Goal: Task Accomplishment & Management: Use online tool/utility

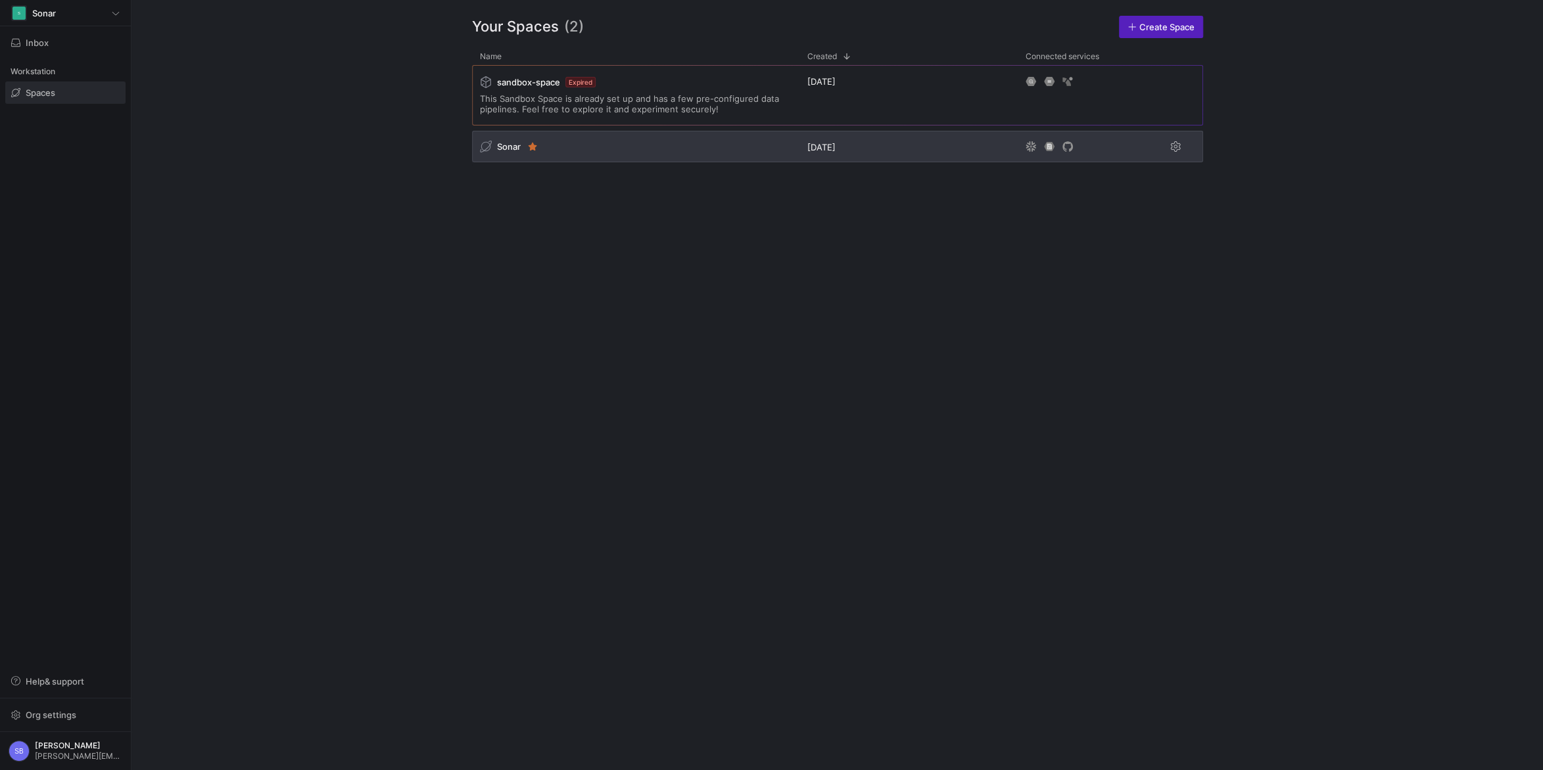
click at [507, 147] on span "Sonar" at bounding box center [509, 146] width 24 height 11
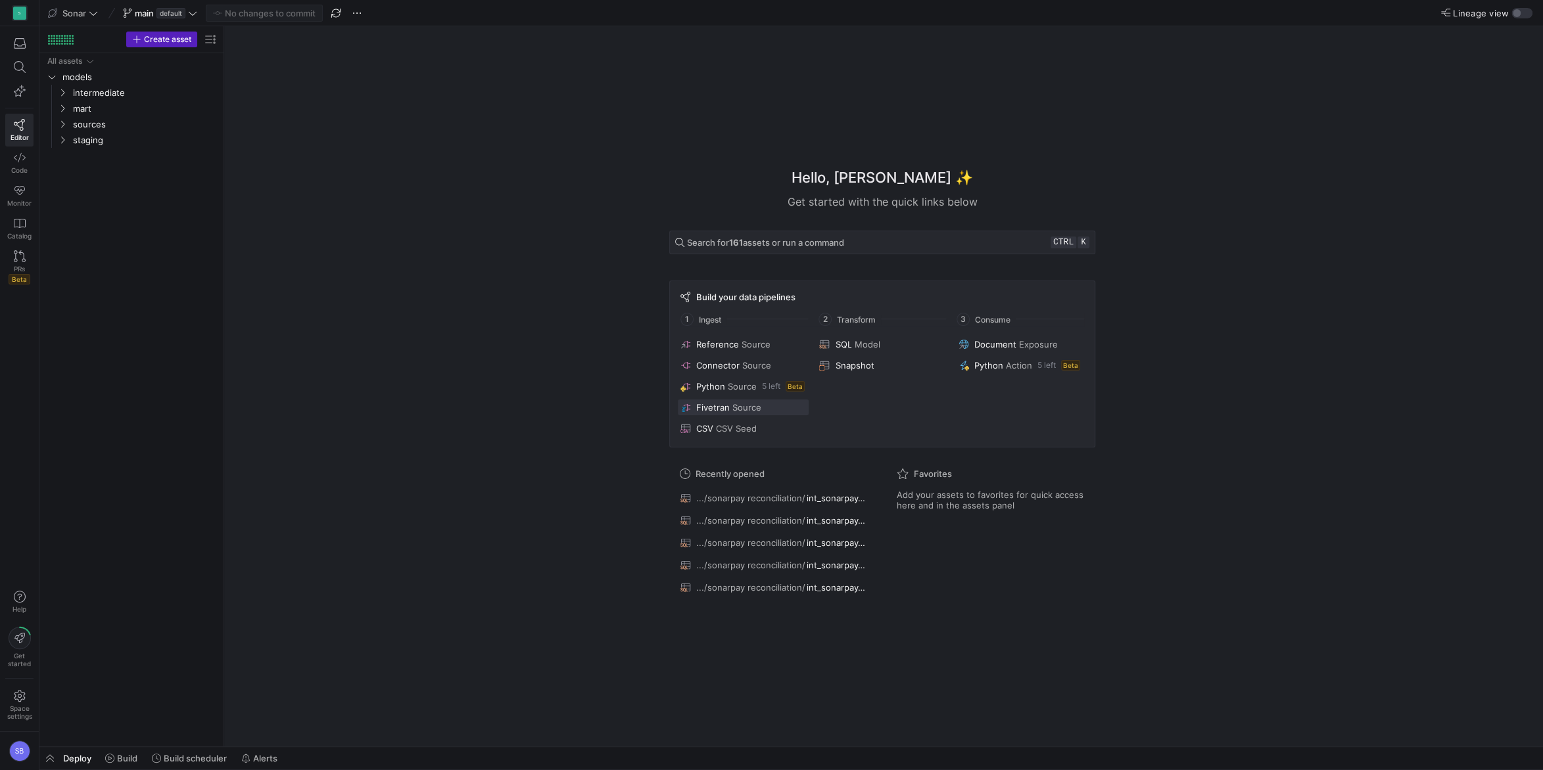
click at [705, 409] on span "Fivetran" at bounding box center [713, 407] width 34 height 11
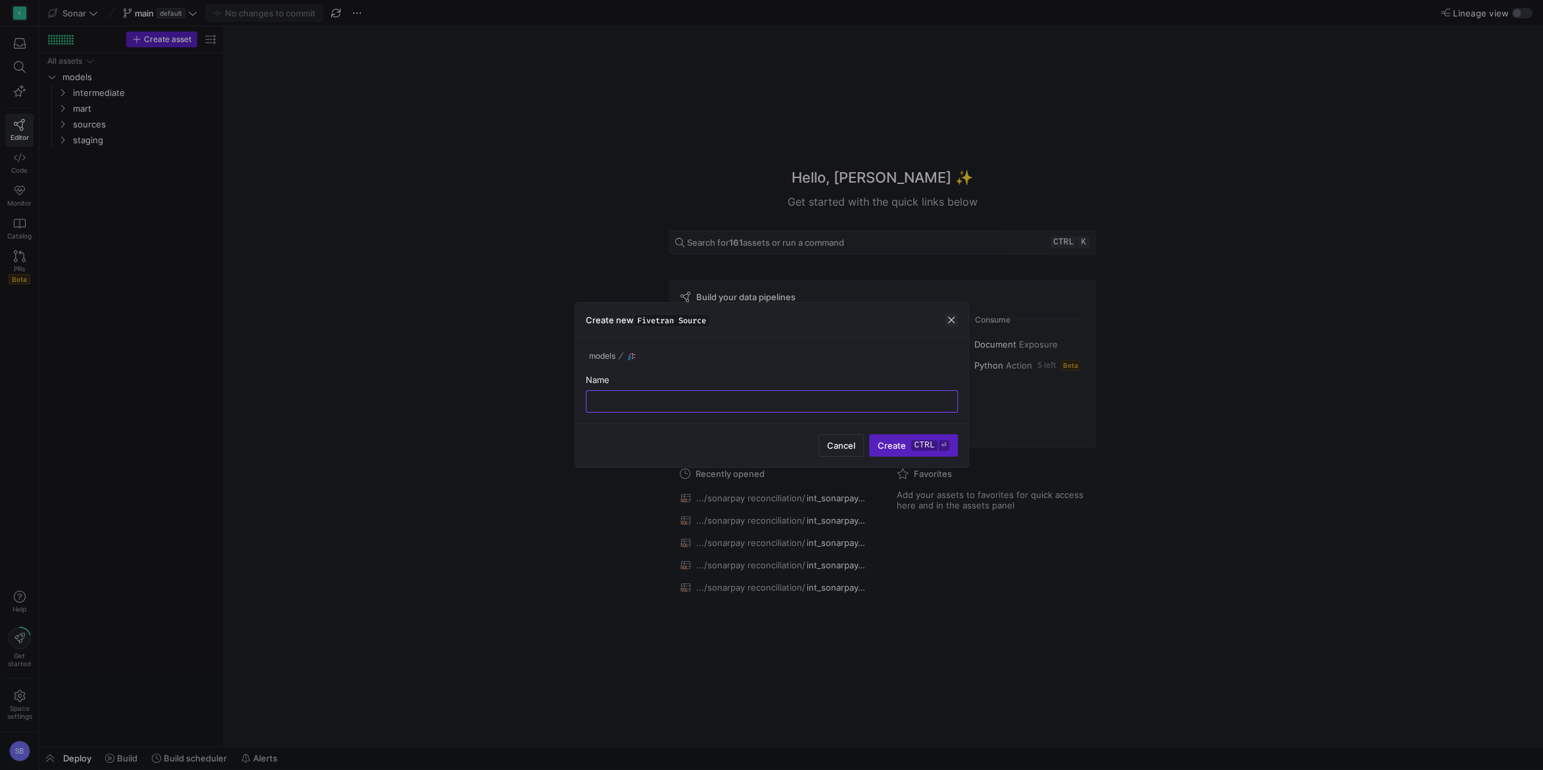
click at [949, 321] on span "button" at bounding box center [950, 320] width 13 height 13
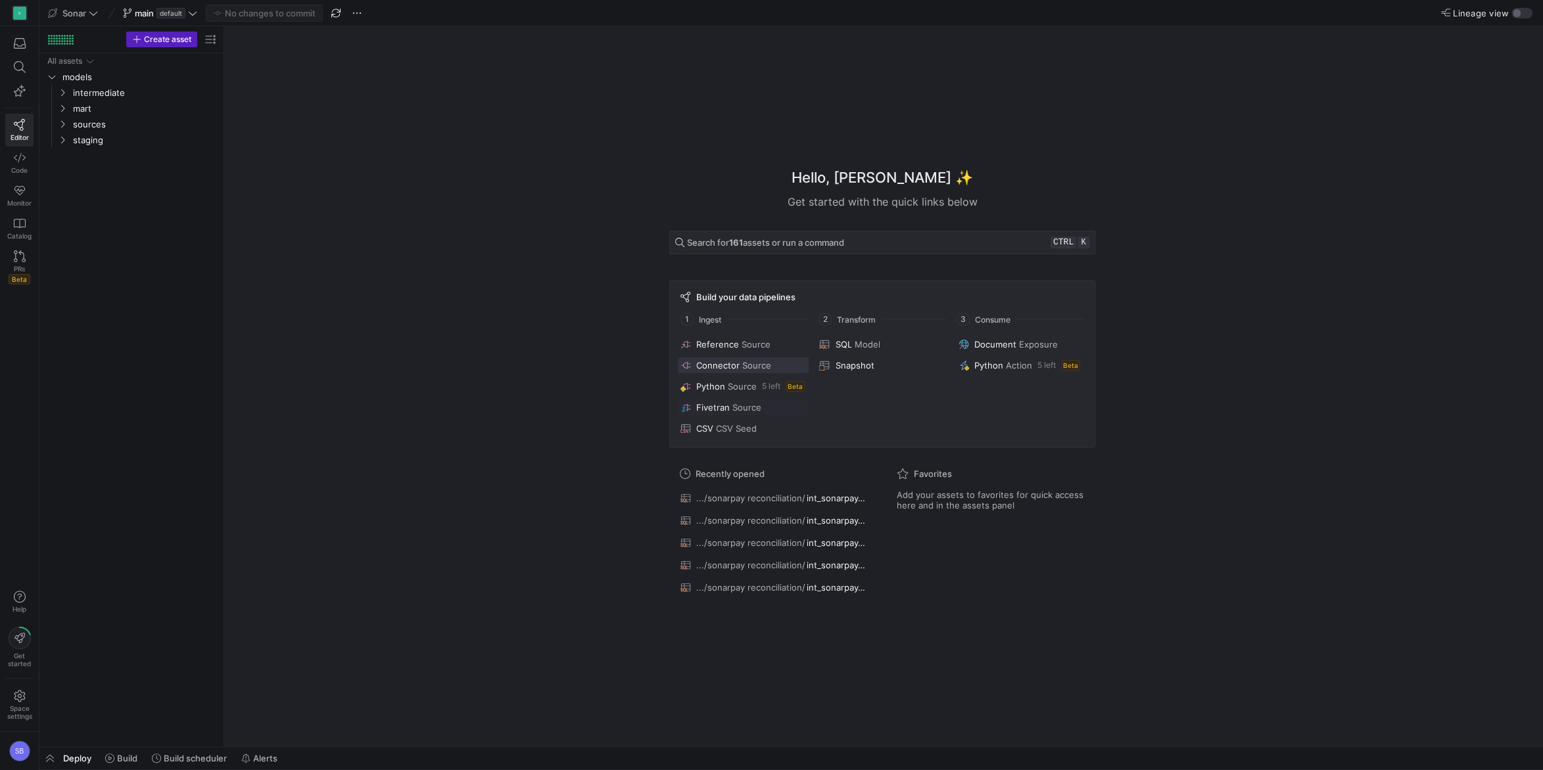
click at [719, 372] on span at bounding box center [743, 366] width 131 height 16
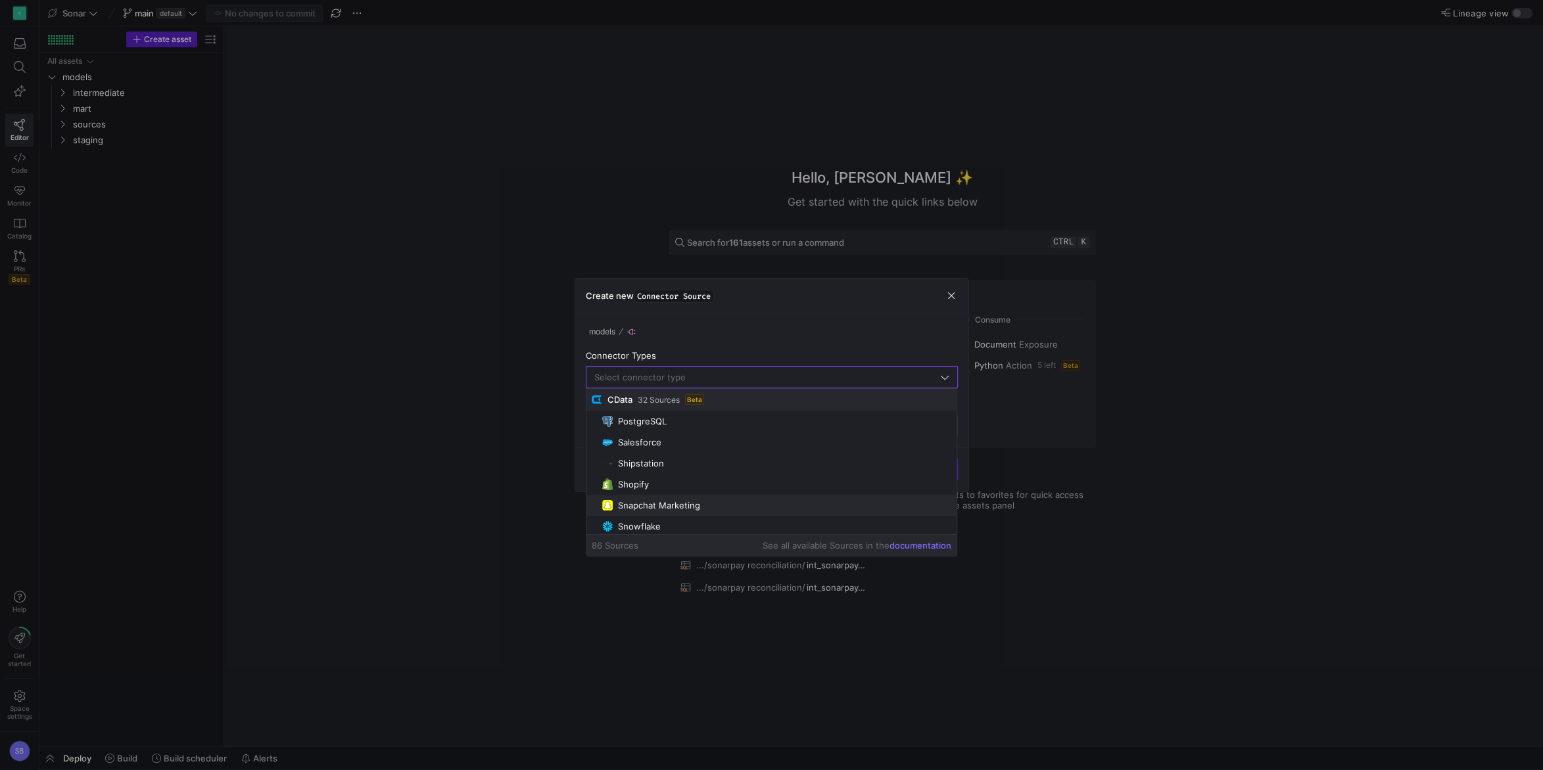
scroll to position [437, 0]
click at [944, 291] on y42-icon-button at bounding box center [950, 295] width 13 height 13
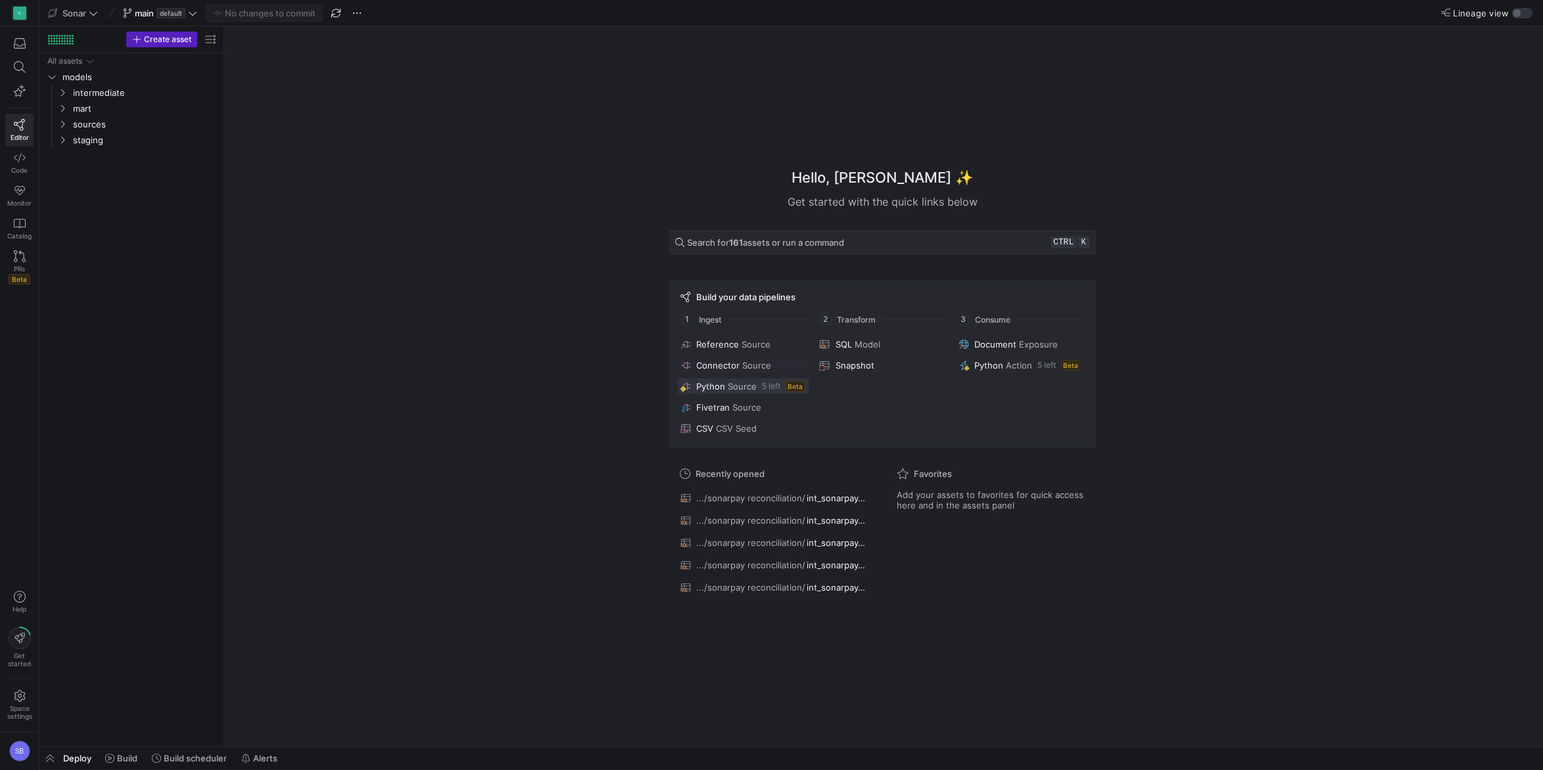
click at [735, 388] on span "Source" at bounding box center [742, 386] width 29 height 11
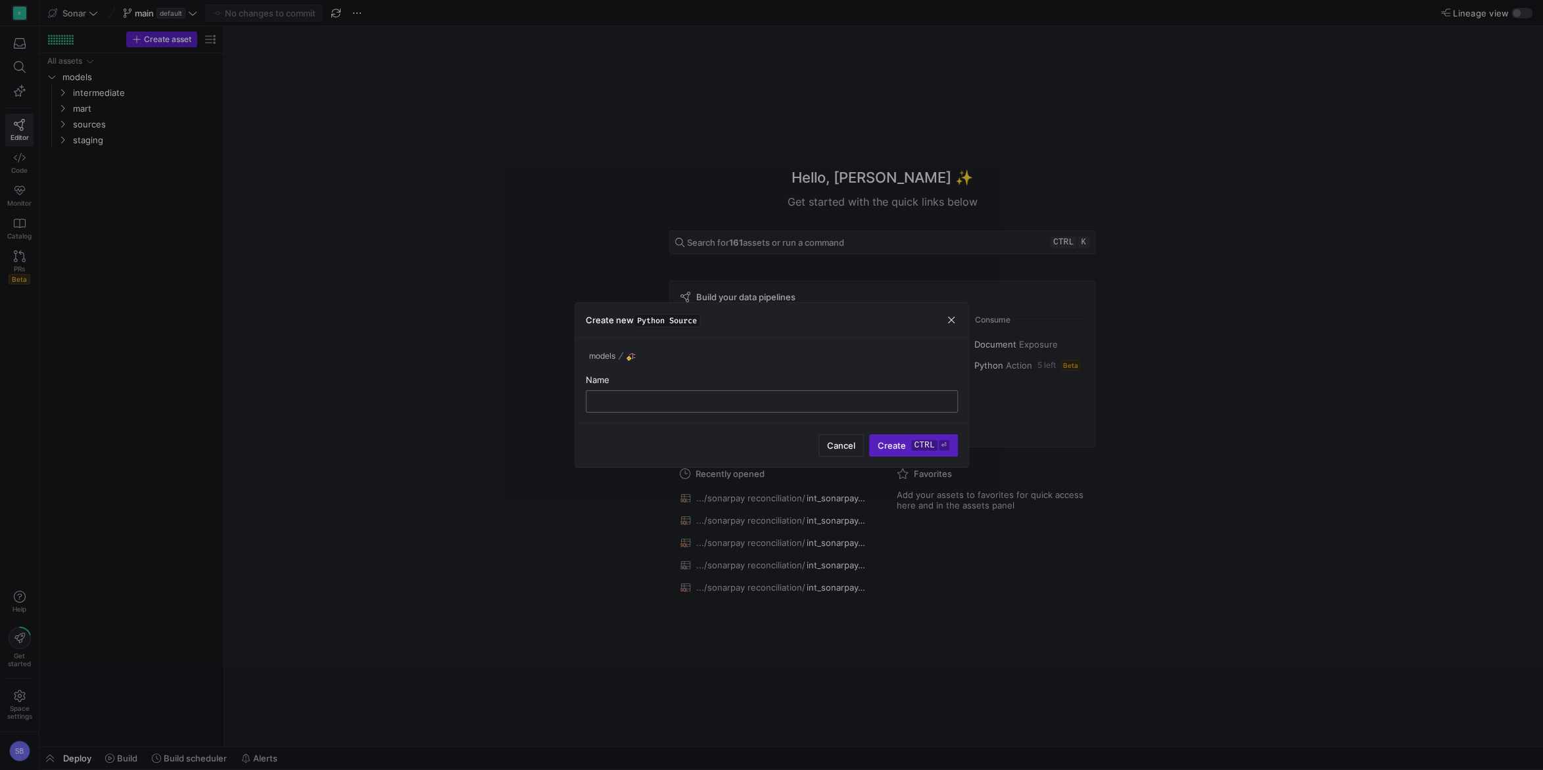
click at [707, 400] on input "text" at bounding box center [772, 401] width 350 height 11
type input "payrix_api"
click at [900, 441] on span "Create ctrl ⏎" at bounding box center [912, 445] width 71 height 11
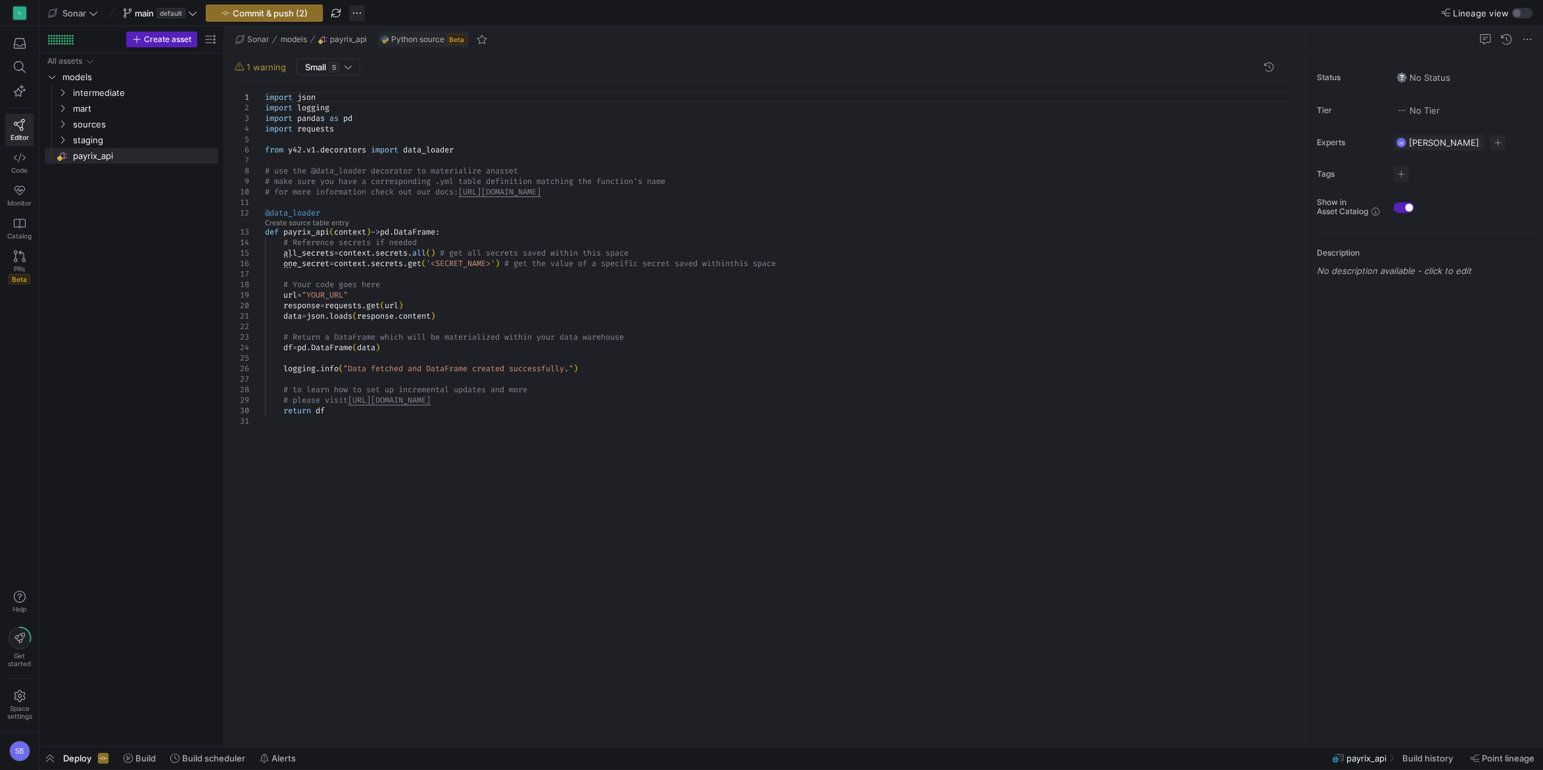
click at [358, 14] on span "button" at bounding box center [357, 13] width 16 height 16
click at [386, 113] on span "Discard all changes" at bounding box center [408, 116] width 79 height 11
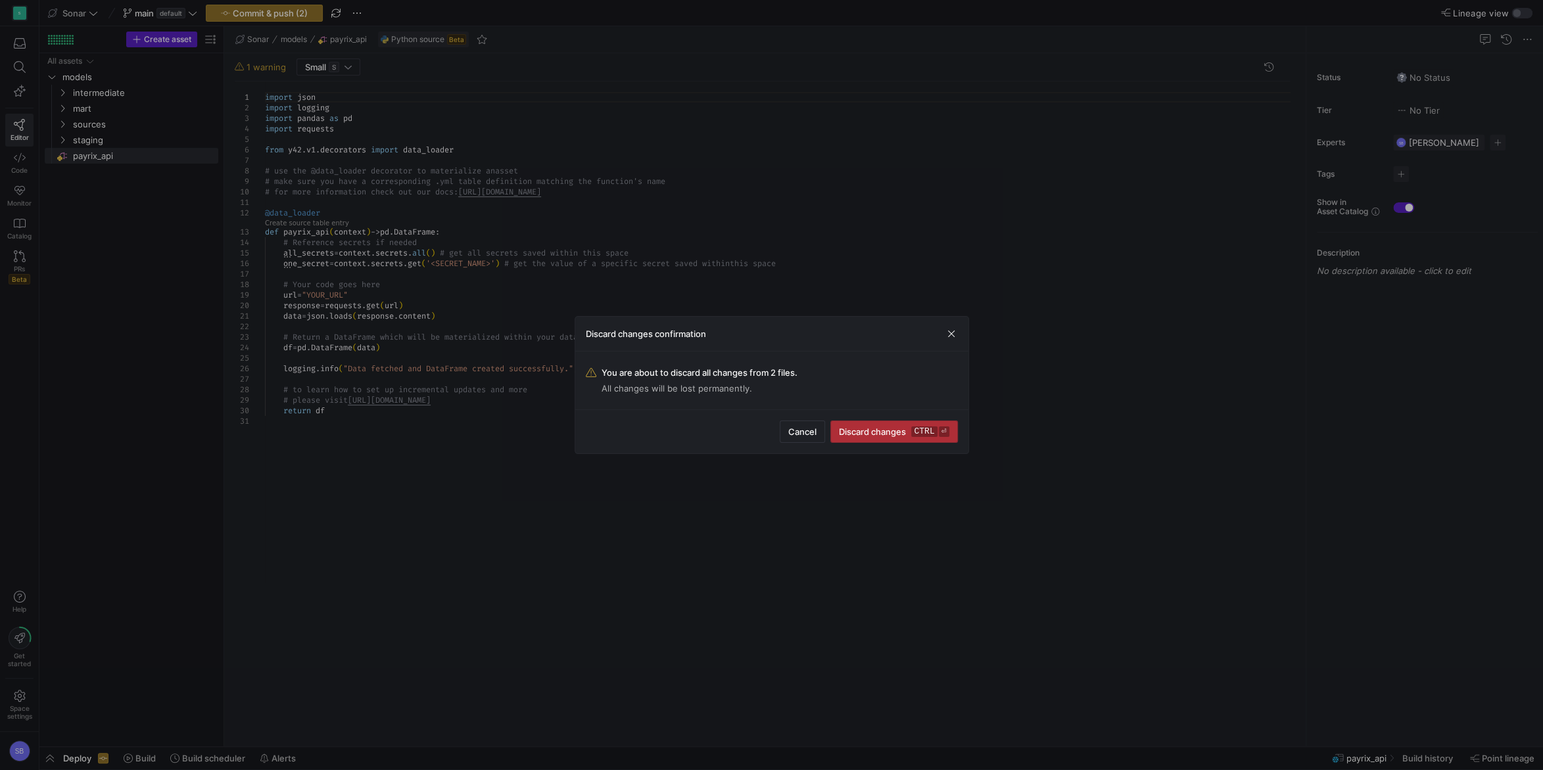
click at [859, 428] on span "Discard changes ctrl ⏎" at bounding box center [894, 432] width 110 height 11
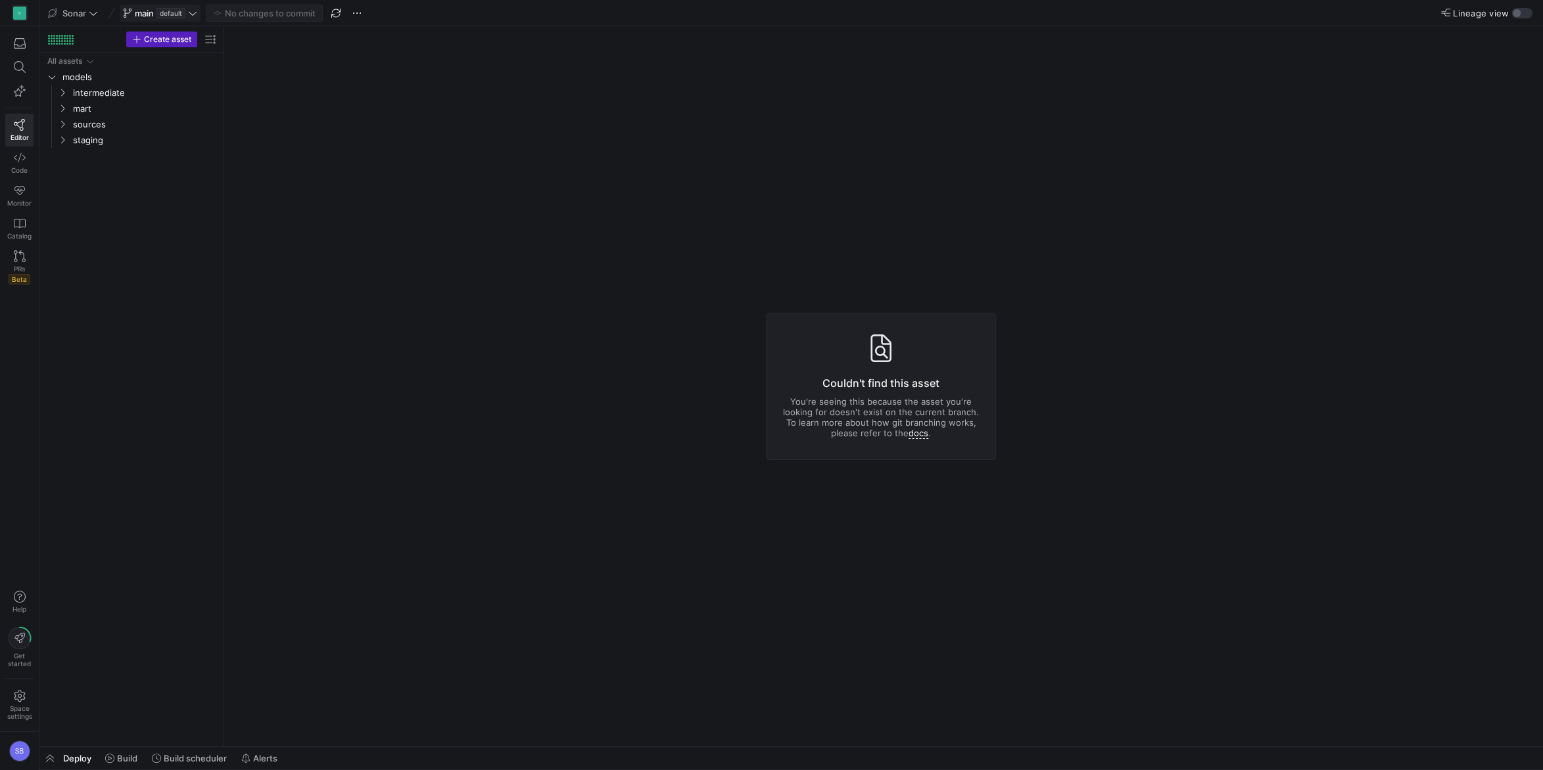
click at [193, 13] on icon at bounding box center [192, 13] width 9 height 9
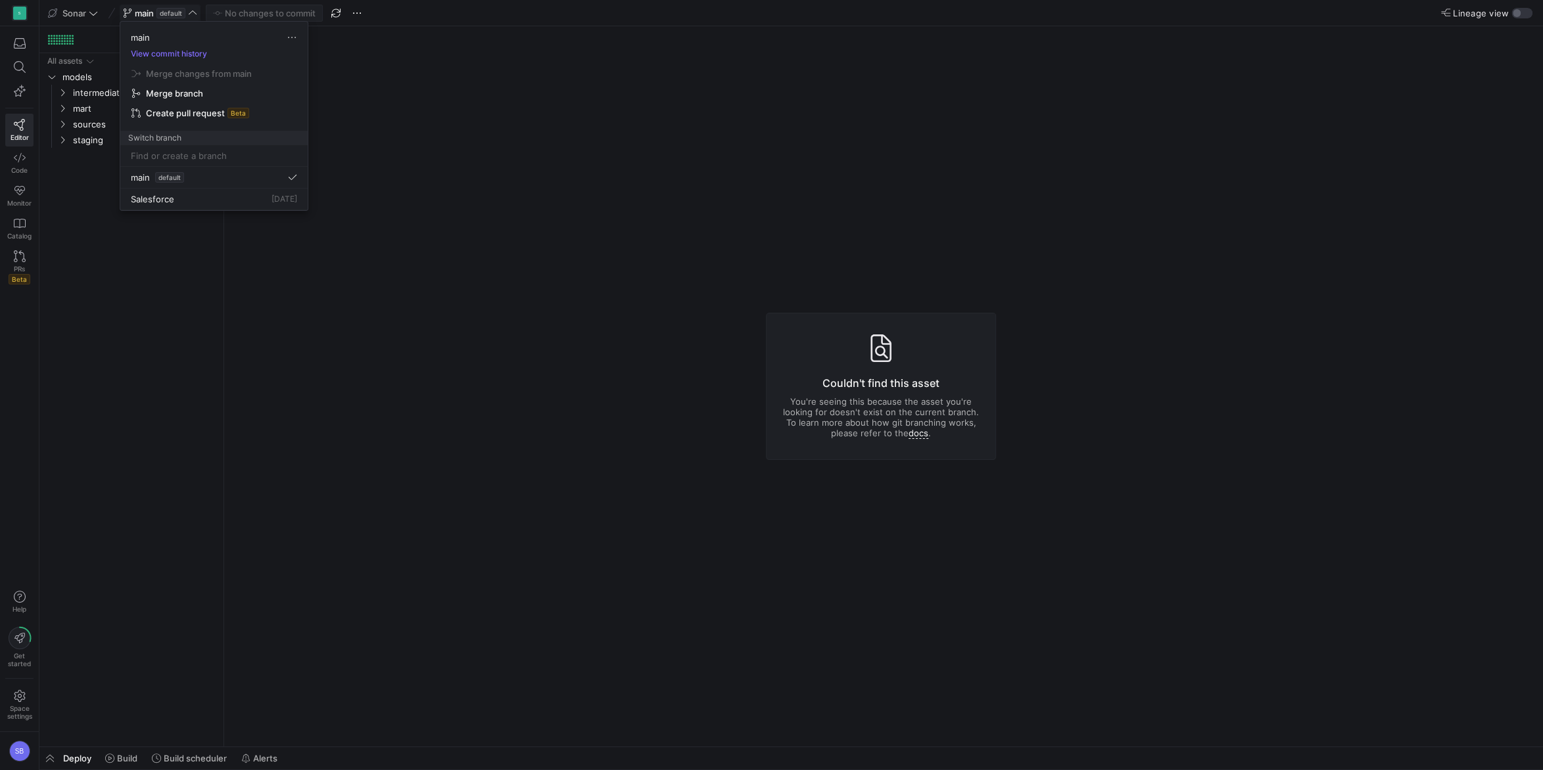
click at [252, 154] on input at bounding box center [214, 156] width 166 height 11
type input "payrix_api"
click at [198, 189] on span "Create branch payrix_api from 'main'" at bounding box center [214, 190] width 172 height 37
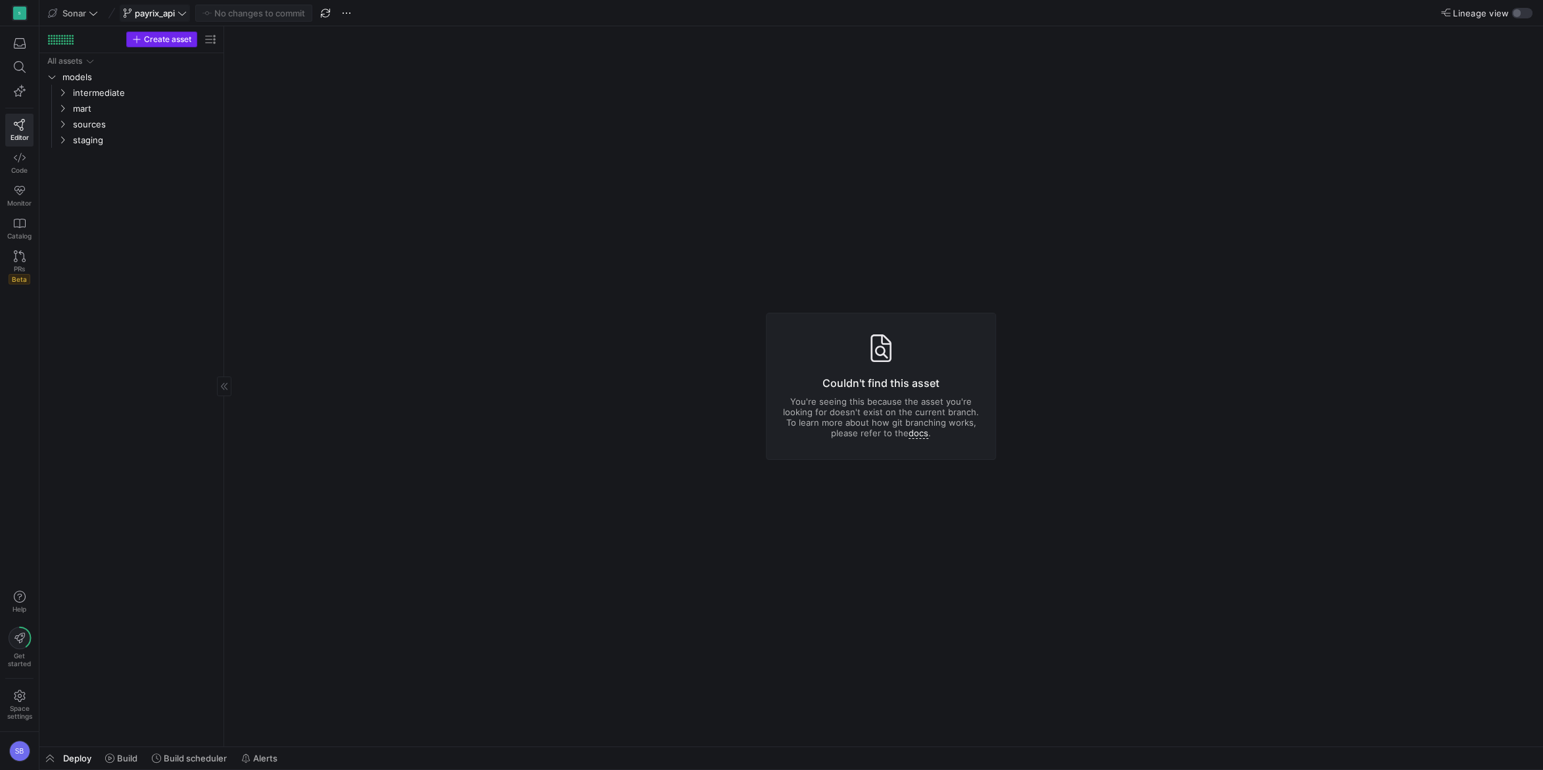
click at [170, 39] on span "Create asset" at bounding box center [167, 39] width 47 height 9
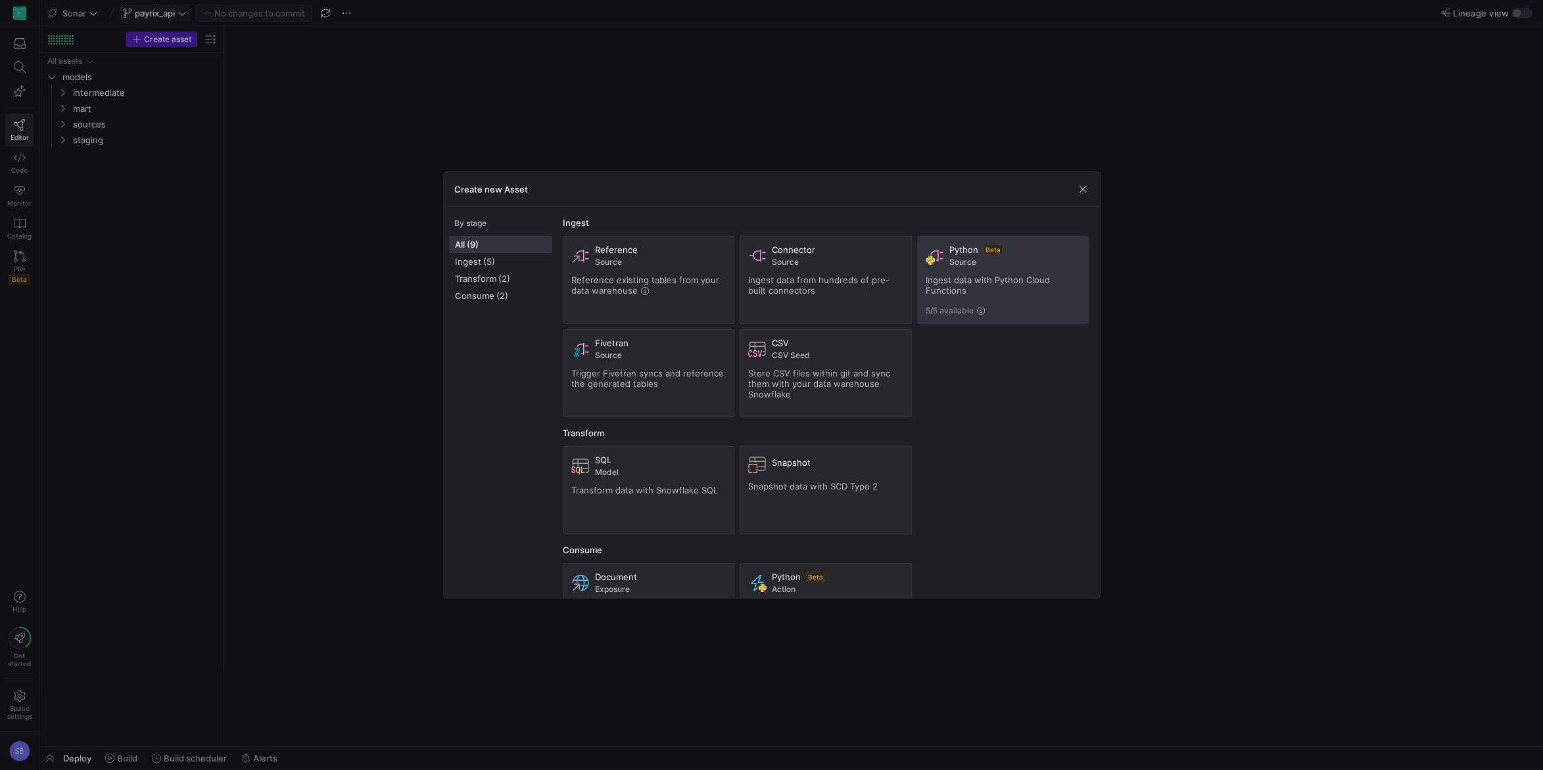
click at [964, 251] on span "Python" at bounding box center [963, 249] width 29 height 11
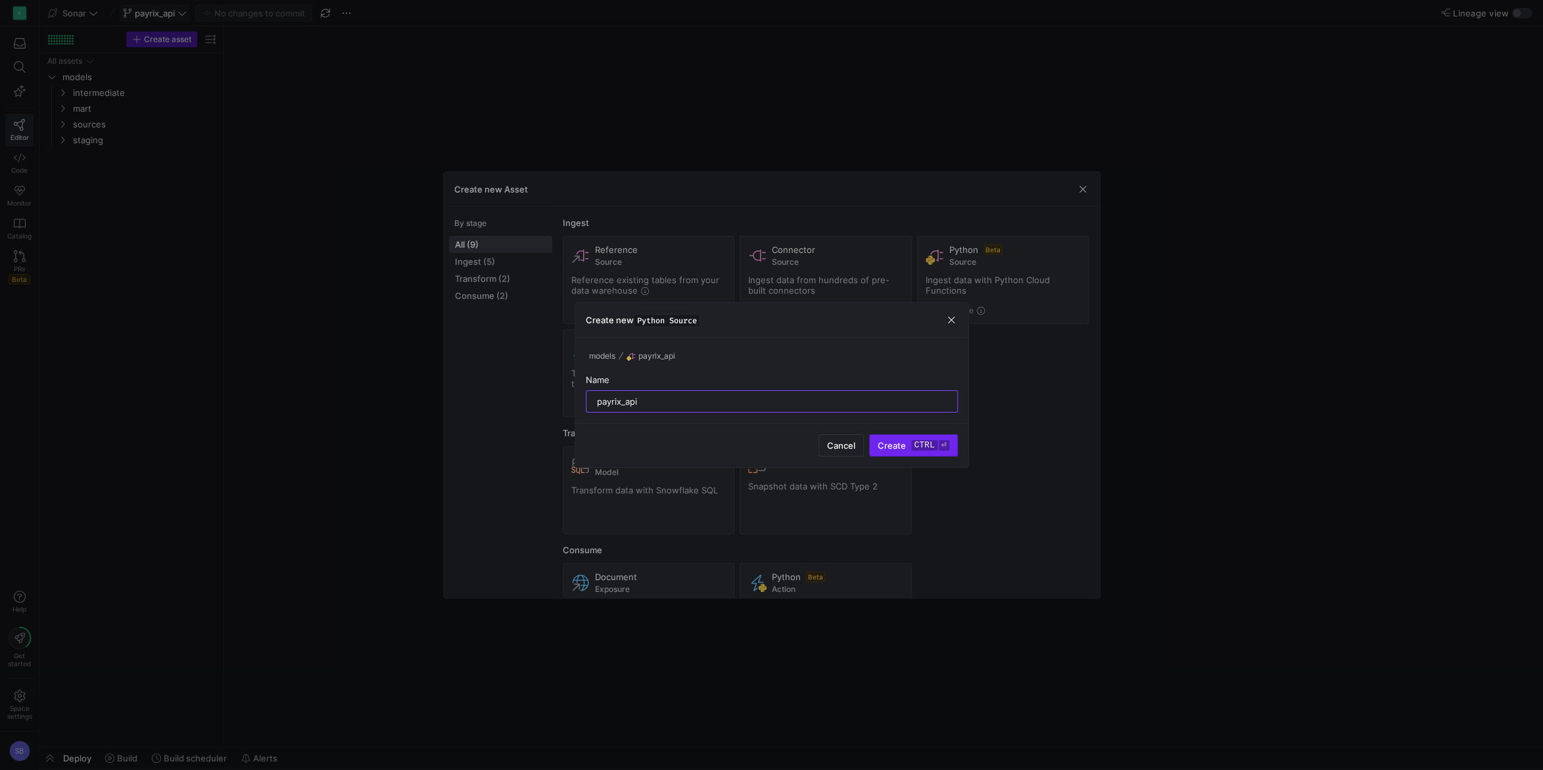
type input "payrix_api"
click at [904, 440] on span "submit" at bounding box center [913, 445] width 87 height 21
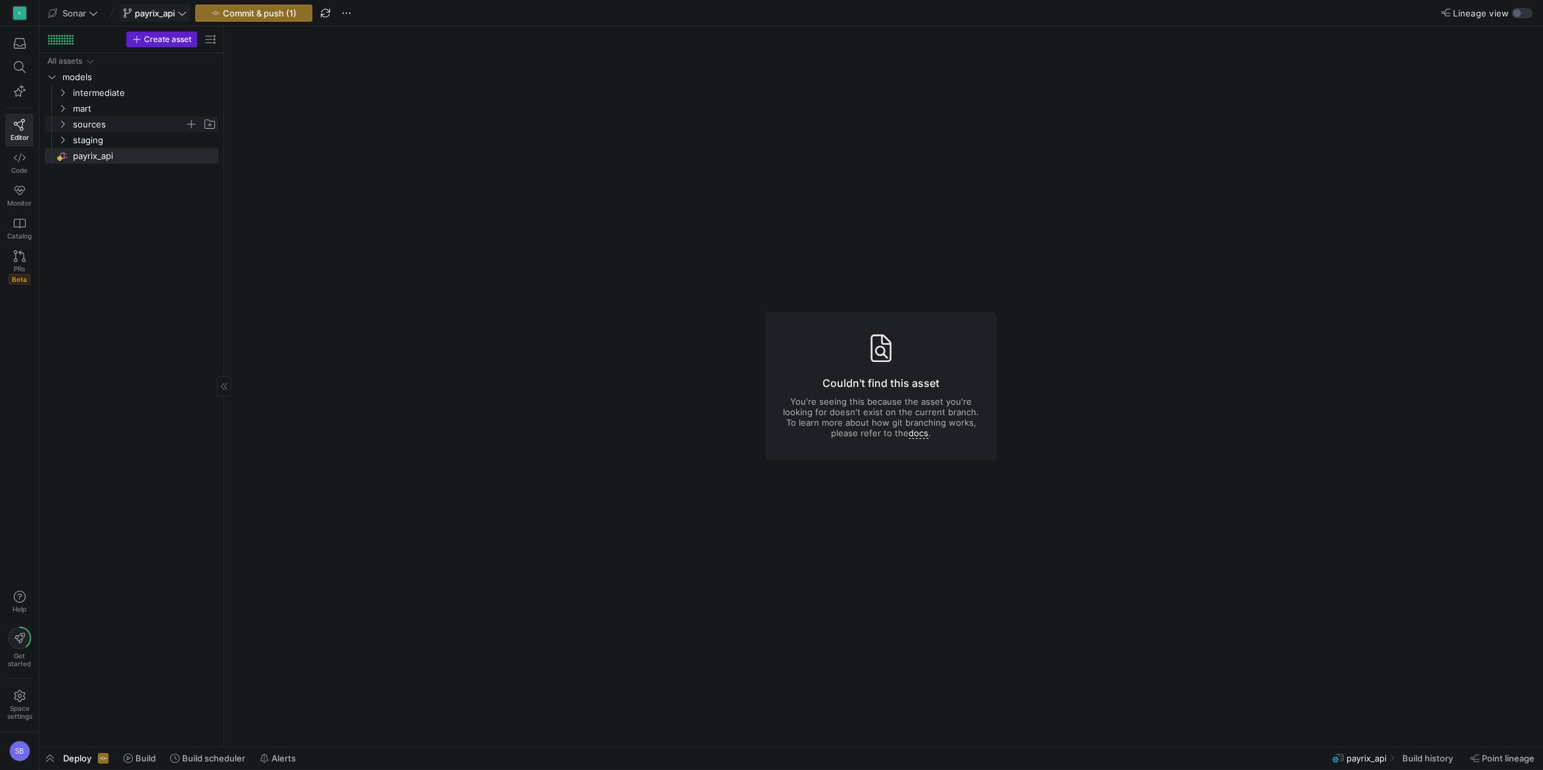
click at [58, 126] on icon "Press SPACE to select this row." at bounding box center [62, 124] width 9 height 8
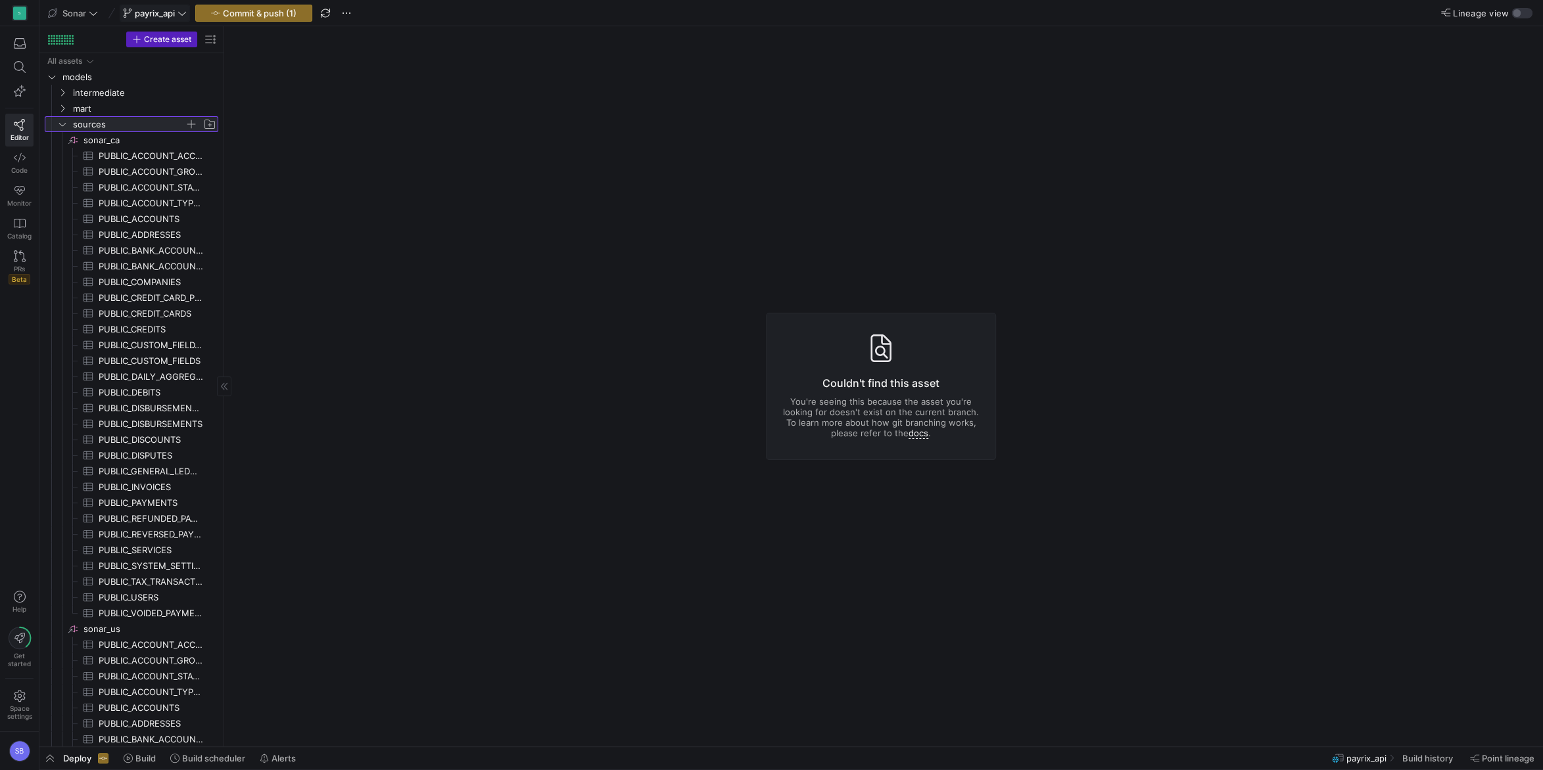
click at [62, 125] on icon at bounding box center [62, 124] width 9 height 8
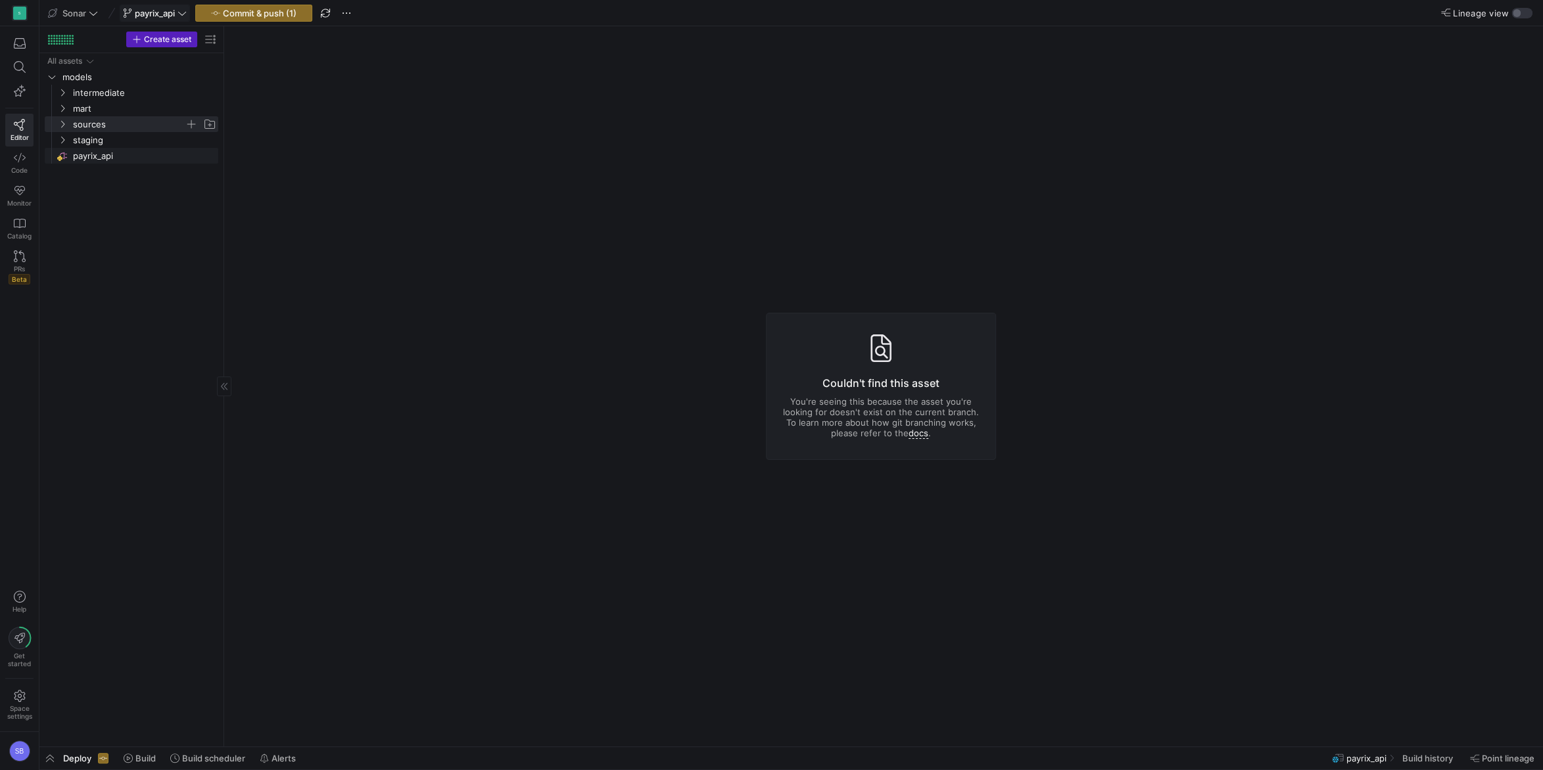
click at [94, 152] on span "payrix_api​​​​​​​​" at bounding box center [144, 156] width 143 height 15
click at [90, 136] on span "staging" at bounding box center [129, 140] width 112 height 15
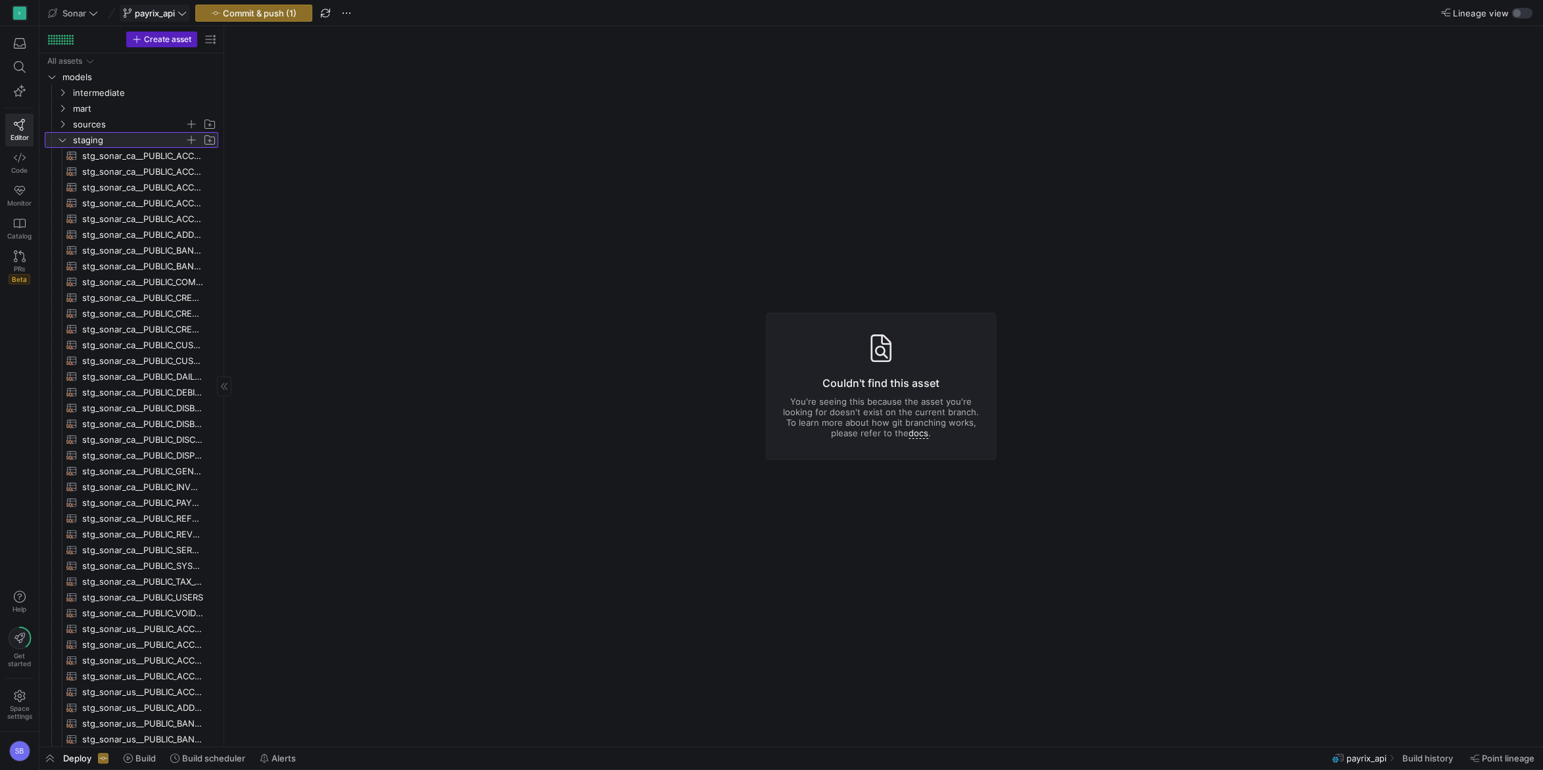
click at [60, 142] on icon at bounding box center [62, 140] width 9 height 8
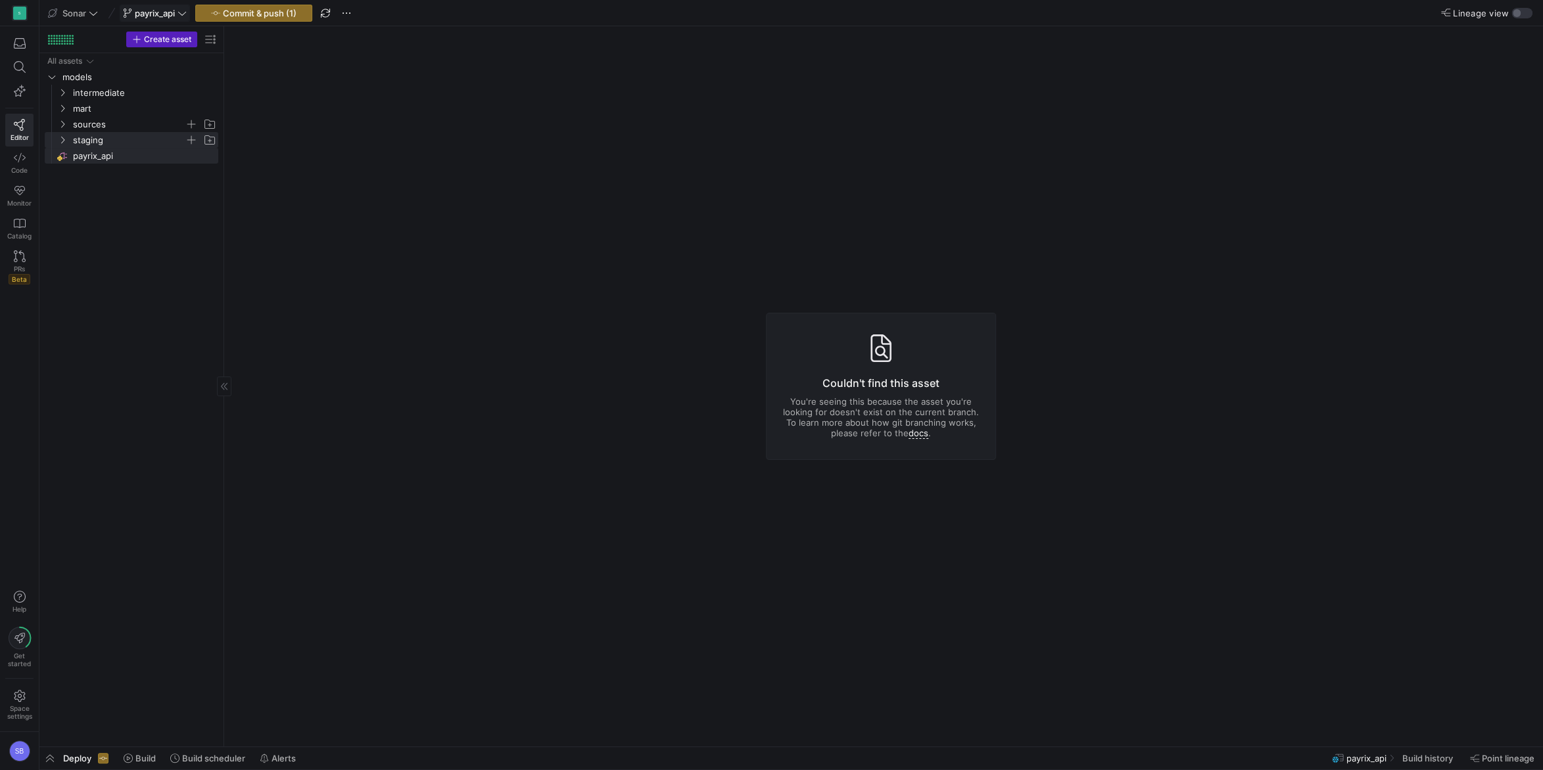
click at [89, 164] on div "All assets models intermediate mart sources staging payrix_api​​​​​​​​" at bounding box center [132, 397] width 174 height 688
click at [82, 156] on span "payrix_api​​​​​​​​" at bounding box center [144, 156] width 143 height 15
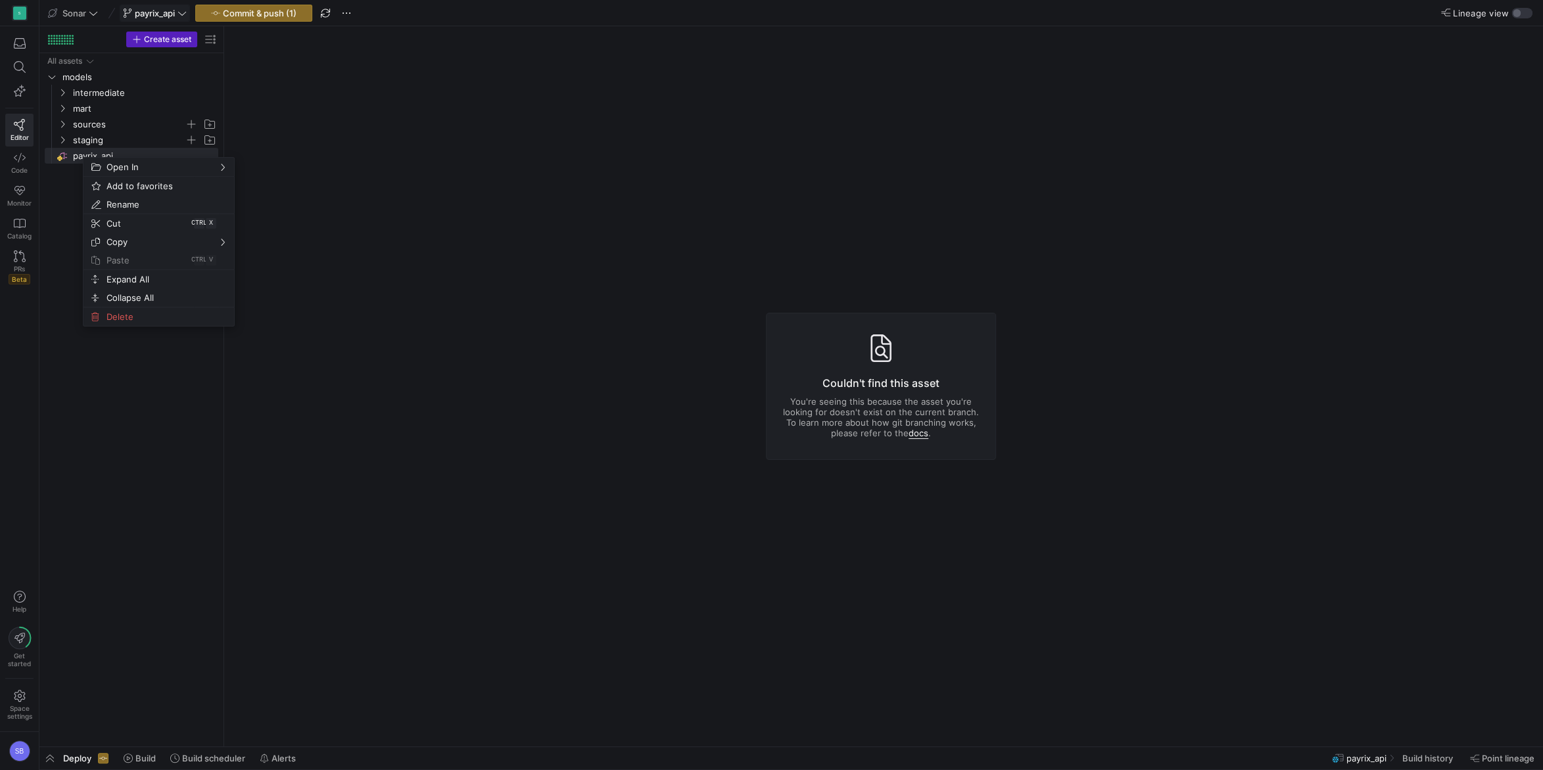
click at [919, 434] on link "docs" at bounding box center [918, 433] width 20 height 11
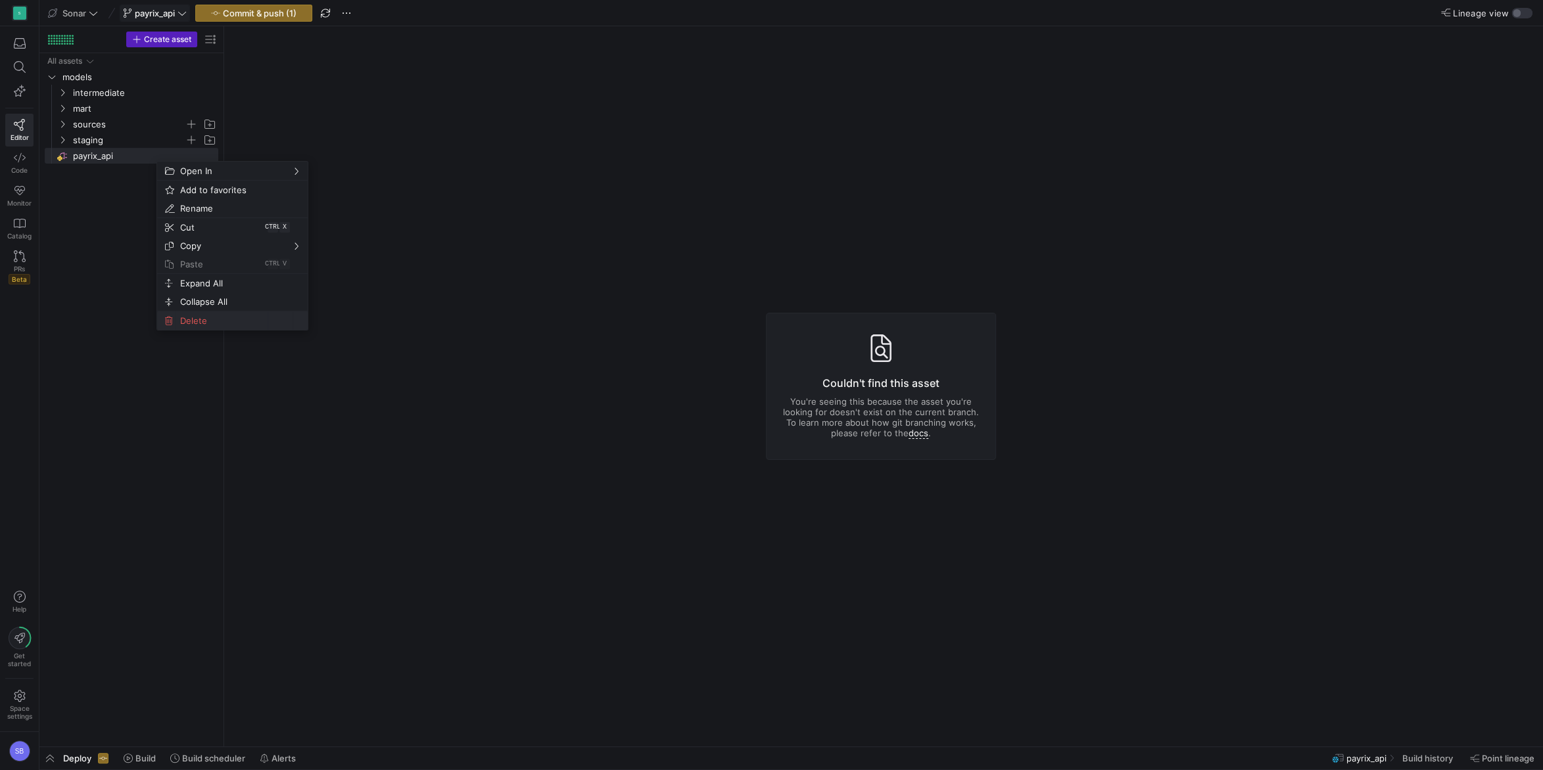
click at [185, 323] on span "Delete" at bounding box center [221, 321] width 93 height 18
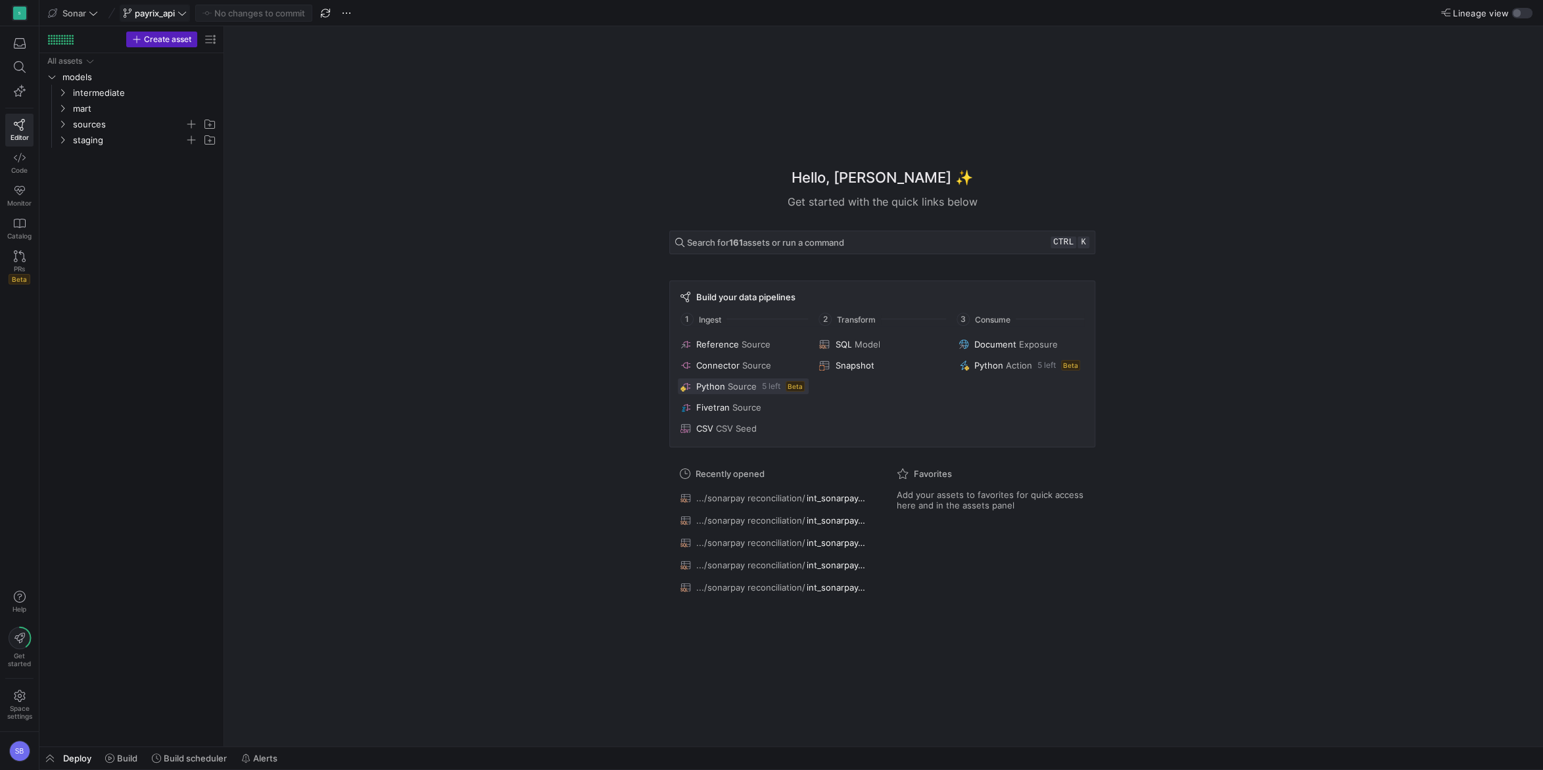
click at [743, 386] on span "Source" at bounding box center [742, 386] width 29 height 11
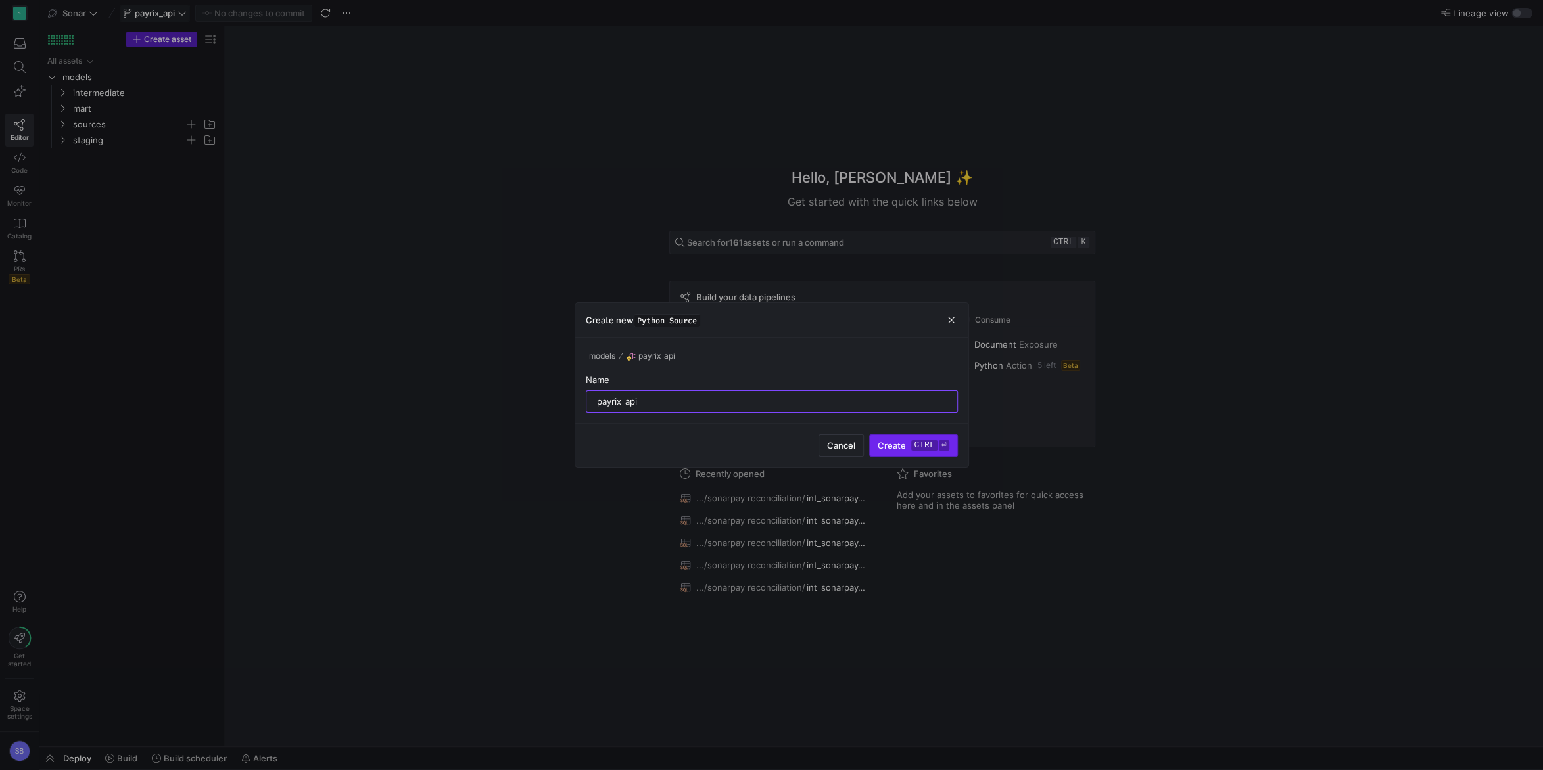
type input "payrix_api"
click at [907, 445] on span "Create ctrl ⏎" at bounding box center [912, 445] width 71 height 11
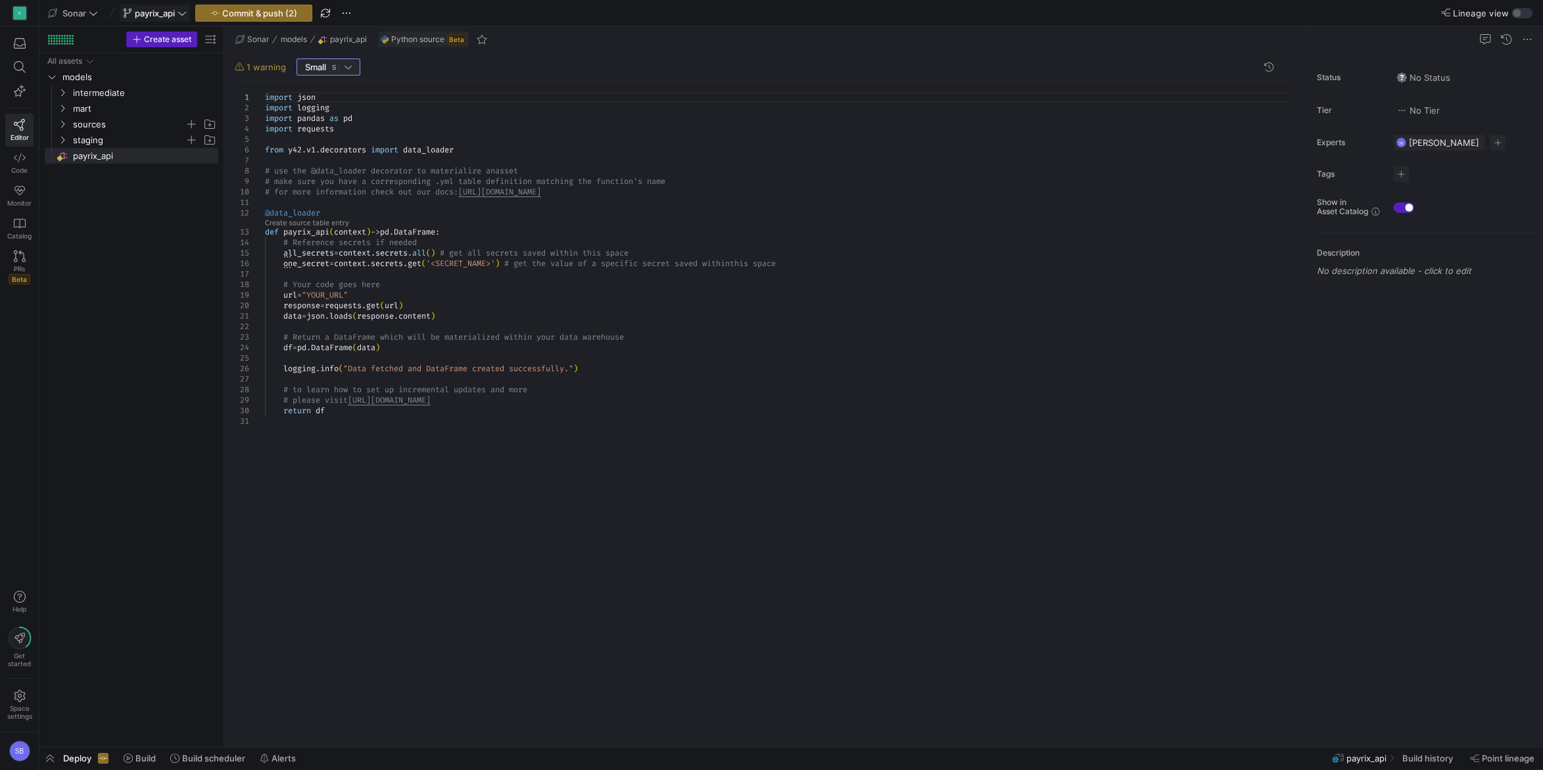
click at [346, 68] on div at bounding box center [347, 67] width 7 height 11
click at [258, 64] on div at bounding box center [771, 385] width 1543 height 770
click at [344, 222] on div "import json import logging import pandas as pd import requests from y42 . v1 . …" at bounding box center [782, 408] width 1035 height 655
click at [322, 221] on link "Create source table entry" at bounding box center [307, 223] width 84 height 7
click at [112, 174] on span "payrix_api​​​​​​​​​" at bounding box center [145, 171] width 115 height 15
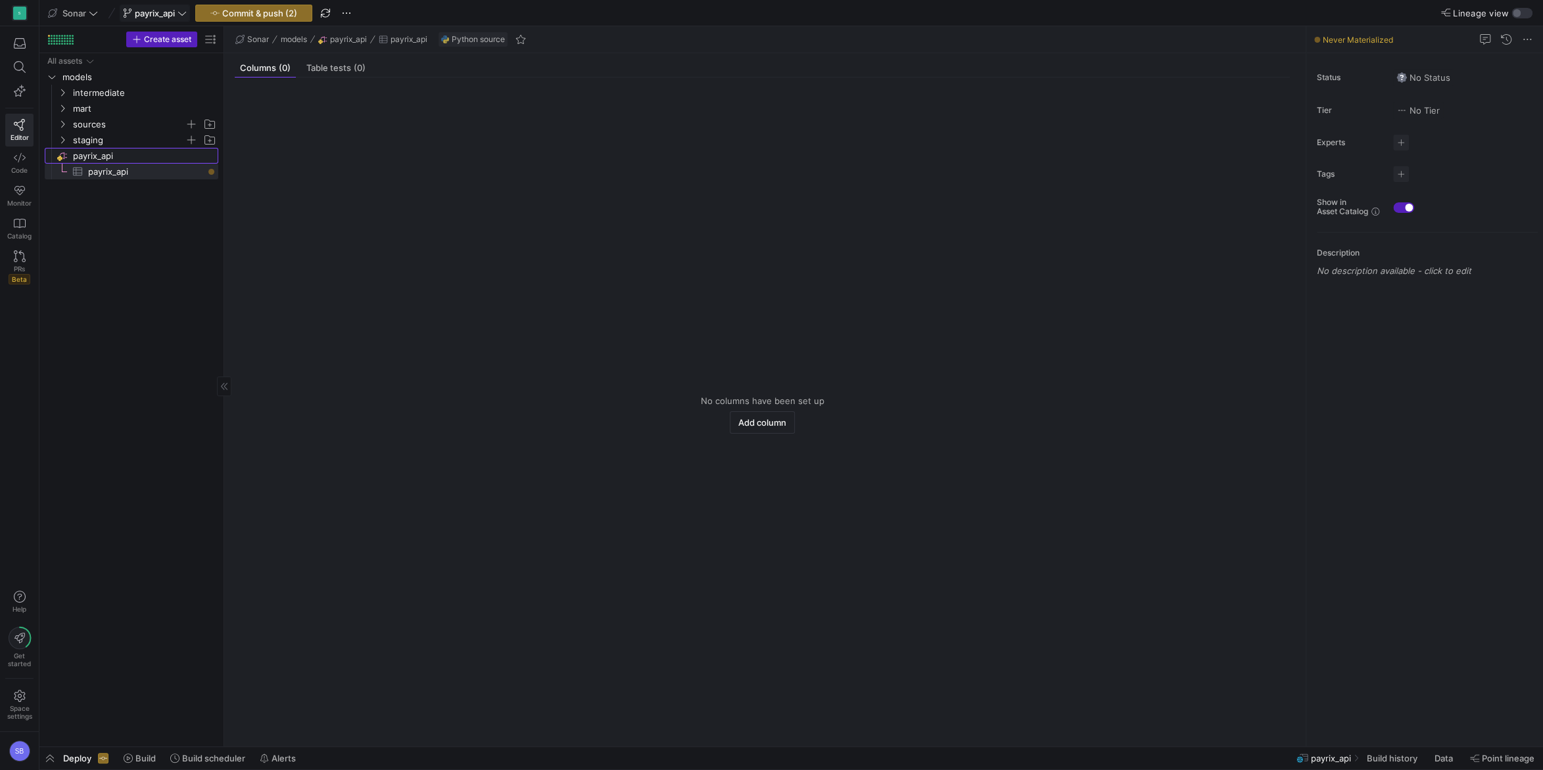
click at [116, 155] on span "payrix_api​​​​​​​​" at bounding box center [144, 156] width 143 height 15
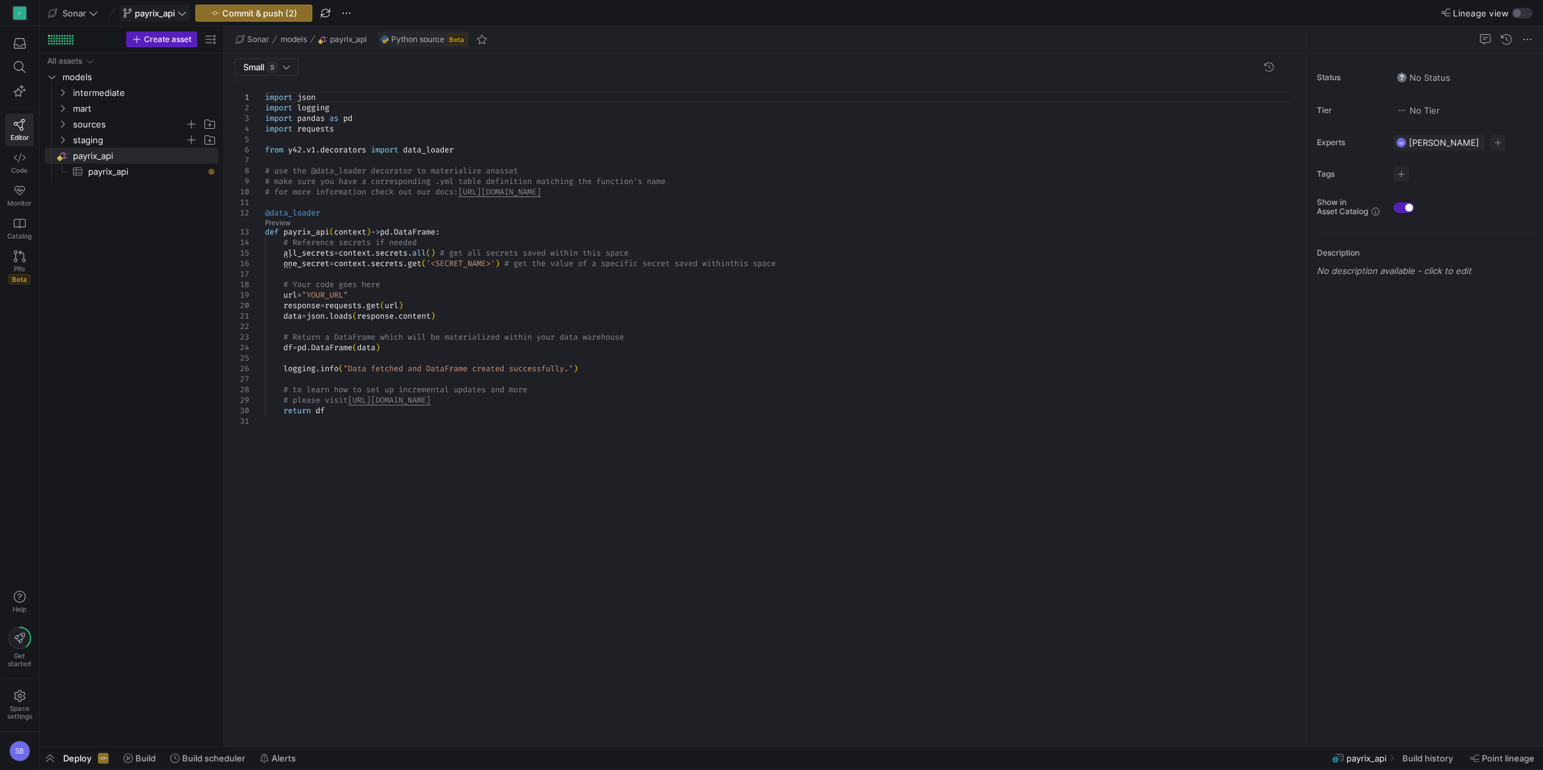
click at [569, 193] on div "import json import logging import pandas as pd import requests from y42 . v1 . …" at bounding box center [782, 408] width 1035 height 655
drag, startPoint x: 667, startPoint y: 193, endPoint x: 470, endPoint y: 191, distance: 197.2
click at [470, 191] on div "import json import logging import pandas as pd import requests from y42 . v1 . …" at bounding box center [782, 408] width 1035 height 655
click at [425, 237] on div "import json import logging import pandas as pd import requests from y42 . v1 . …" at bounding box center [782, 408] width 1035 height 655
click at [317, 250] on div "import json import logging import pandas as pd import requests from y42 . v1 . …" at bounding box center [782, 408] width 1035 height 655
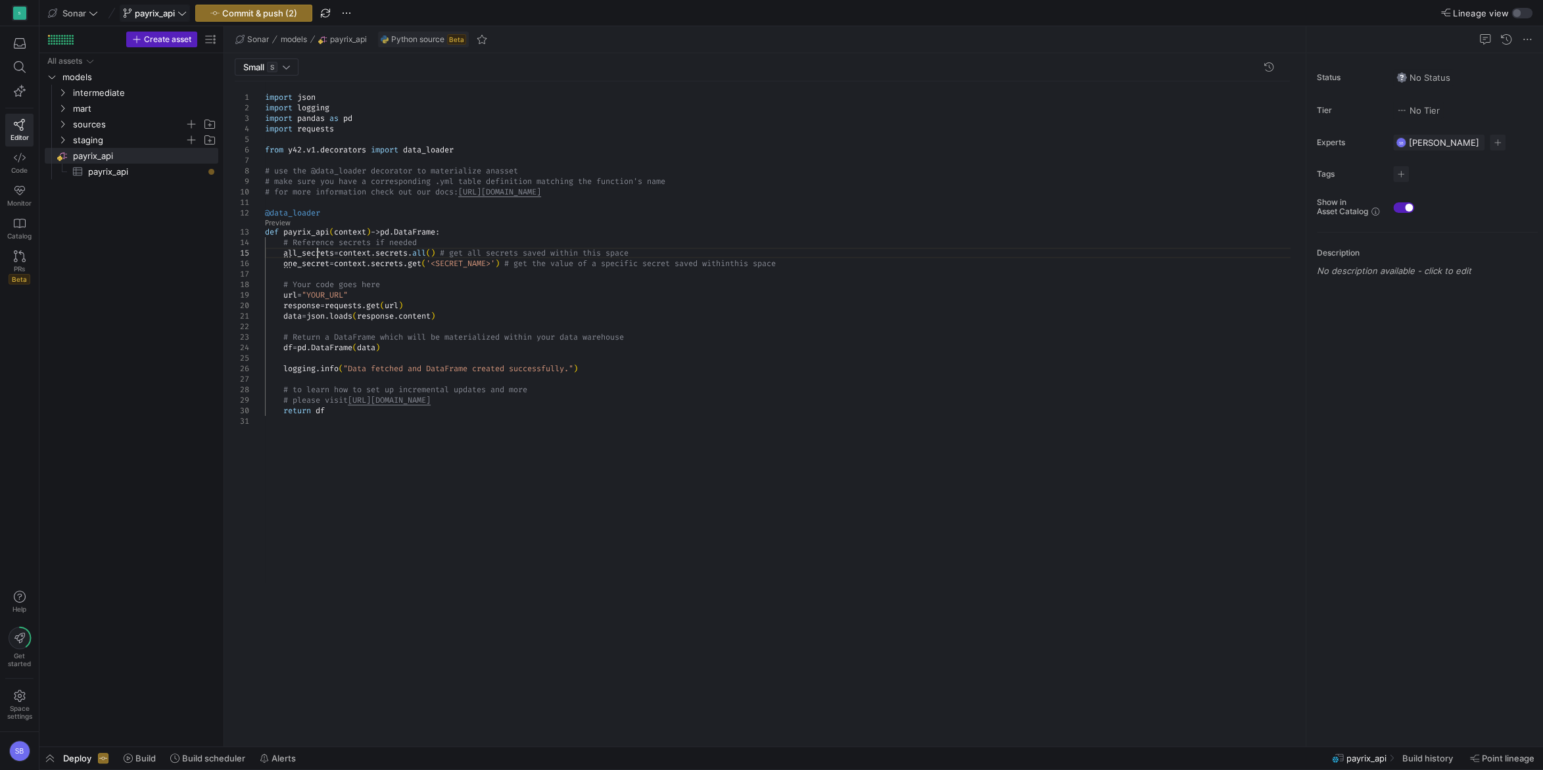
click at [317, 250] on div "import json import logging import pandas as pd import requests from y42 . v1 . …" at bounding box center [782, 408] width 1035 height 655
click at [542, 204] on div "import json import logging import pandas as pd import requests from y42 . v1 . …" at bounding box center [782, 408] width 1035 height 655
click at [299, 228] on div "import json import logging import pandas as pd import requests from y42 . v1 . …" at bounding box center [782, 408] width 1035 height 655
click at [1362, 266] on p "No description available - click to edit" at bounding box center [1426, 271] width 221 height 11
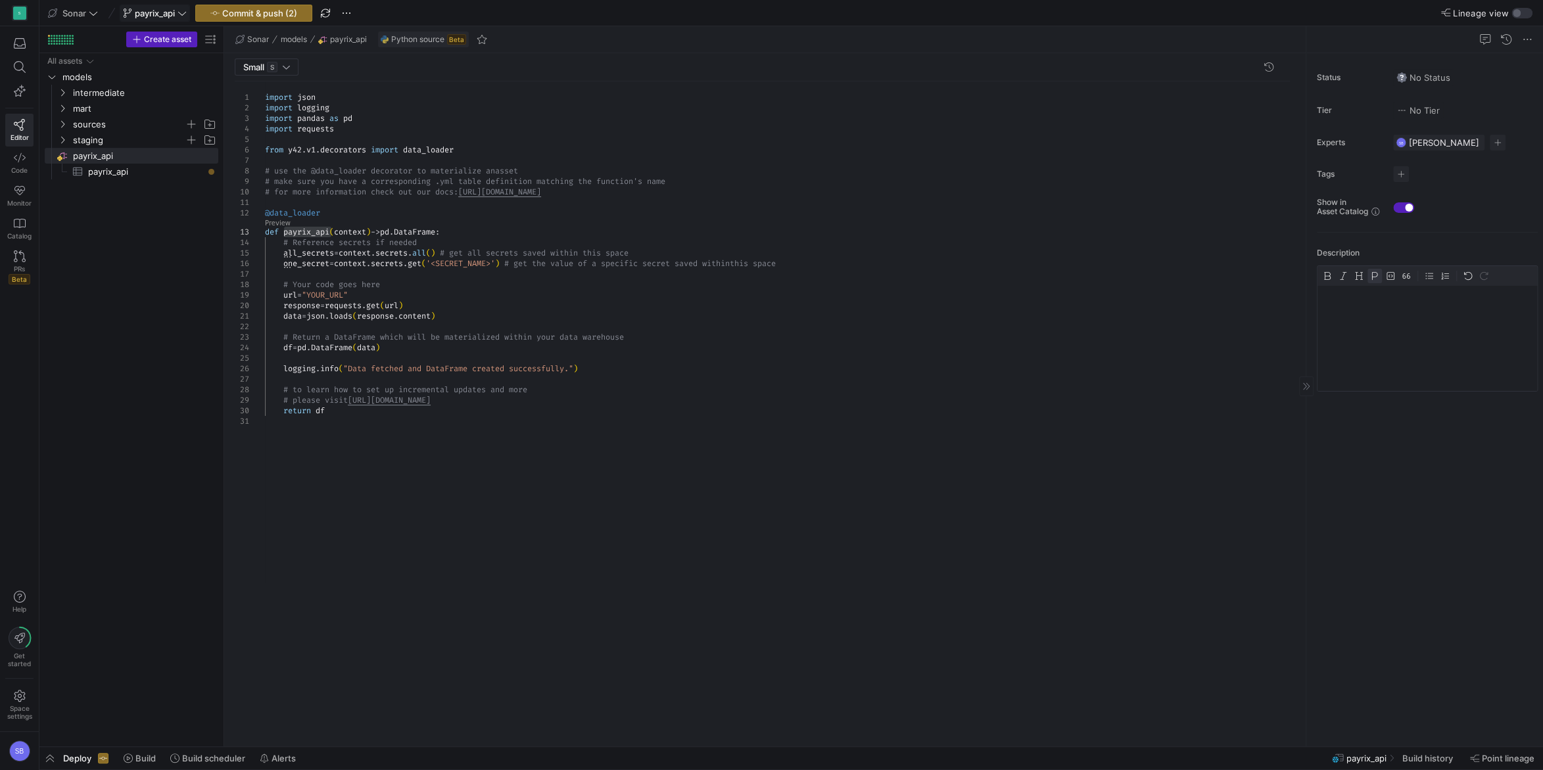
click at [1355, 302] on p at bounding box center [1426, 297] width 209 height 12
click at [1320, 310] on div "Use Payrix API to get disbursement data for referrer account" at bounding box center [1427, 338] width 220 height 105
click at [1414, 312] on p "Use Payrix API to get disbursement data for Sonar referrer account" at bounding box center [1426, 303] width 209 height 24
click at [1400, 484] on div "Status No Status Tier No Tier Experts SB Steven Boseovski 1 expert Tags No tags…" at bounding box center [1424, 399] width 237 height 693
click at [1349, 273] on p "Use Payrix API to get disbursement data for Sonar referrer account." at bounding box center [1426, 278] width 221 height 24
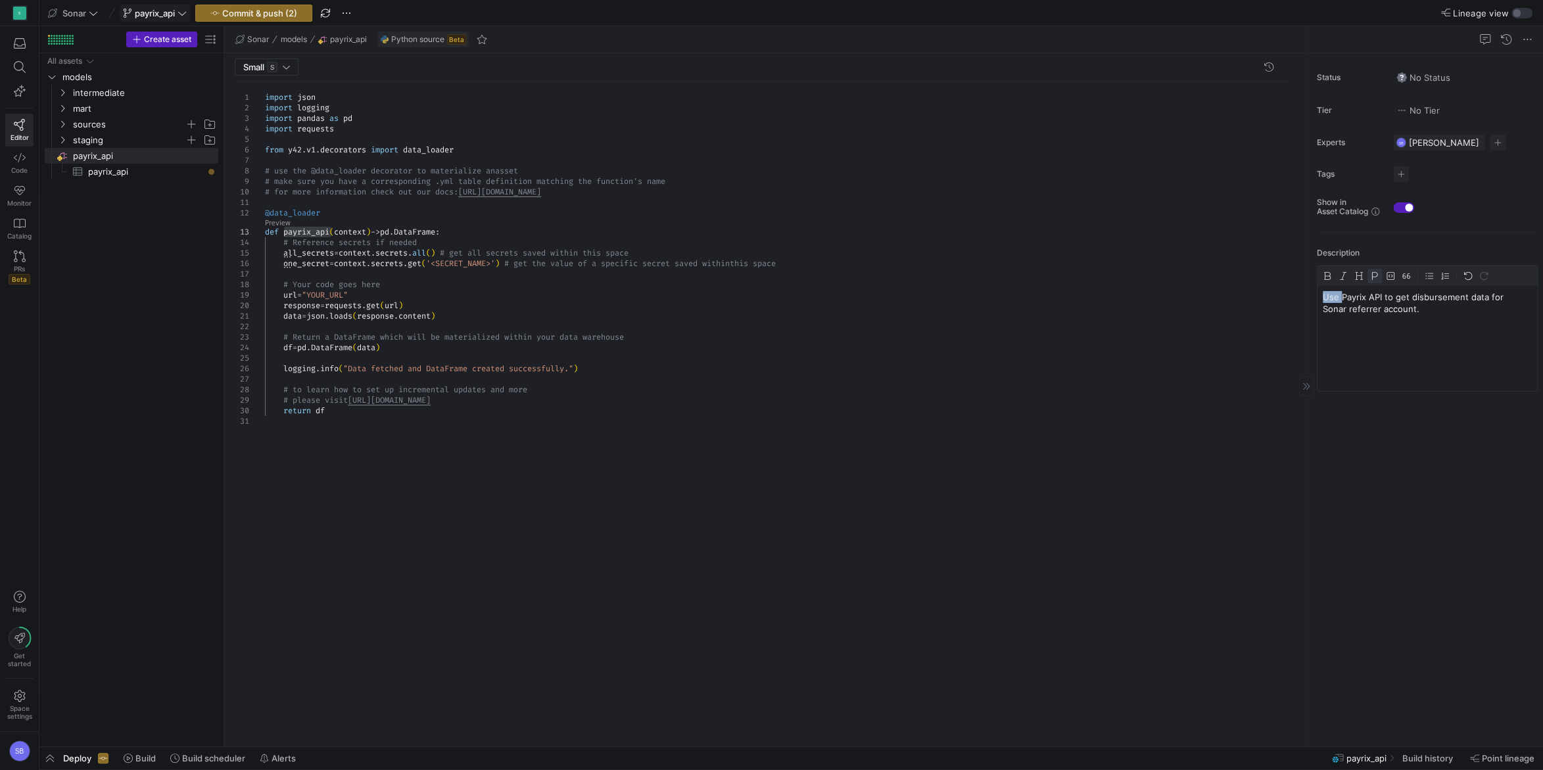
drag, startPoint x: 1339, startPoint y: 299, endPoint x: 1314, endPoint y: 300, distance: 25.7
click at [1317, 300] on div "Use Payrix API to get disbursement data for Sonar referrer account." at bounding box center [1427, 338] width 220 height 105
click at [1428, 305] on p "Using Payrix API to get disbursement data for Sonar referrer account." at bounding box center [1426, 303] width 209 height 24
click at [1481, 430] on div "Status No Status Tier No Tier Experts SB Steven Boseovski 1 expert Tags No tags…" at bounding box center [1424, 399] width 237 height 693
click at [751, 337] on div "import json import logging import pandas as pd import requests from y42 . v1 . …" at bounding box center [782, 408] width 1035 height 655
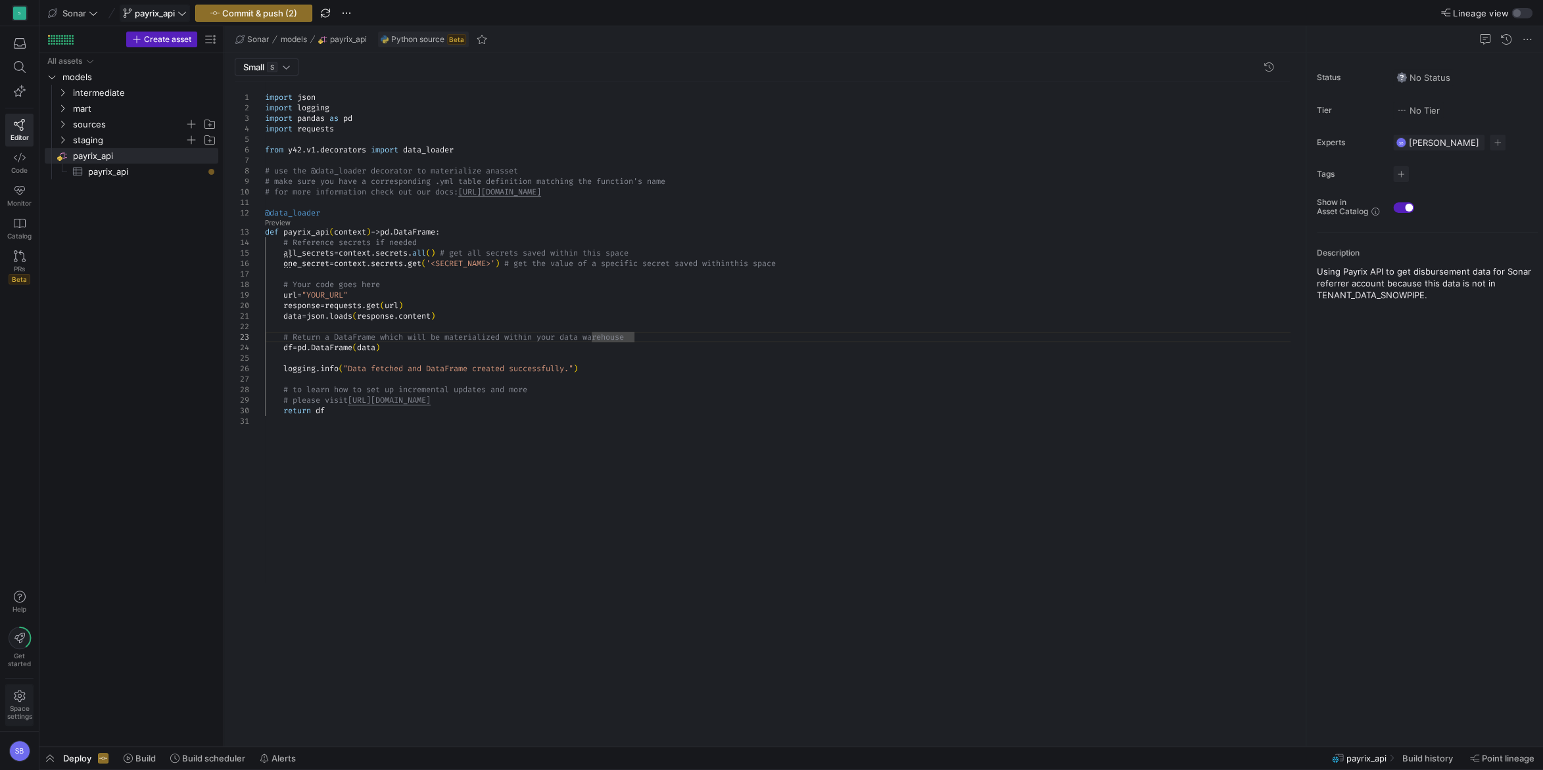
click at [19, 701] on icon at bounding box center [20, 696] width 12 height 12
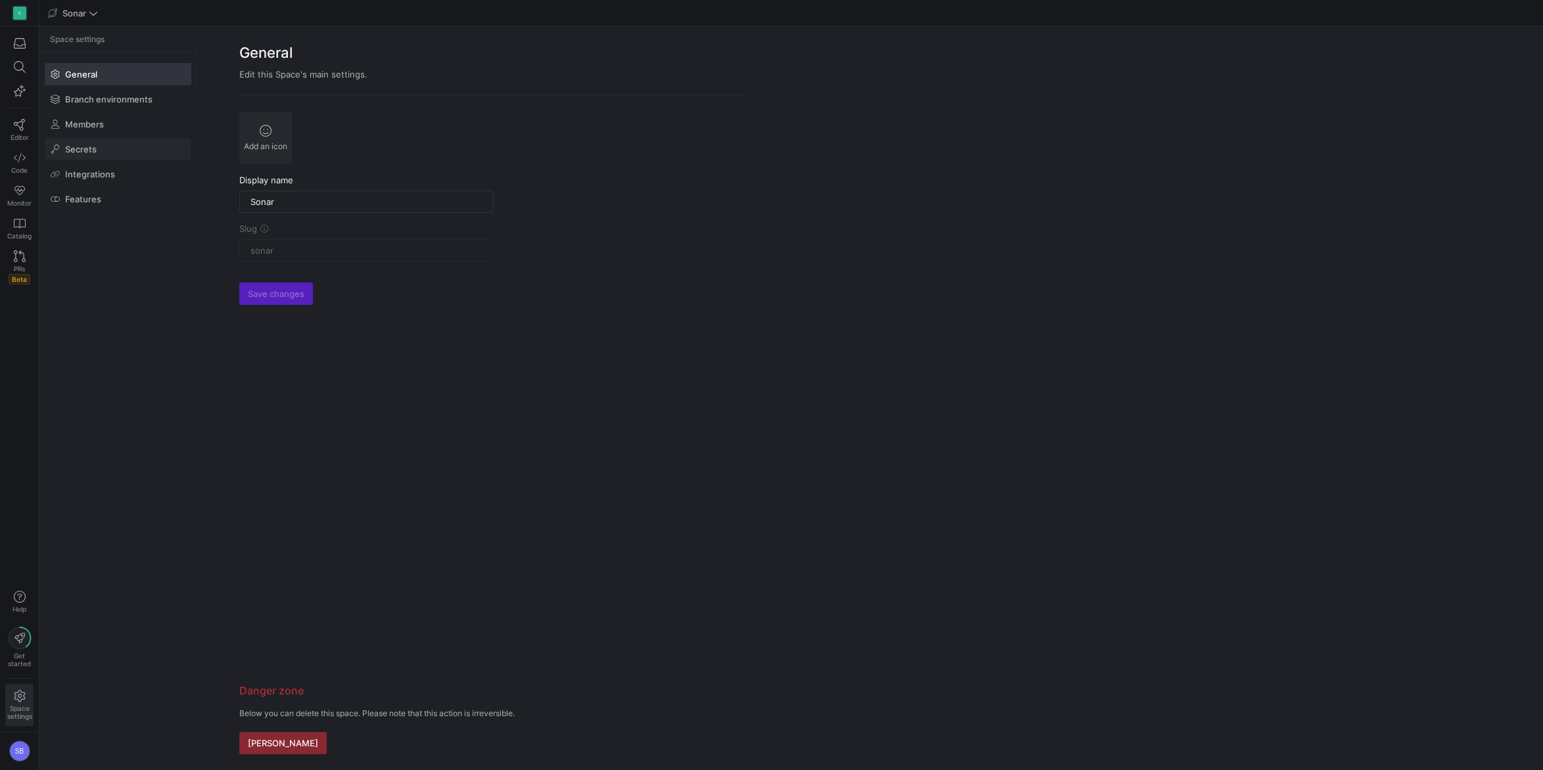
click at [79, 152] on span "Secrets" at bounding box center [81, 149] width 32 height 11
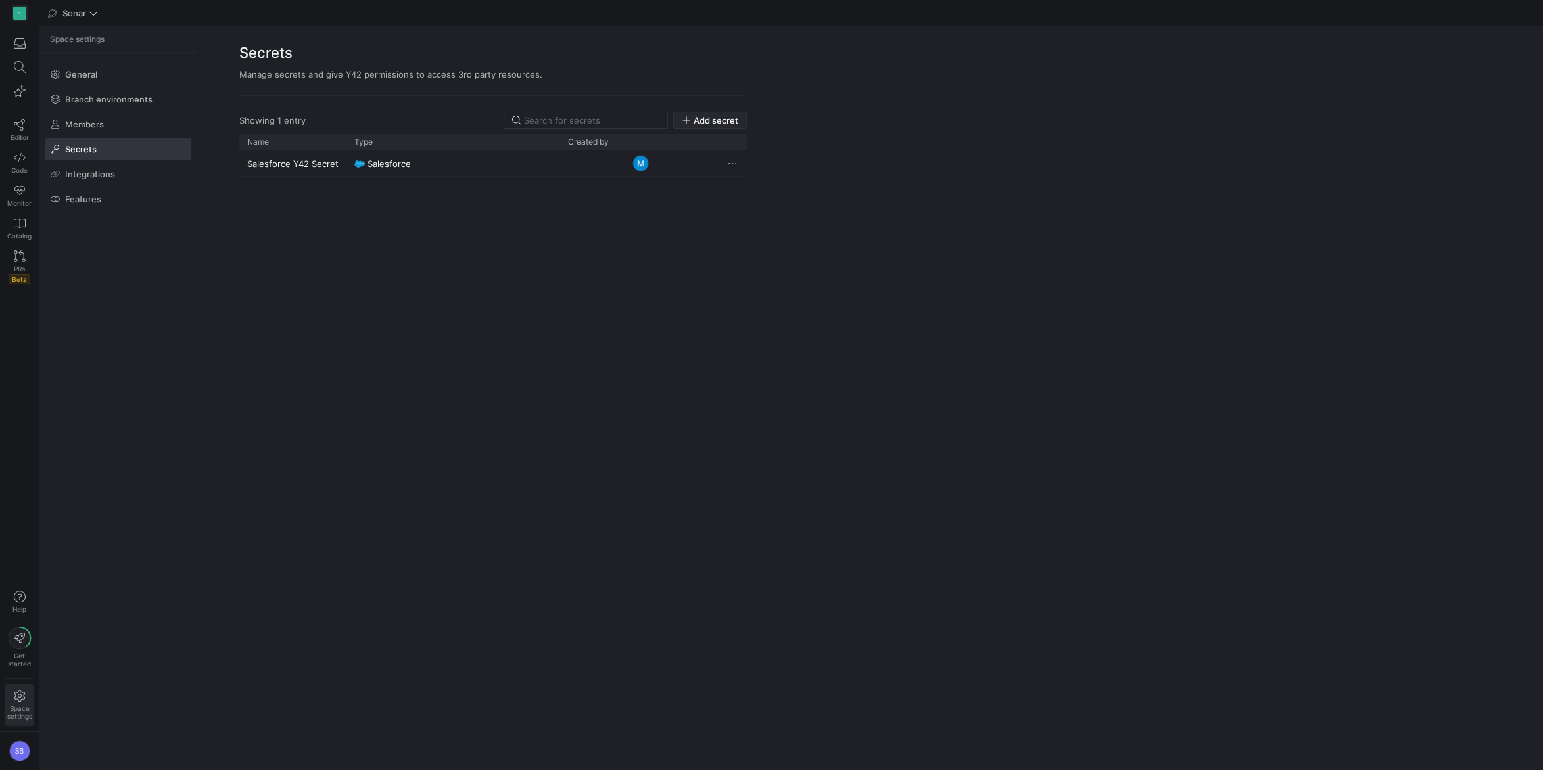
click at [733, 120] on span "Add secret" at bounding box center [715, 120] width 45 height 11
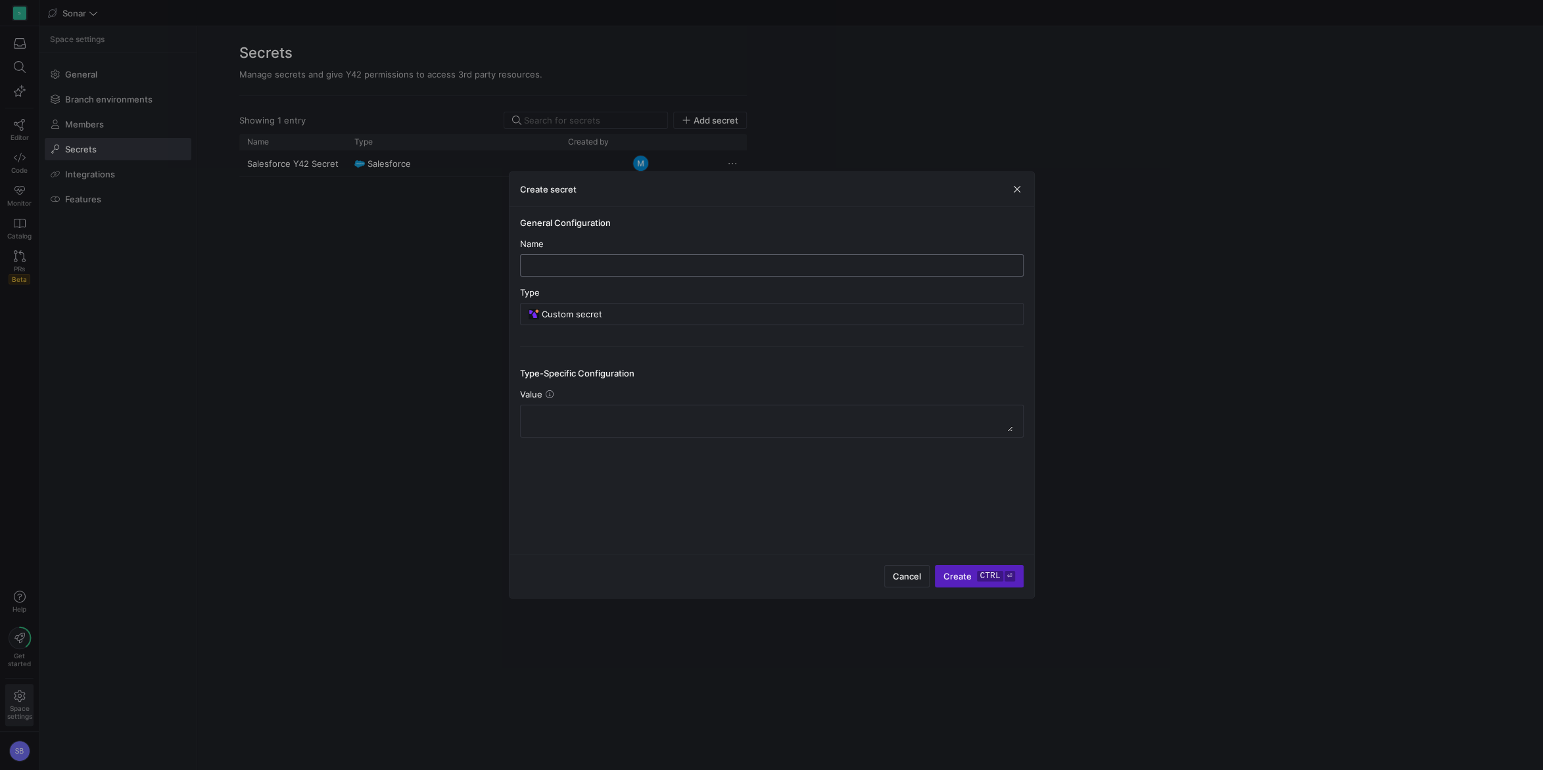
click at [589, 257] on div at bounding box center [771, 265] width 481 height 21
type input "Payrix API Key"
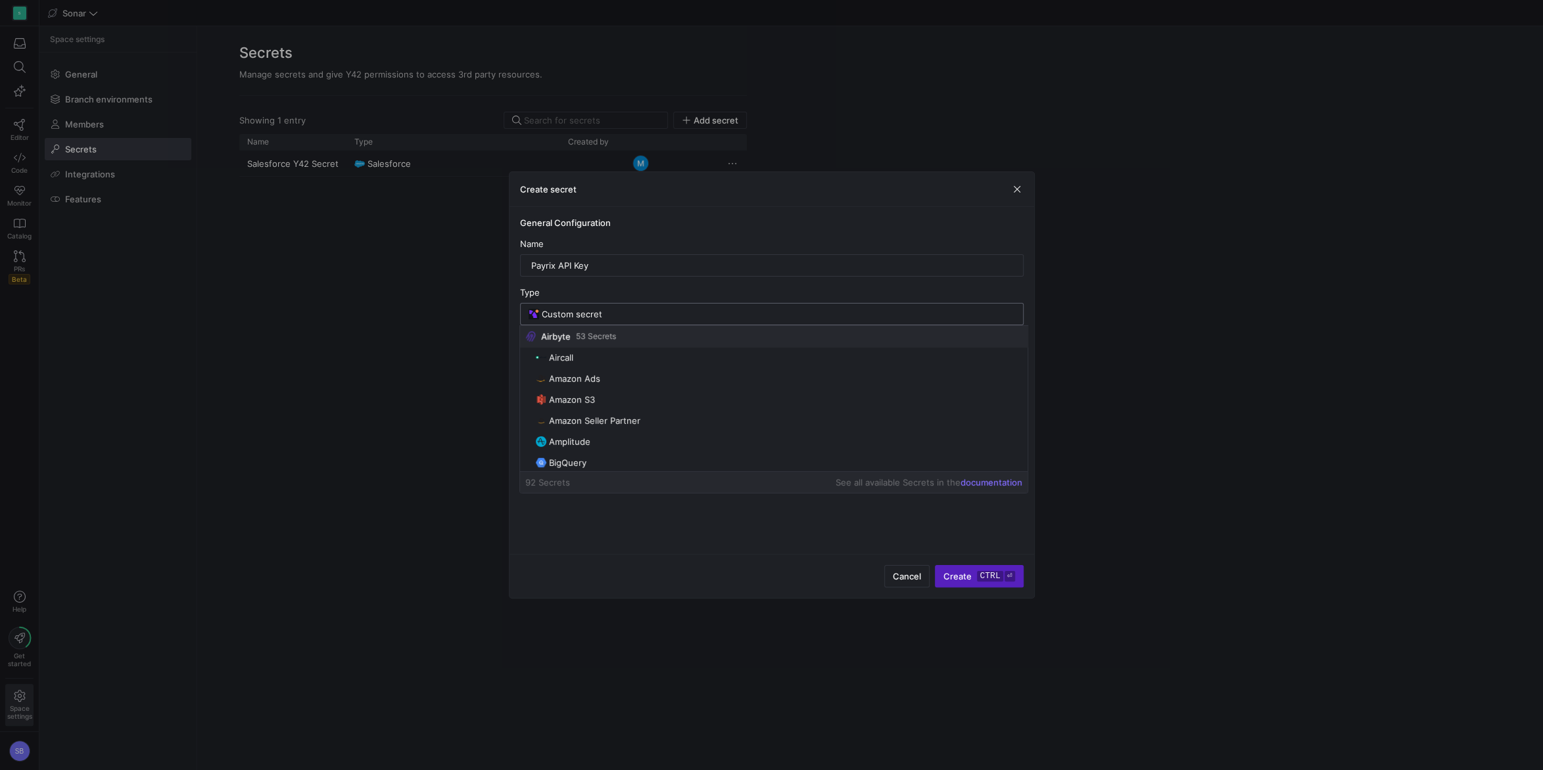
click at [636, 315] on input "Custom secret" at bounding box center [778, 314] width 473 height 11
click at [676, 569] on div "Cancel Create ctrl ⏎" at bounding box center [771, 576] width 524 height 44
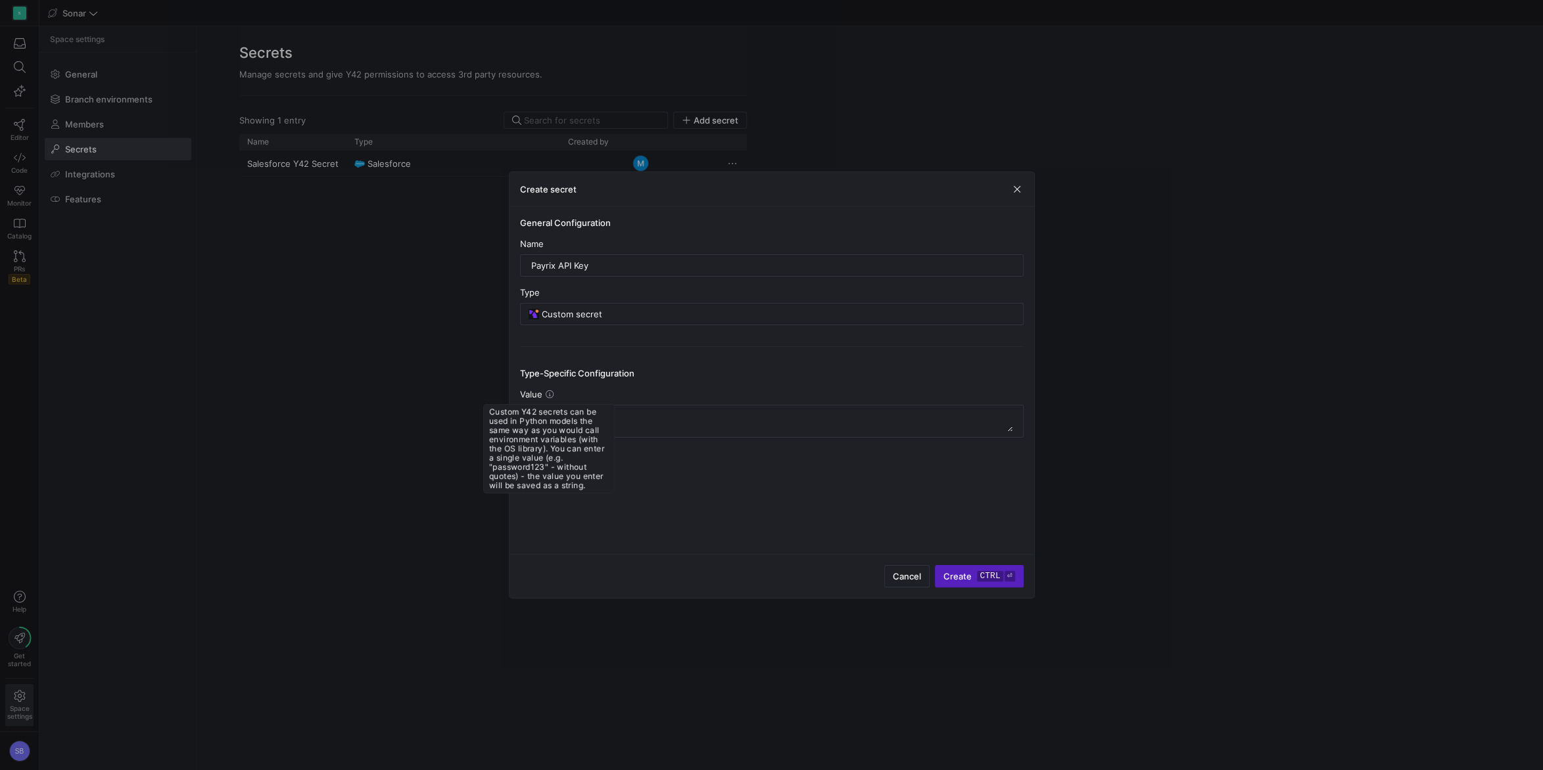
click at [550, 394] on icon at bounding box center [550, 394] width 8 height 8
click at [702, 532] on div "General Configuration Name Payrix API Key Type Custom secret Type-Specific Conf…" at bounding box center [771, 380] width 524 height 347
click at [605, 424] on textarea at bounding box center [771, 421] width 481 height 21
paste textarea "858b3c1d172a0e5be3f443cda3baf1ba"
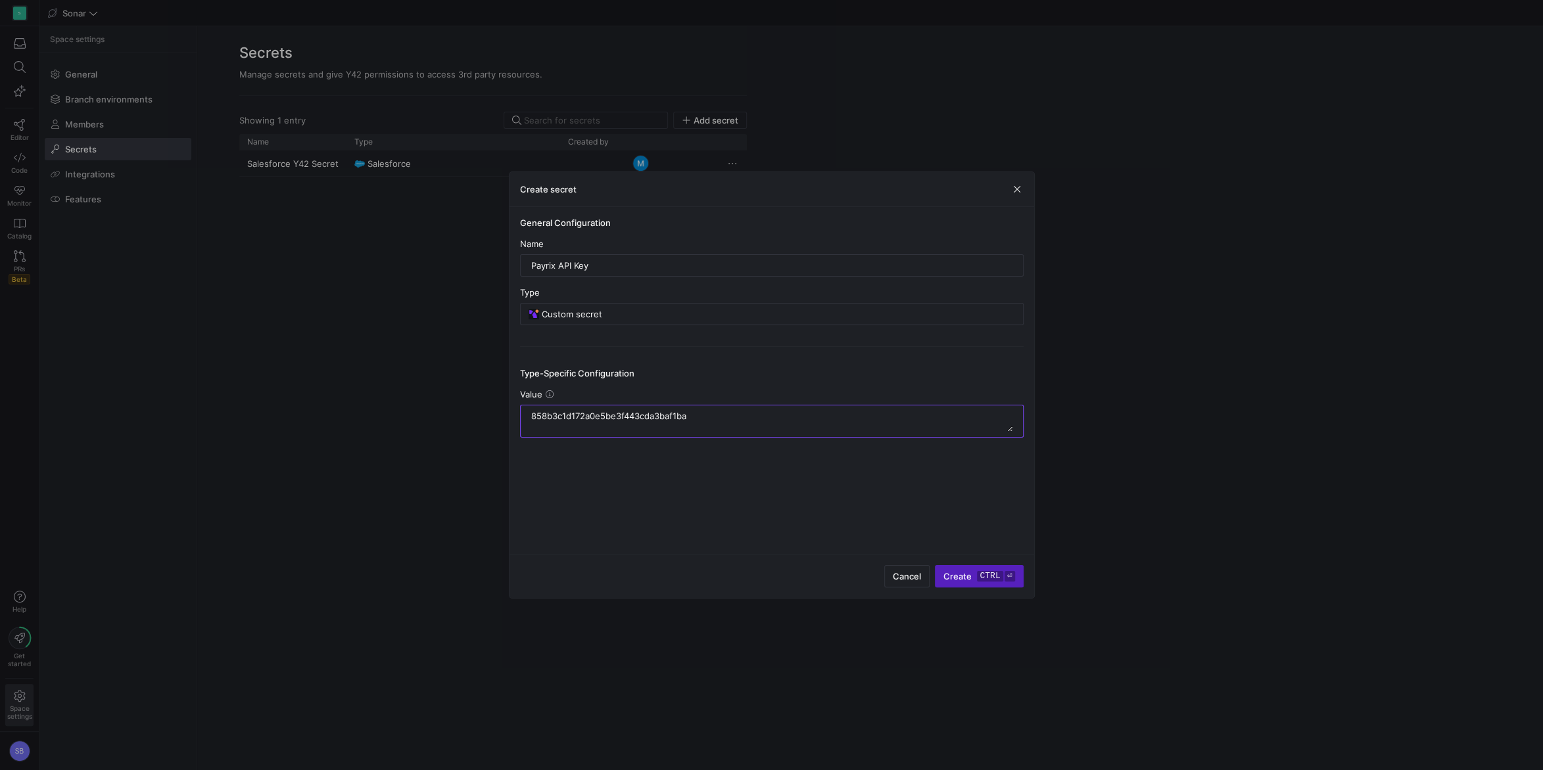
type textarea "858b3c1d172a0e5be3f443cda3baf1ba"
click at [660, 532] on div "General Configuration Name Payrix API Key Type Custom secret Type-Specific Conf…" at bounding box center [771, 380] width 524 height 347
click at [532, 410] on div at bounding box center [771, 422] width 481 height 32
click at [531, 417] on textarea at bounding box center [771, 421] width 481 height 21
click at [972, 572] on span "Create ctrl ⏎" at bounding box center [978, 576] width 71 height 11
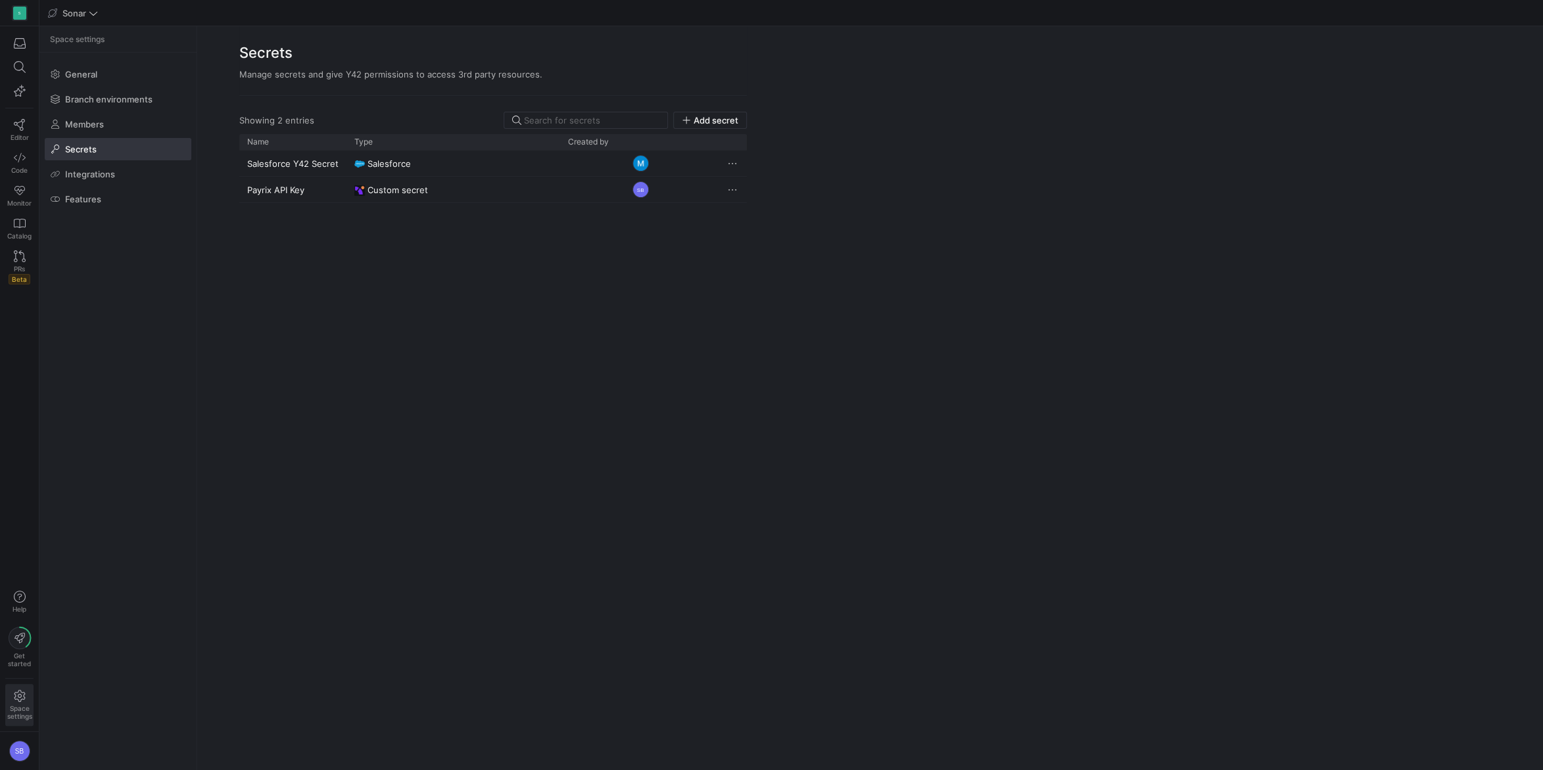
click at [408, 458] on div "Salesforce Y42 Secret Salesforce Payrix API Key Custom secret SB" at bounding box center [492, 453] width 507 height 604
click at [730, 192] on span "Press SPACE to select this row." at bounding box center [732, 189] width 13 height 13
click at [570, 344] on div at bounding box center [771, 385] width 1543 height 770
click at [89, 68] on span at bounding box center [117, 74] width 145 height 21
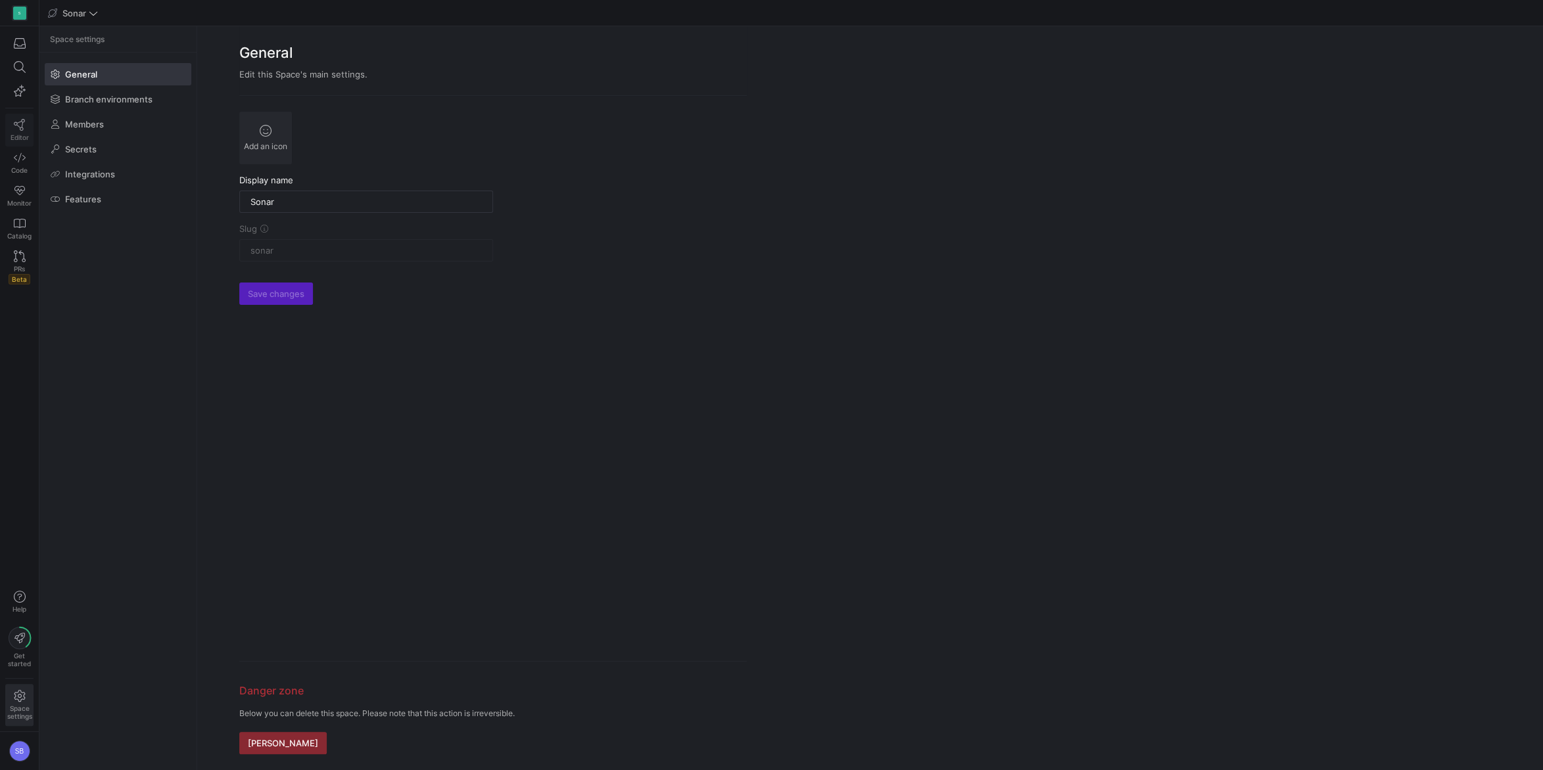
click at [15, 128] on icon at bounding box center [20, 125] width 12 height 12
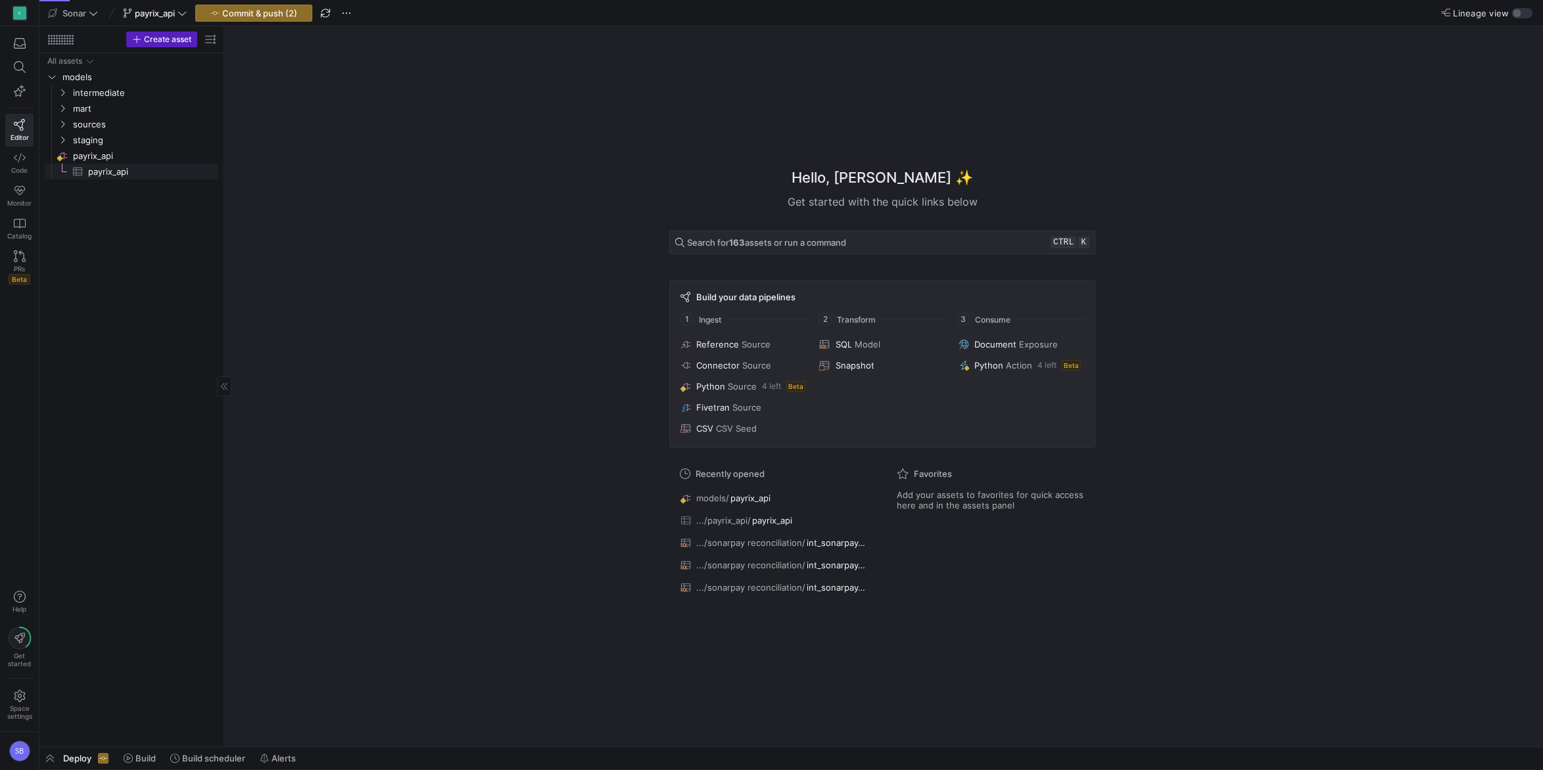
click at [113, 168] on span "payrix_api​​​​​​​​​" at bounding box center [145, 171] width 115 height 15
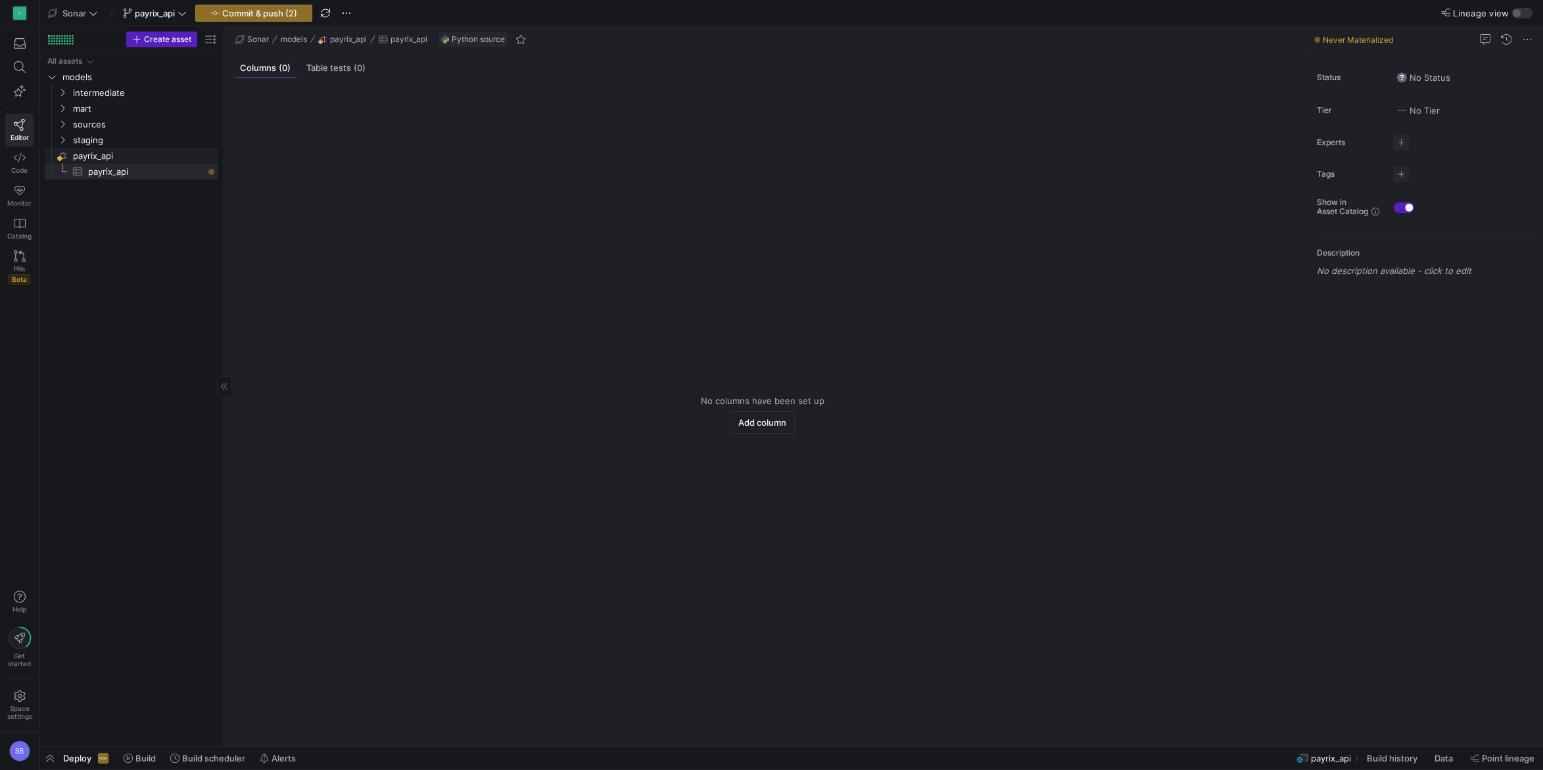
click at [102, 159] on span "payrix_api​​​​​​​​" at bounding box center [144, 156] width 143 height 15
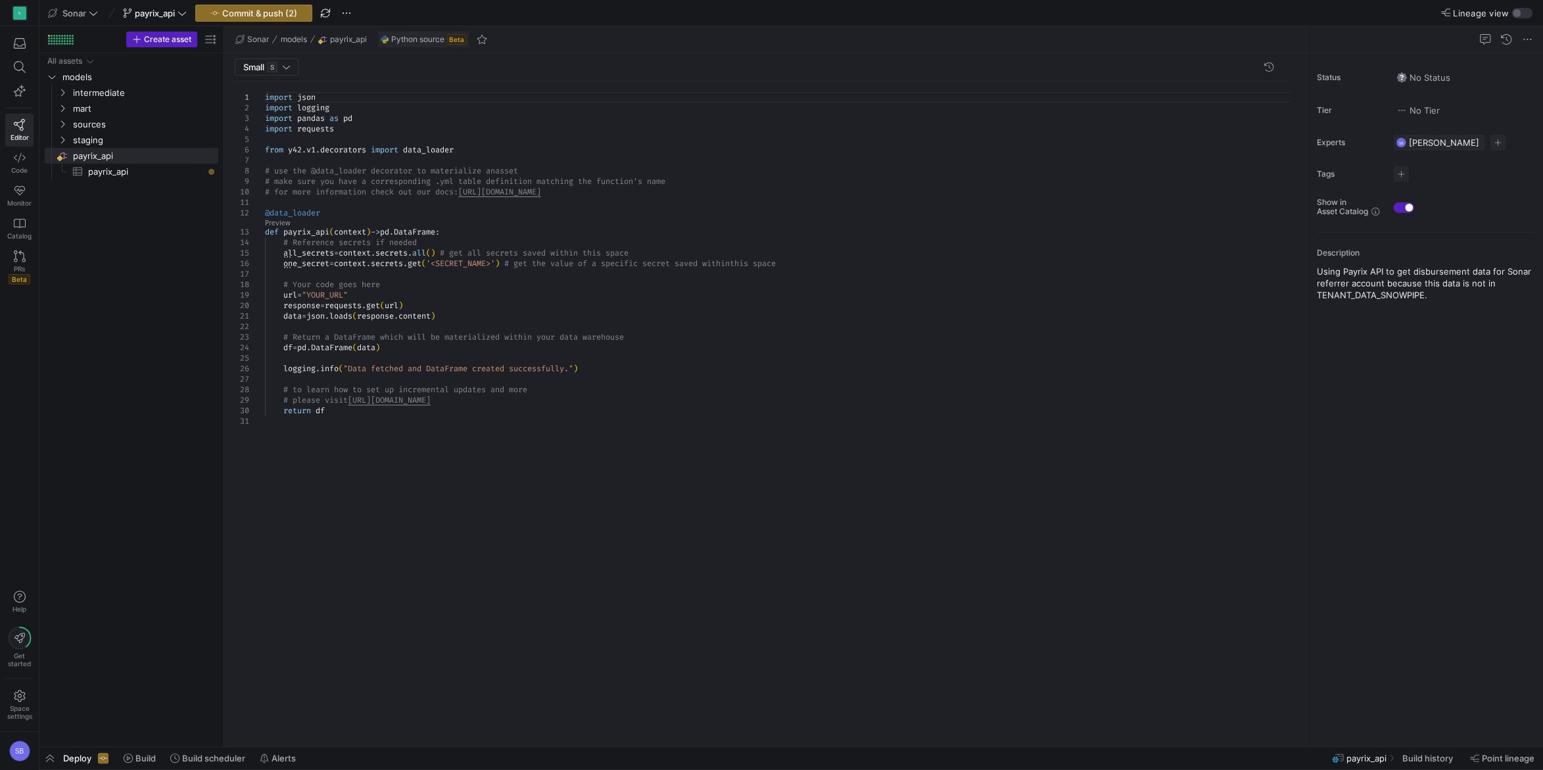
click at [312, 229] on div "import json import logging import pandas as pd import requests from y42 . v1 . …" at bounding box center [782, 408] width 1035 height 655
click at [404, 298] on div "import json import logging import pandas as pd import requests from y42 . v1 . …" at bounding box center [782, 408] width 1035 height 655
click at [315, 229] on div "import json import logging import pandas as pd import requests from y42 . v1 . …" at bounding box center [782, 408] width 1035 height 655
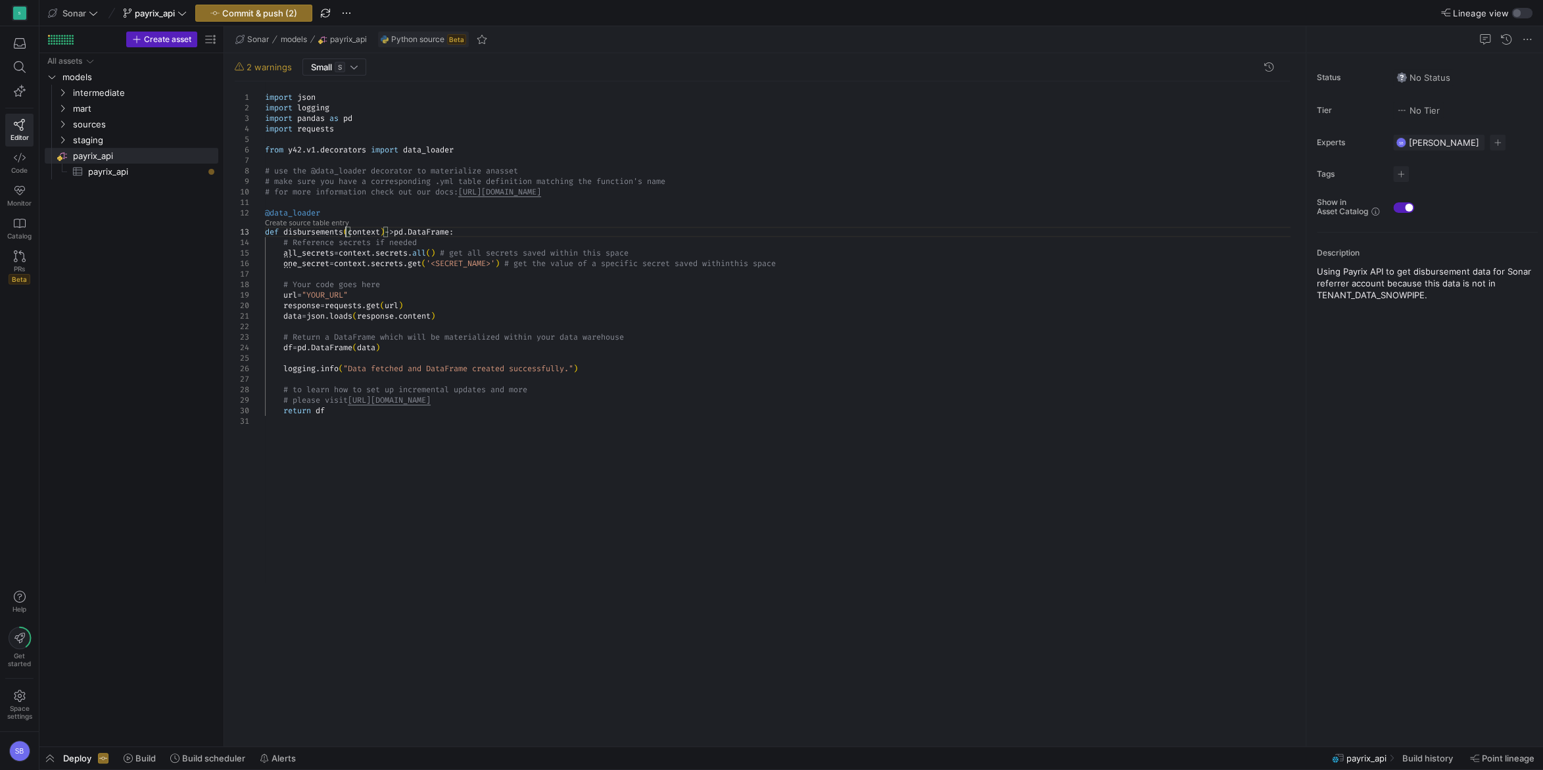
scroll to position [21, 80]
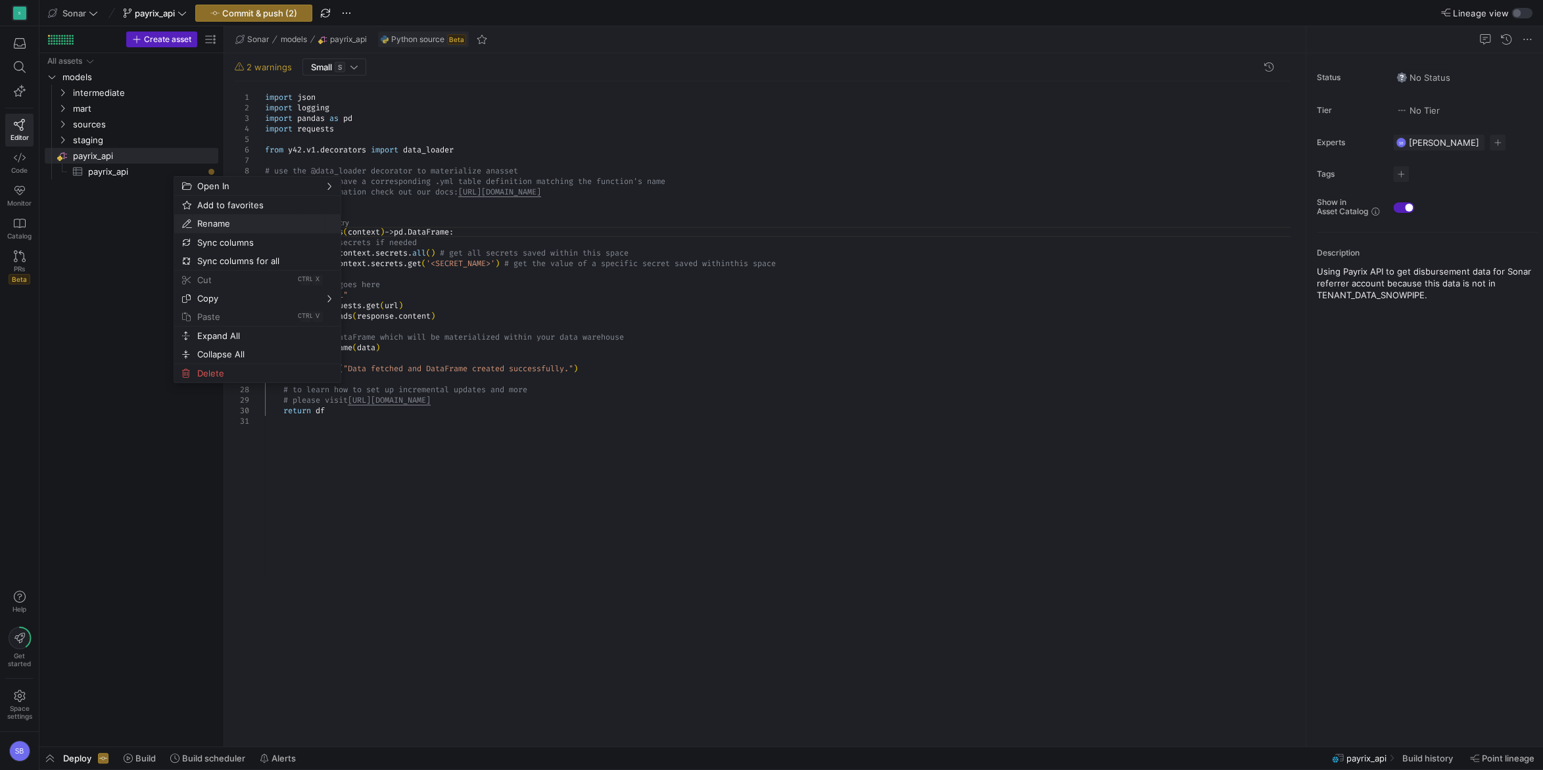
click at [220, 223] on span "Rename" at bounding box center [246, 223] width 108 height 18
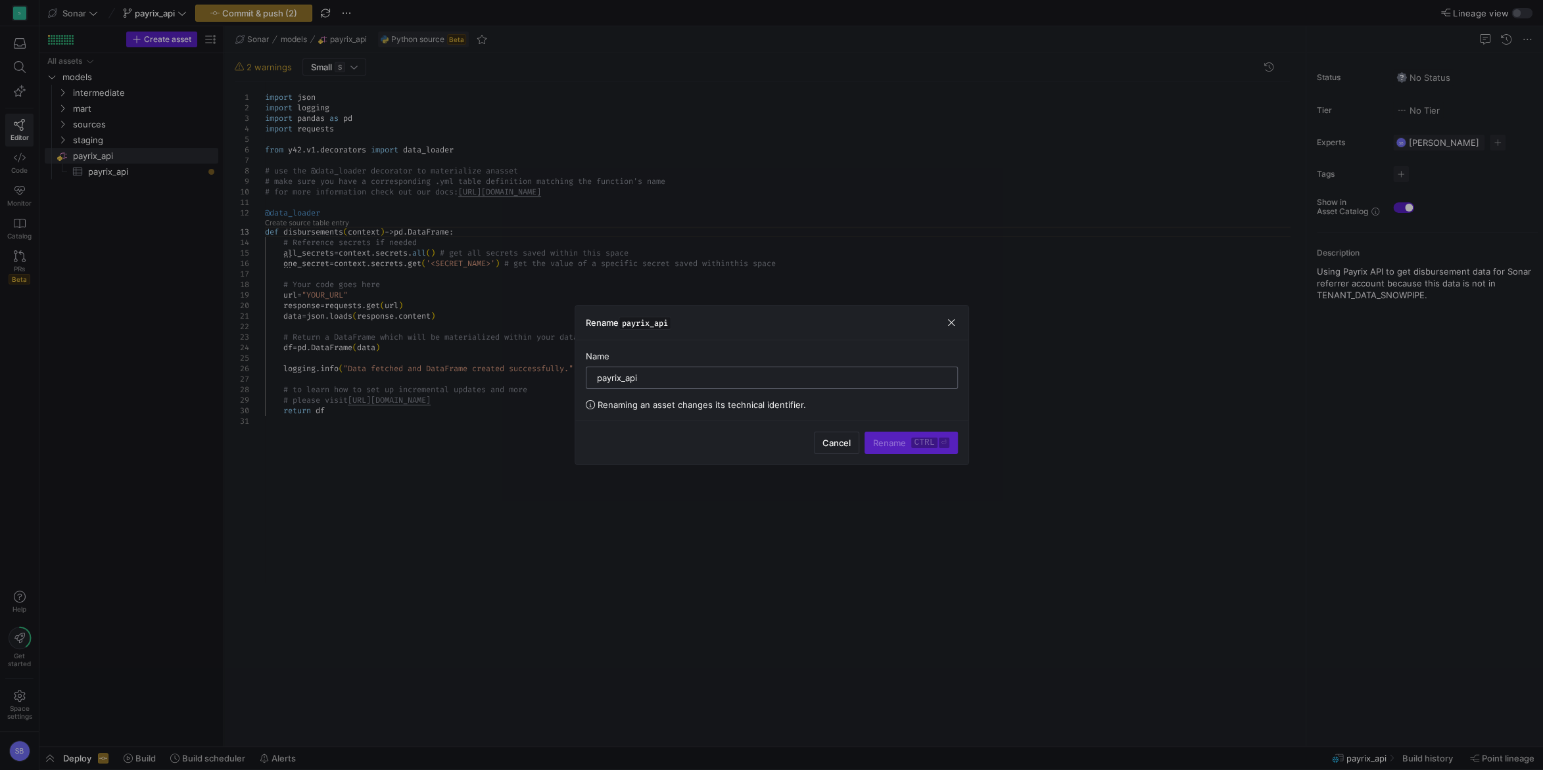
click at [654, 380] on input "payrix_api" at bounding box center [772, 378] width 350 height 11
type input "disbursements"
click at [903, 450] on span "submit" at bounding box center [910, 442] width 91 height 21
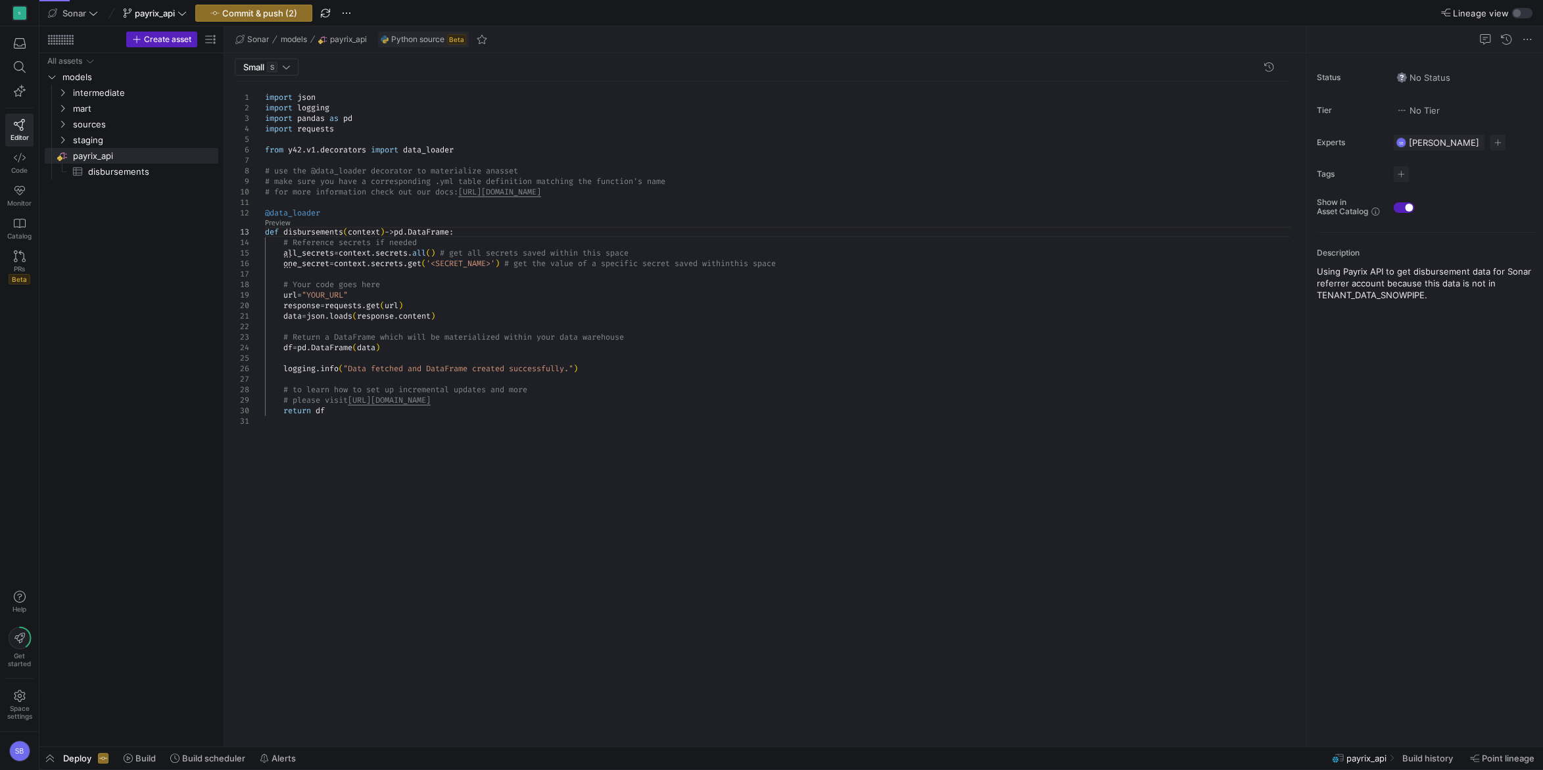
click at [488, 300] on div "import json import logging import pandas as pd import requests from y42 . v1 . …" at bounding box center [782, 408] width 1035 height 655
click at [279, 220] on link "Preview" at bounding box center [278, 223] width 26 height 7
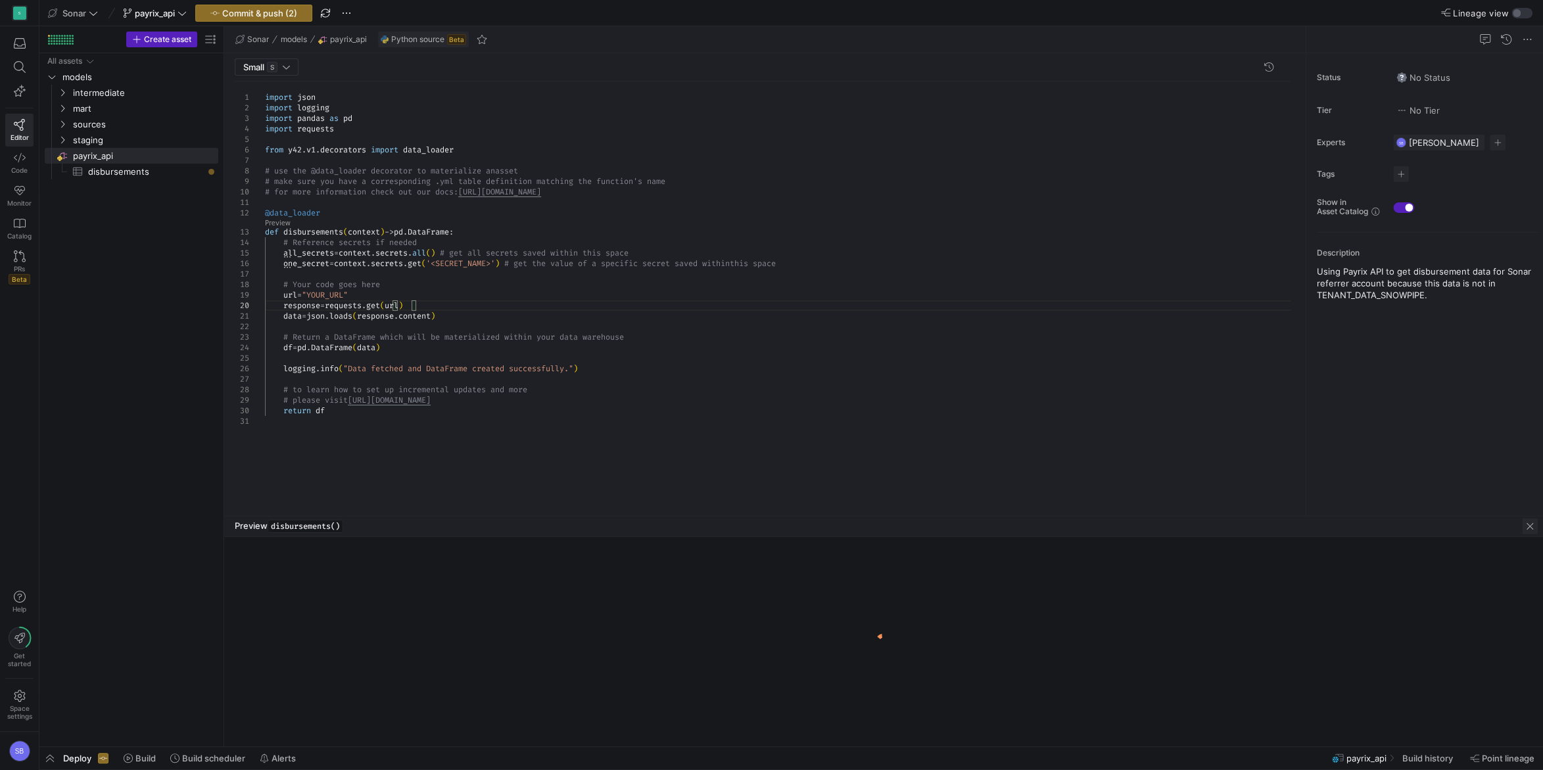
click at [1525, 530] on span "button" at bounding box center [1530, 527] width 16 height 16
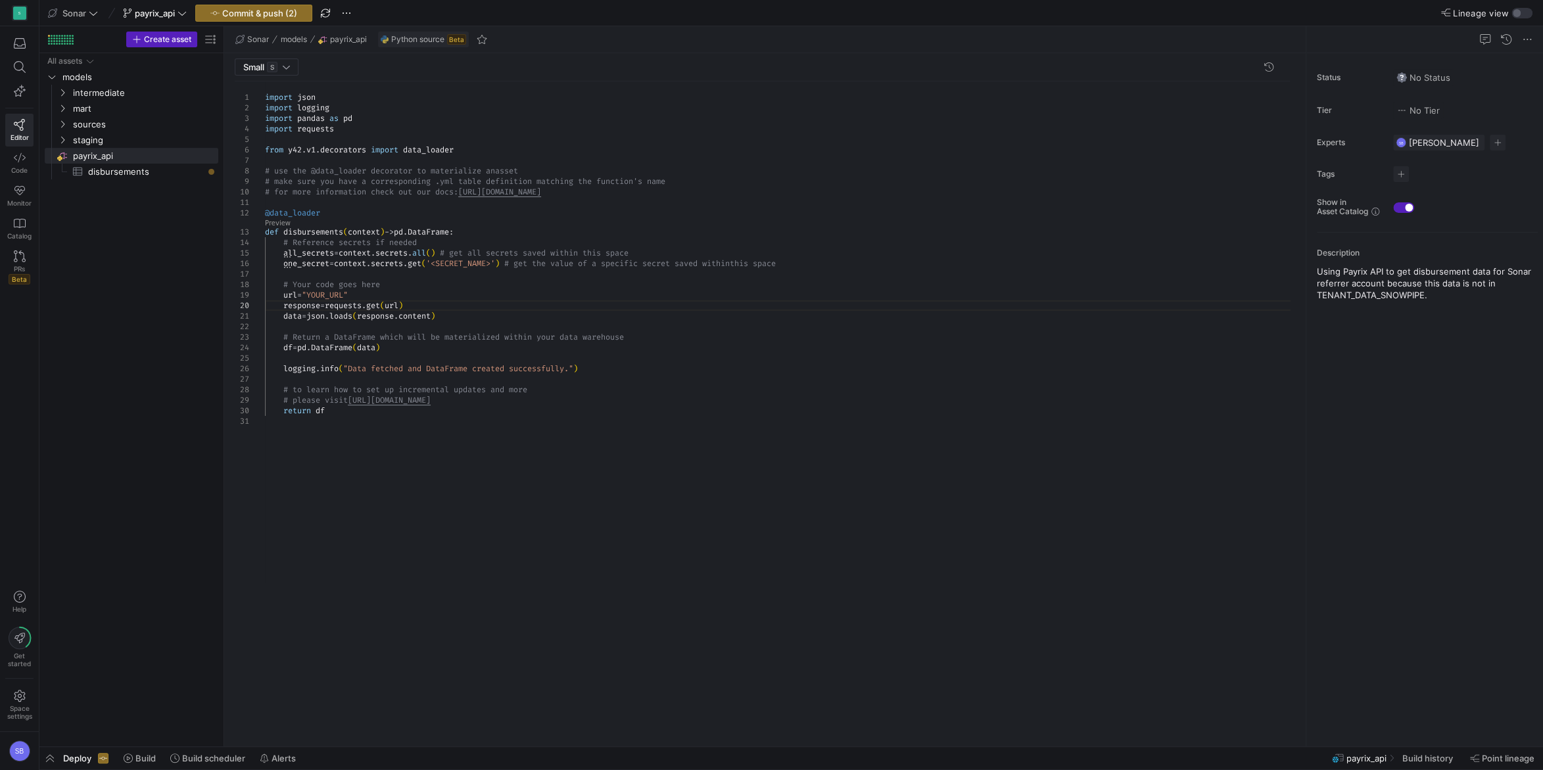
click at [421, 358] on div "import json import logging import pandas as pd import requests from y42 . v1 . …" at bounding box center [782, 408] width 1035 height 655
click at [348, 409] on div "import json import logging import pandas as pd import requests from y42 . v1 . …" at bounding box center [782, 408] width 1035 height 655
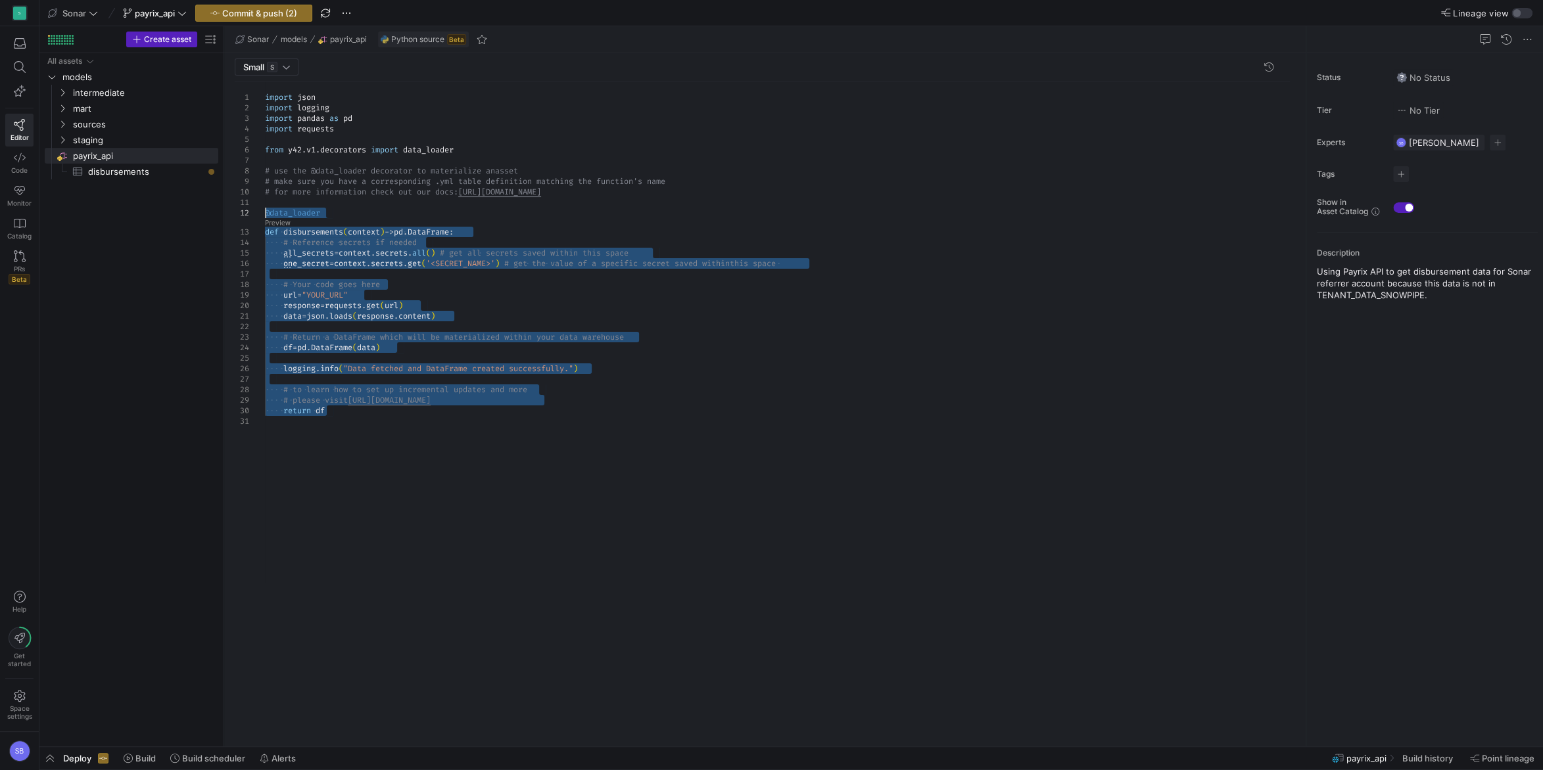
drag, startPoint x: 338, startPoint y: 408, endPoint x: 186, endPoint y: 214, distance: 246.8
click at [265, 214] on div "import json import logging import pandas as pd import requests from y42 . v1 . …" at bounding box center [782, 408] width 1035 height 655
click at [352, 414] on div "import json import logging import pandas as pd import requests from y42 . v1 . …" at bounding box center [782, 408] width 1035 height 655
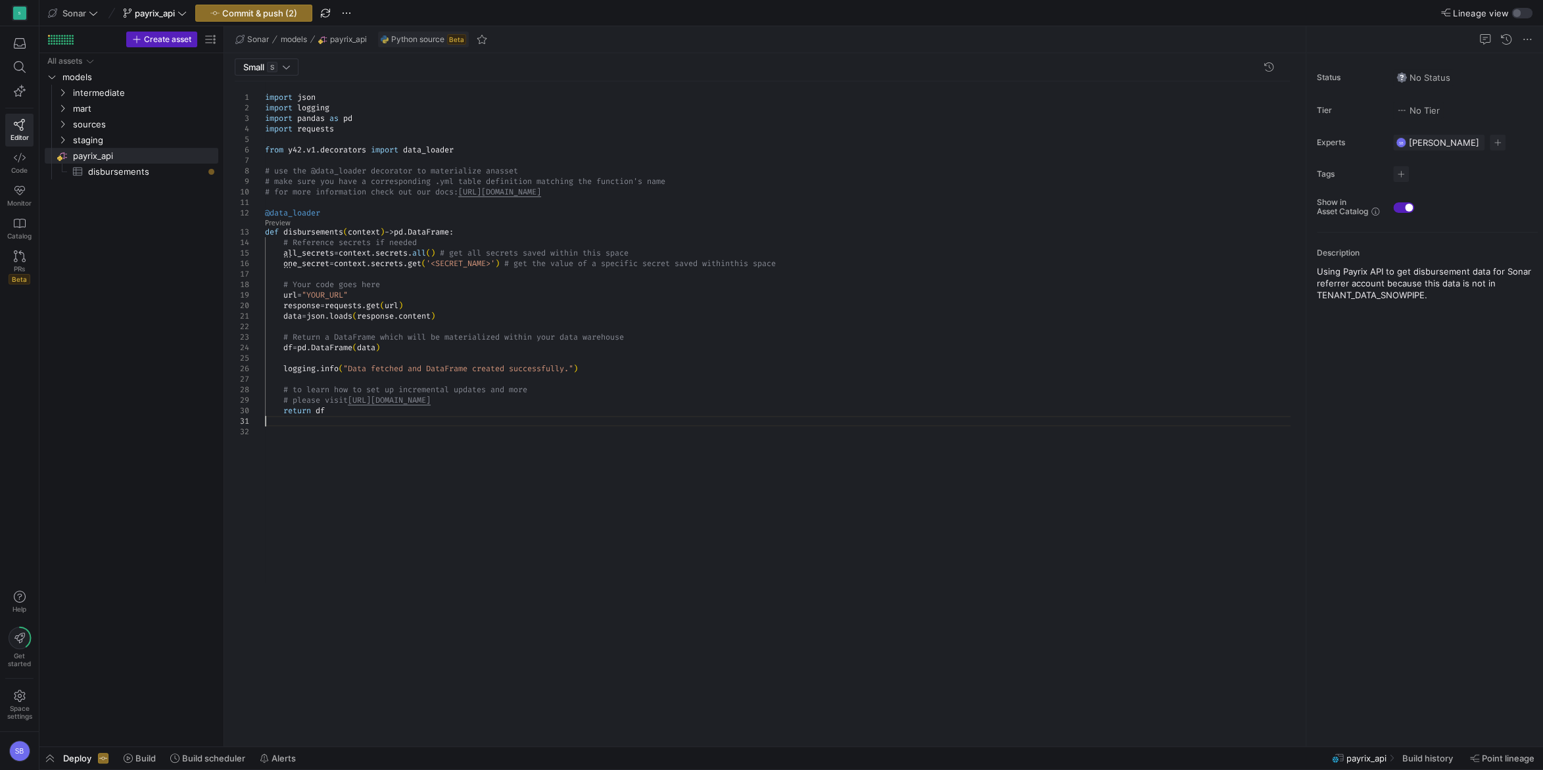
scroll to position [20, 0]
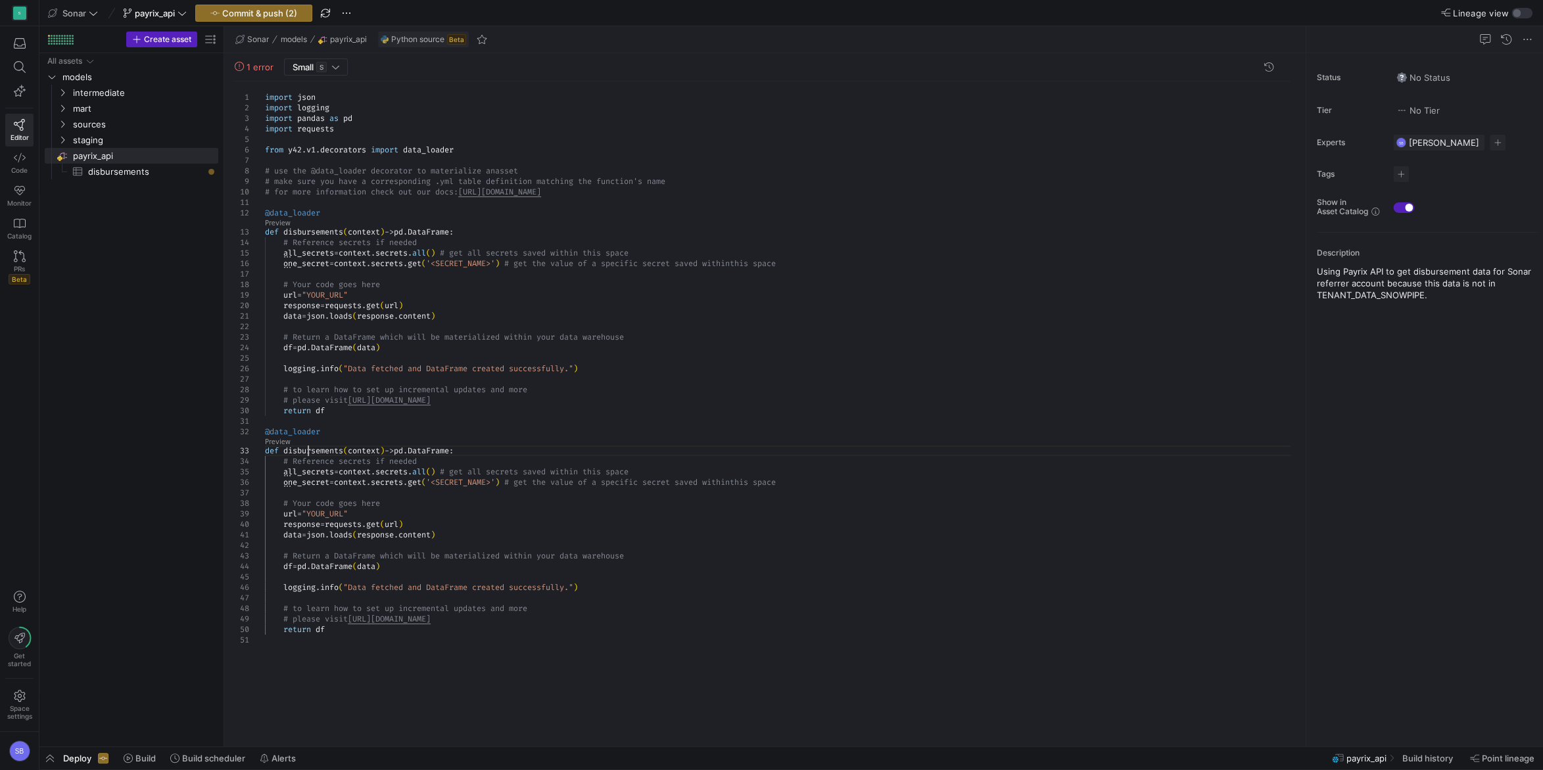
click at [308, 448] on div "import json import logging import pandas as pd import requests from y42 . v1 . …" at bounding box center [782, 408] width 1035 height 655
click at [426, 414] on div "import json import logging import pandas as pd import requests from y42 . v1 . …" at bounding box center [782, 408] width 1035 height 655
click at [304, 444] on link "Create source table entry" at bounding box center [307, 441] width 84 height 7
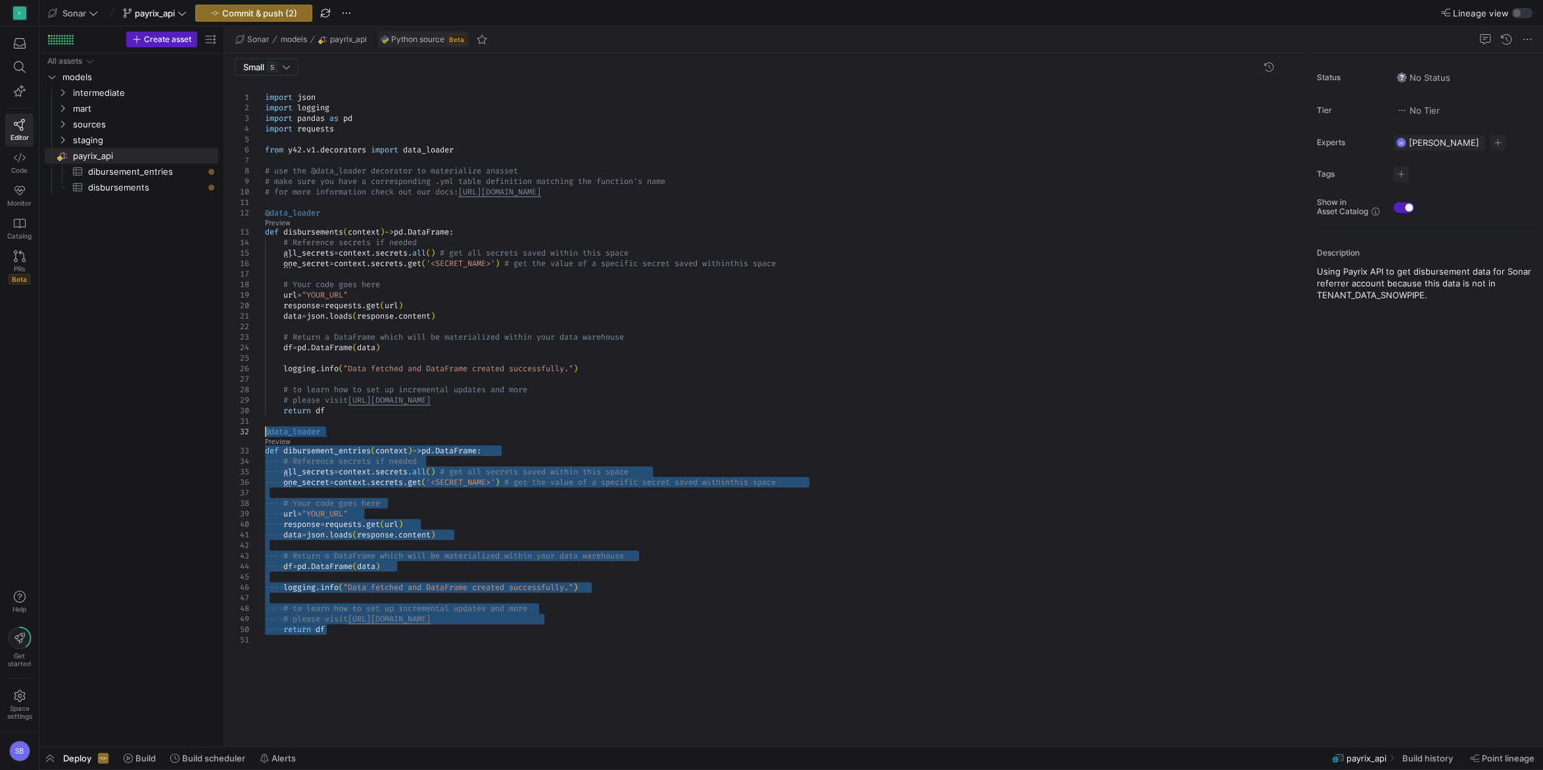
drag, startPoint x: 338, startPoint y: 632, endPoint x: 204, endPoint y: 431, distance: 241.2
click at [265, 431] on div "import json import logging import pandas as pd import requests from y42 . v1 . …" at bounding box center [782, 408] width 1035 height 655
click at [340, 633] on div "import json import logging import pandas as pd import requests from y42 . v1 . …" at bounding box center [782, 408] width 1035 height 655
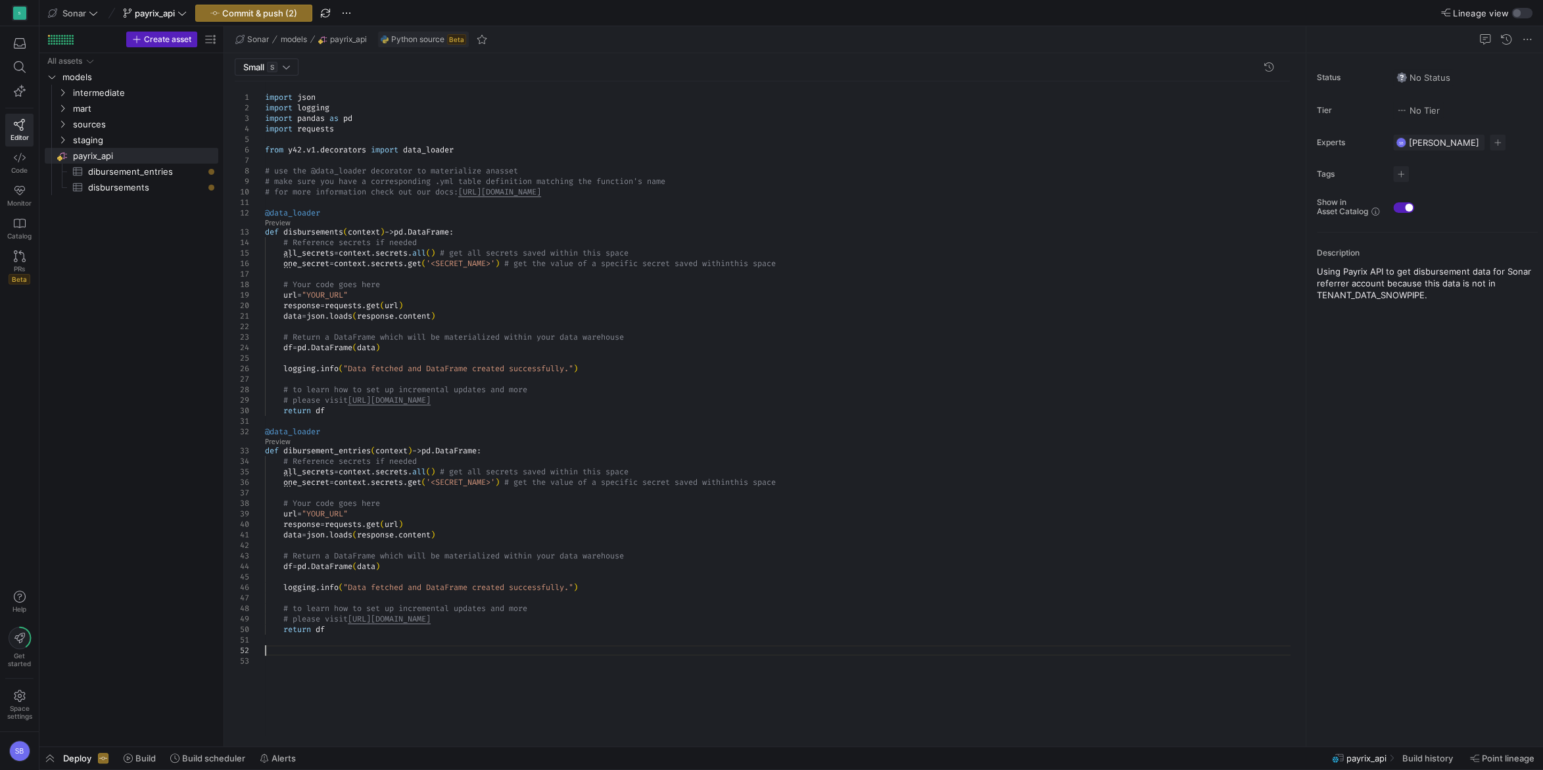
scroll to position [20, 0]
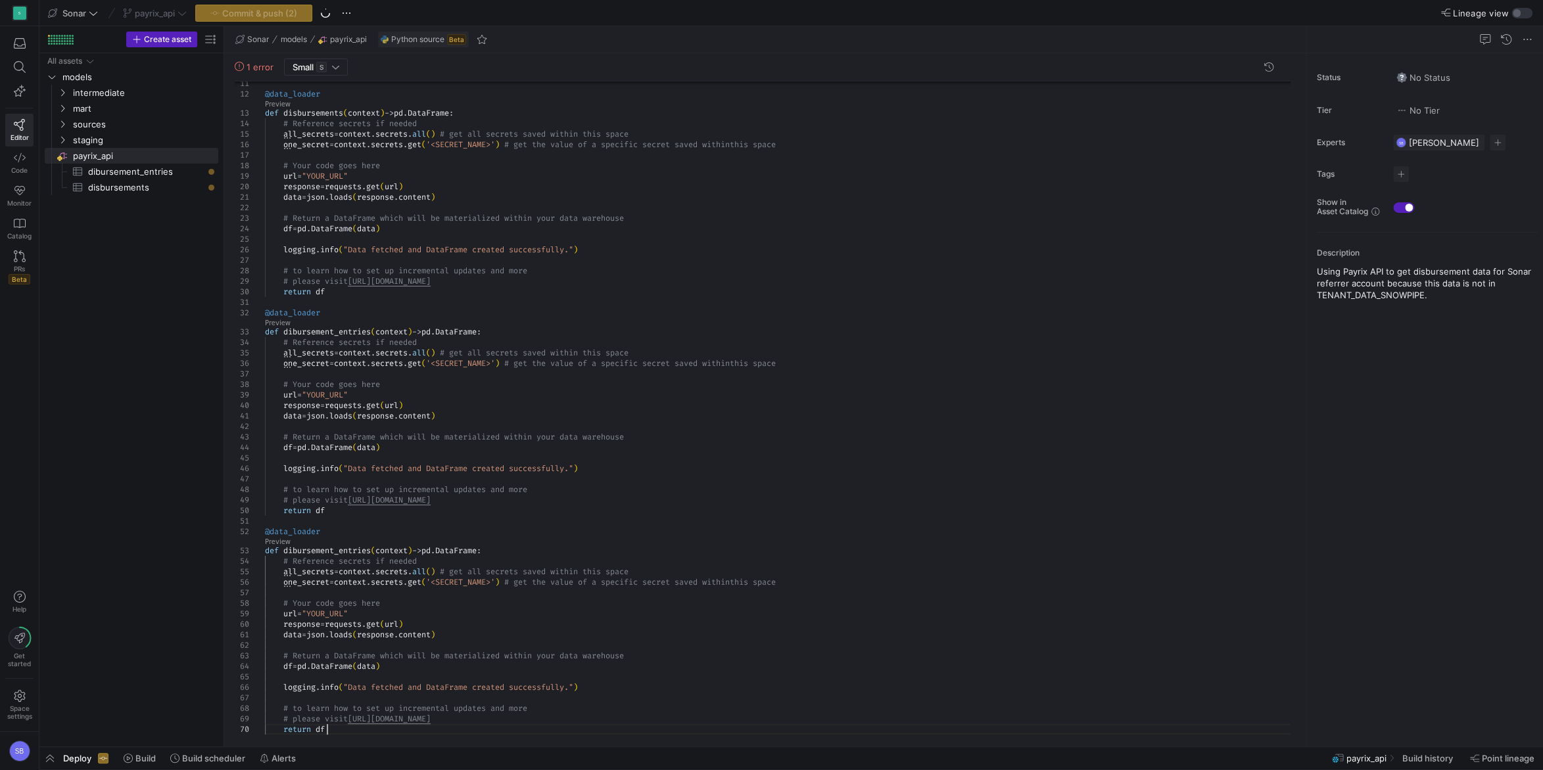
click at [308, 547] on div "@data_loader def disbursements ( context ) -> pd . DataFrame : # Reference secr…" at bounding box center [782, 354] width 1035 height 783
click at [358, 489] on div "@data_loader def disbursements ( context ) -> pd . DataFrame : # Reference secr…" at bounding box center [782, 354] width 1035 height 783
click at [325, 538] on link "Create source table entry" at bounding box center [307, 541] width 84 height 7
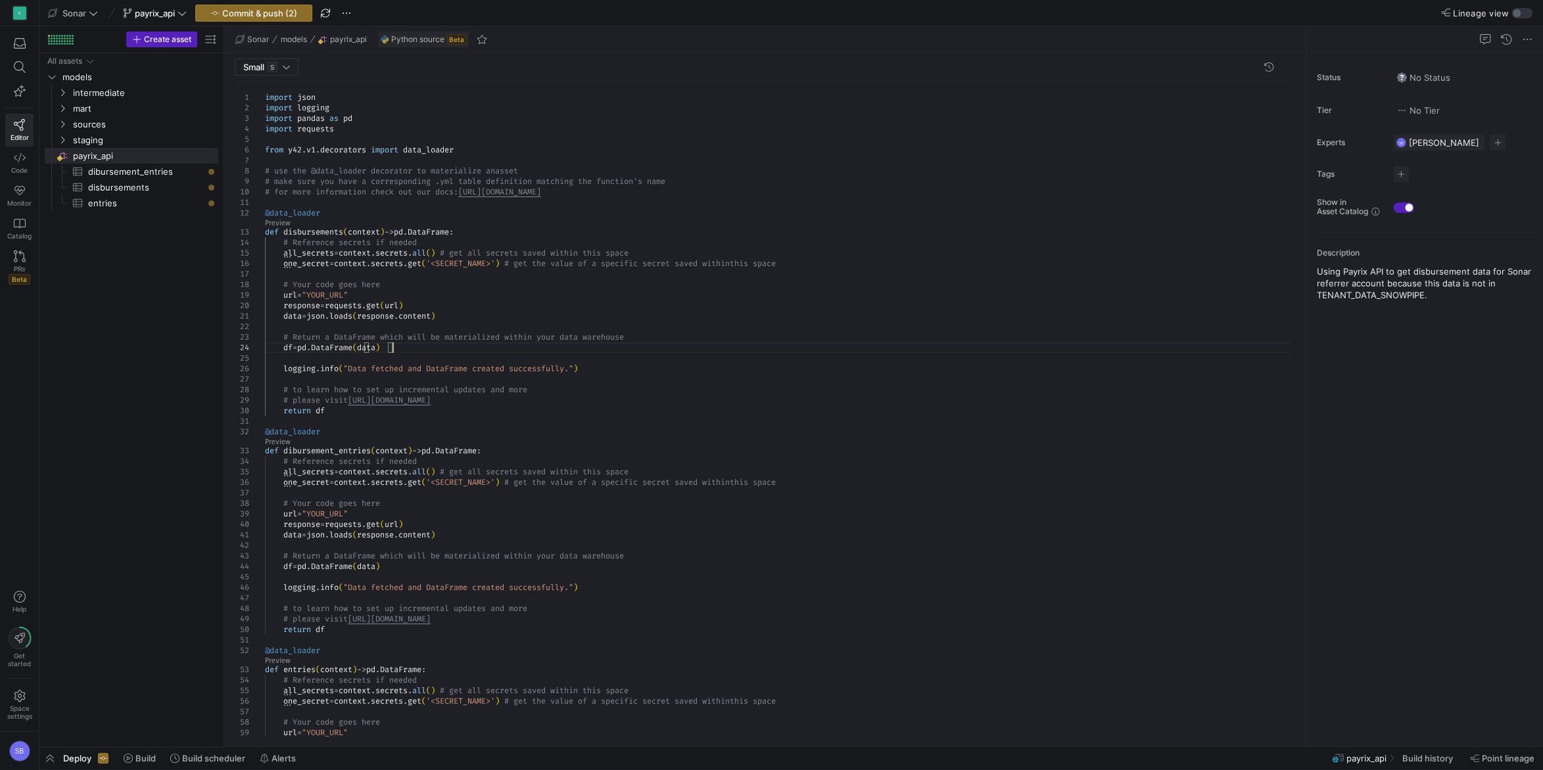
click at [686, 351] on div "@data_loader def disbursements ( context ) -> pd . DataFrame : # Reference secr…" at bounding box center [782, 472] width 1035 height 783
click at [62, 128] on icon "Press SPACE to select this row." at bounding box center [62, 124] width 9 height 8
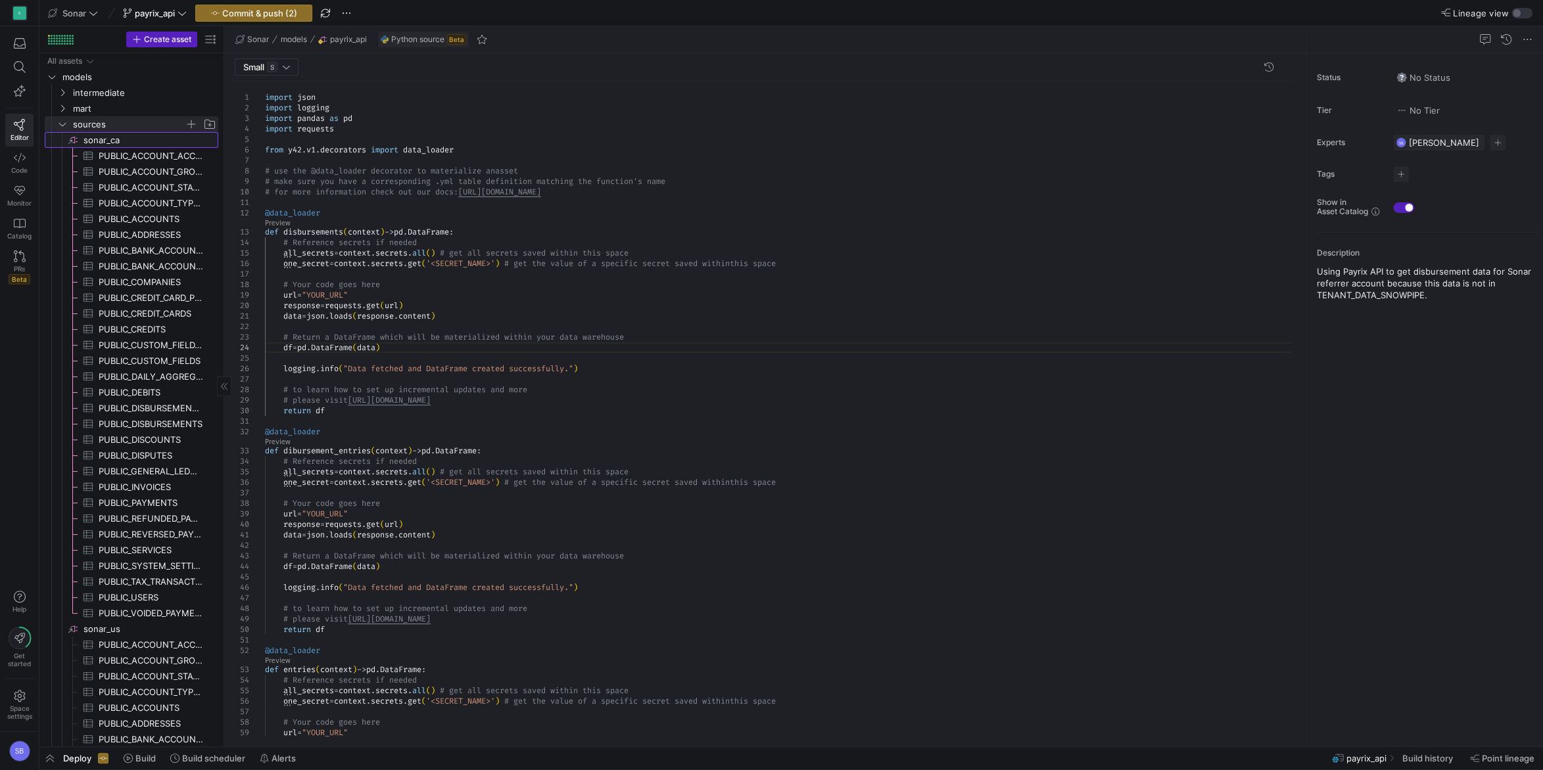
click at [74, 142] on icon "Press SPACE to select this row." at bounding box center [73, 140] width 11 height 11
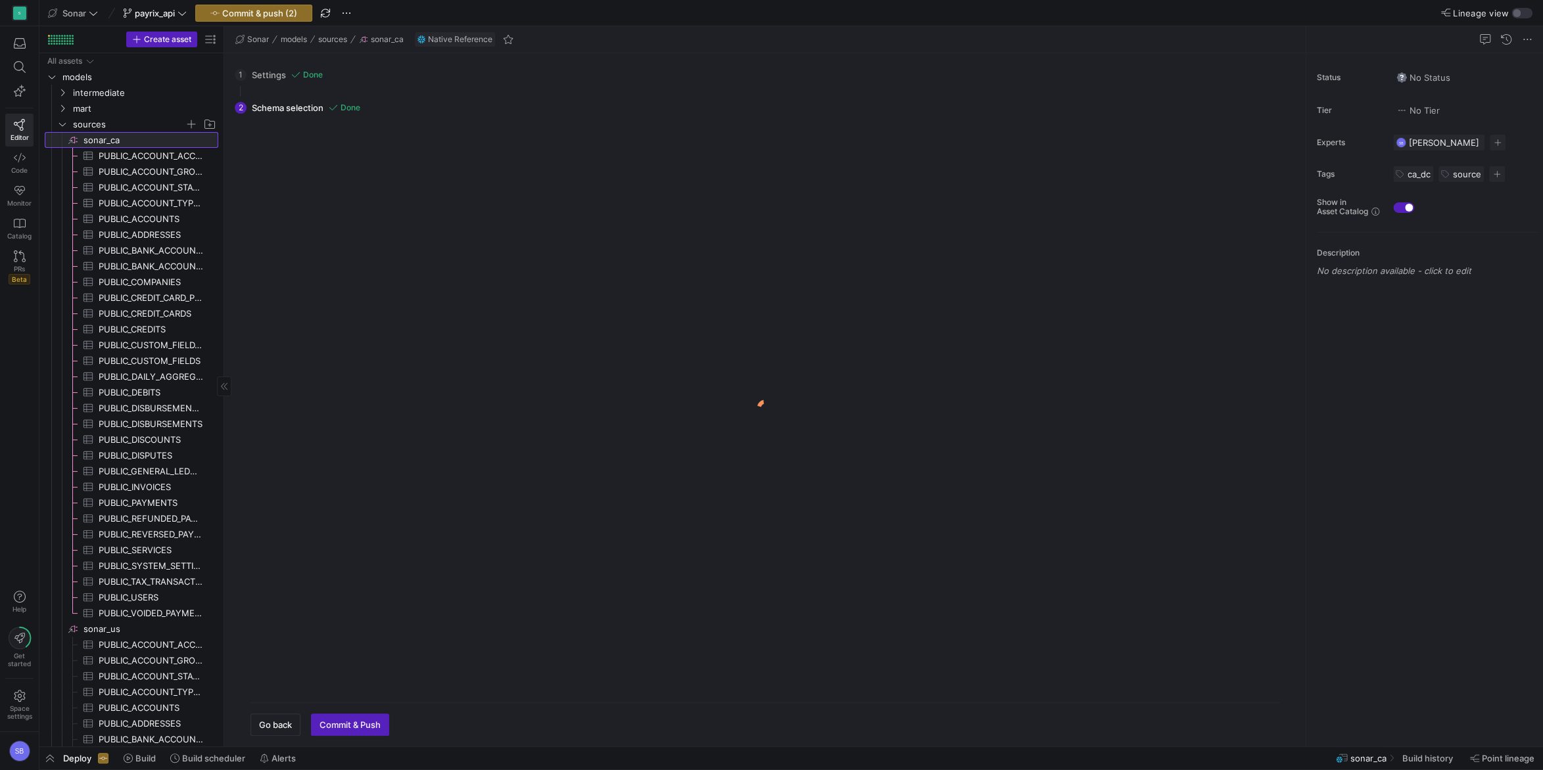
click at [61, 140] on span at bounding box center [60, 140] width 6 height 16
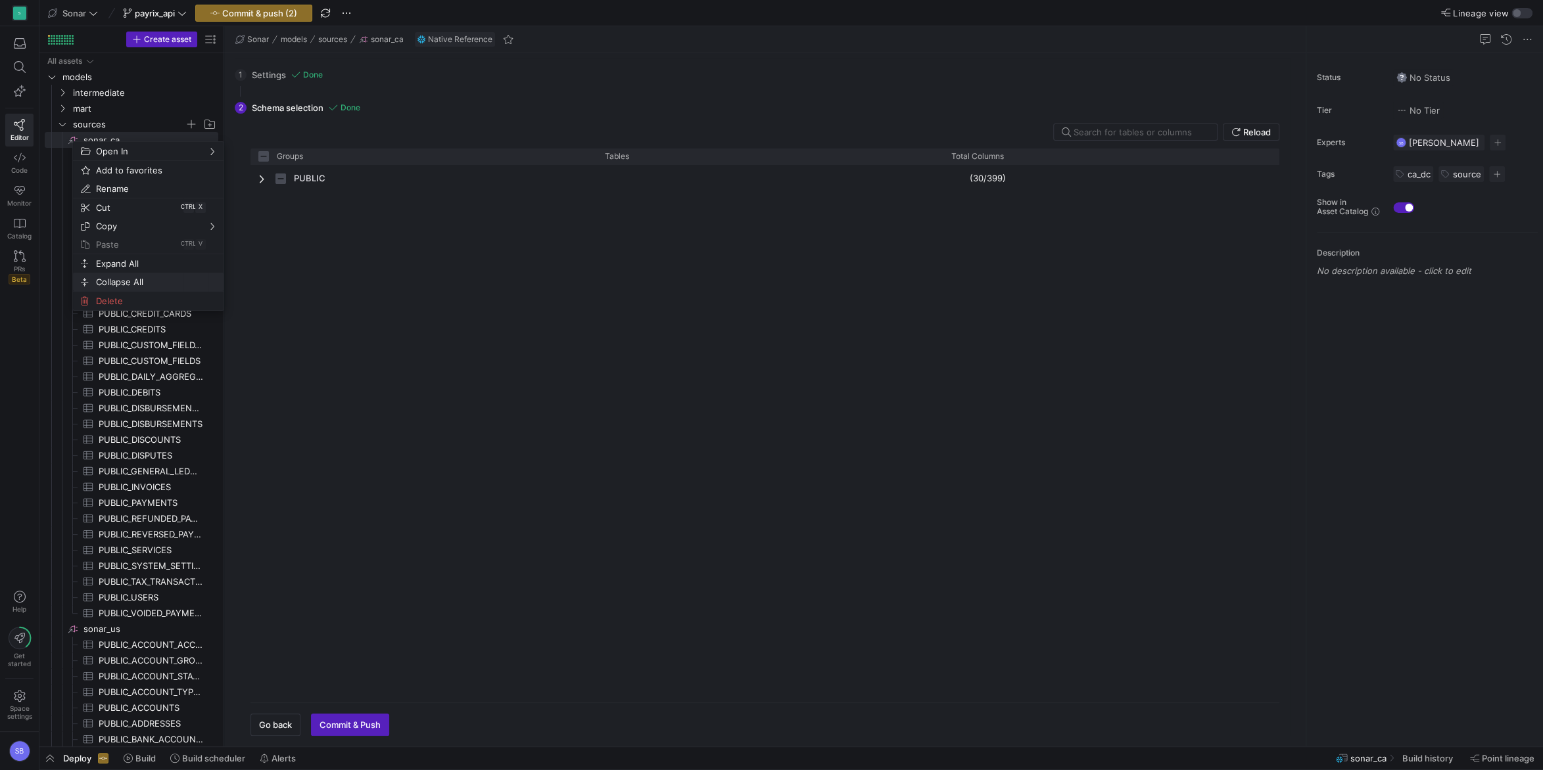
click at [110, 277] on span "Collapse All" at bounding box center [137, 282] width 93 height 18
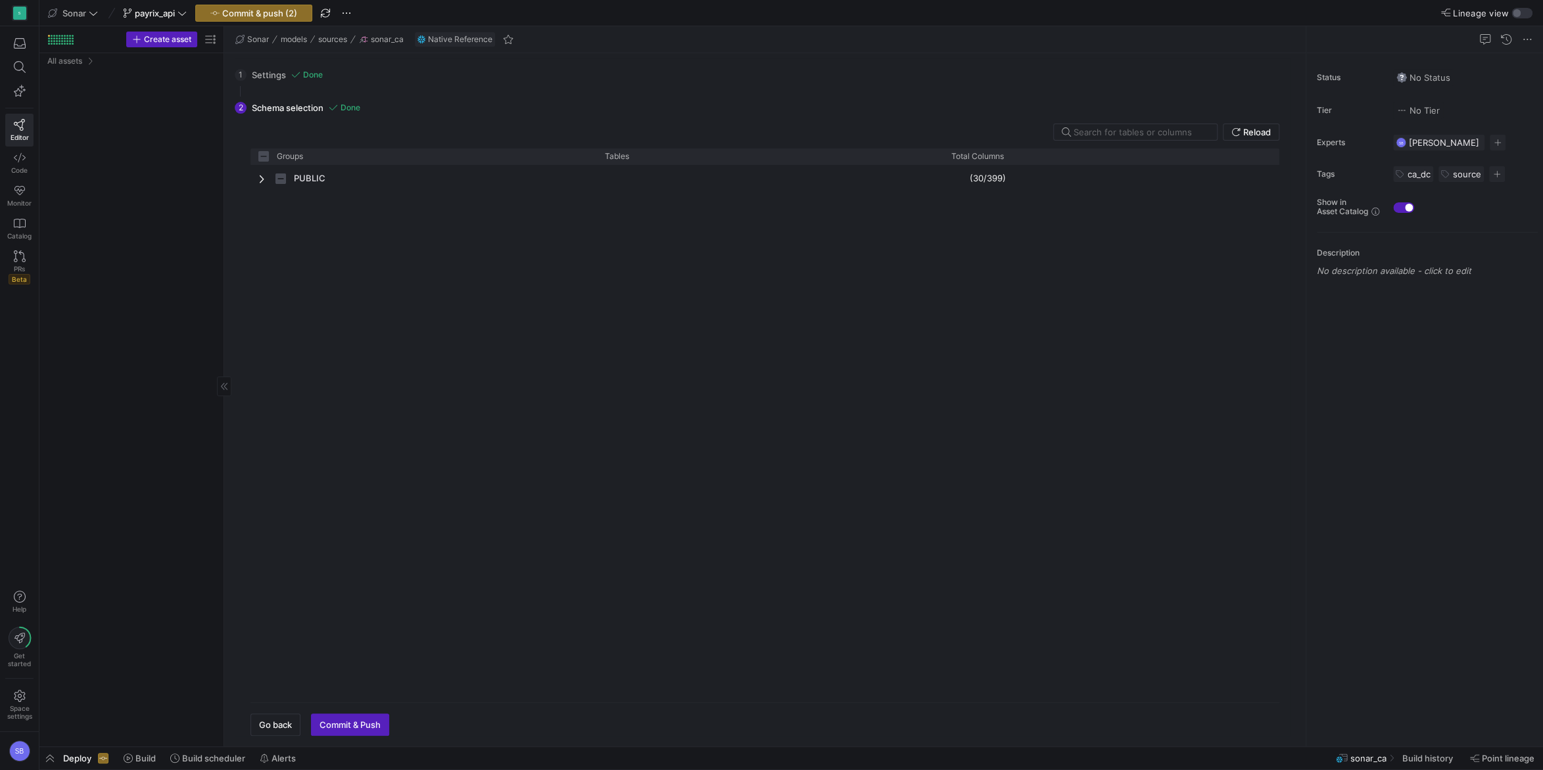
checkbox input "false"
click at [85, 63] on div "All assets" at bounding box center [73, 61] width 53 height 11
click at [58, 78] on span "models" at bounding box center [131, 77] width 172 height 14
click at [60, 128] on y42-icon "Press SPACE to select this row." at bounding box center [62, 124] width 11 height 11
drag, startPoint x: 81, startPoint y: 187, endPoint x: 118, endPoint y: 127, distance: 71.1
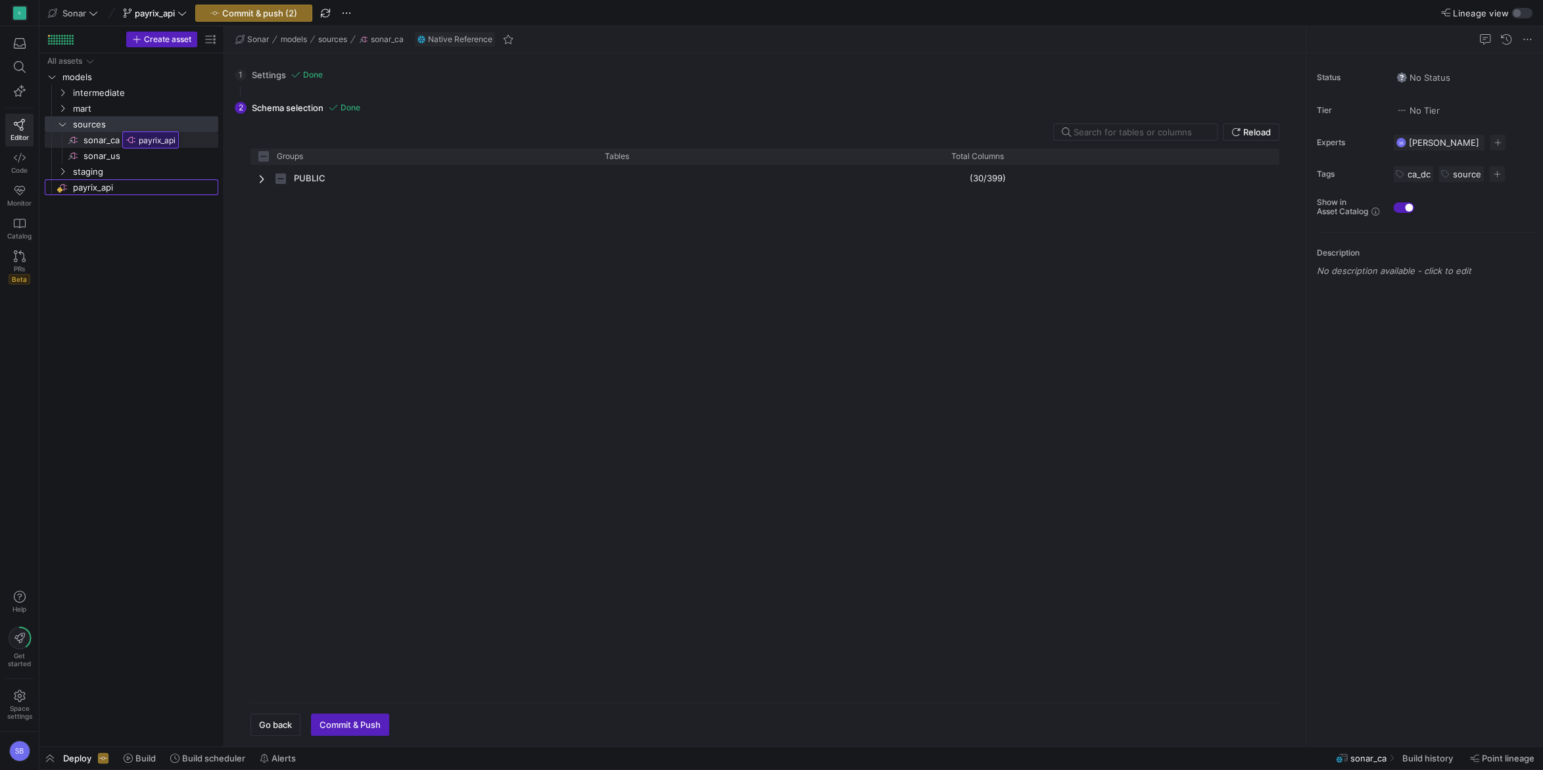
click at [118, 127] on body "S Editor Code Monitor Catalog PRs Beta Help Get started Space settings SB Sonar…" at bounding box center [771, 385] width 1543 height 770
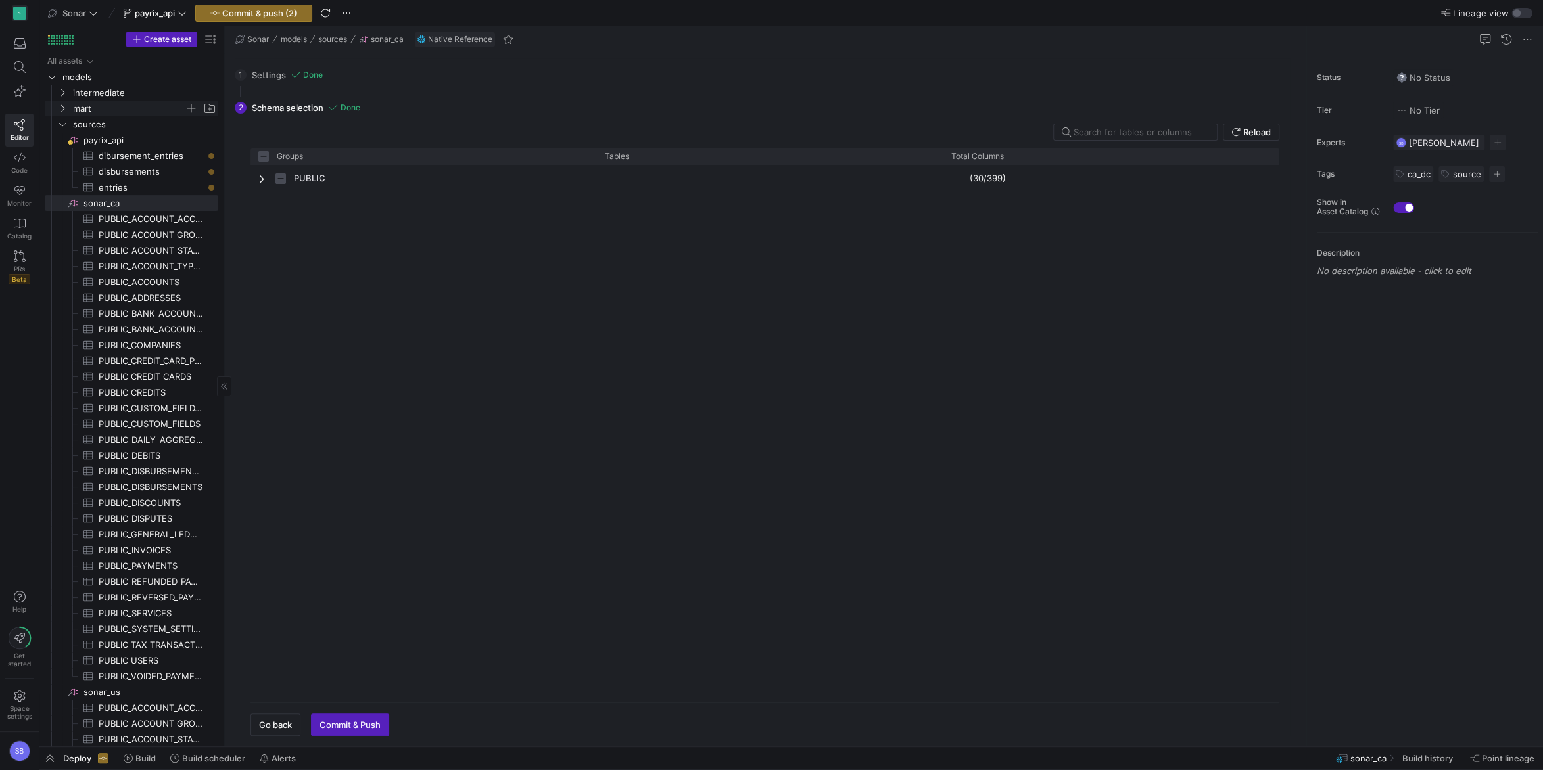
click at [65, 110] on icon "Press SPACE to select this row." at bounding box center [62, 109] width 9 height 8
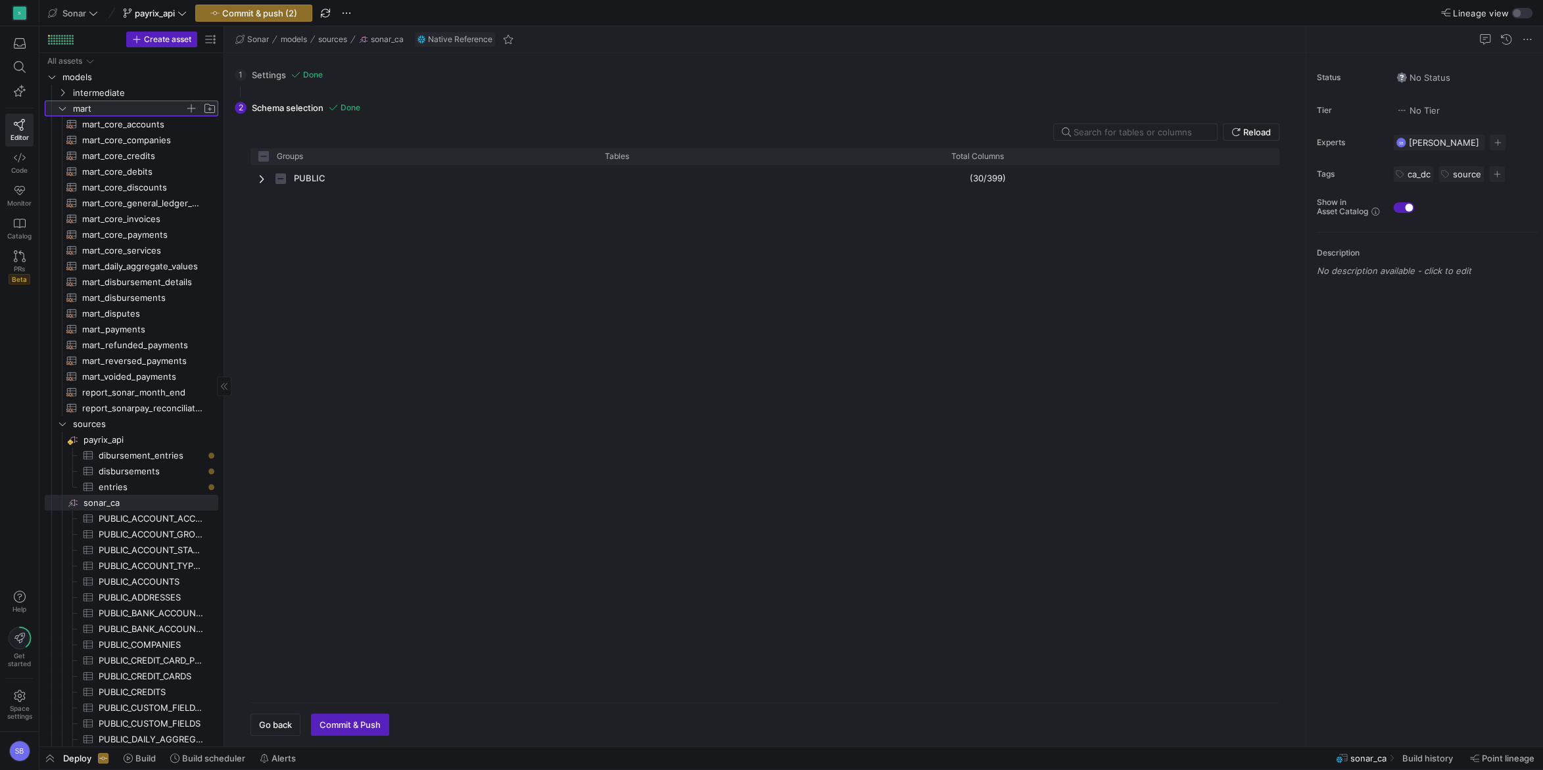
click at [64, 110] on icon at bounding box center [62, 109] width 9 height 8
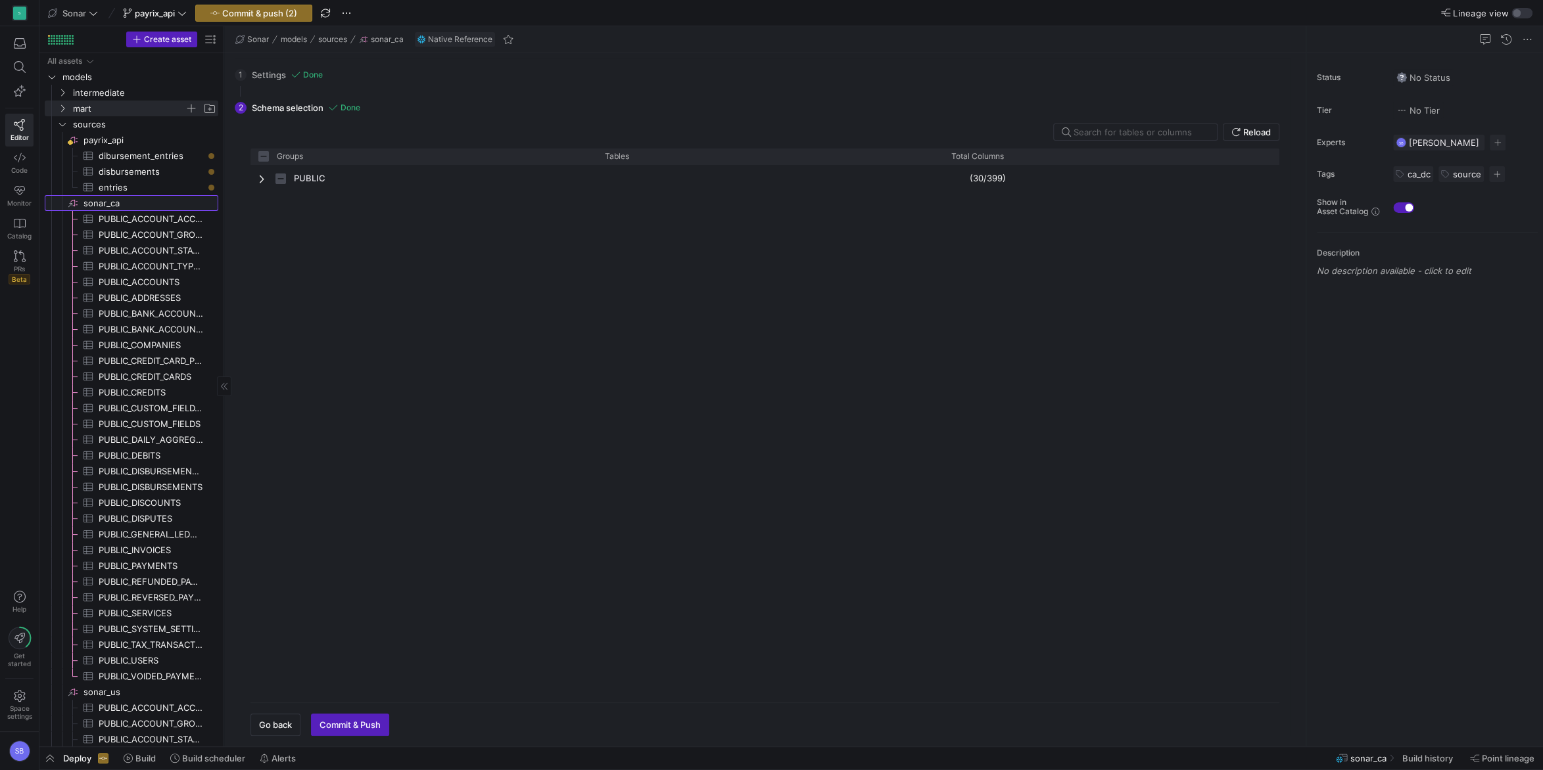
click at [72, 207] on icon "Press SPACE to select this row." at bounding box center [73, 203] width 11 height 11
click at [73, 219] on span "Press SPACE to select this row." at bounding box center [70, 219] width 6 height 16
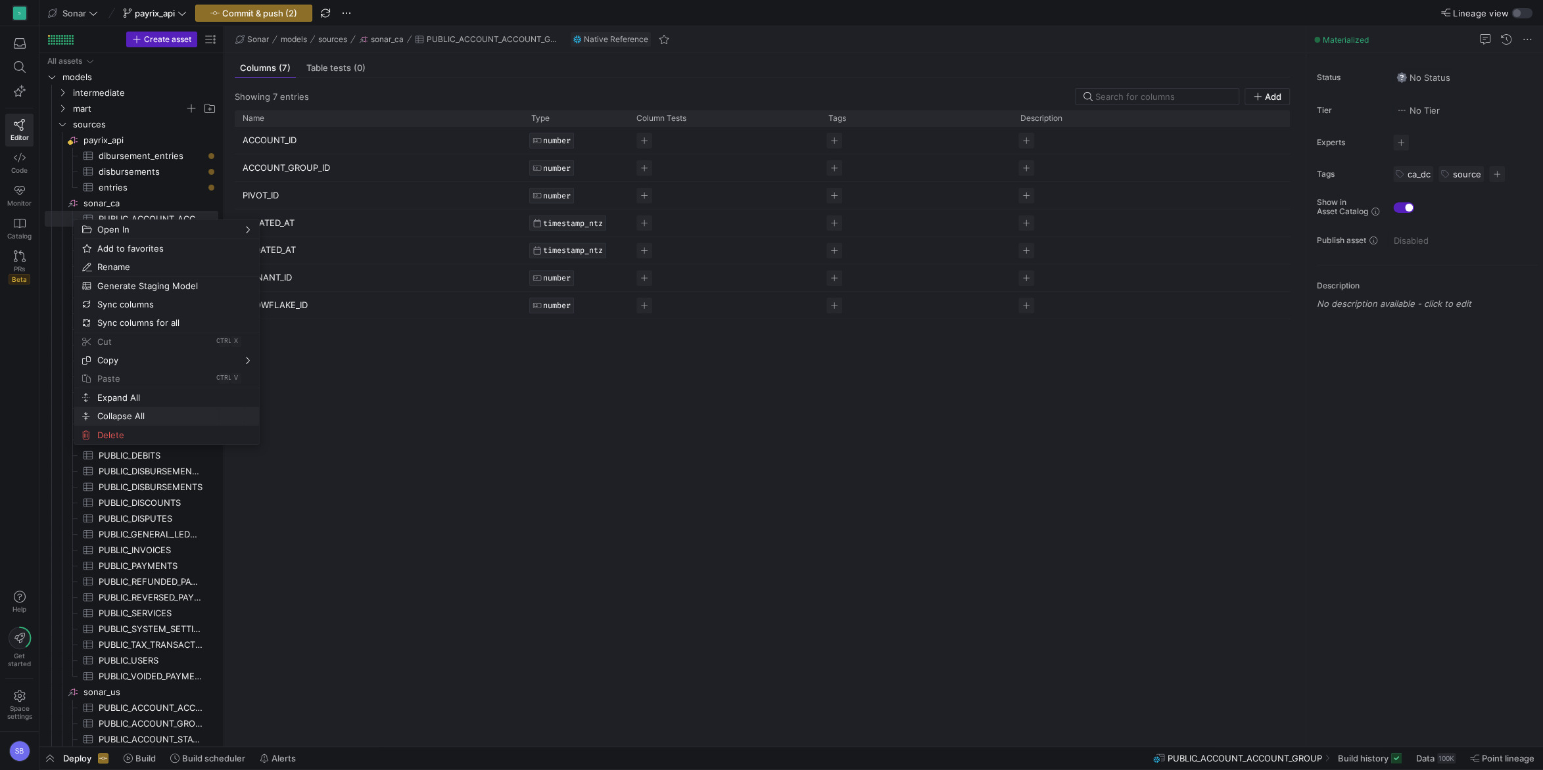
click at [125, 411] on span "Collapse All" at bounding box center [155, 416] width 127 height 18
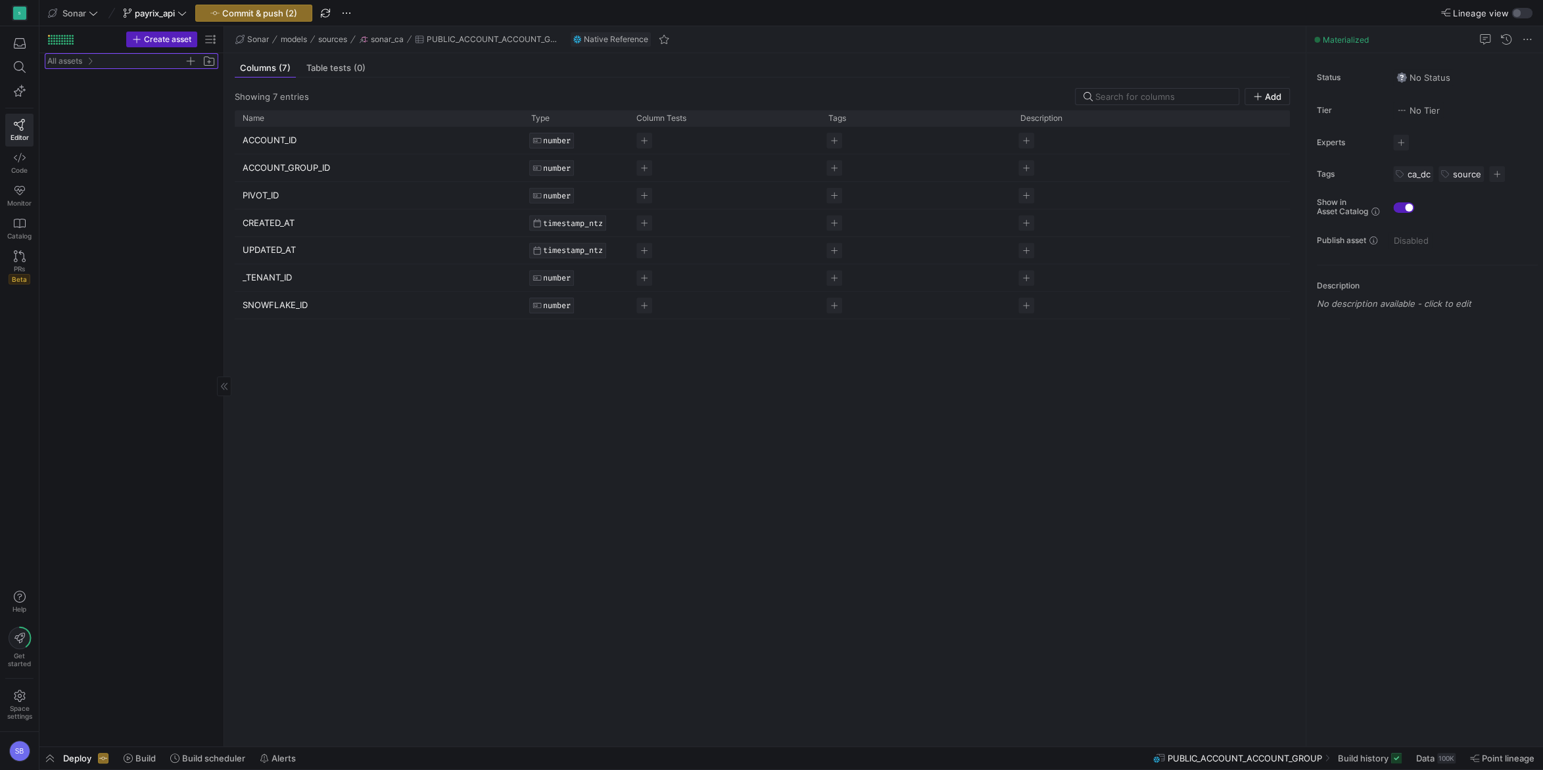
click at [83, 62] on div "All assets" at bounding box center [73, 61] width 53 height 11
click at [74, 78] on span "models" at bounding box center [123, 77] width 122 height 15
click at [65, 127] on icon "Press SPACE to select this row." at bounding box center [62, 124] width 9 height 8
click at [76, 142] on icon "Press SPACE to select this row." at bounding box center [73, 140] width 7 height 7
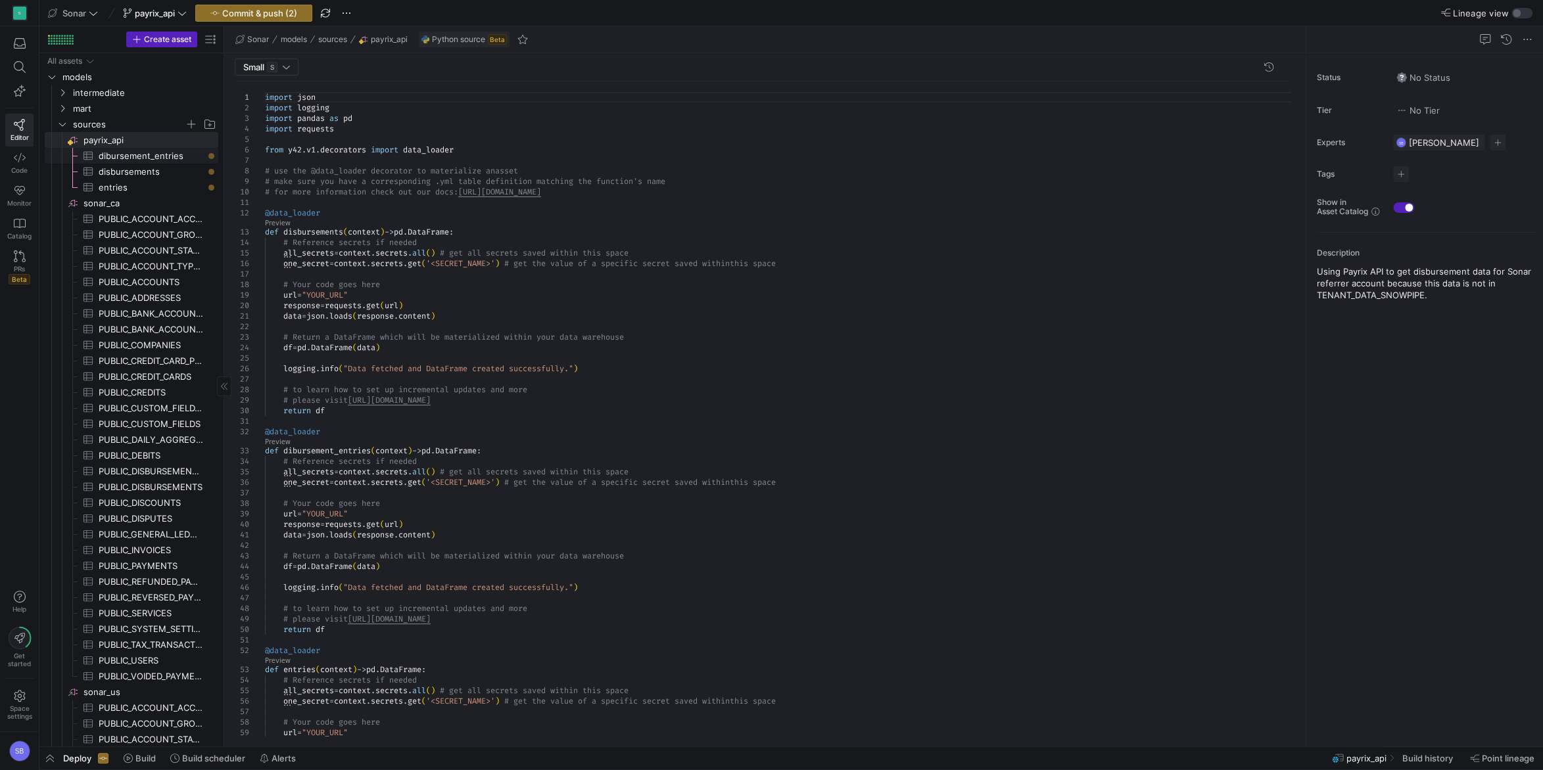
click at [143, 159] on span "dibursement_entries​​​​​​​​​" at bounding box center [151, 156] width 105 height 15
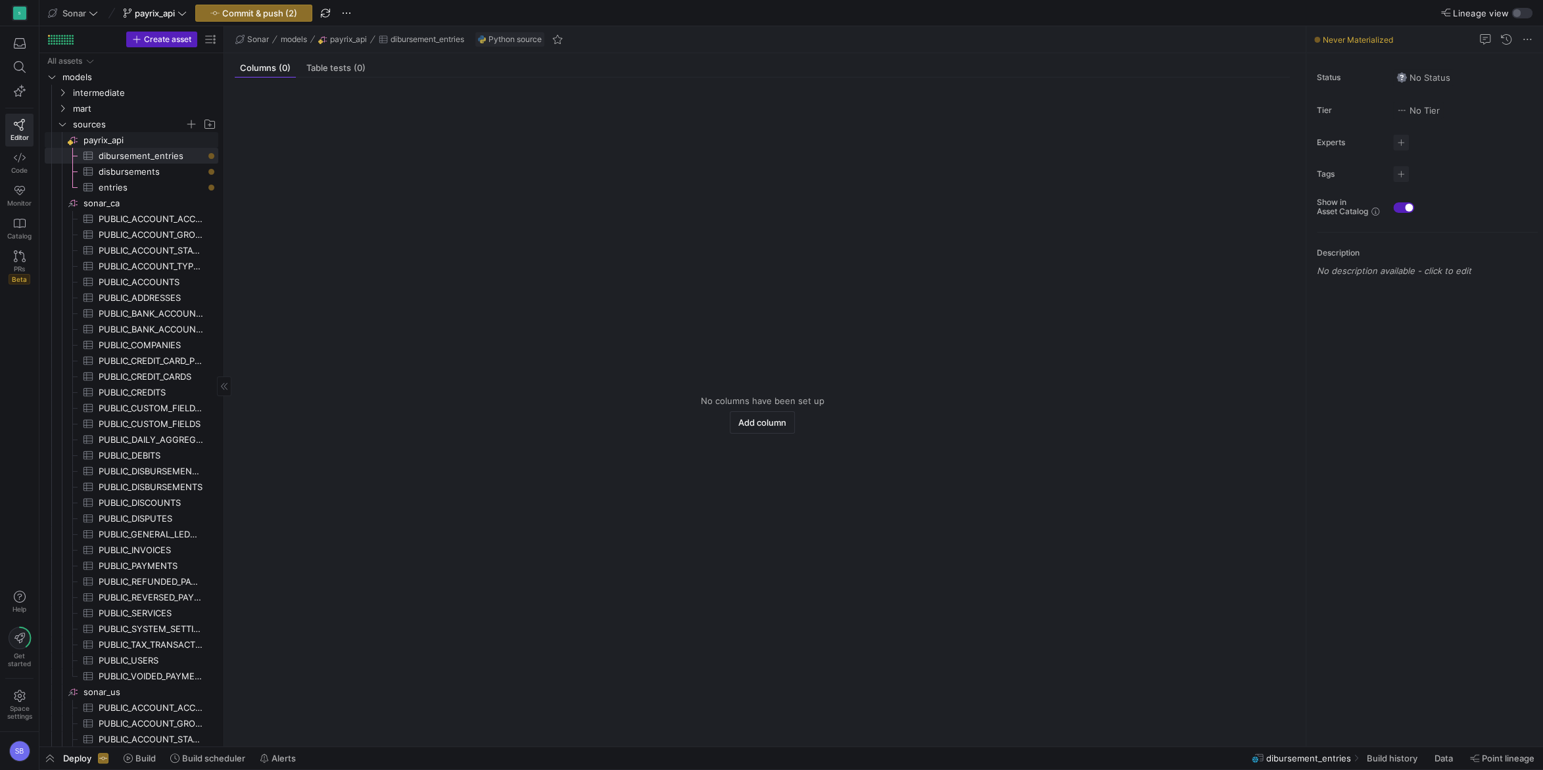
click at [128, 139] on span "payrix_api​​​​​​​​" at bounding box center [149, 140] width 133 height 15
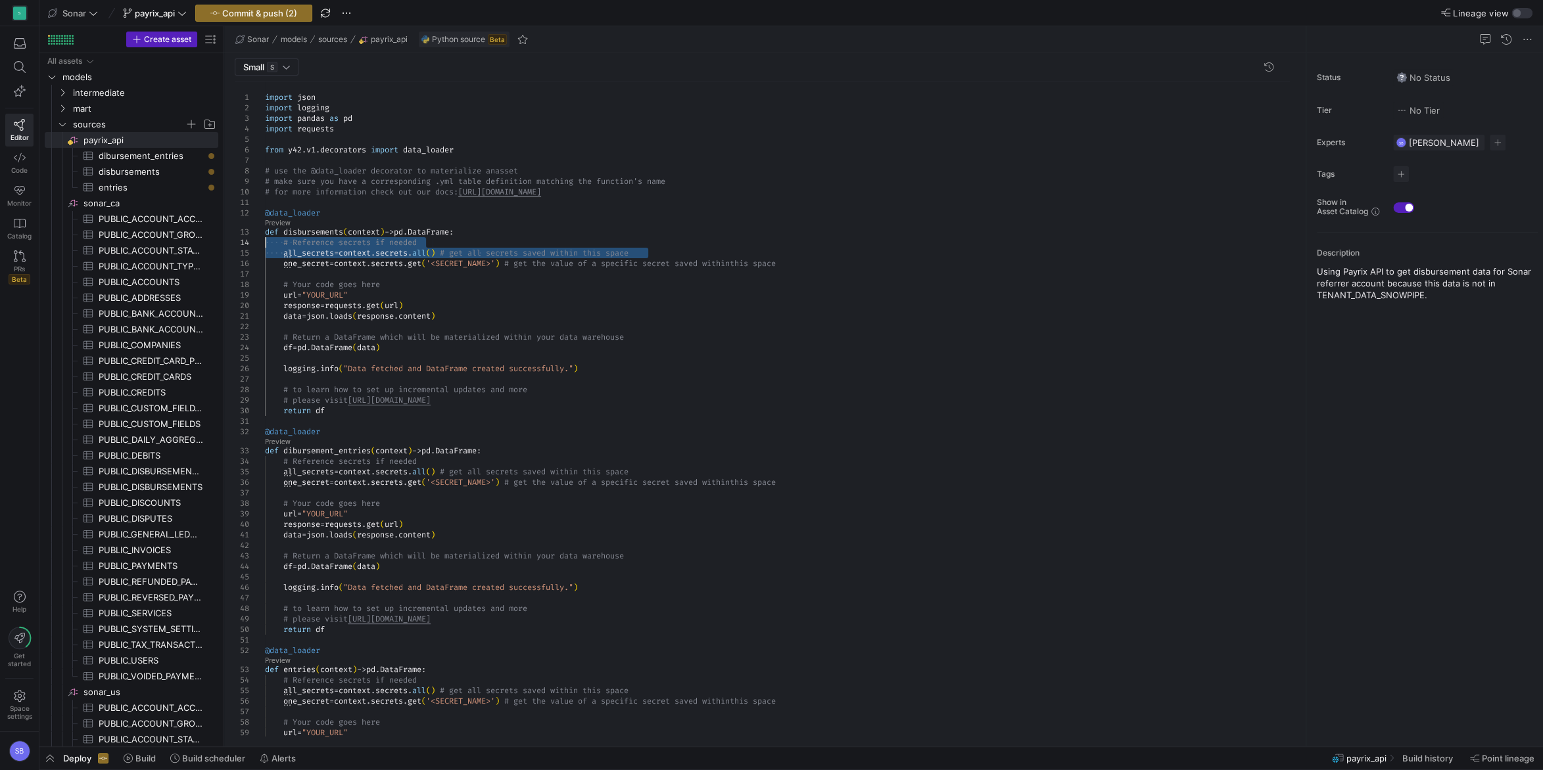
drag, startPoint x: 668, startPoint y: 253, endPoint x: 229, endPoint y: 247, distance: 439.1
click at [265, 247] on div "import json import logging import pandas as pd import requests from y42 . v1 . …" at bounding box center [782, 472] width 1035 height 783
click at [701, 199] on div "import json import logging import pandas as pd import requests from y42 . v1 . …" at bounding box center [782, 472] width 1035 height 783
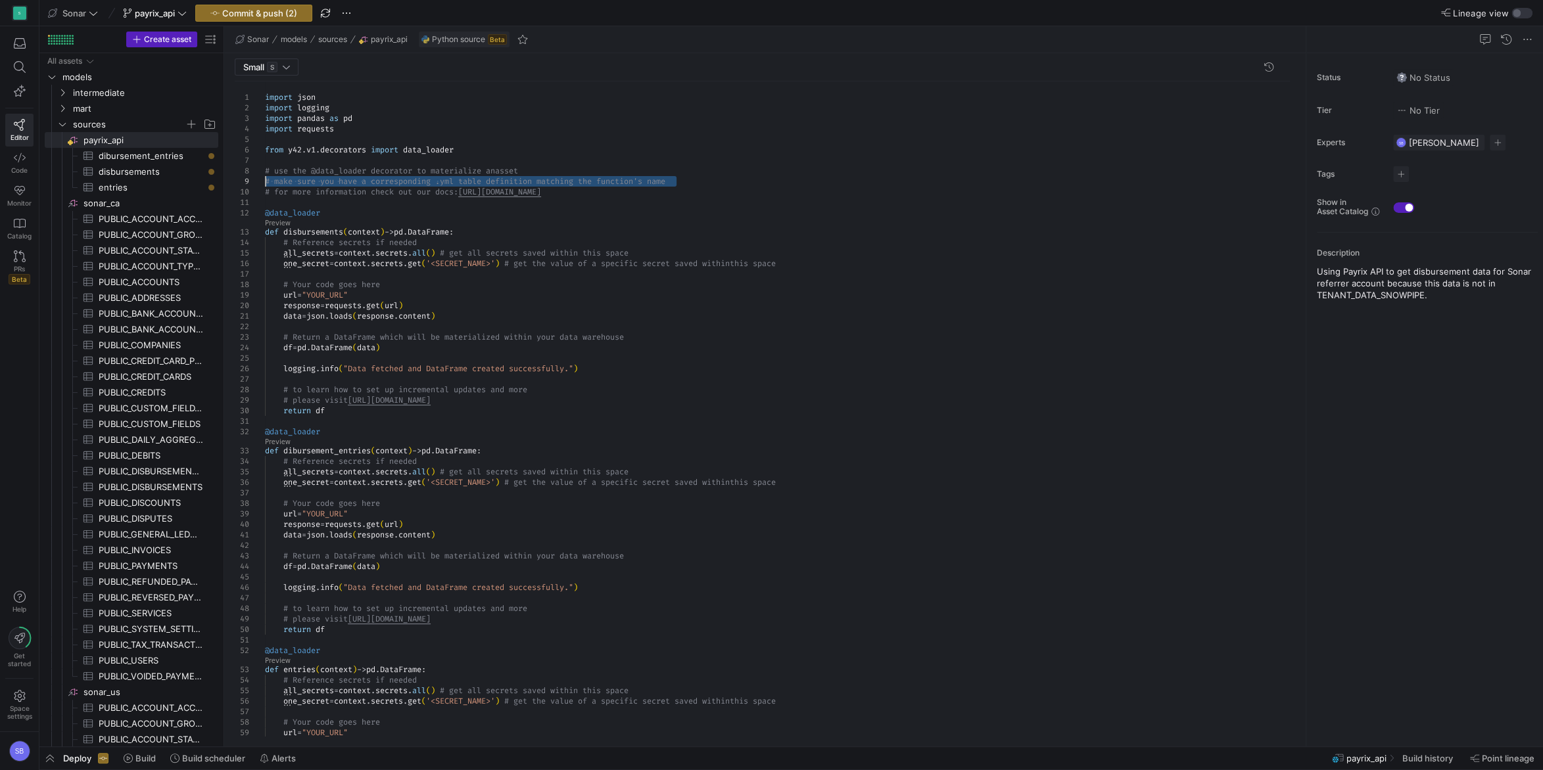
drag, startPoint x: 699, startPoint y: 179, endPoint x: 218, endPoint y: 185, distance: 481.8
click at [265, 185] on div "import json import logging import pandas as pd import requests from y42 . v1 . …" at bounding box center [782, 472] width 1035 height 783
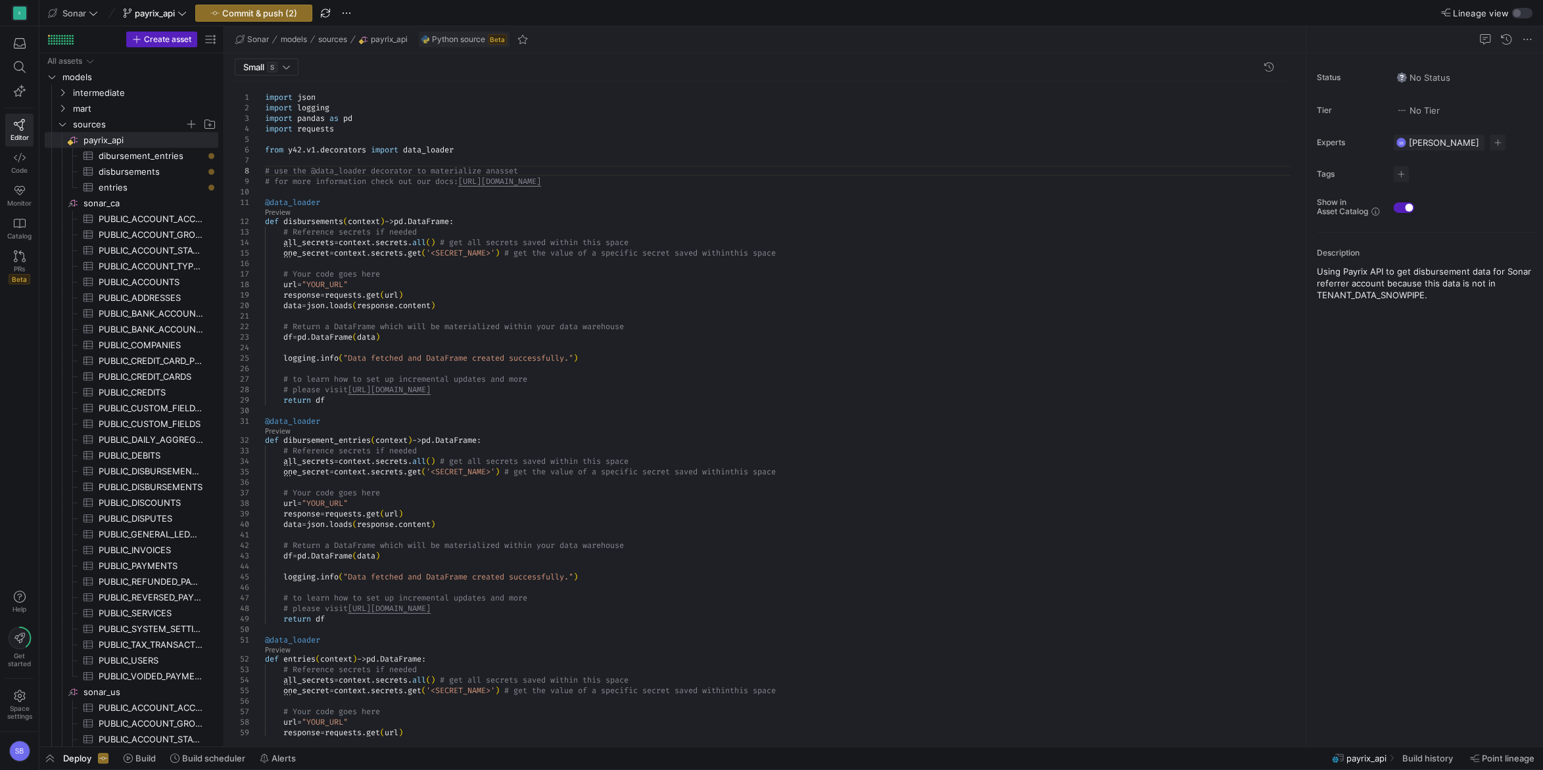
click at [642, 214] on div "import json import logging import pandas as pd import requests from y42 . v1 . …" at bounding box center [782, 467] width 1035 height 772
click at [647, 171] on div "import json import logging import pandas as pd import requests from y42 . v1 . …" at bounding box center [782, 467] width 1035 height 772
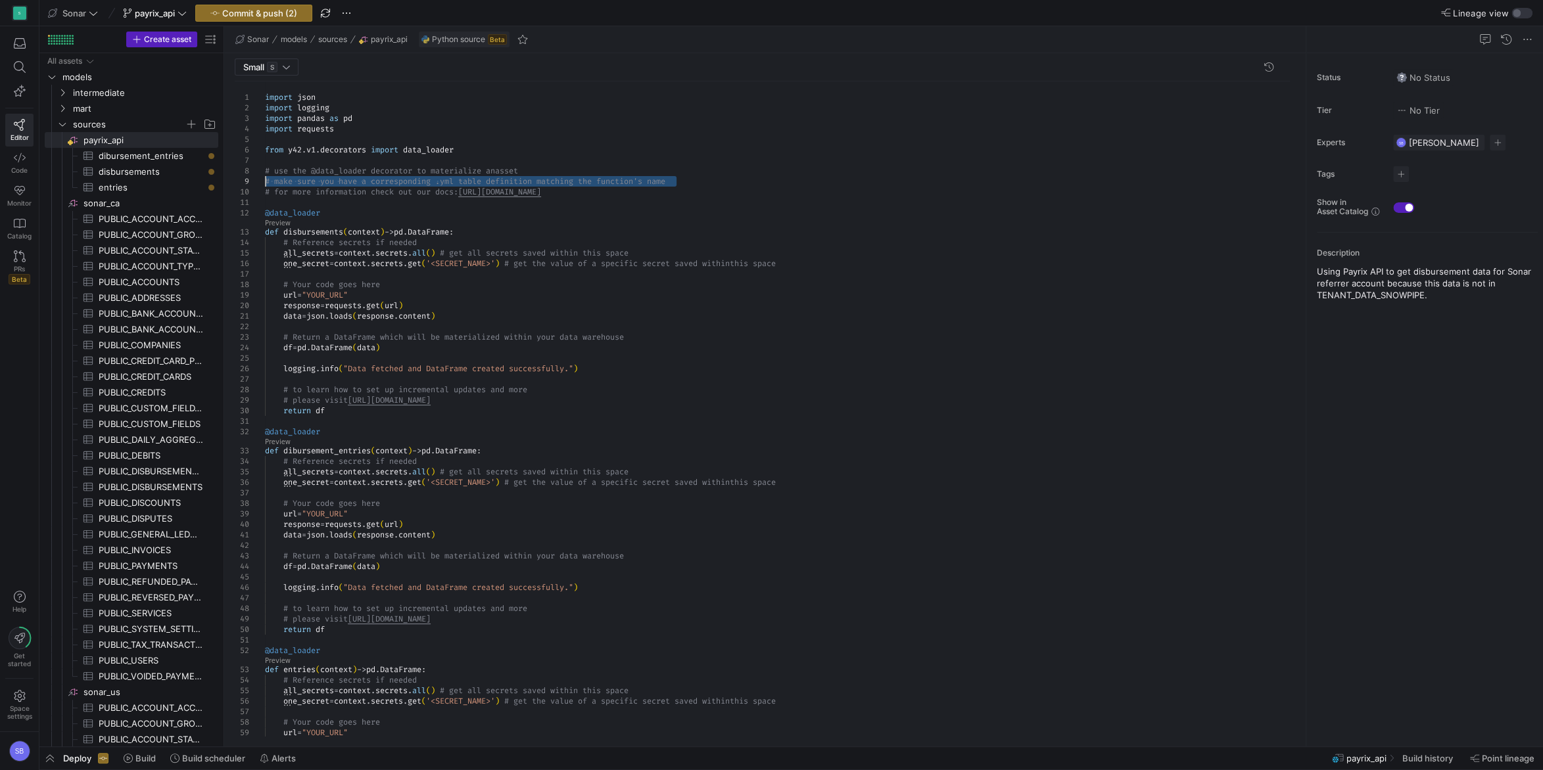
click at [707, 199] on div "import json import logging import pandas as pd import requests from y42 . v1 . …" at bounding box center [782, 472] width 1035 height 783
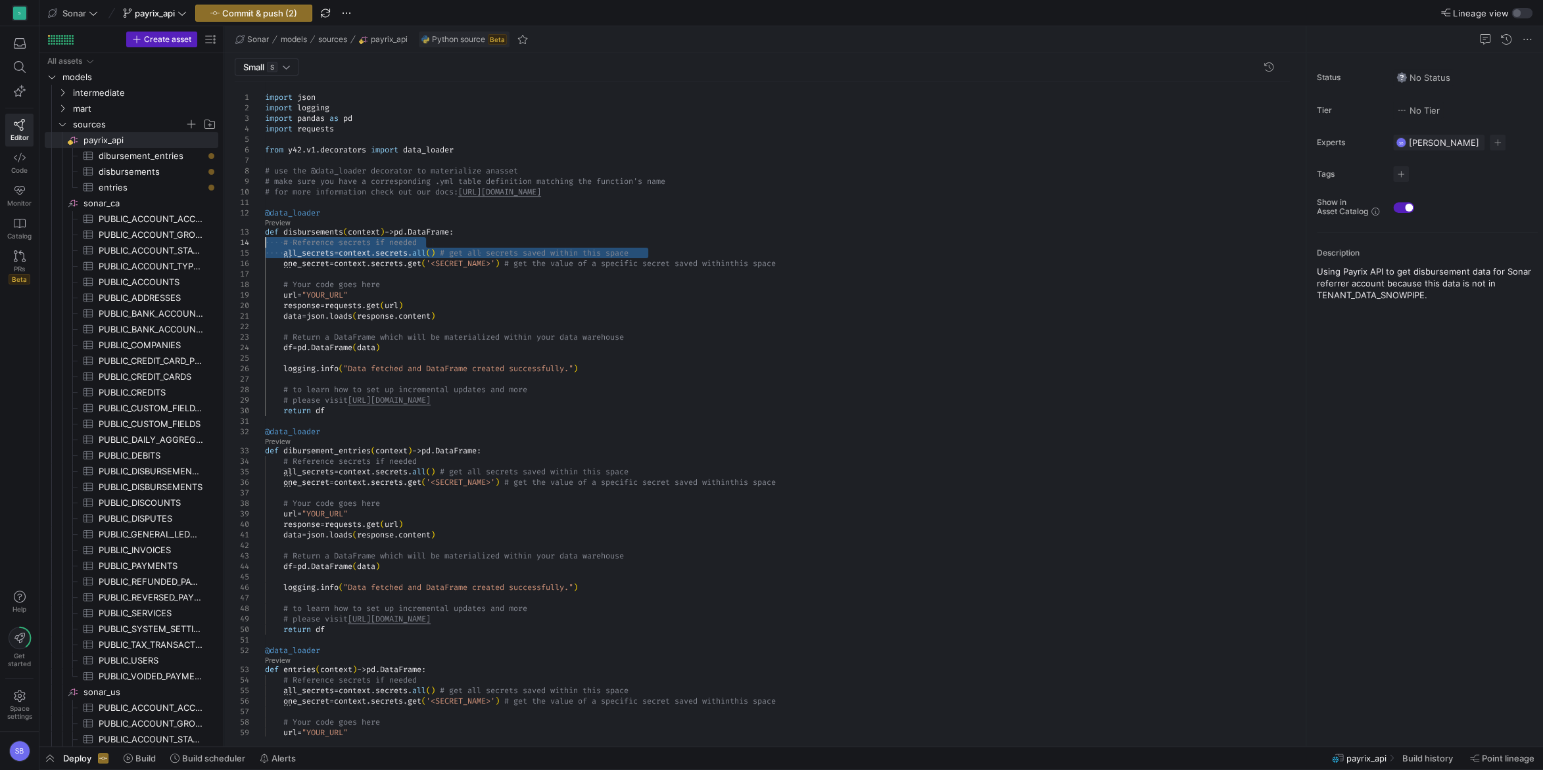
drag, startPoint x: 659, startPoint y: 250, endPoint x: 217, endPoint y: 241, distance: 442.4
click at [265, 241] on div "import json import logging import pandas as pd import requests from y42 . v1 . …" at bounding box center [782, 472] width 1035 height 783
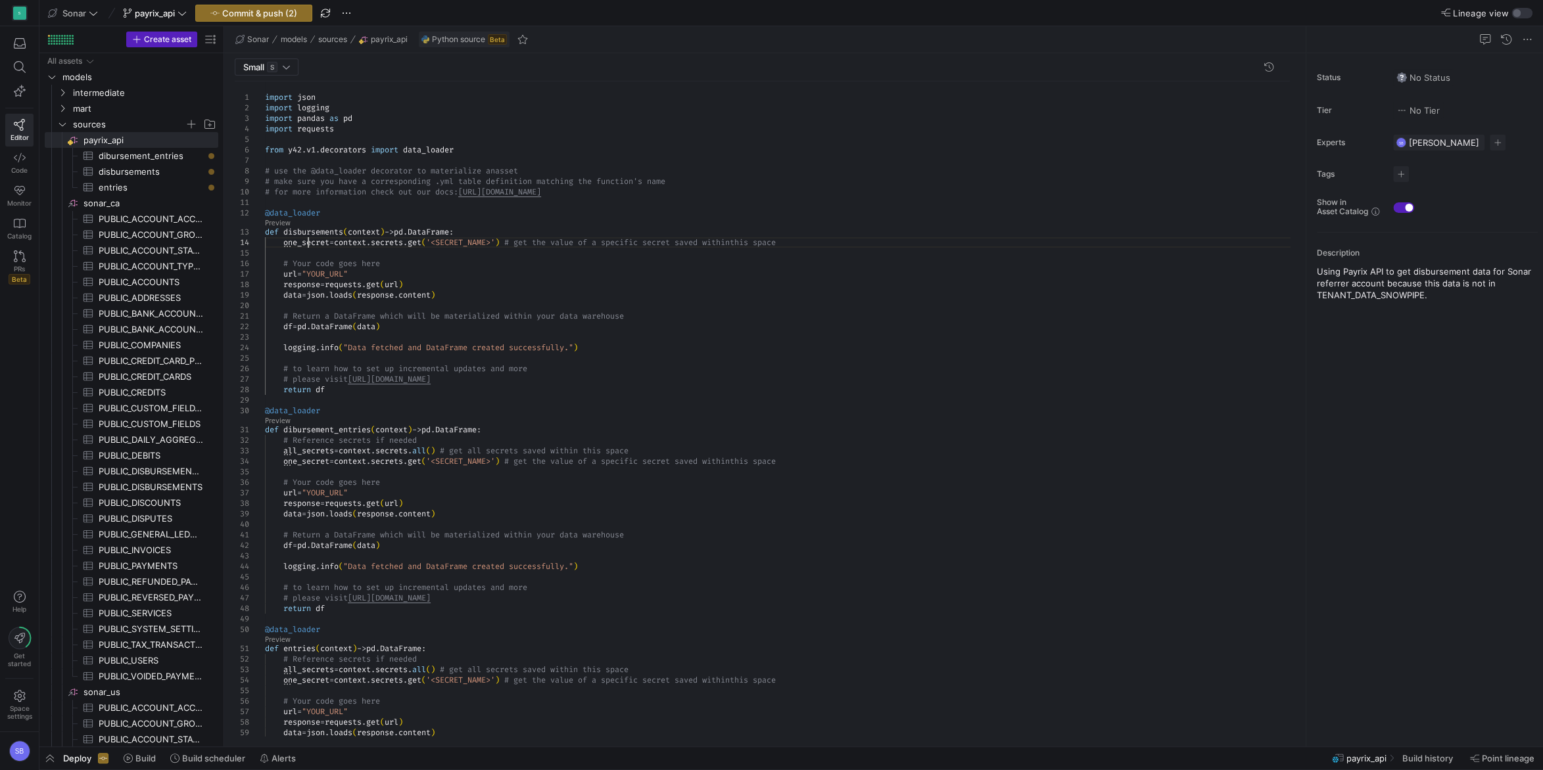
click at [308, 240] on div "import json import logging import pandas as pd import requests from y42 . v1 . …" at bounding box center [782, 462] width 1035 height 762
click at [581, 199] on div "import json import logging import pandas as pd import requests from y42 . v1 . …" at bounding box center [782, 462] width 1035 height 762
click at [307, 246] on div "import json import logging import pandas as pd import requests from y42 . v1 . …" at bounding box center [782, 462] width 1035 height 762
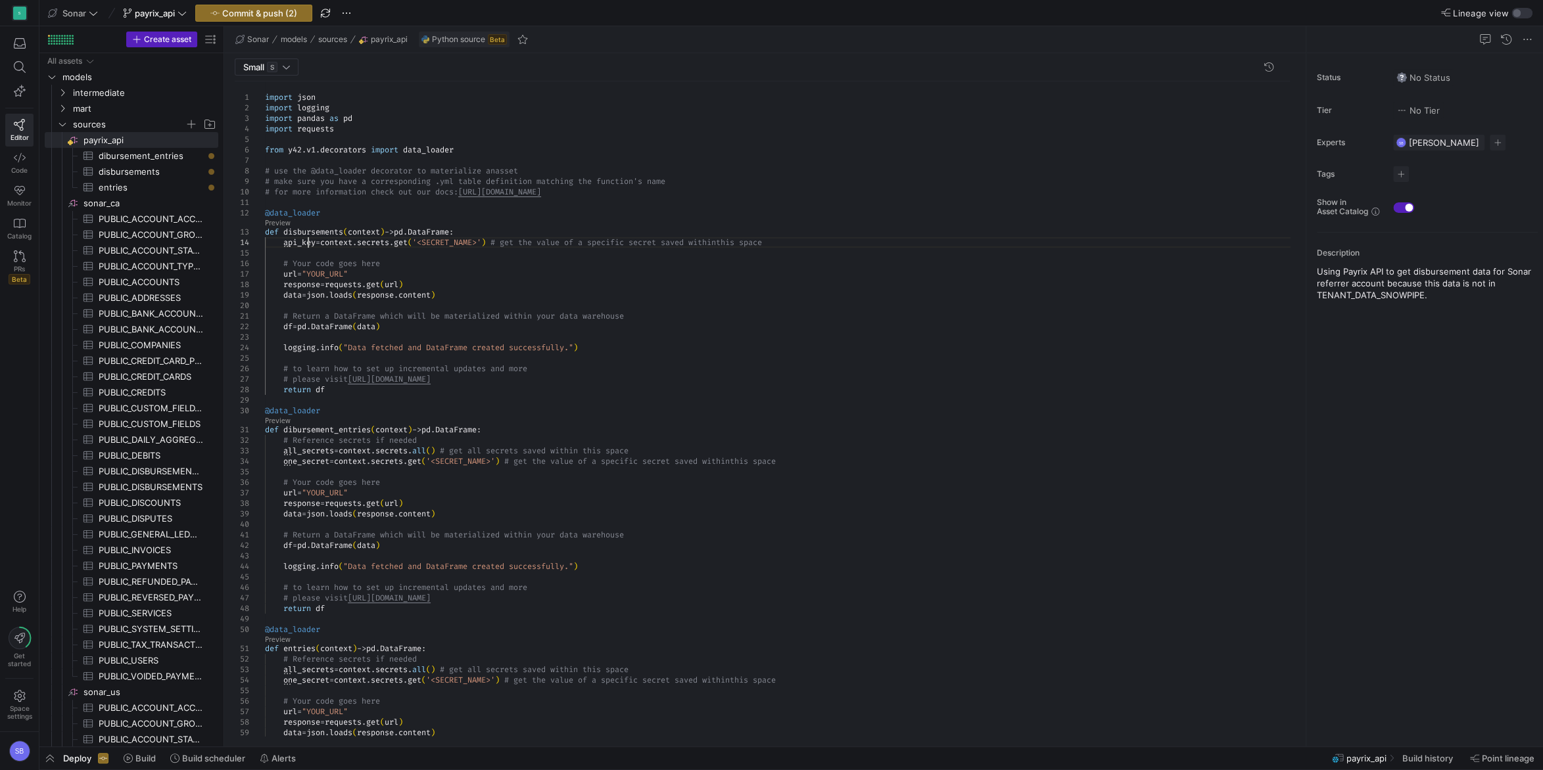
click at [307, 246] on div "import json import logging import pandas as pd import requests from y42 . v1 . …" at bounding box center [782, 462] width 1035 height 762
click at [733, 286] on div "import json import logging import pandas as pd import requests from y42 . v1 . …" at bounding box center [782, 462] width 1035 height 762
click at [587, 217] on div "import json import logging import pandas as pd import requests from y42 . v1 . …" at bounding box center [782, 462] width 1035 height 762
click at [467, 243] on div "import json import logging import pandas as pd import requests from y42 . v1 . …" at bounding box center [782, 462] width 1035 height 762
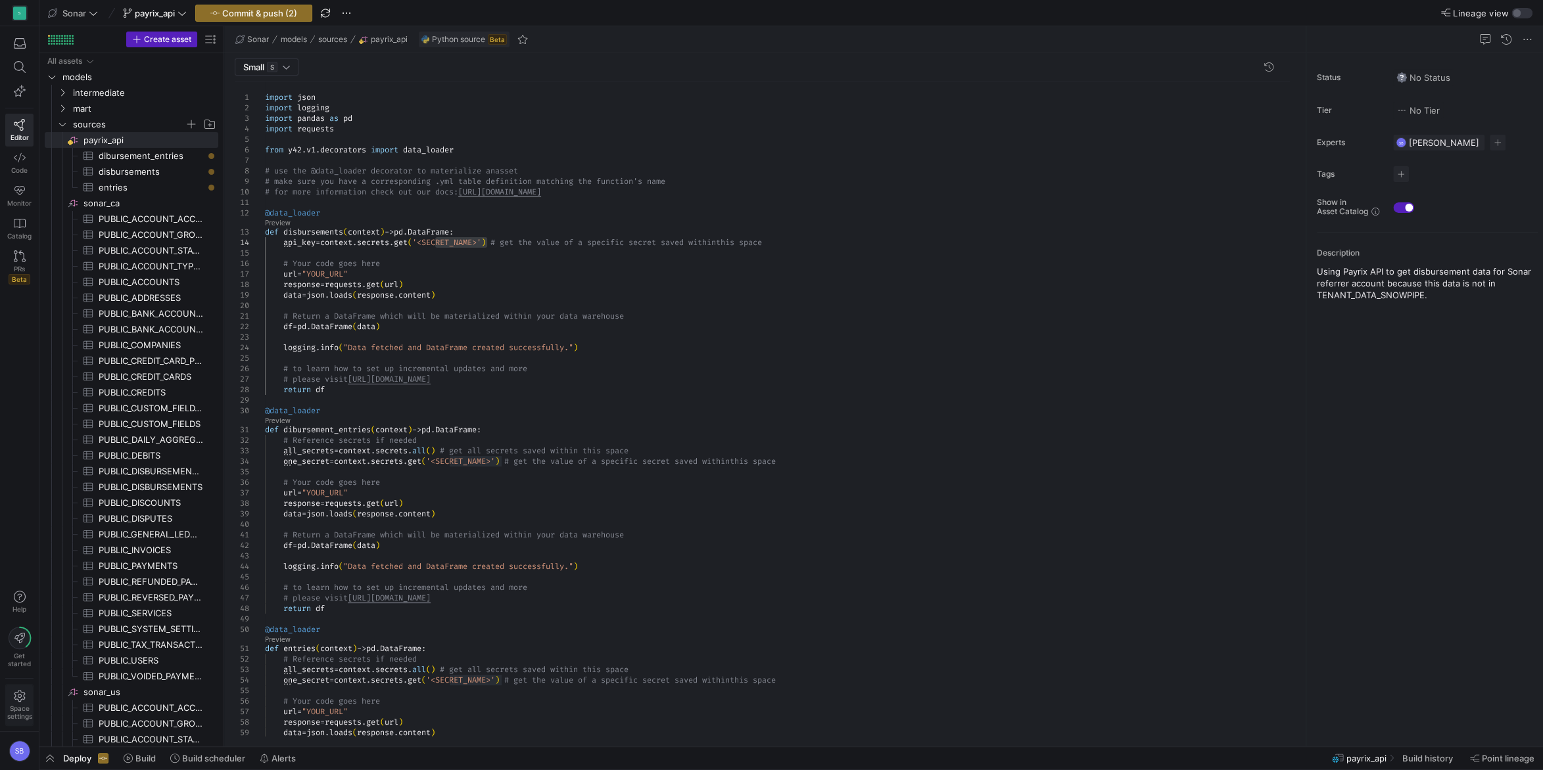
click at [21, 704] on span "Space settings" at bounding box center [19, 705] width 25 height 30
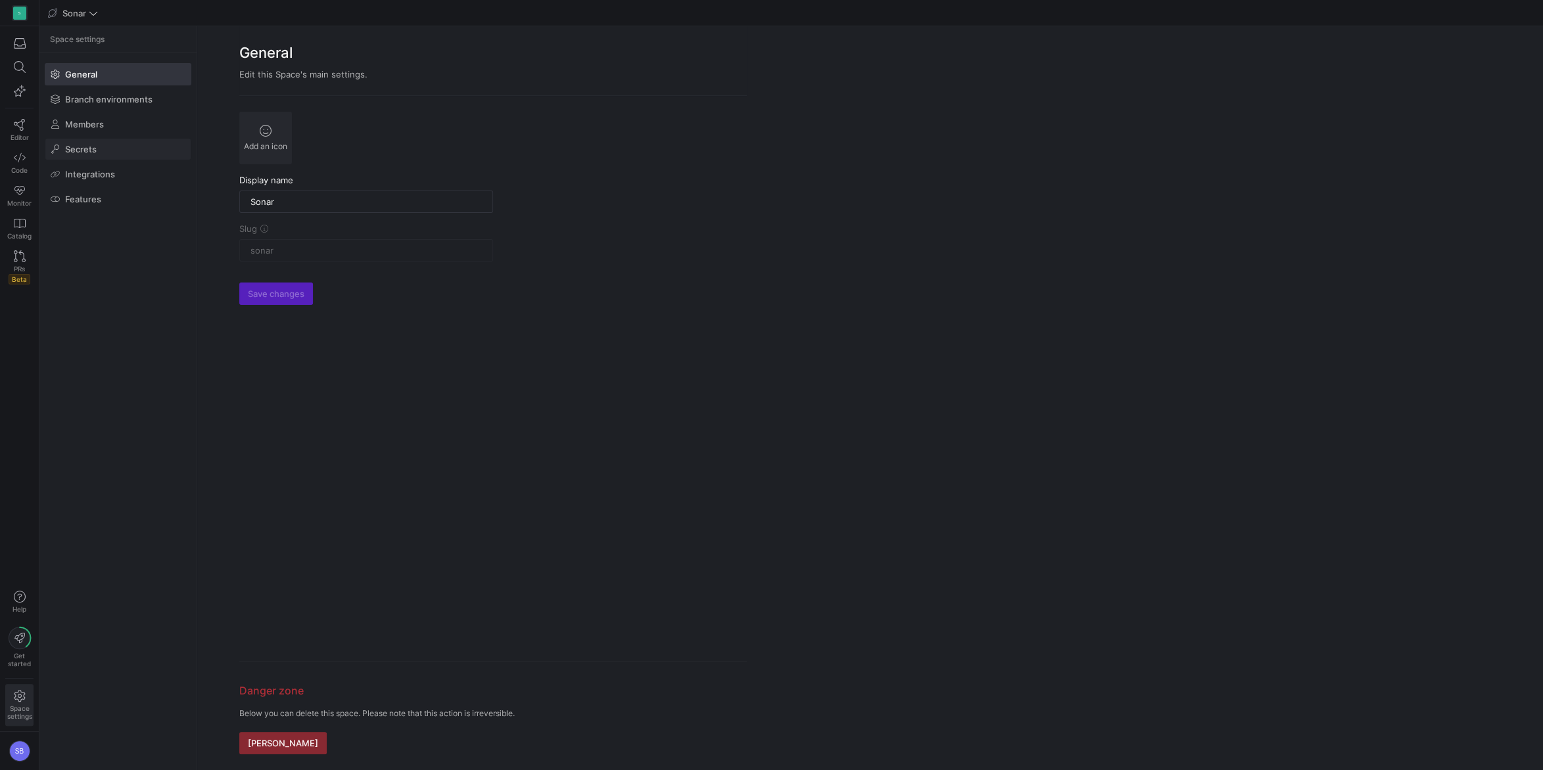
click at [101, 152] on span at bounding box center [117, 149] width 145 height 21
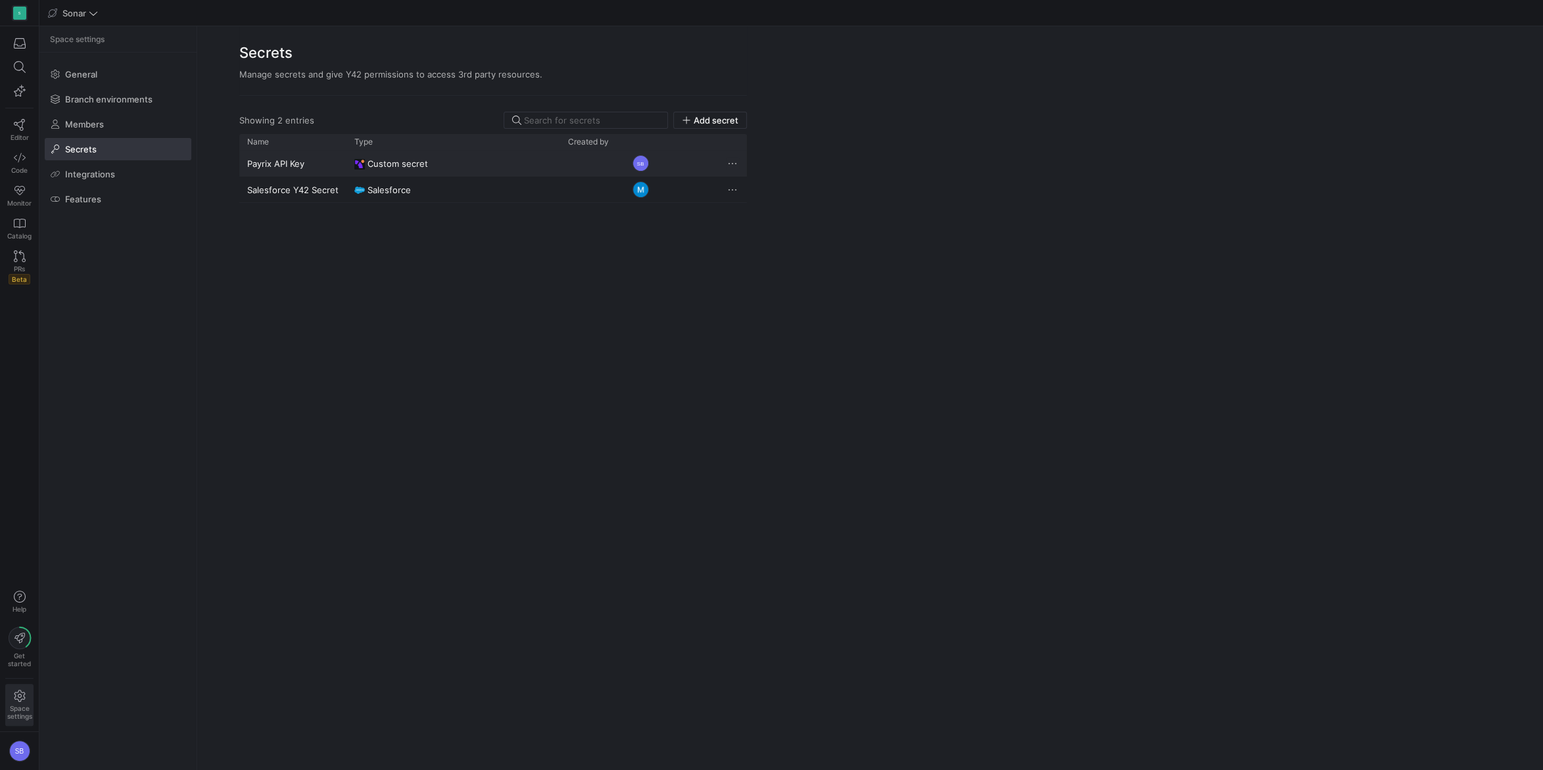
click at [732, 164] on span "Press SPACE to select this row." at bounding box center [732, 163] width 13 height 13
click at [294, 161] on div at bounding box center [771, 385] width 1543 height 770
click at [20, 125] on icon at bounding box center [20, 125] width 12 height 12
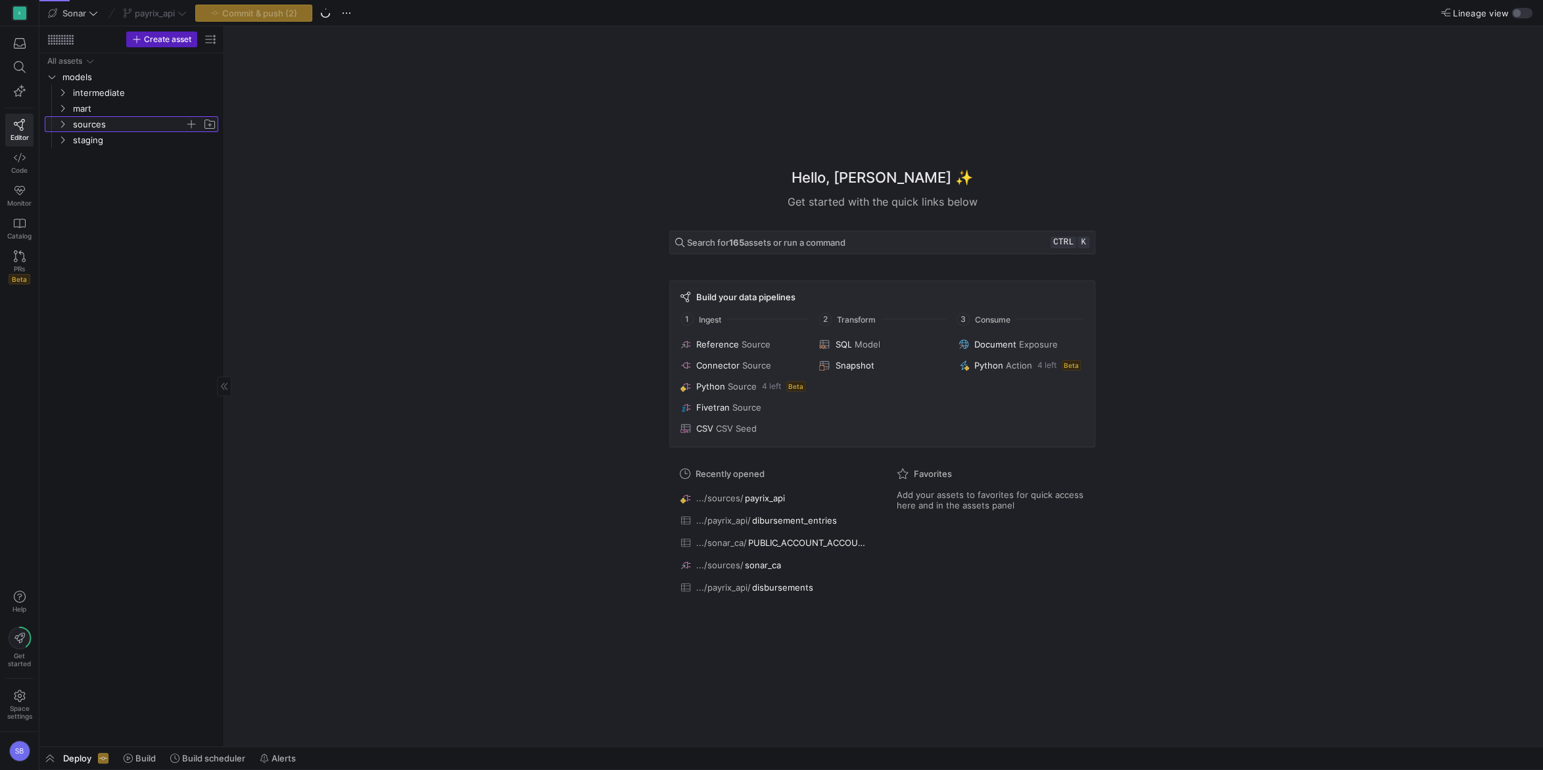
click at [97, 126] on span "sources" at bounding box center [129, 124] width 112 height 15
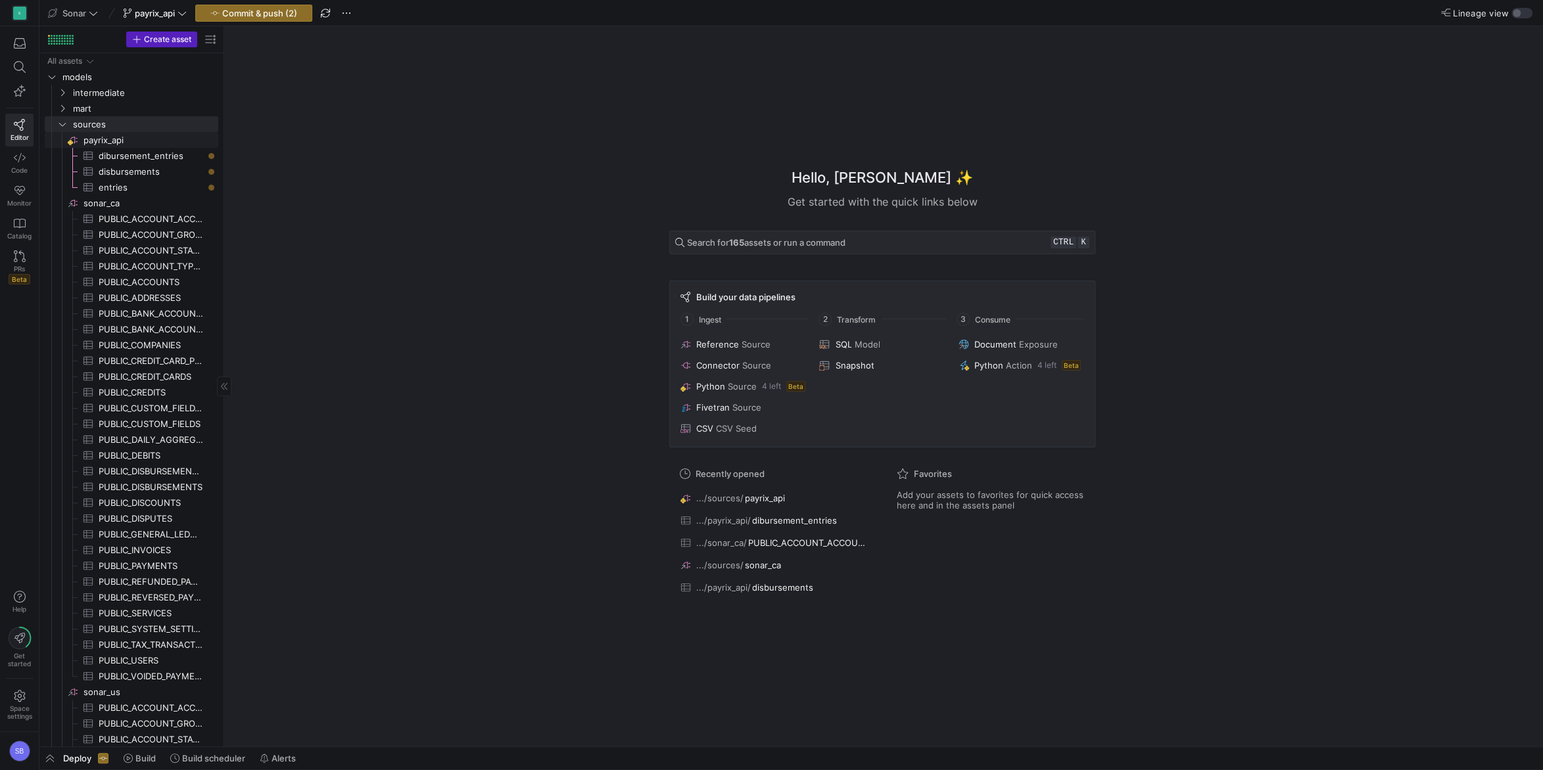
click at [106, 137] on span "payrix_api​​​​​​​​" at bounding box center [149, 140] width 133 height 15
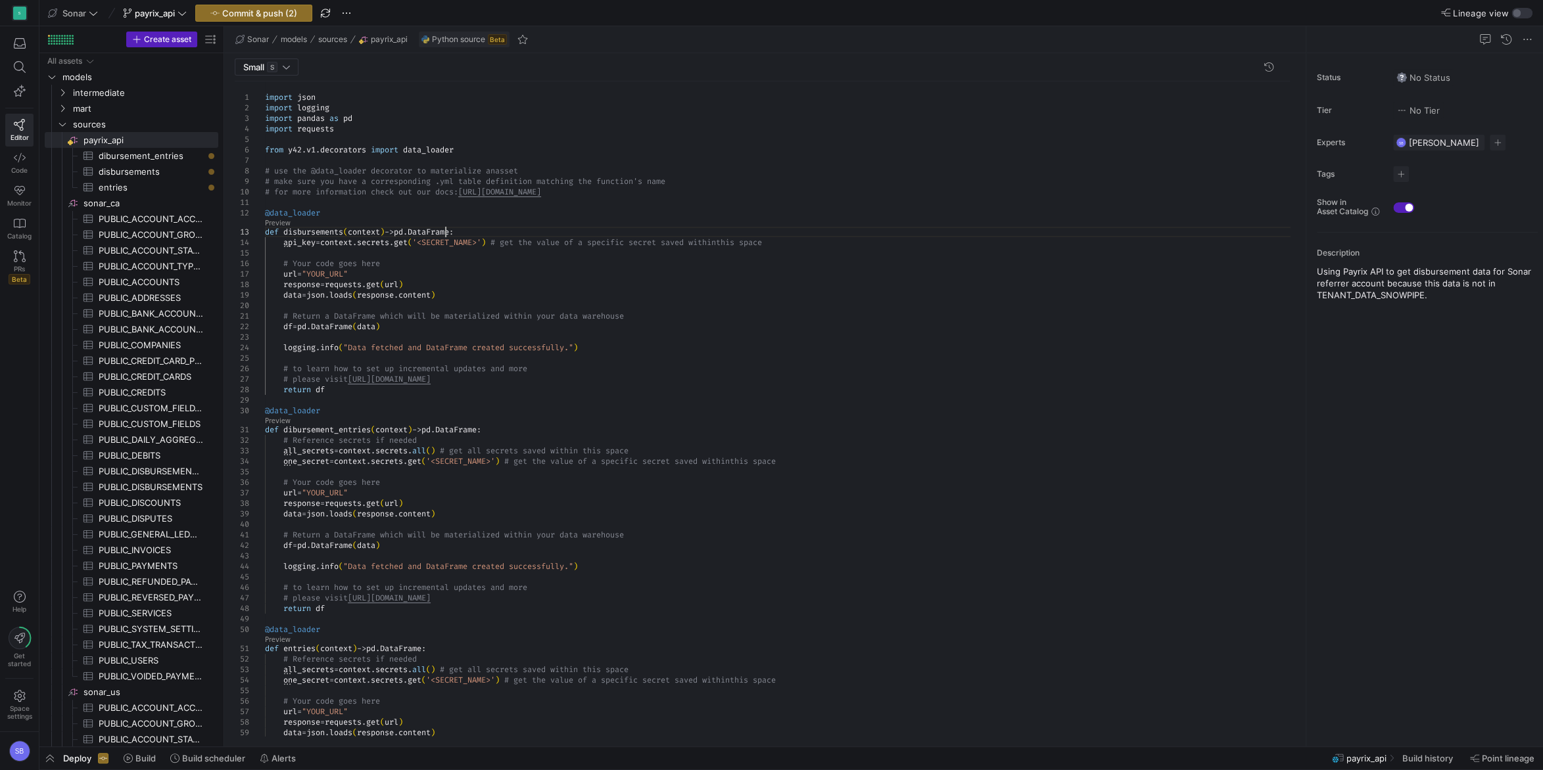
click at [446, 235] on div "import json import logging import pandas as pd import requests from y42 . v1 . …" at bounding box center [782, 462] width 1035 height 762
click at [450, 240] on div "import json import logging import pandas as pd import requests from y42 . v1 . …" at bounding box center [782, 462] width 1035 height 762
click at [621, 181] on div "import json import logging import pandas as pd import requests from y42 . v1 . …" at bounding box center [782, 462] width 1035 height 762
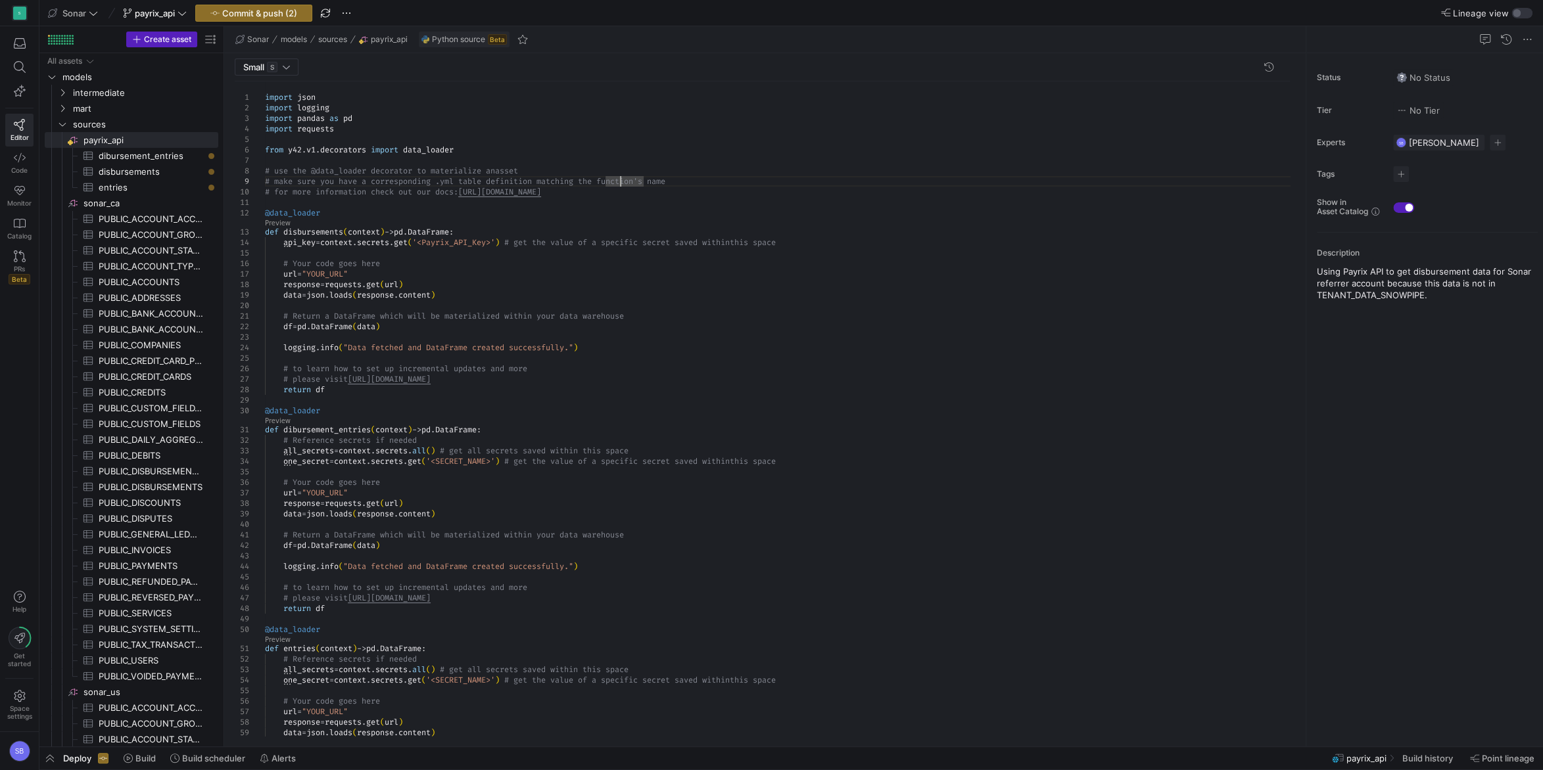
click at [434, 239] on div "import json import logging import pandas as pd import requests from y42 . v1 . …" at bounding box center [782, 462] width 1035 height 762
click at [500, 241] on div "import json import logging import pandas as pd import requests from y42 . v1 . …" at bounding box center [782, 462] width 1035 height 762
click at [524, 218] on div "import json import logging import pandas as pd import requests from y42 . v1 . …" at bounding box center [782, 462] width 1035 height 762
click at [465, 243] on div "import json import logging import pandas as pd import requests from y42 . v1 . …" at bounding box center [782, 462] width 1035 height 762
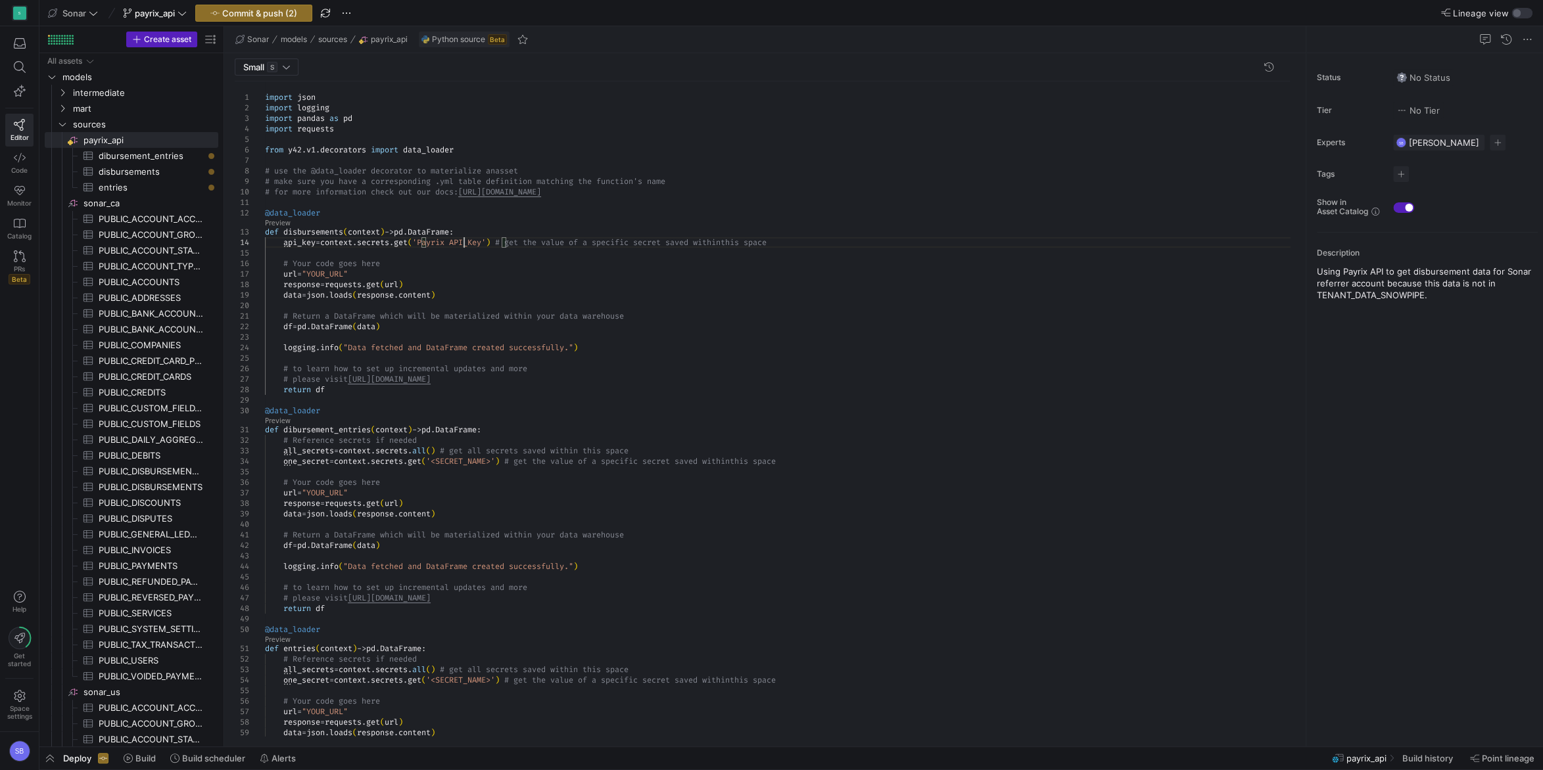
click at [482, 242] on div "import json import logging import pandas as pd import requests from y42 . v1 . …" at bounding box center [782, 462] width 1035 height 762
click at [561, 225] on div "import json import logging import pandas as pd import requests from y42 . v1 . …" at bounding box center [782, 462] width 1035 height 762
click at [806, 273] on div "import json import logging import pandas as pd import requests from y42 . v1 . …" at bounding box center [782, 462] width 1035 height 762
click at [785, 234] on div "import json import logging import pandas as pd import requests from y42 . v1 . …" at bounding box center [782, 462] width 1035 height 762
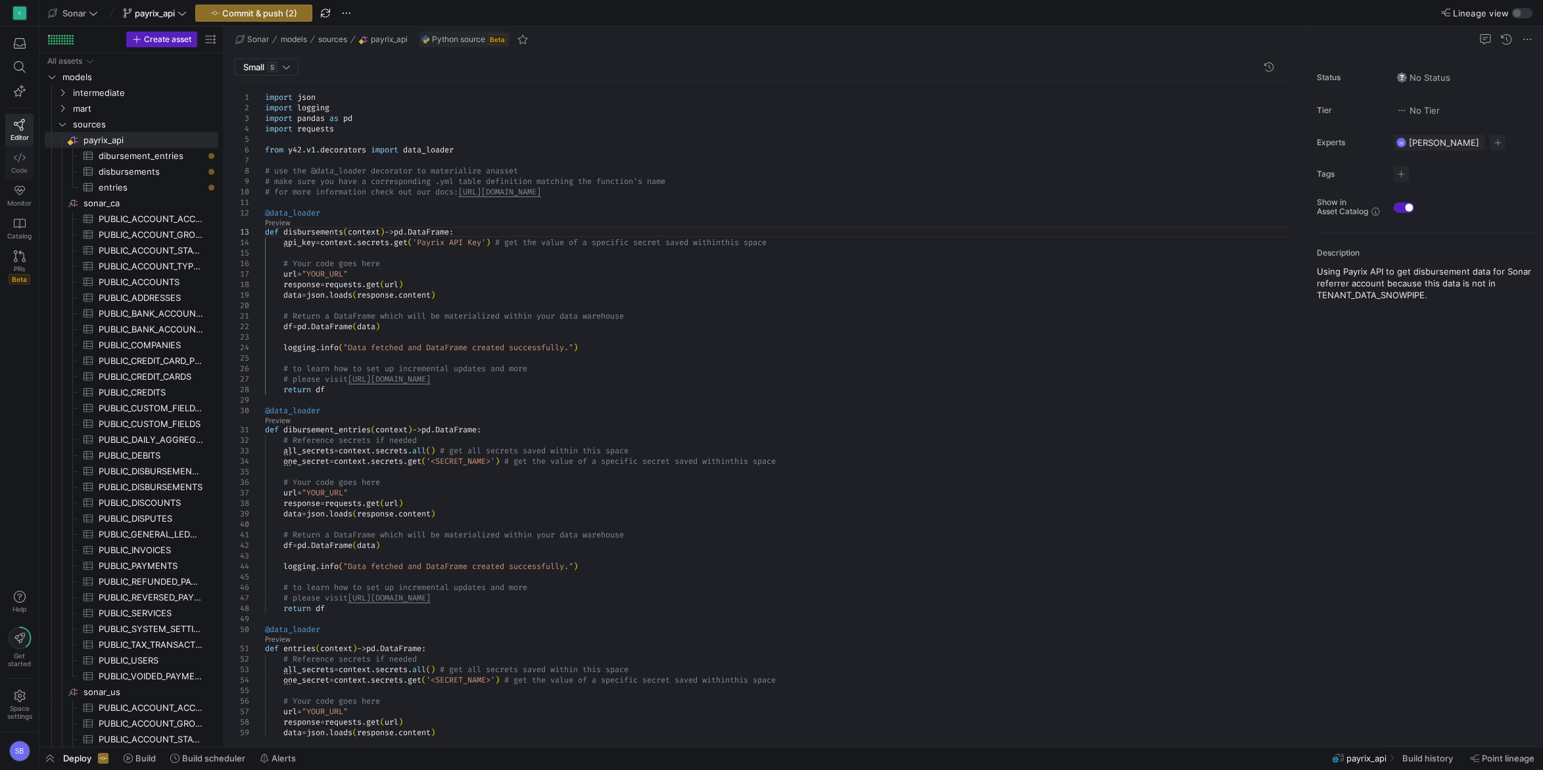
click at [19, 163] on icon at bounding box center [20, 158] width 12 height 12
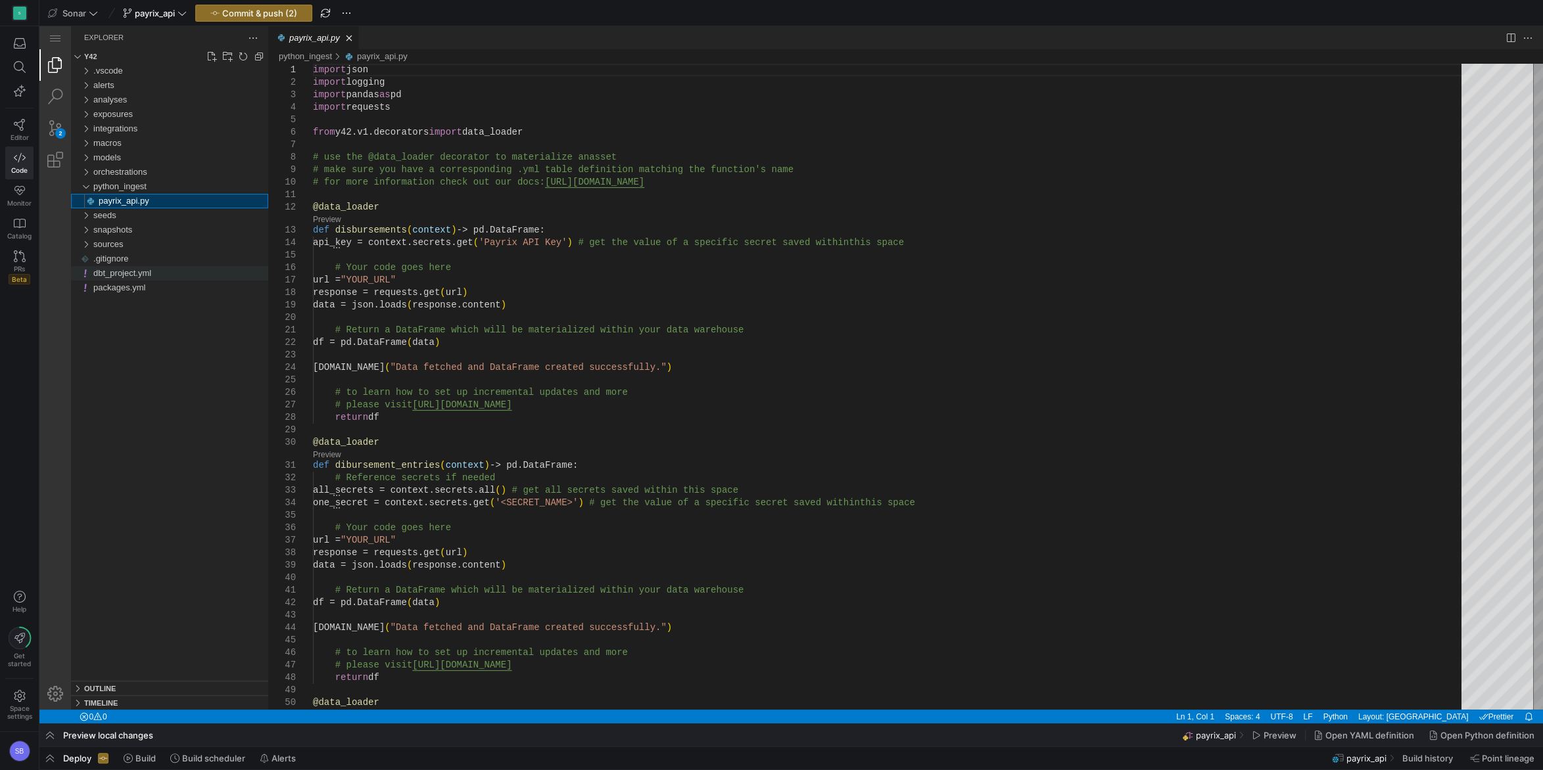
click at [139, 273] on span "dbt_project.yml" at bounding box center [122, 273] width 58 height 10
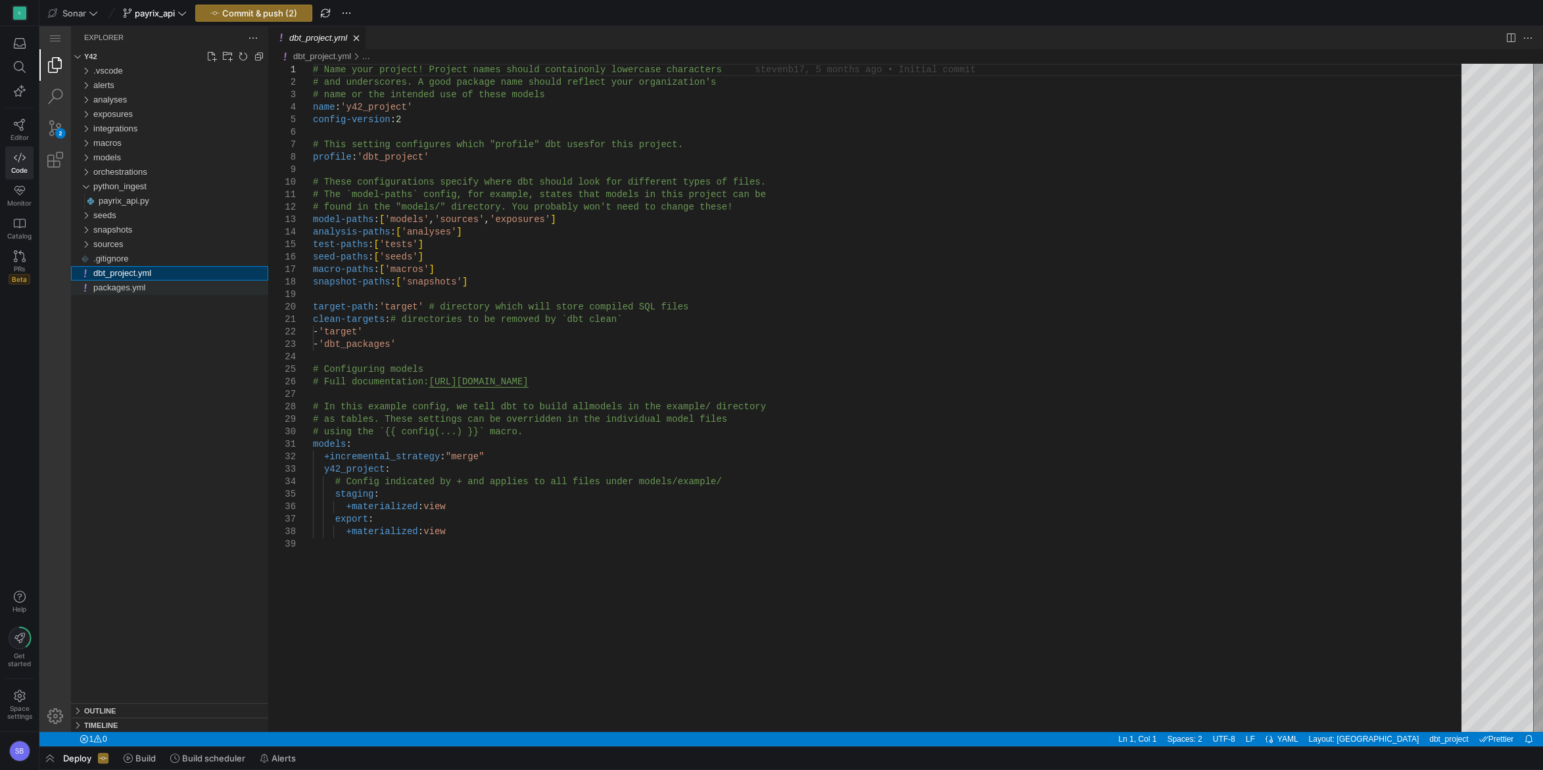
click at [139, 288] on span "packages.yml" at bounding box center [119, 288] width 52 height 10
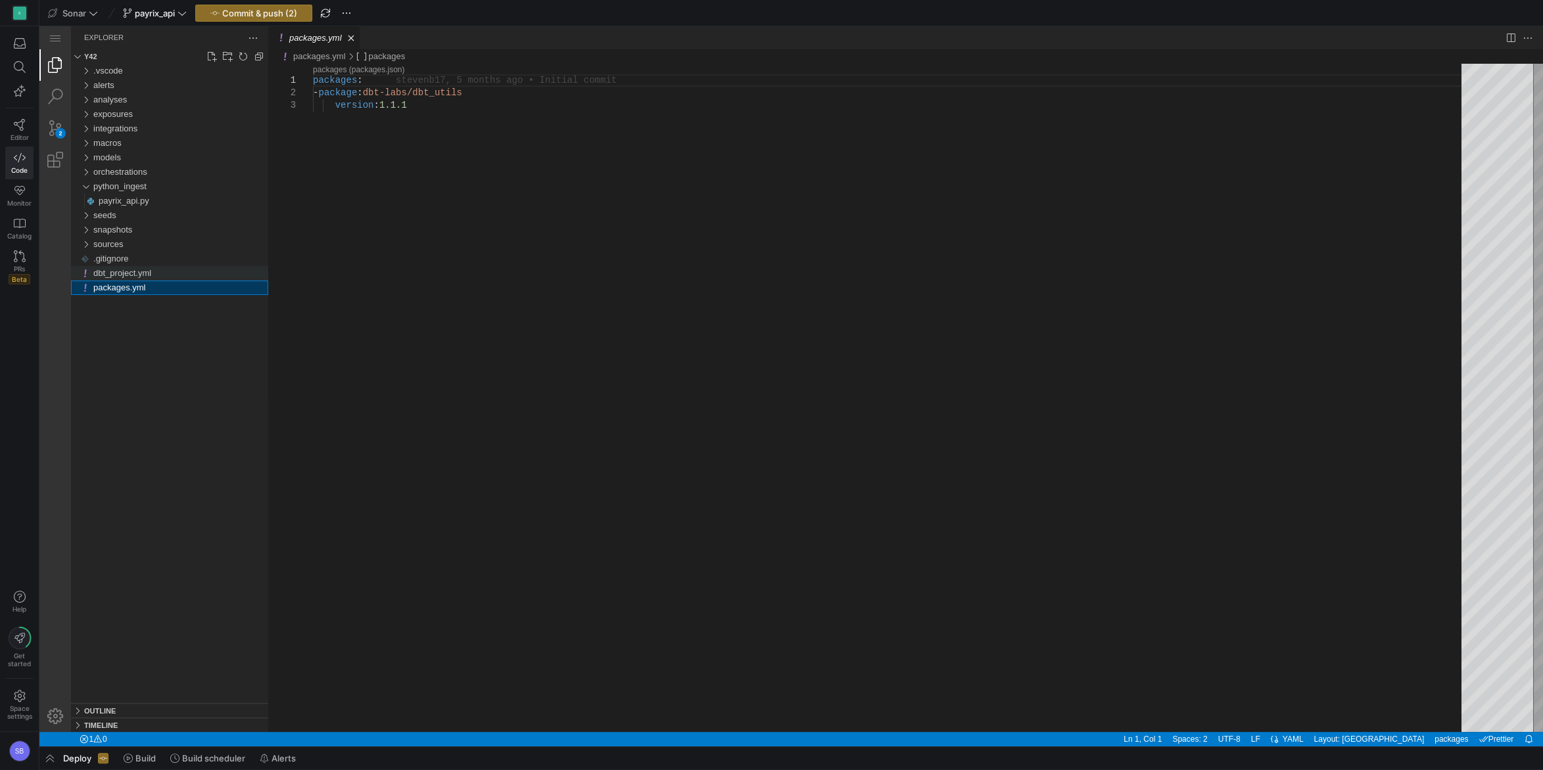
click at [140, 277] on span "dbt_project.yml" at bounding box center [122, 273] width 58 height 10
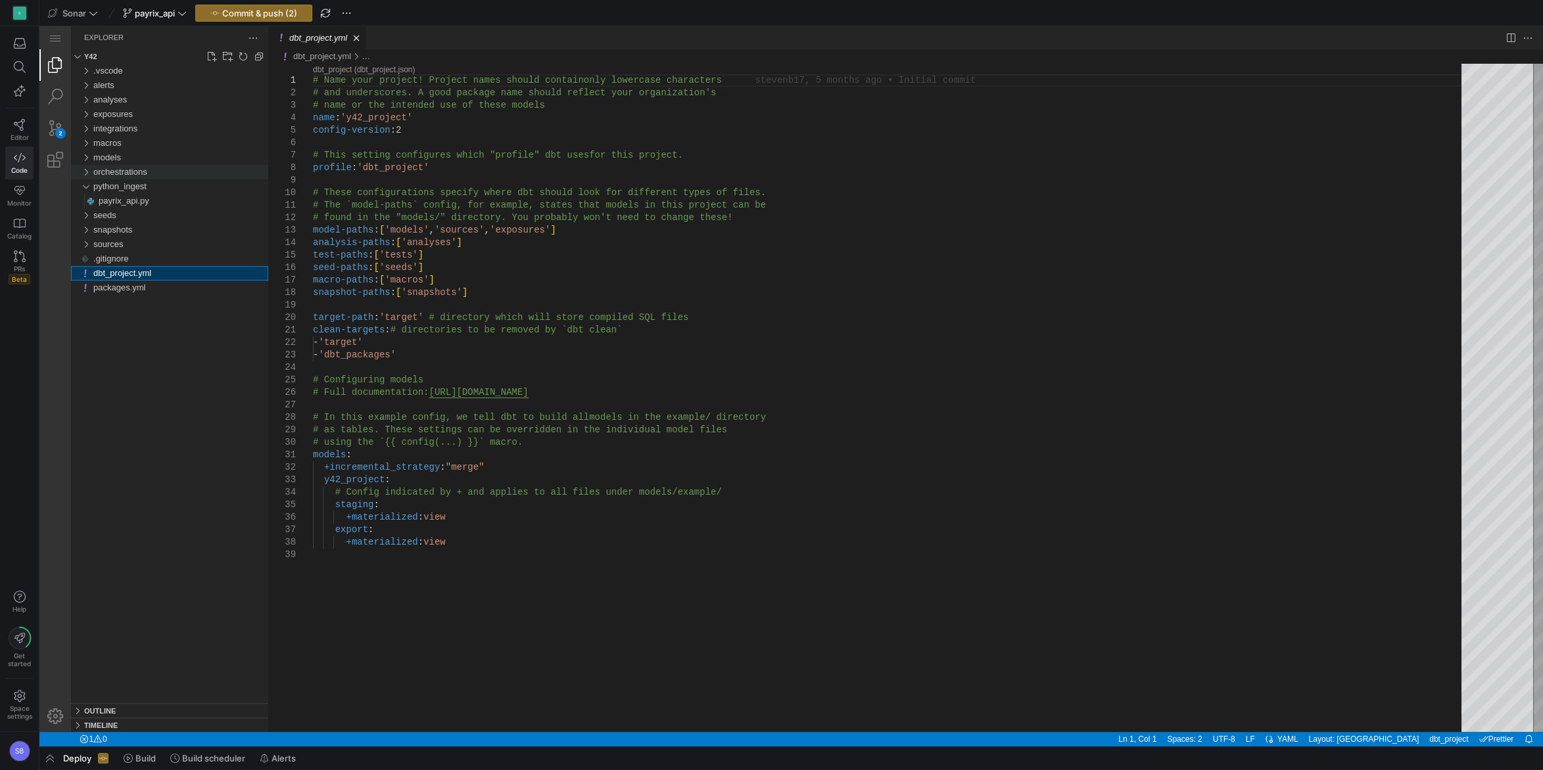
click at [87, 168] on div "orchestrations" at bounding box center [86, 172] width 20 height 14
click at [85, 112] on div "exposures" at bounding box center [86, 114] width 20 height 14
click at [123, 199] on span "payrix_api.py" at bounding box center [124, 201] width 51 height 10
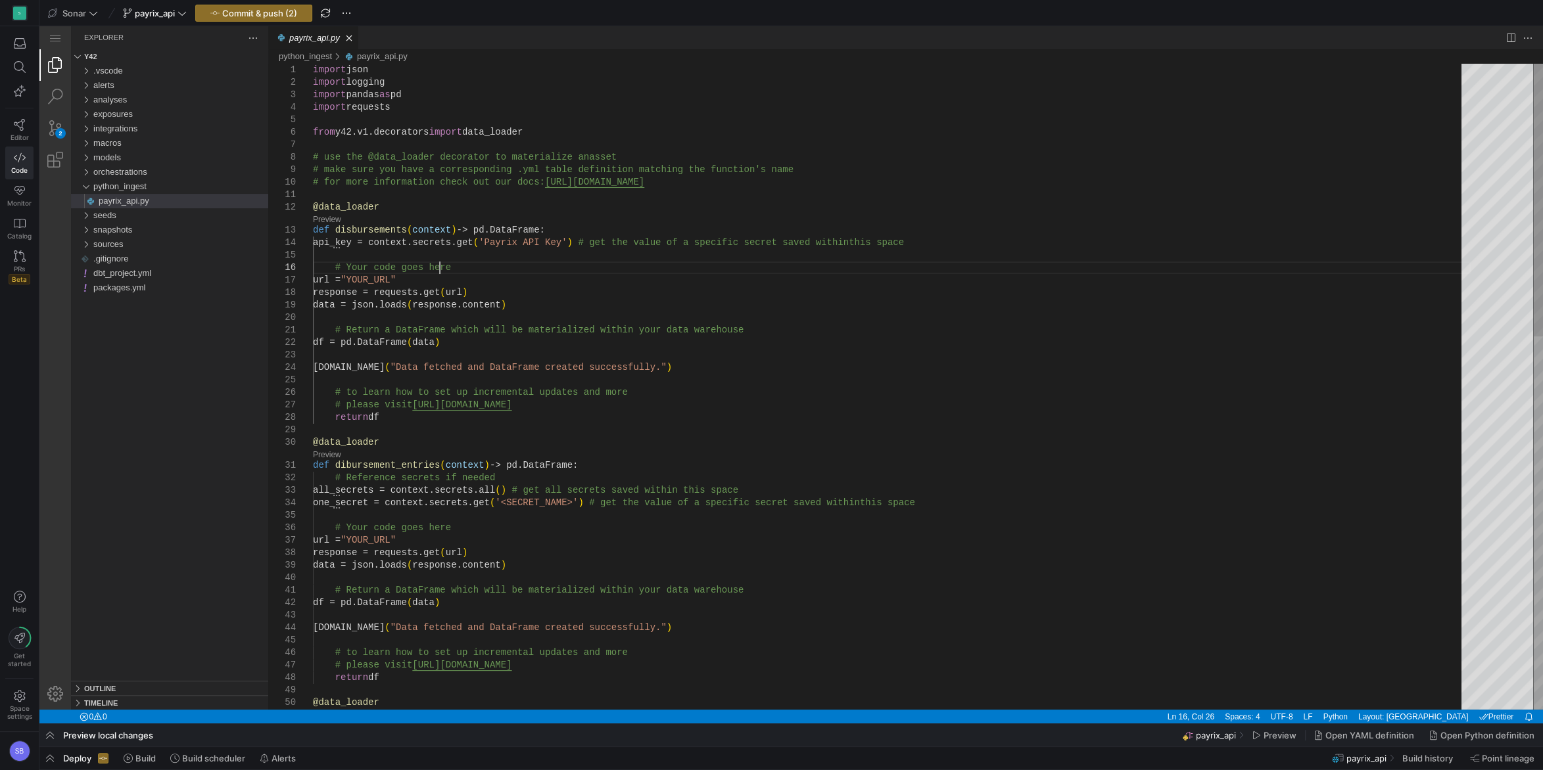
click at [24, 694] on icon at bounding box center [20, 696] width 12 height 12
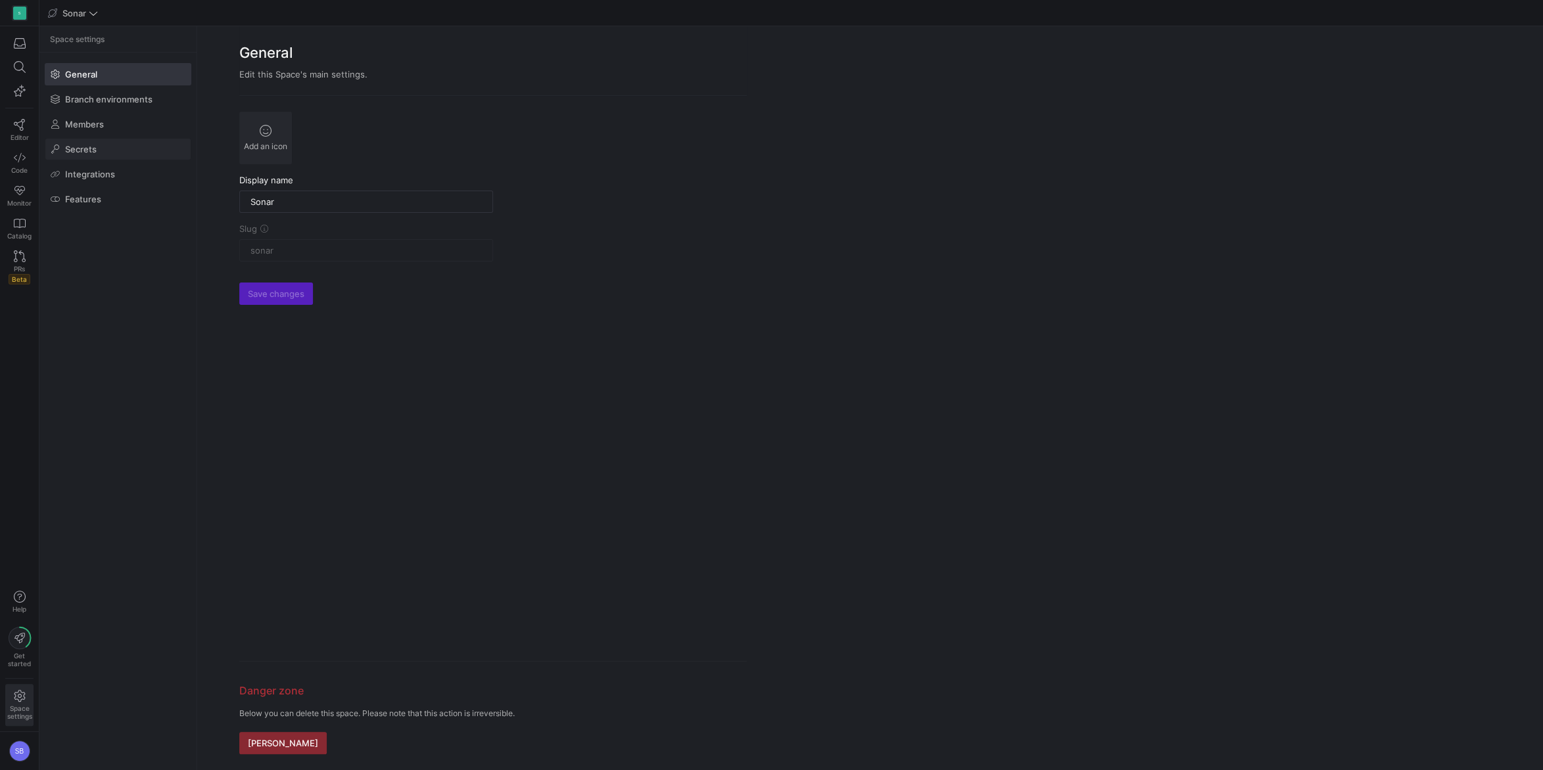
click at [93, 154] on span at bounding box center [117, 149] width 145 height 21
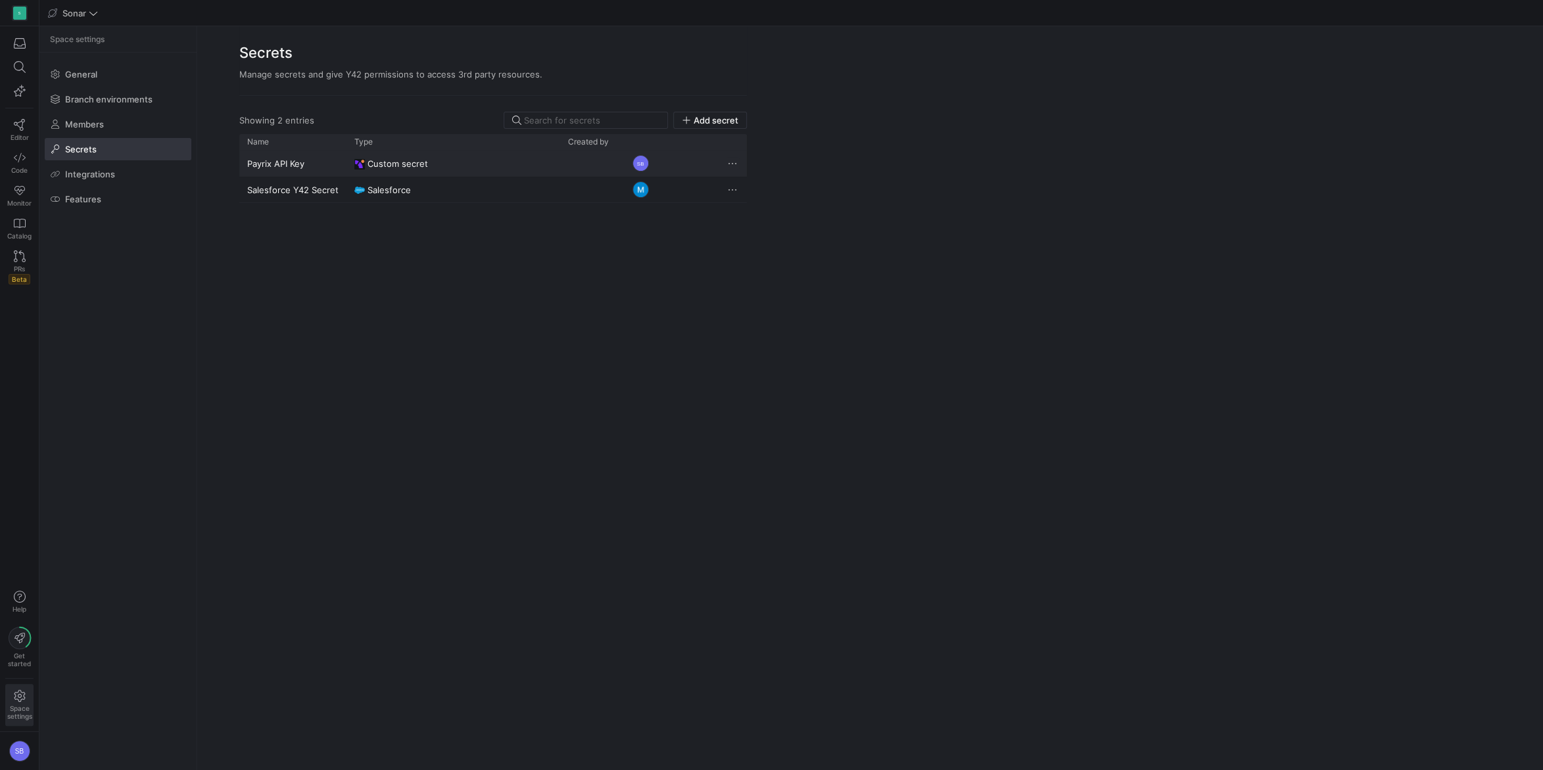
click at [728, 164] on span "Press SPACE to select this row." at bounding box center [732, 163] width 13 height 13
click at [743, 177] on span "Rename" at bounding box center [750, 180] width 33 height 11
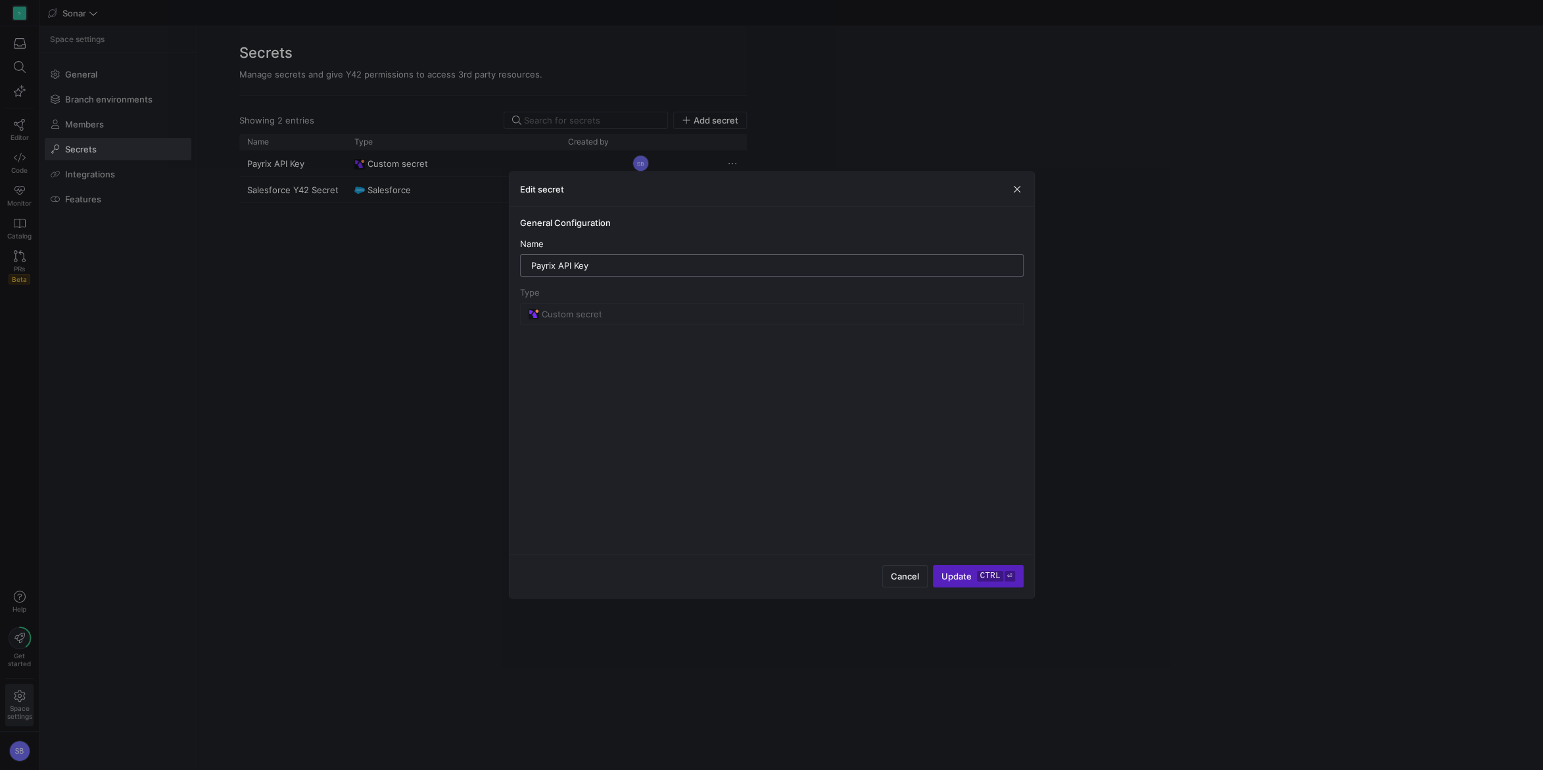
drag, startPoint x: 599, startPoint y: 266, endPoint x: 554, endPoint y: 262, distance: 44.9
click at [554, 262] on input "Payrix API Key" at bounding box center [771, 265] width 481 height 11
type input "Payrix"
click at [958, 576] on span "Update ctrl ⏎" at bounding box center [977, 576] width 73 height 11
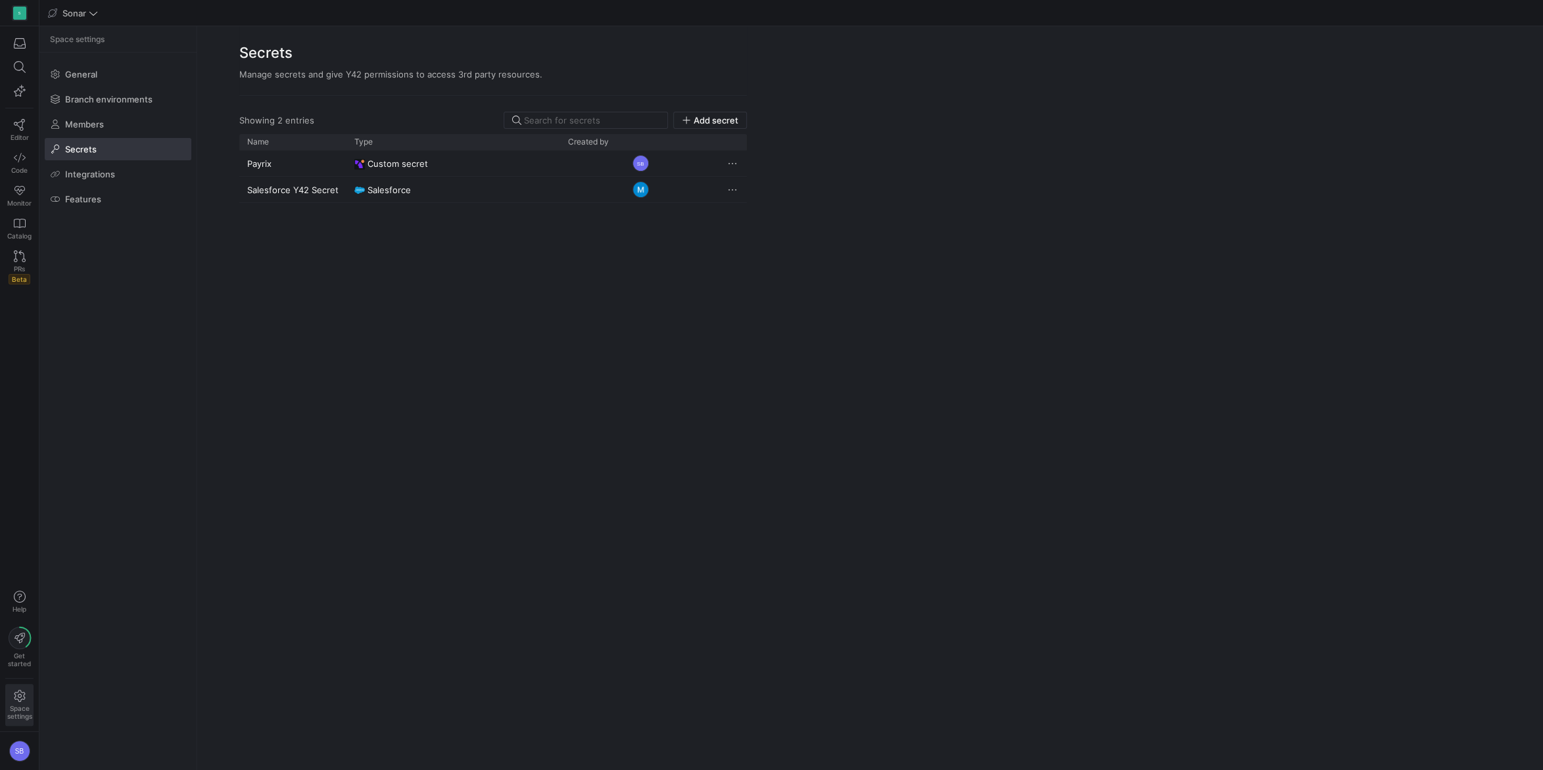
click at [521, 361] on div "Payrix Custom secret SB Salesforce Y42 Secret Salesforce" at bounding box center [492, 453] width 507 height 604
click at [17, 128] on icon at bounding box center [20, 125] width 12 height 12
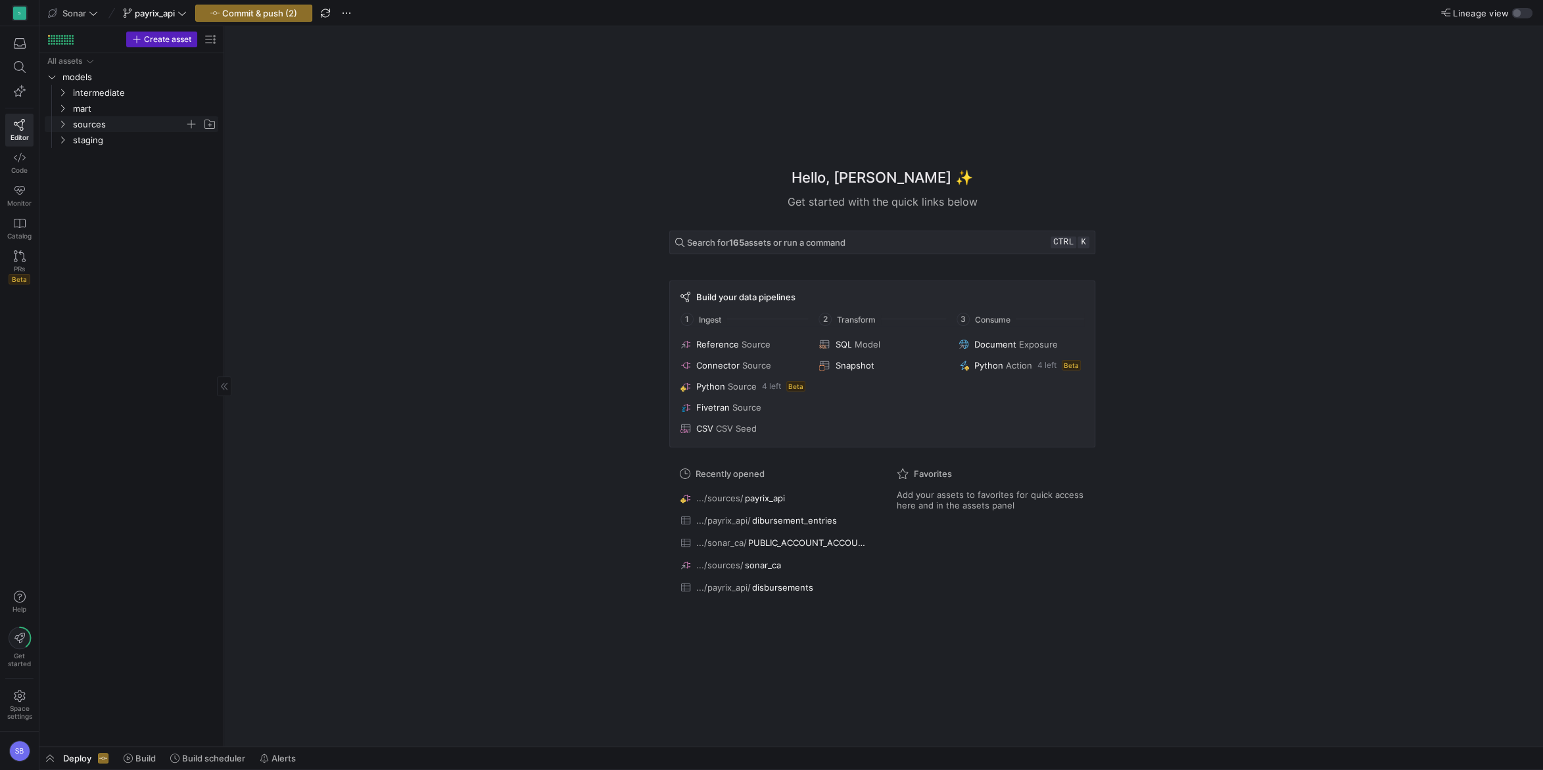
click at [62, 120] on y42-icon "Press SPACE to select this row." at bounding box center [62, 124] width 11 height 11
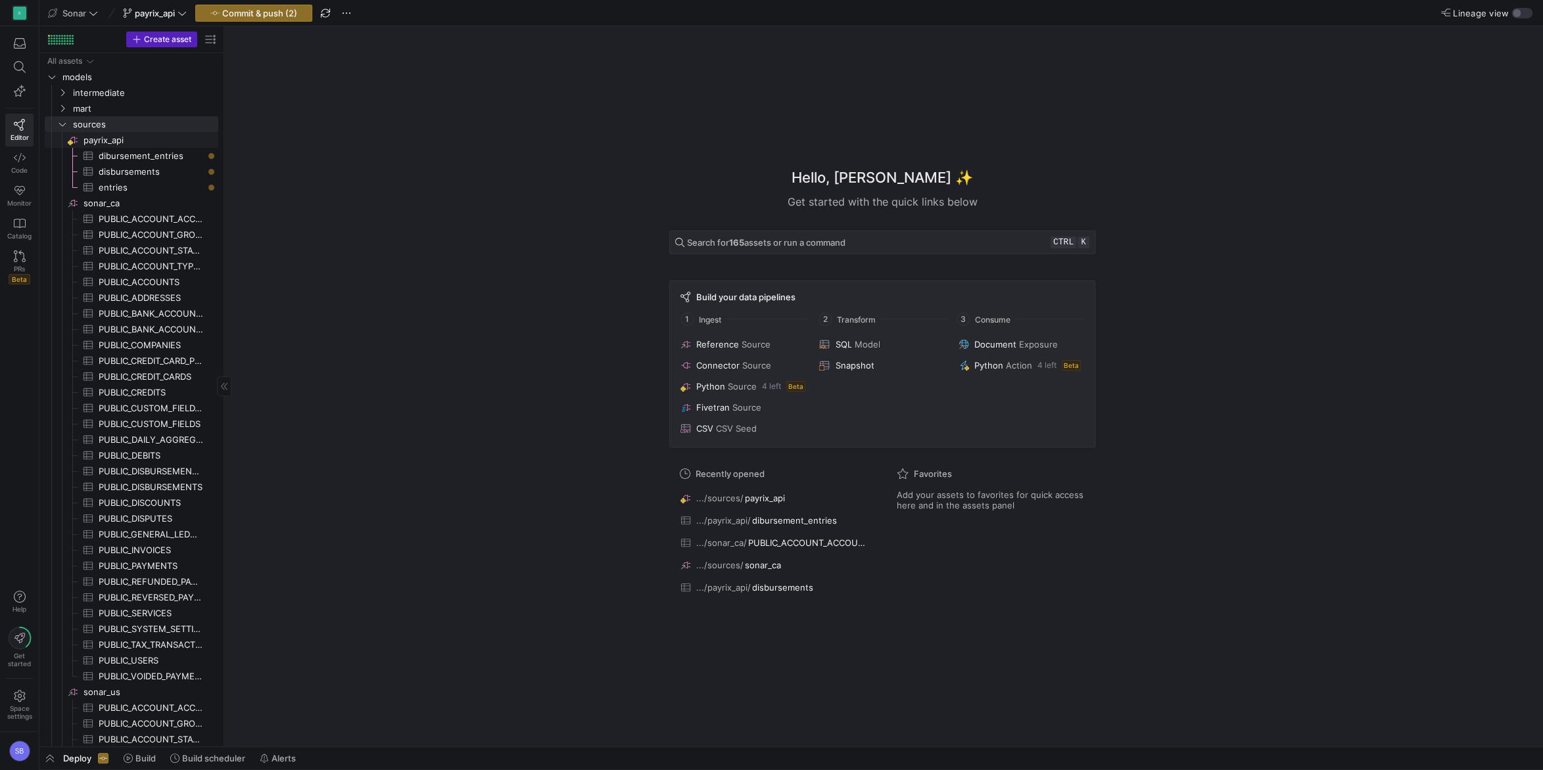
click at [92, 139] on span "payrix_api​​​​​​​​" at bounding box center [149, 140] width 133 height 15
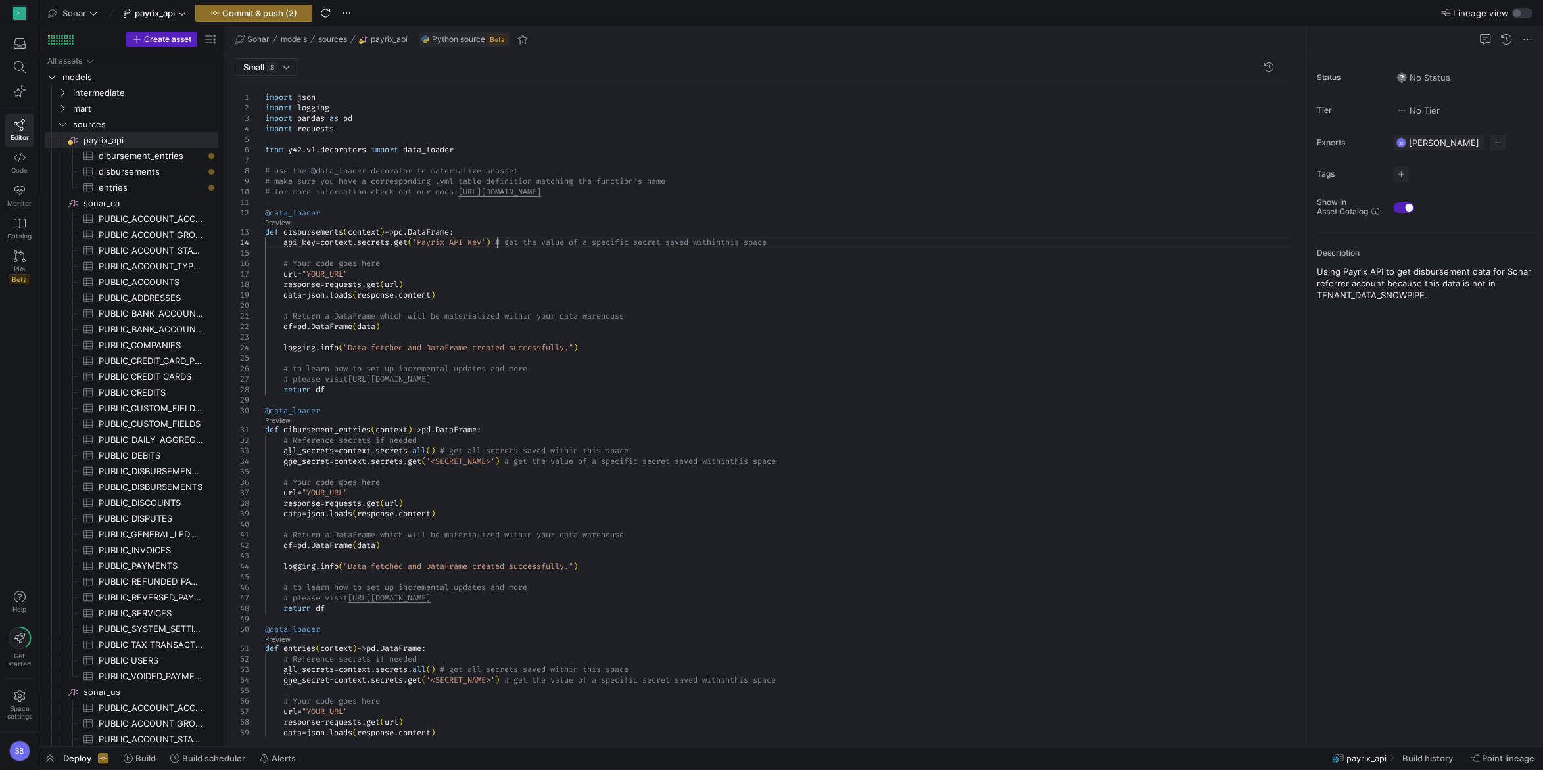
click at [496, 241] on div "import json import logging import pandas as pd import requests from y42 . v1 . …" at bounding box center [782, 462] width 1035 height 762
click at [511, 285] on div "import json import logging import pandas as pd import requests from y42 . v1 . …" at bounding box center [782, 462] width 1035 height 762
click at [475, 272] on div "import json import logging import pandas as pd import requests from y42 . v1 . …" at bounding box center [782, 462] width 1035 height 762
click at [601, 196] on div "import json import logging import pandas as pd import requests from y42 . v1 . …" at bounding box center [782, 462] width 1035 height 762
click at [538, 278] on div "import json import logging import pandas as pd import requests from y42 . v1 . …" at bounding box center [782, 462] width 1035 height 762
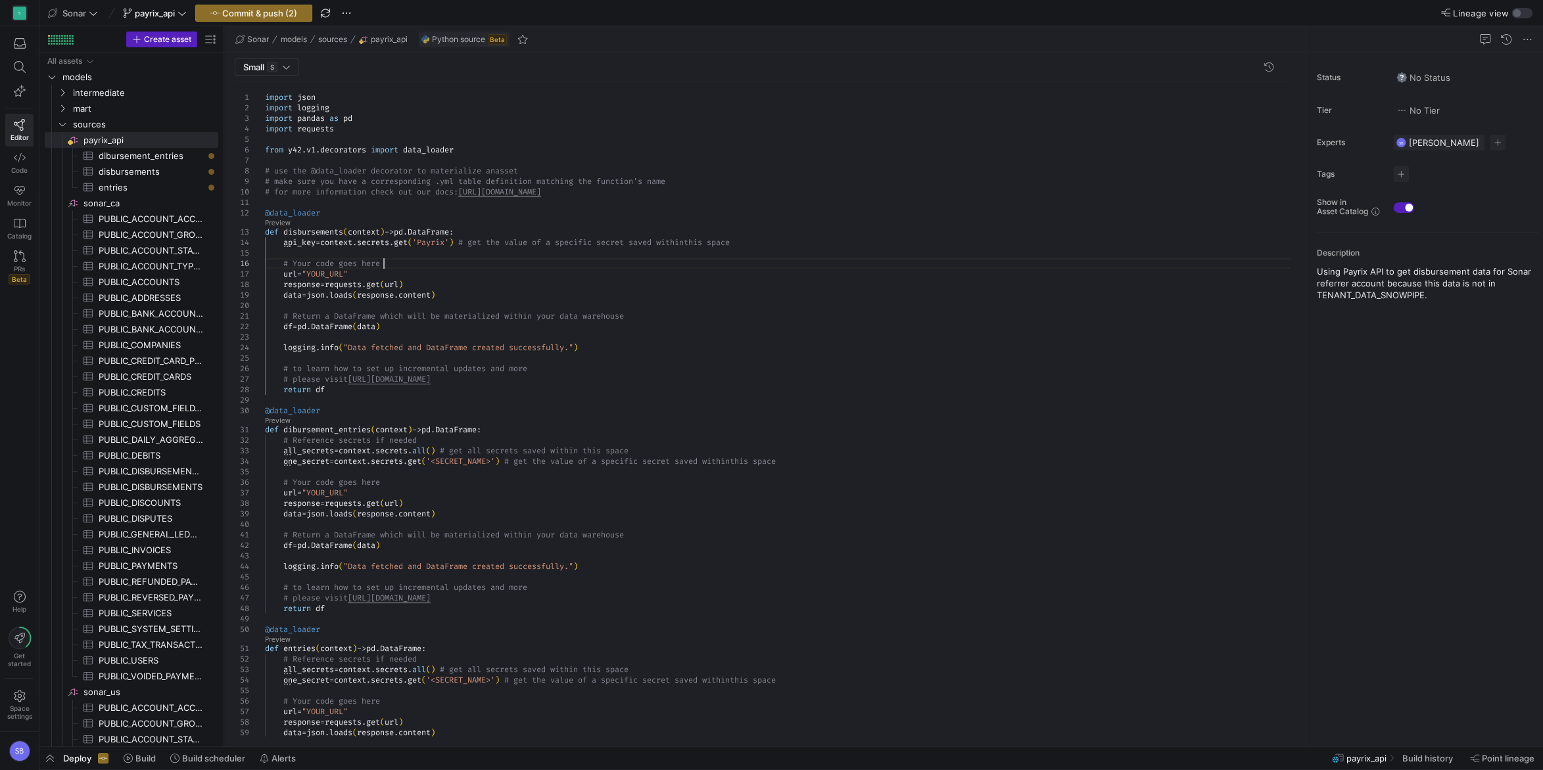
click at [437, 263] on div "import json import logging import pandas as pd import requests from y42 . v1 . …" at bounding box center [782, 462] width 1035 height 762
click at [436, 266] on div "import json import logging import pandas as pd import requests from y42 . v1 . …" at bounding box center [782, 462] width 1035 height 762
click at [331, 275] on div "import json import logging import pandas as pd import requests from y42 . v1 . …" at bounding box center [782, 462] width 1035 height 762
drag, startPoint x: 386, startPoint y: 265, endPoint x: 239, endPoint y: 264, distance: 147.9
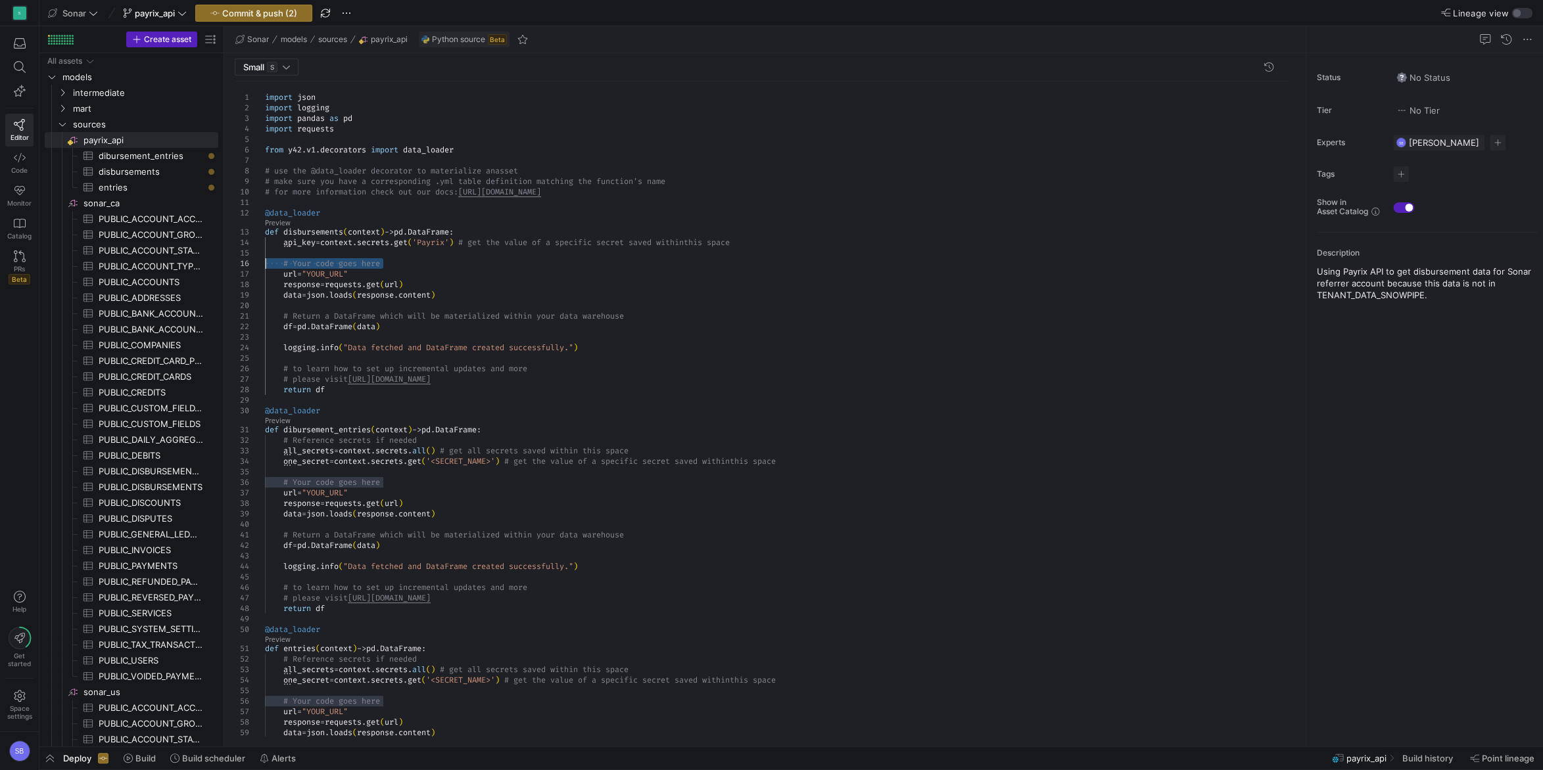
click at [265, 264] on div "import json import logging import pandas as pd import requests from y42 . v1 . …" at bounding box center [782, 462] width 1035 height 762
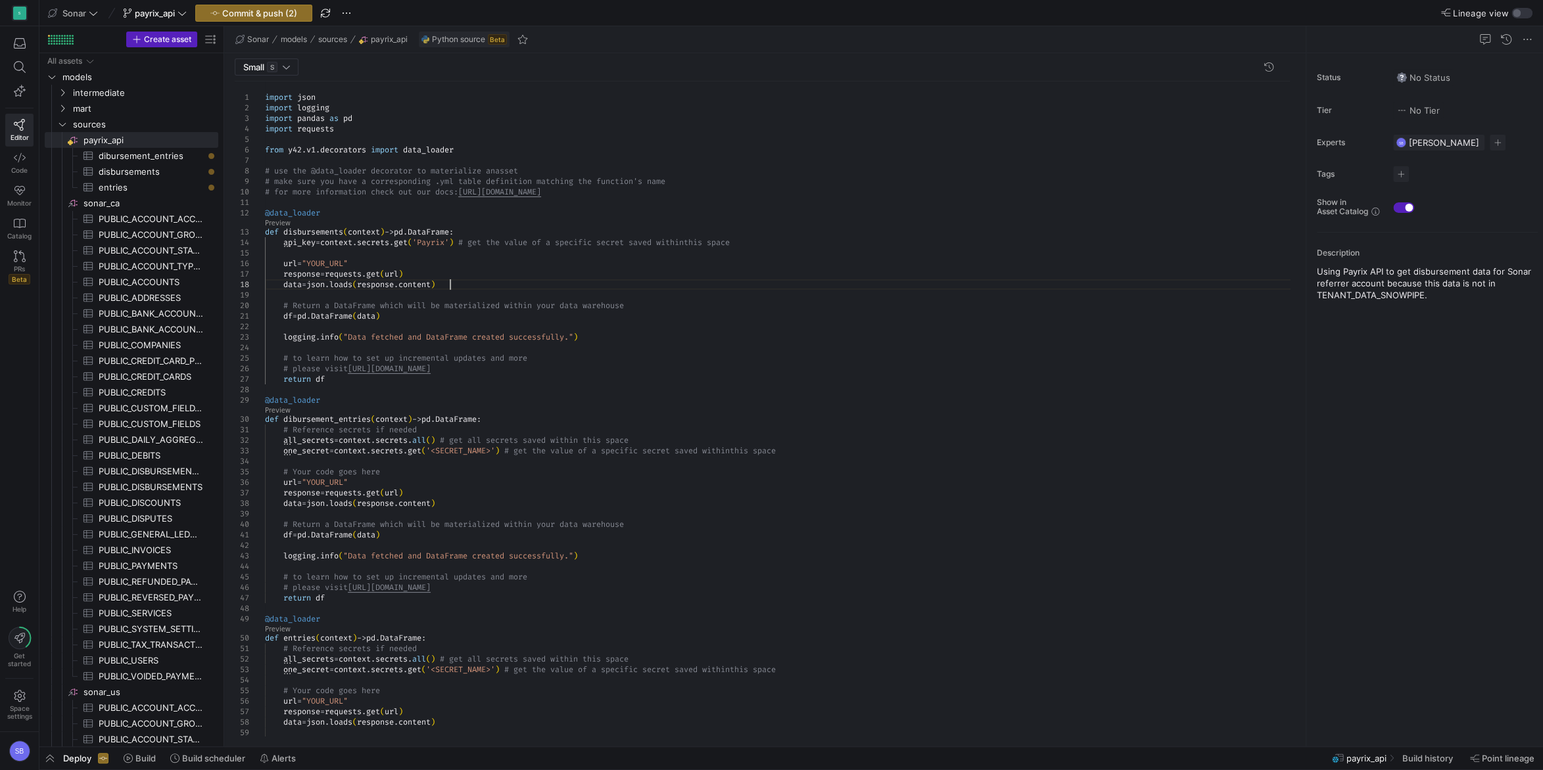
click at [532, 285] on div "import json import logging import pandas as pd import requests from y42 . v1 . …" at bounding box center [782, 456] width 1035 height 751
click at [481, 263] on div "import json import logging import pandas as pd import requests from y42 . v1 . …" at bounding box center [782, 456] width 1035 height 751
click at [337, 264] on div "import json import logging import pandas as pd import requests from y42 . v1 . …" at bounding box center [782, 456] width 1035 height 751
click at [574, 247] on div "import json import logging import pandas as pd import requests from y42 . v1 . …" at bounding box center [782, 456] width 1035 height 751
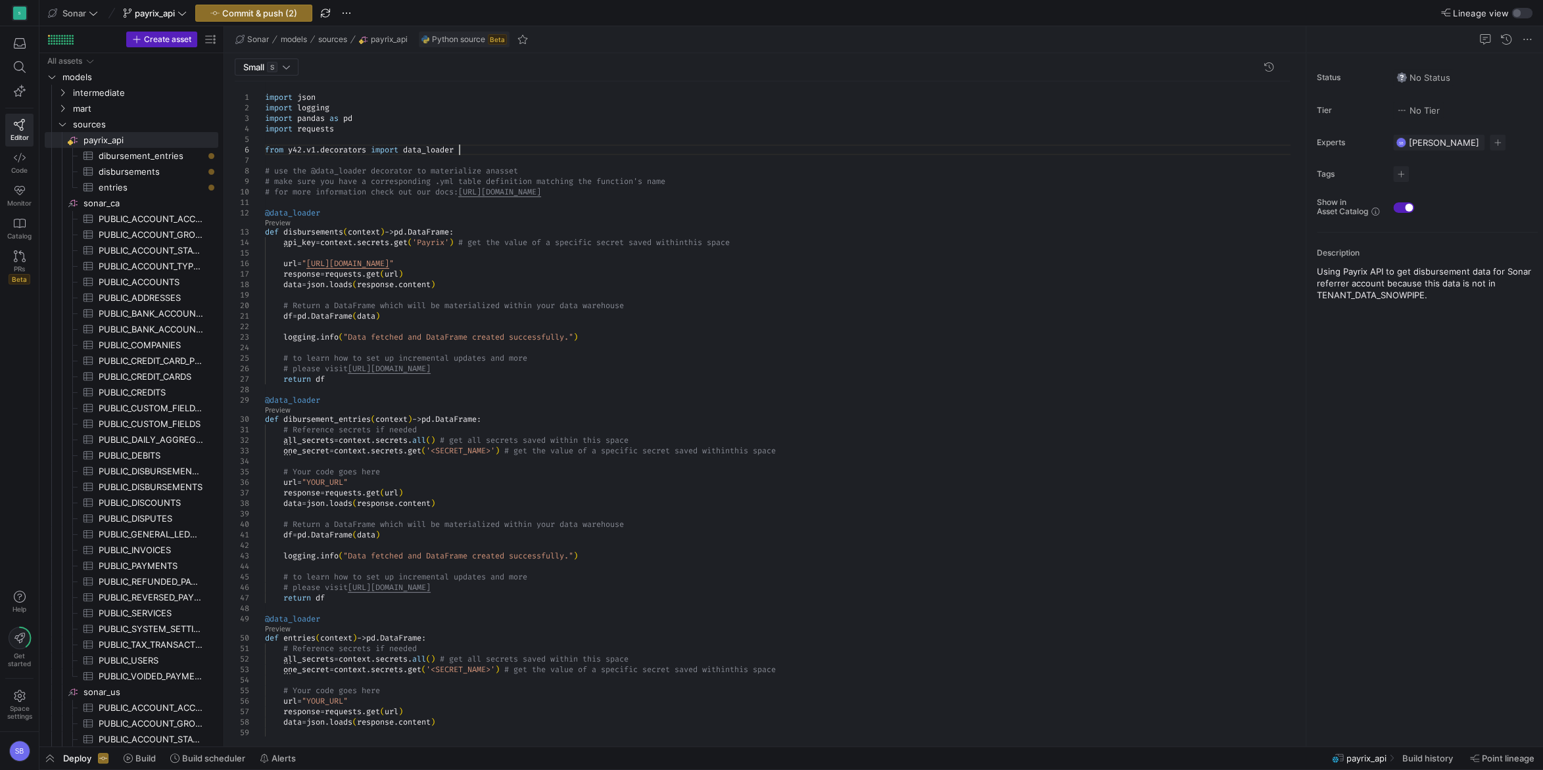
click at [495, 147] on div "import json import logging import pandas as pd import requests from y42 . v1 . …" at bounding box center [782, 456] width 1035 height 751
click at [540, 283] on div "import json import logging import pandas as pd import requests from y42 . v1 . …" at bounding box center [782, 456] width 1035 height 751
click at [521, 264] on div "import json import logging import pandas as pd import requests from y42 . v1 . …" at bounding box center [782, 456] width 1035 height 751
click at [519, 280] on div "import json import logging import pandas as pd import requests from y42 . v1 . …" at bounding box center [782, 456] width 1035 height 751
click at [517, 315] on div "import json import logging import pandas as pd import requests from y42 . v1 . …" at bounding box center [782, 456] width 1035 height 751
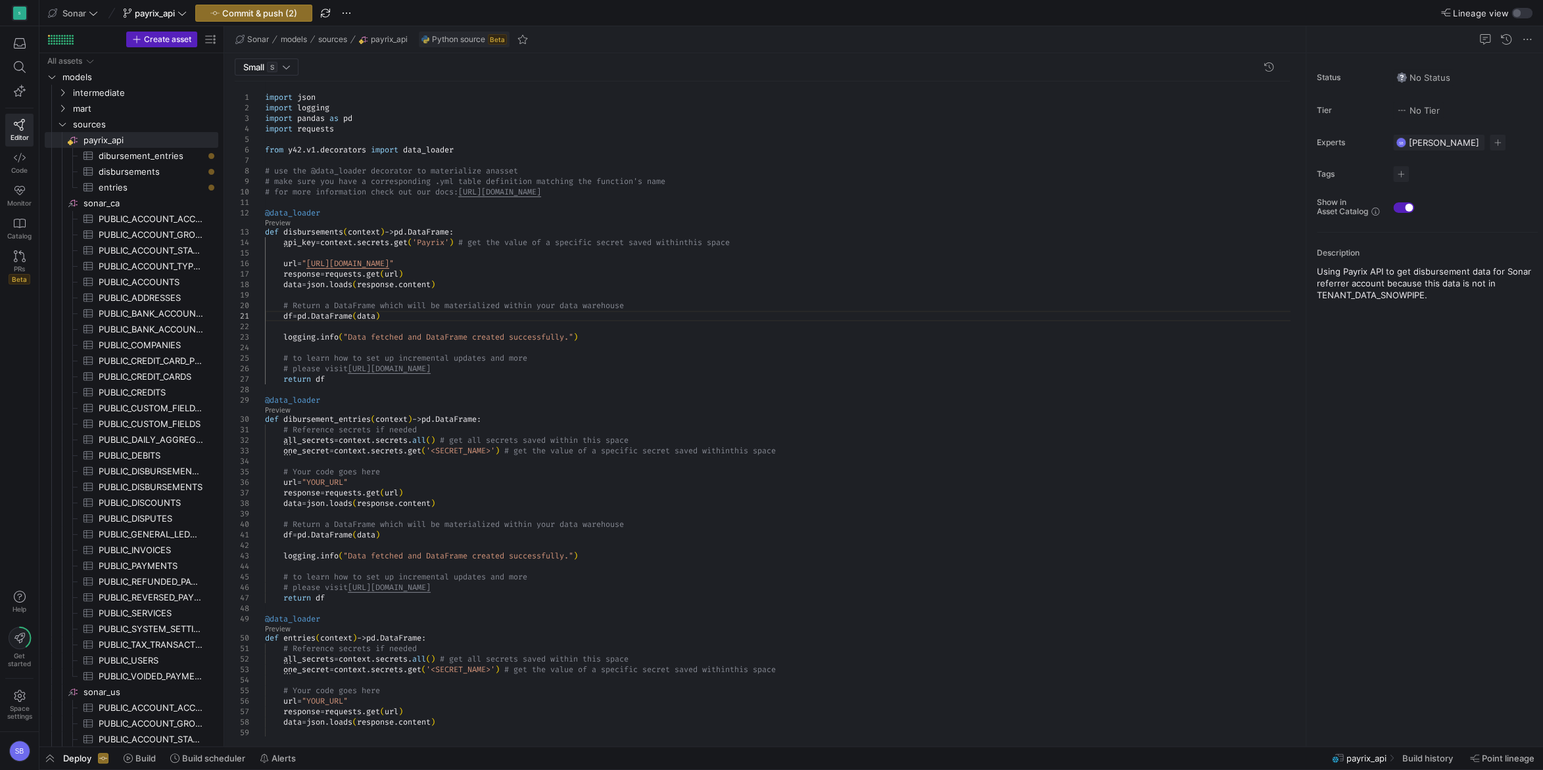
click at [565, 344] on div "import json import logging import pandas as pd import requests from y42 . v1 . …" at bounding box center [782, 456] width 1035 height 751
click at [601, 336] on div "import json import logging import pandas as pd import requests from y42 . v1 . …" at bounding box center [782, 456] width 1035 height 751
click at [622, 310] on div "import json import logging import pandas as pd import requests from y42 . v1 . …" at bounding box center [782, 456] width 1035 height 751
click at [580, 308] on div "import json import logging import pandas as pd import requests from y42 . v1 . …" at bounding box center [782, 456] width 1035 height 751
click at [574, 259] on div "import json import logging import pandas as pd import requests from y42 . v1 . …" at bounding box center [782, 456] width 1035 height 751
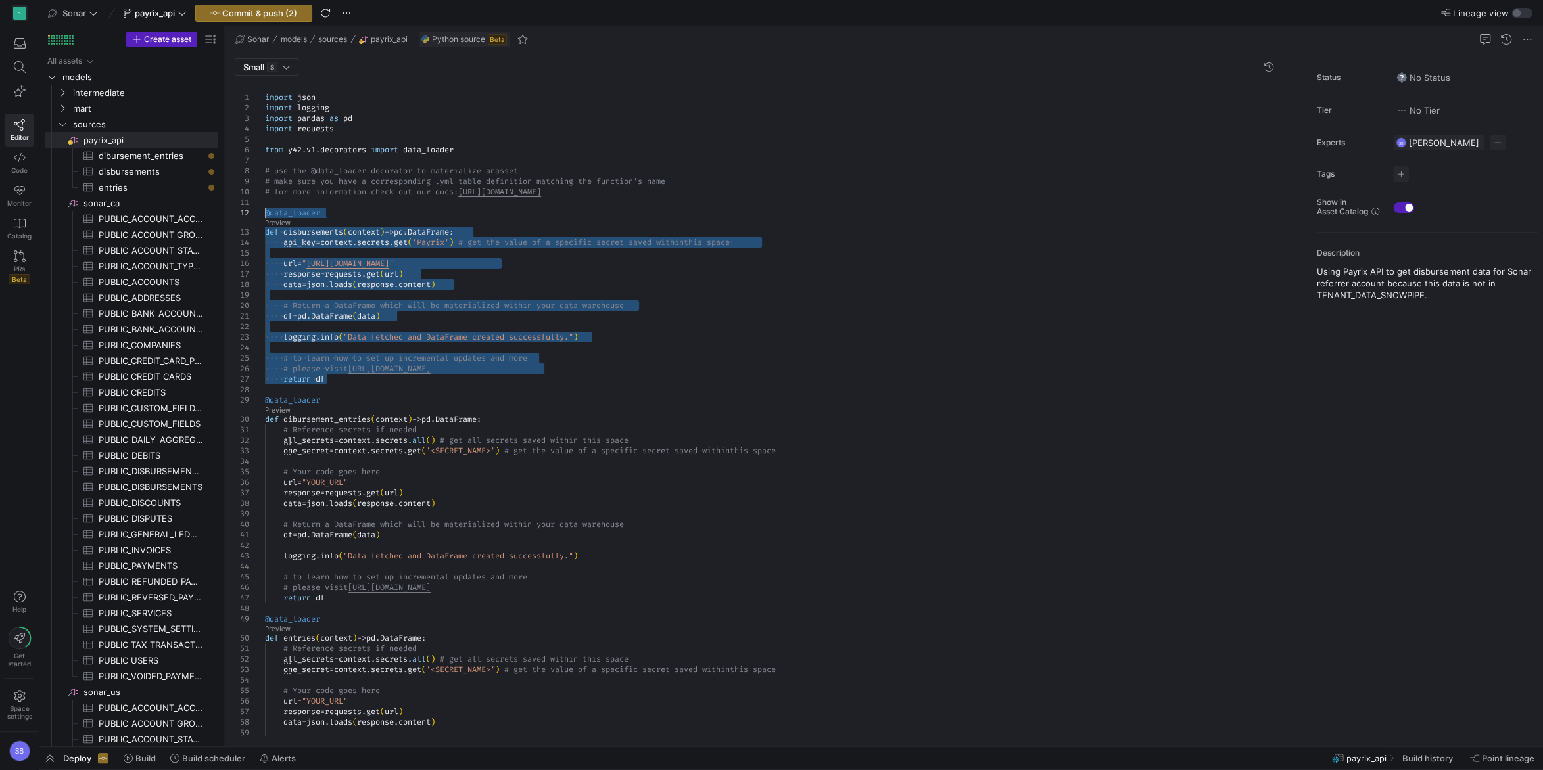
drag, startPoint x: 335, startPoint y: 380, endPoint x: 256, endPoint y: 216, distance: 182.0
click at [265, 216] on div "import json import logging import pandas as pd import requests from y42 . v1 . …" at bounding box center [782, 456] width 1035 height 751
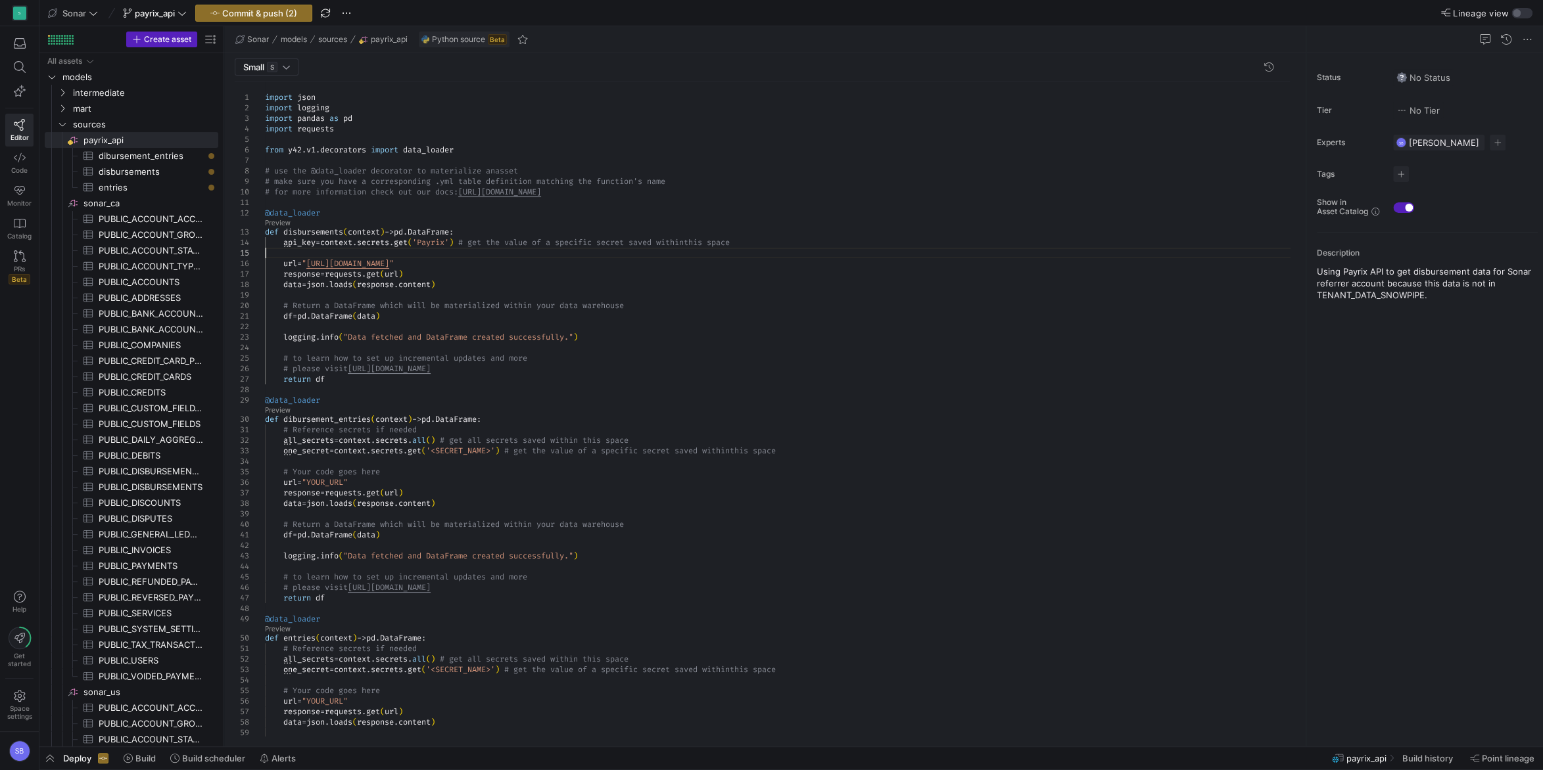
click at [409, 248] on div "import json import logging import pandas as pd import requests from y42 . v1 . …" at bounding box center [782, 456] width 1035 height 751
click at [525, 264] on div "import json import logging import pandas as pd import requests from y42 . v1 . …" at bounding box center [782, 456] width 1035 height 751
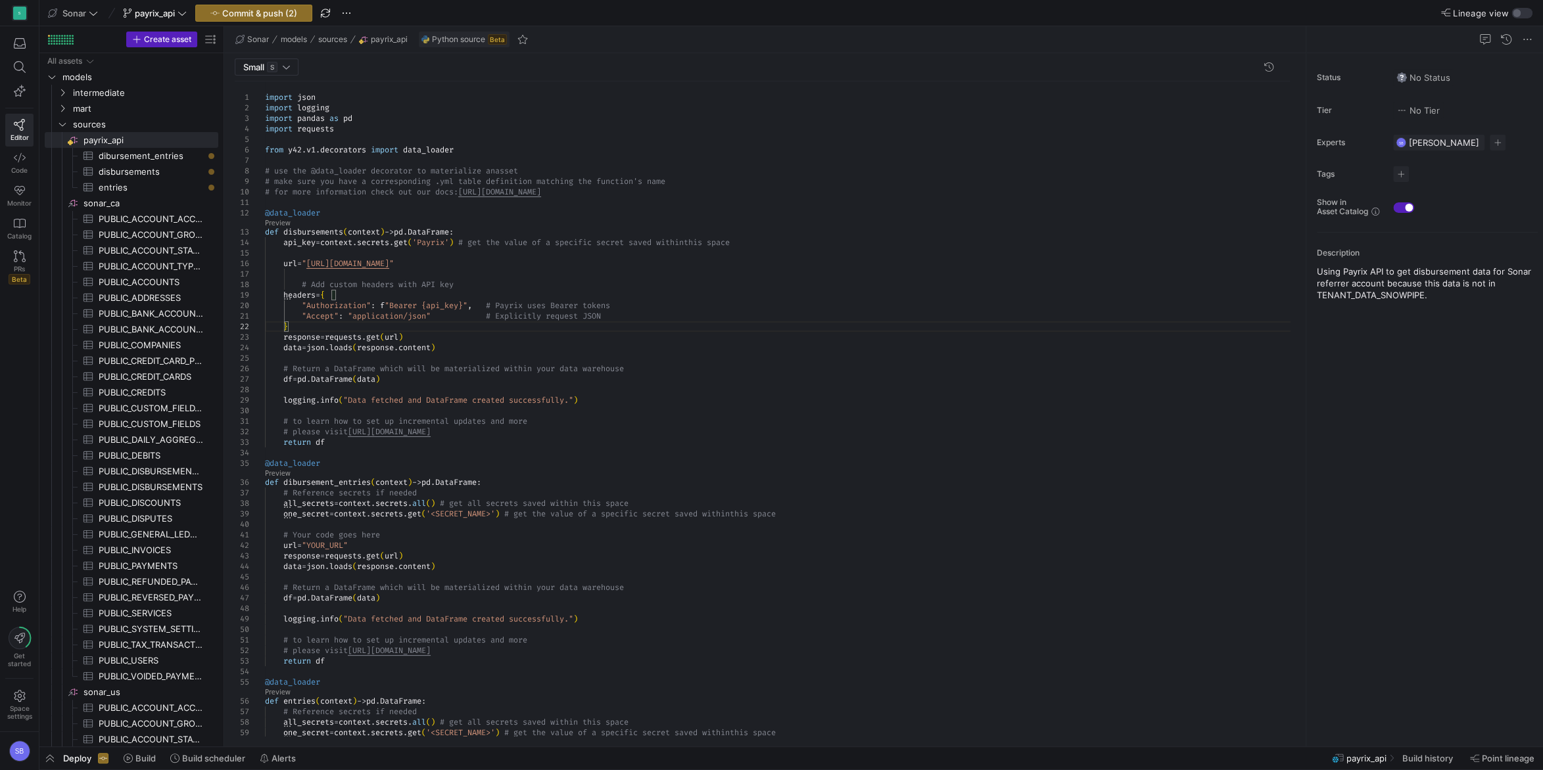
click at [303, 327] on div "import json import logging import pandas as pd import requests from y42 . v1 . …" at bounding box center [782, 488] width 1035 height 814
click at [301, 287] on div "import json import logging import pandas as pd import requests from y42 . v1 . …" at bounding box center [782, 493] width 1035 height 825
click at [440, 279] on div "import json import logging import pandas as pd import requests from y42 . v1 . …" at bounding box center [782, 493] width 1035 height 825
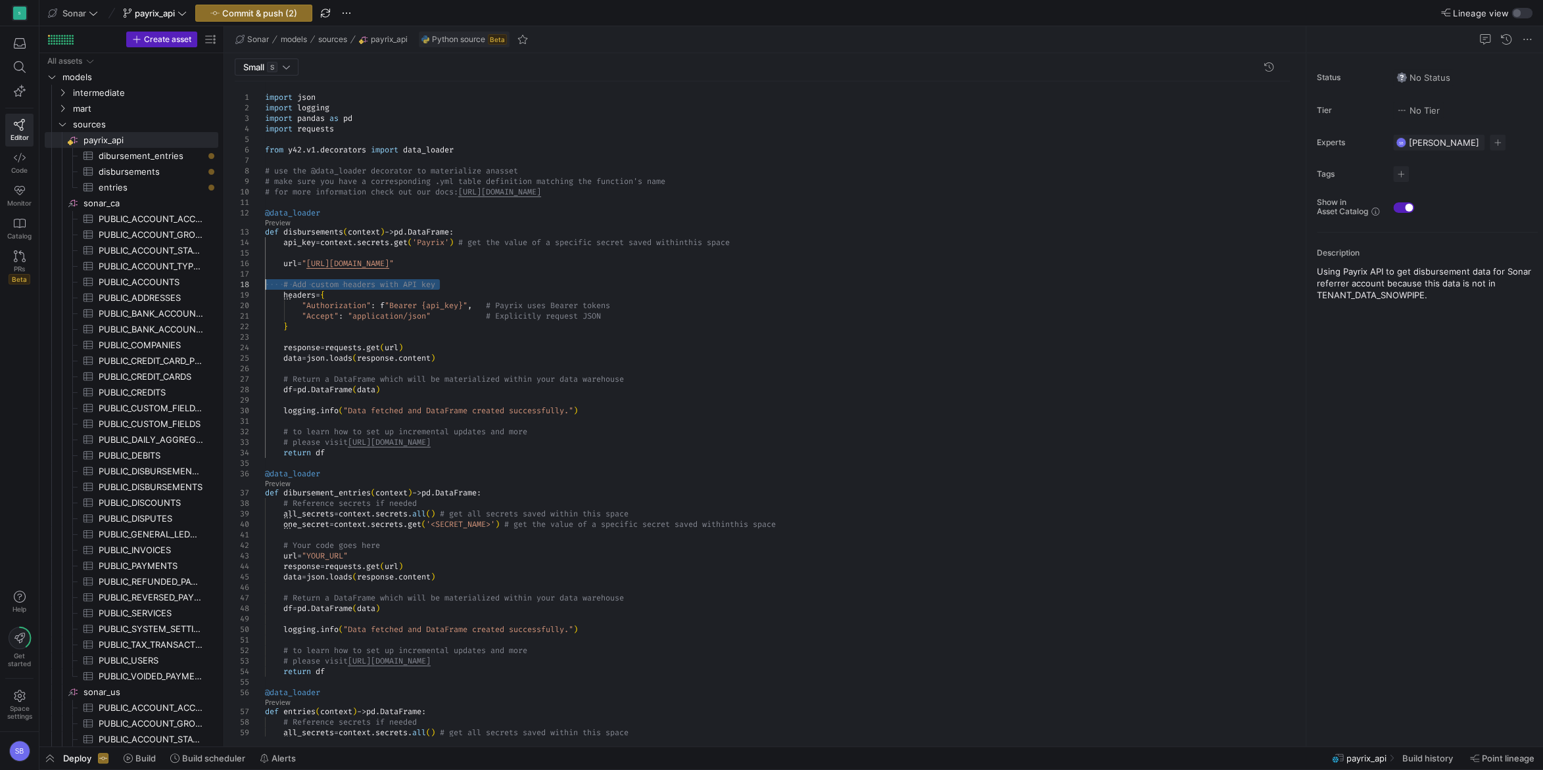
drag, startPoint x: 442, startPoint y: 283, endPoint x: 241, endPoint y: 285, distance: 201.1
click at [265, 285] on div "import json import logging import pandas as pd import requests from y42 . v1 . …" at bounding box center [782, 493] width 1035 height 825
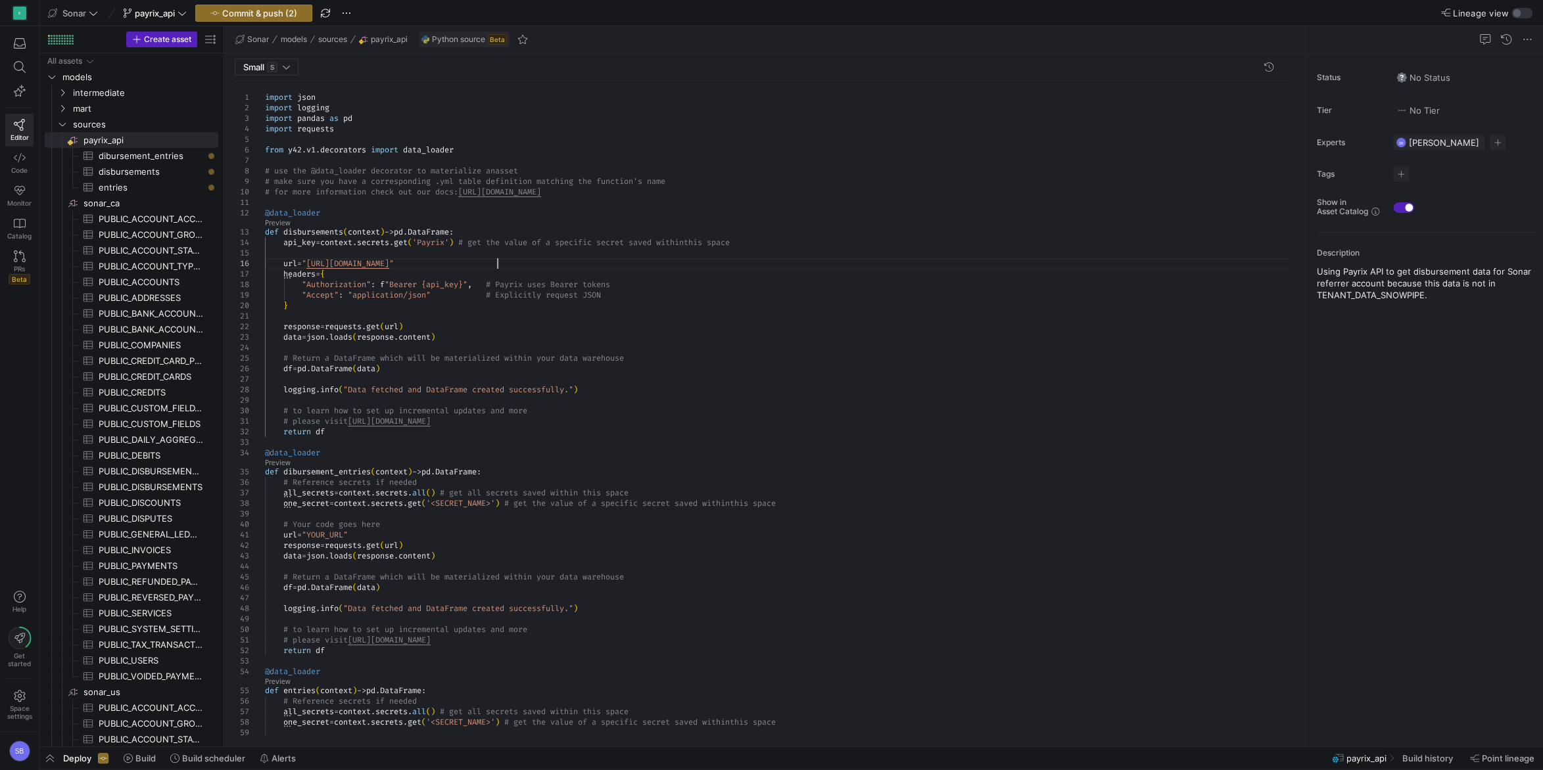
click at [658, 273] on div "import json import logging import pandas as pd import requests from y42 . v1 . …" at bounding box center [782, 483] width 1035 height 804
click at [653, 297] on div "import json import logging import pandas as pd import requests from y42 . v1 . …" at bounding box center [782, 483] width 1035 height 804
click at [390, 277] on div "import json import logging import pandas as pd import requests from y42 . v1 . …" at bounding box center [782, 483] width 1035 height 804
click at [821, 277] on div "import json import logging import pandas as pd import requests from y42 . v1 . …" at bounding box center [782, 483] width 1035 height 804
click at [423, 286] on div "import json import logging import pandas as pd import requests from y42 . v1 . …" at bounding box center [782, 483] width 1035 height 804
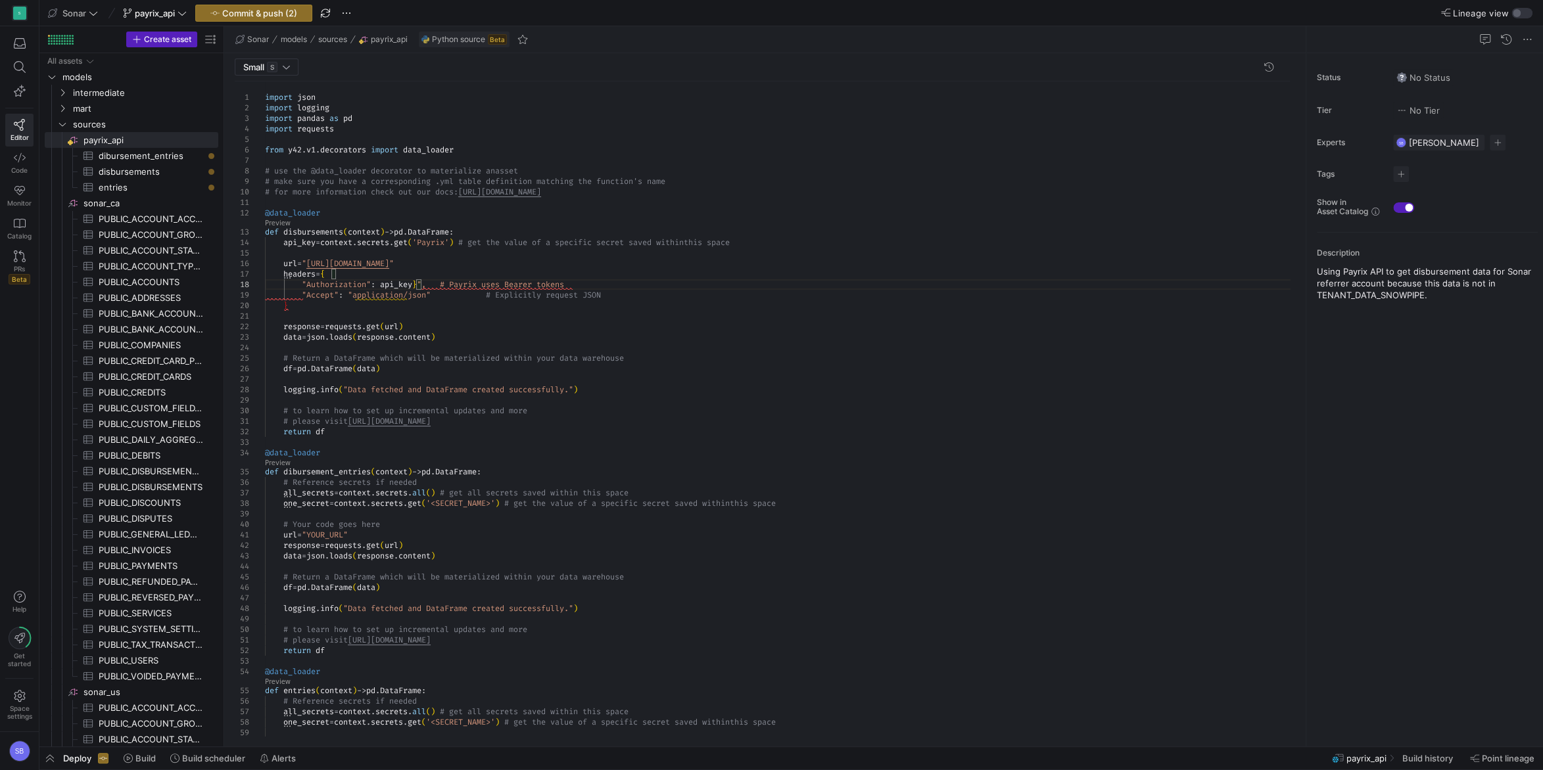
click at [424, 282] on div "import json import logging import pandas as pd import requests from y42 . v1 . …" at bounding box center [782, 483] width 1035 height 804
click at [465, 279] on div "import json import logging import pandas as pd import requests from y42 . v1 . …" at bounding box center [782, 483] width 1035 height 804
click at [646, 302] on div "import json import logging import pandas as pd import requests from y42 . v1 . …" at bounding box center [782, 483] width 1035 height 804
click at [707, 258] on div "import json import logging import pandas as pd import requests from y42 . v1 . …" at bounding box center [782, 483] width 1035 height 804
click at [706, 256] on div "import json import logging import pandas as pd import requests from y42 . v1 . …" at bounding box center [782, 483] width 1035 height 804
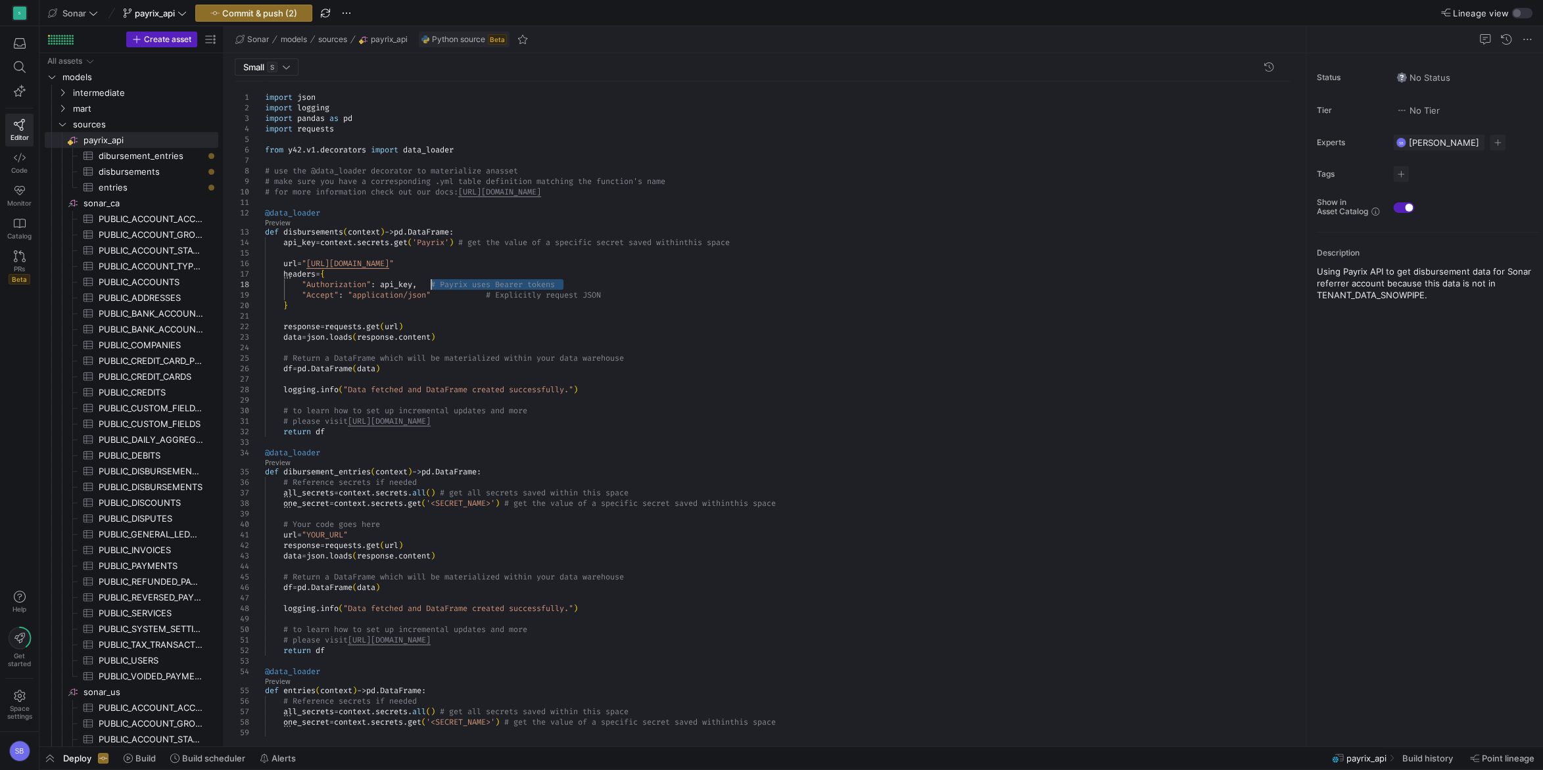
drag, startPoint x: 567, startPoint y: 283, endPoint x: 431, endPoint y: 281, distance: 136.1
click at [431, 281] on div "import json import logging import pandas as pd import requests from y42 . v1 . …" at bounding box center [782, 483] width 1035 height 804
drag, startPoint x: 615, startPoint y: 294, endPoint x: 439, endPoint y: 291, distance: 175.5
click at [439, 291] on div "import json import logging import pandas as pd import requests from y42 . v1 . …" at bounding box center [782, 483] width 1035 height 804
click at [558, 279] on div "import json import logging import pandas as pd import requests from y42 . v1 . …" at bounding box center [782, 483] width 1035 height 804
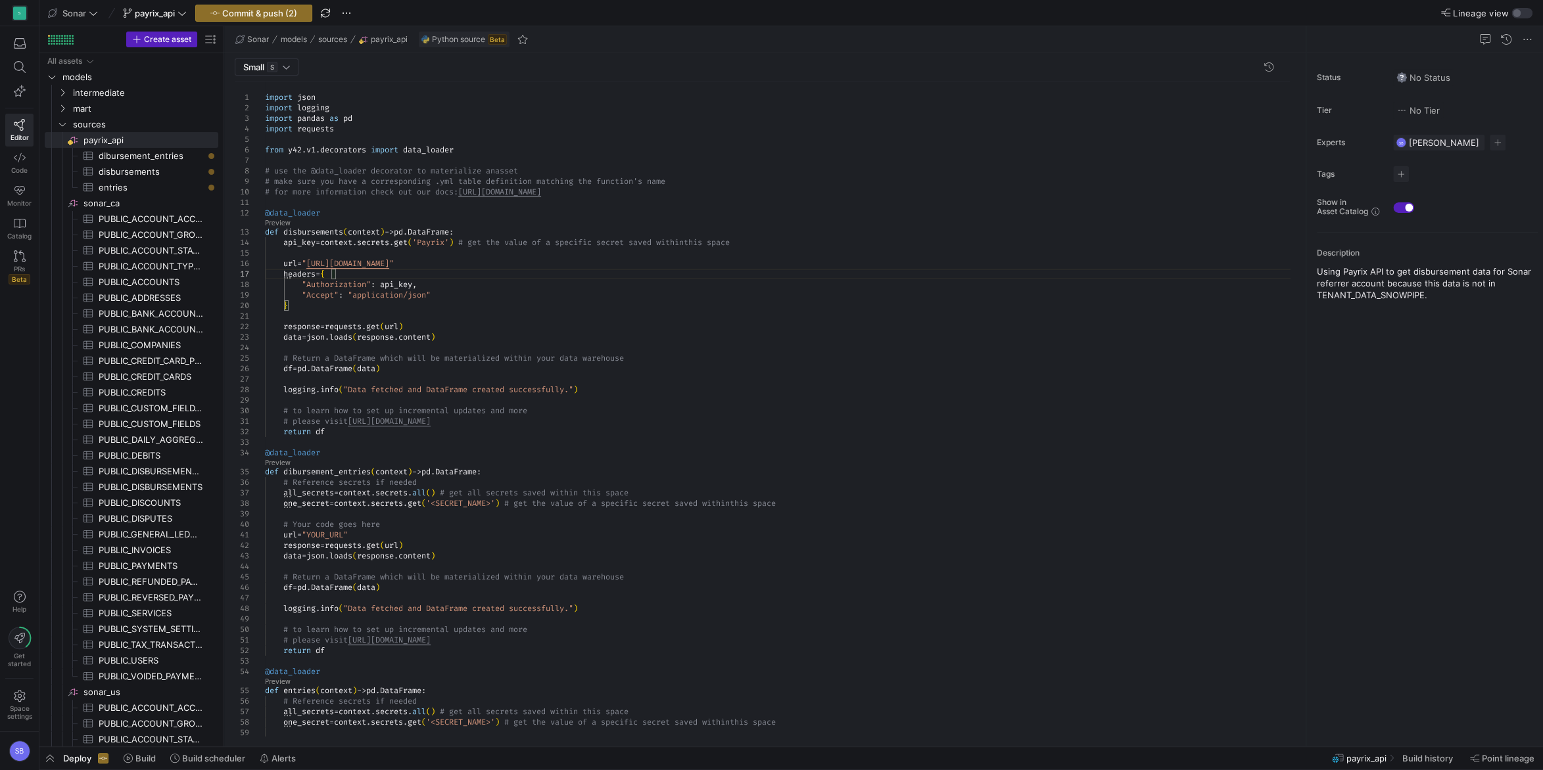
click at [569, 300] on div "import json import logging import pandas as pd import requests from y42 . v1 . …" at bounding box center [782, 483] width 1035 height 804
click at [555, 300] on div "import json import logging import pandas as pd import requests from y42 . v1 . …" at bounding box center [782, 483] width 1035 height 804
click at [495, 296] on div "import json import logging import pandas as pd import requests from y42 . v1 . …" at bounding box center [782, 483] width 1035 height 804
click at [351, 304] on div "import json import logging import pandas as pd import requests from y42 . v1 . …" at bounding box center [782, 488] width 1035 height 814
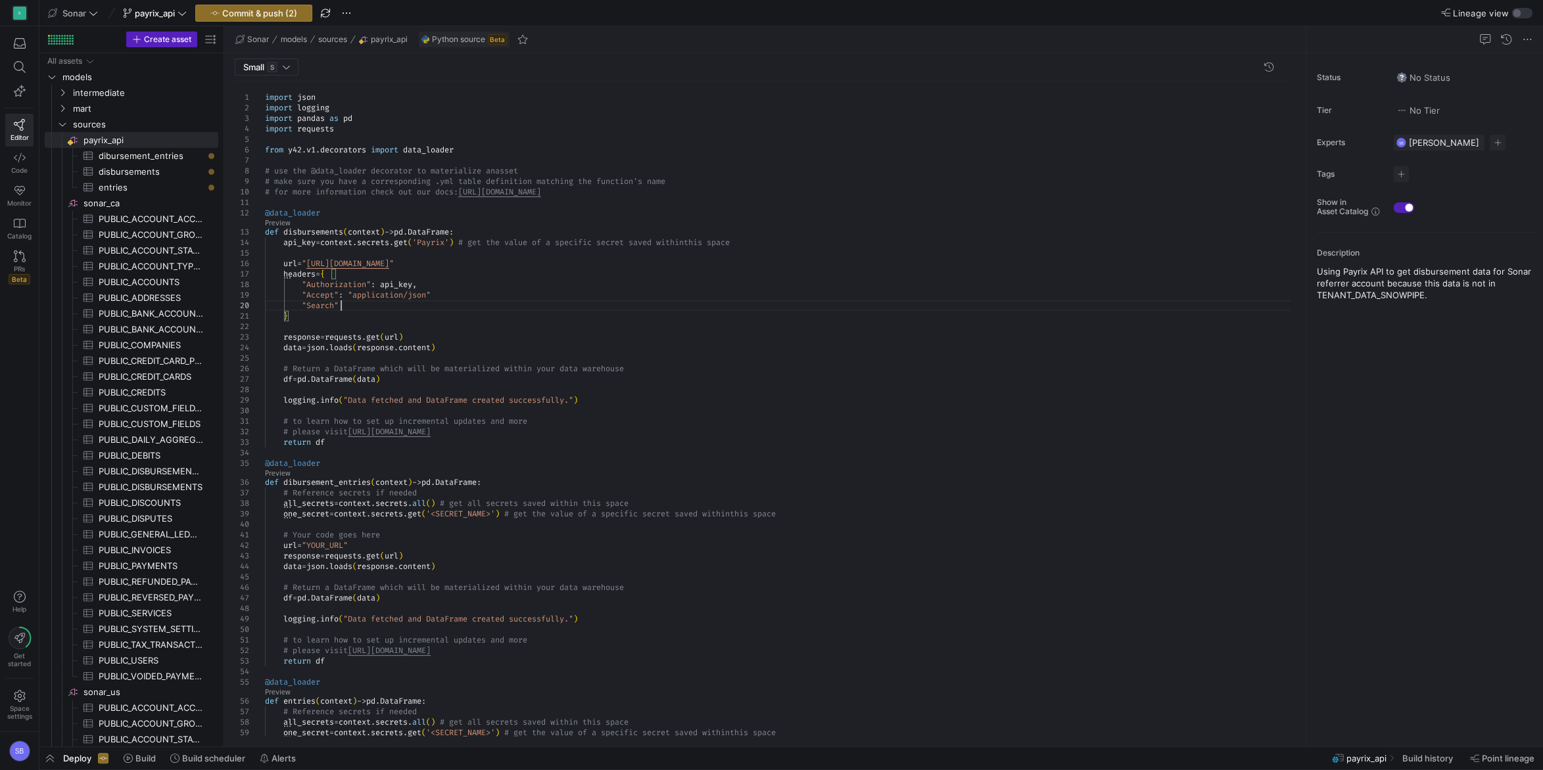
click at [365, 309] on div "import json import logging import pandas as pd import requests from y42 . v1 . …" at bounding box center [782, 488] width 1035 height 814
click at [432, 246] on div "import json import logging import pandas as pd import requests from y42 . v1 . …" at bounding box center [782, 488] width 1035 height 814
click at [367, 302] on div "import json import logging import pandas as pd import requests from y42 . v1 . …" at bounding box center [782, 488] width 1035 height 814
click at [441, 300] on div "import json import logging import pandas as pd import requests from y42 . v1 . …" at bounding box center [782, 488] width 1035 height 814
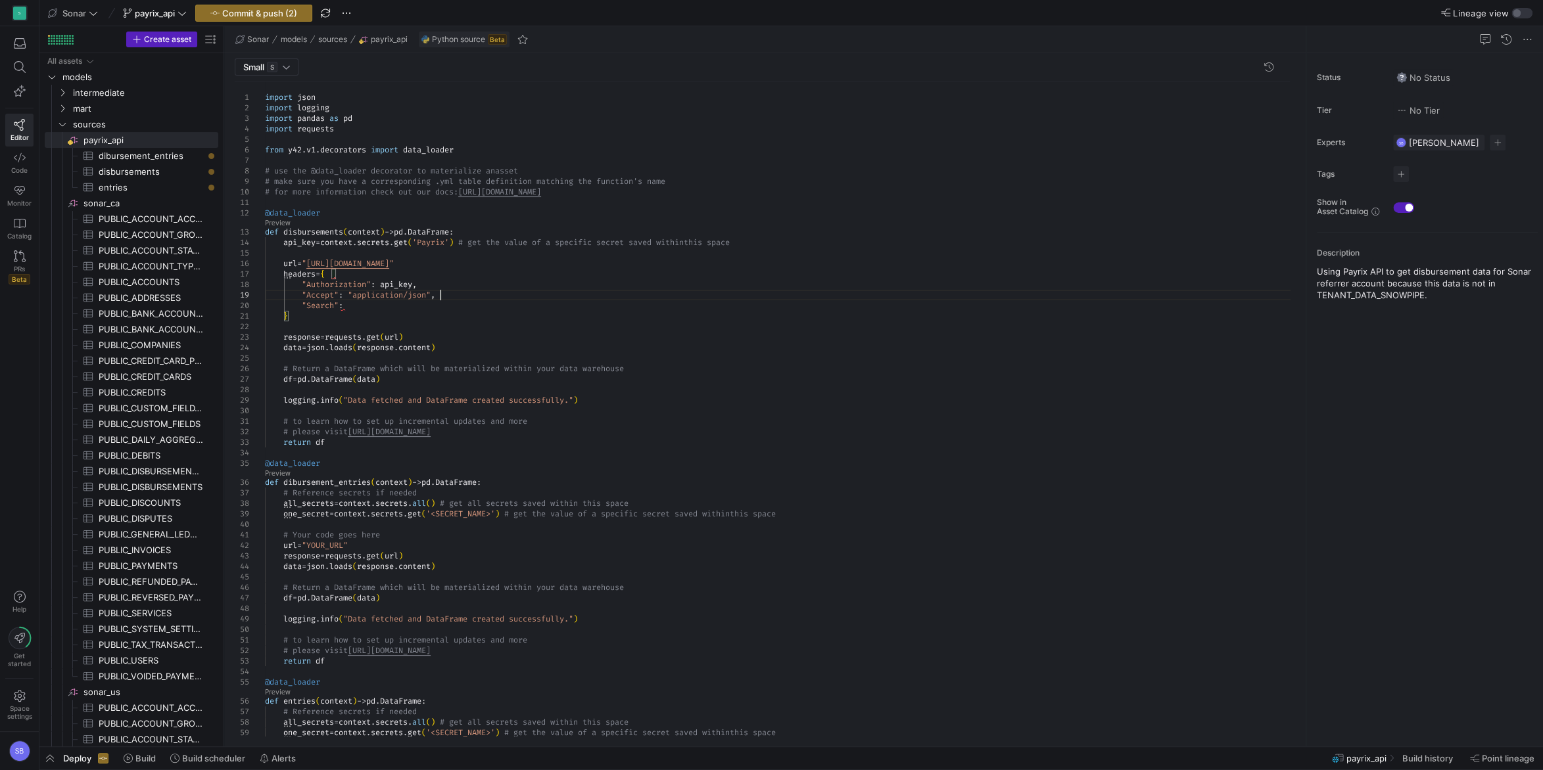
scroll to position [94, 175]
click at [413, 304] on div "import json import logging import pandas as pd import requests from y42 . v1 . …" at bounding box center [782, 488] width 1035 height 814
click at [526, 264] on div "import json import logging import pandas as pd import requests from y42 . v1 . …" at bounding box center [782, 488] width 1035 height 814
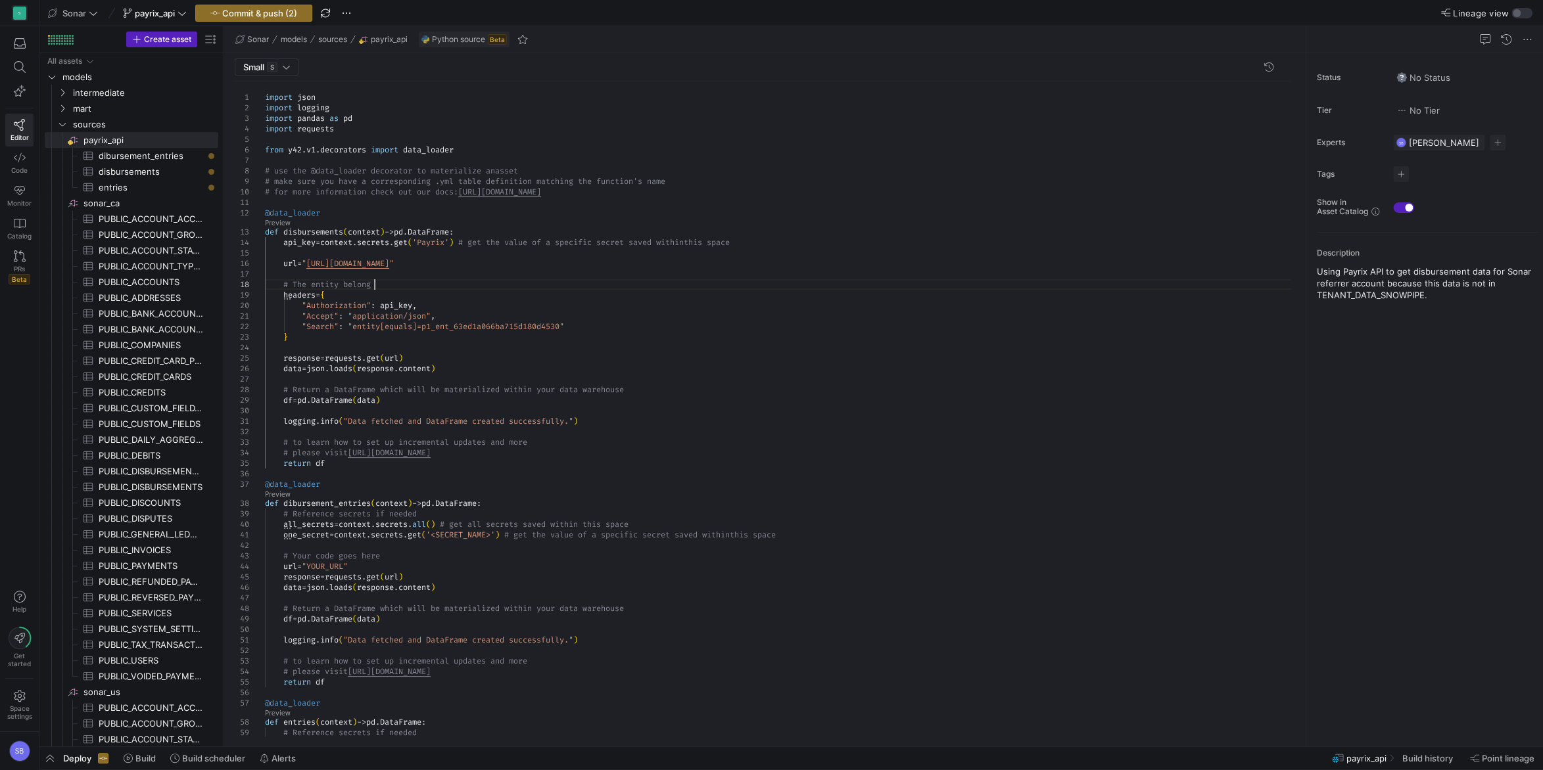
scroll to position [83, 113]
click at [517, 266] on div "import json import logging import pandas as pd import requests from y42 . v1 . …" at bounding box center [782, 498] width 1035 height 835
click at [352, 337] on div "import json import logging import pandas as pd import requests from y42 . v1 . …" at bounding box center [782, 504] width 1035 height 846
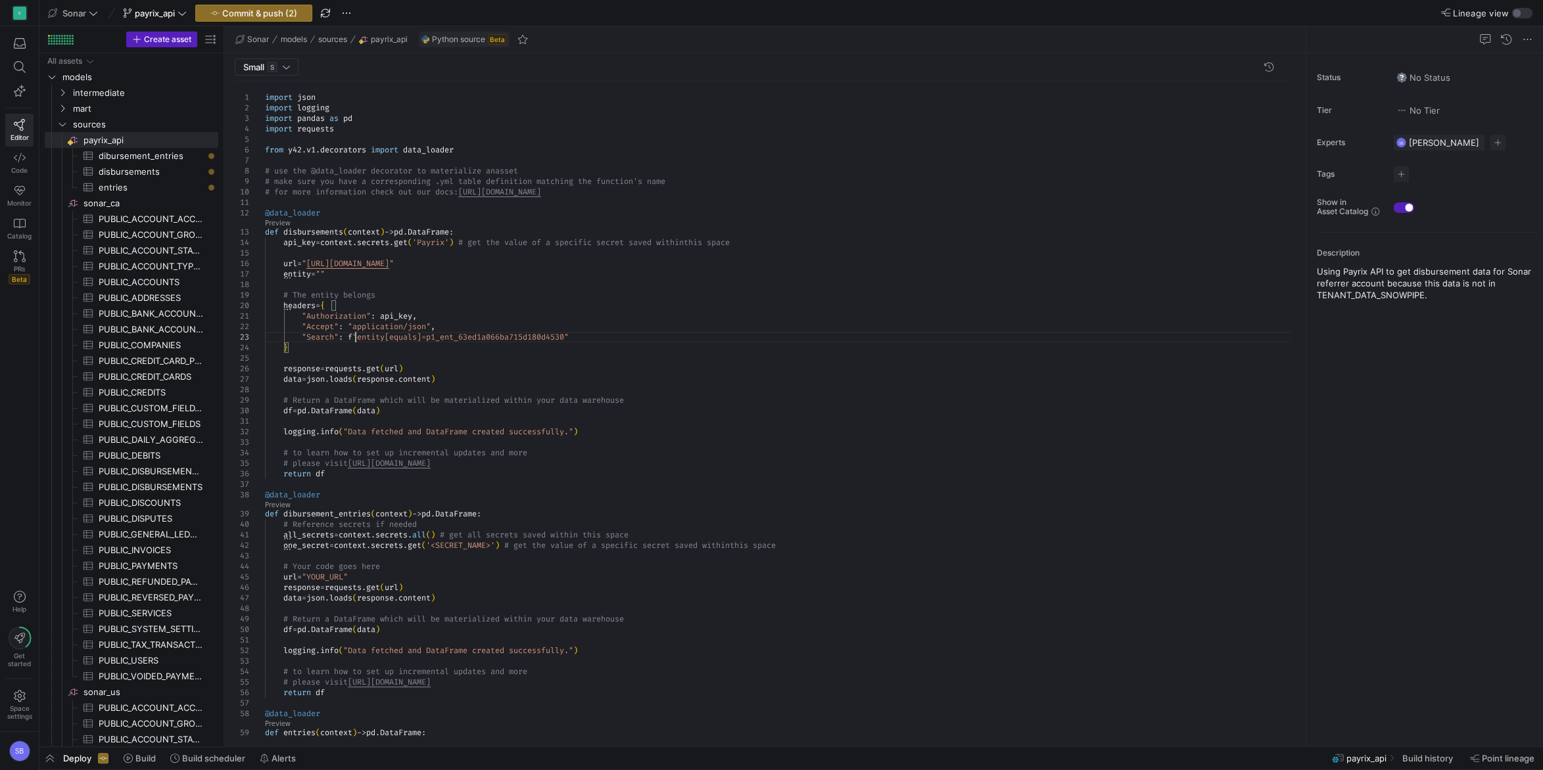
scroll to position [31, 89]
click at [475, 315] on div "import json import logging import pandas as pd import requests from y42 . v1 . …" at bounding box center [782, 504] width 1035 height 846
click at [354, 333] on div "import json import logging import pandas as pd import requests from y42 . v1 . …" at bounding box center [782, 504] width 1035 height 846
click at [575, 334] on div "import json import logging import pandas as pd import requests from y42 . v1 . …" at bounding box center [782, 504] width 1035 height 846
click at [358, 335] on div "import json import logging import pandas as pd import requests from y42 . v1 . …" at bounding box center [782, 504] width 1035 height 846
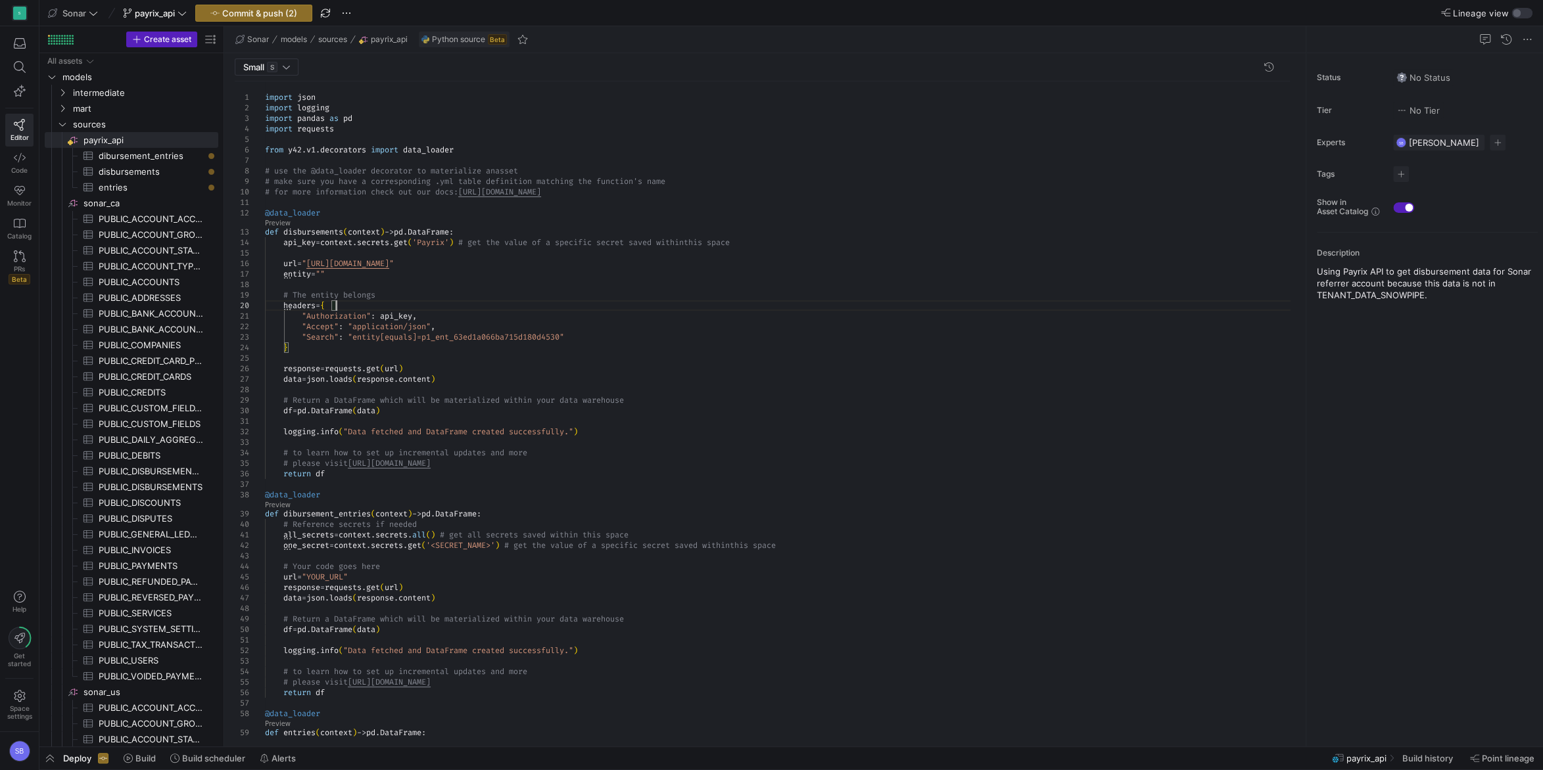
click at [487, 300] on div "import json import logging import pandas as pd import requests from y42 . v1 . …" at bounding box center [782, 504] width 1035 height 846
drag, startPoint x: 346, startPoint y: 273, endPoint x: 218, endPoint y: 274, distance: 128.2
click at [265, 274] on div "import json import logging import pandas as pd import requests from y42 . v1 . …" at bounding box center [782, 504] width 1035 height 846
click at [407, 287] on div "import json import logging import pandas as pd import requests from y42 . v1 . …" at bounding box center [782, 498] width 1035 height 835
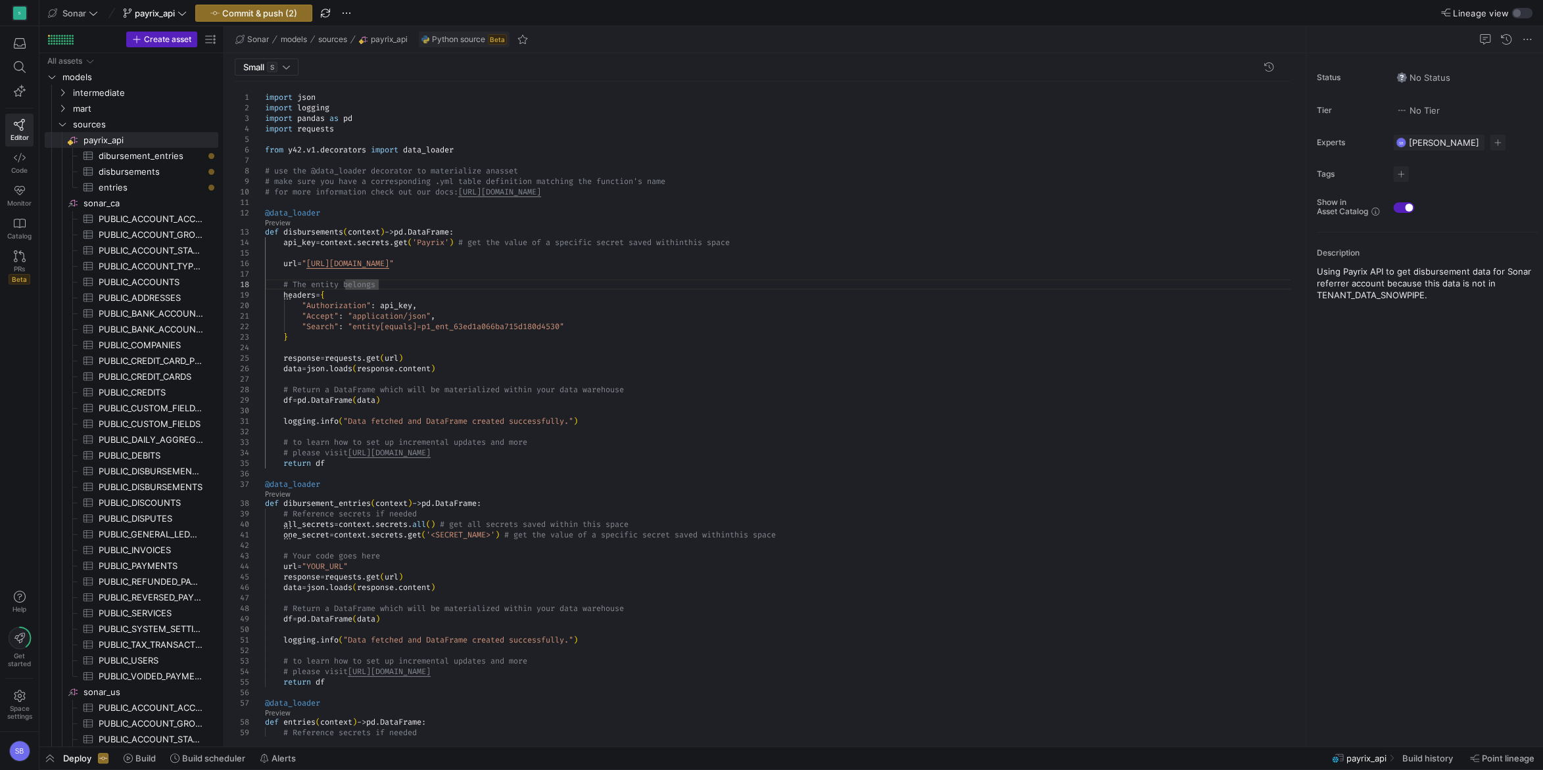
scroll to position [74, 118]
drag, startPoint x: 402, startPoint y: 287, endPoint x: 294, endPoint y: 282, distance: 107.2
click at [294, 282] on div "import json import logging import pandas as pd import requests from y42 . v1 . …" at bounding box center [782, 498] width 1035 height 835
click at [746, 214] on div "import json import logging import pandas as pd import requests from y42 . v1 . …" at bounding box center [782, 498] width 1035 height 835
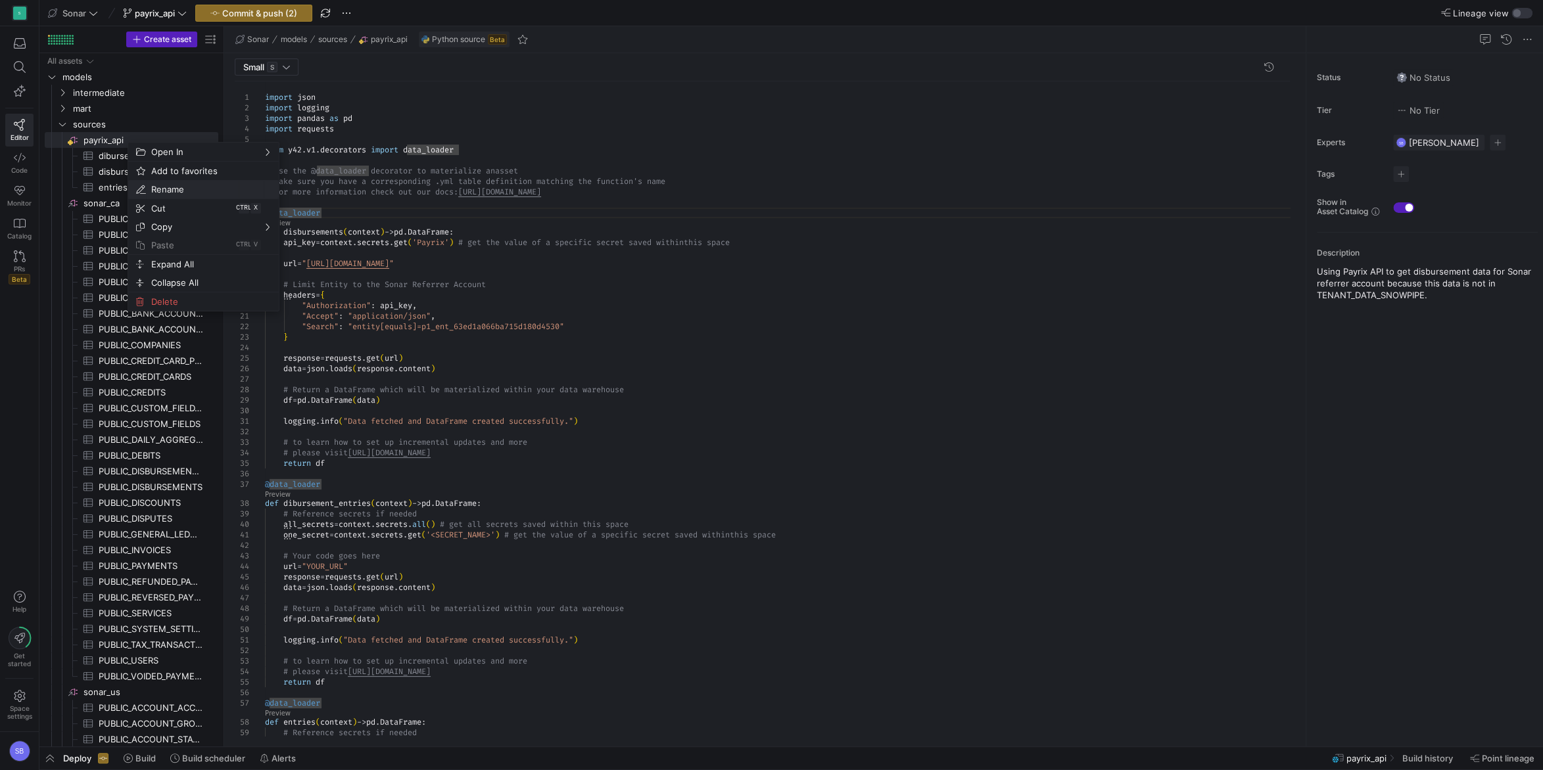
click at [189, 185] on span "Rename" at bounding box center [192, 189] width 93 height 18
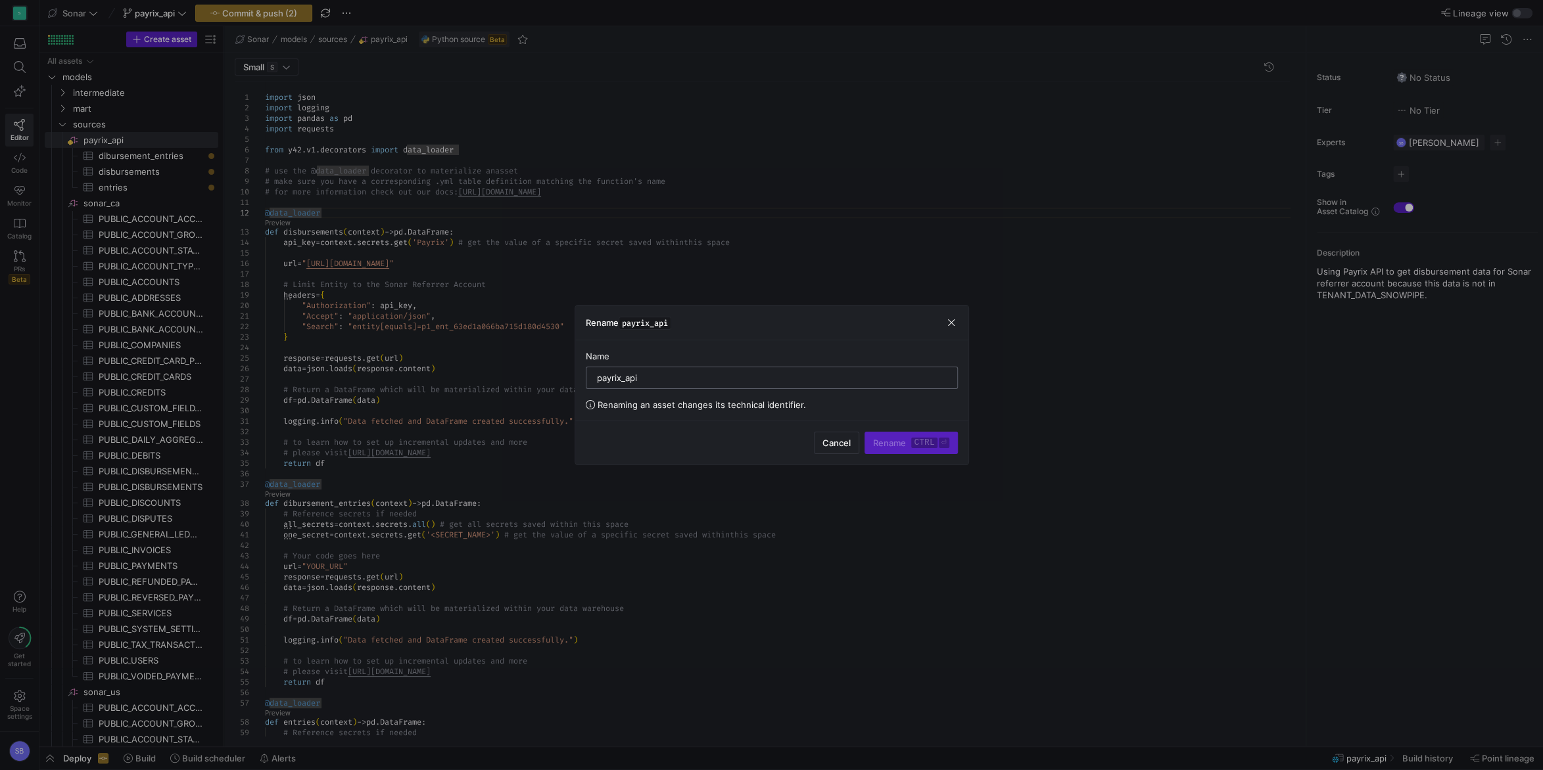
click at [615, 377] on input "payrix_api" at bounding box center [772, 378] width 350 height 11
type input "s"
type input "sonarpay_us_api"
click at [907, 440] on span "Rename ctrl ⏎" at bounding box center [911, 443] width 76 height 11
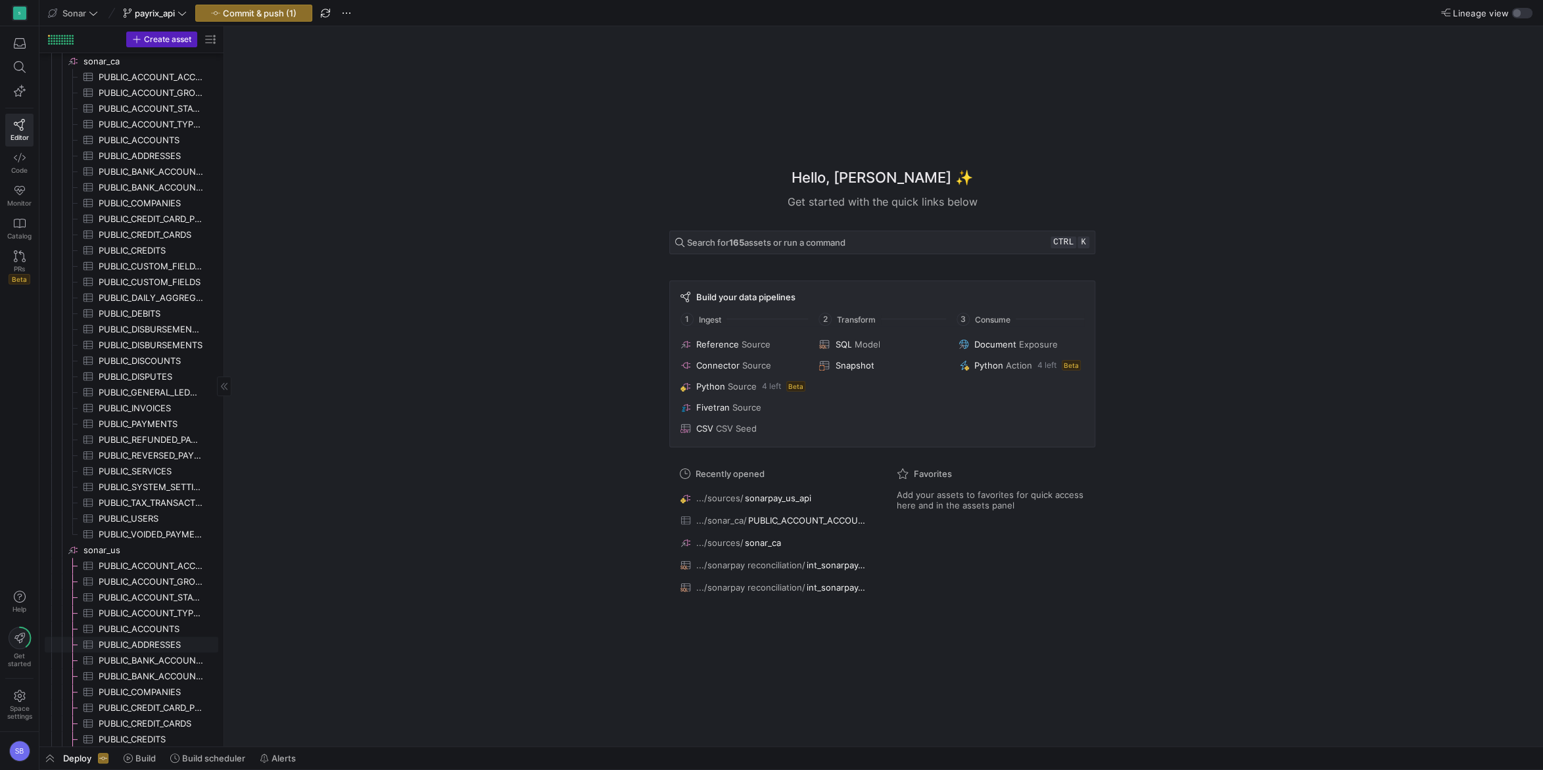
scroll to position [442, 0]
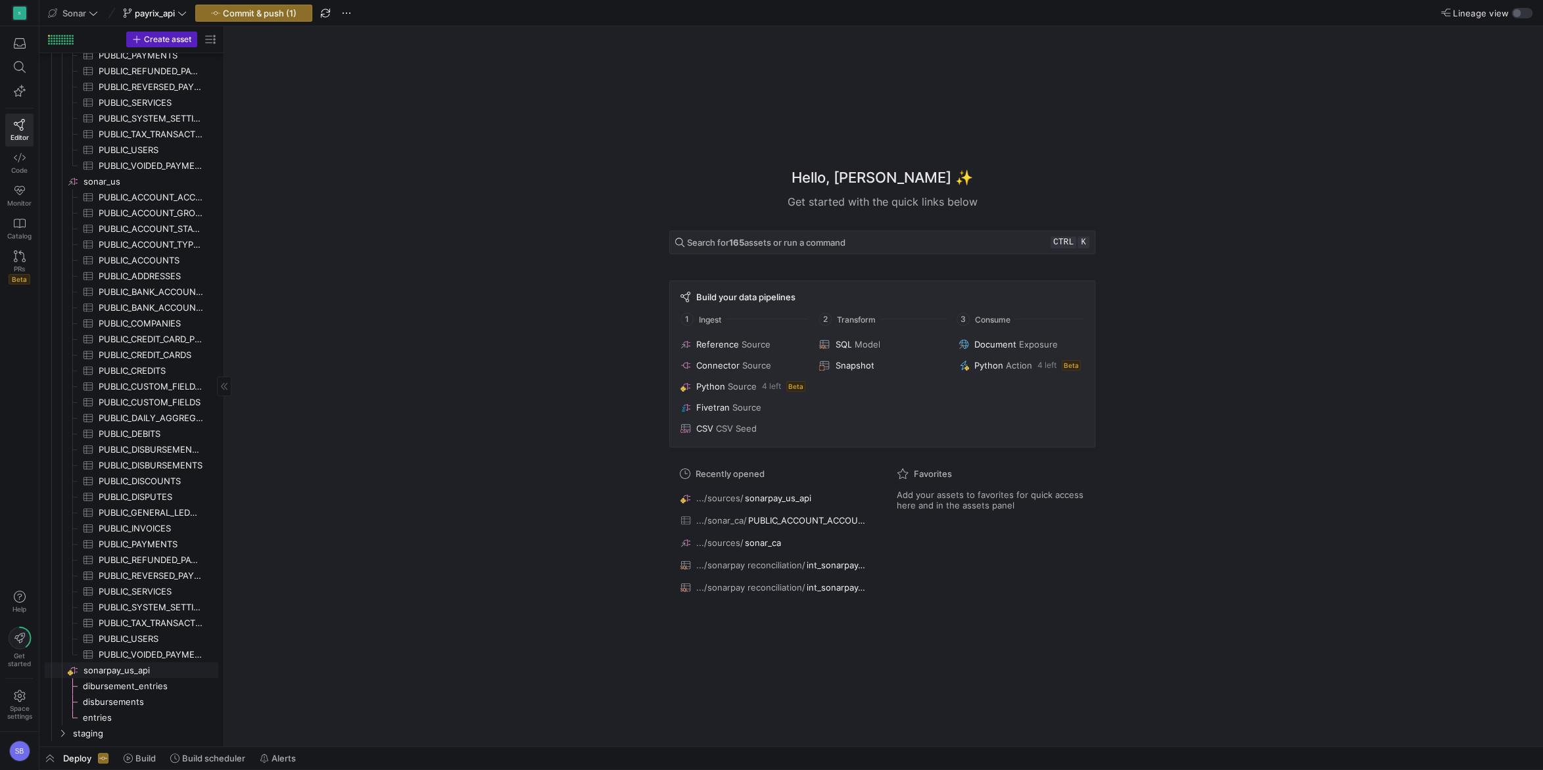
click at [141, 668] on span "sonarpay_us_api​​​​​​​​" at bounding box center [149, 670] width 133 height 15
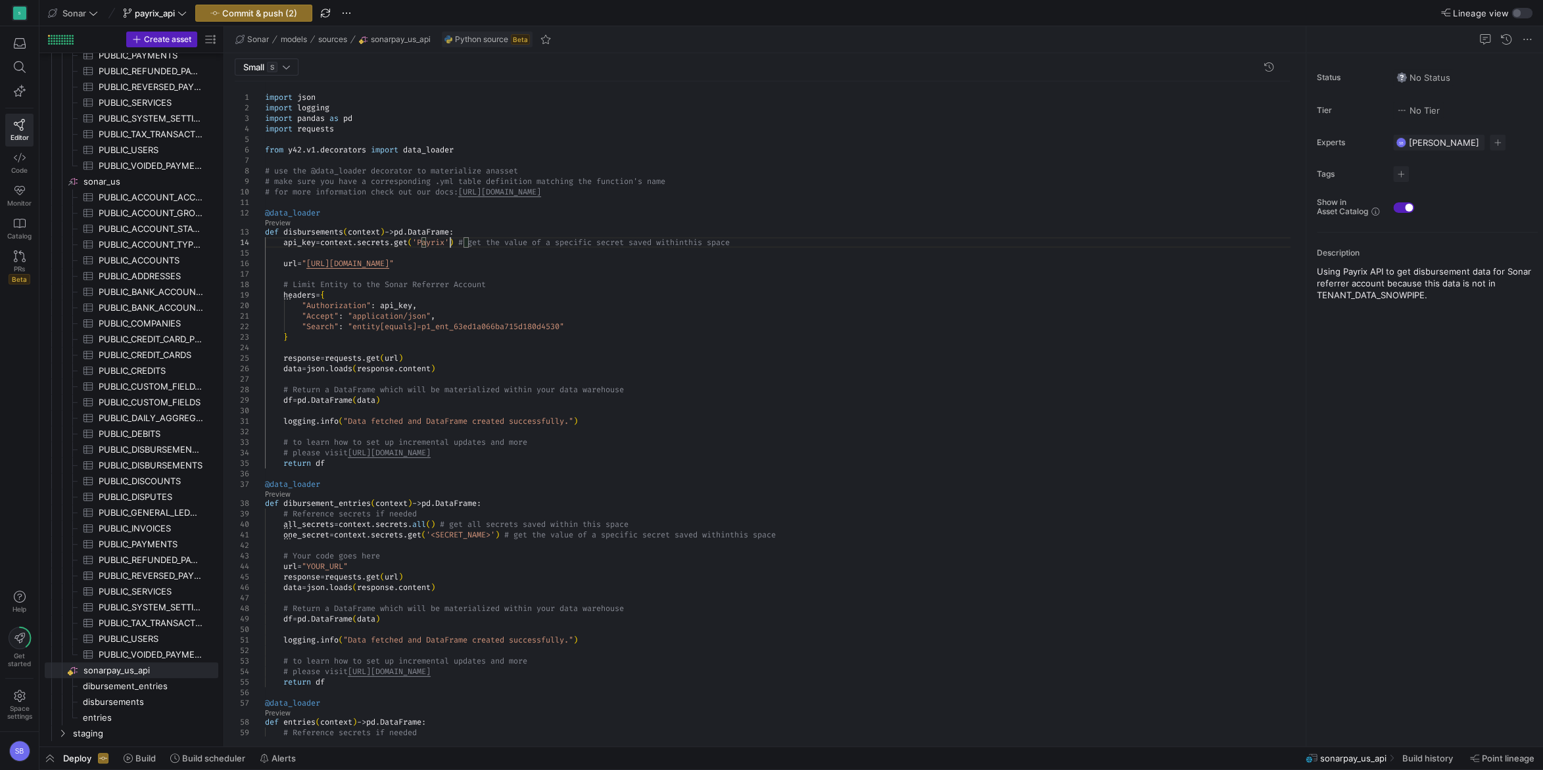
click at [450, 242] on div "import json import logging import pandas as pd import requests from y42 . v1 . …" at bounding box center [782, 498] width 1035 height 835
click at [571, 296] on div "import json import logging import pandas as pd import requests from y42 . v1 . …" at bounding box center [782, 498] width 1035 height 835
click at [481, 241] on div "import json import logging import pandas as pd import requests from y42 . v1 . …" at bounding box center [782, 498] width 1035 height 835
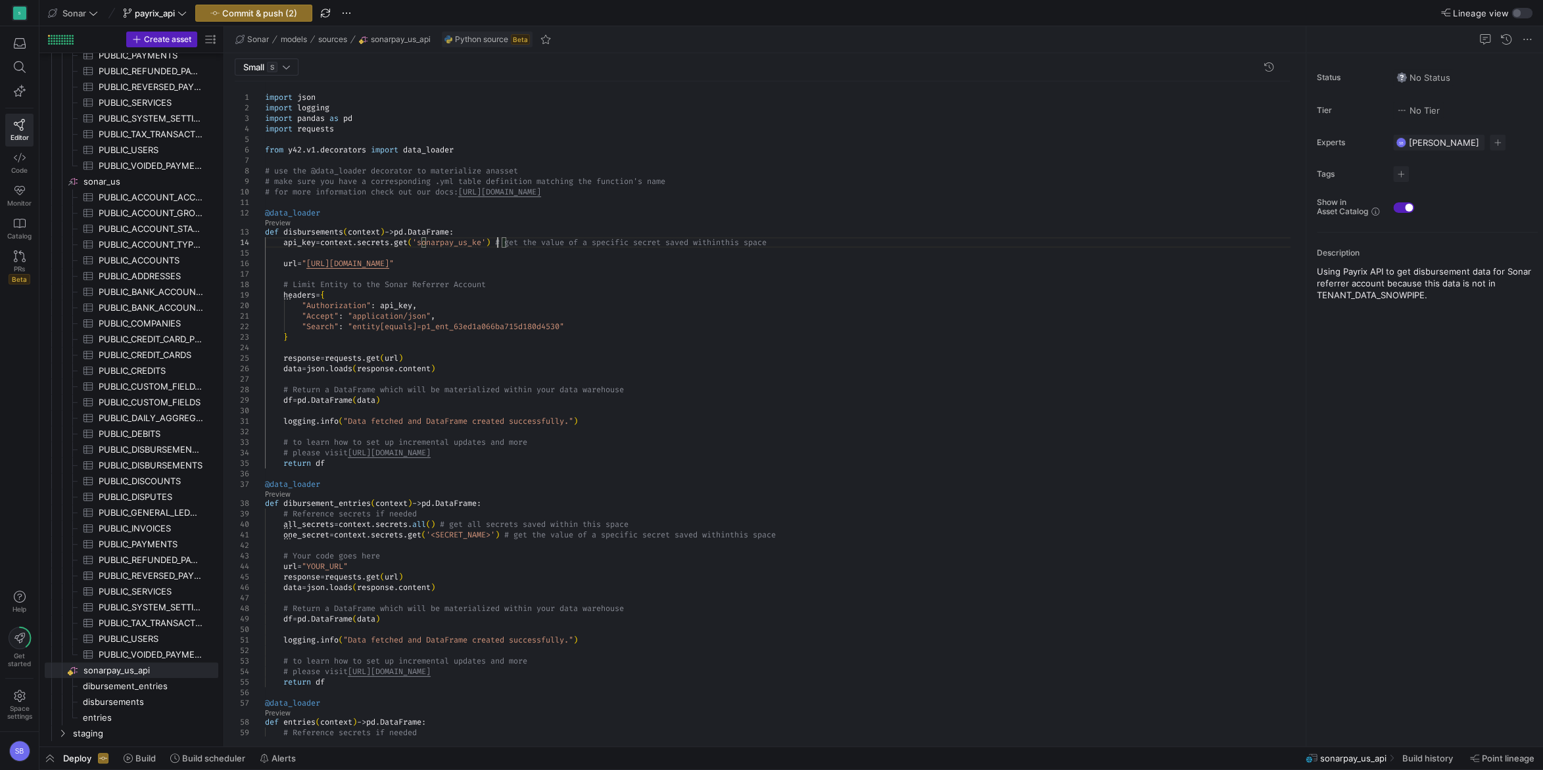
scroll to position [32, 237]
click at [584, 214] on div "import json import logging import pandas as pd import requests from y42 . v1 . …" at bounding box center [782, 498] width 1035 height 835
drag, startPoint x: 810, startPoint y: 242, endPoint x: 517, endPoint y: 239, distance: 293.8
click at [517, 239] on div "import json import logging import pandas as pd import requests from y42 . v1 . …" at bounding box center [782, 498] width 1035 height 835
click at [610, 239] on div "import json import logging import pandas as pd import requests from y42 . v1 . …" at bounding box center [782, 498] width 1035 height 835
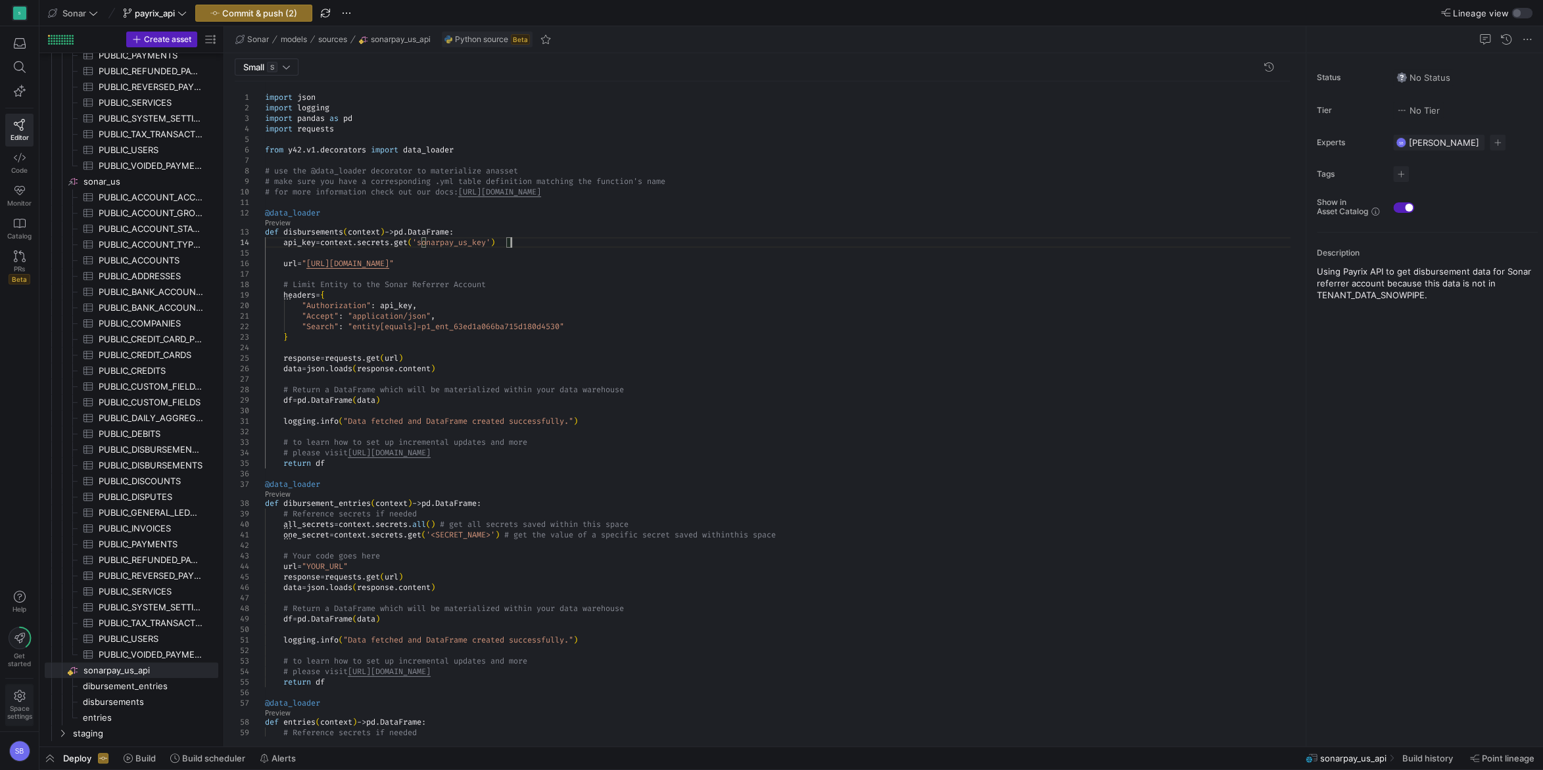
click at [27, 700] on span "Space settings" at bounding box center [19, 705] width 25 height 30
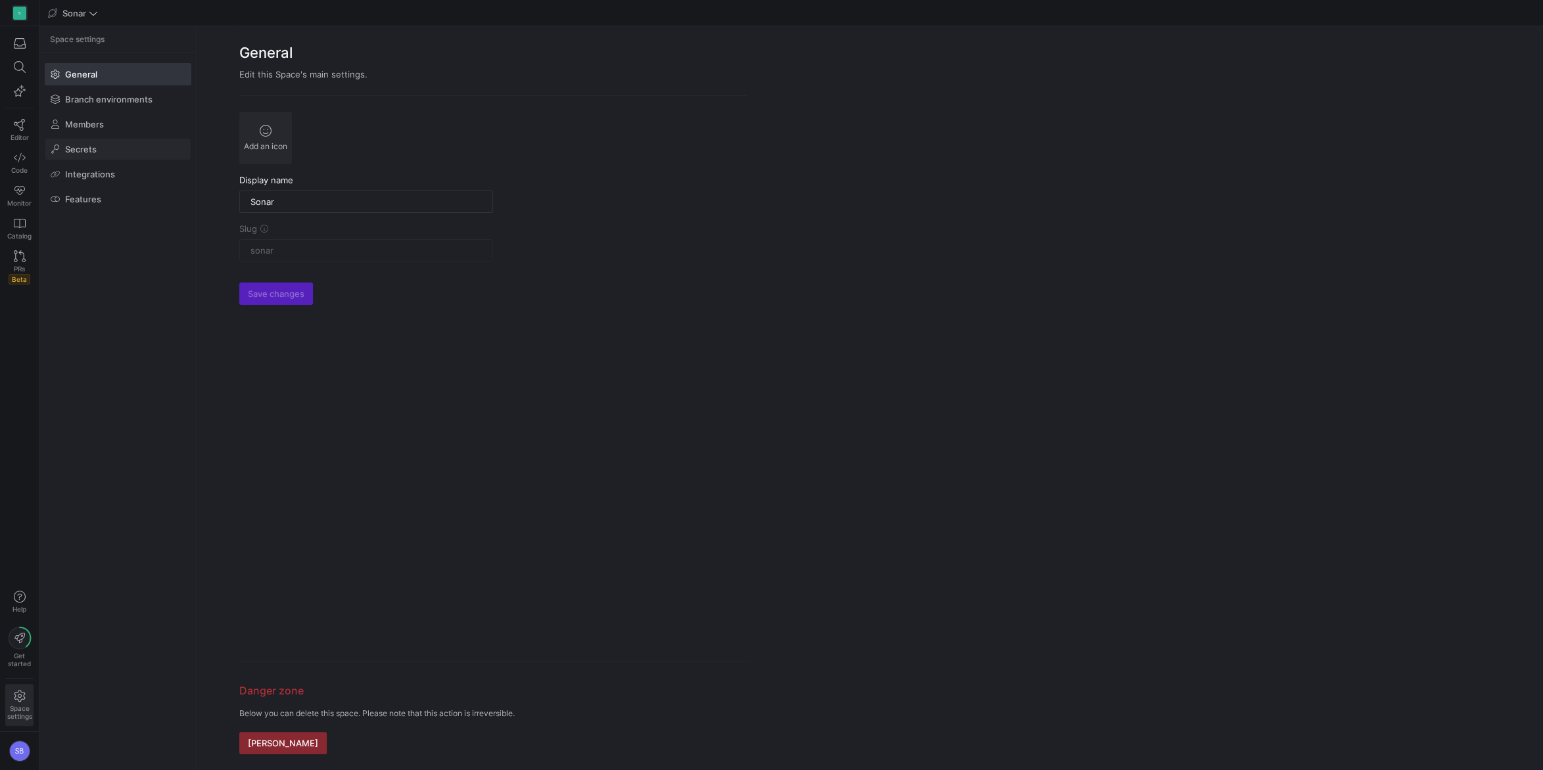
click at [110, 149] on span at bounding box center [117, 149] width 145 height 21
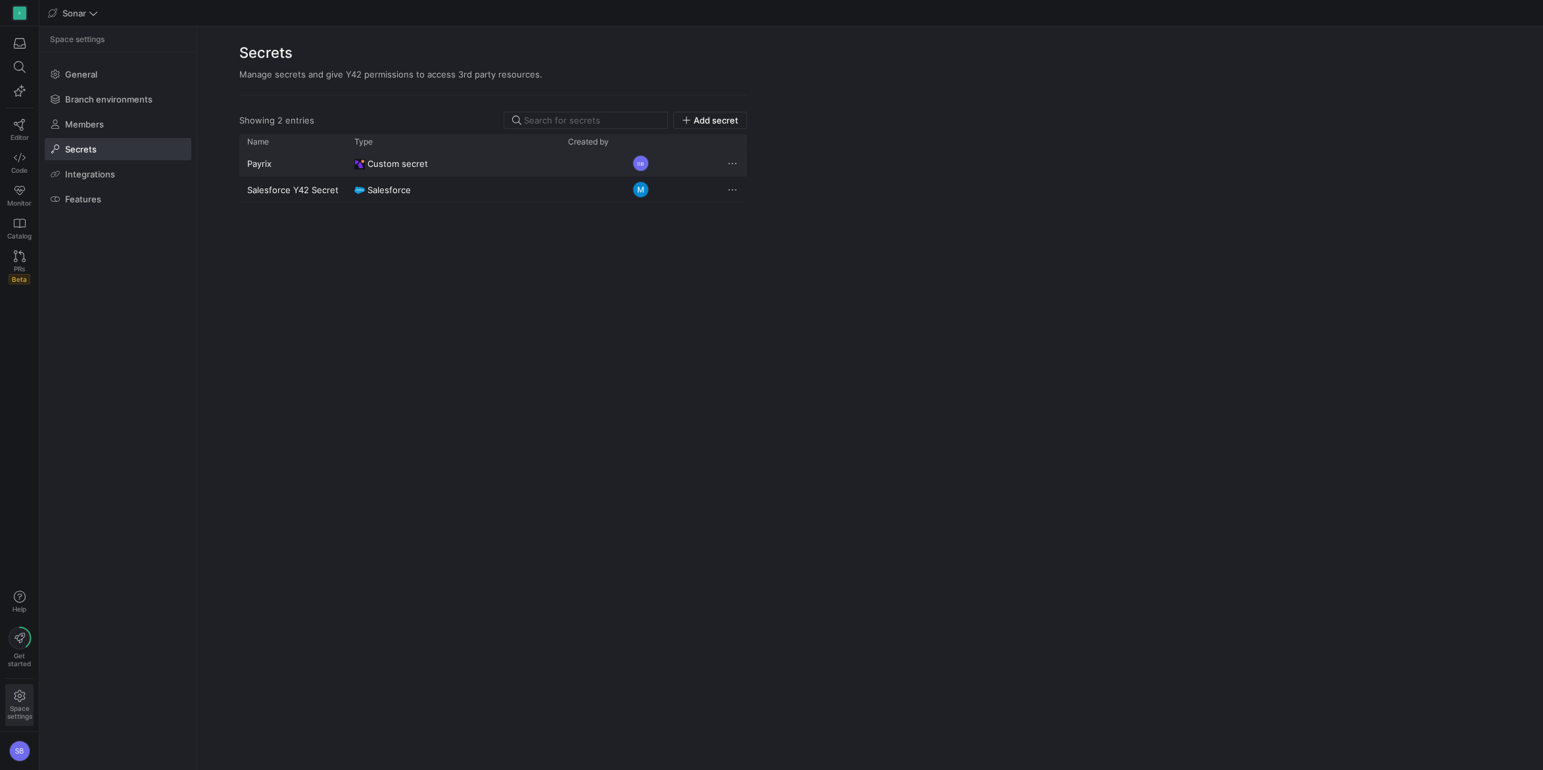
click at [739, 164] on span "Press SPACE to select this row." at bounding box center [732, 163] width 13 height 13
click at [748, 178] on span "Rename" at bounding box center [750, 180] width 33 height 11
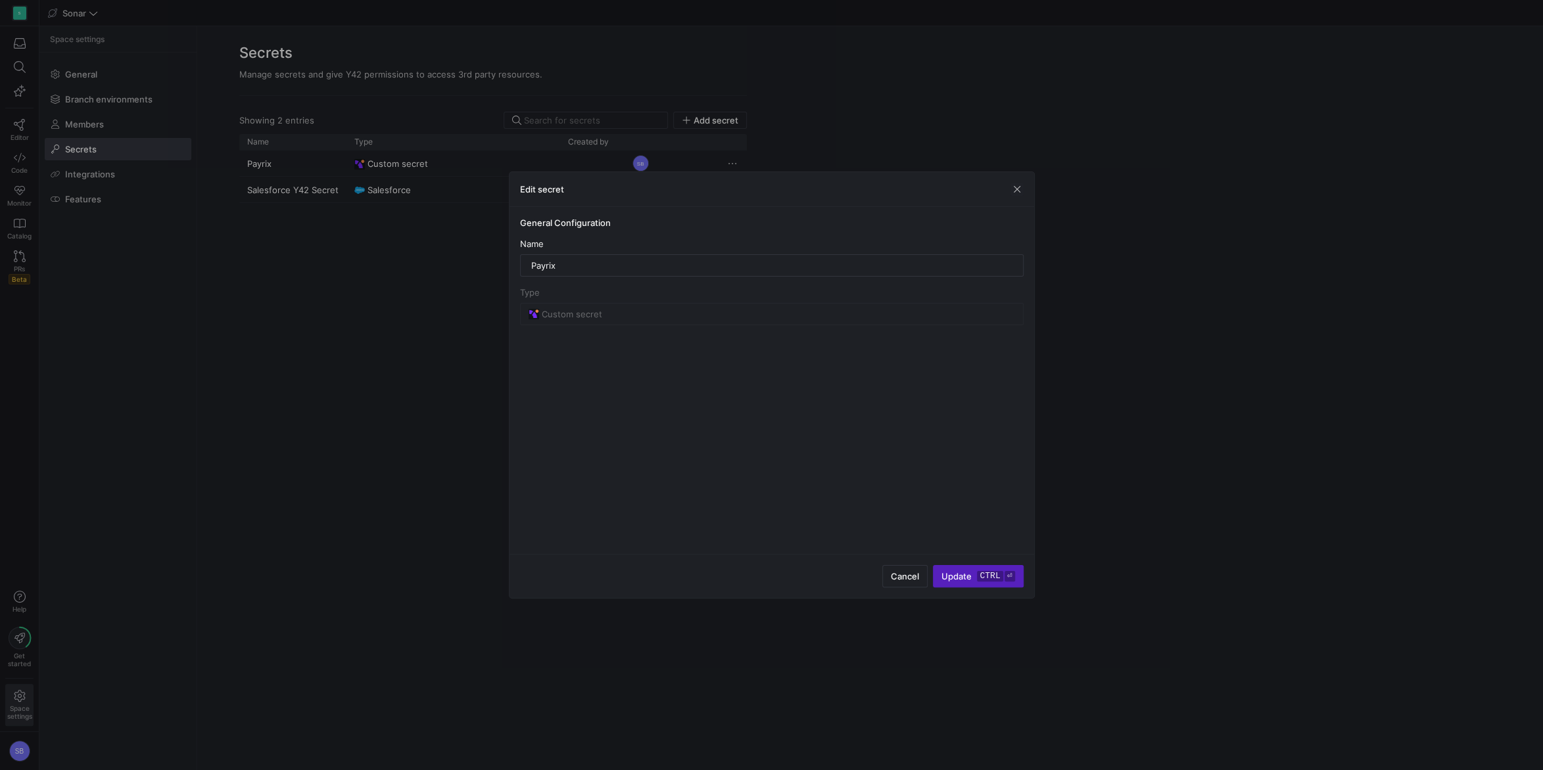
drag, startPoint x: 563, startPoint y: 264, endPoint x: 381, endPoint y: 235, distance: 183.7
click at [531, 260] on input "Payrix" at bounding box center [771, 265] width 481 height 11
type input "sonarpay_us_api_key"
click at [649, 468] on div "General Configuration Name sonarpay_us_api_key Type Custom secret" at bounding box center [771, 380] width 524 height 347
click at [978, 580] on kbd "ctrl" at bounding box center [990, 576] width 26 height 11
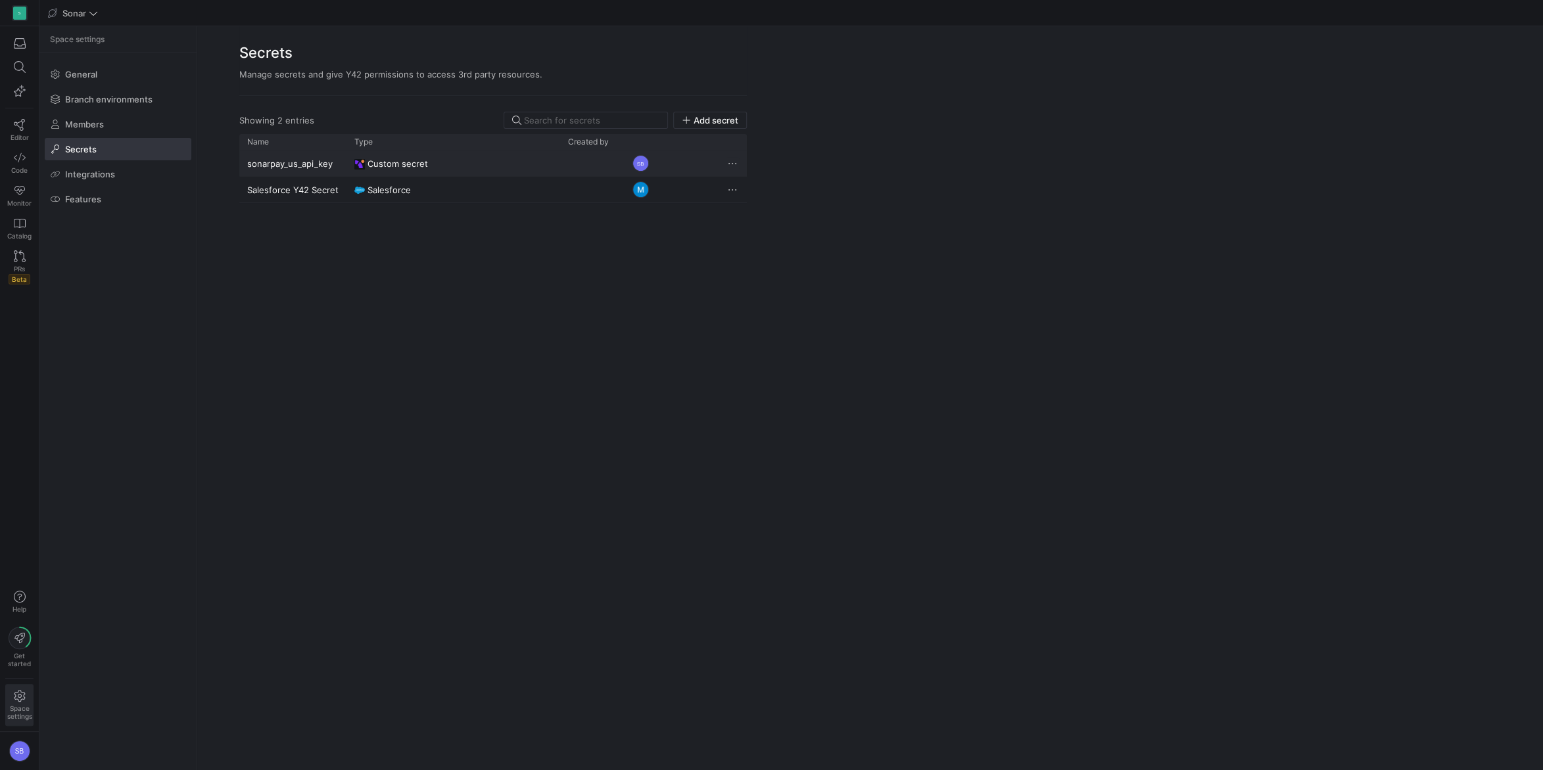
click at [733, 165] on span "Press SPACE to select this row." at bounding box center [732, 163] width 13 height 13
click at [744, 177] on span "Rename" at bounding box center [750, 180] width 33 height 11
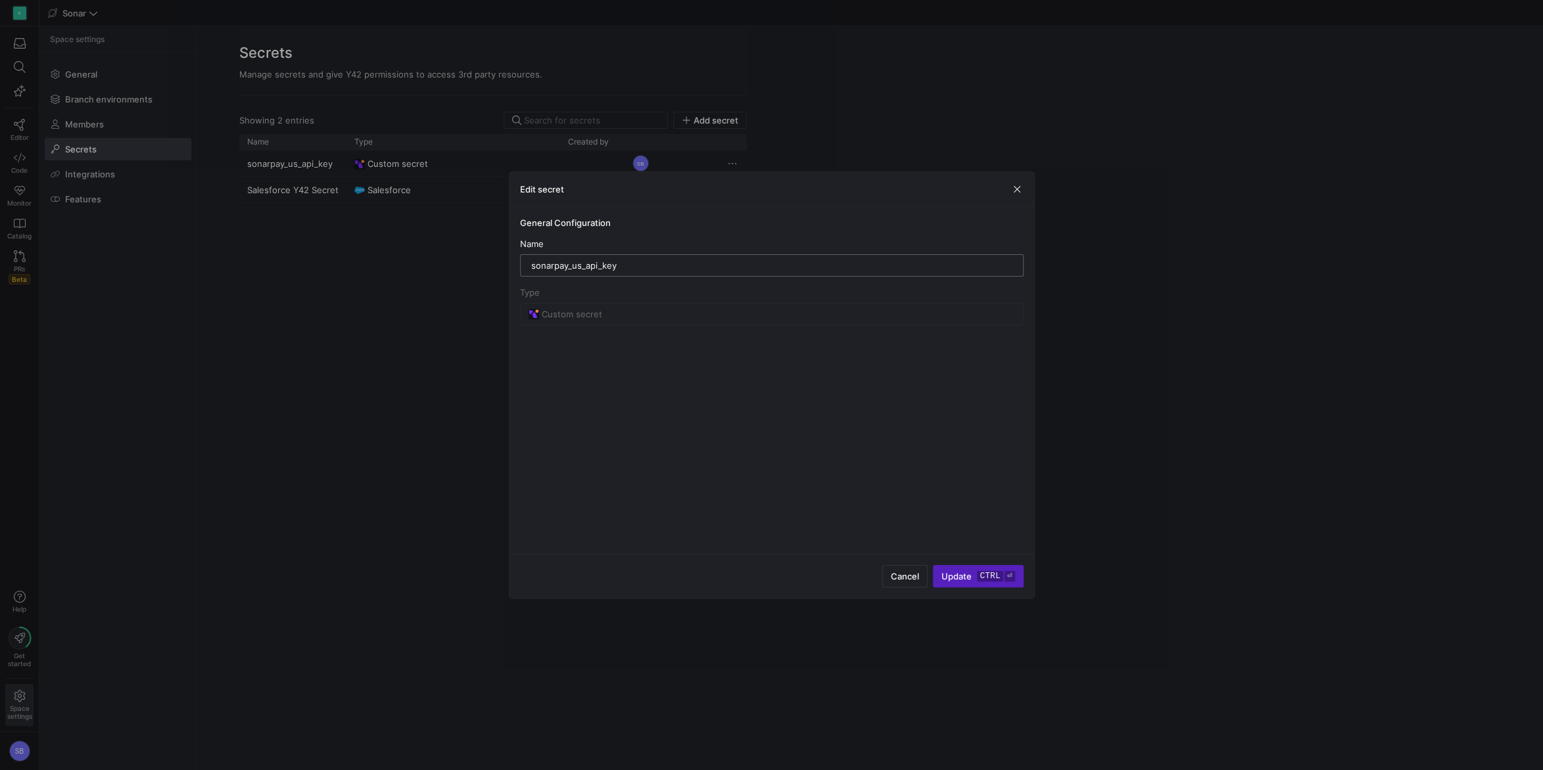
drag, startPoint x: 661, startPoint y: 268, endPoint x: 339, endPoint y: 239, distance: 323.4
click at [531, 260] on input "sonarpay_us_api_key" at bounding box center [771, 265] width 481 height 11
type input "SonarPay US API Key"
click at [973, 570] on span "submit" at bounding box center [977, 576] width 89 height 21
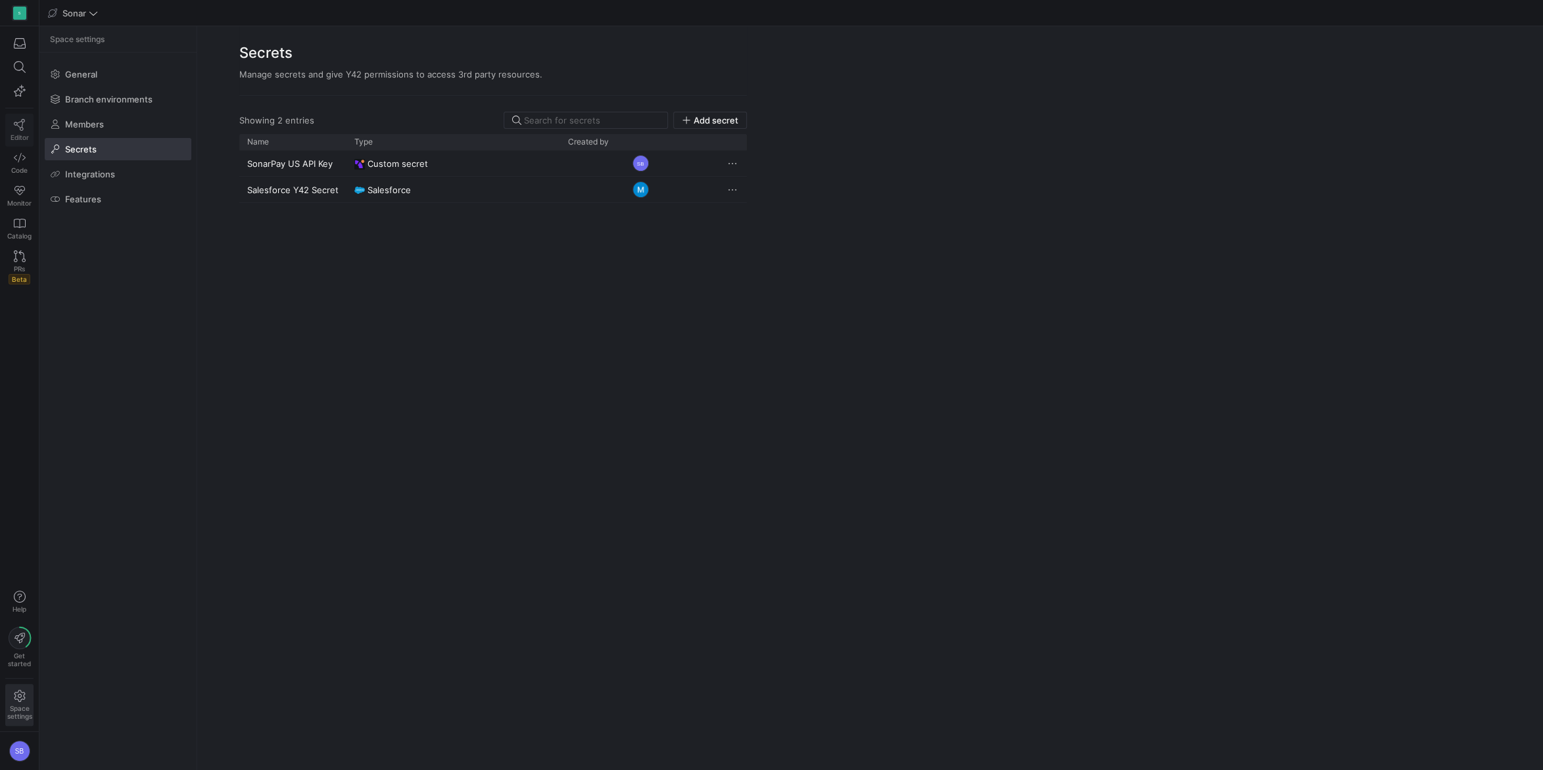
click at [24, 127] on icon at bounding box center [20, 125] width 12 height 12
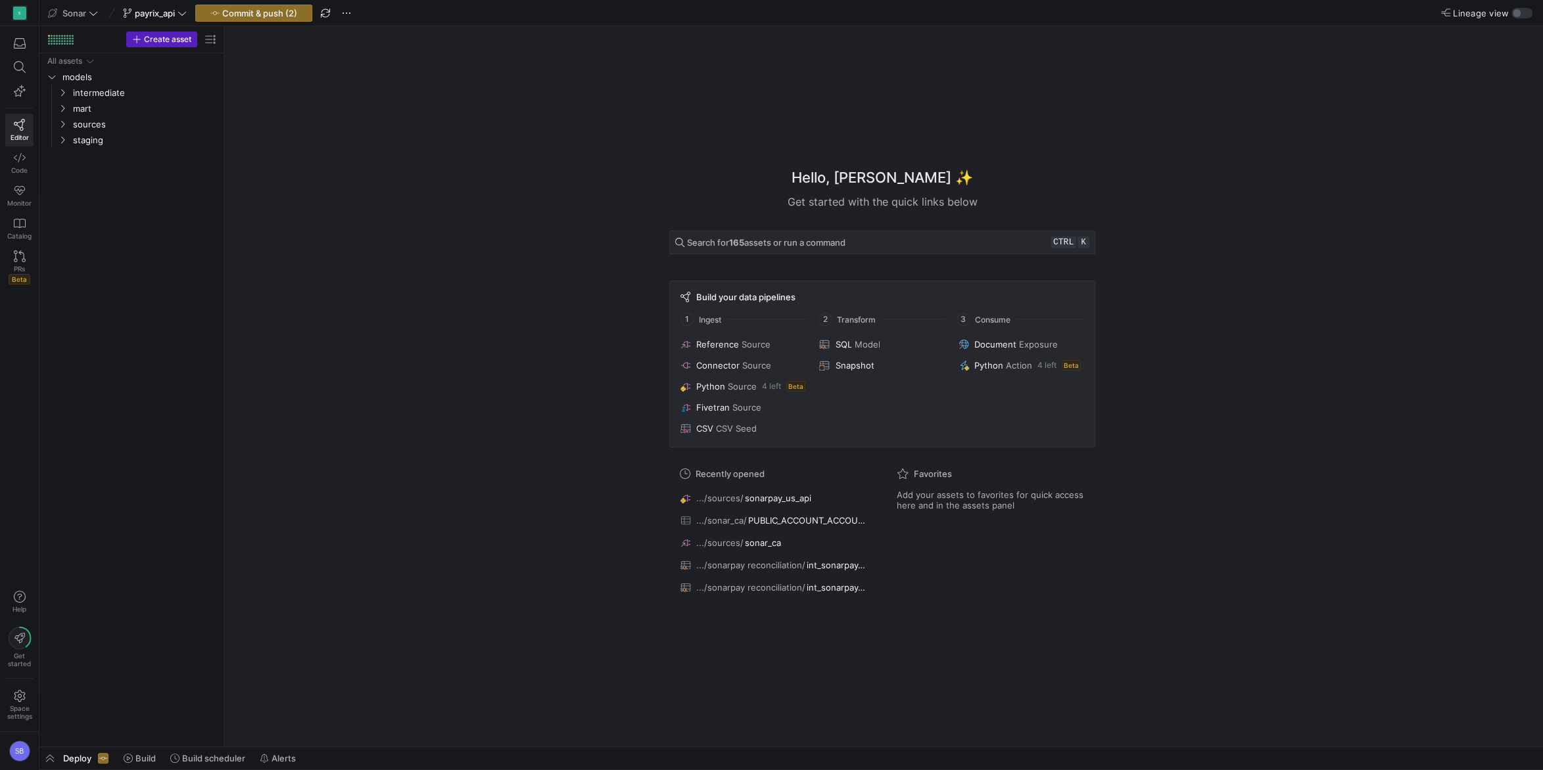
click at [741, 384] on span "Source" at bounding box center [742, 386] width 29 height 11
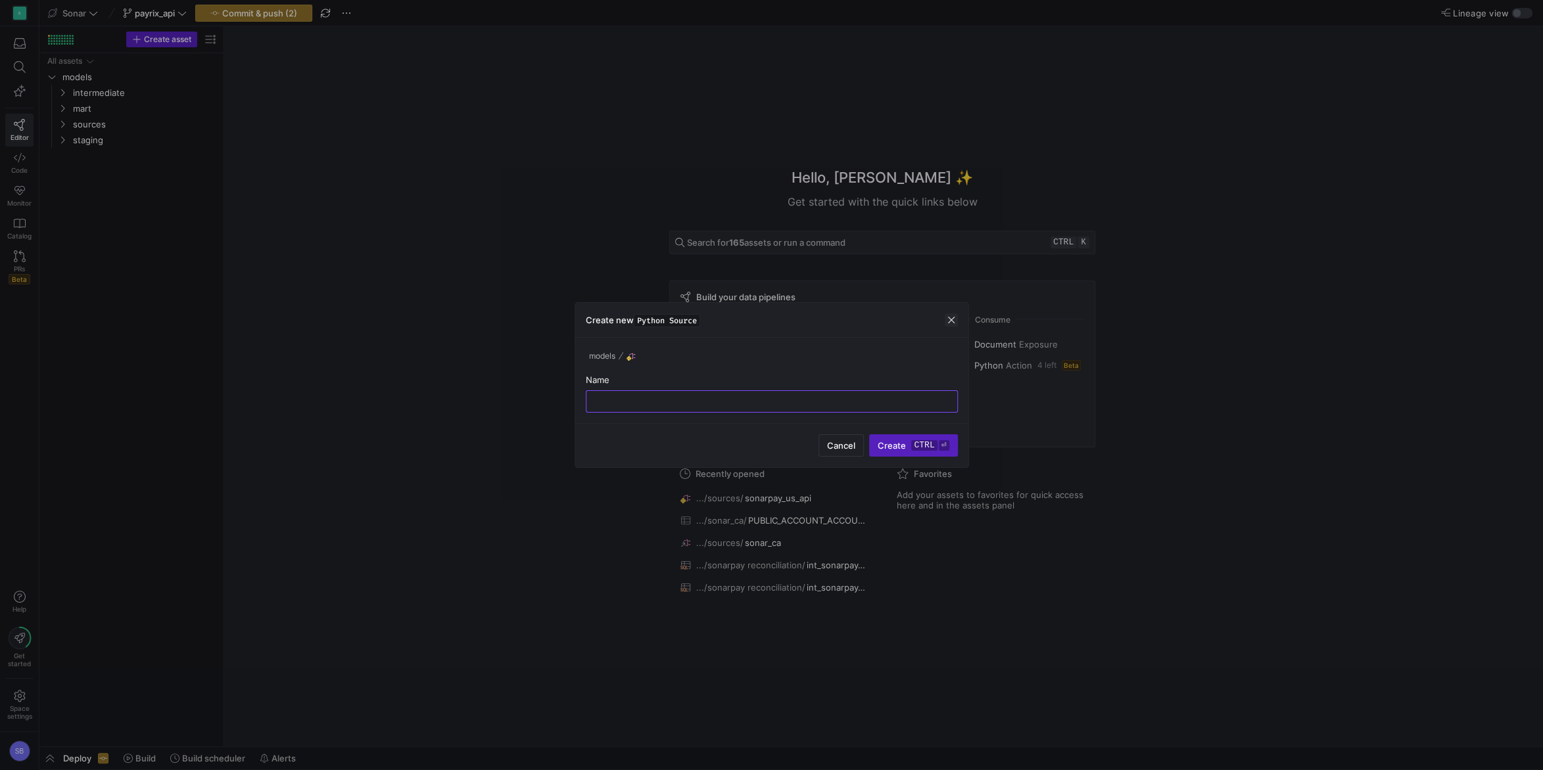
click at [952, 320] on span "button" at bounding box center [950, 320] width 13 height 13
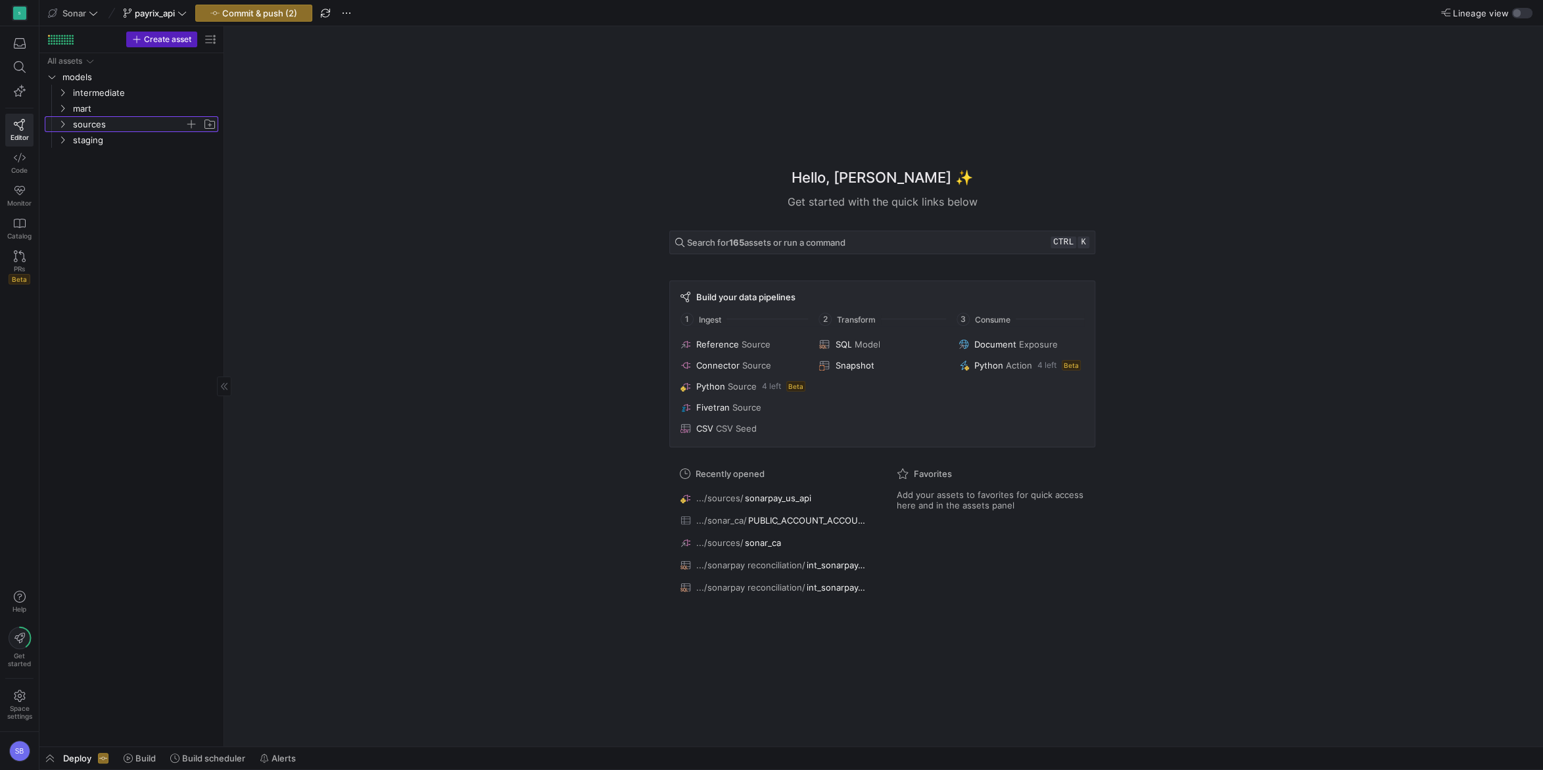
click at [62, 126] on icon "Press SPACE to select this row." at bounding box center [62, 124] width 9 height 8
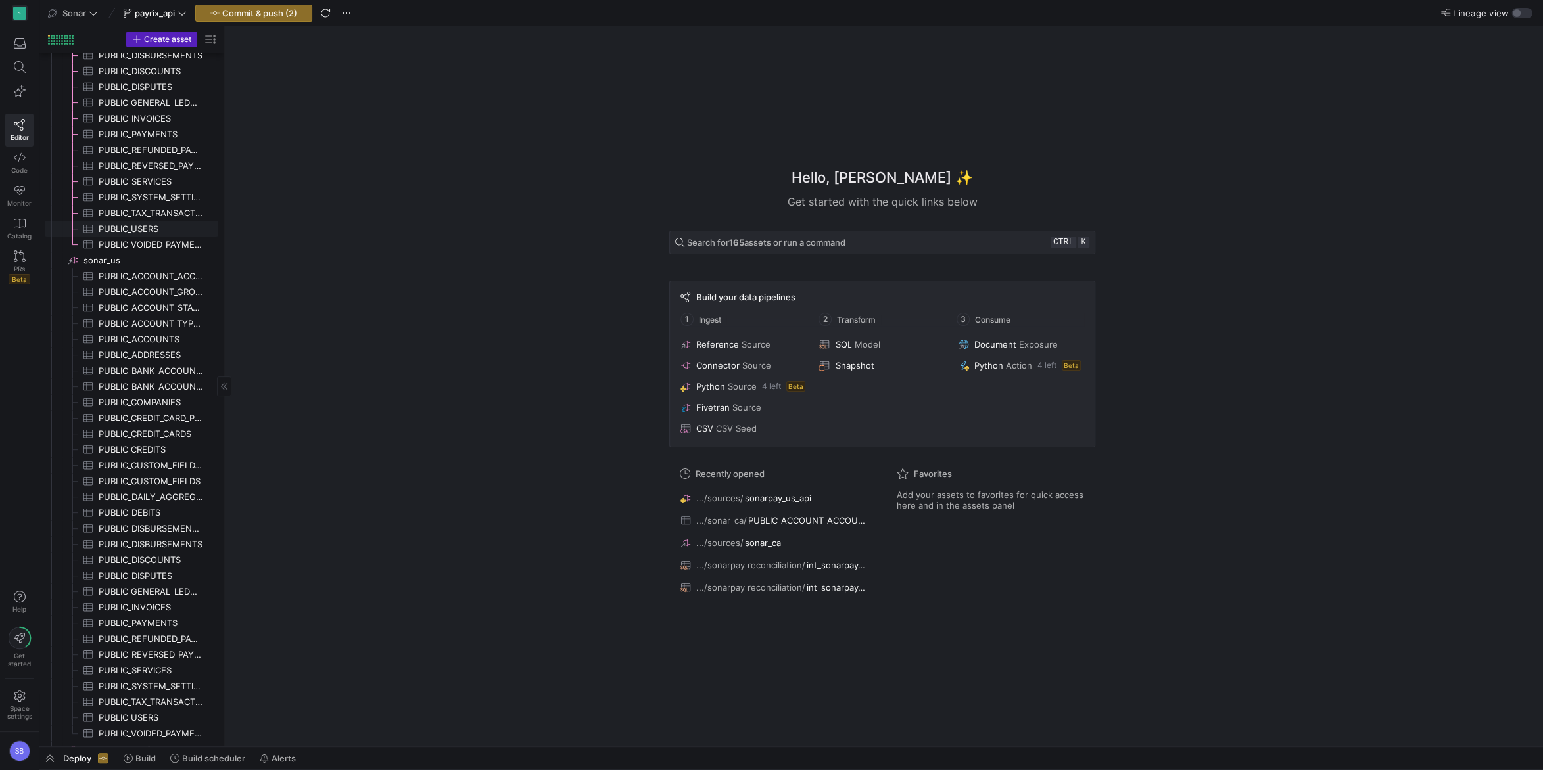
scroll to position [442, 0]
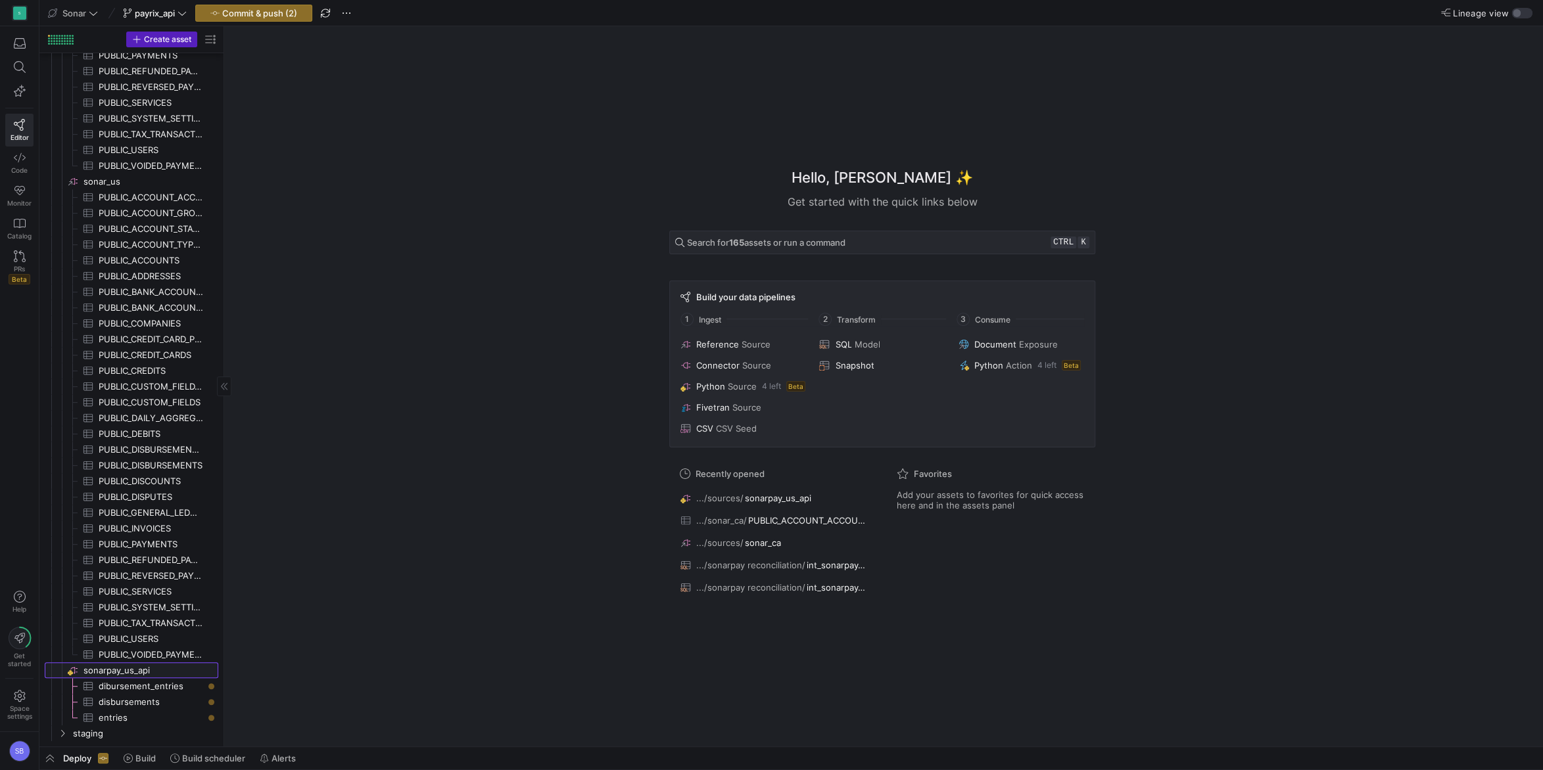
click at [120, 669] on span "sonarpay_us_api​​​​​​​​" at bounding box center [149, 670] width 133 height 15
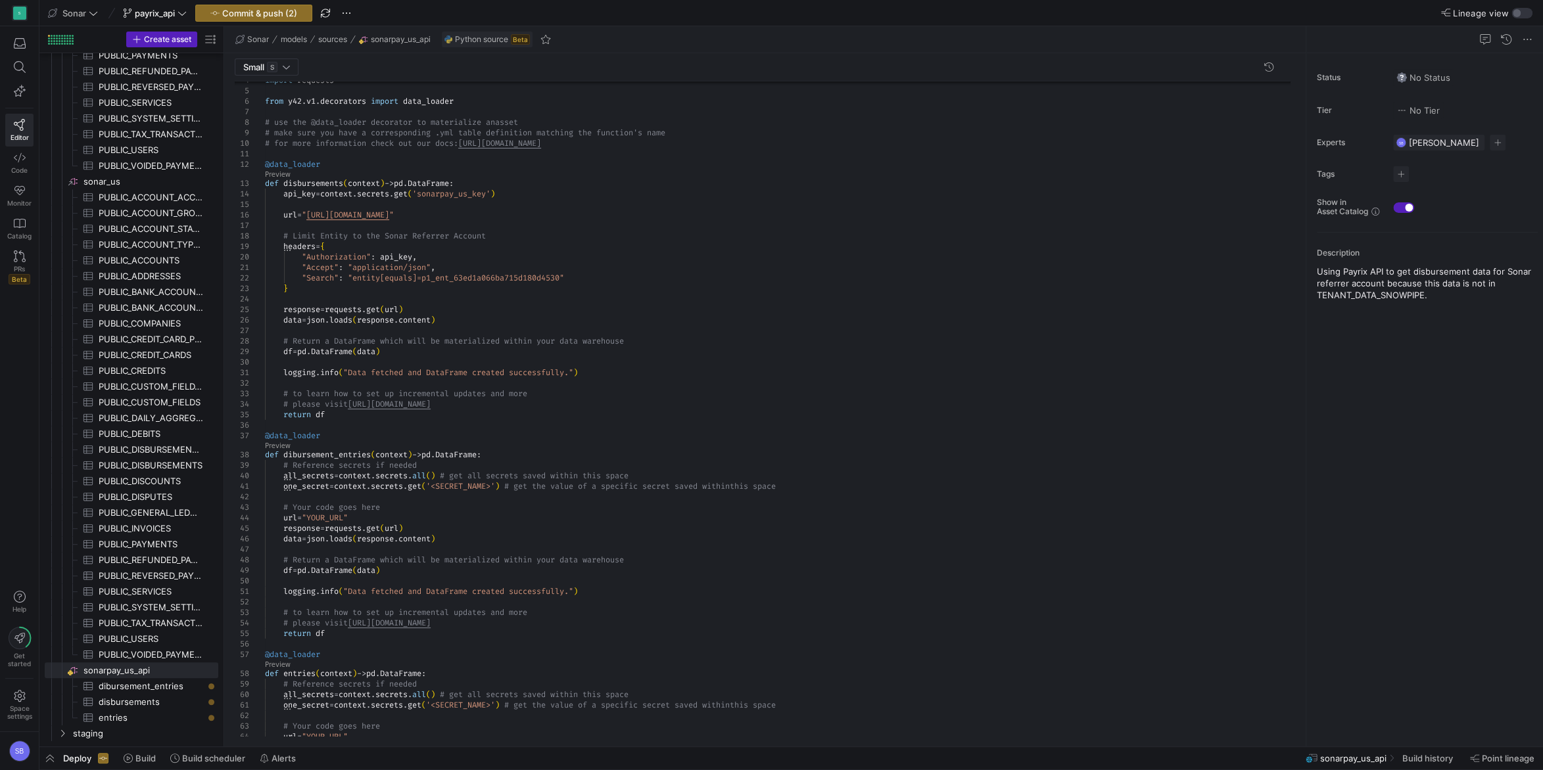
click at [580, 235] on div "url = " https://api.payrix.com/disbursements/ " # Limit Entity to the Sonar Ref…" at bounding box center [782, 450] width 1035 height 835
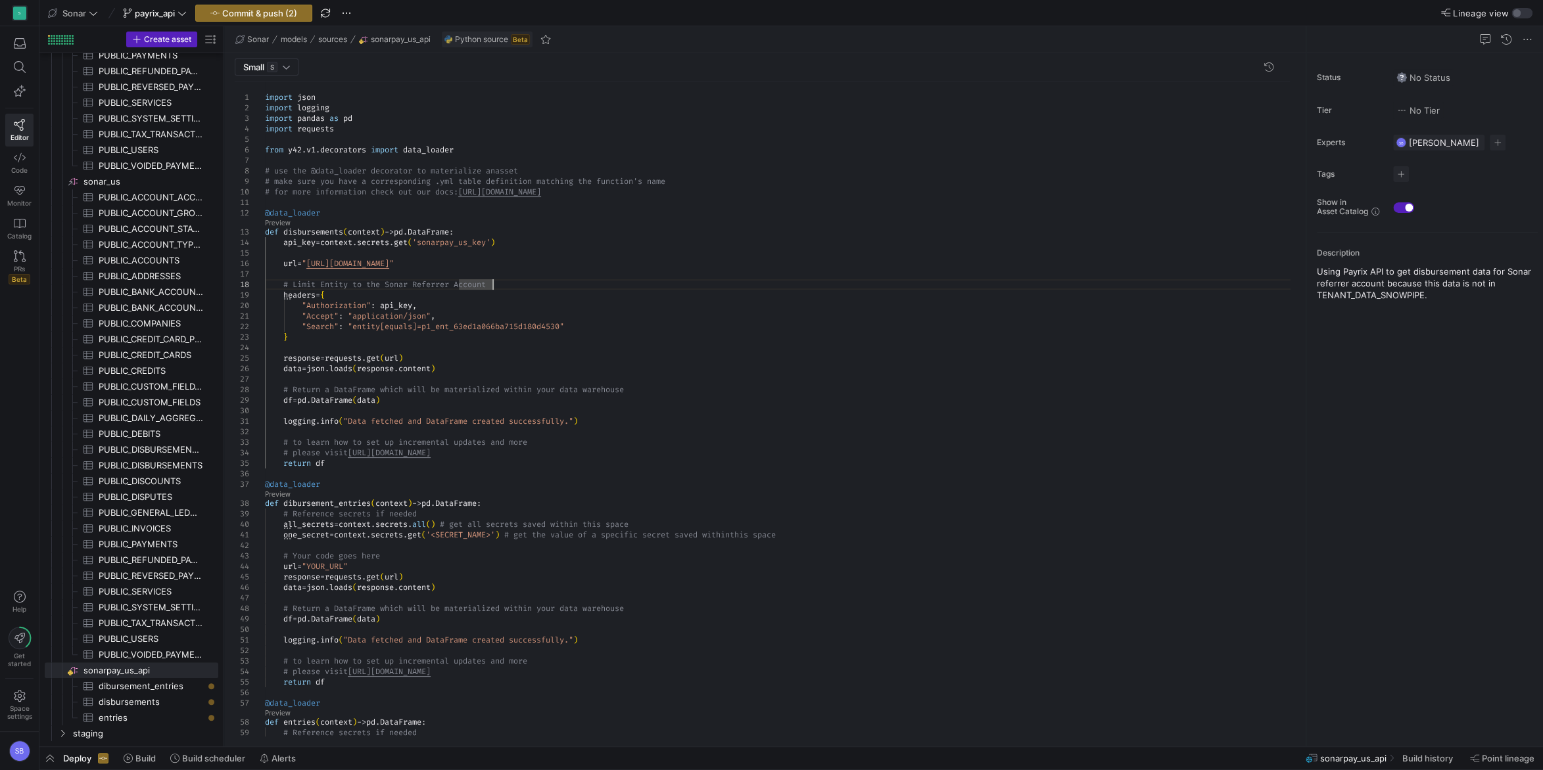
click at [358, 127] on div "url = " https://api.payrix.com/disbursements/ " # Limit Entity to the Sonar Ref…" at bounding box center [782, 498] width 1035 height 835
click at [602, 423] on div "url = " https://api.payrix.com/disbursements/ " # Limit Entity to the Sonar Ref…" at bounding box center [782, 498] width 1035 height 835
click at [322, 229] on div "url = " https://api.payrix.com/disbursements/ " # Limit Entity to the Sonar Ref…" at bounding box center [782, 504] width 1035 height 846
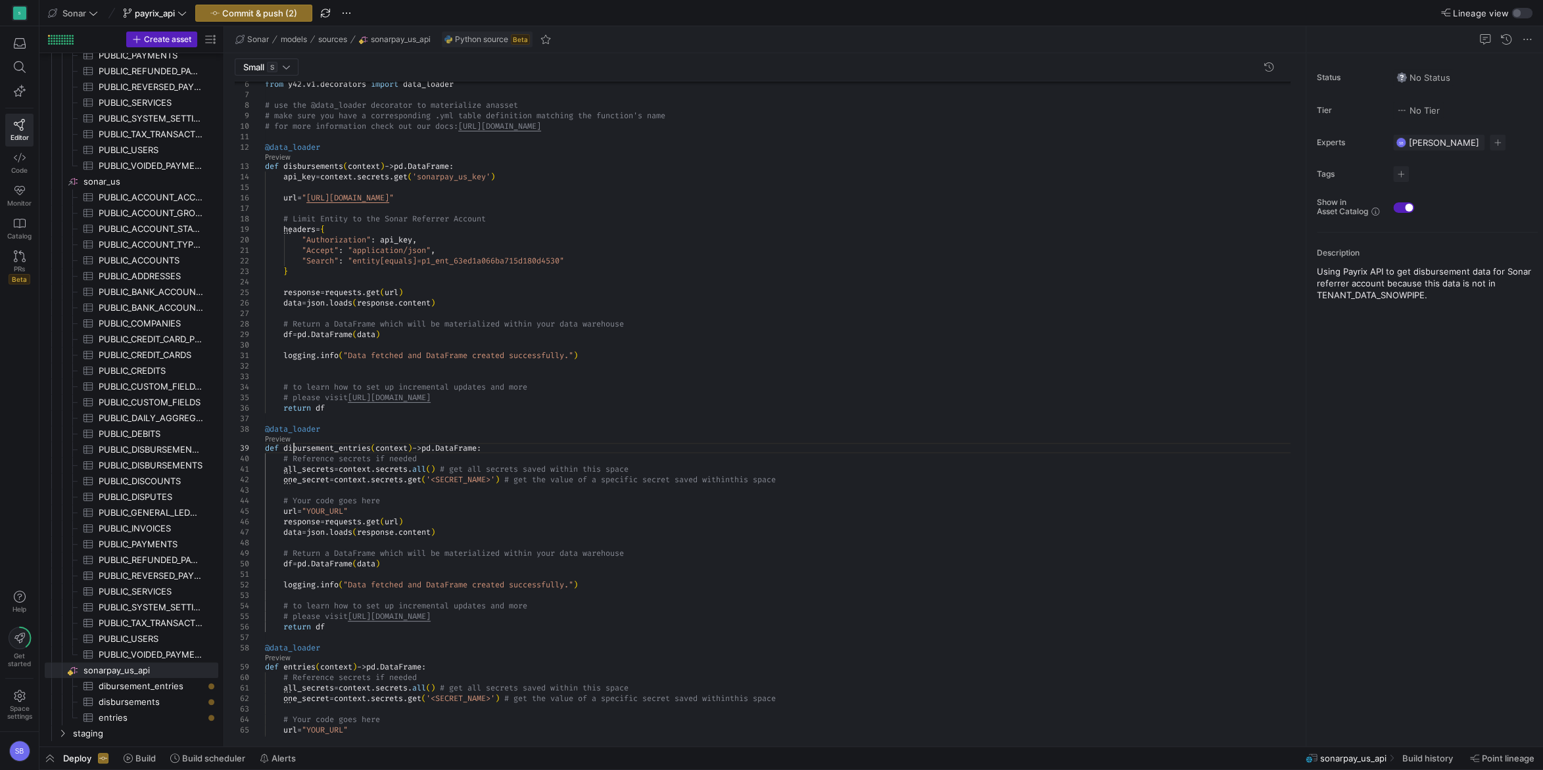
click at [292, 445] on div "url = " https://api.payrix.com/disbursements/ " # Limit Entity to the Sonar Ref…" at bounding box center [782, 439] width 1035 height 846
click at [487, 365] on div "url = " https://api.payrix.com/disbursements/ " # Limit Entity to the Sonar Ref…" at bounding box center [782, 439] width 1035 height 846
click at [323, 448] on div "url = " https://api.payrix.com/disbursements/ " # Limit Entity to the Sonar Ref…" at bounding box center [782, 439] width 1035 height 846
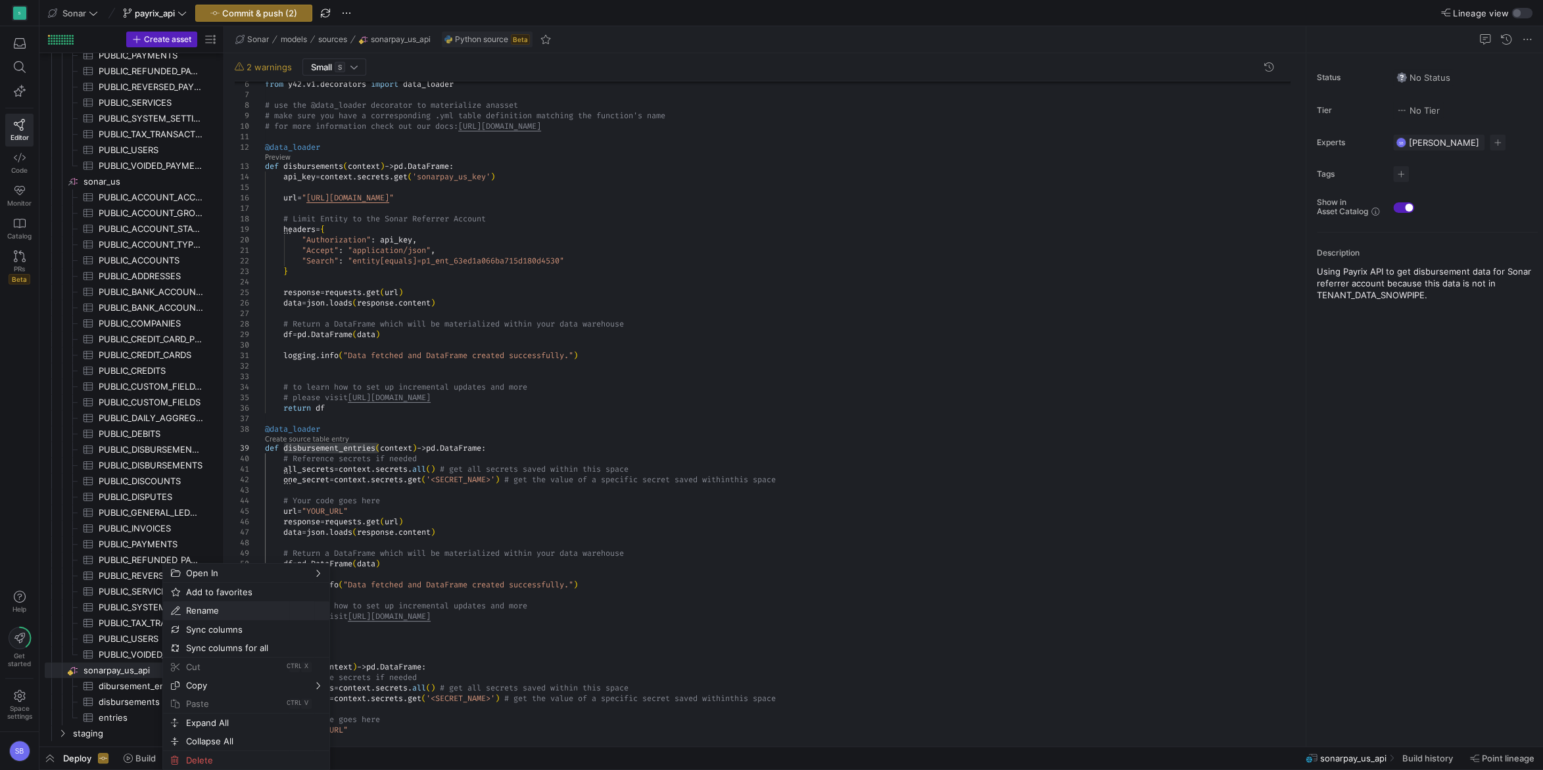
click at [245, 611] on span "Rename" at bounding box center [235, 610] width 108 height 18
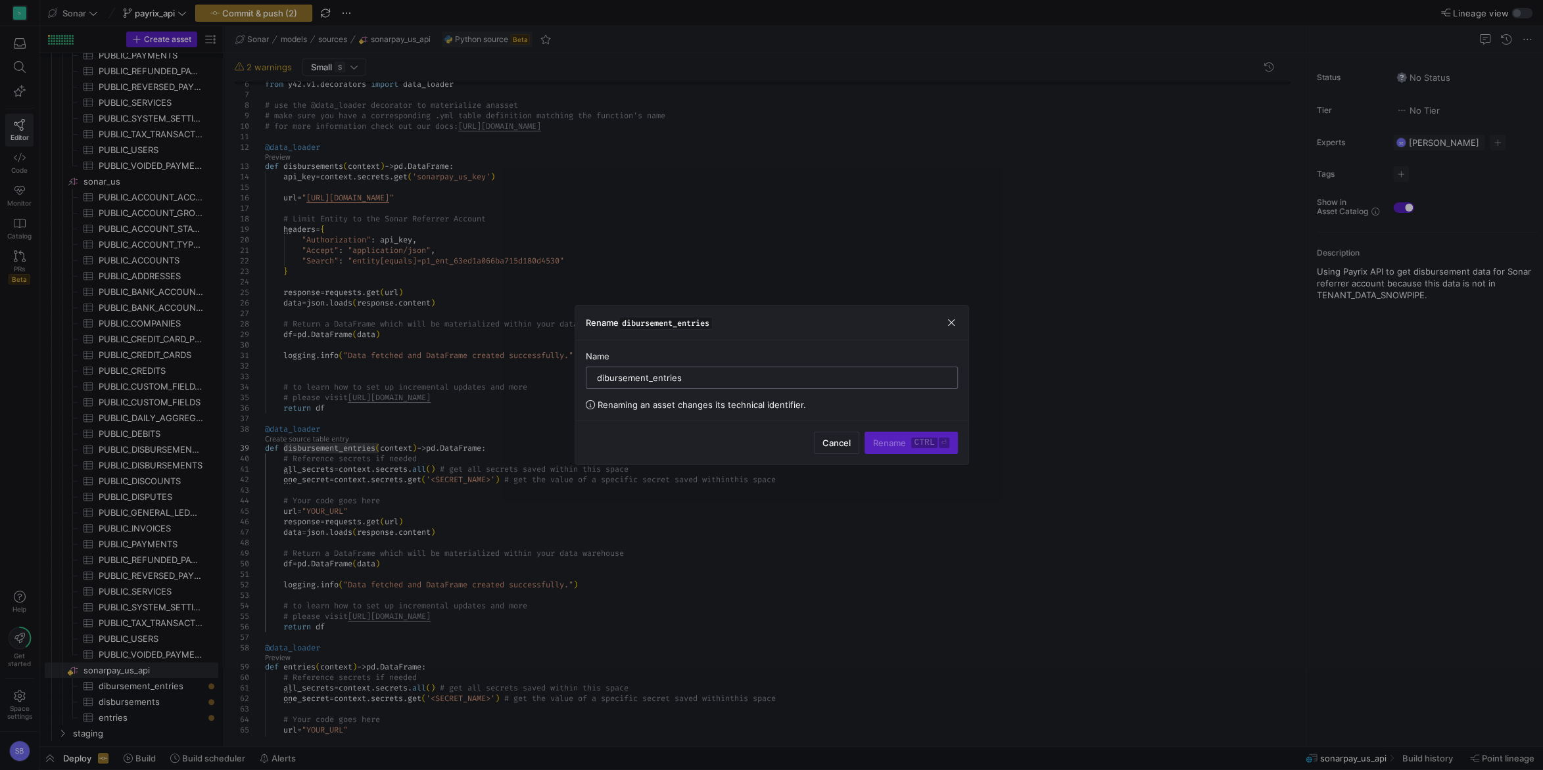
click at [692, 378] on input "dibursement_entries" at bounding box center [772, 378] width 350 height 11
type input "disbursement_entries"
click at [893, 437] on span "submit" at bounding box center [910, 442] width 91 height 21
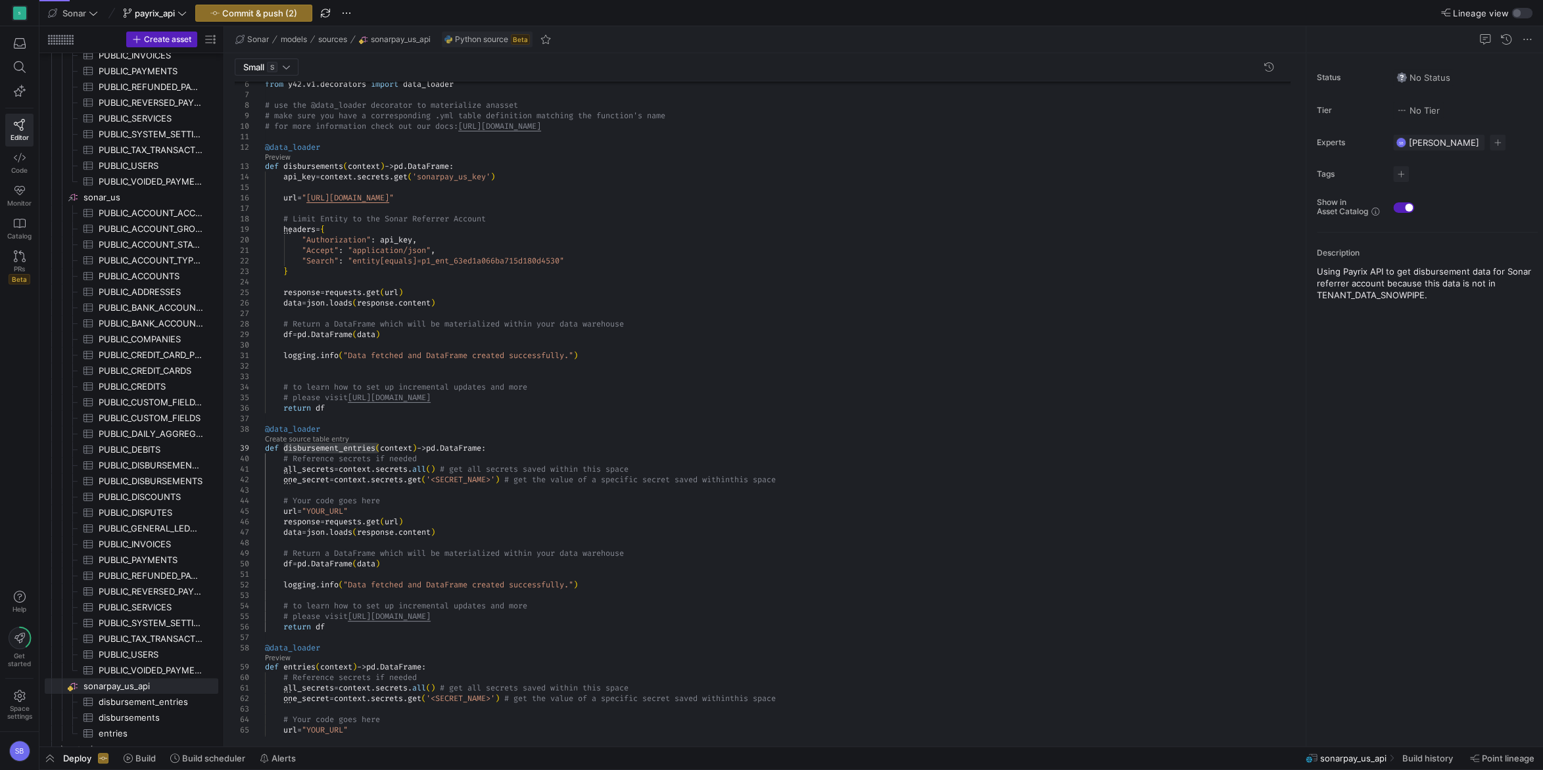
click at [651, 363] on div "url = " https://api.payrix.com/disbursements/ " # Limit Entity to the Sonar Ref…" at bounding box center [782, 439] width 1035 height 846
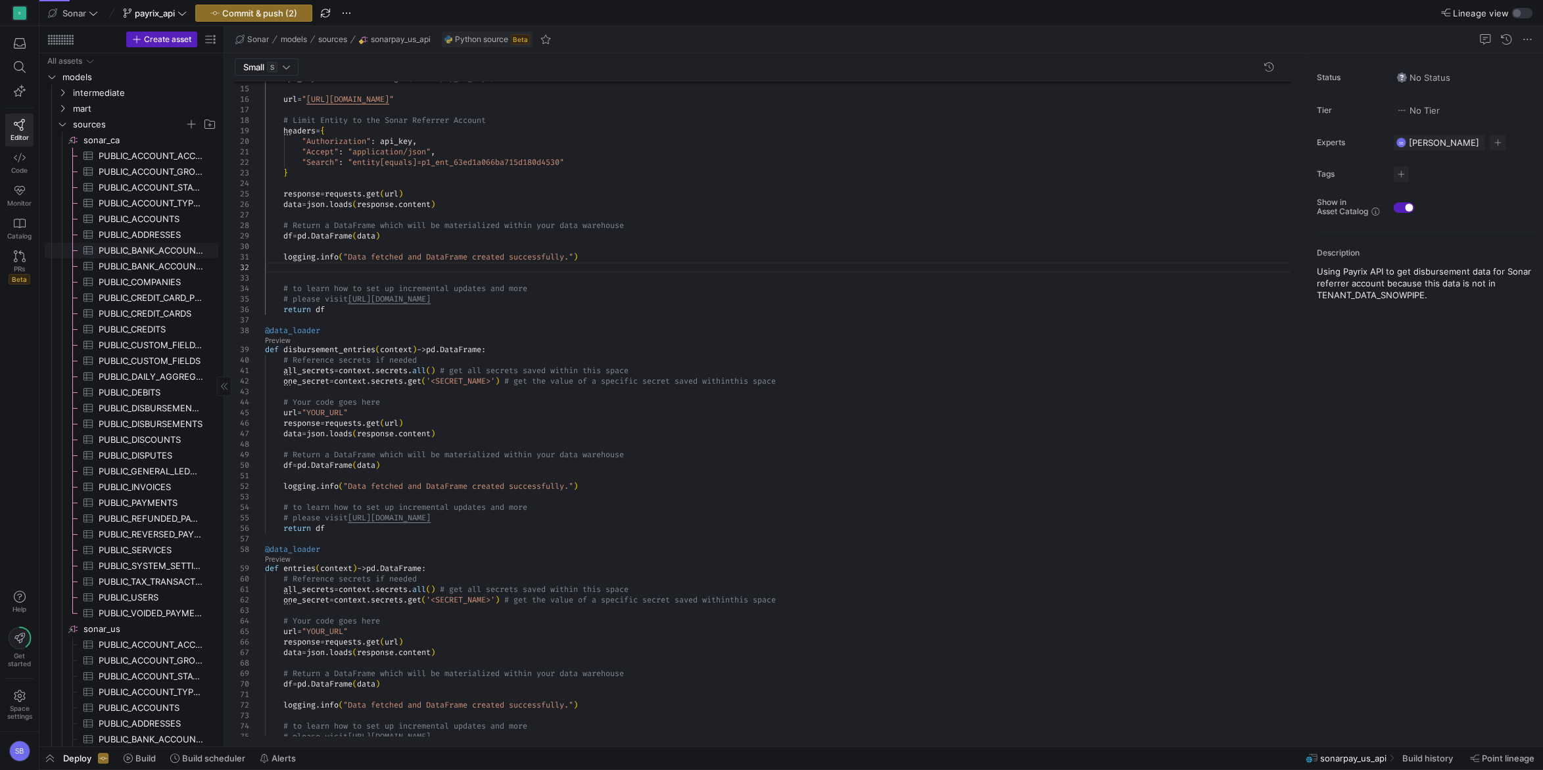
scroll to position [0, 0]
click at [66, 123] on icon "Press SPACE to select this row." at bounding box center [62, 124] width 9 height 8
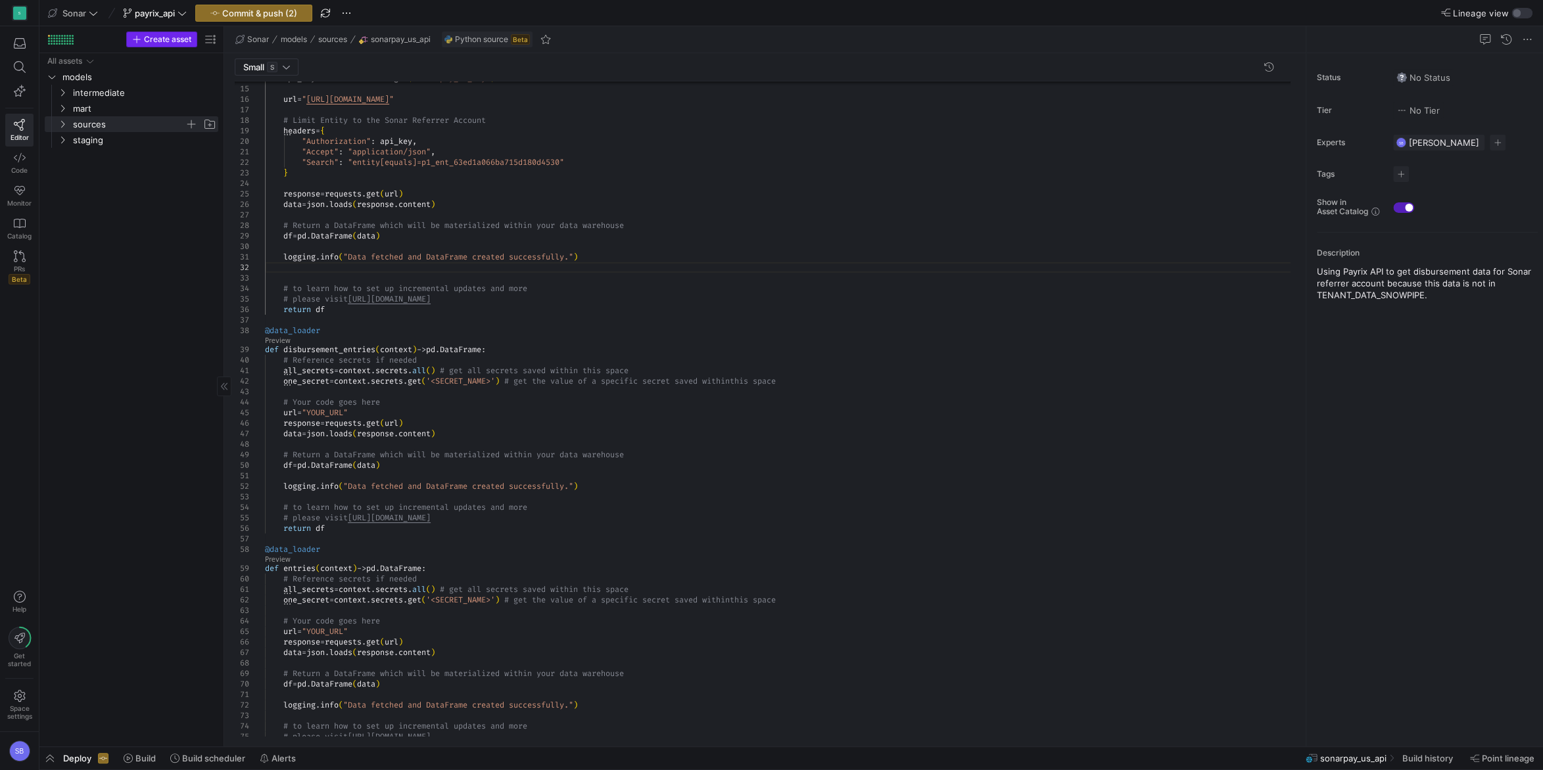
click at [143, 43] on span "Create asset" at bounding box center [161, 39] width 59 height 9
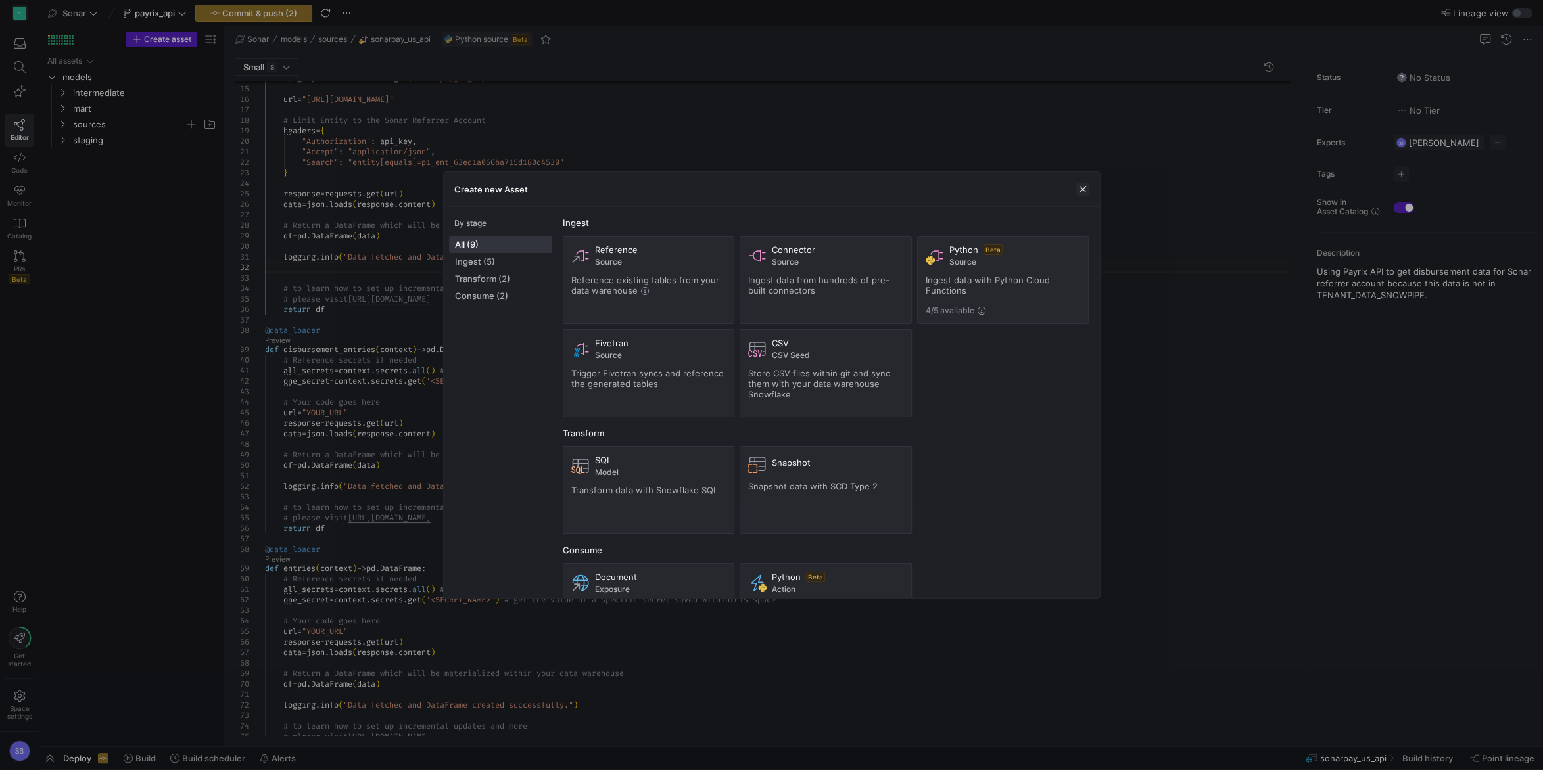
click at [1081, 184] on span "button" at bounding box center [1082, 189] width 13 height 13
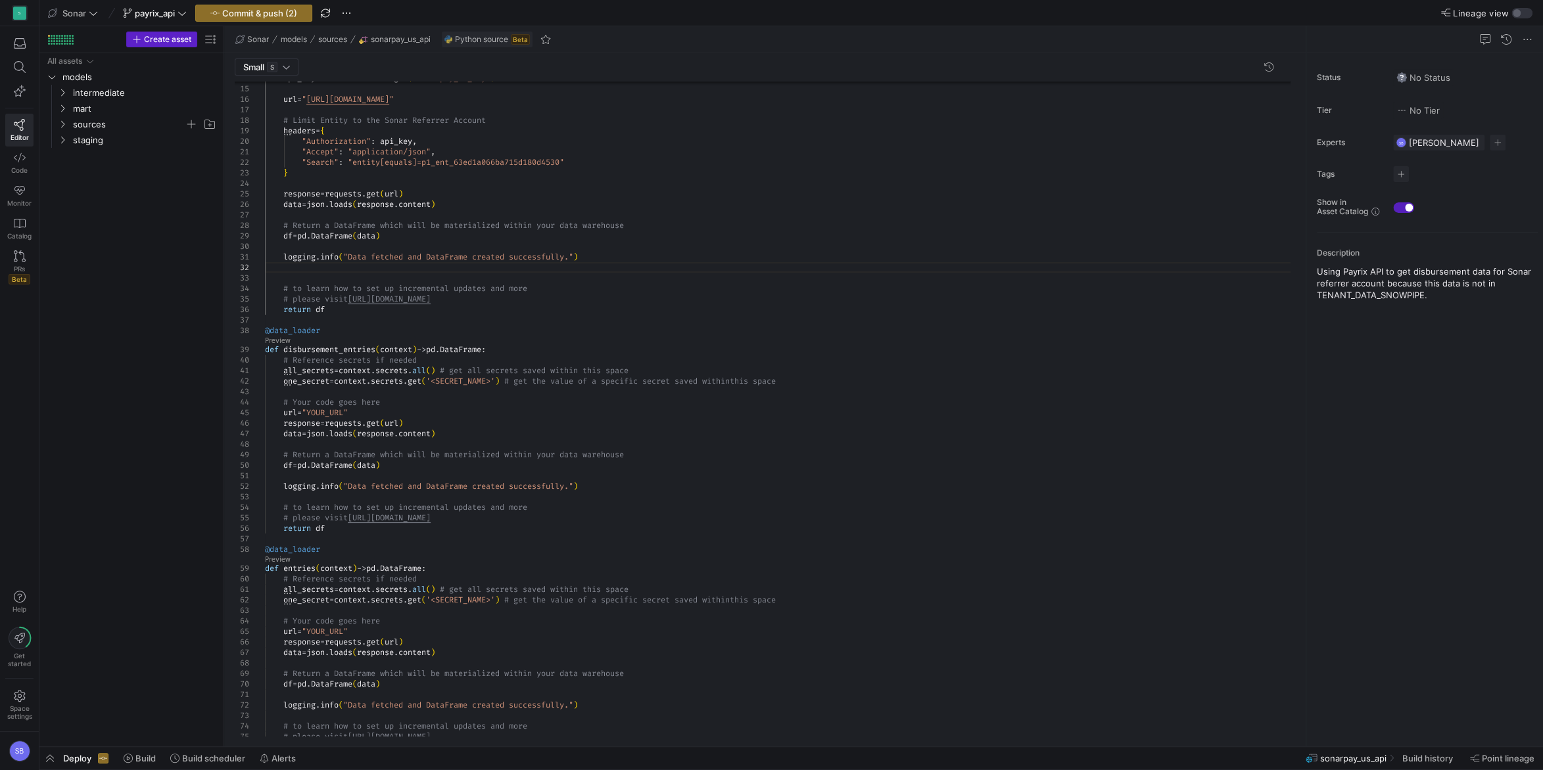
click at [800, 246] on div "url = " https://api.payrix.com/disbursements/ " # Limit Entity to the Sonar Ref…" at bounding box center [782, 340] width 1035 height 846
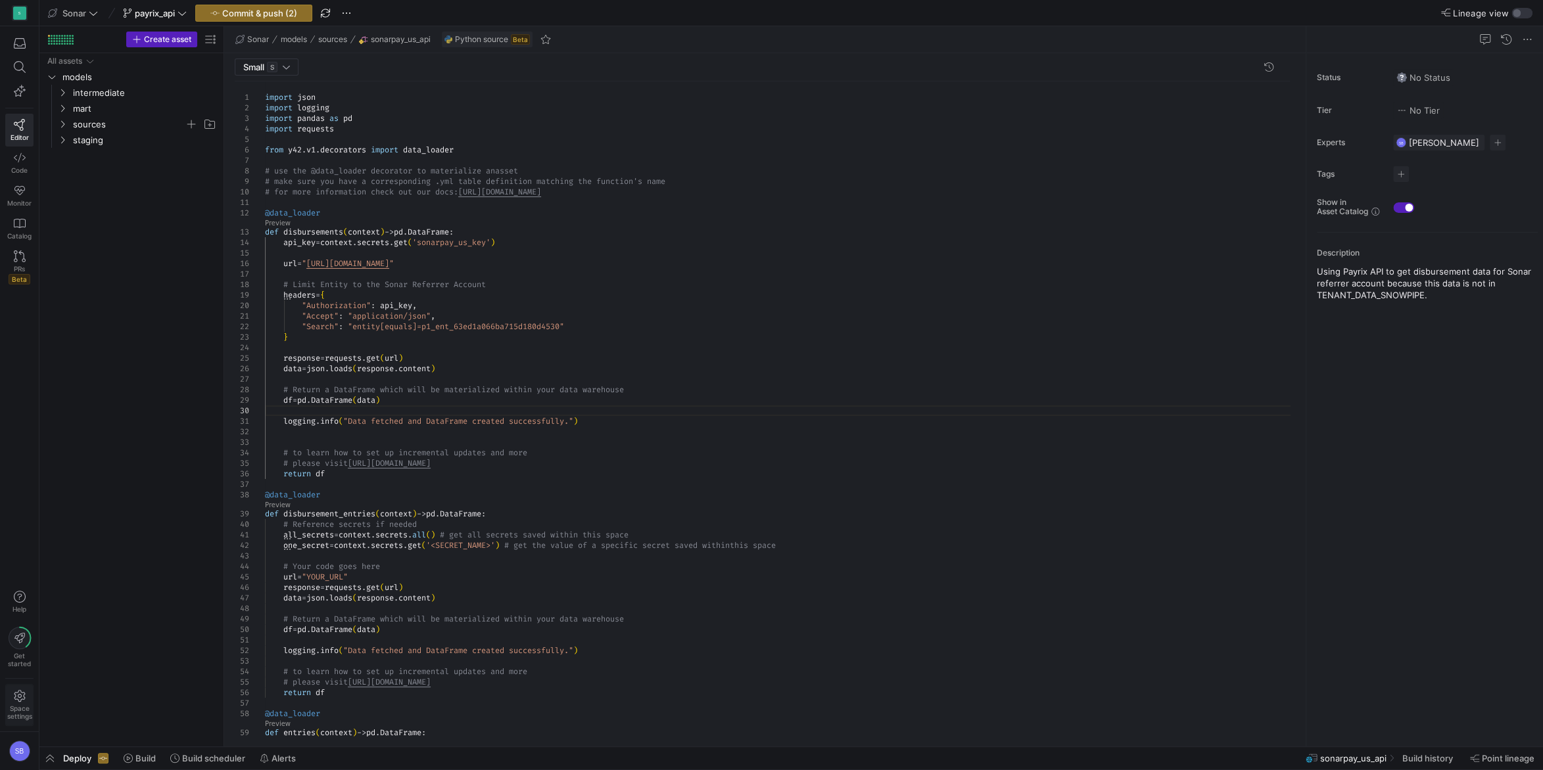
click at [19, 696] on icon at bounding box center [20, 696] width 12 height 12
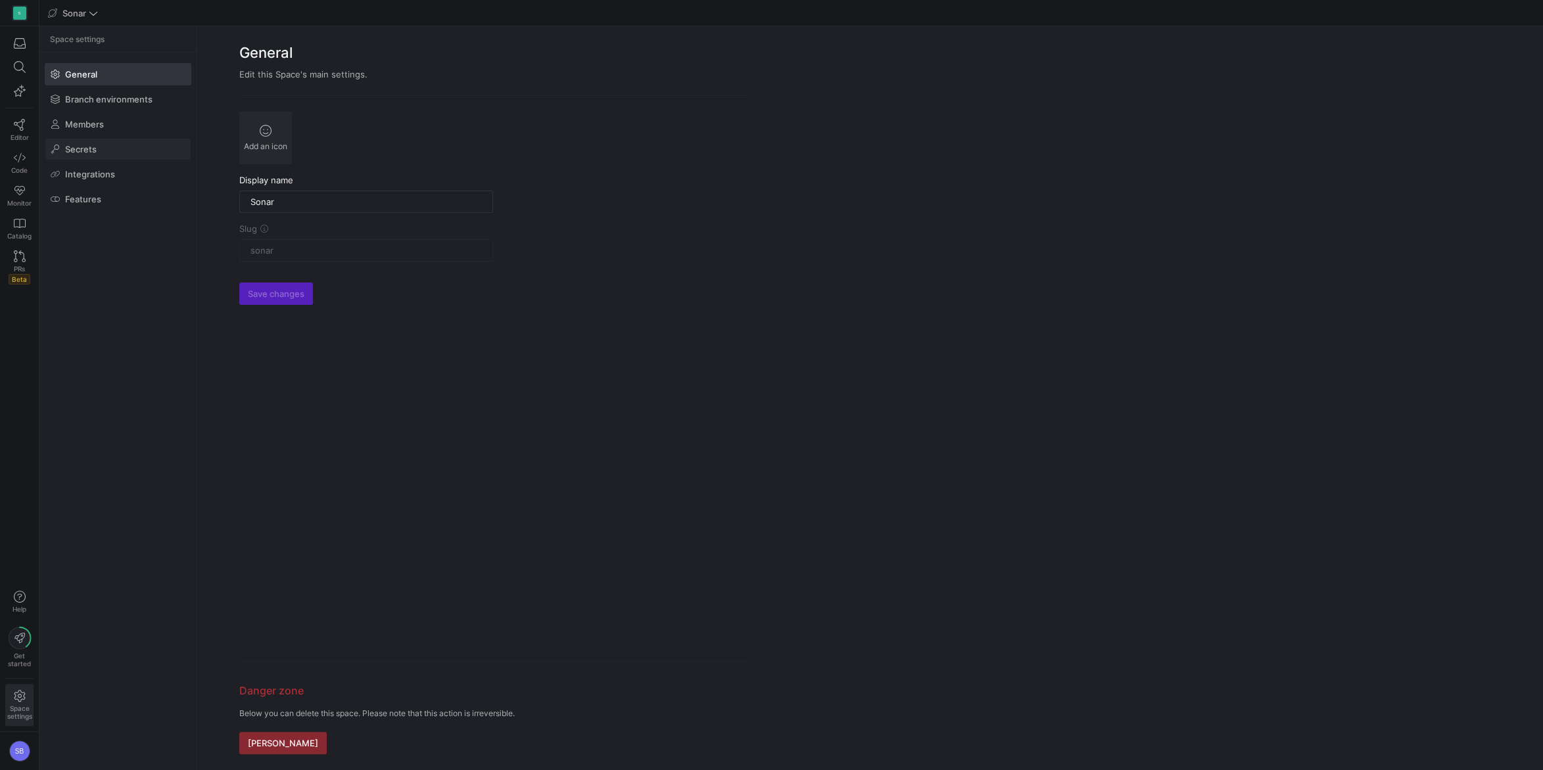
click at [91, 143] on span at bounding box center [117, 149] width 145 height 21
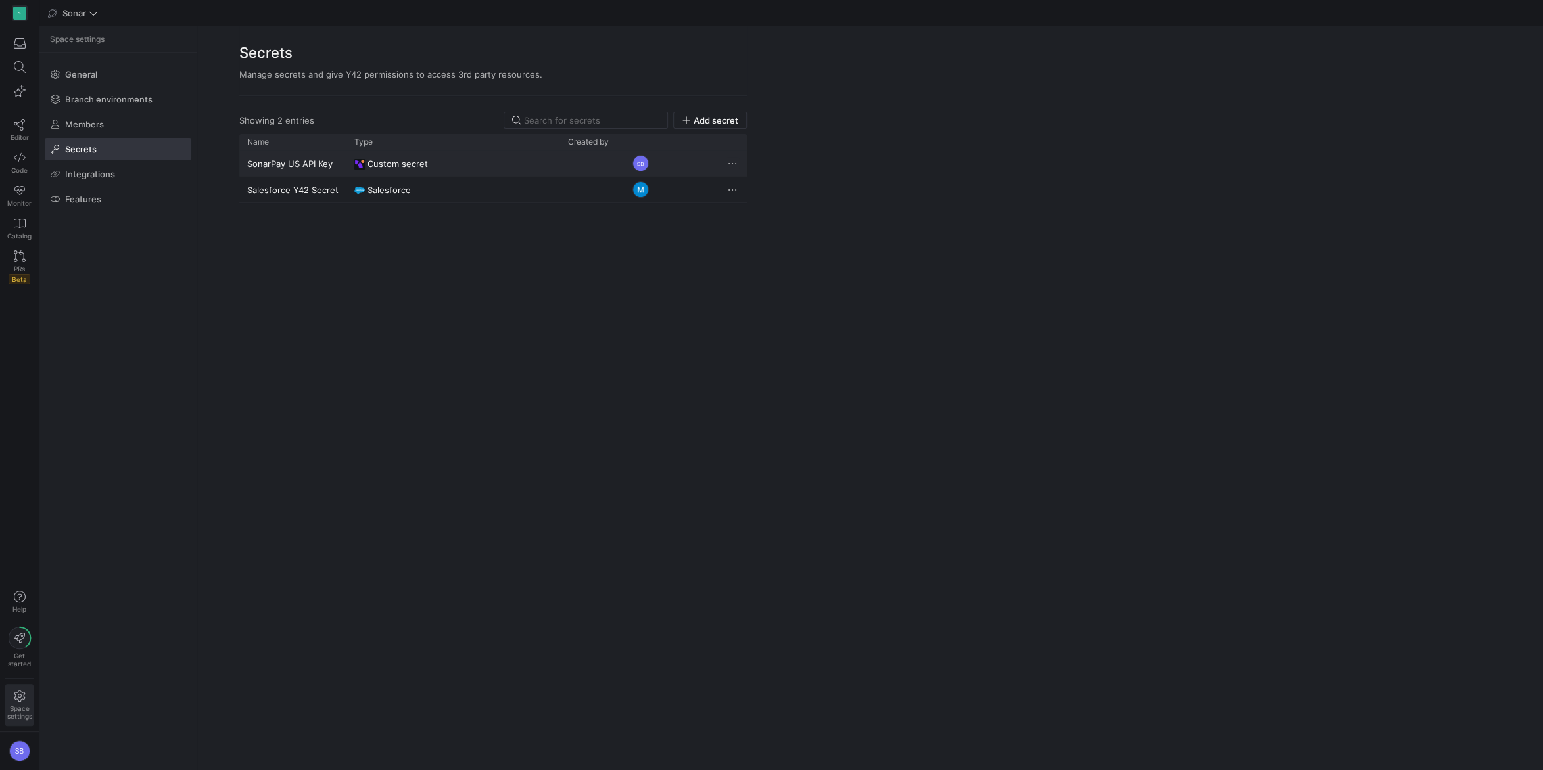
click at [733, 161] on span "Press SPACE to select this row." at bounding box center [732, 163] width 13 height 13
click at [751, 182] on span "Rename" at bounding box center [750, 180] width 33 height 11
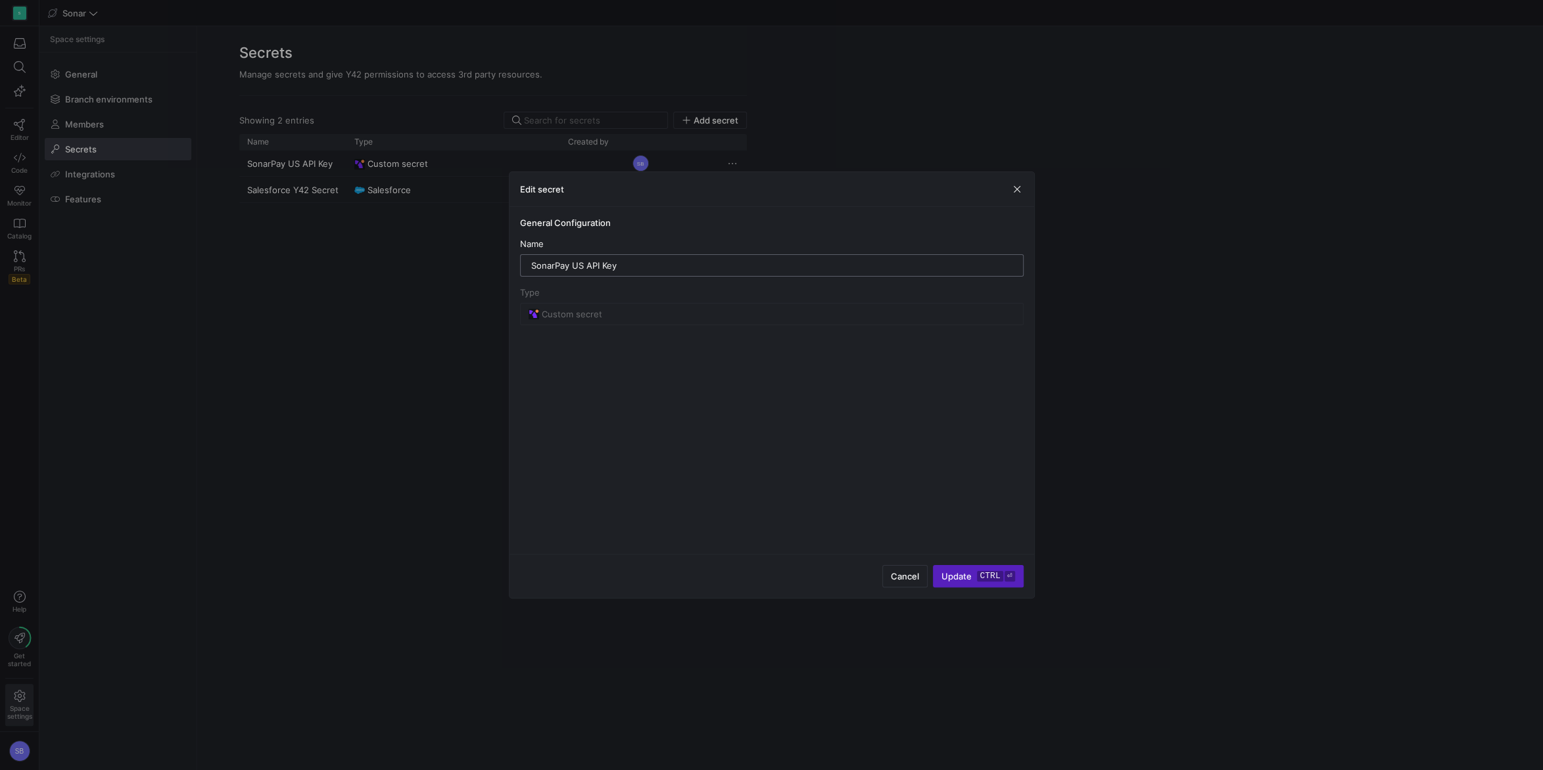
click at [626, 267] on input "SonarPay US API Key" at bounding box center [771, 265] width 481 height 11
click at [1017, 188] on span "button" at bounding box center [1016, 189] width 13 height 13
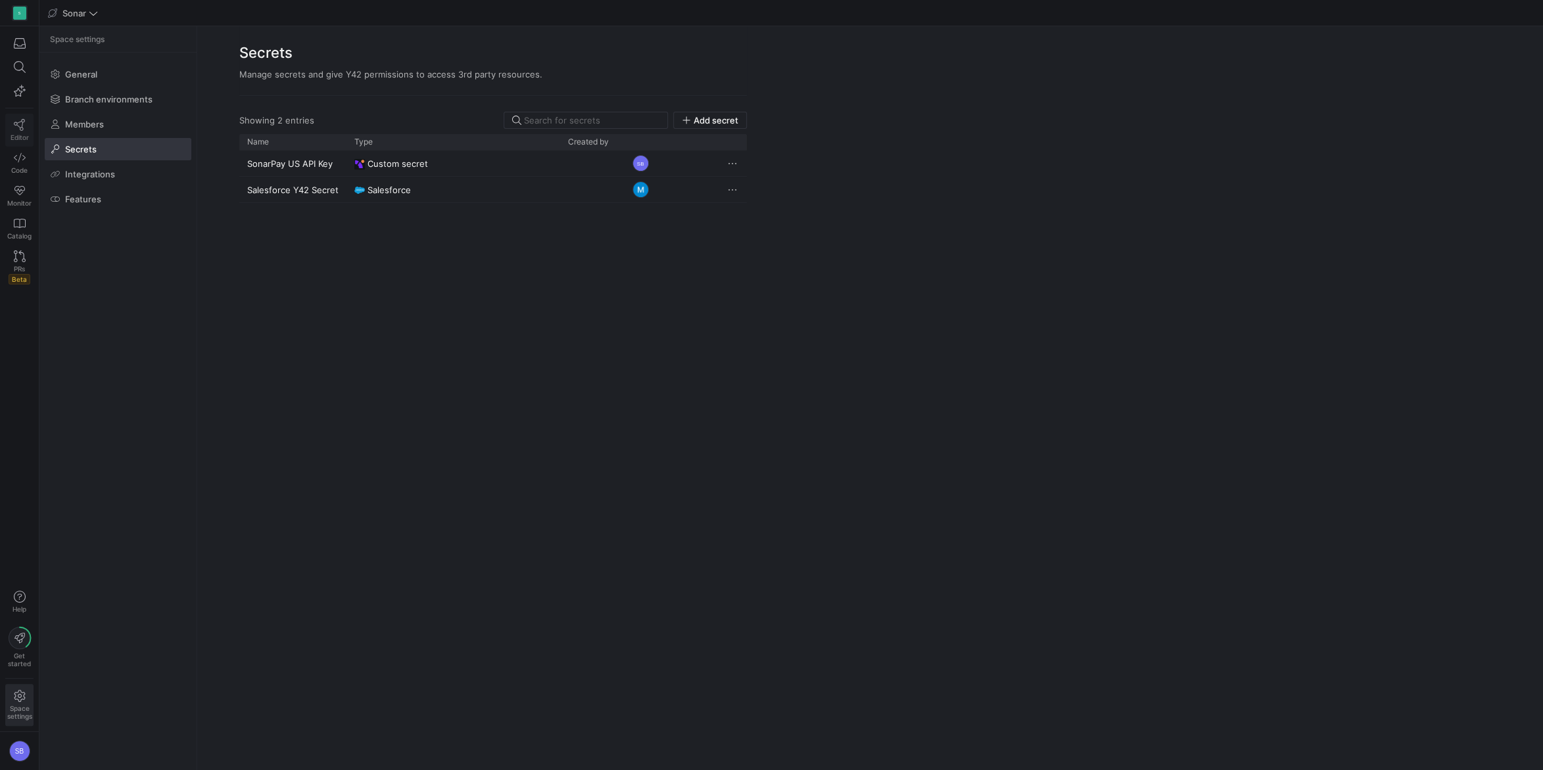
click at [20, 126] on icon at bounding box center [20, 125] width 12 height 12
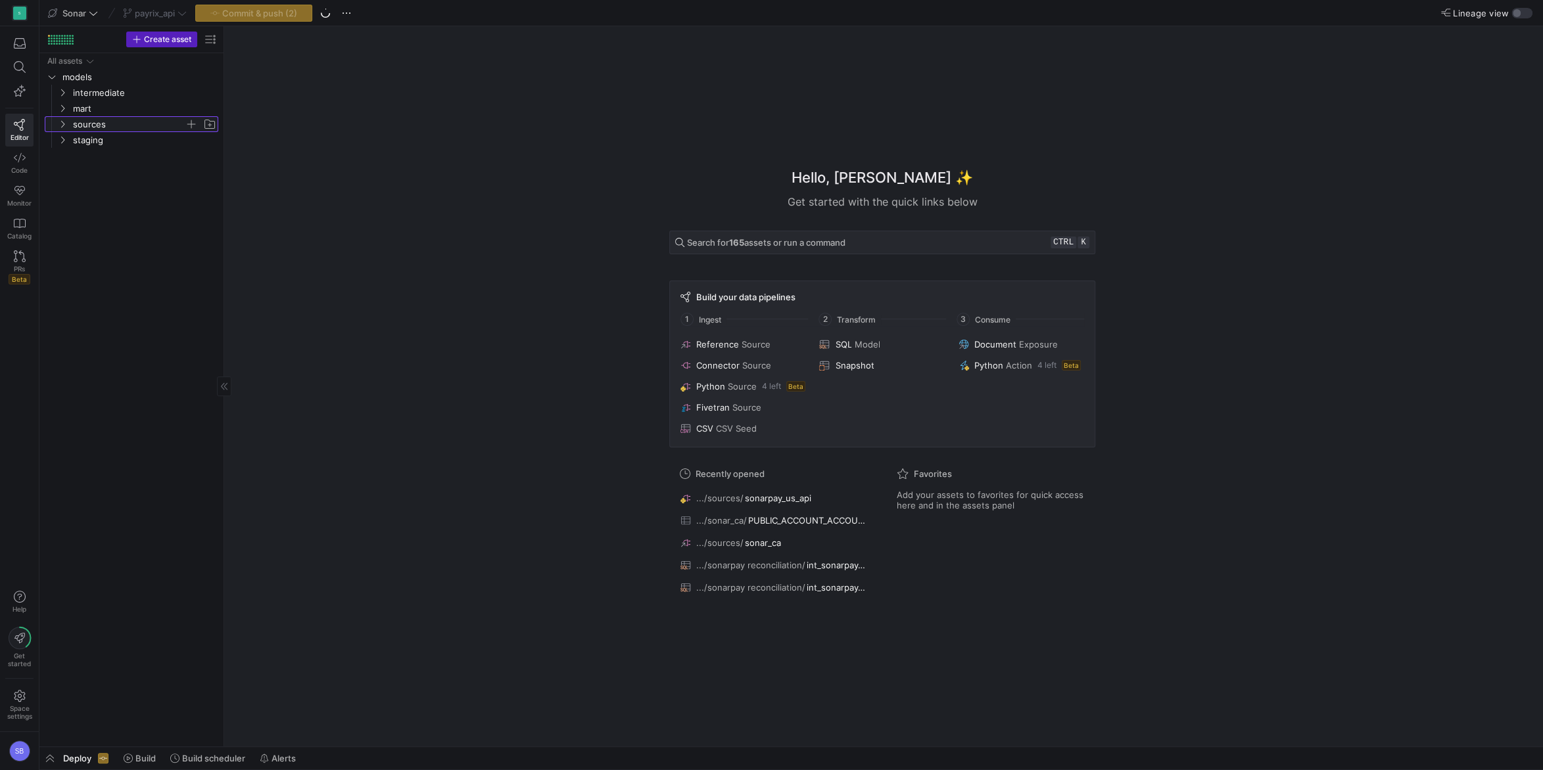
click at [65, 122] on icon "Press SPACE to select this row." at bounding box center [62, 124] width 9 height 8
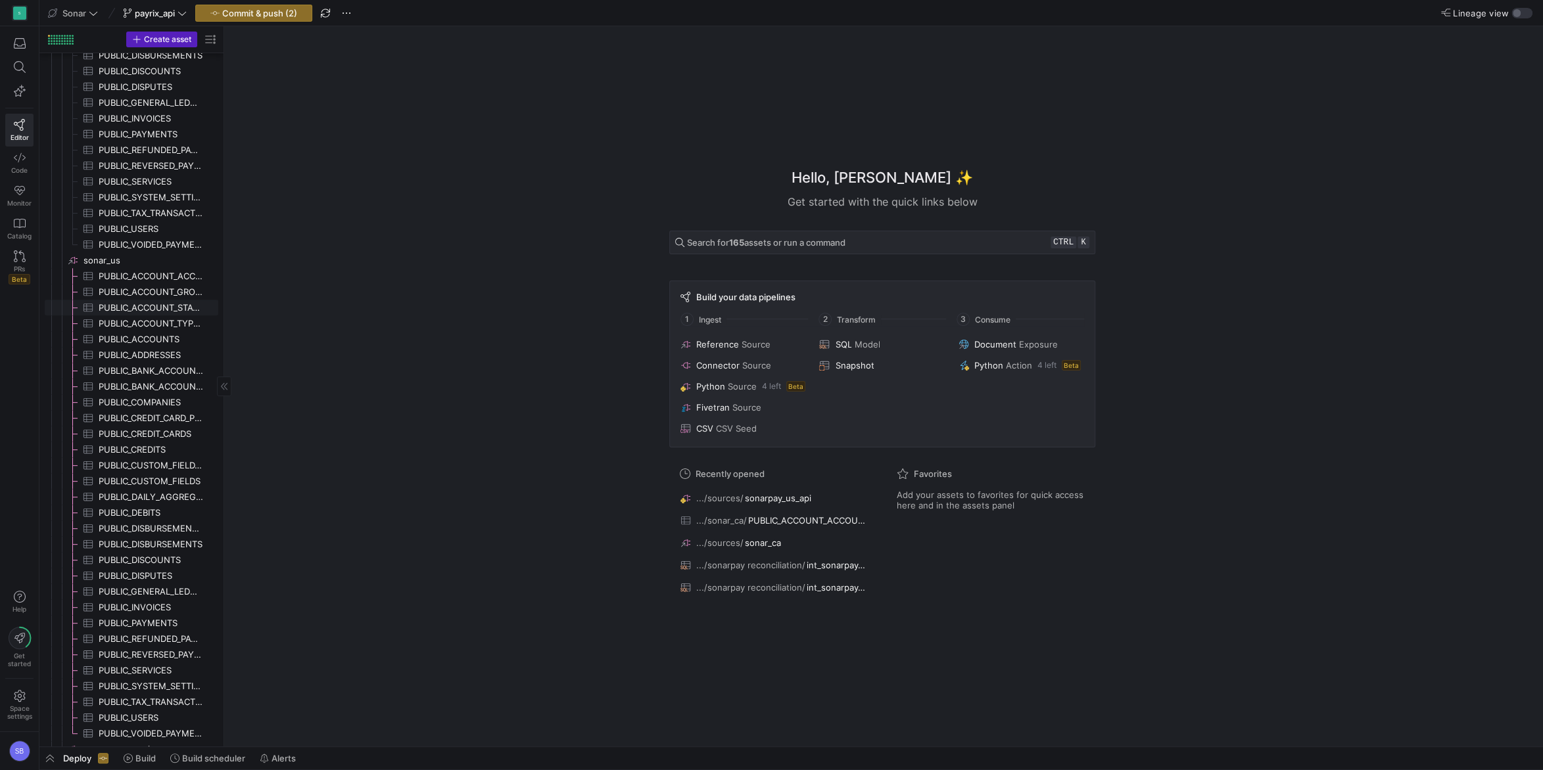
scroll to position [442, 0]
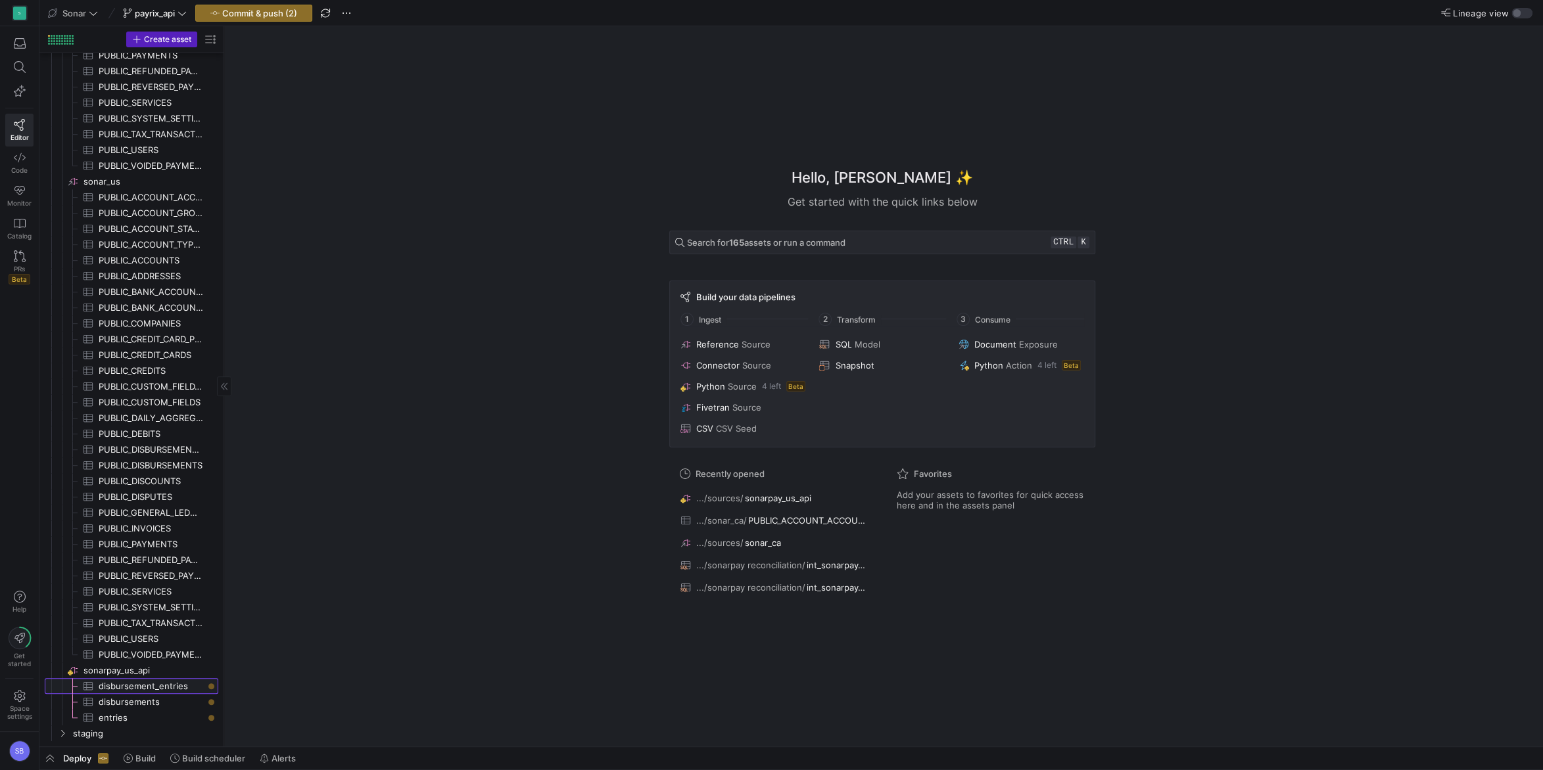
click at [116, 684] on span "disbursement_entries​​​​​​​​​" at bounding box center [151, 686] width 105 height 15
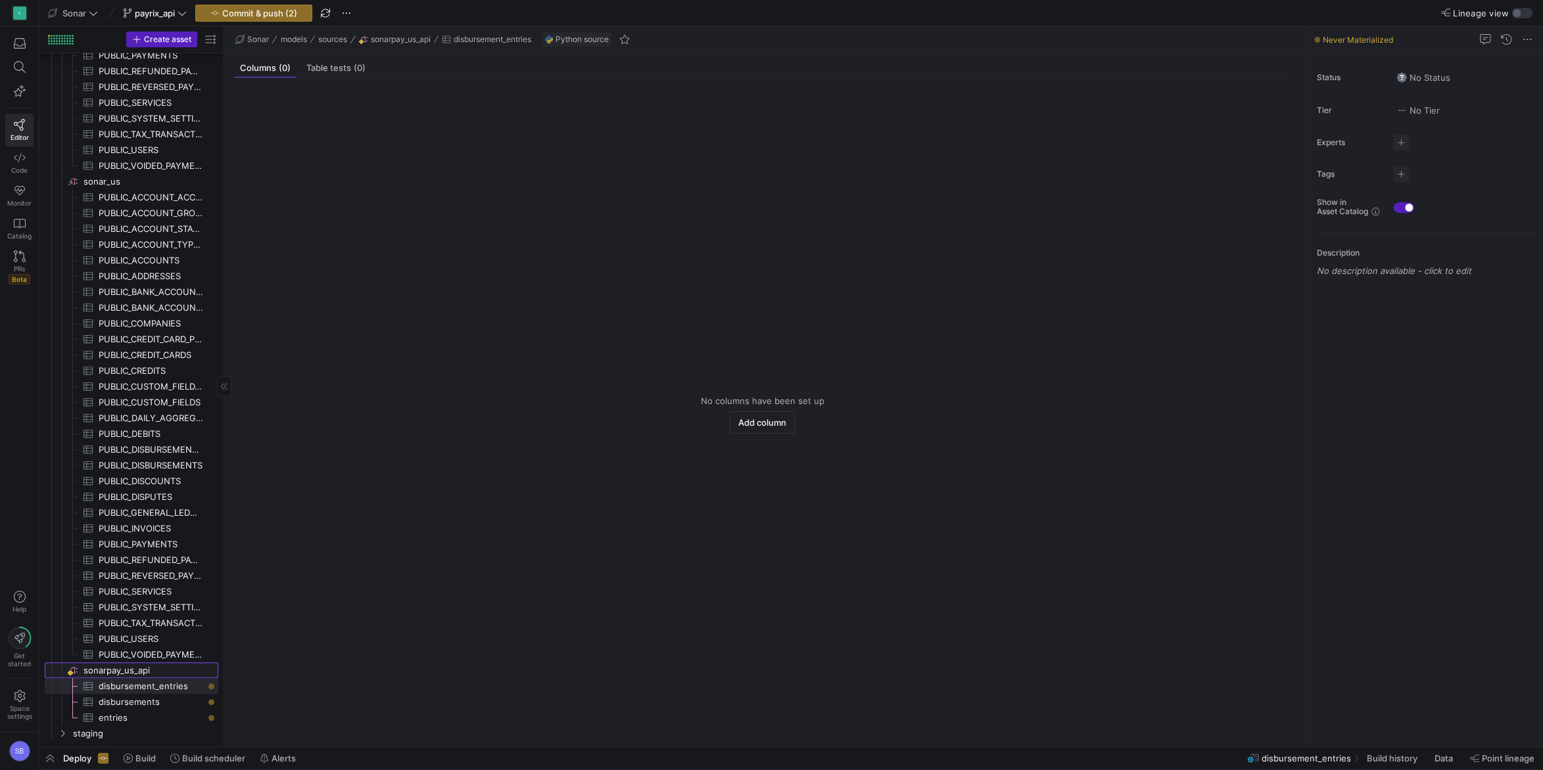
click at [133, 672] on span "sonarpay_us_api​​​​​​​​" at bounding box center [149, 670] width 133 height 15
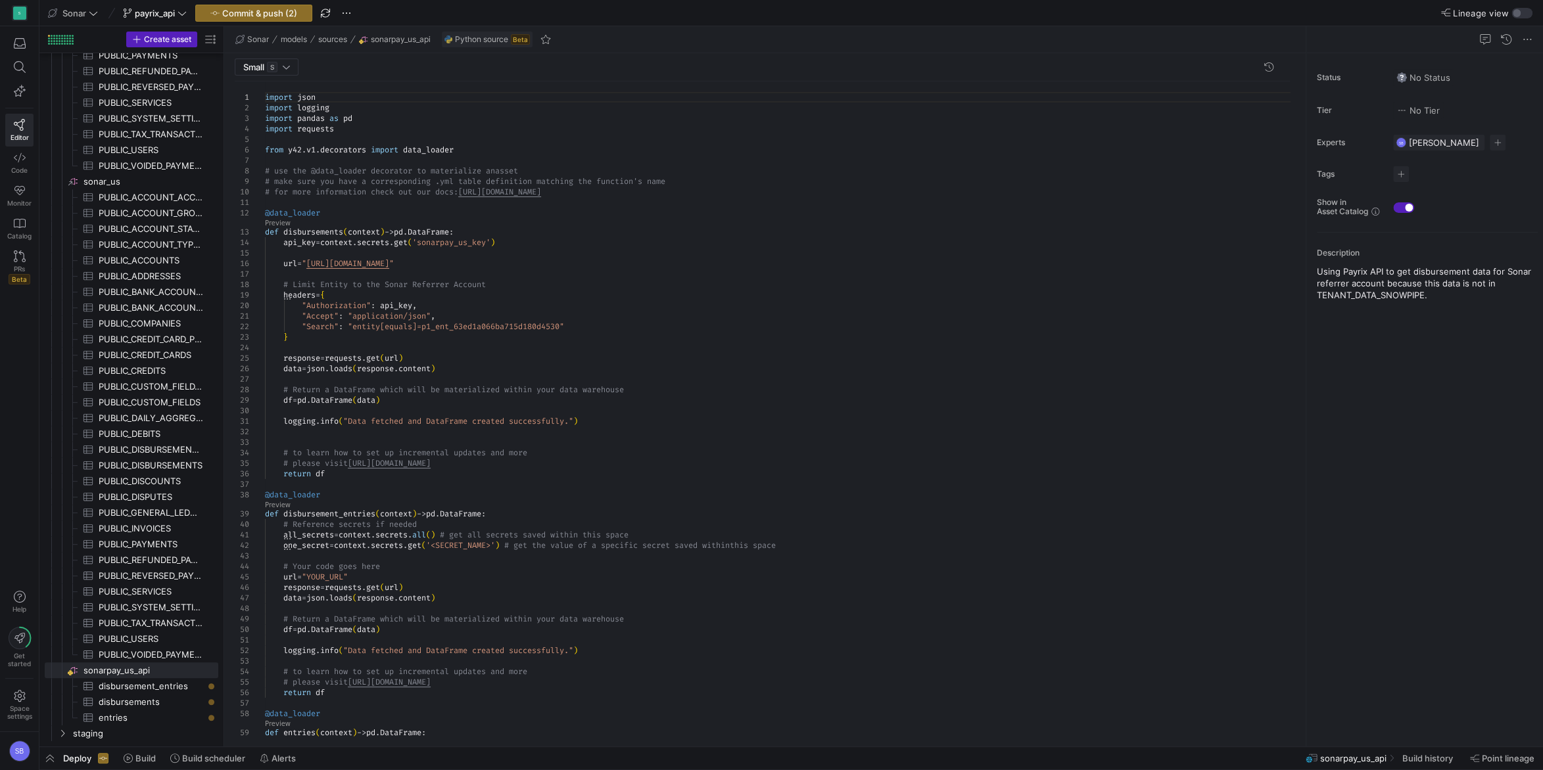
click at [557, 288] on div "import json import logging import pandas as pd import requests from y42 . v1 . …" at bounding box center [782, 504] width 1035 height 846
click at [447, 245] on div "import json import logging import pandas as pd import requests from y42 . v1 . …" at bounding box center [782, 504] width 1035 height 846
click at [697, 274] on div "import json import logging import pandas as pd import requests from y42 . v1 . …" at bounding box center [782, 504] width 1035 height 846
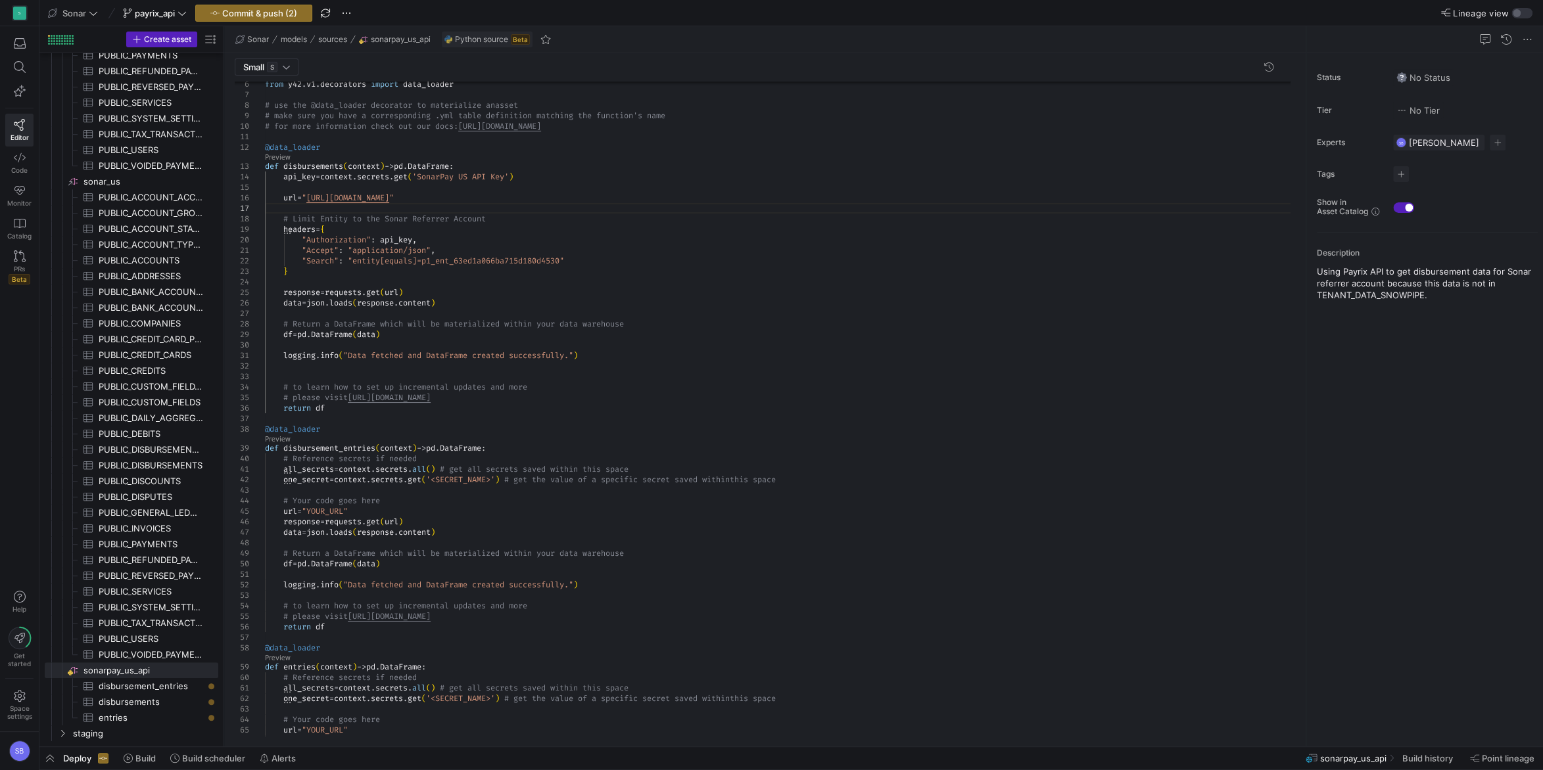
click at [689, 264] on div "from y42 . v1 . decorators import data_loader # use the @data_loader decorator …" at bounding box center [782, 439] width 1035 height 846
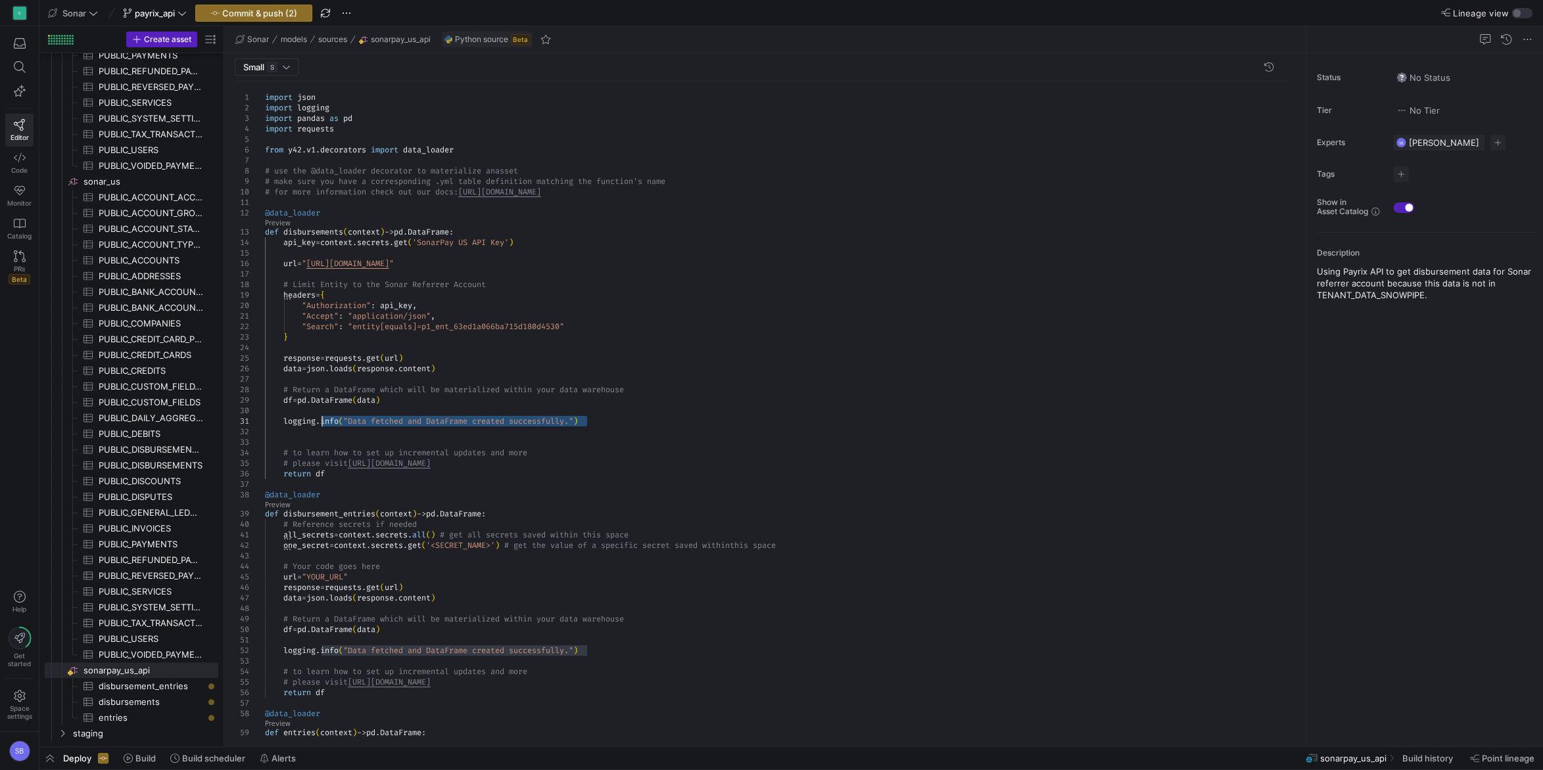
drag, startPoint x: 582, startPoint y: 423, endPoint x: 319, endPoint y: 426, distance: 262.3
click at [319, 426] on div "from y42 . v1 . decorators import data_loader # use the @data_loader decorator …" at bounding box center [782, 504] width 1035 height 846
click at [595, 423] on div "from y42 . v1 . decorators import data_loader # use the @data_loader decorator …" at bounding box center [782, 504] width 1035 height 846
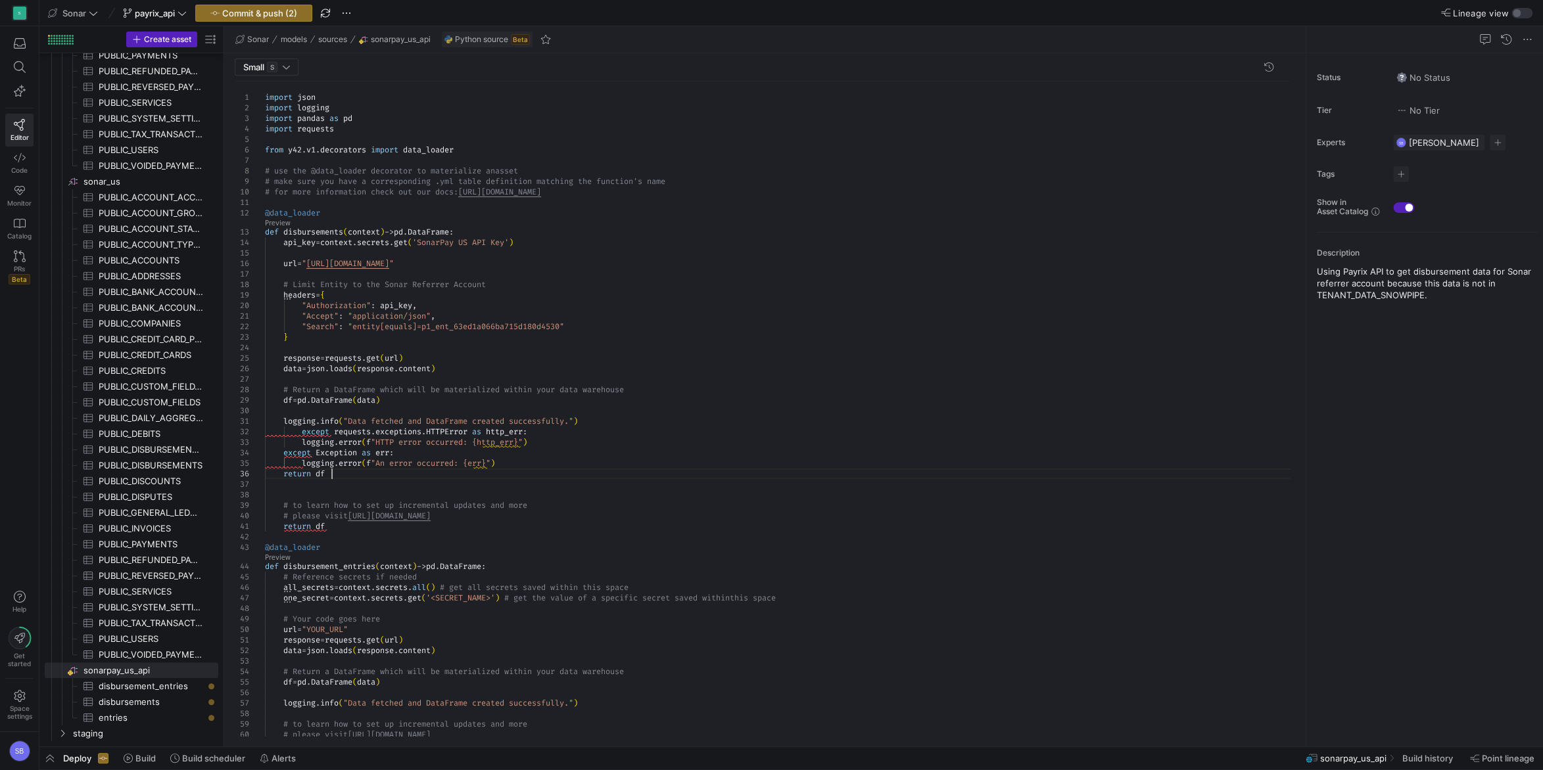
click at [303, 431] on div "from y42 . v1 . decorators import data_loader # use the @data_loader decorator …" at bounding box center [782, 530] width 1035 height 898
click at [491, 227] on div "from y42 . v1 . decorators import data_loader # use the @data_loader decorator …" at bounding box center [782, 530] width 1035 height 898
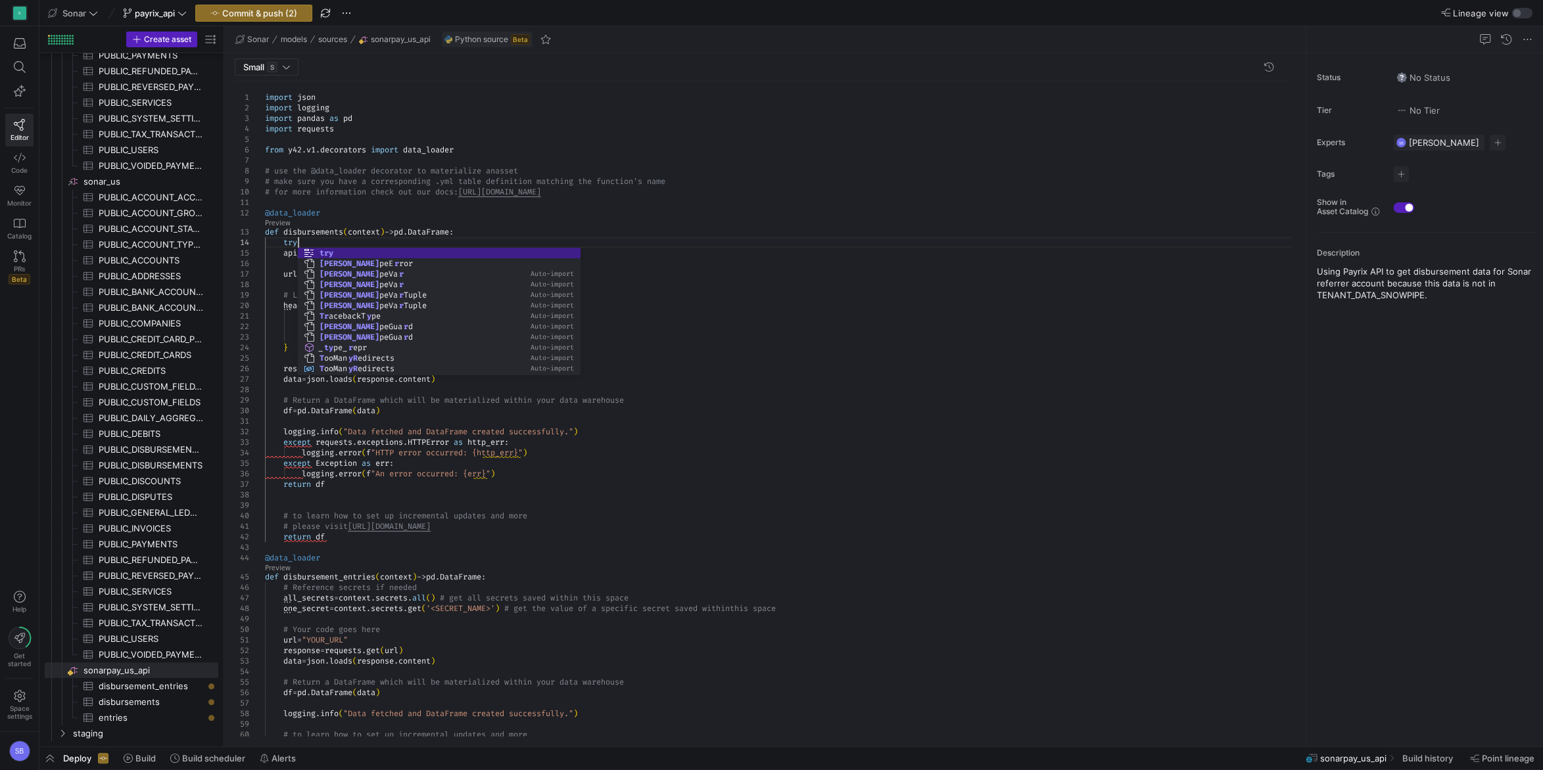
scroll to position [32, 37]
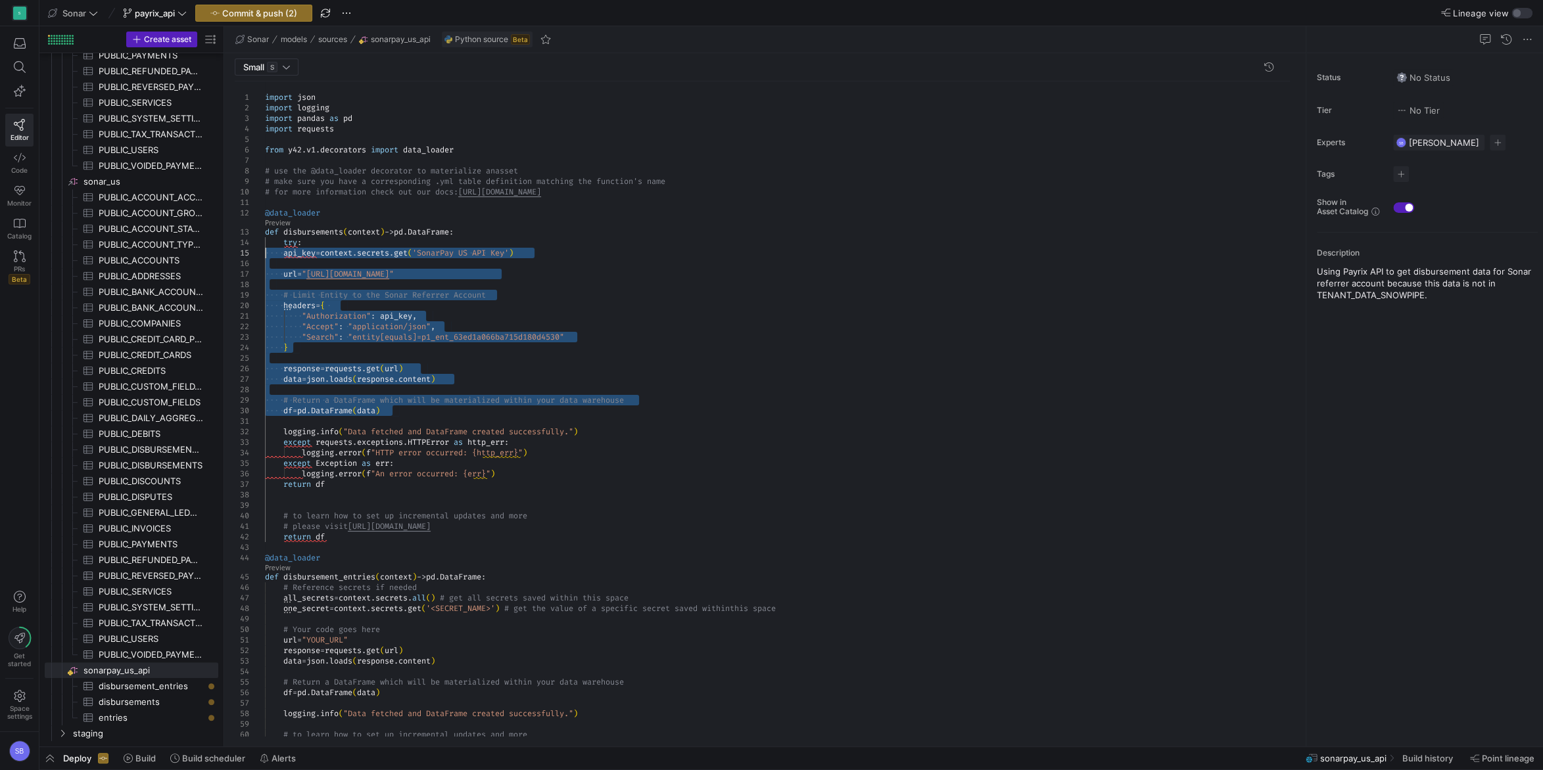
drag, startPoint x: 398, startPoint y: 409, endPoint x: 202, endPoint y: 252, distance: 251.6
click at [265, 252] on div "from y42 . v1 . decorators import data_loader # use the @data_loader decorator …" at bounding box center [782, 535] width 1035 height 909
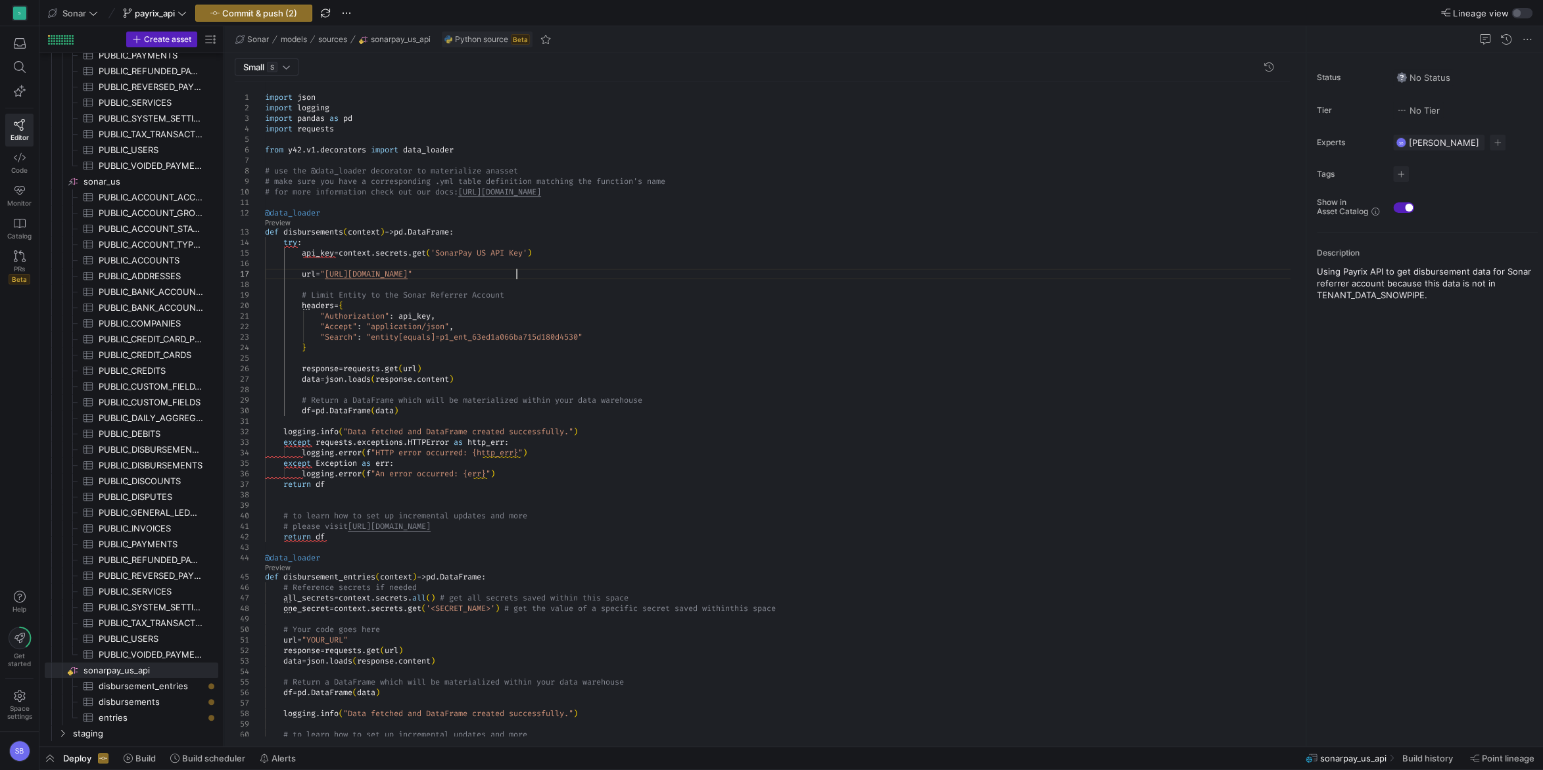
click at [727, 275] on div "from y42 . v1 . decorators import data_loader # use the @data_loader decorator …" at bounding box center [782, 535] width 1035 height 909
click at [659, 354] on div "from y42 . v1 . decorators import data_loader # use the @data_loader decorator …" at bounding box center [782, 535] width 1035 height 909
click at [283, 431] on div "from y42 . v1 . decorators import data_loader # use the @data_loader decorator …" at bounding box center [782, 535] width 1035 height 909
click at [655, 382] on div "from y42 . v1 . decorators import data_loader # use the @data_loader decorator …" at bounding box center [782, 535] width 1035 height 909
click at [665, 432] on div "from y42 . v1 . decorators import data_loader # use the @data_loader decorator …" at bounding box center [782, 535] width 1035 height 909
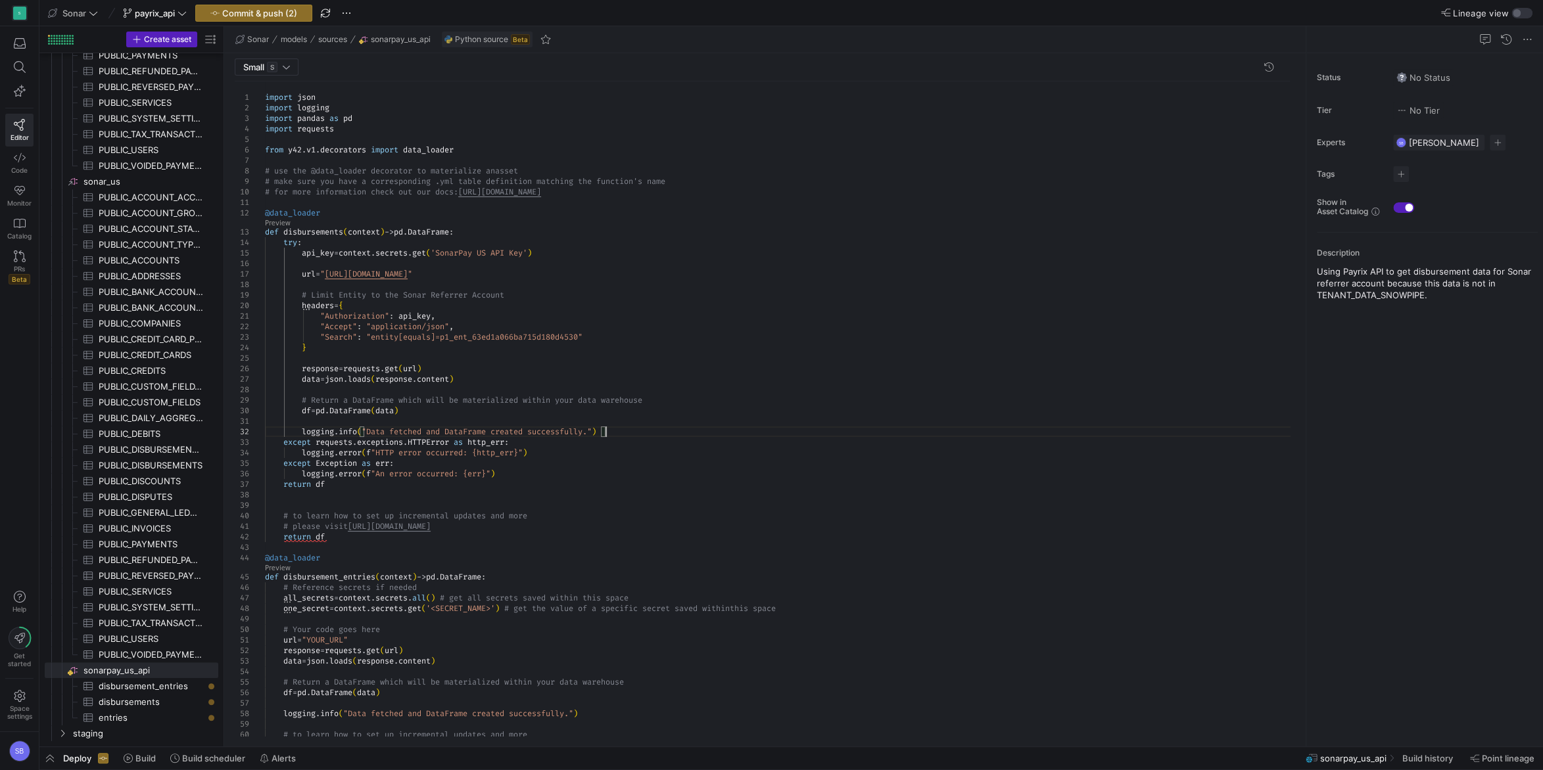
click at [369, 337] on div "from y42 . v1 . decorators import data_loader # use the @data_loader decorator …" at bounding box center [782, 535] width 1035 height 909
click at [530, 262] on div "from y42 . v1 . decorators import data_loader # use the @data_loader decorator …" at bounding box center [782, 535] width 1035 height 909
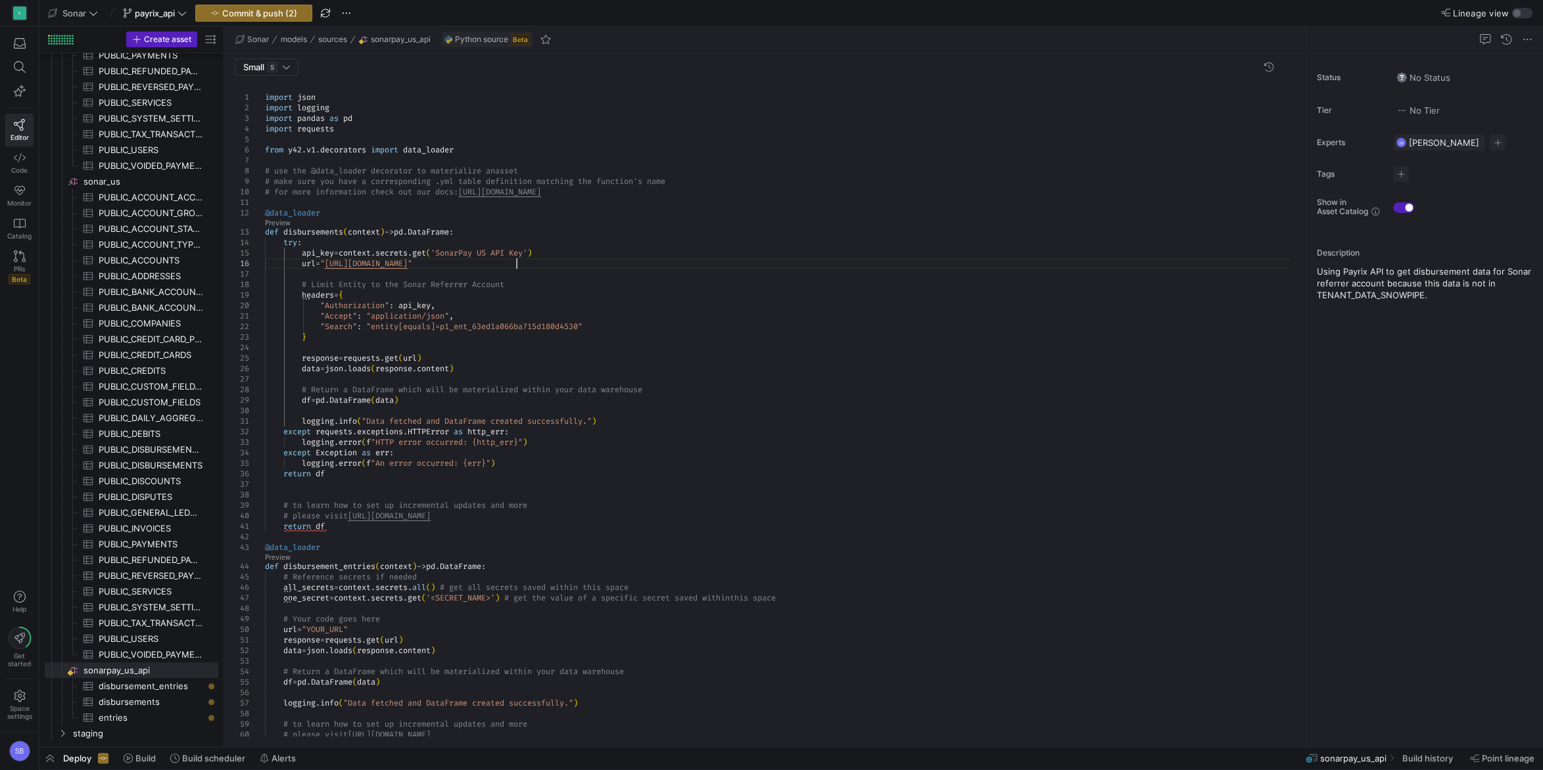
click at [541, 264] on div "from y42 . v1 . decorators import data_loader # use the @data_loader decorator …" at bounding box center [782, 530] width 1035 height 898
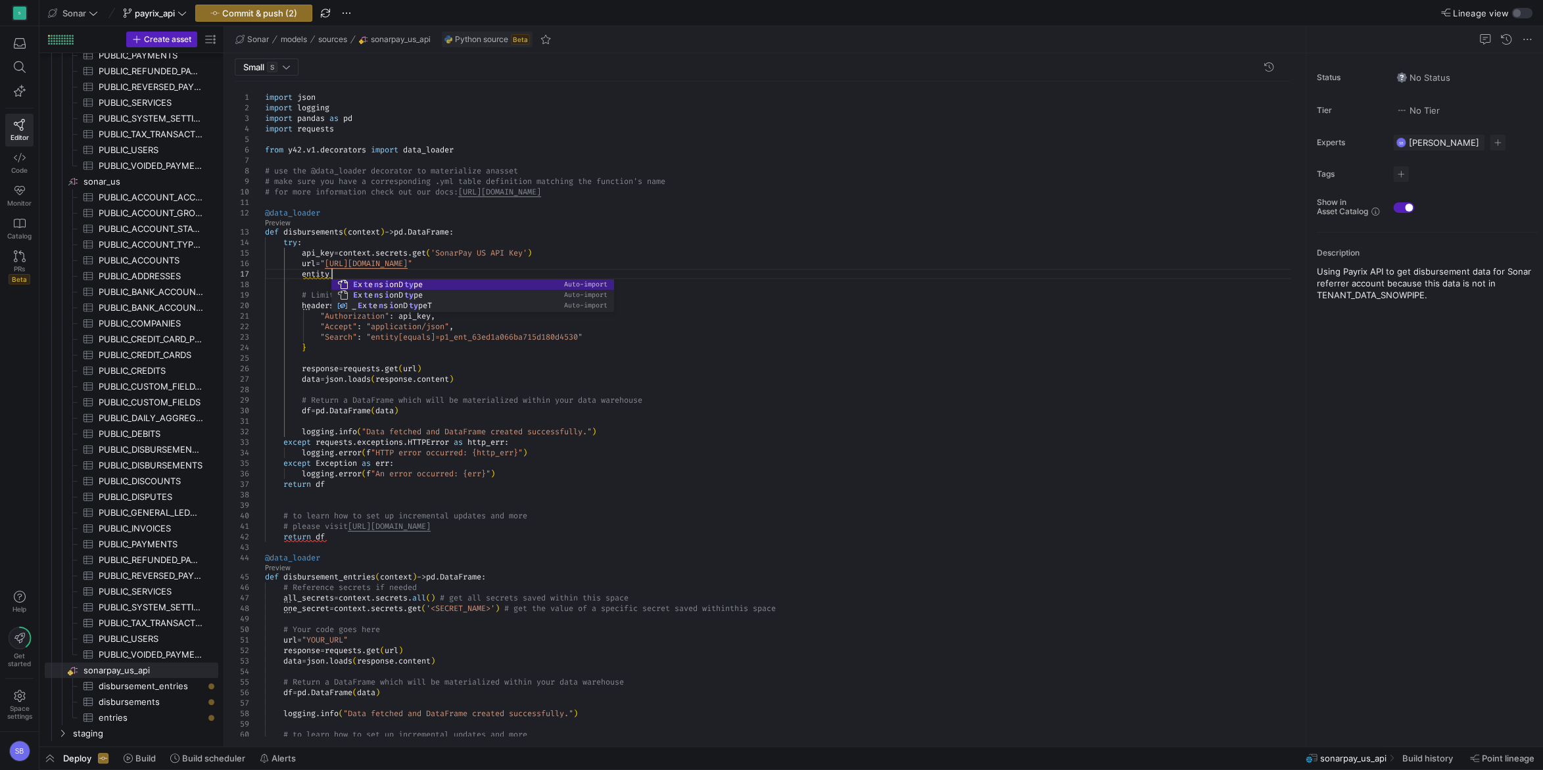
scroll to position [63, 71]
drag, startPoint x: 445, startPoint y: 338, endPoint x: 585, endPoint y: 337, distance: 140.0
click at [585, 337] on div "from y42 . v1 . decorators import data_loader # use the @data_loader decorator …" at bounding box center [782, 535] width 1035 height 909
click at [342, 272] on div "from y42 . v1 . decorators import data_loader # use the @data_loader decorator …" at bounding box center [782, 535] width 1035 height 909
click at [690, 269] on div "from y42 . v1 . decorators import data_loader # use the @data_loader decorator …" at bounding box center [782, 535] width 1035 height 909
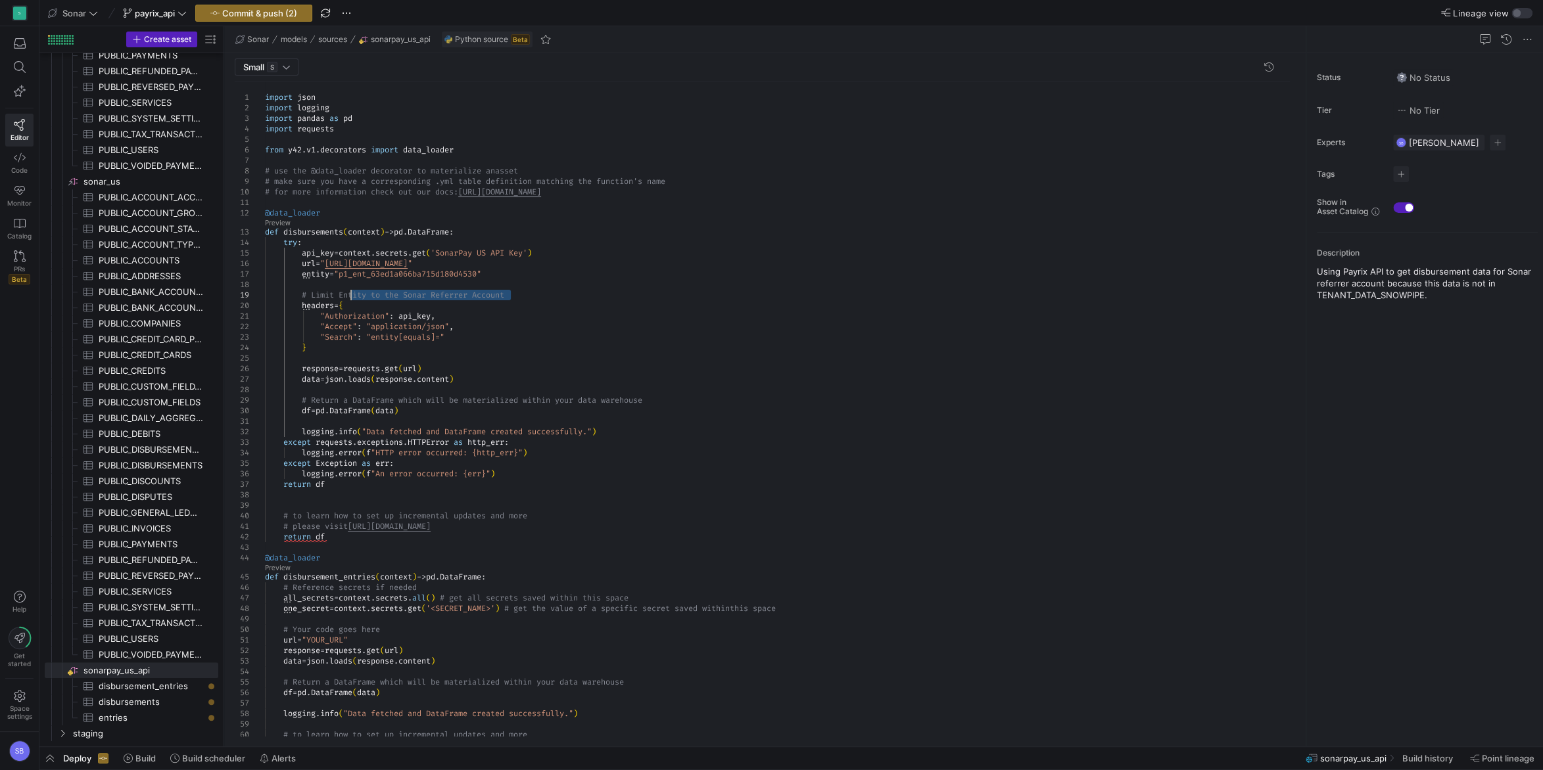
drag, startPoint x: 517, startPoint y: 297, endPoint x: 358, endPoint y: 289, distance: 159.3
click at [353, 290] on div "from y42 . v1 . decorators import data_loader # use the @data_loader decorator …" at bounding box center [782, 535] width 1035 height 909
click at [453, 297] on div "from y42 . v1 . decorators import data_loader # use the @data_loader decorator …" at bounding box center [782, 535] width 1035 height 909
click at [452, 296] on div "from y42 . v1 . decorators import data_loader # use the @data_loader decorator …" at bounding box center [782, 535] width 1035 height 909
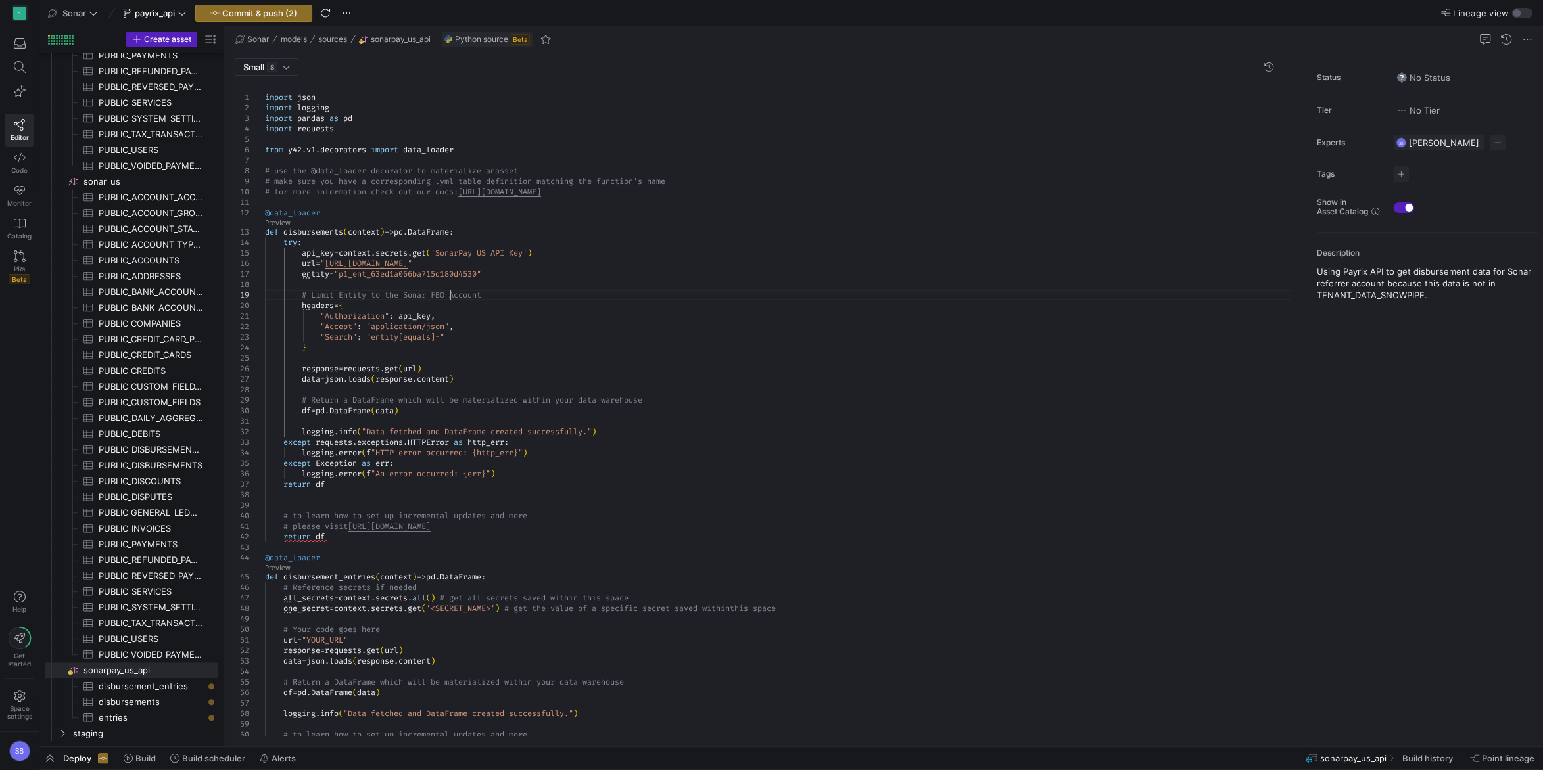
scroll to position [84, 184]
click at [546, 298] on div "from y42 . v1 . decorators import data_loader # use the @data_loader decorator …" at bounding box center [782, 535] width 1035 height 909
click at [514, 283] on div "from y42 . v1 . decorators import data_loader # use the @data_loader decorator …" at bounding box center [782, 535] width 1035 height 909
click at [503, 285] on div "from y42 . v1 . decorators import data_loader # use the @data_loader decorator …" at bounding box center [782, 530] width 1035 height 898
drag, startPoint x: 498, startPoint y: 283, endPoint x: 193, endPoint y: 286, distance: 305.0
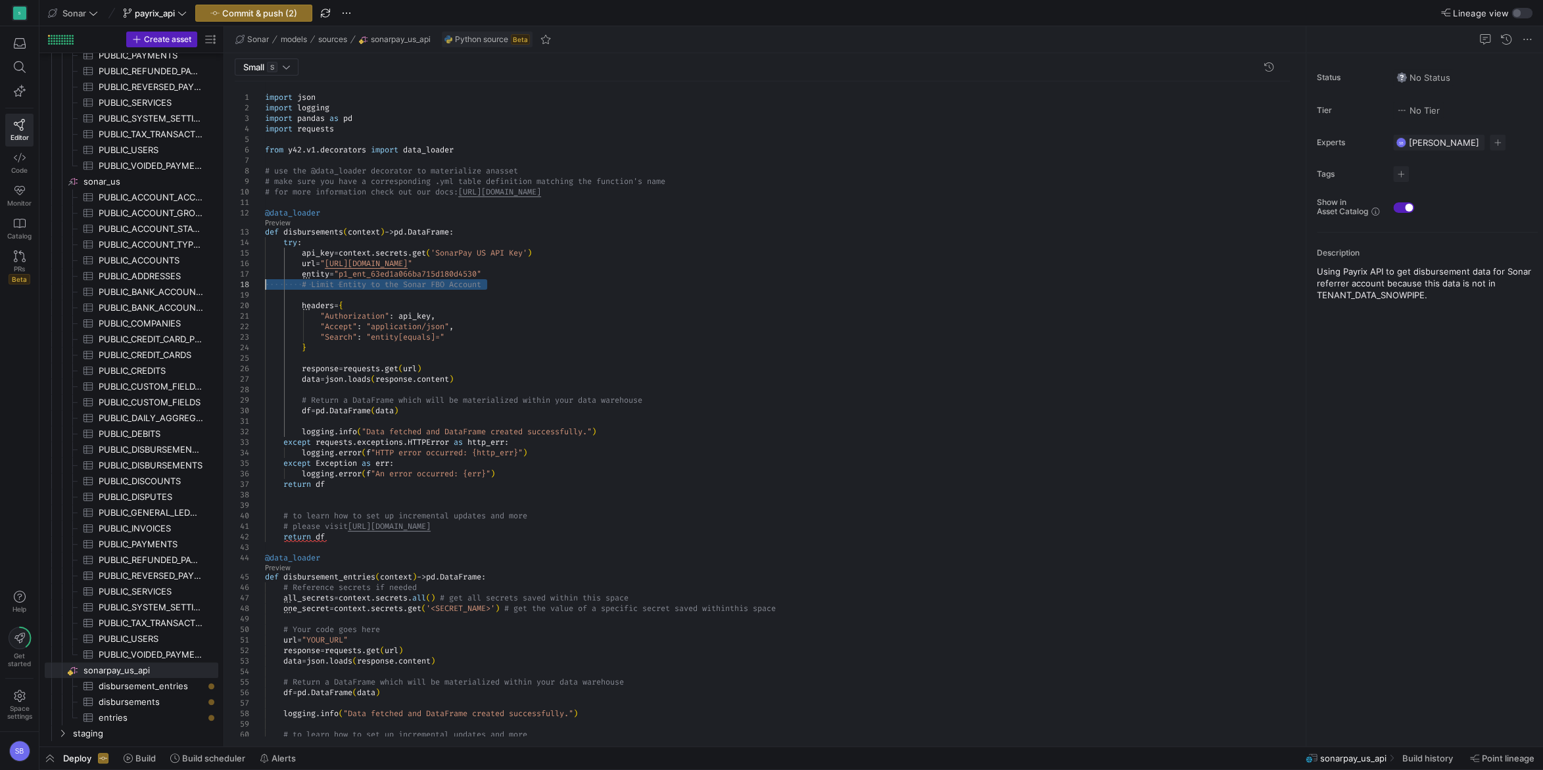
click at [265, 286] on div "from y42 . v1 . decorators import data_loader # use the @data_loader decorator …" at bounding box center [782, 535] width 1035 height 909
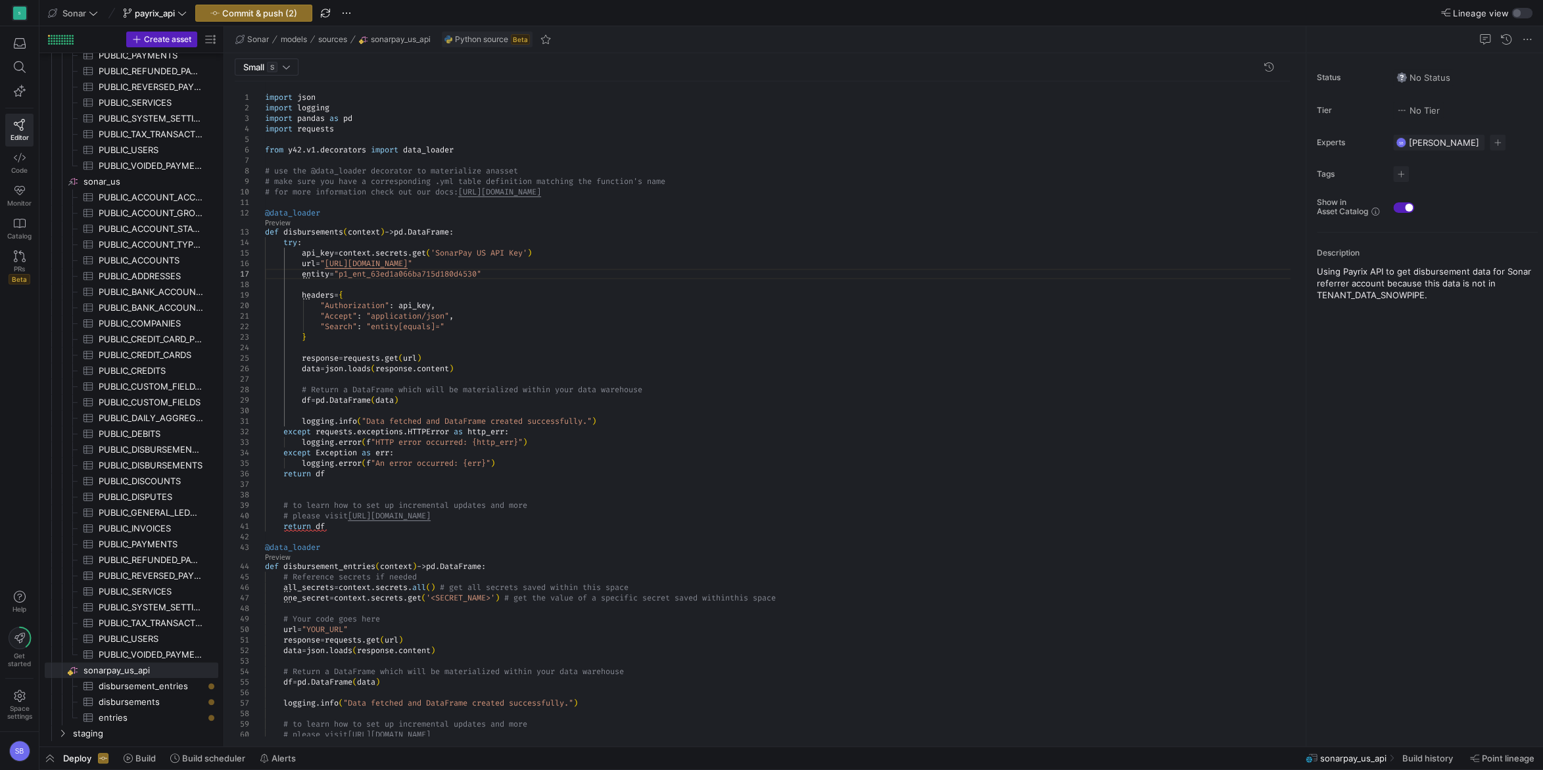
click at [372, 328] on div "from y42 . v1 . decorators import data_loader # use the @data_loader decorator …" at bounding box center [782, 530] width 1035 height 898
click at [450, 326] on div "from y42 . v1 . decorators import data_loader # use the @data_loader decorator …" at bounding box center [782, 530] width 1035 height 898
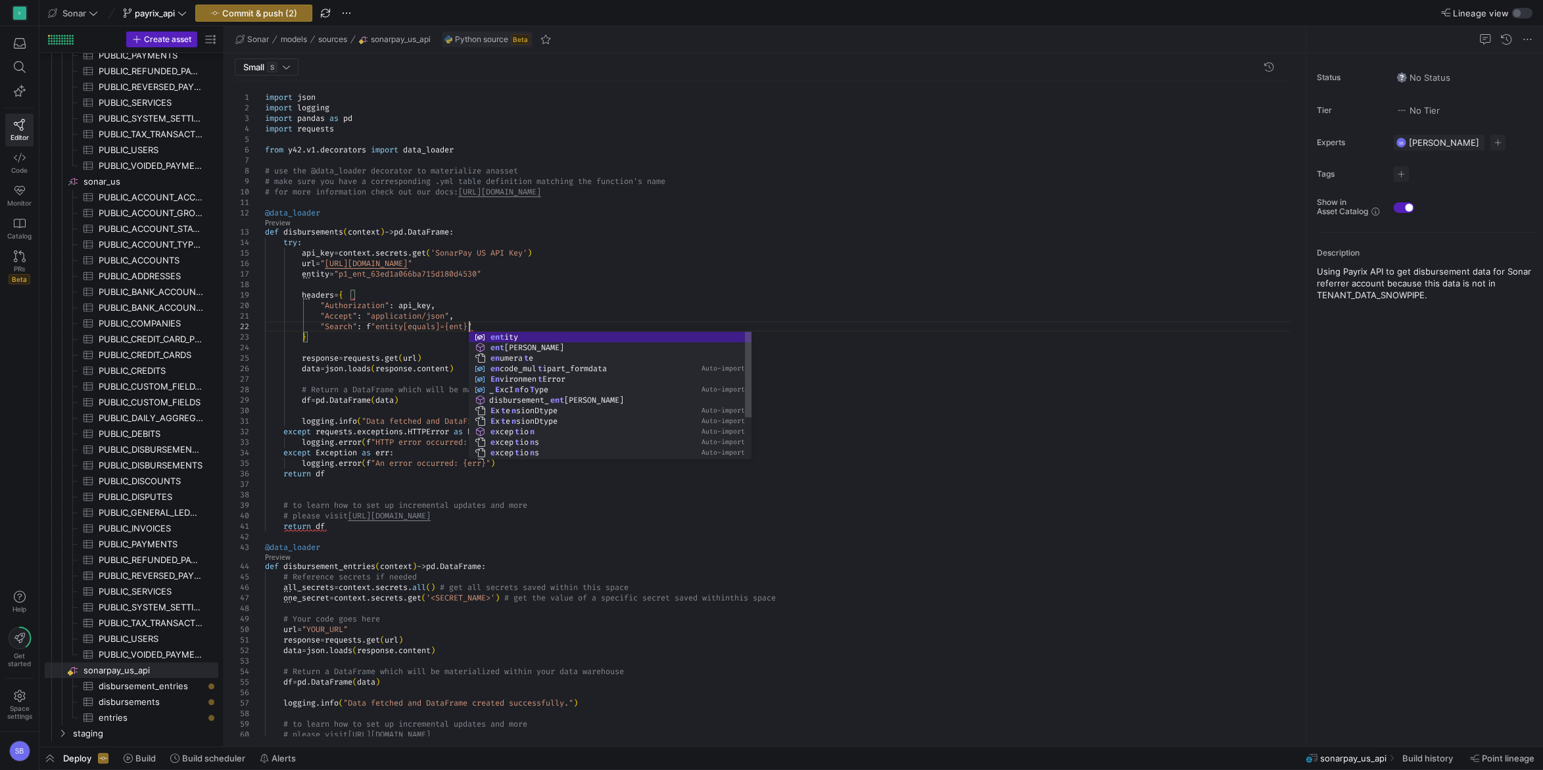
scroll to position [20, 218]
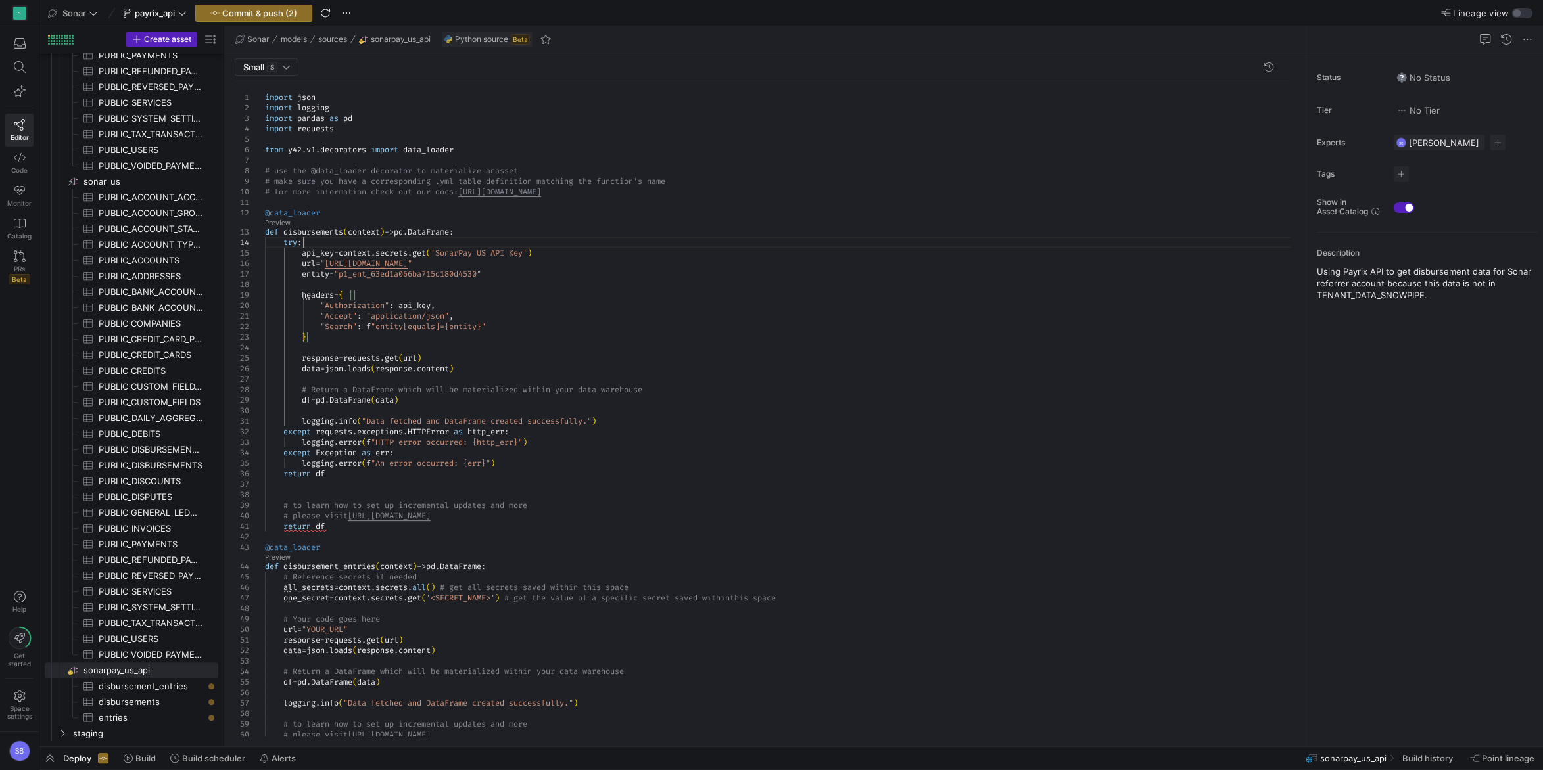
click at [552, 239] on div "from y42 . v1 . decorators import data_loader # use the @data_loader decorator …" at bounding box center [782, 530] width 1035 height 898
click at [546, 259] on div "from y42 . v1 . decorators import data_loader # use the @data_loader decorator …" at bounding box center [782, 530] width 1035 height 898
click at [569, 362] on div "from y42 . v1 . decorators import data_loader # use the @data_loader decorator …" at bounding box center [782, 530] width 1035 height 898
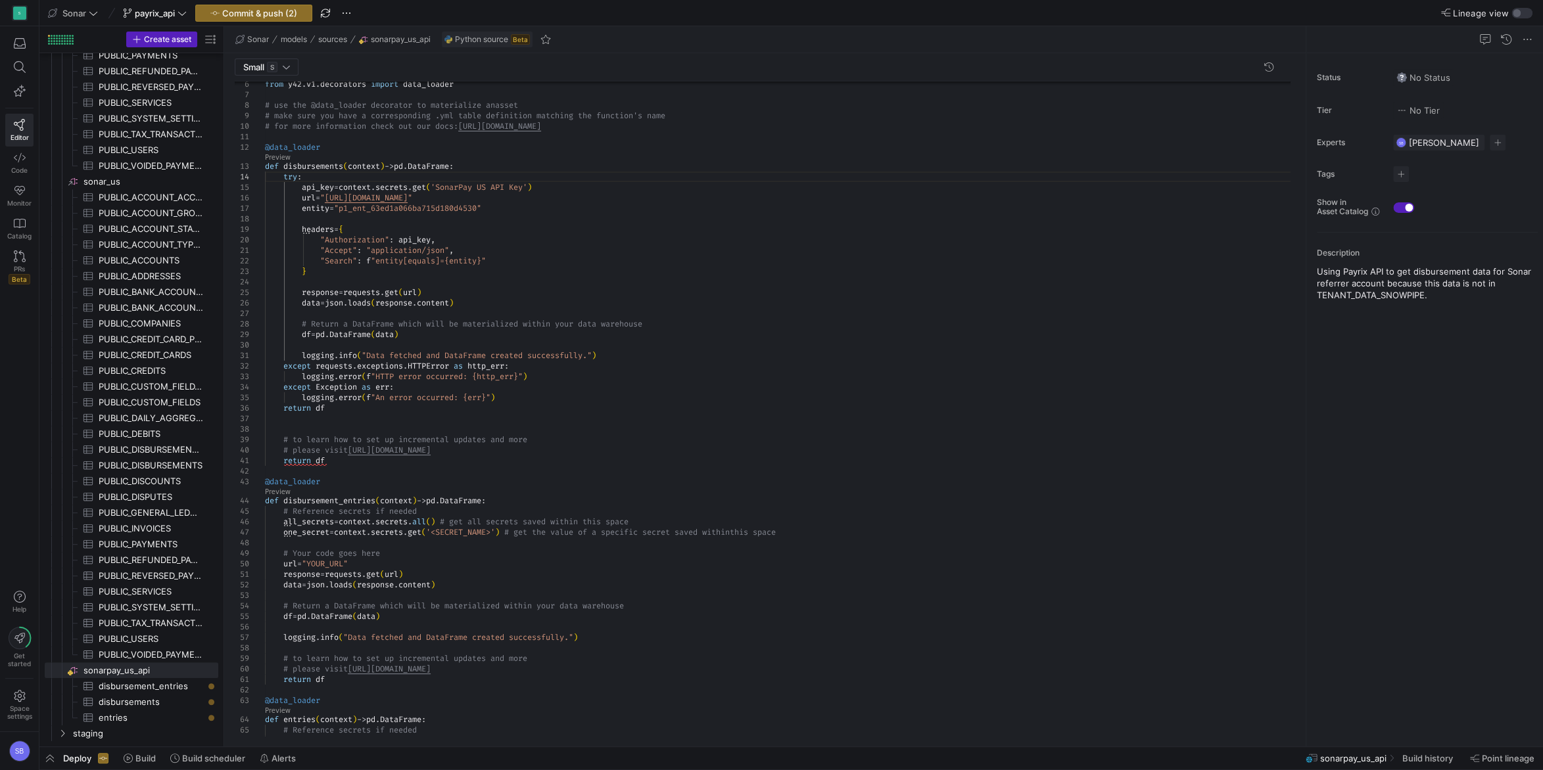
click at [515, 218] on div "from y42 . v1 . decorators import data_loader # use the @data_loader decorator …" at bounding box center [782, 465] width 1035 height 898
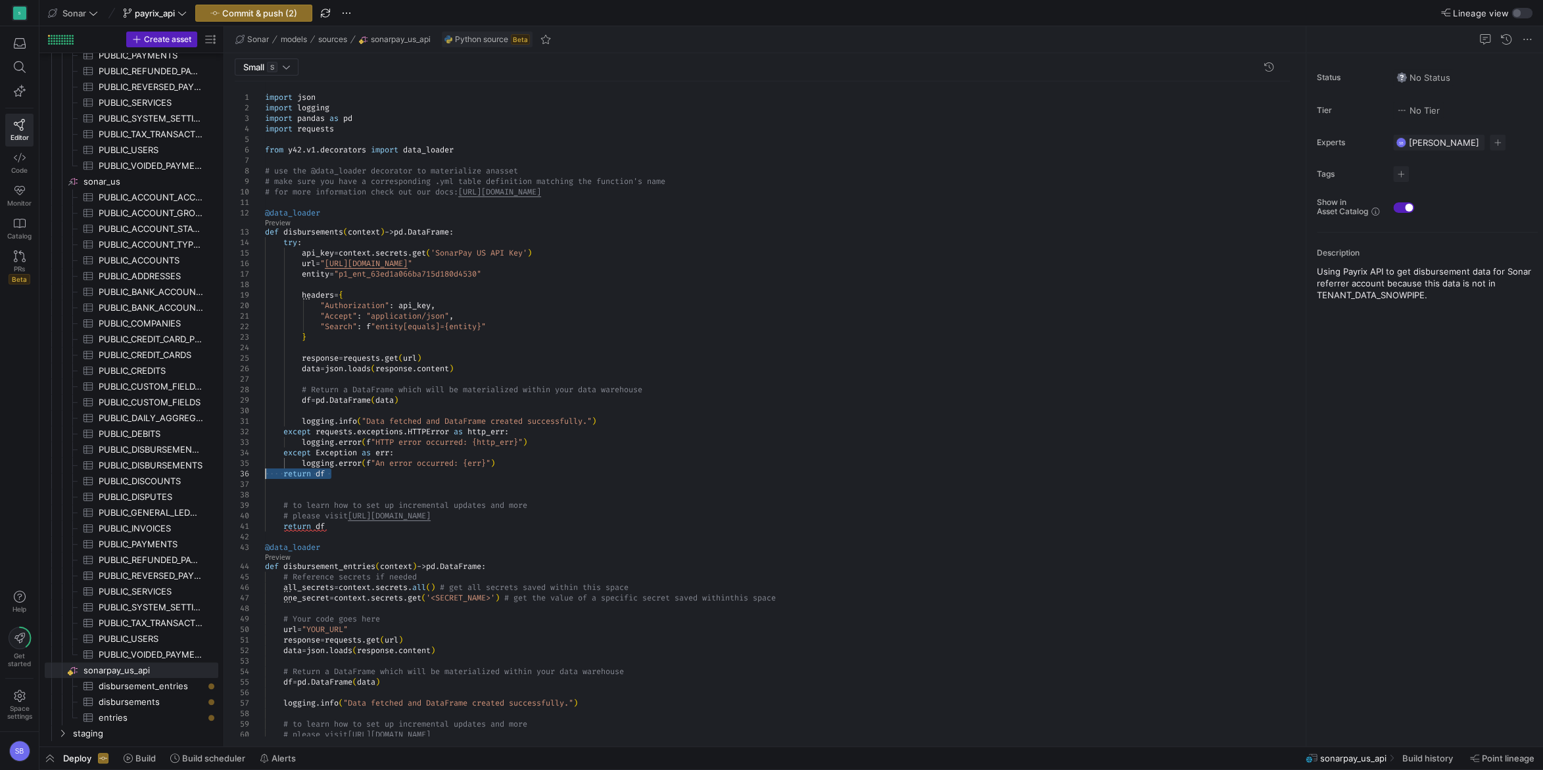
drag, startPoint x: 337, startPoint y: 473, endPoint x: 243, endPoint y: 469, distance: 94.1
click at [265, 469] on div "from y42 . v1 . decorators import data_loader # use the @data_loader decorator …" at bounding box center [782, 530] width 1035 height 898
click at [291, 481] on div "from y42 . v1 . decorators import data_loader # use the @data_loader decorator …" at bounding box center [782, 525] width 1035 height 888
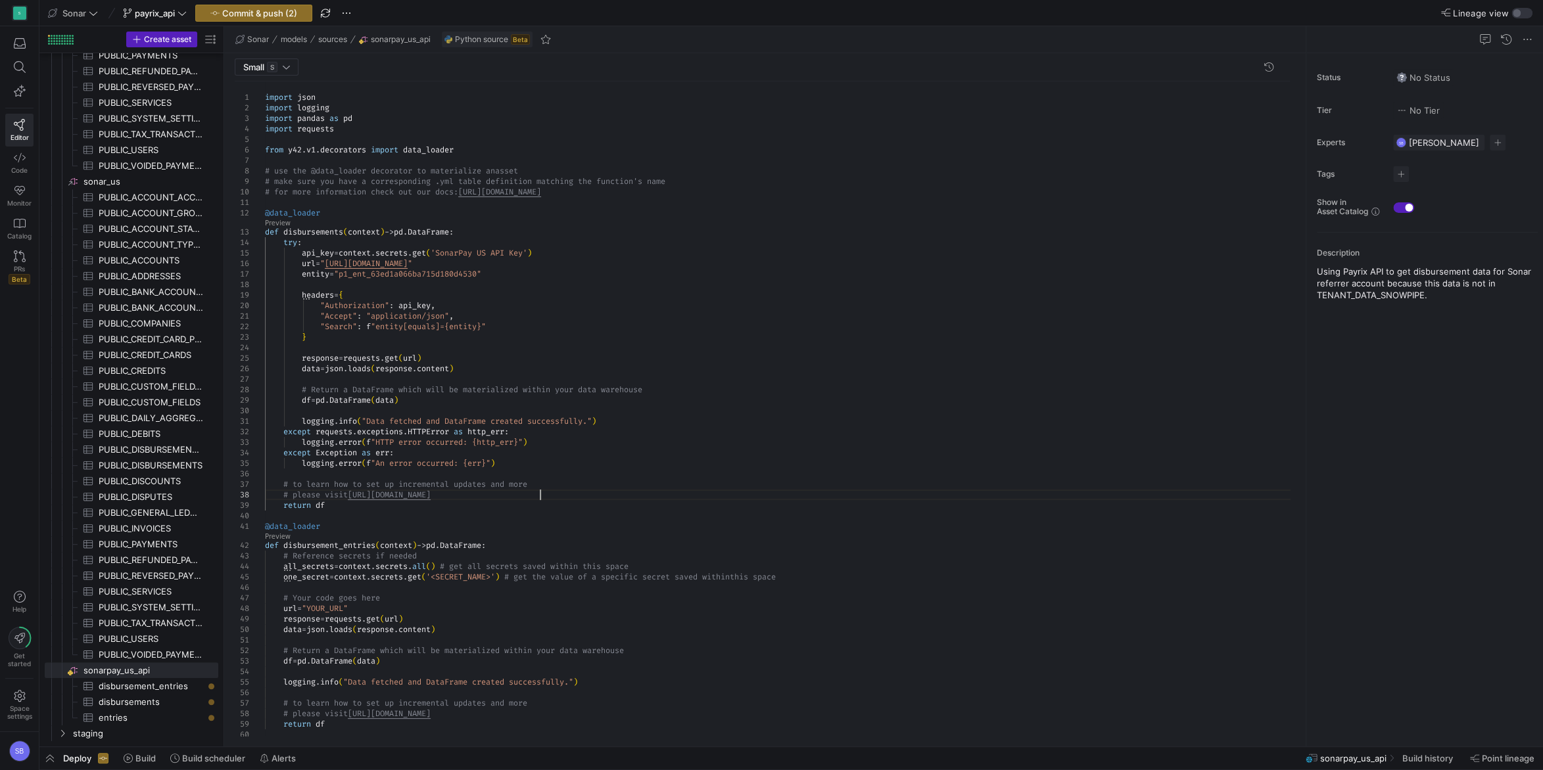
click at [632, 494] on div "from y42 . v1 . decorators import data_loader # use the @data_loader decorator …" at bounding box center [782, 519] width 1035 height 877
click at [655, 455] on div "from y42 . v1 . decorators import data_loader # use the @data_loader decorator …" at bounding box center [782, 519] width 1035 height 877
click at [540, 460] on div "from y42 . v1 . decorators import data_loader # use the @data_loader decorator …" at bounding box center [782, 519] width 1035 height 877
click at [743, 327] on div "from y42 . v1 . decorators import data_loader # use the @data_loader decorator …" at bounding box center [782, 519] width 1035 height 877
click at [514, 287] on div "from y42 . v1 . decorators import data_loader # use the @data_loader decorator …" at bounding box center [782, 519] width 1035 height 877
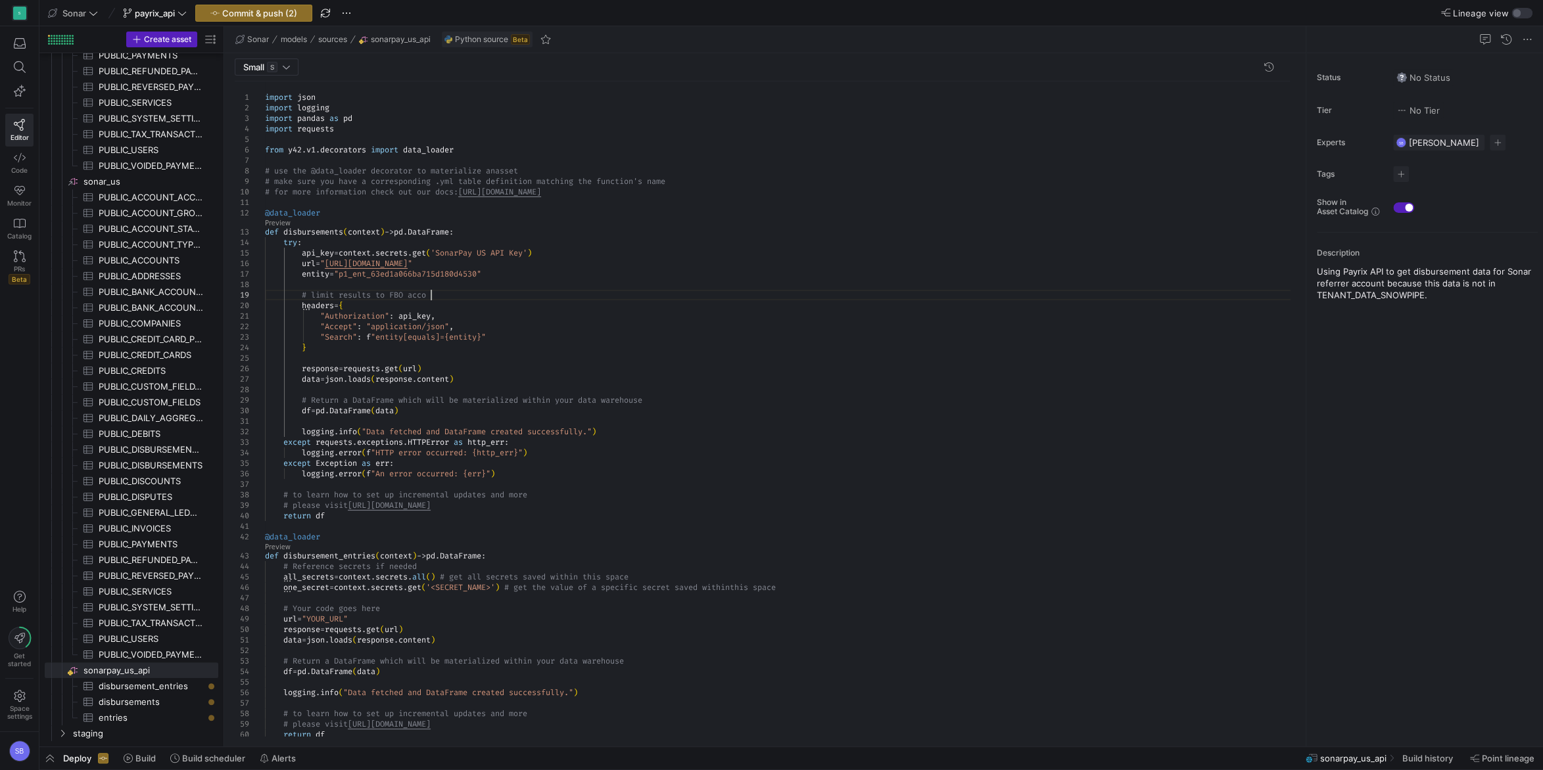
scroll to position [84, 179]
click at [385, 293] on div "from y42 . v1 . decorators import data_loader # use the @data_loader decorator …" at bounding box center [782, 525] width 1035 height 888
click at [517, 290] on div "from y42 . v1 . decorators import data_loader # use the @data_loader decorator …" at bounding box center [782, 525] width 1035 height 888
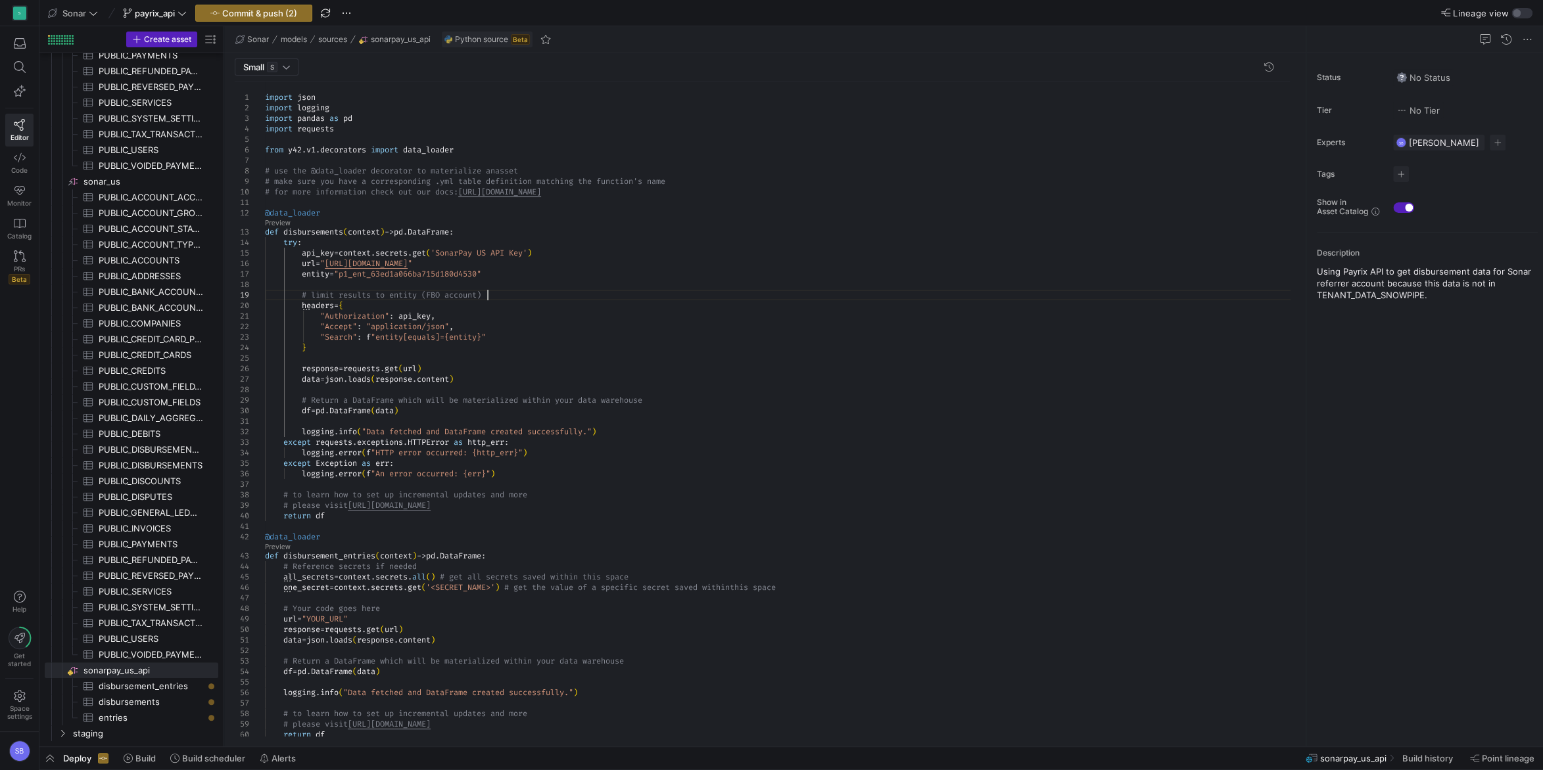
click at [584, 249] on div "from y42 . v1 . decorators import data_loader # use the @data_loader decorator …" at bounding box center [782, 525] width 1035 height 888
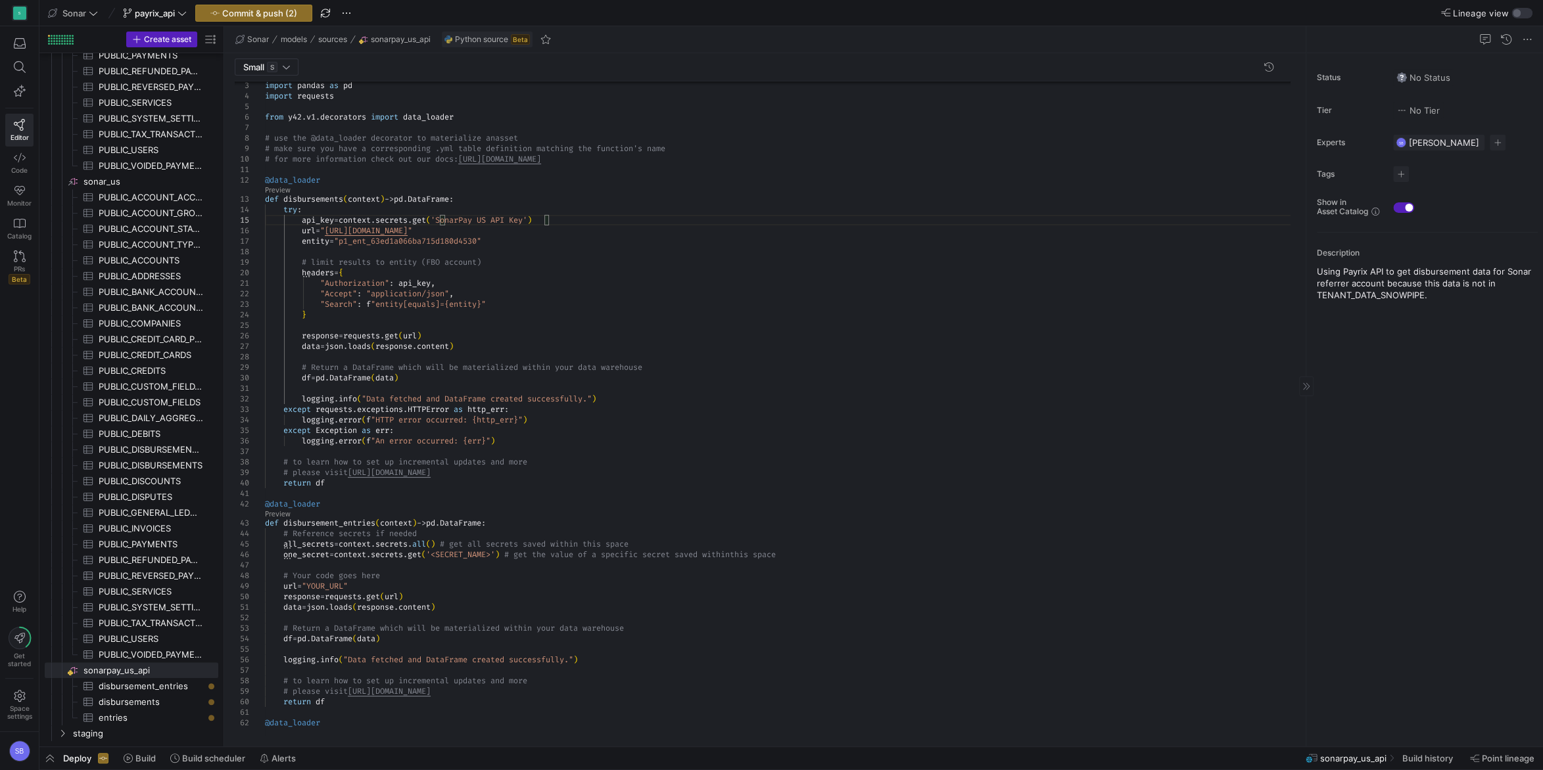
click at [1370, 283] on p "Using Payrix API to get disbursement data for Sonar referrer account because th…" at bounding box center [1426, 283] width 221 height 35
click at [1363, 311] on p "Using Payrix API to get disbursement data for Sonar referrer account because th…" at bounding box center [1426, 308] width 209 height 35
click at [1088, 296] on div "from y42 . v1 . decorators import data_loader # use the @data_loader decorator …" at bounding box center [782, 493] width 1035 height 888
click at [873, 307] on div "from y42 . v1 . decorators import data_loader # use the @data_loader decorator …" at bounding box center [782, 493] width 1035 height 888
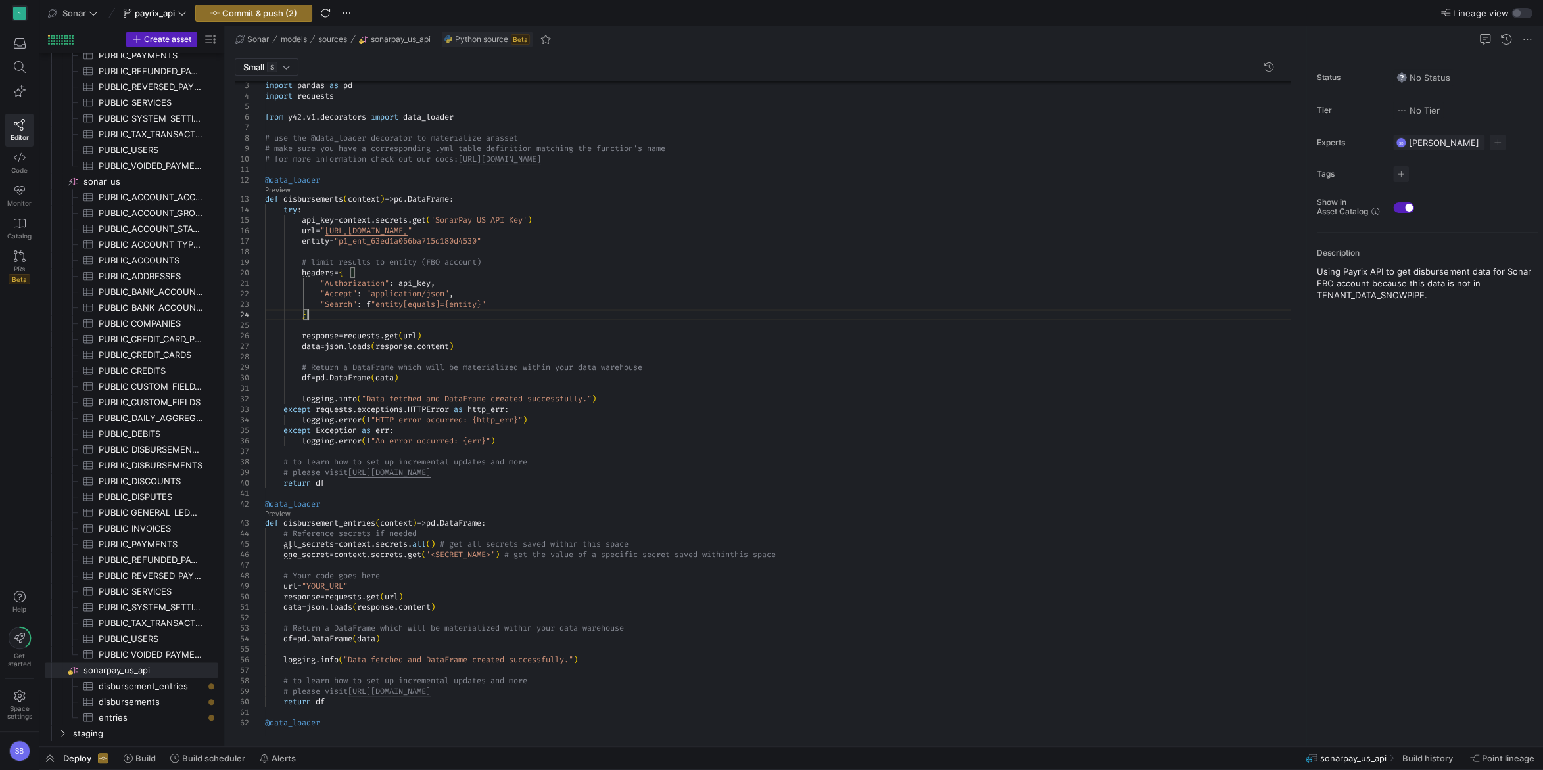
click at [834, 314] on div "from y42 . v1 . decorators import data_loader # use the @data_loader decorator …" at bounding box center [782, 493] width 1035 height 888
click at [720, 350] on div "from y42 . v1 . decorators import data_loader # use the @data_loader decorator …" at bounding box center [782, 493] width 1035 height 888
click at [457, 331] on div "# make sure you have a corresponding .yml table de finition matching the functi…" at bounding box center [782, 493] width 1035 height 888
click at [503, 300] on div "# make sure you have a corresponding .yml table de finition matching the functi…" at bounding box center [782, 493] width 1035 height 888
click at [578, 287] on div "# make sure you have a corresponding .yml table de finition matching the functi…" at bounding box center [782, 493] width 1035 height 888
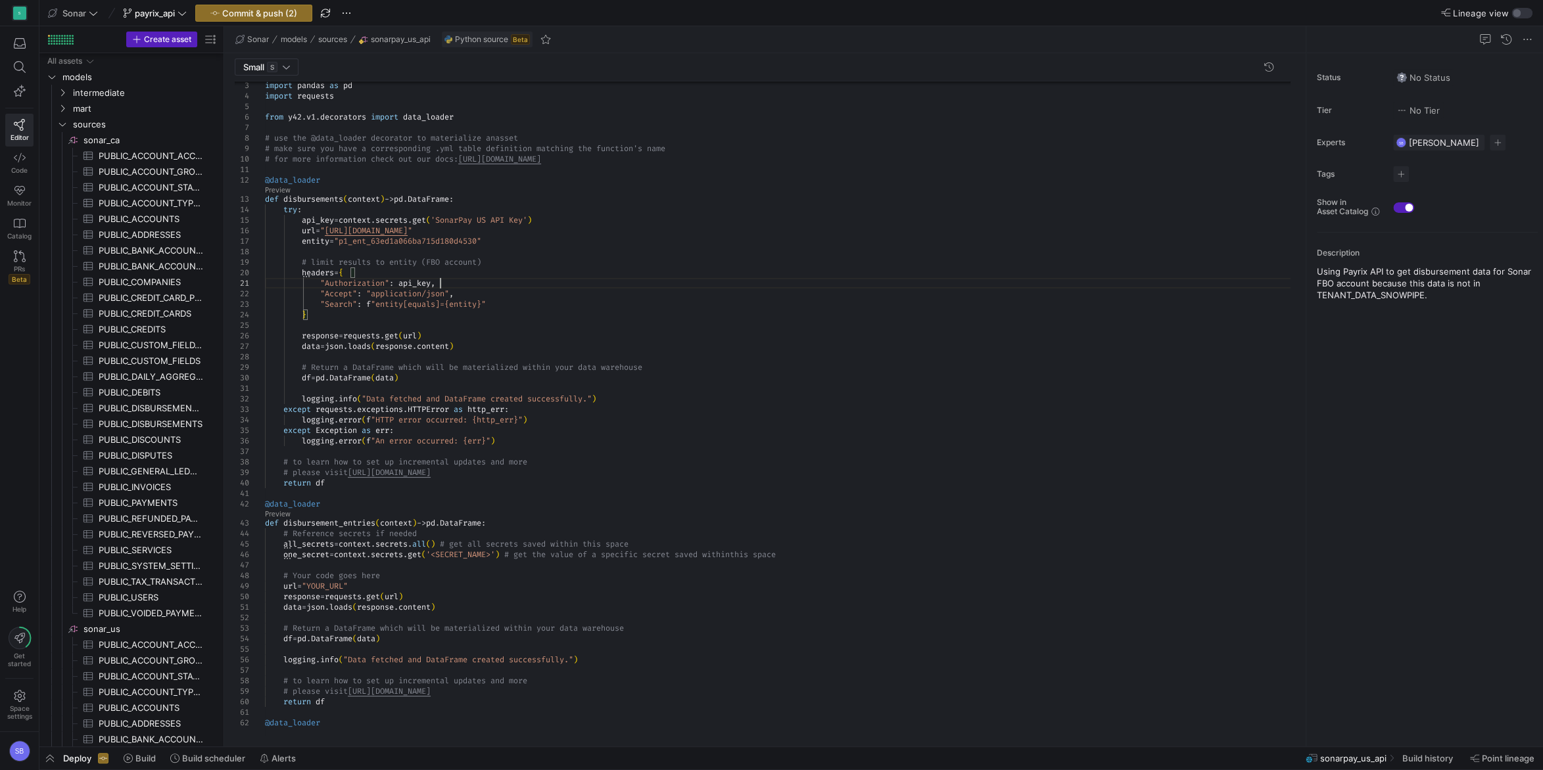
scroll to position [84, 222]
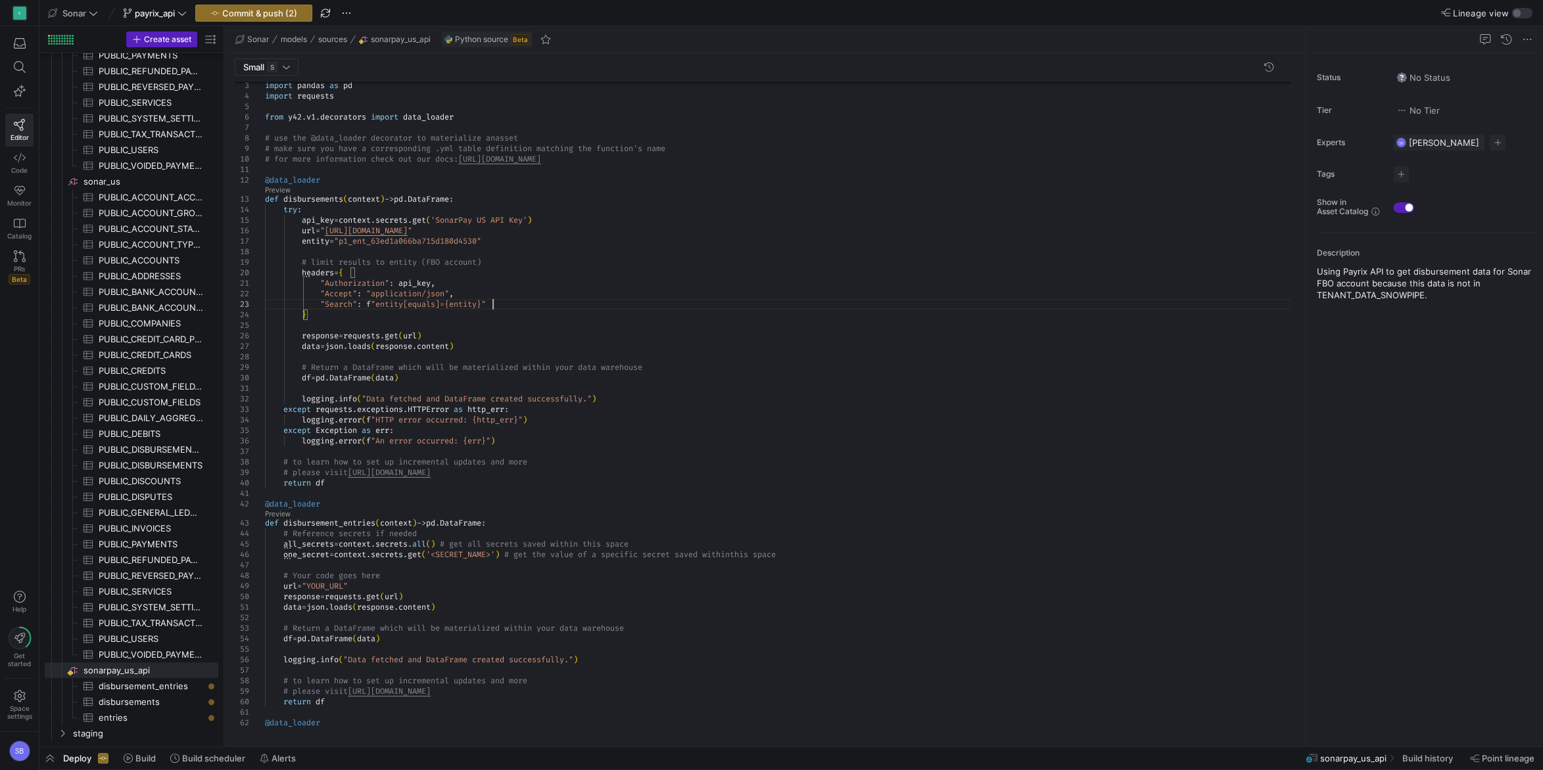
click at [547, 304] on div "# make sure you have a corresponding .yml table de finition matching the functi…" at bounding box center [782, 493] width 1035 height 888
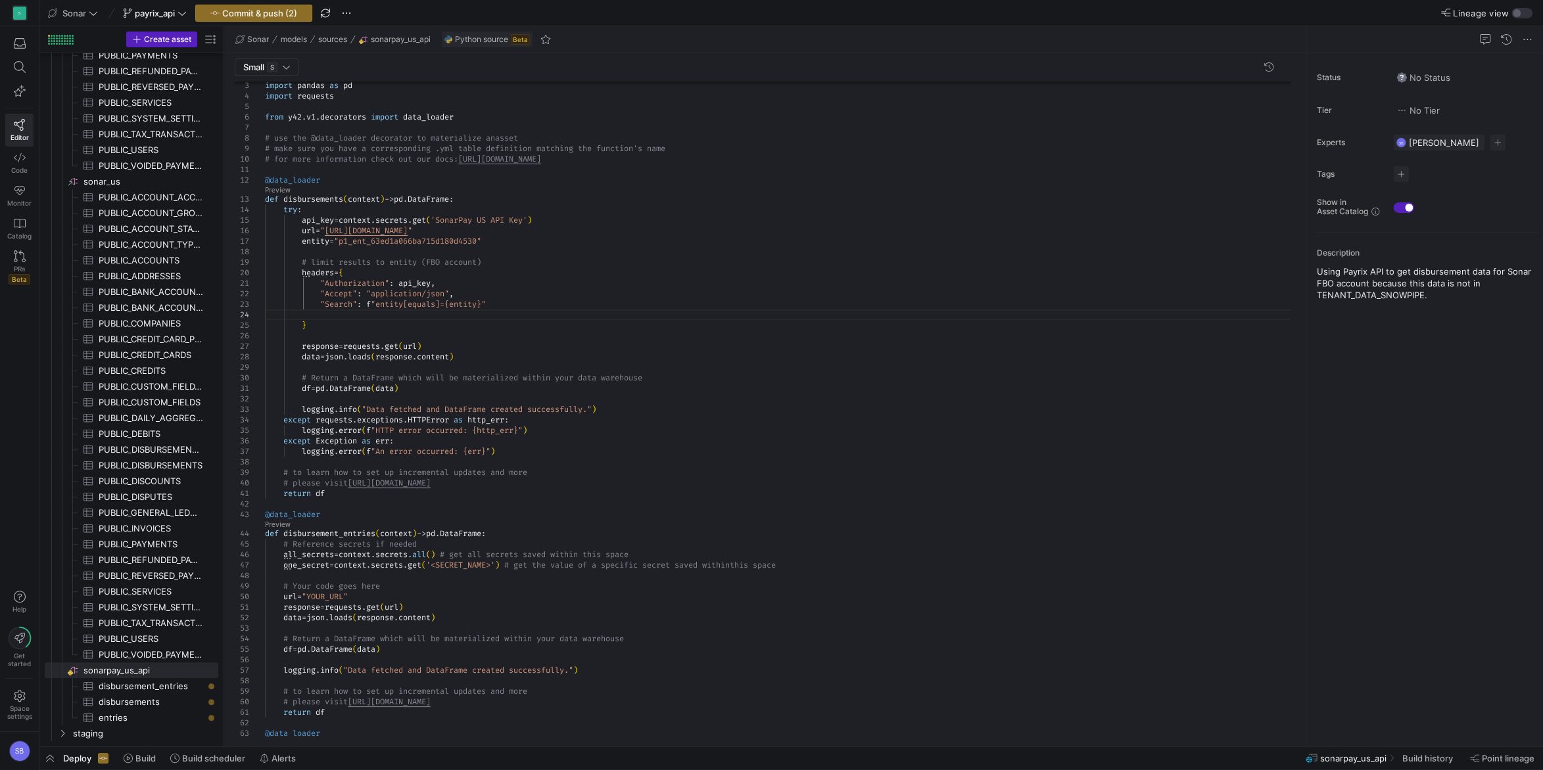
click at [452, 311] on div "# make sure you have a corresponding .yml table de finition matching the functi…" at bounding box center [782, 498] width 1035 height 898
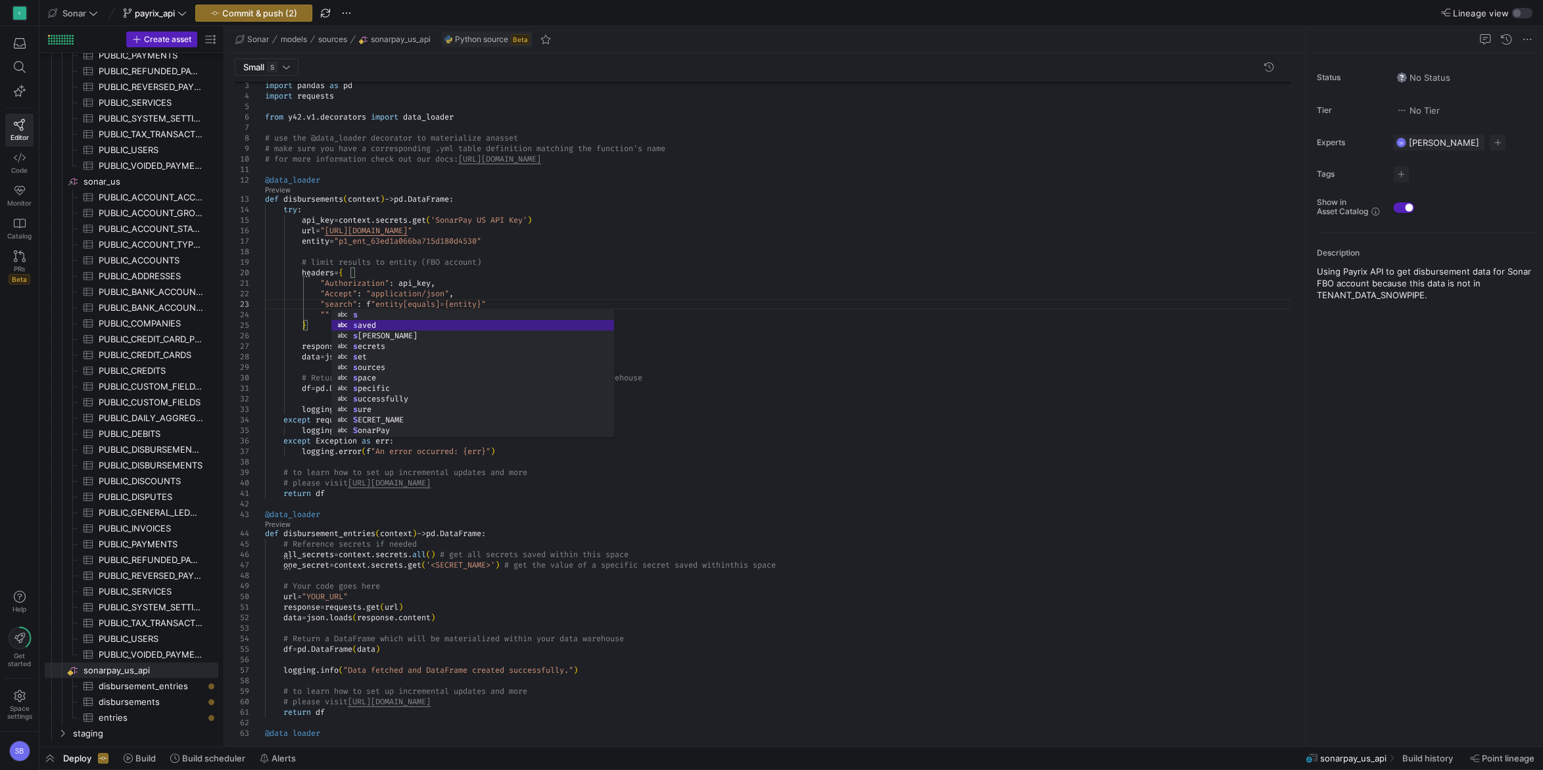
click at [540, 232] on div "# make sure you have a corresponding .yml table de finition matching the functi…" at bounding box center [782, 498] width 1035 height 898
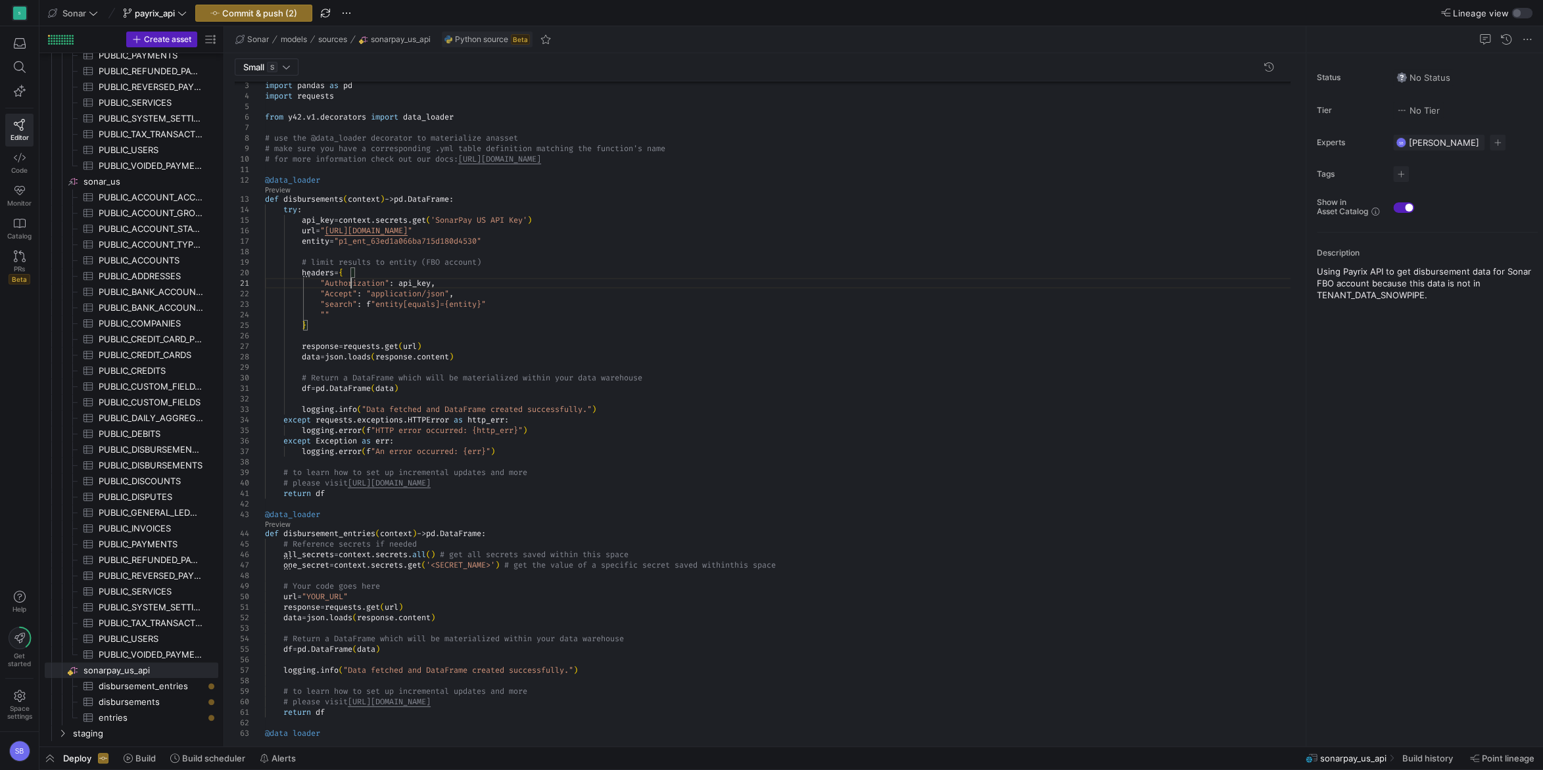
click at [351, 282] on div "# make sure you have a corresponding .yml table de finition matching the functi…" at bounding box center [782, 498] width 1035 height 898
click at [338, 281] on div "# make sure you have a corresponding .yml table de finition matching the functi…" at bounding box center [782, 498] width 1035 height 898
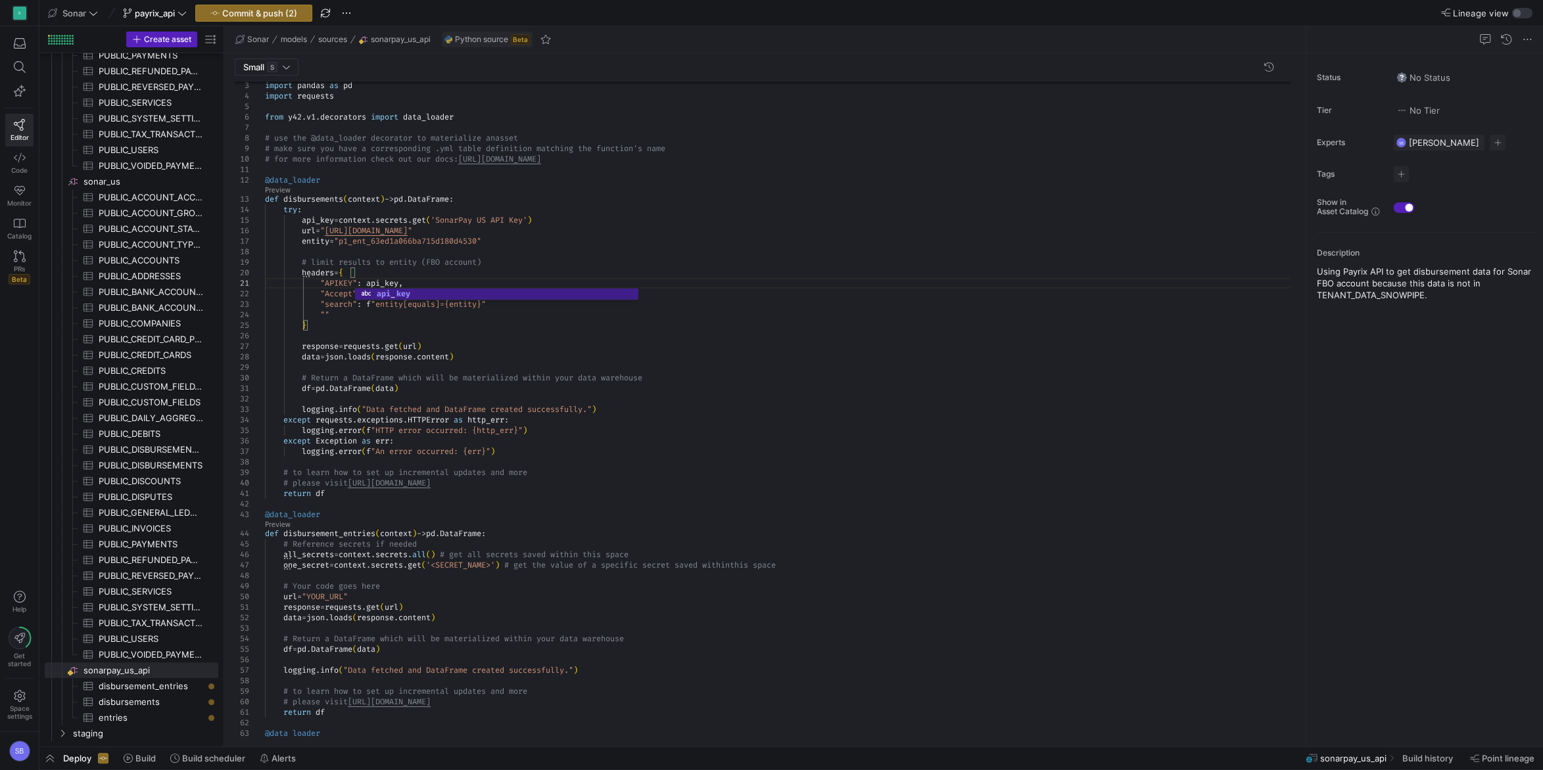
click at [373, 226] on div "# make sure you have a corresponding .yml table de finition matching the functi…" at bounding box center [782, 498] width 1035 height 898
click at [502, 293] on div "# make sure you have a corresponding .yml table de finition matching the functi…" at bounding box center [782, 498] width 1035 height 898
click at [326, 313] on div "# make sure you have a corresponding .yml table de finition matching the functi…" at bounding box center [782, 498] width 1035 height 898
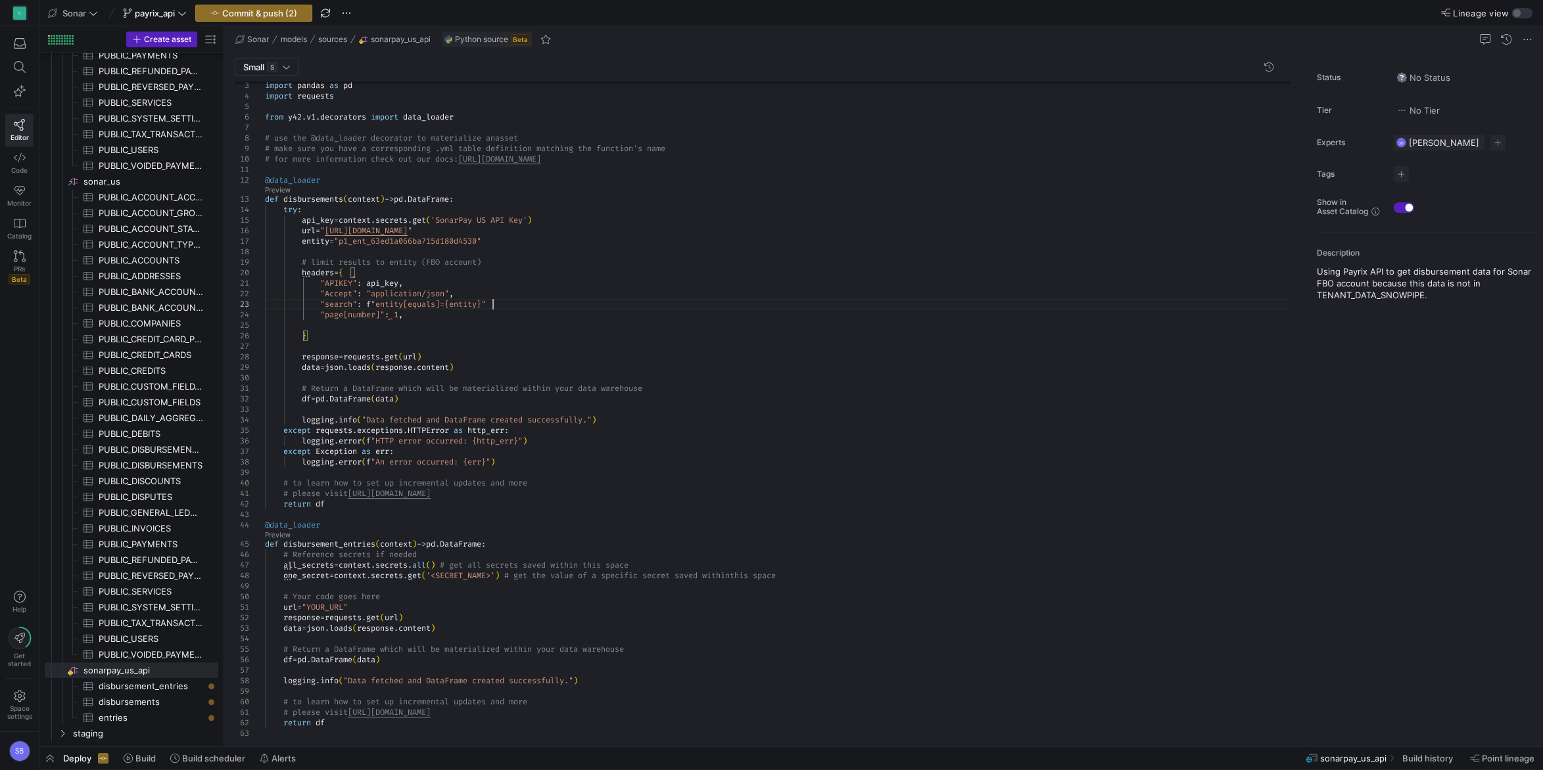
click at [491, 303] on div "# make sure you have a corresponding .yml table de finition matching the functi…" at bounding box center [782, 503] width 1035 height 909
click at [373, 322] on div "# make sure you have a corresponding .yml table de finition matching the functi…" at bounding box center [782, 503] width 1035 height 909
click at [431, 314] on div "# make sure you have a corresponding .yml table de finition matching the functi…" at bounding box center [782, 503] width 1035 height 909
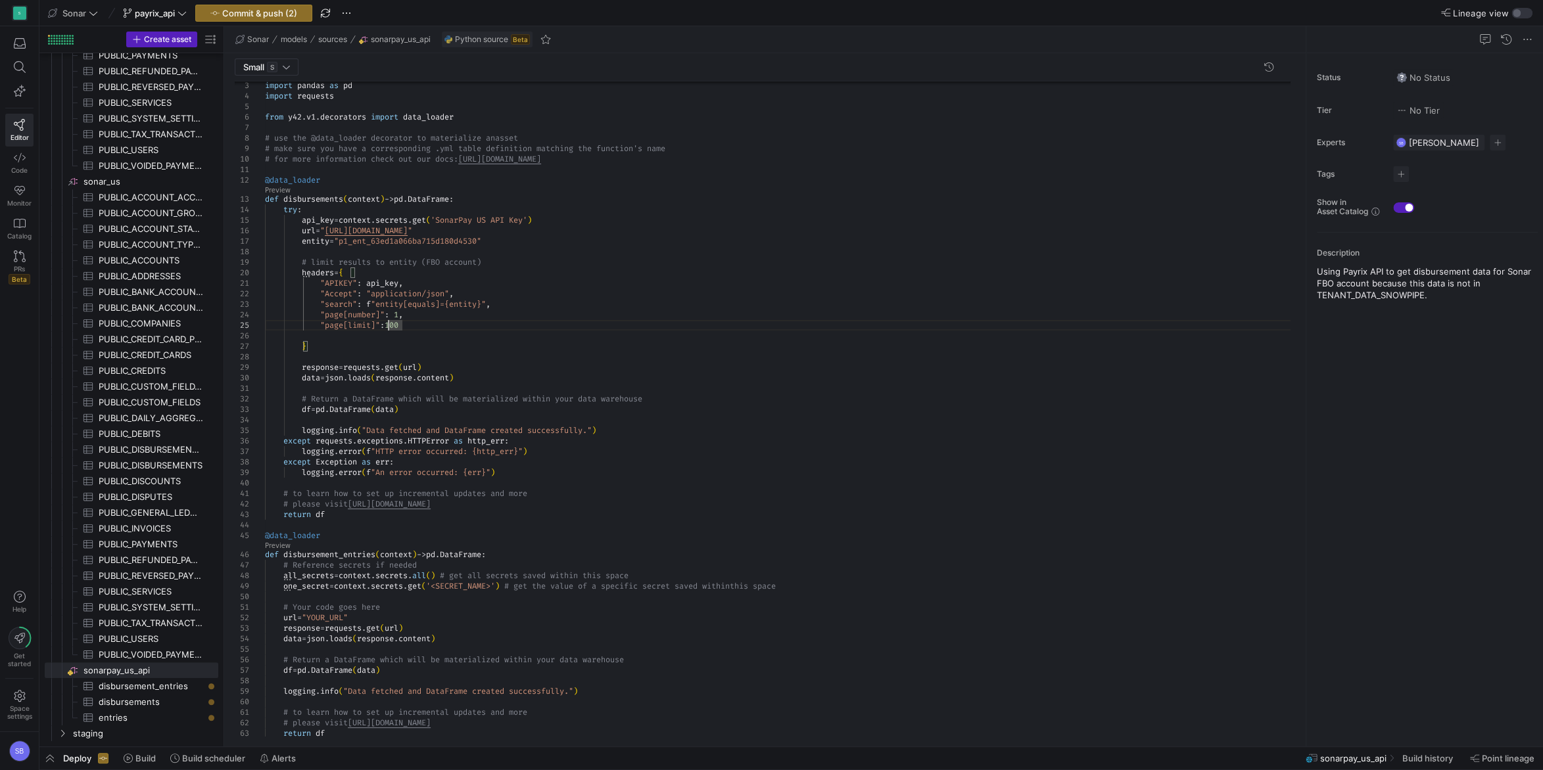
scroll to position [42, 128]
click at [358, 337] on div "# make sure you have a corresponding .yml table de finition matching the functi…" at bounding box center [782, 509] width 1035 height 920
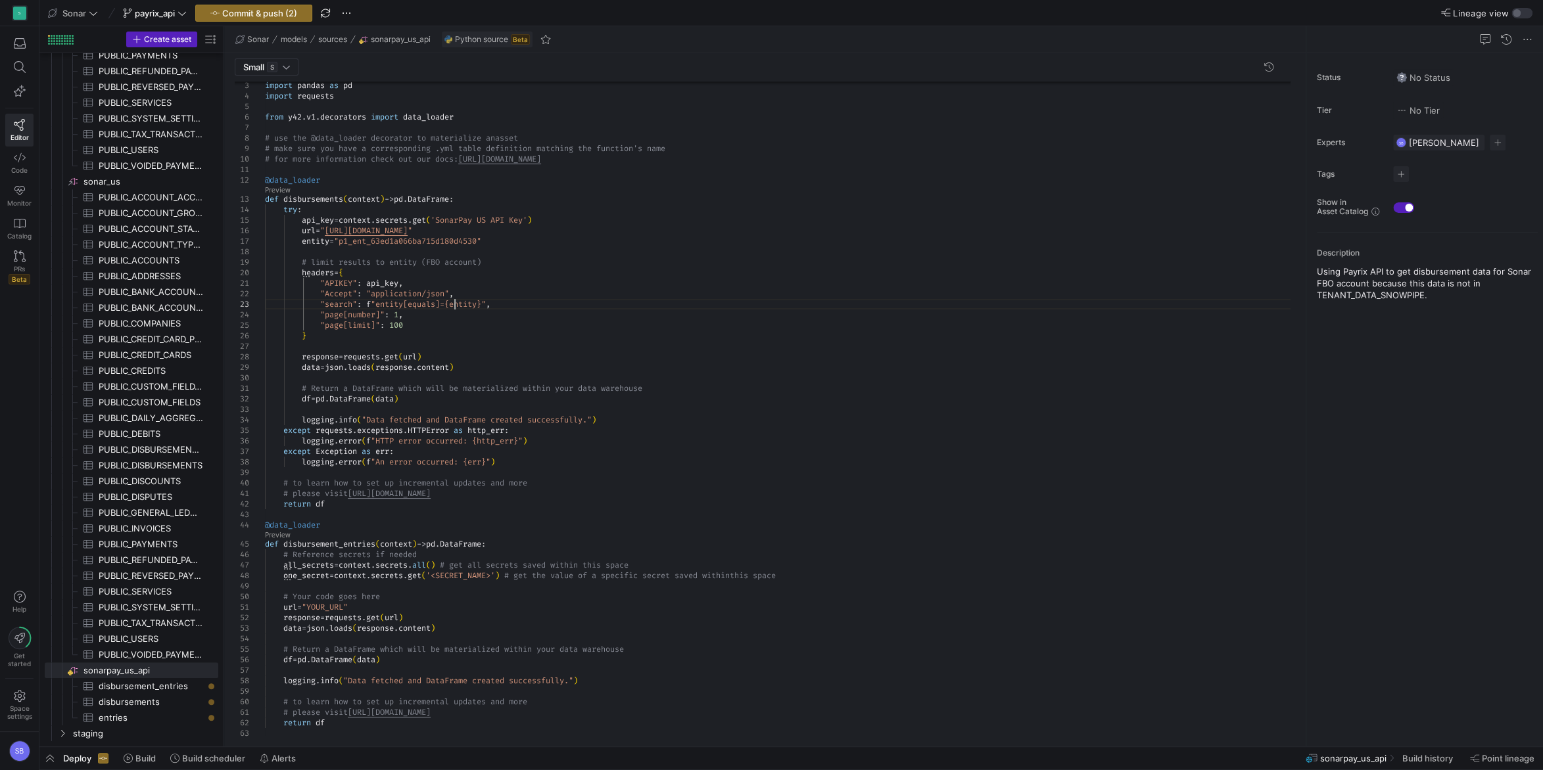
click at [455, 306] on div "# make sure you have a corresponding .yml table de finition matching the functi…" at bounding box center [782, 503] width 1035 height 909
click at [386, 269] on div "# make sure you have a corresponding .yml table de finition matching the functi…" at bounding box center [782, 503] width 1035 height 909
click at [429, 323] on div "# make sure you have a corresponding .yml table de finition matching the functi…" at bounding box center [782, 503] width 1035 height 909
click at [443, 273] on div "# make sure you have a corresponding .yml table de finition matching the functi…" at bounding box center [782, 503] width 1035 height 909
click at [445, 310] on div "# make sure you have a corresponding .yml table de finition matching the functi…" at bounding box center [782, 503] width 1035 height 909
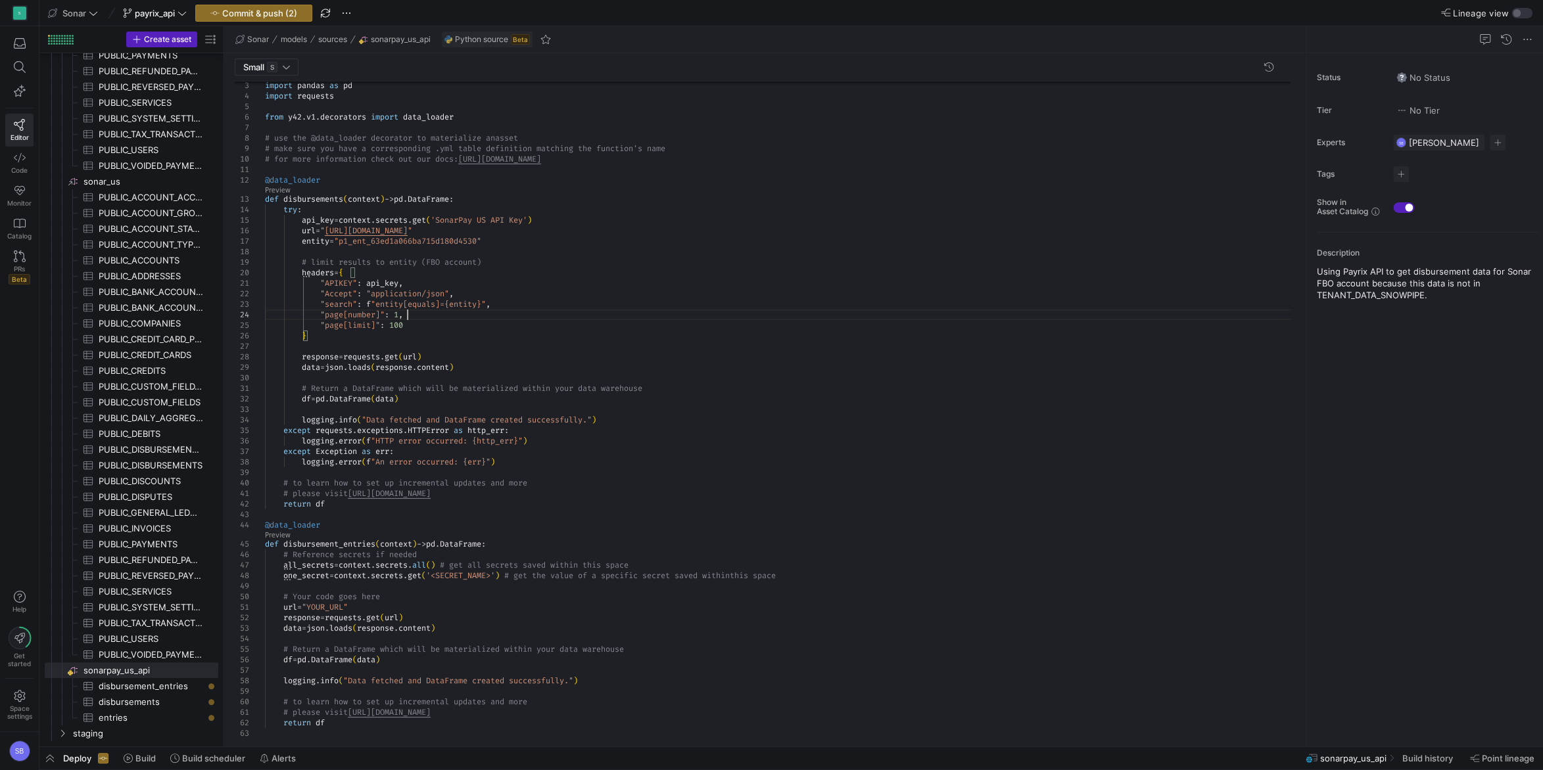
click at [457, 319] on div "# make sure you have a corresponding .yml table de finition matching the functi…" at bounding box center [782, 503] width 1035 height 909
click at [465, 331] on div "# make sure you have a corresponding .yml table de finition matching the functi…" at bounding box center [782, 503] width 1035 height 909
click at [443, 304] on div "# make sure you have a corresponding .yml table de finition matching the functi…" at bounding box center [782, 503] width 1035 height 909
click at [447, 312] on div "# make sure you have a corresponding .yml table de finition matching the functi…" at bounding box center [782, 503] width 1035 height 909
click at [448, 321] on div "# make sure you have a corresponding .yml table de finition matching the functi…" at bounding box center [782, 503] width 1035 height 909
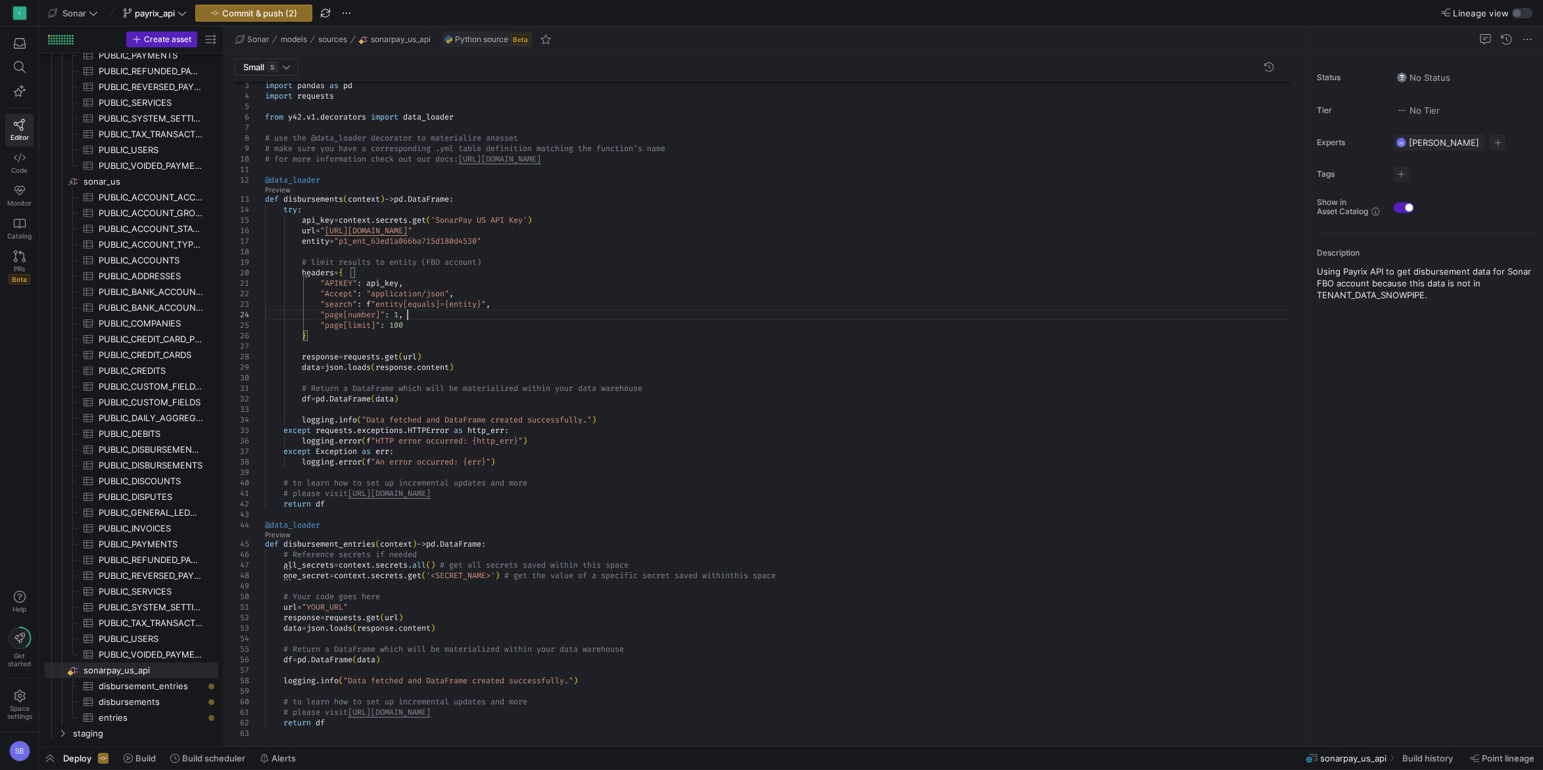
click at [438, 312] on div "# make sure you have a corresponding .yml table de finition matching the functi…" at bounding box center [782, 503] width 1035 height 909
click at [413, 271] on div "# make sure you have a corresponding .yml table de finition matching the functi…" at bounding box center [782, 503] width 1035 height 909
click at [447, 318] on div "# make sure you have a corresponding .yml table de finition matching the functi…" at bounding box center [782, 503] width 1035 height 909
click at [657, 319] on div "# make sure you have a corresponding .yml table de finition matching the functi…" at bounding box center [782, 503] width 1035 height 909
click at [594, 279] on div "# make sure you have a corresponding .yml table de finition matching the functi…" at bounding box center [782, 503] width 1035 height 909
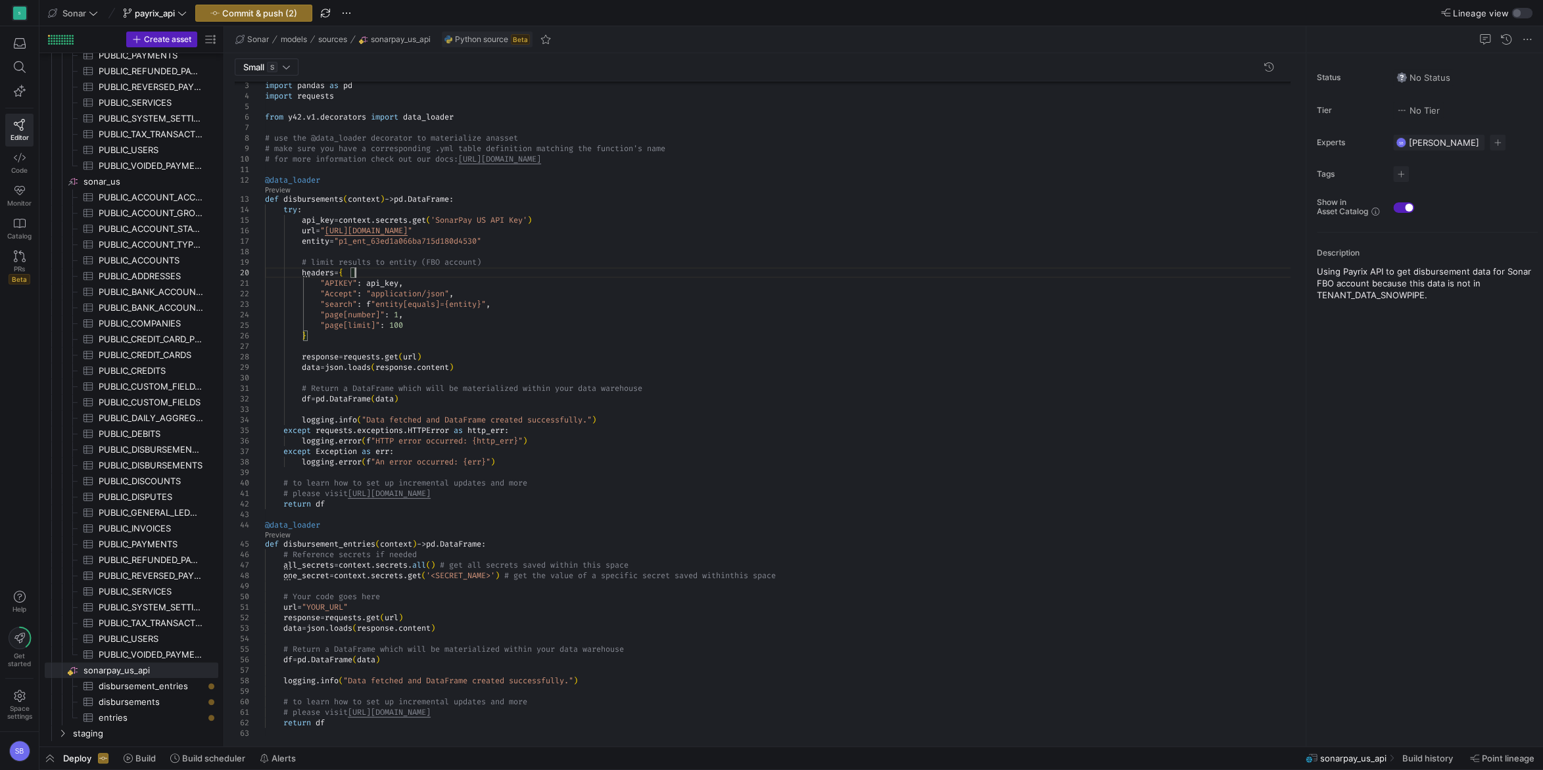
click at [582, 268] on div "# make sure you have a corresponding .yml table de finition matching the functi…" at bounding box center [782, 503] width 1035 height 909
click at [485, 300] on div "# make sure you have a corresponding .yml table de finition matching the functi…" at bounding box center [782, 503] width 1035 height 909
click at [475, 279] on div "# make sure you have a corresponding .yml table de finition matching the functi…" at bounding box center [782, 503] width 1035 height 909
click at [473, 269] on div "# make sure you have a corresponding .yml table de finition matching the functi…" at bounding box center [782, 503] width 1035 height 909
click at [419, 323] on div "# make sure you have a corresponding .yml table de finition matching the functi…" at bounding box center [782, 503] width 1035 height 909
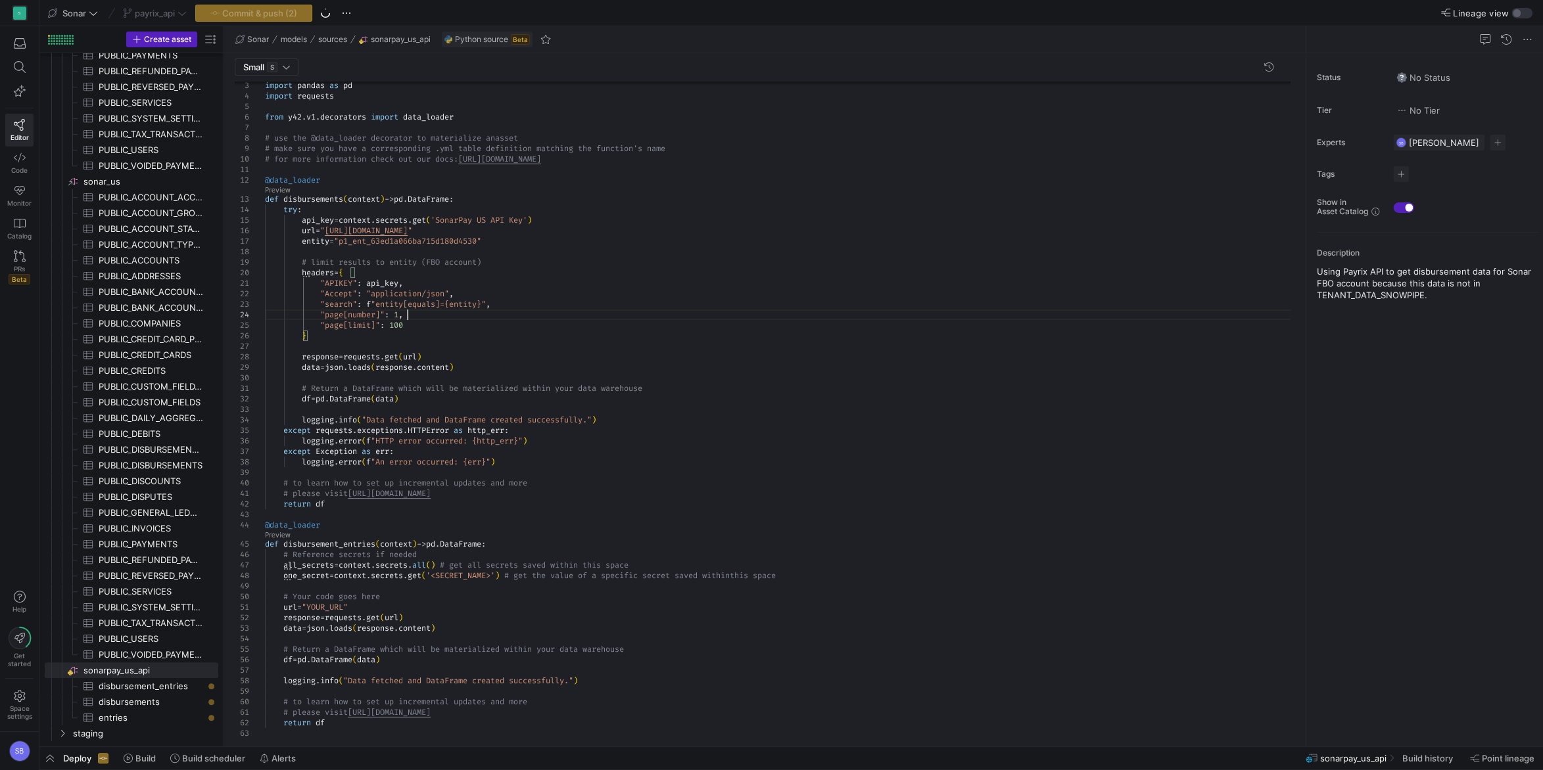
click at [419, 315] on div "# make sure you have a corresponding .yml table de finition matching the functi…" at bounding box center [782, 503] width 1035 height 909
click at [523, 296] on div "# make sure you have a corresponding .yml table de finition matching the functi…" at bounding box center [782, 503] width 1035 height 909
click at [496, 241] on div "# make sure you have a corresponding .yml table de finition matching the functi…" at bounding box center [782, 503] width 1035 height 909
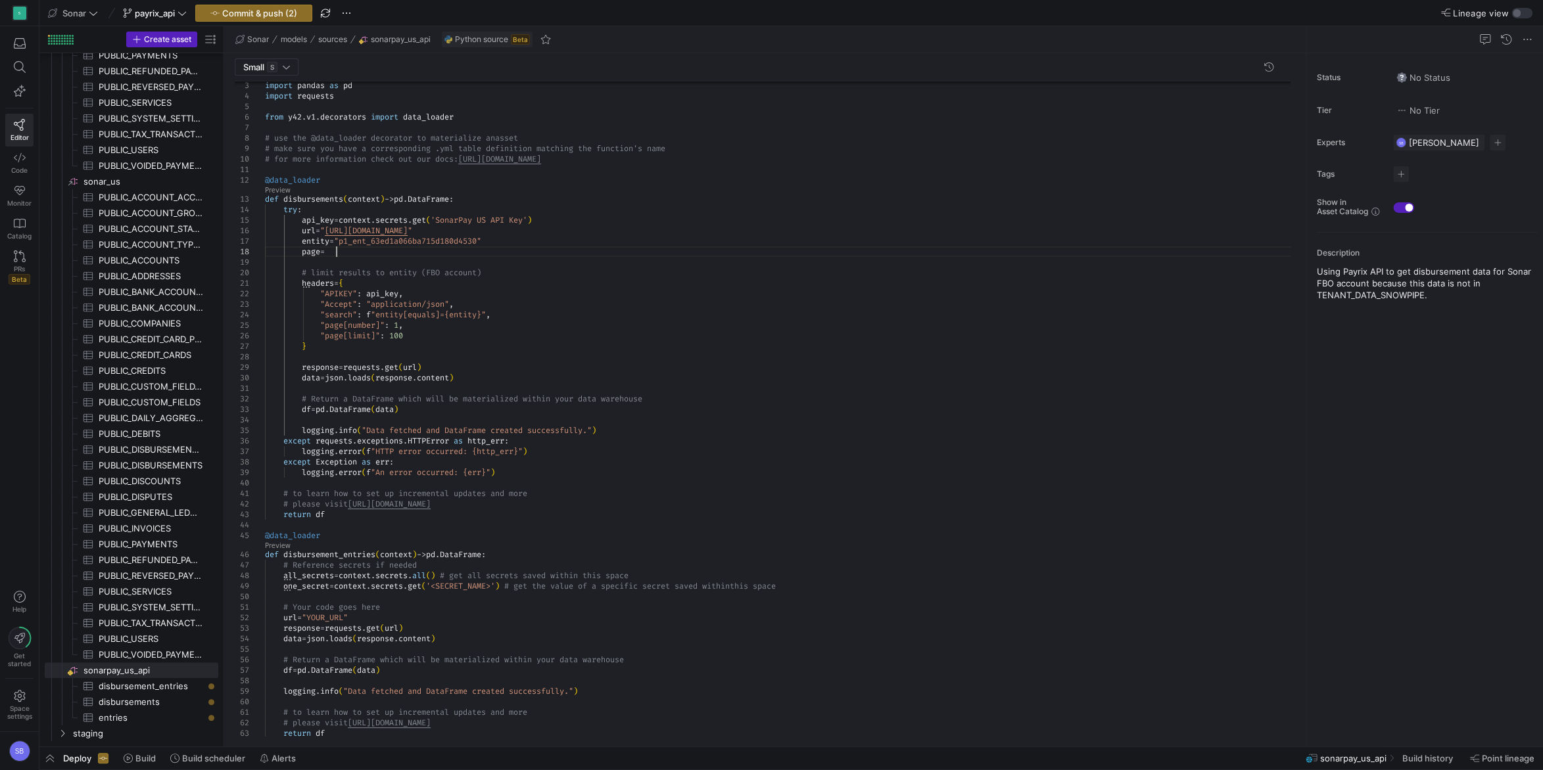
scroll to position [74, 76]
drag, startPoint x: 515, startPoint y: 229, endPoint x: 492, endPoint y: 286, distance: 61.4
click at [515, 229] on div "# make sure you have a corresponding .yml table de finition matching the functi…" at bounding box center [782, 509] width 1035 height 920
click at [404, 325] on div "# make sure you have a corresponding .yml table de finition matching the functi…" at bounding box center [782, 509] width 1035 height 920
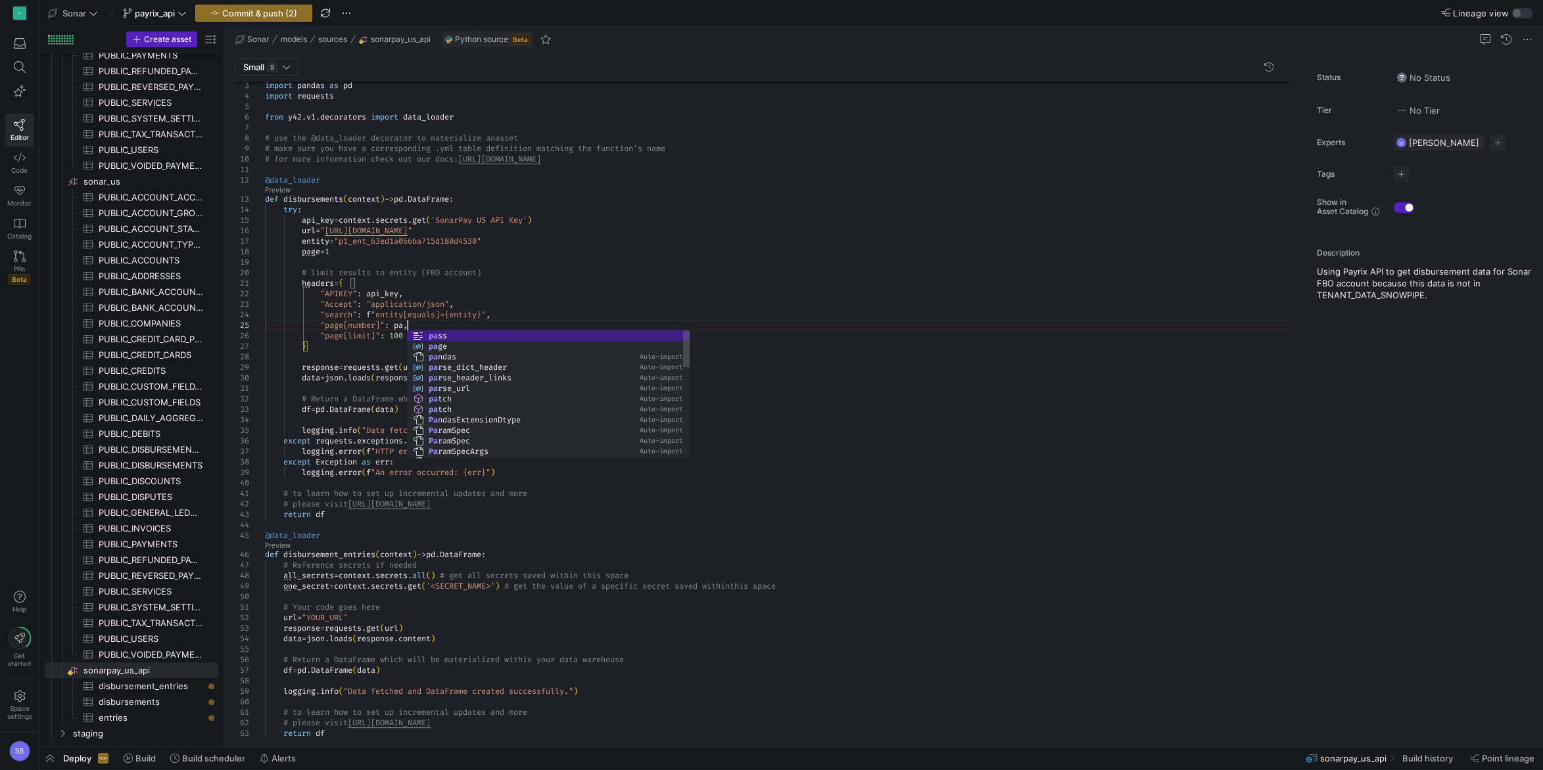
scroll to position [52, 151]
click at [444, 231] on div "# make sure you have a corresponding .yml table de finition matching the functi…" at bounding box center [782, 509] width 1035 height 920
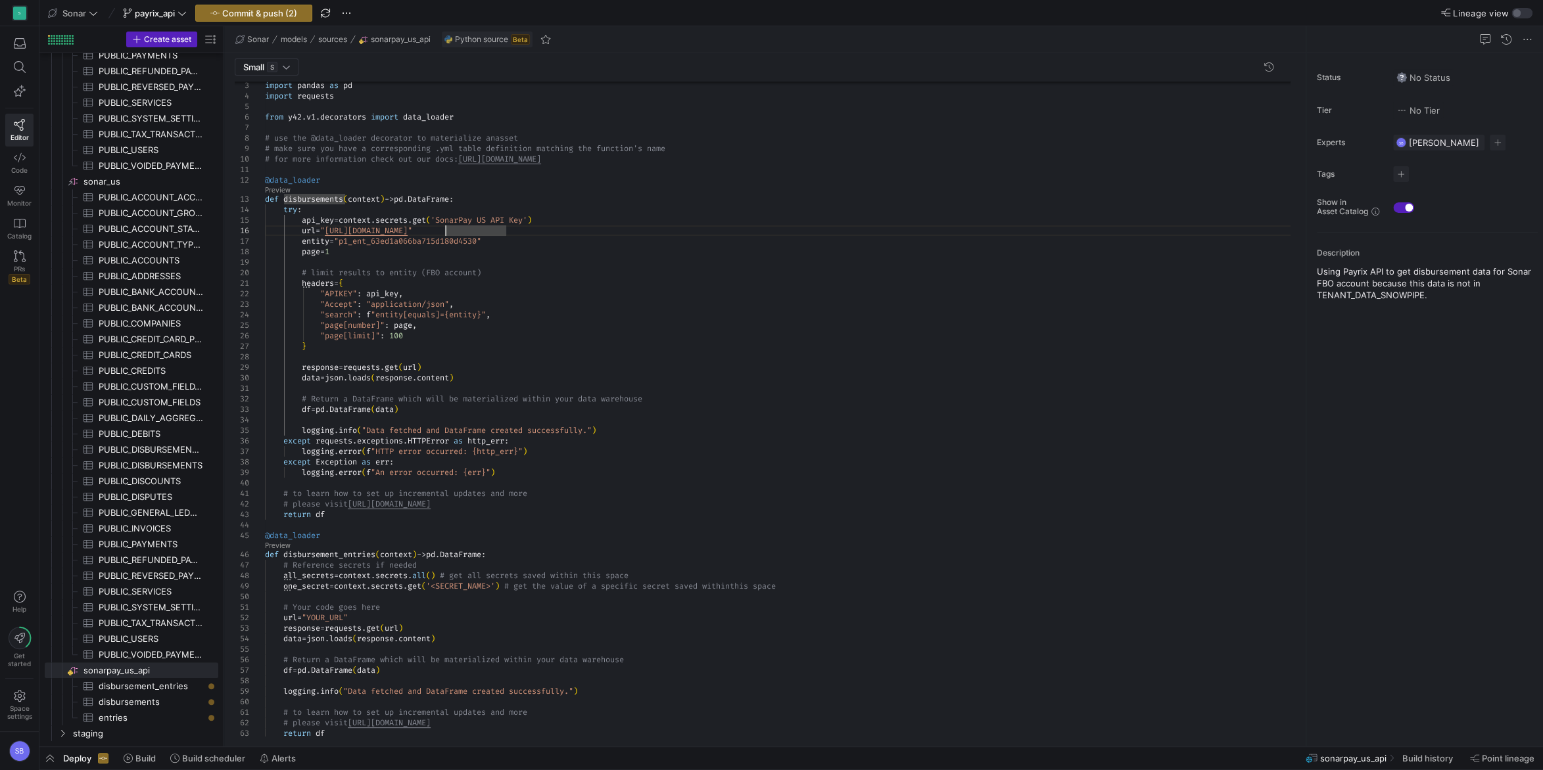
click at [363, 360] on div "# make sure you have a corresponding .yml table de finition matching the functi…" at bounding box center [782, 509] width 1035 height 920
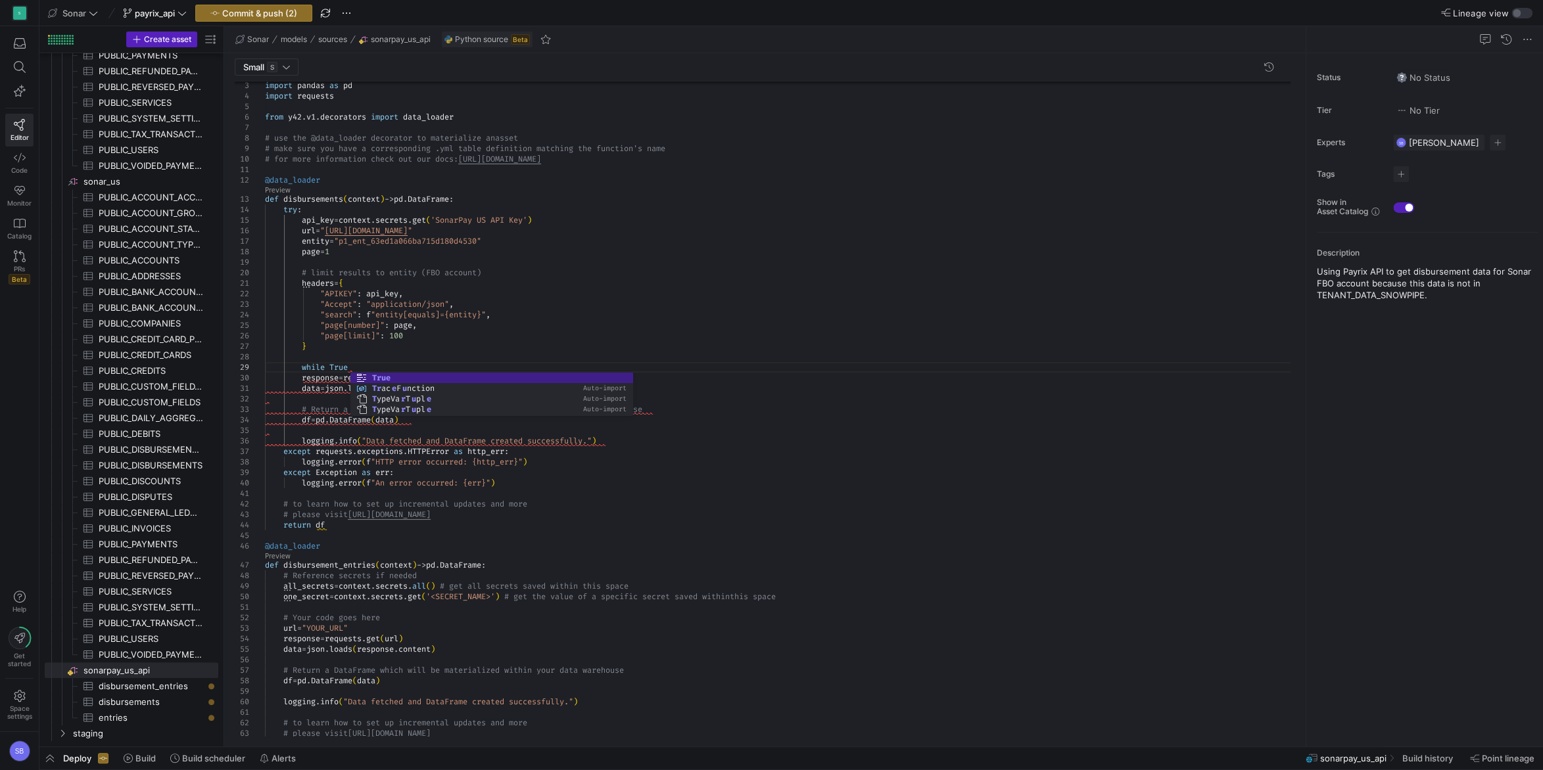
scroll to position [84, 89]
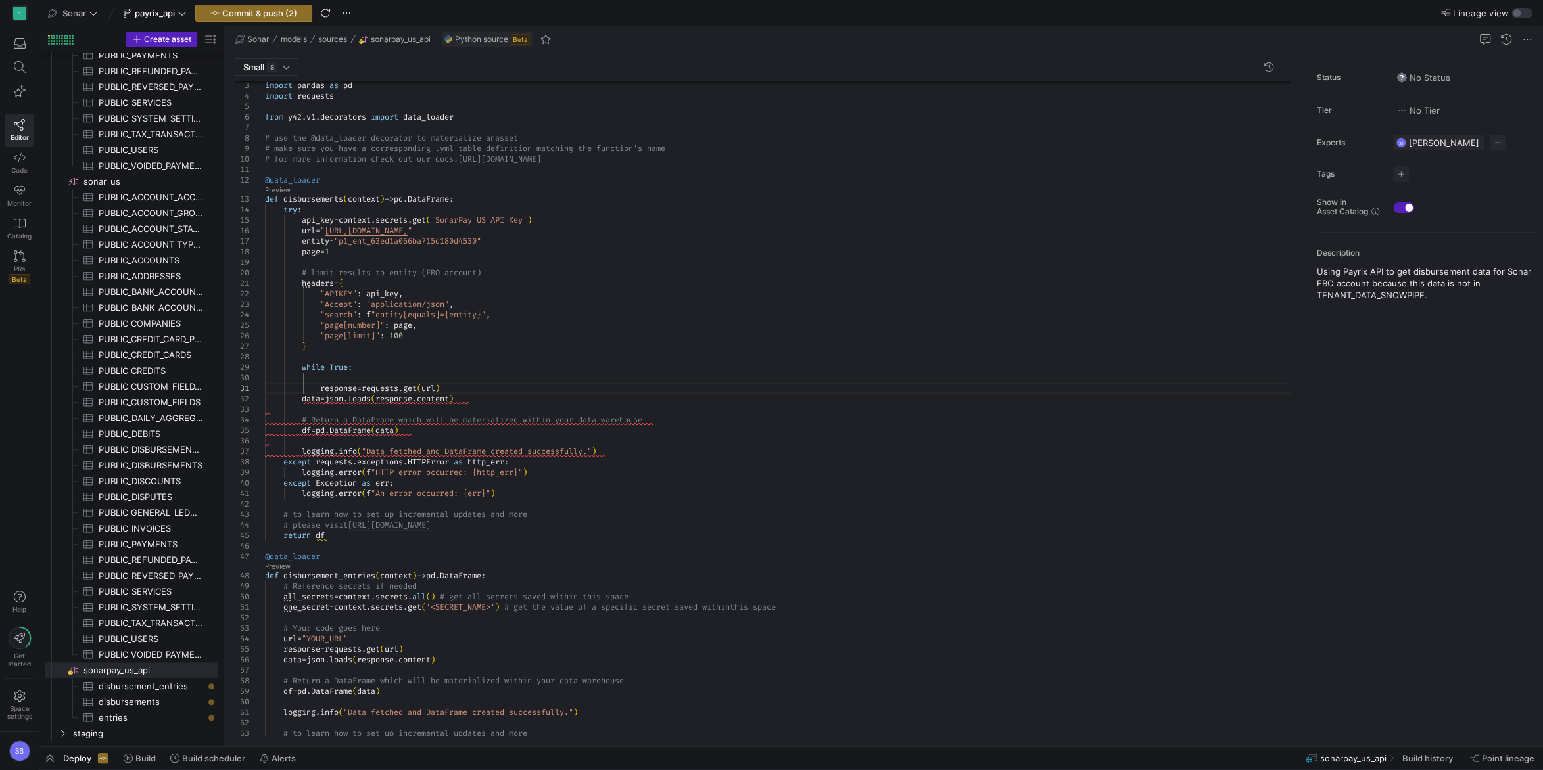
click at [367, 377] on div "# make sure you have a corresponding .yml table de finition matching the functi…" at bounding box center [782, 519] width 1035 height 941
click at [481, 377] on div "# make sure you have a corresponding .yml table de finition matching the functi…" at bounding box center [782, 514] width 1035 height 930
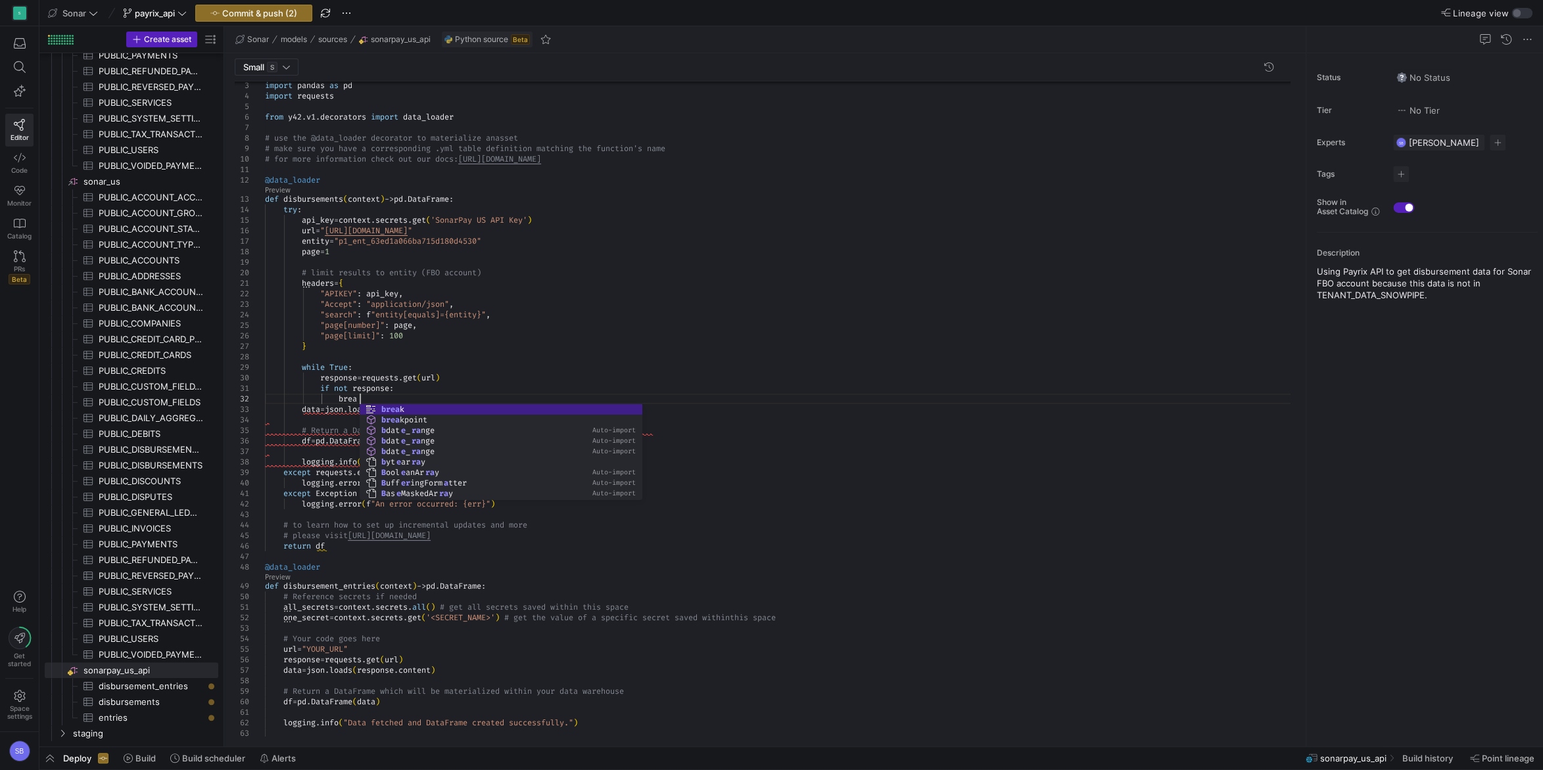
scroll to position [11, 99]
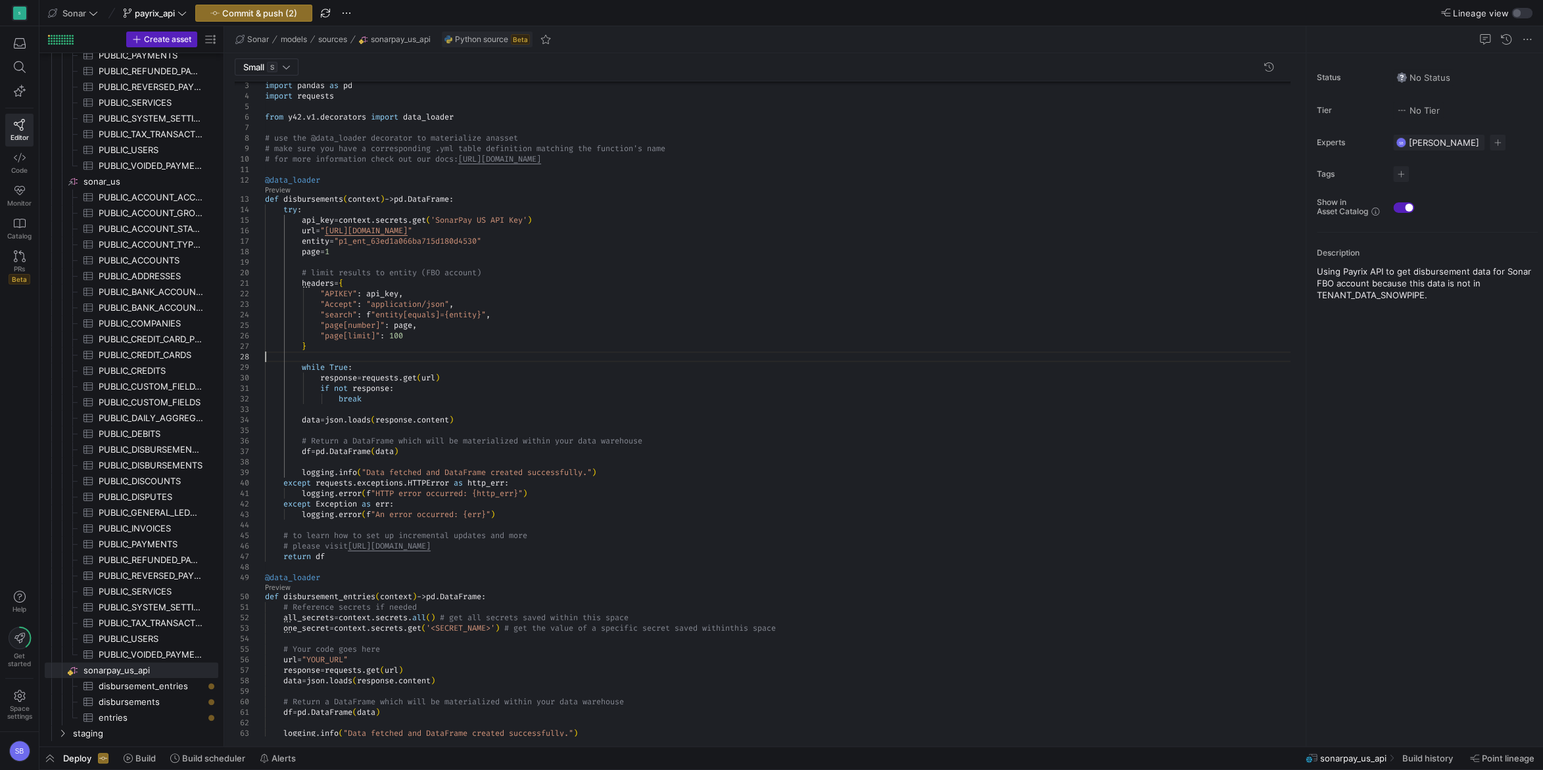
click at [326, 356] on div "# make sure you have a corresponding .yml table de finition matching the functi…" at bounding box center [782, 530] width 1035 height 962
drag, startPoint x: 475, startPoint y: 419, endPoint x: 229, endPoint y: 373, distance: 250.1
click at [265, 373] on div "# make sure you have a corresponding .yml table de finition matching the functi…" at bounding box center [782, 530] width 1035 height 962
click at [487, 315] on div "# make sure you have a corresponding .yml table de finition matching the functi…" at bounding box center [782, 530] width 1035 height 962
click at [367, 344] on div "# make sure you have a corresponding .yml table de finition matching the functi…" at bounding box center [782, 530] width 1035 height 962
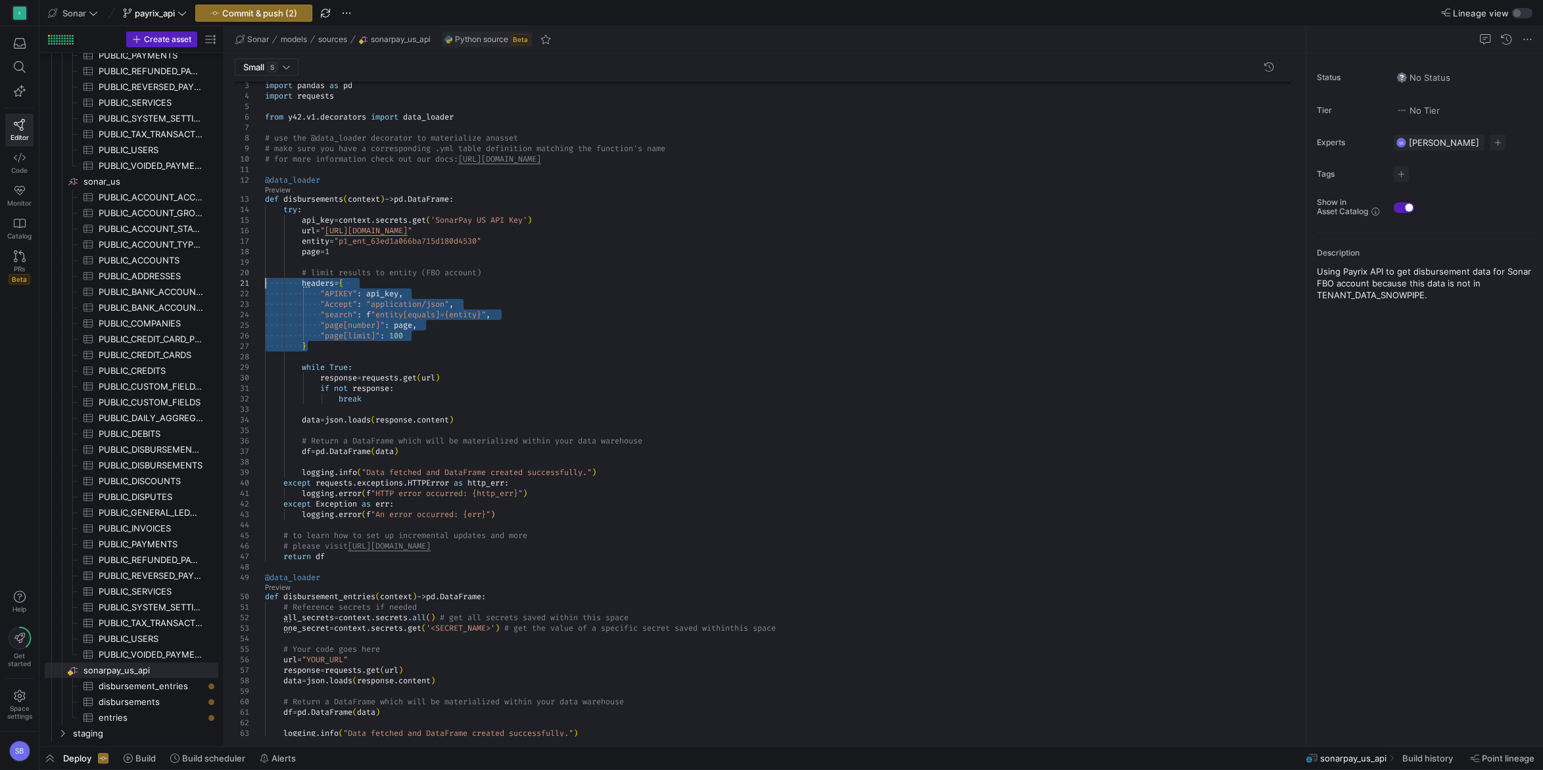
drag, startPoint x: 317, startPoint y: 344, endPoint x: 212, endPoint y: 283, distance: 121.6
click at [265, 283] on div "# make sure you have a corresponding .yml table de finition matching the functi…" at bounding box center [782, 530] width 1035 height 962
click at [409, 341] on div "# make sure you have a corresponding .yml table de finition matching the functi…" at bounding box center [782, 530] width 1035 height 962
drag, startPoint x: 419, startPoint y: 334, endPoint x: 210, endPoint y: 322, distance: 208.7
click at [265, 322] on div "# make sure you have a corresponding .yml table de finition matching the functi…" at bounding box center [782, 530] width 1035 height 962
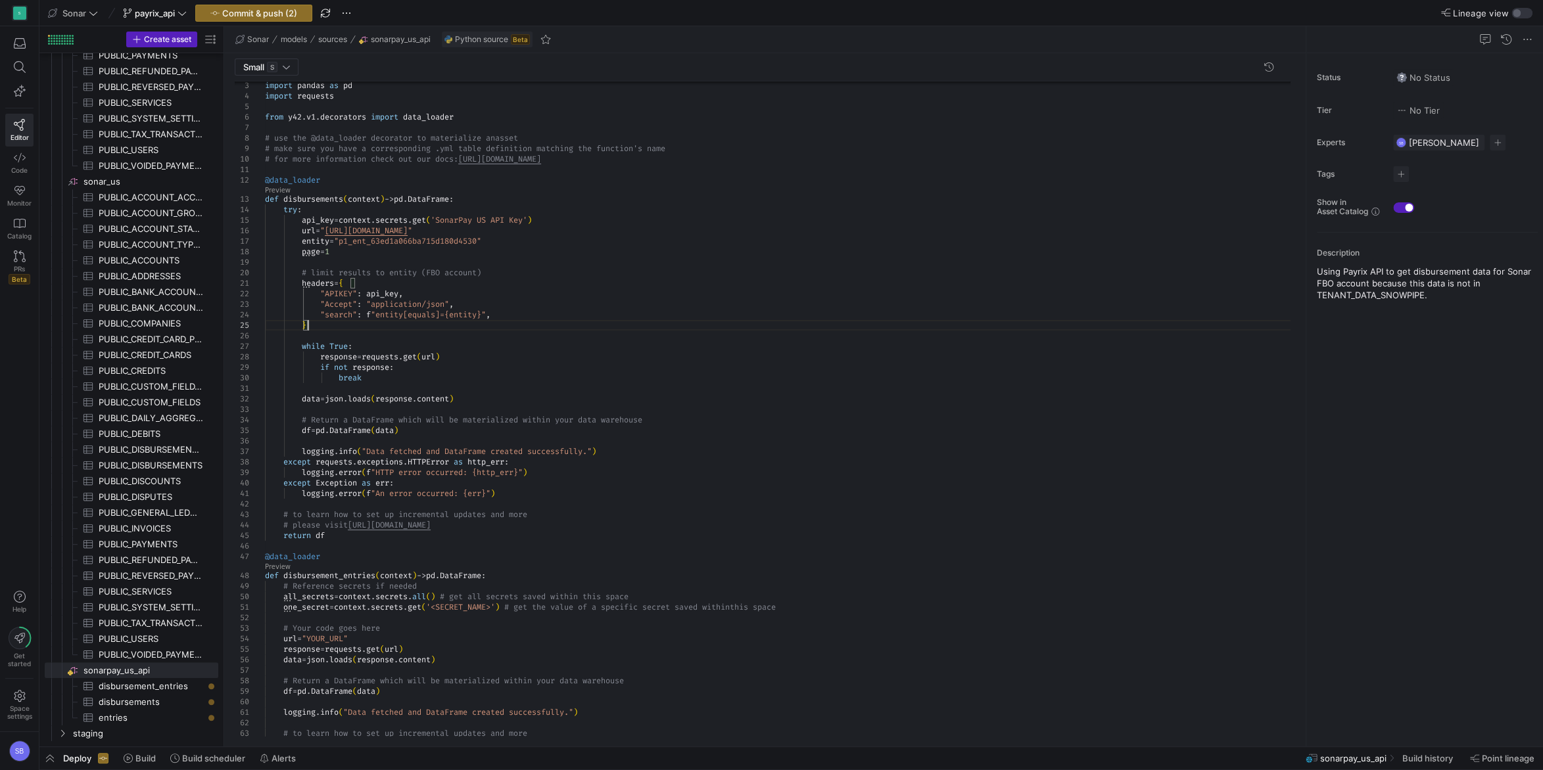
click at [333, 323] on div "# make sure you have a corresponding .yml table de finition matching the functi…" at bounding box center [782, 519] width 1035 height 941
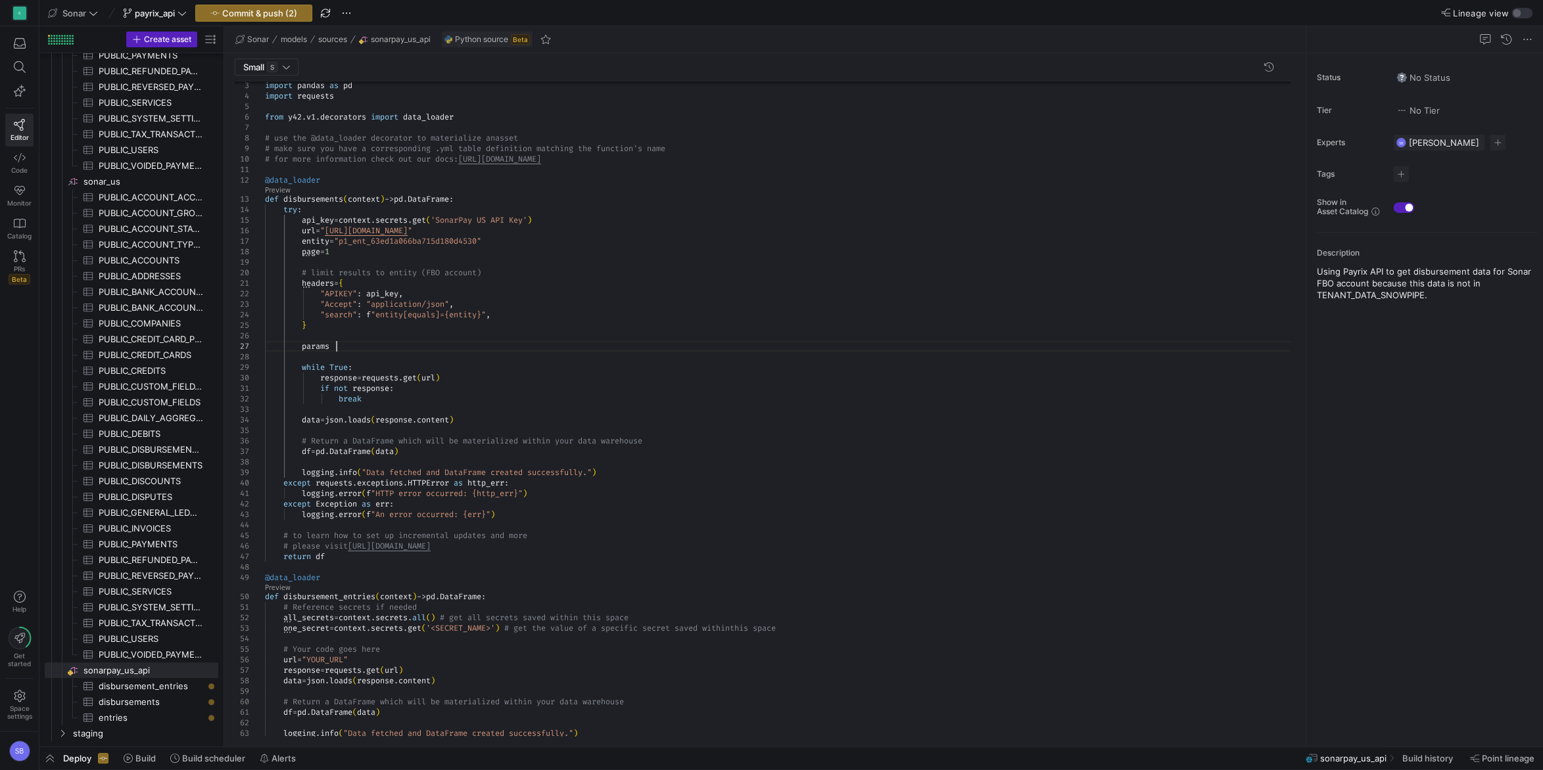
scroll to position [63, 80]
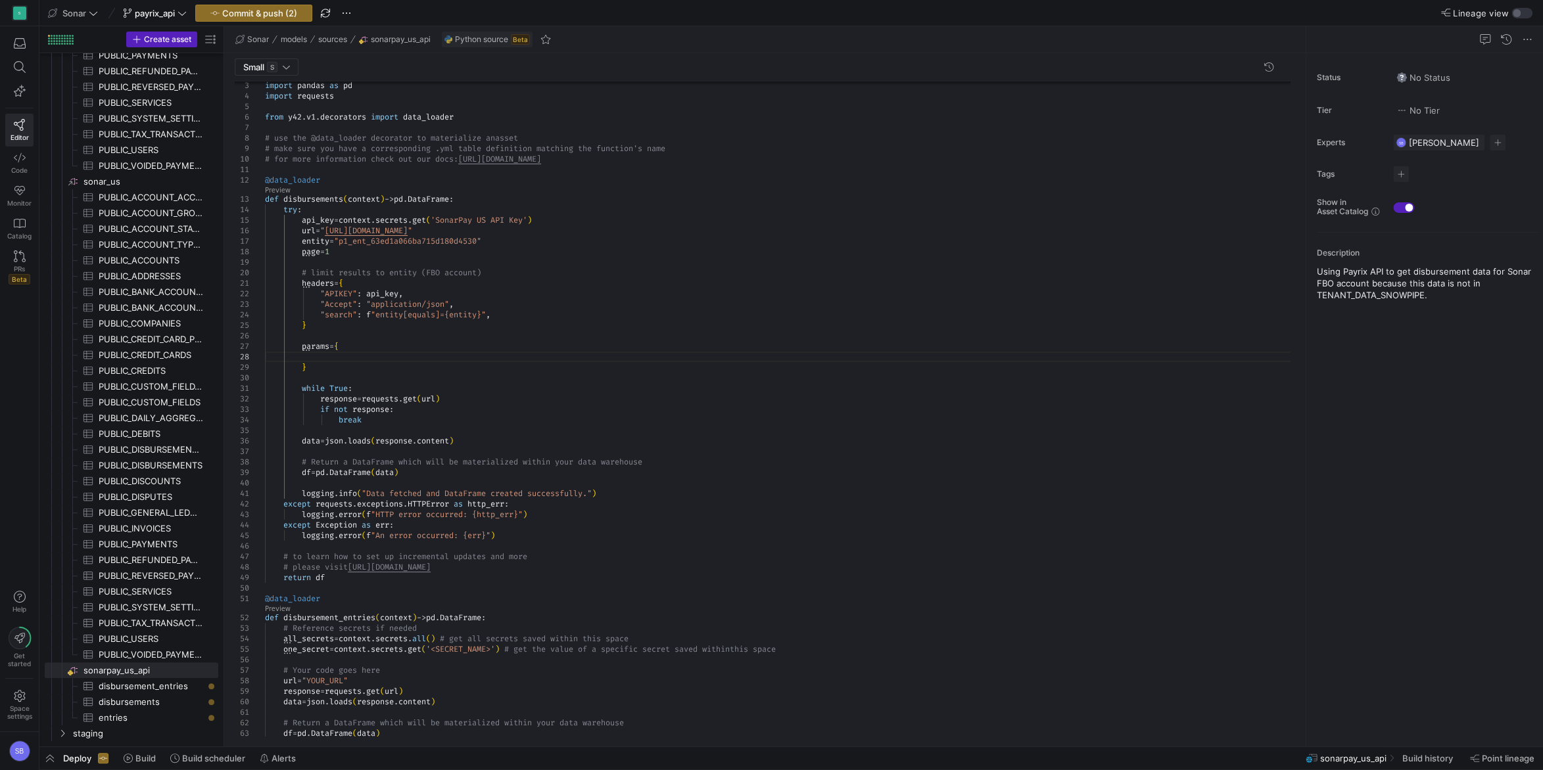
click at [400, 323] on div "# make sure you have a corresponding .yml table de finition matching the functi…" at bounding box center [782, 540] width 1035 height 983
click at [343, 355] on div "# make sure you have a corresponding .yml table de finition matching the functi…" at bounding box center [782, 540] width 1035 height 983
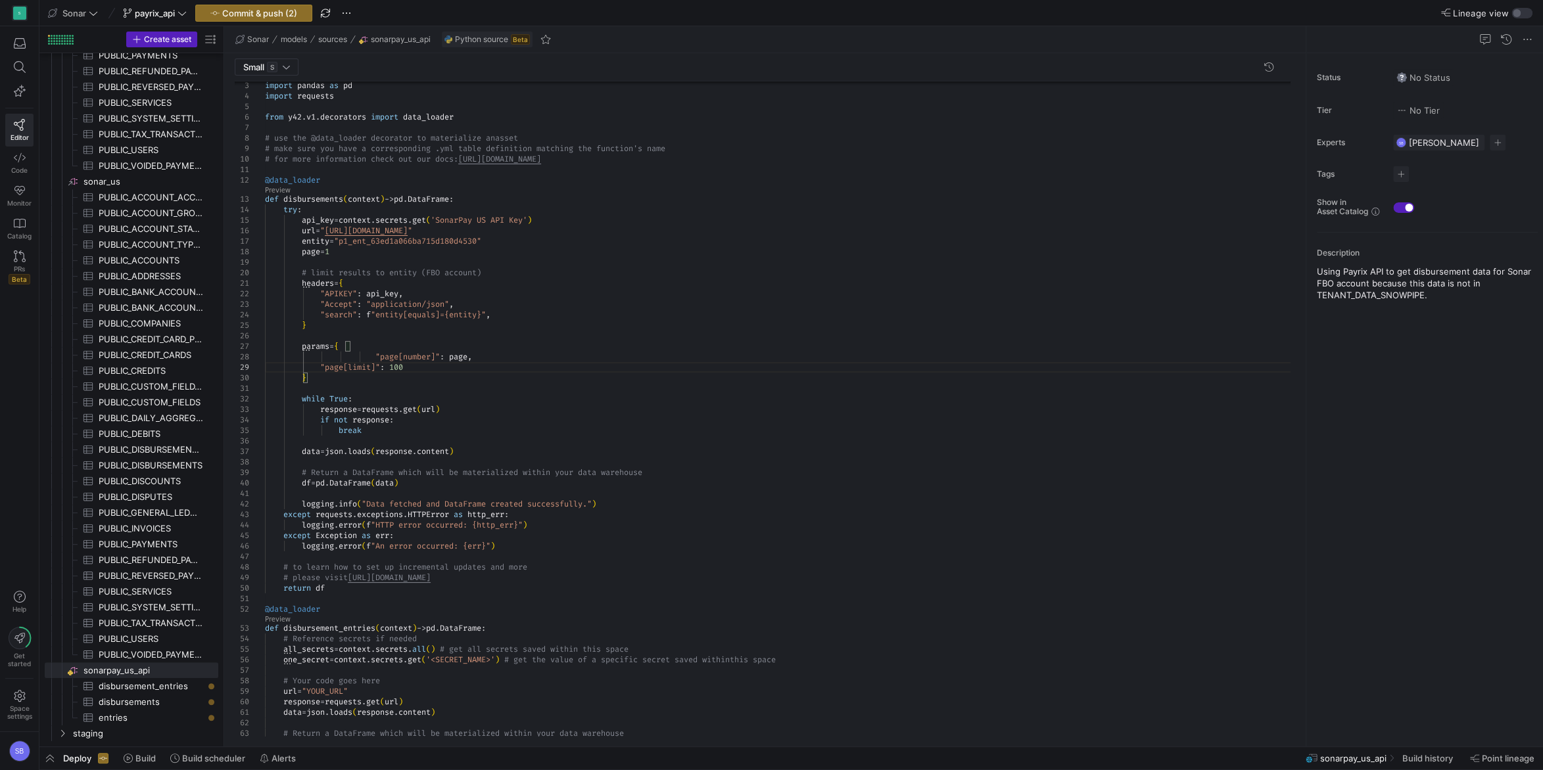
click at [381, 357] on div "# make sure you have a corresponding .yml table de finition matching the functi…" at bounding box center [782, 545] width 1035 height 993
click at [426, 365] on div "# make sure you have a corresponding .yml table de finition matching the functi…" at bounding box center [782, 545] width 1035 height 993
click at [478, 329] on div "# make sure you have a corresponding .yml table de finition matching the functi…" at bounding box center [782, 545] width 1035 height 993
click at [484, 261] on div "# make sure you have a corresponding .yml table de finition matching the functi…" at bounding box center [782, 545] width 1035 height 993
click at [489, 256] on div "# make sure you have a corresponding .yml table de finition matching the functi…" at bounding box center [782, 545] width 1035 height 993
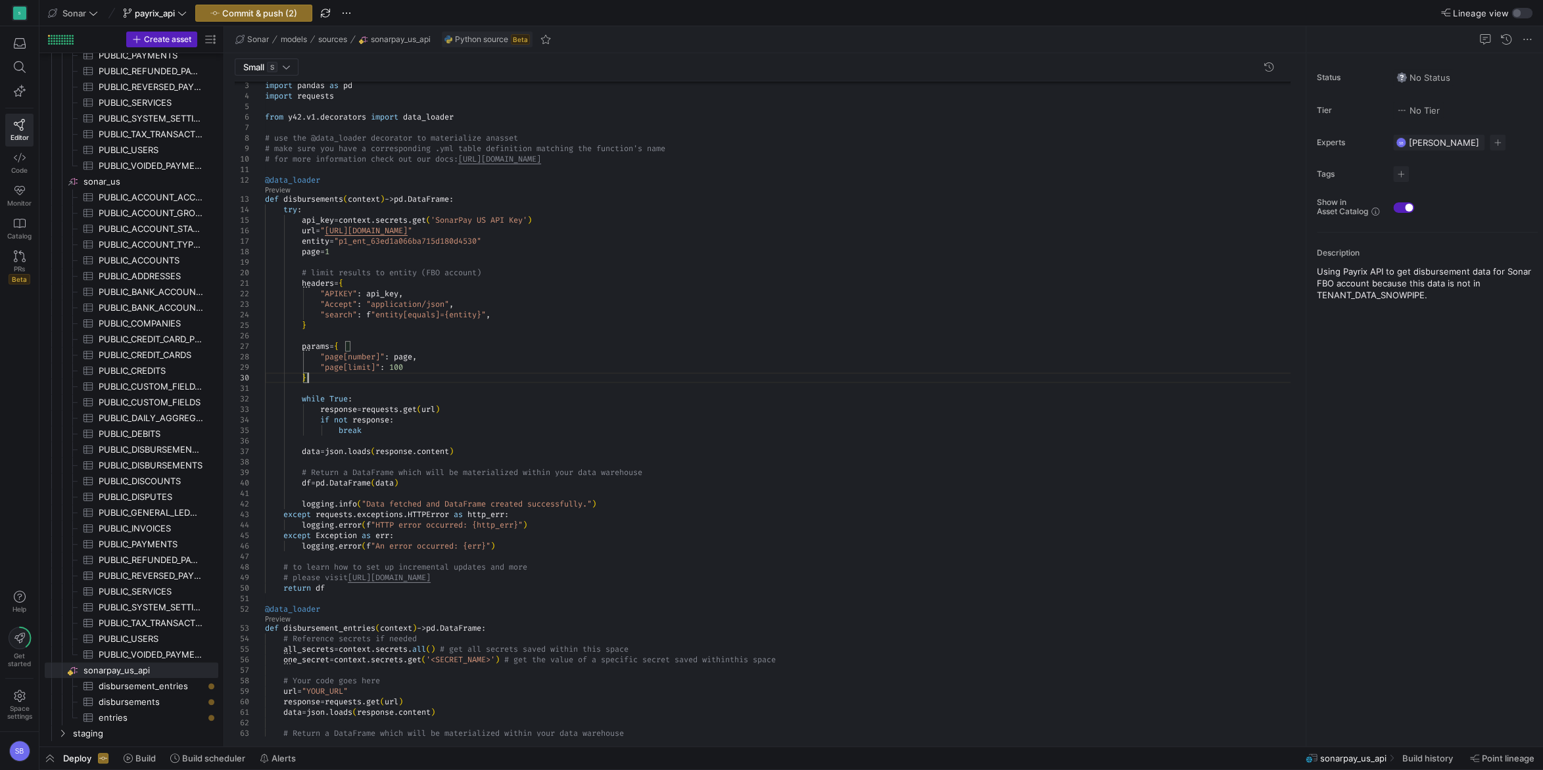
click at [341, 383] on div "# make sure you have a corresponding .yml table de finition matching the functi…" at bounding box center [782, 545] width 1035 height 993
click at [322, 379] on div "# make sure you have a corresponding .yml table de finition matching the functi…" at bounding box center [782, 545] width 1035 height 993
click at [360, 243] on div "# make sure you have a corresponding .yml table de finition matching the functi…" at bounding box center [782, 551] width 1035 height 1004
click at [364, 250] on div "# make sure you have a corresponding .yml table de finition matching the functi…" at bounding box center [782, 551] width 1035 height 1004
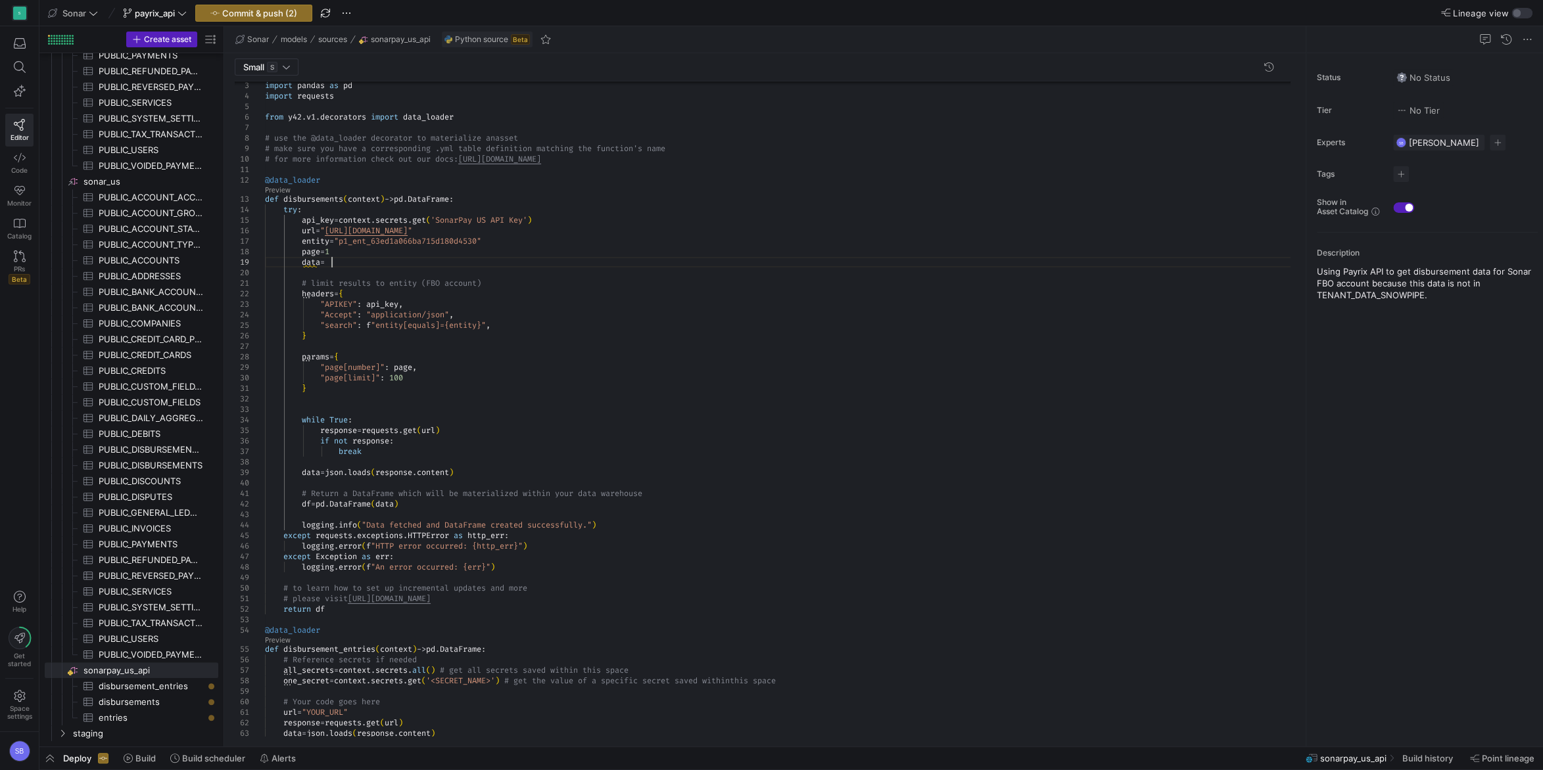
scroll to position [84, 71]
click at [393, 228] on div "# make sure you have a corresponding .yml table de finition matching the functi…" at bounding box center [782, 556] width 1035 height 1014
click at [346, 250] on div "# make sure you have a corresponding .yml table de finition matching the functi…" at bounding box center [782, 556] width 1035 height 1014
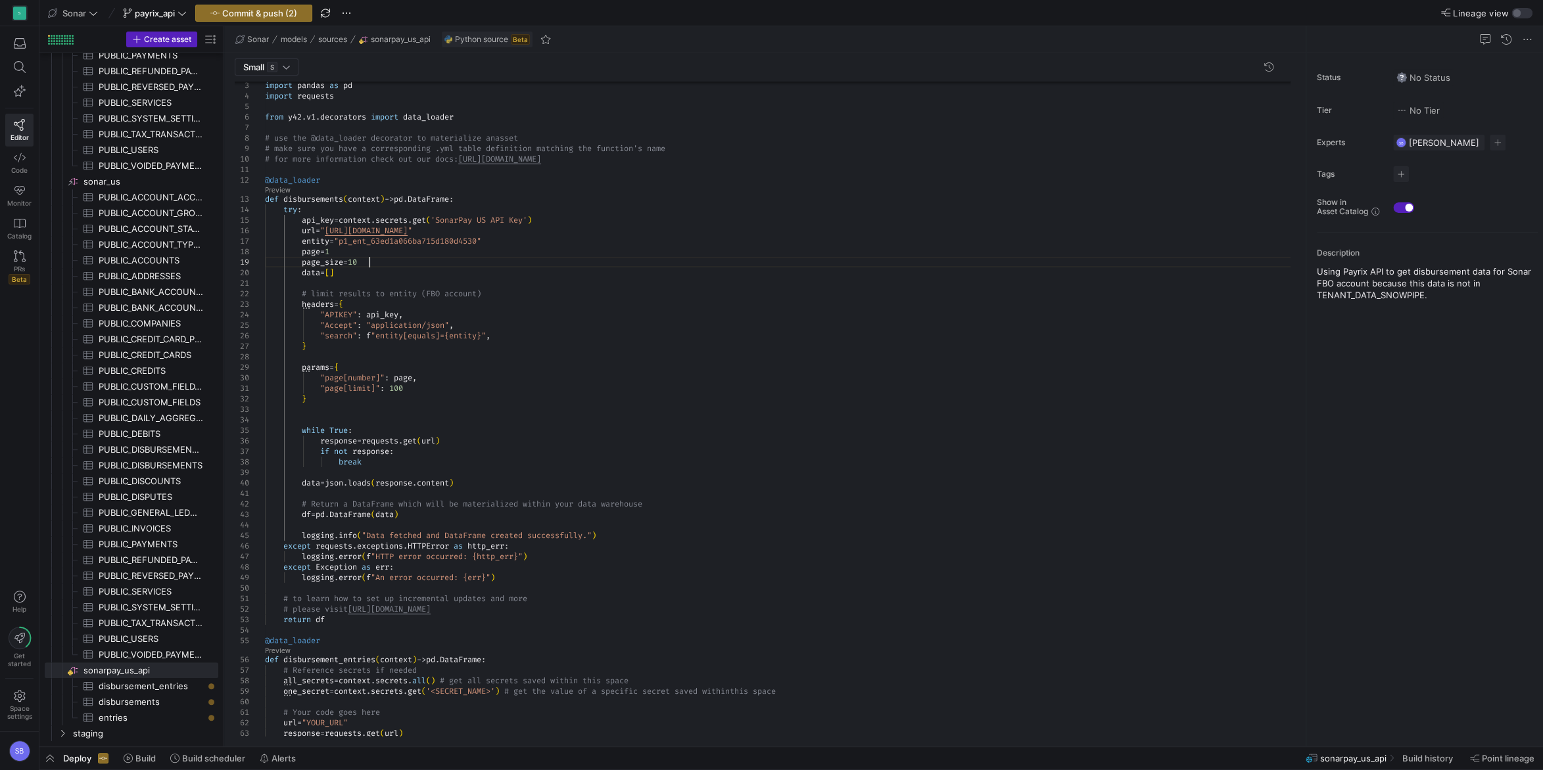
scroll to position [84, 108]
click at [400, 388] on div "# make sure you have a corresponding .yml table de finition matching the functi…" at bounding box center [782, 561] width 1035 height 1025
click at [399, 389] on div "# make sure you have a corresponding .yml table de finition matching the functi…" at bounding box center [782, 561] width 1035 height 1025
click at [445, 303] on div "# make sure you have a corresponding .yml table de finition matching the functi…" at bounding box center [782, 561] width 1035 height 1025
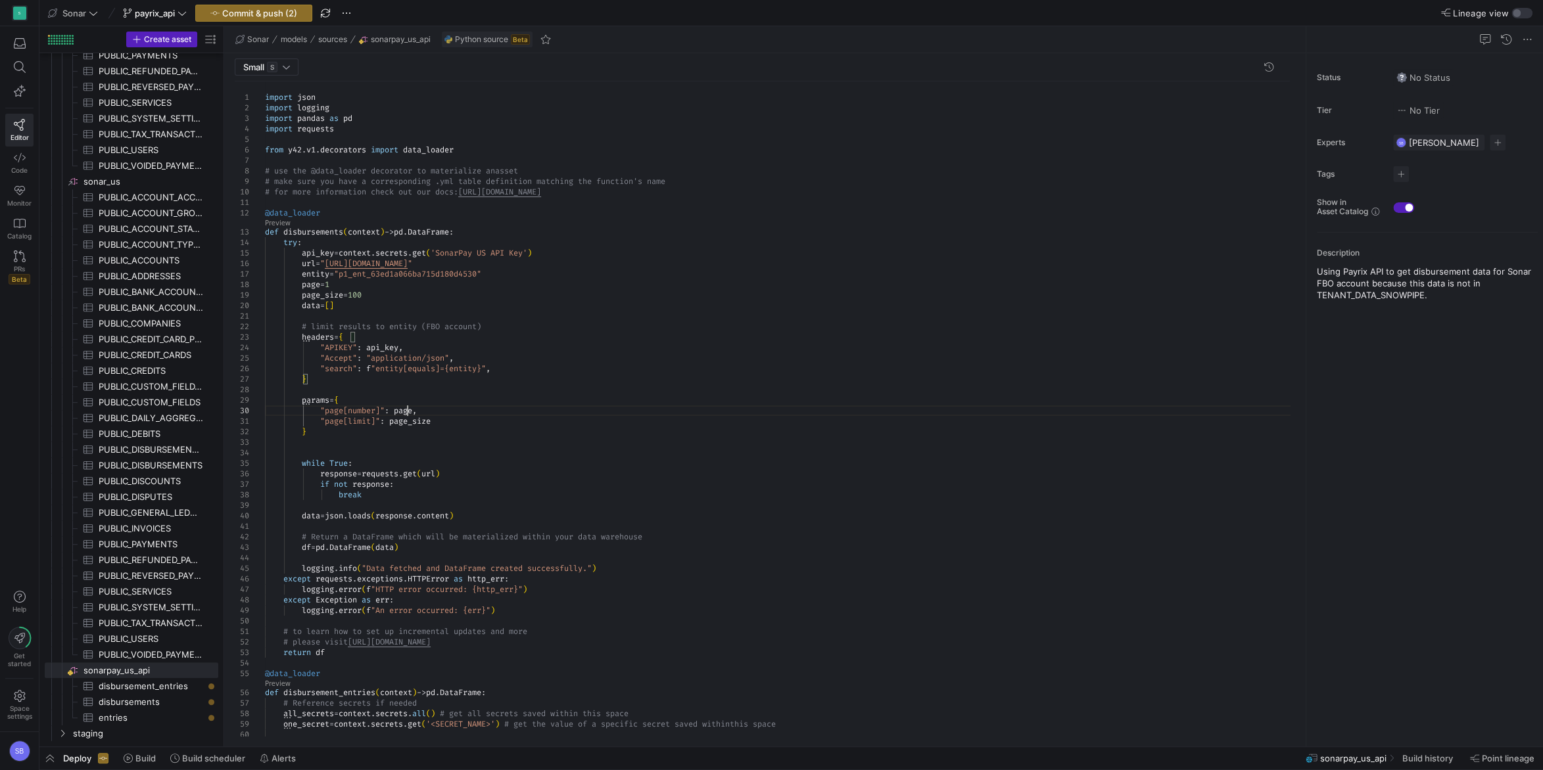
click at [406, 407] on div "# make sure you have a corresponding .yml table de finition matching the functi…" at bounding box center [782, 593] width 1035 height 1025
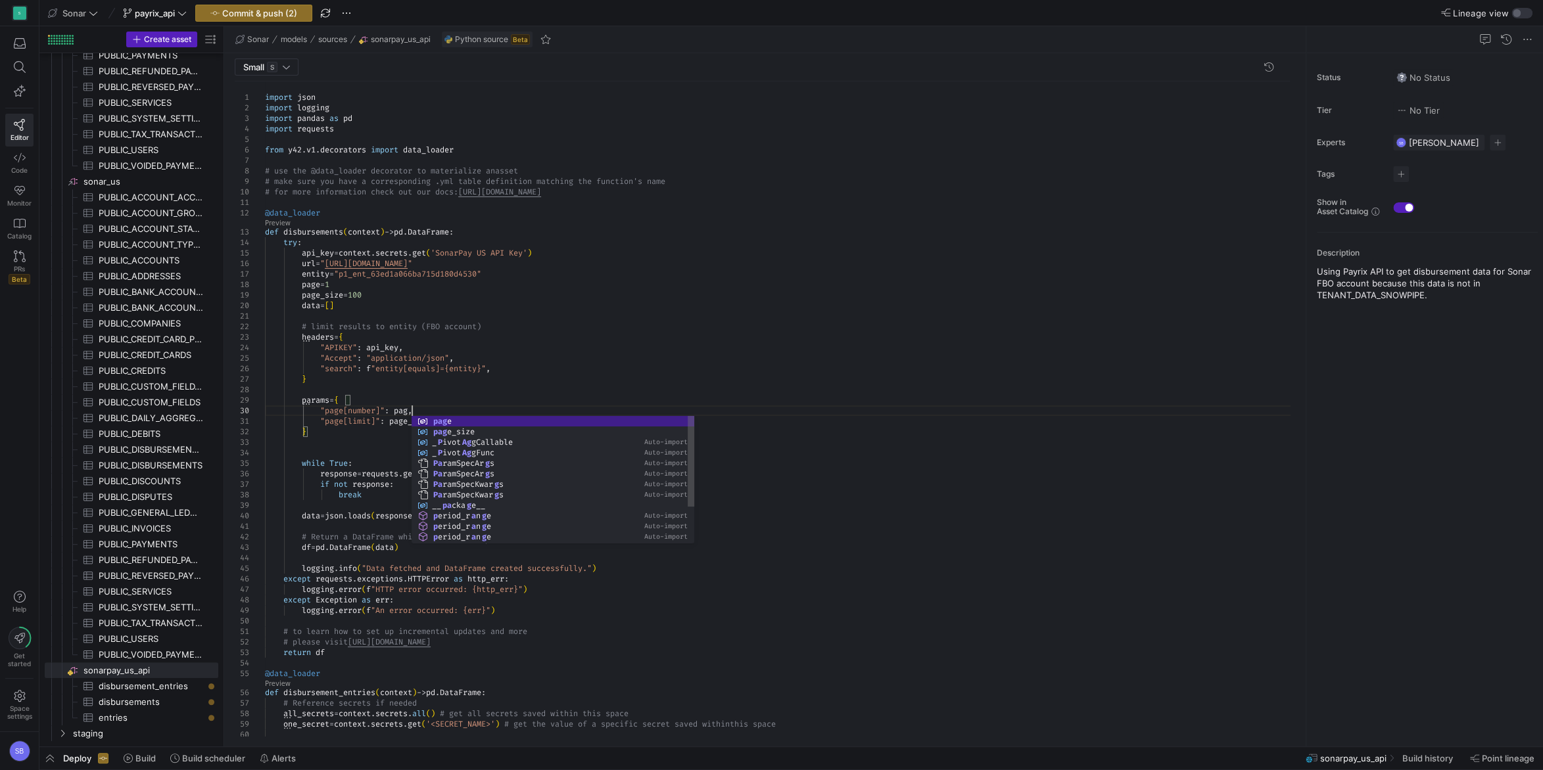
scroll to position [95, 151]
click at [417, 355] on div "# make sure you have a corresponding .yml table de finition matching the functi…" at bounding box center [782, 593] width 1035 height 1025
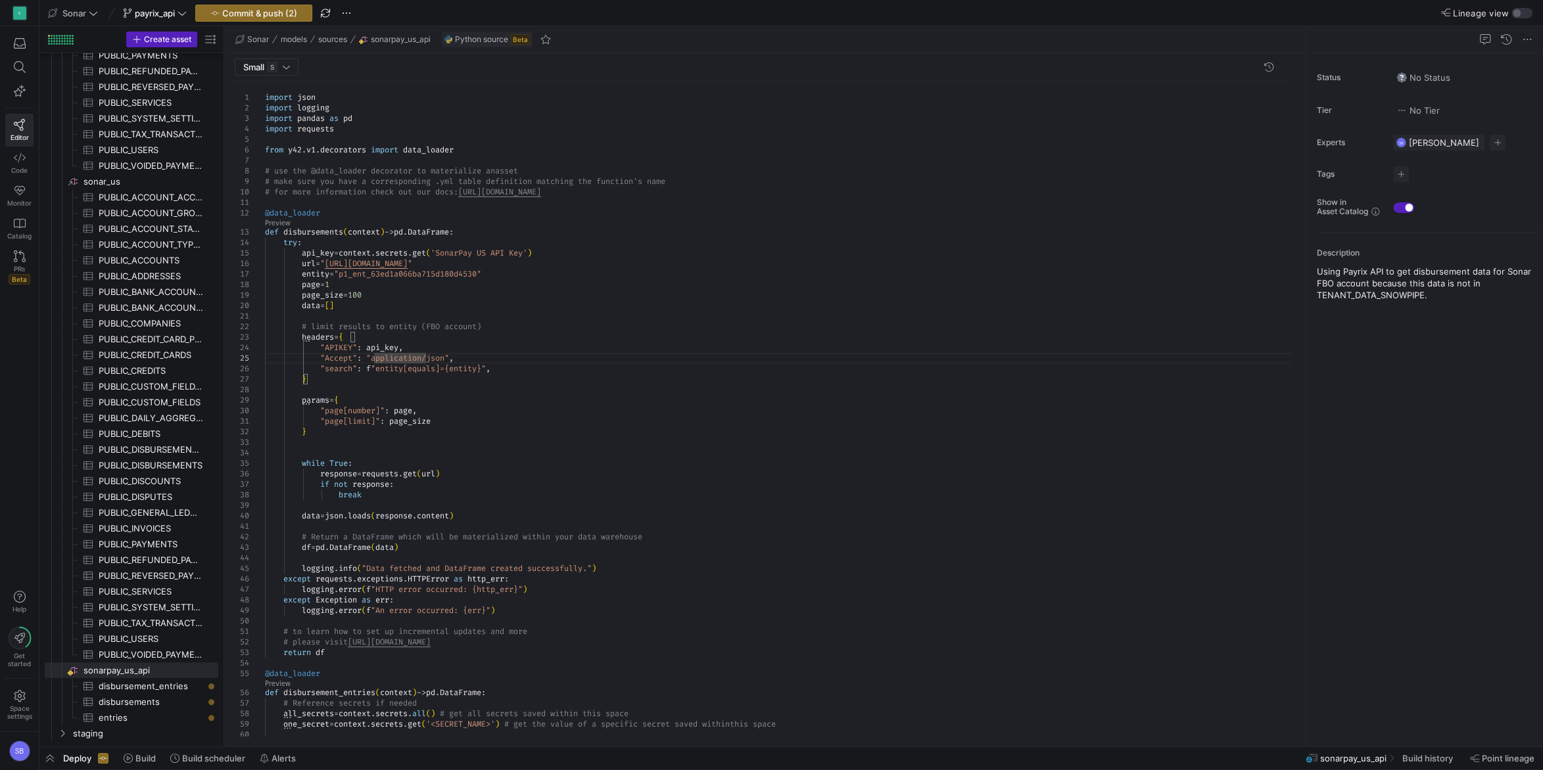
click at [415, 421] on div "# make sure you have a corresponding .yml table de finition matching the functi…" at bounding box center [782, 593] width 1035 height 1025
click at [506, 392] on div "# make sure you have a corresponding .yml table de finition matching the functi…" at bounding box center [782, 593] width 1035 height 1025
drag, startPoint x: 387, startPoint y: 291, endPoint x: 233, endPoint y: 292, distance: 153.8
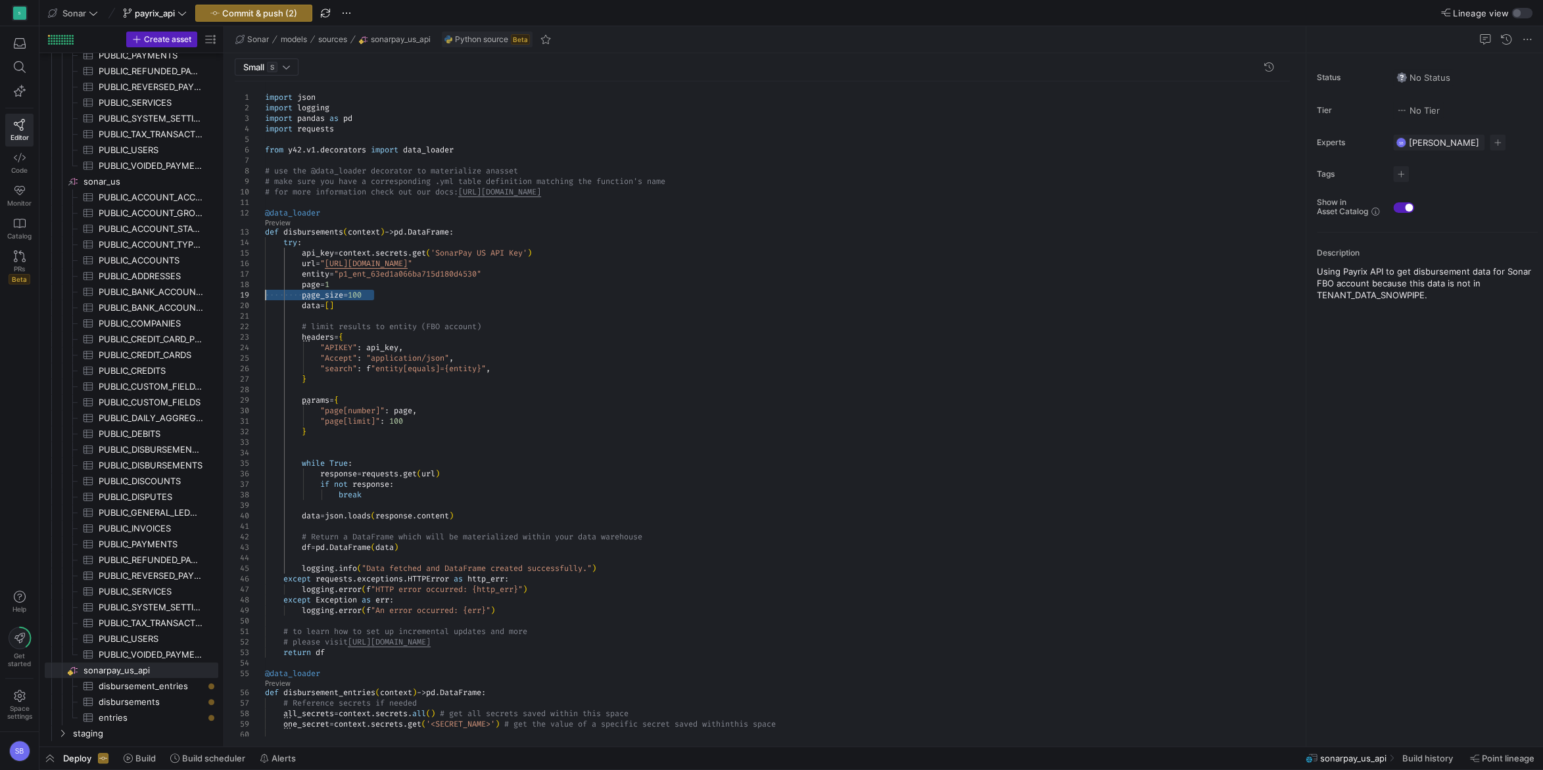
click at [265, 292] on div "# make sure you have a corresponding .yml table de finition matching the functi…" at bounding box center [782, 593] width 1035 height 1025
click at [680, 197] on div "# make sure you have a corresponding .yml table de finition matching the functi…" at bounding box center [782, 593] width 1035 height 1025
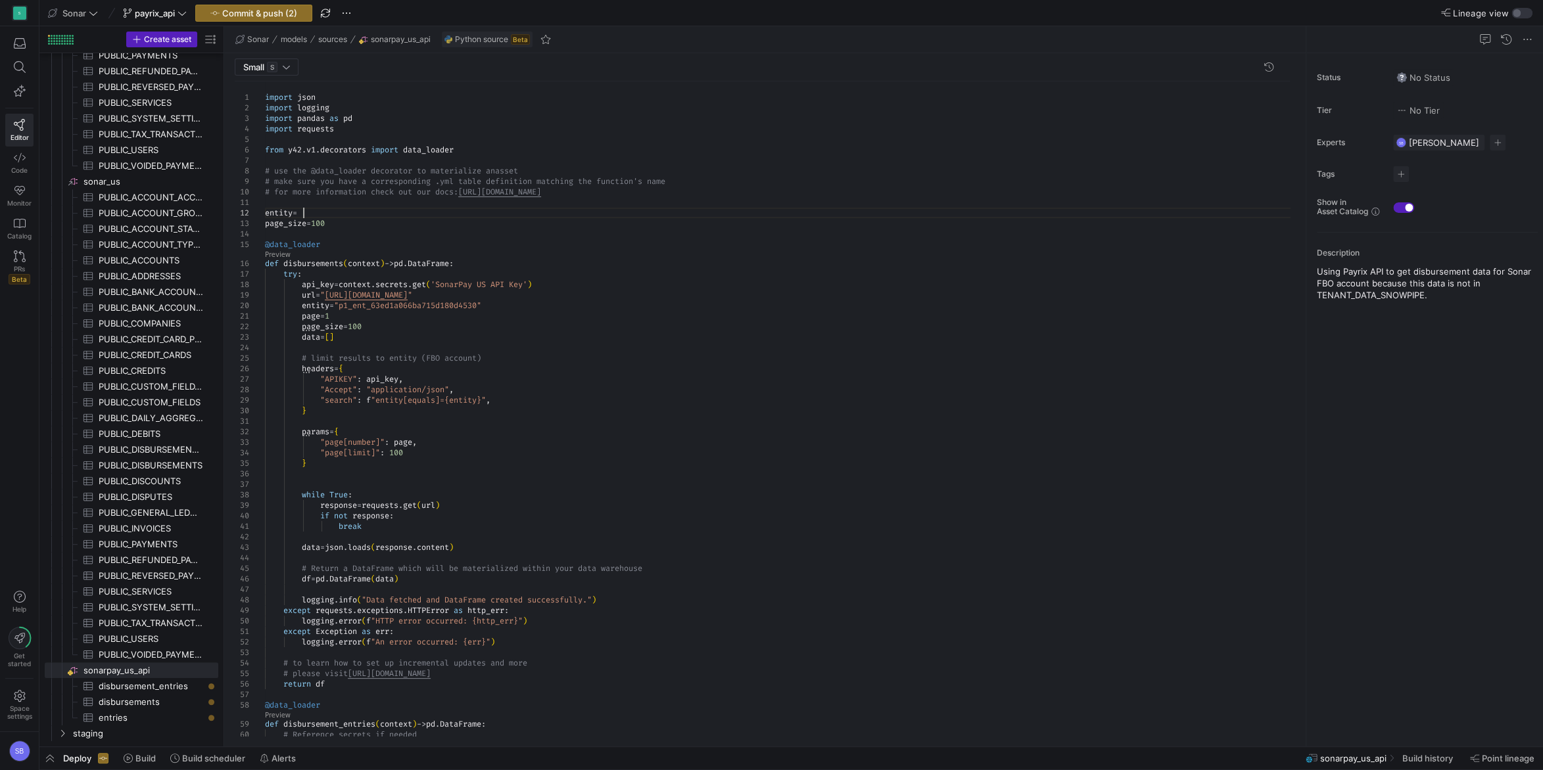
scroll to position [11, 42]
drag, startPoint x: 492, startPoint y: 306, endPoint x: 338, endPoint y: 304, distance: 154.5
click at [338, 304] on div "# make sure you have a corresponding .yml table de finition matching the functi…" at bounding box center [782, 609] width 1035 height 1056
click at [337, 214] on div "# make sure you have a corresponding .yml table de finition matching the functi…" at bounding box center [782, 609] width 1035 height 1056
drag, startPoint x: 386, startPoint y: 325, endPoint x: 250, endPoint y: 328, distance: 135.4
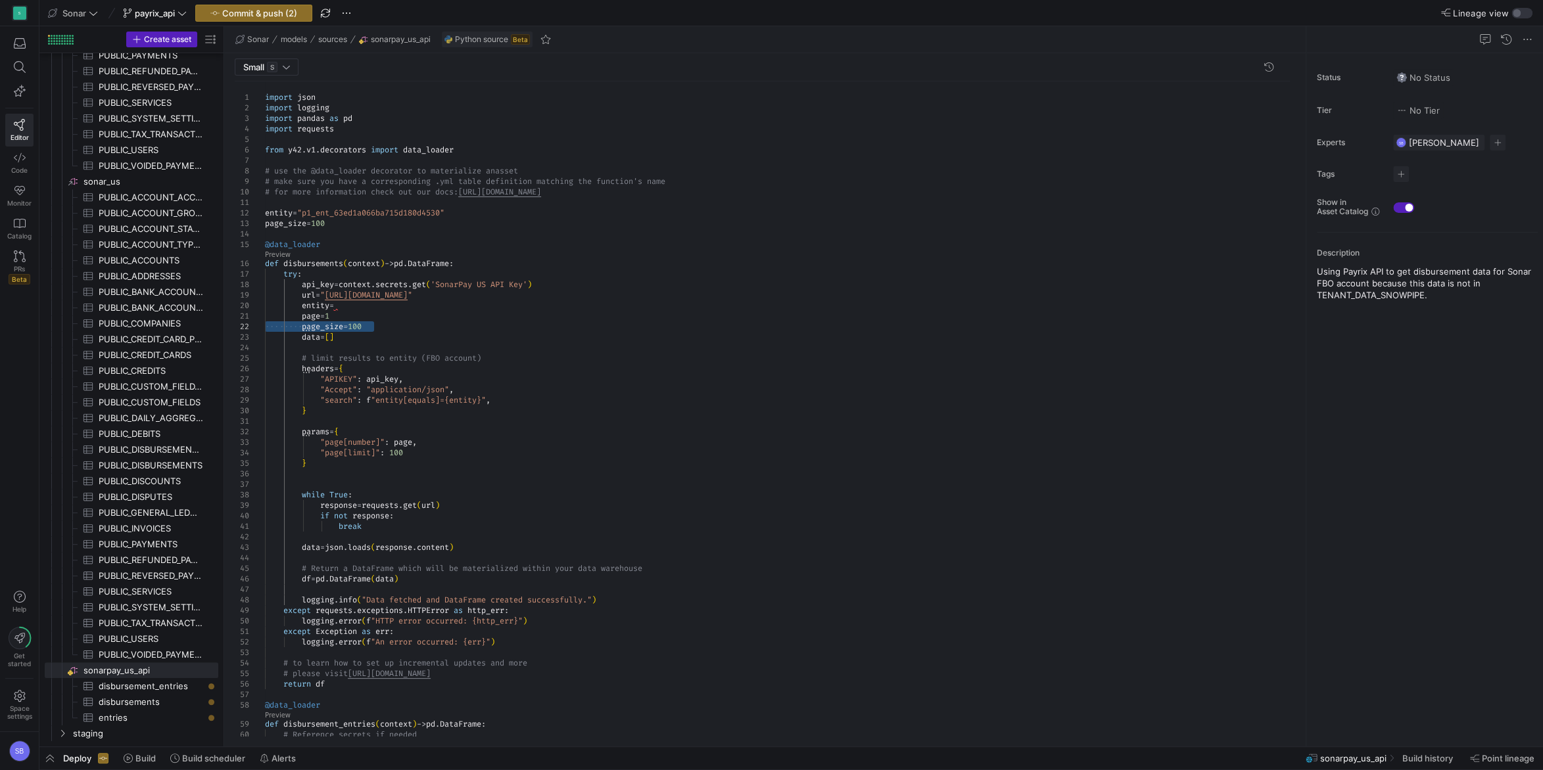
click at [265, 328] on div "# make sure you have a corresponding .yml table de finition matching the functi…" at bounding box center [782, 609] width 1035 height 1056
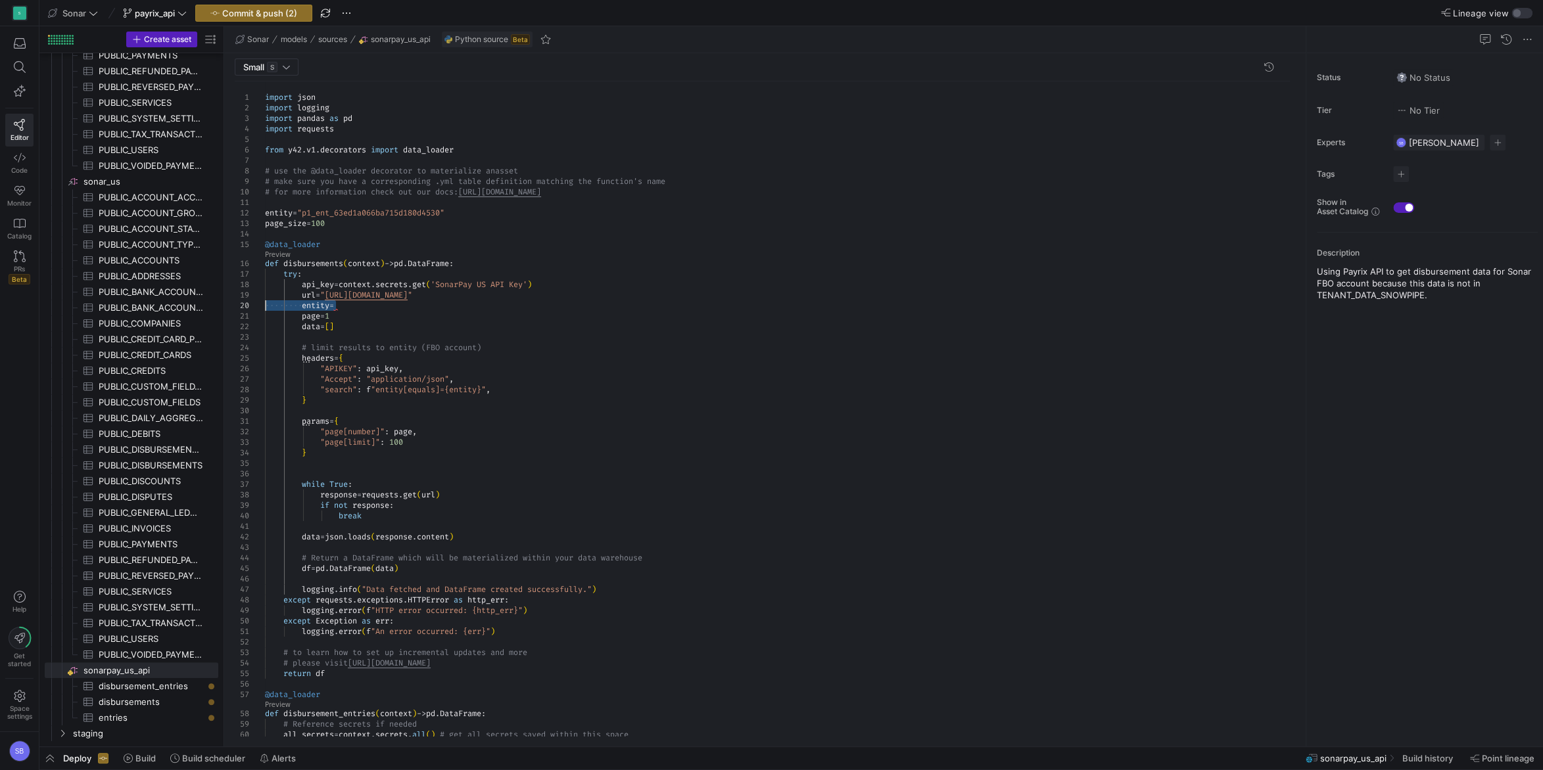
drag, startPoint x: 348, startPoint y: 308, endPoint x: 244, endPoint y: 304, distance: 103.9
click at [265, 304] on div "# make sure you have a corresponding .yml table de finition matching the functi…" at bounding box center [782, 604] width 1035 height 1046
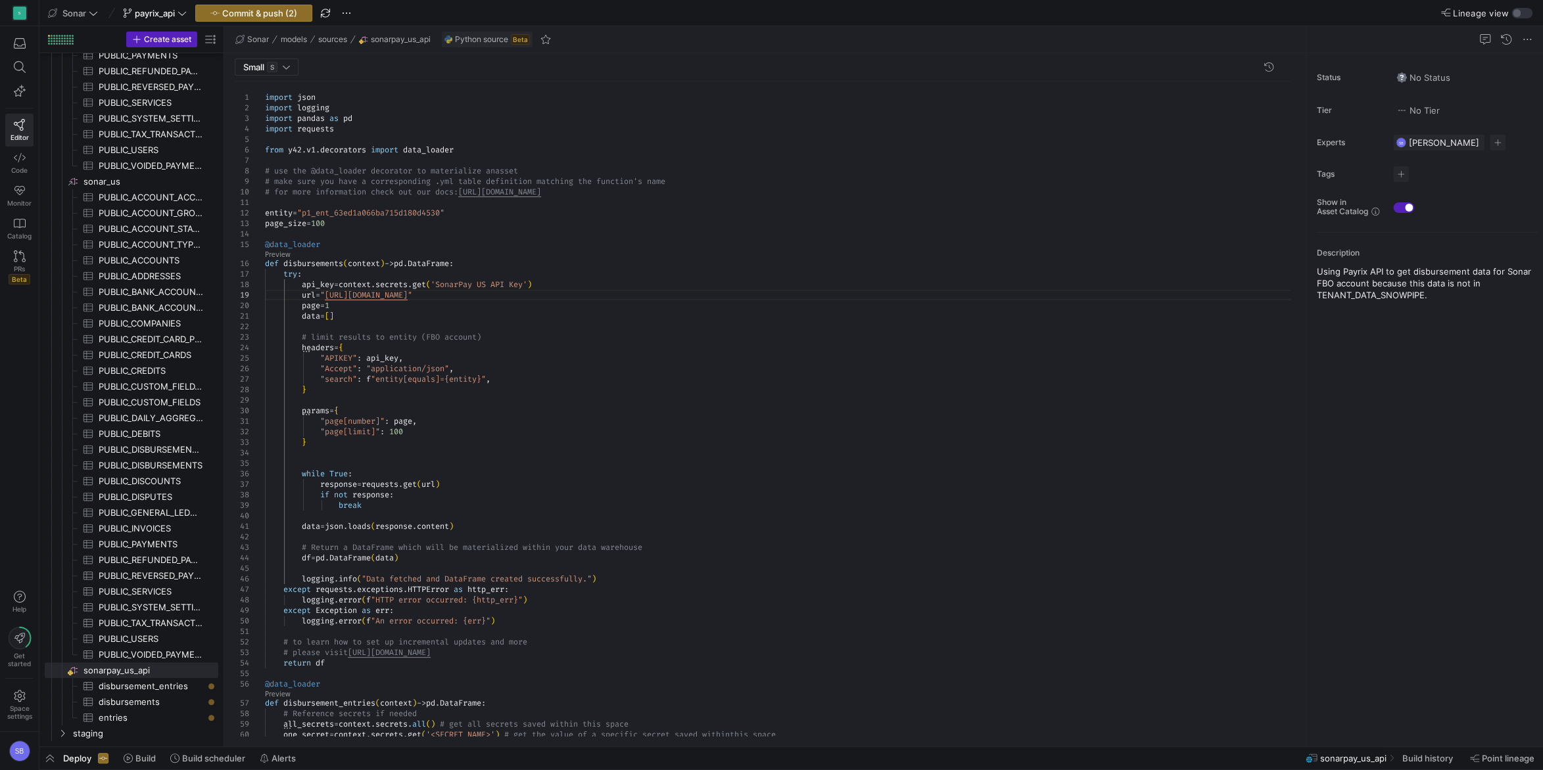
click at [425, 308] on div "# make sure you have a corresponding .yml table de finition matching the functi…" at bounding box center [782, 598] width 1035 height 1035
click at [417, 315] on div "# make sure you have a corresponding .yml table de finition matching the functi…" at bounding box center [782, 598] width 1035 height 1035
click at [386, 319] on div "# make sure you have a corresponding .yml table de finition matching the functi…" at bounding box center [782, 598] width 1035 height 1035
click at [410, 238] on div "# make sure you have a corresponding .yml table de finition matching the functi…" at bounding box center [782, 598] width 1035 height 1035
click at [400, 429] on div "# make sure you have a corresponding .yml table de finition matching the functi…" at bounding box center [782, 598] width 1035 height 1035
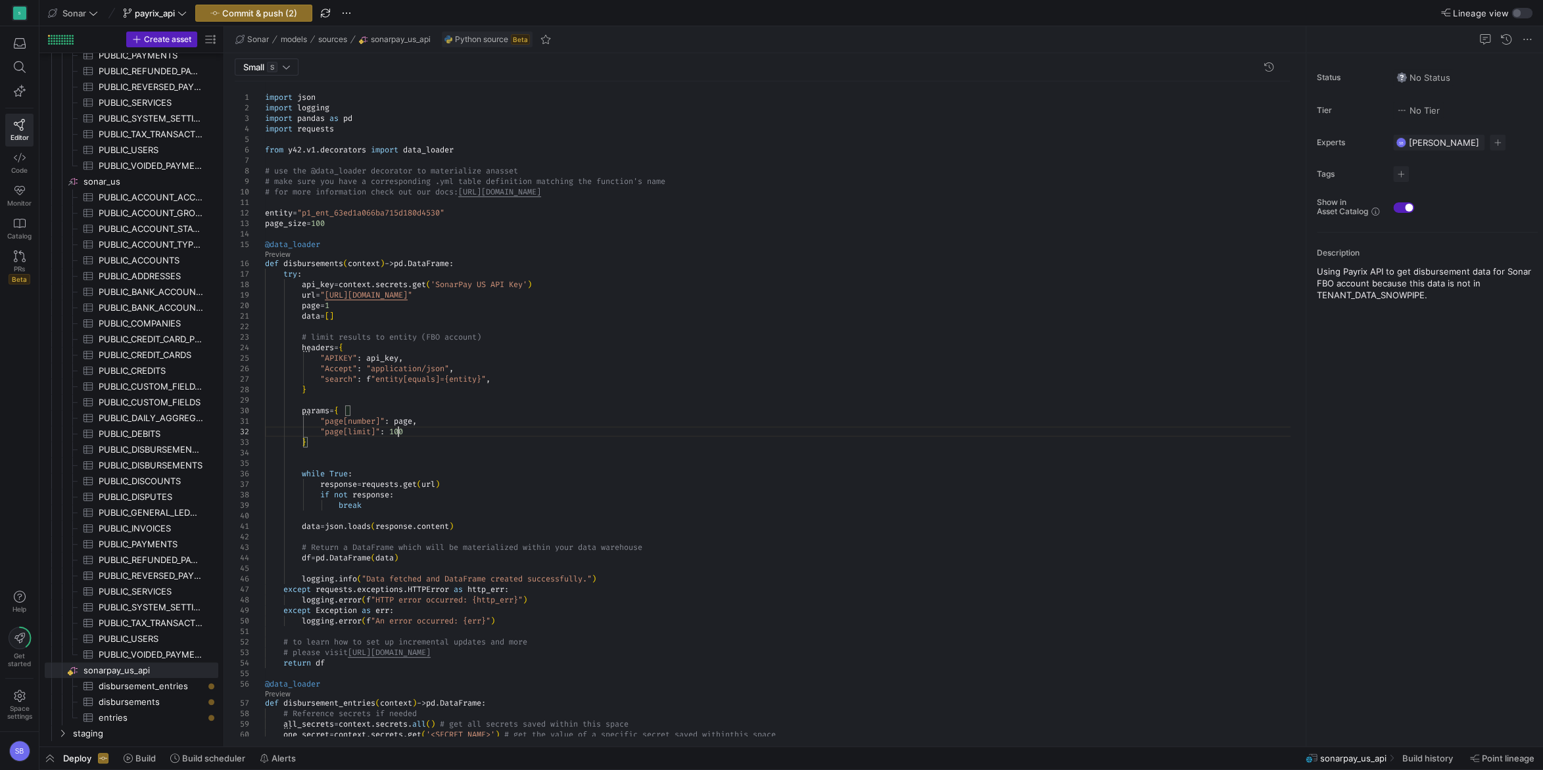
click at [400, 429] on div "# make sure you have a corresponding .yml table de finition matching the functi…" at bounding box center [782, 598] width 1035 height 1035
click at [600, 221] on div "# make sure you have a corresponding .yml table de finition matching the functi…" at bounding box center [782, 598] width 1035 height 1035
click at [639, 294] on div "# make sure you have a corresponding .yml table de finition matching the functi…" at bounding box center [782, 598] width 1035 height 1035
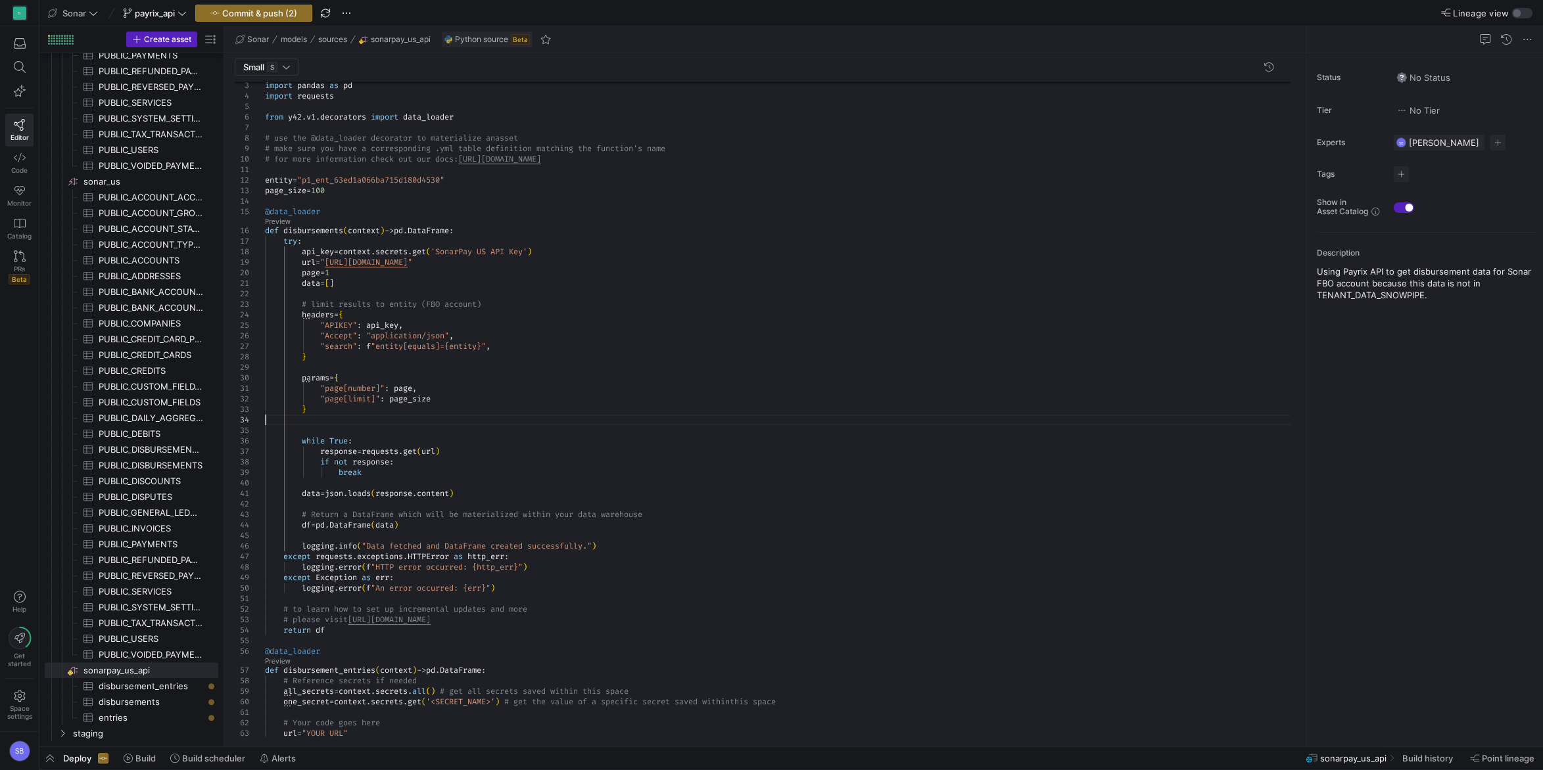
click at [546, 421] on div "# make sure you have a corresponding .yml table de finition matching the functi…" at bounding box center [782, 566] width 1035 height 1035
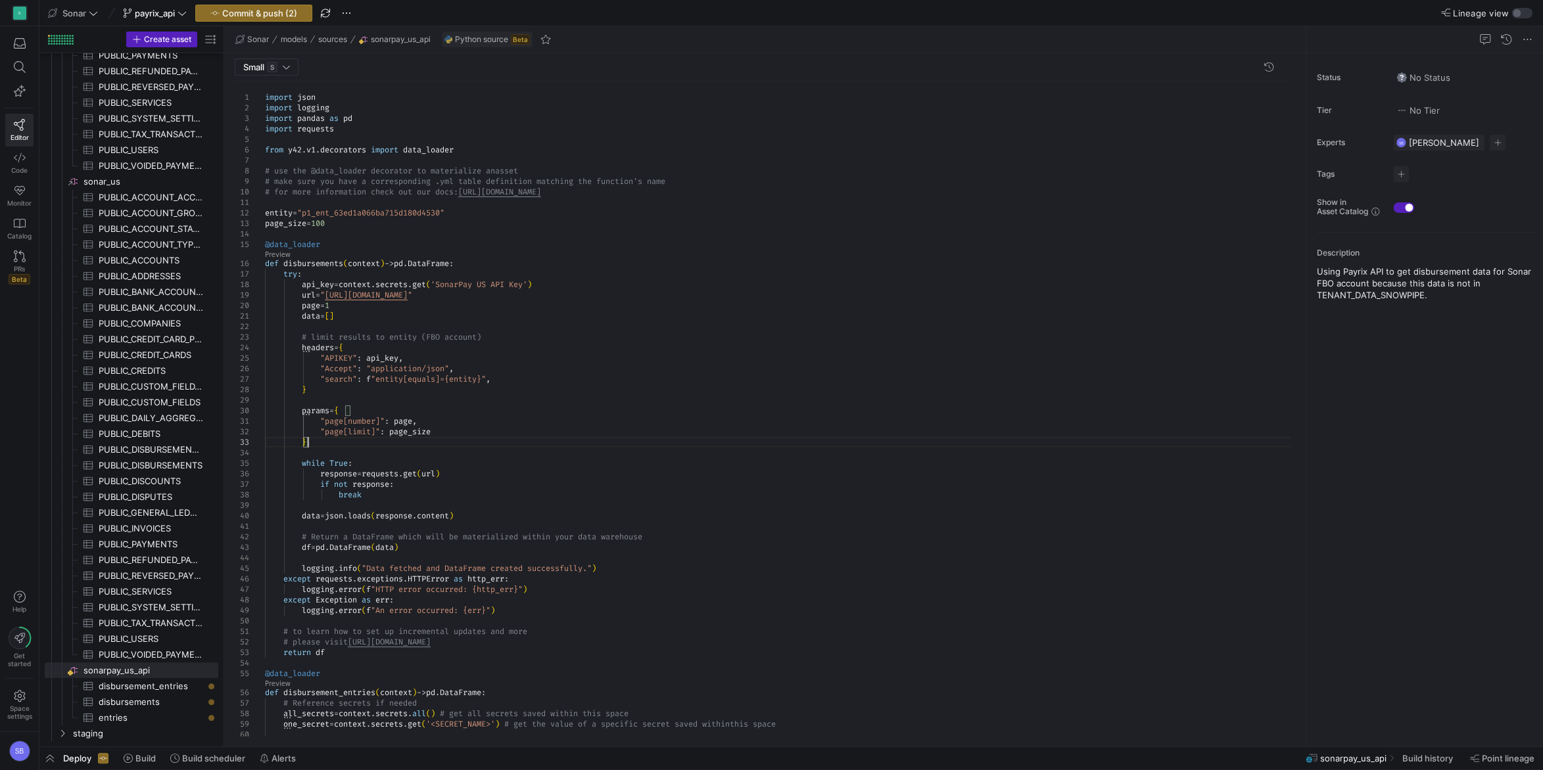
click at [538, 404] on div "# make sure you have a corresponding .yml table de finition matching the functi…" at bounding box center [782, 593] width 1035 height 1025
click at [493, 430] on div "# make sure you have a corresponding .yml table de finition matching the functi…" at bounding box center [782, 593] width 1035 height 1025
click at [478, 453] on div "# make sure you have a corresponding .yml table de finition matching the functi…" at bounding box center [782, 593] width 1035 height 1025
click at [371, 496] on div "# make sure you have a corresponding .yml table de finition matching the functi…" at bounding box center [782, 593] width 1035 height 1025
click at [465, 469] on div "# make sure you have a corresponding .yml table de finition matching the functi…" at bounding box center [782, 593] width 1035 height 1025
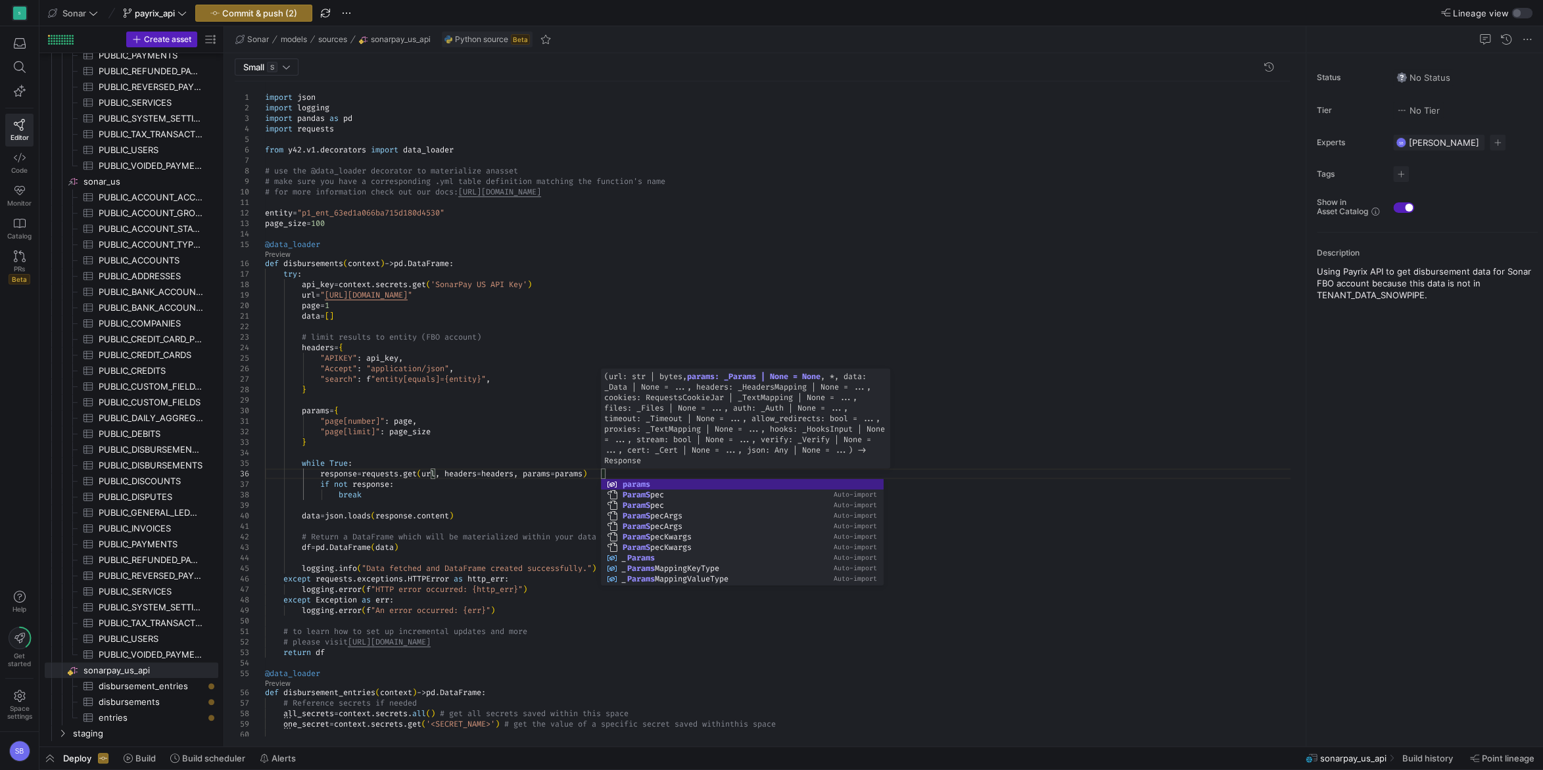
scroll to position [53, 231]
click at [465, 386] on div "# make sure you have a corresponding .yml table de finition matching the functi…" at bounding box center [782, 593] width 1035 height 1025
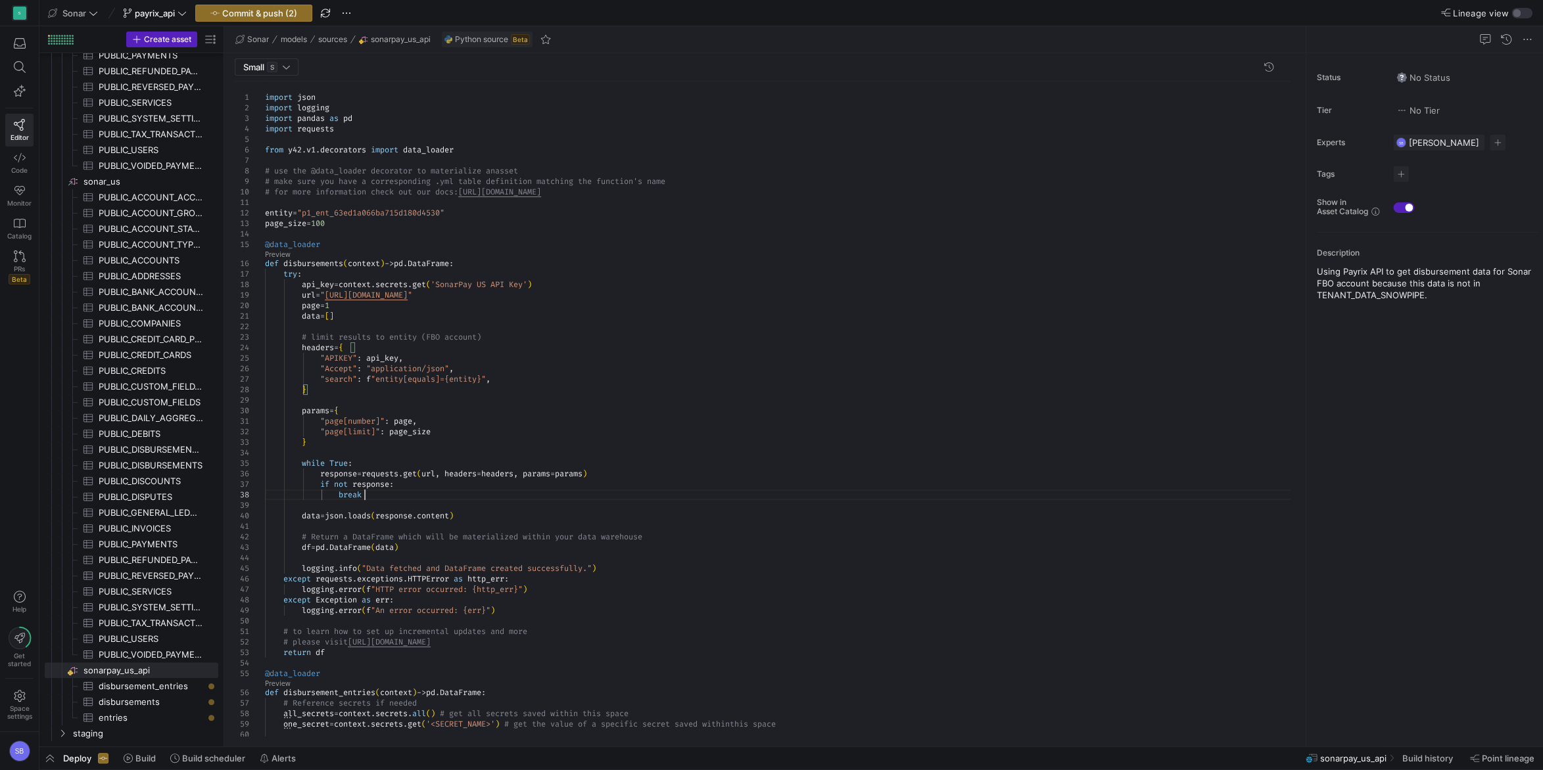
click at [381, 491] on div "# make sure you have a corresponding .yml table de finition matching the functi…" at bounding box center [782, 593] width 1035 height 1025
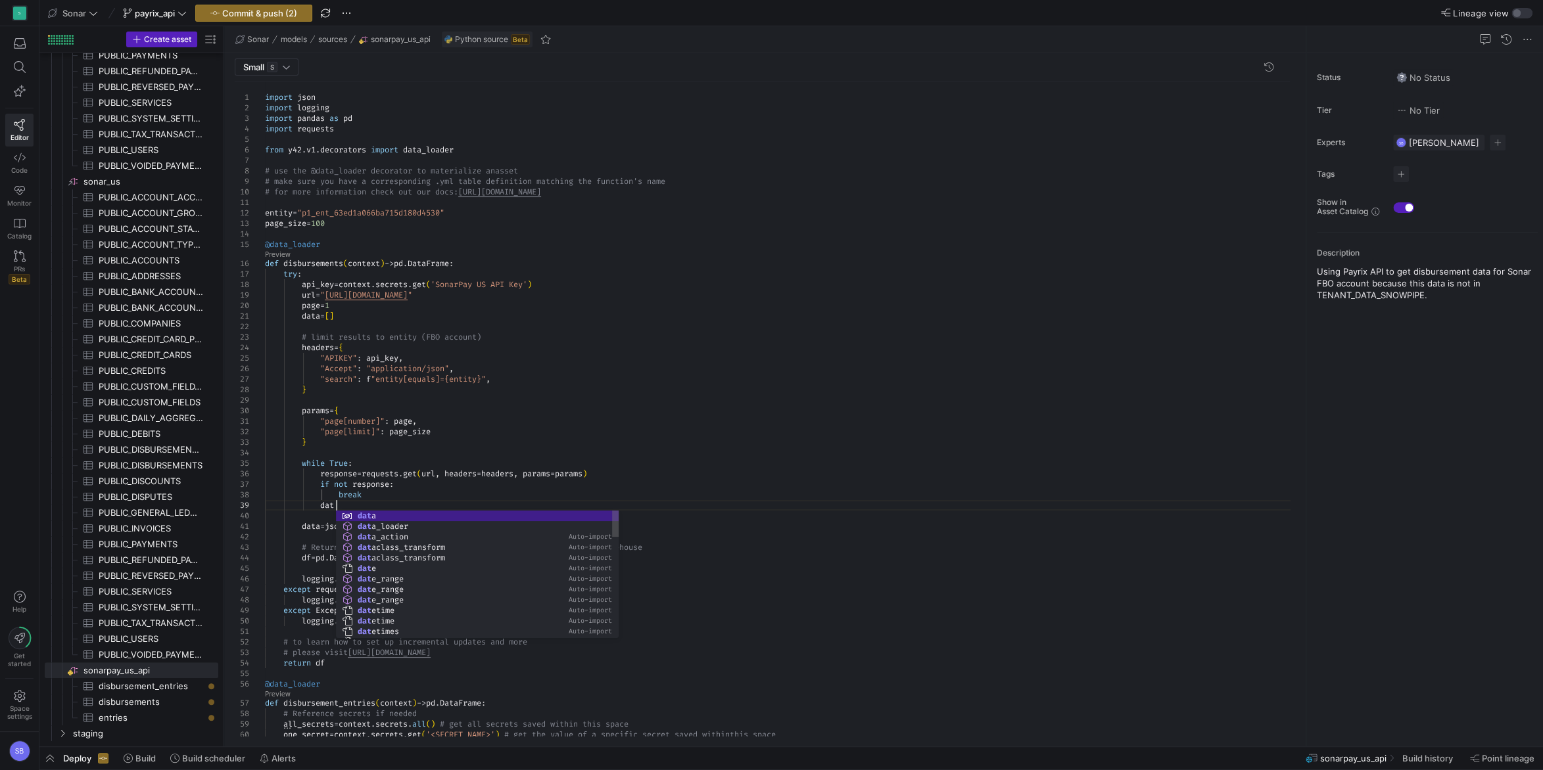
scroll to position [84, 76]
click at [301, 312] on div "# make sure you have a corresponding .yml table de finition matching the functi…" at bounding box center [782, 598] width 1035 height 1035
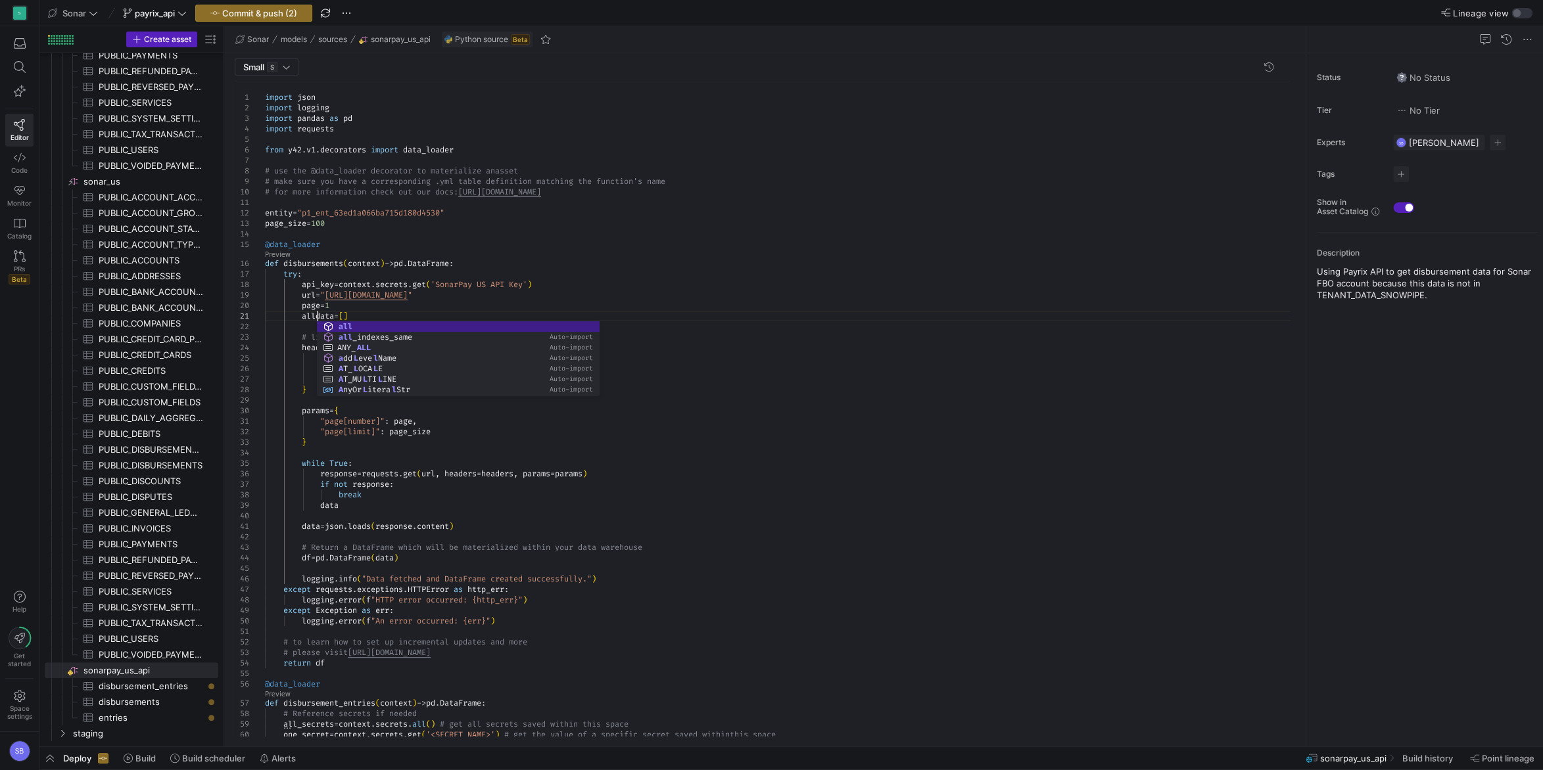
scroll to position [10, 57]
click at [356, 512] on div "# make sure you have a corresponding .yml table de finition matching the functi…" at bounding box center [782, 598] width 1035 height 1035
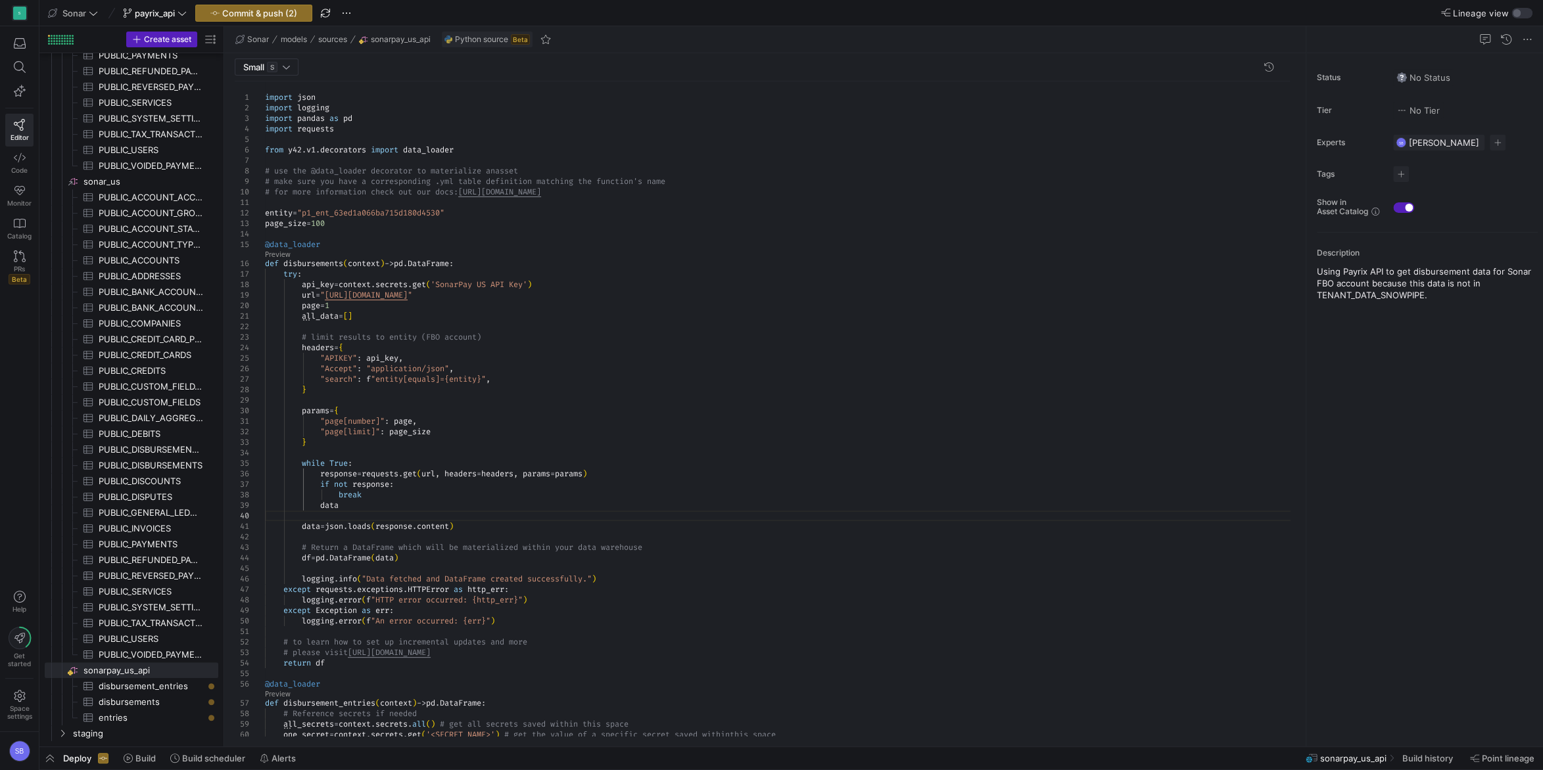
click at [329, 504] on div "# make sure you have a corresponding .yml table de finition matching the functi…" at bounding box center [782, 598] width 1035 height 1035
click at [359, 503] on div "# make sure you have a corresponding .yml table de finition matching the functi…" at bounding box center [782, 598] width 1035 height 1035
click at [302, 526] on div "# make sure you have a corresponding .yml table de finition matching the functi…" at bounding box center [782, 598] width 1035 height 1035
drag, startPoint x: 338, startPoint y: 516, endPoint x: 268, endPoint y: 507, distance: 70.3
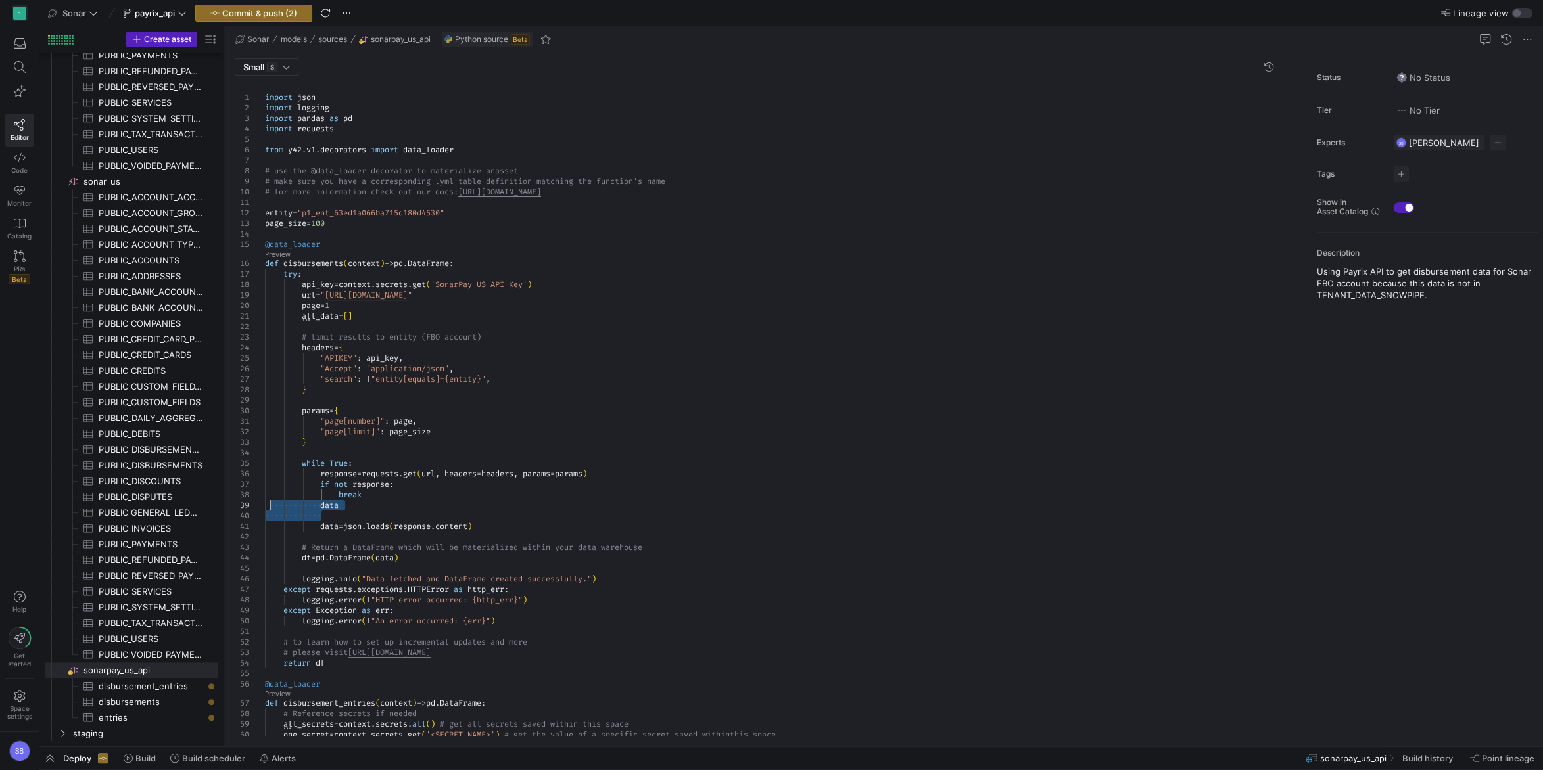
click at [268, 507] on div "# make sure you have a corresponding .yml table de finition matching the functi…" at bounding box center [782, 598] width 1035 height 1035
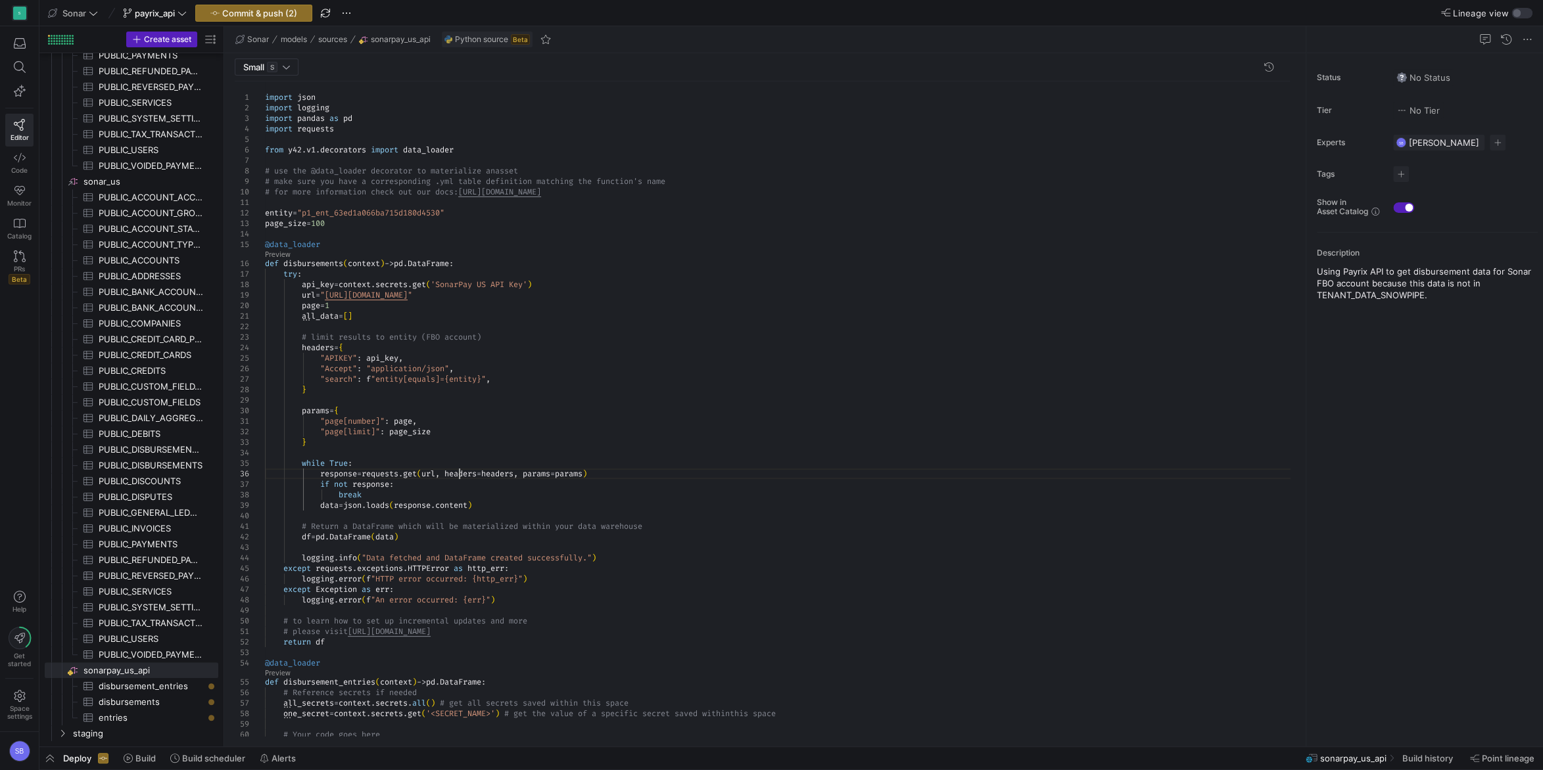
click at [457, 474] on div "# make sure you have a corresponding .yml table de finition matching the functi…" at bounding box center [782, 588] width 1035 height 1014
click at [416, 438] on div "# make sure you have a corresponding .yml table de finition matching the functi…" at bounding box center [782, 588] width 1035 height 1014
click at [416, 496] on div "# make sure you have a corresponding .yml table de finition matching the functi…" at bounding box center [782, 588] width 1035 height 1014
click at [462, 490] on div "# make sure you have a corresponding .yml table de finition matching the functi…" at bounding box center [782, 588] width 1035 height 1014
click at [501, 503] on div "# make sure you have a corresponding .yml table de finition matching the functi…" at bounding box center [782, 588] width 1035 height 1014
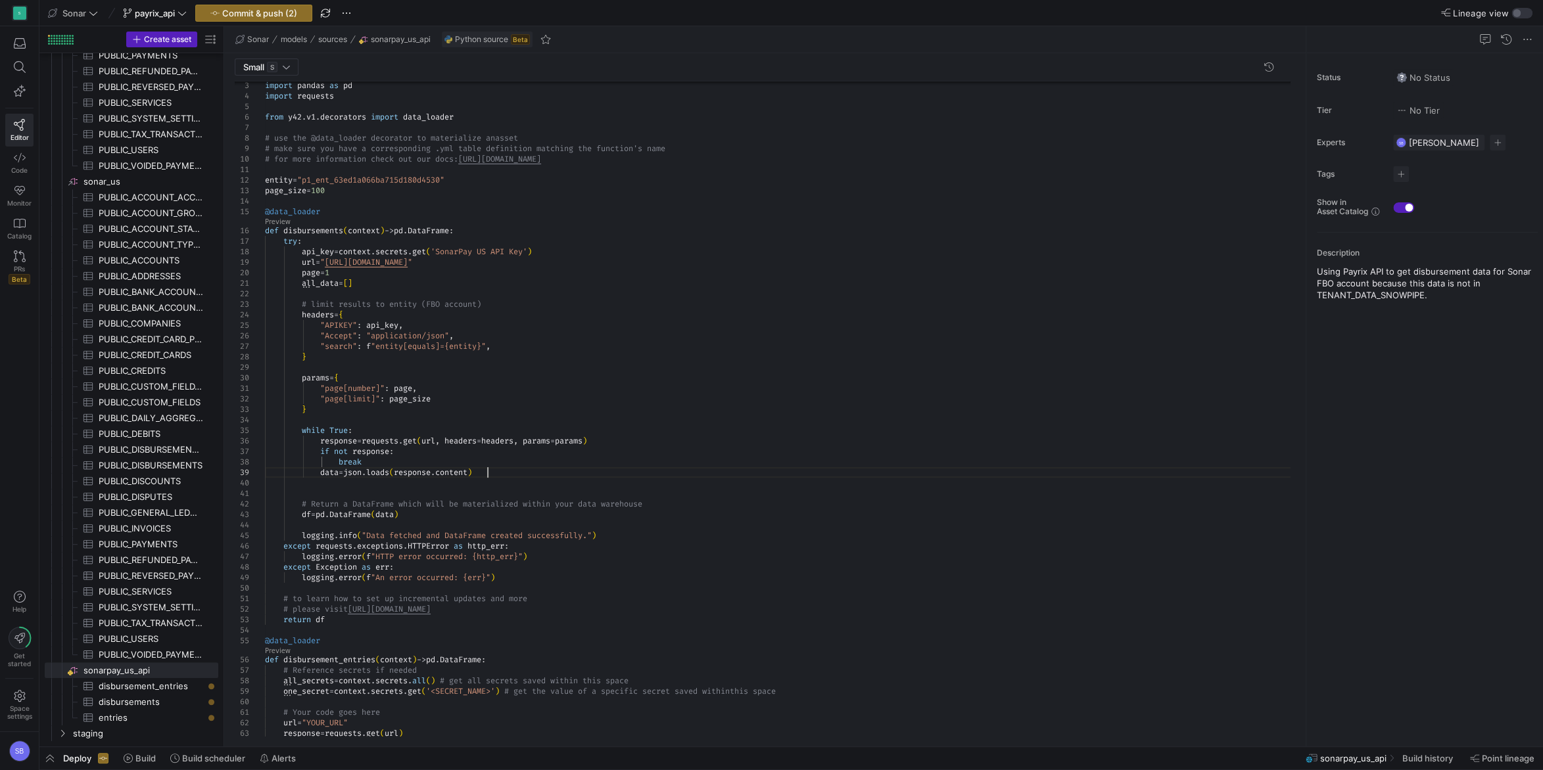
click at [485, 474] on div "# make sure you have a corresponding .yml table de finition matching the functi…" at bounding box center [782, 561] width 1035 height 1025
click at [490, 488] on div "# make sure you have a corresponding .yml table de finition matching the functi…" at bounding box center [782, 561] width 1035 height 1025
click at [553, 438] on div "# make sure you have a corresponding .yml table de finition matching the functi…" at bounding box center [782, 556] width 1035 height 1014
click at [504, 469] on div "# make sure you have a corresponding .yml table de finition matching the functi…" at bounding box center [782, 556] width 1035 height 1014
click at [332, 474] on div "# make sure you have a corresponding .yml table de finition matching the functi…" at bounding box center [782, 556] width 1035 height 1014
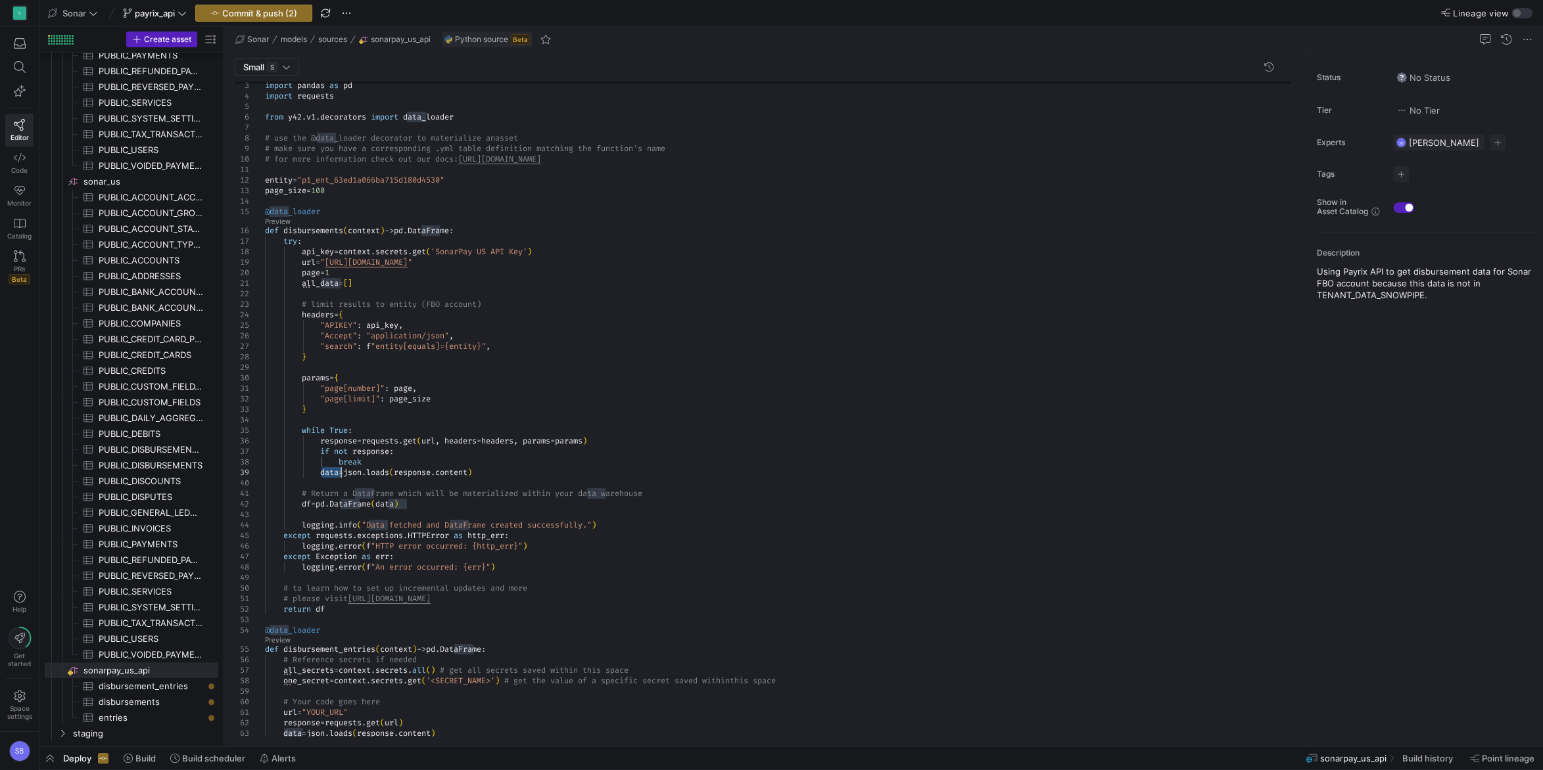
click at [332, 474] on div "# make sure you have a corresponding .yml table de finition matching the functi…" at bounding box center [782, 556] width 1035 height 1014
click at [430, 445] on div "# make sure you have a corresponding .yml table de finition matching the functi…" at bounding box center [782, 556] width 1035 height 1014
drag, startPoint x: 498, startPoint y: 473, endPoint x: 360, endPoint y: 469, distance: 138.7
click at [360, 469] on div "# make sure you have a corresponding .yml table de finition matching the functi…" at bounding box center [782, 556] width 1035 height 1014
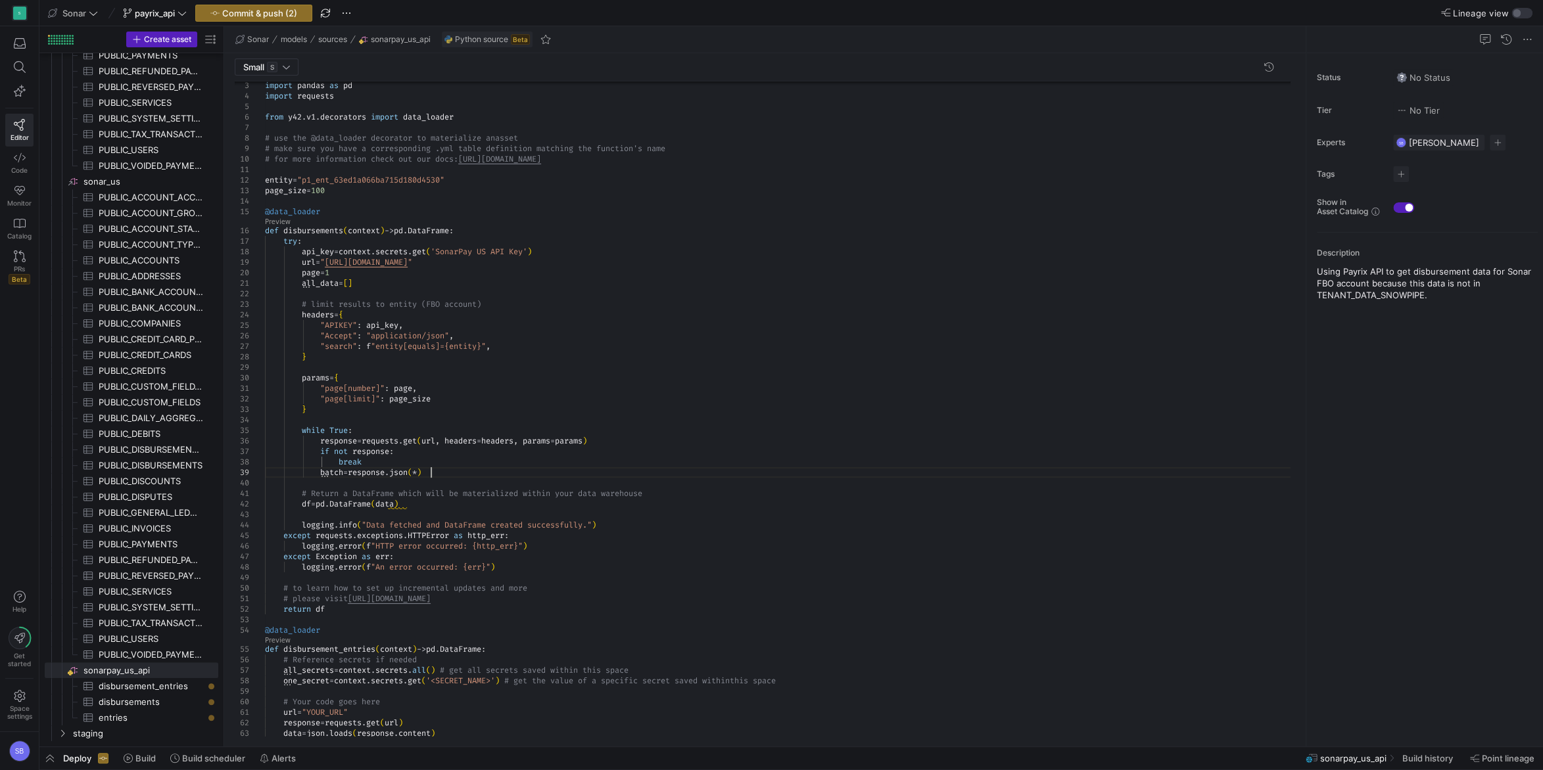
scroll to position [84, 166]
drag, startPoint x: 379, startPoint y: 459, endPoint x: 269, endPoint y: 452, distance: 110.0
click at [269, 452] on div "# make sure you have a corresponding .yml table de finition matching the functi…" at bounding box center [782, 561] width 1035 height 1025
click at [383, 459] on div "# make sure you have a corresponding .yml table de finition matching the functi…" at bounding box center [782, 561] width 1035 height 1025
drag, startPoint x: 382, startPoint y: 460, endPoint x: 212, endPoint y: 454, distance: 169.7
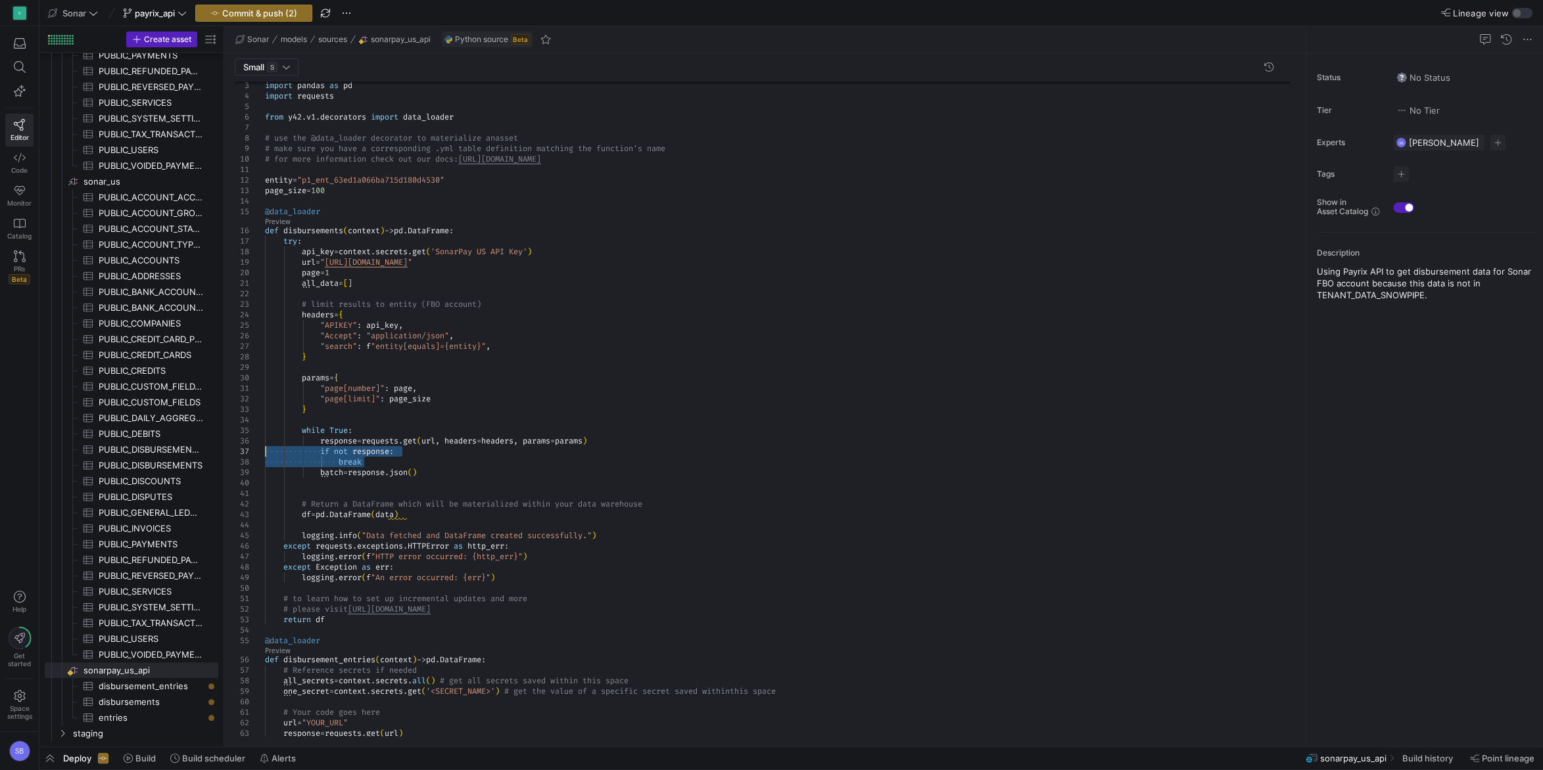
click at [265, 454] on div "# make sure you have a corresponding .yml table de finition matching the functi…" at bounding box center [782, 561] width 1035 height 1025
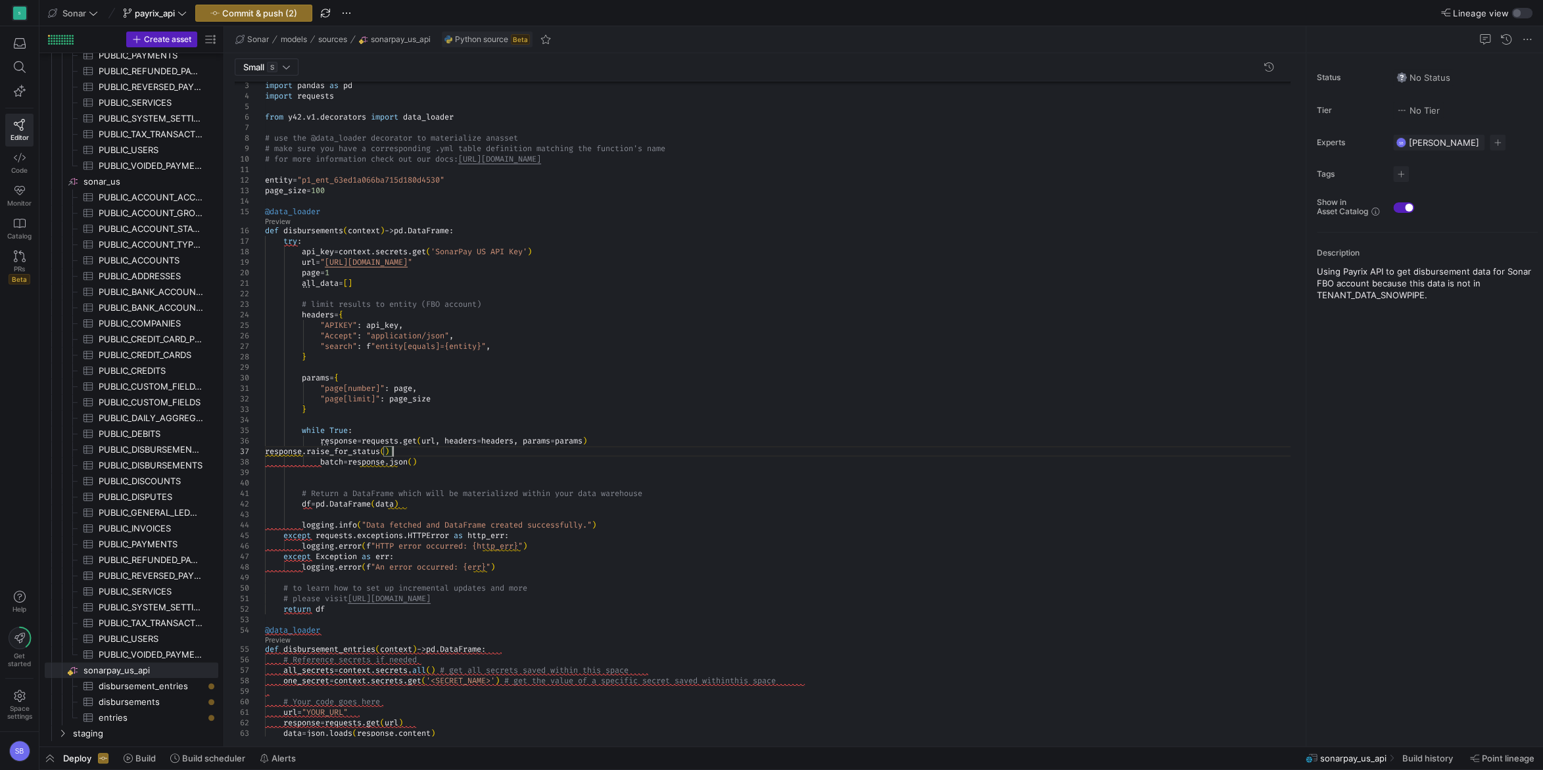
click at [264, 452] on div at bounding box center [250, 451] width 30 height 11
click at [265, 452] on span "response" at bounding box center [283, 451] width 37 height 11
click at [267, 452] on div "# make sure you have a corresponding .yml table de finition matching the functi…" at bounding box center [782, 556] width 1035 height 1014
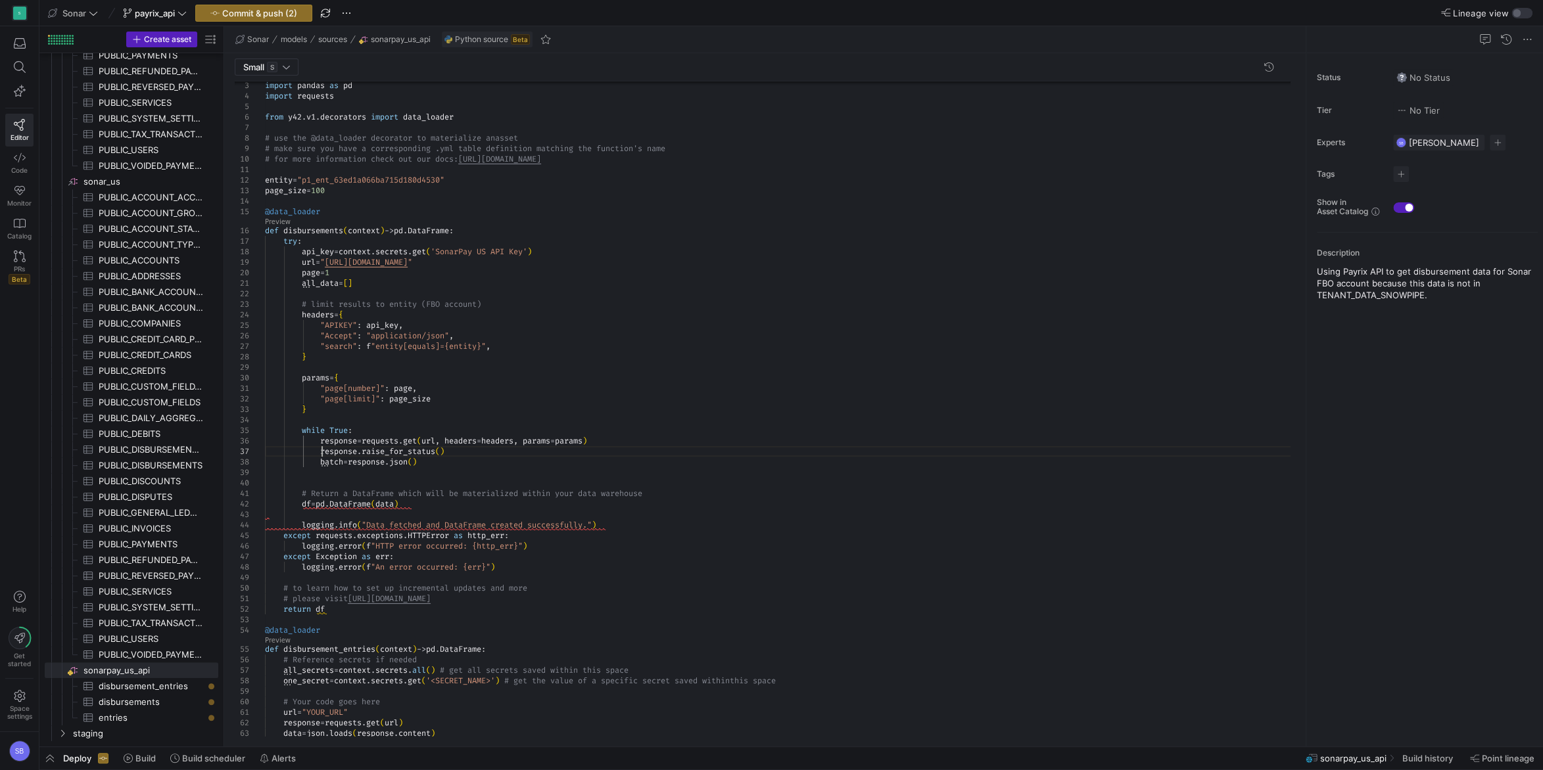
click at [452, 462] on div "# make sure you have a corresponding .yml table de finition matching the functi…" at bounding box center [782, 556] width 1035 height 1014
click at [507, 465] on div "# make sure you have a corresponding .yml table de finition matching the functi…" at bounding box center [782, 556] width 1035 height 1014
click at [445, 462] on div "# make sure you have a corresponding .yml table de finition matching the functi…" at bounding box center [782, 556] width 1035 height 1014
click at [446, 463] on div "# make sure you have a corresponding .yml table de finition matching the functi…" at bounding box center [782, 561] width 1035 height 1025
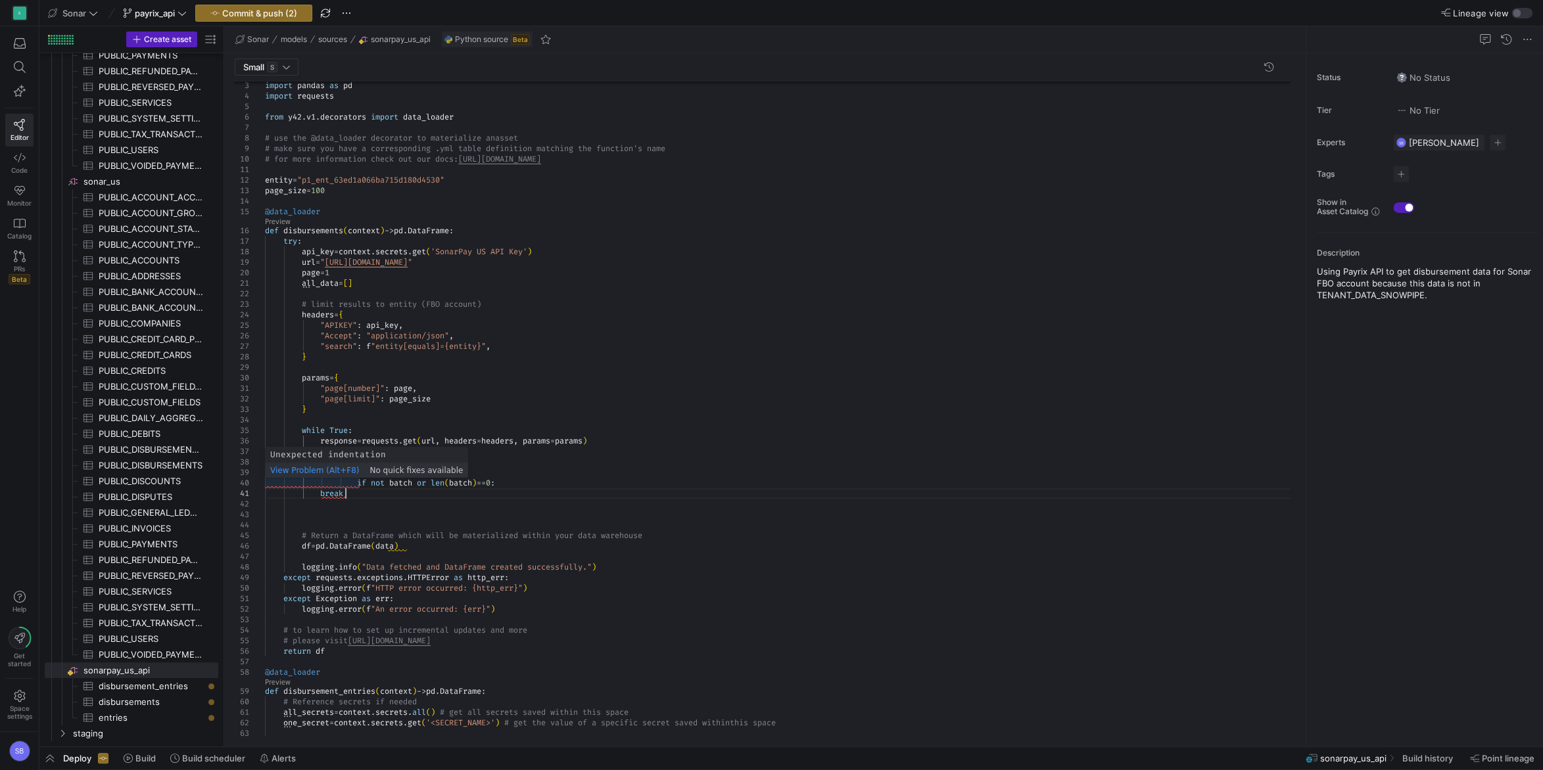
click at [360, 482] on div "# make sure you have a corresponding .yml table de finition matching the functi…" at bounding box center [782, 577] width 1035 height 1056
click at [488, 482] on div "# make sure you have a corresponding .yml table de finition matching the functi…" at bounding box center [782, 577] width 1035 height 1056
drag, startPoint x: 322, startPoint y: 493, endPoint x: 331, endPoint y: 491, distance: 8.8
click at [322, 492] on div "# make sure you have a corresponding .yml table de finition matching the functi…" at bounding box center [782, 577] width 1035 height 1056
click at [407, 495] on div "# make sure you have a corresponding .yml table de finition matching the functi…" at bounding box center [782, 577] width 1035 height 1056
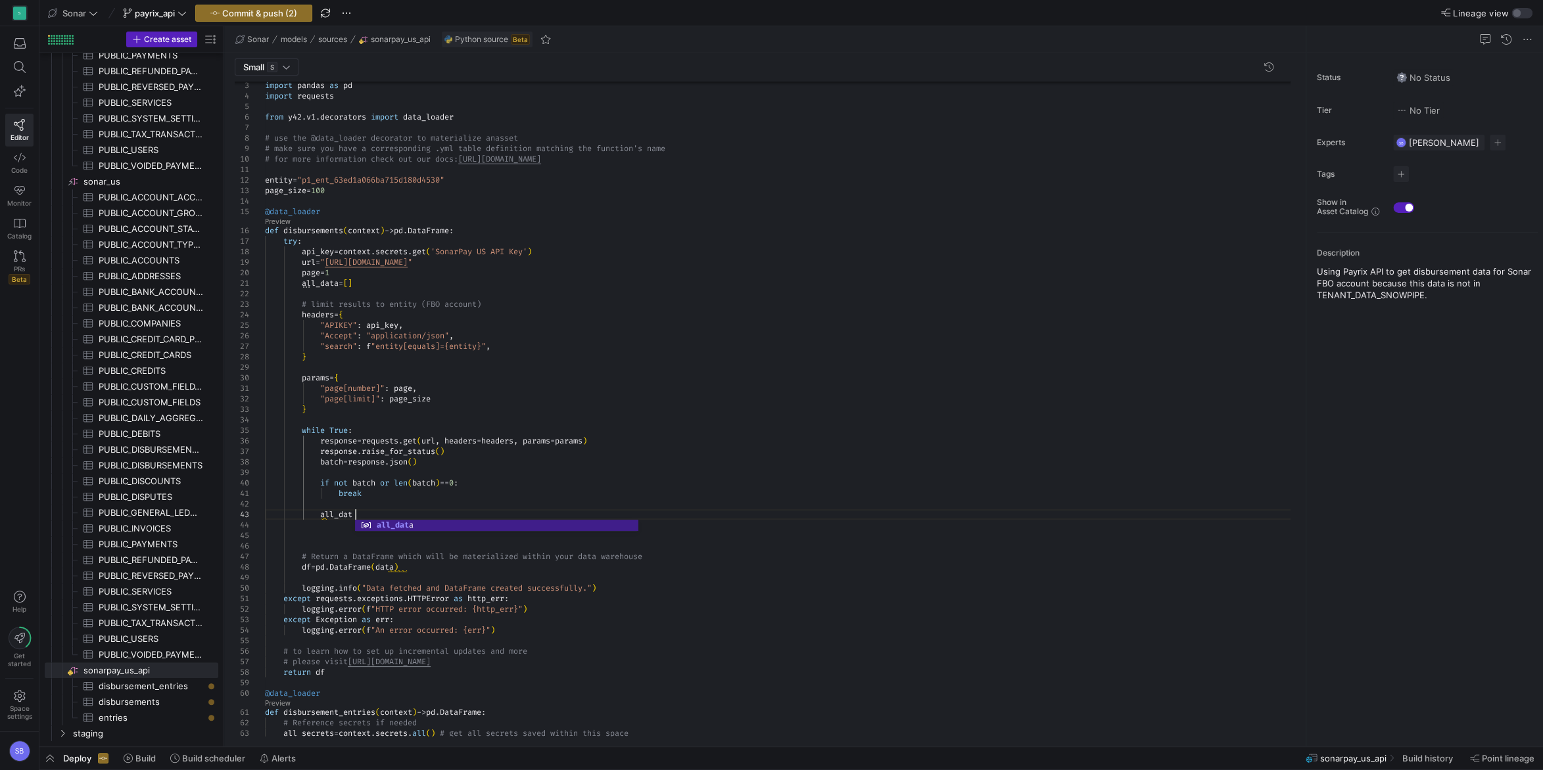
scroll to position [31, 95]
click at [324, 284] on div "# make sure you have a corresponding .yml table de finition matching the functi…" at bounding box center [782, 587] width 1035 height 1077
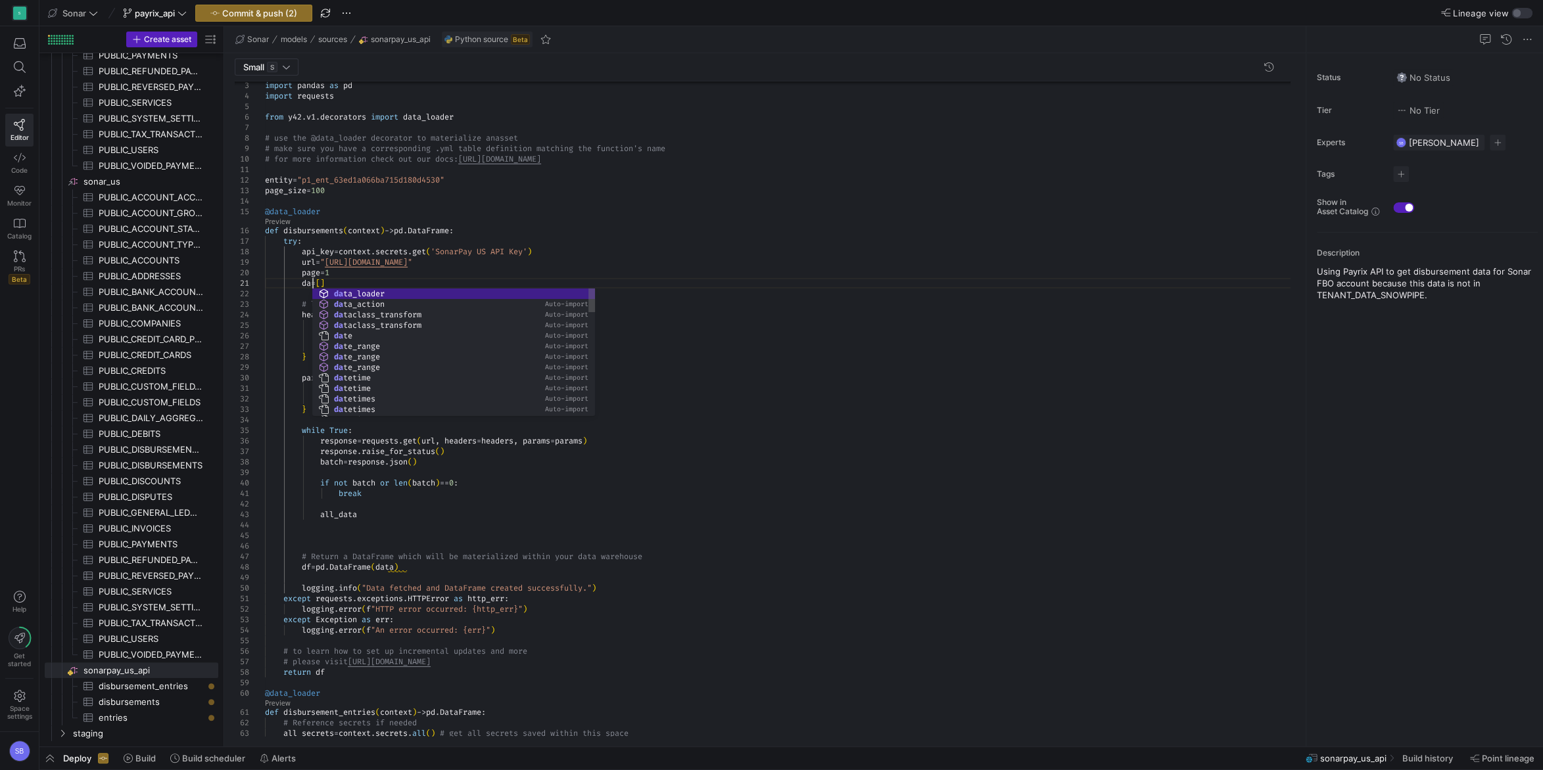
scroll to position [10, 57]
click at [440, 269] on div "# make sure you have a corresponding .yml table de finition matching the functi…" at bounding box center [782, 587] width 1035 height 1077
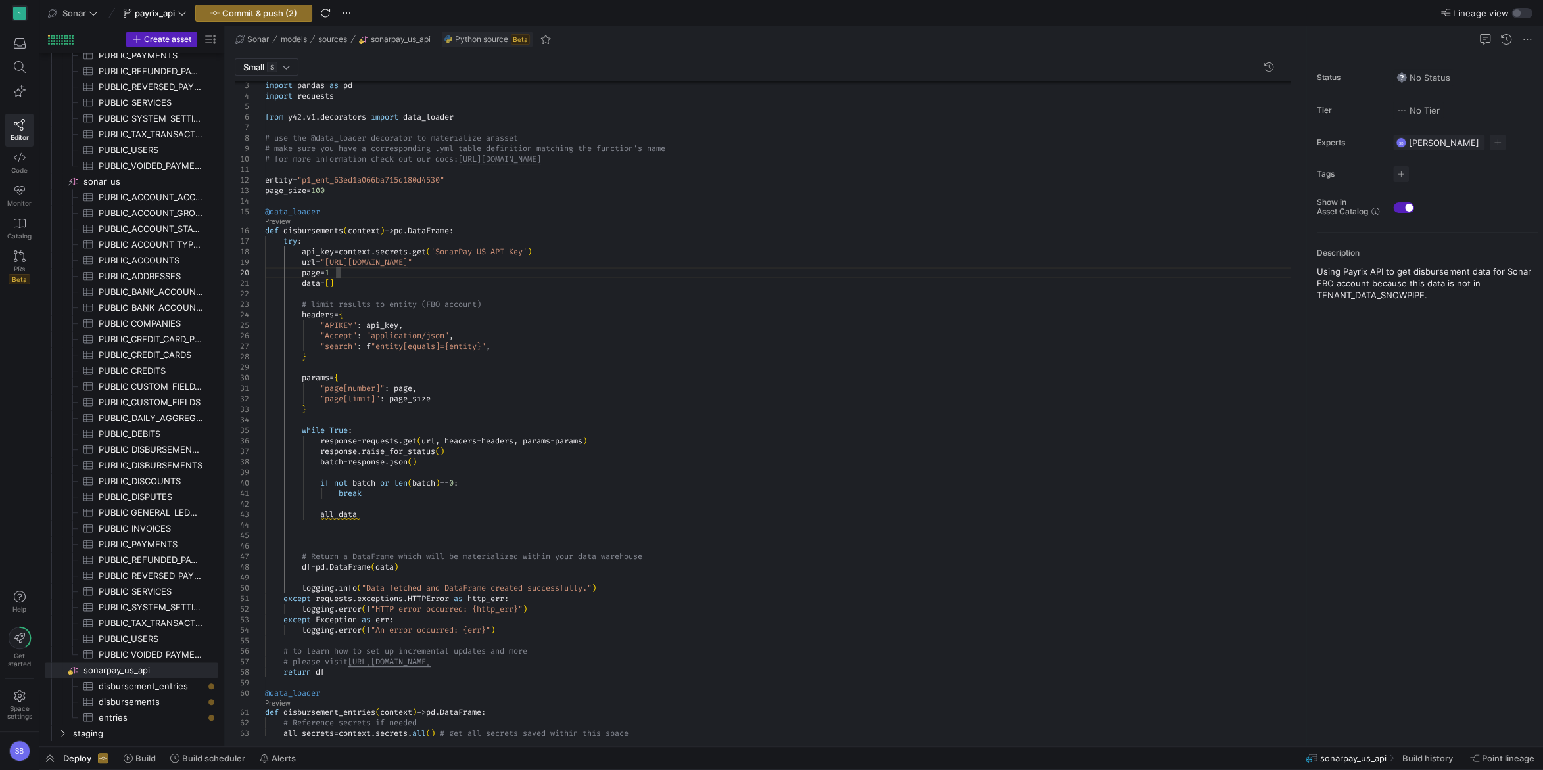
click at [329, 517] on div "# make sure you have a corresponding .yml table de finition matching the functi…" at bounding box center [782, 587] width 1035 height 1077
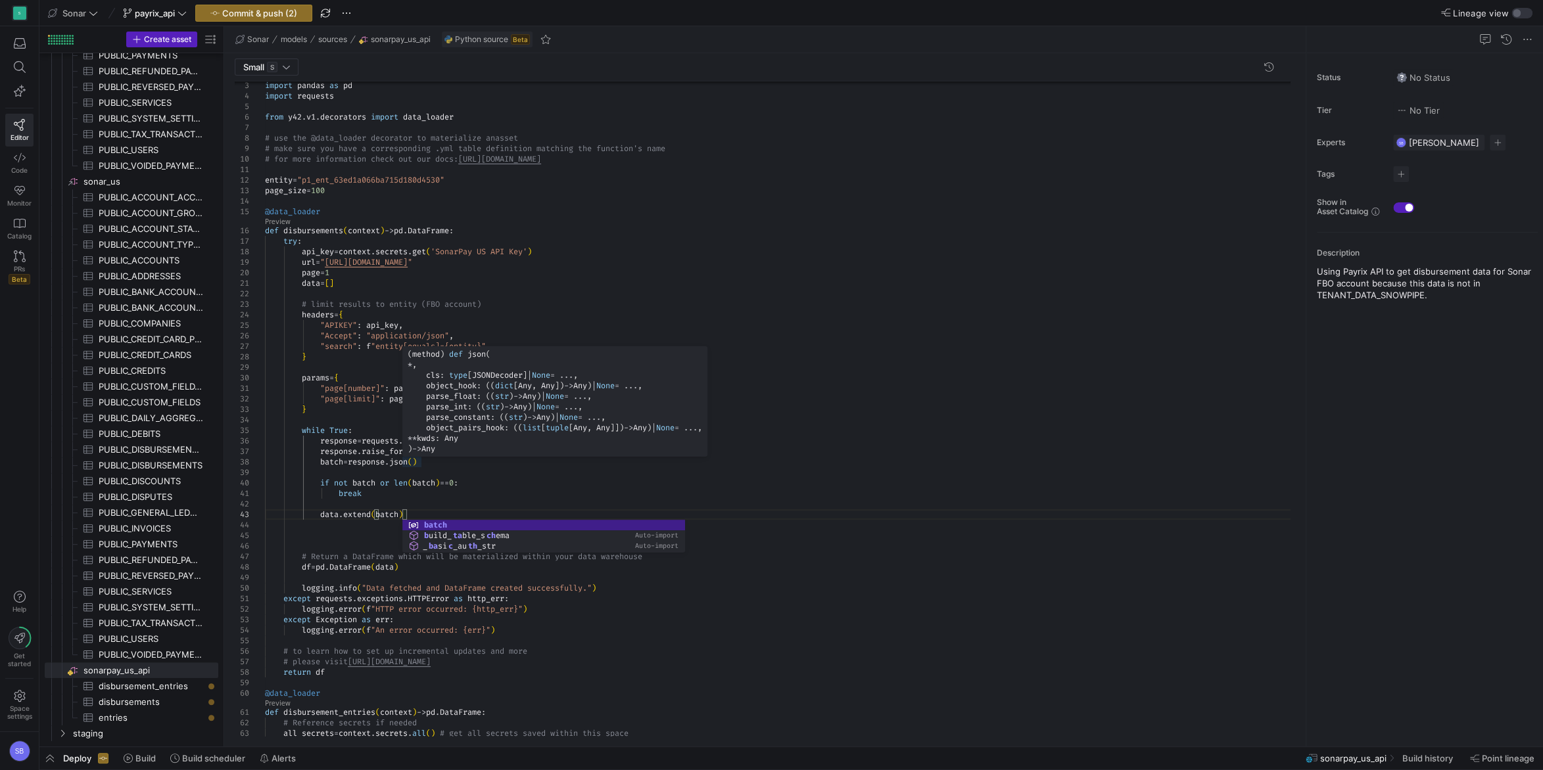
click at [409, 442] on span "**" at bounding box center [411, 438] width 9 height 11
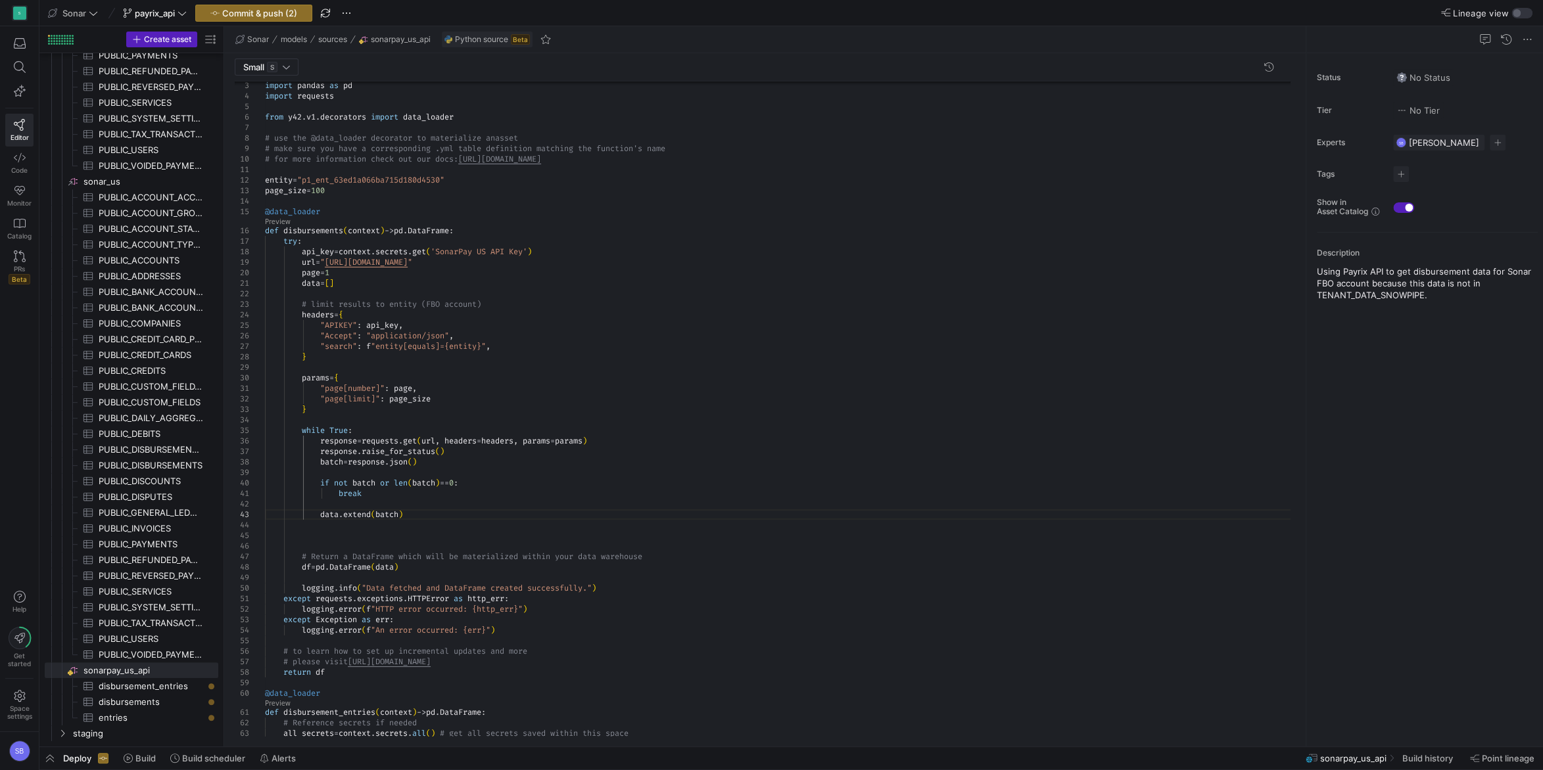
click at [342, 382] on div "# make sure you have a corresponding .yml table de finition matching the functi…" at bounding box center [782, 587] width 1035 height 1077
click at [419, 517] on div "# make sure you have a corresponding .yml table de finition matching the functi…" at bounding box center [782, 587] width 1035 height 1077
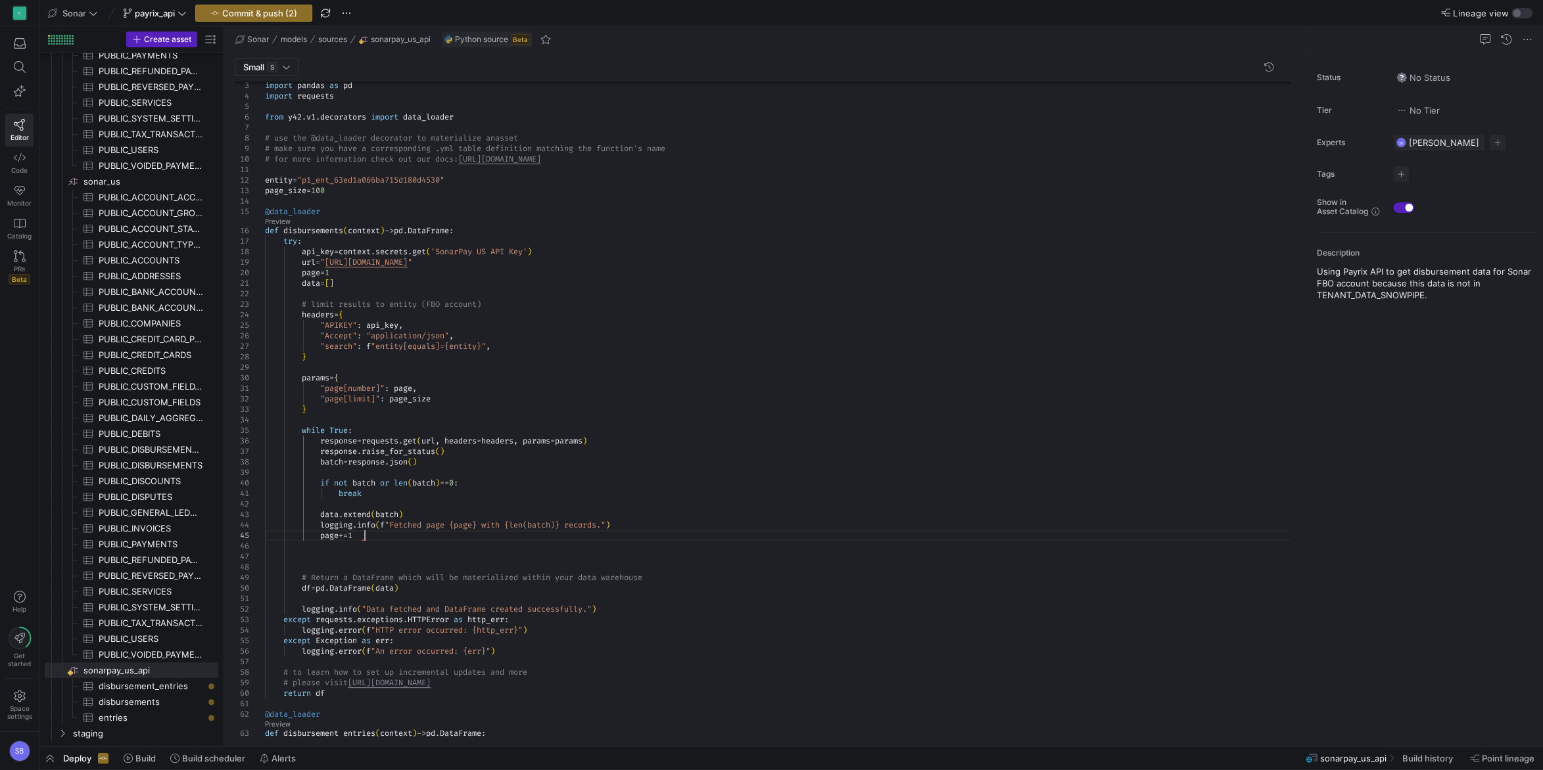
scroll to position [42, 99]
click at [532, 477] on div "# make sure you have a corresponding .yml table de finition matching the functi…" at bounding box center [782, 598] width 1035 height 1098
click at [484, 589] on div "# make sure you have a corresponding .yml table de finition matching the functi…" at bounding box center [782, 598] width 1035 height 1098
click at [394, 569] on div "# make sure you have a corresponding .yml table de finition matching the functi…" at bounding box center [782, 598] width 1035 height 1098
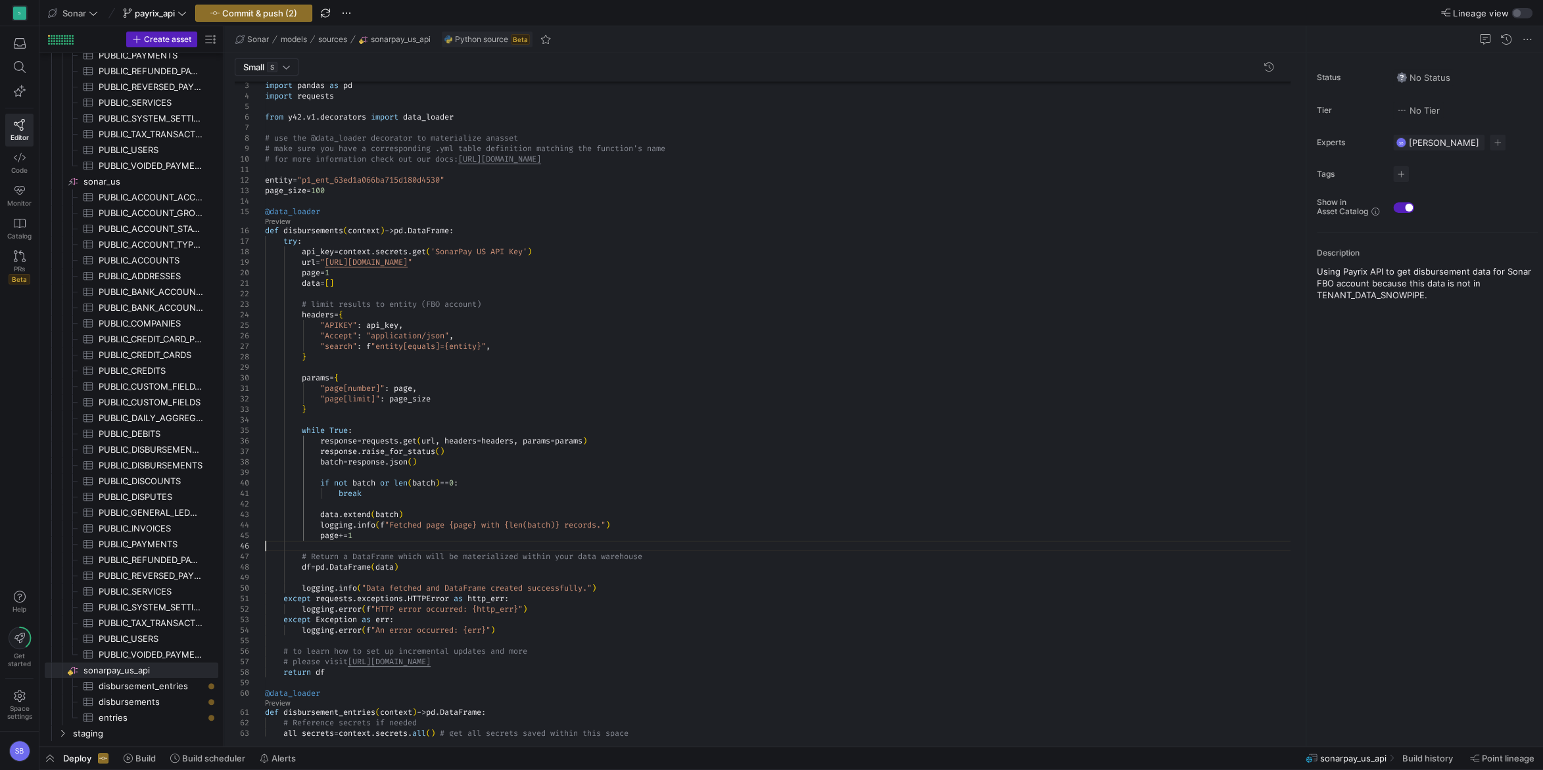
click at [488, 540] on div "# make sure you have a corresponding .yml table de finition matching the functi…" at bounding box center [782, 587] width 1035 height 1077
click at [429, 561] on div "# make sure you have a corresponding .yml table de finition matching the functi…" at bounding box center [782, 587] width 1035 height 1077
click at [431, 572] on div "# make sure you have a corresponding .yml table de finition matching the functi…" at bounding box center [782, 587] width 1035 height 1077
click at [431, 563] on div "# make sure you have a corresponding .yml table de finition matching the functi…" at bounding box center [782, 587] width 1035 height 1077
click at [635, 582] on div "# make sure you have a corresponding .yml table de finition matching the functi…" at bounding box center [782, 587] width 1035 height 1077
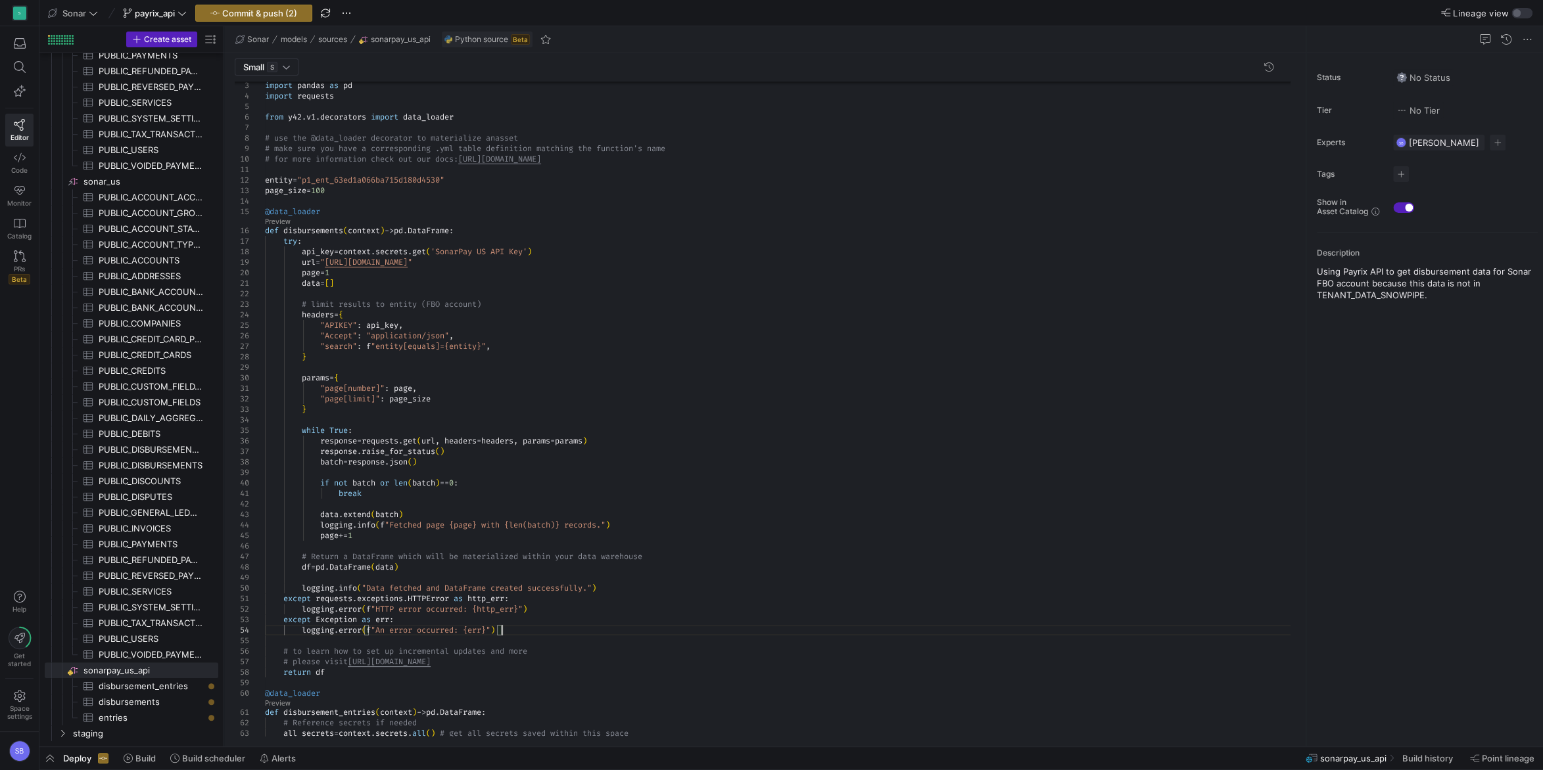
click at [517, 626] on div "# make sure you have a corresponding .yml table de finition matching the functi…" at bounding box center [782, 587] width 1035 height 1077
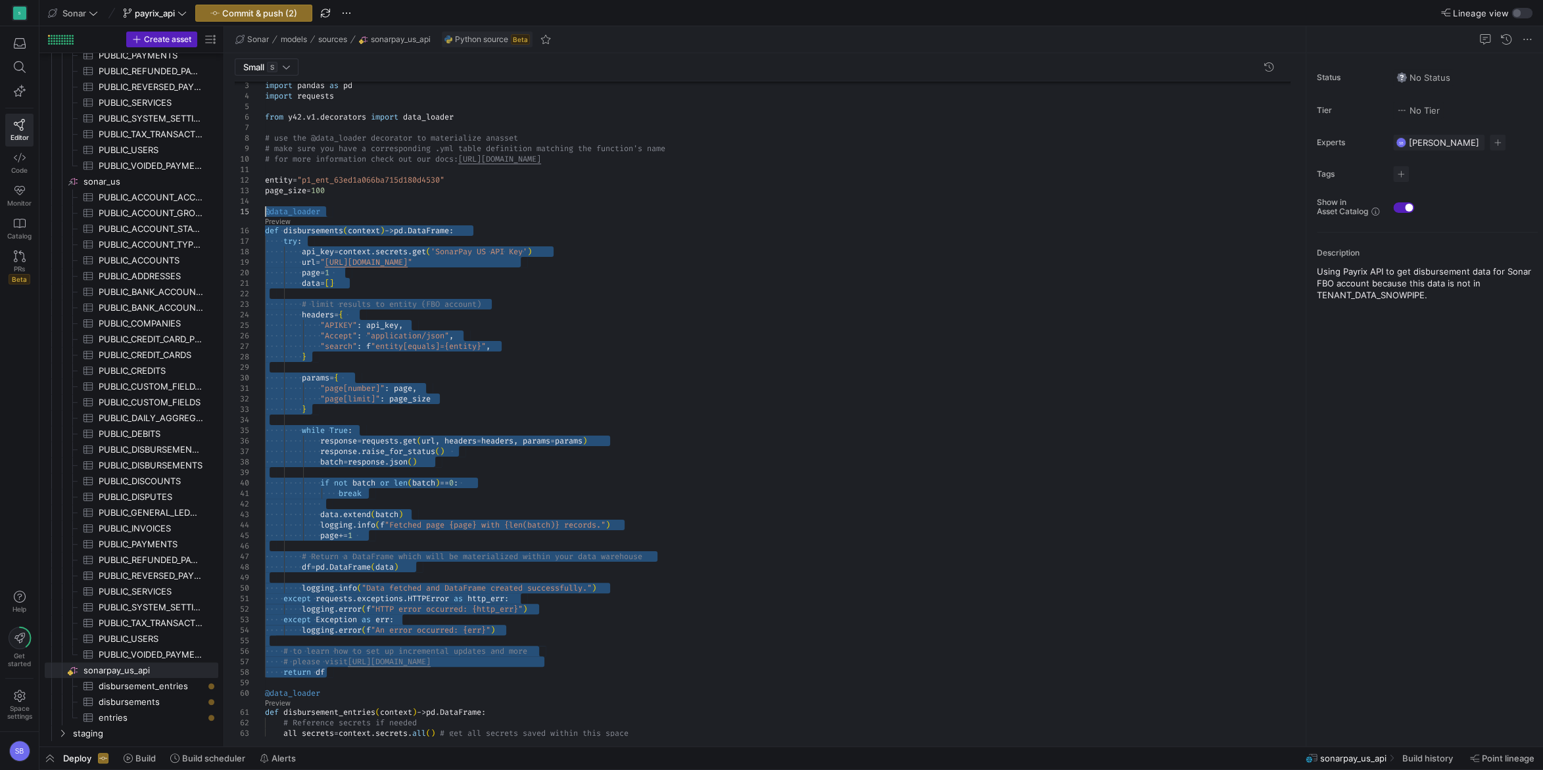
drag, startPoint x: 333, startPoint y: 670, endPoint x: 214, endPoint y: 212, distance: 473.5
click at [265, 212] on div "# make sure you have a corresponding .yml table de finition matching the functi…" at bounding box center [782, 587] width 1035 height 1077
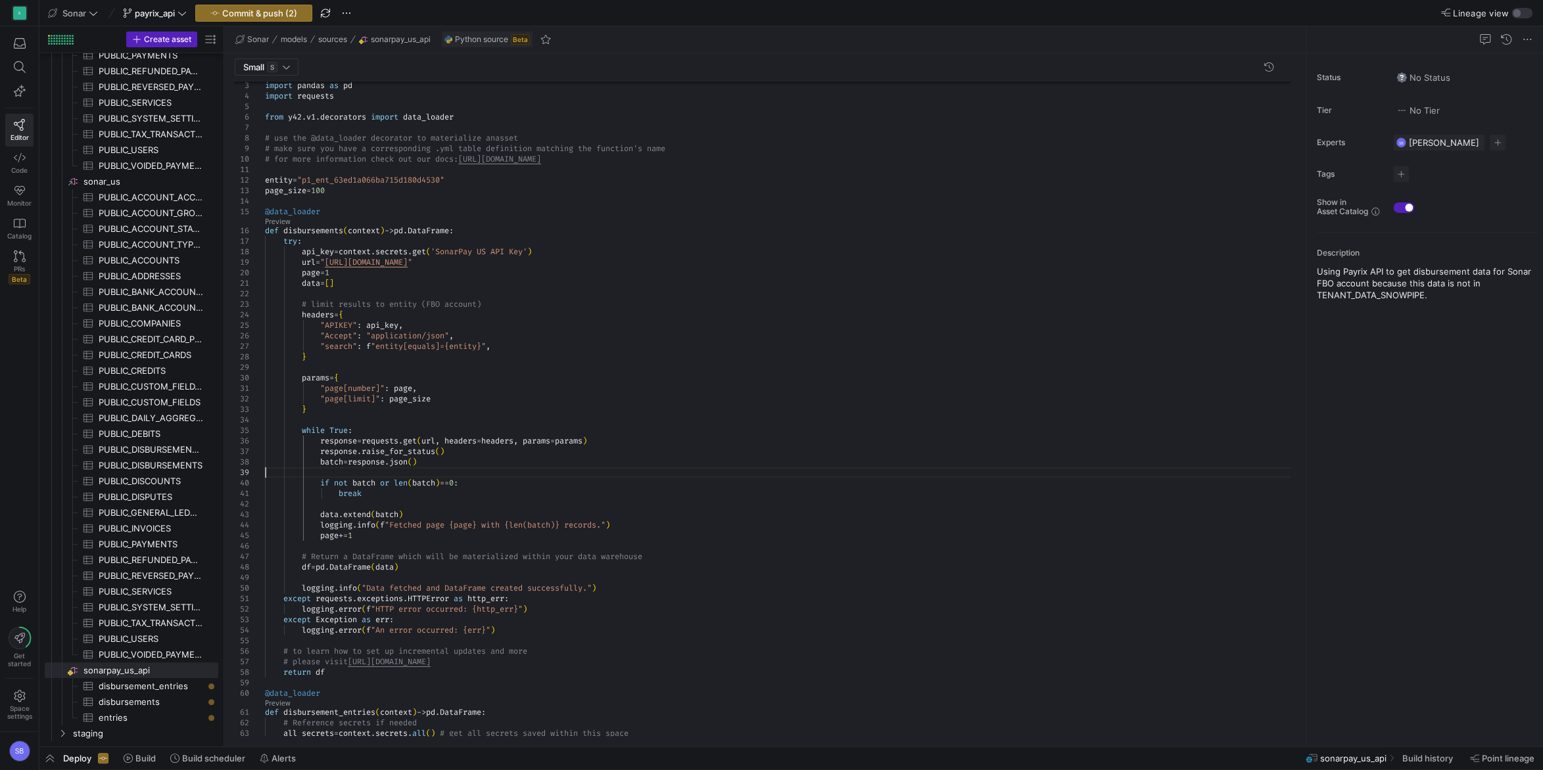
click at [567, 469] on div "# make sure you have a corresponding .yml table de finition matching the functi…" at bounding box center [782, 587] width 1035 height 1077
drag, startPoint x: 521, startPoint y: 628, endPoint x: 218, endPoint y: 595, distance: 305.4
click at [265, 595] on div "# make sure you have a corresponding .yml table de finition matching the functi…" at bounding box center [782, 587] width 1035 height 1077
click at [559, 634] on div "# make sure you have a corresponding .yml table de finition matching the functi…" at bounding box center [782, 587] width 1035 height 1077
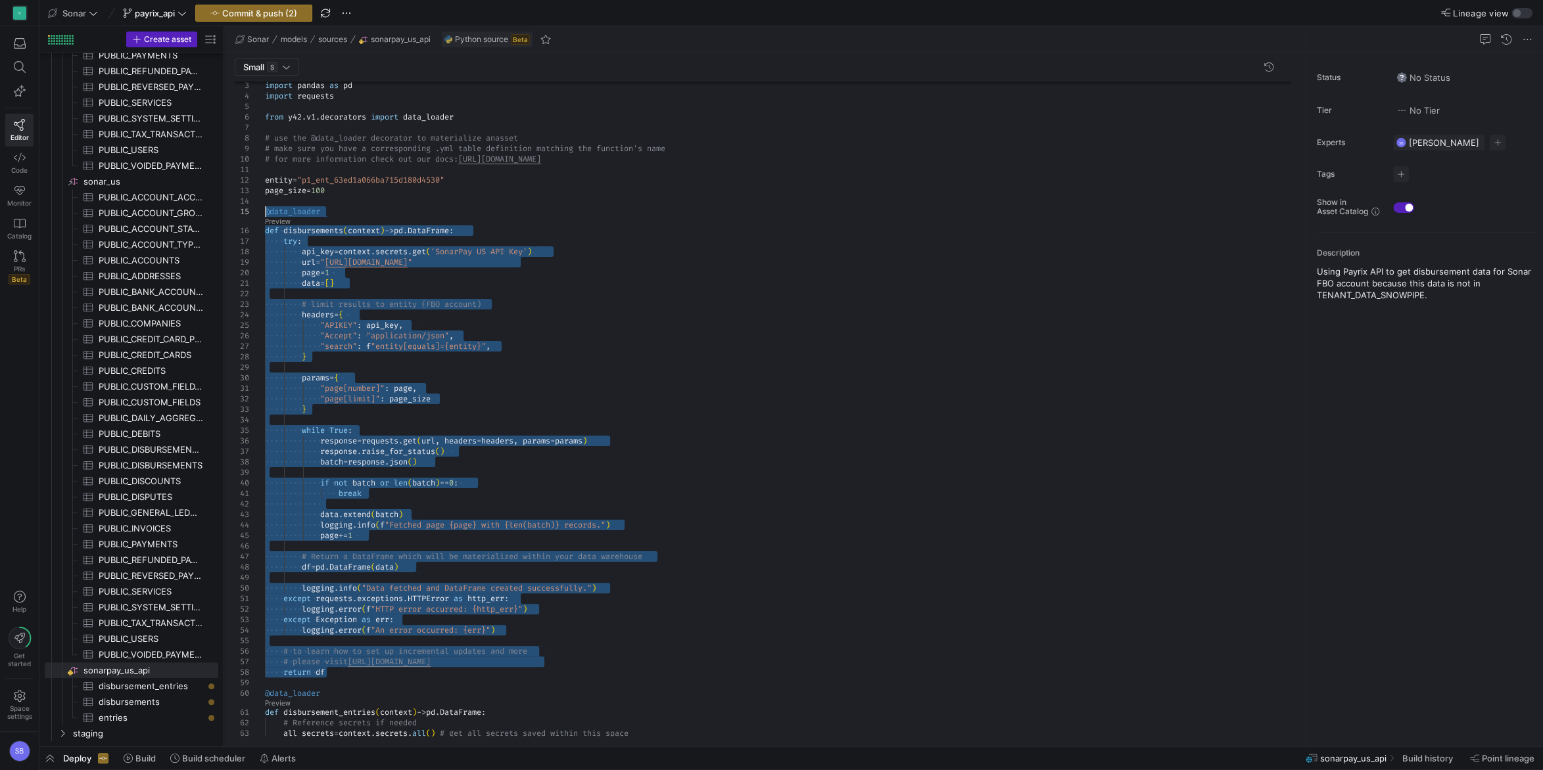
drag, startPoint x: 328, startPoint y: 664, endPoint x: 195, endPoint y: 213, distance: 470.8
click at [265, 213] on div "# make sure you have a corresponding .yml table de finition matching the functi…" at bounding box center [782, 587] width 1035 height 1077
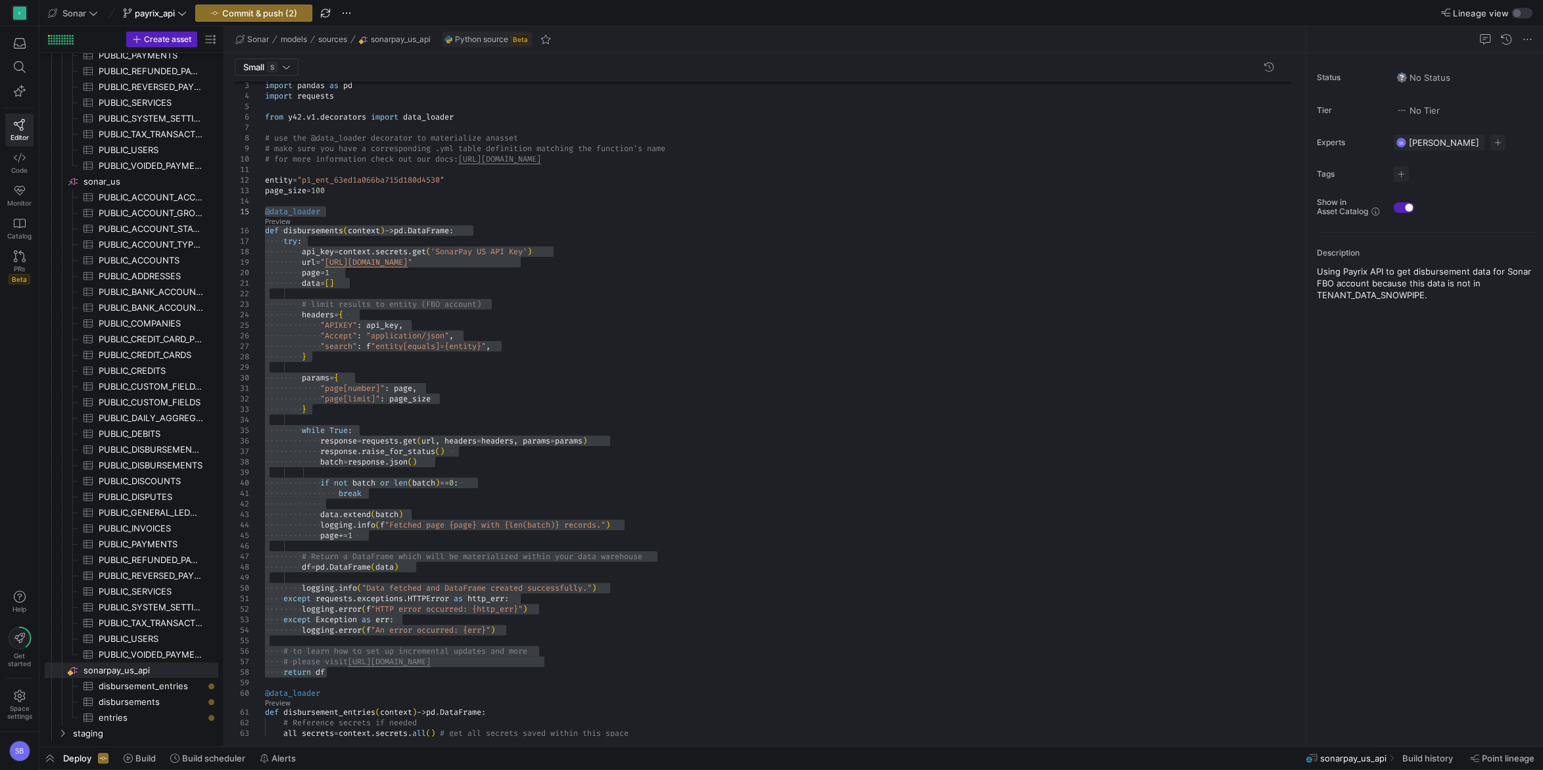
click at [594, 374] on div "# make sure you have a corresponding .yml table de finition matching the functi…" at bounding box center [782, 587] width 1035 height 1077
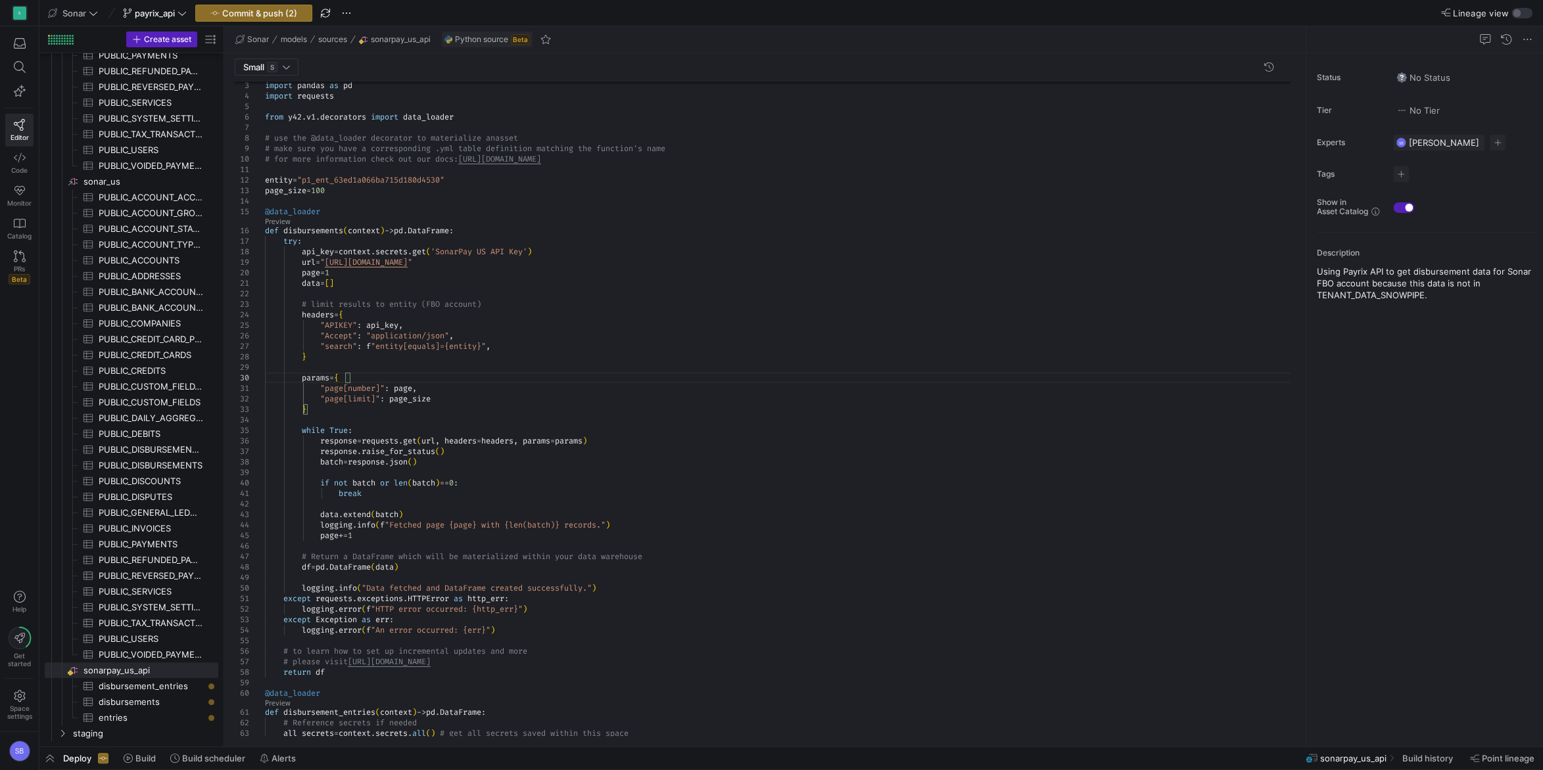
click at [462, 529] on div "# make sure you have a corresponding .yml table de finition matching the functi…" at bounding box center [782, 587] width 1035 height 1077
click at [597, 588] on div "# make sure you have a corresponding .yml table de finition matching the functi…" at bounding box center [782, 587] width 1035 height 1077
drag, startPoint x: 532, startPoint y: 588, endPoint x: 432, endPoint y: 584, distance: 100.0
click at [432, 584] on div "# make sure you have a corresponding .yml table de finition matching the functi…" at bounding box center [782, 587] width 1035 height 1077
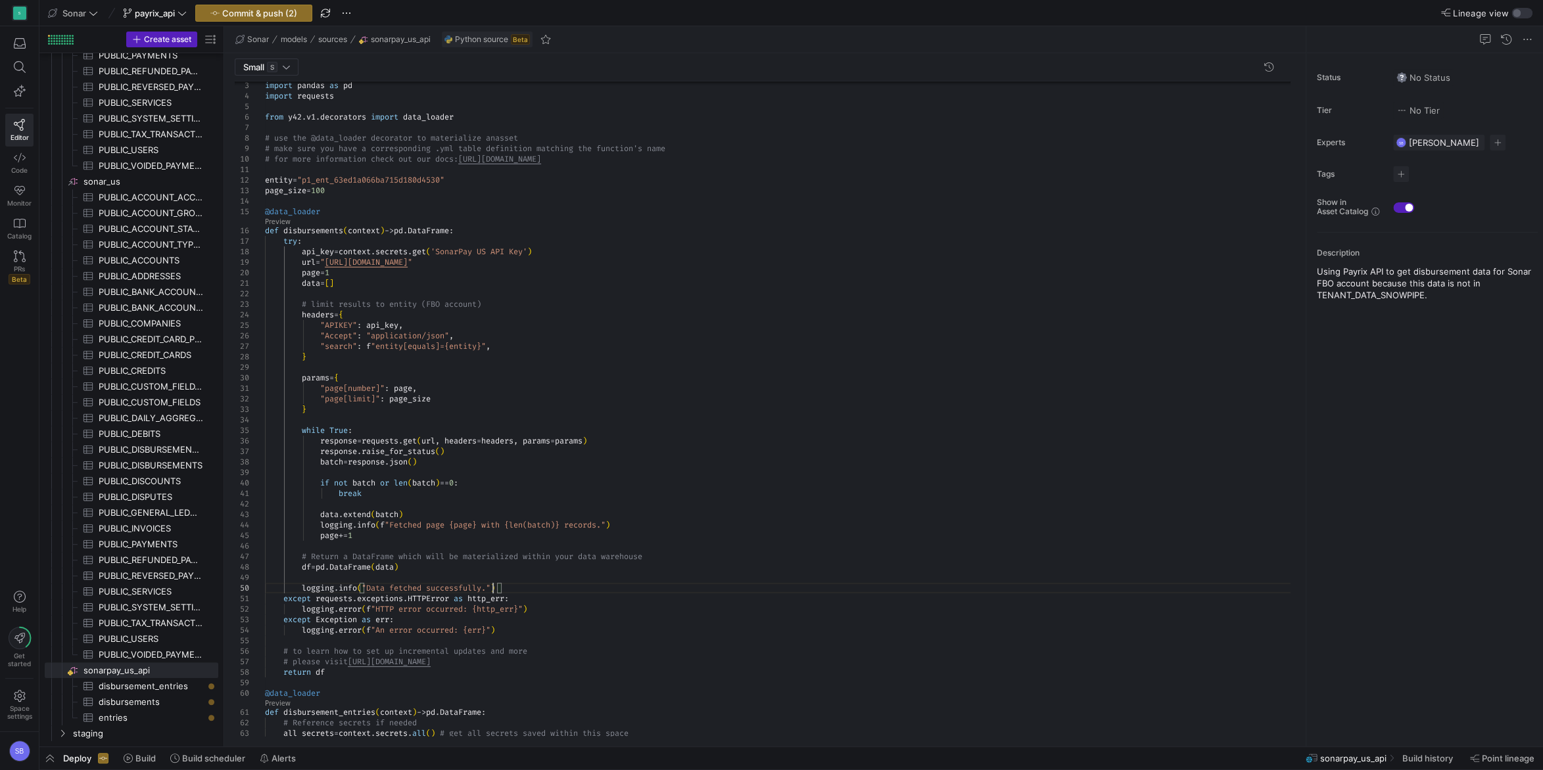
click at [490, 590] on div "# make sure you have a corresponding .yml table de finition matching the functi…" at bounding box center [782, 587] width 1035 height 1077
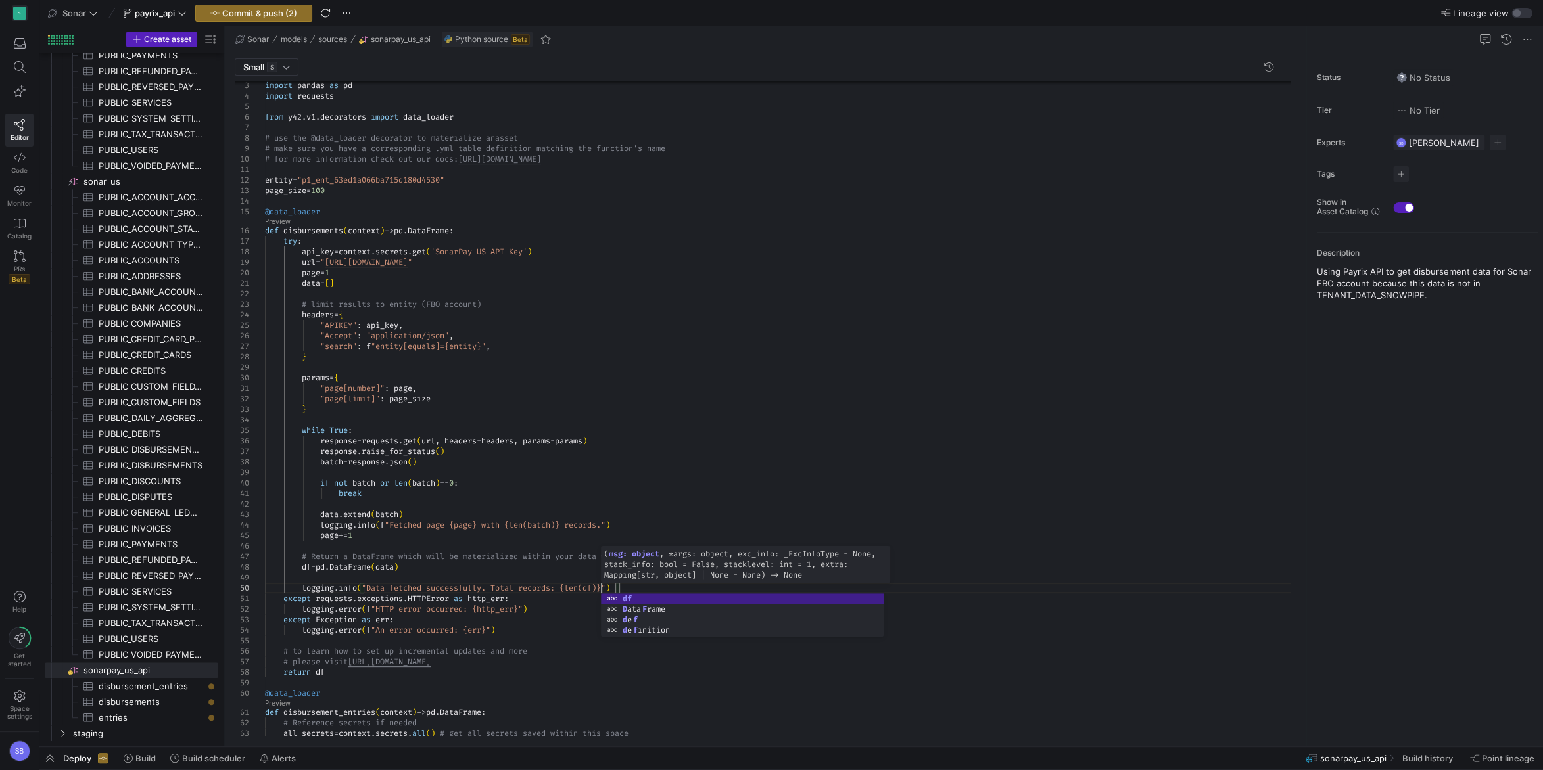
scroll to position [95, 336]
click at [553, 517] on div "# make sure you have a corresponding .yml table de finition matching the functi…" at bounding box center [782, 587] width 1035 height 1077
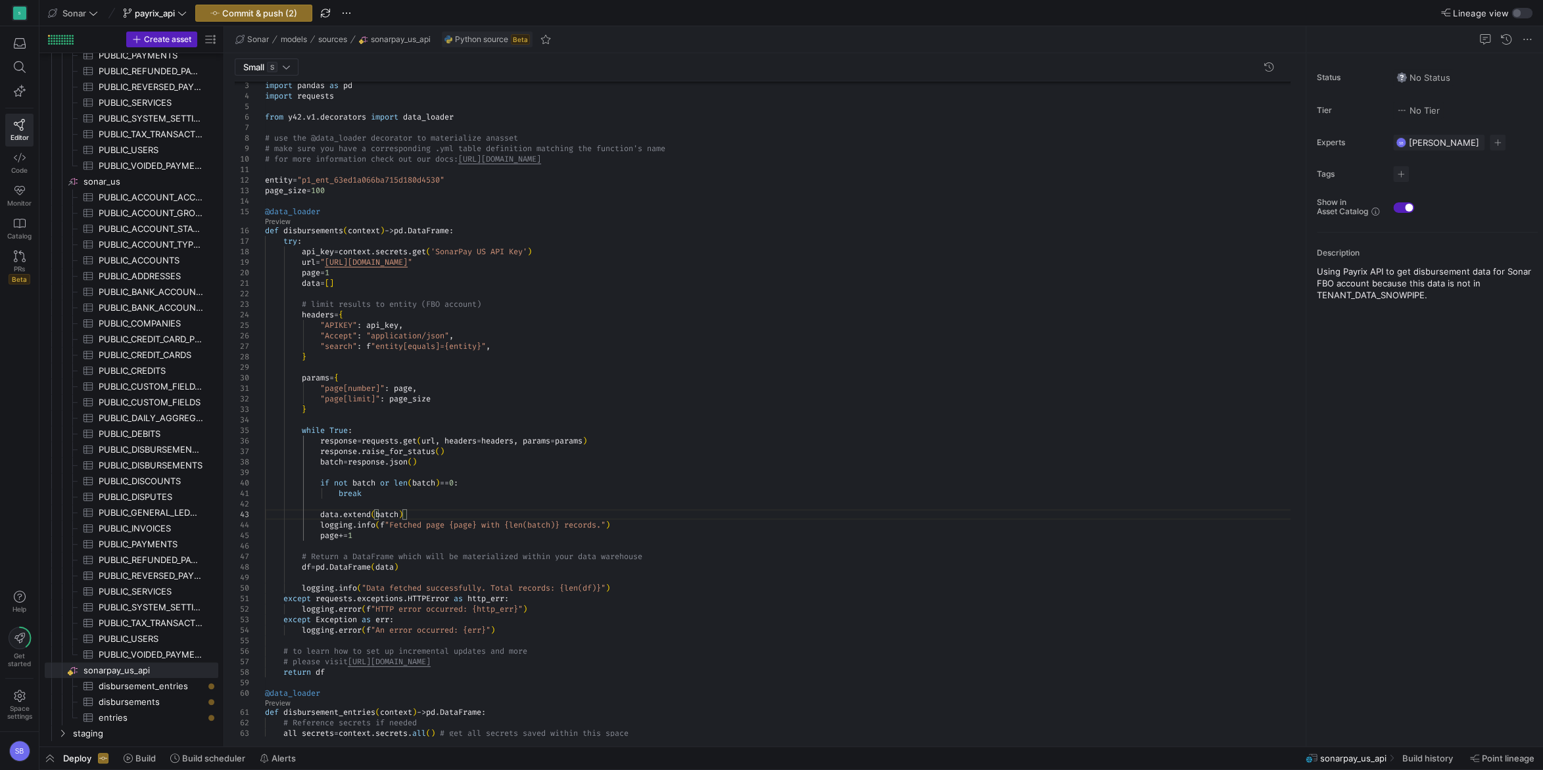
click at [365, 586] on div "# make sure you have a corresponding .yml table de finition matching the functi…" at bounding box center [782, 587] width 1035 height 1077
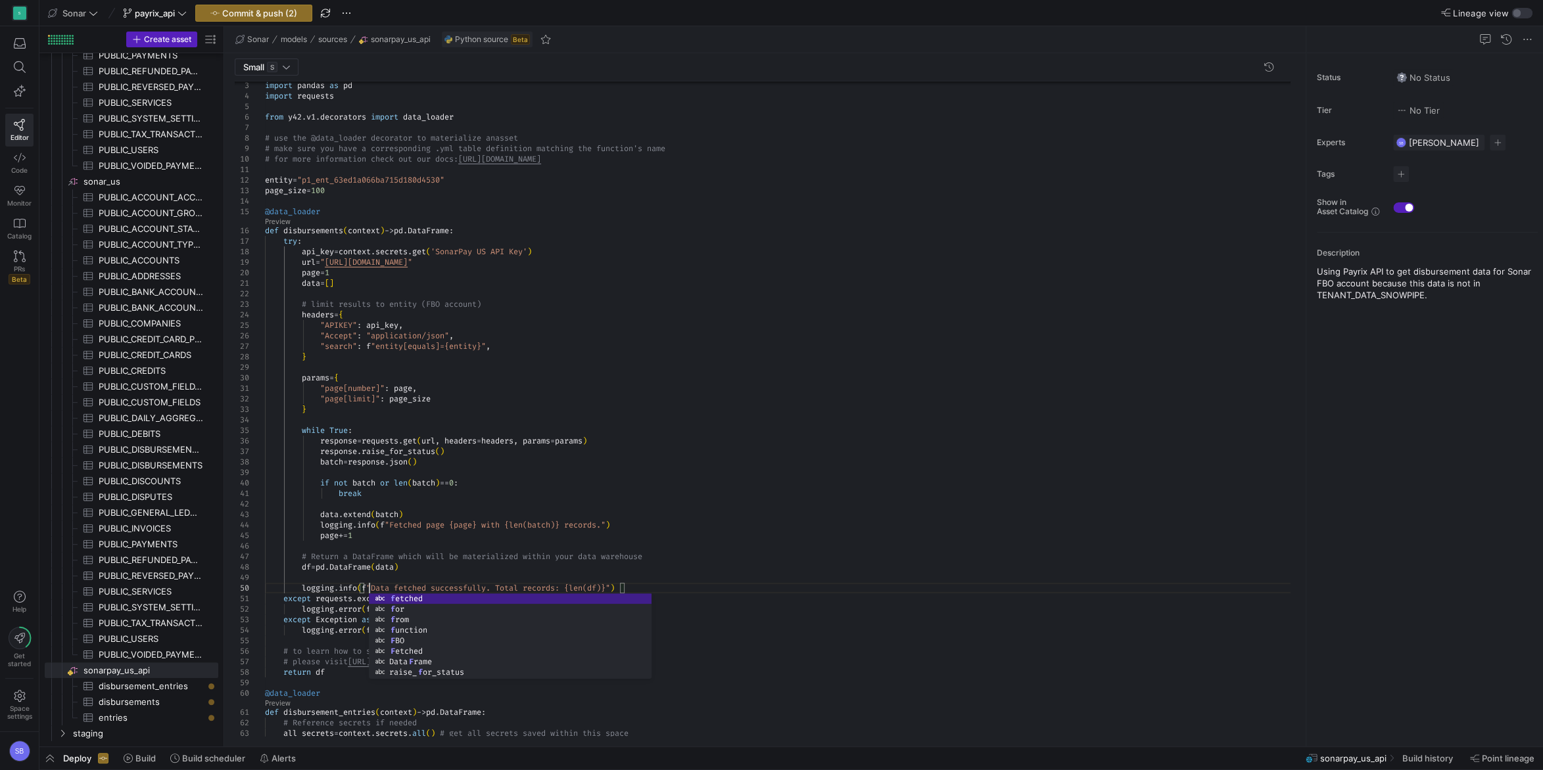
click at [498, 547] on div "# make sure you have a corresponding .yml table de finition matching the functi…" at bounding box center [782, 587] width 1035 height 1077
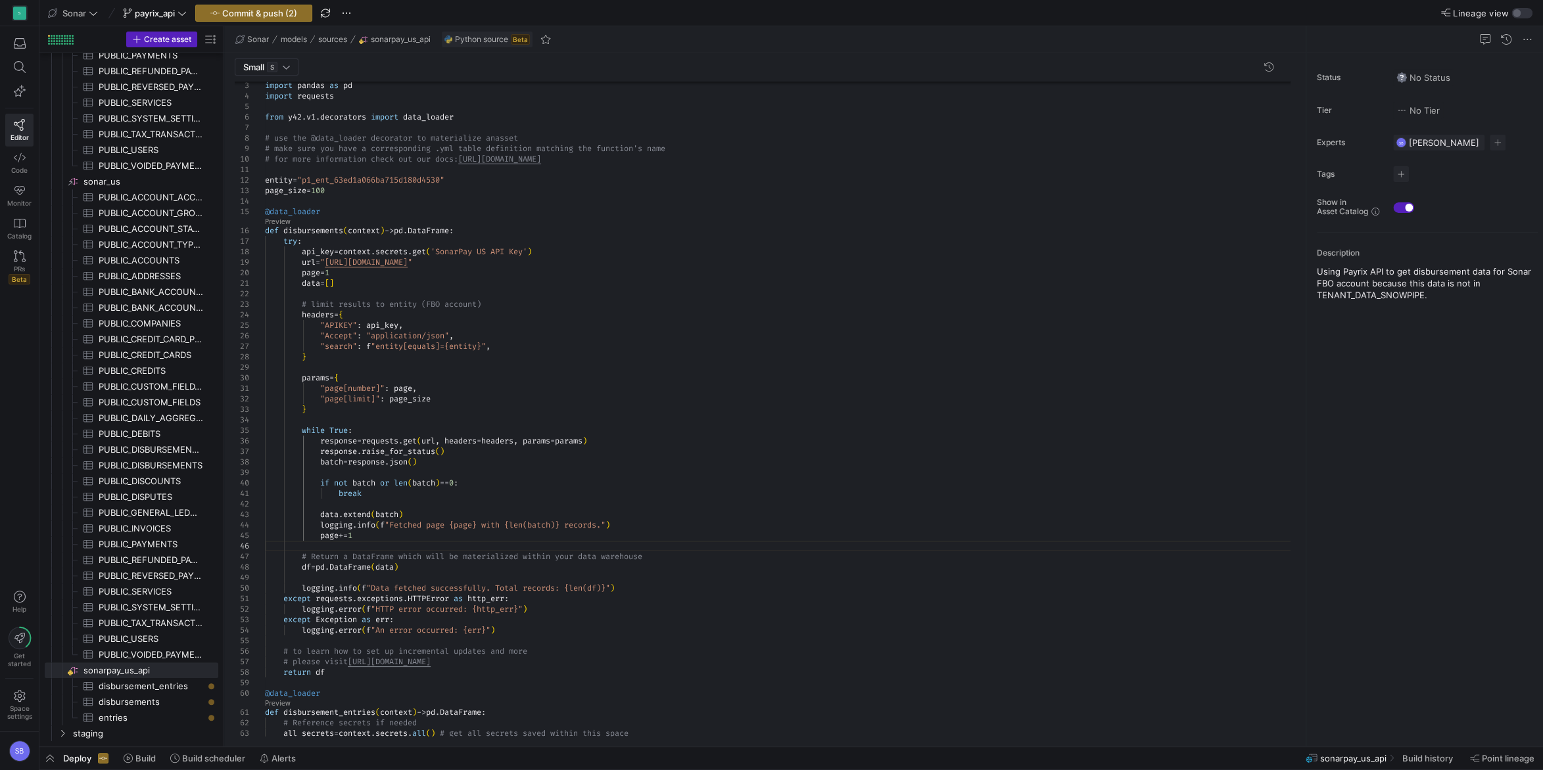
click at [609, 542] on div "# make sure you have a corresponding .yml table de finition matching the functi…" at bounding box center [782, 587] width 1035 height 1077
click at [670, 555] on div "# make sure you have a corresponding .yml table de finition matching the functi…" at bounding box center [782, 587] width 1035 height 1077
click at [673, 499] on div "# make sure you have a corresponding .yml table de finition matching the functi…" at bounding box center [782, 587] width 1035 height 1077
click at [612, 491] on div "# make sure you have a corresponding .yml table de finition matching the functi…" at bounding box center [782, 587] width 1035 height 1077
click at [592, 501] on div "# make sure you have a corresponding .yml table de finition matching the functi…" at bounding box center [782, 587] width 1035 height 1077
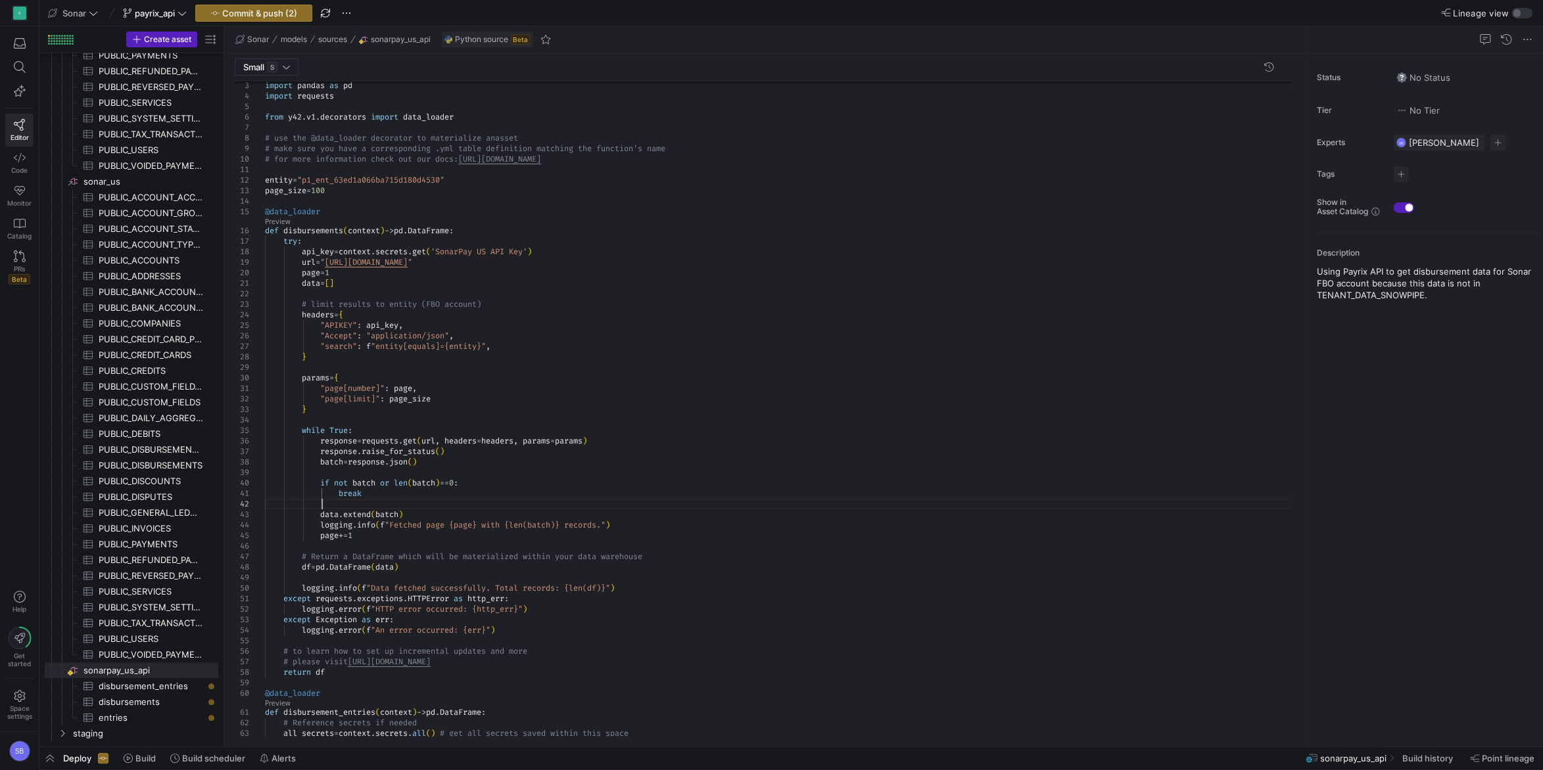
click at [474, 231] on div "# make sure you have a corresponding .yml table de finition matching the functi…" at bounding box center [782, 587] width 1035 height 1077
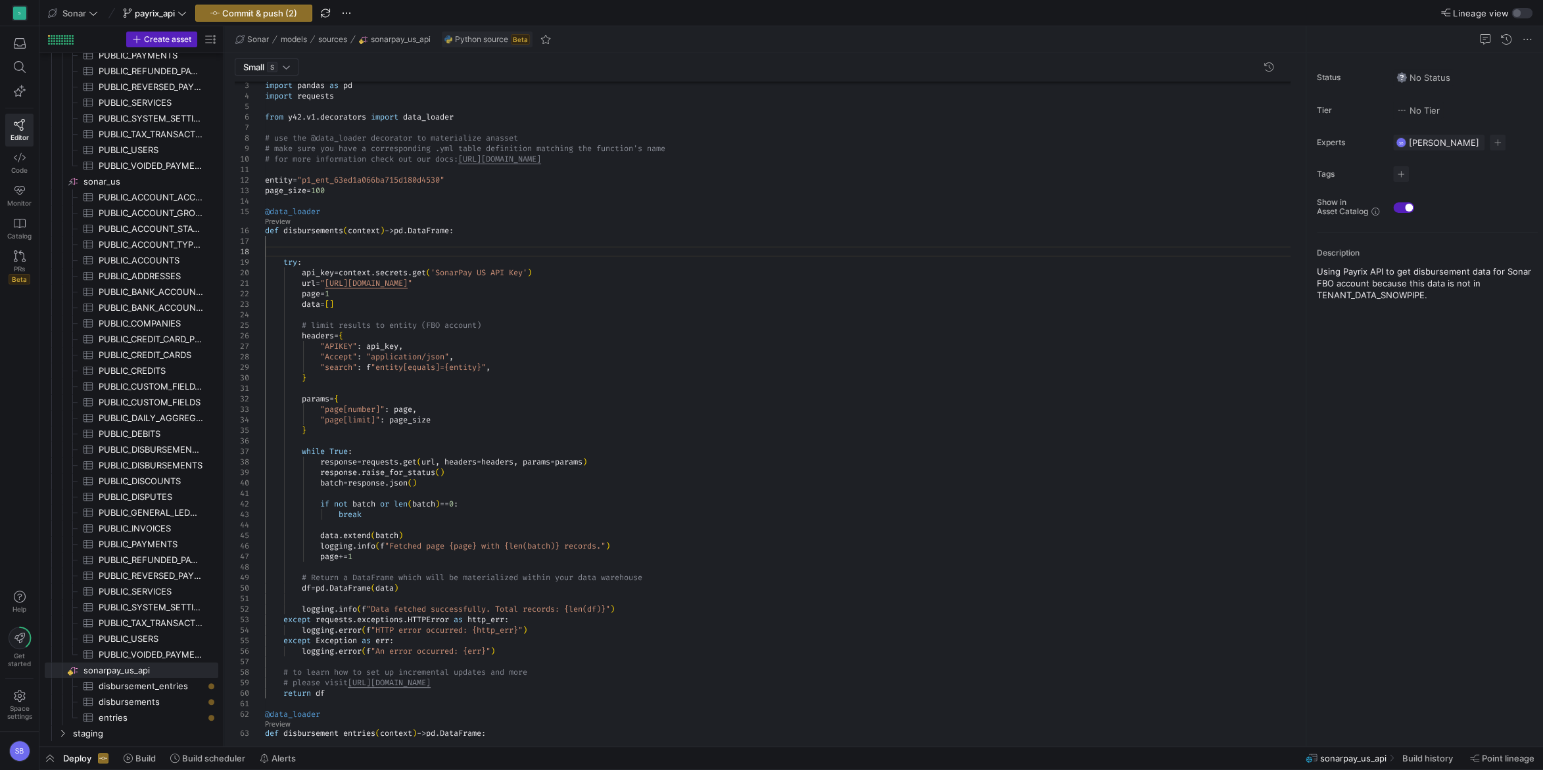
click at [312, 238] on div "# make sure you have a corresponding .yml table de finition matching the functi…" at bounding box center [782, 598] width 1035 height 1098
click at [266, 239] on div "# make sure you have a corresponding .yml table de finition matching the functi…" at bounding box center [782, 598] width 1035 height 1098
click at [449, 266] on div "# make sure you have a corresponding .yml table de finition matching the functi…" at bounding box center [782, 598] width 1035 height 1098
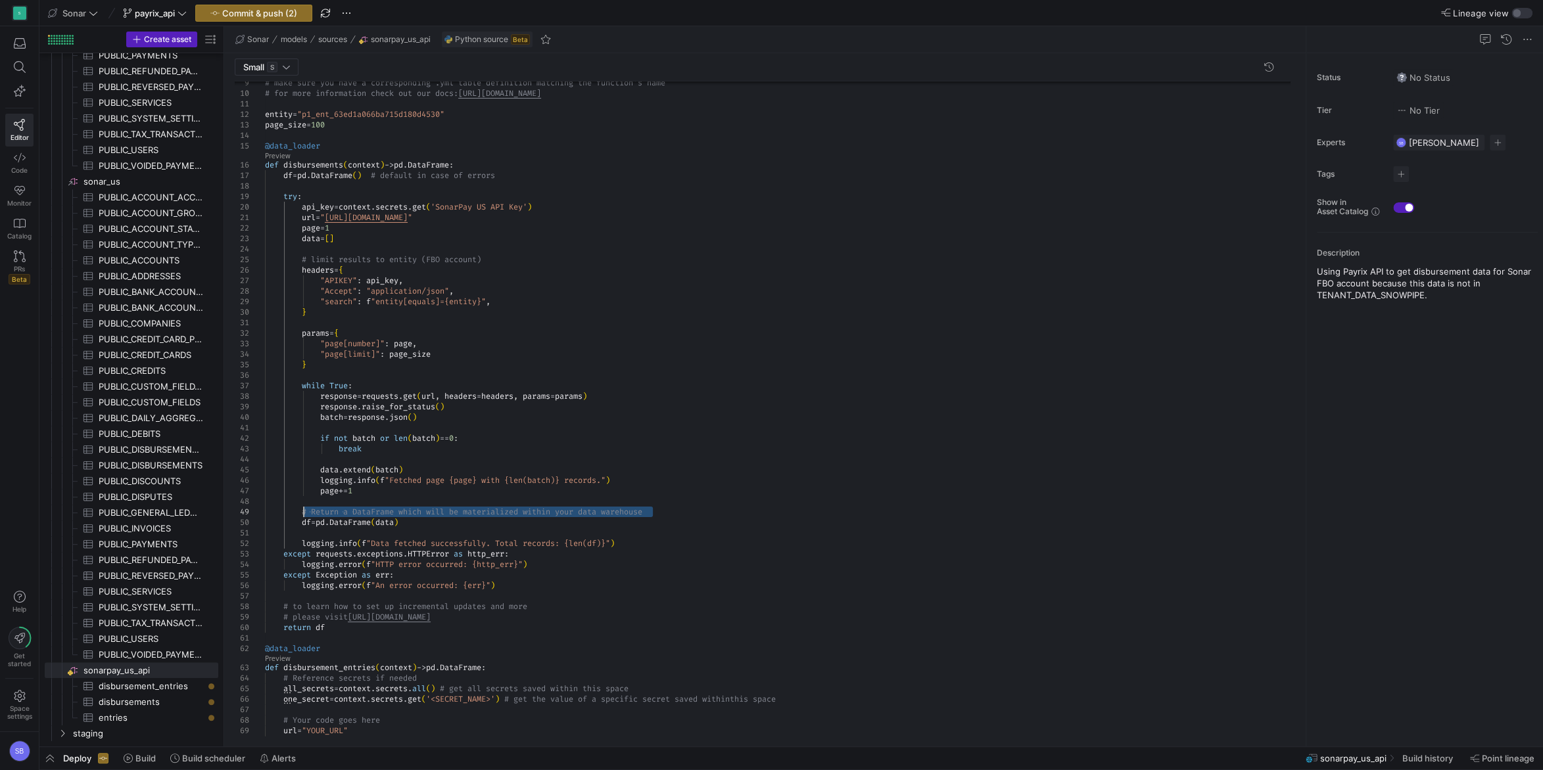
drag, startPoint x: 650, startPoint y: 510, endPoint x: 301, endPoint y: 510, distance: 349.0
click at [301, 510] on div "# make sure you have a corresponding .yml table de finition matching the functi…" at bounding box center [782, 532] width 1035 height 1098
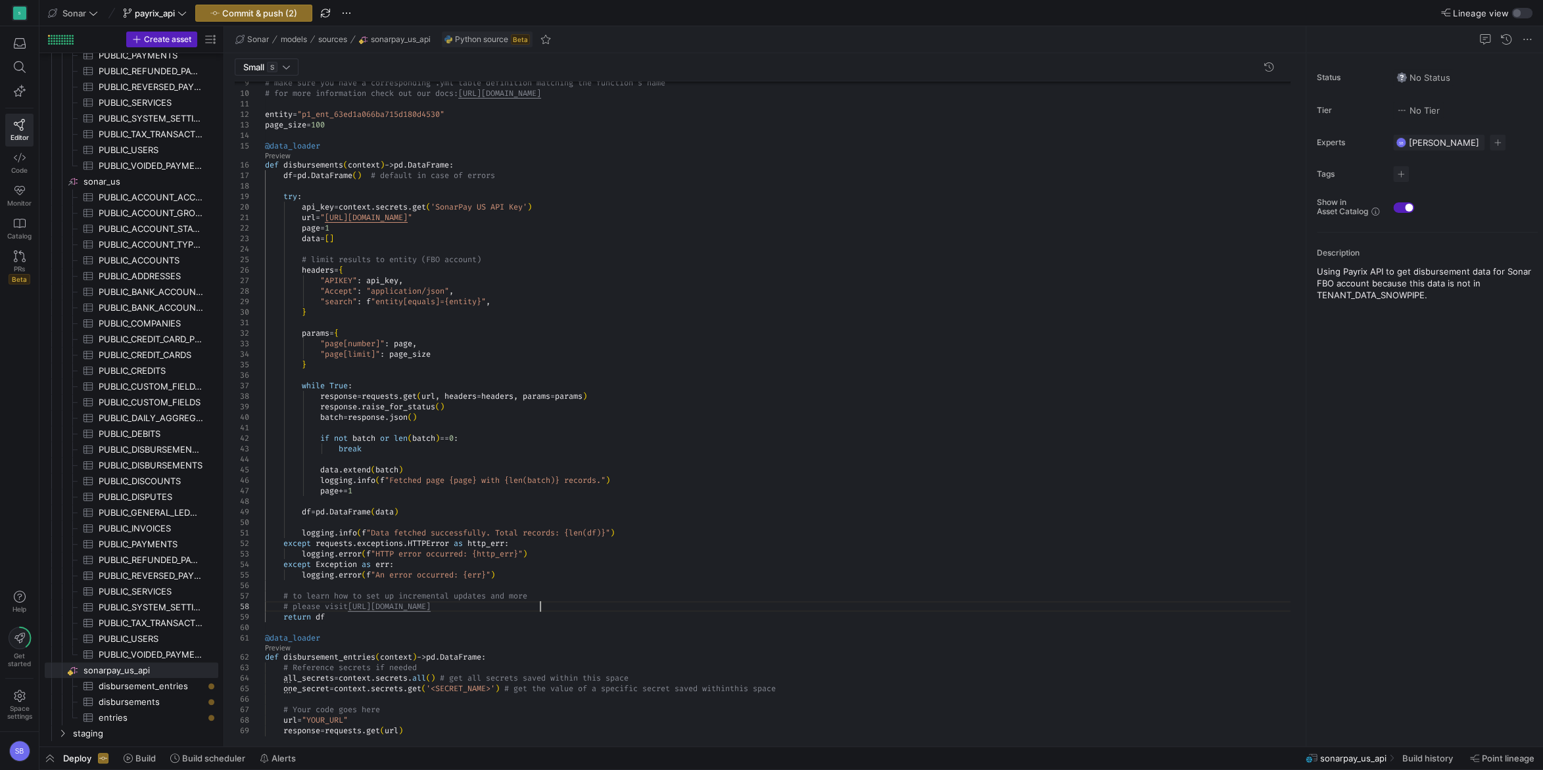
click at [544, 605] on div "# make sure you have a corresponding .yml table de finition matching the functi…" at bounding box center [782, 527] width 1035 height 1088
click at [615, 534] on div "# make sure you have a corresponding .yml table de finition matching the functi…" at bounding box center [782, 537] width 1035 height 1109
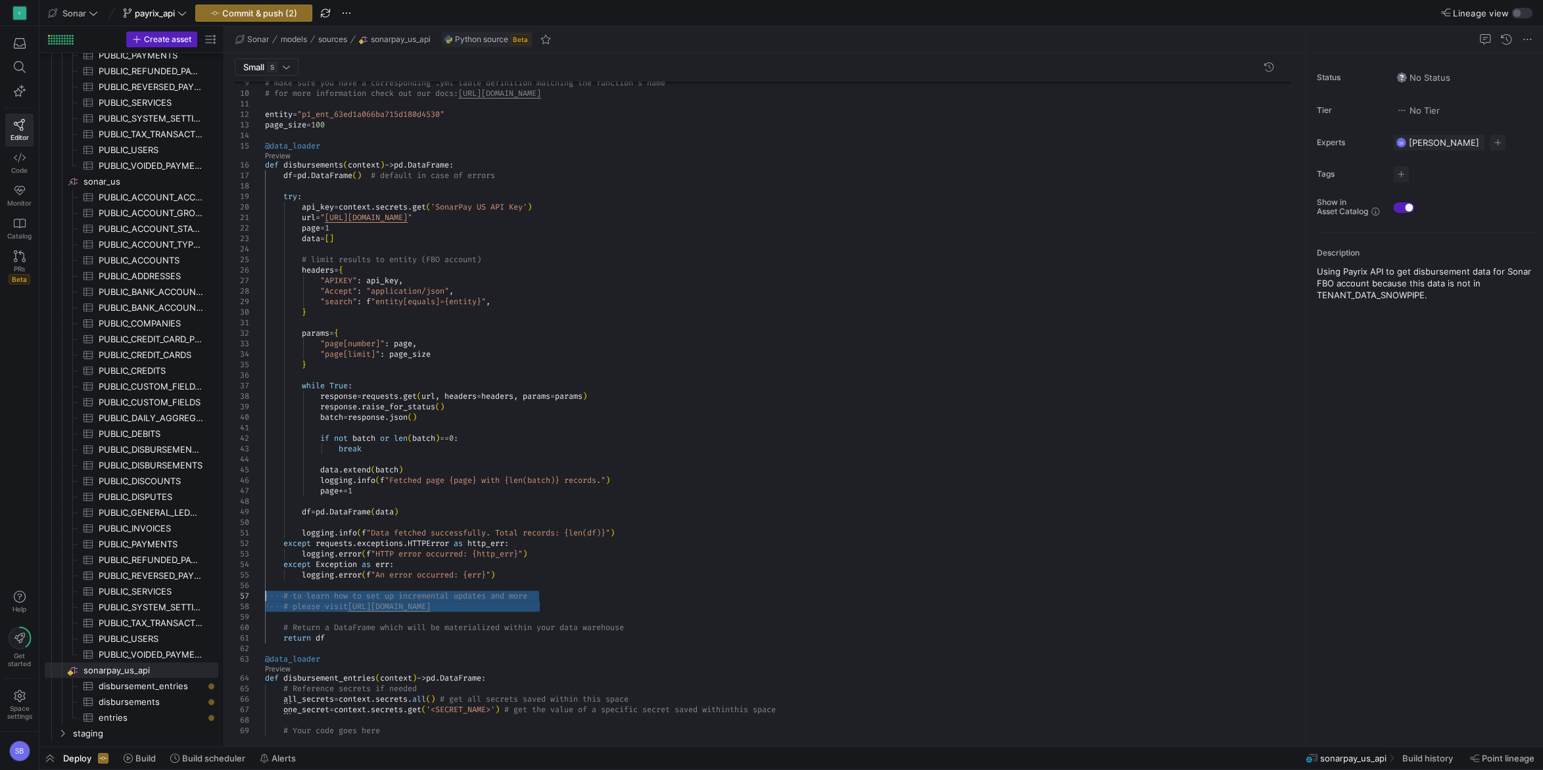
drag, startPoint x: 551, startPoint y: 605, endPoint x: 240, endPoint y: 597, distance: 311.0
click at [265, 597] on div "# make sure you have a corresponding .yml table de finition matching the functi…" at bounding box center [782, 537] width 1035 height 1109
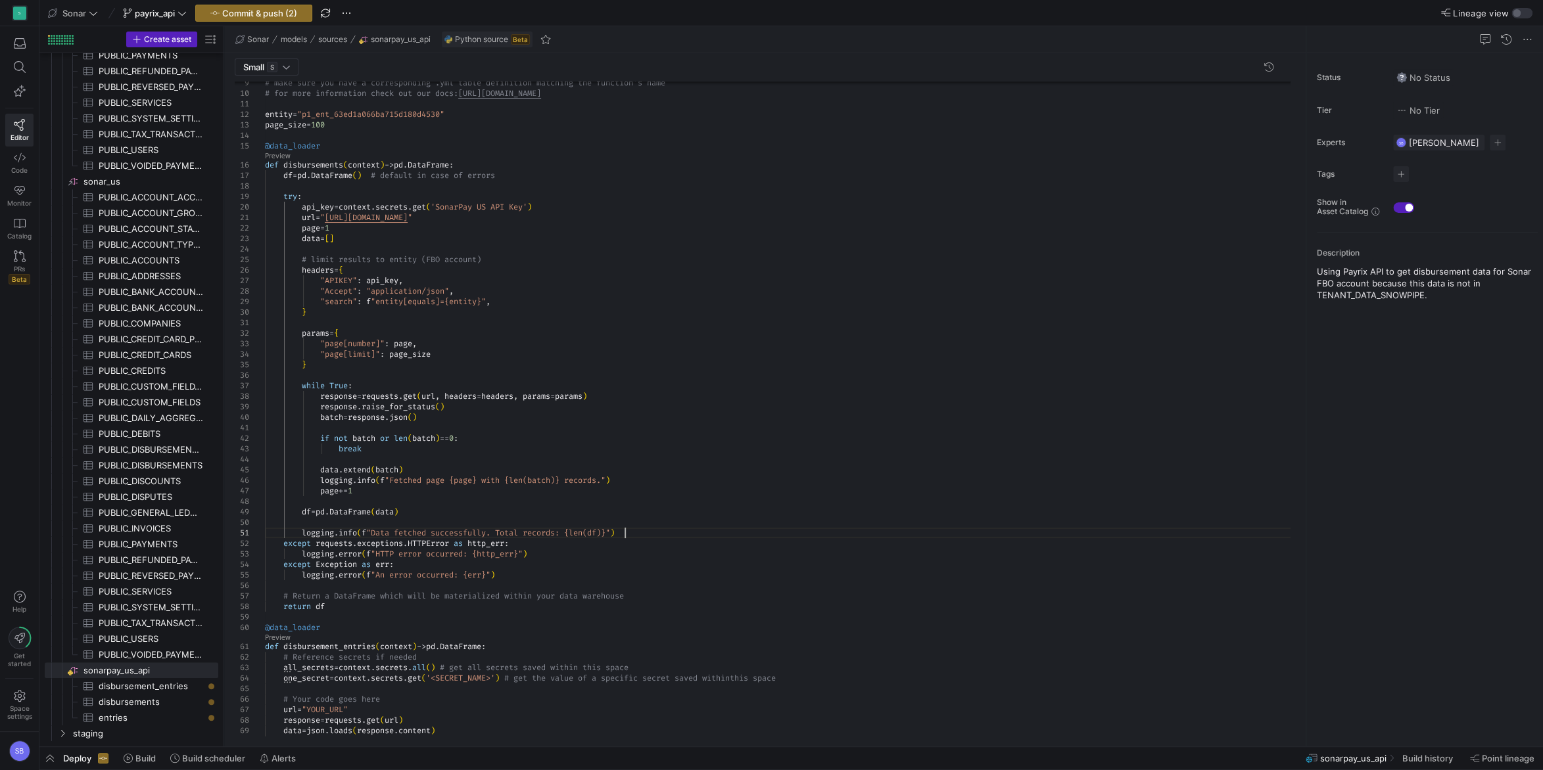
click at [693, 534] on div "# make sure you have a corresponding .yml table de finition matching the functi…" at bounding box center [782, 521] width 1035 height 1077
click at [439, 521] on div "# make sure you have a corresponding .yml table de finition matching the functi…" at bounding box center [782, 521] width 1035 height 1077
click at [658, 523] on div "# make sure you have a corresponding .yml table de finition matching the functi…" at bounding box center [782, 516] width 1035 height 1067
click at [654, 498] on div "# make sure you have a corresponding .yml table de finition matching the functi…" at bounding box center [782, 521] width 1035 height 1077
drag, startPoint x: 320, startPoint y: 365, endPoint x: 227, endPoint y: 331, distance: 98.5
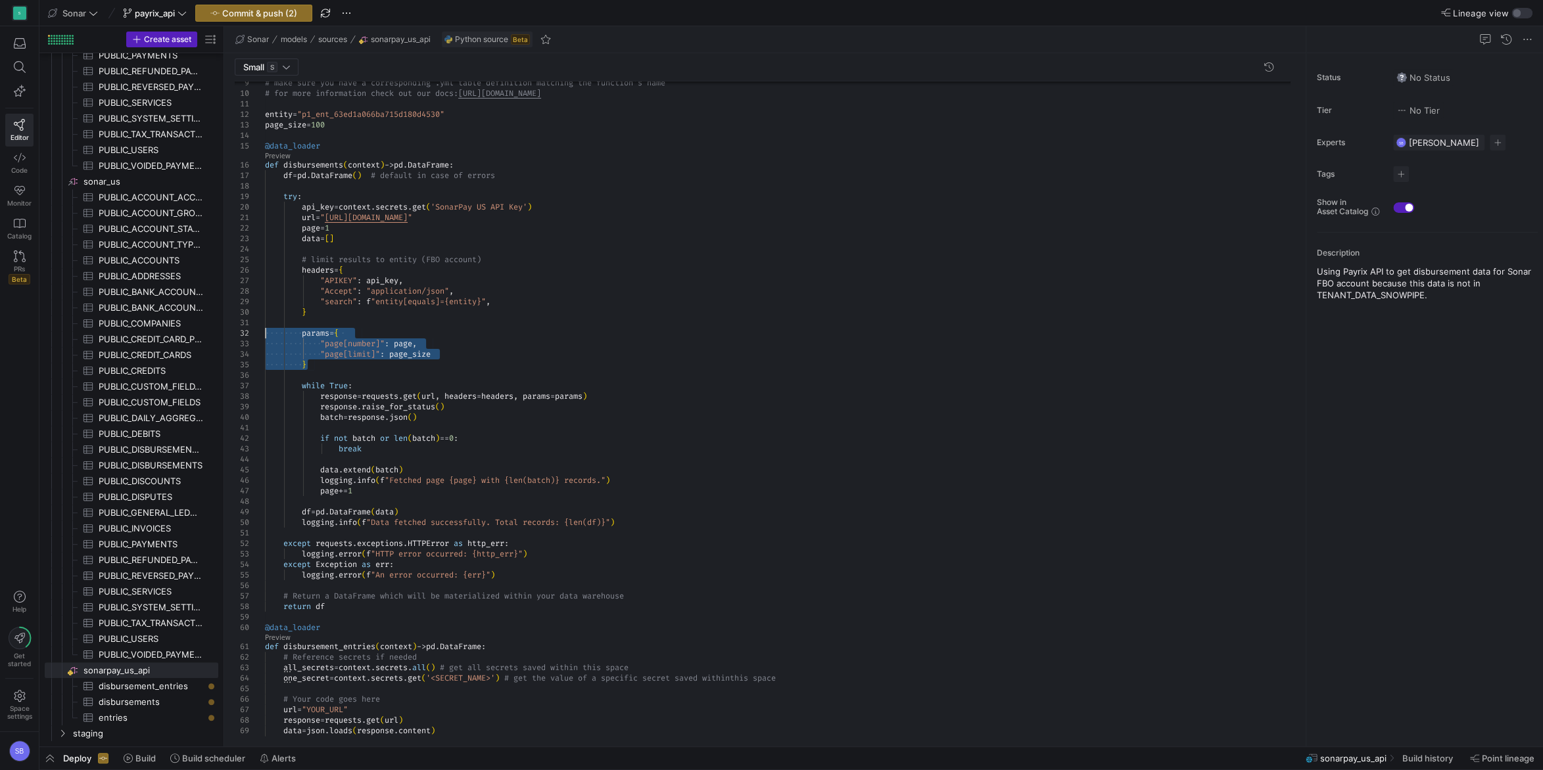
click at [265, 331] on div "# make sure you have a corresponding .yml table de finition matching the functi…" at bounding box center [782, 521] width 1035 height 1077
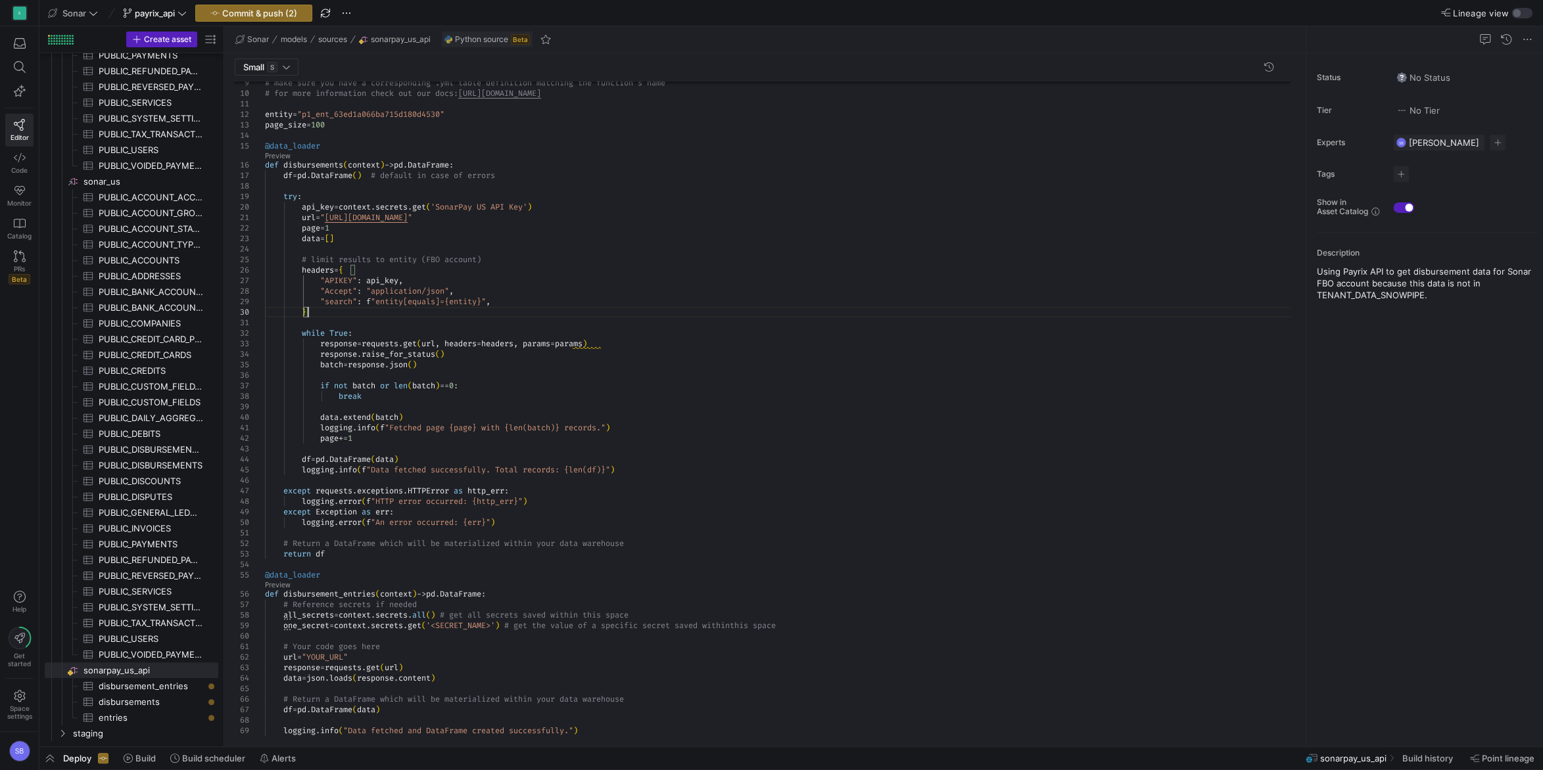
click at [382, 335] on div "# make sure you have a corresponding .yml table de finition matching the functi…" at bounding box center [782, 495] width 1035 height 1025
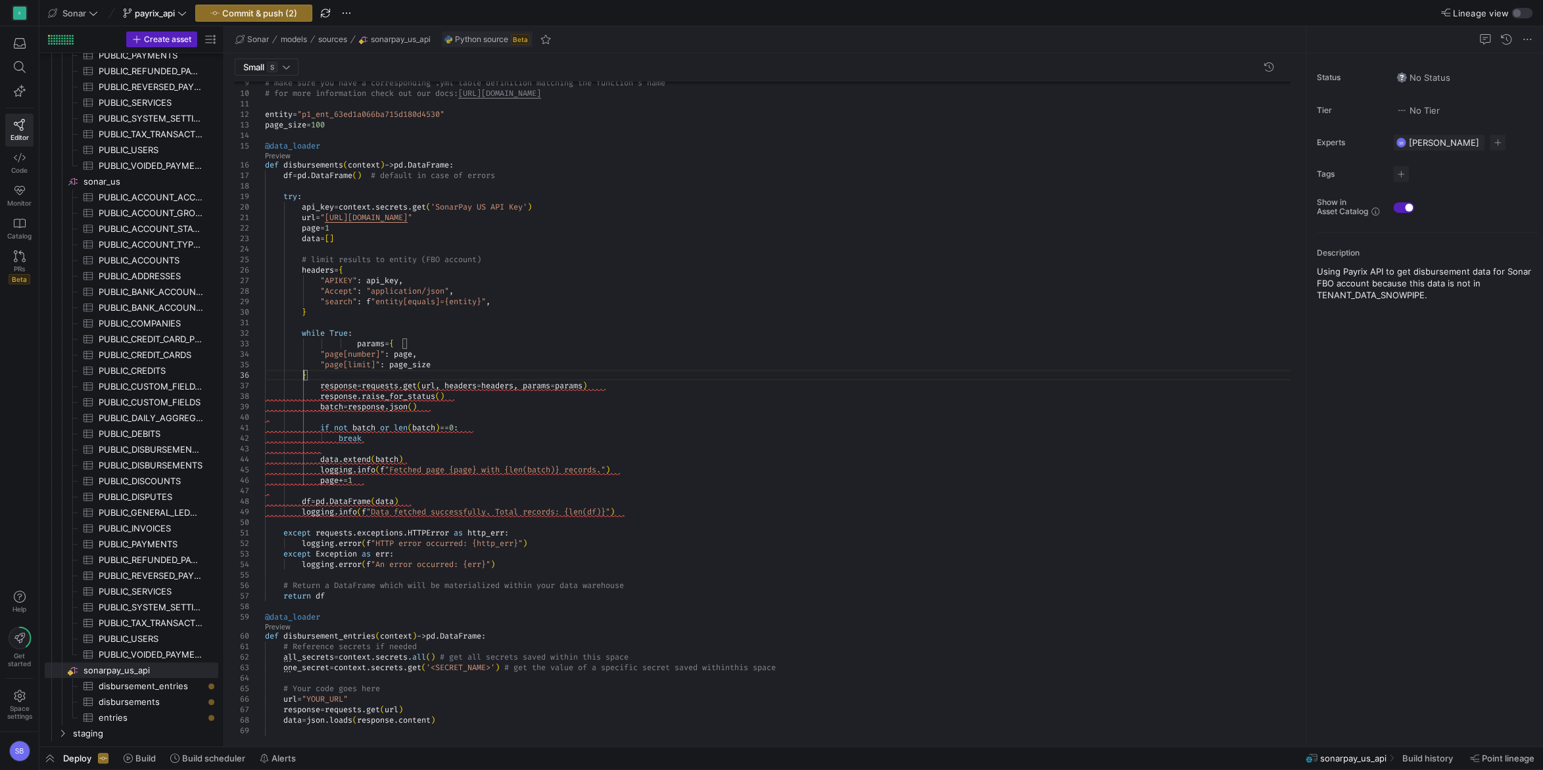
click at [302, 371] on div "# make sure you have a corresponding .yml table de finition matching the functi…" at bounding box center [782, 516] width 1035 height 1067
click at [360, 342] on div "# make sure you have a corresponding .yml table de finition matching the functi…" at bounding box center [782, 516] width 1035 height 1067
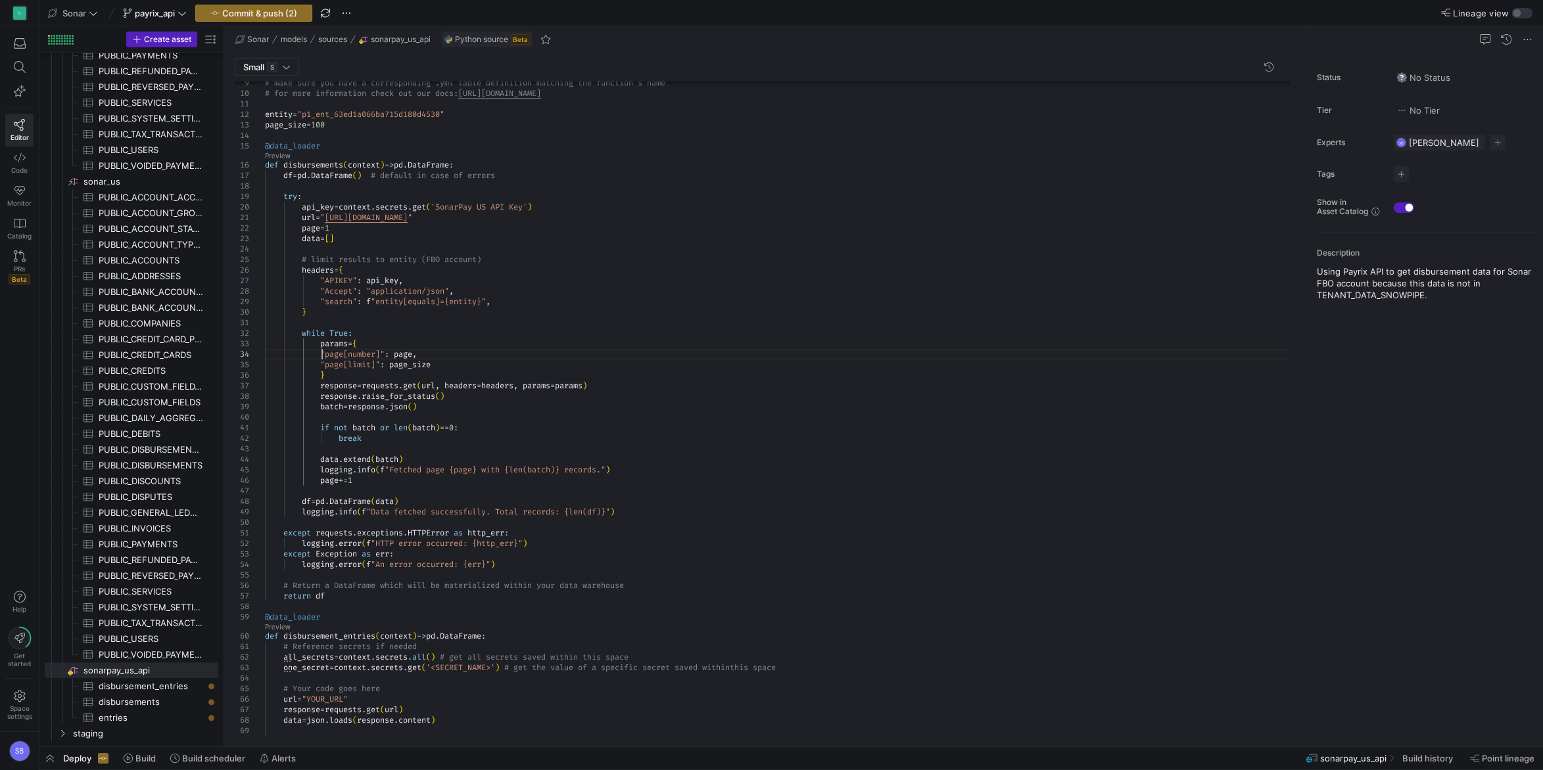
click at [323, 354] on div "# make sure you have a corresponding .yml table de finition matching the functi…" at bounding box center [782, 516] width 1035 height 1067
click at [321, 363] on div "# make sure you have a corresponding .yml table de finition matching the functi…" at bounding box center [782, 516] width 1035 height 1067
click at [431, 321] on div "# make sure you have a corresponding .yml table de finition matching the functi…" at bounding box center [782, 516] width 1035 height 1067
click at [348, 372] on div "# make sure you have a corresponding .yml table de finition matching the functi…" at bounding box center [782, 516] width 1035 height 1067
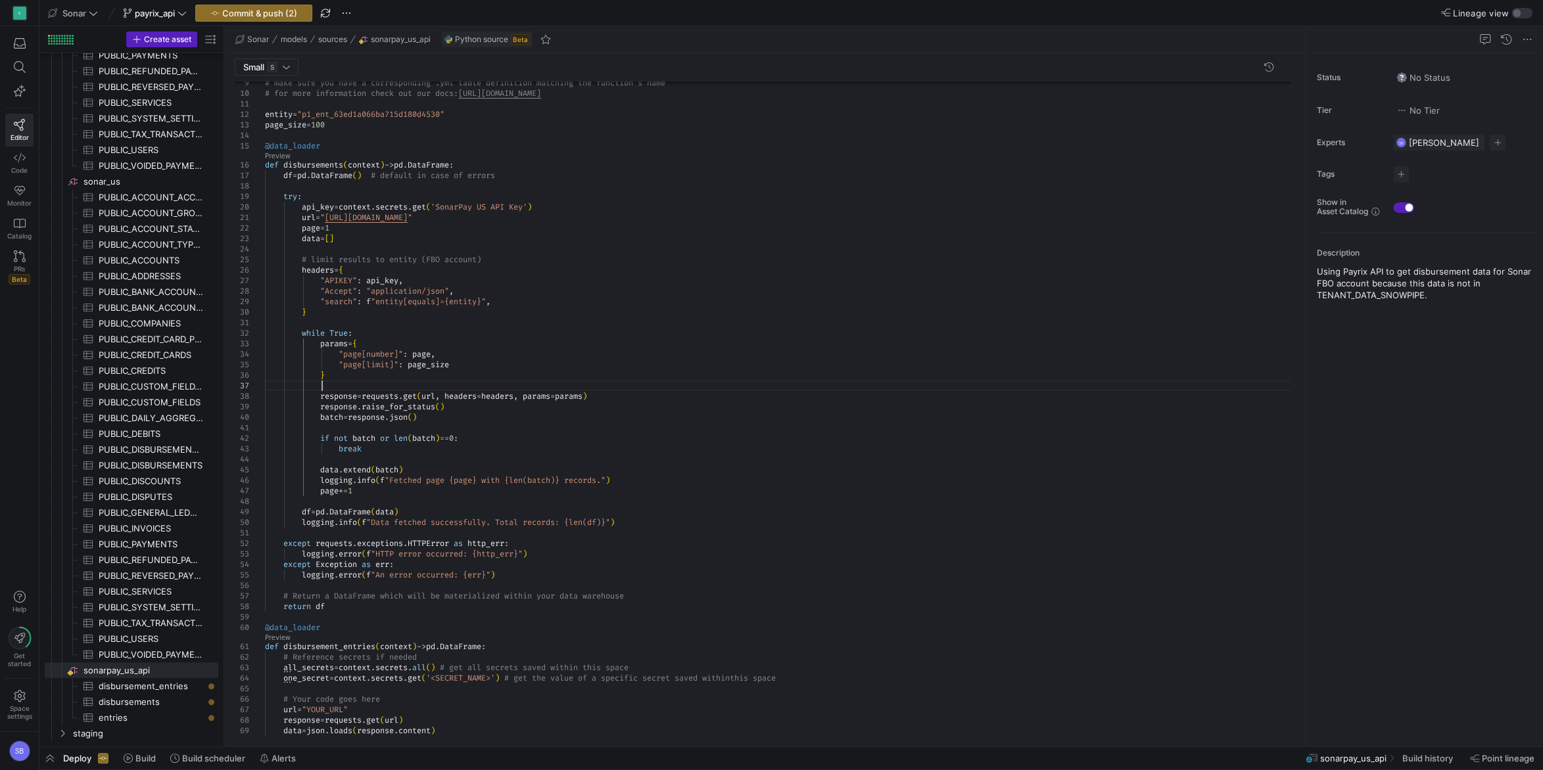
click at [437, 308] on div "# make sure you have a corresponding .yml table de finition matching the functi…" at bounding box center [782, 521] width 1035 height 1077
click at [583, 268] on div "# make sure you have a corresponding .yml table de finition matching the functi…" at bounding box center [782, 521] width 1035 height 1077
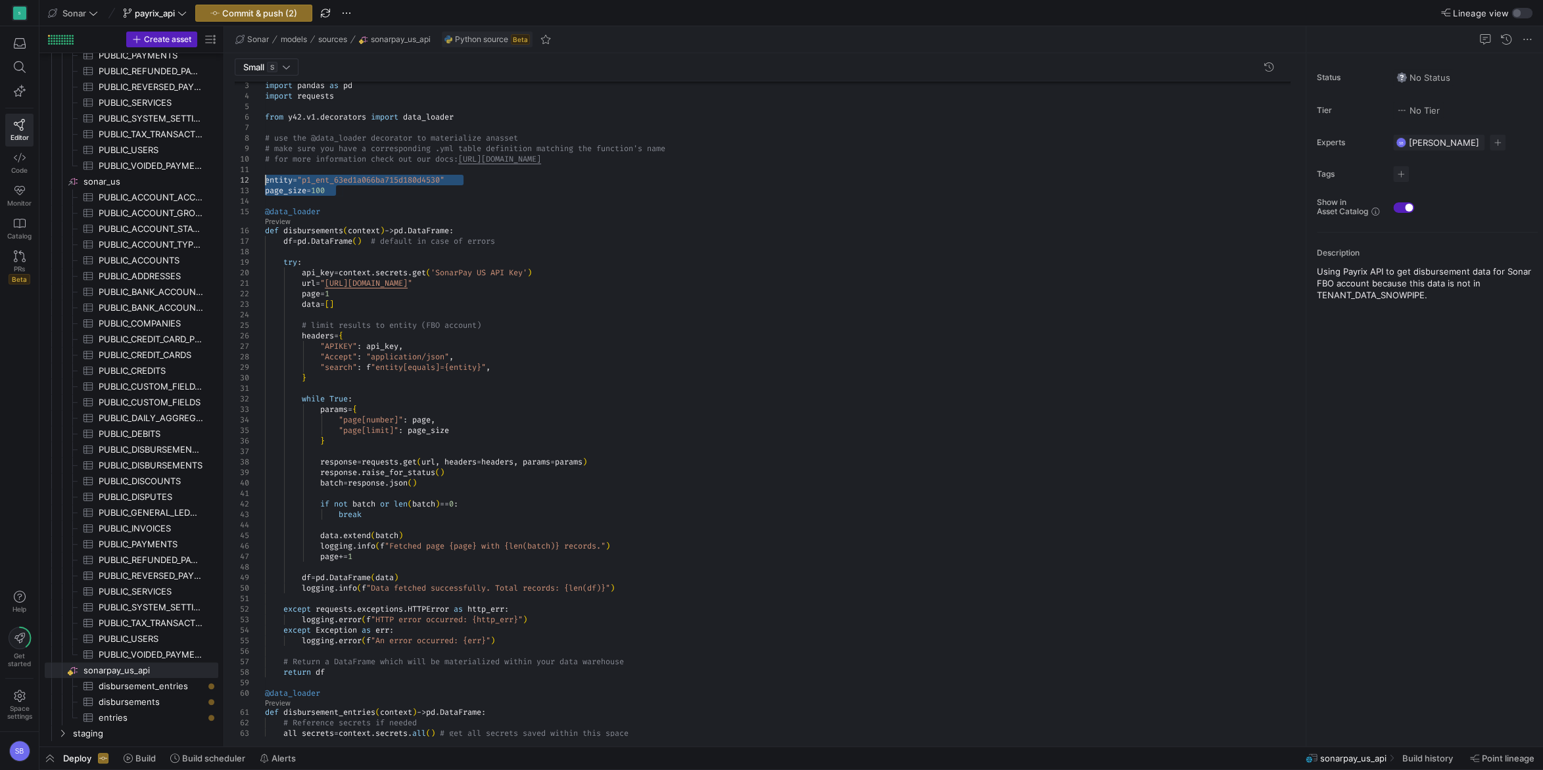
drag, startPoint x: 293, startPoint y: 186, endPoint x: 233, endPoint y: 185, distance: 60.5
click at [265, 185] on div ""APIKEY" : api_key , "Accept" : "application/json" , "search" : f "entity[equal…" at bounding box center [782, 587] width 1035 height 1077
click at [418, 221] on div ""APIKEY" : api_key , "Accept" : "application/json" , "search" : f "entity[equal…" at bounding box center [782, 587] width 1035 height 1077
click at [338, 438] on div ""APIKEY" : api_key , "Accept" : "application/json" , "search" : f "entity[equal…" at bounding box center [782, 587] width 1035 height 1077
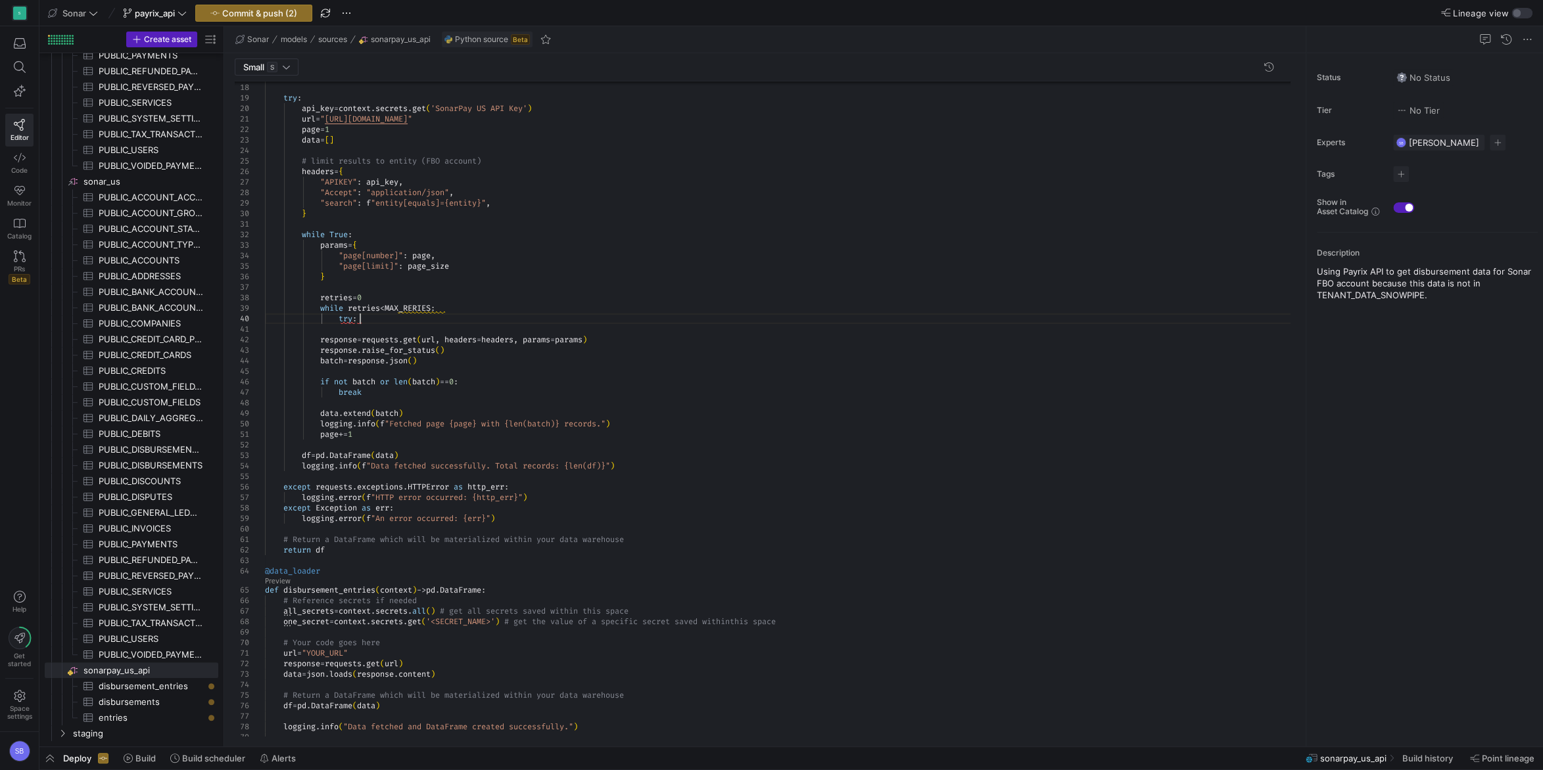
scroll to position [95, 95]
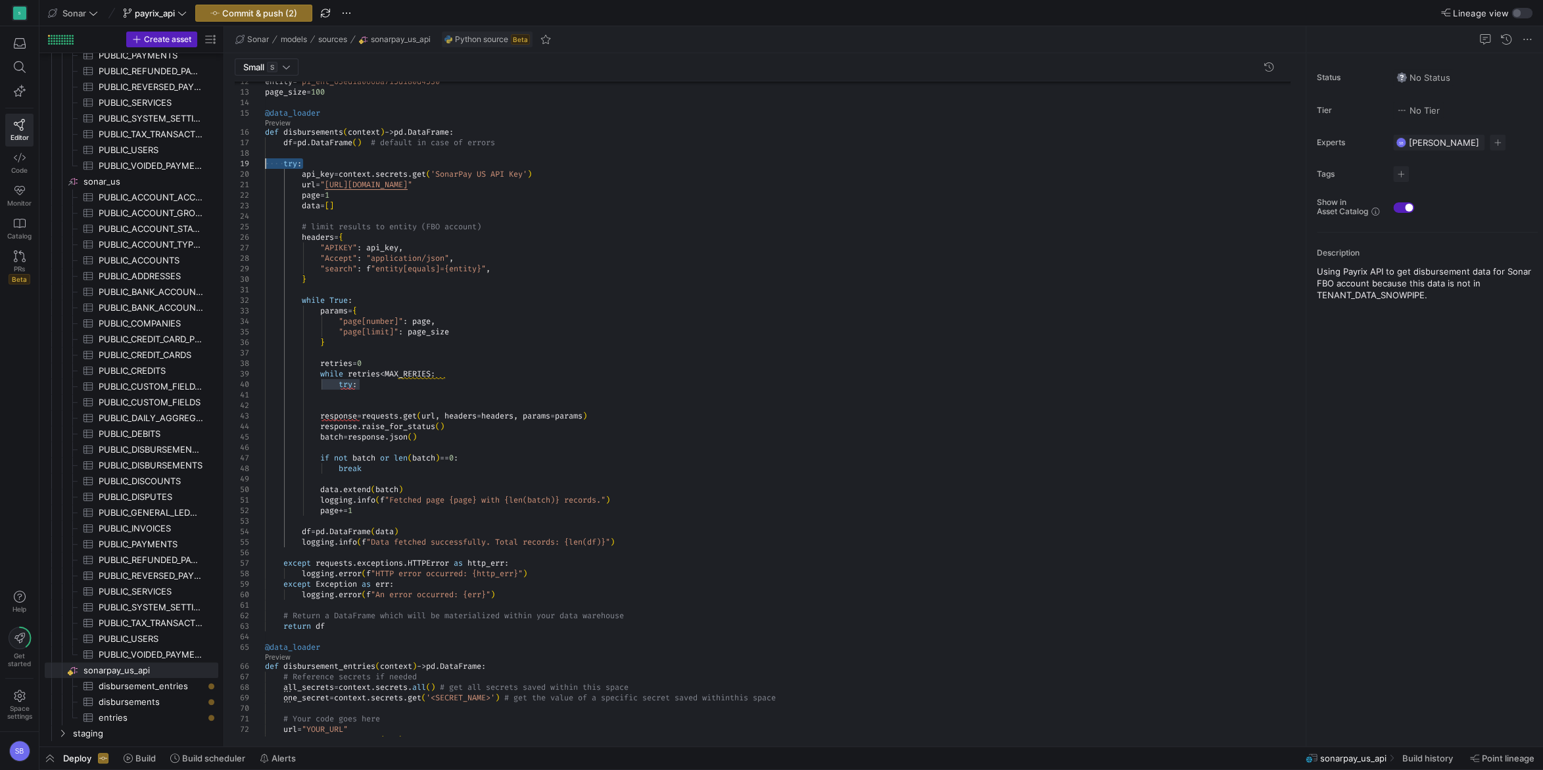
drag, startPoint x: 311, startPoint y: 164, endPoint x: 250, endPoint y: 164, distance: 61.1
click at [265, 164] on div ""APIKEY" : api_key , "Accept" : "application/json" , "search" : f "entity[equal…" at bounding box center [782, 515] width 1035 height 1130
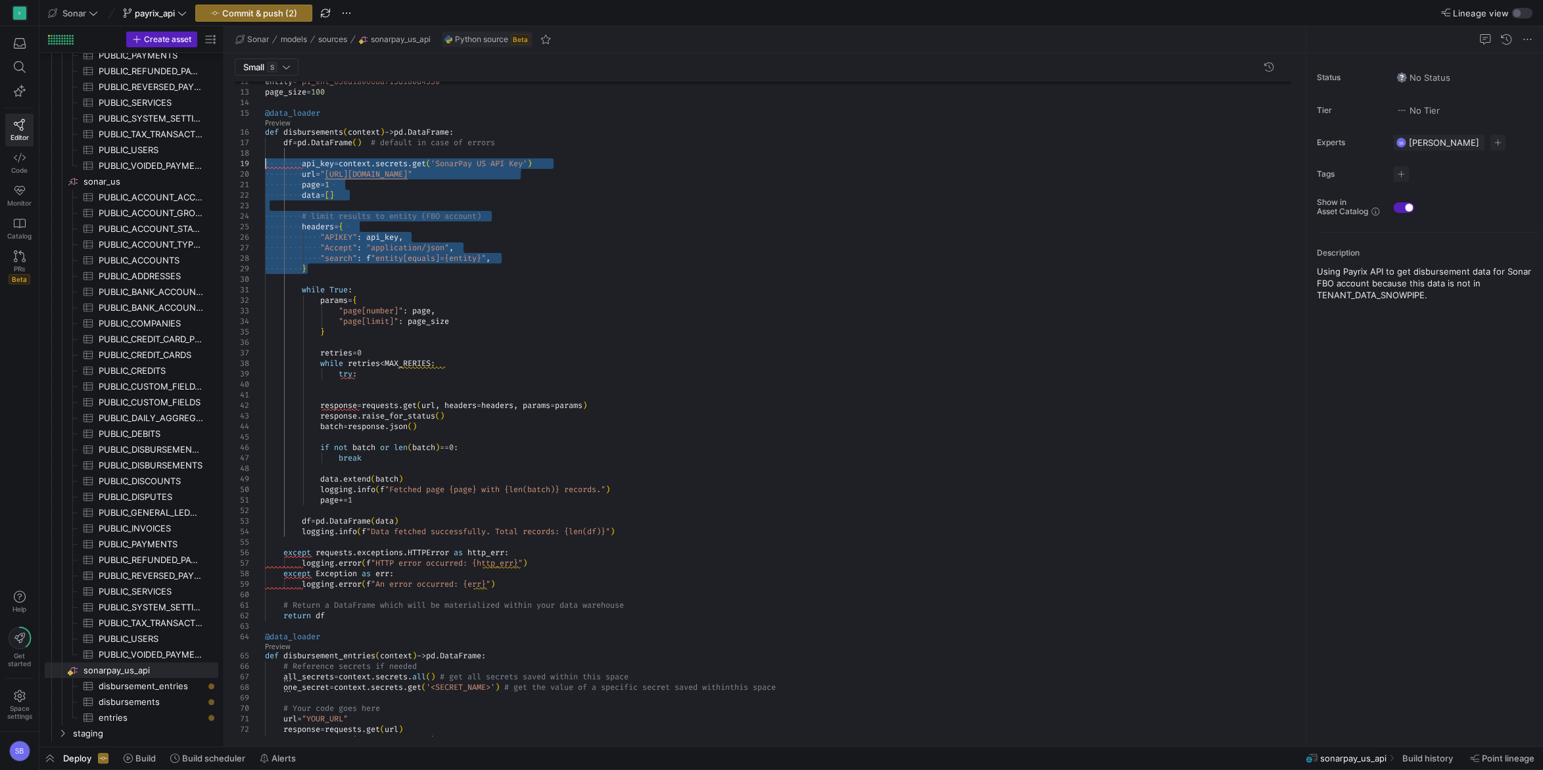
drag, startPoint x: 323, startPoint y: 265, endPoint x: 221, endPoint y: 165, distance: 142.7
click at [265, 165] on div ""APIKEY" : api_key , "Accept" : "application/json" , "search" : f "entity[equal…" at bounding box center [782, 509] width 1035 height 1119
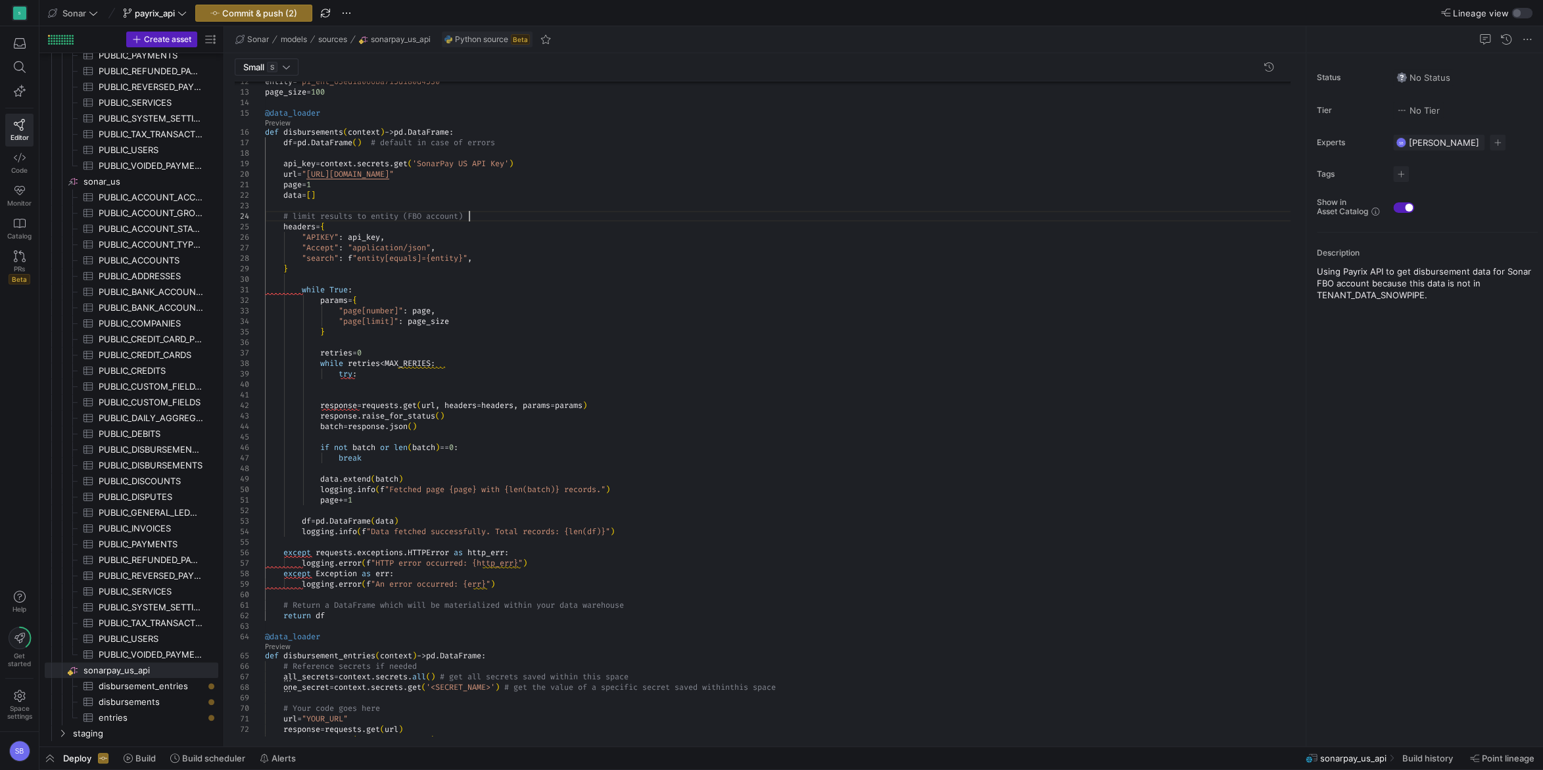
click at [492, 216] on div ""APIKEY" : api_key , "Accept" : "application/json" , "search" : f "entity[equal…" at bounding box center [782, 509] width 1035 height 1119
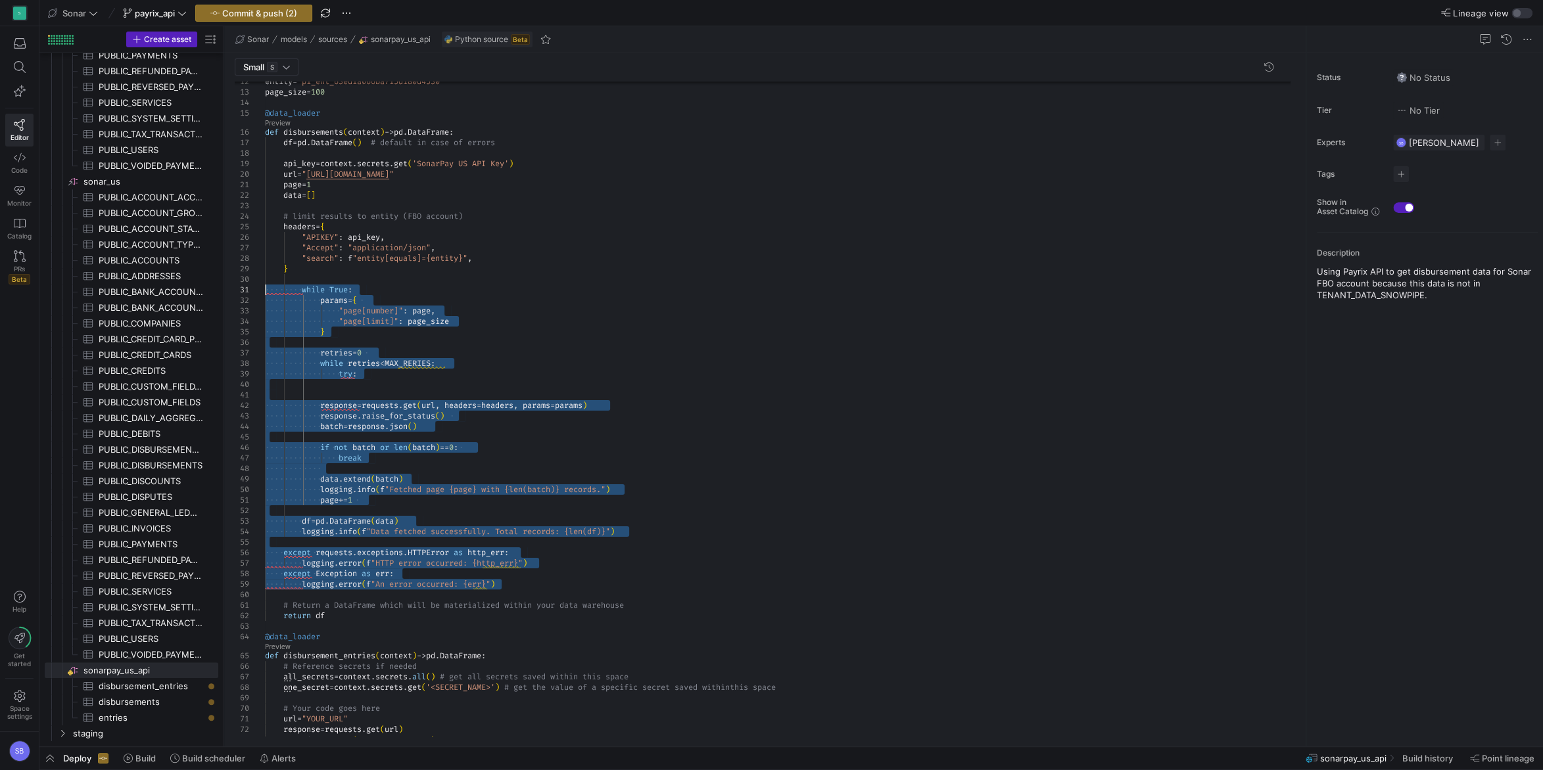
drag, startPoint x: 539, startPoint y: 582, endPoint x: 188, endPoint y: 293, distance: 454.8
click at [265, 293] on div ""APIKEY" : api_key , "Accept" : "application/json" , "search" : f "entity[equal…" at bounding box center [782, 509] width 1035 height 1119
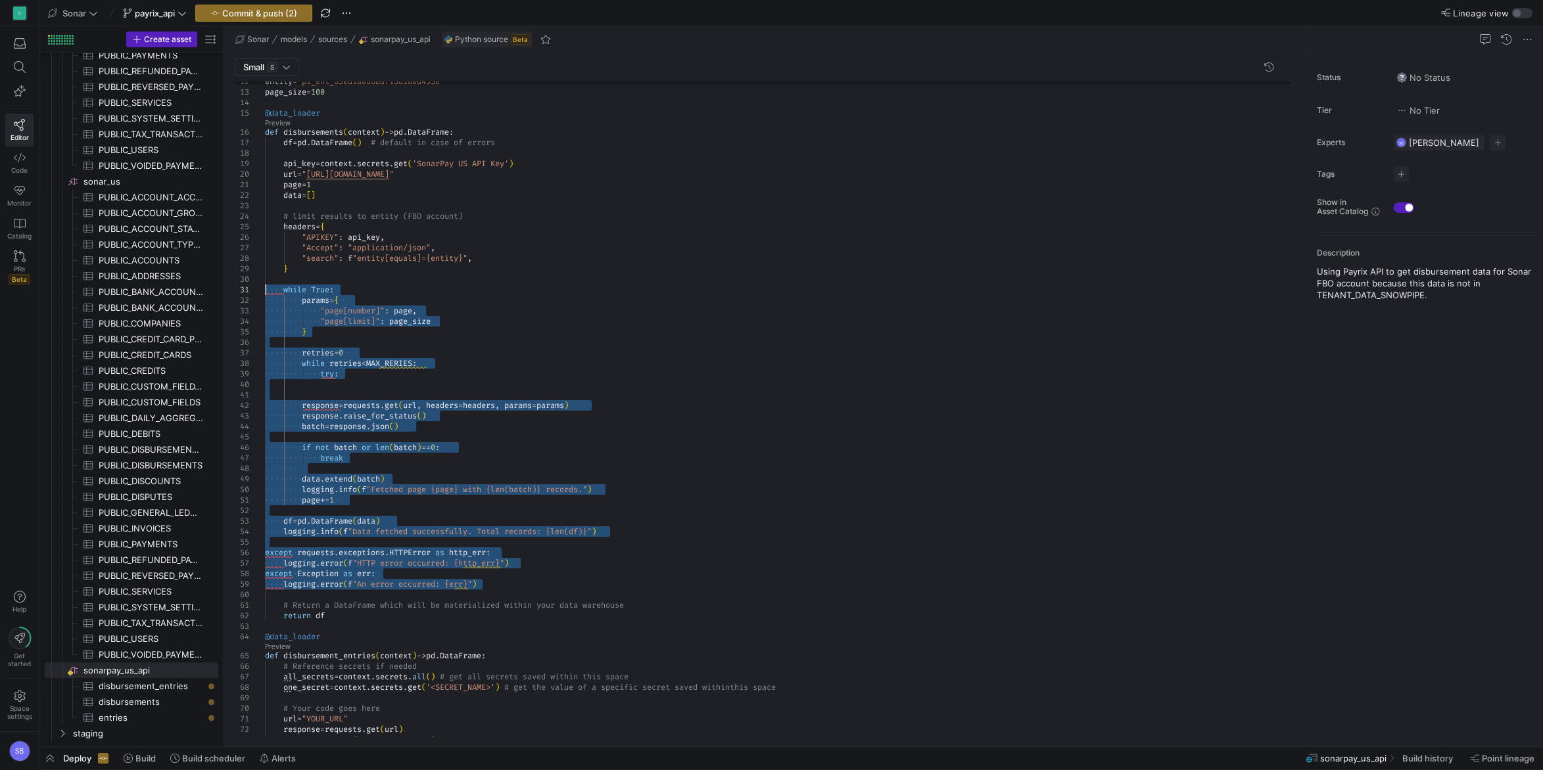
click at [511, 264] on div ""APIKEY" : api_key , "Accept" : "application/json" , "search" : f "entity[equal…" at bounding box center [782, 509] width 1035 height 1119
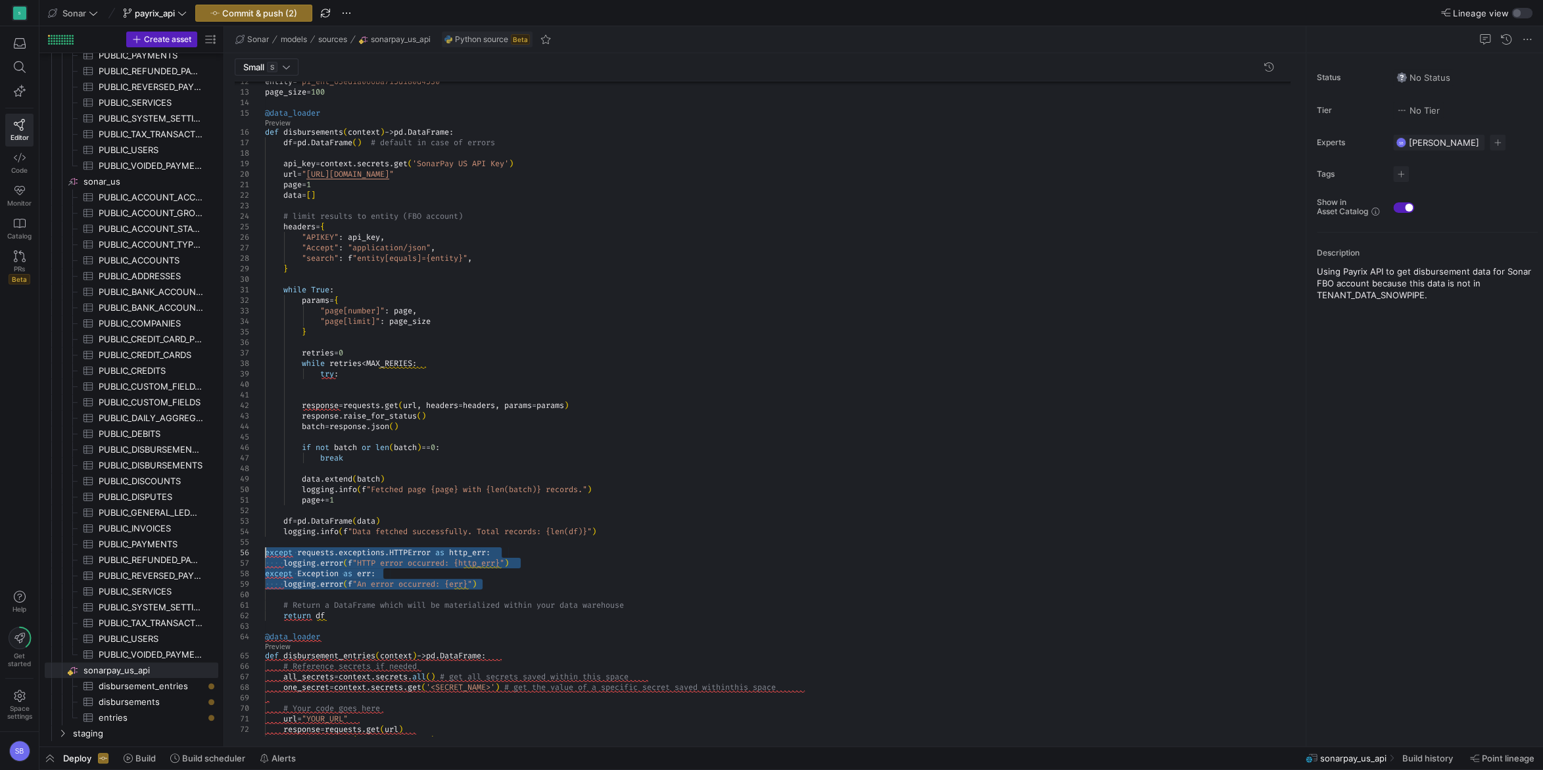
drag, startPoint x: 483, startPoint y: 583, endPoint x: 187, endPoint y: 553, distance: 297.9
click at [265, 553] on div ""APIKEY" : api_key , "Accept" : "application/json" , "search" : f "entity[equal…" at bounding box center [782, 509] width 1035 height 1119
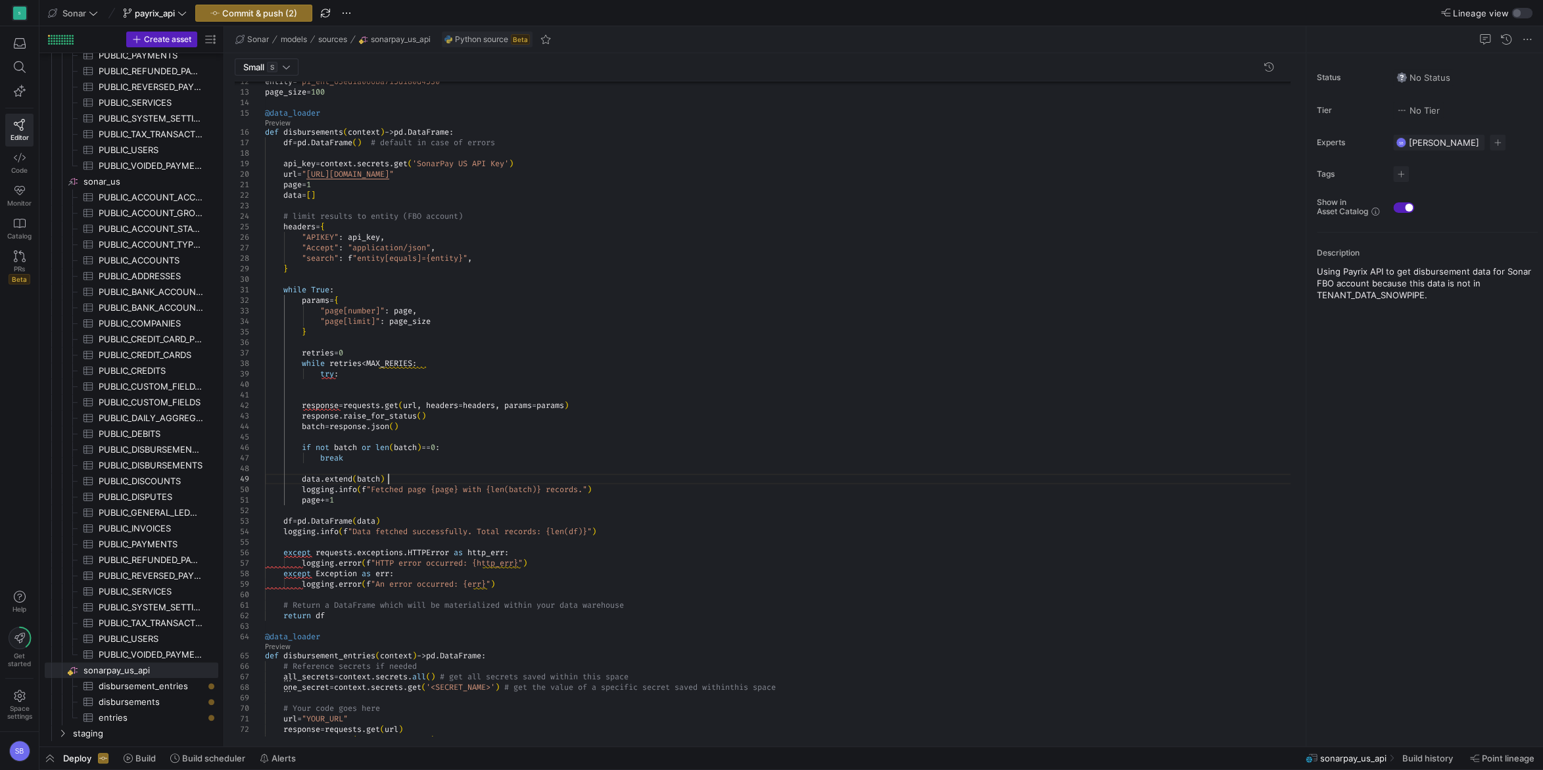
click at [572, 475] on div ""APIKEY" : api_key , "Accept" : "application/json" , "search" : f "entity[equal…" at bounding box center [782, 509] width 1035 height 1119
click at [626, 467] on div ""APIKEY" : api_key , "Accept" : "application/json" , "search" : f "entity[equal…" at bounding box center [782, 509] width 1035 height 1119
click at [345, 288] on div ""APIKEY" : api_key , "Accept" : "application/json" , "search" : f "entity[equal…" at bounding box center [782, 509] width 1035 height 1119
drag, startPoint x: 513, startPoint y: 584, endPoint x: 166, endPoint y: 550, distance: 348.7
click at [265, 550] on div ""APIKEY" : api_key , "Accept" : "application/json" , "search" : f "entity[equal…" at bounding box center [782, 509] width 1035 height 1119
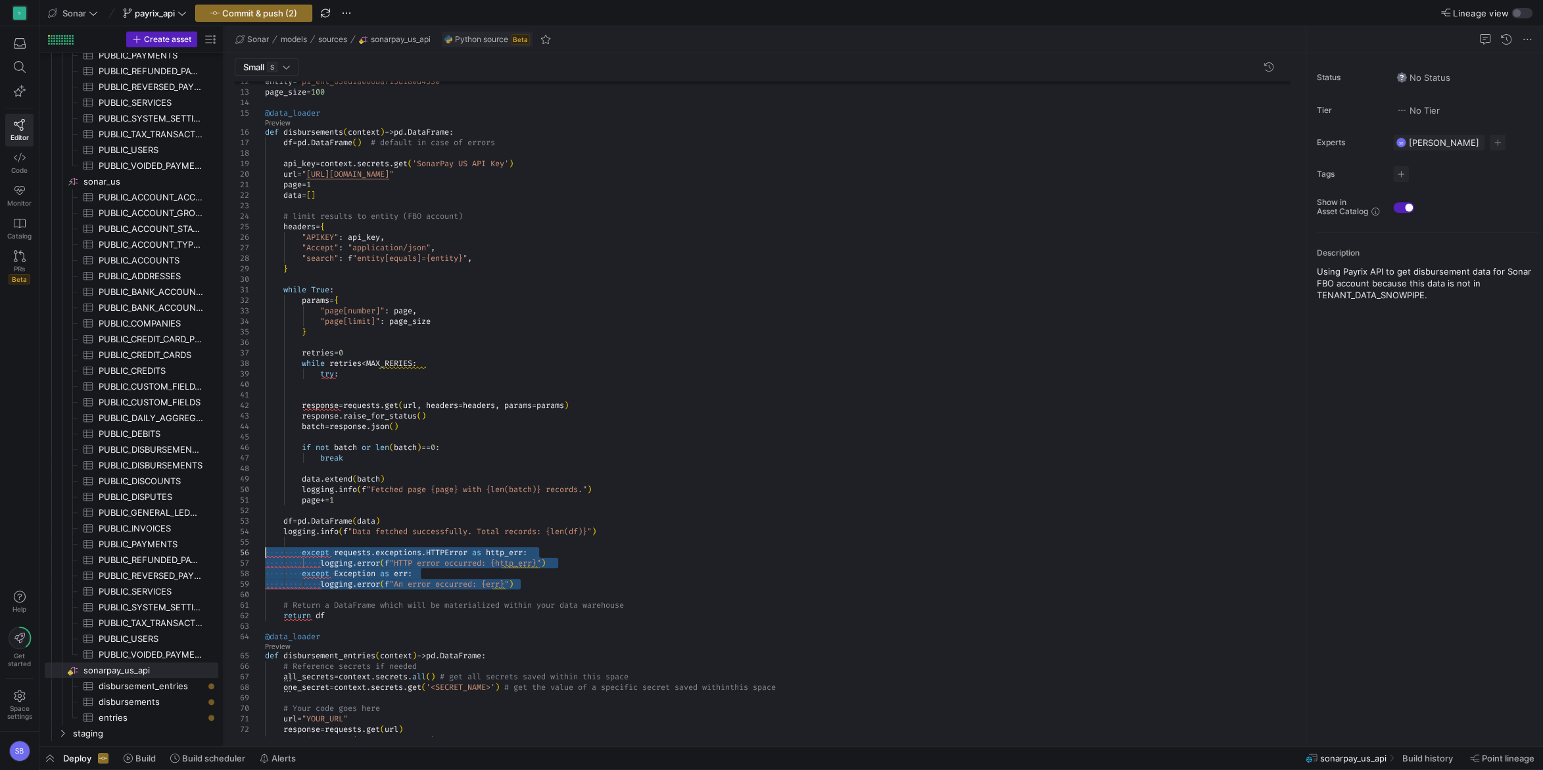
click at [604, 497] on div ""APIKEY" : api_key , "Accept" : "application/json" , "search" : f "entity[equal…" at bounding box center [782, 509] width 1035 height 1119
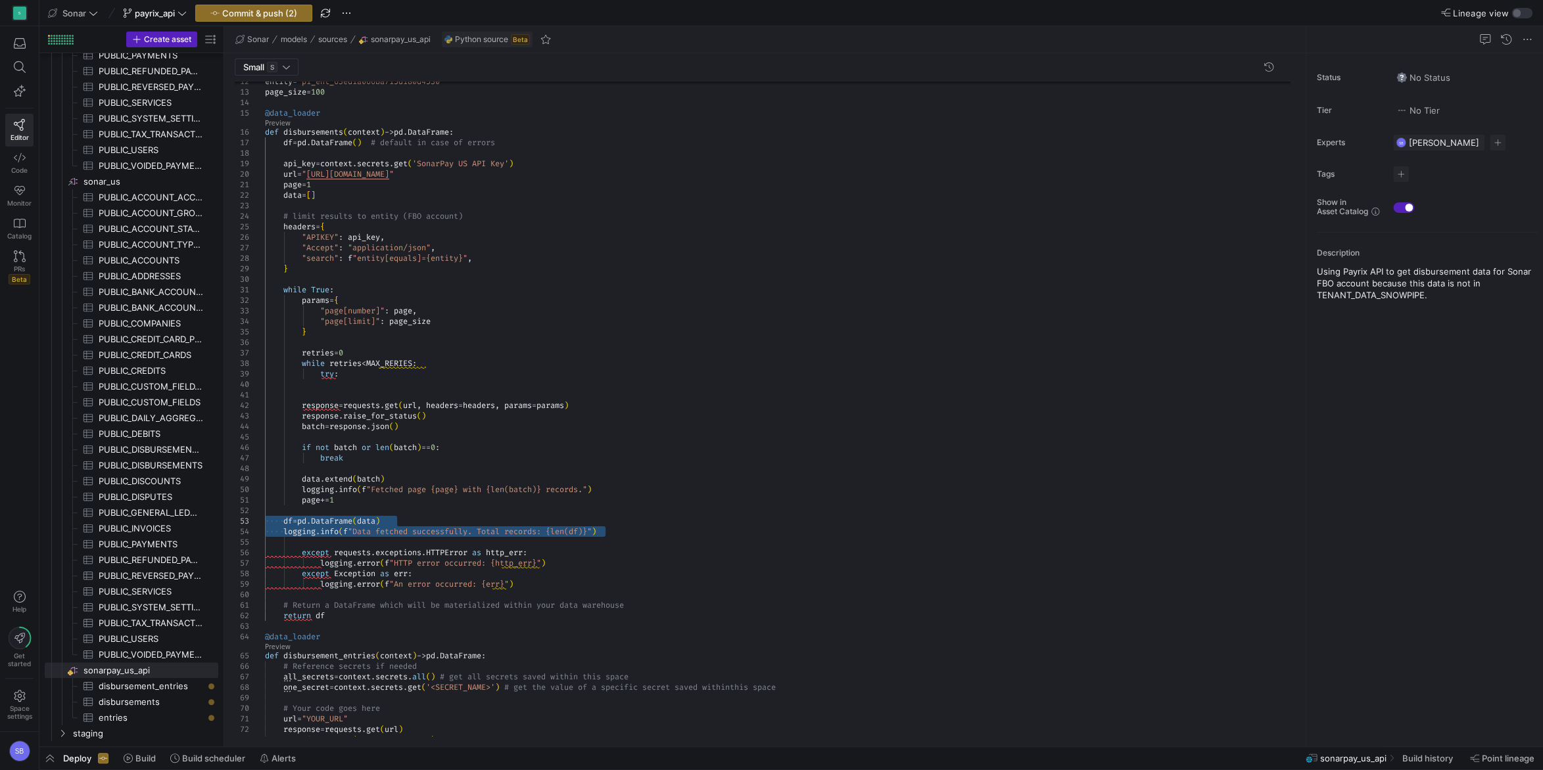
drag, startPoint x: 615, startPoint y: 536, endPoint x: 248, endPoint y: 517, distance: 367.2
click at [265, 517] on div ""APIKEY" : api_key , "Accept" : "application/json" , "search" : f "entity[equal…" at bounding box center [782, 509] width 1035 height 1119
click at [503, 444] on div ""APIKEY" : api_key , "Accept" : "application/json" , "search" : f "entity[equal…" at bounding box center [782, 509] width 1035 height 1119
click at [369, 373] on div ""APIKEY" : api_key , "Accept" : "application/json" , "search" : f "entity[equal…" at bounding box center [782, 509] width 1035 height 1119
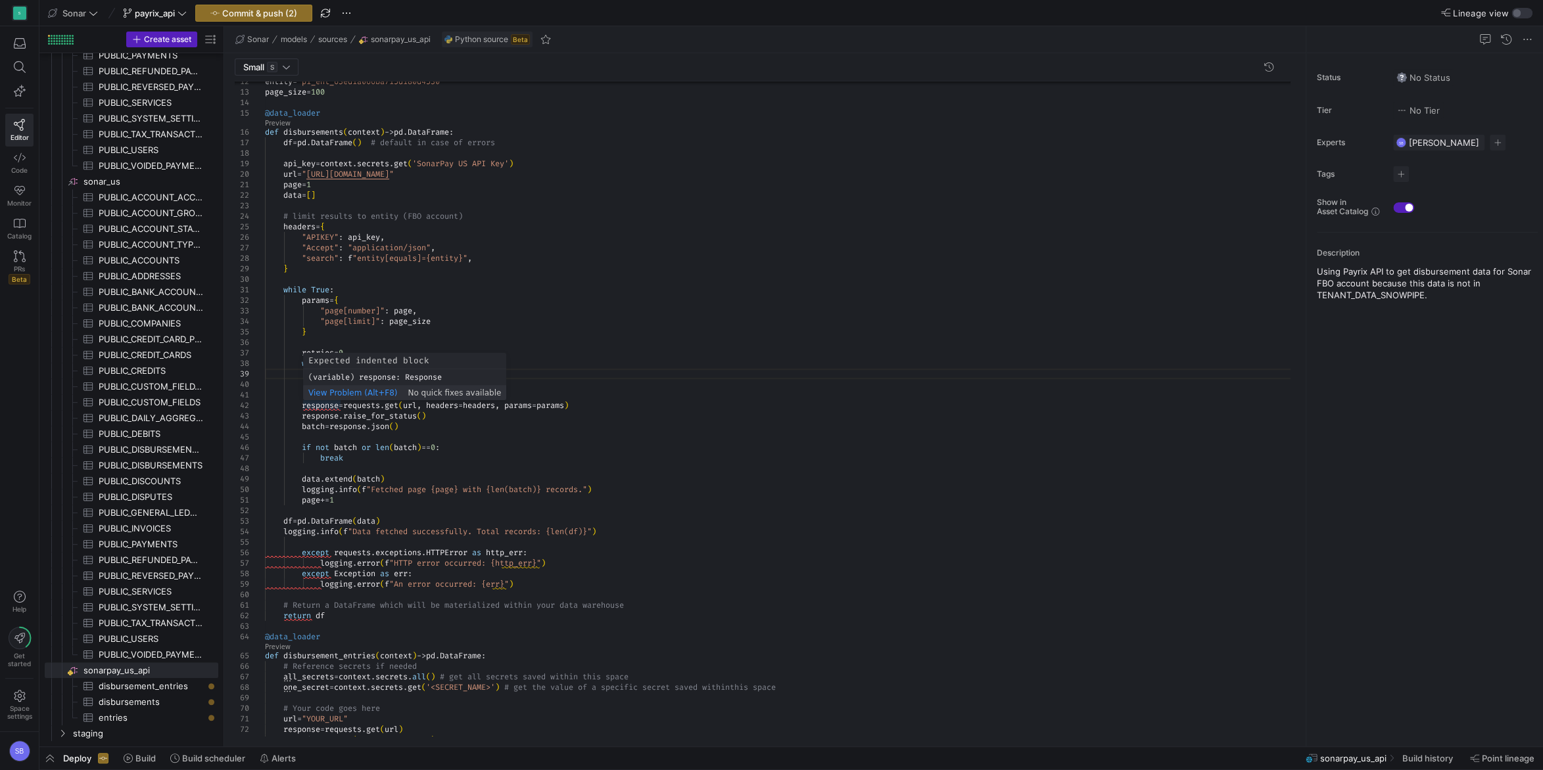
click at [300, 406] on div ""APIKEY" : api_key , "Accept" : "application/json" , "search" : f "entity[equal…" at bounding box center [782, 509] width 1035 height 1119
click at [302, 419] on div ""APIKEY" : api_key , "Accept" : "application/json" , "search" : f "entity[equal…" at bounding box center [782, 509] width 1035 height 1119
click at [340, 400] on div ""APIKEY" : api_key , "Accept" : "application/json" , "search" : f "entity[equal…" at bounding box center [782, 509] width 1035 height 1119
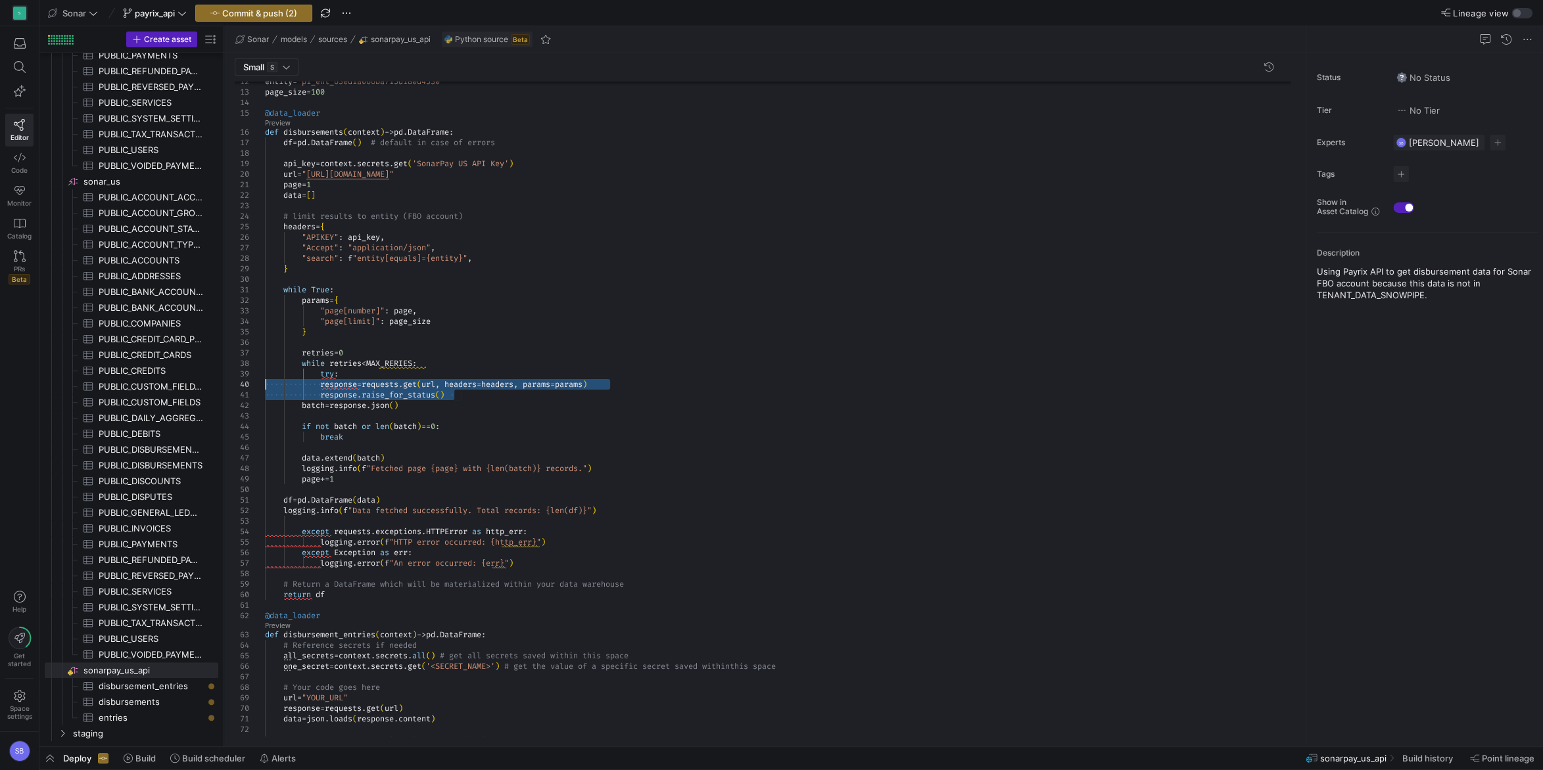
drag, startPoint x: 462, startPoint y: 397, endPoint x: 252, endPoint y: 381, distance: 210.3
click at [265, 381] on div ""APIKEY" : api_key , "Accept" : "application/json" , "search" : f "entity[equal…" at bounding box center [782, 499] width 1035 height 1098
click at [479, 394] on div ""APIKEY" : api_key , "Accept" : "application/json" , "search" : f "entity[equal…" at bounding box center [782, 499] width 1035 height 1098
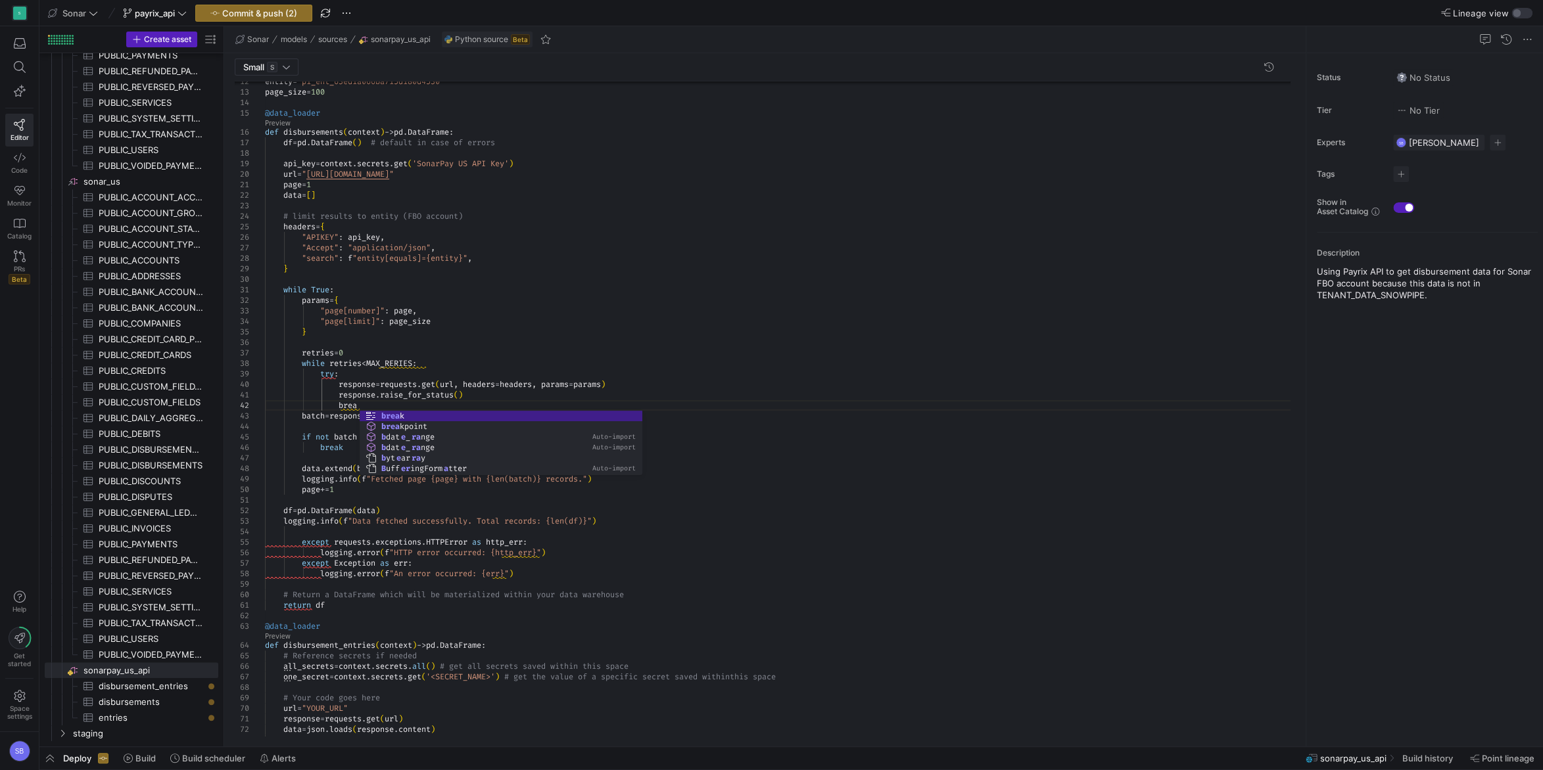
scroll to position [20, 99]
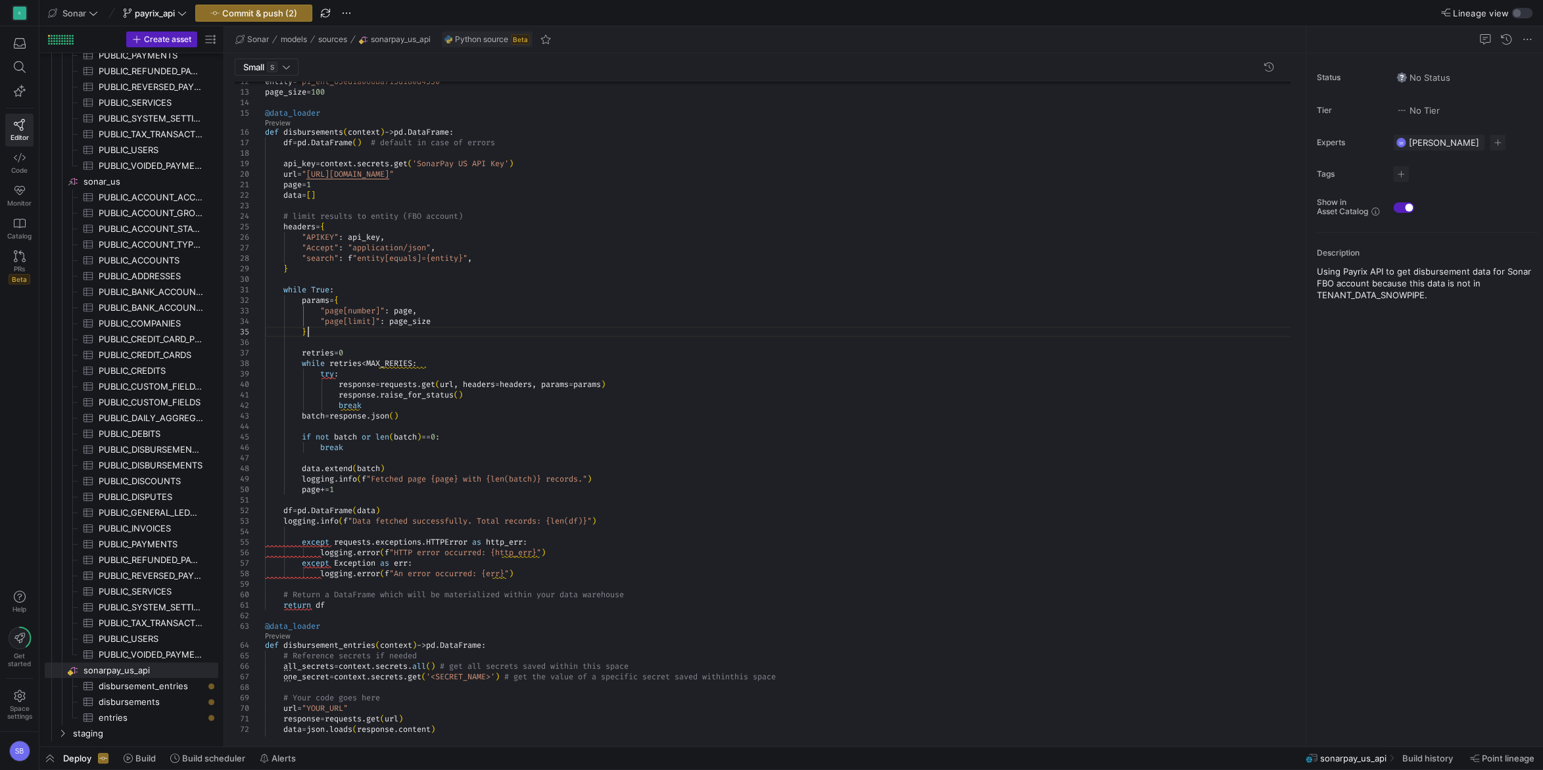
click at [505, 329] on div ""APIKEY" : api_key , "Accept" : "application/json" , "search" : f "entity[equal…" at bounding box center [782, 504] width 1035 height 1109
click at [386, 406] on div ""APIKEY" : api_key , "Accept" : "application/json" , "search" : f "entity[equal…" at bounding box center [782, 504] width 1035 height 1109
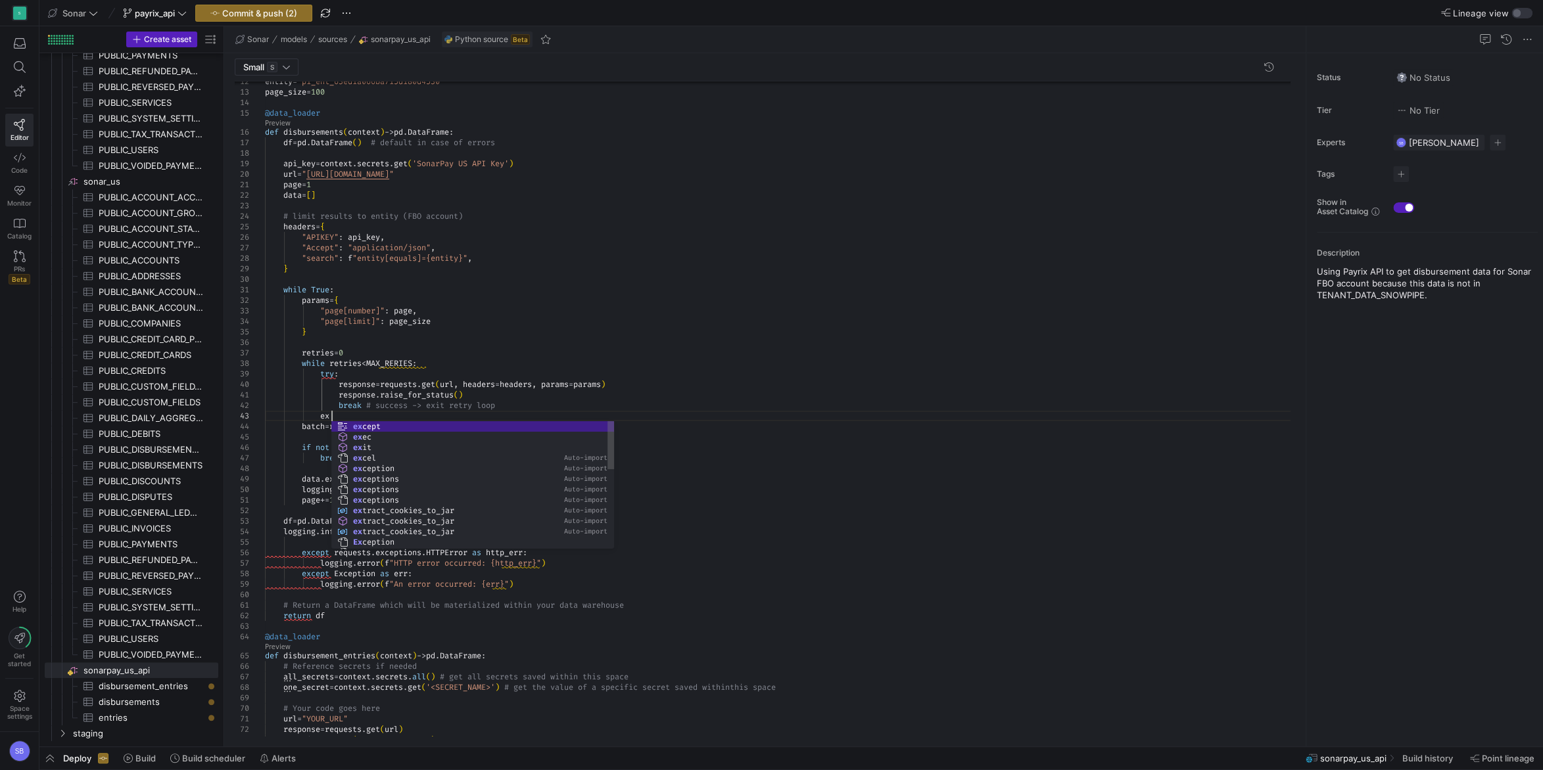
scroll to position [21, 66]
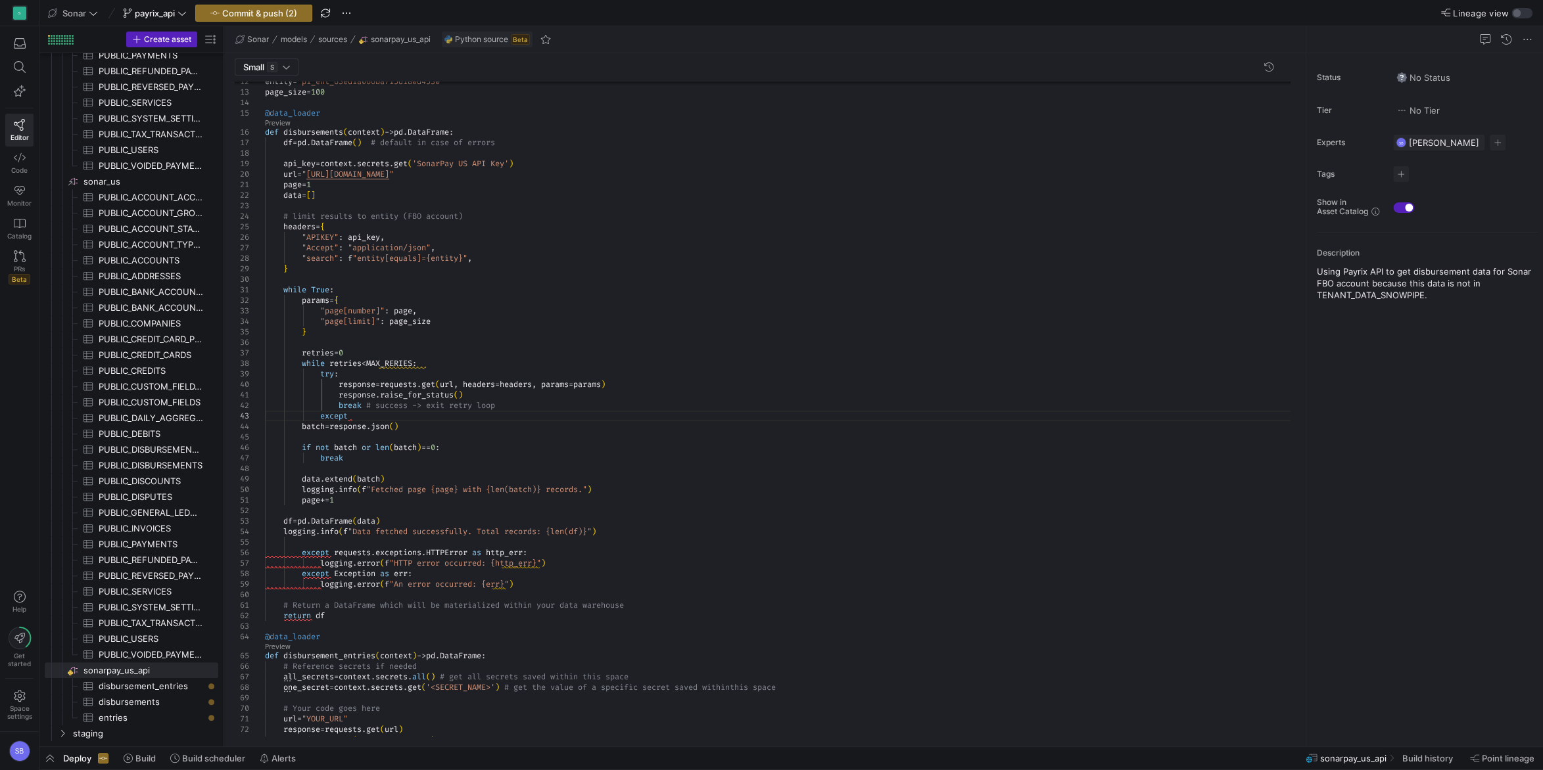
click at [515, 409] on div ""APIKEY" : api_key , "Accept" : "application/json" , "search" : f "entity[equal…" at bounding box center [782, 509] width 1035 height 1119
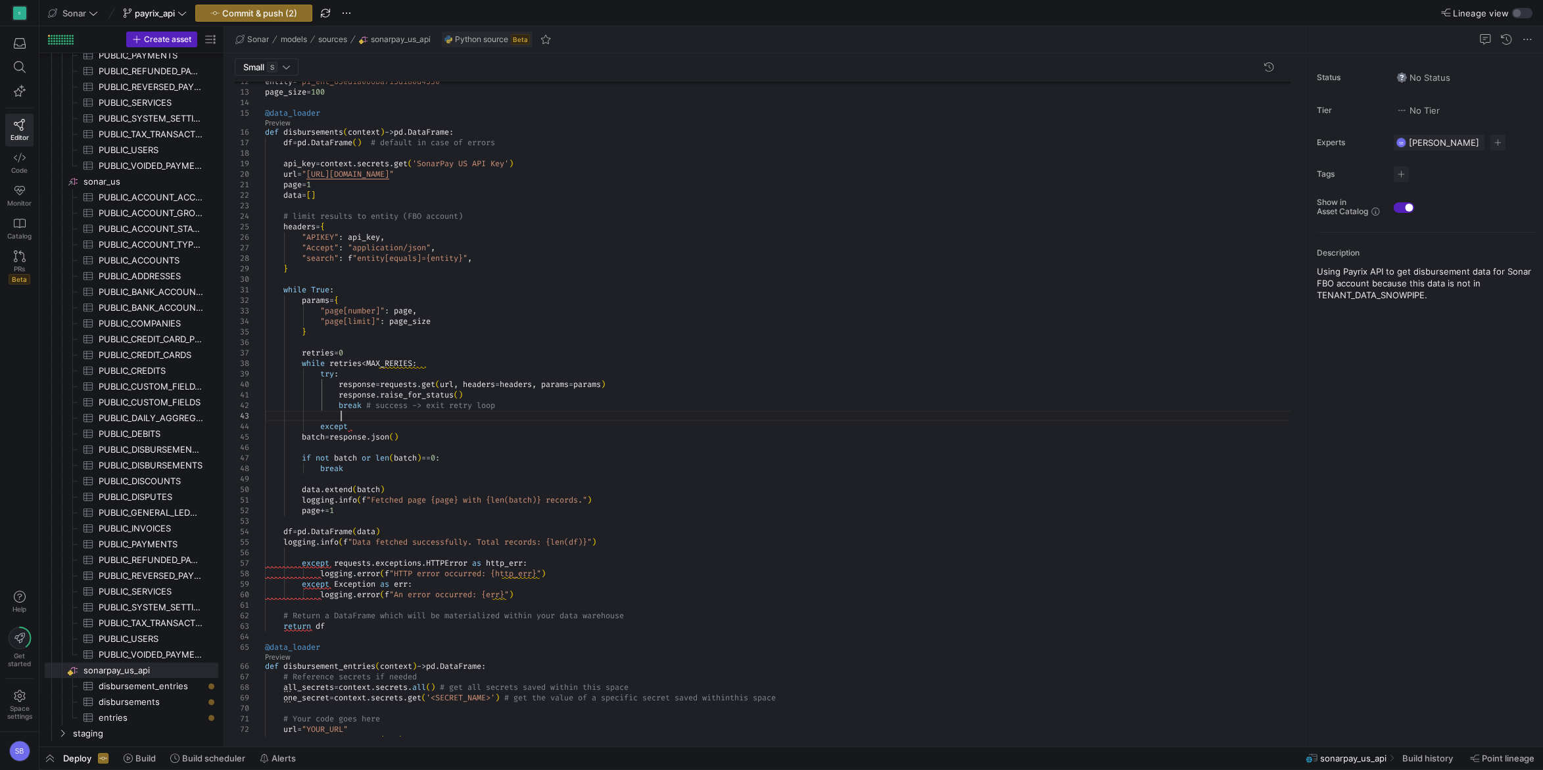
click at [440, 424] on div ""APIKEY" : api_key , "Accept" : "application/json" , "search" : f "entity[equal…" at bounding box center [782, 515] width 1035 height 1130
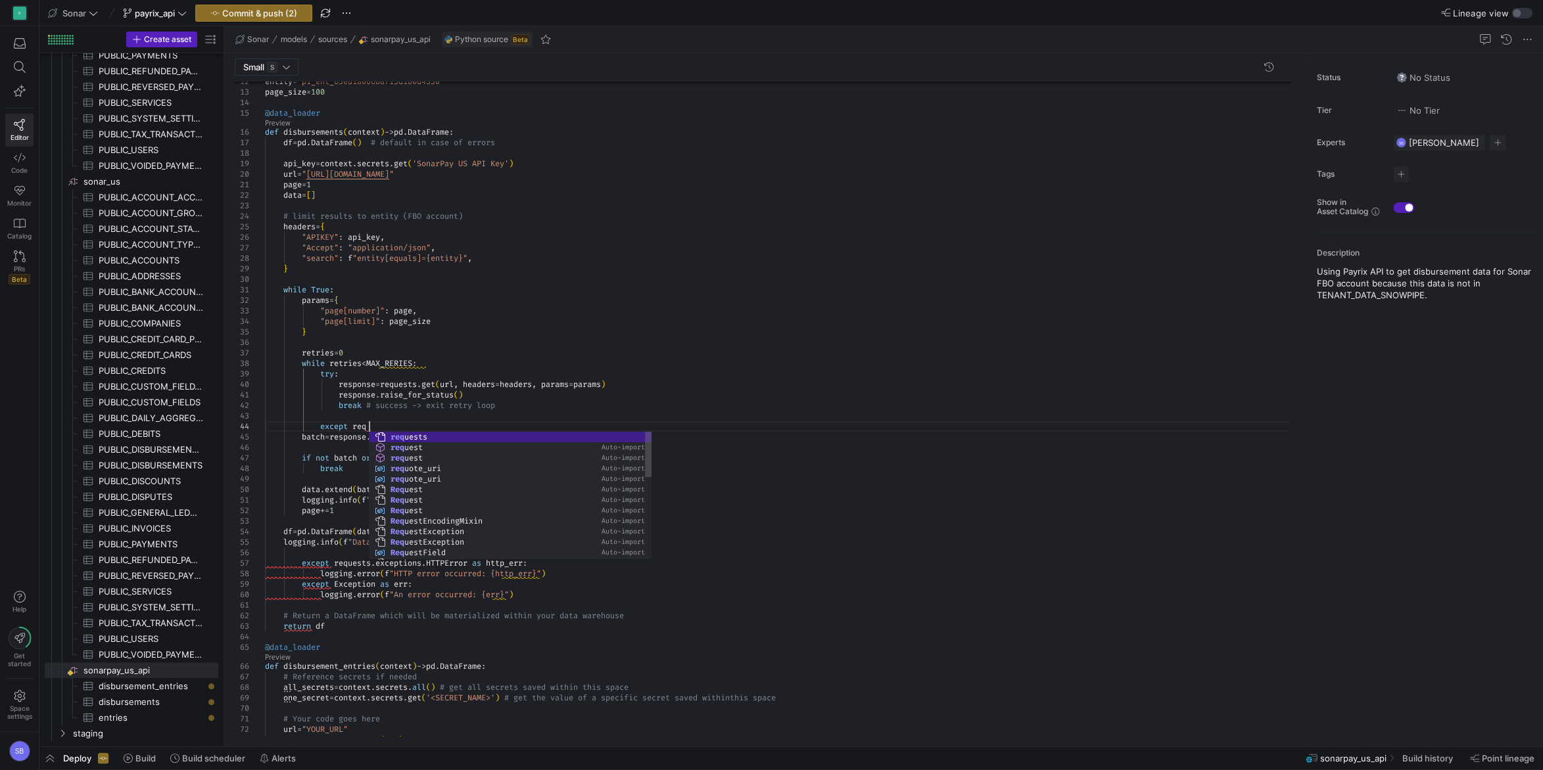
scroll to position [32, 104]
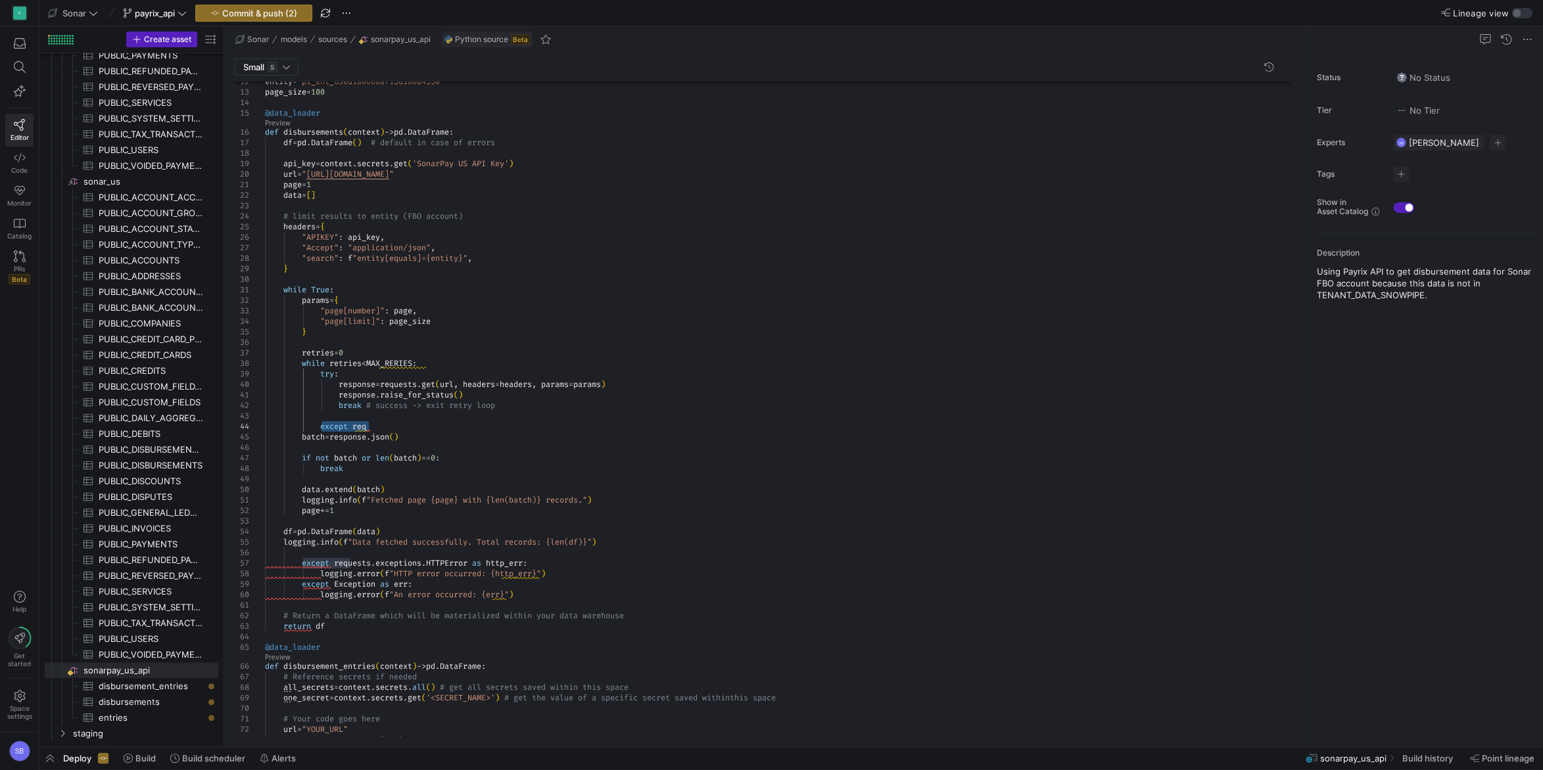
drag, startPoint x: 373, startPoint y: 427, endPoint x: 322, endPoint y: 425, distance: 51.3
click at [322, 425] on div ""APIKEY" : api_key , "Accept" : "application/json" , "search" : f "entity[equal…" at bounding box center [782, 515] width 1035 height 1130
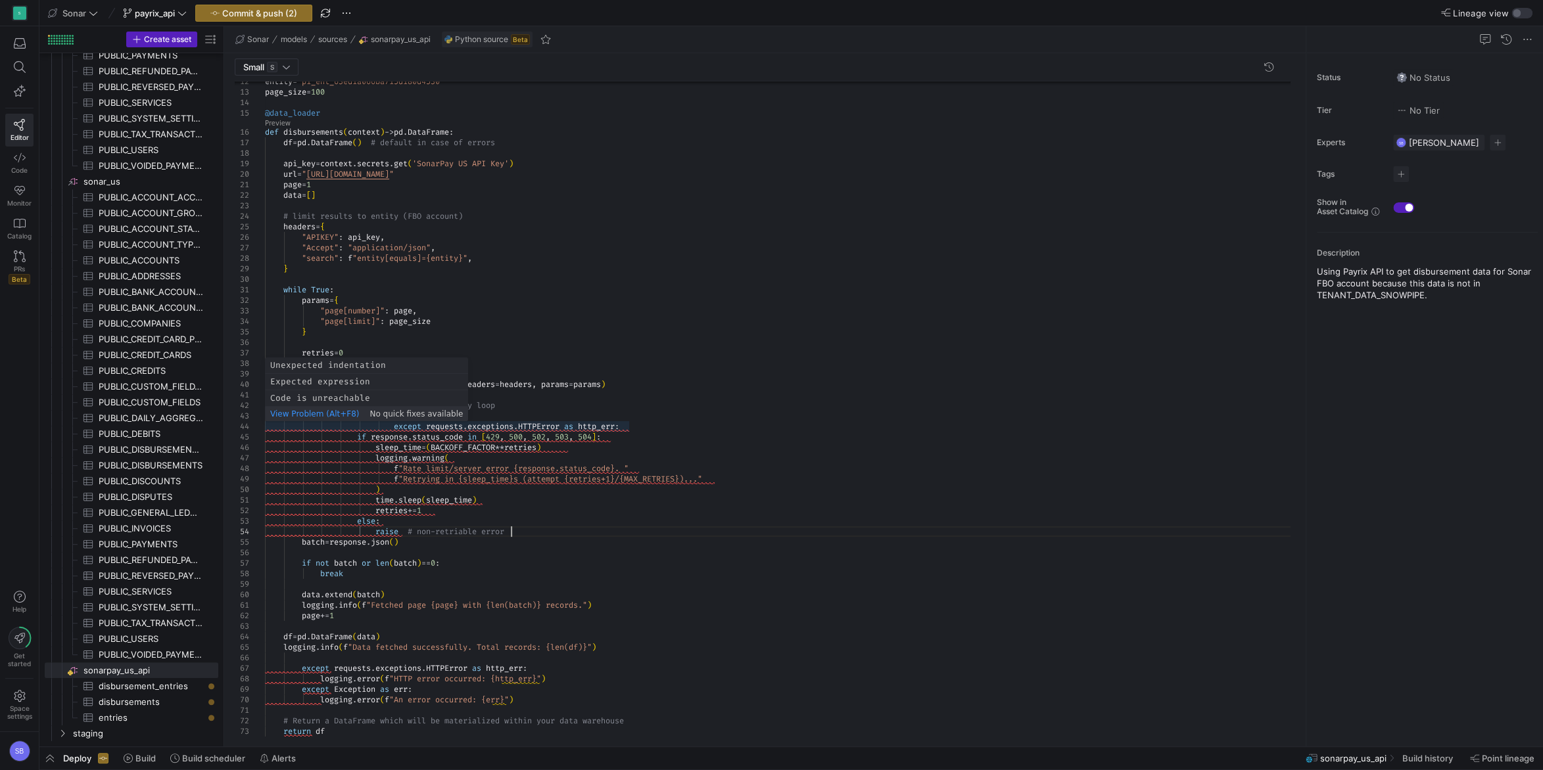
click at [395, 425] on div ""APIKEY" : api_key , "Accept" : "application/json" , "search" : f "entity[equal…" at bounding box center [782, 567] width 1035 height 1235
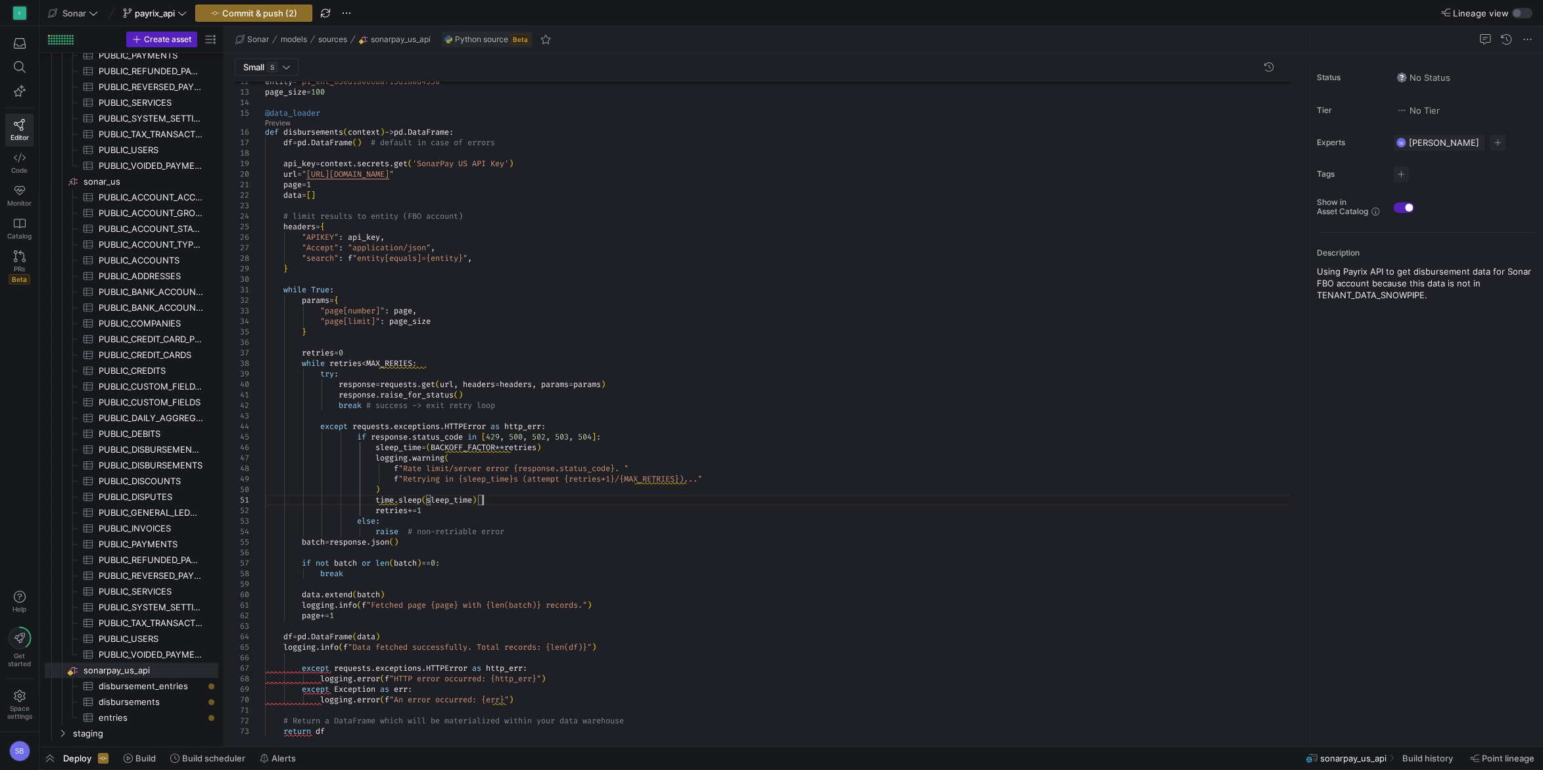
click at [604, 499] on div ""APIKEY" : api_key , "Accept" : "application/json" , "search" : f "entity[equal…" at bounding box center [782, 567] width 1035 height 1235
click at [652, 481] on div ""APIKEY" : api_key , "Accept" : "application/json" , "search" : f "entity[equal…" at bounding box center [782, 567] width 1035 height 1235
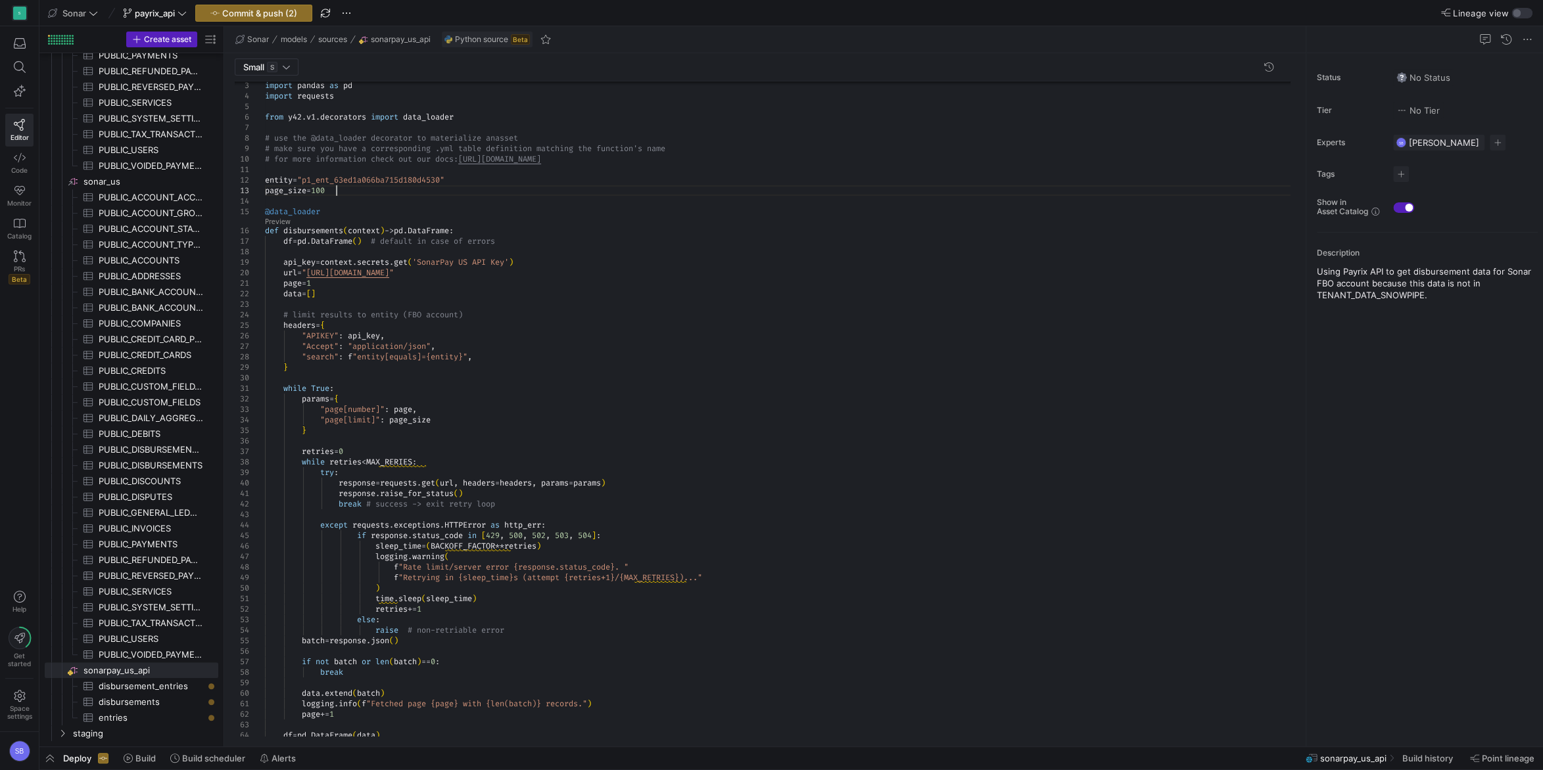
click at [344, 192] on div ""APIKEY" : api_key , "Accept" : "application/json" , "search" : f "entity[equal…" at bounding box center [782, 666] width 1035 height 1235
click at [284, 177] on div ""APIKEY" : api_key , "Accept" : "application/json" , "search" : f "entity[equal…" at bounding box center [782, 666] width 1035 height 1235
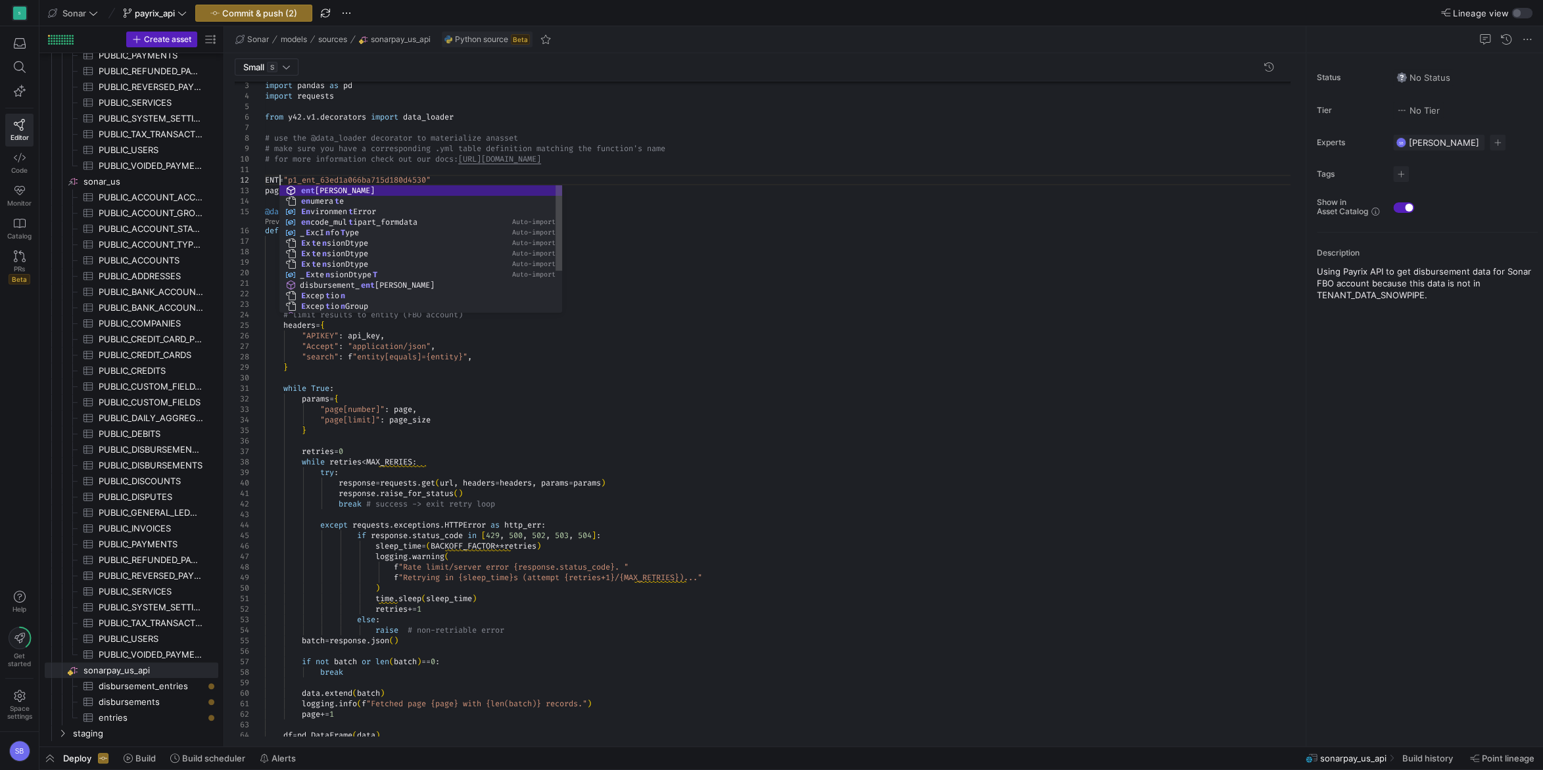
scroll to position [20, 28]
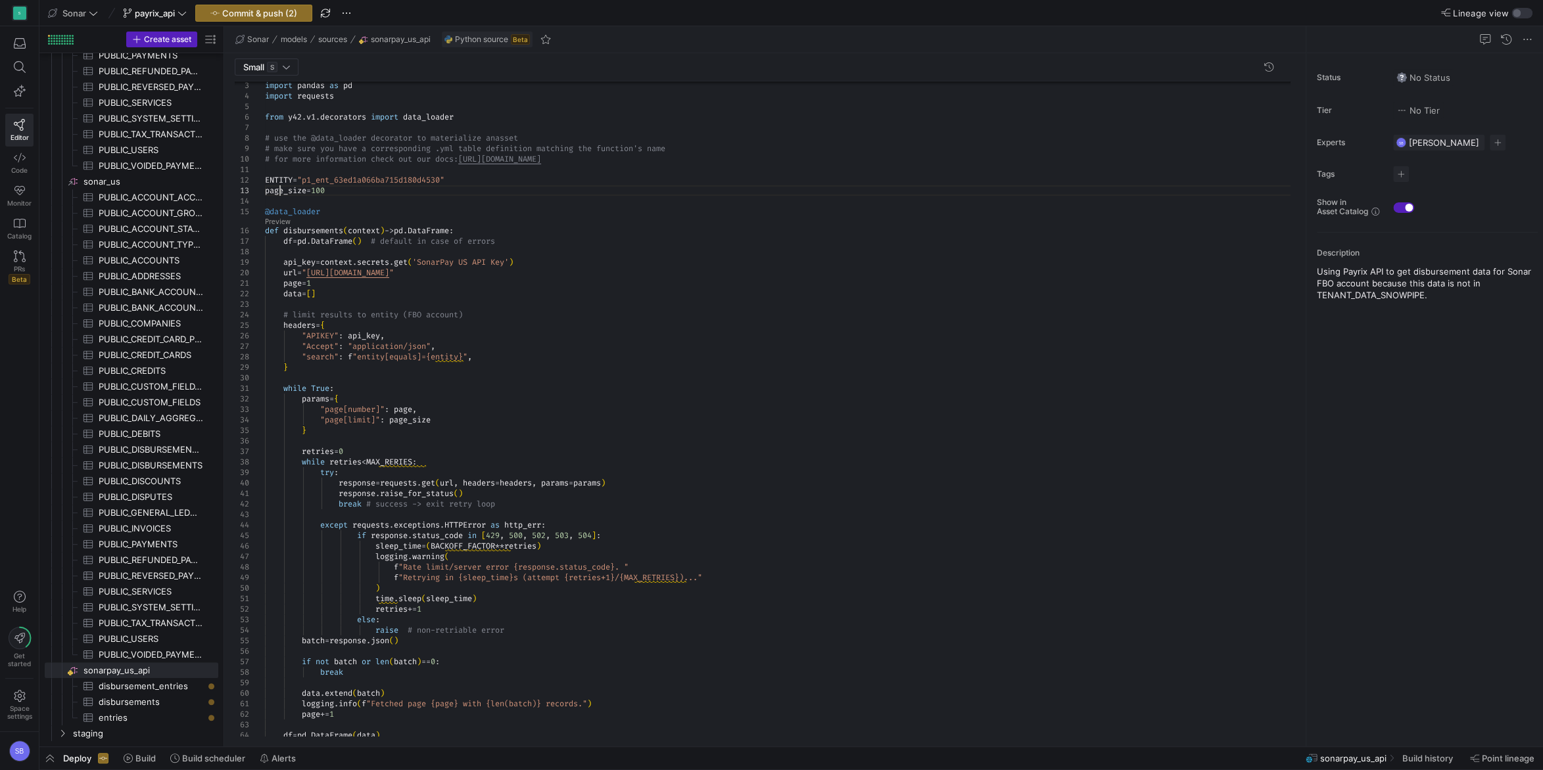
click at [277, 187] on div ""APIKEY" : api_key , "Accept" : "application/json" , "search" : f "entity[equal…" at bounding box center [782, 666] width 1035 height 1235
click at [344, 187] on div ""APIKEY" : api_key , "Accept" : "application/json" , "search" : f "entity[equal…" at bounding box center [782, 666] width 1035 height 1235
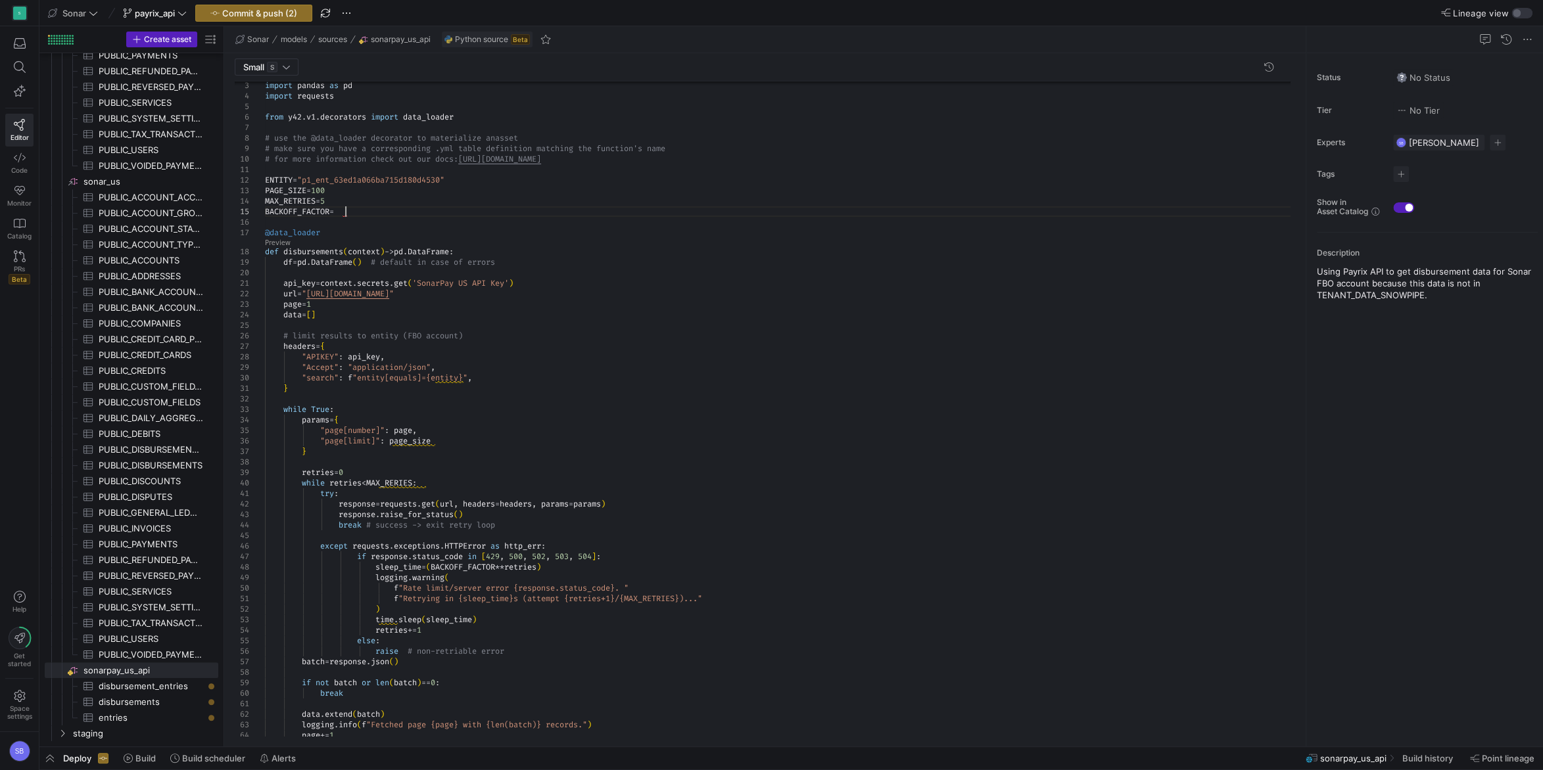
scroll to position [42, 85]
click at [388, 254] on div ""APIKEY" : api_key , "Accept" : "application/json" , "search" : f "entity[equal…" at bounding box center [782, 677] width 1035 height 1256
click at [356, 213] on div ""APIKEY" : api_key , "Accept" : "application/json" , "search" : f "entity[equal…" at bounding box center [782, 677] width 1035 height 1256
click at [358, 197] on div ""APIKEY" : api_key , "Accept" : "application/json" , "search" : f "entity[equal…" at bounding box center [782, 677] width 1035 height 1256
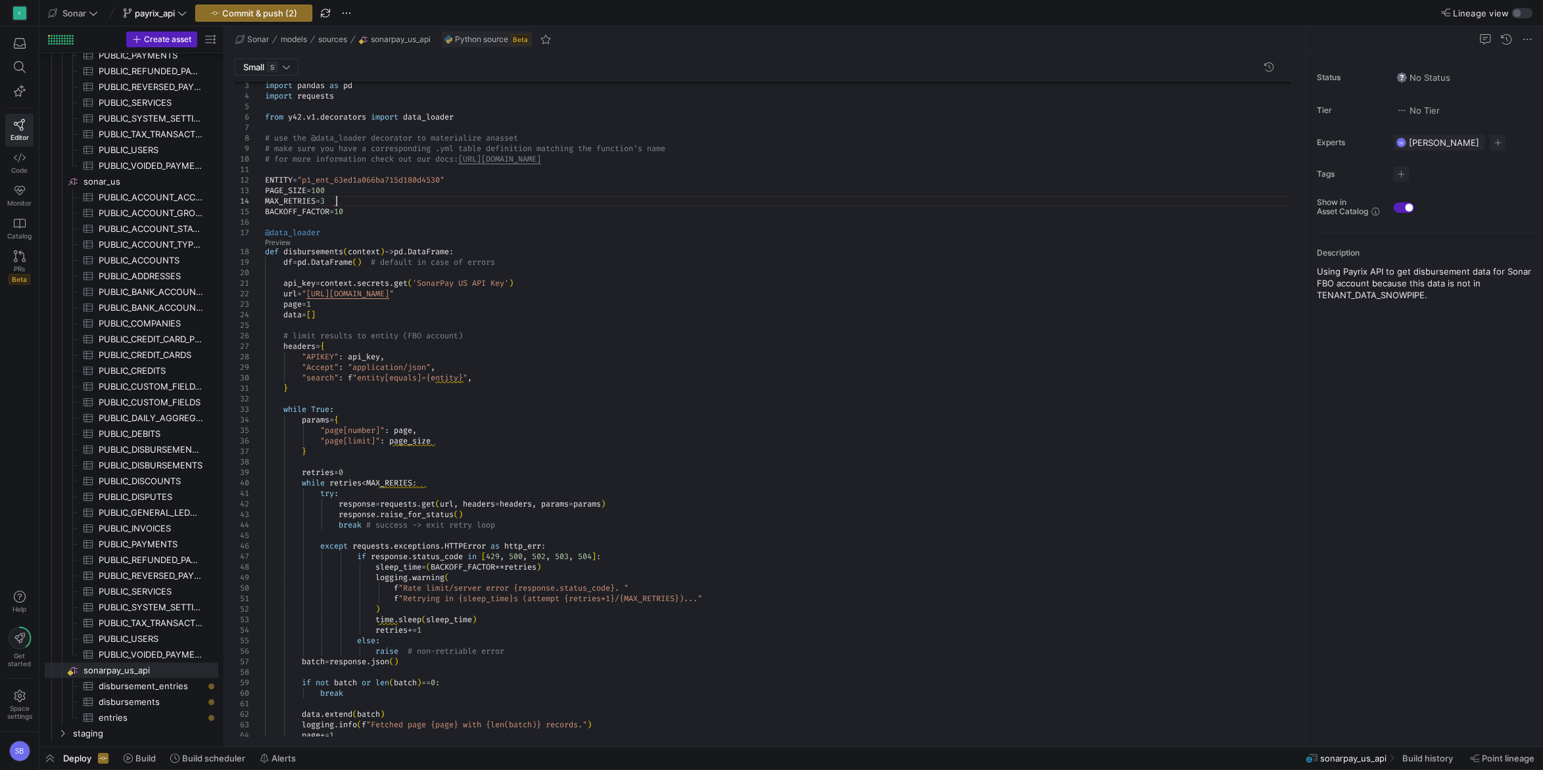
scroll to position [41, 71]
click at [394, 208] on div ""APIKEY" : api_key , "Accept" : "application/json" , "search" : f "entity[equal…" at bounding box center [782, 677] width 1035 height 1256
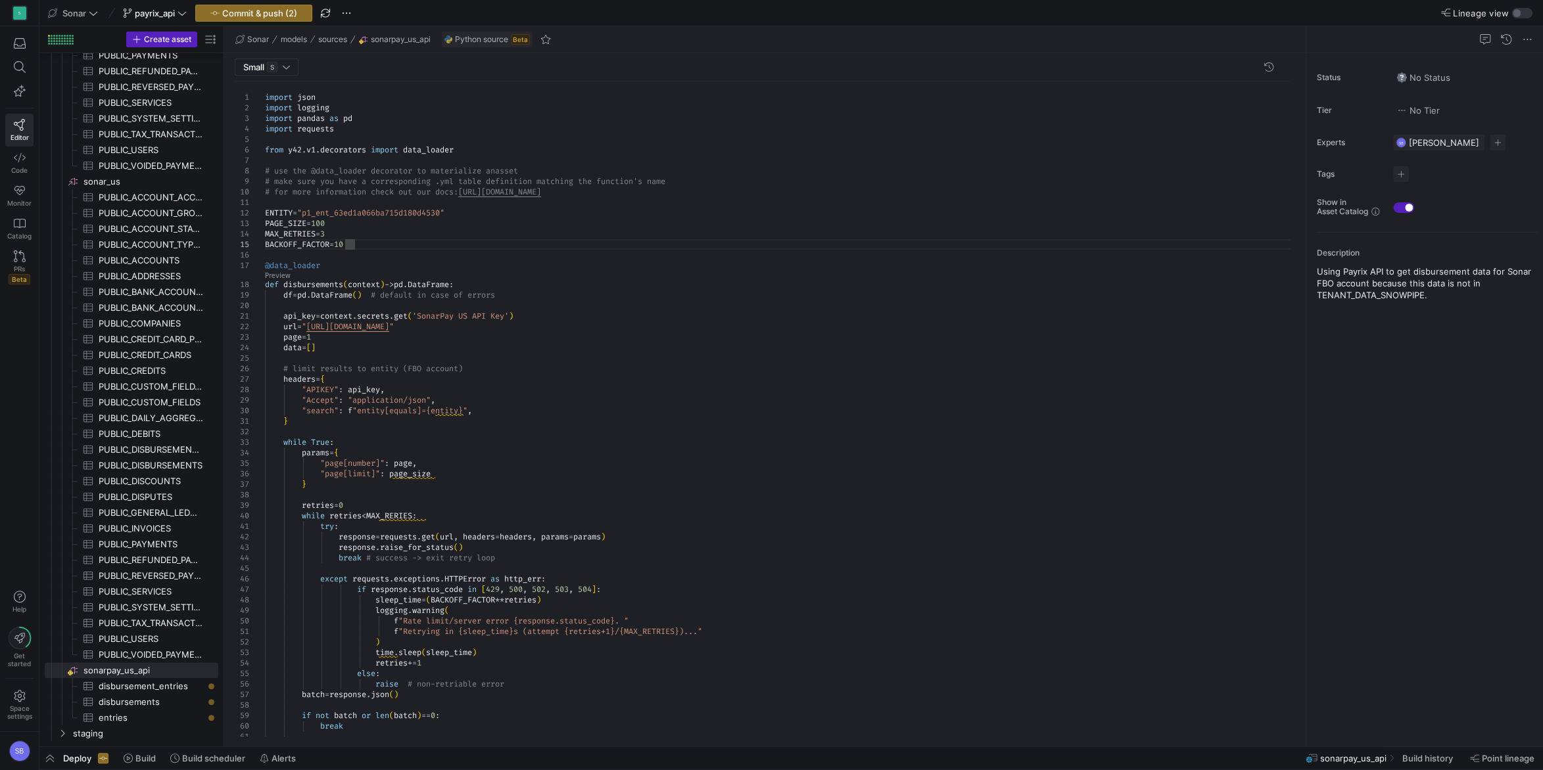
click at [304, 246] on div ""APIKEY" : api_key , "Accept" : "application/json" , "search" : f "entity[equal…" at bounding box center [782, 709] width 1035 height 1256
click at [343, 235] on div ""APIKEY" : api_key , "Accept" : "application/json" , "search" : f "entity[equal…" at bounding box center [782, 709] width 1035 height 1256
click at [293, 243] on div ""APIKEY" : api_key , "Accept" : "application/json" , "search" : f "entity[equal…" at bounding box center [782, 709] width 1035 height 1256
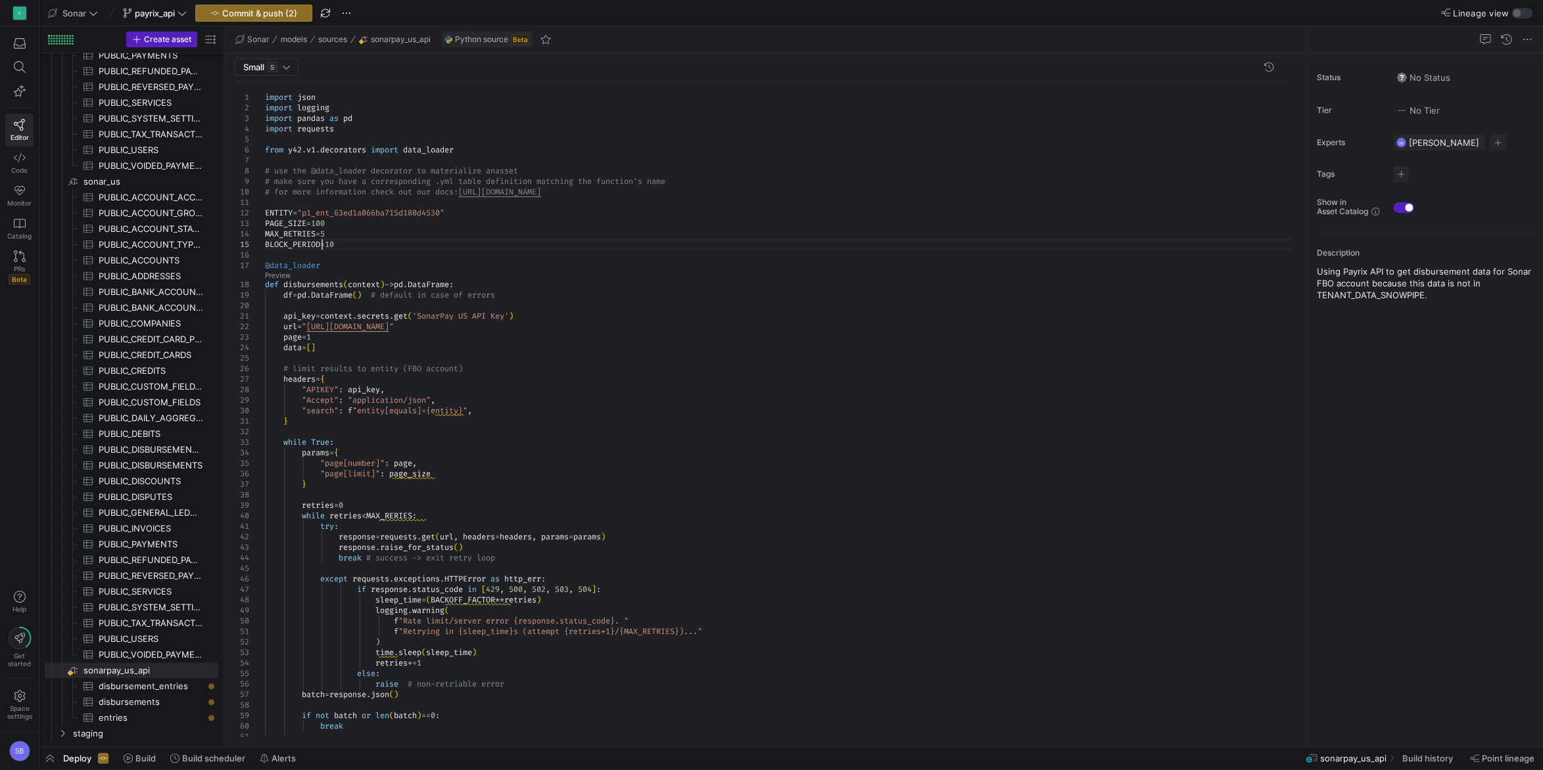
scroll to position [42, 57]
click at [414, 276] on div ""APIKEY" : api_key , "Accept" : "application/json" , "search" : f "entity[equal…" at bounding box center [782, 709] width 1035 height 1256
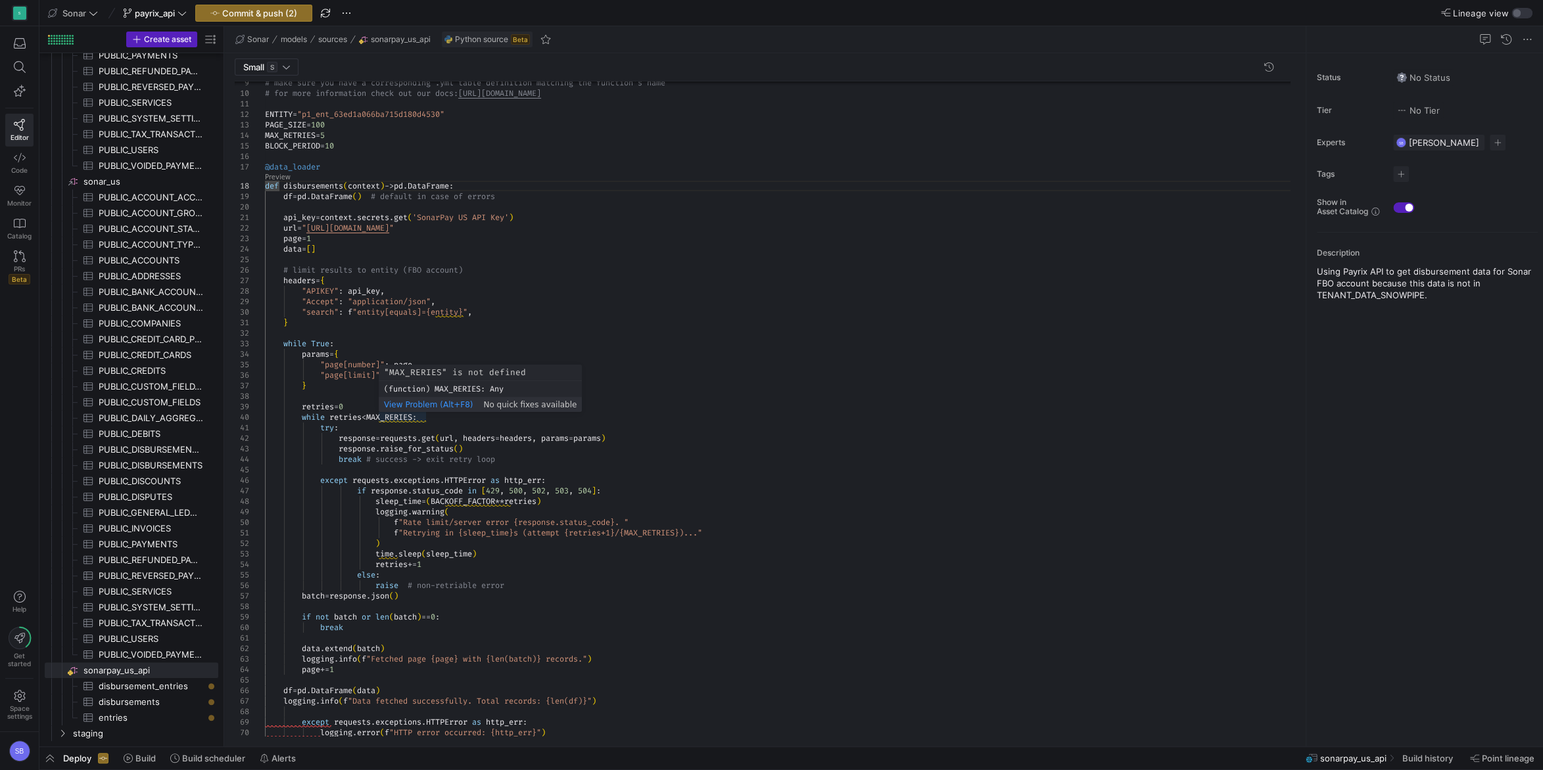
click at [407, 418] on div ""APIKEY" : api_key , "Accept" : "application/json" , "search" : f "entity[equal…" at bounding box center [782, 611] width 1035 height 1256
click at [484, 357] on div ""APIKEY" : api_key , "Accept" : "application/json" , "search" : f "entity[equal…" at bounding box center [782, 611] width 1035 height 1256
drag, startPoint x: 406, startPoint y: 366, endPoint x: 397, endPoint y: 379, distance: 15.1
click at [402, 371] on body "S Editor Code Monitor Catalog PRs Beta Help Get started Space settings SB Sonar…" at bounding box center [771, 385] width 1543 height 770
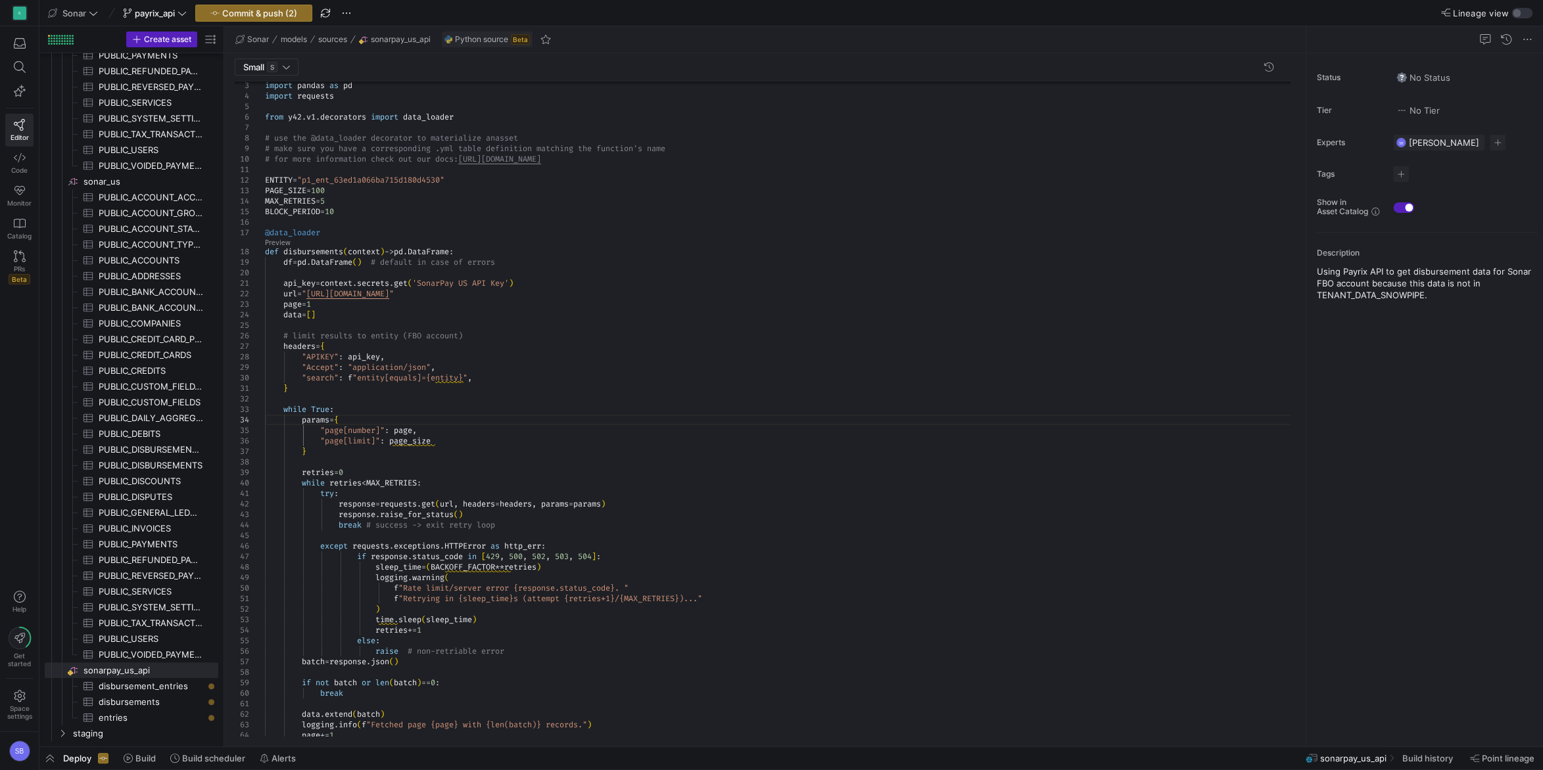
click at [454, 374] on div ""APIKEY" : api_key , "Accept" : "application/json" , "search" : f "entity[equal…" at bounding box center [782, 677] width 1035 height 1256
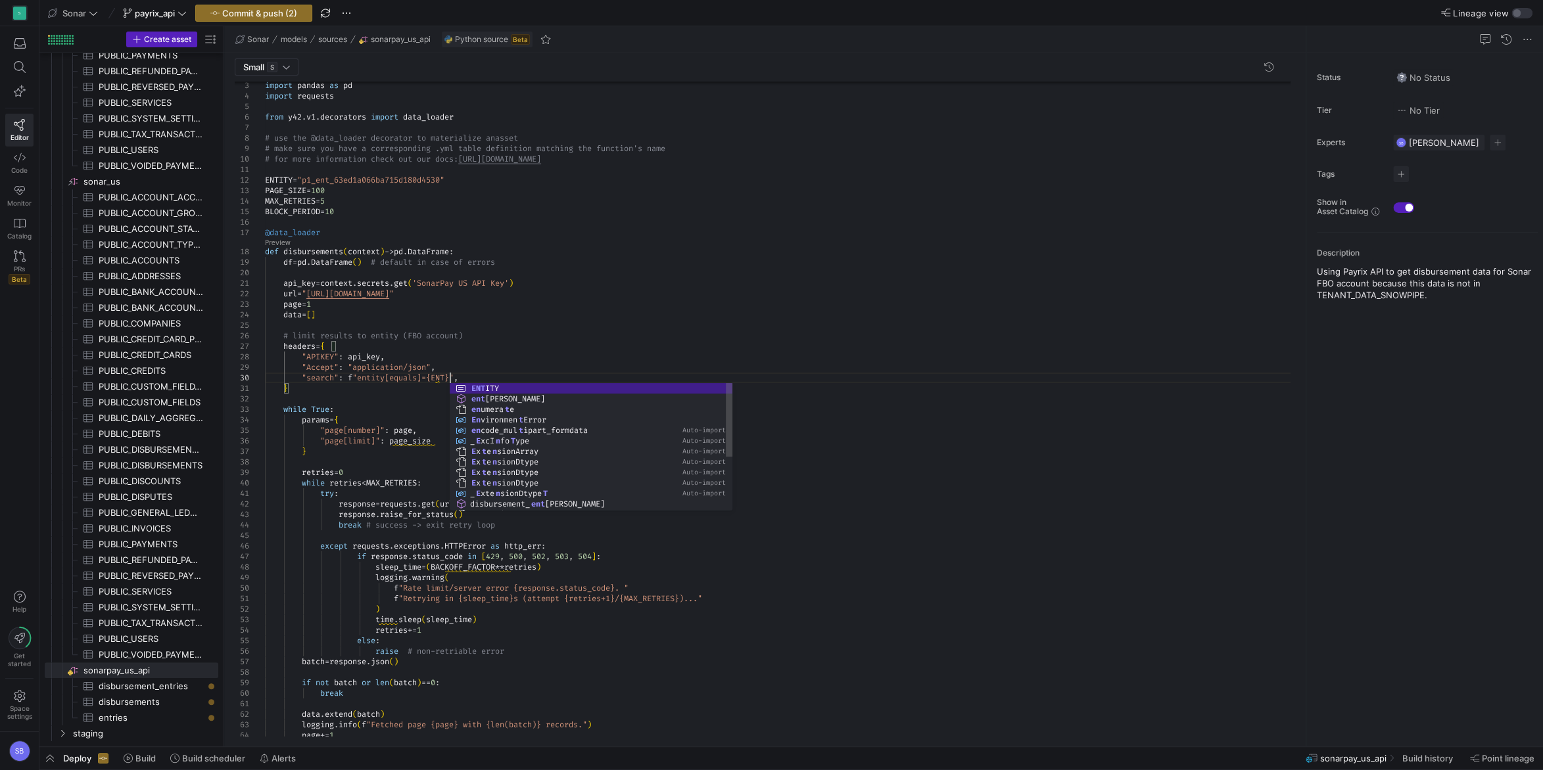
scroll to position [95, 198]
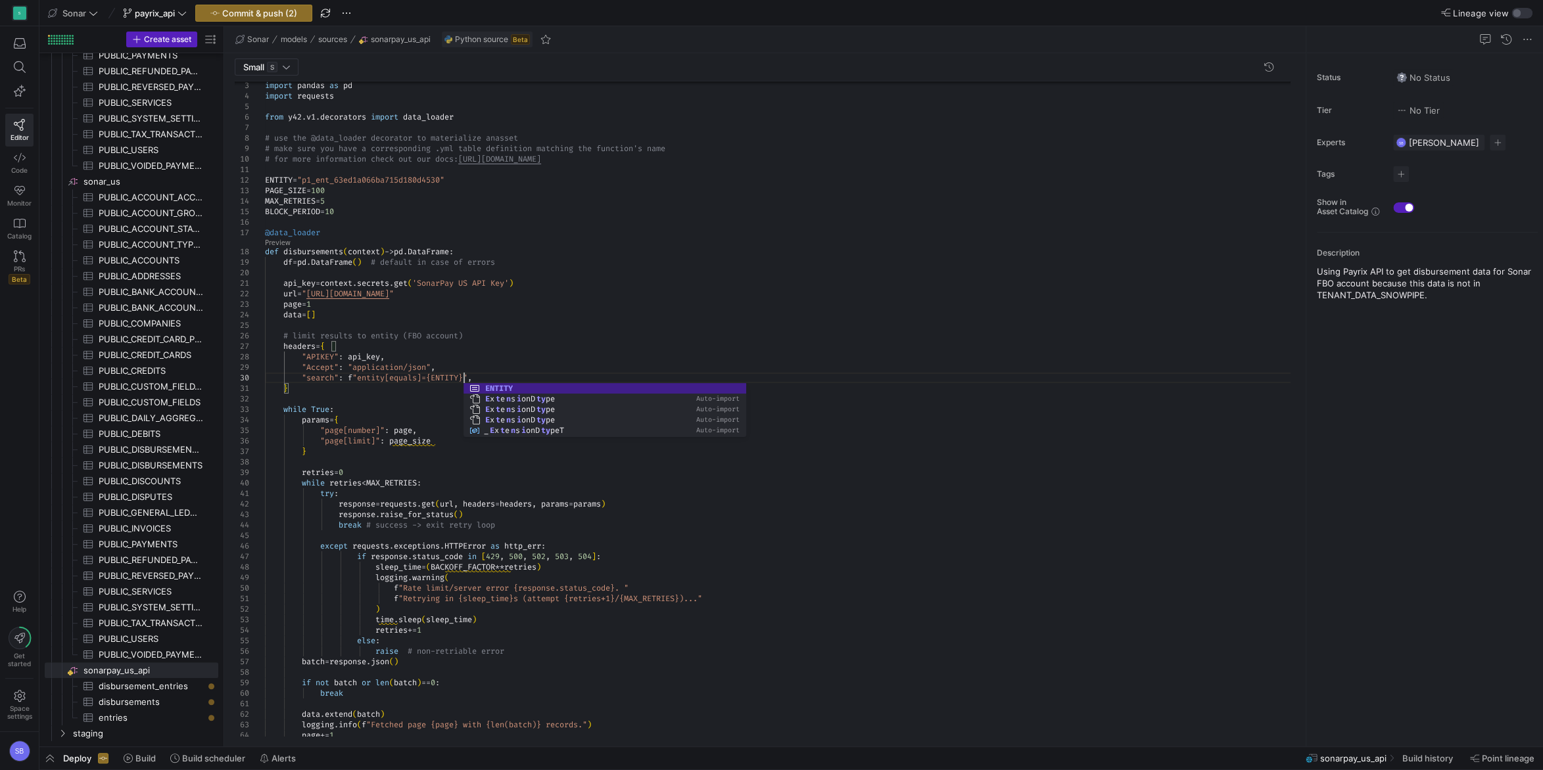
click at [419, 442] on div ""APIKEY" : api_key , "Accept" : "application/json" , "search" : f "entity[equal…" at bounding box center [782, 677] width 1035 height 1256
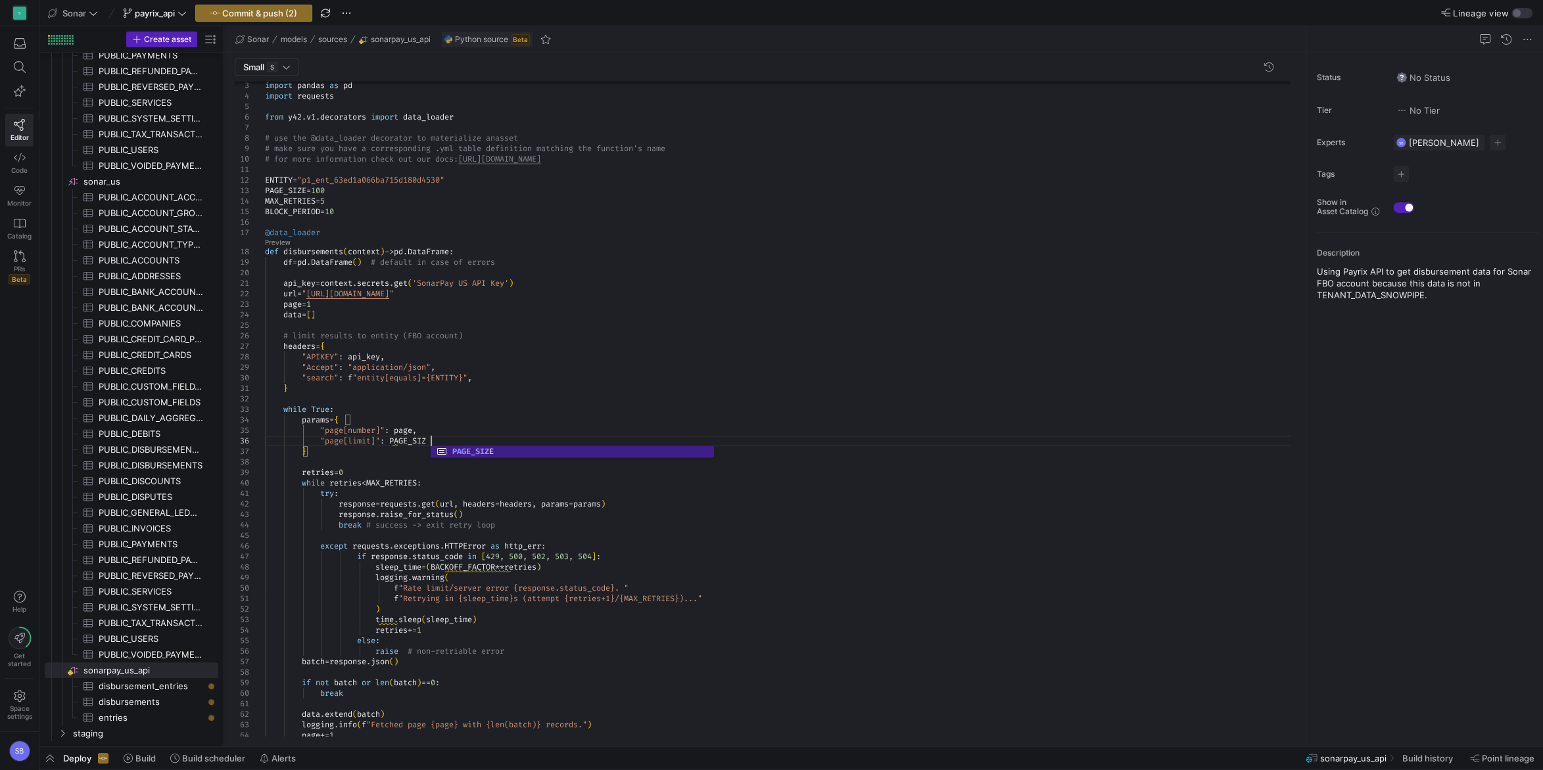
scroll to position [62, 170]
click at [459, 375] on div ""APIKEY" : api_key , "Accept" : "application/json" , "search" : f "entity[equal…" at bounding box center [782, 677] width 1035 height 1256
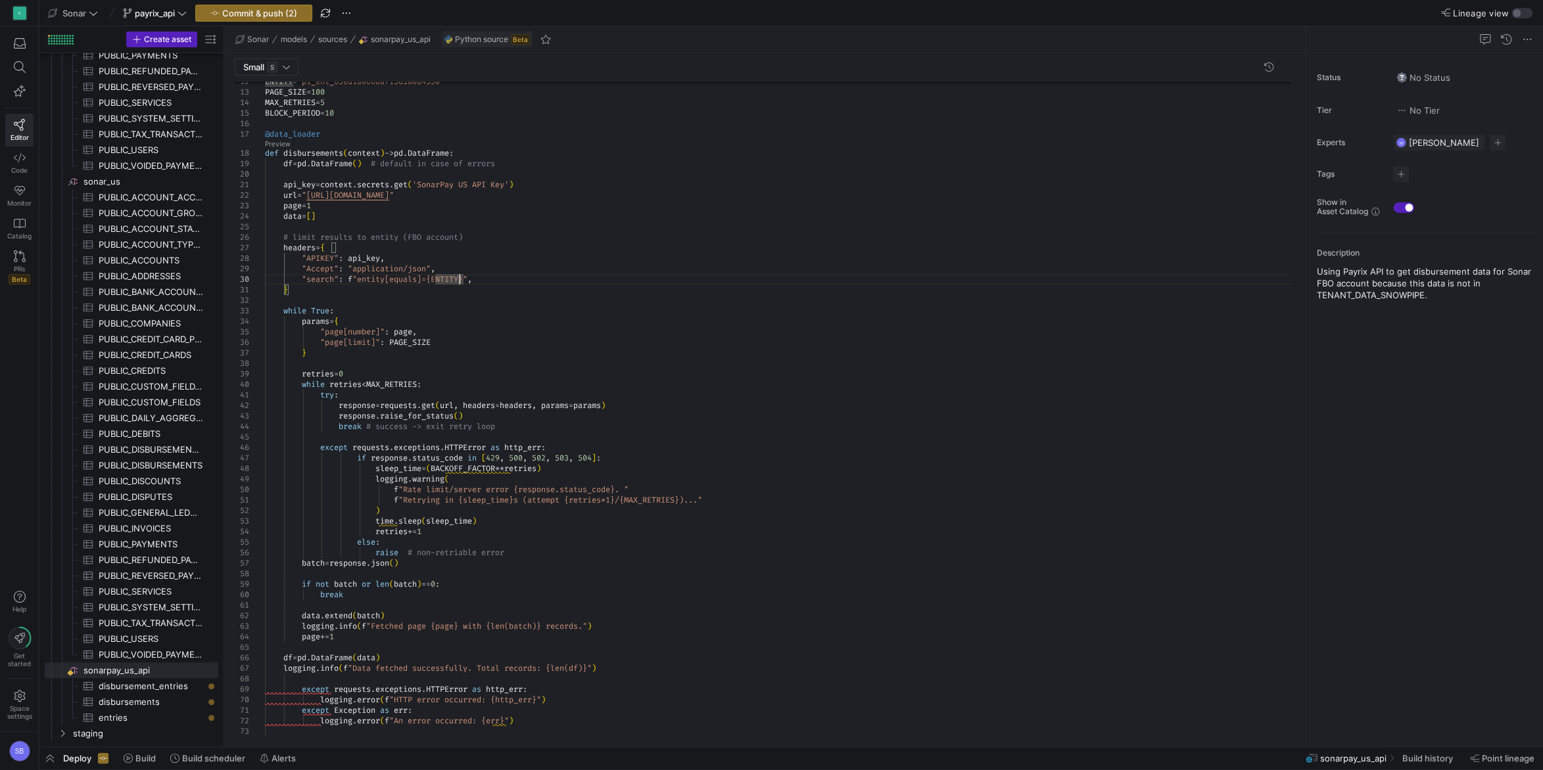
click at [497, 319] on div ""APIKEY" : api_key , "Accept" : "application/json" , "search" : f "entity[equal…" at bounding box center [782, 578] width 1035 height 1256
click at [478, 469] on div ""APIKEY" : api_key , "Accept" : "application/json" , "search" : f "entity[equal…" at bounding box center [782, 578] width 1035 height 1256
click at [543, 467] on div ""APIKEY" : api_key , "Accept" : "application/json" , "search" : f "entity[equal…" at bounding box center [782, 578] width 1035 height 1256
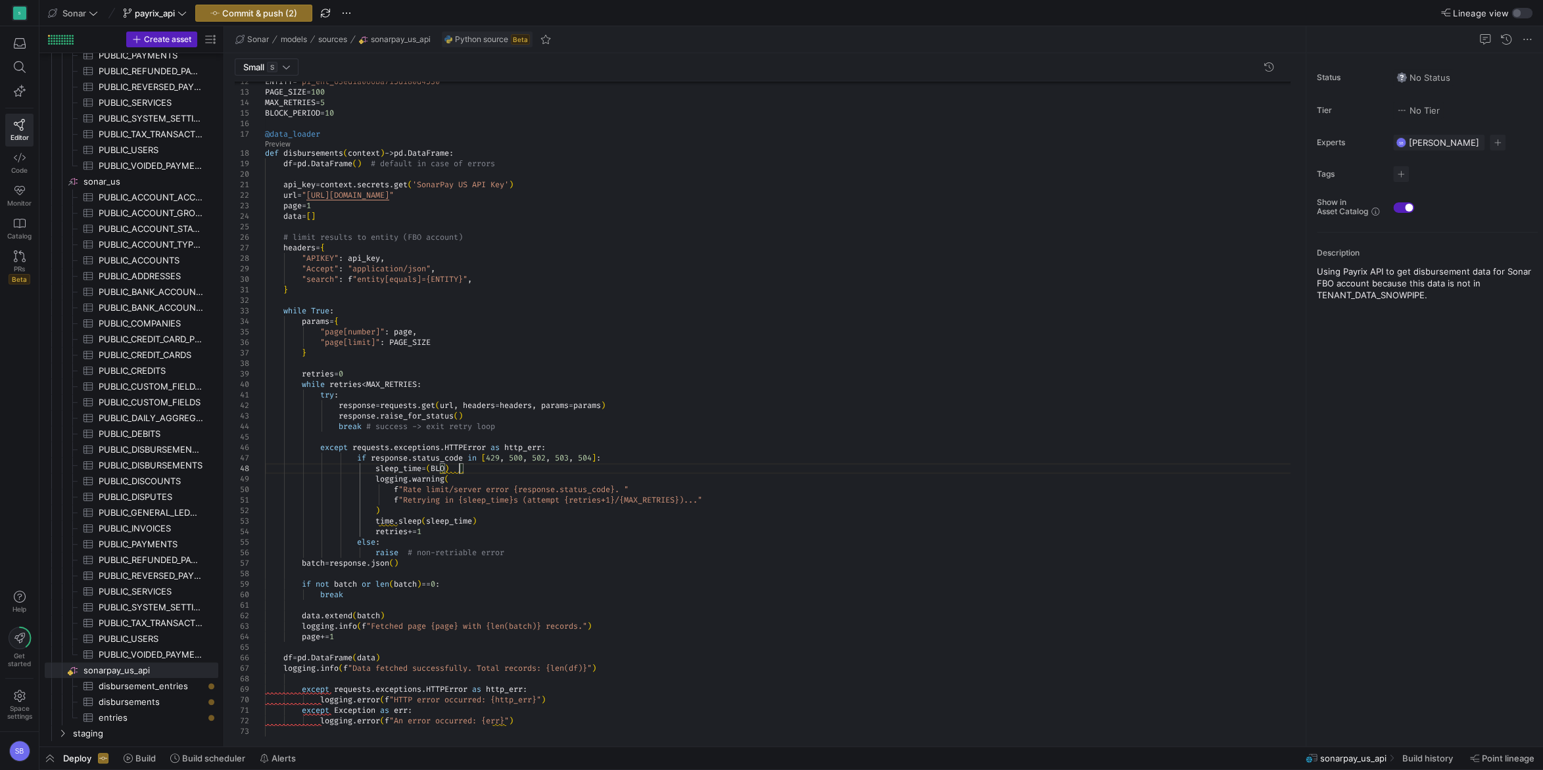
scroll to position [74, 198]
click at [702, 405] on div ""APIKEY" : api_key , "Accept" : "application/json" , "search" : f "entity[equal…" at bounding box center [782, 578] width 1035 height 1256
click at [710, 430] on div ""APIKEY" : api_key , "Accept" : "application/json" , "search" : f "entity[equal…" at bounding box center [782, 578] width 1035 height 1256
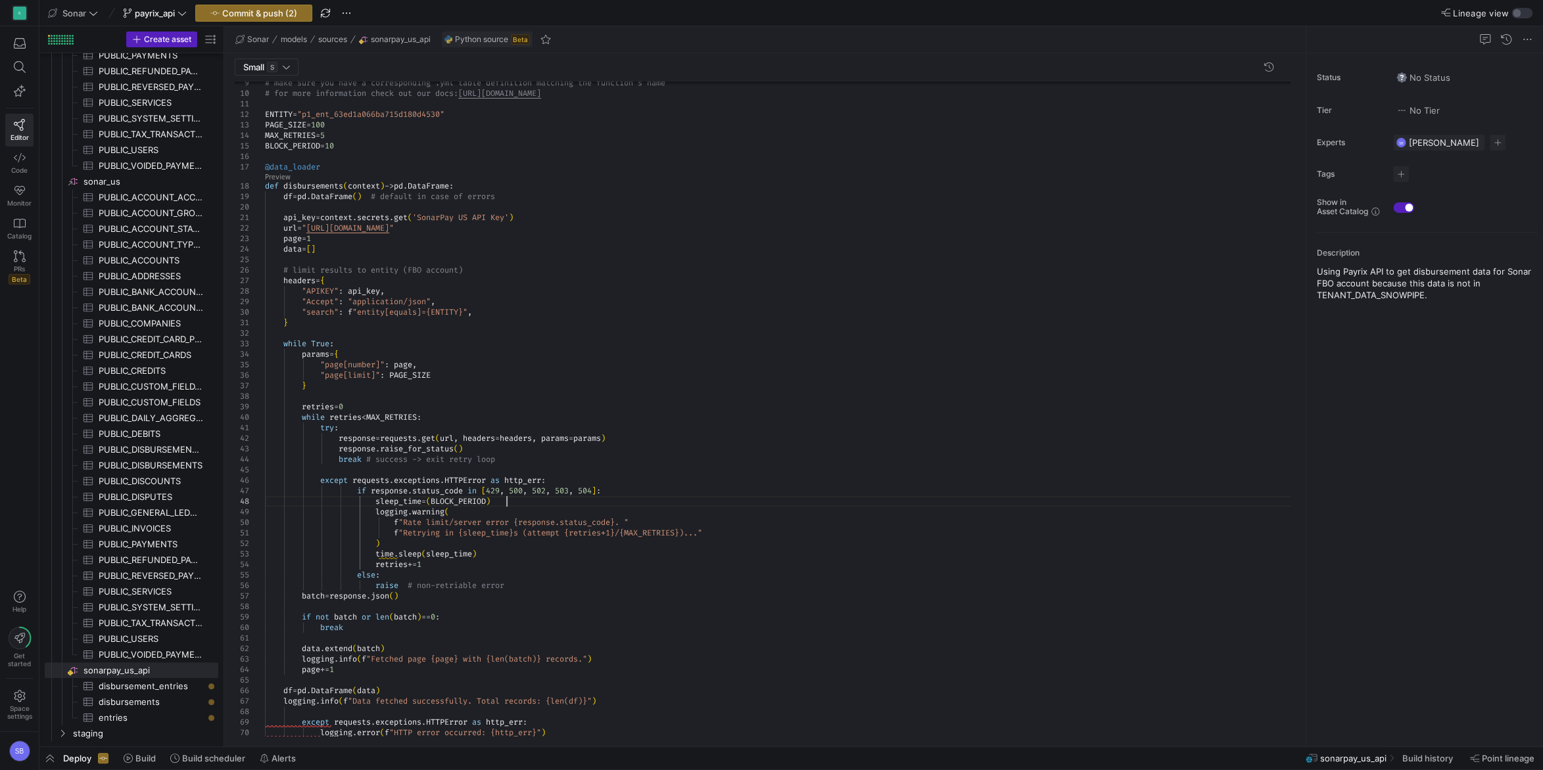
click at [553, 498] on div ""APIKEY" : api_key , "Accept" : "application/json" , "search" : f "entity[equal…" at bounding box center [782, 611] width 1035 height 1256
click at [515, 515] on div ""APIKEY" : api_key , "Accept" : "application/json" , "search" : f "entity[equal…" at bounding box center [782, 611] width 1035 height 1256
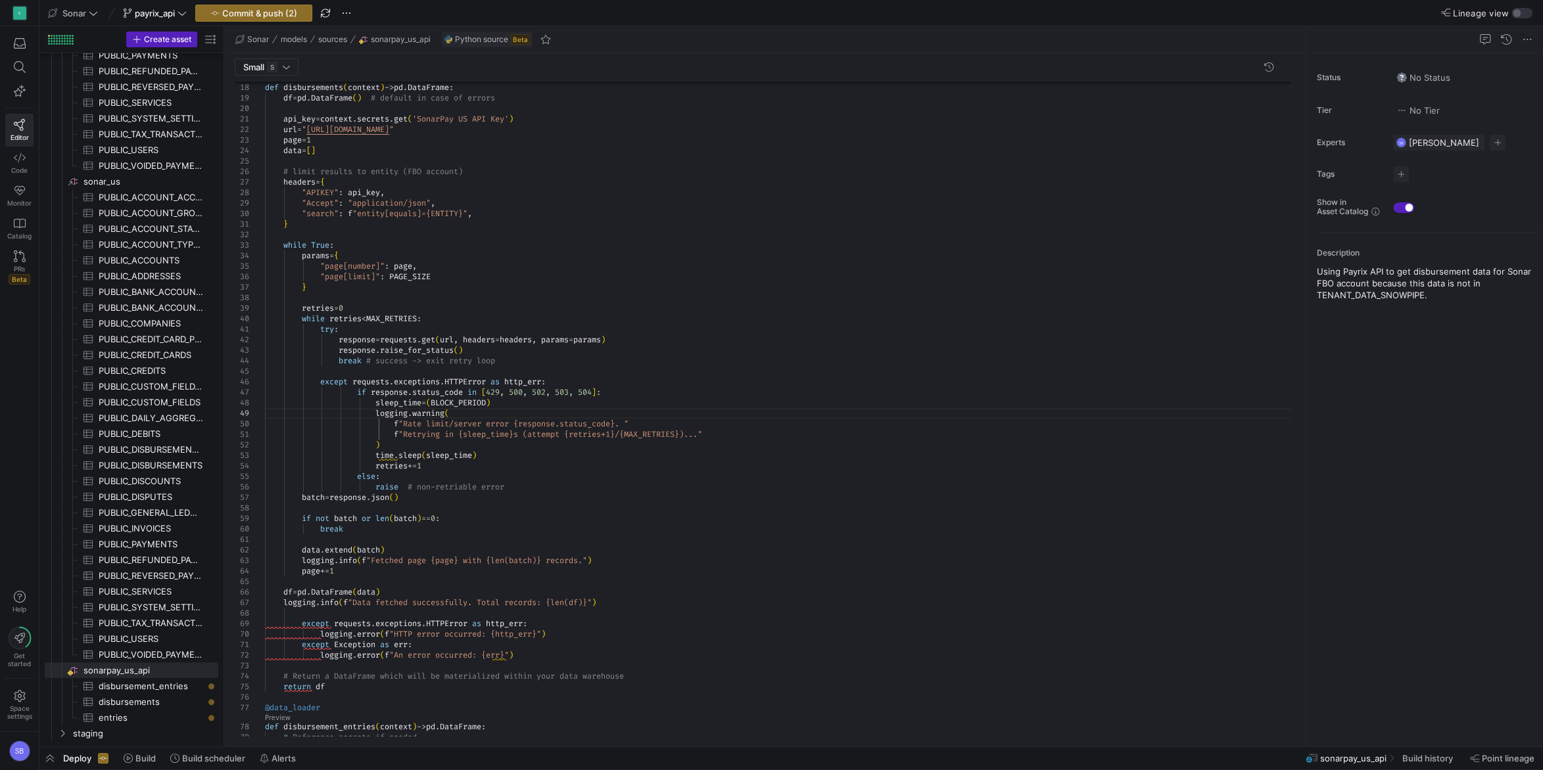
click at [562, 325] on div ""APIKEY" : api_key , "Accept" : "application/json" , "search" : f "entity[equal…" at bounding box center [782, 512] width 1035 height 1256
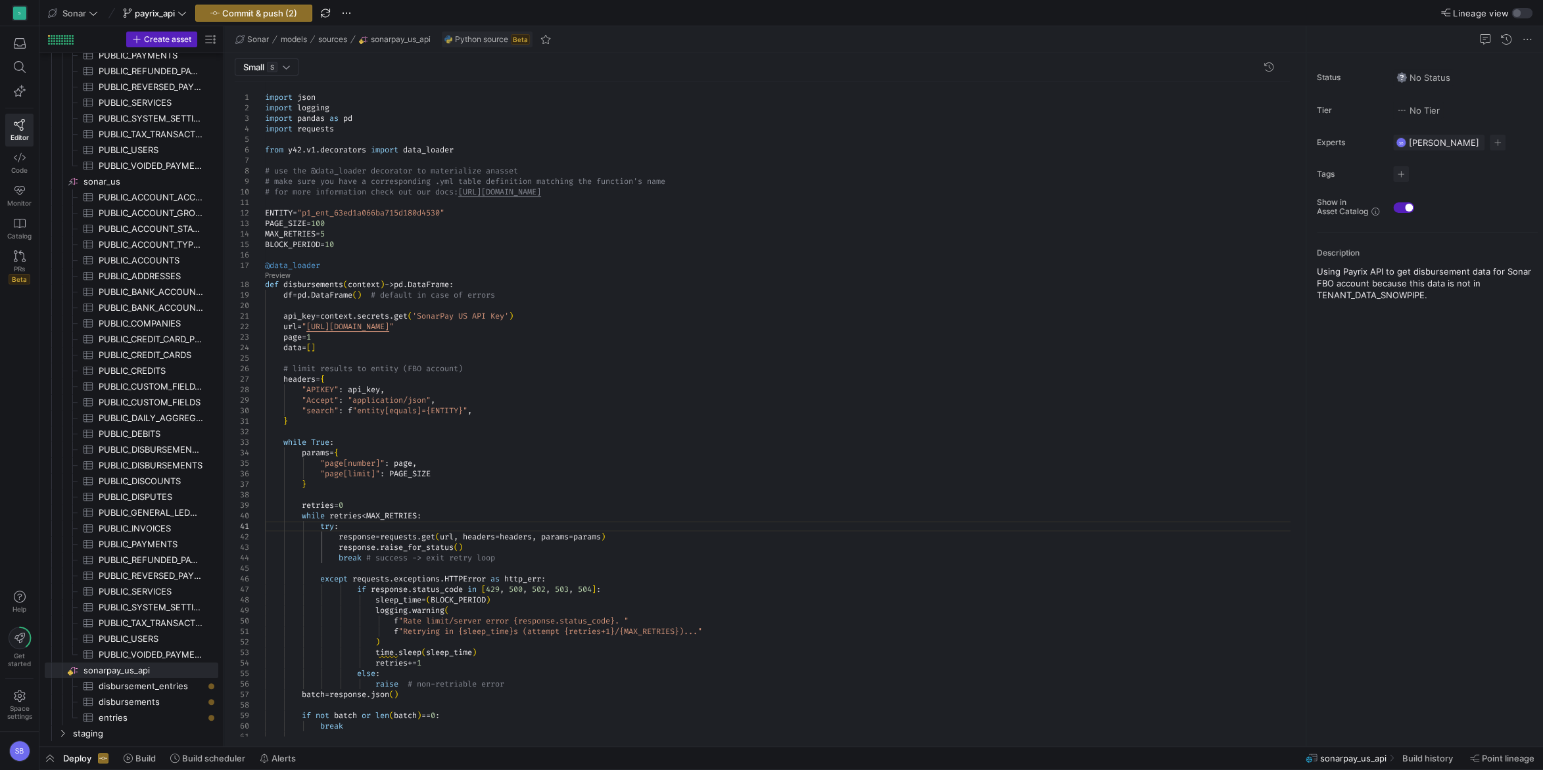
click at [360, 126] on div ""APIKEY" : api_key , "Accept" : "application/json" , "search" : f "entity[equal…" at bounding box center [782, 709] width 1035 height 1256
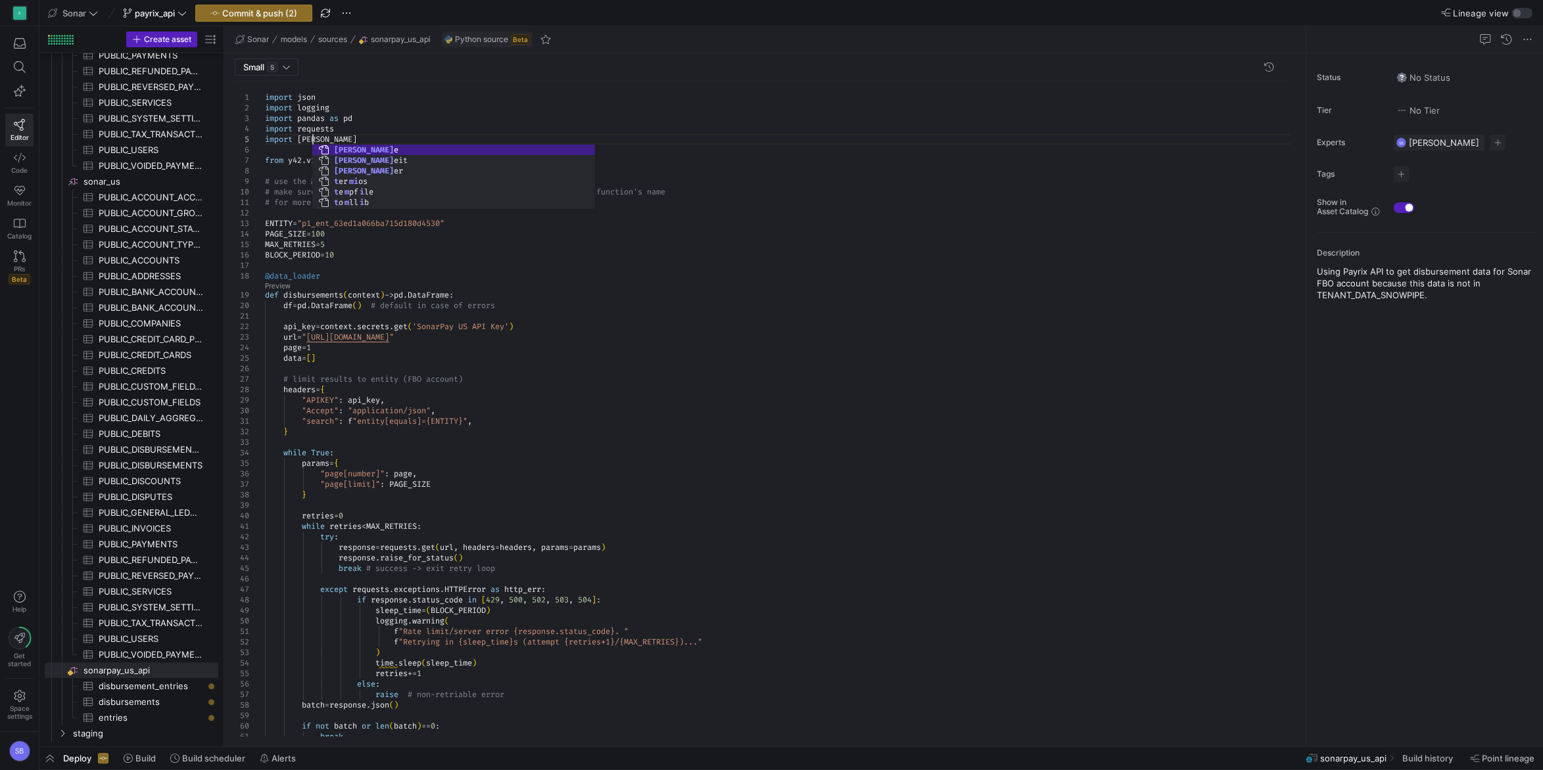
scroll to position [52, 52]
click at [379, 128] on div ""APIKEY" : api_key , "Accept" : "application/json" , "search" : f "entity[equal…" at bounding box center [782, 714] width 1035 height 1267
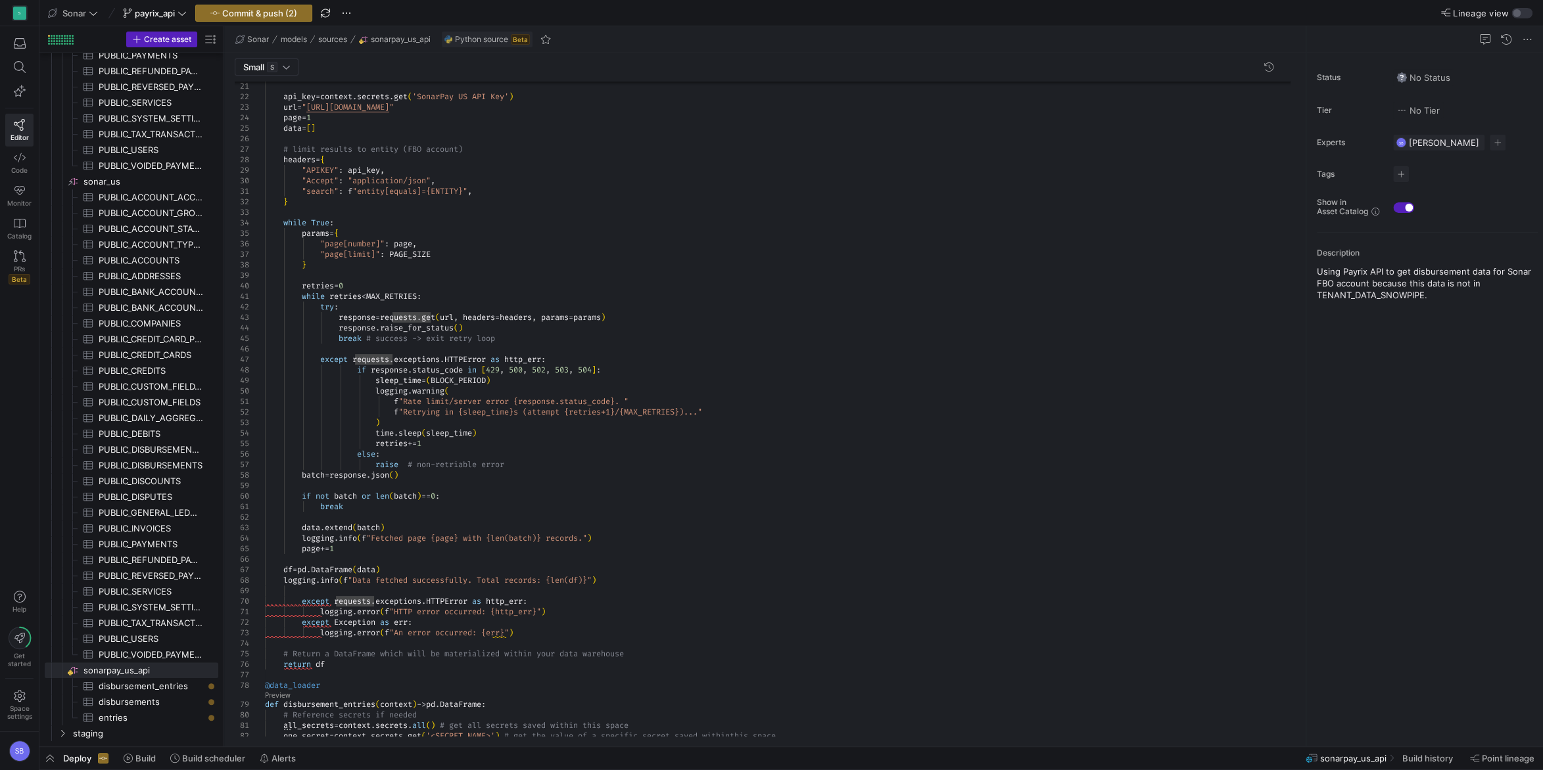
click at [457, 444] on div ""APIKEY" : api_key , "Accept" : "application/json" , "search" : f "entity[equal…" at bounding box center [782, 484] width 1035 height 1267
click at [529, 463] on div ""APIKEY" : api_key , "Accept" : "application/json" , "search" : f "entity[equal…" at bounding box center [782, 484] width 1035 height 1267
click at [394, 467] on div ""APIKEY" : api_key , "Accept" : "application/json" , "search" : f "entity[equal…" at bounding box center [782, 484] width 1035 height 1267
click at [528, 464] on div ""APIKEY" : api_key , "Accept" : "application/json" , "search" : f "entity[equal…" at bounding box center [782, 484] width 1035 height 1267
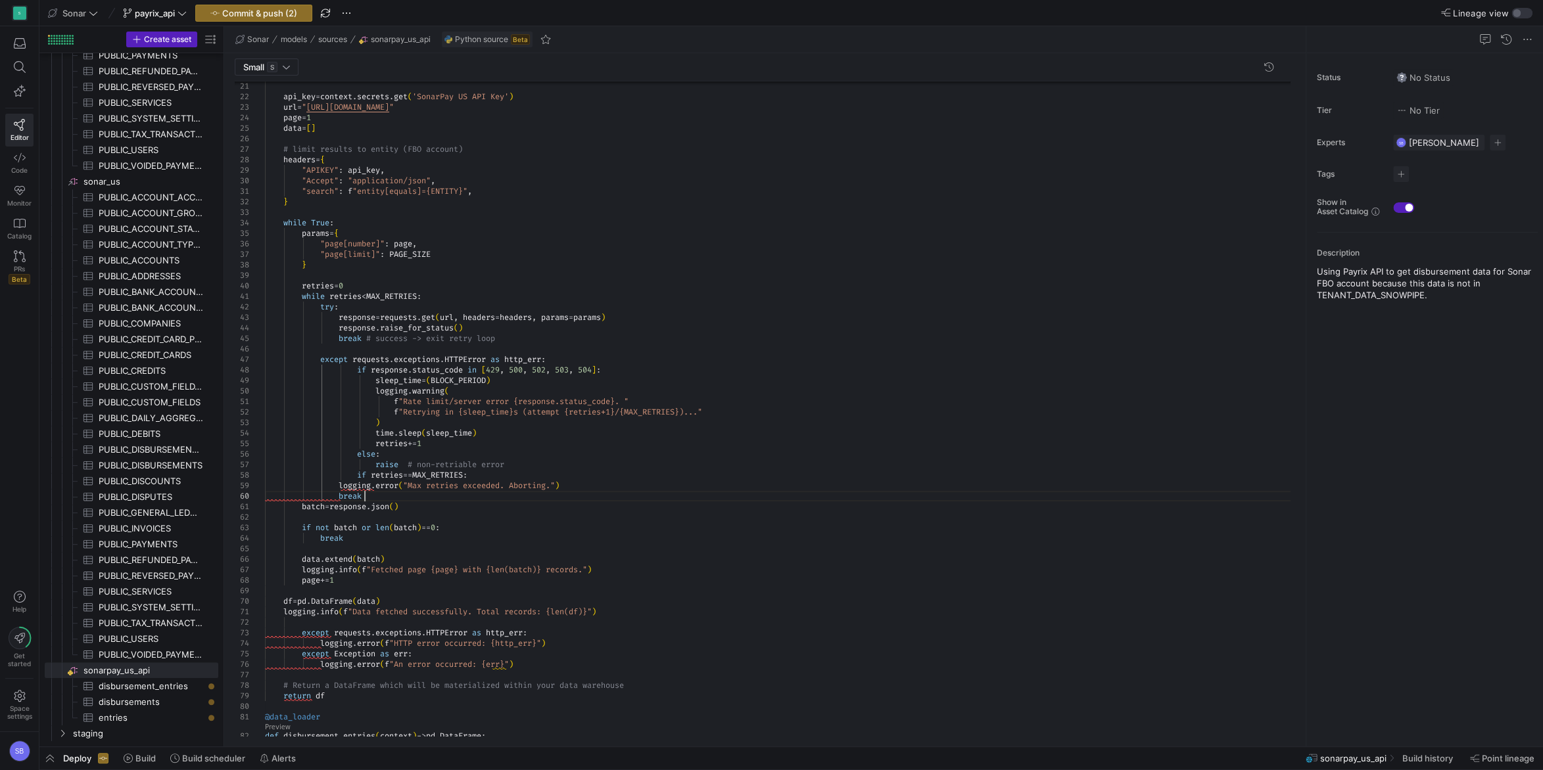
click at [358, 474] on div ""APIKEY" : api_key , "Accept" : "application/json" , "search" : f "entity[equal…" at bounding box center [782, 500] width 1035 height 1298
click at [530, 461] on div ""APIKEY" : api_key , "Accept" : "application/json" , "search" : f "entity[equal…" at bounding box center [782, 500] width 1035 height 1298
click at [503, 509] on div ""APIKEY" : api_key , "Accept" : "application/json" , "search" : f "entity[equal…" at bounding box center [782, 505] width 1035 height 1309
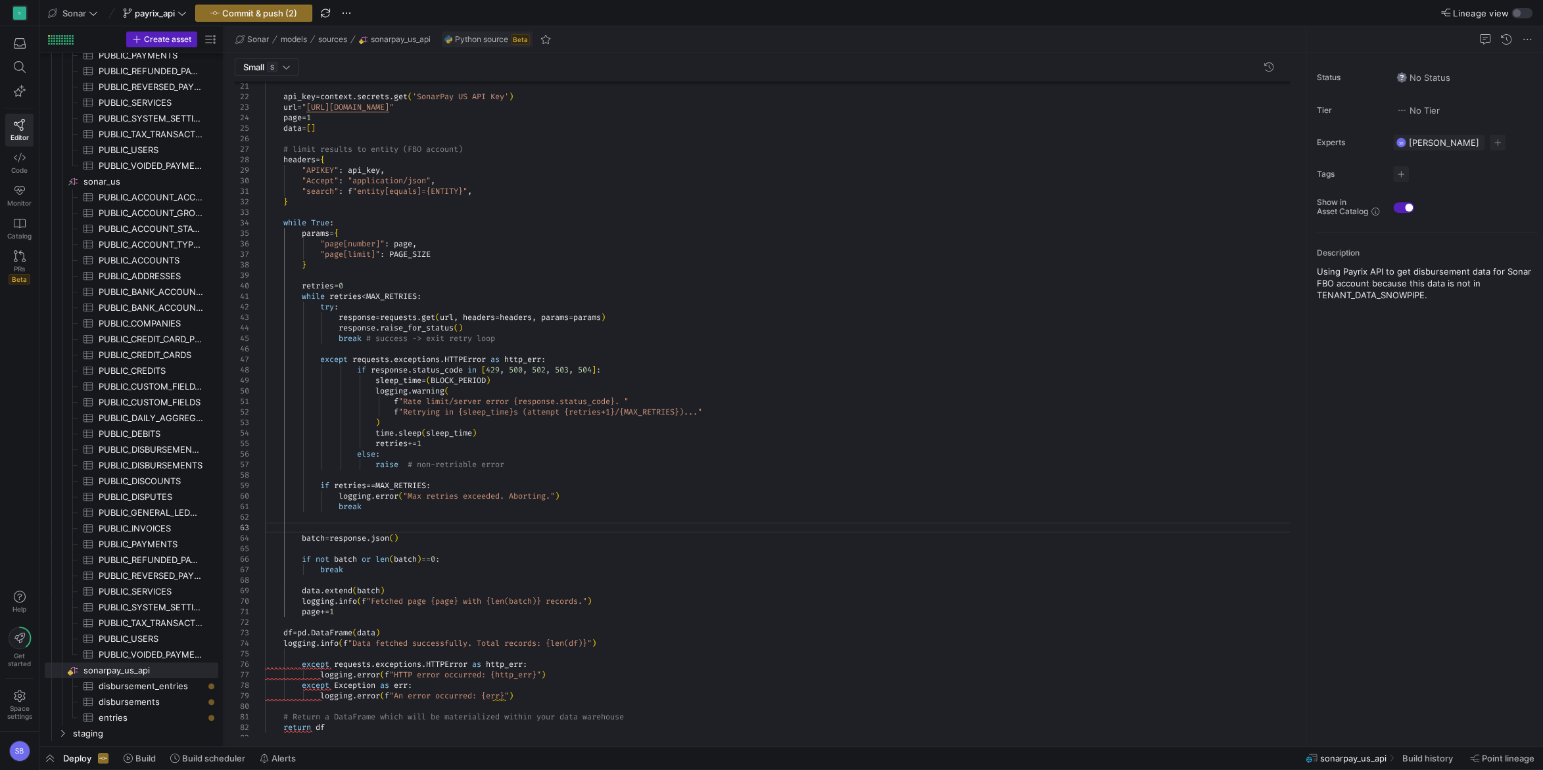
click at [304, 296] on div ""APIKEY" : api_key , "Accept" : "application/json" , "search" : f "entity[equal…" at bounding box center [782, 516] width 1035 height 1330
drag, startPoint x: 366, startPoint y: 505, endPoint x: 256, endPoint y: 488, distance: 111.6
click at [265, 488] on div ""APIKEY" : api_key , "Accept" : "application/json" , "search" : f "entity[equal…" at bounding box center [782, 516] width 1035 height 1330
click at [363, 426] on div ""APIKEY" : api_key , "Accept" : "application/json" , "search" : f "entity[equal…" at bounding box center [782, 516] width 1035 height 1330
click at [302, 488] on div ""APIKEY" : api_key , "Accept" : "application/json" , "search" : f "entity[equal…" at bounding box center [782, 516] width 1035 height 1330
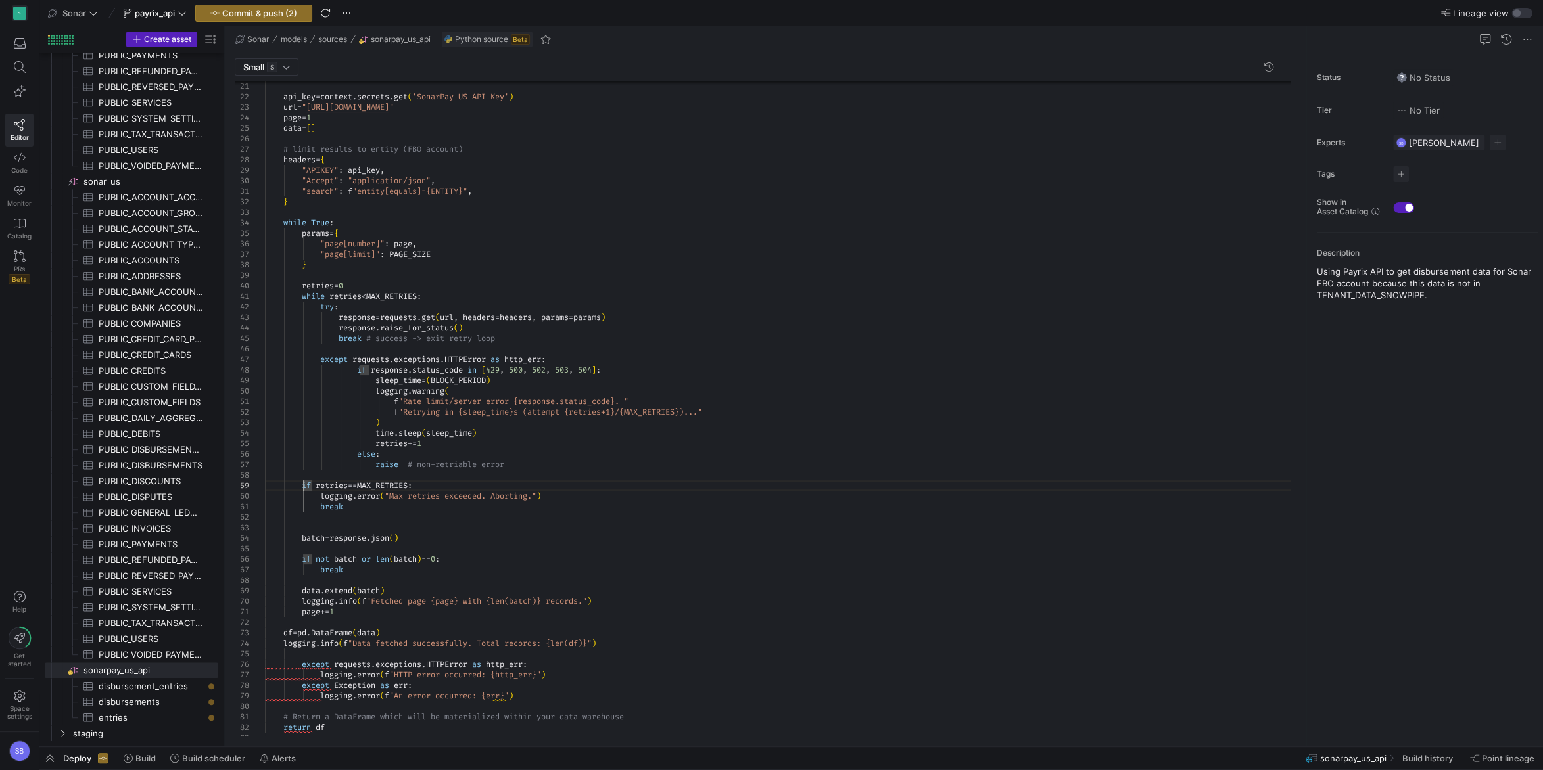
click at [302, 300] on div ""APIKEY" : api_key , "Accept" : "application/json" , "search" : f "entity[equal…" at bounding box center [782, 516] width 1035 height 1330
click at [302, 537] on div ""APIKEY" : api_key , "Accept" : "application/json" , "search" : f "entity[equal…" at bounding box center [782, 516] width 1035 height 1330
click at [329, 546] on div ""APIKEY" : api_key , "Accept" : "application/json" , "search" : f "entity[equal…" at bounding box center [782, 516] width 1035 height 1330
click at [551, 521] on div ""APIKEY" : api_key , "Accept" : "application/json" , "search" : f "entity[equal…" at bounding box center [782, 510] width 1035 height 1319
click at [452, 551] on div ""APIKEY" : api_key , "Accept" : "application/json" , "search" : f "entity[equal…" at bounding box center [782, 510] width 1035 height 1319
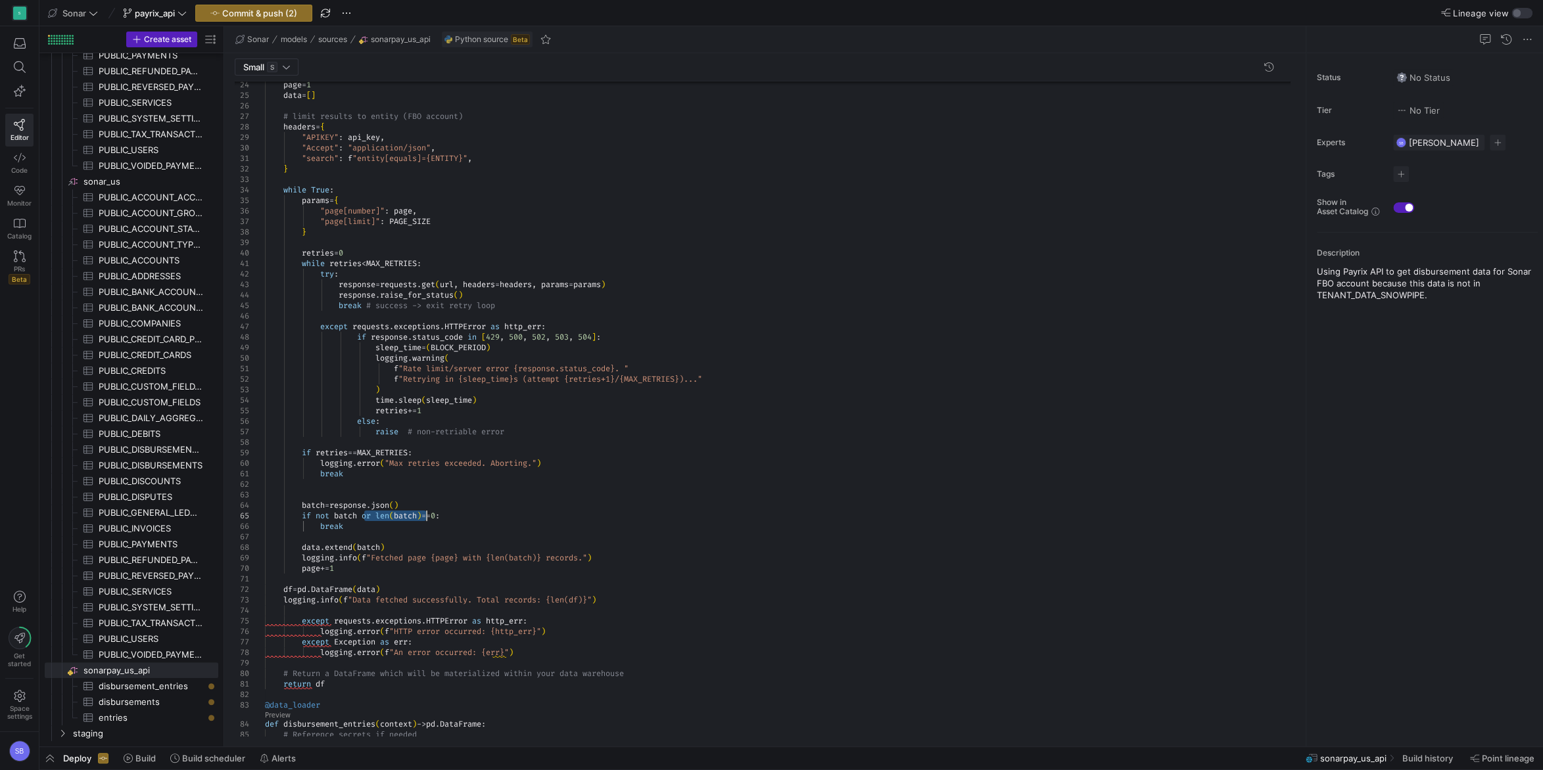
drag, startPoint x: 365, startPoint y: 517, endPoint x: 427, endPoint y: 520, distance: 61.9
click at [427, 520] on div ""APIKEY" : api_key , "Accept" : "application/json" , "search" : f "entity[equal…" at bounding box center [782, 478] width 1035 height 1319
drag, startPoint x: 388, startPoint y: 516, endPoint x: 369, endPoint y: 516, distance: 19.1
click at [369, 516] on div ""APIKEY" : api_key , "Accept" : "application/json" , "search" : f "entity[equal…" at bounding box center [782, 478] width 1035 height 1319
click at [419, 521] on div ""APIKEY" : api_key , "Accept" : "application/json" , "search" : f "entity[equal…" at bounding box center [782, 478] width 1035 height 1319
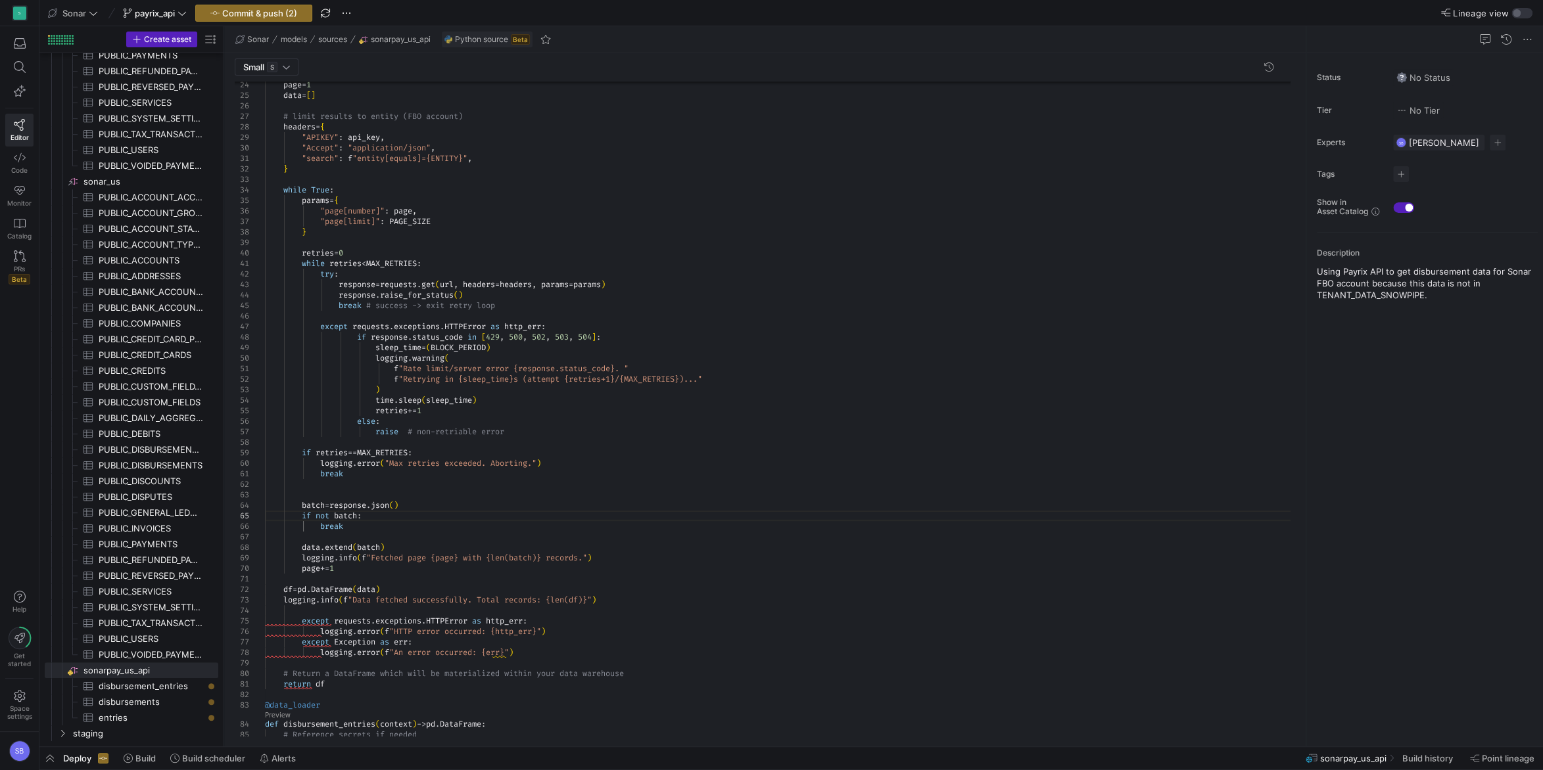
click at [396, 526] on div ""APIKEY" : api_key , "Accept" : "application/json" , "search" : f "entity[equal…" at bounding box center [782, 478] width 1035 height 1319
click at [394, 535] on div ""APIKEY" : api_key , "Accept" : "application/json" , "search" : f "entity[equal…" at bounding box center [782, 478] width 1035 height 1319
click at [365, 567] on div ""Accept" : "application/json" , "search" : f "entity[equals]={ENTITY}" , } resp…" at bounding box center [782, 478] width 1035 height 1319
click at [282, 189] on div ""Accept" : "application/json" , "search" : f "entity[equals]={ENTITY}" , } resp…" at bounding box center [782, 478] width 1035 height 1319
click at [265, 189] on div ""Accept" : "application/json" , "search" : f "entity[equals]={ENTITY}" , } resp…" at bounding box center [782, 478] width 1035 height 1319
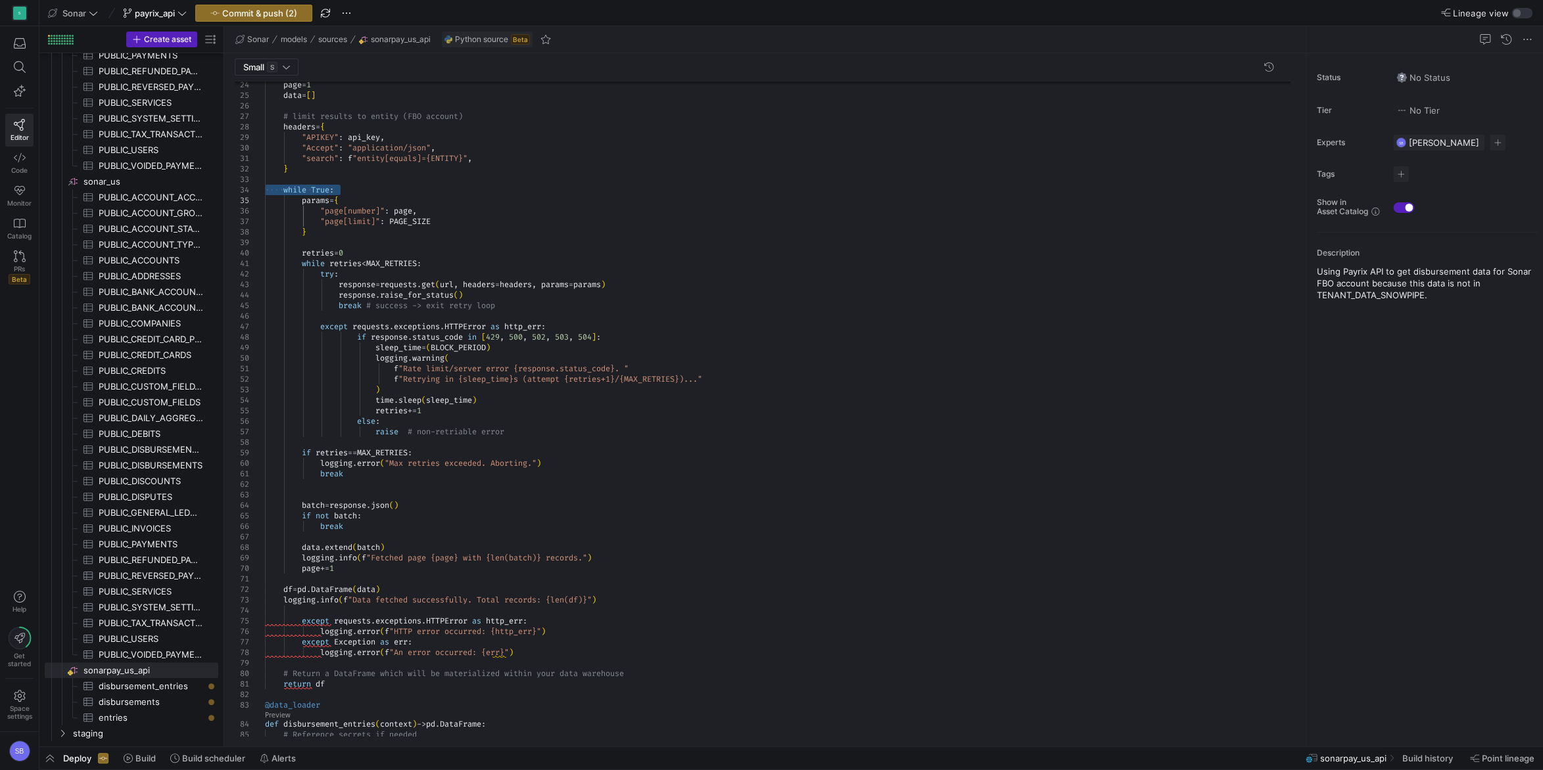
click at [264, 189] on div "34" at bounding box center [250, 190] width 30 height 11
click at [287, 189] on div ""Accept" : "application/json" , "search" : f "entity[equals]={ENTITY}" , } resp…" at bounding box center [782, 478] width 1035 height 1319
drag, startPoint x: 539, startPoint y: 651, endPoint x: 339, endPoint y: 642, distance: 200.0
click at [339, 642] on div ""Accept" : "application/json" , "search" : f "entity[equals]={ENTITY}" , } resp…" at bounding box center [782, 478] width 1035 height 1319
drag, startPoint x: 559, startPoint y: 633, endPoint x: 322, endPoint y: 630, distance: 237.3
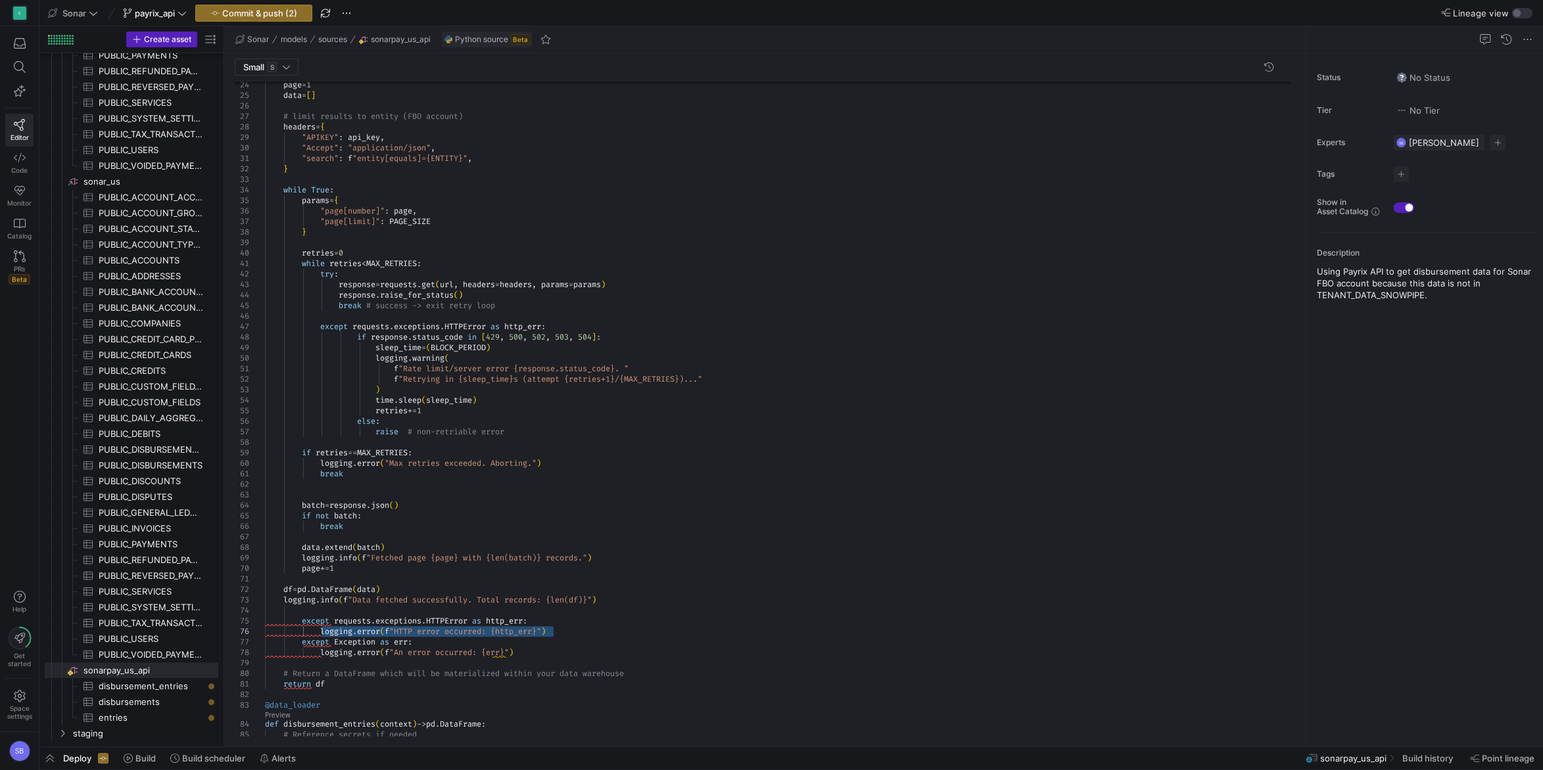
click at [322, 630] on div ""Accept" : "application/json" , "search" : f "entity[equals]={ENTITY}" , } resp…" at bounding box center [782, 478] width 1035 height 1319
drag, startPoint x: 518, startPoint y: 431, endPoint x: 379, endPoint y: 431, distance: 138.7
click at [379, 431] on div ""Accept" : "application/json" , "search" : f "entity[equals]={ENTITY}" , } resp…" at bounding box center [782, 478] width 1035 height 1319
click at [618, 421] on div ""Accept" : "application/json" , "search" : f "entity[equals]={ENTITY}" , } resp…" at bounding box center [782, 478] width 1035 height 1319
click at [510, 423] on div ""Accept" : "application/json" , "search" : f "entity[equals]={ENTITY}" , } resp…" at bounding box center [782, 478] width 1035 height 1319
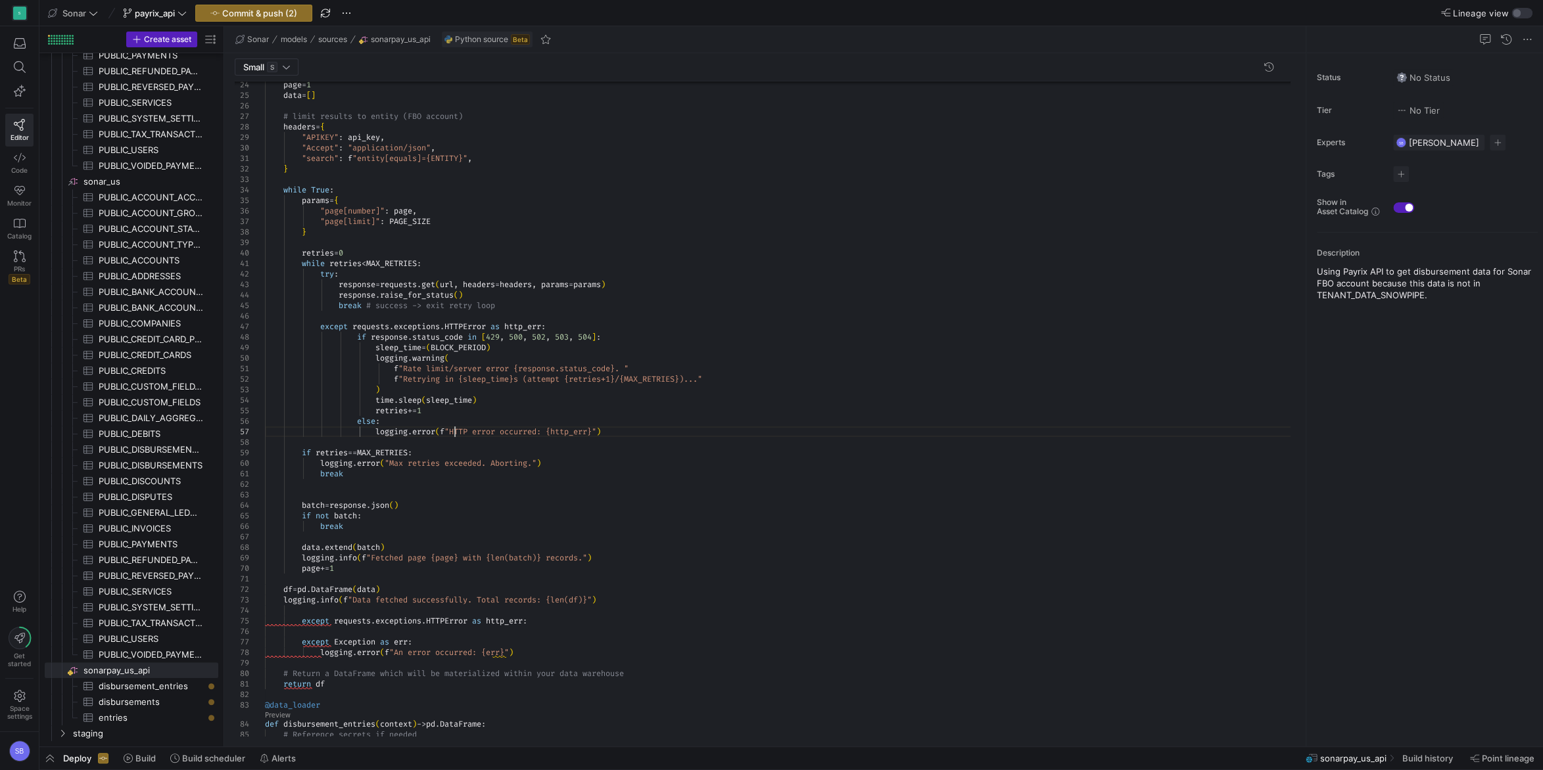
click at [454, 432] on div ""Accept" : "application/json" , "search" : f "entity[equals]={ENTITY}" , } resp…" at bounding box center [782, 478] width 1035 height 1319
click at [534, 451] on div ""Accept" : "application/json" , "search" : f "entity[equals]={ENTITY}" , } resp…" at bounding box center [782, 478] width 1035 height 1319
click at [475, 607] on div ""Accept" : "application/json" , "search" : f "entity[equals]={ENTITY}" , } resp…" at bounding box center [782, 478] width 1035 height 1319
drag, startPoint x: 538, startPoint y: 622, endPoint x: 251, endPoint y: 618, distance: 286.6
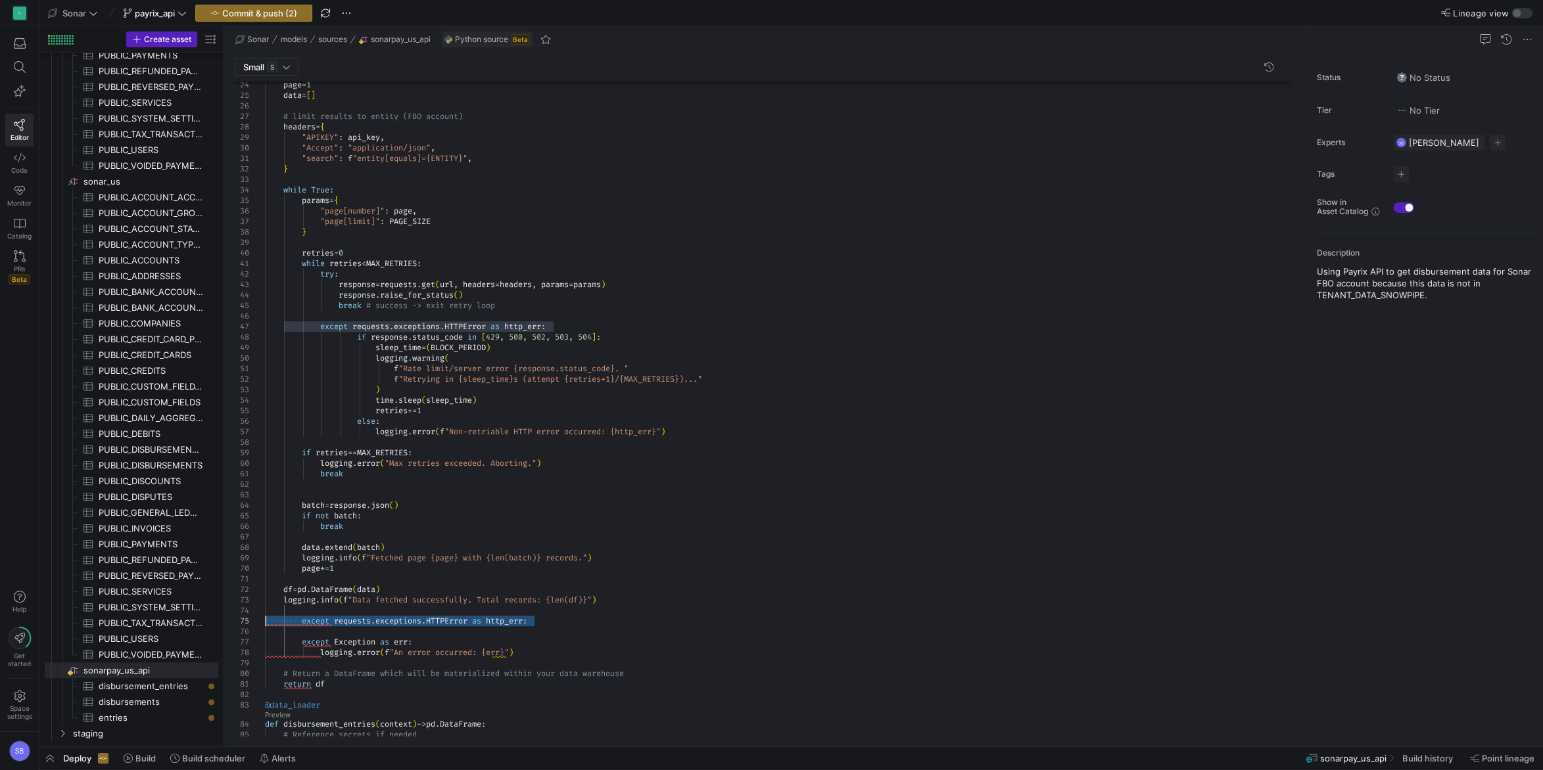
click at [265, 618] on div ""Accept" : "application/json" , "search" : f "entity[equals]={ENTITY}" , } resp…" at bounding box center [782, 478] width 1035 height 1319
click at [315, 619] on div ""Accept" : "application/json" , "search" : f "entity[equals]={ENTITY}" , } resp…" at bounding box center [782, 473] width 1035 height 1309
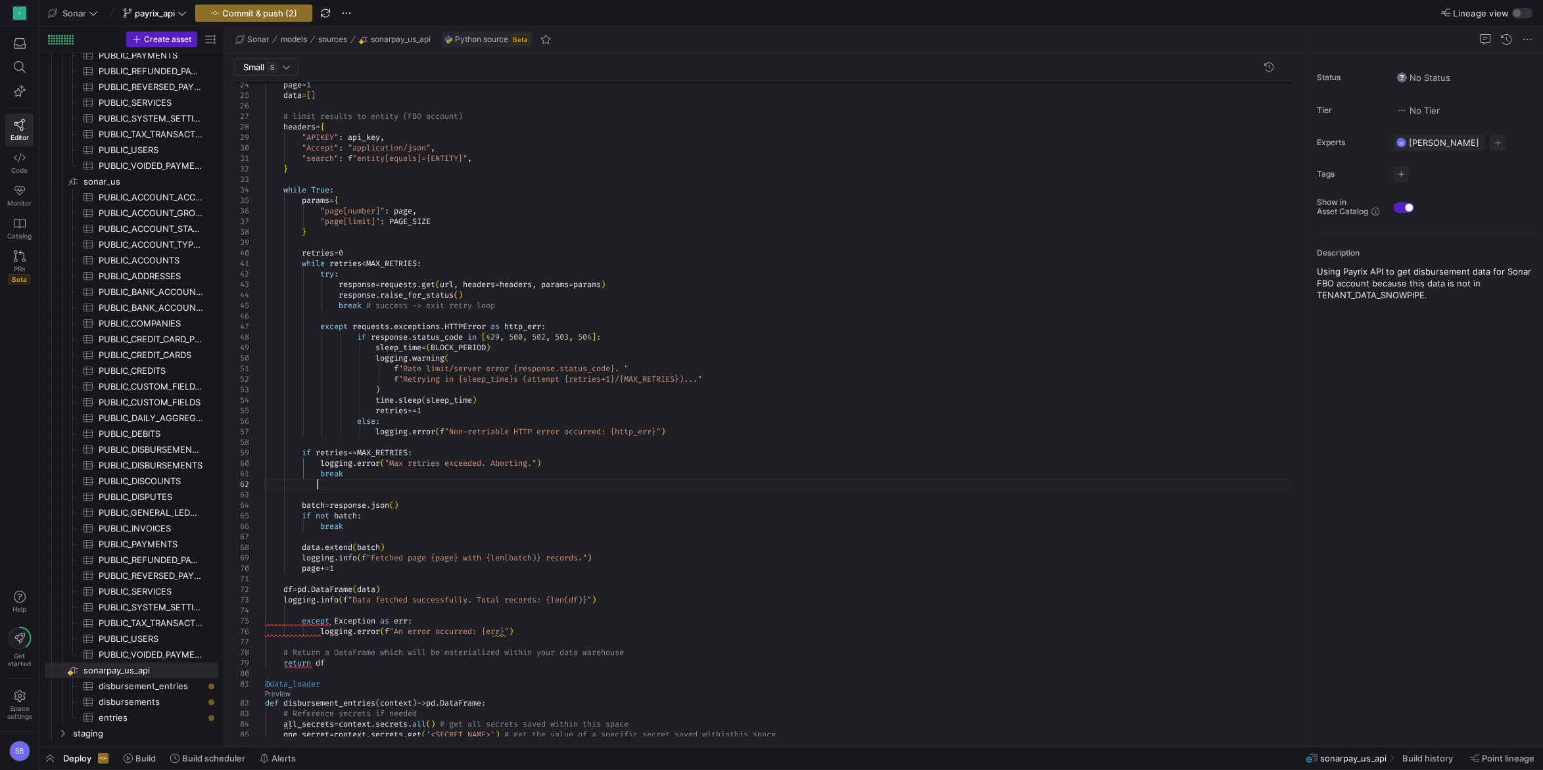
click at [317, 485] on div ""Accept" : "application/json" , "search" : f "entity[equals]={ENTITY}" , } resp…" at bounding box center [782, 468] width 1035 height 1298
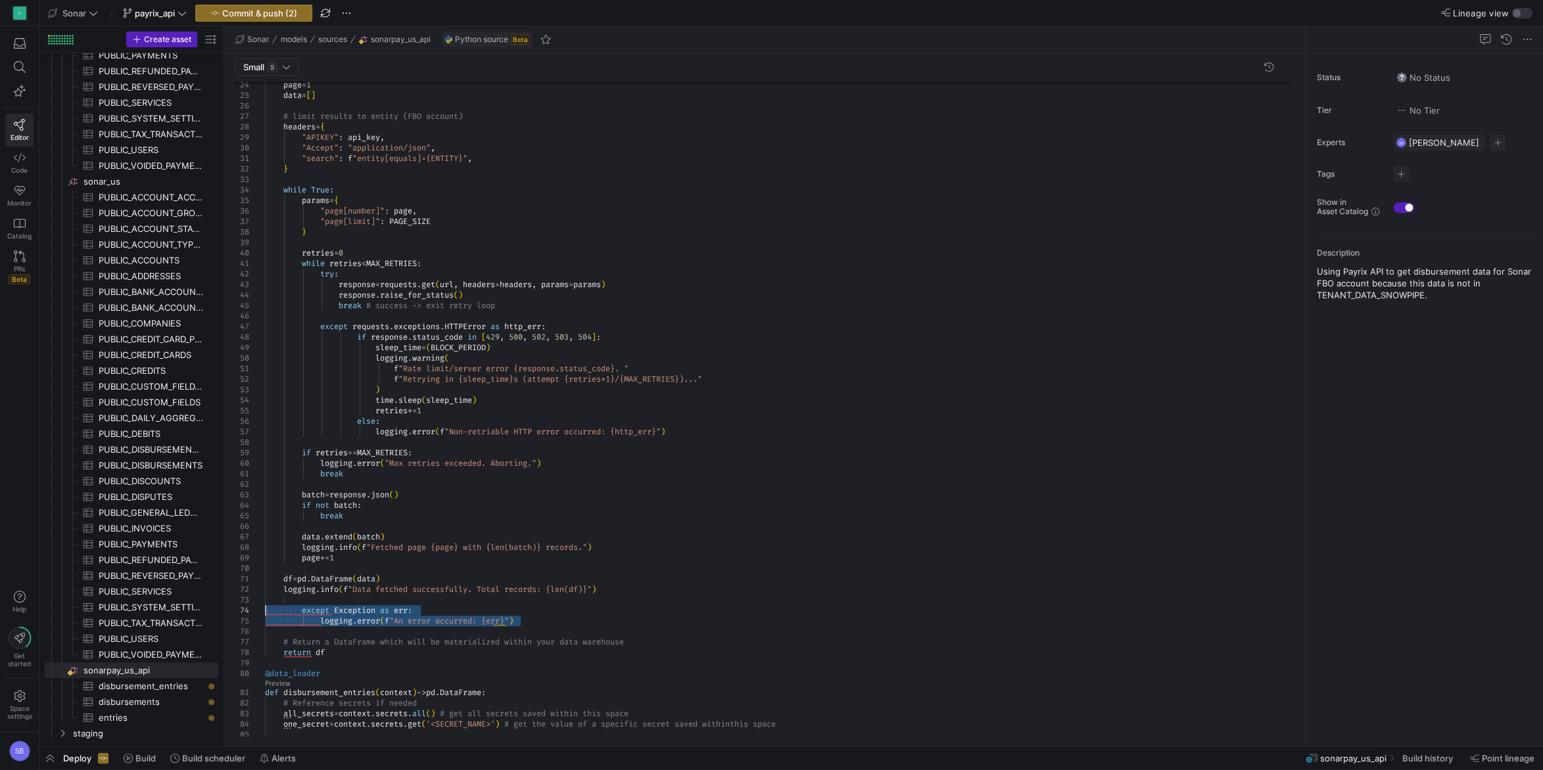
drag, startPoint x: 532, startPoint y: 618, endPoint x: 220, endPoint y: 606, distance: 311.8
click at [265, 606] on div ""Accept" : "application/json" , "search" : f "entity[equals]={ENTITY}" , } resp…" at bounding box center [782, 463] width 1035 height 1288
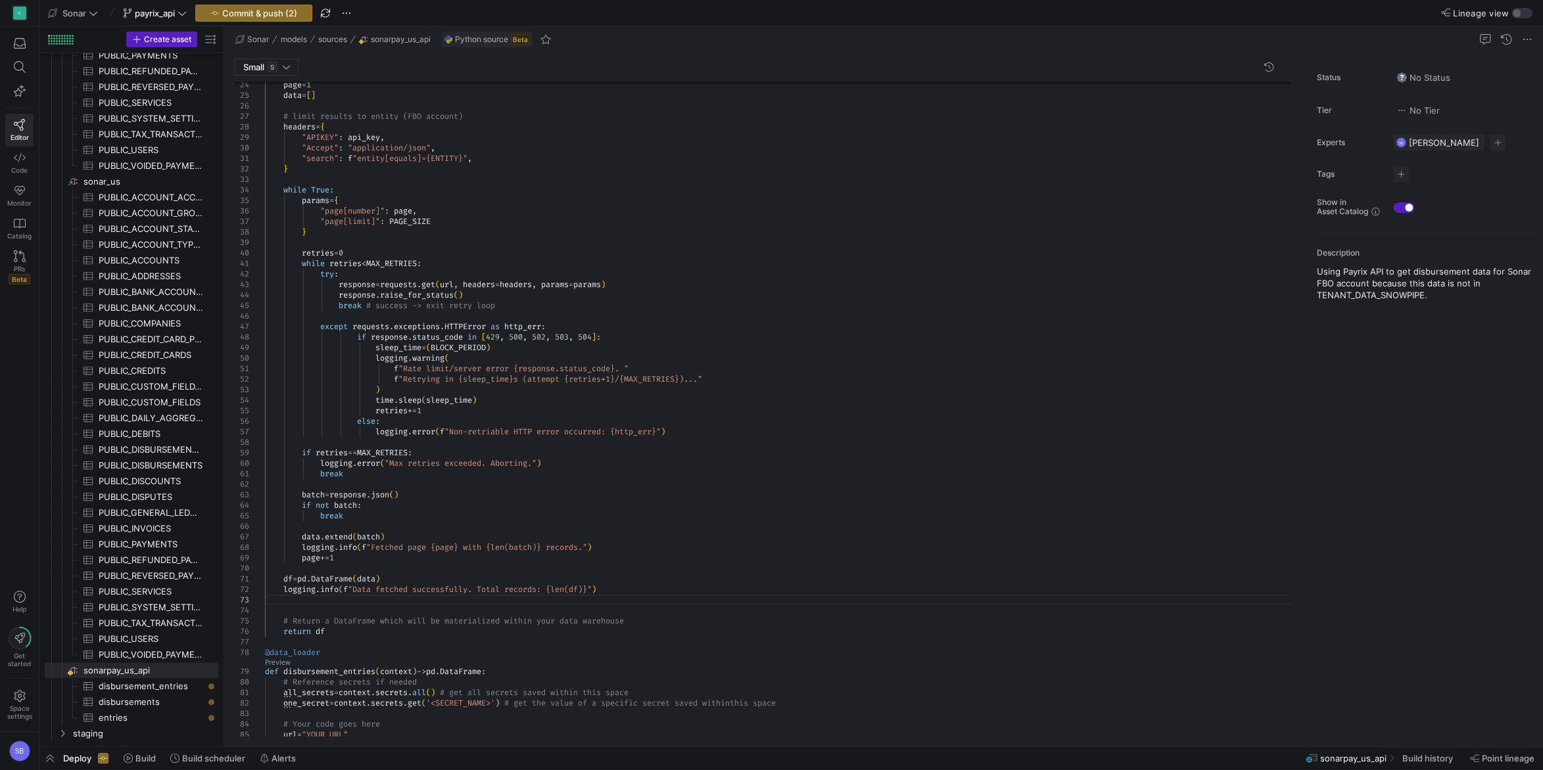
click at [277, 607] on div ""Accept" : "application/json" , "search" : f "entity[equals]={ENTITY}" , } resp…" at bounding box center [782, 452] width 1035 height 1267
click at [685, 431] on div ""Accept" : "application/json" , "search" : f "entity[equals]={ENTITY}" , } resp…" at bounding box center [782, 447] width 1035 height 1256
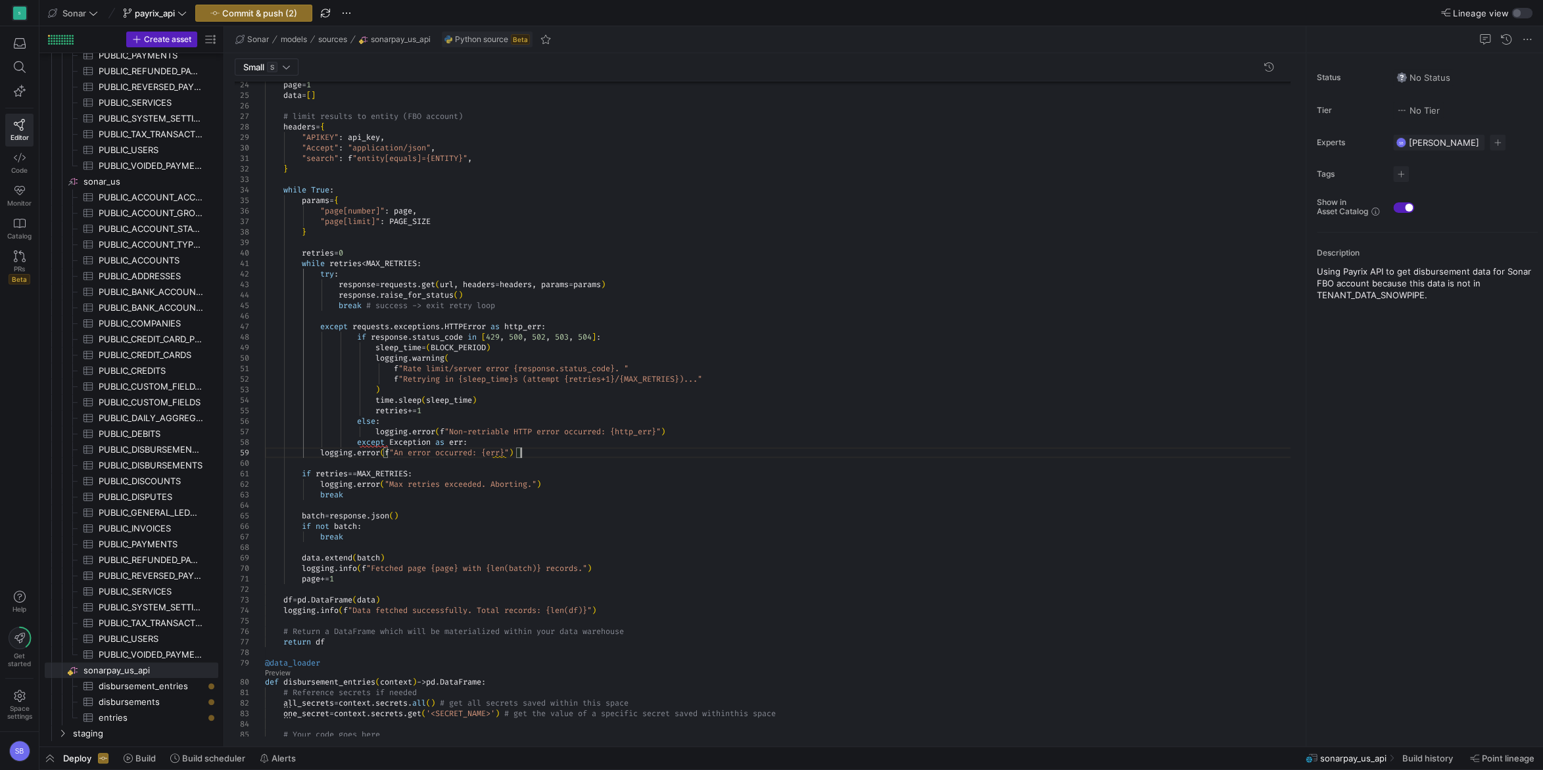
click at [358, 444] on div ""Accept" : "application/json" , "search" : f "entity[equals]={ENTITY}" , } resp…" at bounding box center [782, 457] width 1035 height 1277
click at [322, 453] on div ""Accept" : "application/json" , "search" : f "entity[equals]={ENTITY}" , } resp…" at bounding box center [782, 457] width 1035 height 1277
click at [691, 431] on div ""Accept" : "application/json" , "search" : f "entity[equals]={ENTITY}" , } resp…" at bounding box center [782, 457] width 1035 height 1277
click at [676, 452] on div ""Accept" : "application/json" , "search" : f "entity[equals]={ENTITY}" , } resp…" at bounding box center [782, 463] width 1035 height 1288
click at [664, 473] on div ""Accept" : "application/json" , "search" : f "entity[equals]={ENTITY}" , } resp…" at bounding box center [782, 463] width 1035 height 1288
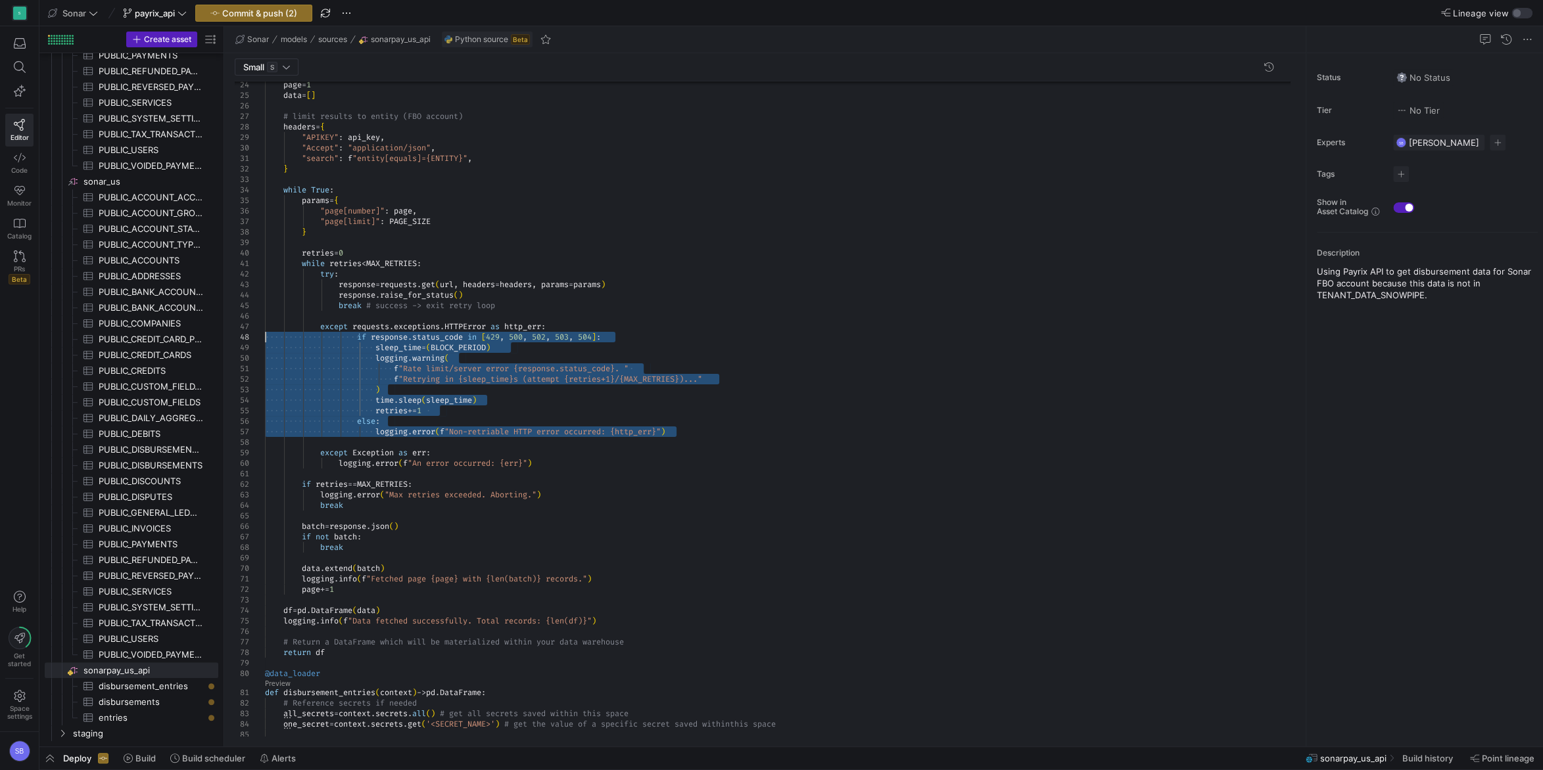
drag, startPoint x: 688, startPoint y: 429, endPoint x: 244, endPoint y: 340, distance: 453.0
click at [265, 340] on div ""Accept" : "application/json" , "search" : f "entity[equals]={ENTITY}" , } resp…" at bounding box center [782, 463] width 1035 height 1288
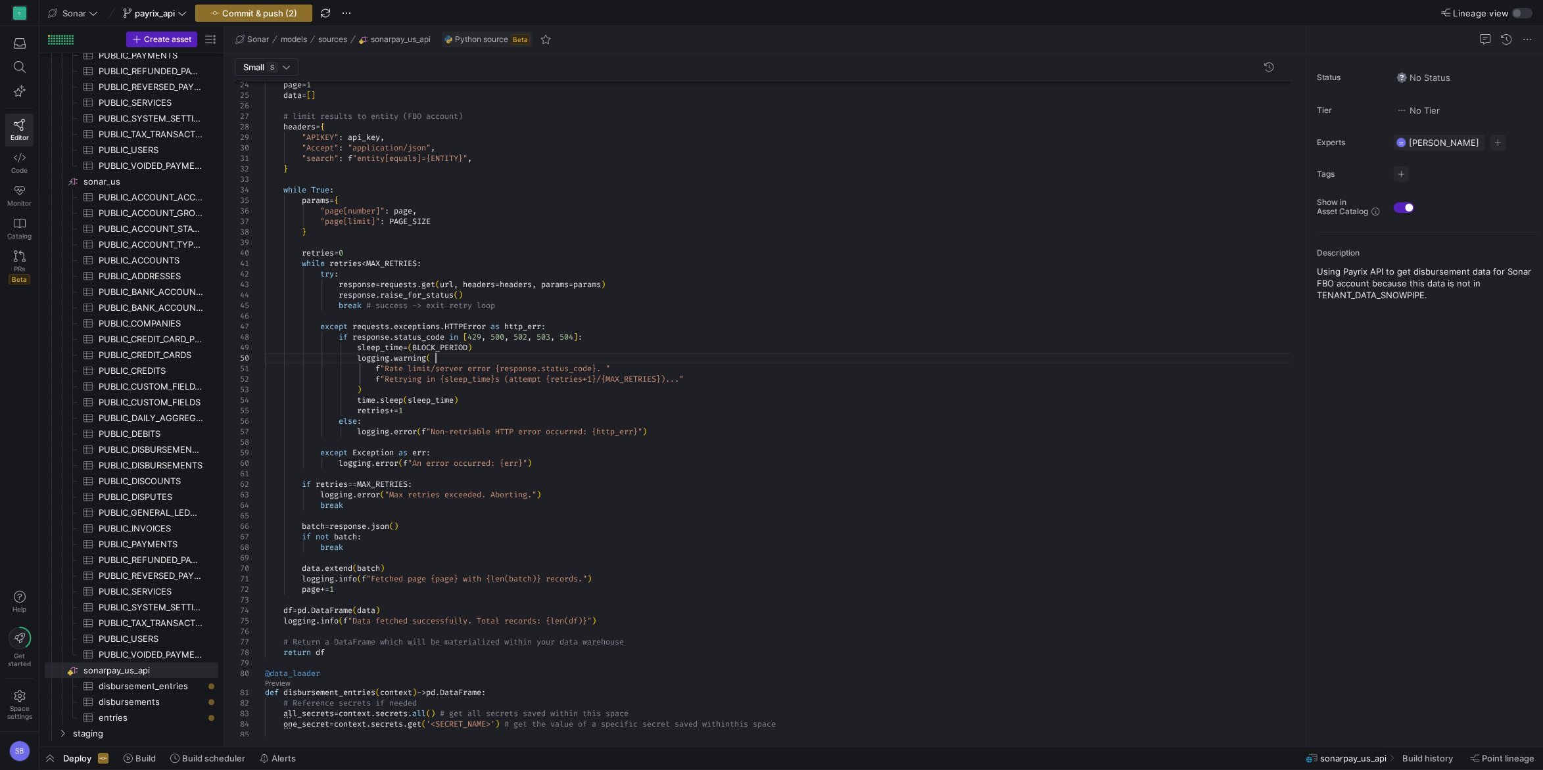
click at [663, 358] on div ""Accept" : "application/json" , "search" : f "entity[equals]={ENTITY}" , } resp…" at bounding box center [782, 463] width 1035 height 1288
click at [618, 448] on div ""Accept" : "application/json" , "search" : f "entity[equals]={ENTITY}" , } resp…" at bounding box center [782, 463] width 1035 height 1288
click at [607, 461] on div ""Accept" : "application/json" , "search" : f "entity[equals]={ENTITY}" , } resp…" at bounding box center [782, 463] width 1035 height 1288
click at [614, 434] on div ""Accept" : "application/json" , "search" : f "entity[equals]={ENTITY}" , } resp…" at bounding box center [782, 463] width 1035 height 1288
click at [304, 480] on div ""Accept" : "application/json" , "search" : f "entity[equals]={ENTITY}" , } resp…" at bounding box center [782, 463] width 1035 height 1288
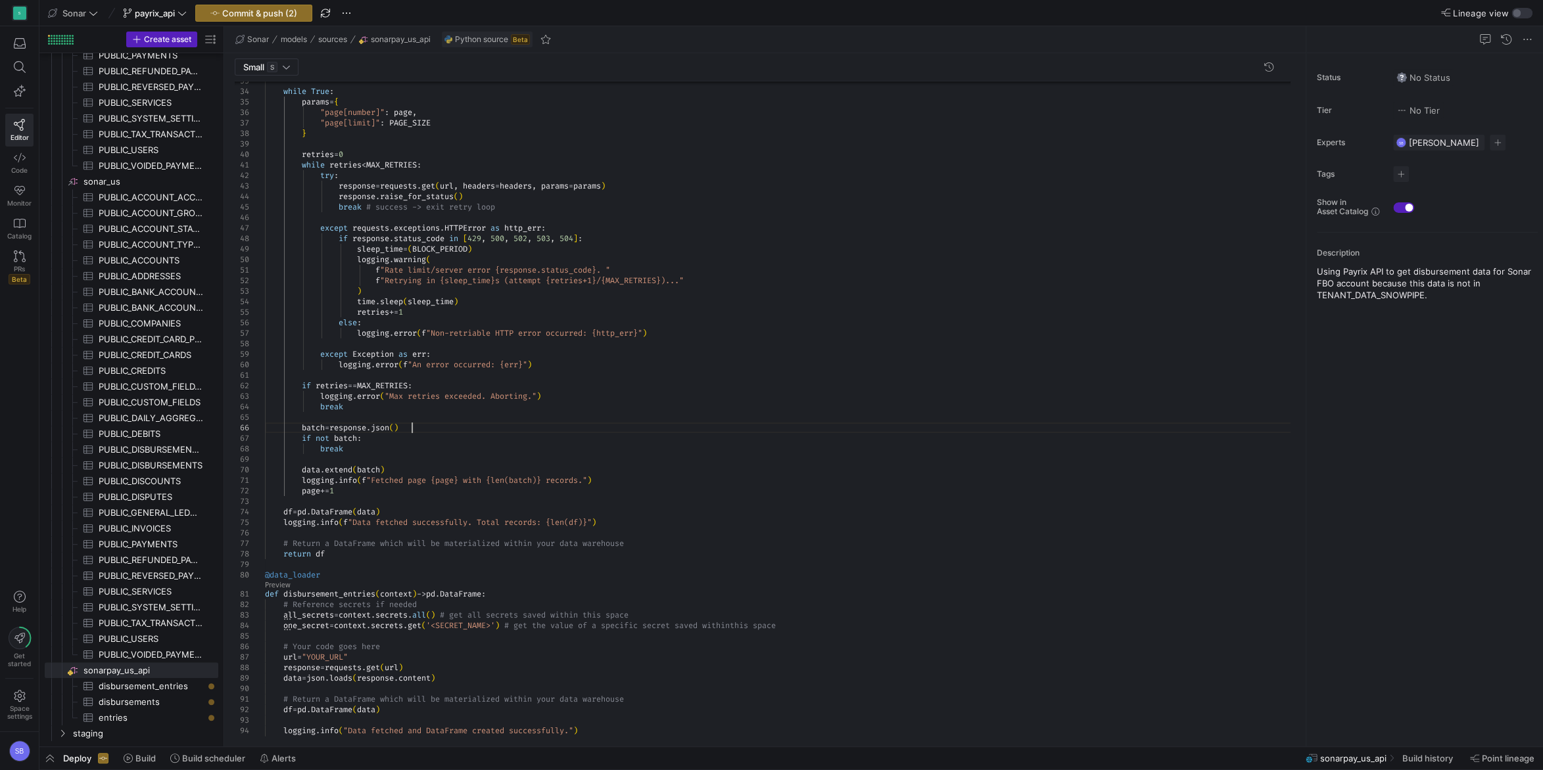
click at [446, 427] on div "response = requests . get ( url , headers = headers , params = params ) batch =…" at bounding box center [782, 364] width 1035 height 1288
click at [454, 403] on div "response = requests . get ( url , headers = headers , params = params ) batch =…" at bounding box center [782, 364] width 1035 height 1288
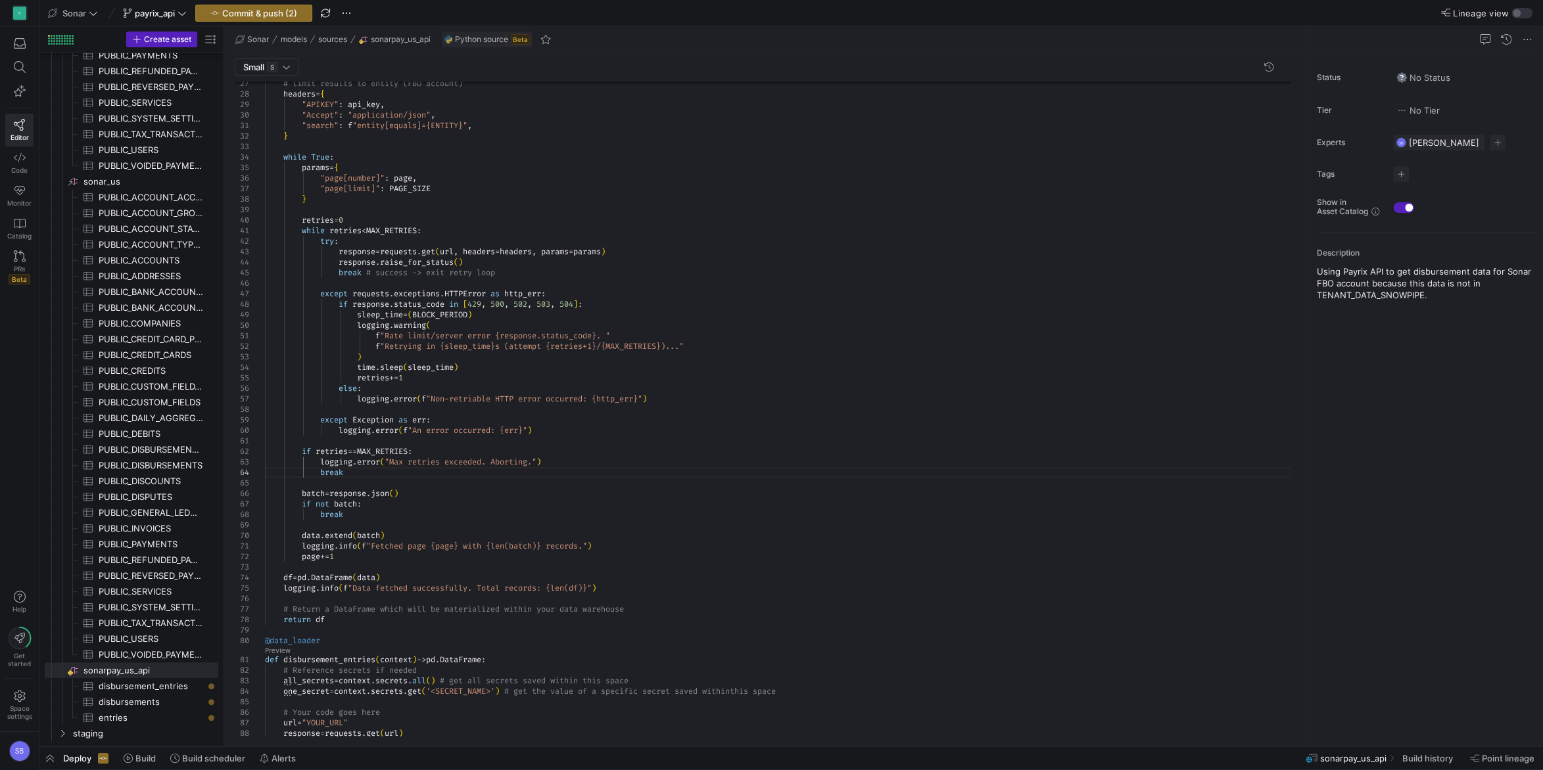
scroll to position [63, 213]
click at [284, 158] on div "response = requests . get ( url , headers = headers , params = params ) batch =…" at bounding box center [782, 430] width 1035 height 1288
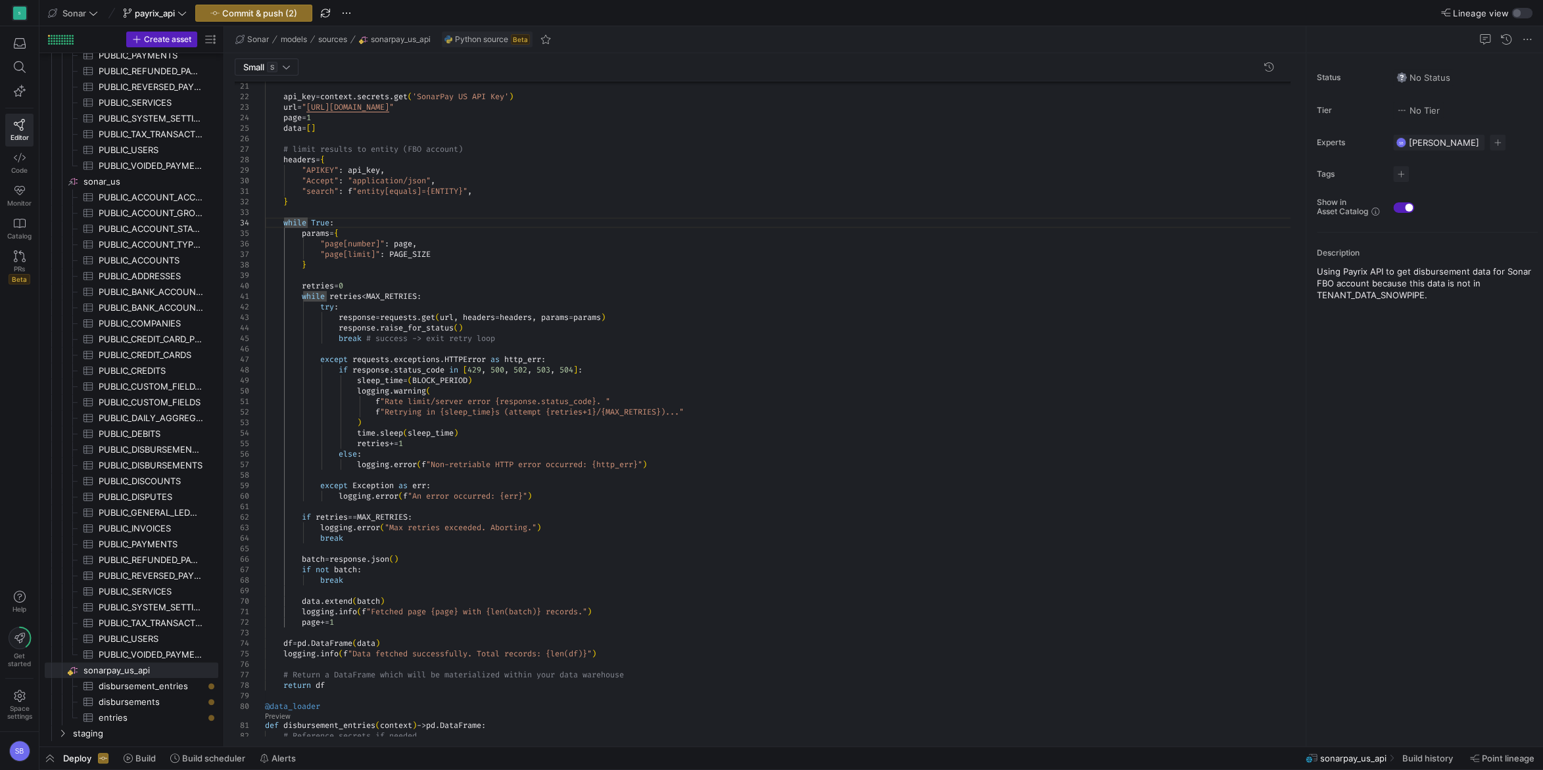
click at [878, 507] on div "response = requests . get ( url , headers = headers , params = params ) batch =…" at bounding box center [782, 495] width 1035 height 1288
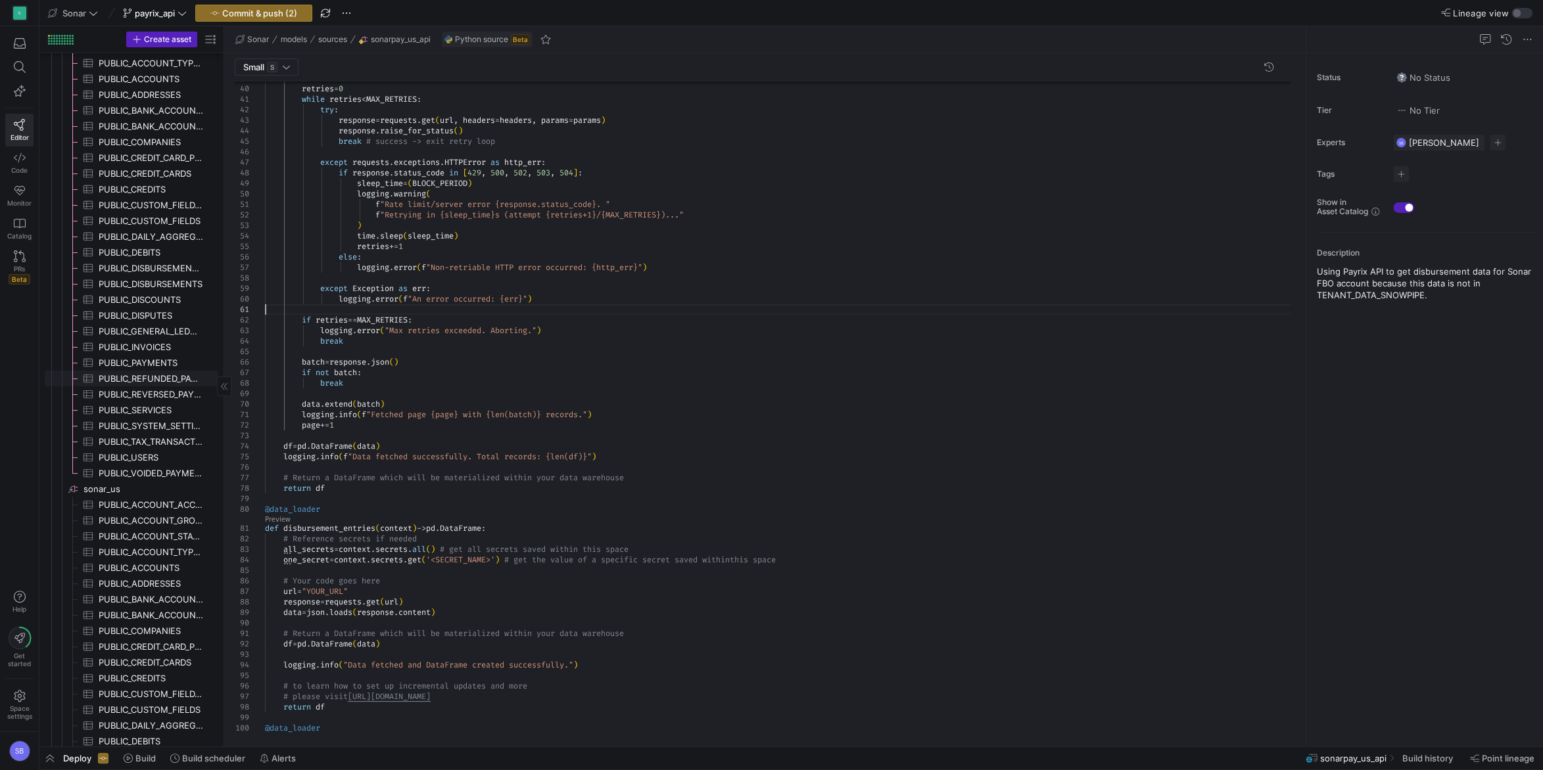
scroll to position [140, 0]
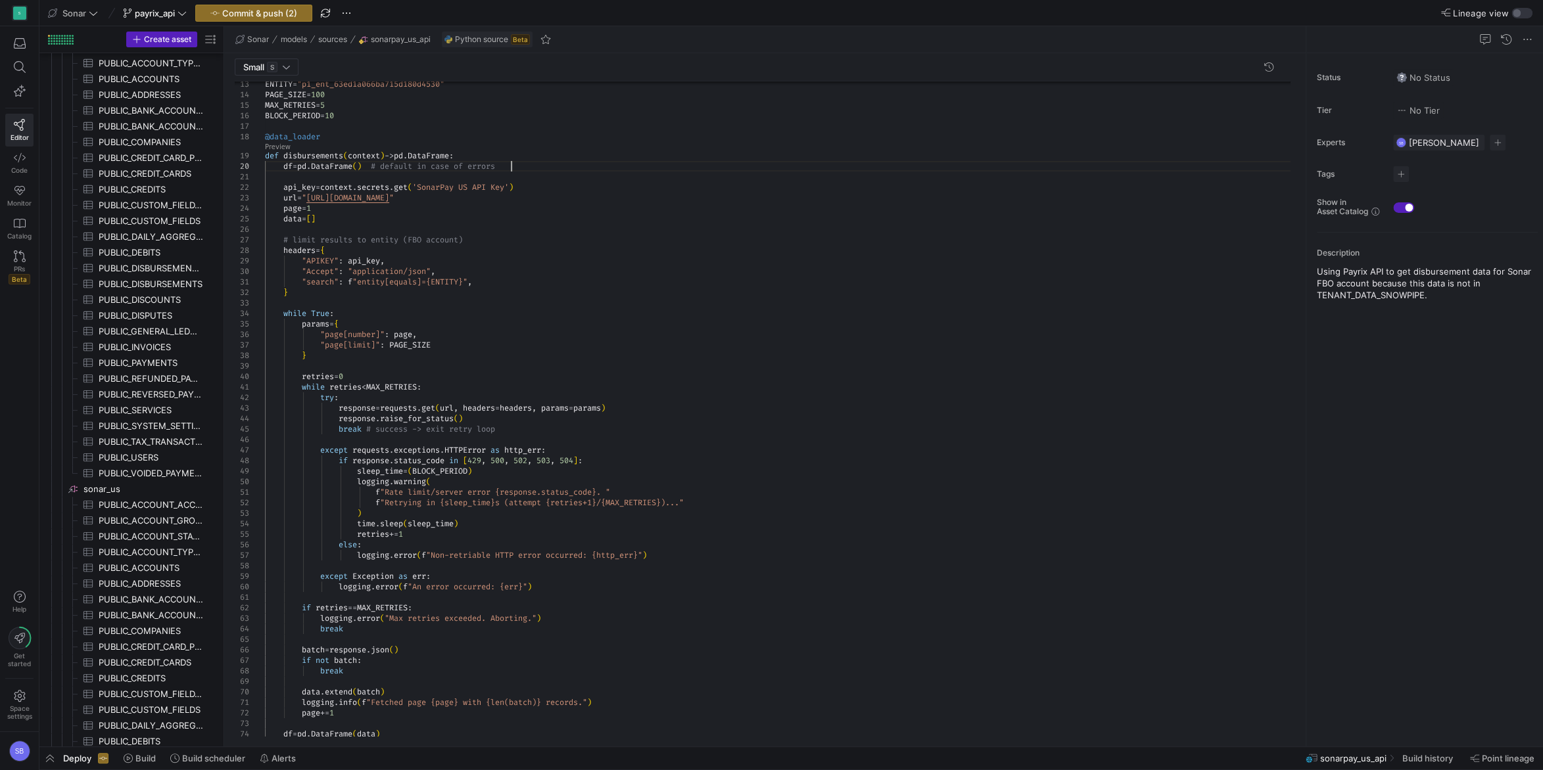
click at [526, 167] on div "batch = response . json ( ) if not batch : if retries == MAX_RETRIES : logging …" at bounding box center [782, 586] width 1035 height 1288
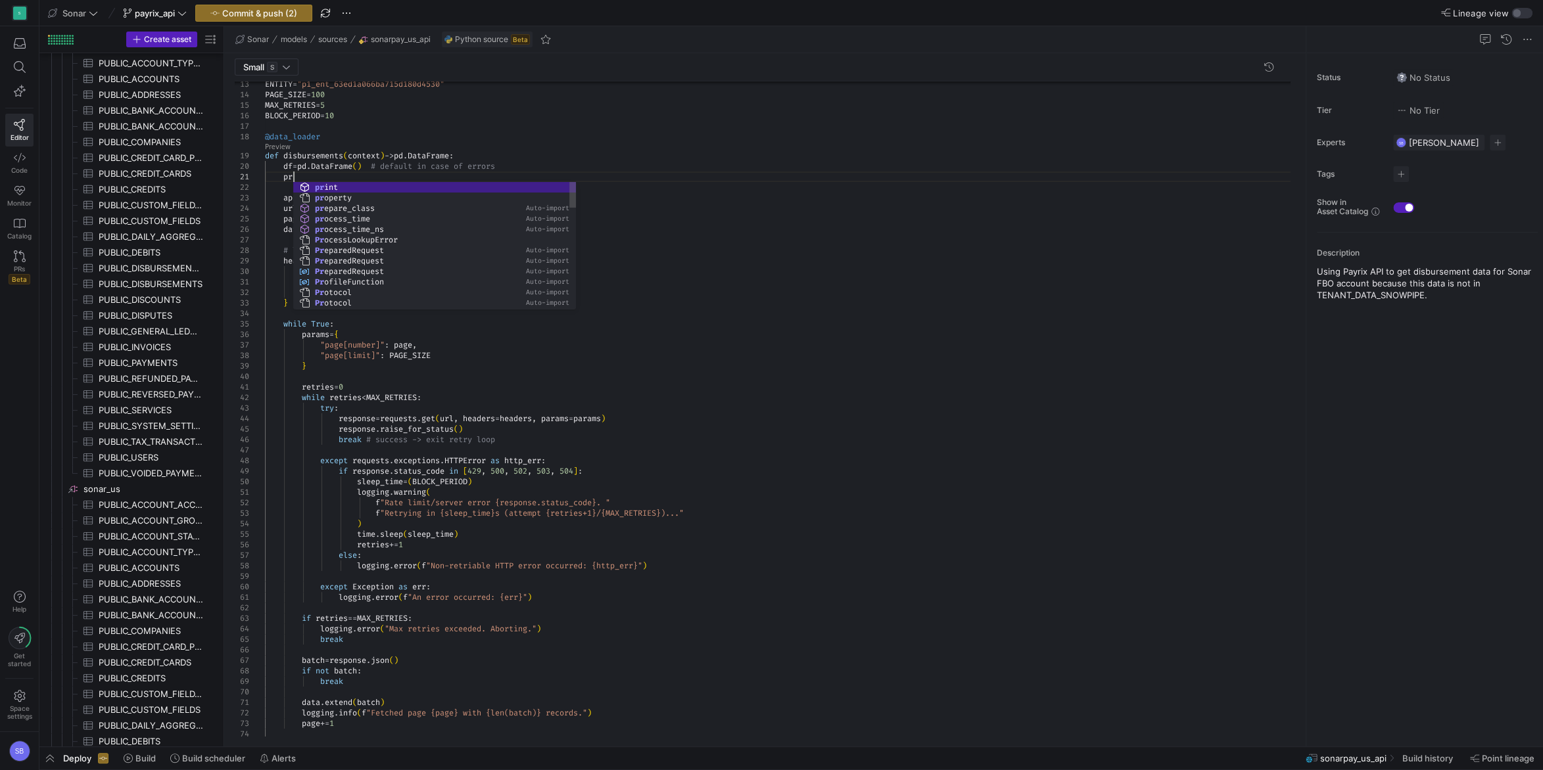
scroll to position [10, 33]
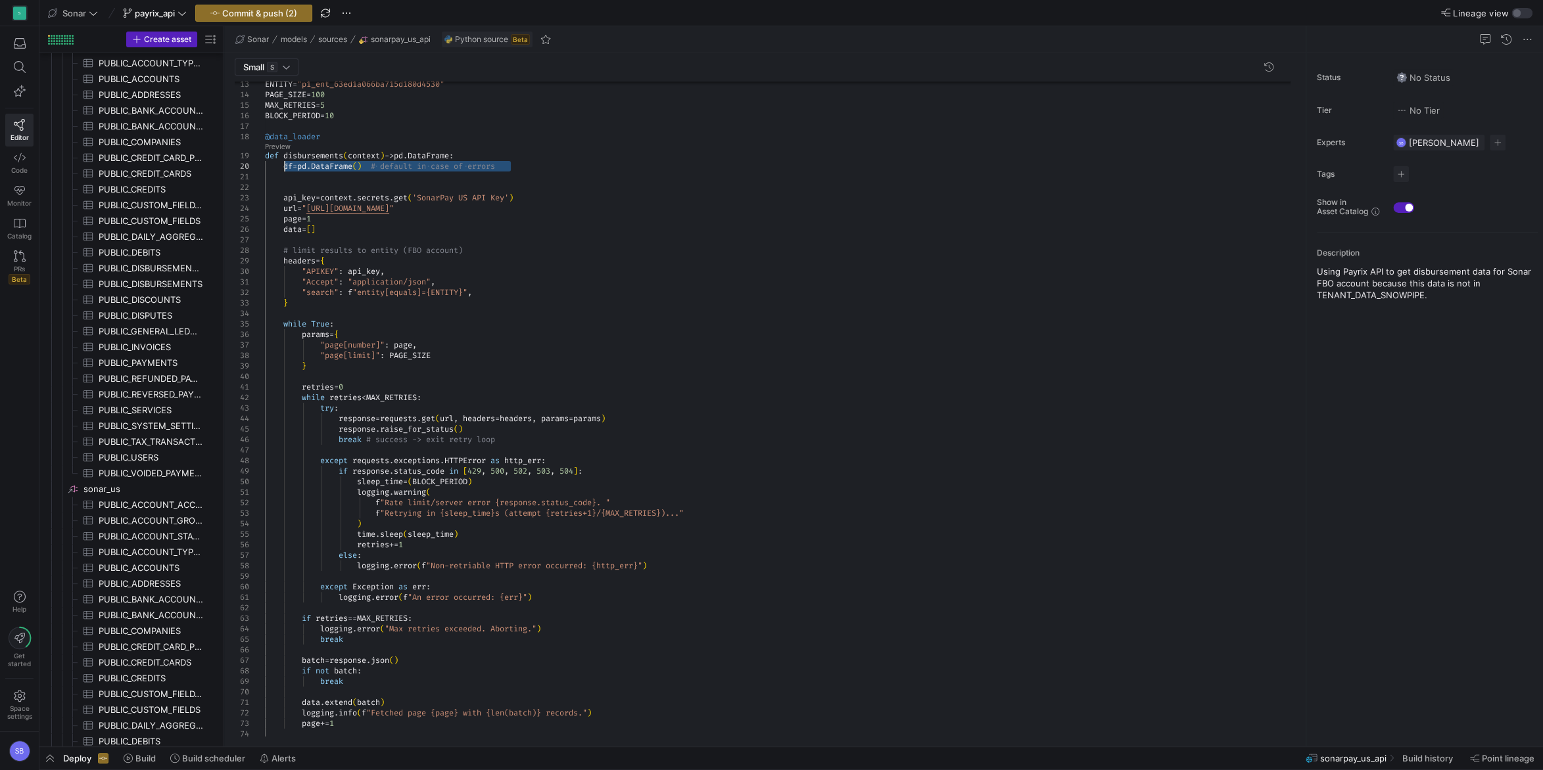
drag, startPoint x: 529, startPoint y: 163, endPoint x: 283, endPoint y: 167, distance: 246.5
click at [283, 167] on div "batch = response . json ( ) if not batch : if retries == MAX_RETRIES : logging …" at bounding box center [782, 591] width 1035 height 1298
click at [325, 191] on div "batch = response . json ( ) if not batch : if retries == MAX_RETRIES : logging …" at bounding box center [782, 591] width 1035 height 1298
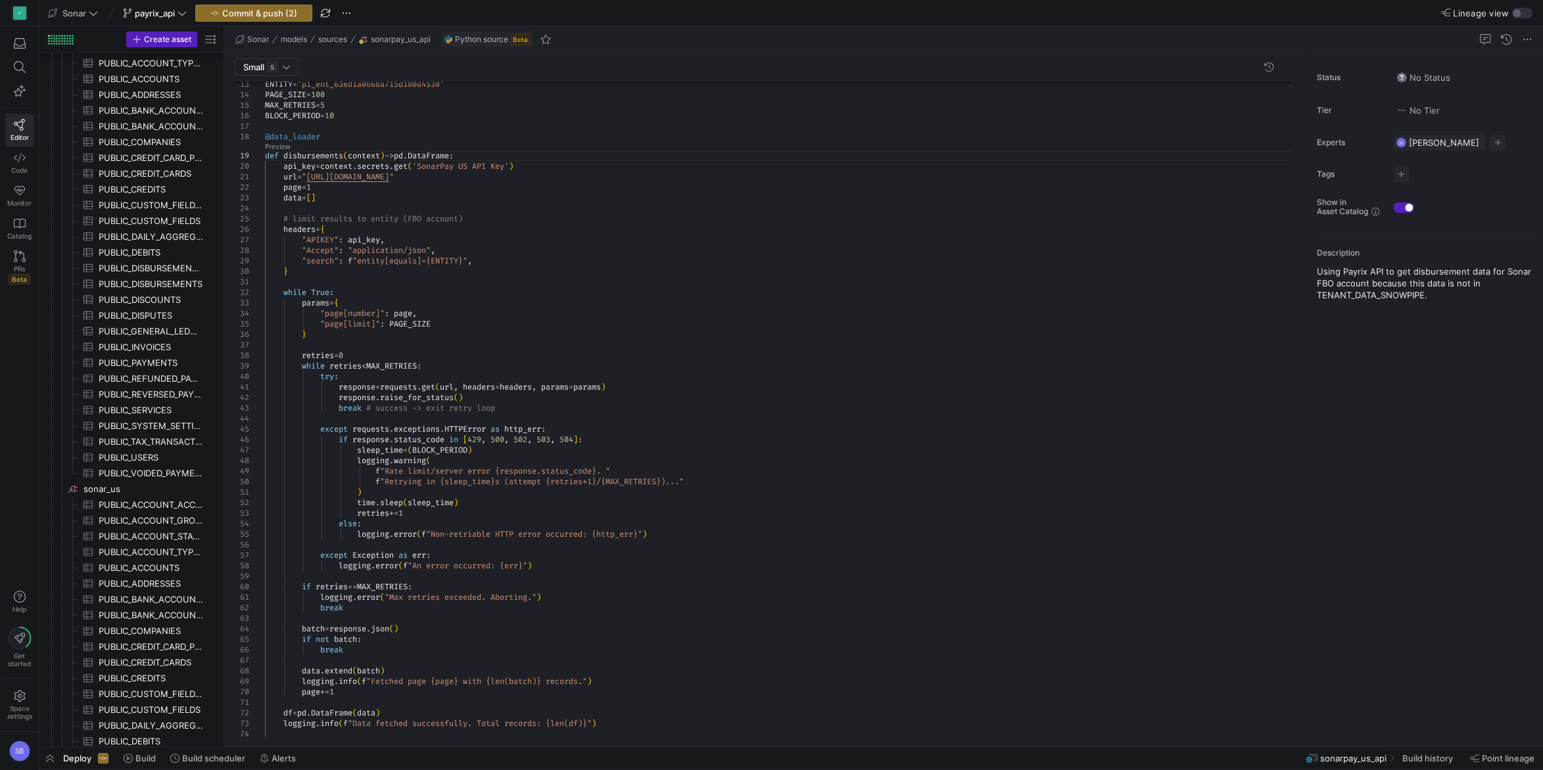
click at [352, 195] on div "batch = response . json ( ) if not batch : if retries == MAX_RETRIES : logging …" at bounding box center [782, 575] width 1035 height 1267
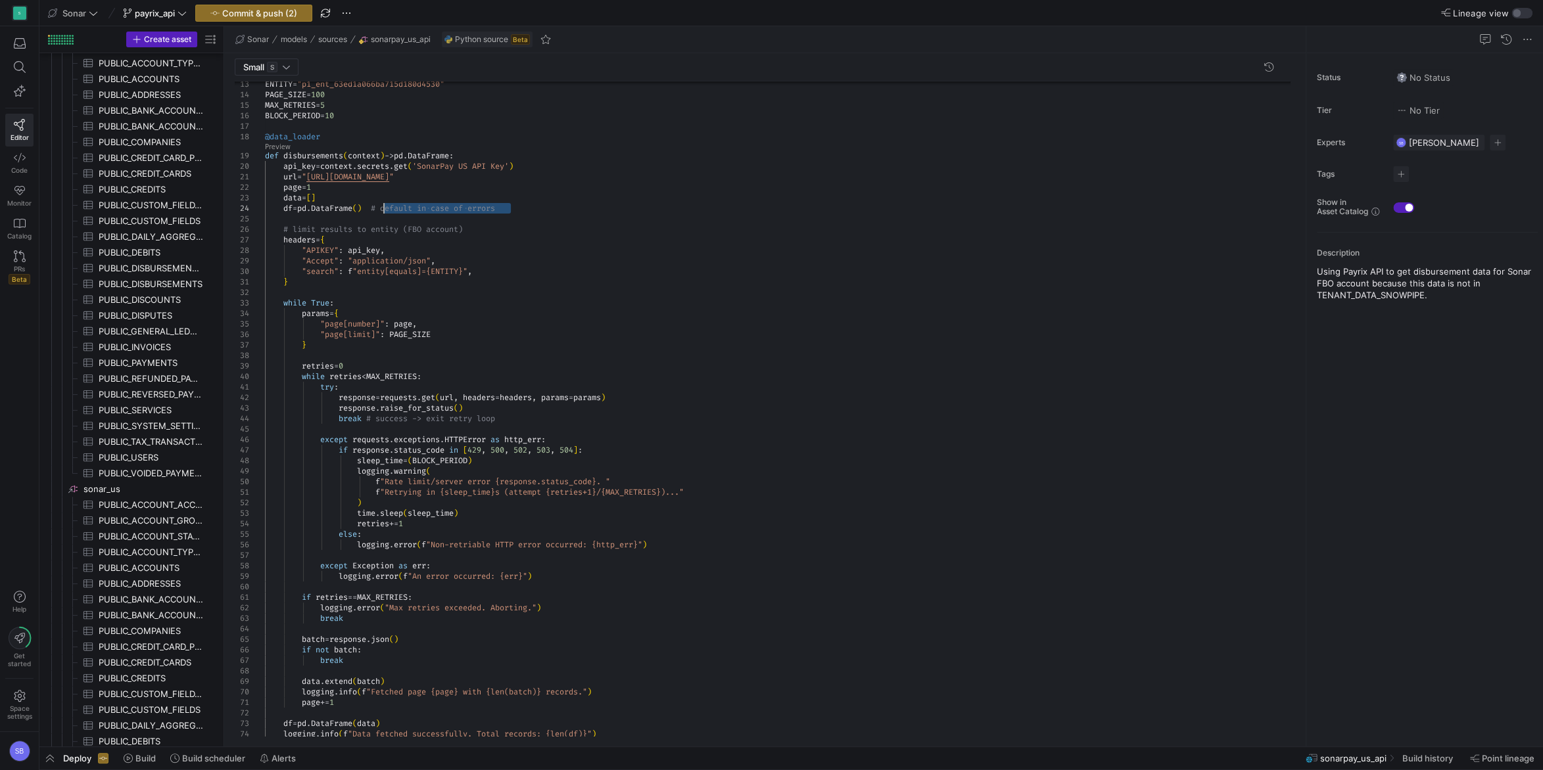
drag, startPoint x: 517, startPoint y: 207, endPoint x: 381, endPoint y: 206, distance: 136.7
click at [381, 206] on div "batch = response . json ( ) if not batch : if retries == MAX_RETRIES : logging …" at bounding box center [782, 580] width 1035 height 1277
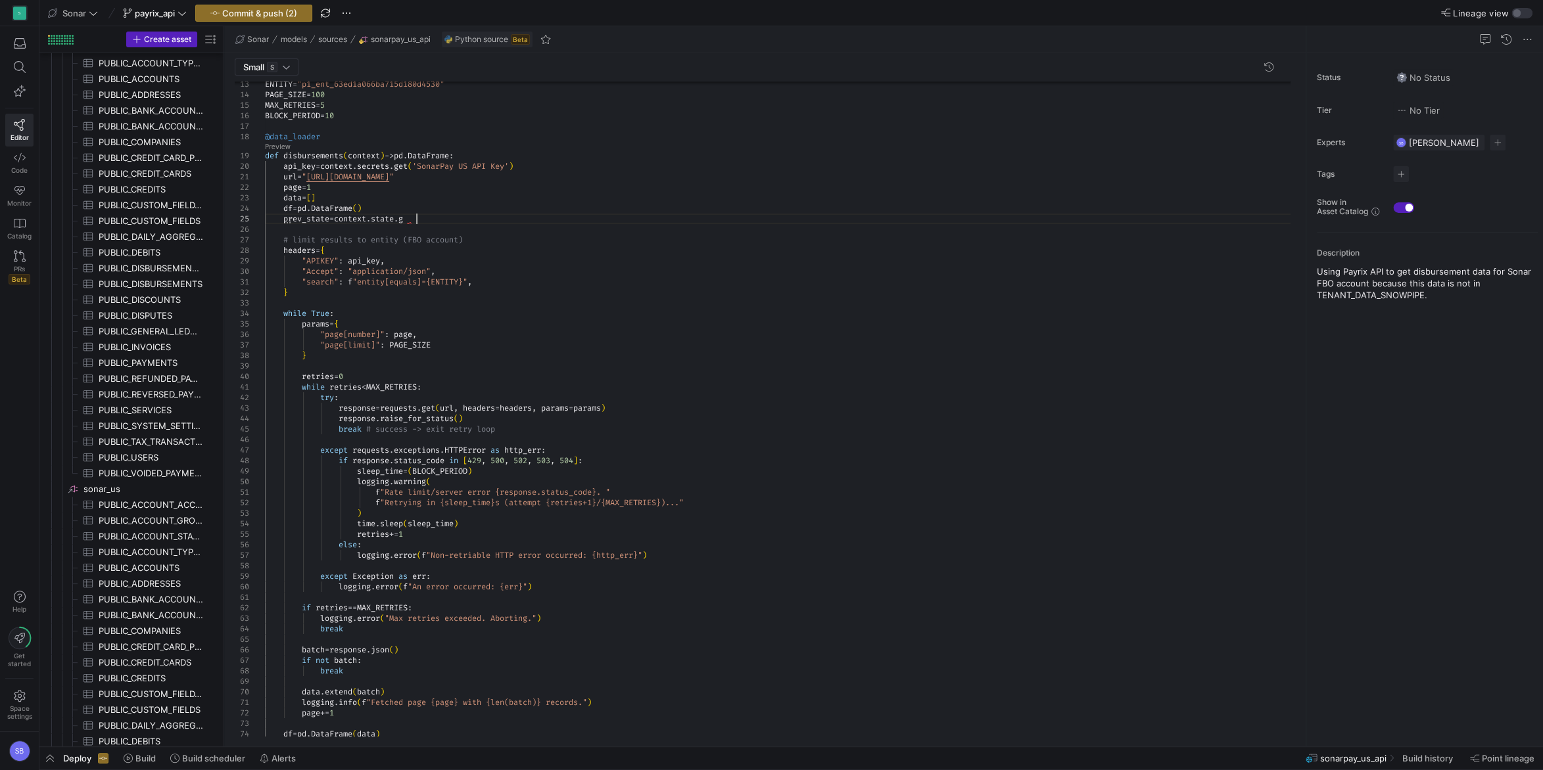
scroll to position [42, 160]
click at [710, 199] on div "batch = response . json ( ) if not batch : if retries == MAX_RETRIES : logging …" at bounding box center [782, 586] width 1035 height 1288
click at [610, 228] on div "batch = response . json ( ) if not batch : if retries == MAX_RETRIES : logging …" at bounding box center [782, 586] width 1035 height 1288
click at [588, 211] on div "batch = response . json ( ) if not batch : if retries == MAX_RETRIES : logging …" at bounding box center [782, 586] width 1035 height 1288
click at [601, 214] on div "batch = response . json ( ) if not batch : if retries == MAX_RETRIES : logging …" at bounding box center [782, 586] width 1035 height 1288
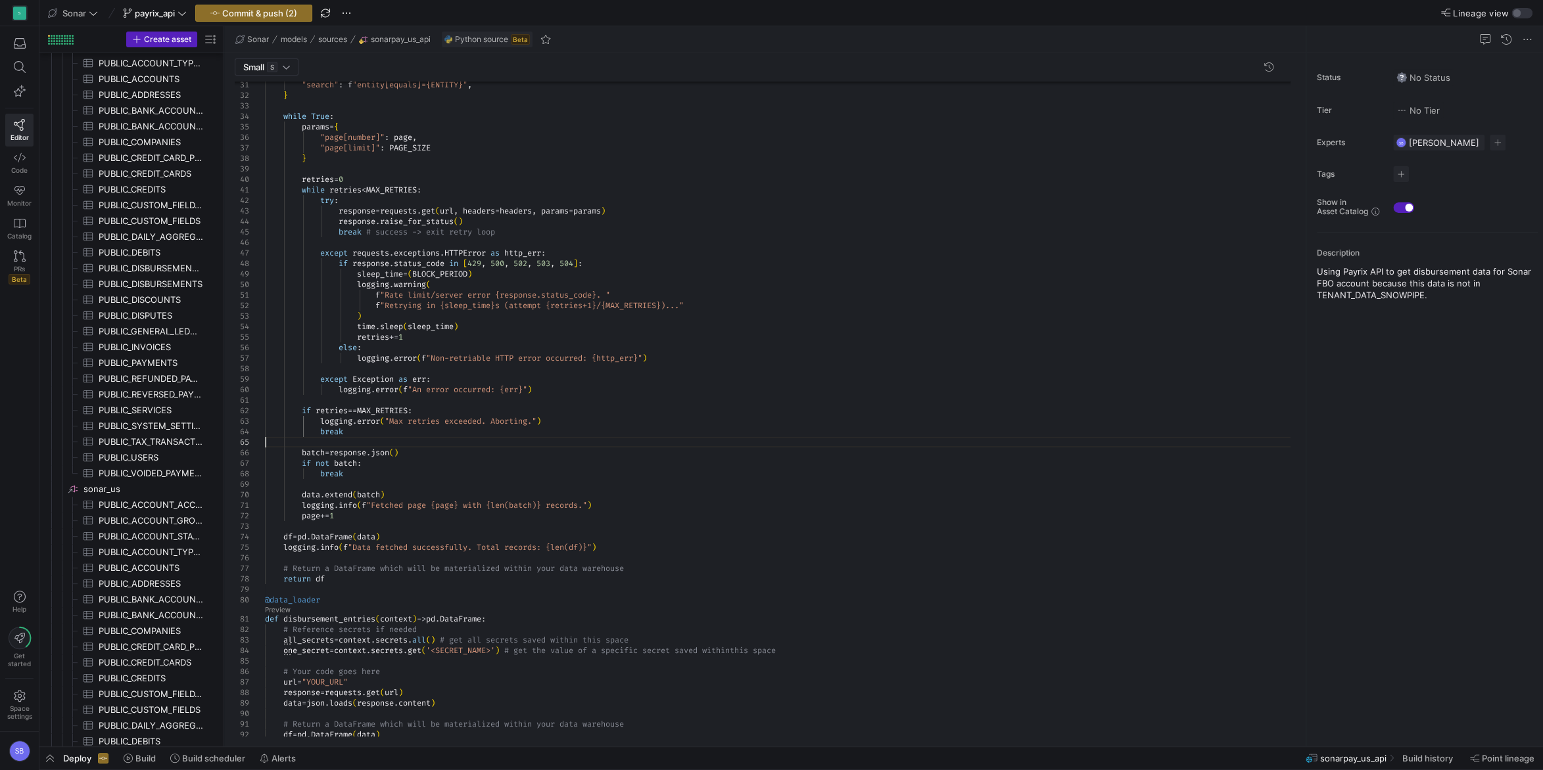
click at [528, 442] on div "batch = response . json ( ) if not batch : if retries == MAX_RETRIES : logging …" at bounding box center [782, 389] width 1035 height 1288
click at [612, 444] on div "batch = response . json ( ) if not batch : if retries == MAX_RETRIES : logging …" at bounding box center [782, 389] width 1035 height 1288
click at [432, 442] on div "batch = response . json ( ) if not batch : if retries == MAX_RETRIES : logging …" at bounding box center [782, 389] width 1035 height 1288
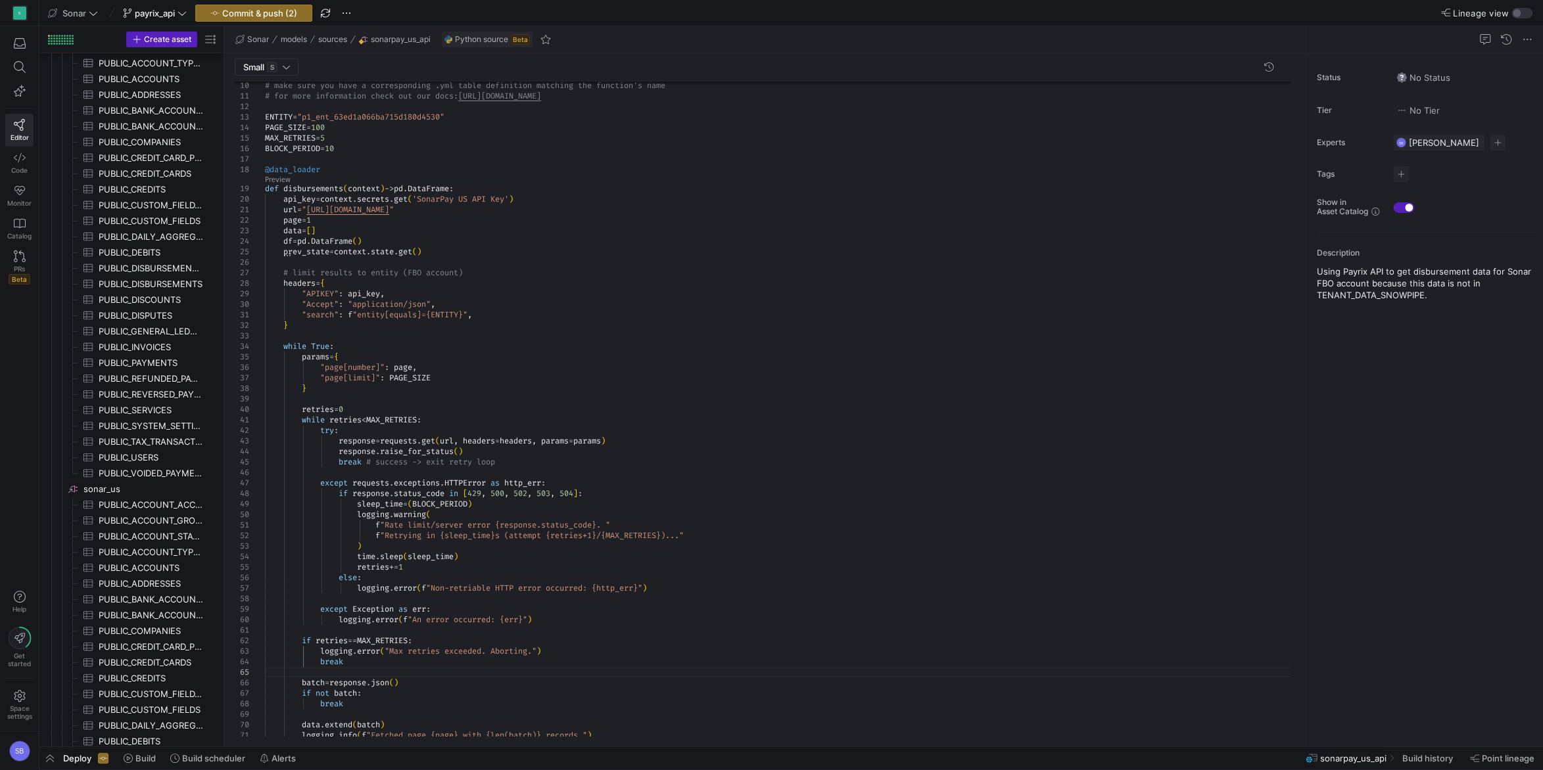
click at [451, 252] on div "batch = response . json ( ) if not batch : if retries == MAX_RETRIES : logging …" at bounding box center [782, 619] width 1035 height 1288
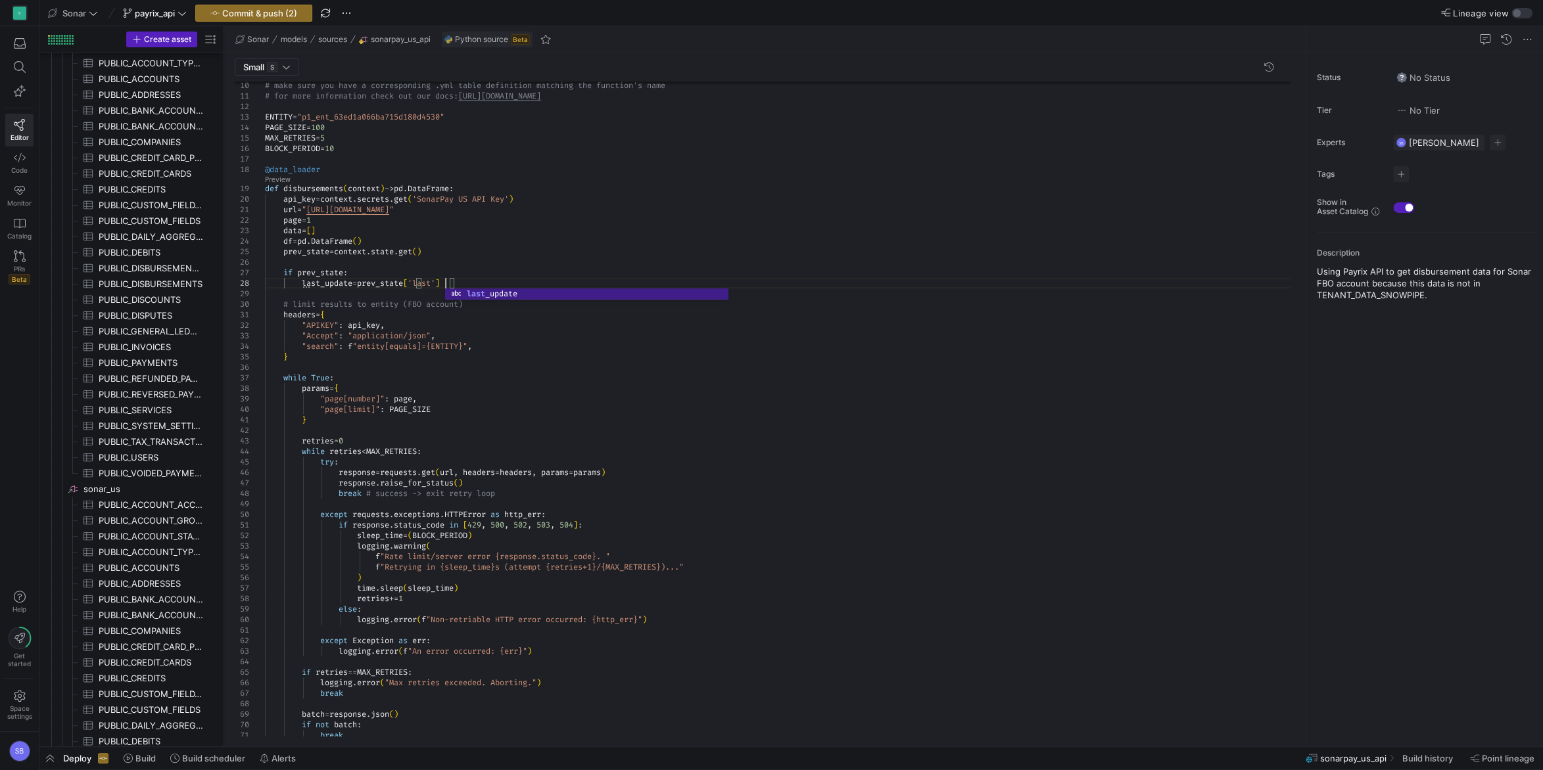
scroll to position [74, 179]
click at [448, 243] on div "batch = response . json ( ) if not batch : if retries == MAX_RETRIES : logging …" at bounding box center [782, 634] width 1035 height 1319
drag, startPoint x: 498, startPoint y: 281, endPoint x: 254, endPoint y: 275, distance: 243.9
click at [265, 275] on div "batch = response . json ( ) if not batch : if retries == MAX_RETRIES : logging …" at bounding box center [782, 634] width 1035 height 1319
click at [317, 356] on div "batch = response . json ( ) if not batch : if retries == MAX_RETRIES : logging …" at bounding box center [782, 634] width 1035 height 1319
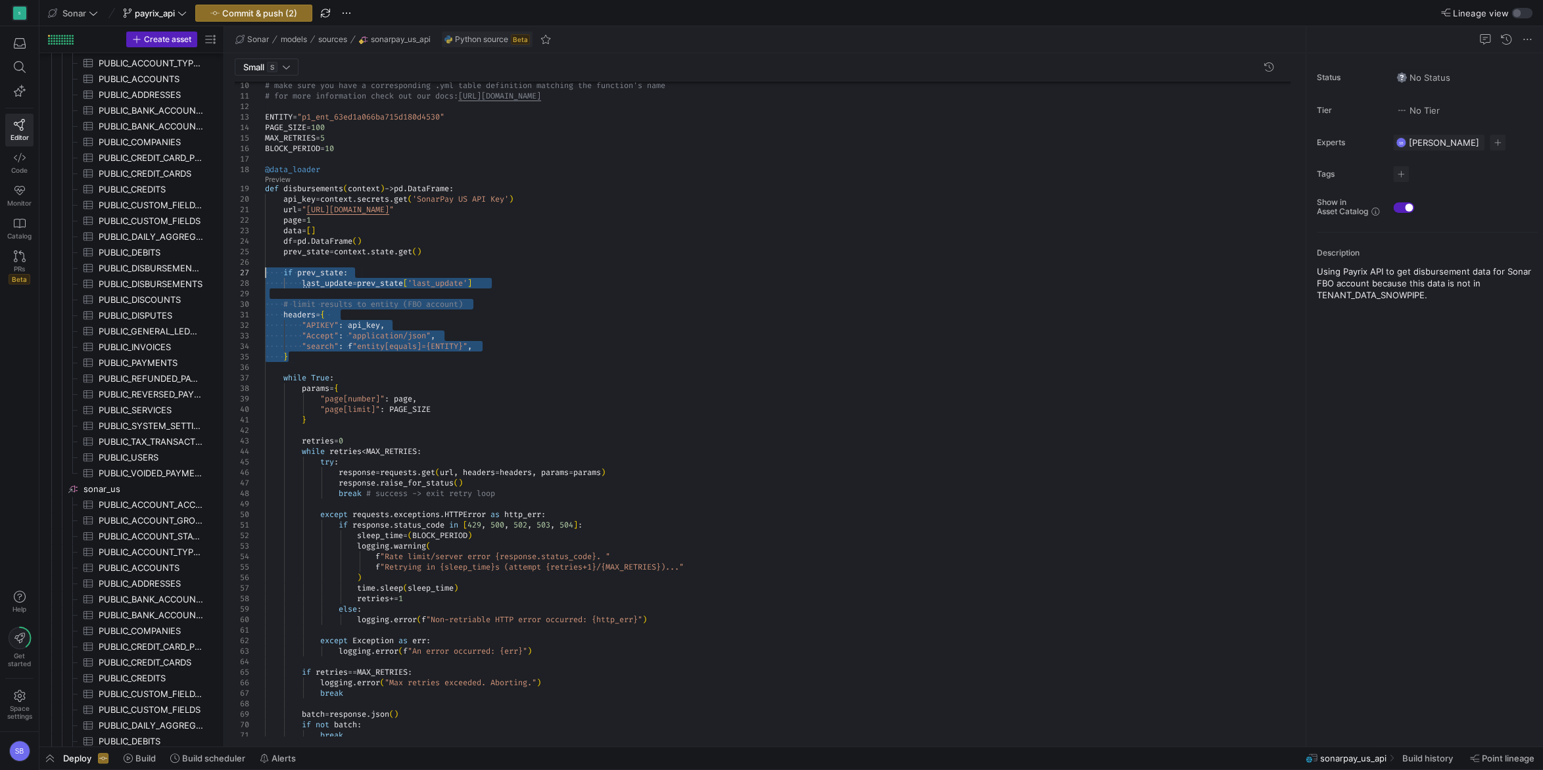
drag, startPoint x: 298, startPoint y: 361, endPoint x: 254, endPoint y: 277, distance: 95.3
click at [265, 277] on div "batch = response . json ( ) if not batch : if retries == MAX_RETRIES : logging …" at bounding box center [782, 634] width 1035 height 1319
click at [465, 285] on div "batch = response . json ( ) if not batch : if retries == MAX_RETRIES : logging …" at bounding box center [782, 634] width 1035 height 1319
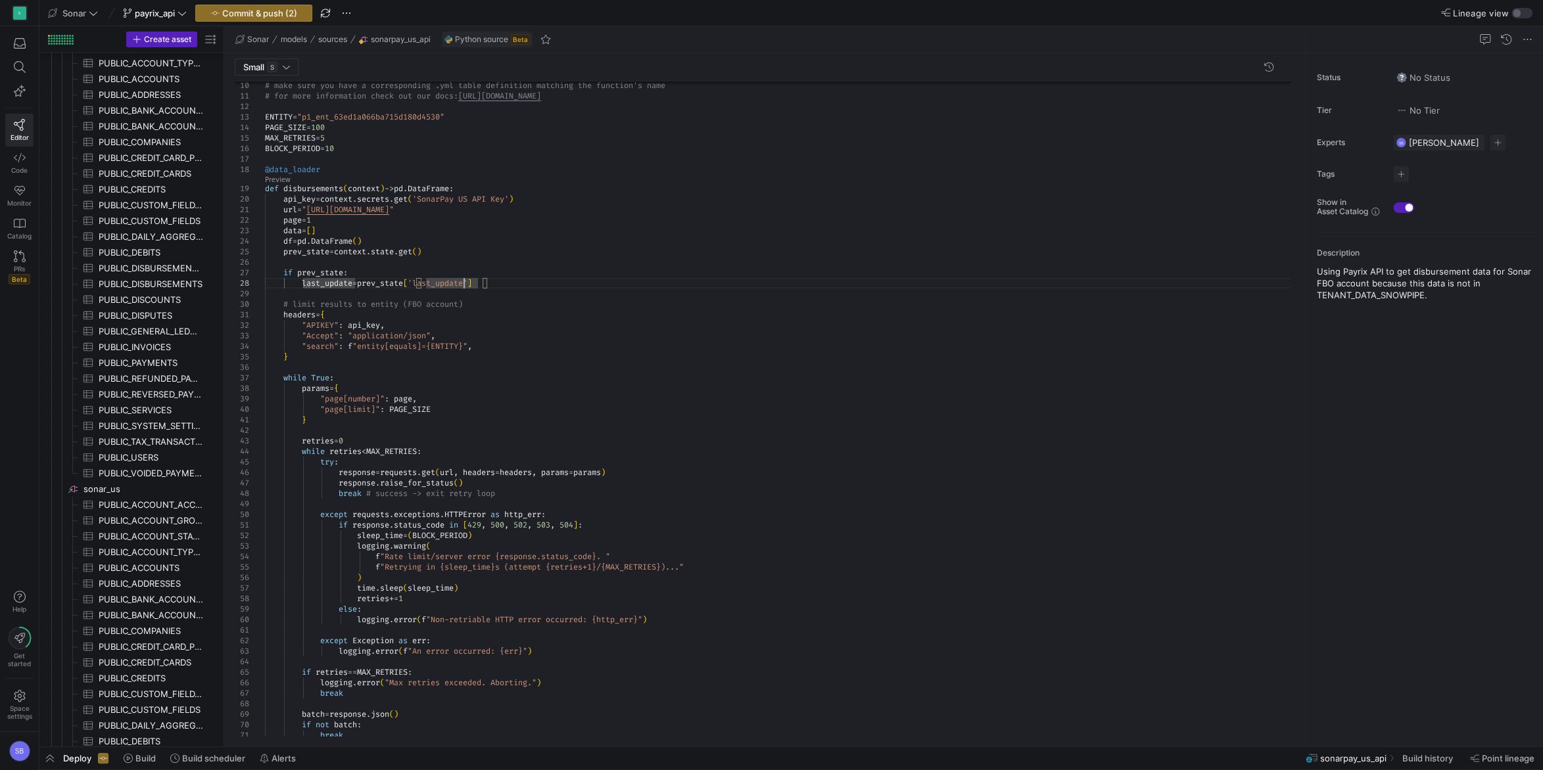
click at [509, 279] on div "batch = response . json ( ) if not batch : if retries == MAX_RETRIES : logging …" at bounding box center [782, 634] width 1035 height 1319
click at [511, 283] on div "batch = response . json ( ) if not batch : if retries == MAX_RETRIES : logging …" at bounding box center [782, 634] width 1035 height 1319
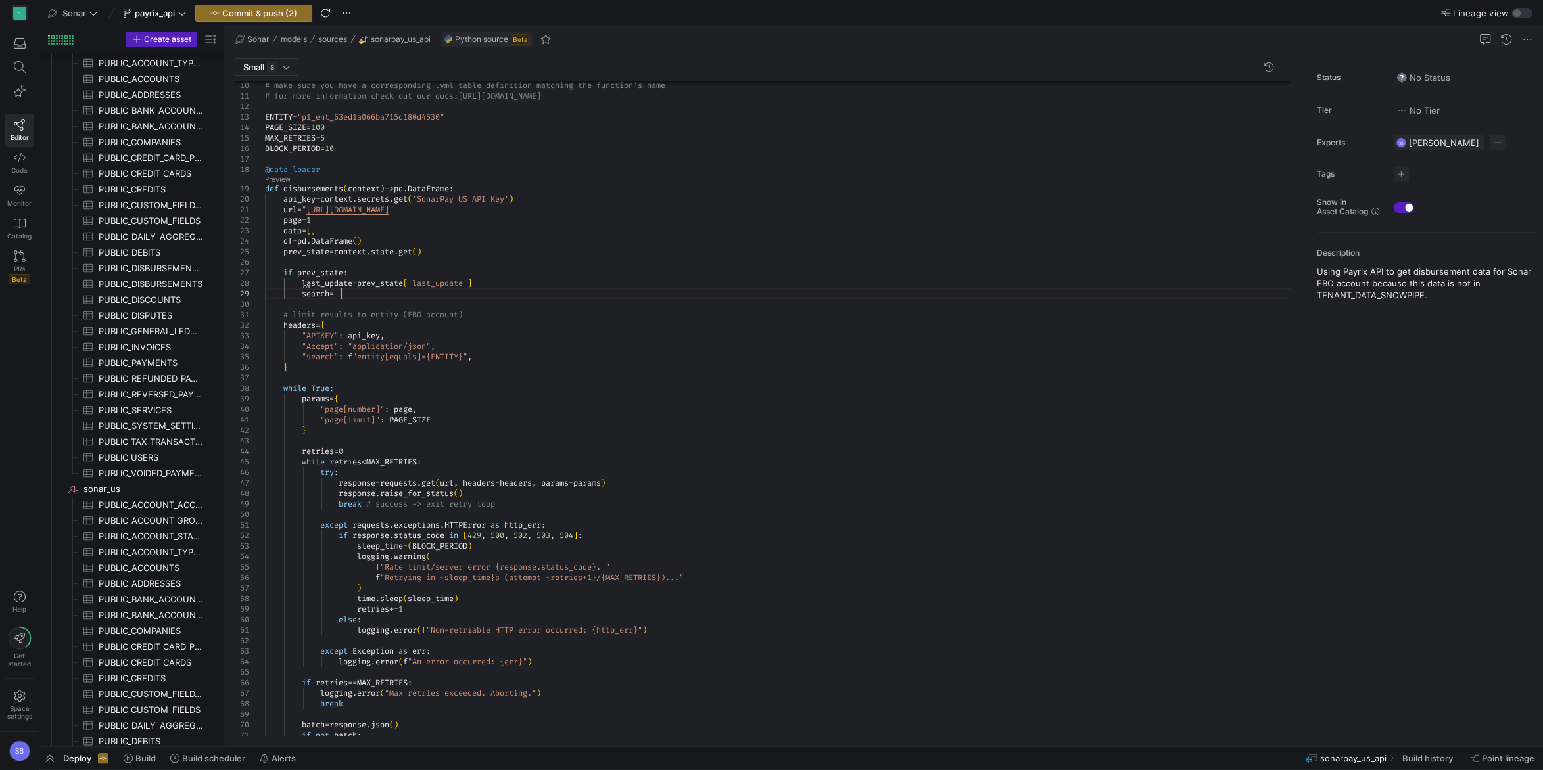
scroll to position [84, 80]
click at [598, 442] on div "batch = response . json ( ) if not batch : if retries == MAX_RETRIES : logging …" at bounding box center [782, 640] width 1035 height 1330
click at [392, 291] on div "batch = response . json ( ) if not batch : if retries == MAX_RETRIES : logging …" at bounding box center [782, 640] width 1035 height 1330
click at [347, 291] on div "batch = response . json ( ) if not batch : if retries == MAX_RETRIES : logging …" at bounding box center [782, 640] width 1035 height 1330
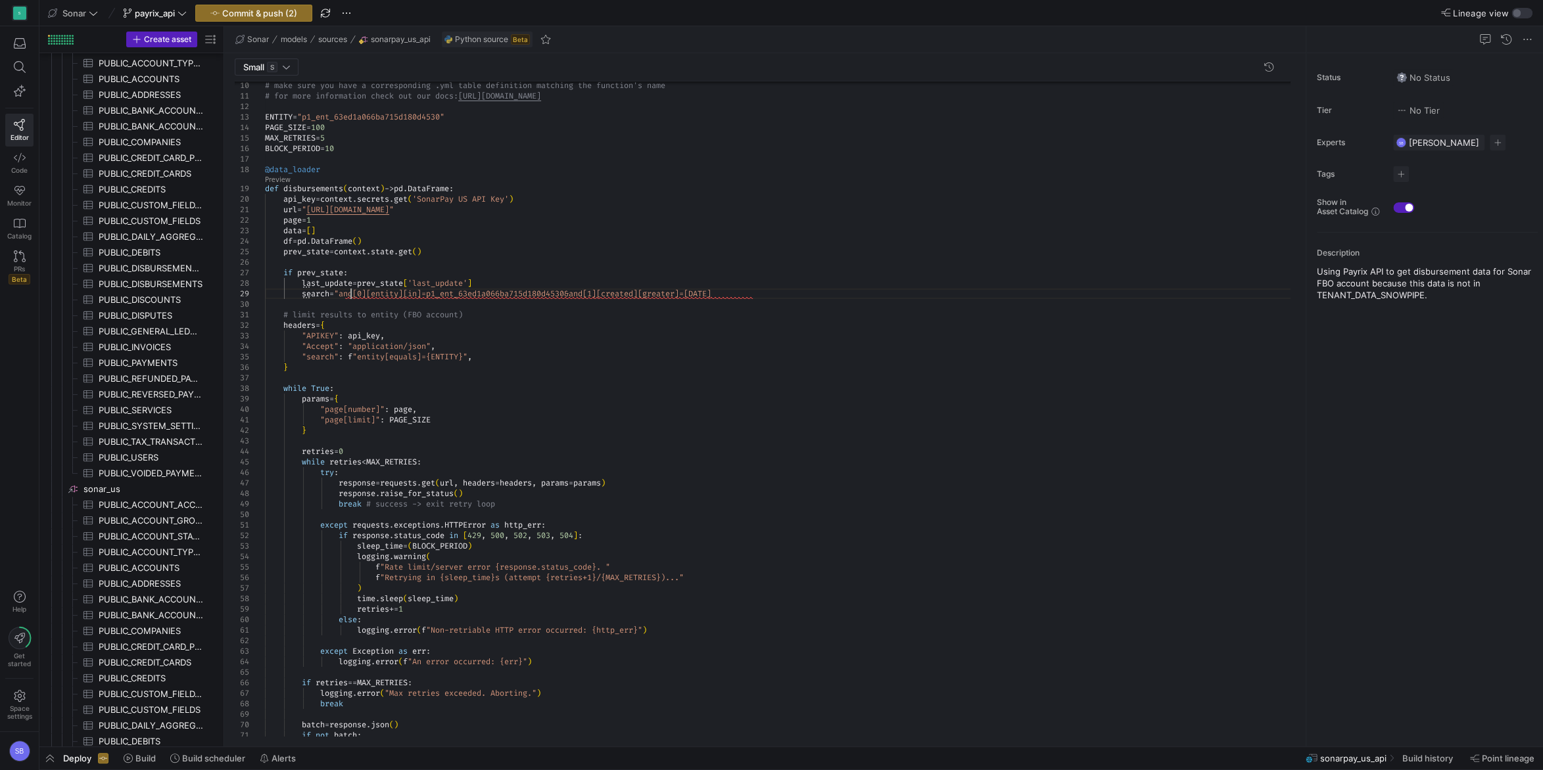
click at [764, 296] on div "batch = response . json ( ) if not batch : if retries == MAX_RETRIES : logging …" at bounding box center [782, 640] width 1035 height 1330
click at [345, 292] on div "batch = response . json ( ) if not batch : if retries == MAX_RETRIES : logging …" at bounding box center [782, 640] width 1035 height 1330
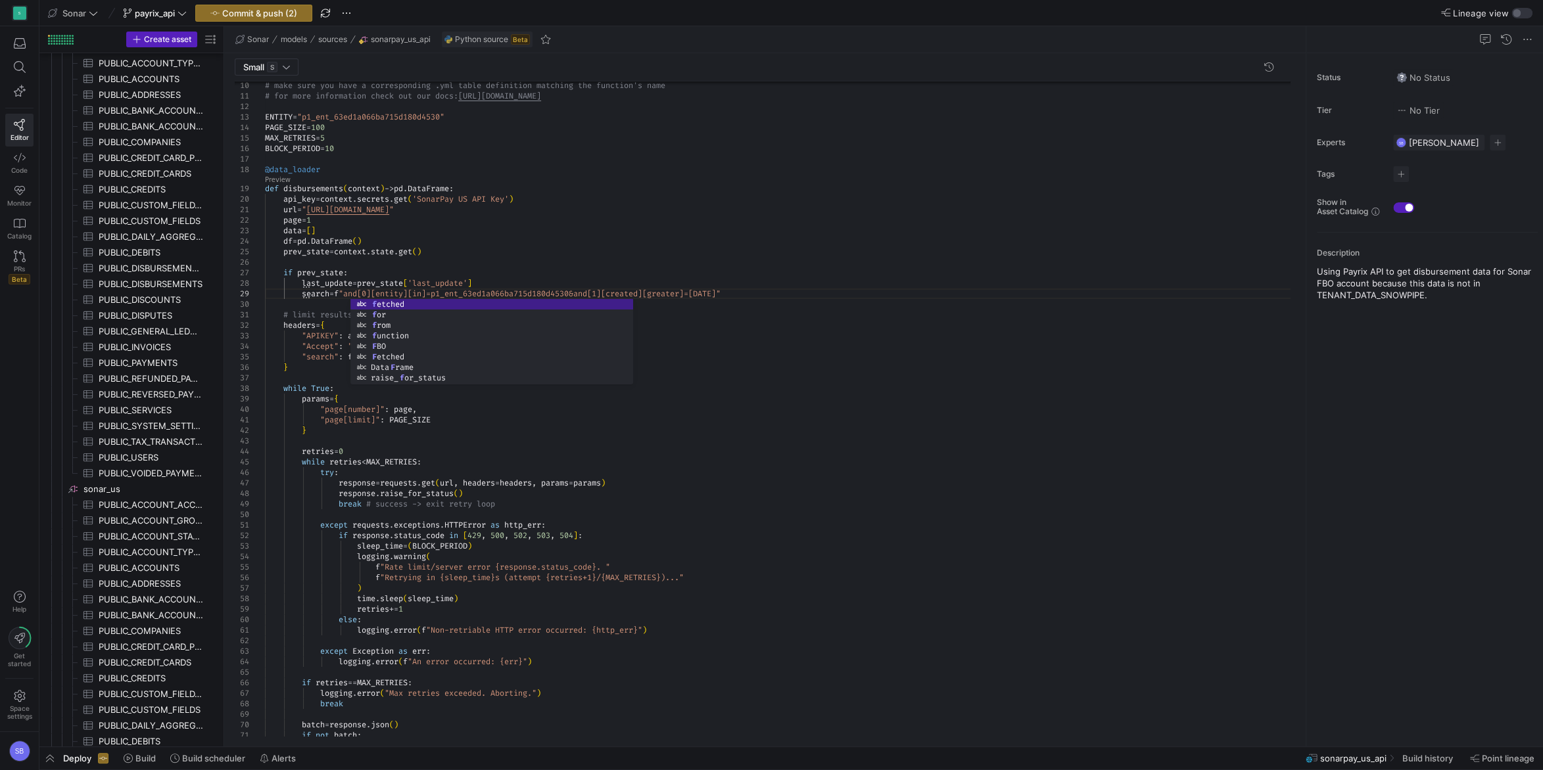
click at [480, 271] on div "batch = response . json ( ) if not batch : if retries == MAX_RETRIES : logging …" at bounding box center [782, 640] width 1035 height 1330
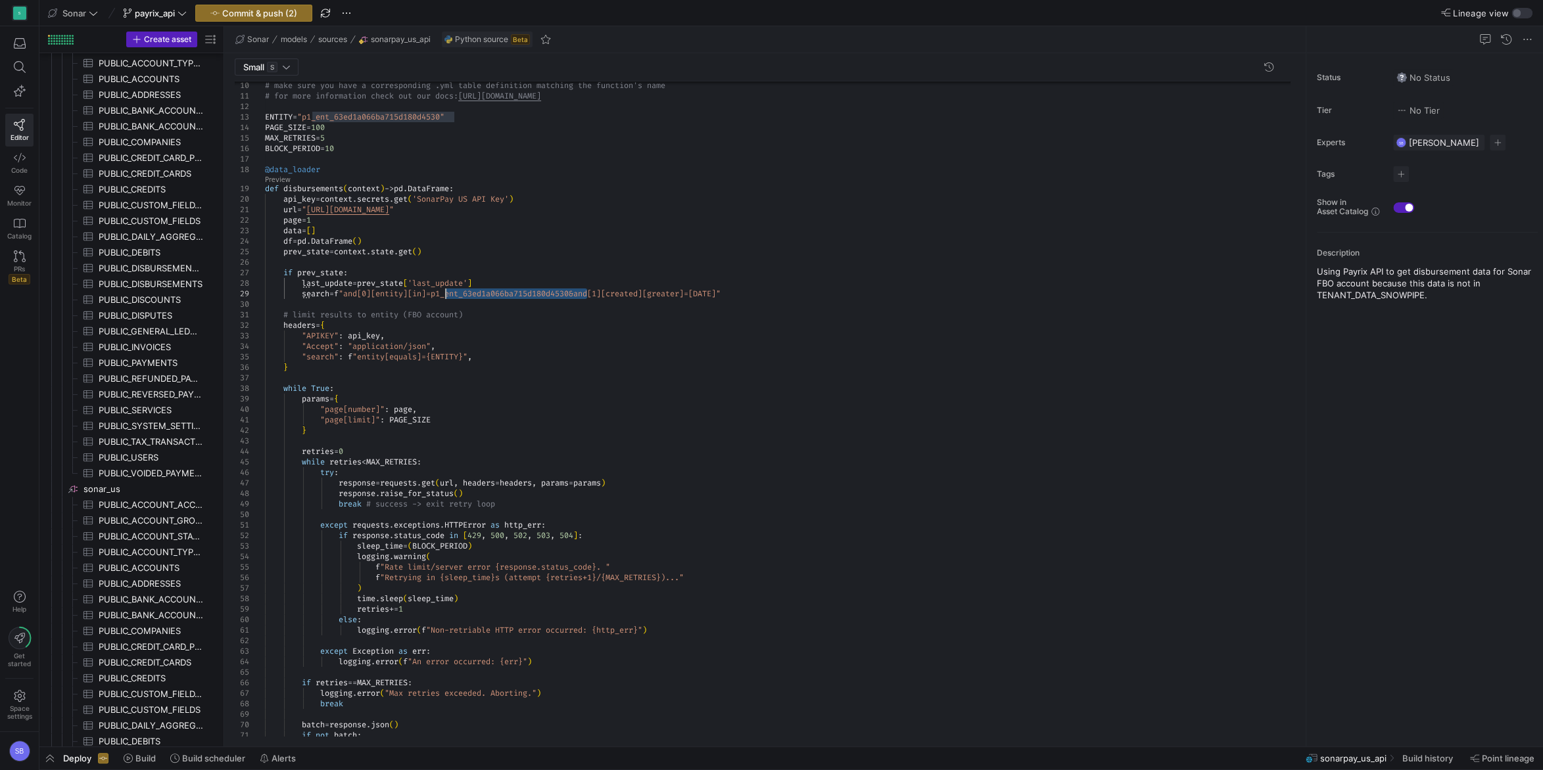
drag, startPoint x: 586, startPoint y: 293, endPoint x: 446, endPoint y: 293, distance: 140.0
click at [446, 293] on div "batch = response . json ( ) if not batch : if retries == MAX_RETRIES : logging …" at bounding box center [782, 640] width 1035 height 1330
click at [433, 291] on div "batch = response . json ( ) if not batch : if retries == MAX_RETRIES : logging …" at bounding box center [782, 640] width 1035 height 1330
click at [603, 294] on div "batch = response . json ( ) if not batch : if retries == MAX_RETRIES : logging …" at bounding box center [782, 640] width 1035 height 1330
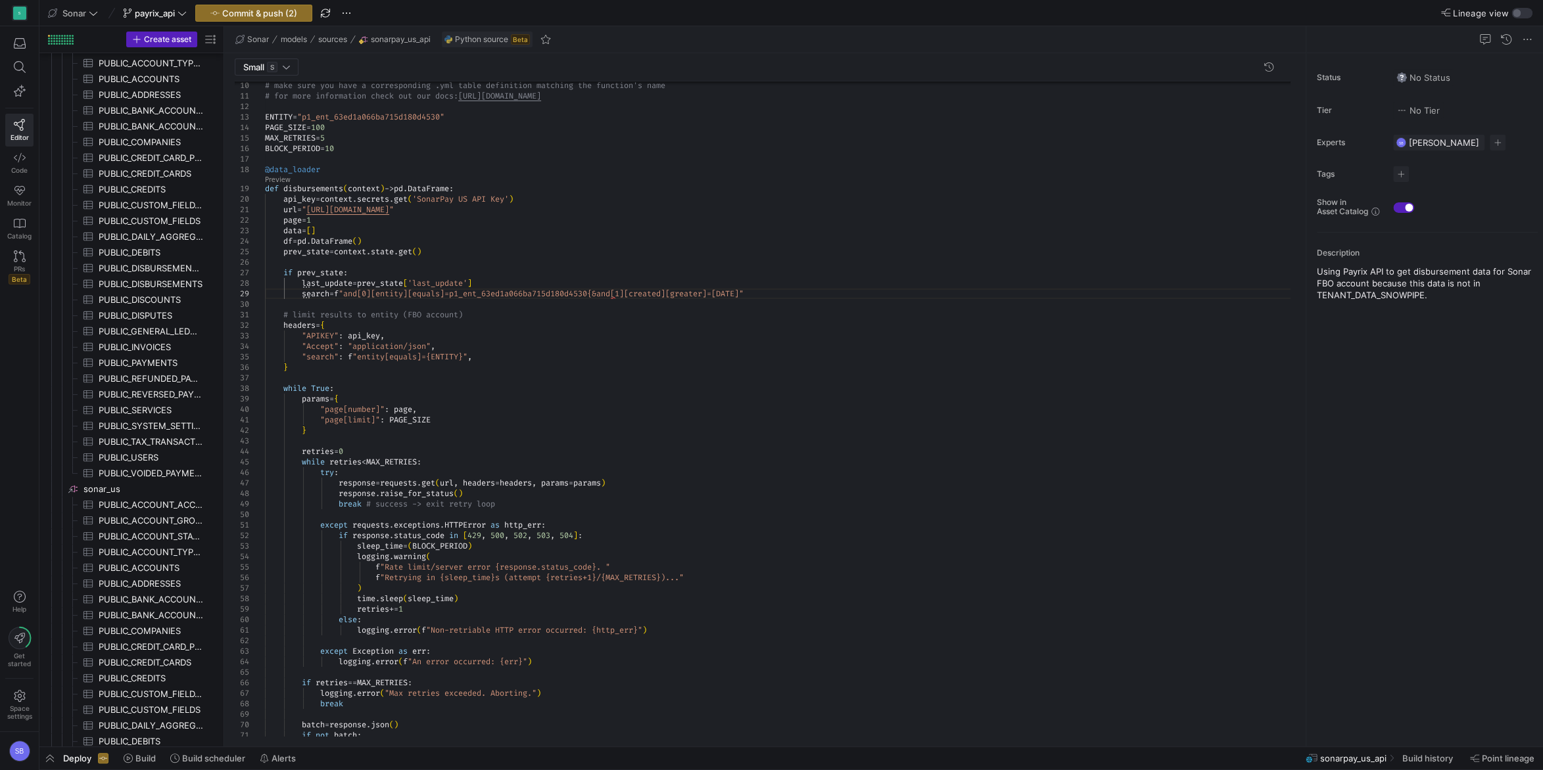
scroll to position [84, 350]
drag, startPoint x: 604, startPoint y: 291, endPoint x: 466, endPoint y: 293, distance: 138.0
click at [466, 293] on div "batch = response . json ( ) if not batch : if retries == MAX_RETRIES : logging …" at bounding box center [782, 640] width 1035 height 1330
click at [531, 275] on div "batch = response . json ( ) if not batch : if retries == MAX_RETRIES : logging …" at bounding box center [782, 640] width 1035 height 1330
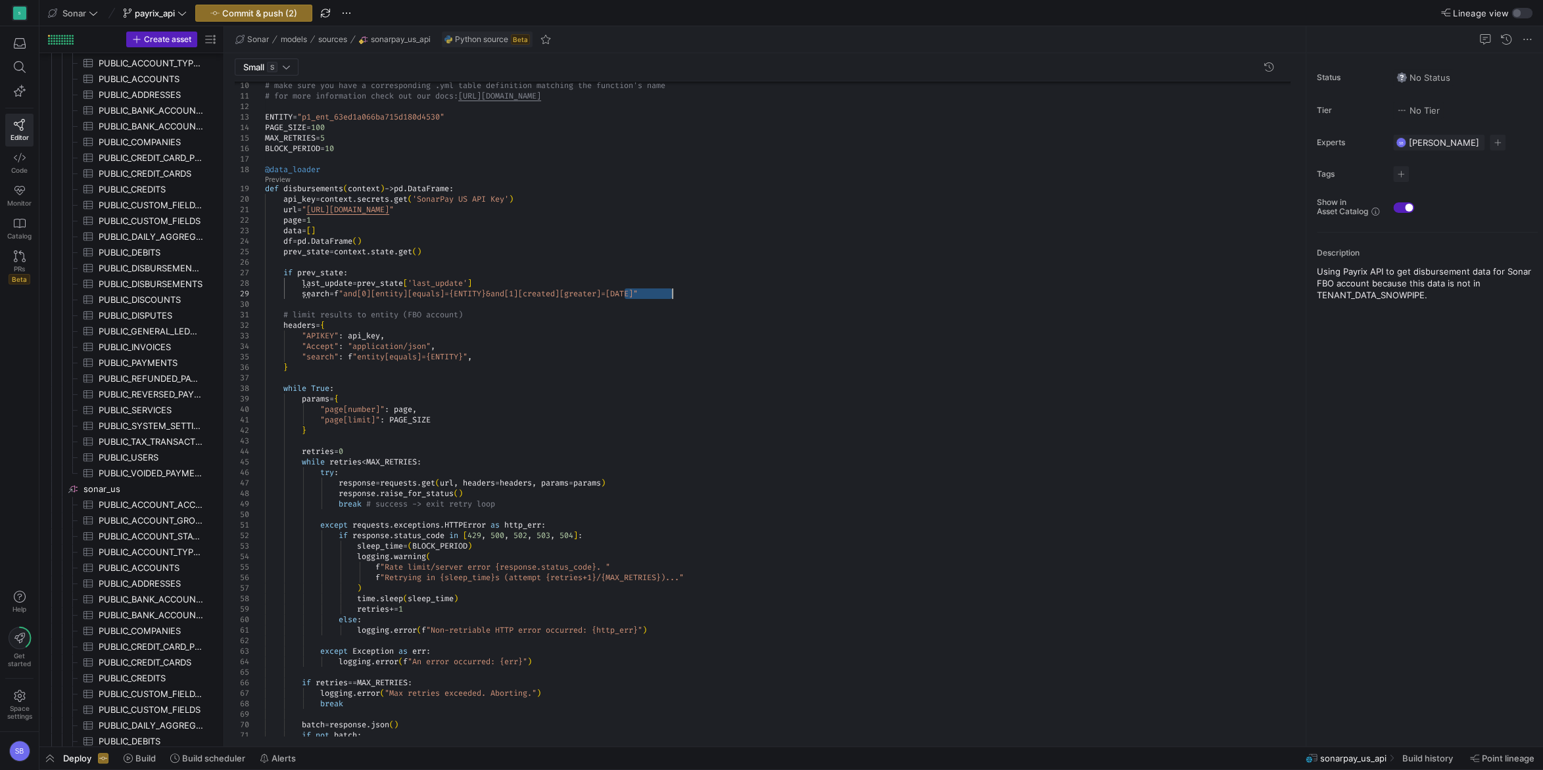
drag, startPoint x: 624, startPoint y: 292, endPoint x: 672, endPoint y: 293, distance: 48.0
click at [672, 293] on div "batch = response . json ( ) if not batch : if retries == MAX_RETRIES : logging …" at bounding box center [782, 640] width 1035 height 1330
click at [710, 219] on div "batch = response . json ( ) if not batch : if retries == MAX_RETRIES : logging …" at bounding box center [782, 640] width 1035 height 1330
click at [727, 290] on div "batch = response . json ( ) if not batch : if retries == MAX_RETRIES : logging …" at bounding box center [782, 640] width 1035 height 1330
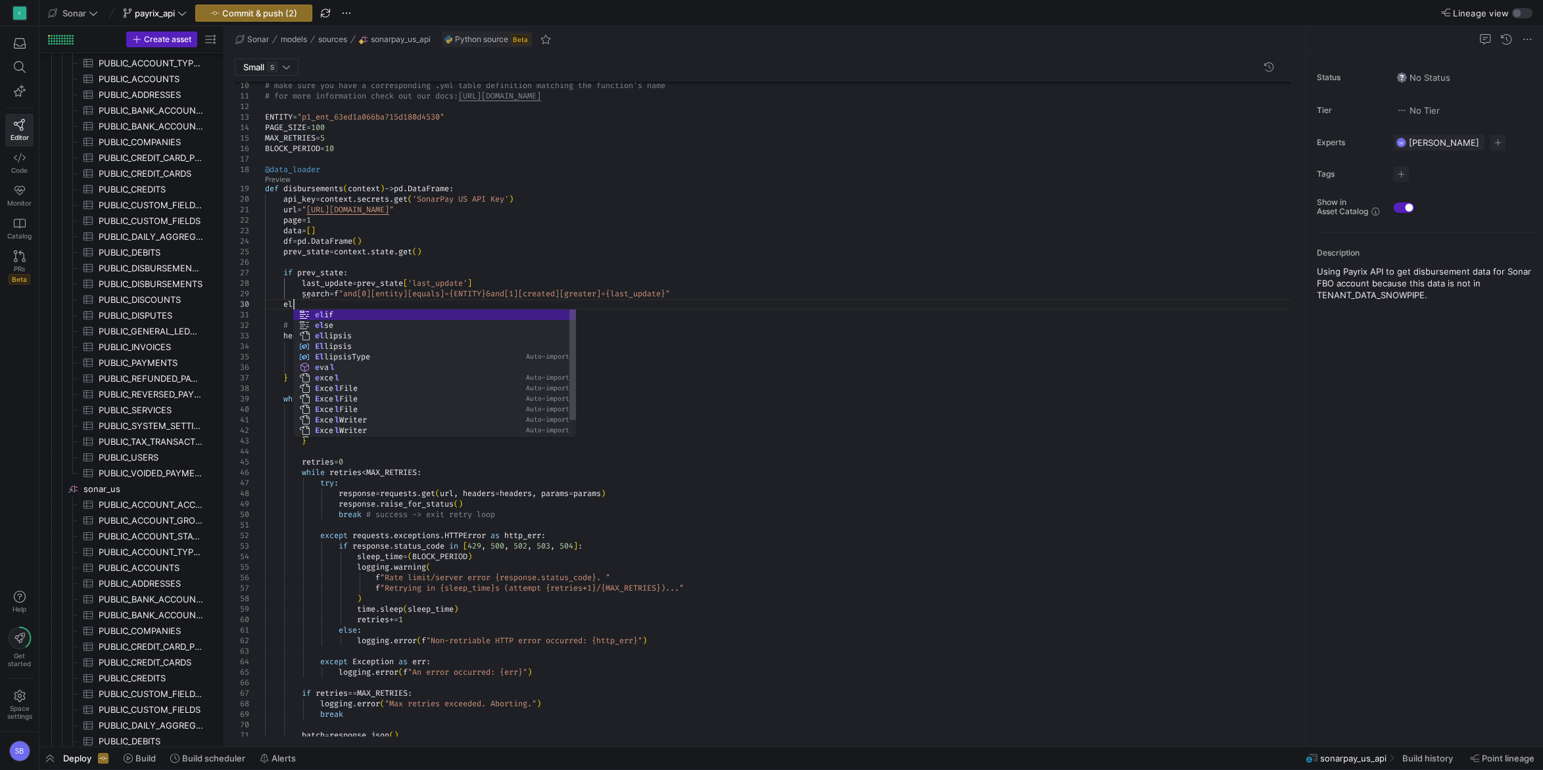
scroll to position [95, 37]
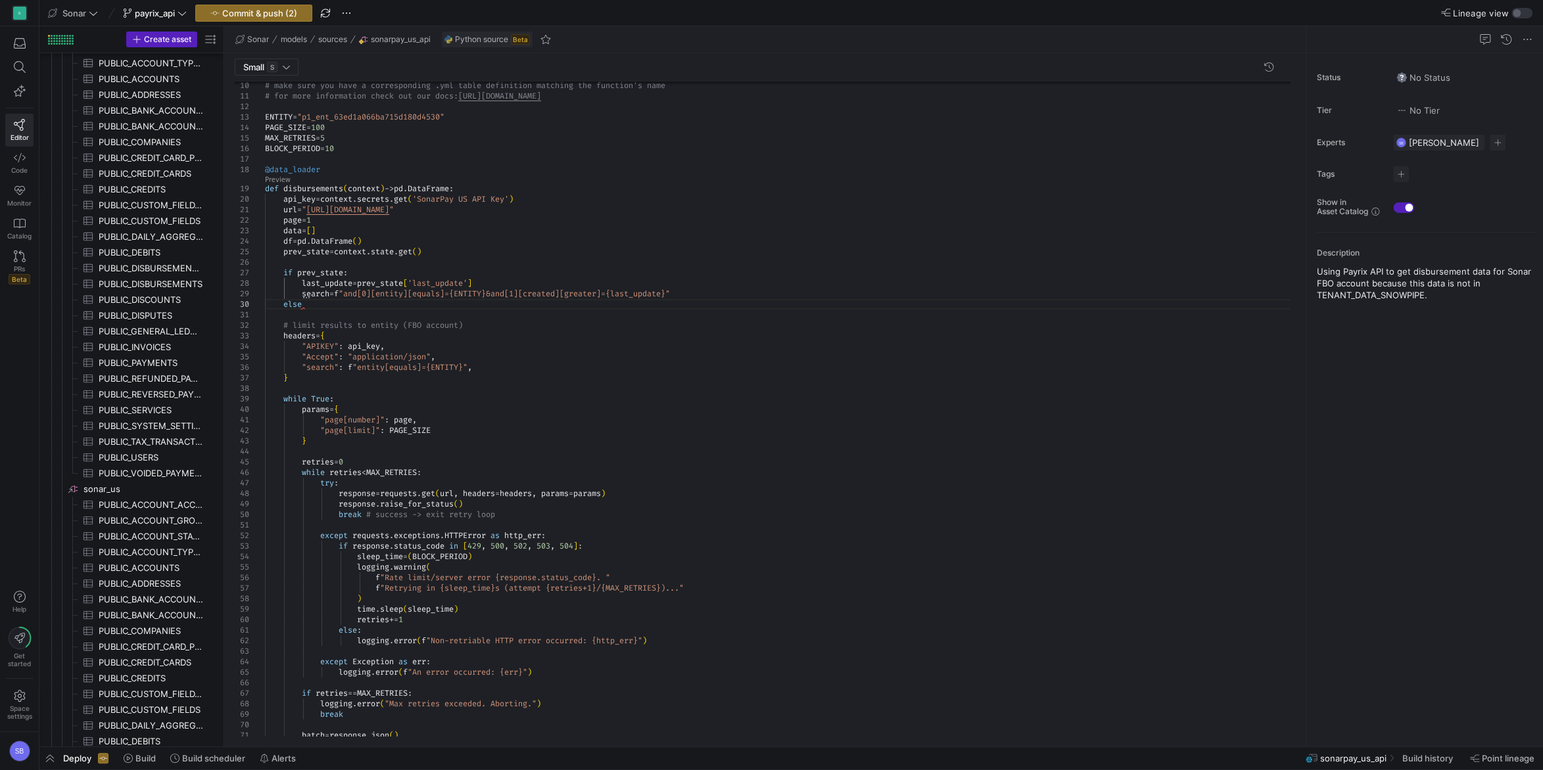
click at [326, 308] on div "batch = response . json ( ) if retries == MAX_RETRIES : logging . error ( "Max …" at bounding box center [782, 645] width 1035 height 1340
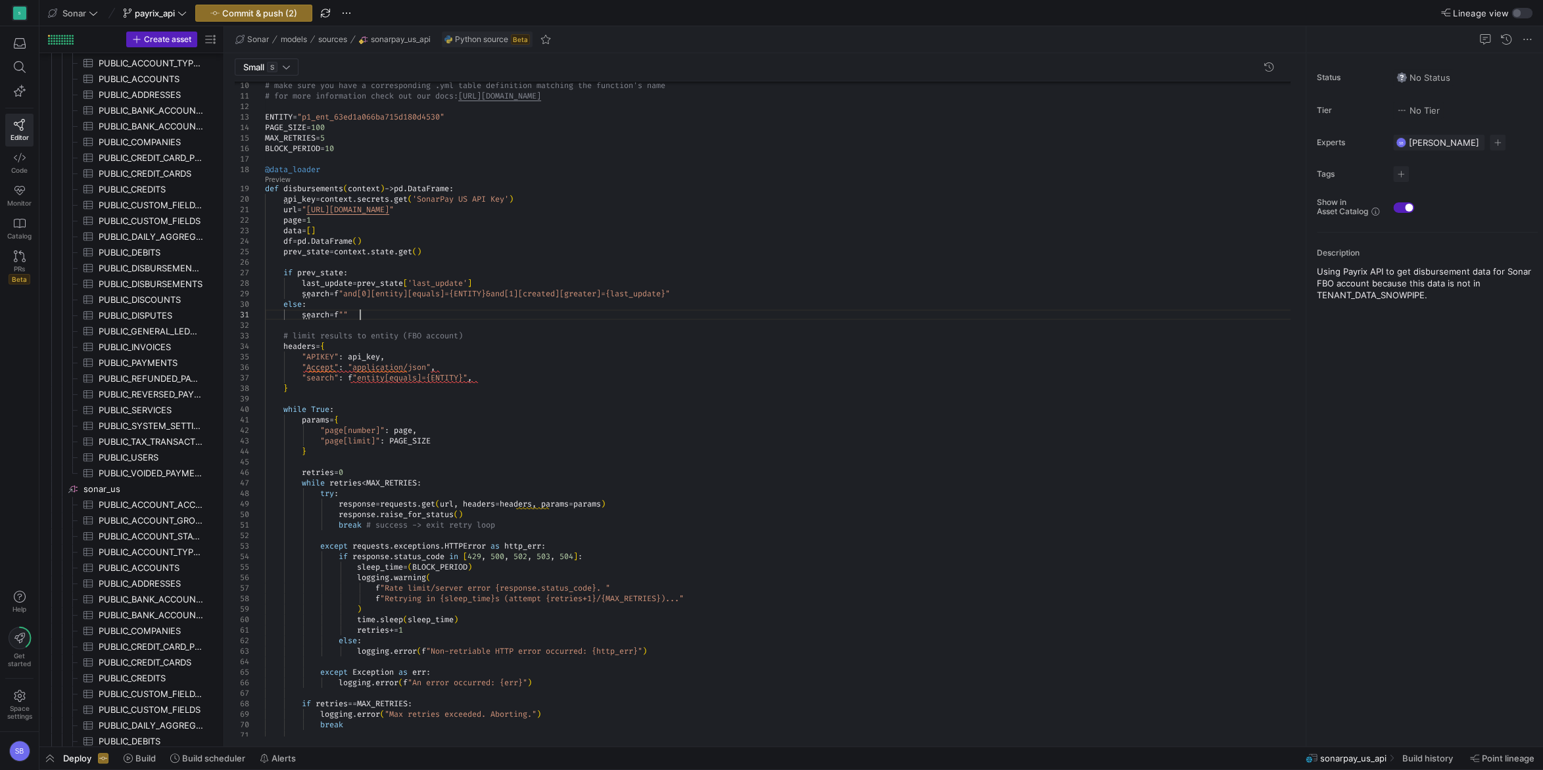
scroll to position [10, 95]
drag, startPoint x: 473, startPoint y: 375, endPoint x: 351, endPoint y: 377, distance: 121.6
click at [351, 377] on div "if retries == MAX_RETRIES : logging . error ( "Max retries exceeded. Aborting."…" at bounding box center [782, 650] width 1035 height 1351
drag, startPoint x: 360, startPoint y: 315, endPoint x: 347, endPoint y: 315, distance: 13.1
click at [347, 315] on div "if retries == MAX_RETRIES : logging . error ( "Max retries exceeded. Aborting."…" at bounding box center [782, 650] width 1035 height 1351
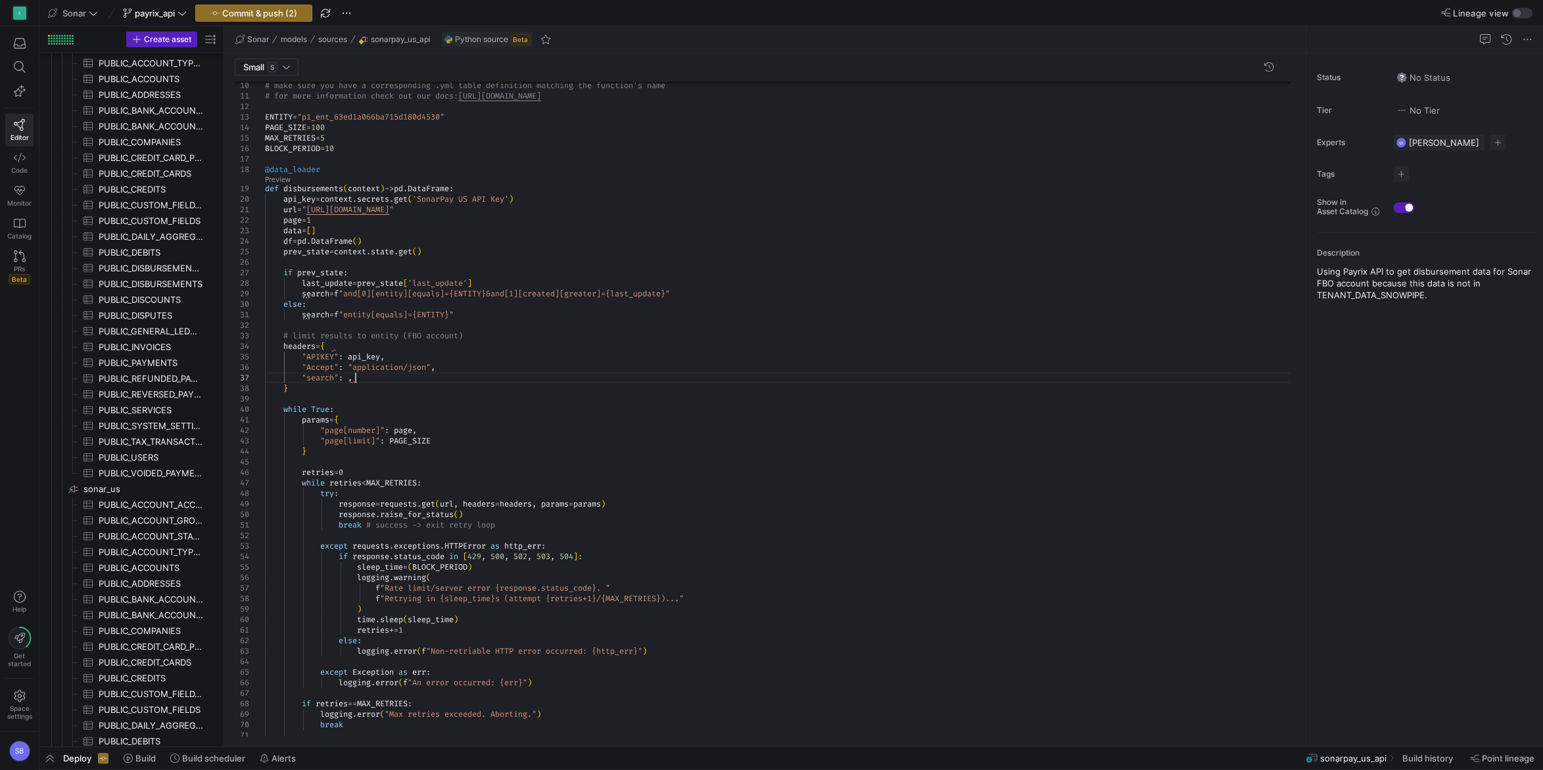
click at [365, 377] on div "if retries == MAX_RETRIES : logging . error ( "Max retries exceeded. Aborting."…" at bounding box center [782, 650] width 1035 height 1351
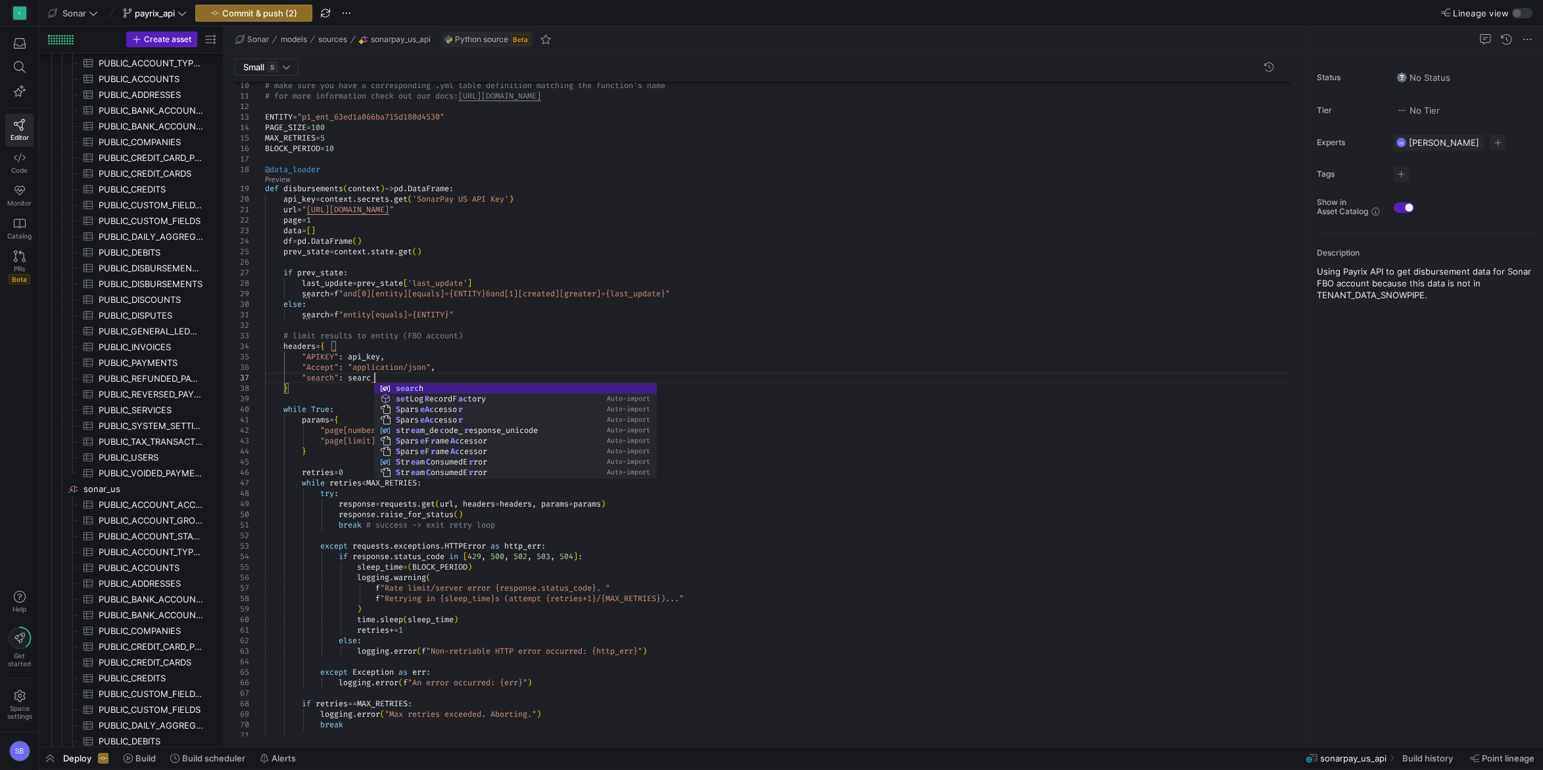
scroll to position [63, 113]
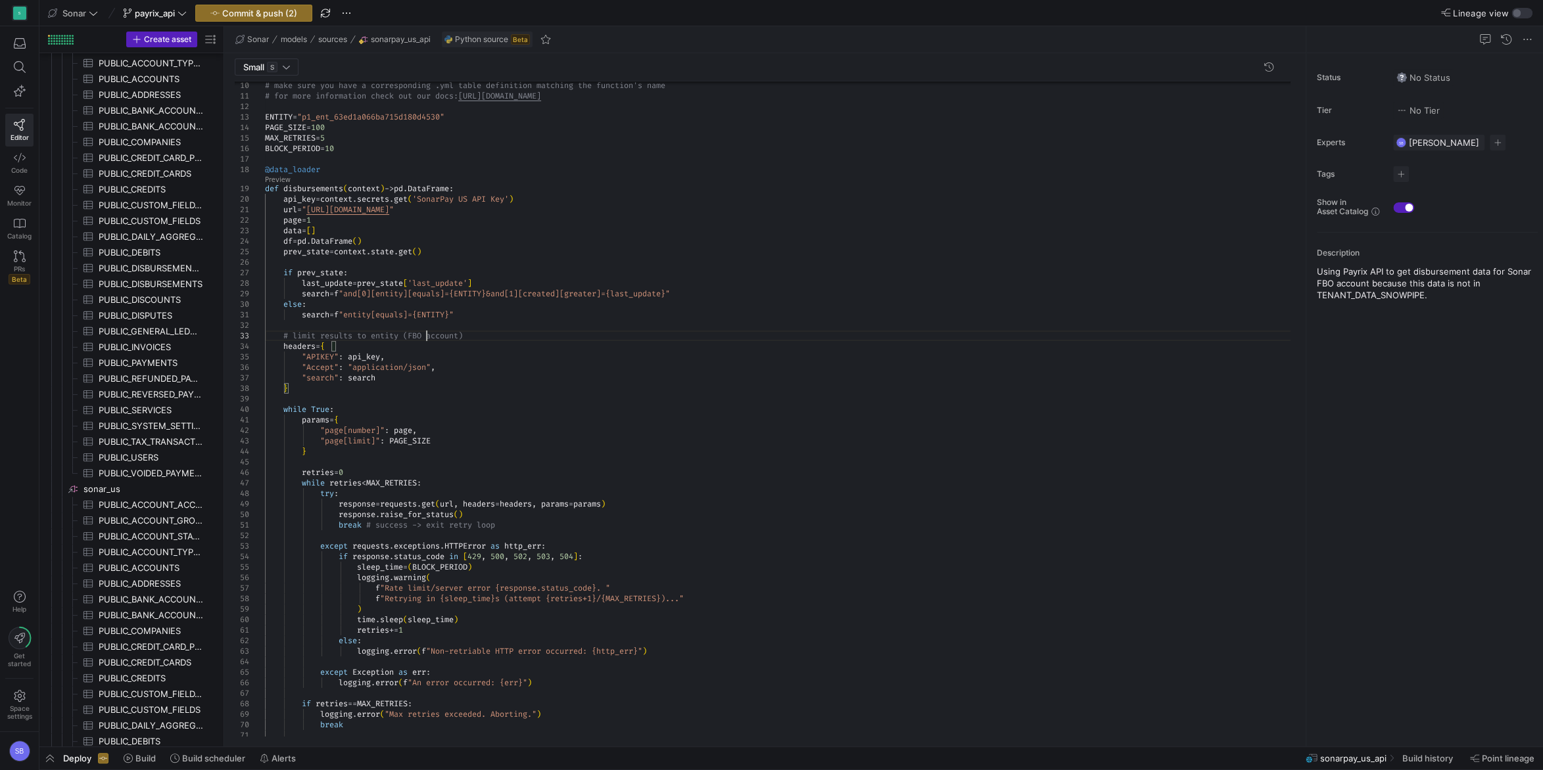
click at [427, 331] on div "if retries == MAX_RETRIES : logging . error ( "Max retries exceeded. Aborting."…" at bounding box center [782, 650] width 1035 height 1351
click at [689, 444] on div "if retries == MAX_RETRIES : logging . error ( "Max retries exceeded. Aborting."…" at bounding box center [782, 650] width 1035 height 1351
click at [568, 244] on div "if retries == MAX_RETRIES : logging . error ( "Max retries exceeded. Aborting."…" at bounding box center [782, 650] width 1035 height 1351
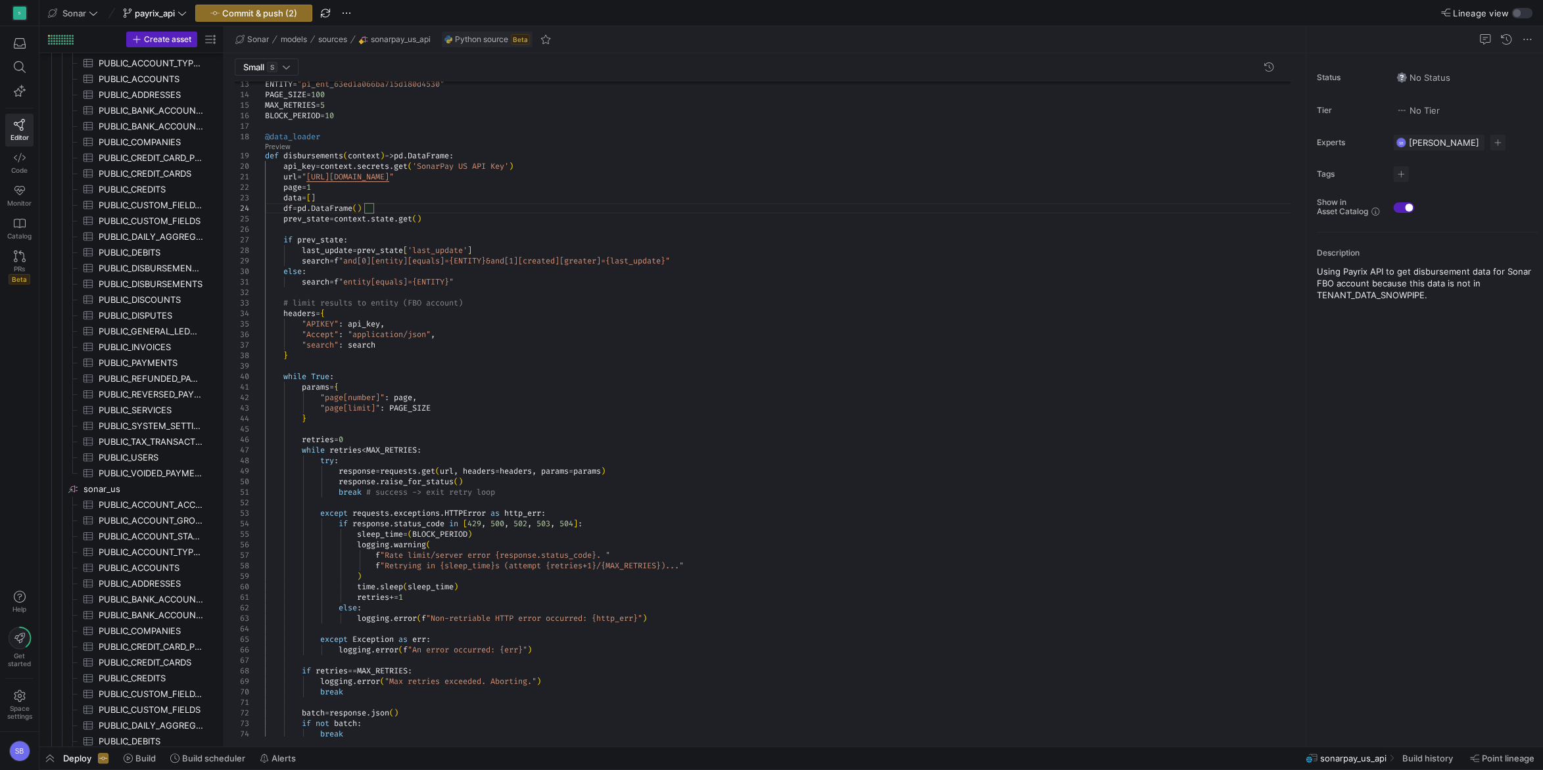
click at [634, 341] on div "else : ) time . sleep ( sleep_time ) retries += 1 sleep_time = ( BLOCK_PERIOD )…" at bounding box center [782, 617] width 1035 height 1351
click at [632, 292] on div "else : ) time . sleep ( sleep_time ) retries += 1 sleep_time = ( BLOCK_PERIOD )…" at bounding box center [782, 617] width 1035 height 1351
drag, startPoint x: 471, startPoint y: 302, endPoint x: 189, endPoint y: 298, distance: 282.0
click at [265, 298] on div "else : ) time . sleep ( sleep_time ) retries += 1 sleep_time = ( BLOCK_PERIOD )…" at bounding box center [782, 617] width 1035 height 1351
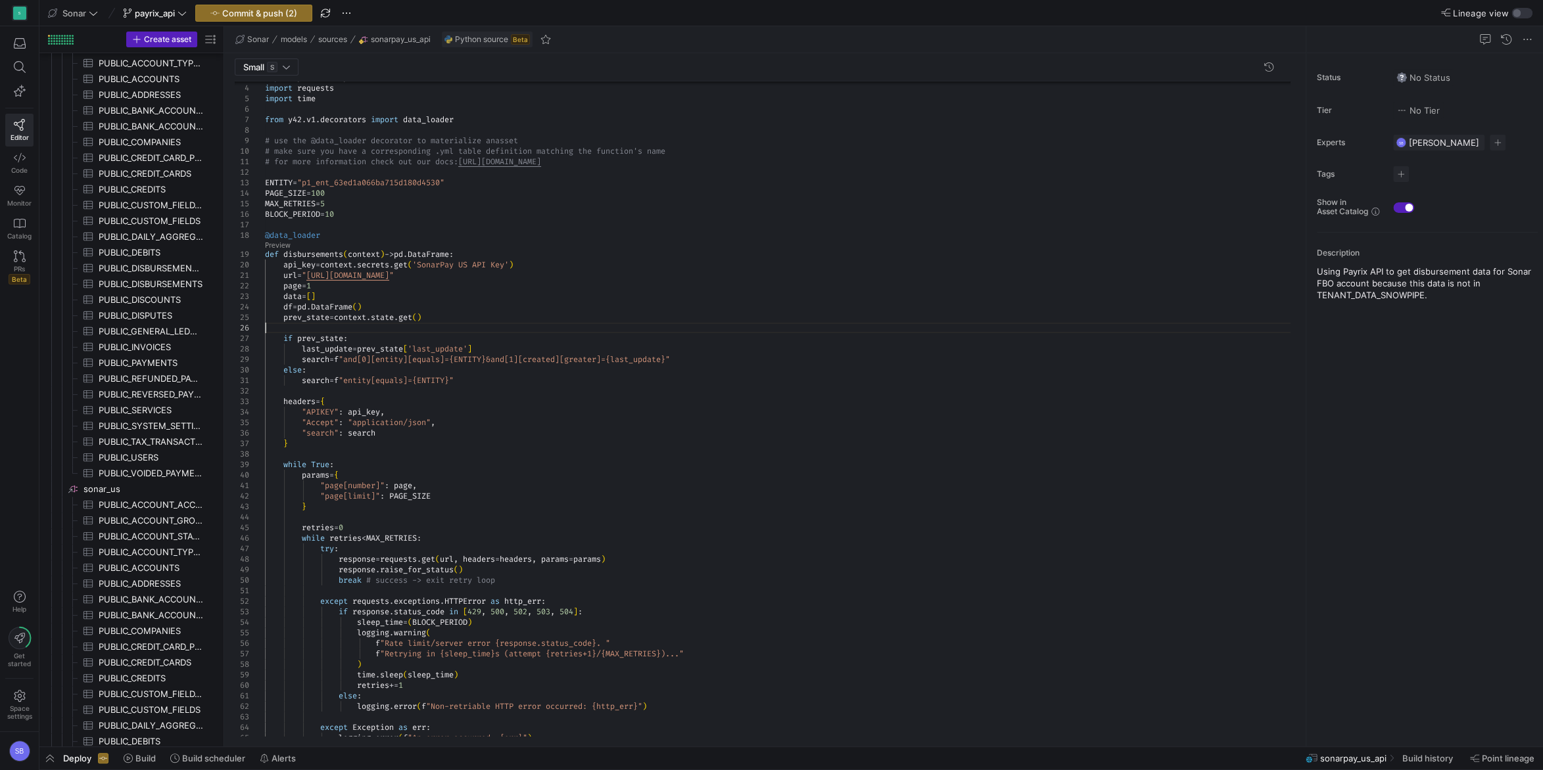
click at [365, 327] on div "else : ) time . sleep ( sleep_time ) retries += 1 sleep_time = ( BLOCK_PERIOD )…" at bounding box center [782, 711] width 1035 height 1340
click at [620, 299] on div "else : ) time . sleep ( sleep_time ) retries += 1 sleep_time = ( BLOCK_PERIOD )…" at bounding box center [782, 711] width 1035 height 1340
click at [657, 275] on div "else : ) time . sleep ( sleep_time ) retries += 1 sleep_time = ( BLOCK_PERIOD )…" at bounding box center [782, 711] width 1035 height 1340
click at [317, 172] on div "else : ) time . sleep ( sleep_time ) retries += 1 sleep_time = ( BLOCK_PERIOD )…" at bounding box center [782, 711] width 1035 height 1340
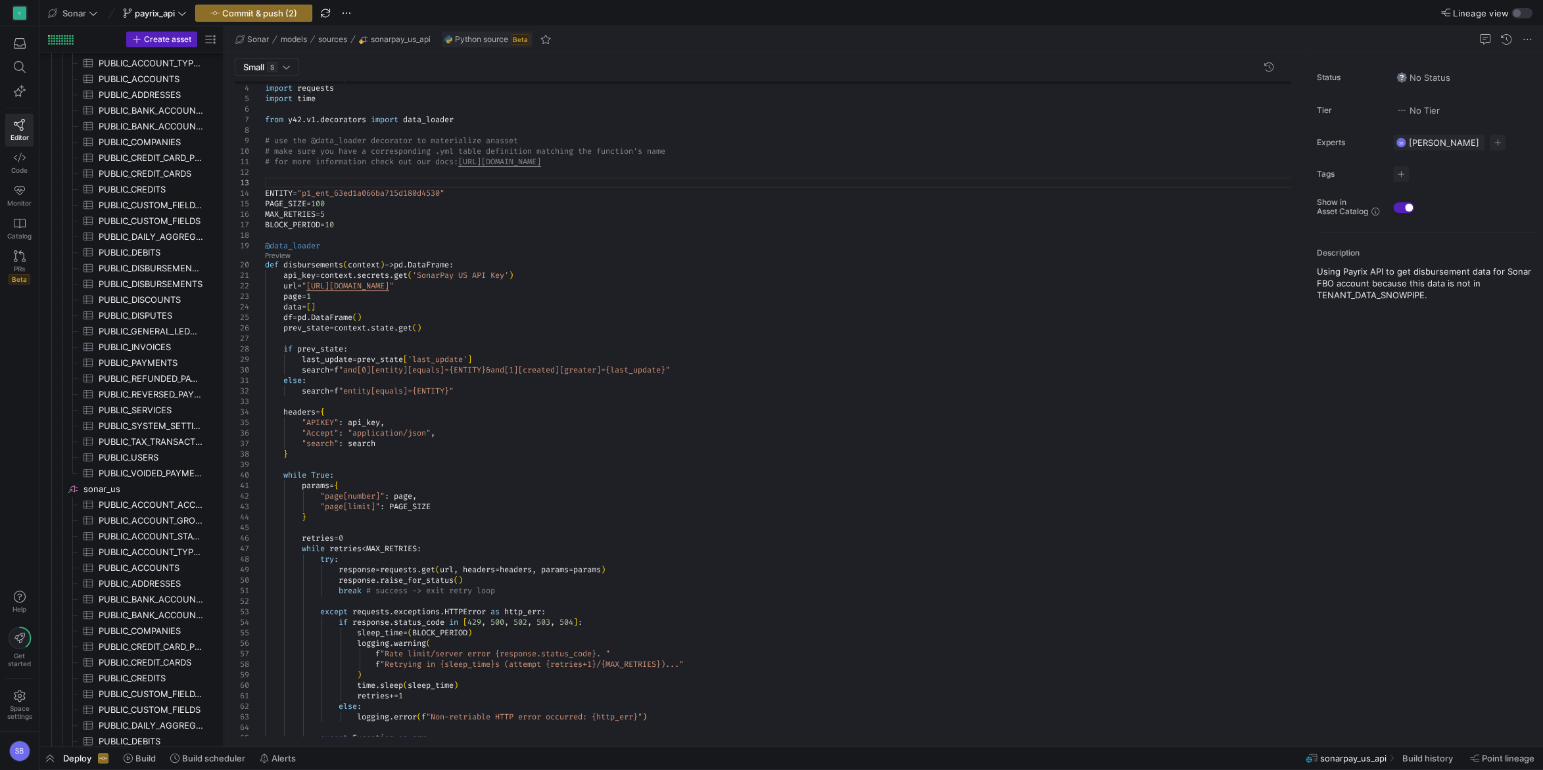
scroll to position [31, 5]
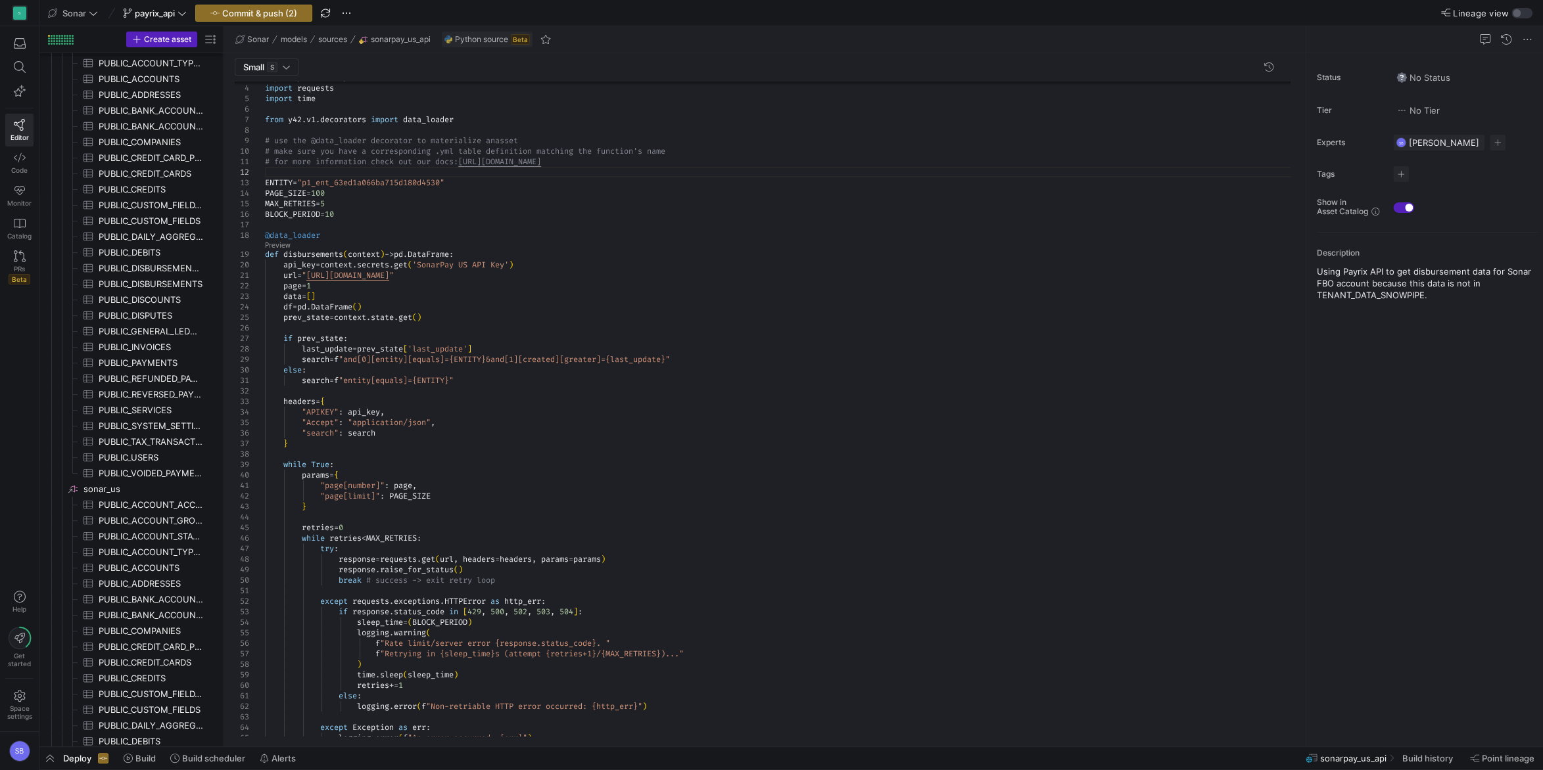
click at [478, 181] on div "else : ) time . sleep ( sleep_time ) retries += 1 sleep_time = ( BLOCK_PERIOD )…" at bounding box center [782, 711] width 1035 height 1340
click at [503, 204] on div "else : ) time . sleep ( sleep_time ) retries += 1 sleep_time = ( BLOCK_PERIOD )…" at bounding box center [782, 711] width 1035 height 1340
click at [565, 345] on div "else : ) time . sleep ( sleep_time ) retries += 1 sleep_time = ( BLOCK_PERIOD )…" at bounding box center [782, 711] width 1035 height 1340
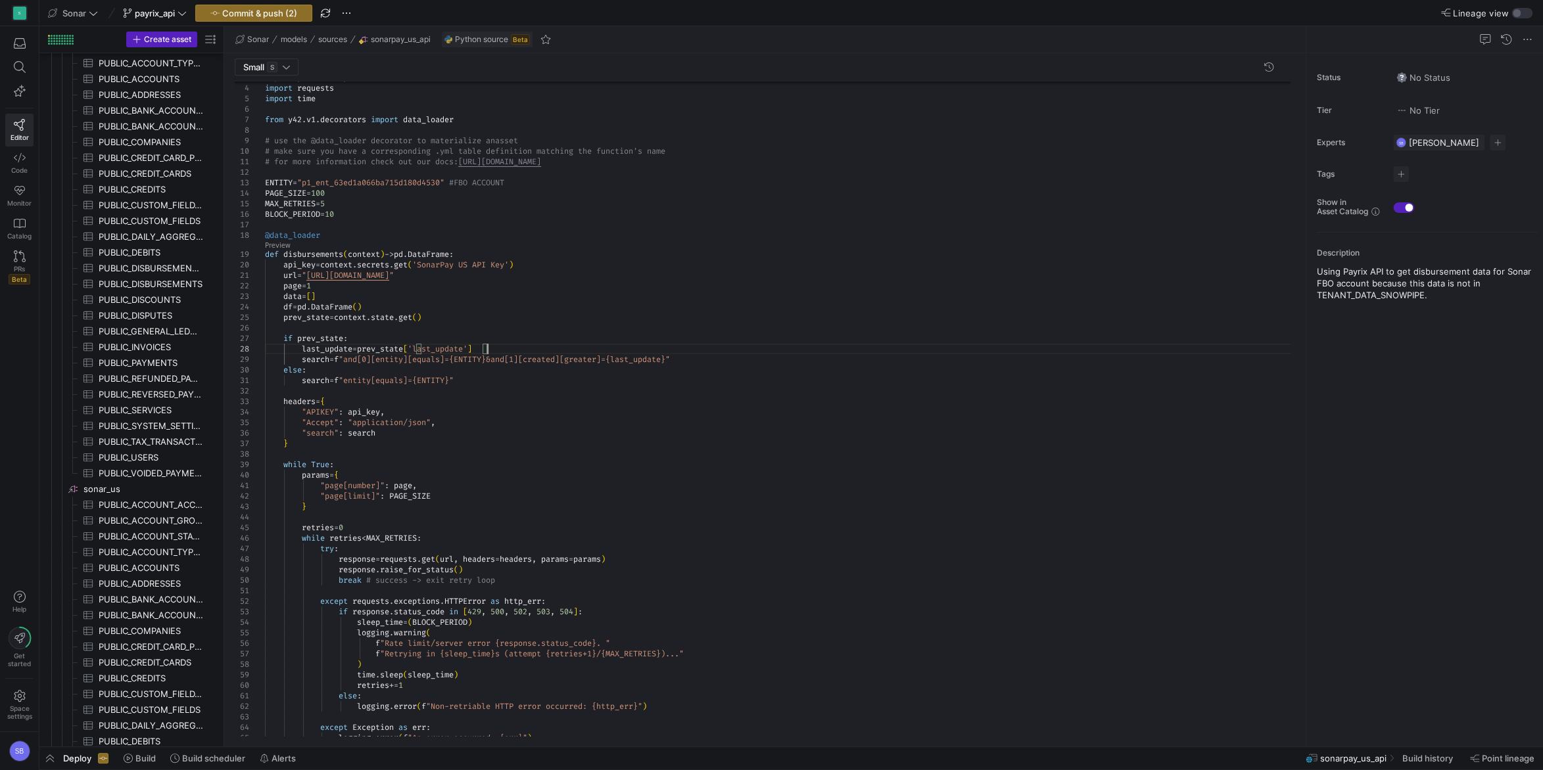
click at [555, 421] on div "else : ) time . sleep ( sleep_time ) retries += 1 sleep_time = ( BLOCK_PERIOD )…" at bounding box center [782, 711] width 1035 height 1340
click at [496, 181] on div "else : ) time . sleep ( sleep_time ) retries += 1 sleep_time = ( BLOCK_PERIOD )…" at bounding box center [782, 711] width 1035 height 1340
click at [472, 183] on div "else : ) time . sleep ( sleep_time ) retries += 1 sleep_time = ( BLOCK_PERIOD )…" at bounding box center [782, 711] width 1035 height 1340
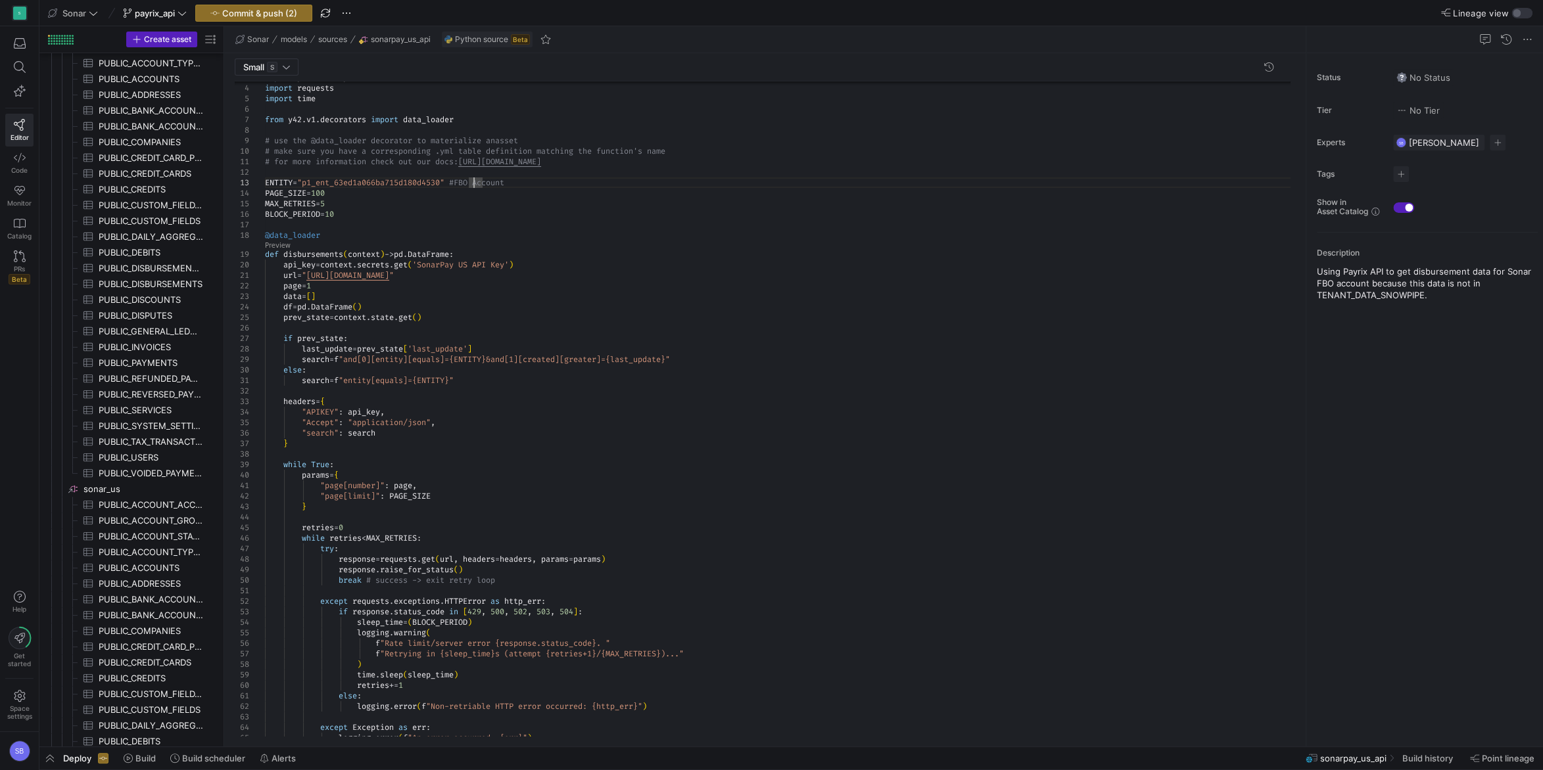
click at [470, 183] on div "else : ) time . sleep ( sleep_time ) retries += 1 sleep_time = ( BLOCK_PERIOD )…" at bounding box center [782, 711] width 1035 height 1340
click at [576, 179] on div "else : ) time . sleep ( sleep_time ) retries += 1 sleep_time = ( BLOCK_PERIOD )…" at bounding box center [782, 711] width 1035 height 1340
click at [585, 315] on div "else : ) time . sleep ( sleep_time ) retries += 1 sleep_time = ( BLOCK_PERIOD )…" at bounding box center [782, 711] width 1035 height 1340
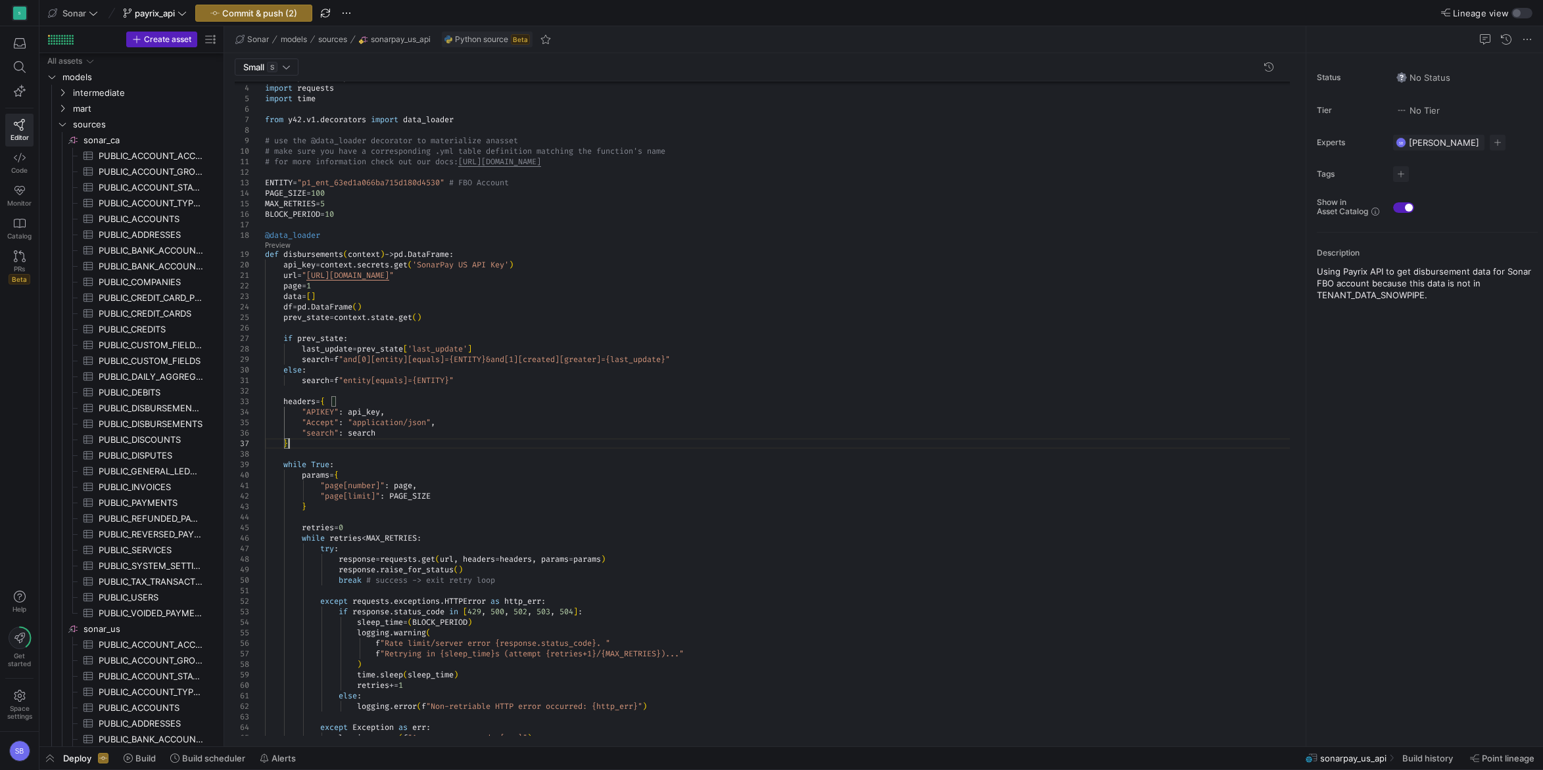
click at [586, 445] on div "else : ) time . sleep ( sleep_time ) retries += 1 sleep_time = ( BLOCK_PERIOD )…" at bounding box center [782, 711] width 1035 height 1340
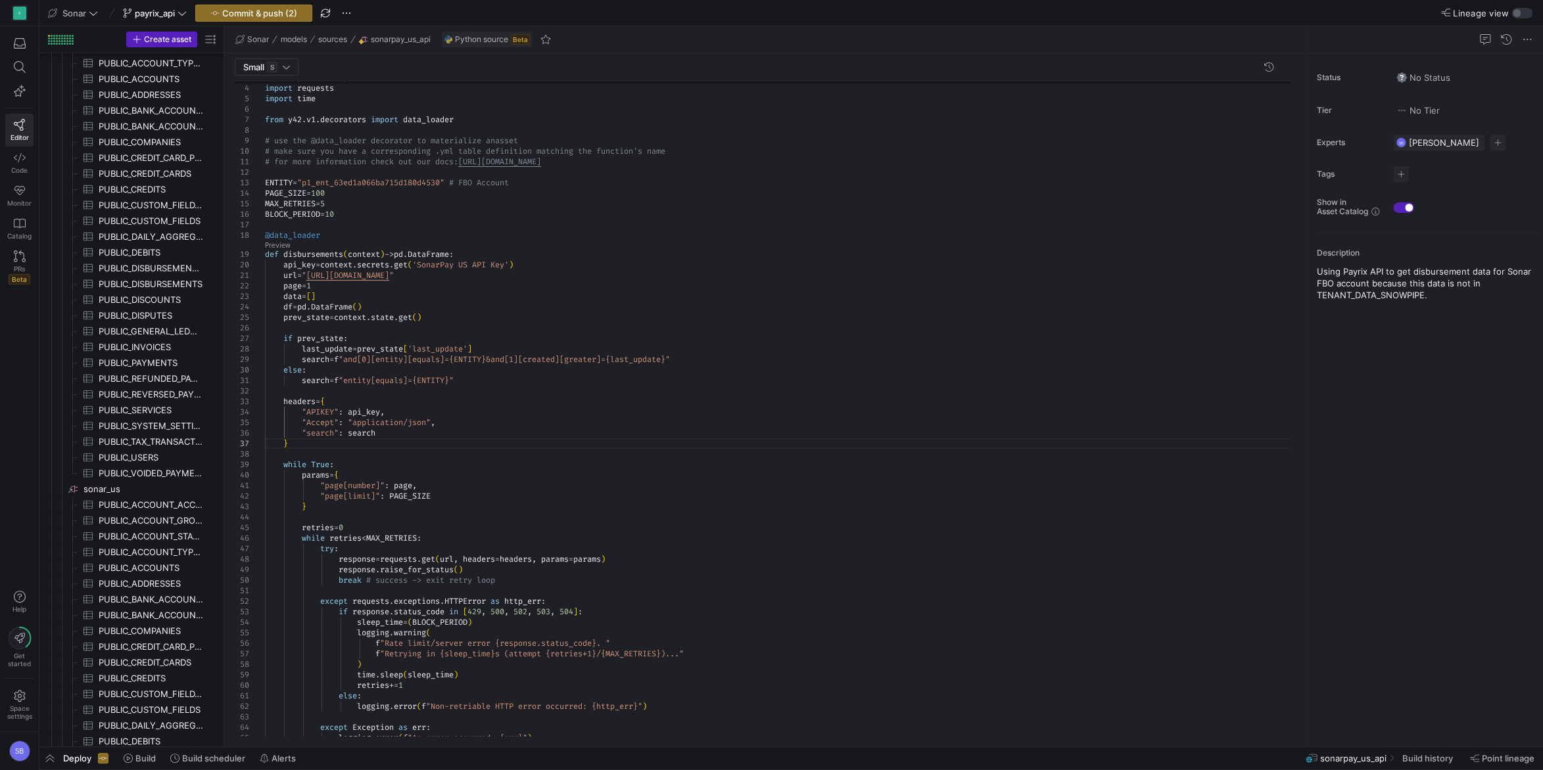
click at [373, 306] on div "else : ) time . sleep ( sleep_time ) retries += 1 sleep_time = ( BLOCK_PERIOD )…" at bounding box center [782, 711] width 1035 height 1340
click at [505, 380] on div "else : ) time . sleep ( sleep_time ) retries += 1 sleep_time = ( BLOCK_PERIOD )…" at bounding box center [782, 711] width 1035 height 1340
click at [500, 371] on div "else : ) time . sleep ( sleep_time ) retries += 1 sleep_time = ( BLOCK_PERIOD )…" at bounding box center [782, 711] width 1035 height 1340
click at [499, 321] on div "else : ) time . sleep ( sleep_time ) retries += 1 sleep_time = ( BLOCK_PERIOD )…" at bounding box center [782, 711] width 1035 height 1340
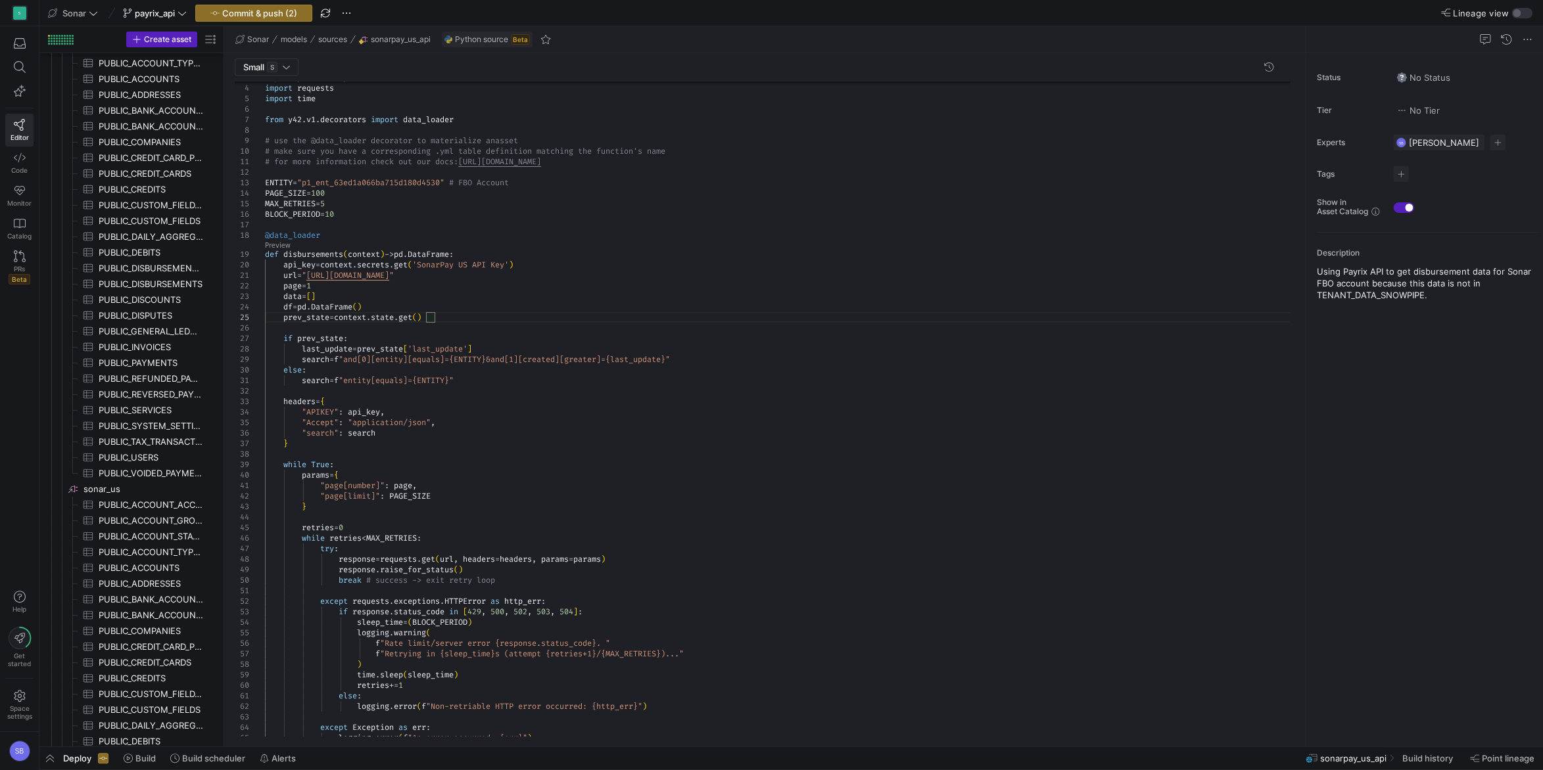
click at [634, 380] on div "else : ) time . sleep ( sleep_time ) retries += 1 sleep_time = ( BLOCK_PERIOD )…" at bounding box center [782, 711] width 1035 height 1340
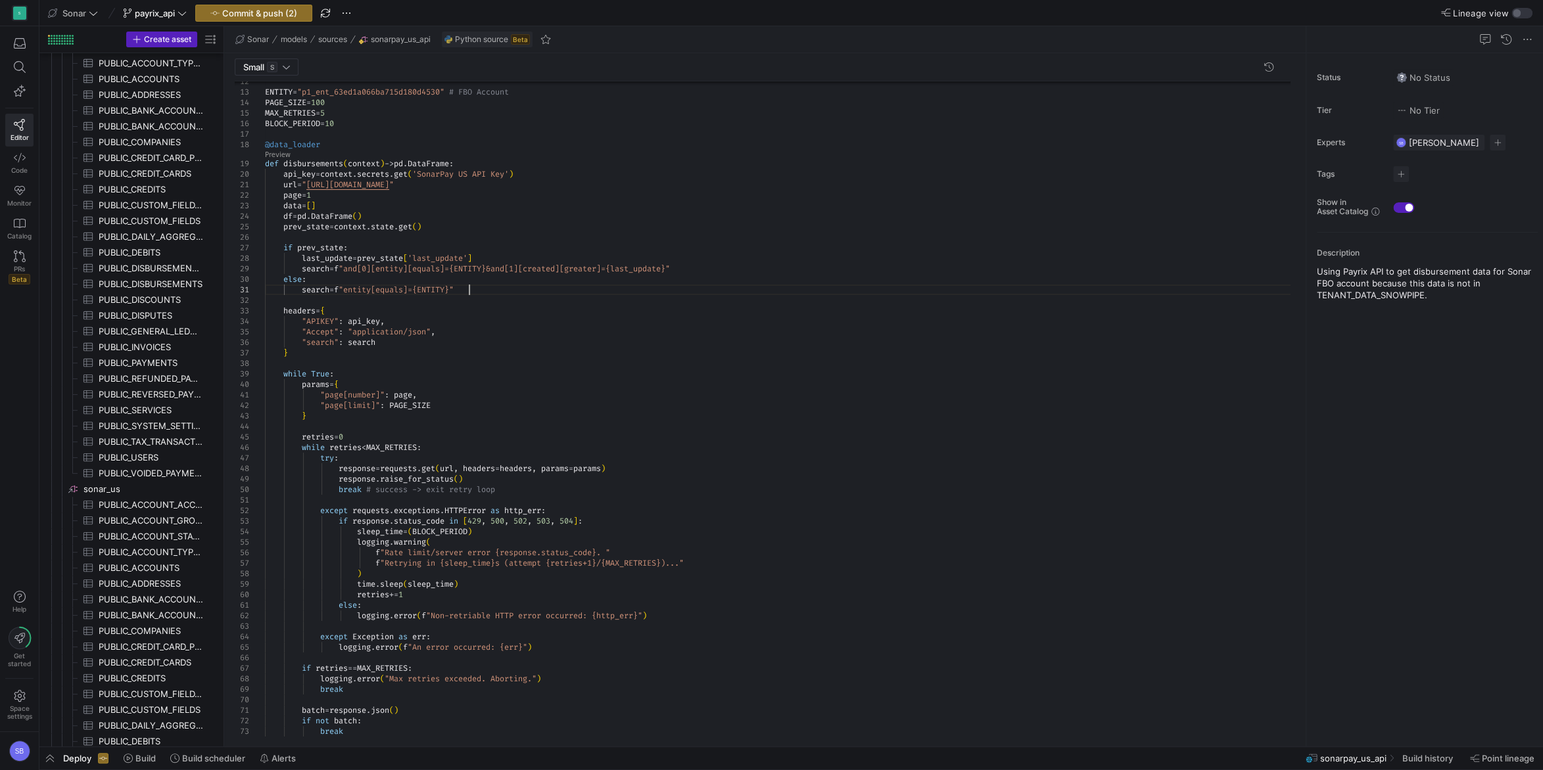
click at [367, 120] on div "else : ) time . sleep ( sleep_time ) retries += 1 sleep_time = ( BLOCK_PERIOD )…" at bounding box center [782, 620] width 1035 height 1340
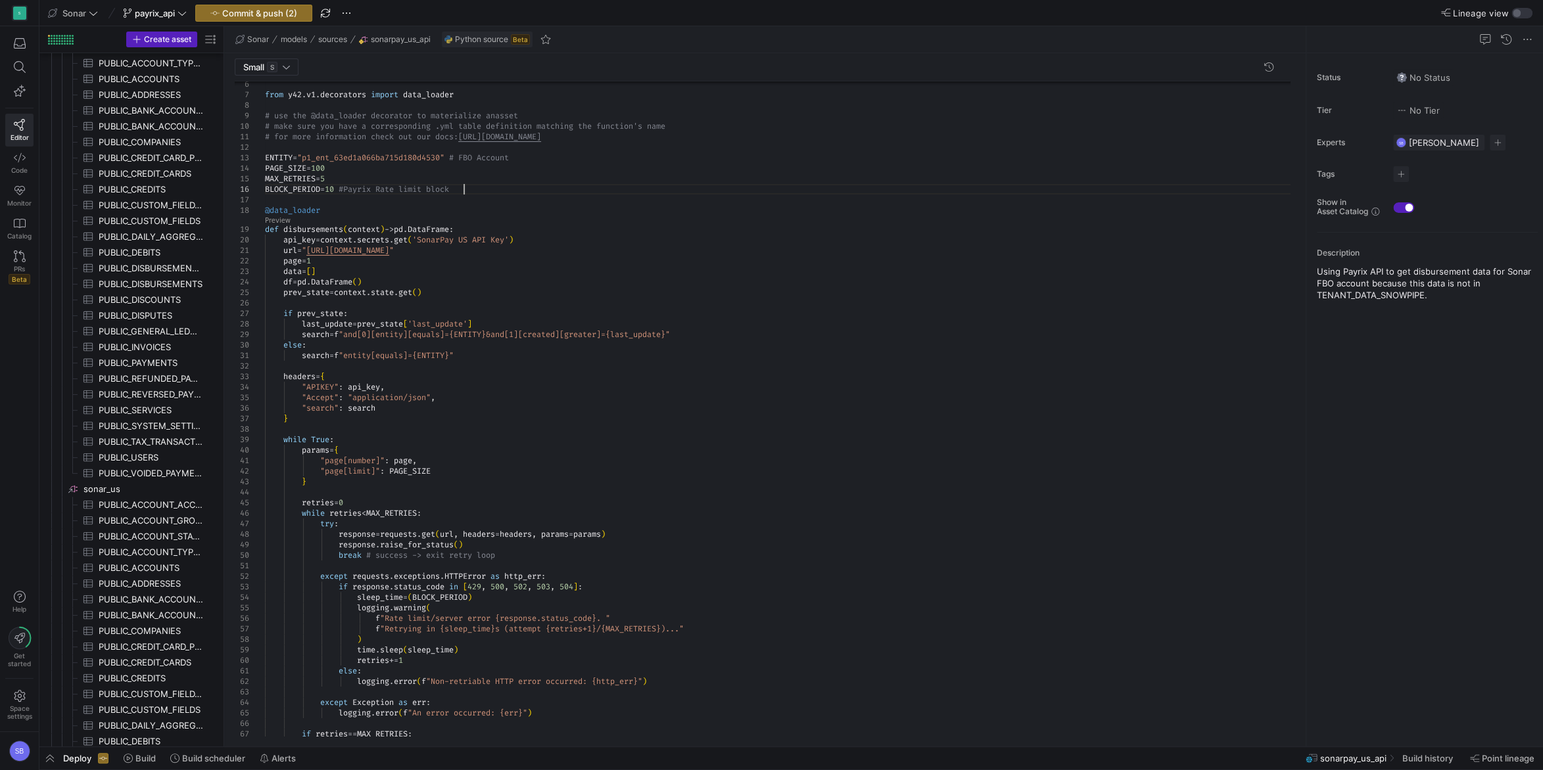
scroll to position [53, 203]
click at [356, 187] on div "else : ) time . sleep ( sleep_time ) retries += 1 sleep_time = ( BLOCK_PERIOD )…" at bounding box center [782, 686] width 1035 height 1340
click at [498, 187] on div "else : ) time . sleep ( sleep_time ) retries += 1 sleep_time = ( BLOCK_PERIOD )…" at bounding box center [782, 686] width 1035 height 1340
click at [501, 176] on div "else : ) time . sleep ( sleep_time ) retries += 1 sleep_time = ( BLOCK_PERIOD )…" at bounding box center [782, 686] width 1035 height 1340
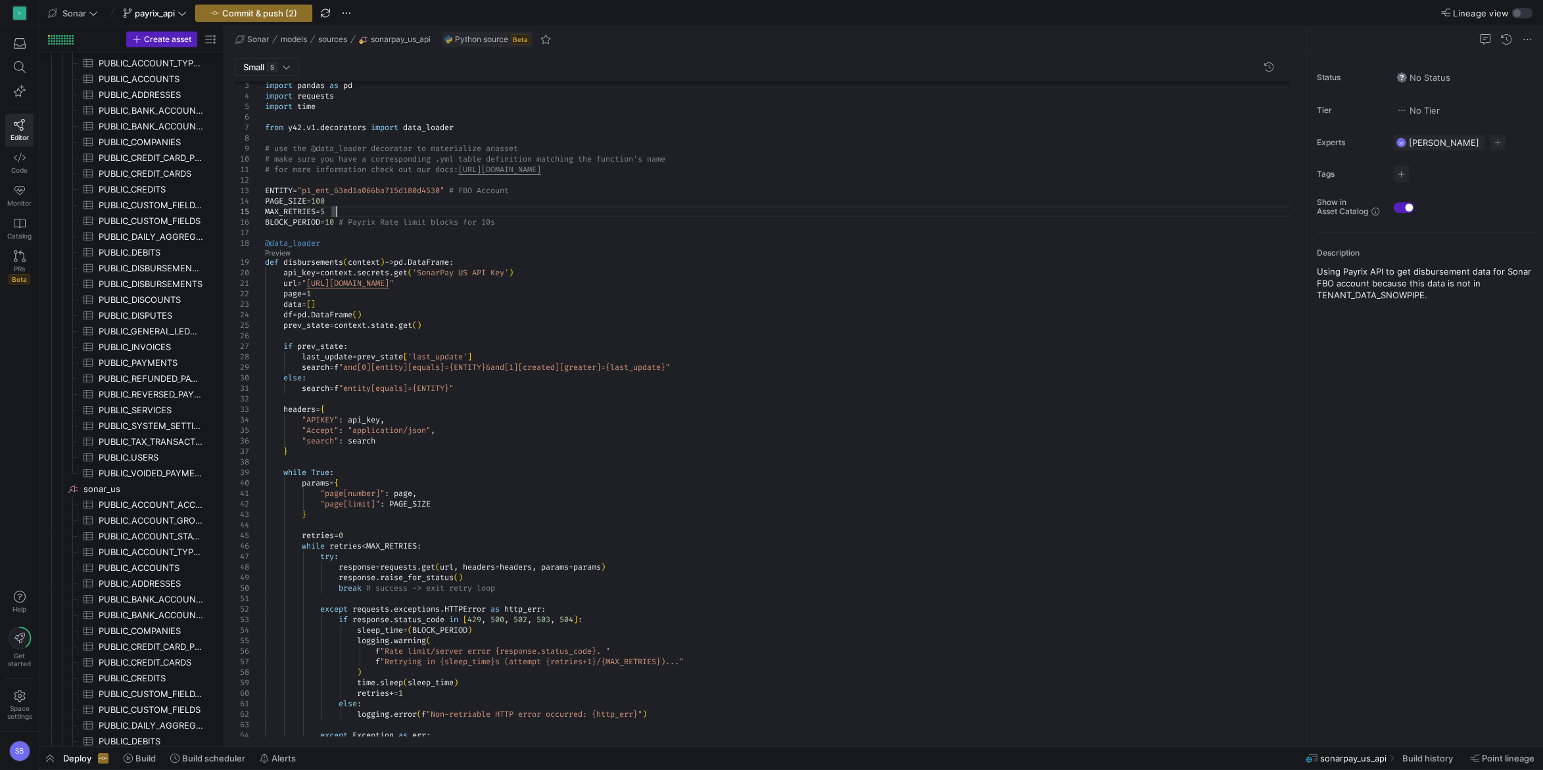
click at [371, 202] on div "else : ) time . sleep ( sleep_time ) retries += 1 sleep_time = ( BLOCK_PERIOD )…" at bounding box center [782, 719] width 1035 height 1340
click at [467, 202] on div "else : ) time . sleep ( sleep_time ) retries += 1 sleep_time = ( BLOCK_PERIOD )…" at bounding box center [782, 719] width 1035 height 1340
click at [353, 194] on div "else : ) time . sleep ( sleep_time ) retries += 1 sleep_time = ( BLOCK_PERIOD )…" at bounding box center [782, 719] width 1035 height 1340
click at [355, 199] on div "else : ) time . sleep ( sleep_time ) retries += 1 sleep_time = ( BLOCK_PERIOD )…" at bounding box center [782, 719] width 1035 height 1340
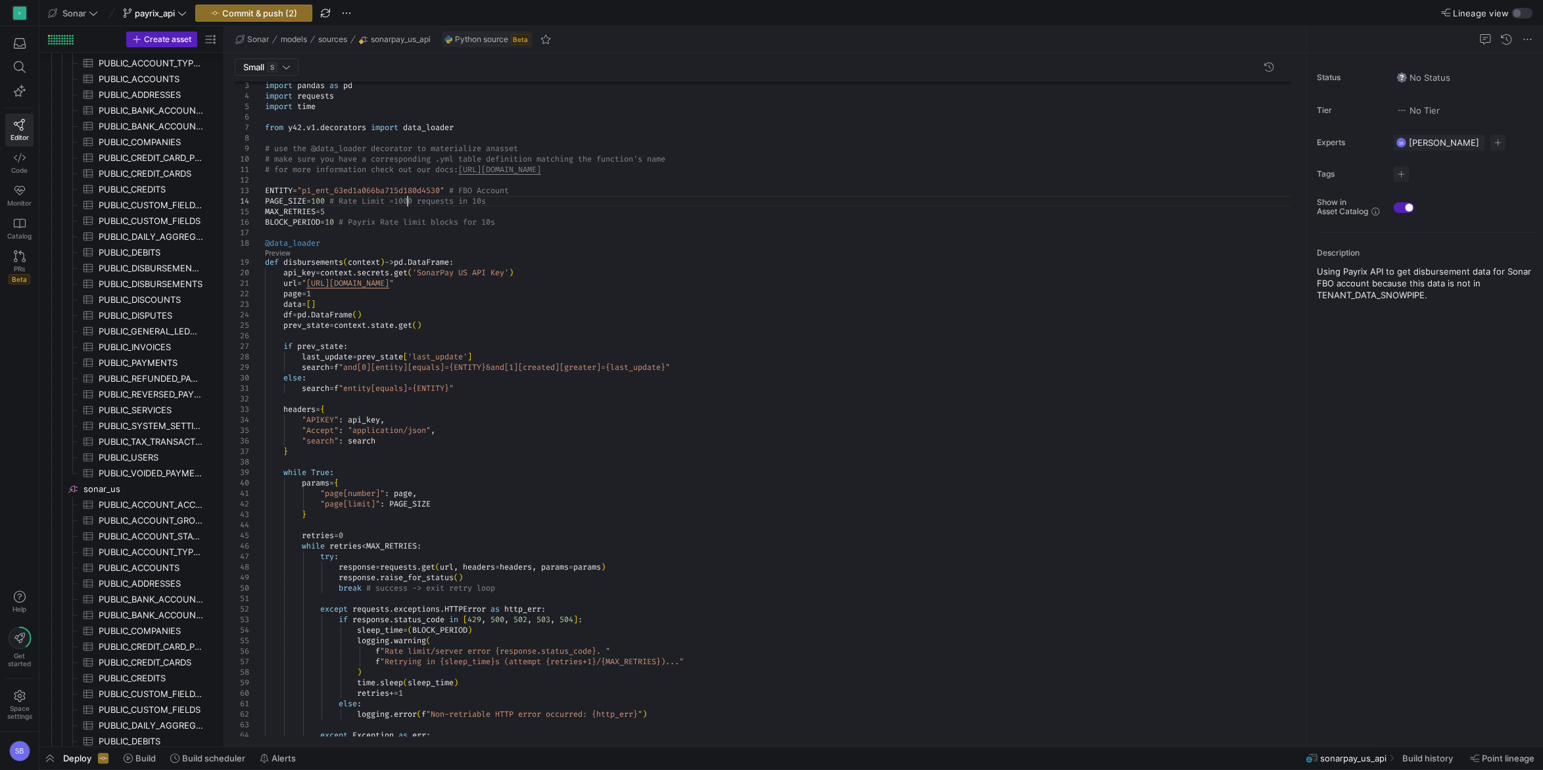
scroll to position [41, 147]
drag, startPoint x: 340, startPoint y: 199, endPoint x: 508, endPoint y: 199, distance: 168.3
click at [508, 199] on div "else : ) time . sleep ( sleep_time ) retries += 1 sleep_time = ( BLOCK_PERIOD )…" at bounding box center [782, 719] width 1035 height 1340
click at [349, 221] on div "else : ) time . sleep ( sleep_time ) retries += 1 sleep_time = ( BLOCK_PERIOD )…" at bounding box center [782, 719] width 1035 height 1340
click at [484, 208] on div "else : ) time . sleep ( sleep_time ) retries += 1 sleep_time = ( BLOCK_PERIOD )…" at bounding box center [782, 719] width 1035 height 1340
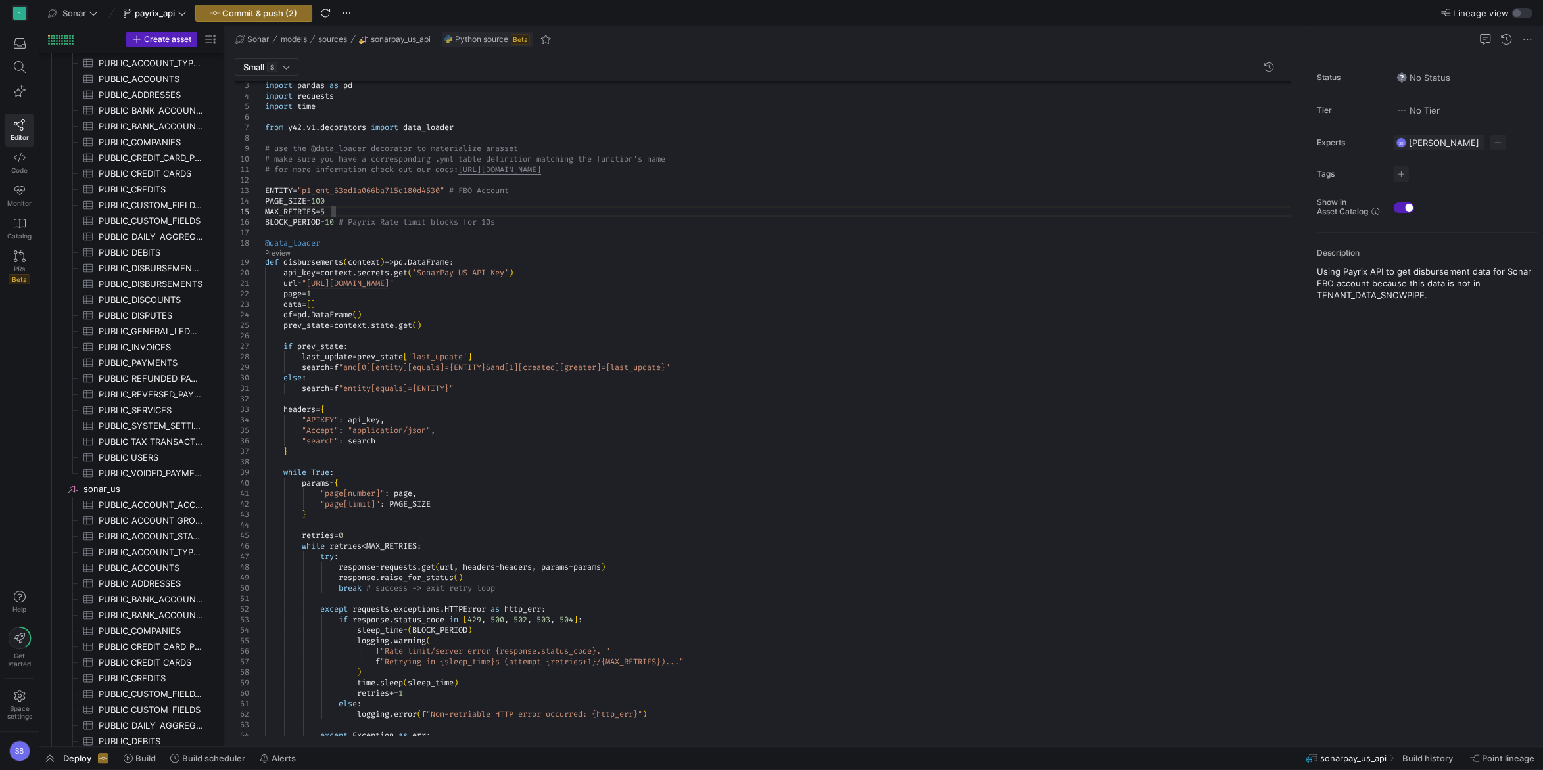
click at [534, 195] on div "else : ) time . sleep ( sleep_time ) retries += 1 sleep_time = ( BLOCK_PERIOD )…" at bounding box center [782, 719] width 1035 height 1340
click at [439, 199] on div "else : ) time . sleep ( sleep_time ) retries += 1 sleep_time = ( BLOCK_PERIOD )…" at bounding box center [782, 719] width 1035 height 1340
click at [454, 259] on div "else : ) time . sleep ( sleep_time ) retries += 1 sleep_time = ( BLOCK_PERIOD )…" at bounding box center [782, 719] width 1035 height 1340
click at [508, 198] on div "else : ) time . sleep ( sleep_time ) retries += 1 sleep_time = ( BLOCK_PERIOD )…" at bounding box center [782, 719] width 1035 height 1340
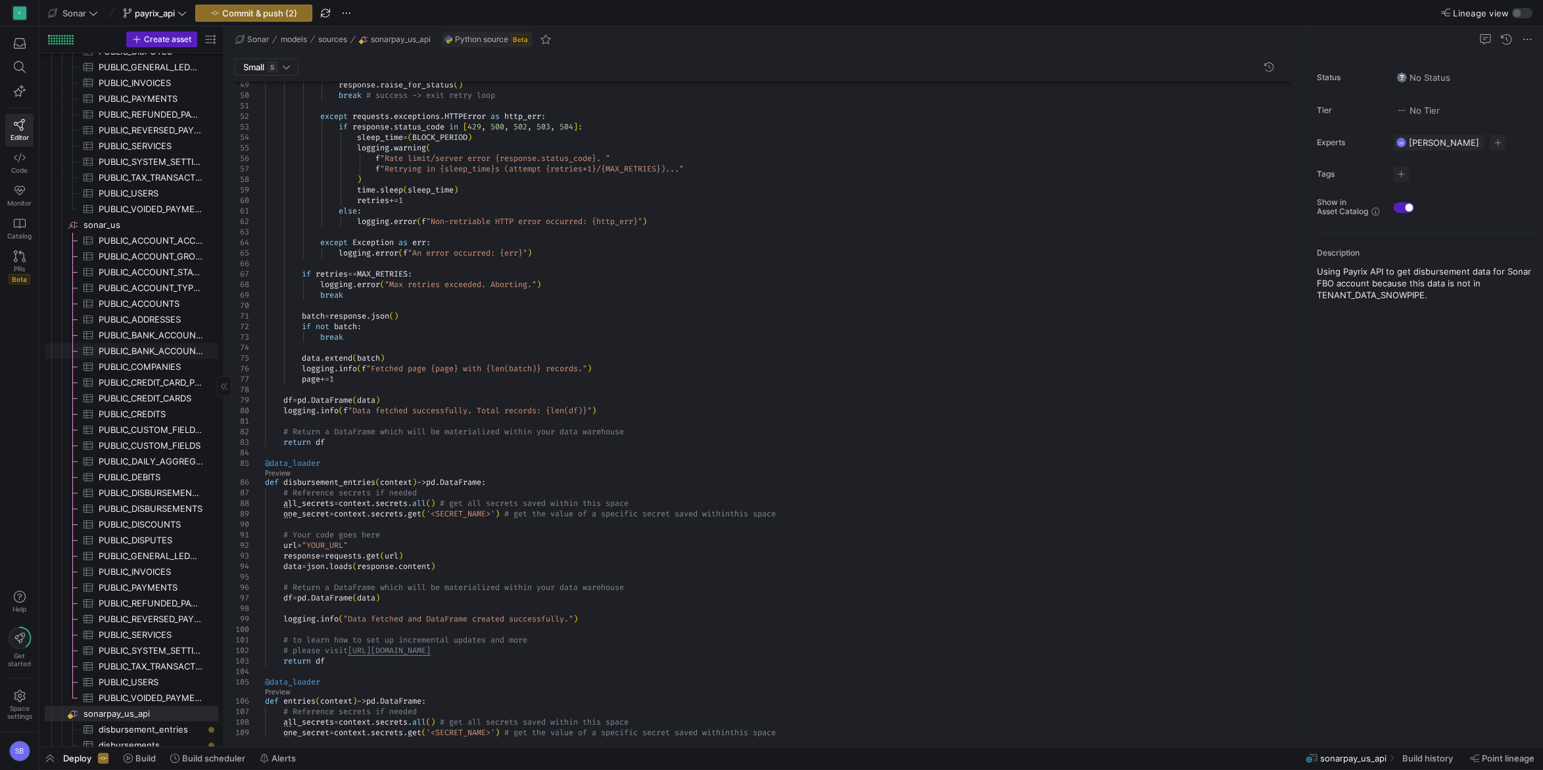
scroll to position [448, 0]
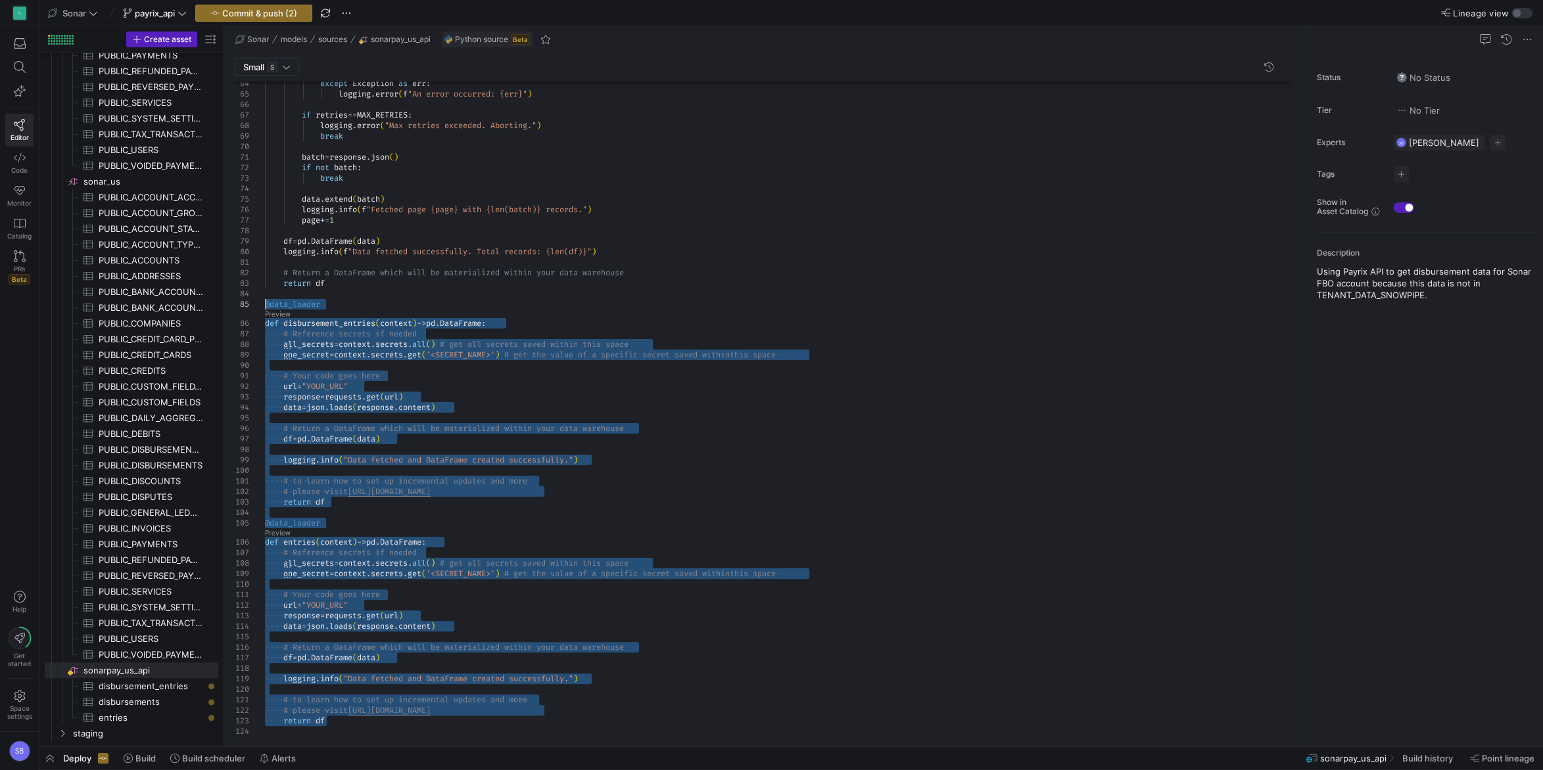
drag, startPoint x: 337, startPoint y: 724, endPoint x: 230, endPoint y: 306, distance: 431.4
click at [265, 306] on div "except Exception as err : logging . error ( f "An error occurred: {err}" ) if r…" at bounding box center [782, 67] width 1035 height 1340
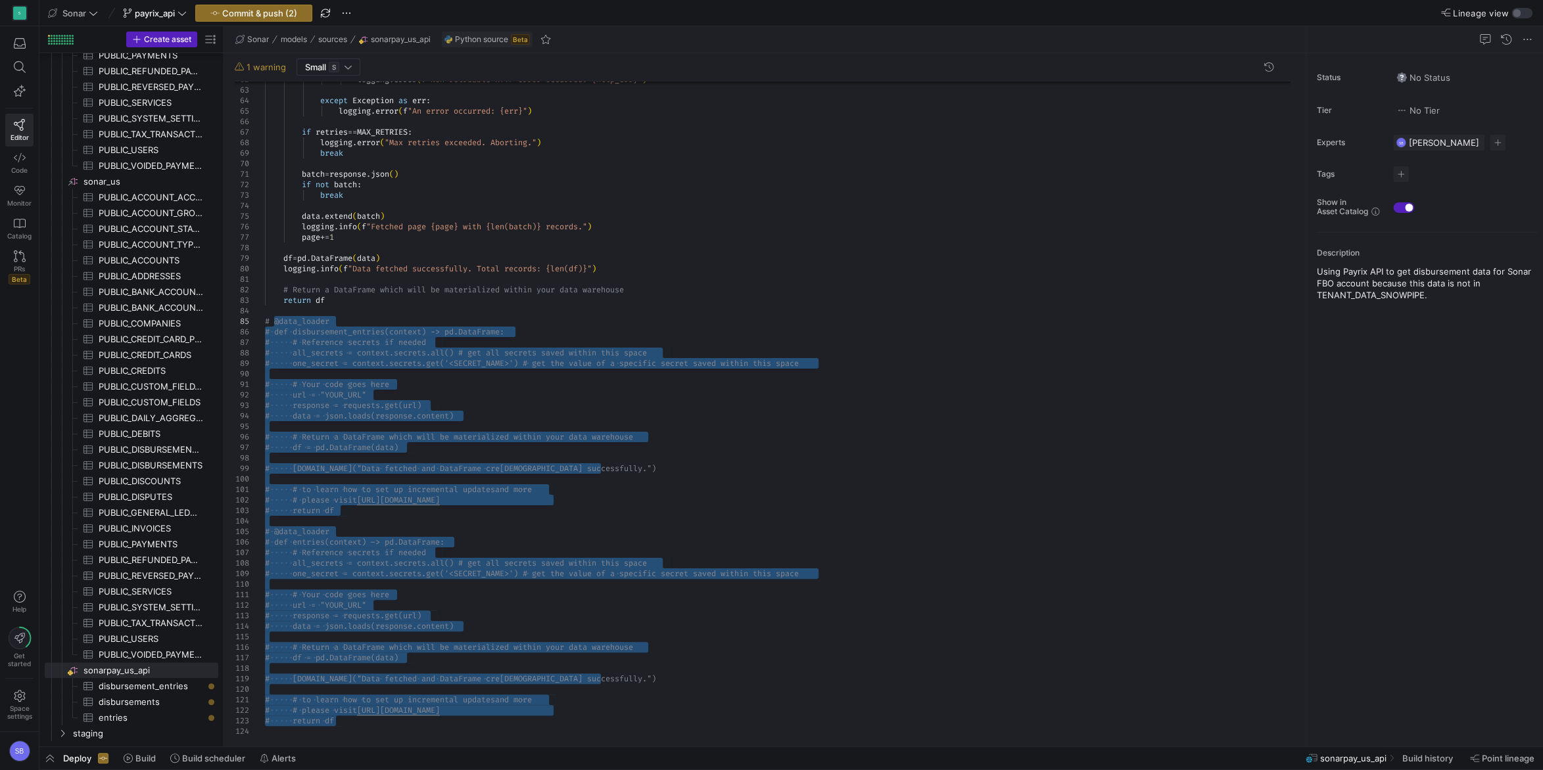
click at [569, 348] on div "except Exception as err : logging . error ( f "An error occurred: {err}" ) if r…" at bounding box center [782, 75] width 1035 height 1323
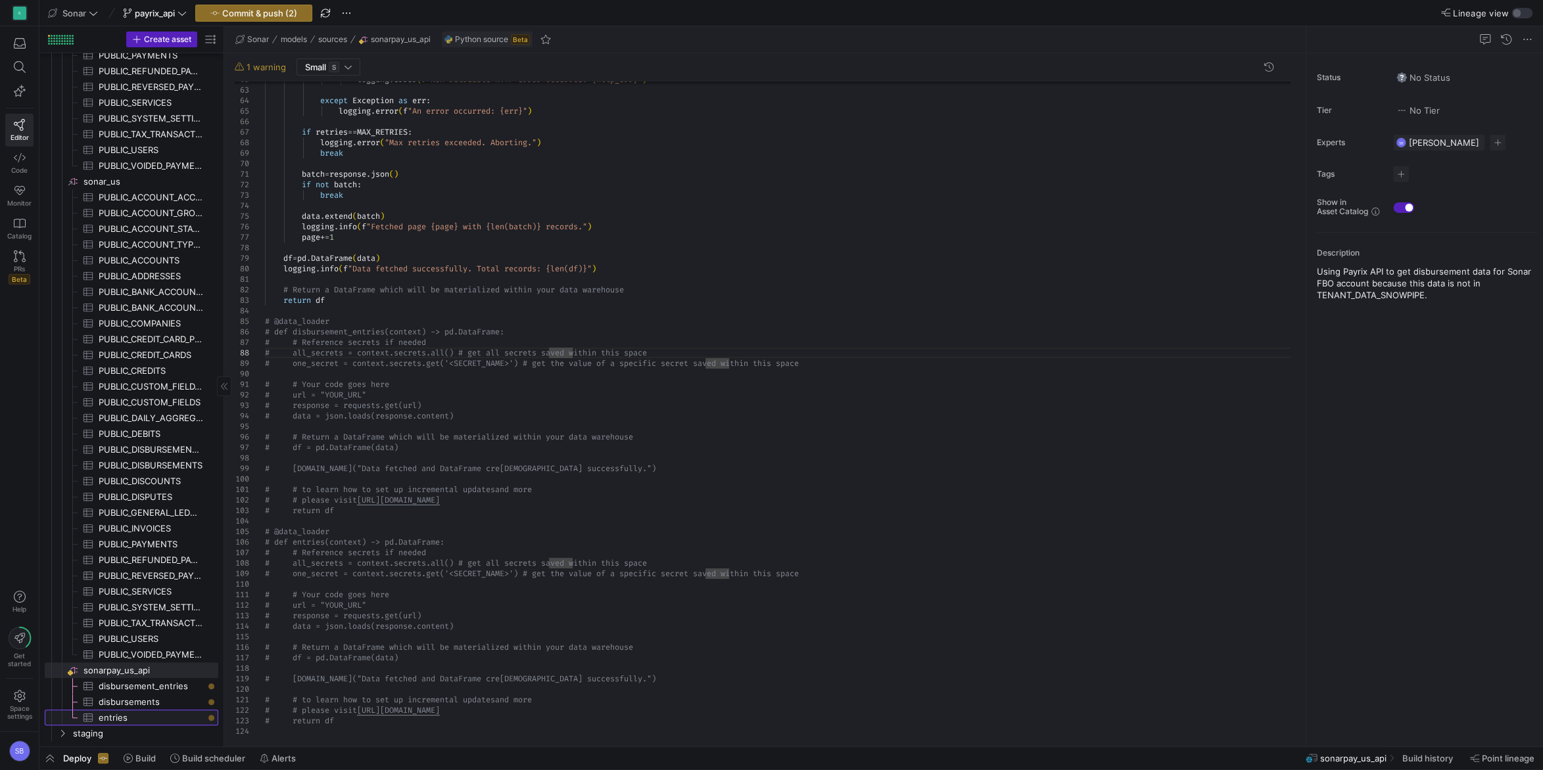
click at [128, 722] on span "entries​​​​​​​​​" at bounding box center [151, 717] width 105 height 15
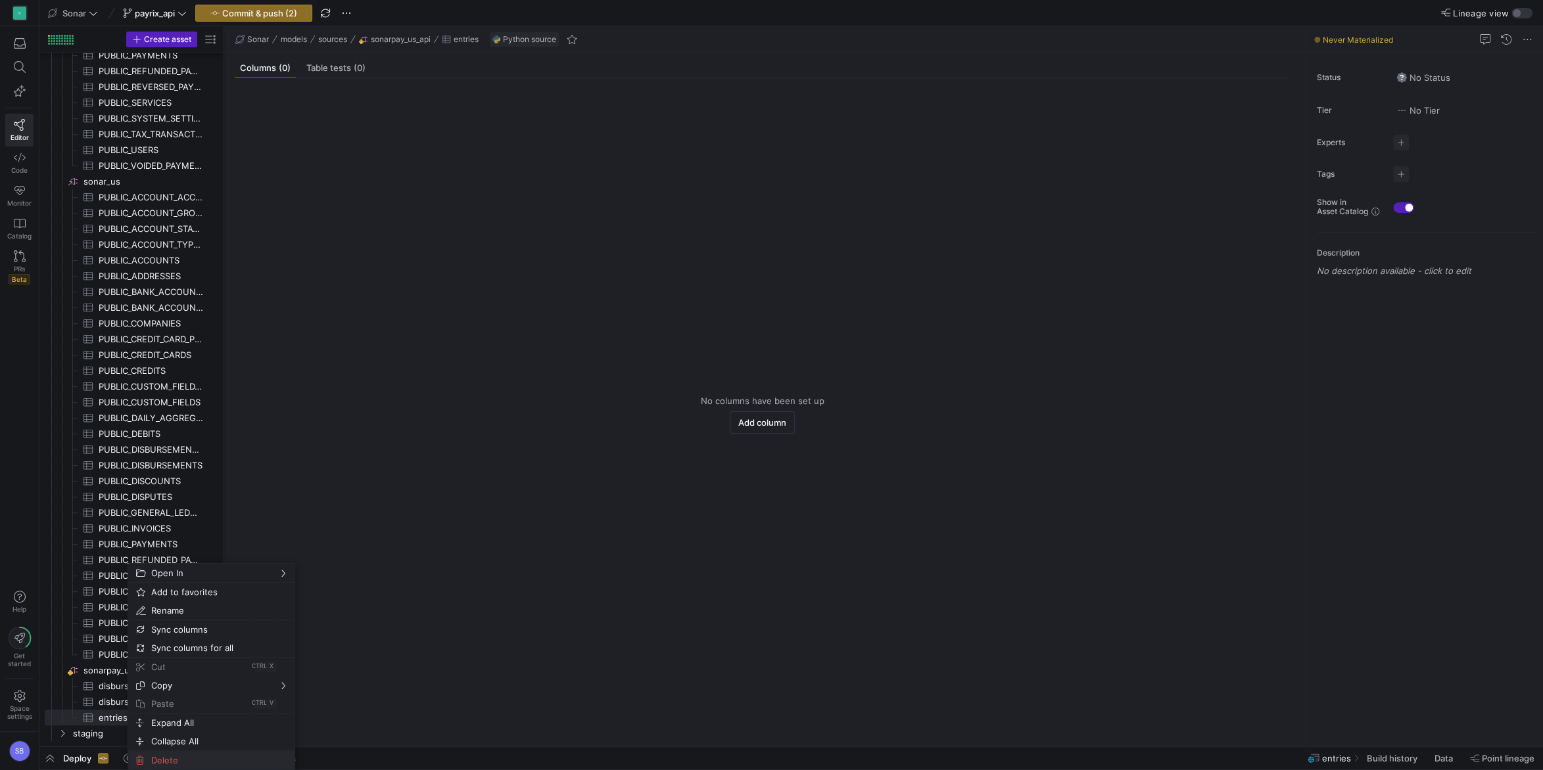
click at [185, 759] on span "Delete" at bounding box center [200, 760] width 108 height 18
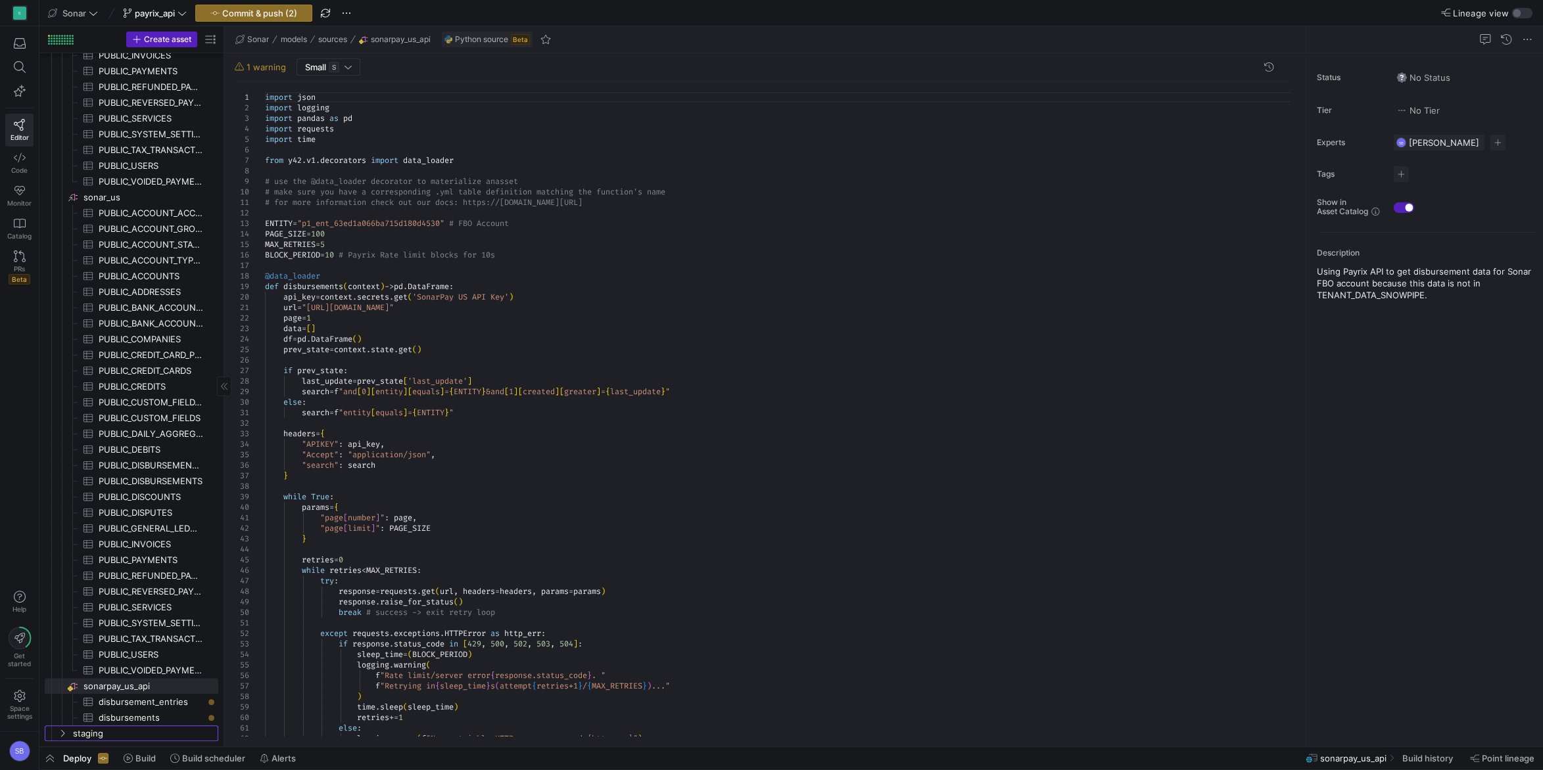
scroll to position [427, 0]
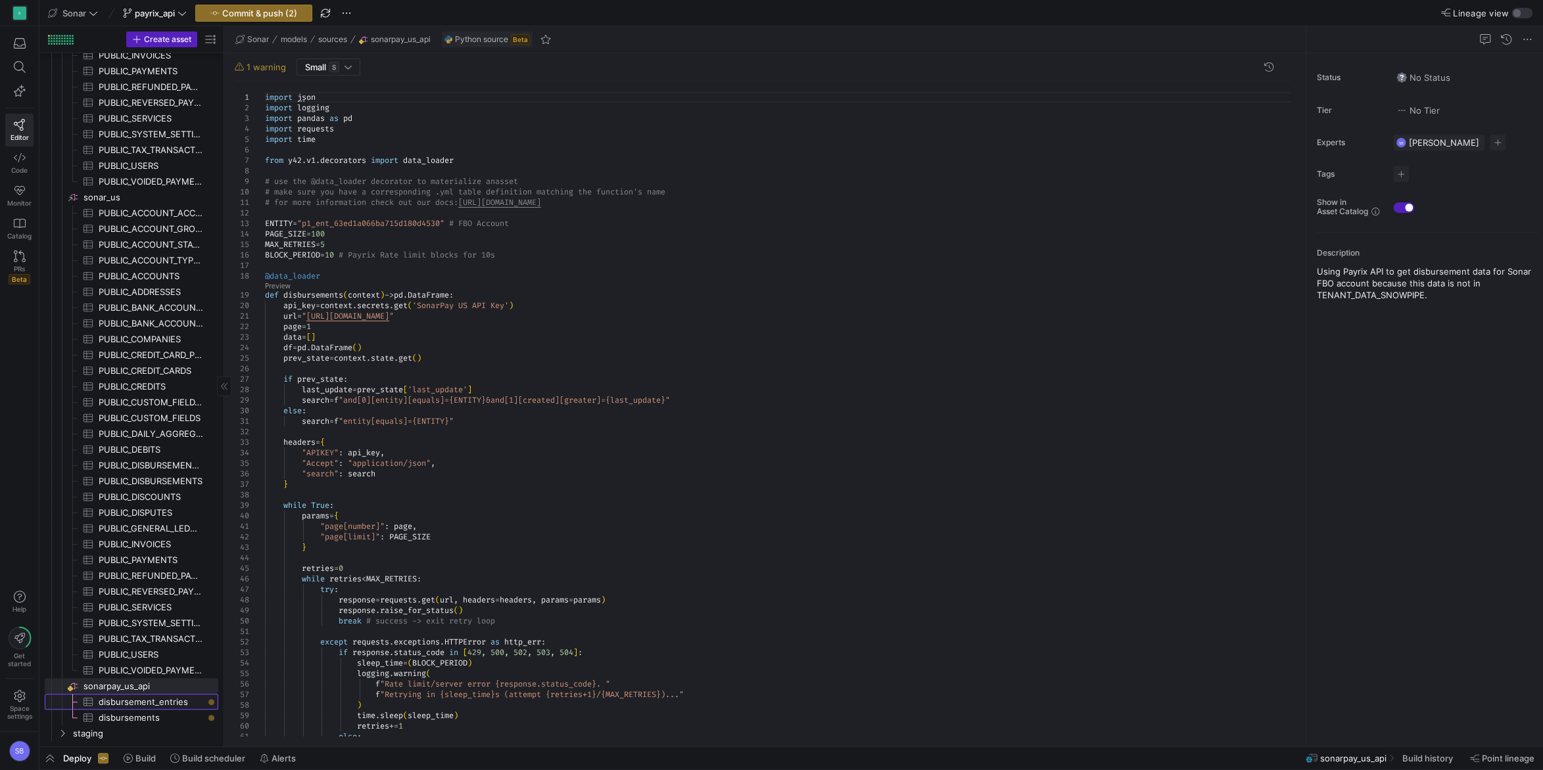
click at [172, 700] on span "disbursement_entries​​​​​​​​​" at bounding box center [151, 702] width 105 height 15
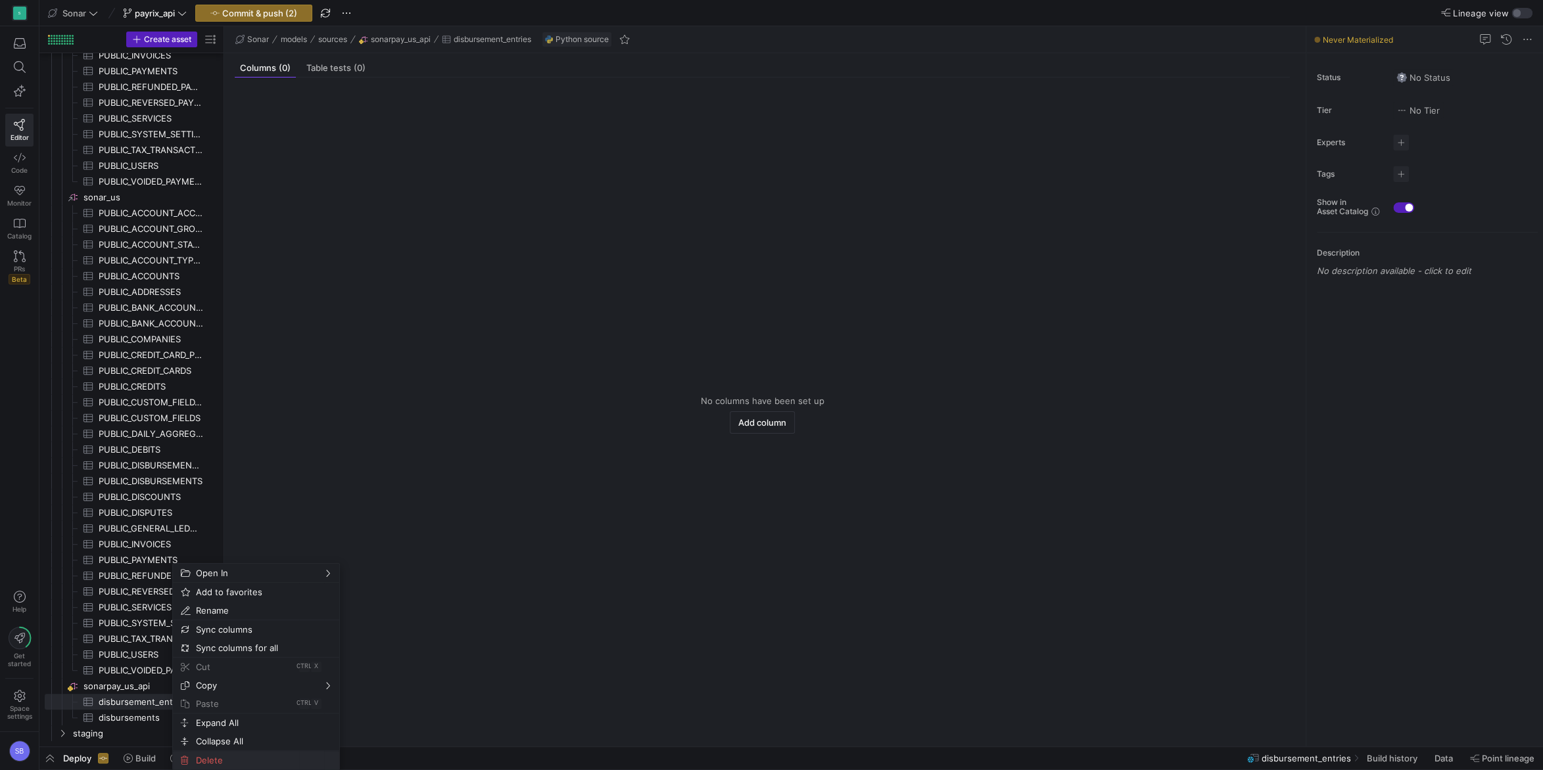
click at [204, 759] on span "Delete" at bounding box center [245, 760] width 108 height 18
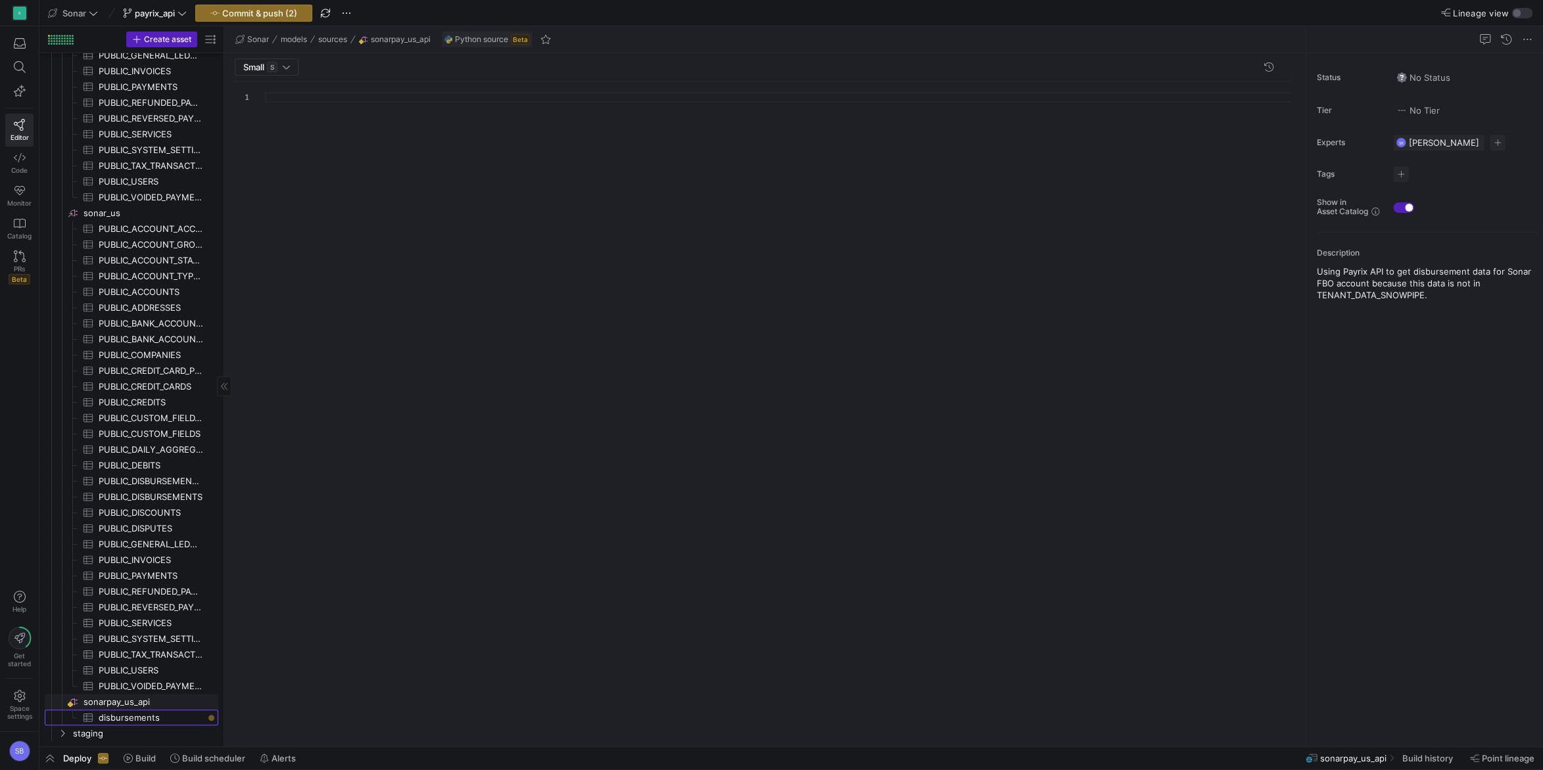
scroll to position [410, 0]
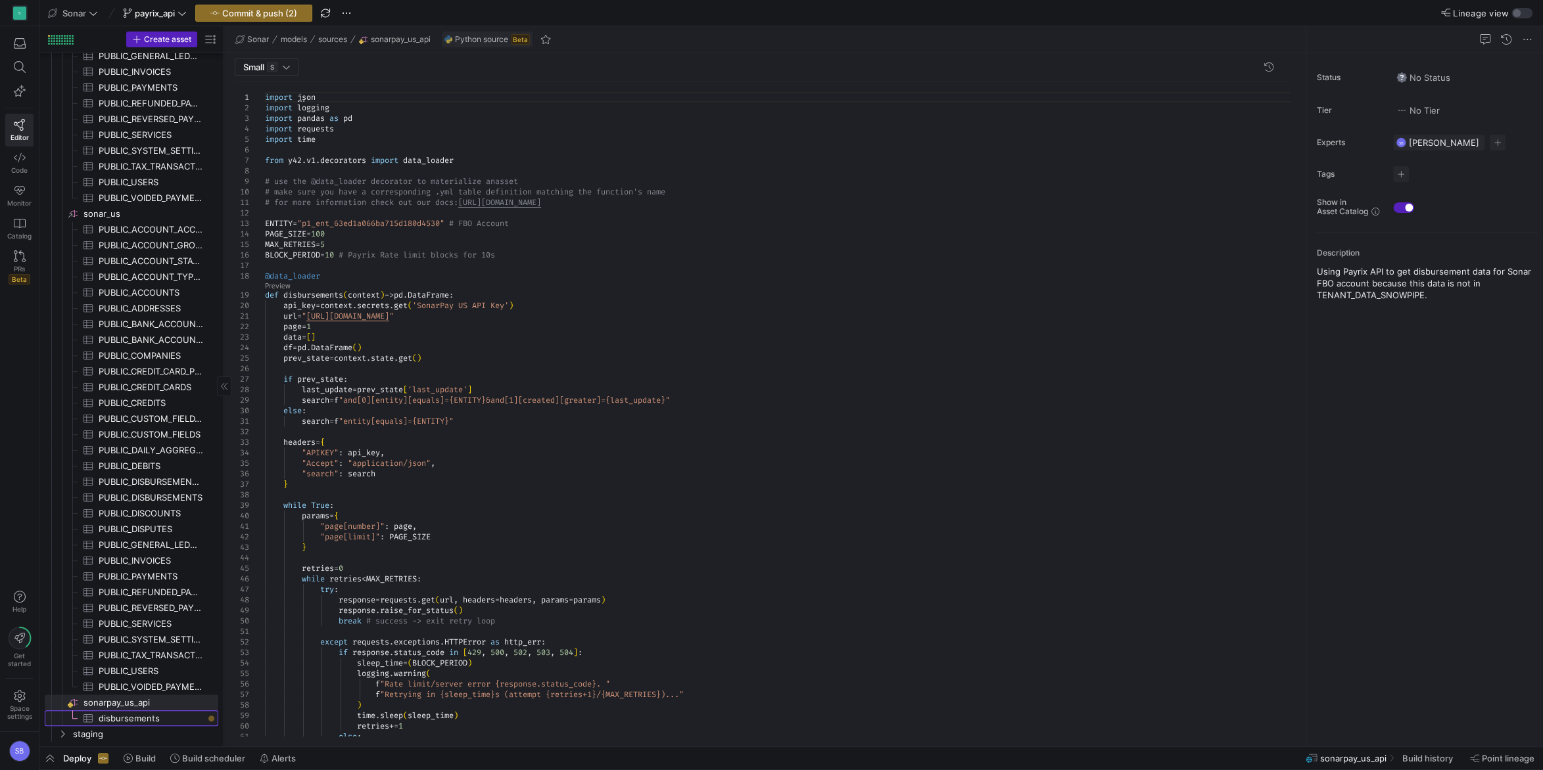
click at [162, 716] on span "disbursements​​​​​​​​​" at bounding box center [151, 718] width 105 height 15
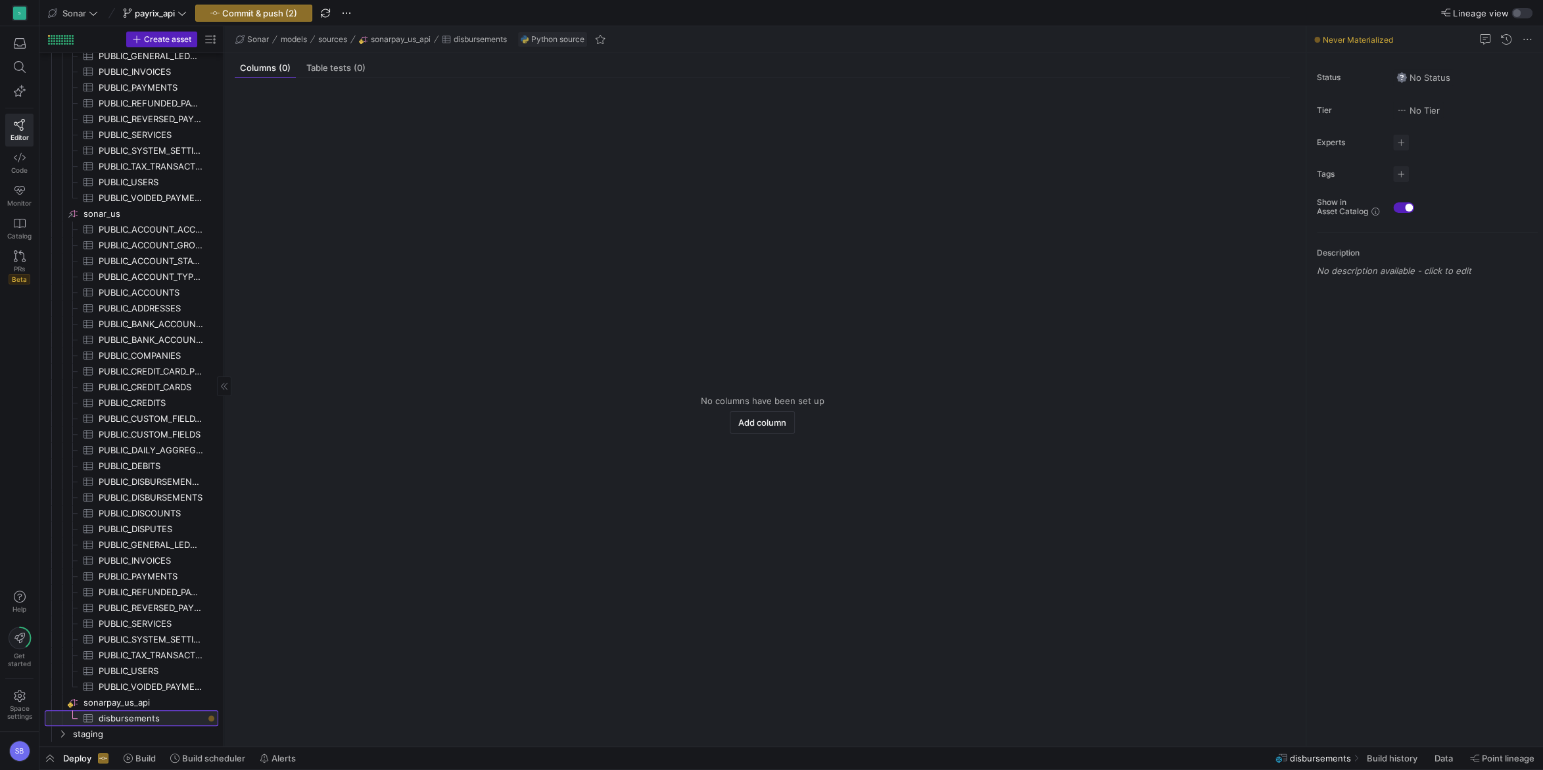
click at [164, 716] on span "disbursements​​​​​​​​​" at bounding box center [151, 718] width 105 height 15
click at [158, 701] on span "sonarpay_us_api​​​​​​​​" at bounding box center [149, 702] width 133 height 15
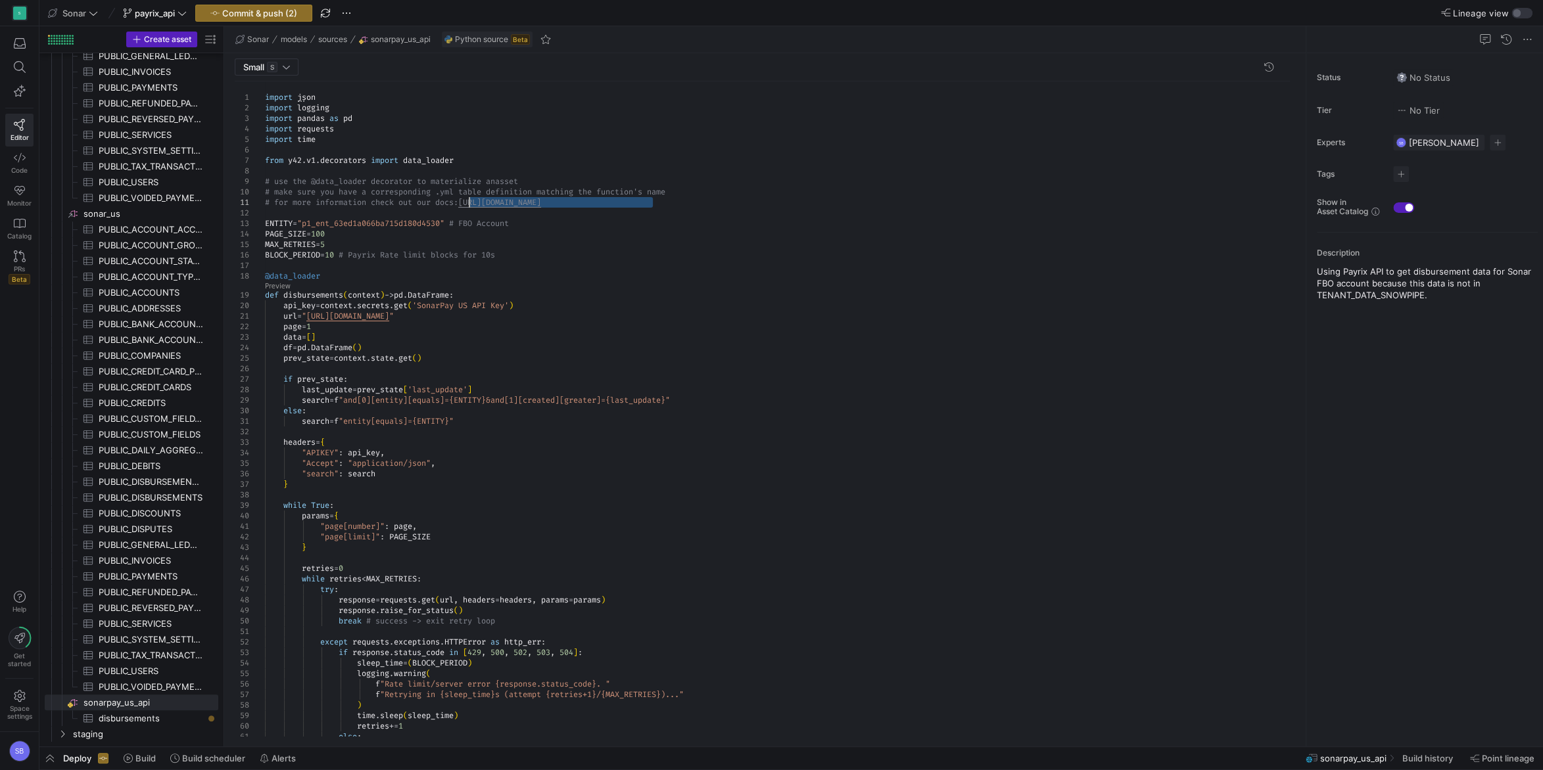
drag, startPoint x: 656, startPoint y: 200, endPoint x: 470, endPoint y: 206, distance: 186.1
click at [470, 206] on div "import json import logging import pandas as pd import requests import time from…" at bounding box center [782, 742] width 1035 height 1323
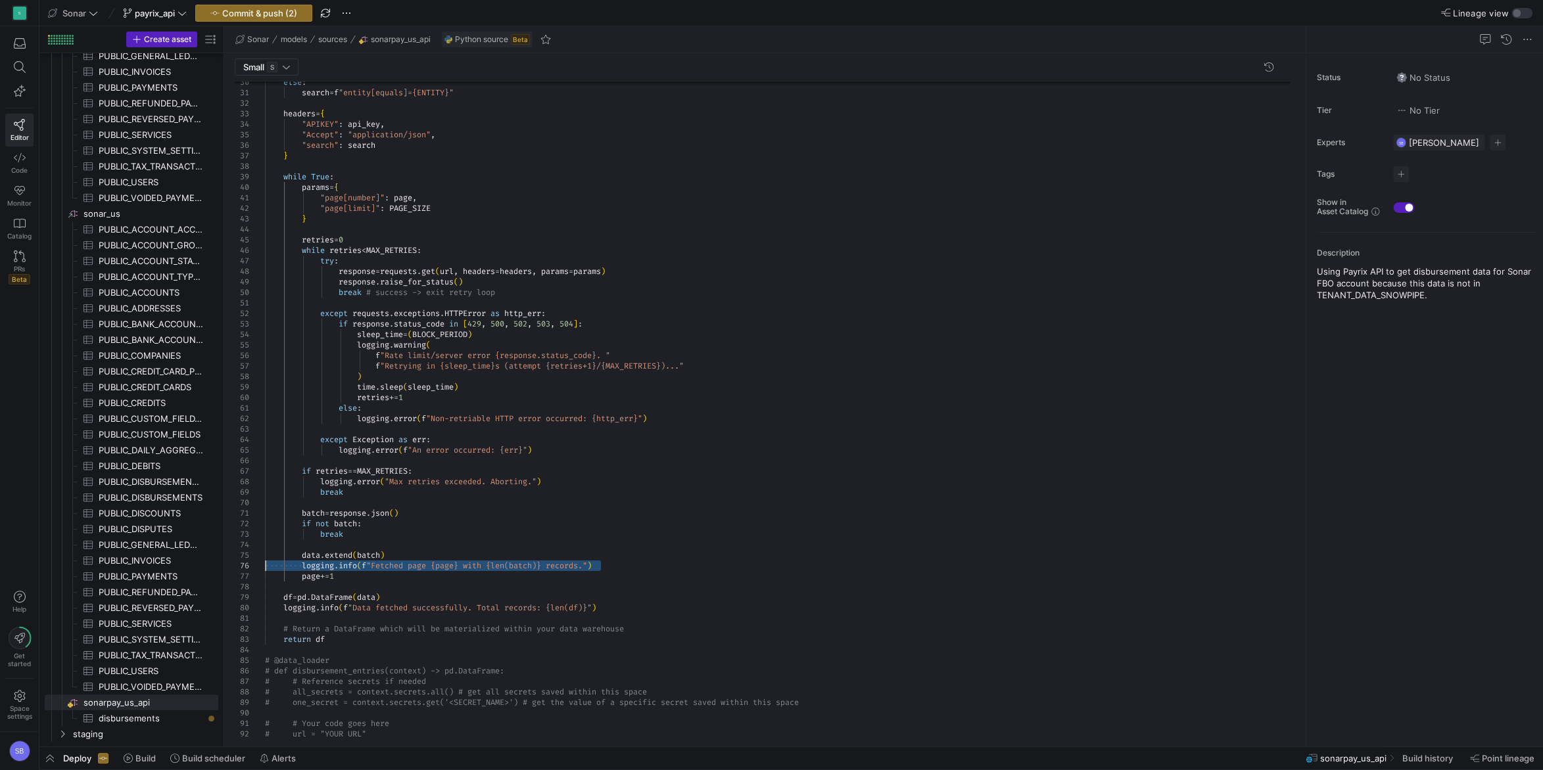
drag, startPoint x: 609, startPoint y: 563, endPoint x: 244, endPoint y: 563, distance: 365.4
click at [265, 563] on div "time . sleep ( sleep_time ) retries += 1 else : f "Rate limit/server error {res…" at bounding box center [782, 414] width 1035 height 1323
click at [582, 523] on div "time . sleep ( sleep_time ) retries += 1 else : f "Rate limit/server error {res…" at bounding box center [782, 409] width 1035 height 1313
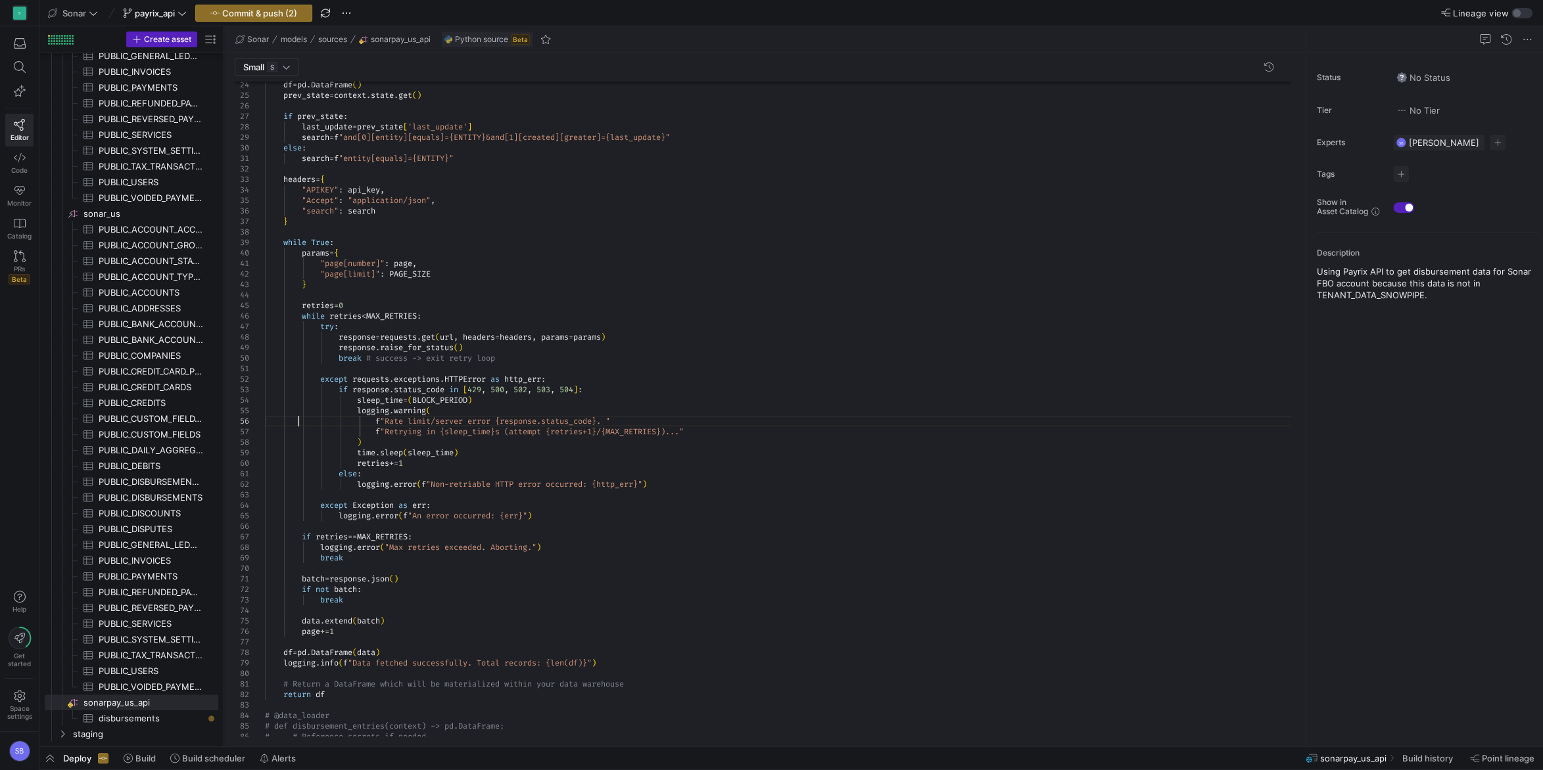
click at [297, 425] on div "time . sleep ( sleep_time ) retries += 1 else : f "Rate limit/server error {res…" at bounding box center [782, 475] width 1035 height 1313
click at [325, 434] on div "time . sleep ( sleep_time ) retries += 1 else : f "Rate limit/server error {res…" at bounding box center [782, 475] width 1035 height 1313
click at [337, 327] on div "time . sleep ( sleep_time ) retries += 1 else : f "Rate limit/server error {res…" at bounding box center [782, 475] width 1035 height 1313
click at [260, 11] on span "Commit & push (2)" at bounding box center [259, 13] width 75 height 11
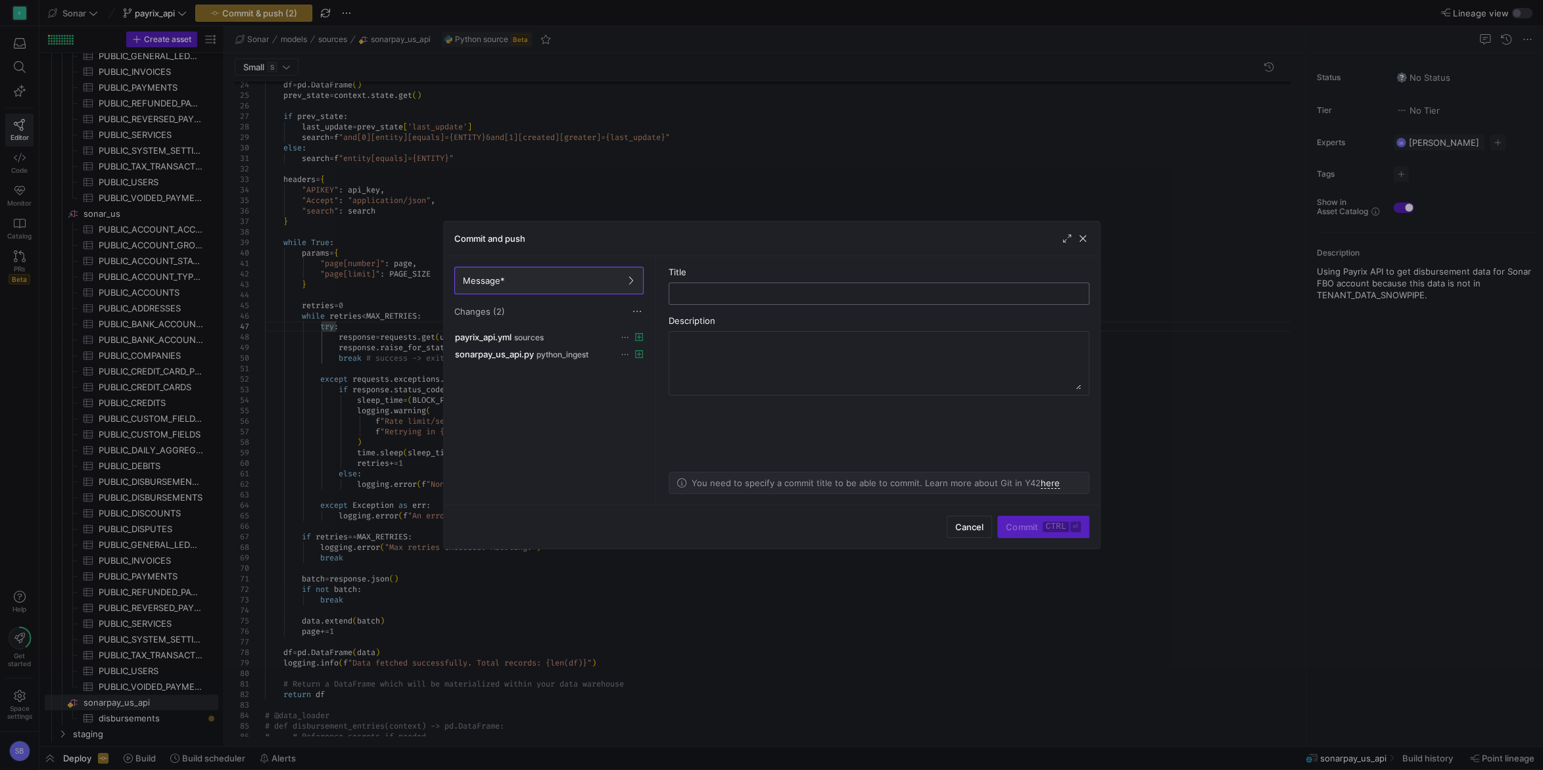
click at [718, 293] on input "text" at bounding box center [879, 294] width 398 height 11
type input "disbursements pipeline"
click at [1081, 237] on span "button" at bounding box center [1082, 238] width 13 height 13
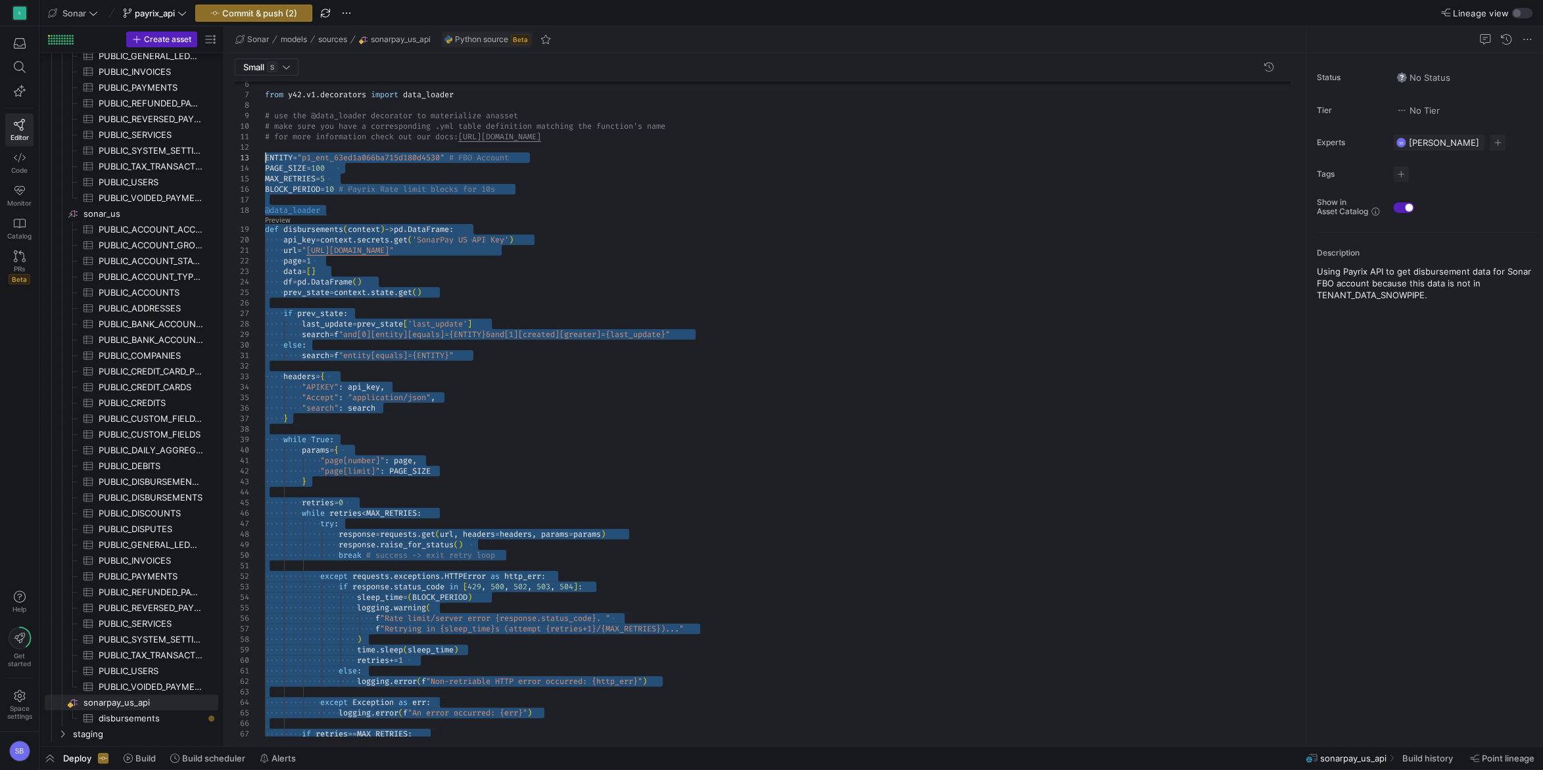
drag, startPoint x: 333, startPoint y: 626, endPoint x: 262, endPoint y: 154, distance: 477.1
click at [265, 154] on div "else : ) time . sleep ( sleep_time ) retries += 1 logging . warning ( f "Rate l…" at bounding box center [782, 672] width 1035 height 1313
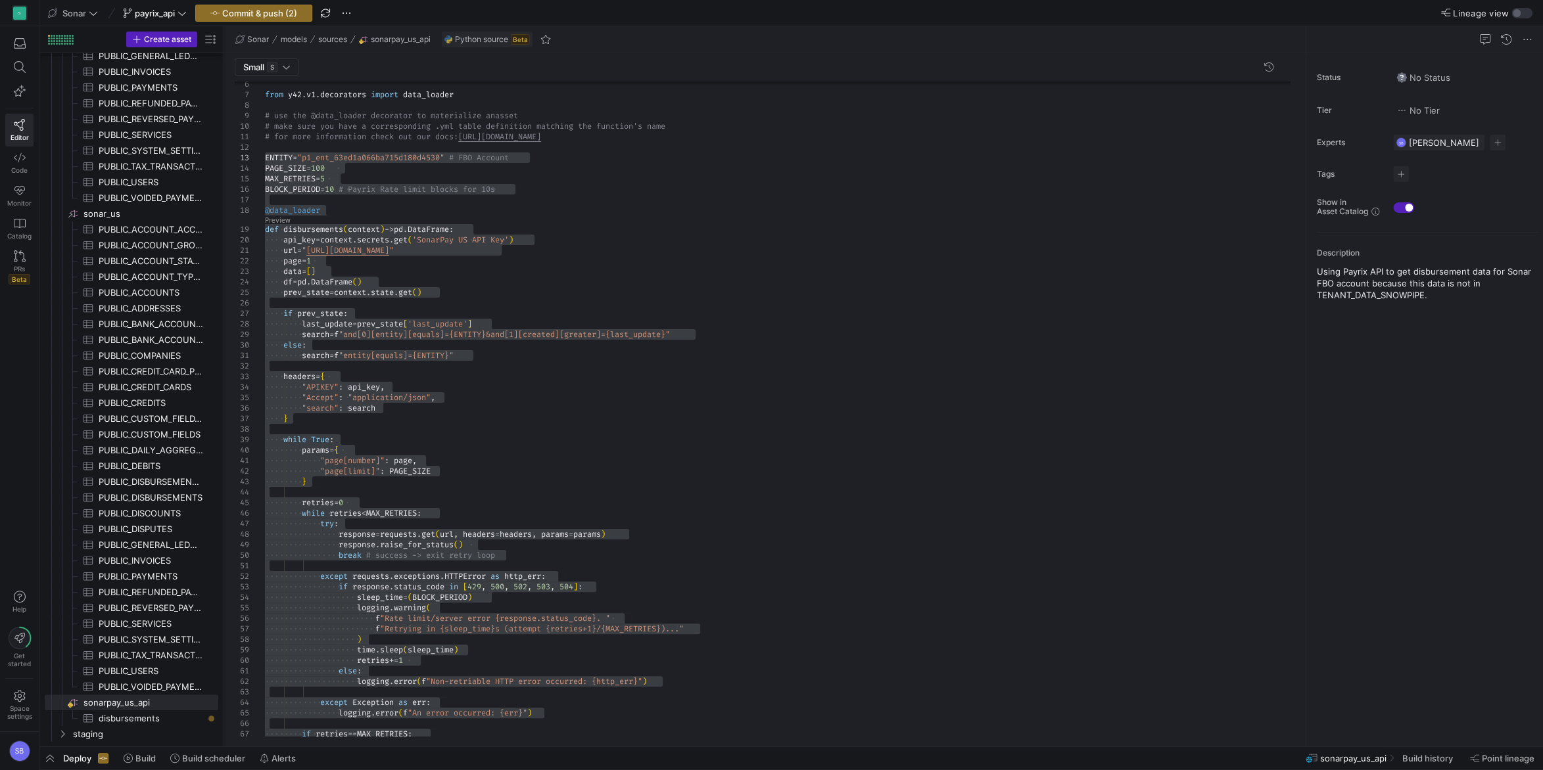
click at [427, 373] on div "else : ) time . sleep ( sleep_time ) retries += 1 logging . warning ( f "Rate l…" at bounding box center [782, 672] width 1035 height 1313
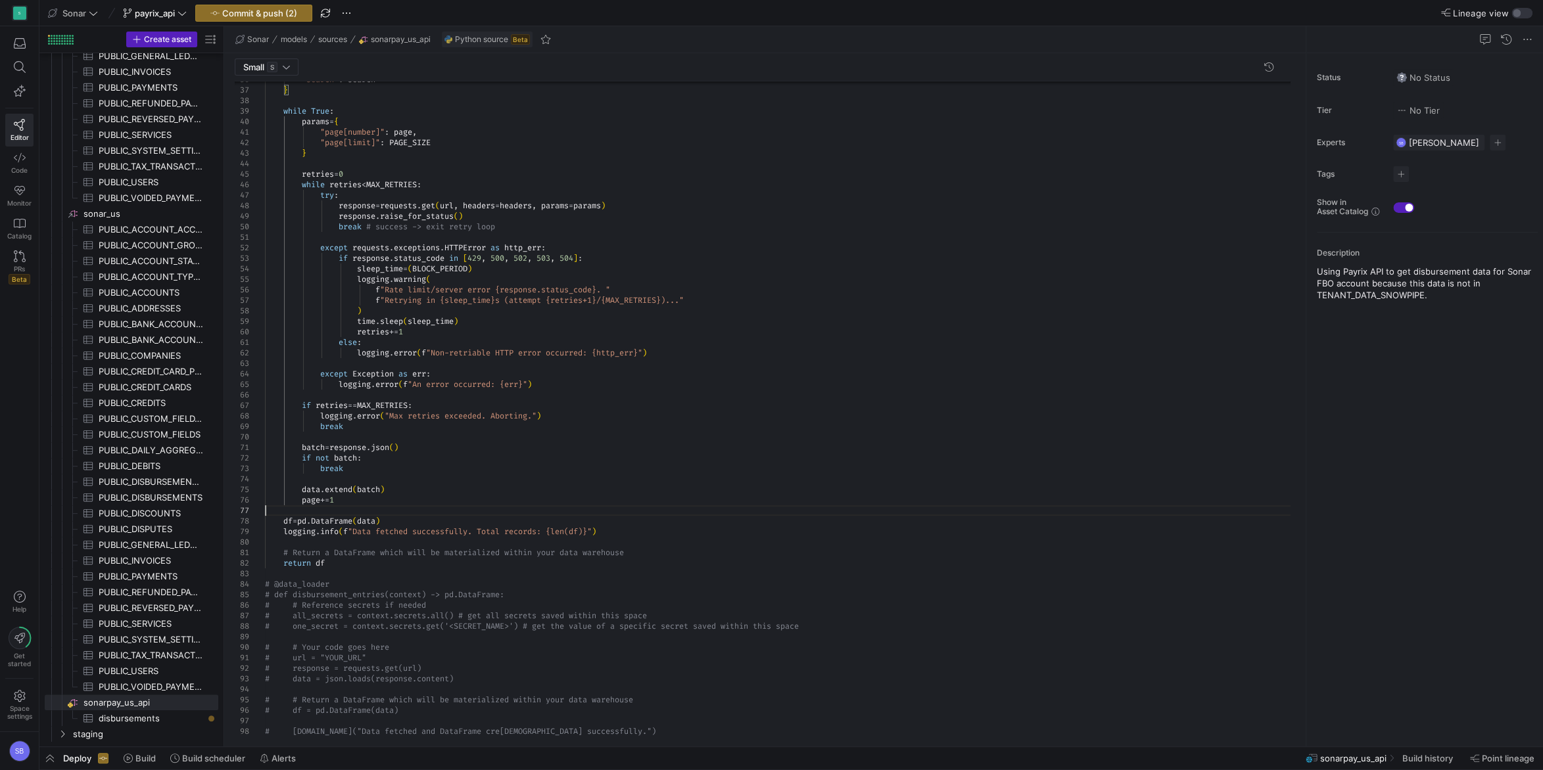
click at [391, 511] on div "else : ) time . sleep ( sleep_time ) retries += 1 logging . warning ( f "Rate l…" at bounding box center [782, 343] width 1035 height 1313
click at [430, 494] on div "else : ) time . sleep ( sleep_time ) retries += 1 logging . warning ( f "Rate l…" at bounding box center [782, 348] width 1035 height 1323
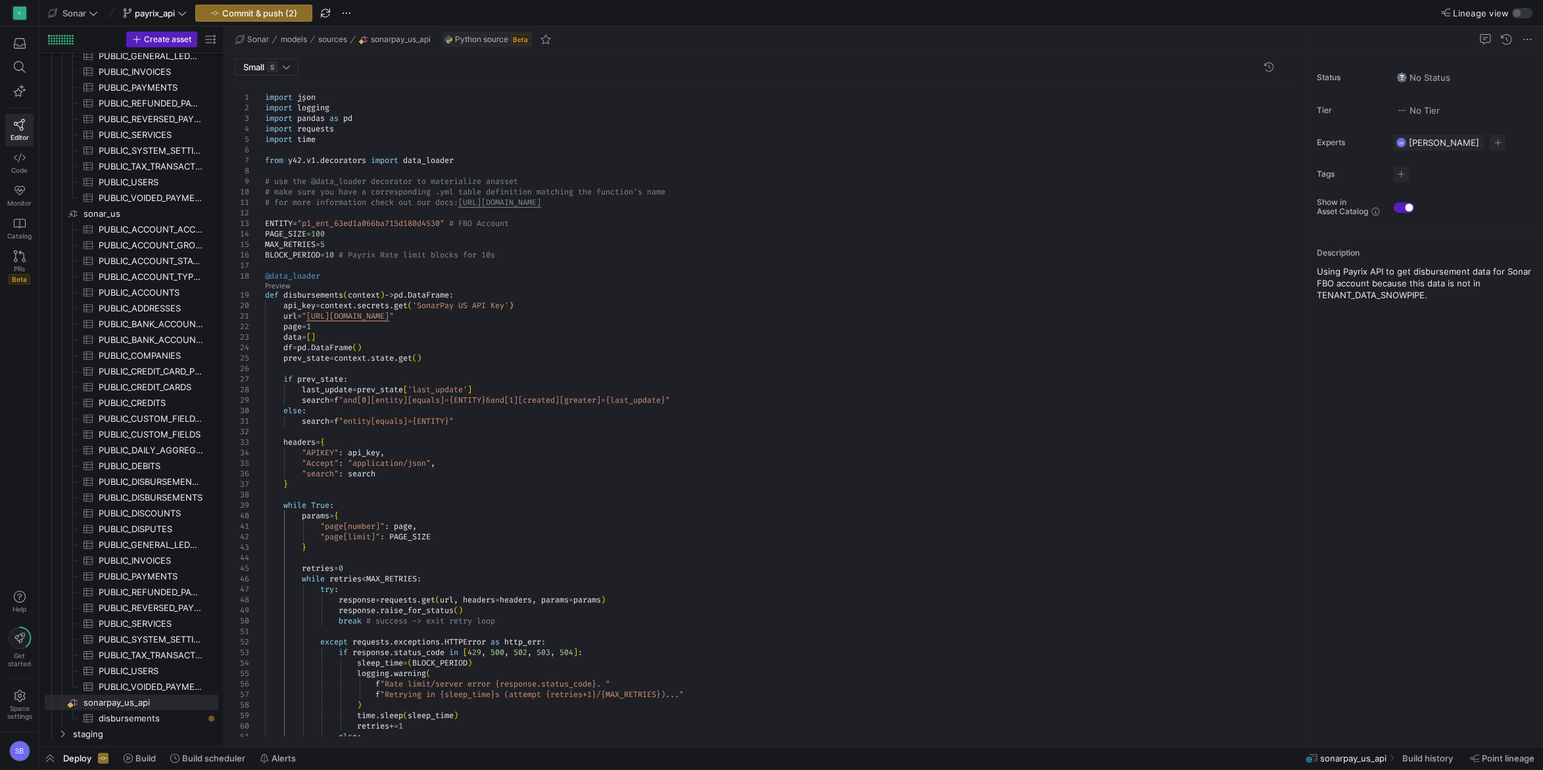
click at [336, 138] on div "else : ) time . sleep ( sleep_time ) retries += 1 logging . warning ( f "Rate l…" at bounding box center [782, 742] width 1035 height 1323
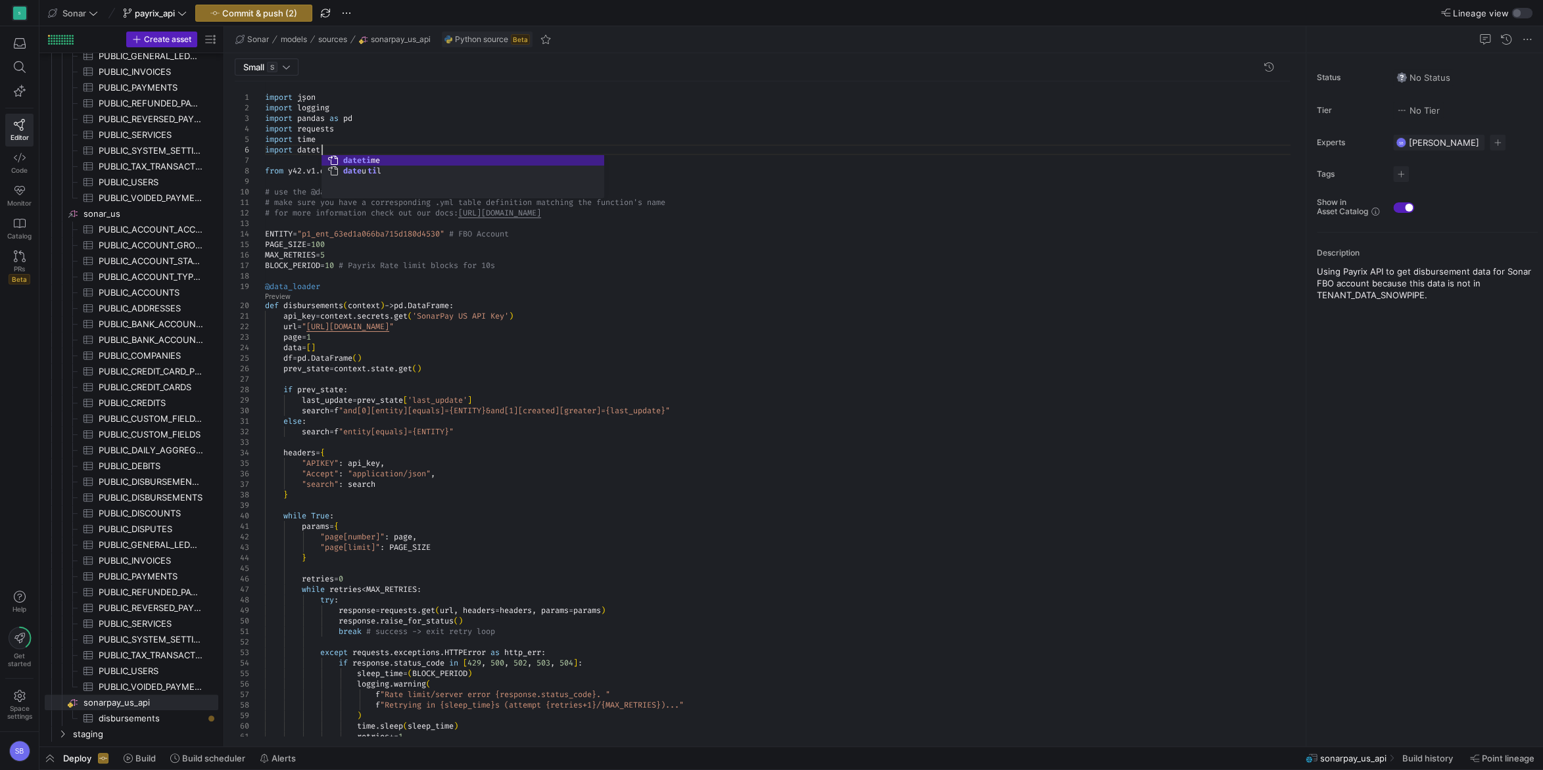
scroll to position [53, 71]
click at [351, 126] on div ") time . sleep ( sleep_time ) retries += 1 logging . warning ( f "Rate limit/se…" at bounding box center [782, 748] width 1035 height 1334
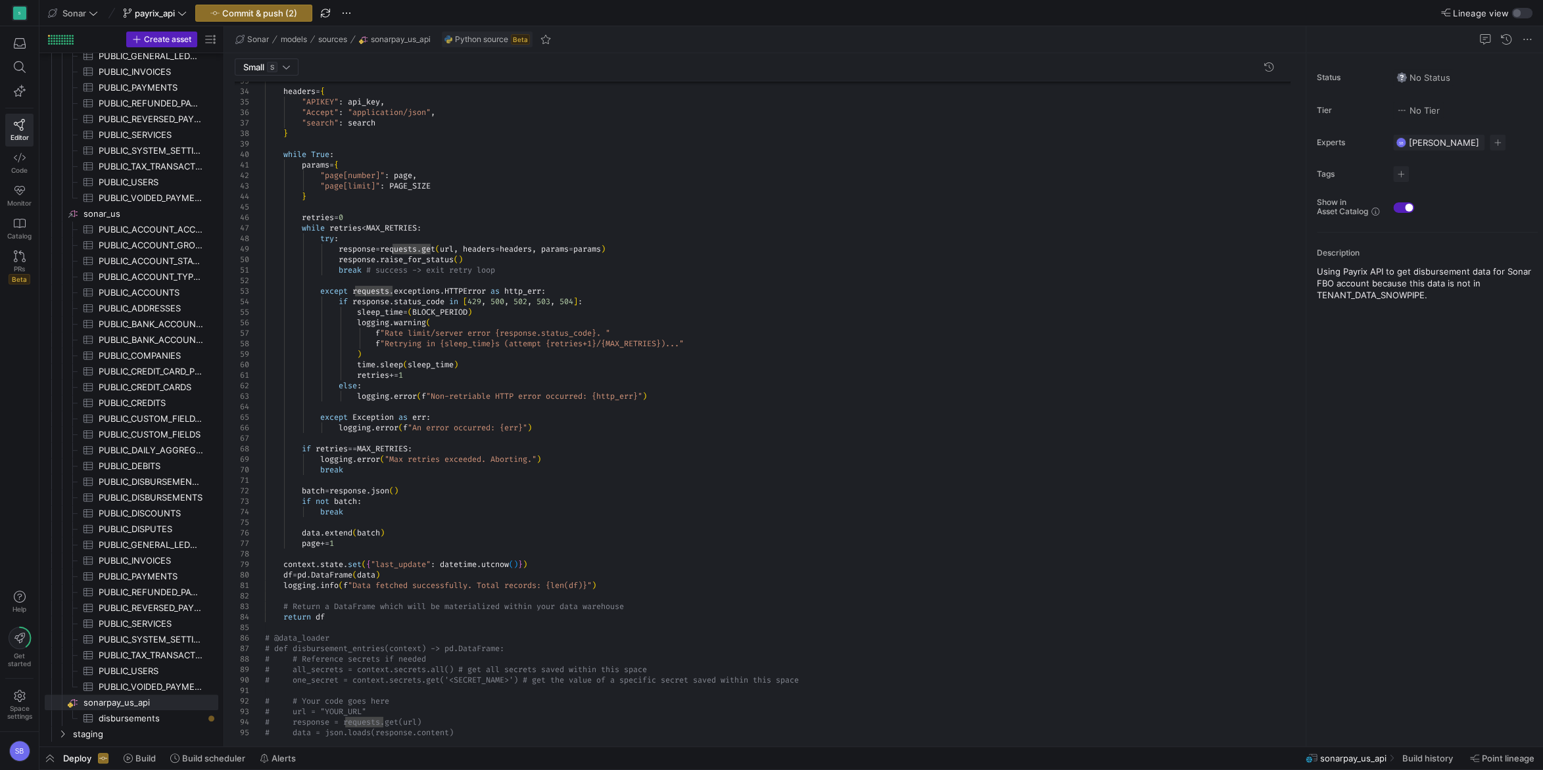
click at [546, 485] on div ") time . sleep ( sleep_time ) retries += 1 logging . warning ( f "Rate limit/se…" at bounding box center [782, 387] width 1035 height 1334
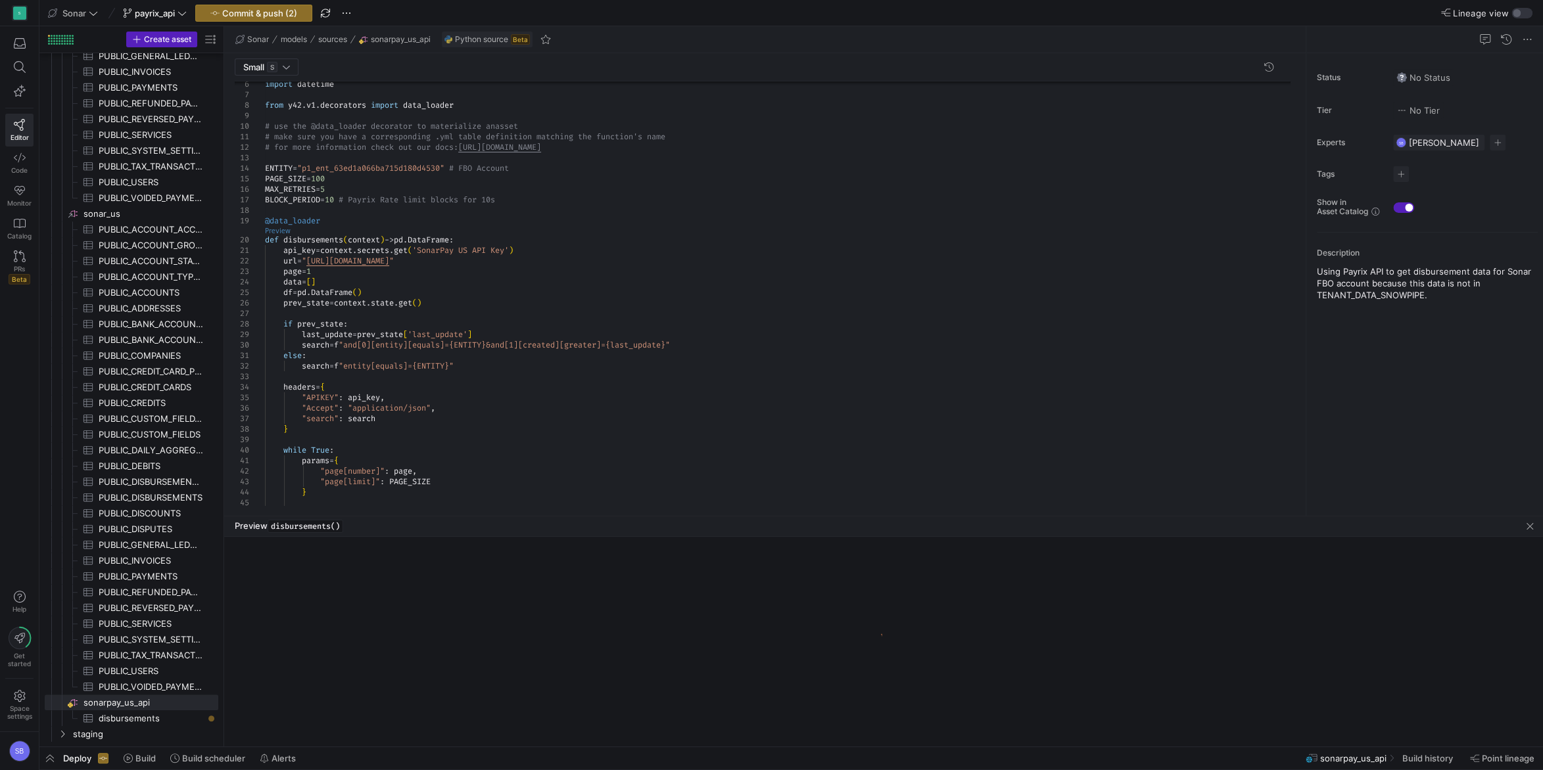
click at [281, 231] on link "Preview" at bounding box center [278, 230] width 26 height 7
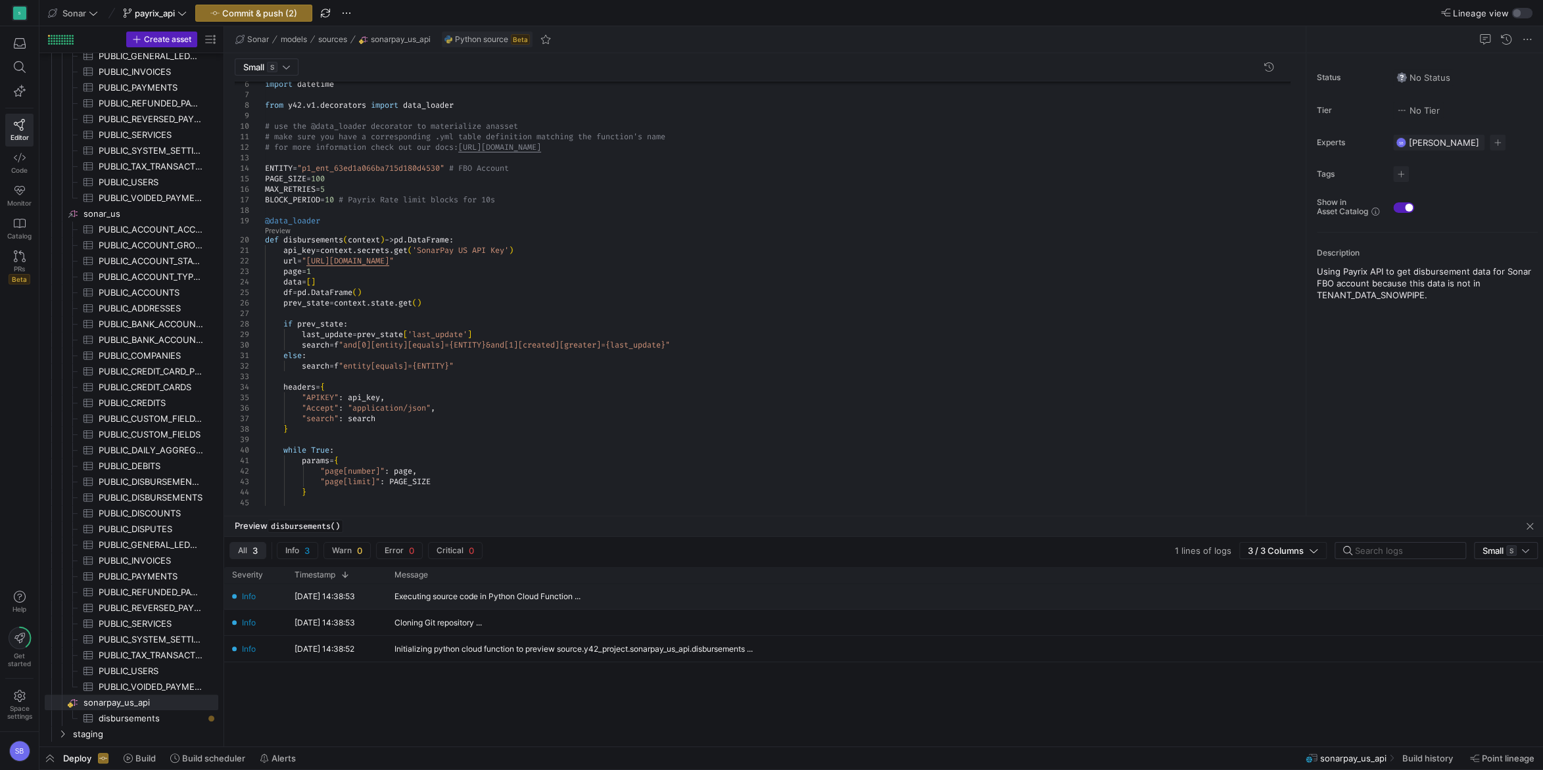
click at [570, 601] on div "Executing source code in Python Cloud Function ..." at bounding box center [487, 596] width 186 height 9
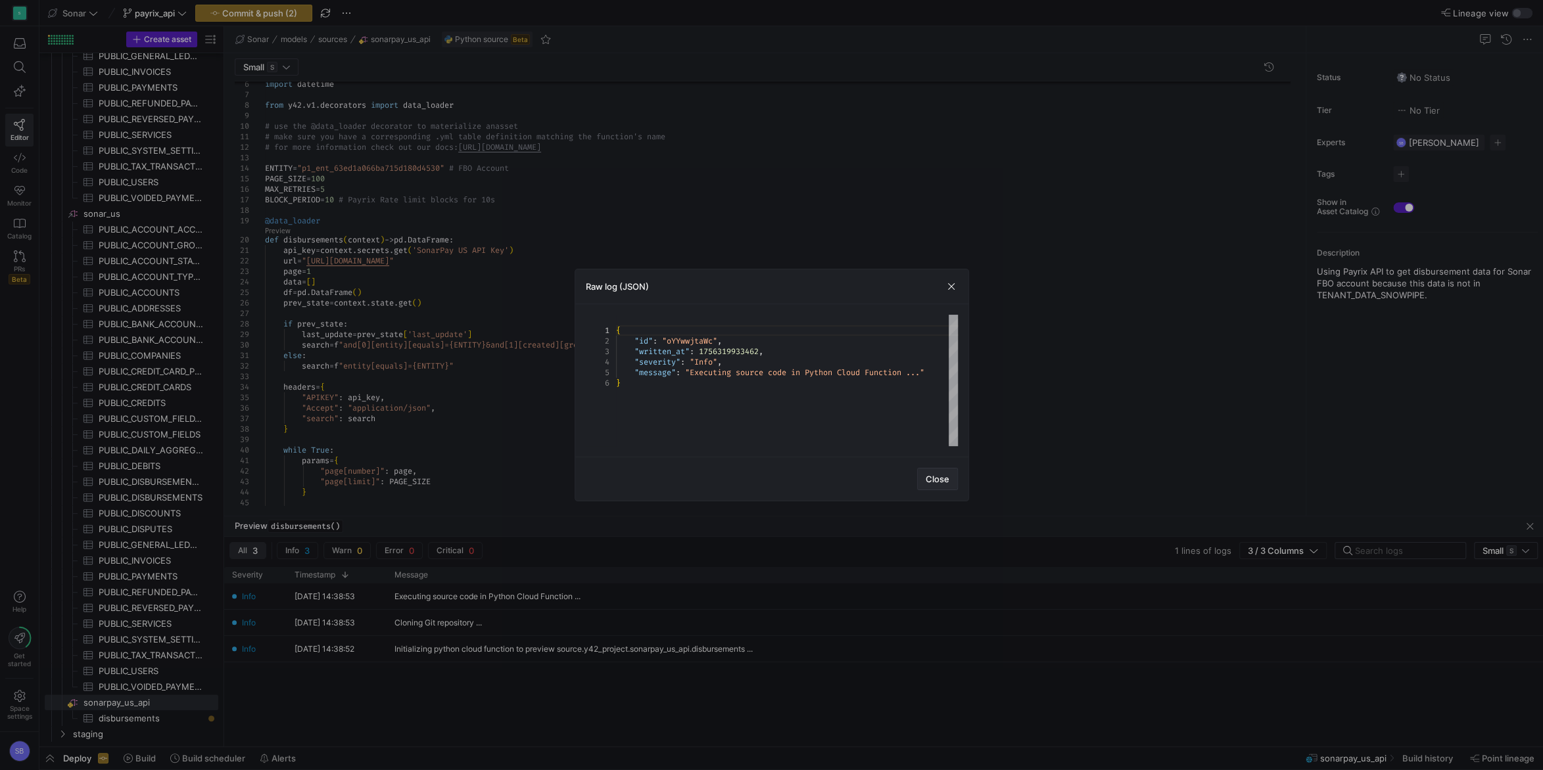
click at [943, 484] on span "Close" at bounding box center [937, 479] width 24 height 11
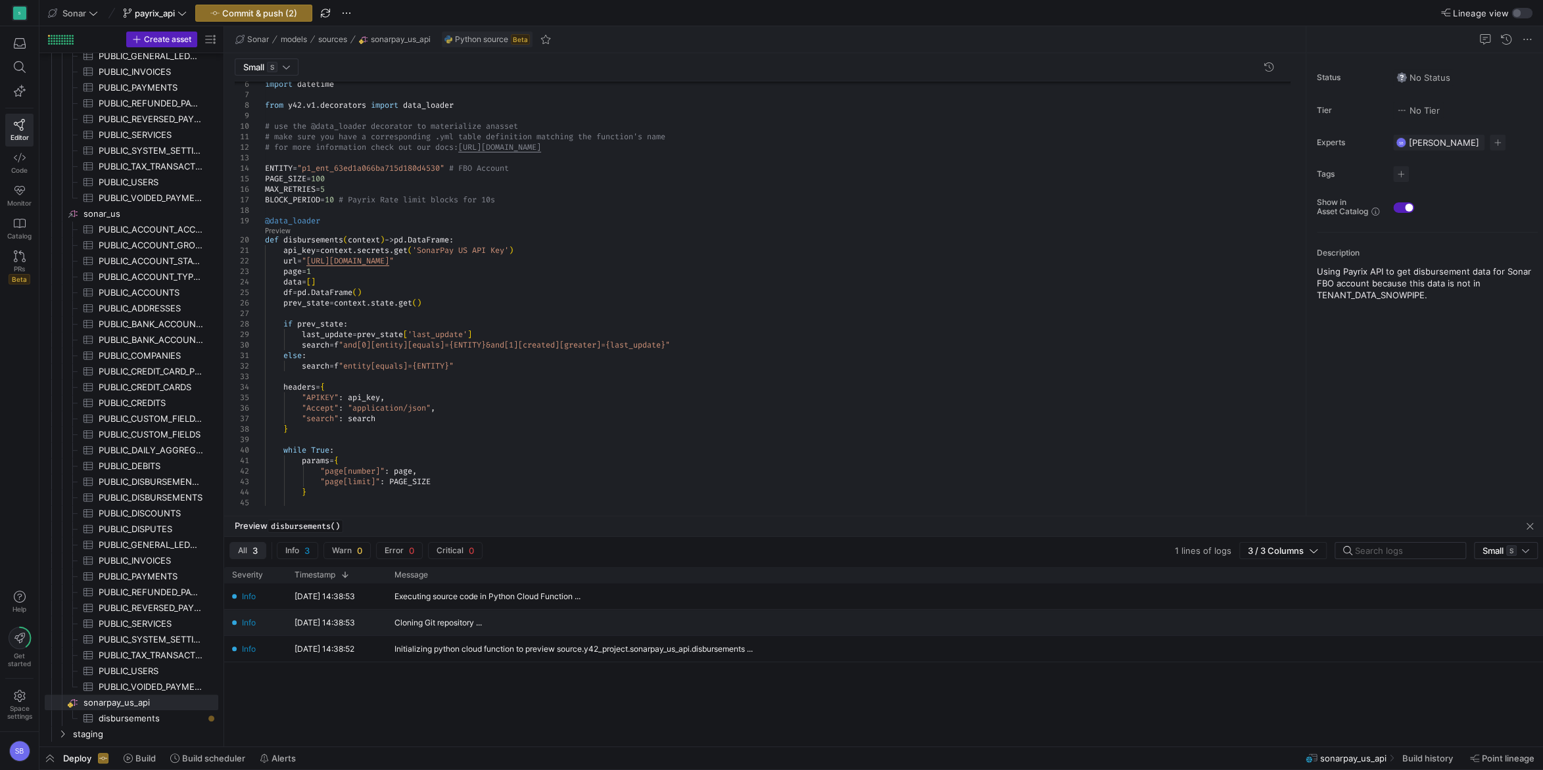
click at [519, 616] on div "Cloning Git repository ..." at bounding box center [582, 623] width 393 height 26
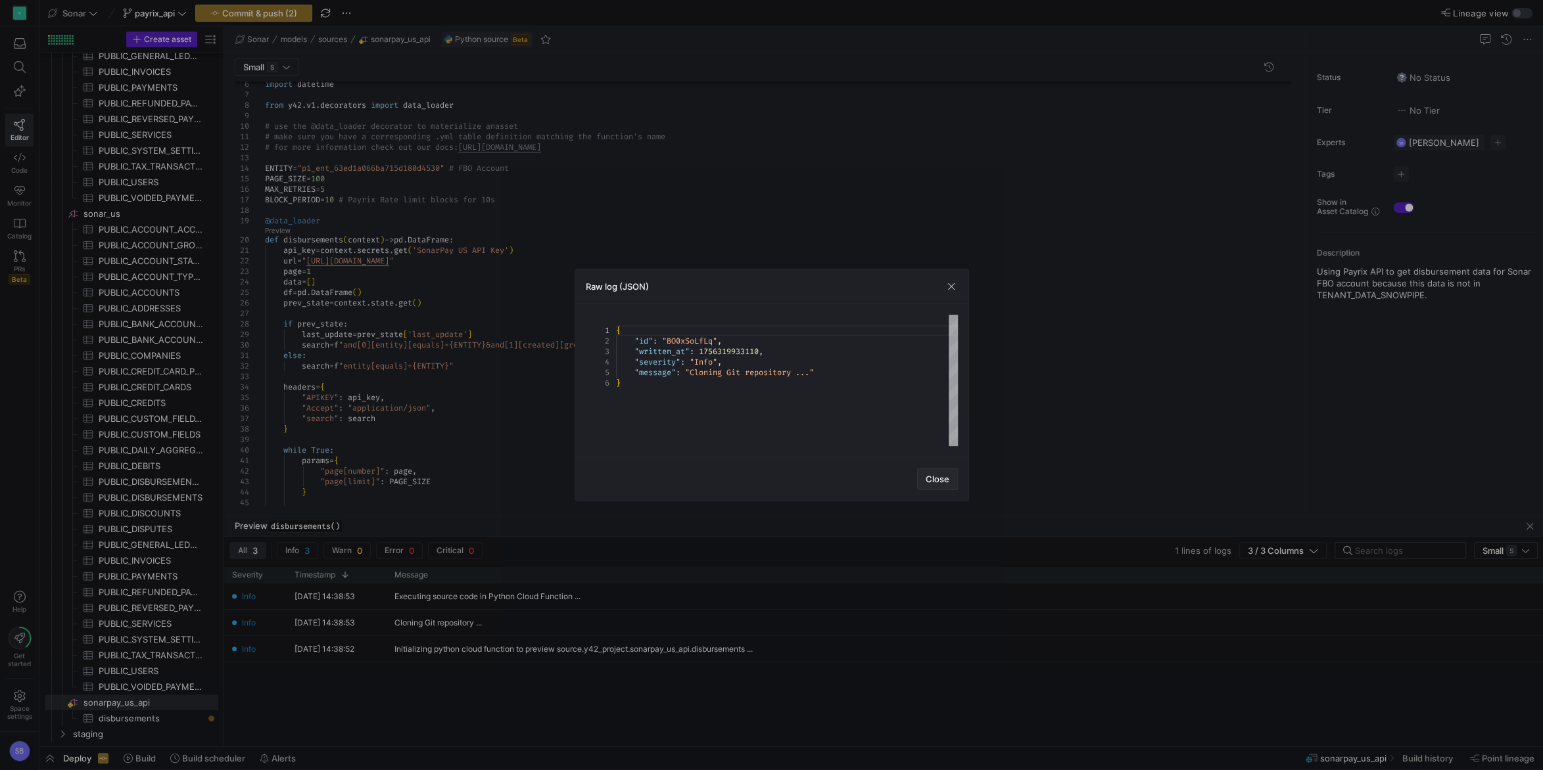
click at [933, 481] on span "Close" at bounding box center [937, 479] width 24 height 11
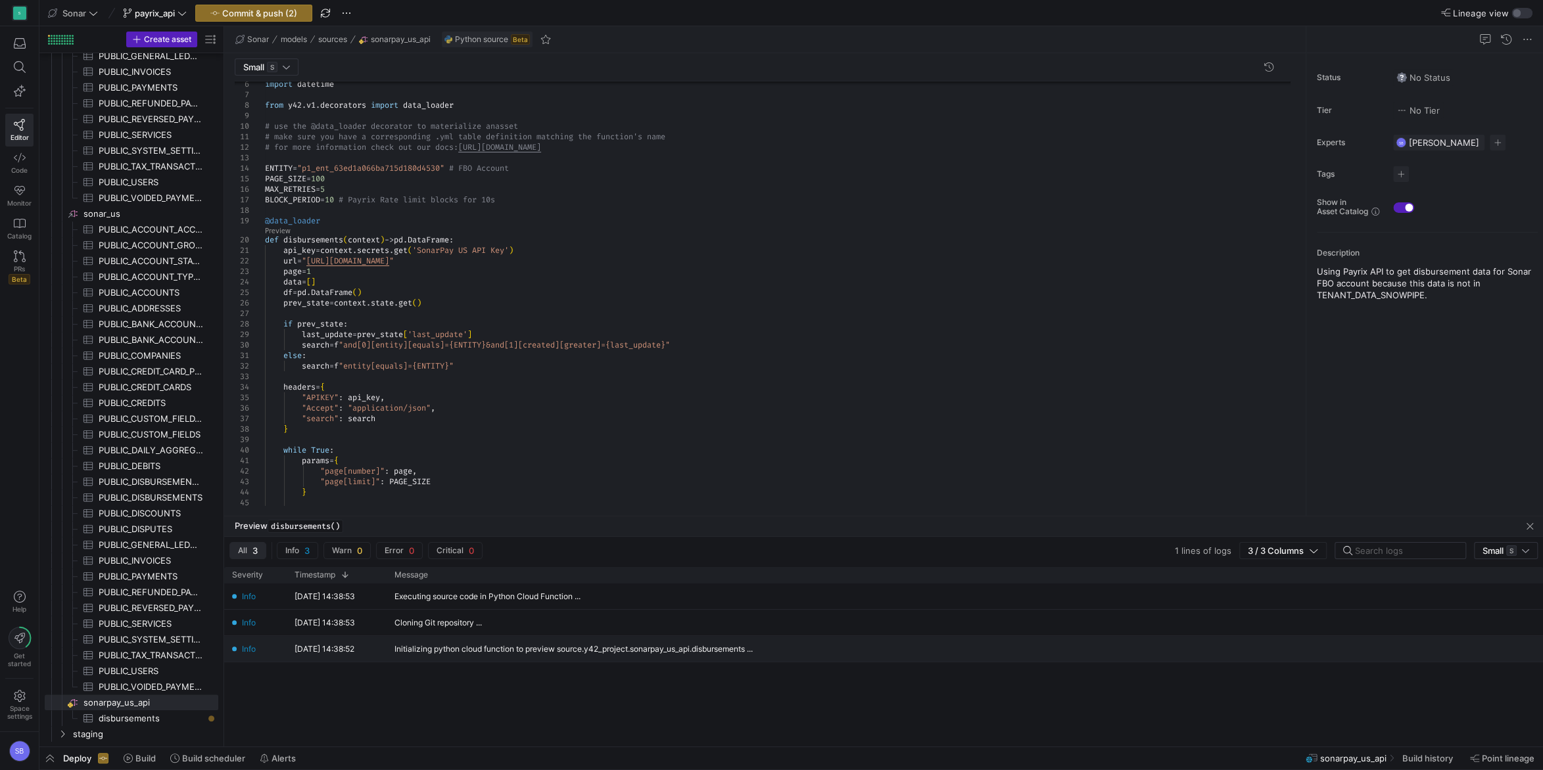
click at [670, 647] on div "Initializing python cloud function to preview source.y42_project.sonarpay_us_ap…" at bounding box center [573, 649] width 358 height 9
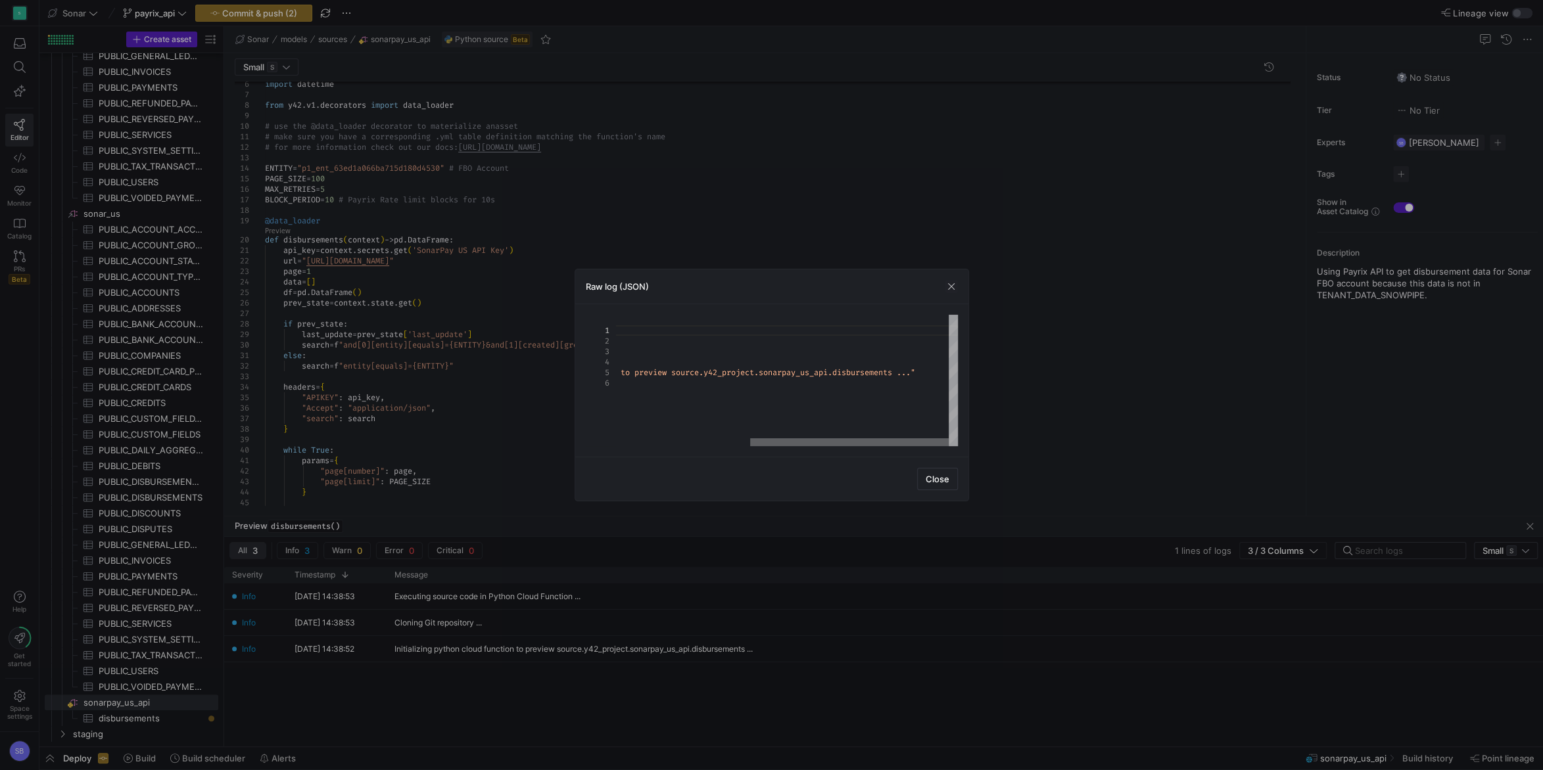
click at [937, 439] on div at bounding box center [849, 442] width 198 height 8
click at [947, 477] on span "Close" at bounding box center [937, 479] width 24 height 11
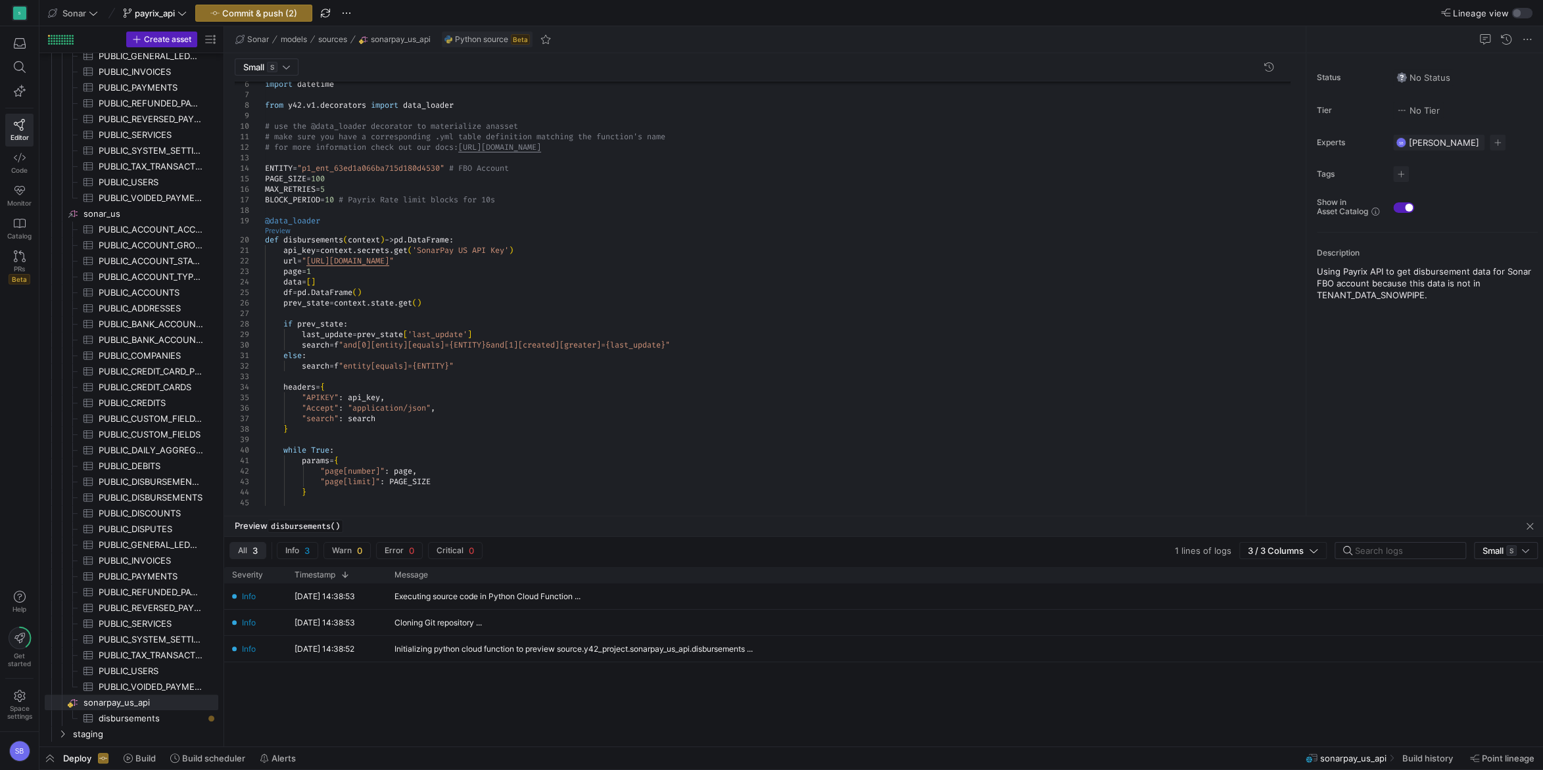
click at [275, 234] on link "Preview" at bounding box center [278, 230] width 26 height 7
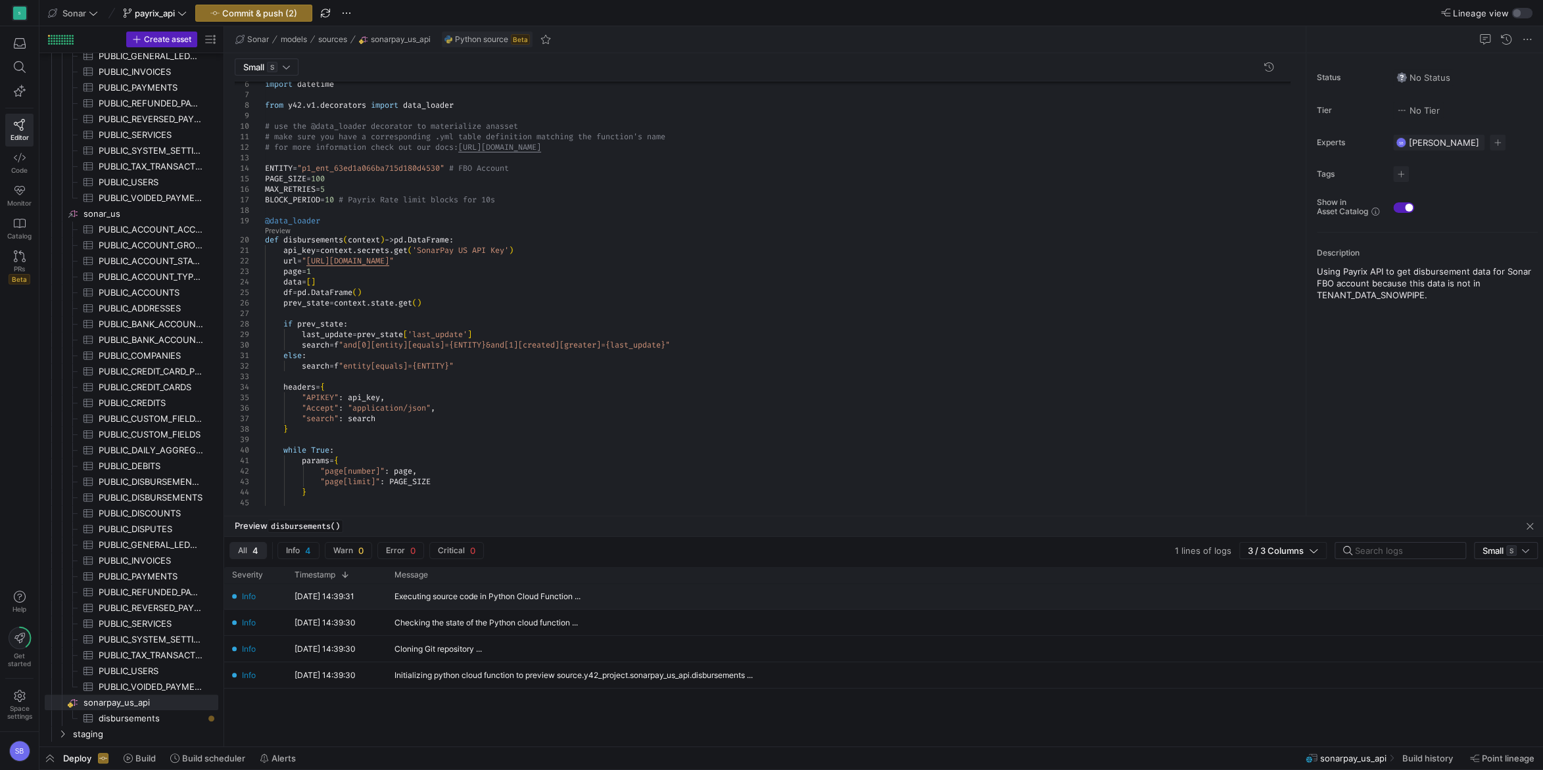
click at [562, 599] on div "Executing source code in Python Cloud Function ..." at bounding box center [487, 596] width 186 height 9
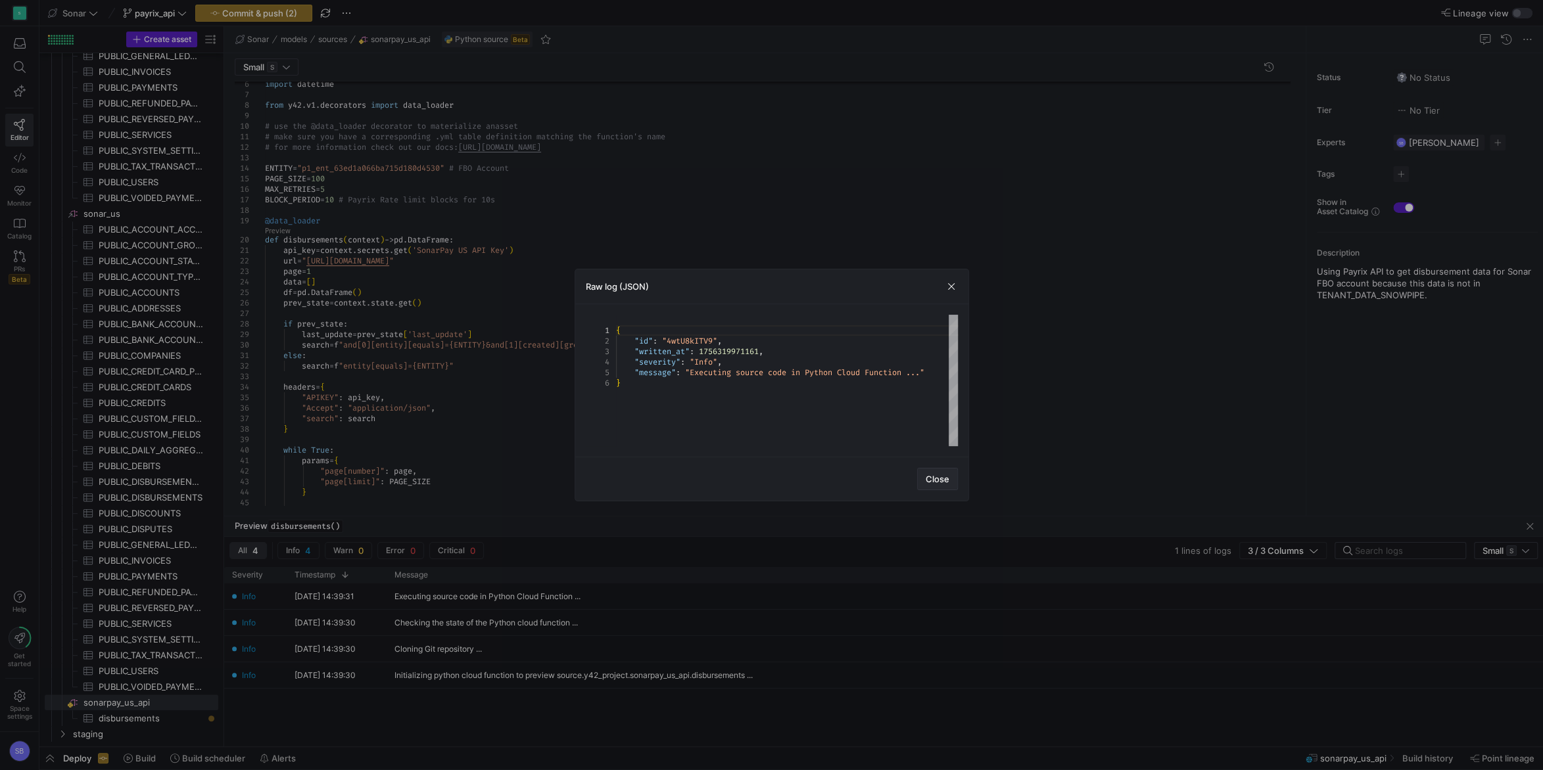
click at [937, 476] on span "Close" at bounding box center [937, 479] width 24 height 11
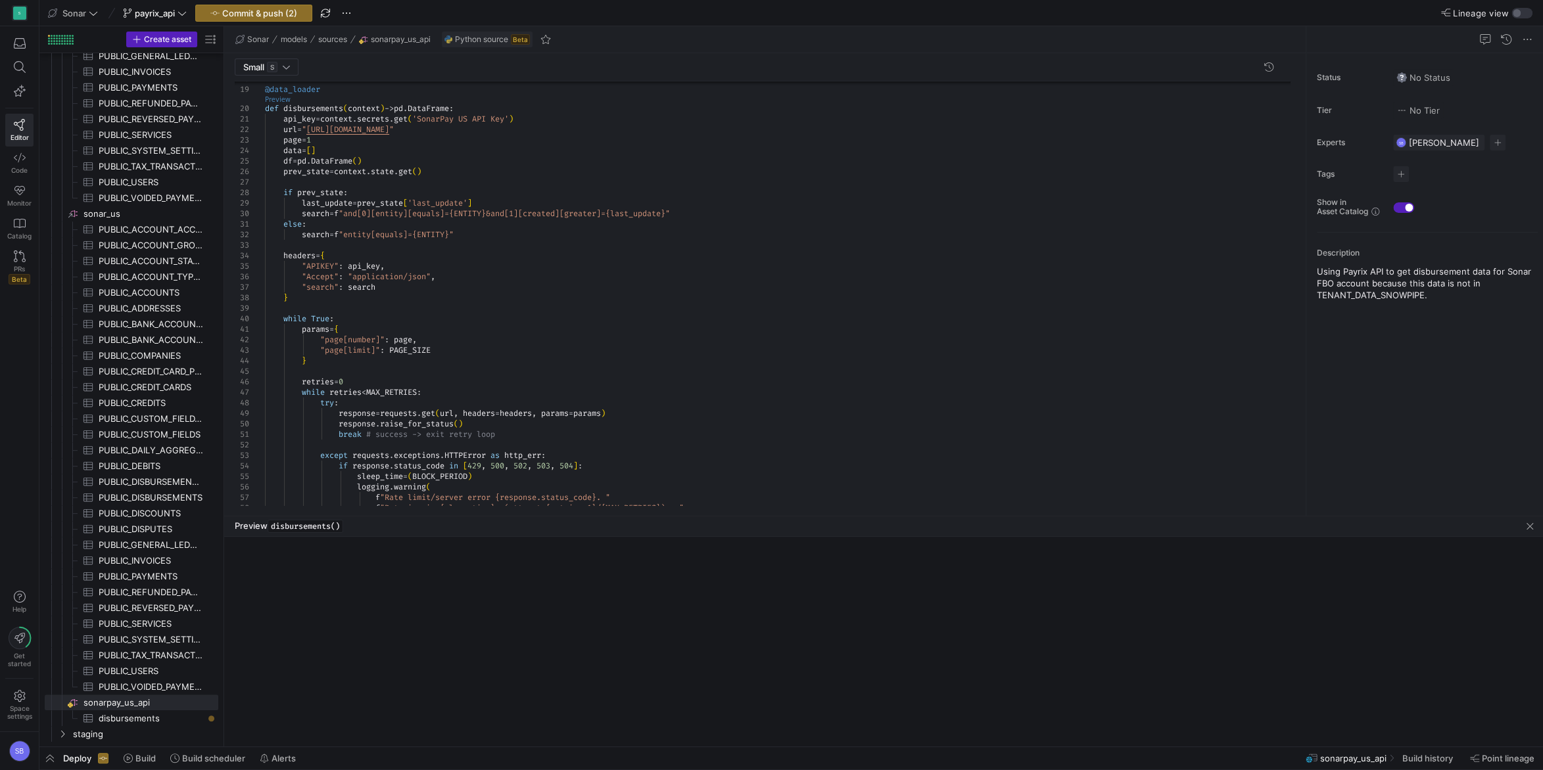
click at [286, 99] on link "Preview" at bounding box center [278, 99] width 26 height 7
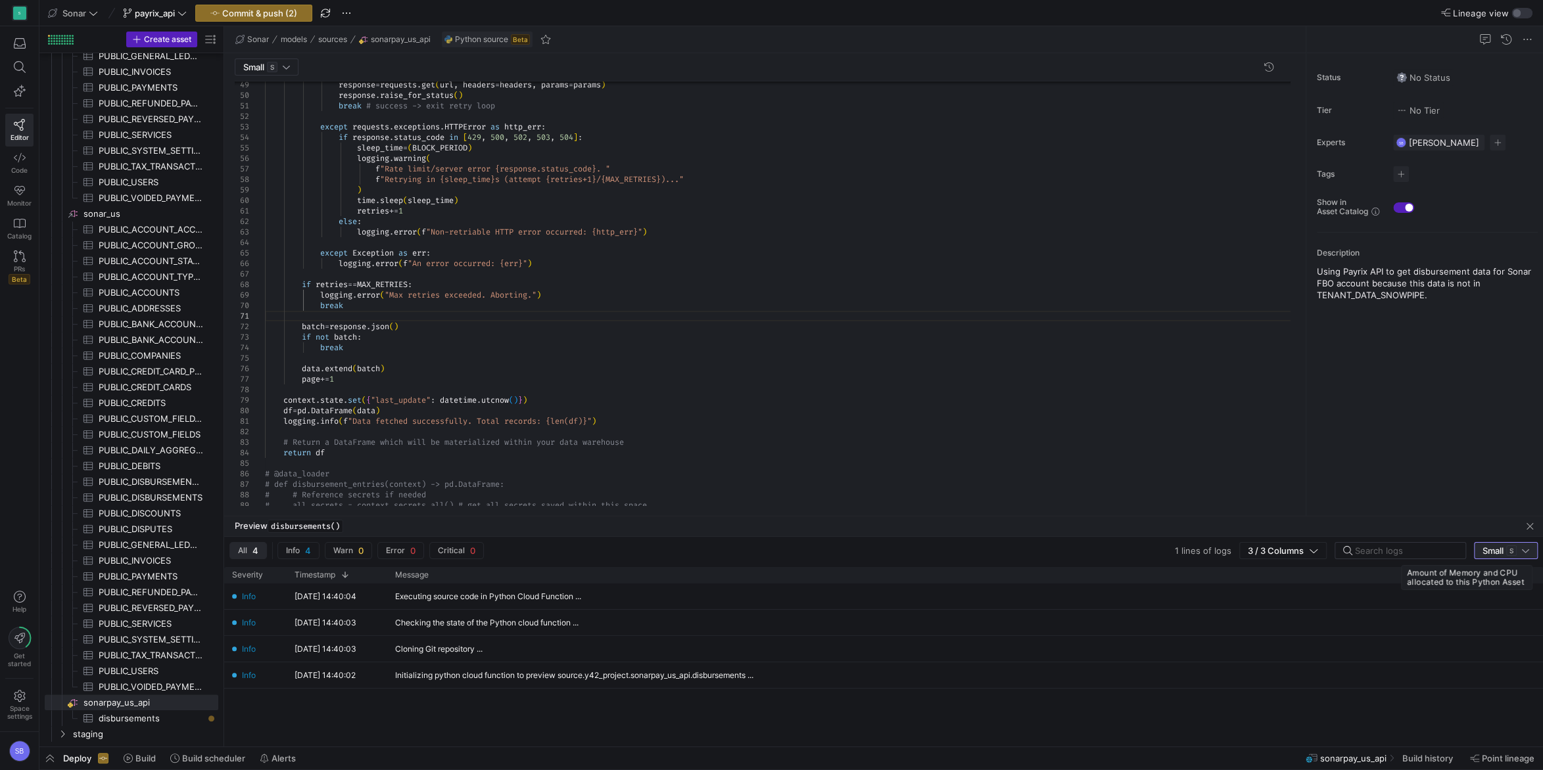
click at [1502, 553] on div "Small S" at bounding box center [1499, 551] width 34 height 11
click at [292, 66] on div at bounding box center [771, 385] width 1543 height 770
click at [290, 66] on div at bounding box center [286, 67] width 7 height 11
click at [317, 64] on div at bounding box center [771, 385] width 1543 height 770
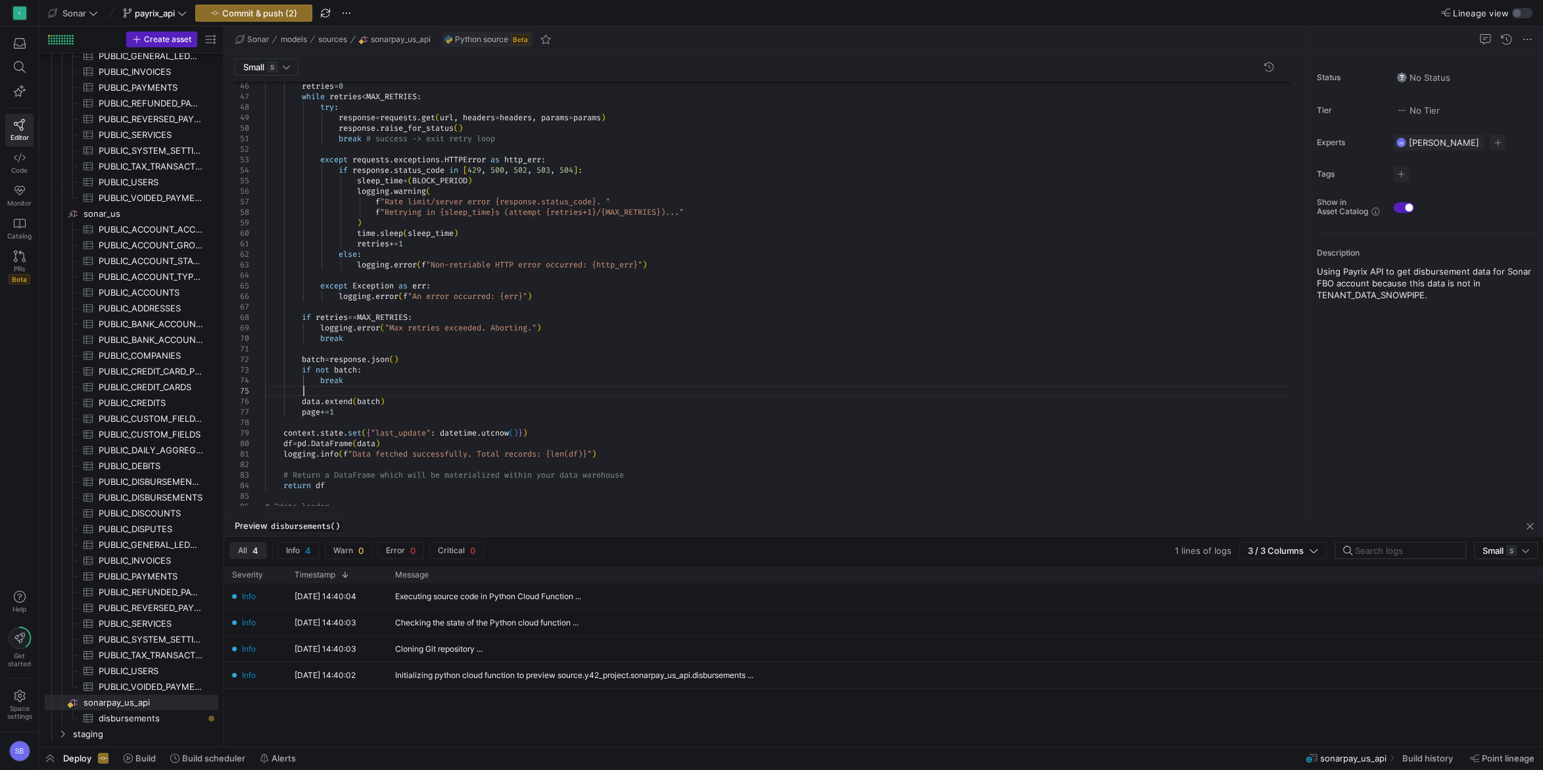
click at [754, 387] on div "response = requests . get ( url , headers = headers , params = params ) respons…" at bounding box center [782, 256] width 1035 height 1334
click at [784, 410] on div "response = requests . get ( url , headers = headers , params = params ) respons…" at bounding box center [782, 256] width 1035 height 1334
click at [1527, 39] on span at bounding box center [1527, 40] width 16 height 16
click at [1527, 39] on div at bounding box center [771, 385] width 1543 height 770
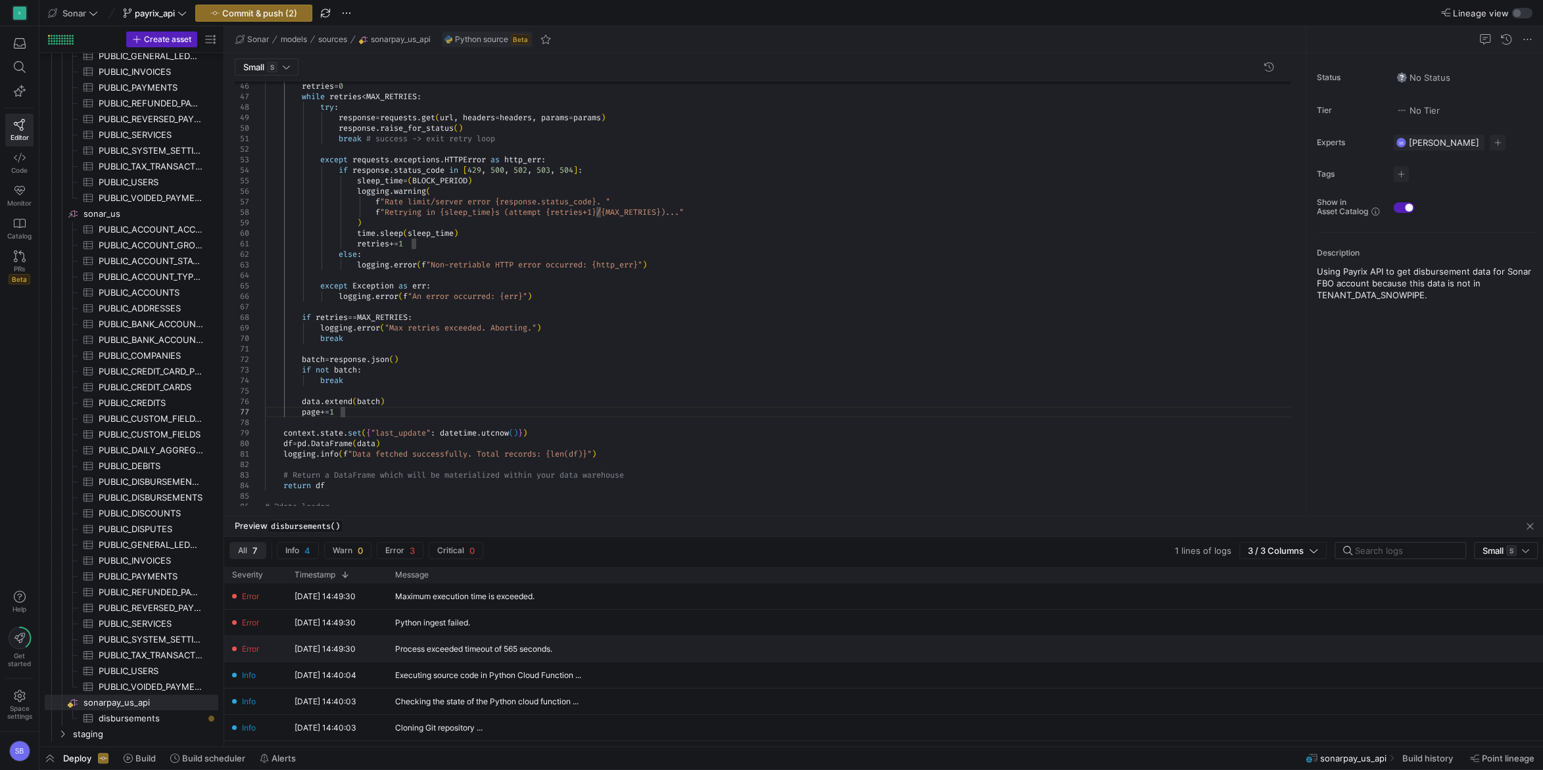
click at [512, 651] on div "Process exceeded timeout of 565 seconds." at bounding box center [473, 649] width 157 height 9
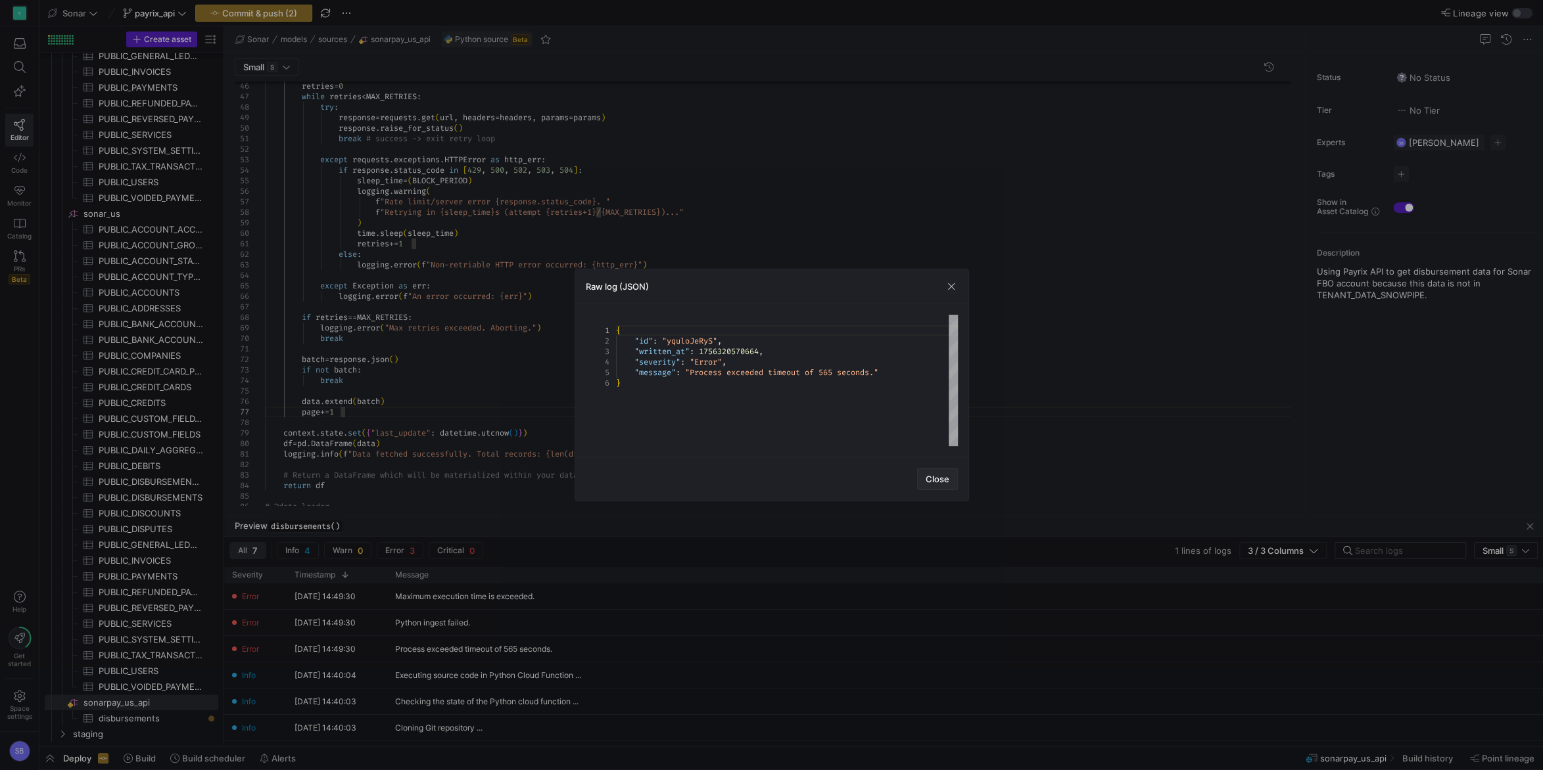
click at [925, 475] on span "button" at bounding box center [937, 479] width 39 height 21
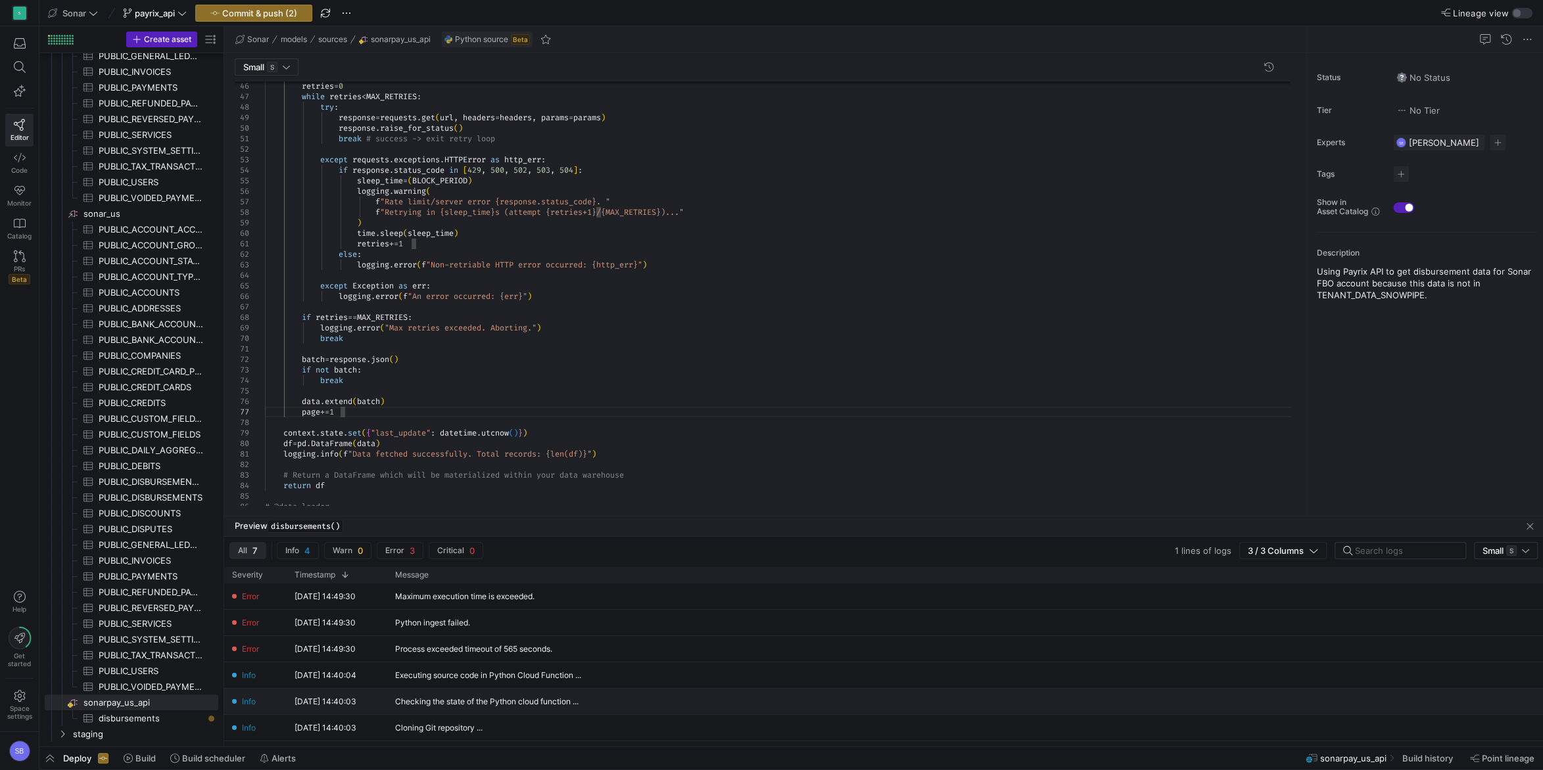
scroll to position [0, 0]
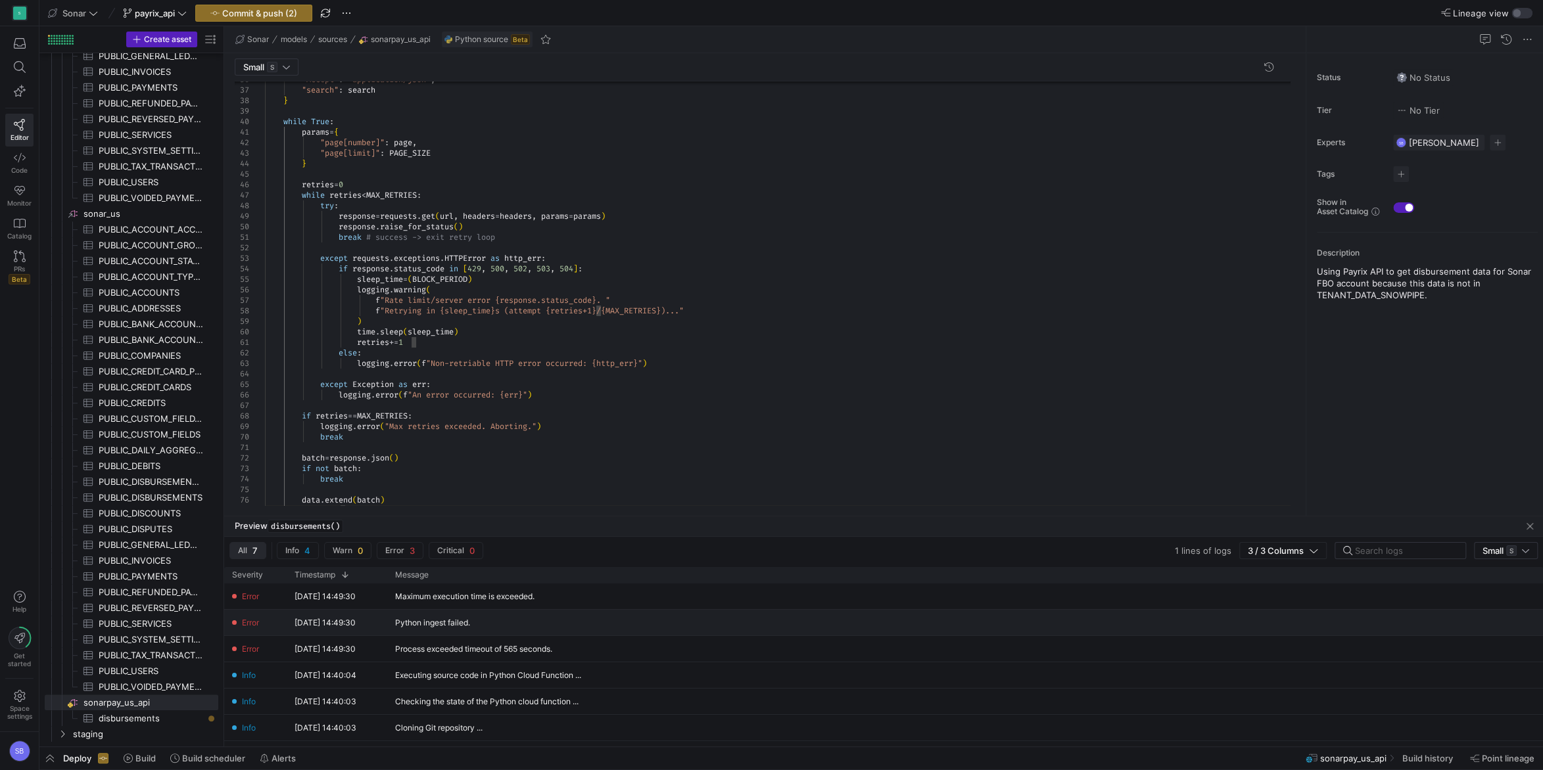
click at [423, 626] on div "Python ingest failed." at bounding box center [432, 622] width 75 height 9
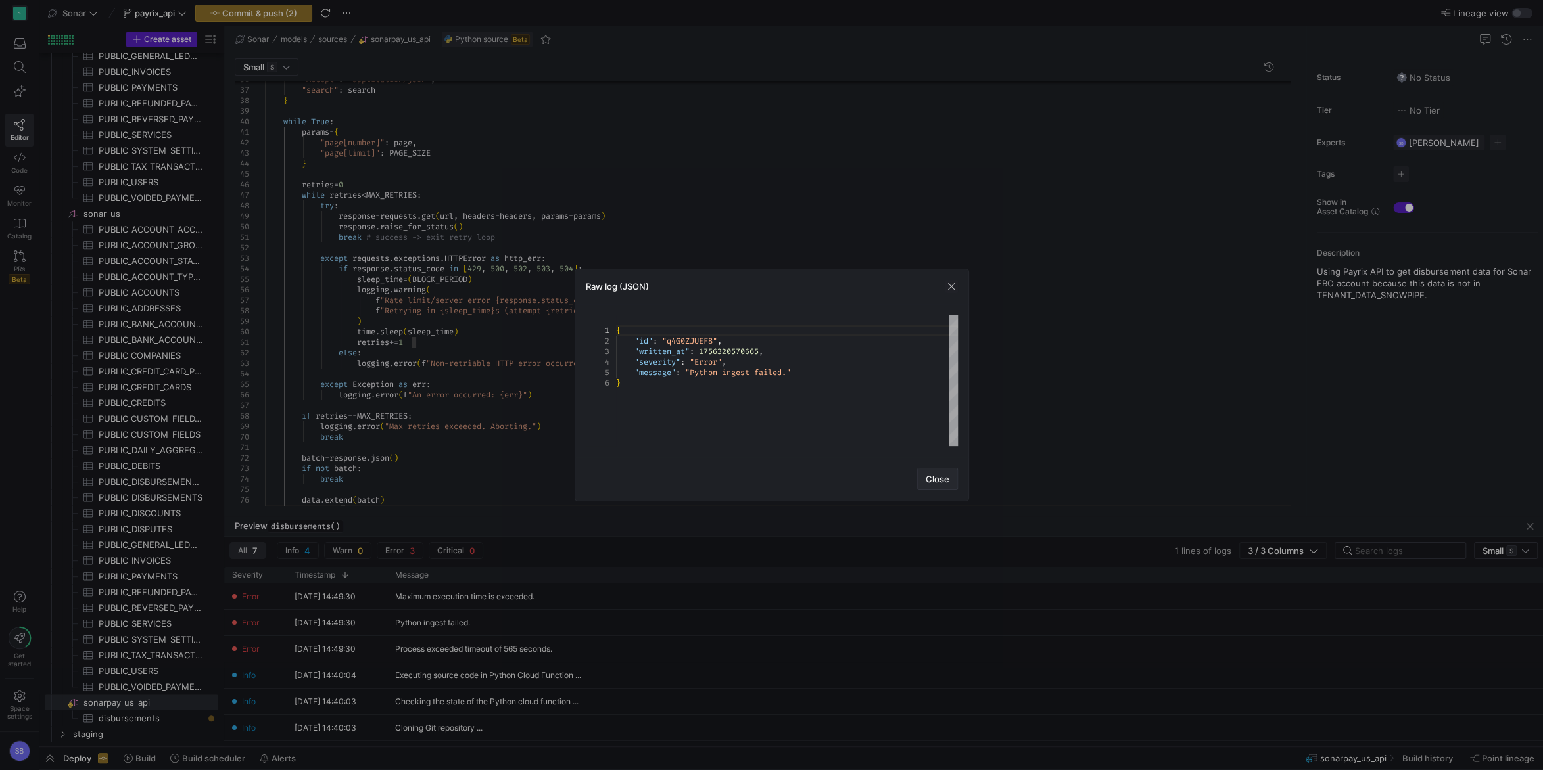
click at [931, 475] on span "Close" at bounding box center [937, 479] width 24 height 11
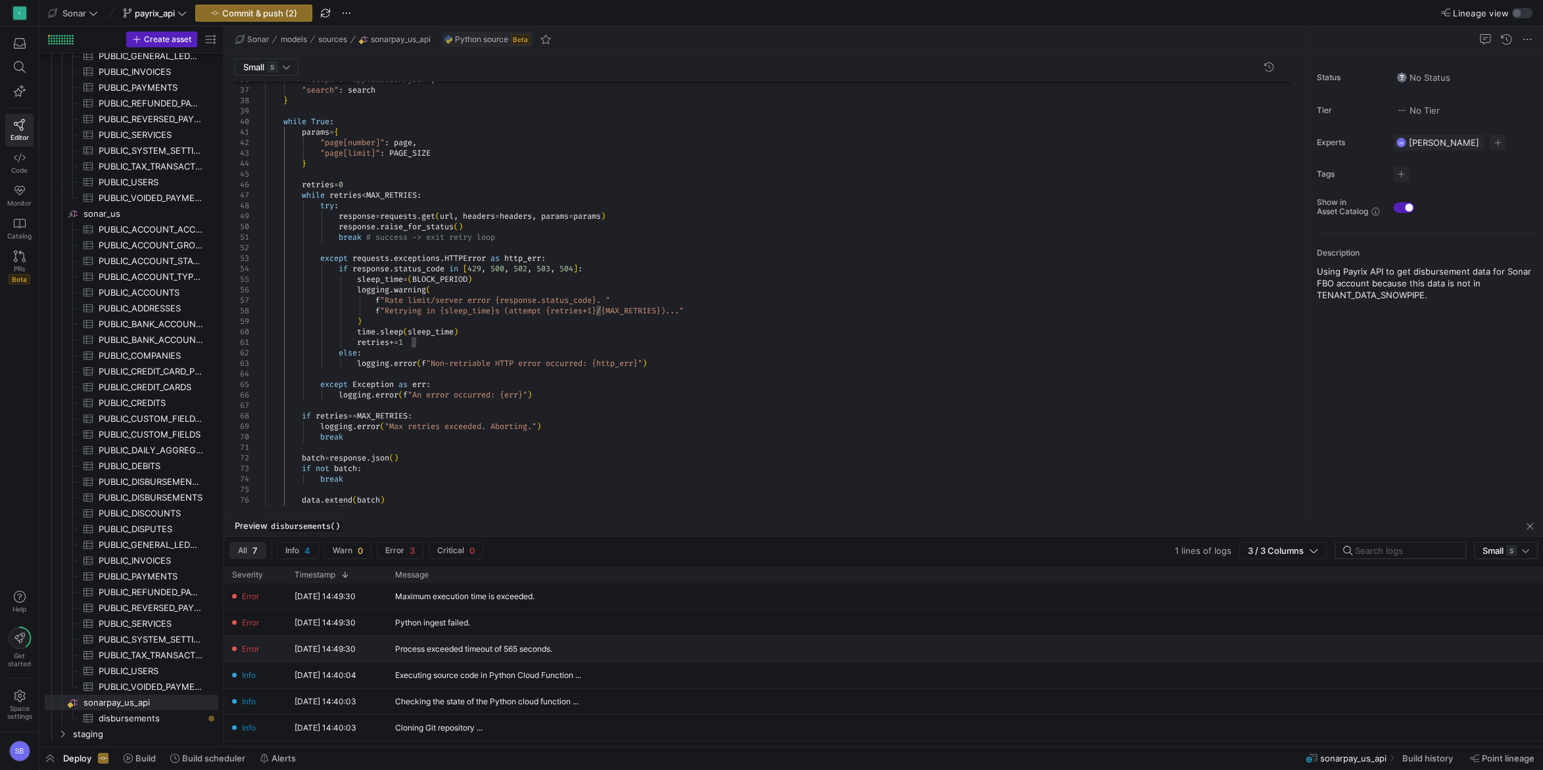
click at [557, 650] on div "Process exceeded timeout of 565 seconds." at bounding box center [583, 649] width 393 height 26
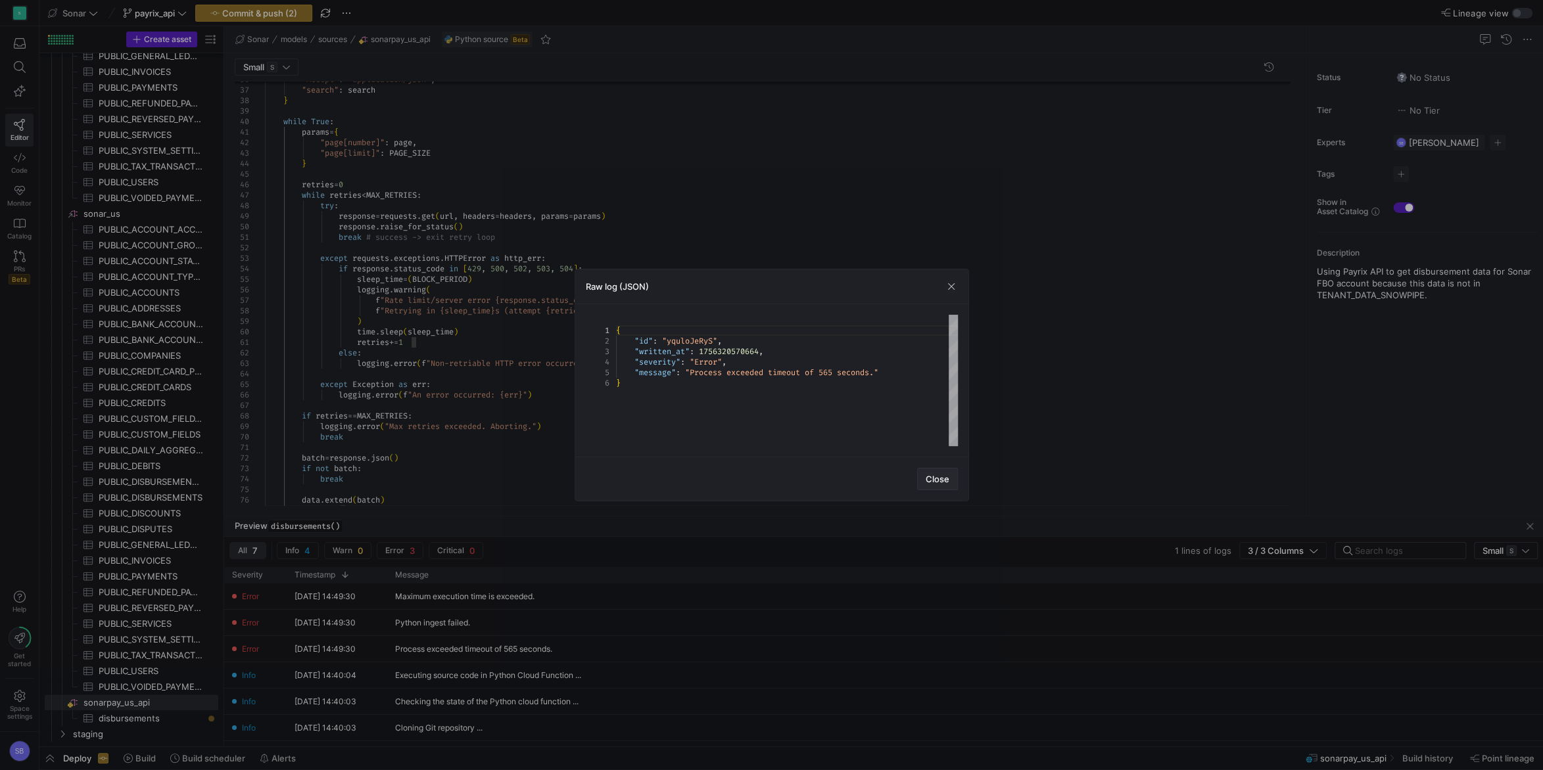
click at [944, 481] on span "Close" at bounding box center [937, 479] width 24 height 11
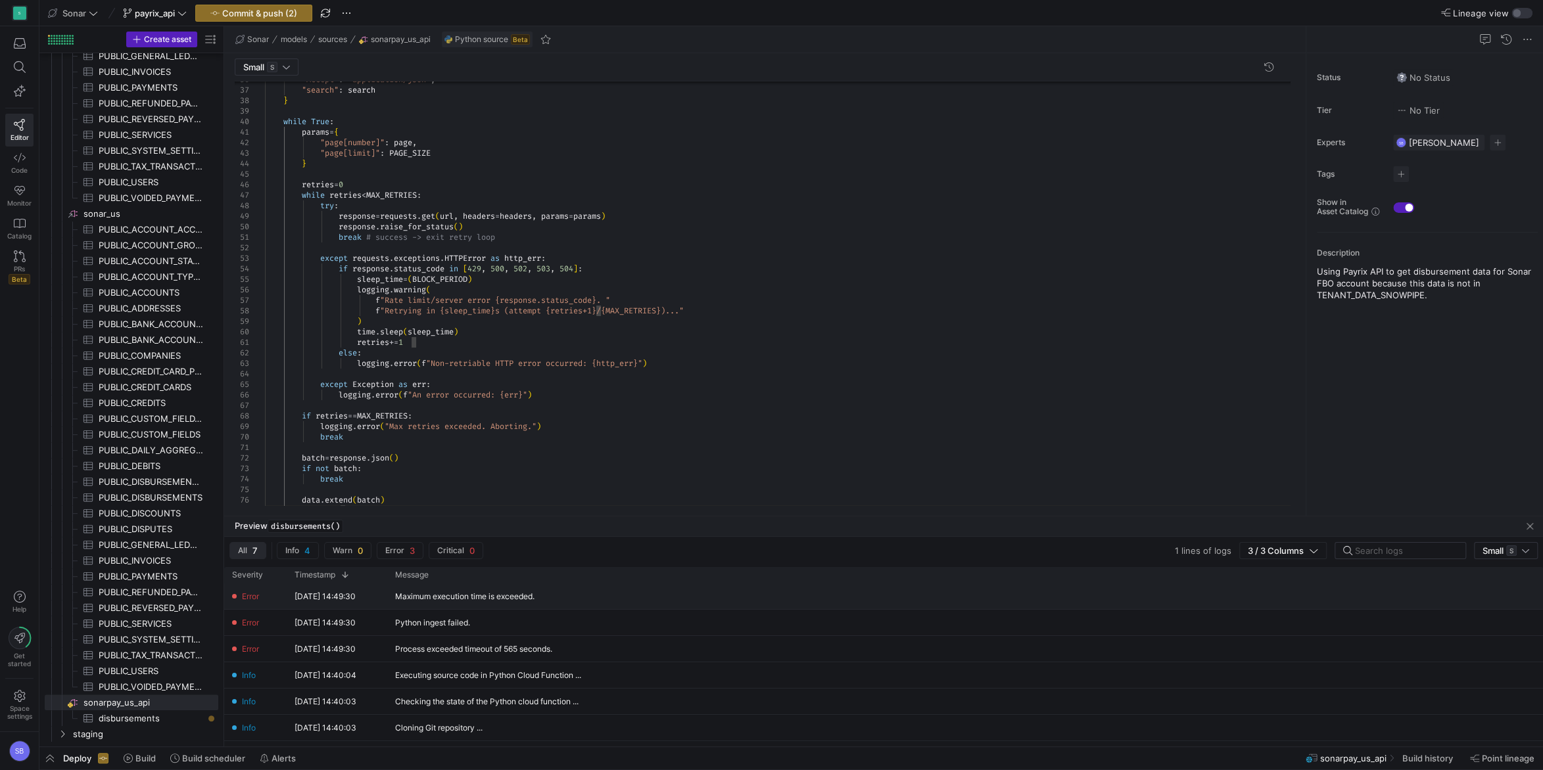
click at [516, 599] on div "Maximum execution time is exceeded." at bounding box center [464, 596] width 139 height 9
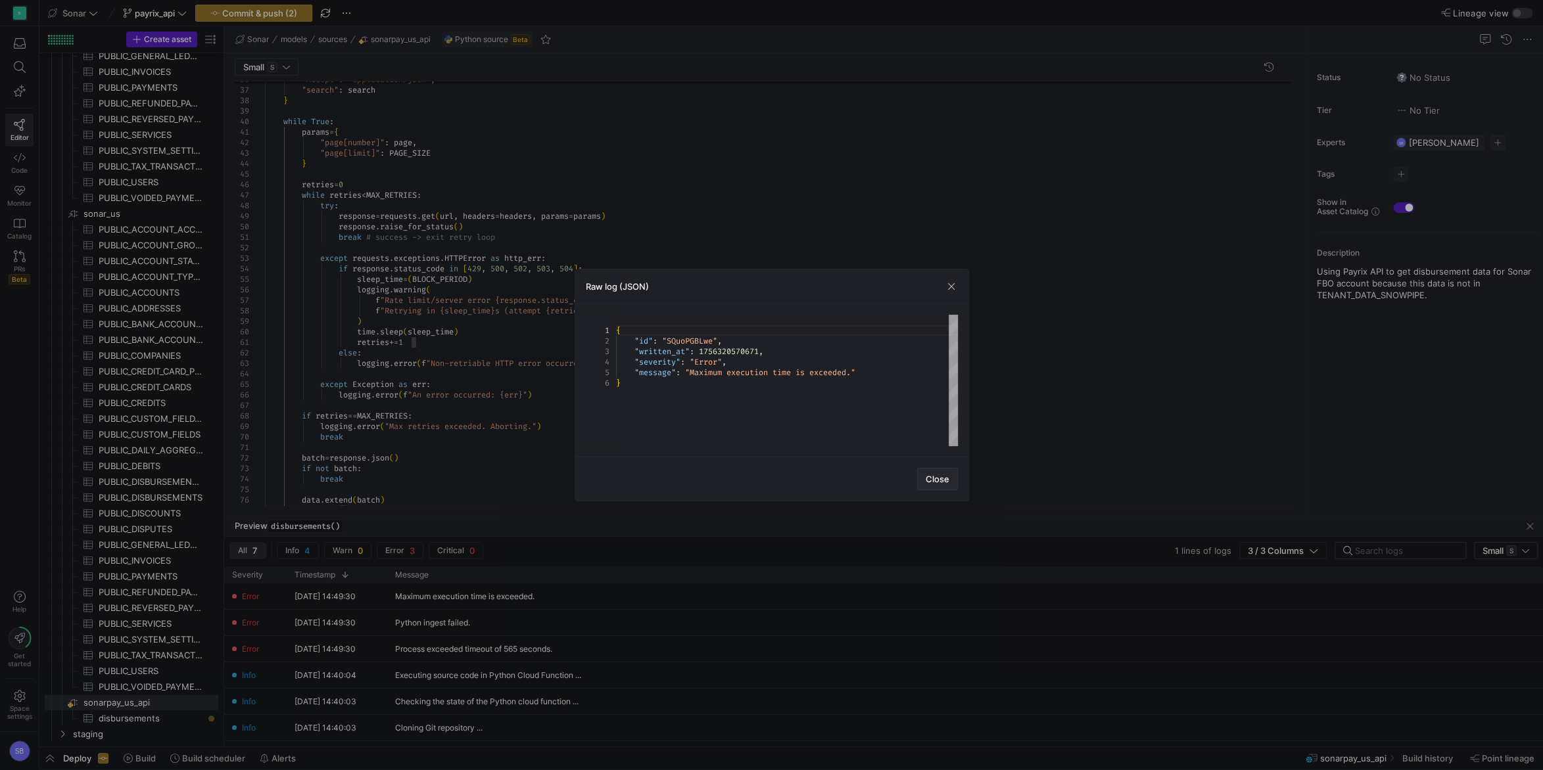
click at [948, 482] on span "Close" at bounding box center [937, 479] width 24 height 11
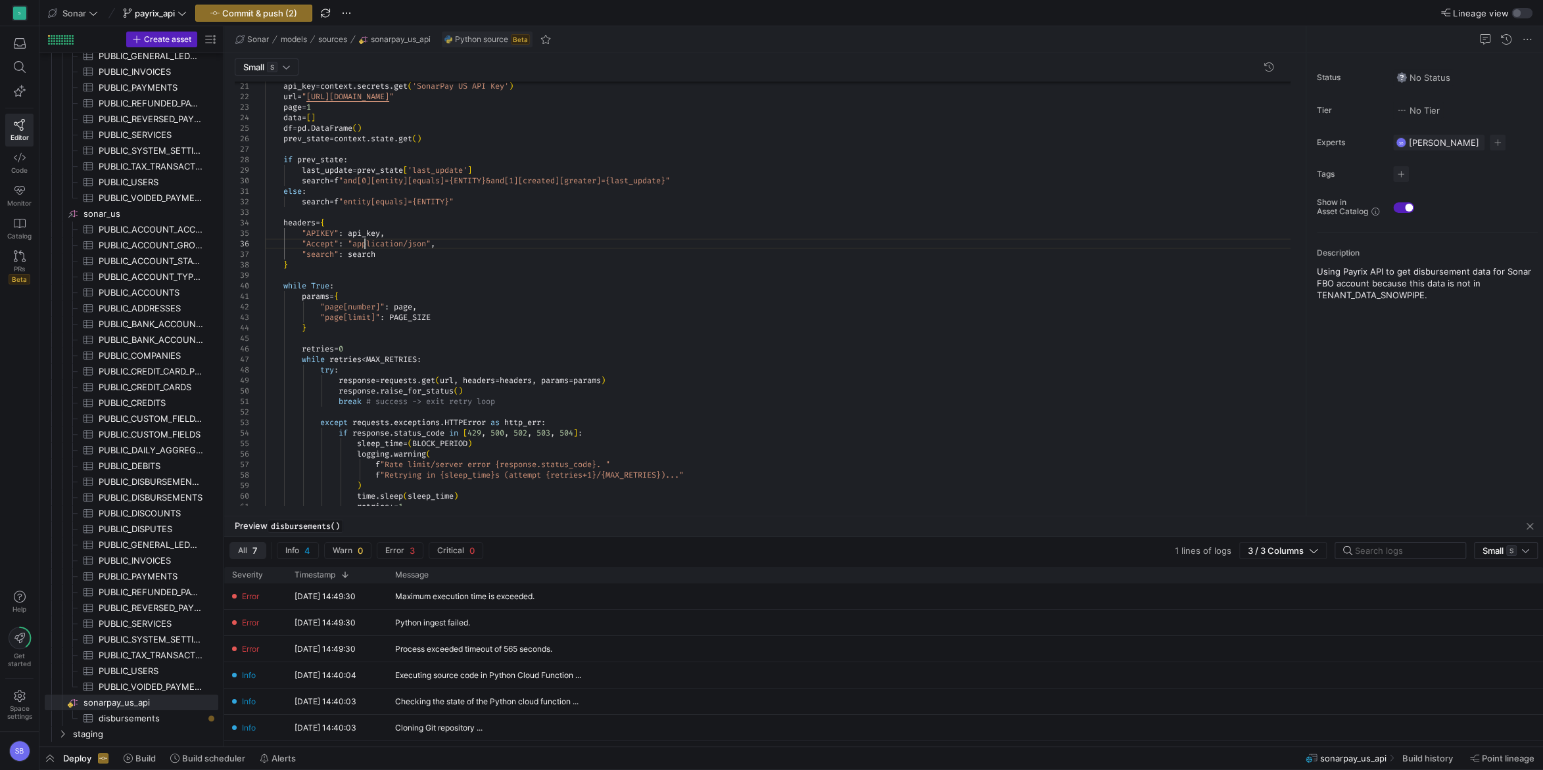
click at [365, 240] on div "response = requests . get ( url , headers = headers , params = params ) respons…" at bounding box center [782, 518] width 1035 height 1334
drag, startPoint x: 388, startPoint y: 235, endPoint x: 303, endPoint y: 233, distance: 85.5
click at [303, 233] on div "response = requests . get ( url , headers = headers , params = params ) respons…" at bounding box center [782, 518] width 1035 height 1334
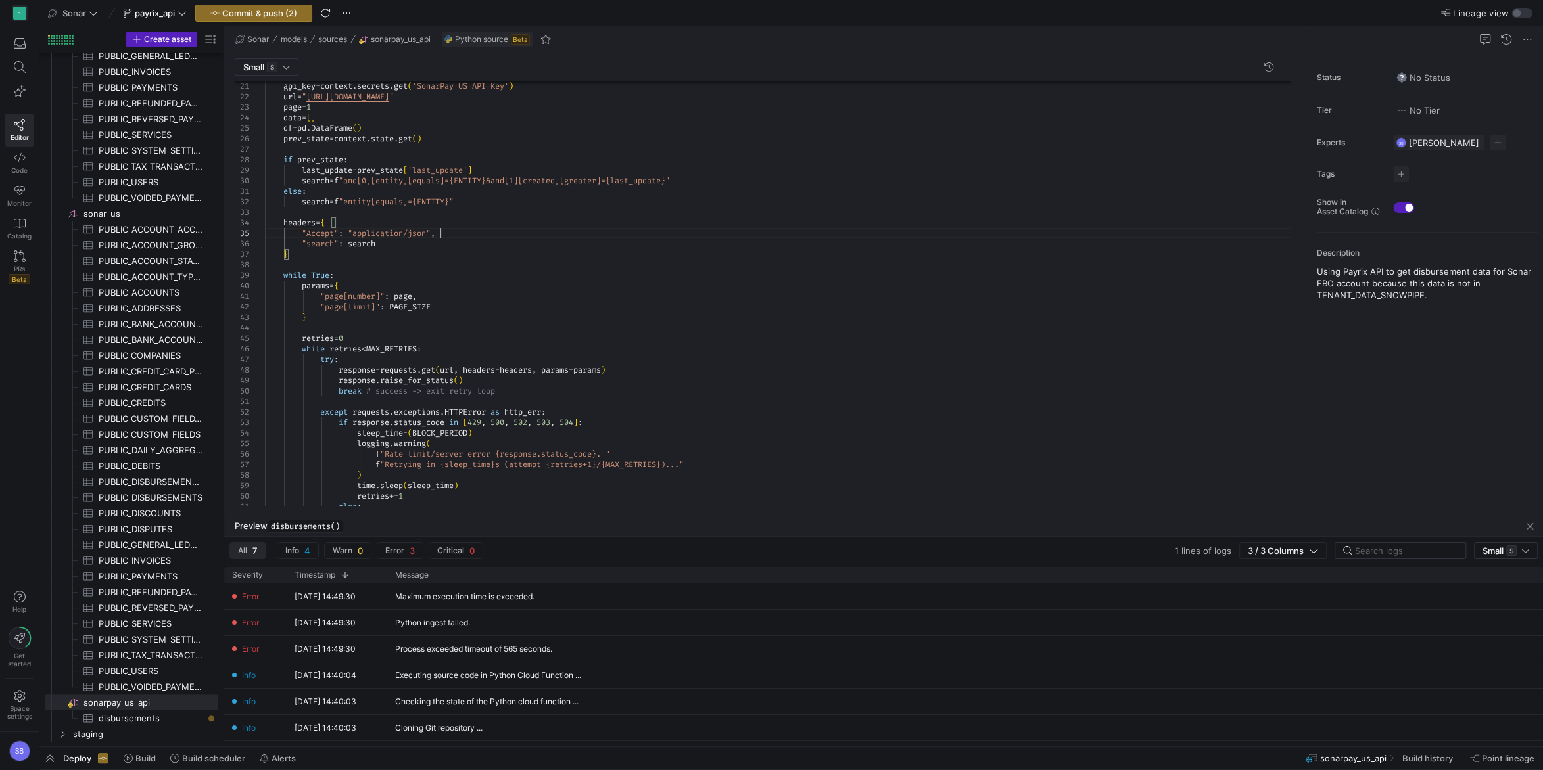
click at [446, 231] on div "response = requests . get ( url , headers = headers , params = params ) respons…" at bounding box center [782, 512] width 1035 height 1323
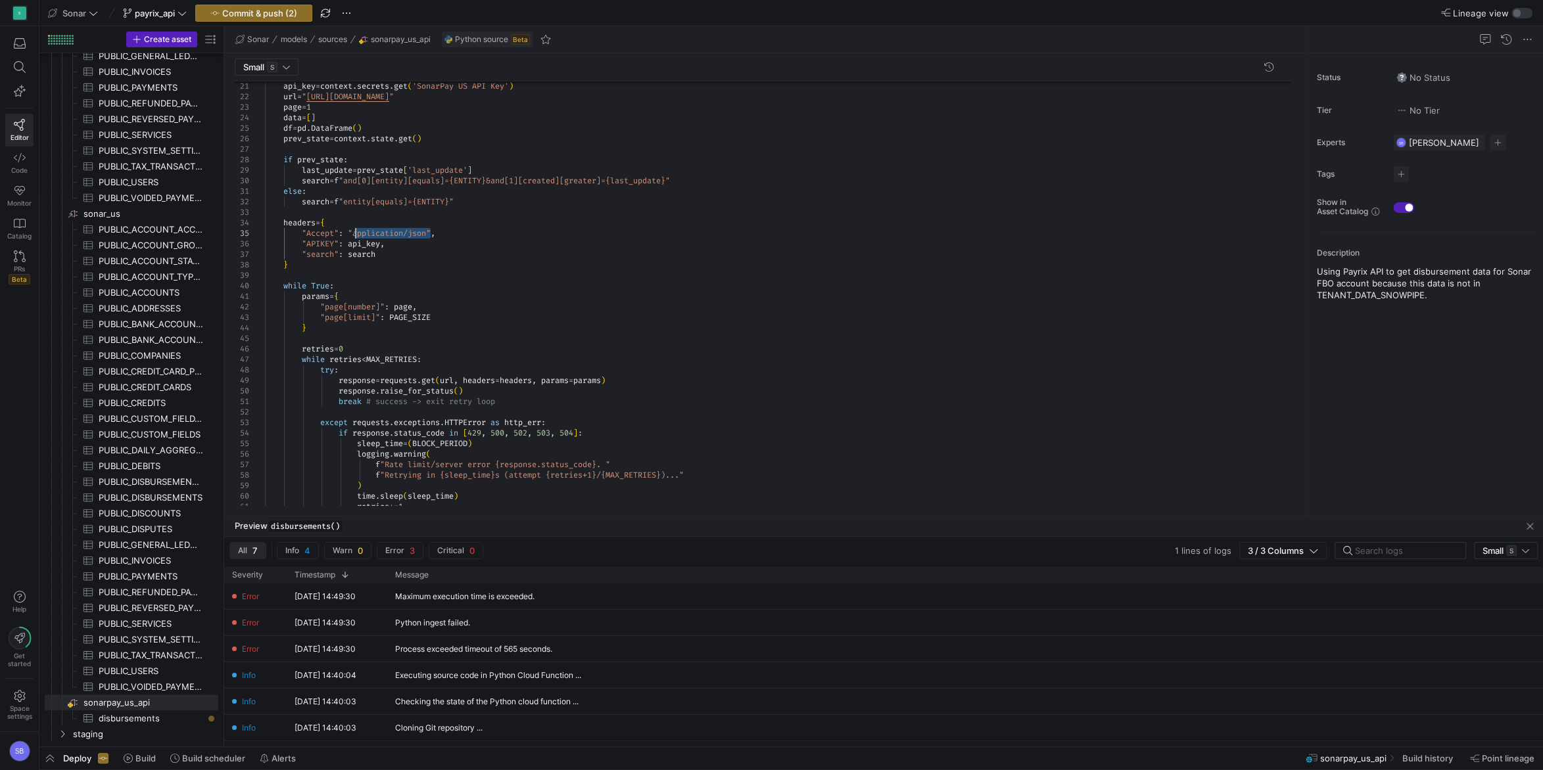
drag, startPoint x: 429, startPoint y: 233, endPoint x: 357, endPoint y: 230, distance: 72.3
click at [357, 230] on div "response = requests . get ( url , headers = headers , params = params ) respons…" at bounding box center [782, 518] width 1035 height 1334
click at [388, 229] on div "response = requests . get ( url , headers = headers , params = params ) respons…" at bounding box center [782, 518] width 1035 height 1334
click at [449, 214] on div "response = requests . get ( url , headers = headers , params = params ) respons…" at bounding box center [782, 518] width 1035 height 1334
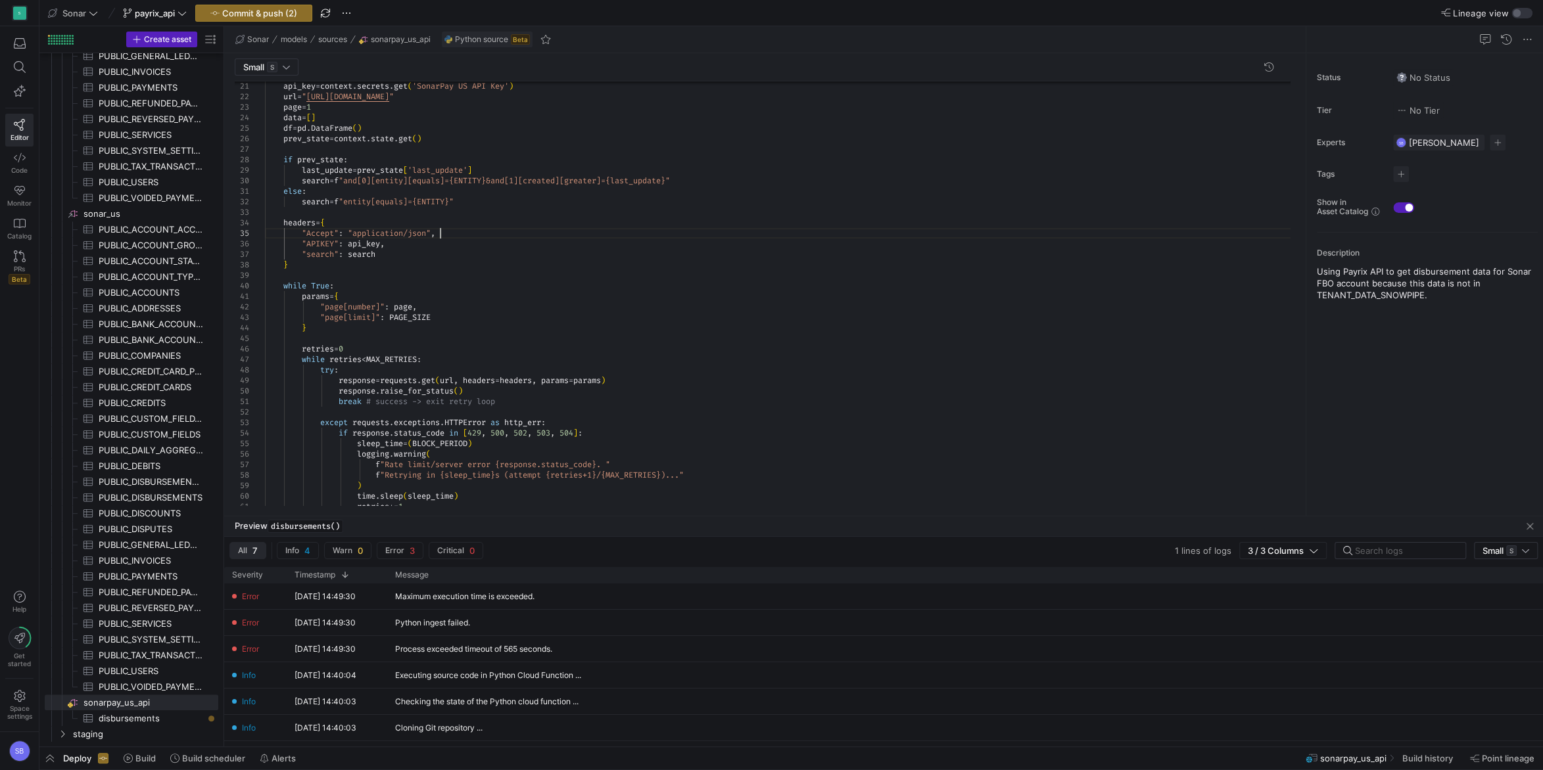
click at [468, 237] on div "response = requests . get ( url , headers = headers , params = params ) respons…" at bounding box center [782, 518] width 1035 height 1334
click at [442, 230] on div "response = requests . get ( url , headers = headers , params = params ) respons…" at bounding box center [782, 518] width 1035 height 1334
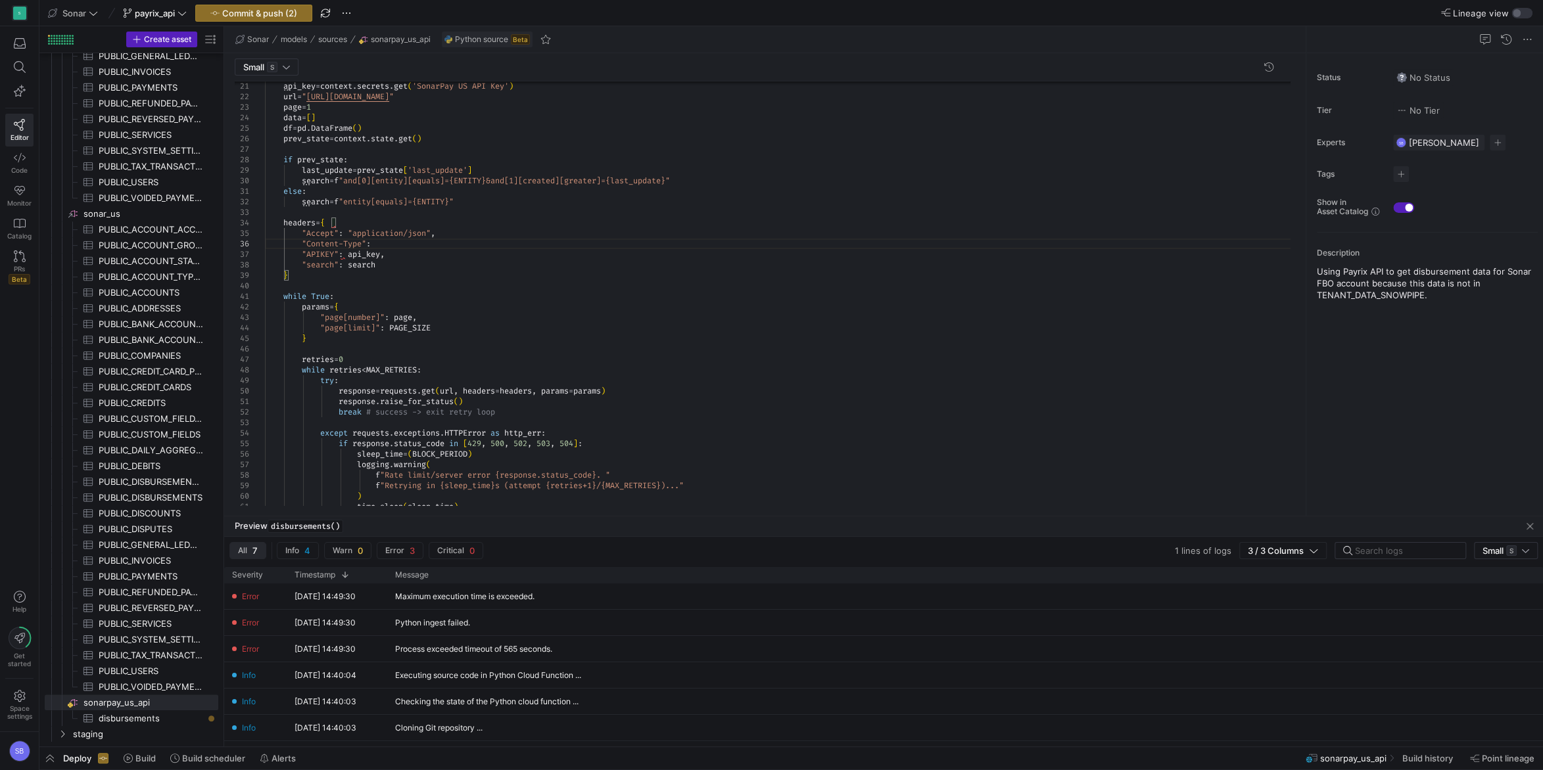
scroll to position [53, 113]
drag, startPoint x: 351, startPoint y: 231, endPoint x: 435, endPoint y: 229, distance: 84.2
click at [435, 229] on div "response = requests . get ( url , headers = headers , params = params ) respons…" at bounding box center [782, 523] width 1035 height 1344
click at [409, 246] on div "response = requests . get ( url , headers = headers , params = params ) respons…" at bounding box center [782, 523] width 1035 height 1344
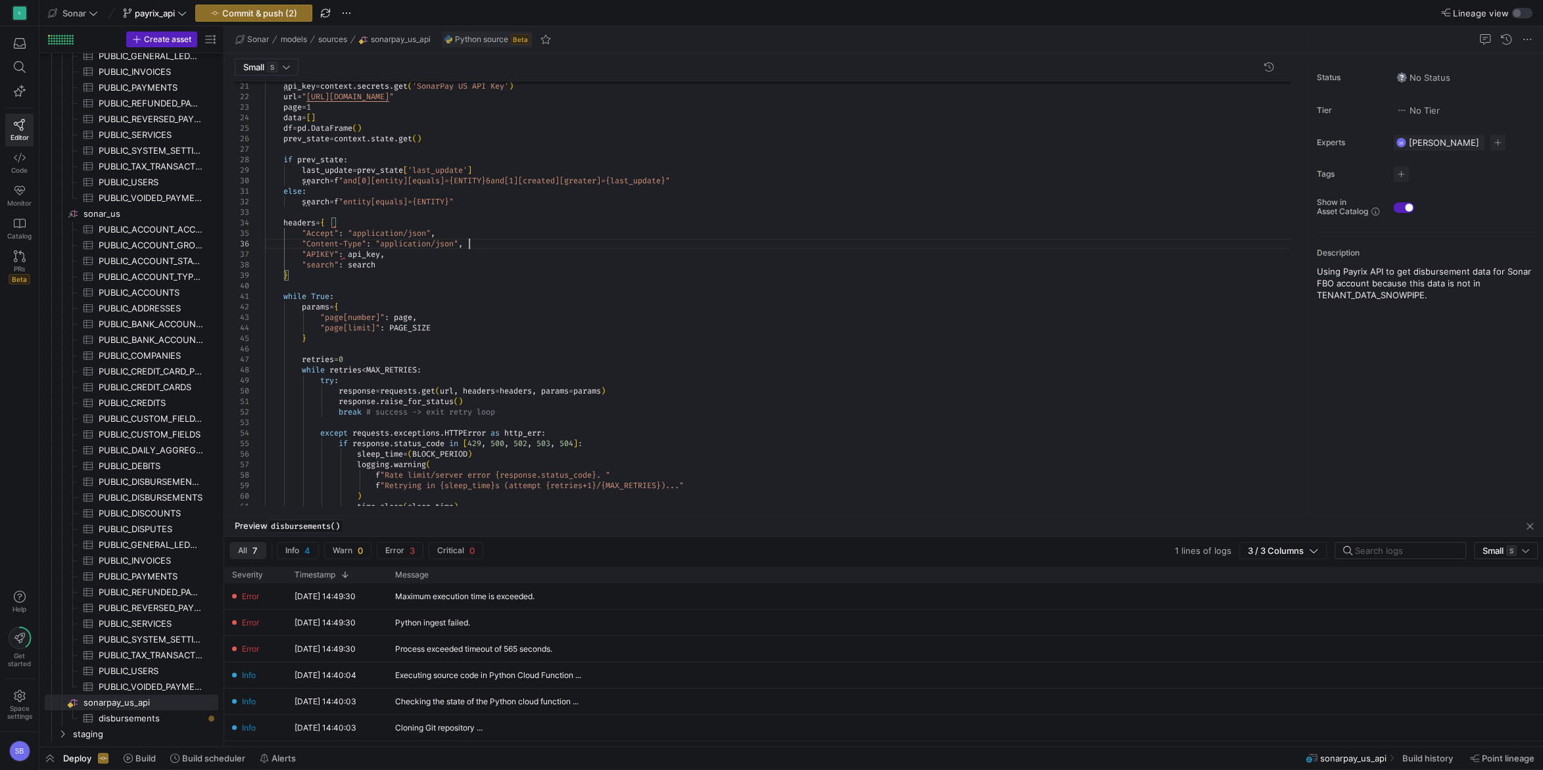
click at [609, 225] on div "response = requests . get ( url , headers = headers , params = params ) respons…" at bounding box center [782, 523] width 1035 height 1344
click at [137, 714] on span "disbursements​​​​​​​​​" at bounding box center [151, 718] width 105 height 15
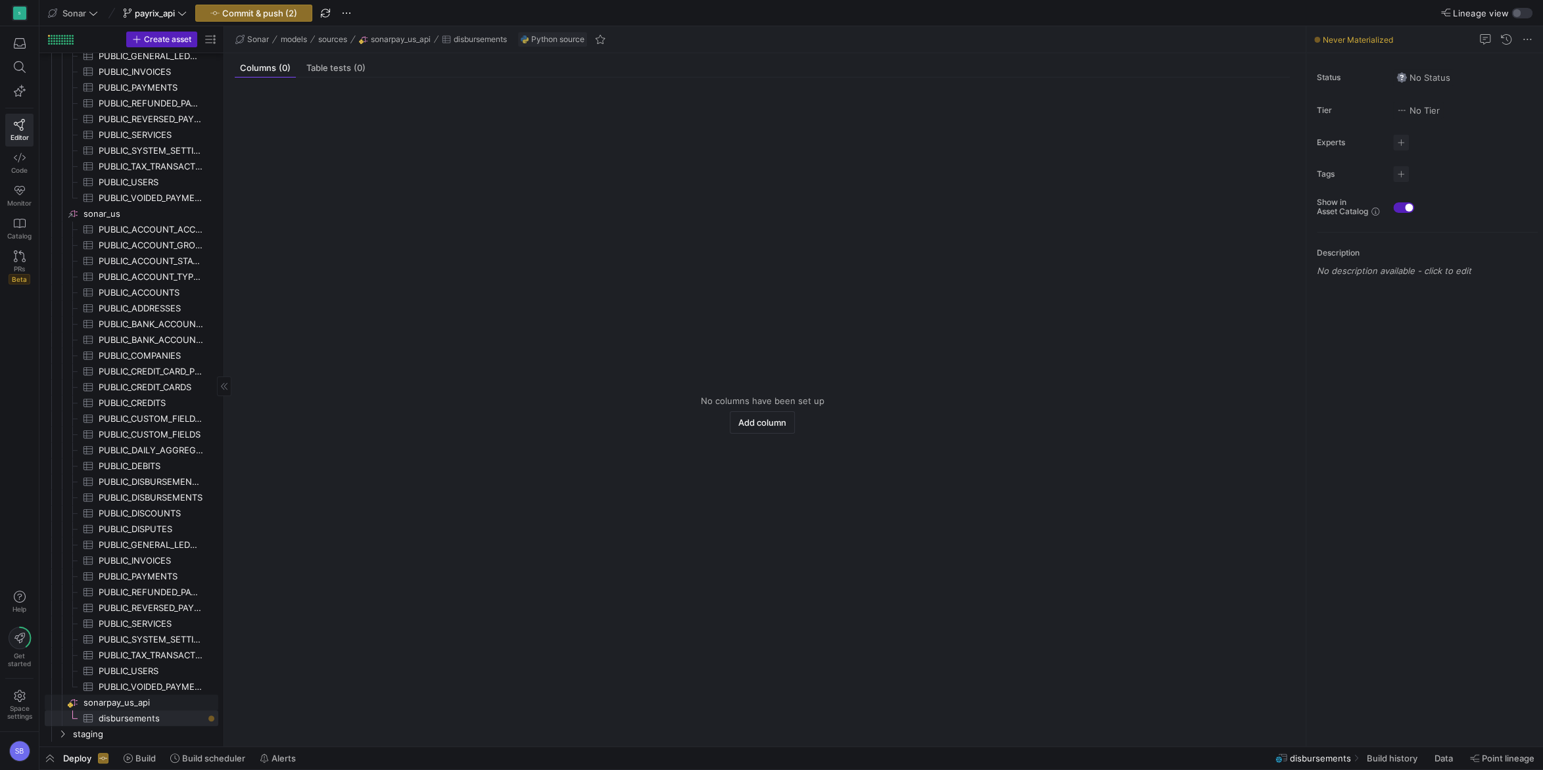
click at [128, 701] on span "sonarpay_us_api​​​​​​​​" at bounding box center [149, 702] width 133 height 15
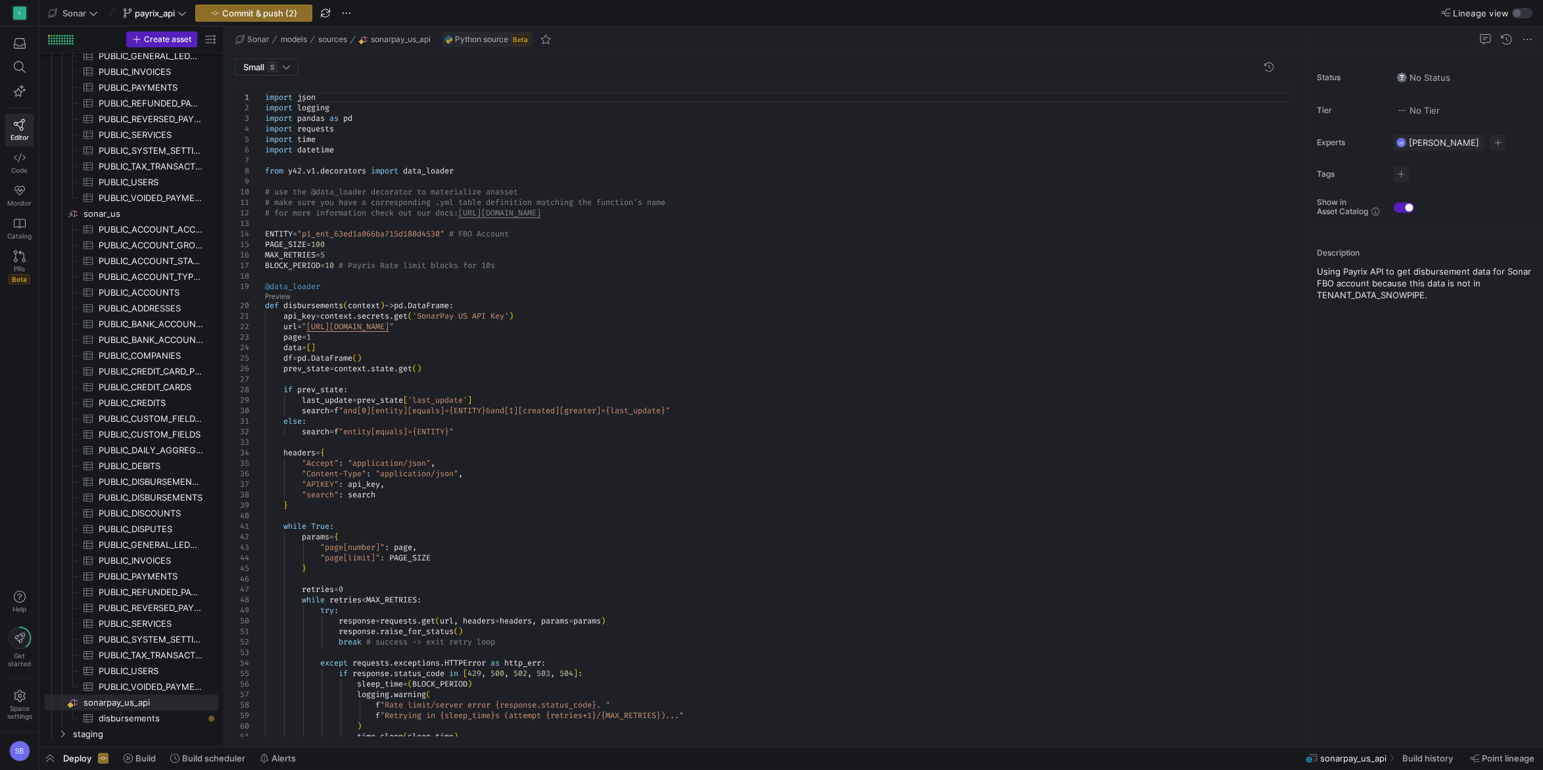
click at [496, 472] on div "import json import logging import pandas as pd import requests import time impo…" at bounding box center [782, 753] width 1035 height 1344
click at [277, 296] on link "Preview" at bounding box center [278, 296] width 26 height 7
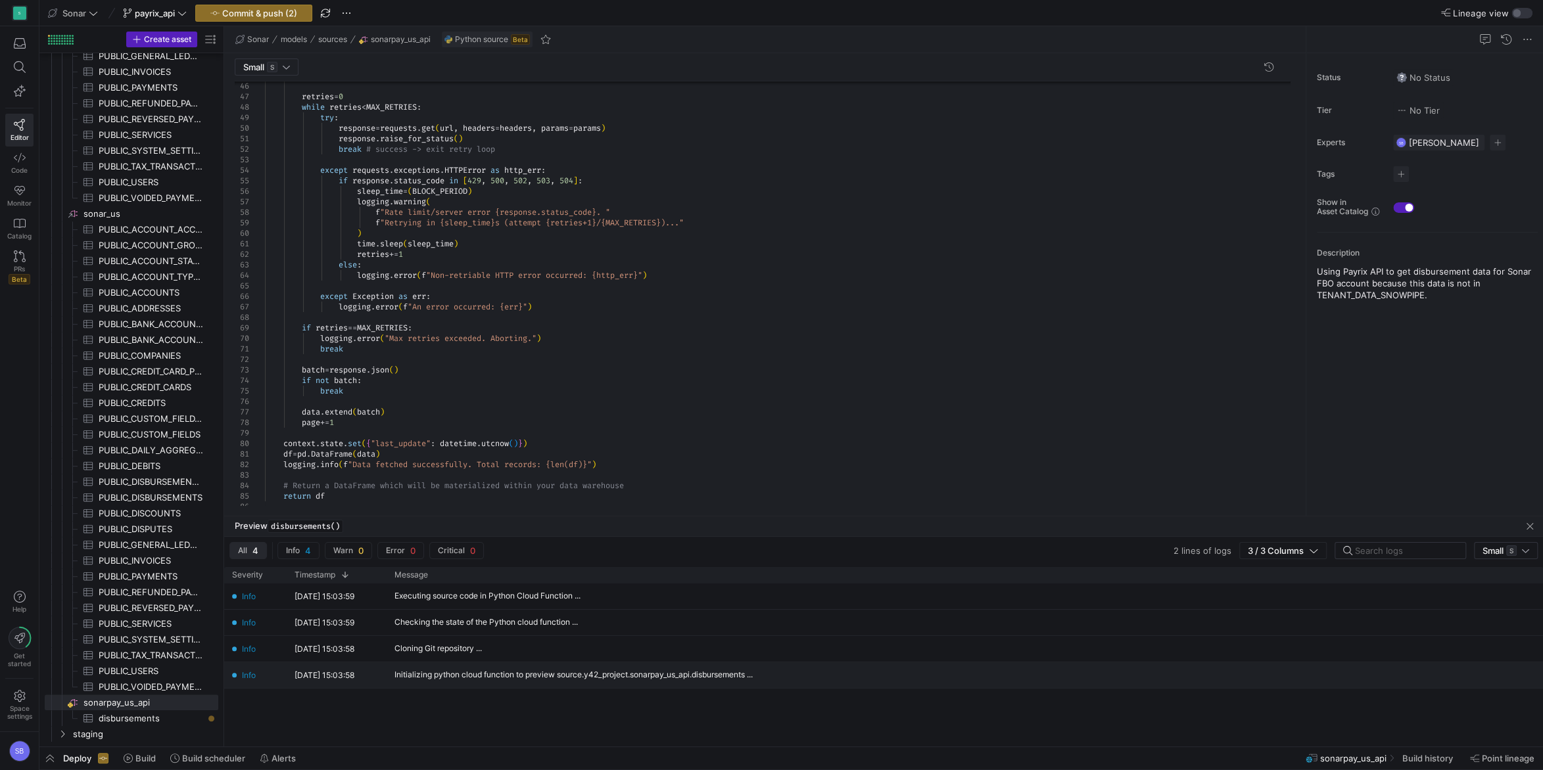
click at [657, 675] on div "Initializing python cloud function to preview source.y42_project.sonarpay_us_ap…" at bounding box center [573, 675] width 358 height 9
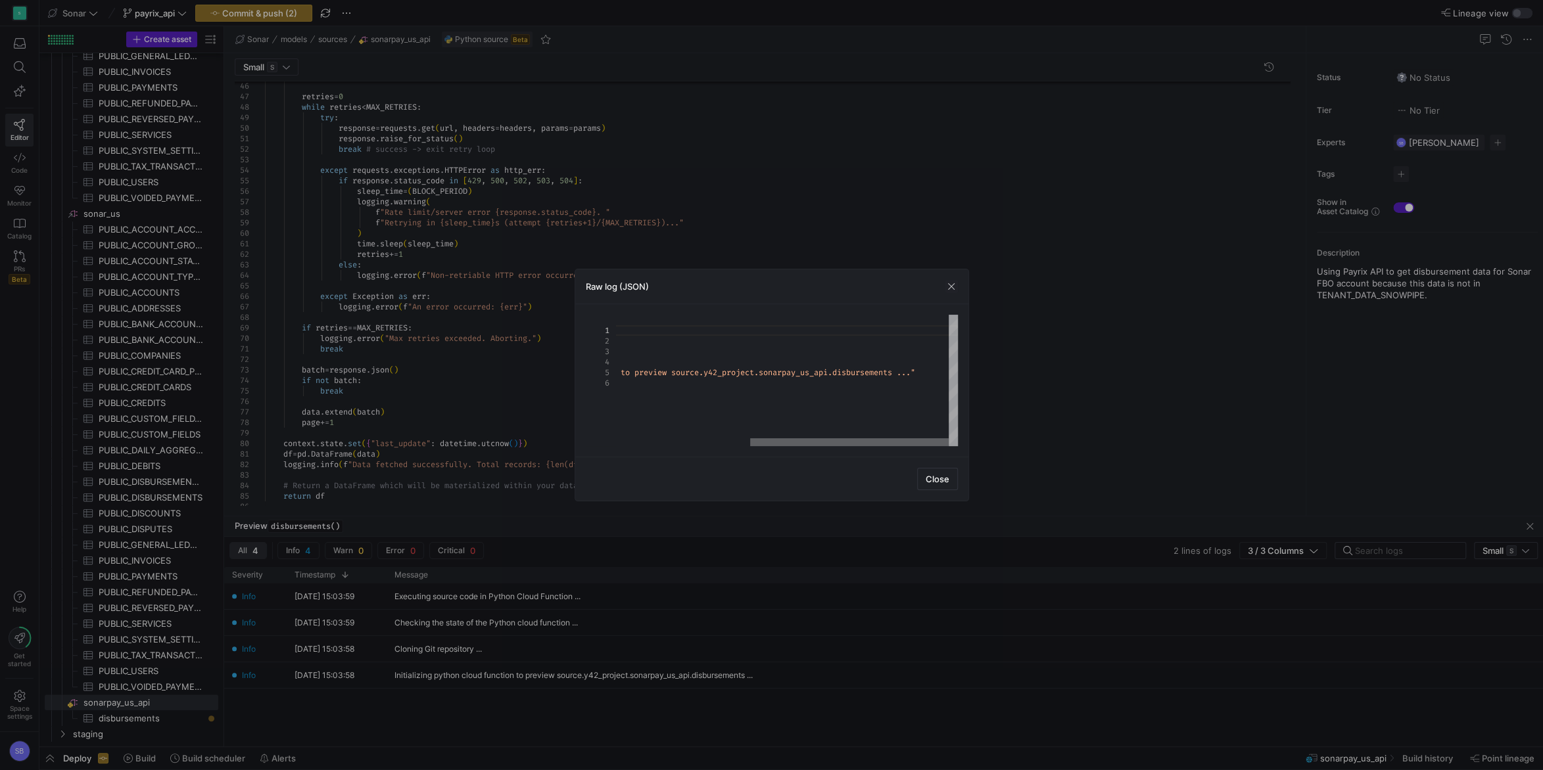
click at [919, 440] on div at bounding box center [849, 442] width 198 height 8
click at [944, 475] on span "Close" at bounding box center [937, 479] width 24 height 11
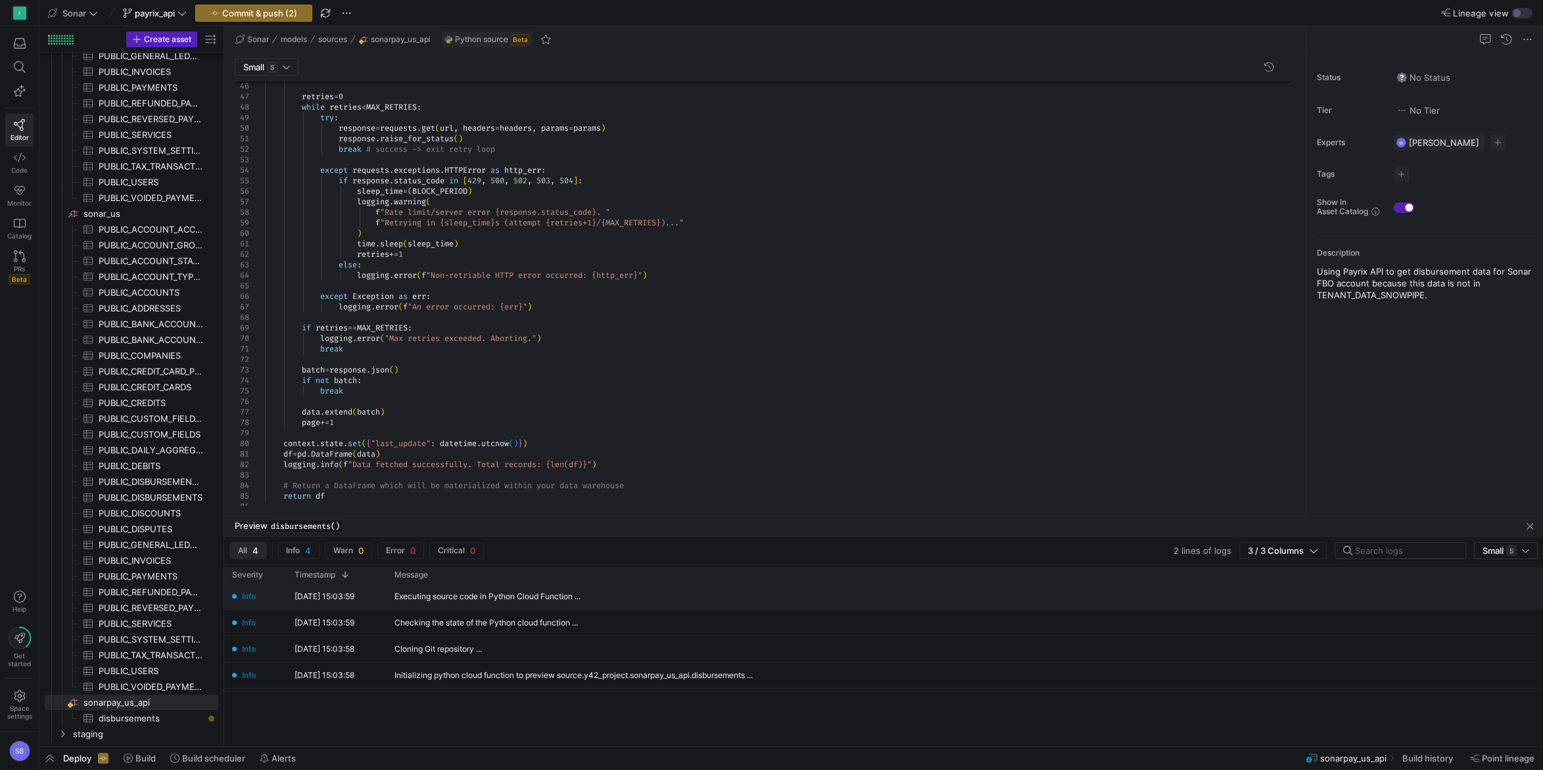
click at [572, 597] on div "Executing source code in Python Cloud Function ..." at bounding box center [487, 596] width 186 height 9
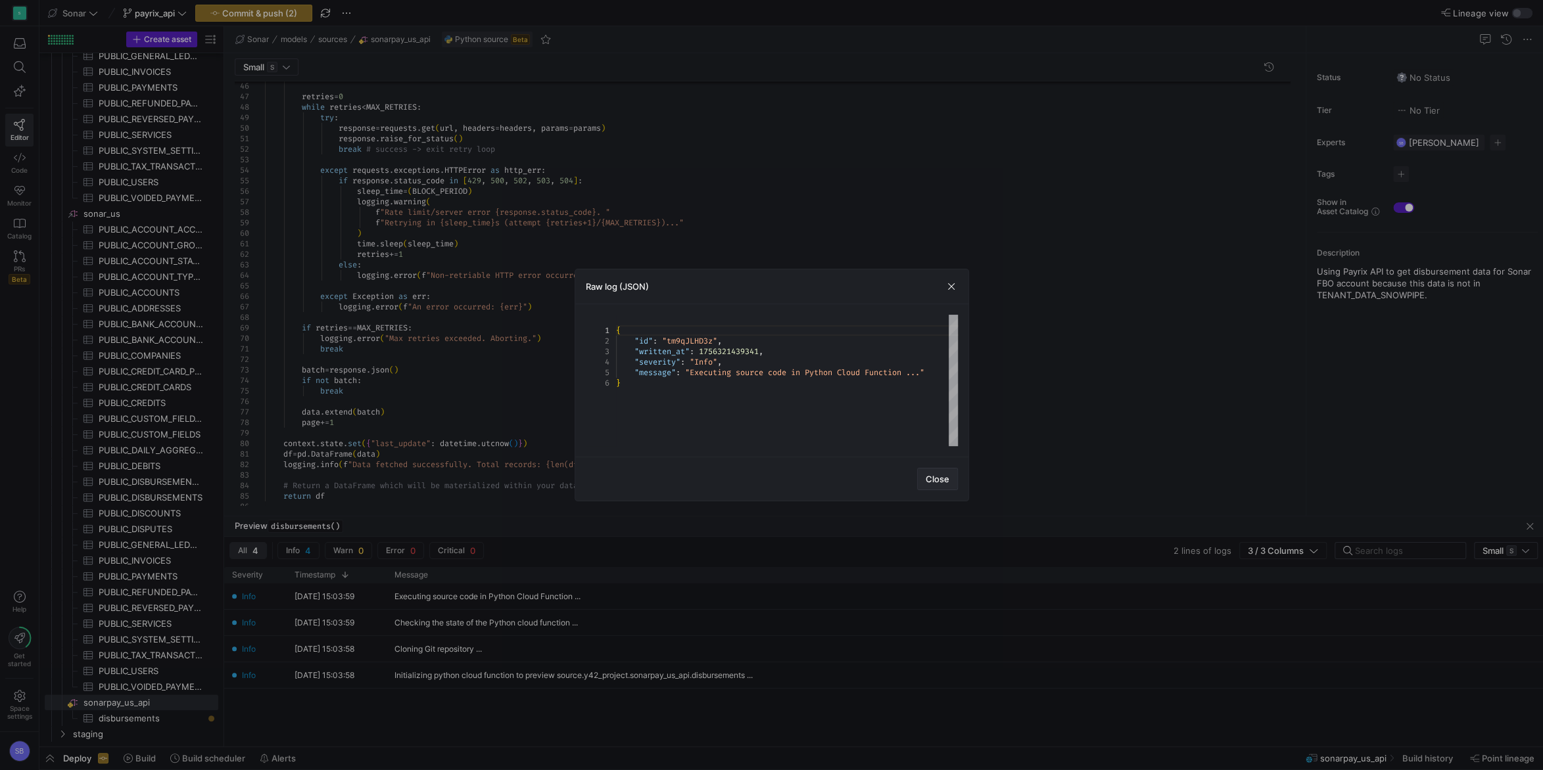
click at [939, 478] on span "Close" at bounding box center [937, 479] width 24 height 11
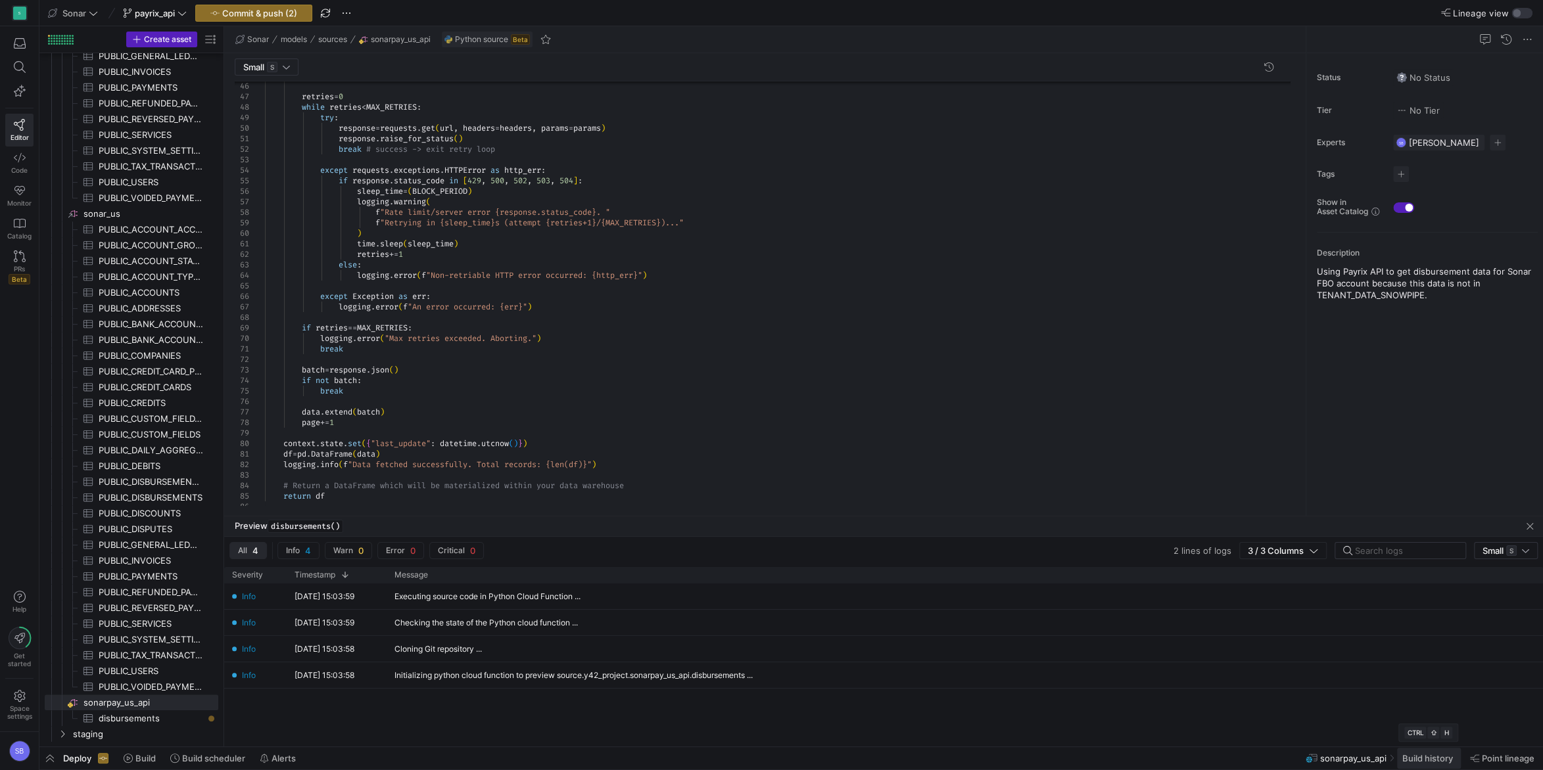
click at [1412, 756] on span "Build history" at bounding box center [1427, 758] width 51 height 11
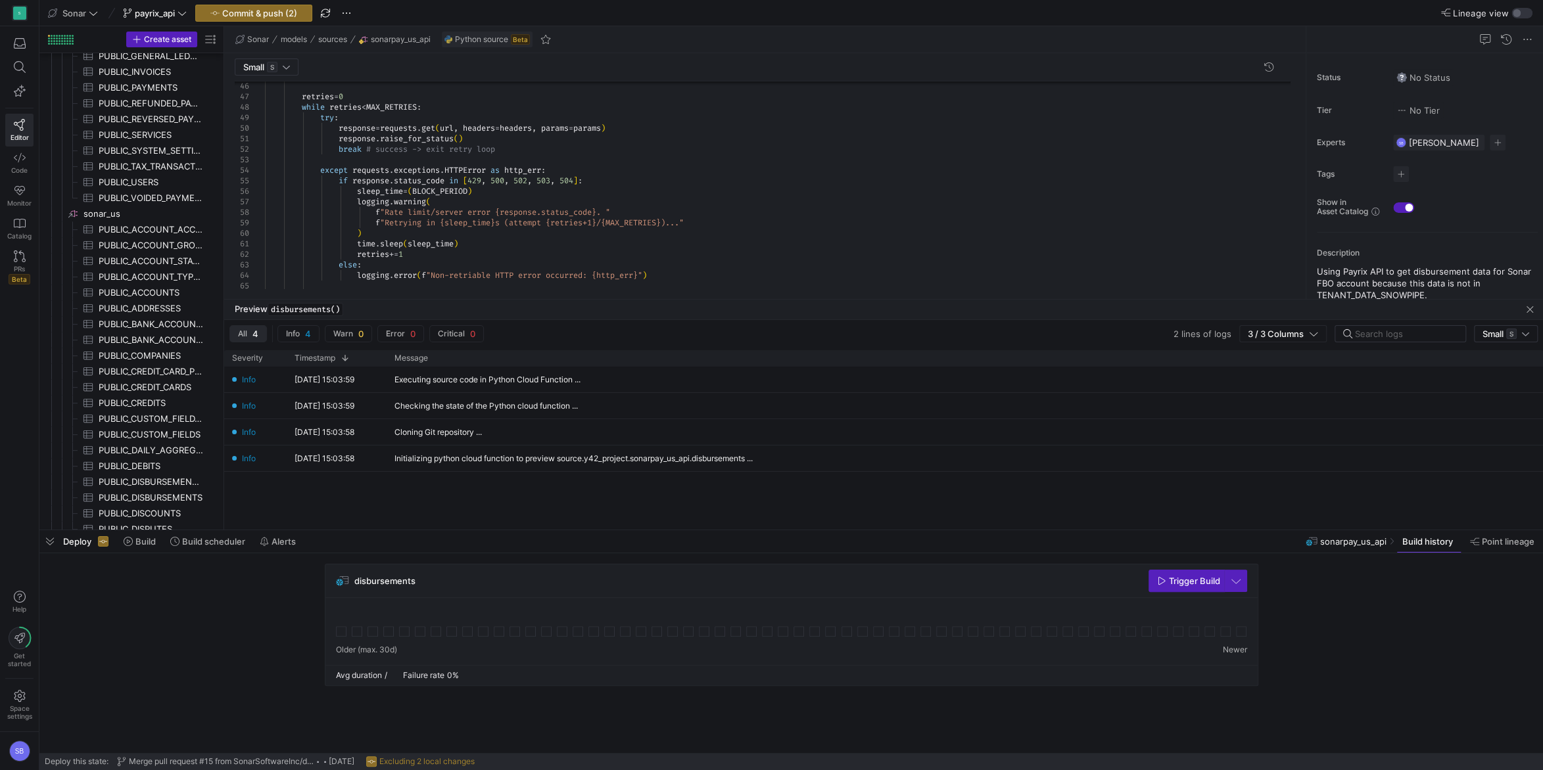
click at [1361, 539] on span "sonarpay_us_api" at bounding box center [1353, 541] width 66 height 11
click at [1530, 312] on span "button" at bounding box center [1530, 310] width 16 height 16
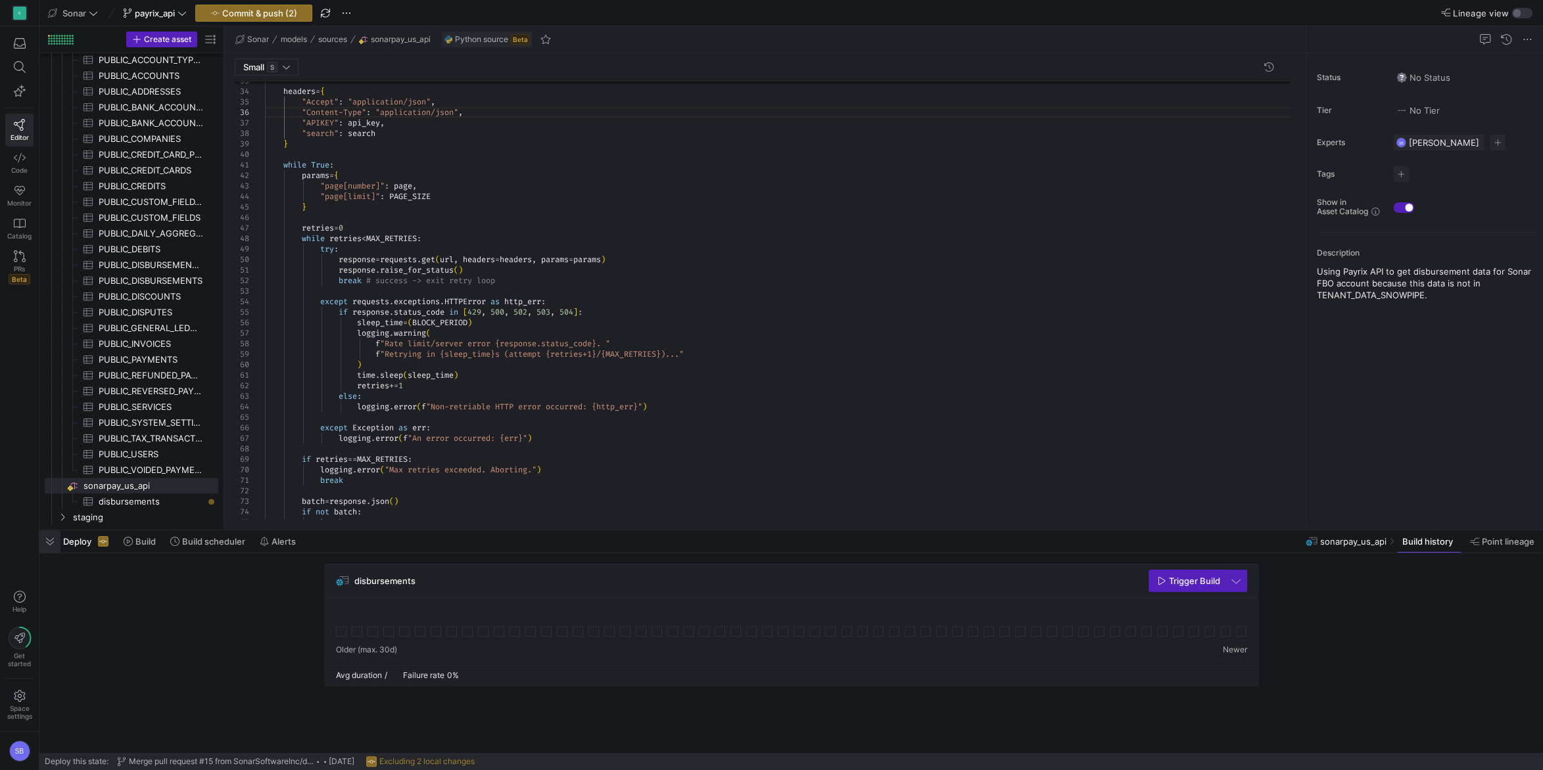
click at [50, 545] on span "button" at bounding box center [49, 541] width 21 height 22
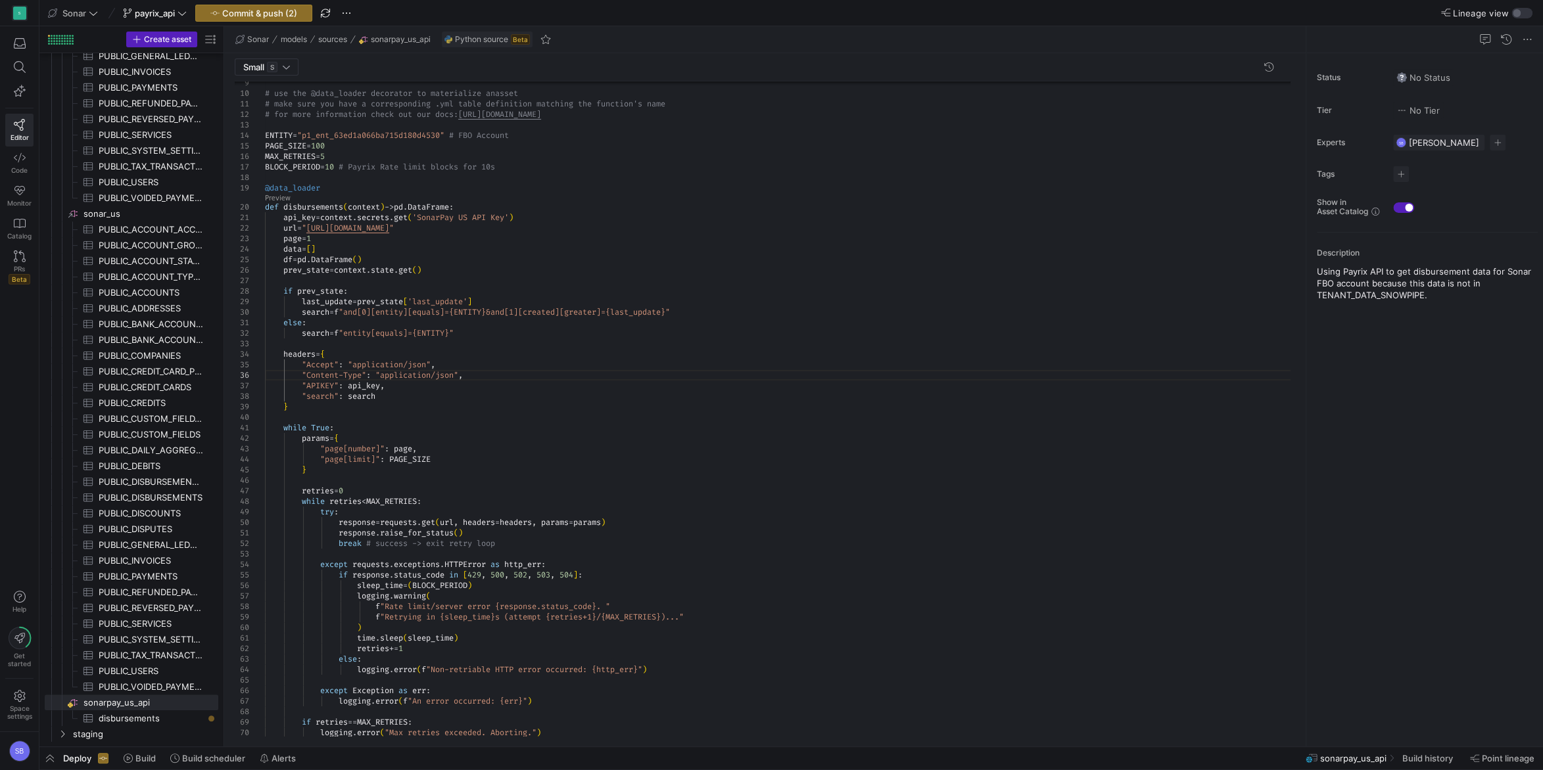
click at [286, 207] on div "retries = 0 while retries < MAX_RETRIES : try : response = requests . get ( url…" at bounding box center [782, 655] width 1035 height 1344
click at [441, 156] on div "retries = 0 while retries < MAX_RETRIES : try : response = requests . get ( url…" at bounding box center [782, 655] width 1035 height 1344
click at [266, 64] on span "2 warnings" at bounding box center [268, 67] width 45 height 11
drag, startPoint x: 633, startPoint y: 250, endPoint x: 491, endPoint y: 392, distance: 201.2
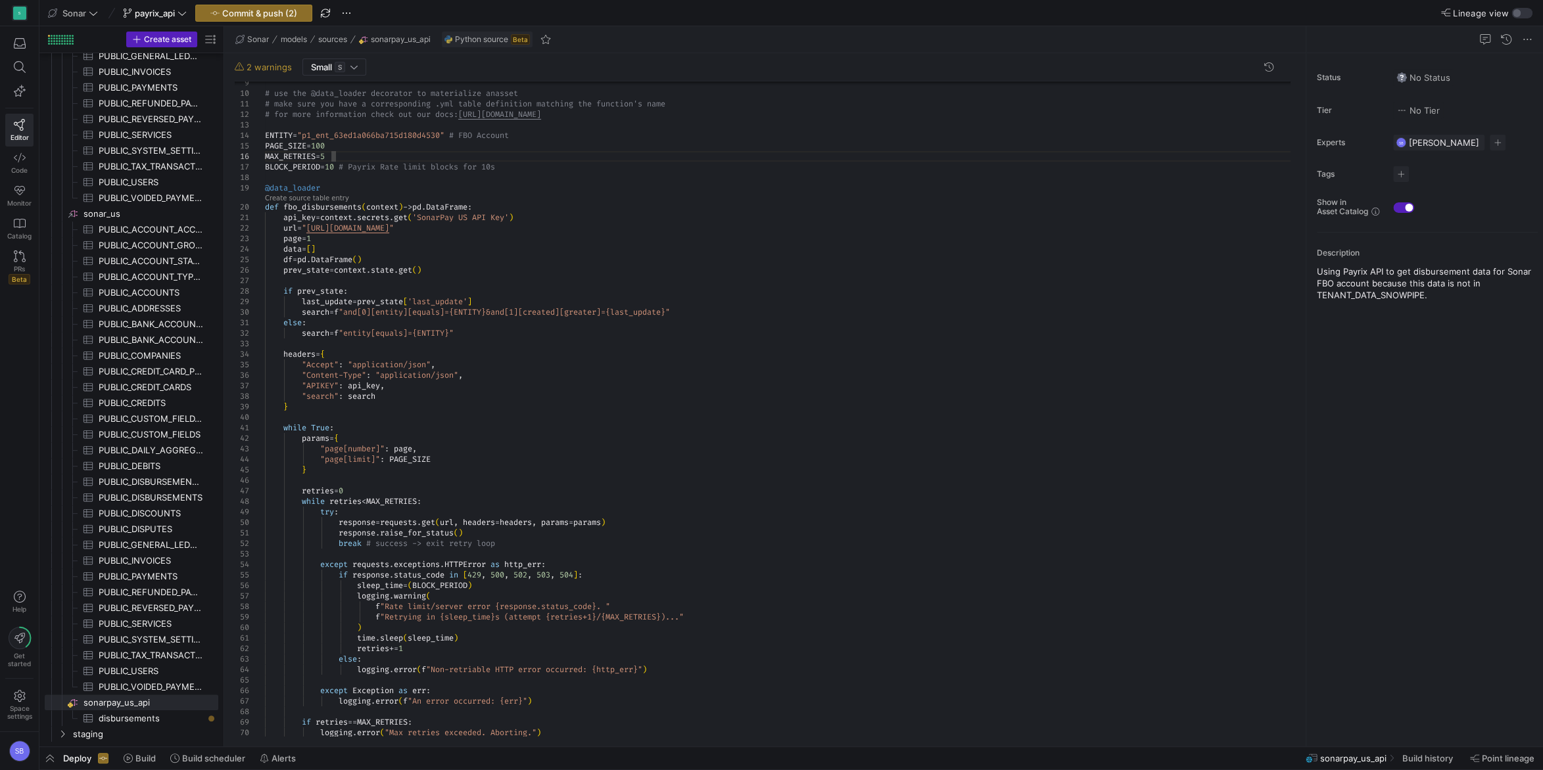
click at [633, 250] on div "retries = 0 while retries < MAX_RETRIES : try : response = requests . get ( url…" at bounding box center [782, 655] width 1035 height 1344
click at [190, 611] on span "Rename" at bounding box center [210, 610] width 108 height 18
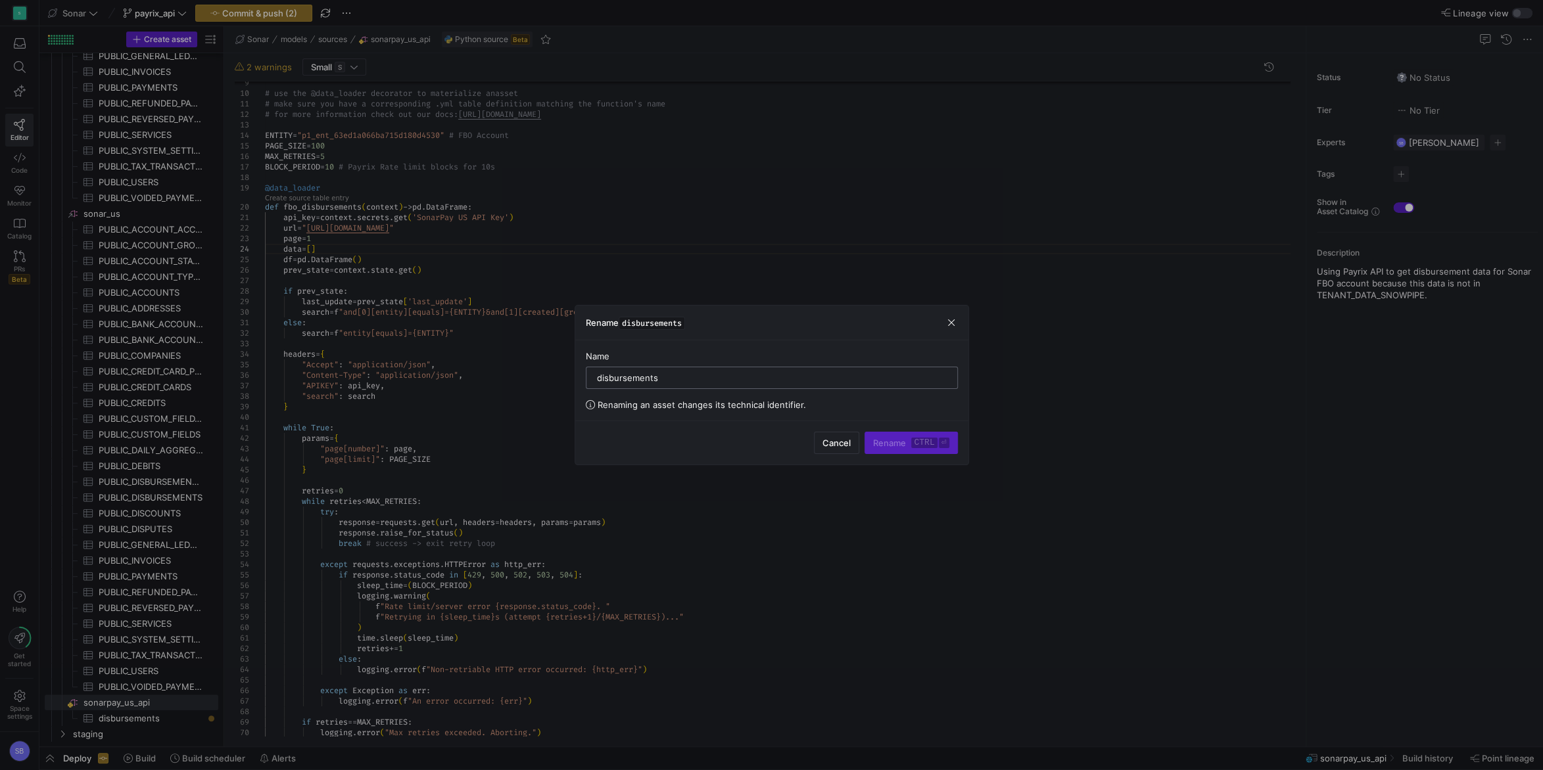
click at [597, 375] on input "disbursements" at bounding box center [772, 378] width 350 height 11
type input "fbo_disbursements"
click at [895, 442] on span "Rename ctrl ⏎" at bounding box center [911, 443] width 76 height 11
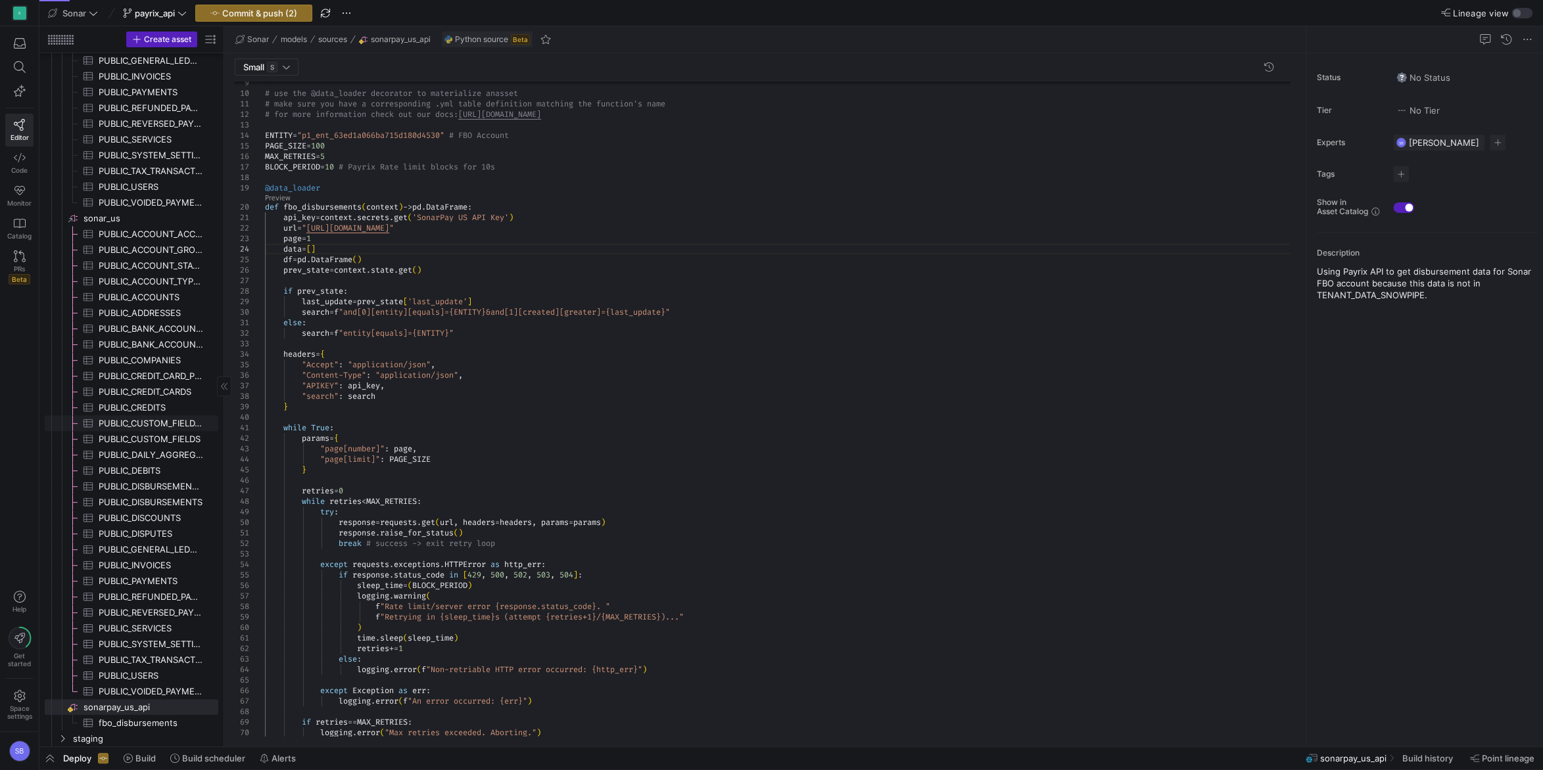
scroll to position [415, 0]
click at [14, 693] on icon at bounding box center [20, 696] width 12 height 12
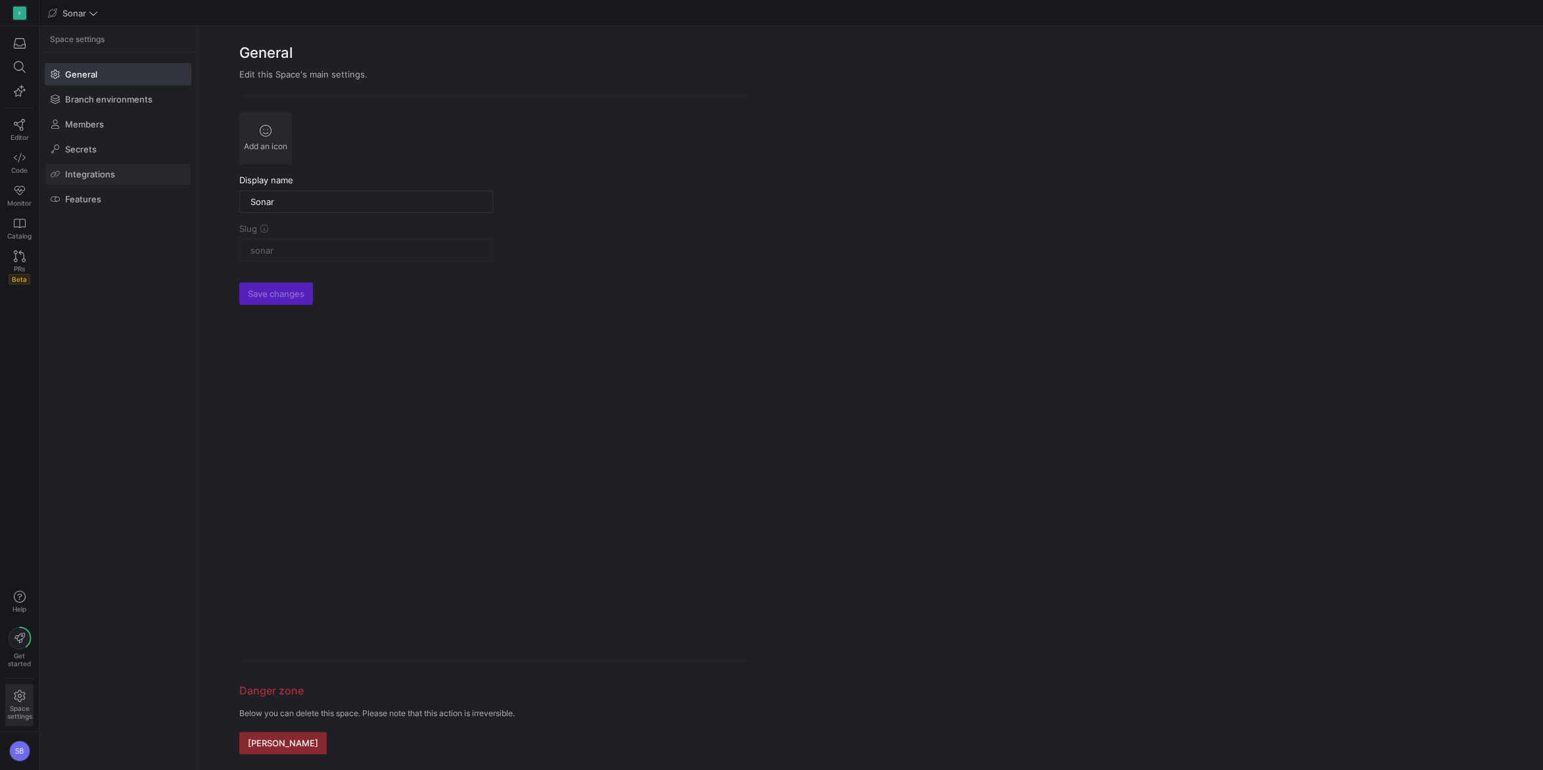
click at [115, 175] on span at bounding box center [117, 174] width 145 height 21
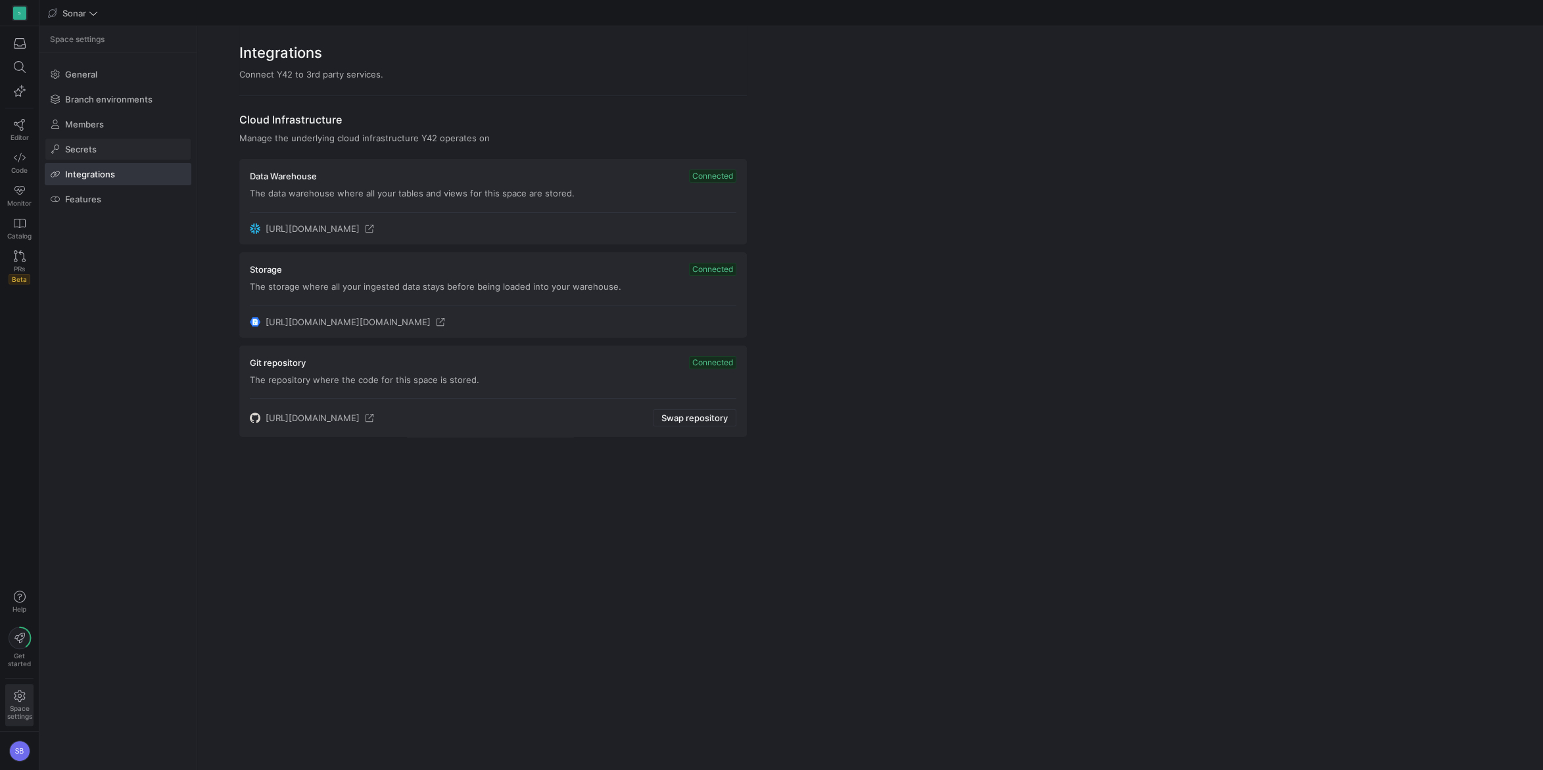
click at [91, 141] on span at bounding box center [117, 149] width 145 height 21
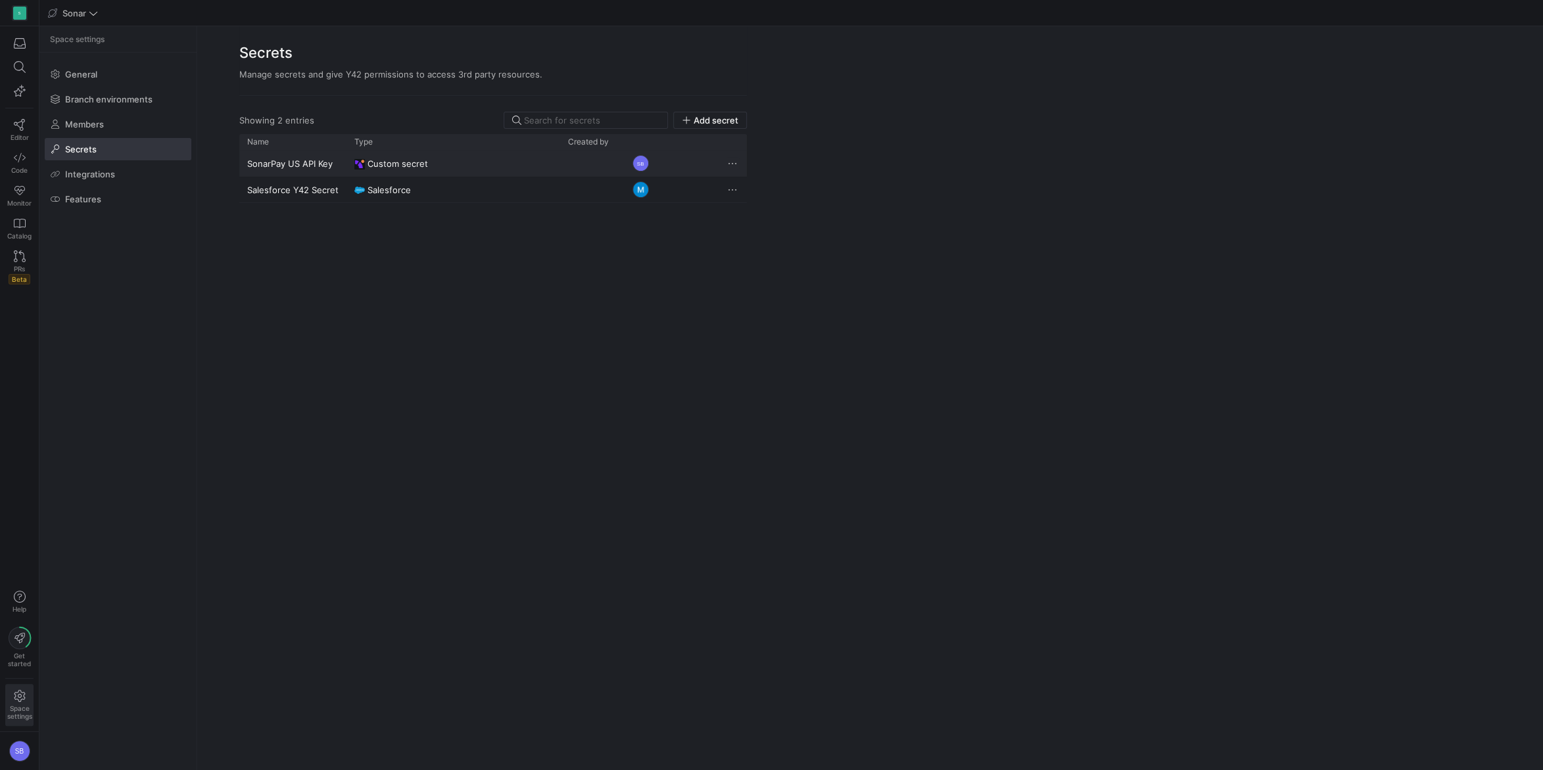
click at [733, 166] on span "Press SPACE to select this row." at bounding box center [732, 163] width 13 height 13
click at [744, 178] on span "Rename" at bounding box center [750, 180] width 33 height 11
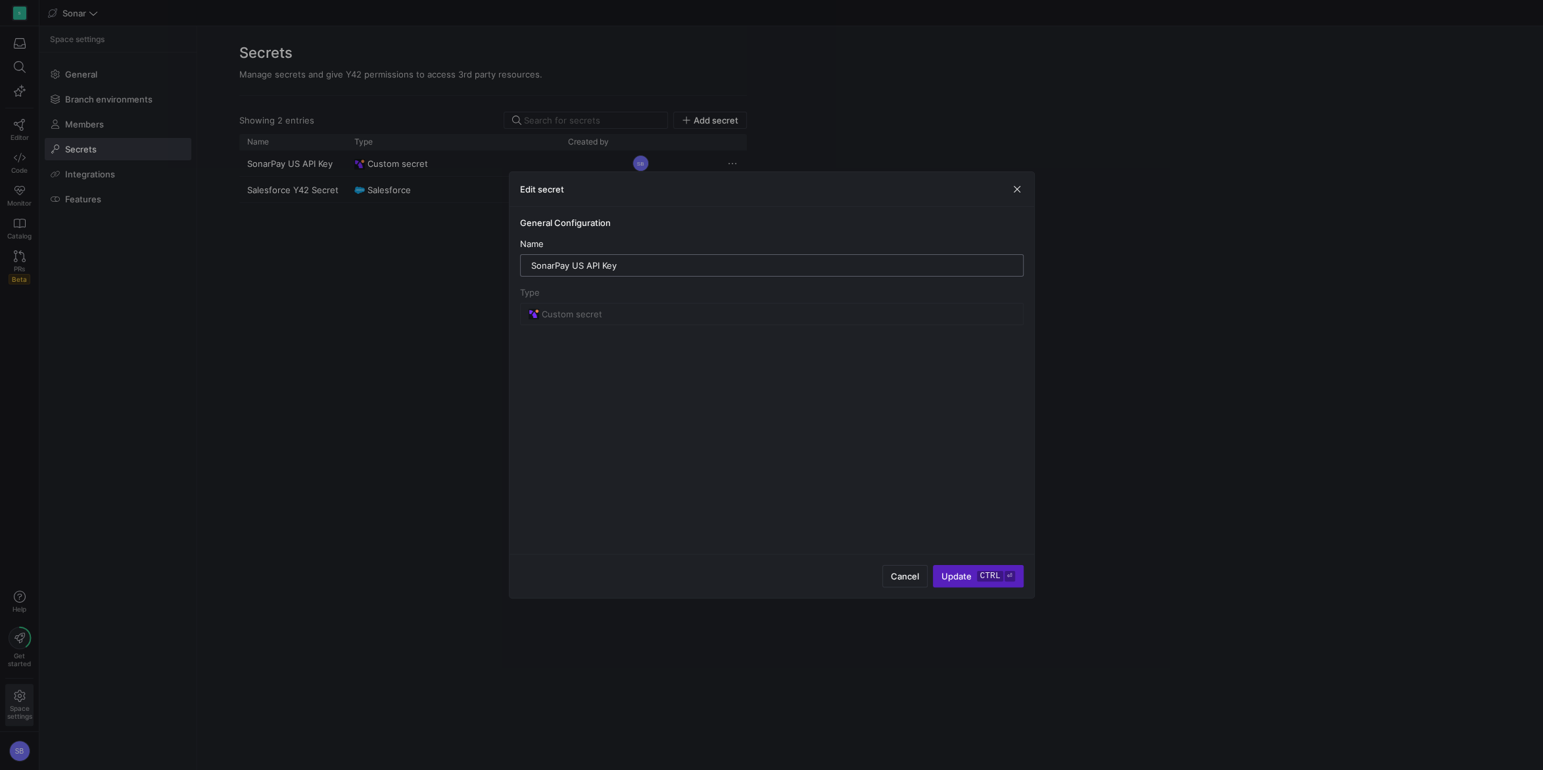
drag, startPoint x: 626, startPoint y: 263, endPoint x: 361, endPoint y: 227, distance: 267.3
click at [531, 260] on input "SonarPay US API Key" at bounding box center [771, 265] width 481 height 11
type input "sonarpay_us_api_key"
click at [980, 568] on span "submit" at bounding box center [977, 576] width 89 height 21
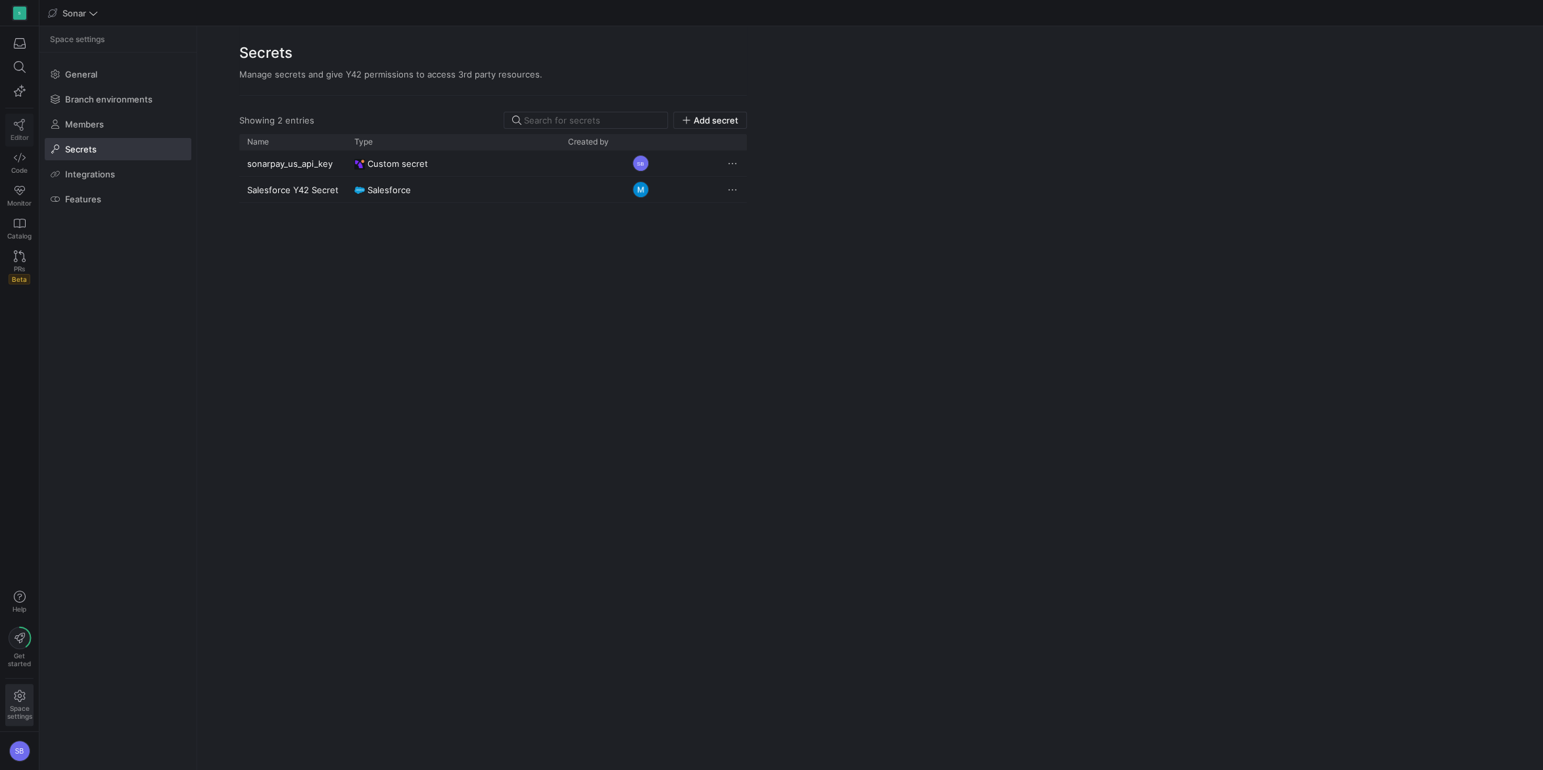
click at [23, 130] on icon at bounding box center [20, 125] width 12 height 12
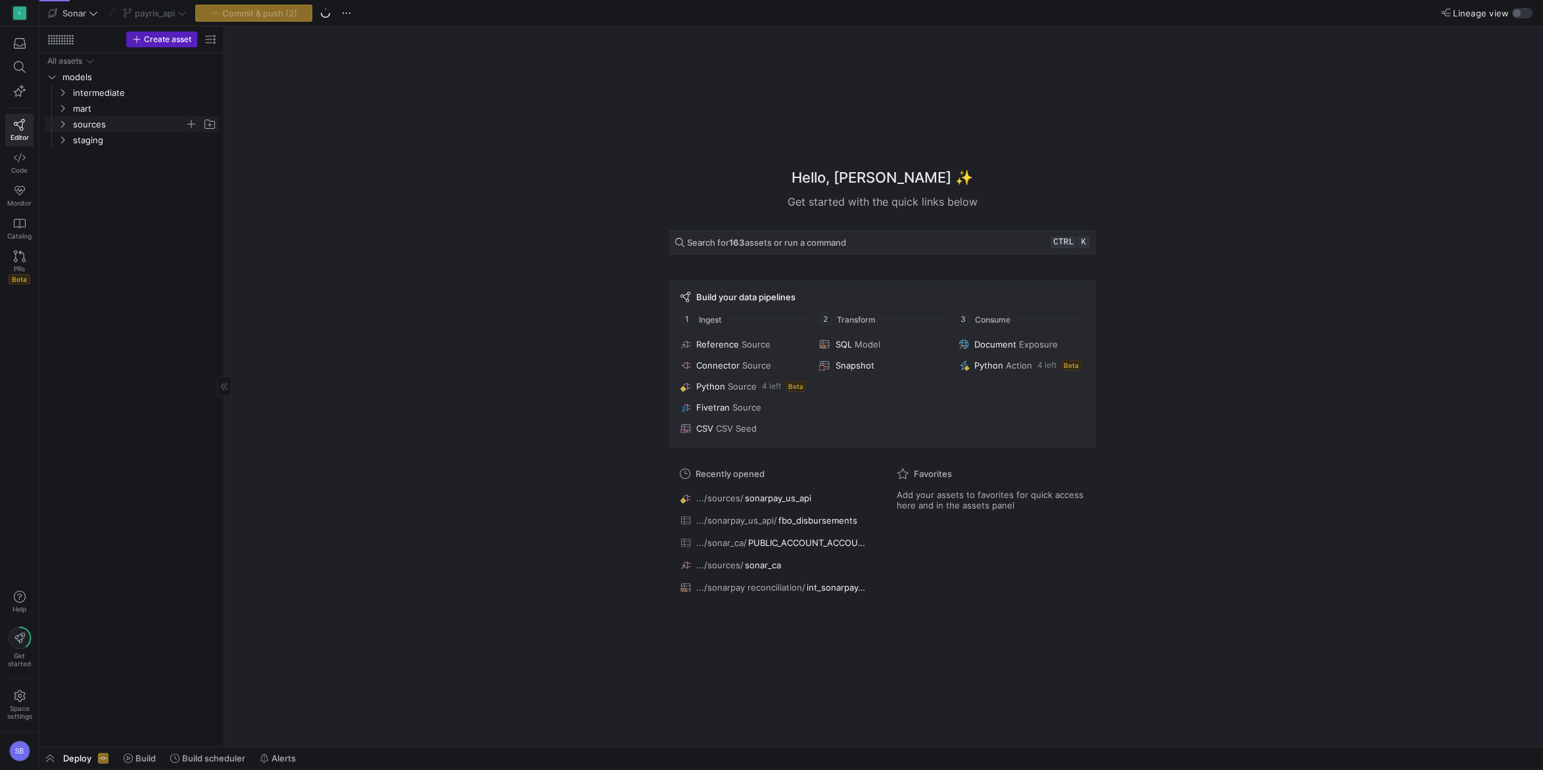
click at [58, 122] on icon "Press SPACE to select this row." at bounding box center [62, 124] width 9 height 8
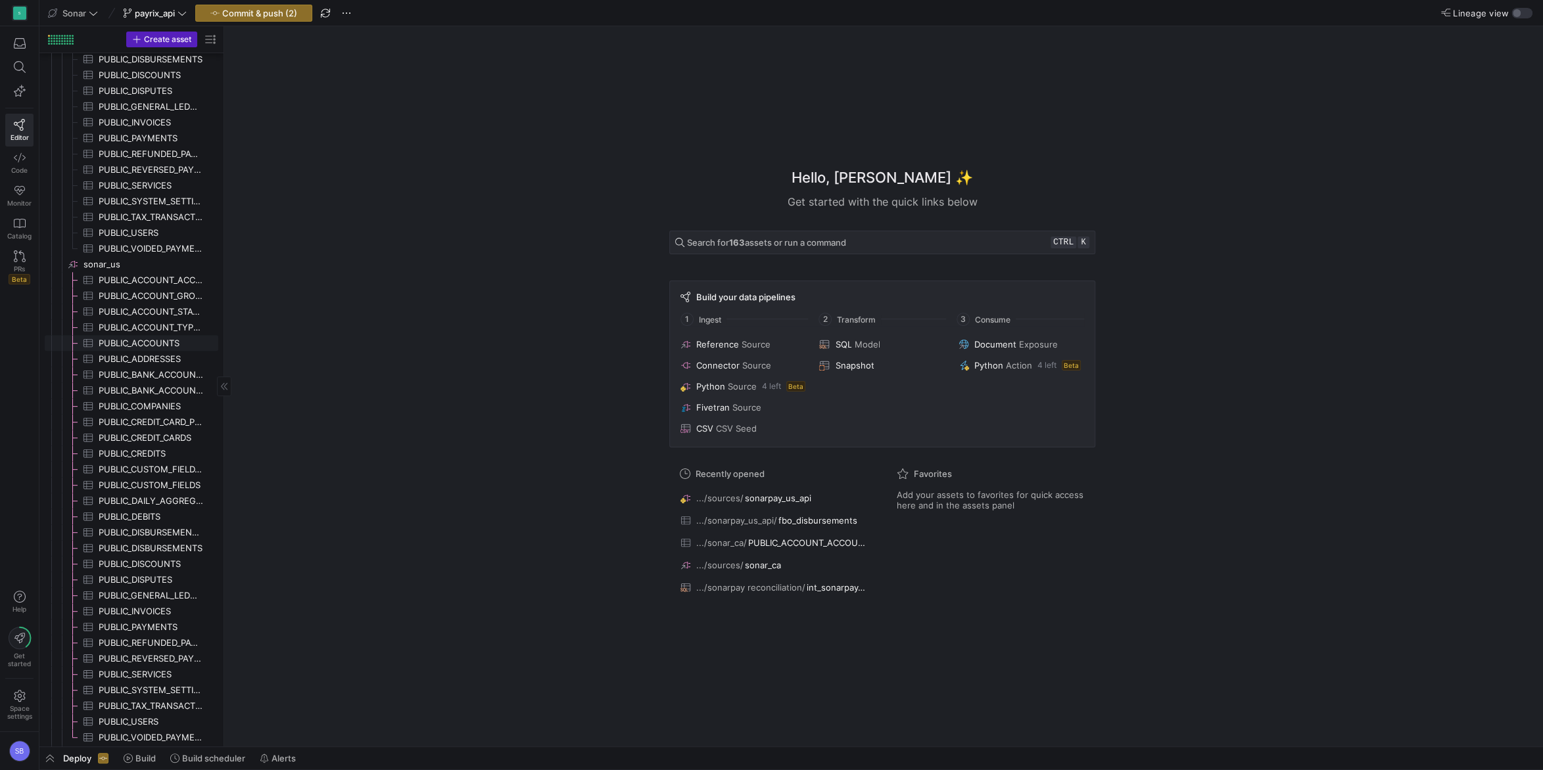
scroll to position [415, 0]
click at [149, 713] on span "fbo_disbursements​​​​​​​​​" at bounding box center [151, 718] width 105 height 15
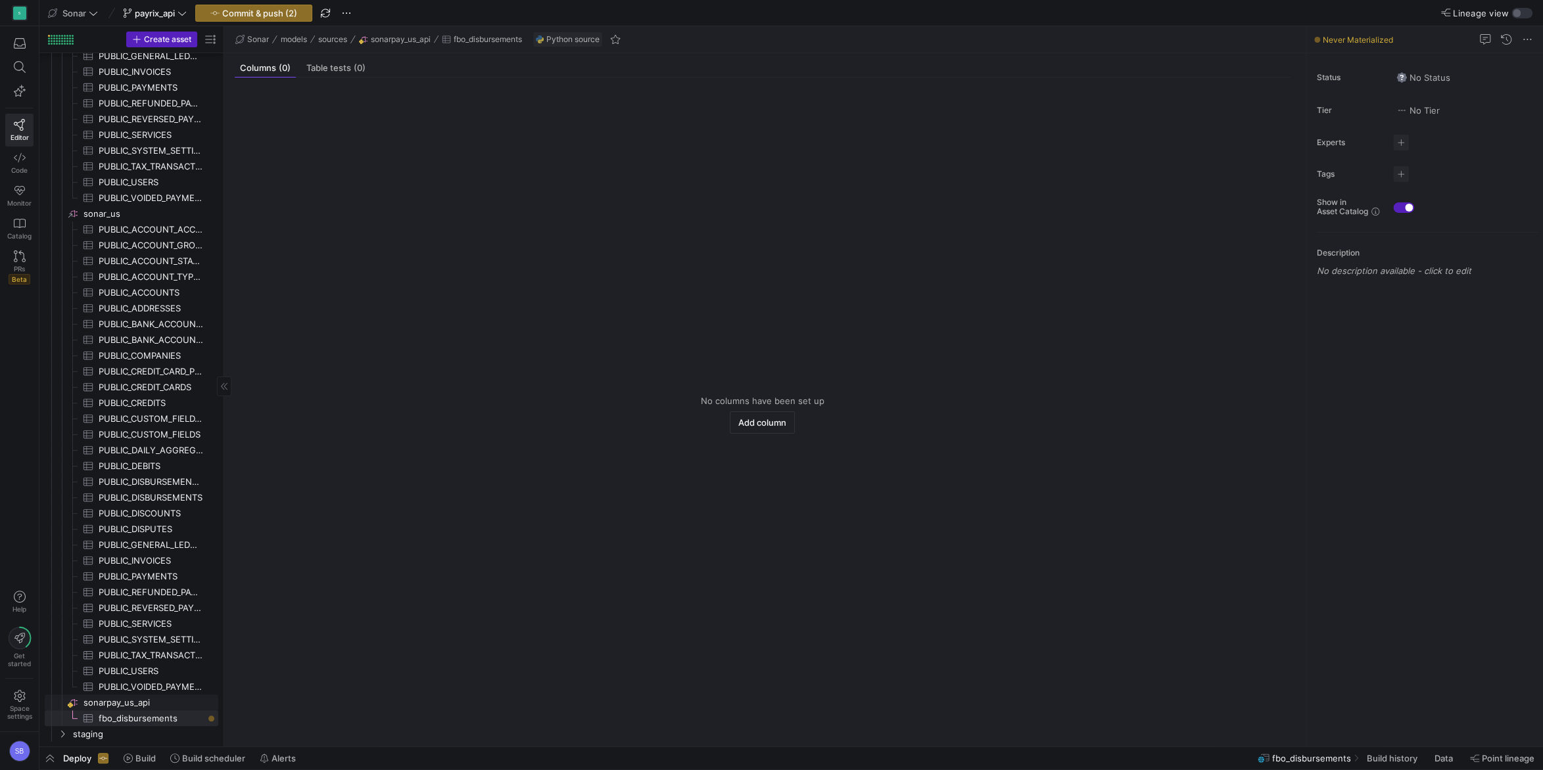
click at [126, 704] on span "sonarpay_us_api​​​​​​​​" at bounding box center [149, 702] width 133 height 15
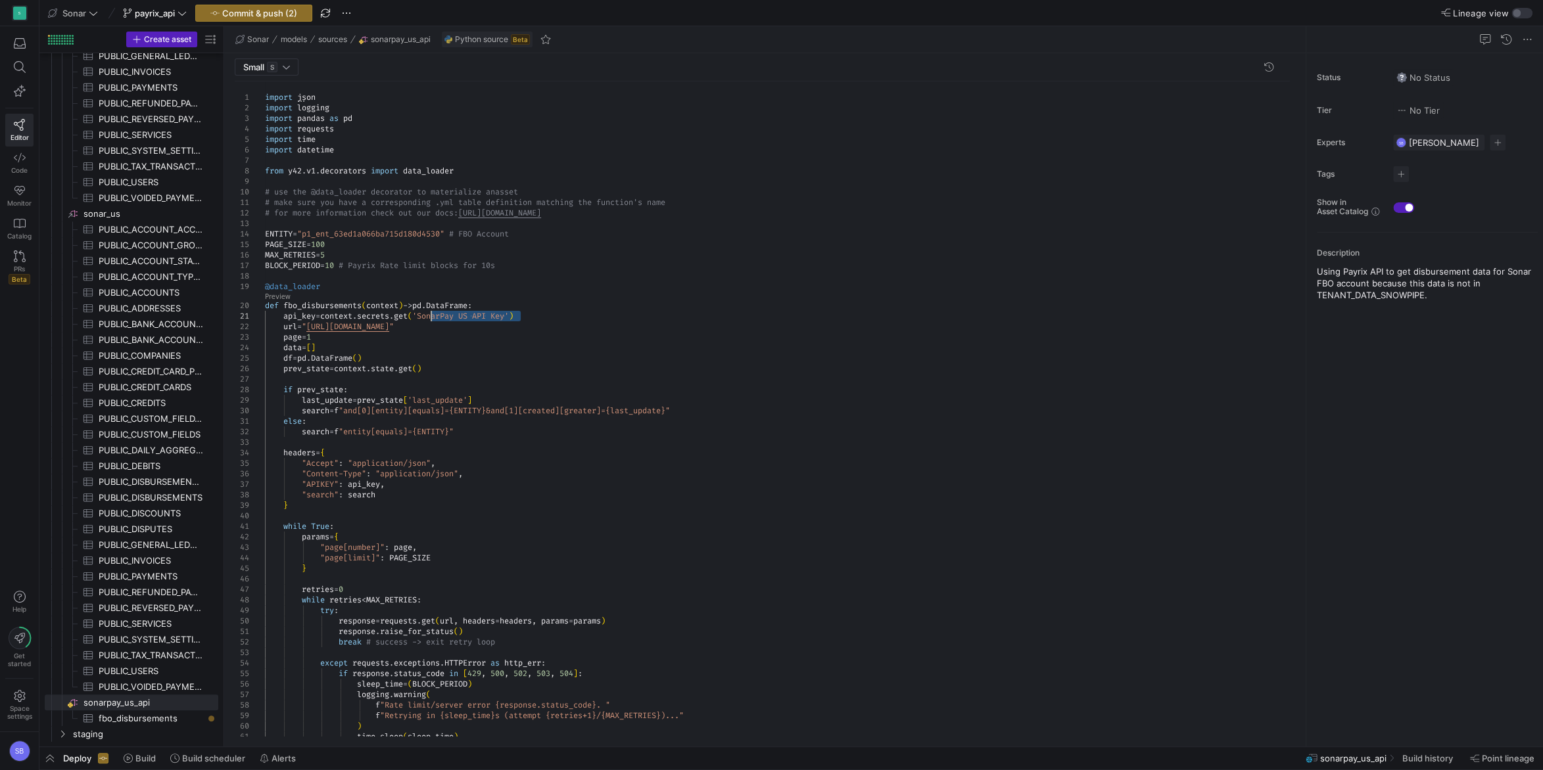
drag, startPoint x: 519, startPoint y: 316, endPoint x: 431, endPoint y: 311, distance: 88.2
click at [431, 311] on div "import json import logging import pandas as pd import requests import time impo…" at bounding box center [782, 753] width 1035 height 1344
click at [547, 261] on div "import json import logging import pandas as pd import requests import time impo…" at bounding box center [782, 753] width 1035 height 1344
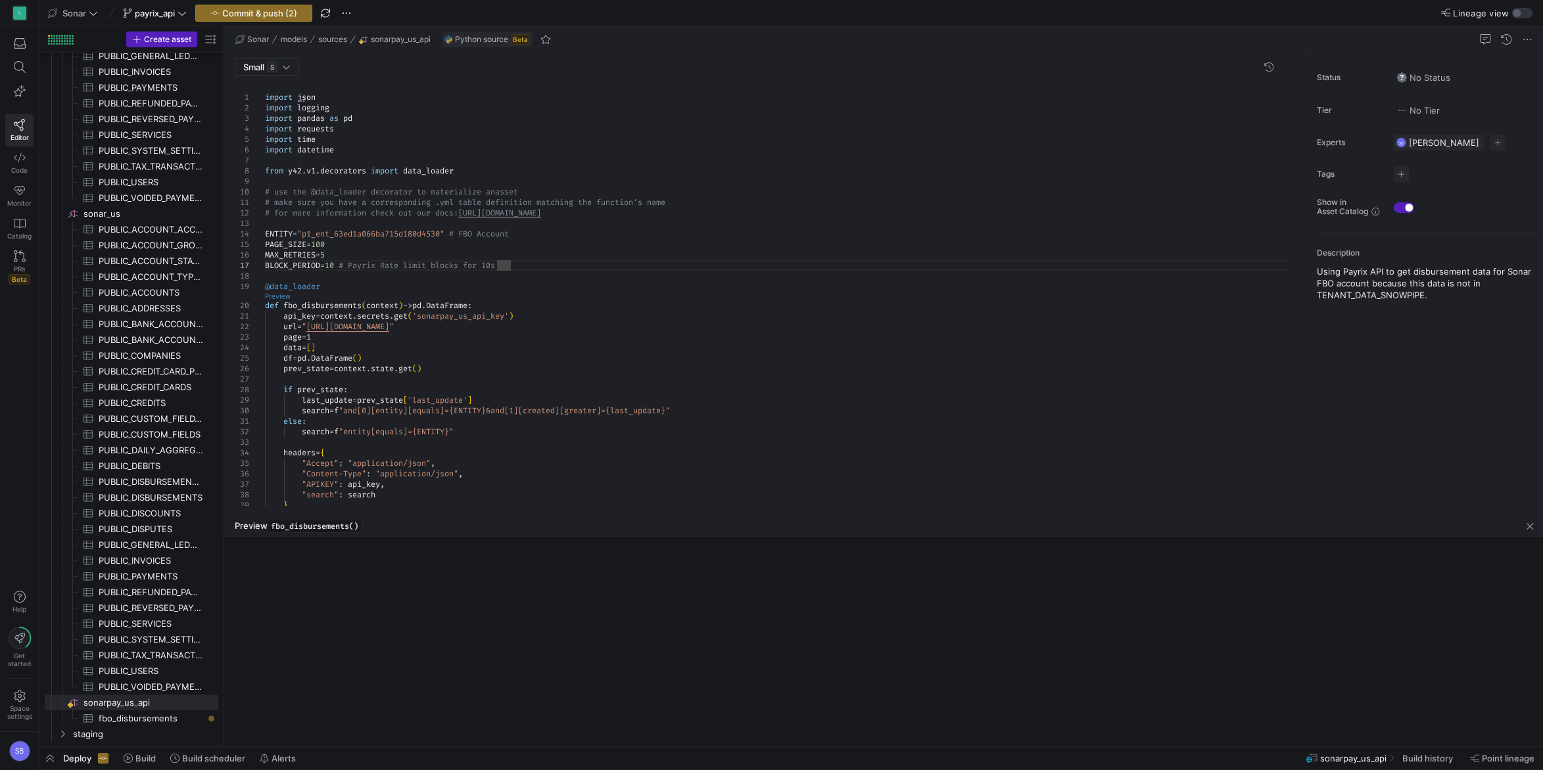
click at [277, 295] on link "Preview" at bounding box center [278, 296] width 26 height 7
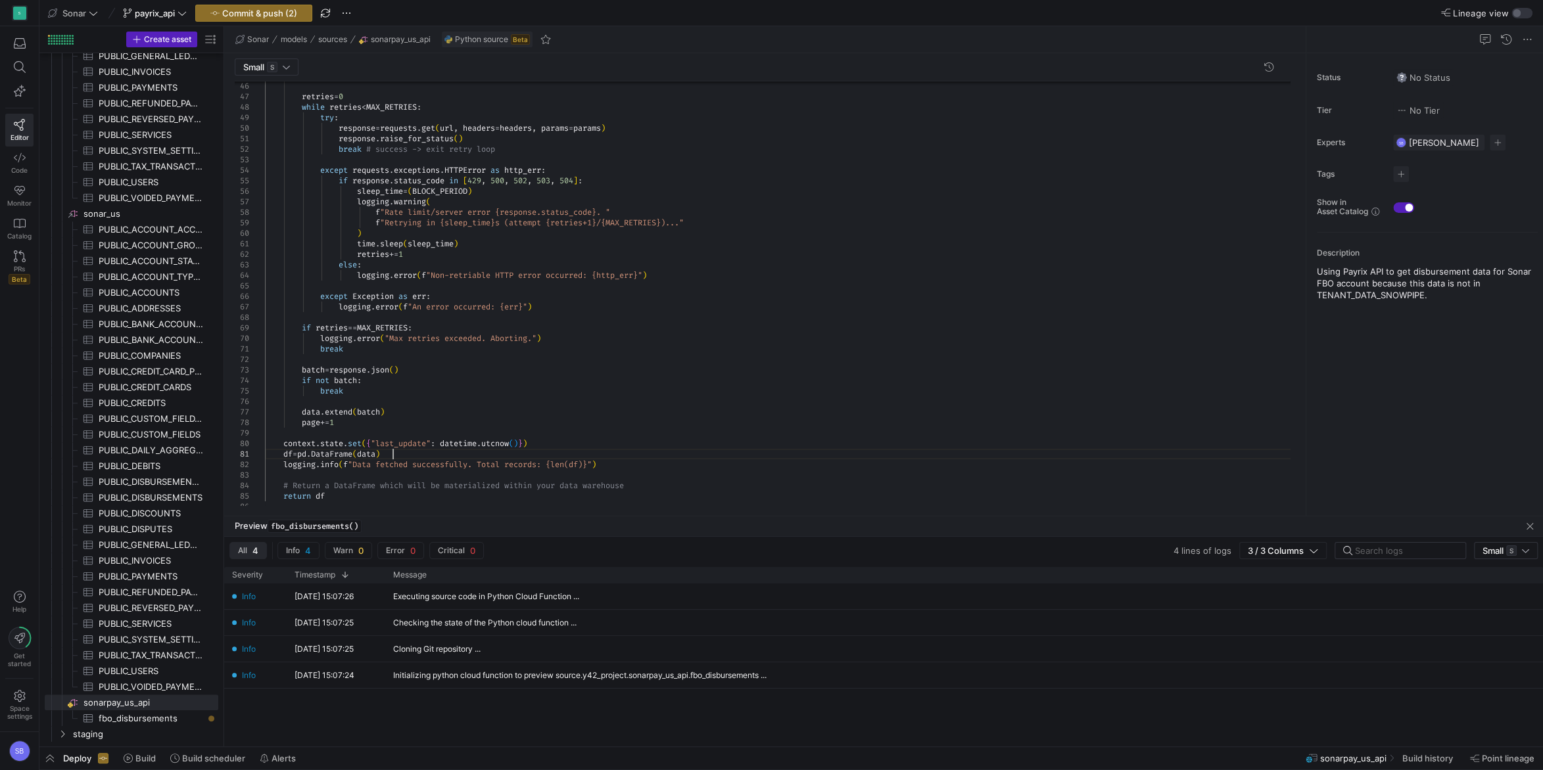
click at [409, 452] on div "retries = 0 while retries < MAX_RETRIES : try : response = requests . get ( url…" at bounding box center [782, 261] width 1035 height 1344
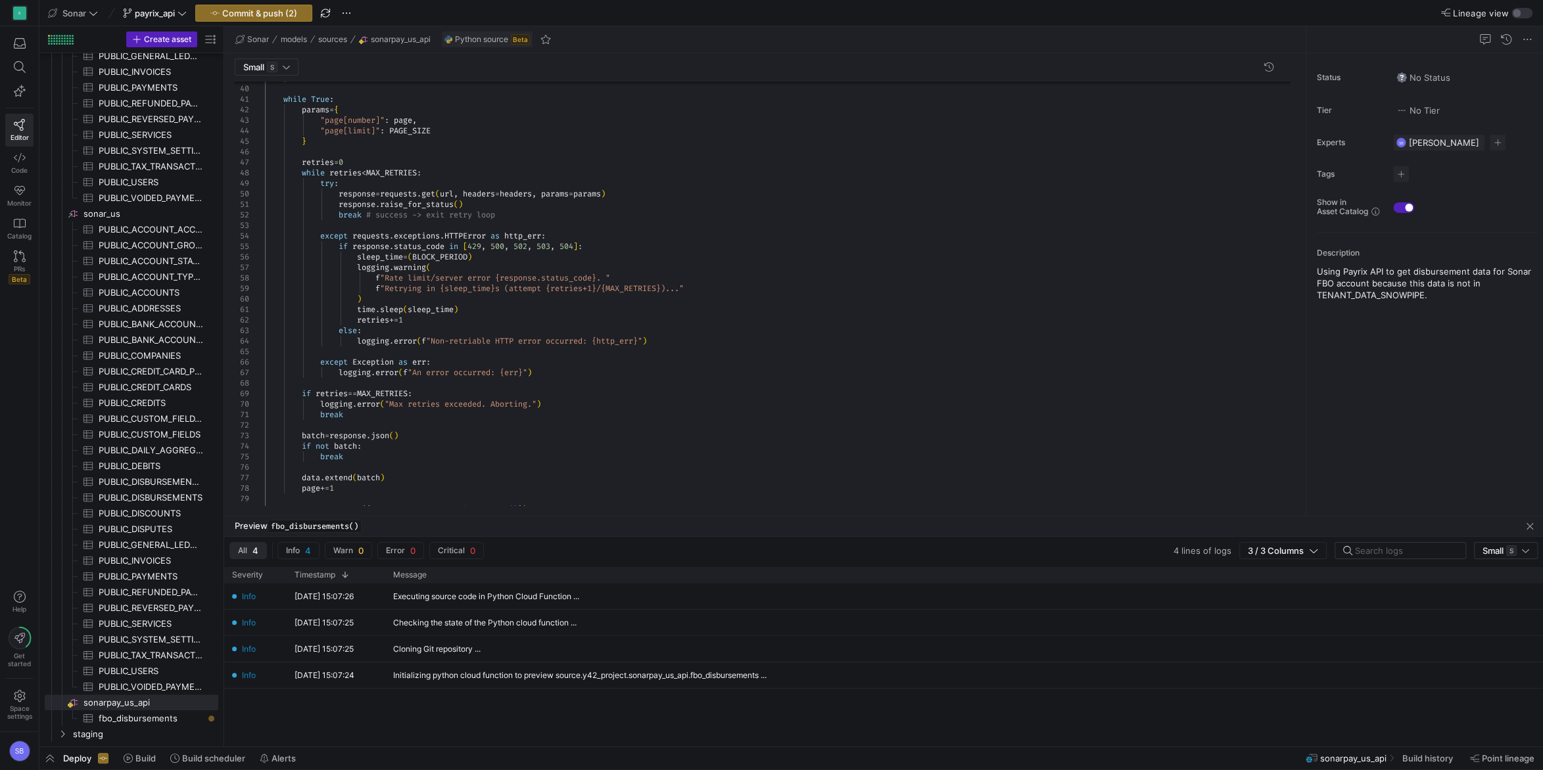
click at [305, 194] on div "retries = 0 while retries < MAX_RETRIES : try : response = requests . get ( url…" at bounding box center [782, 326] width 1035 height 1344
click at [303, 170] on div "retries = 0 while retries < MAX_RETRIES : try : response = requests . get ( url…" at bounding box center [782, 326] width 1035 height 1344
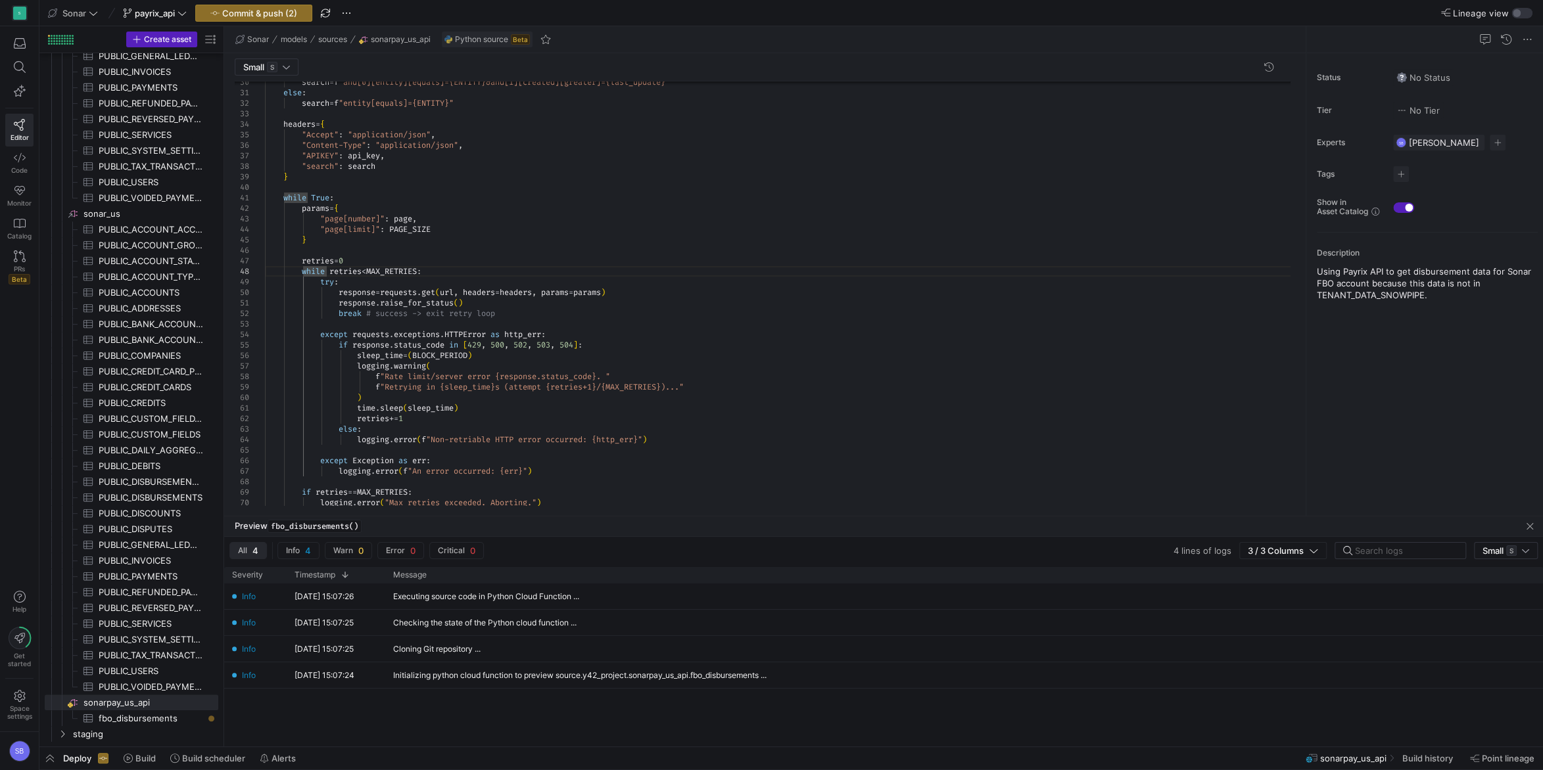
click at [1204, 551] on span "4 lines of logs" at bounding box center [1202, 551] width 58 height 11
click at [345, 557] on span "button" at bounding box center [348, 551] width 46 height 16
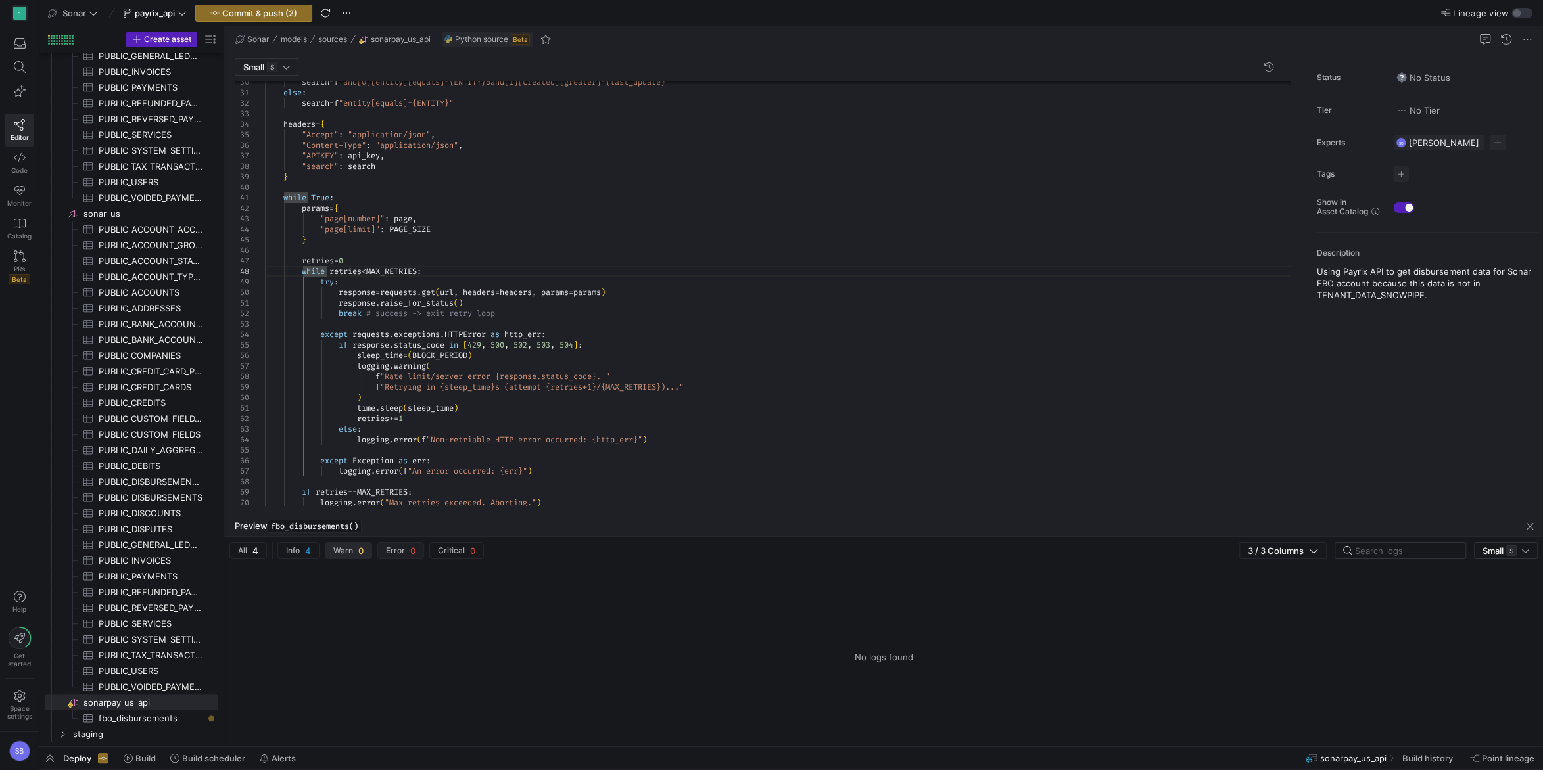
click at [402, 557] on span "button" at bounding box center [400, 551] width 45 height 16
click at [463, 553] on span "Critical" at bounding box center [451, 550] width 27 height 9
click at [248, 549] on span "All 4" at bounding box center [248, 551] width 20 height 11
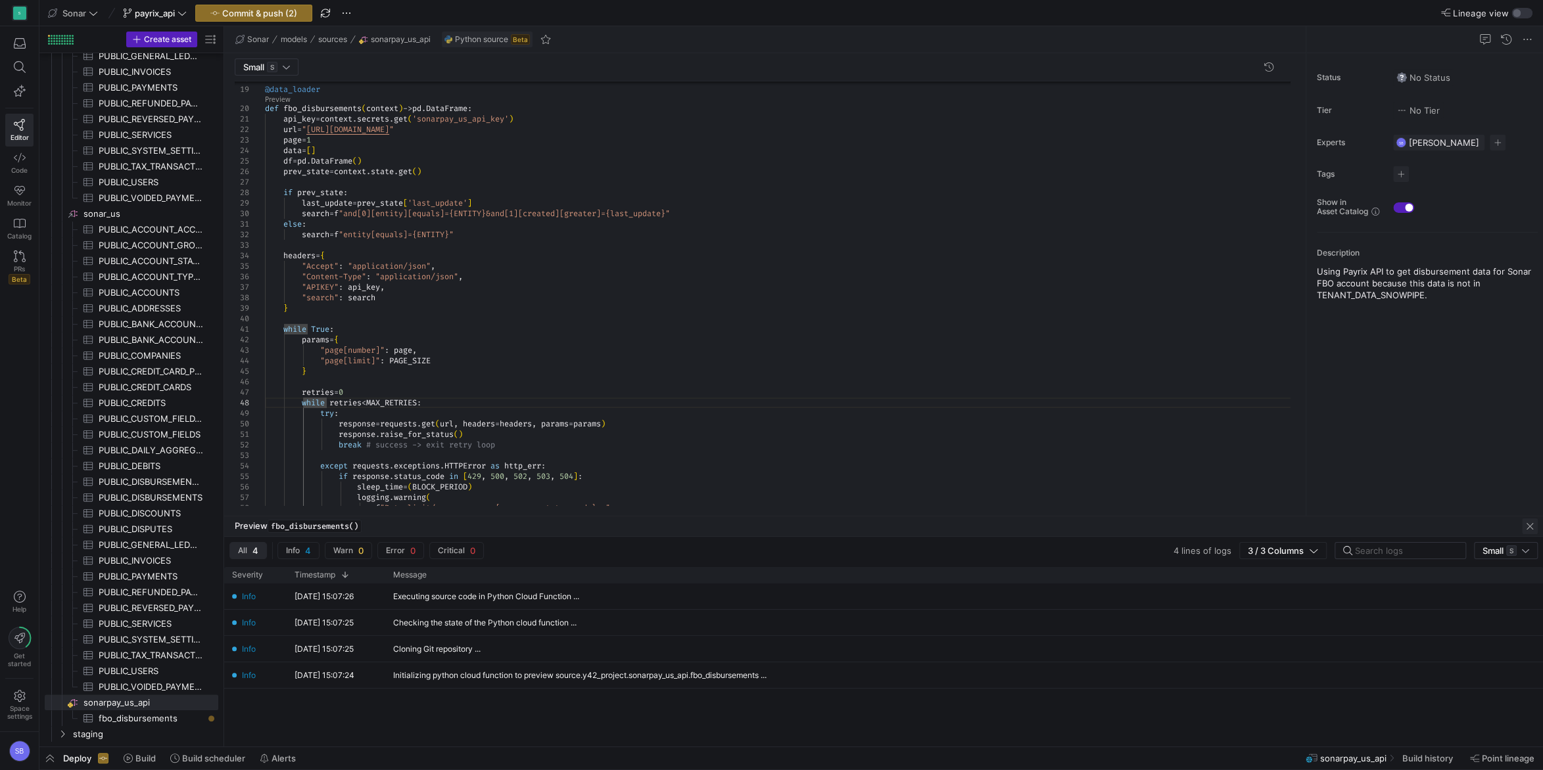
click at [1529, 528] on span "button" at bounding box center [1530, 527] width 16 height 16
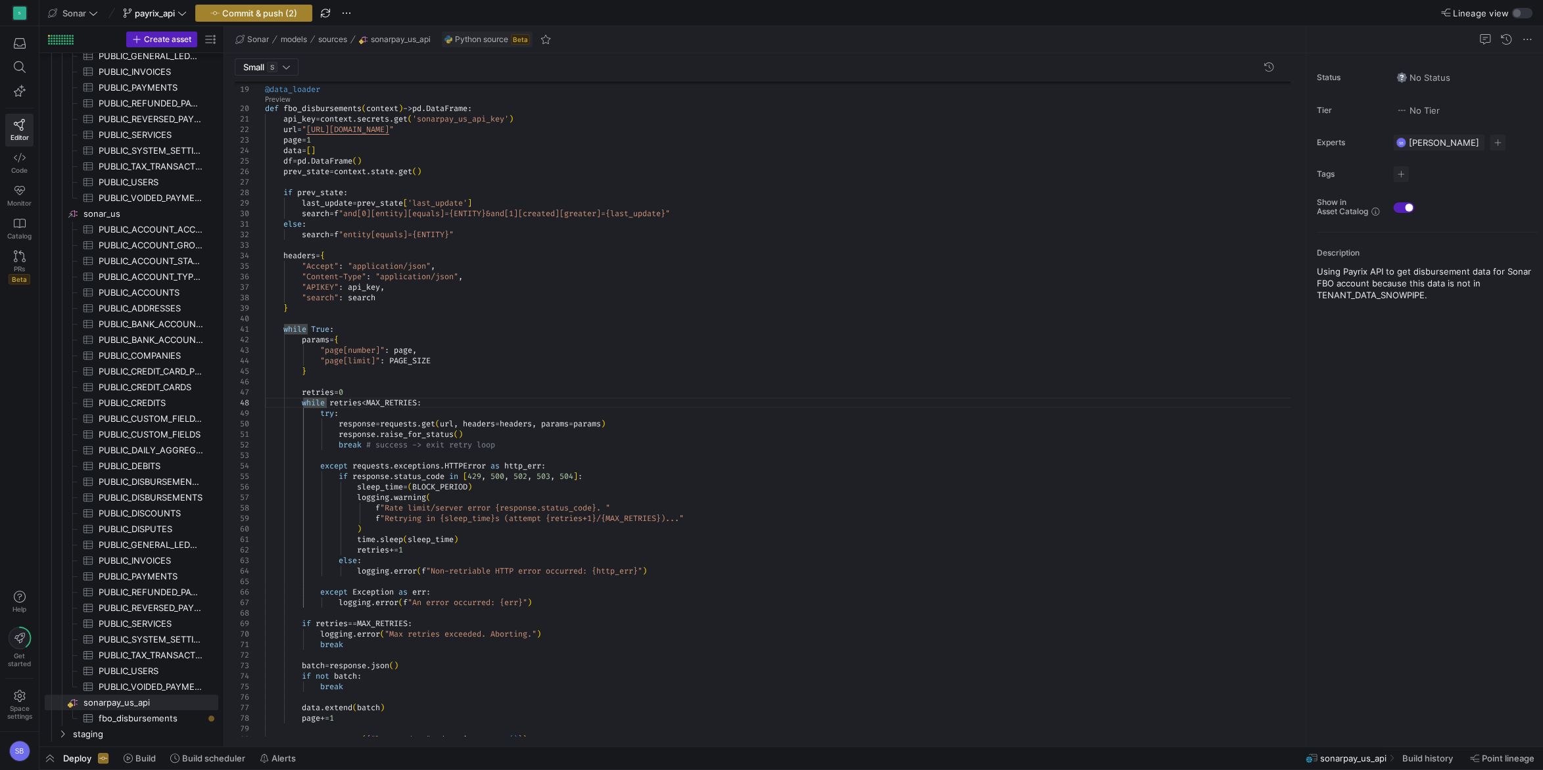
click at [279, 11] on span "Commit & push (2)" at bounding box center [259, 13] width 75 height 11
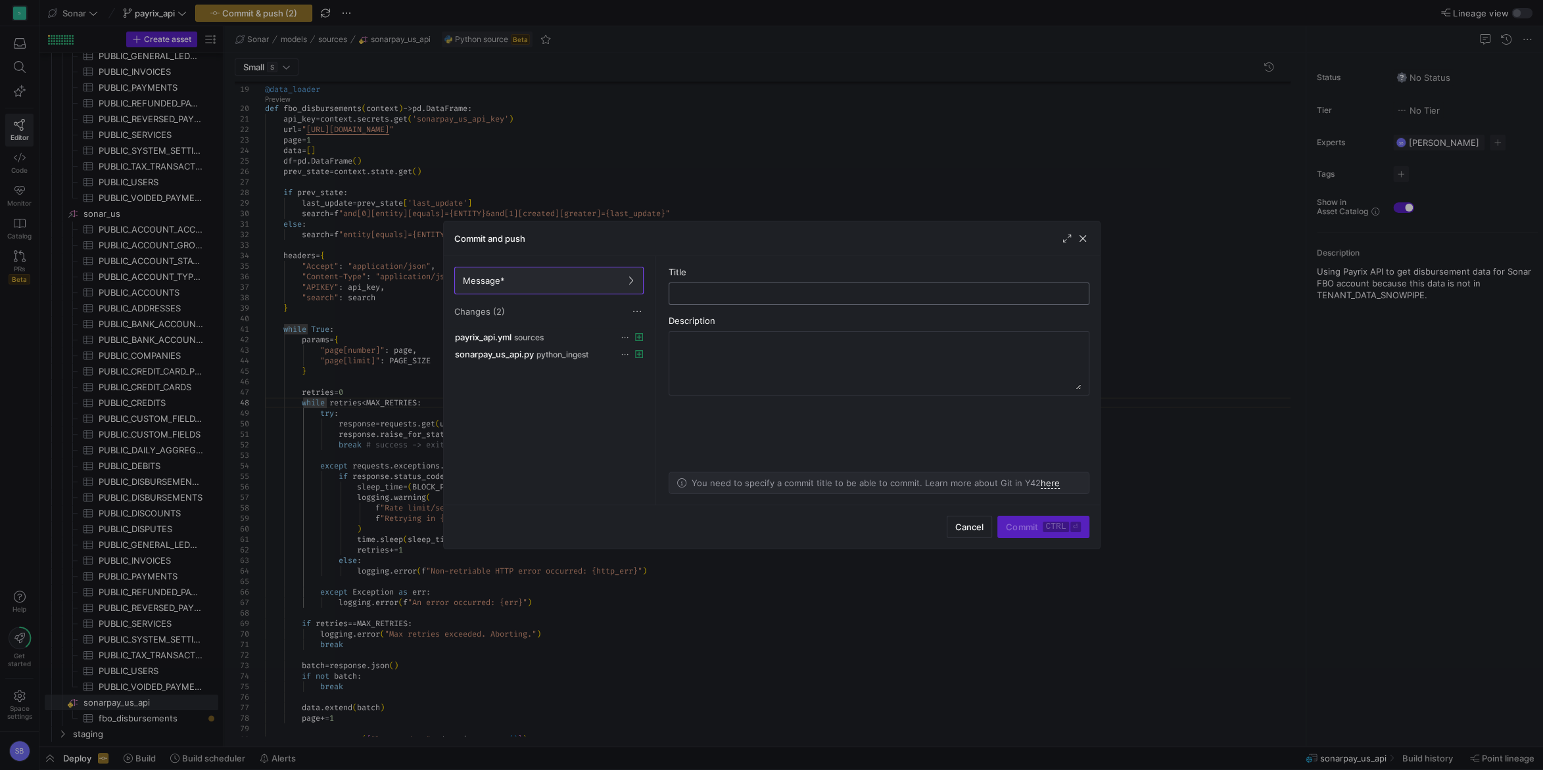
click at [783, 294] on input "text" at bounding box center [879, 294] width 398 height 11
type input "fbo_disbursements"
click at [1029, 524] on span "Commit ctrl ⏎" at bounding box center [1043, 527] width 74 height 11
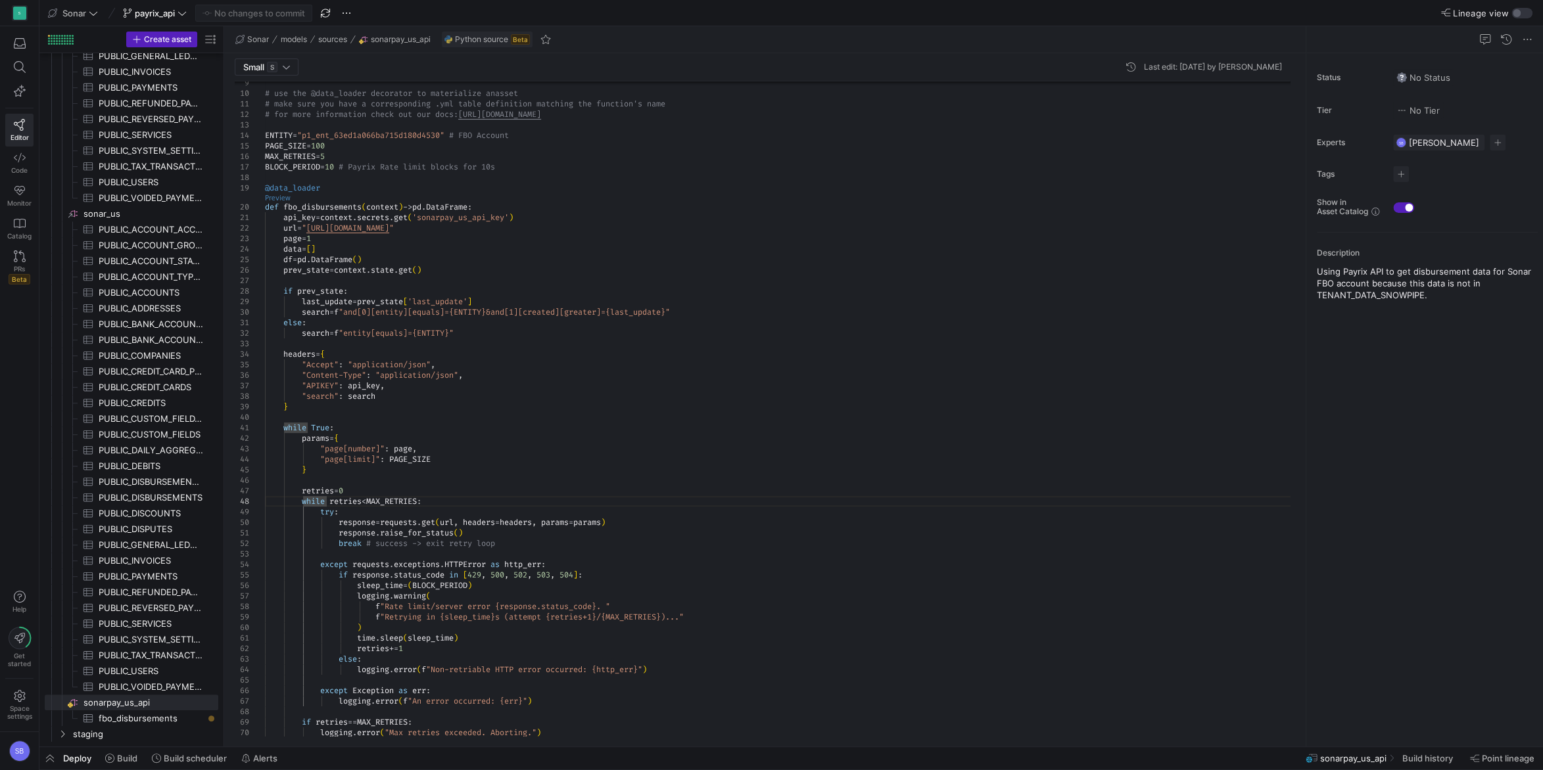
click at [281, 197] on link "Preview" at bounding box center [278, 198] width 26 height 7
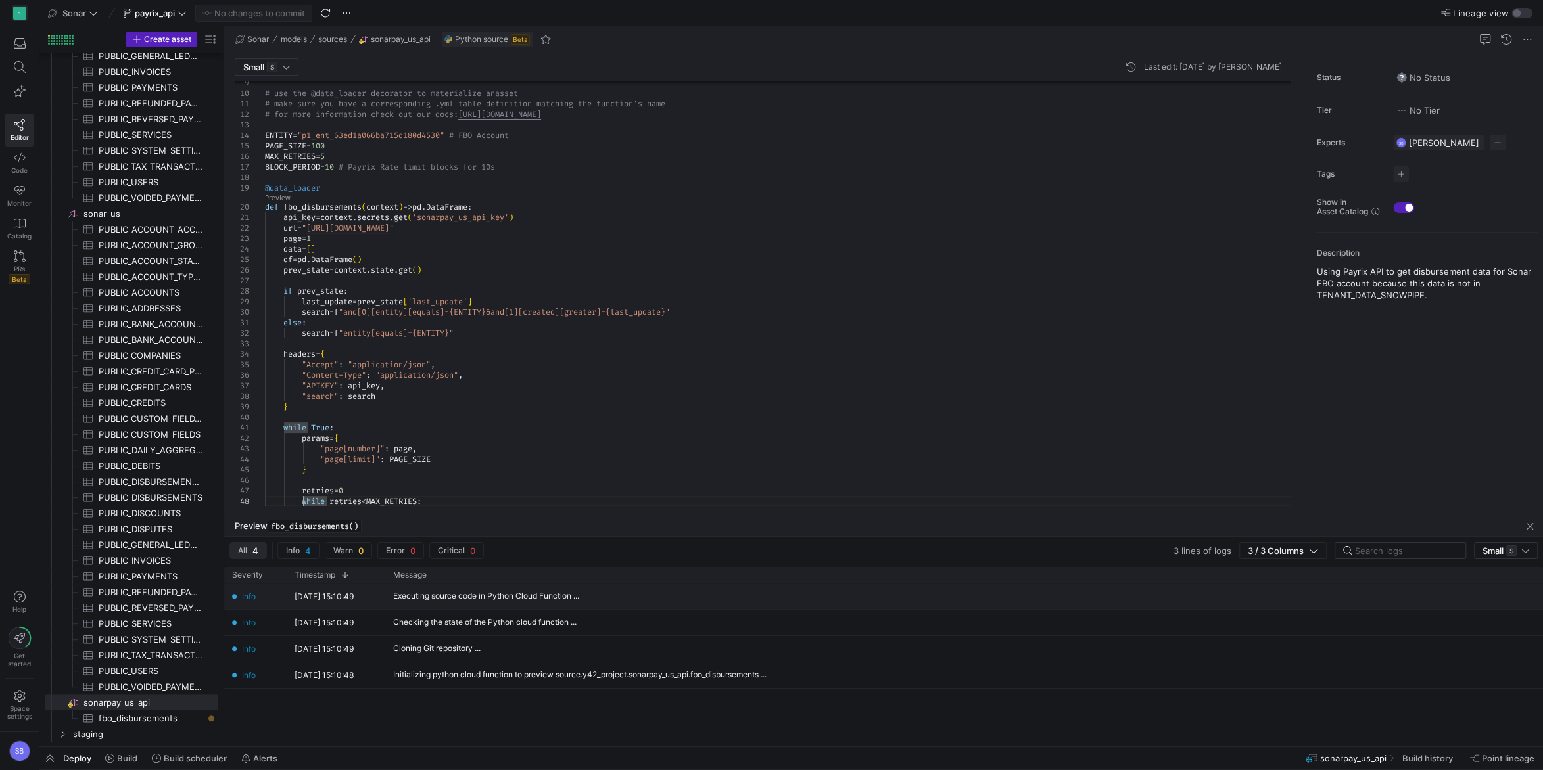
click at [546, 592] on div "Executing source code in Python Cloud Function ..." at bounding box center [589, 597] width 409 height 26
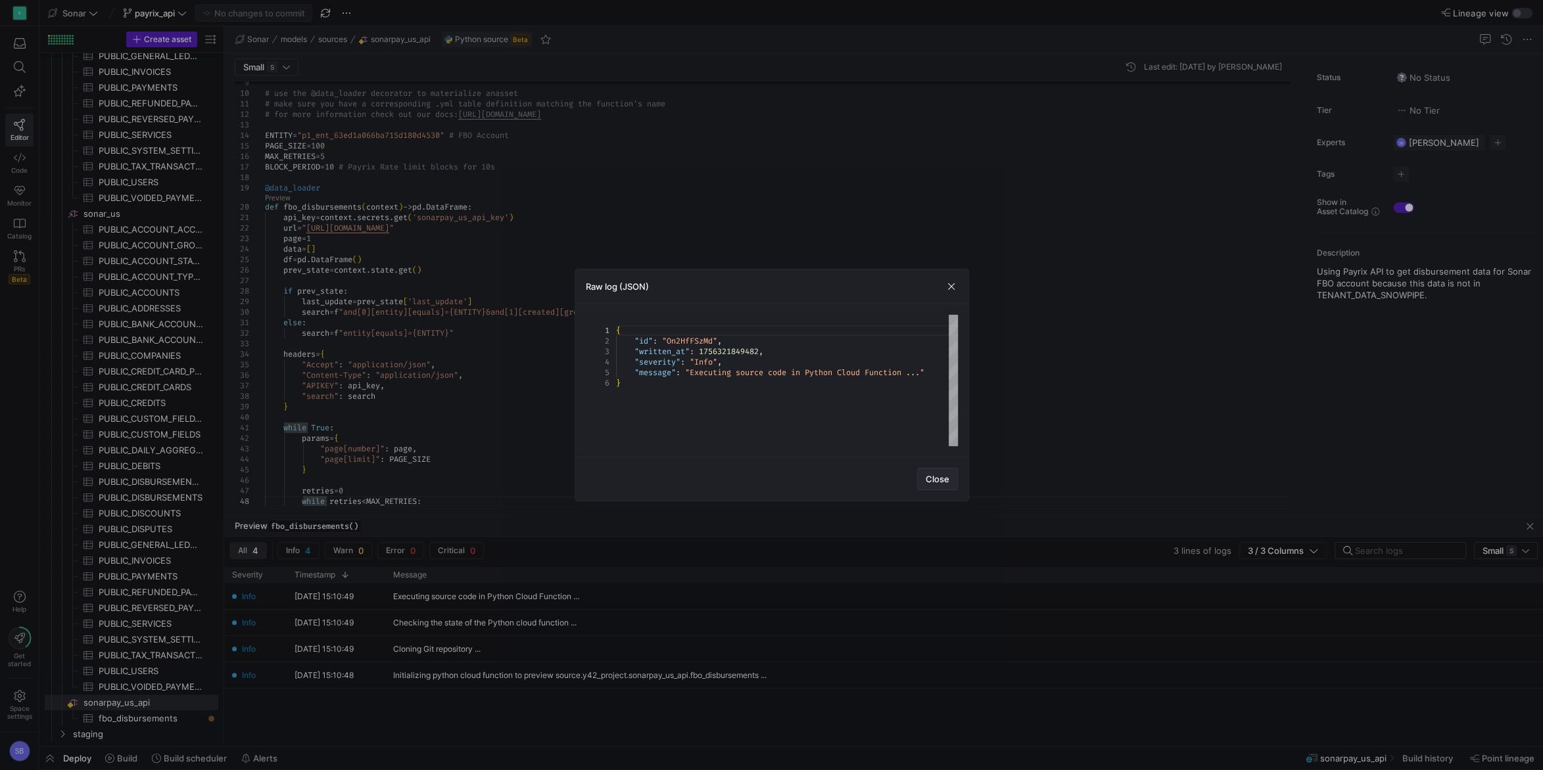
click at [939, 477] on span "Close" at bounding box center [937, 479] width 24 height 11
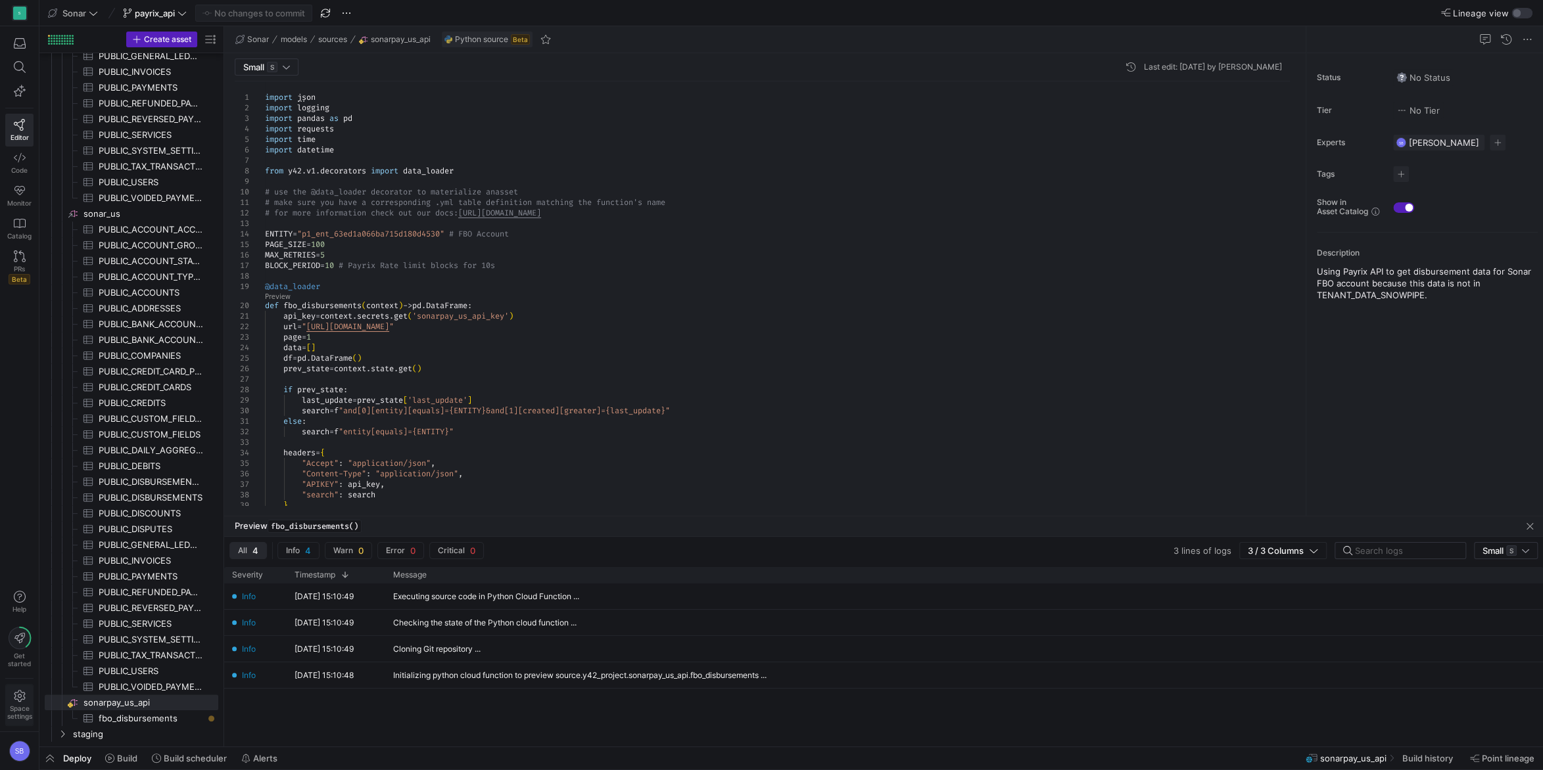
click at [18, 706] on span "Space settings" at bounding box center [19, 713] width 25 height 16
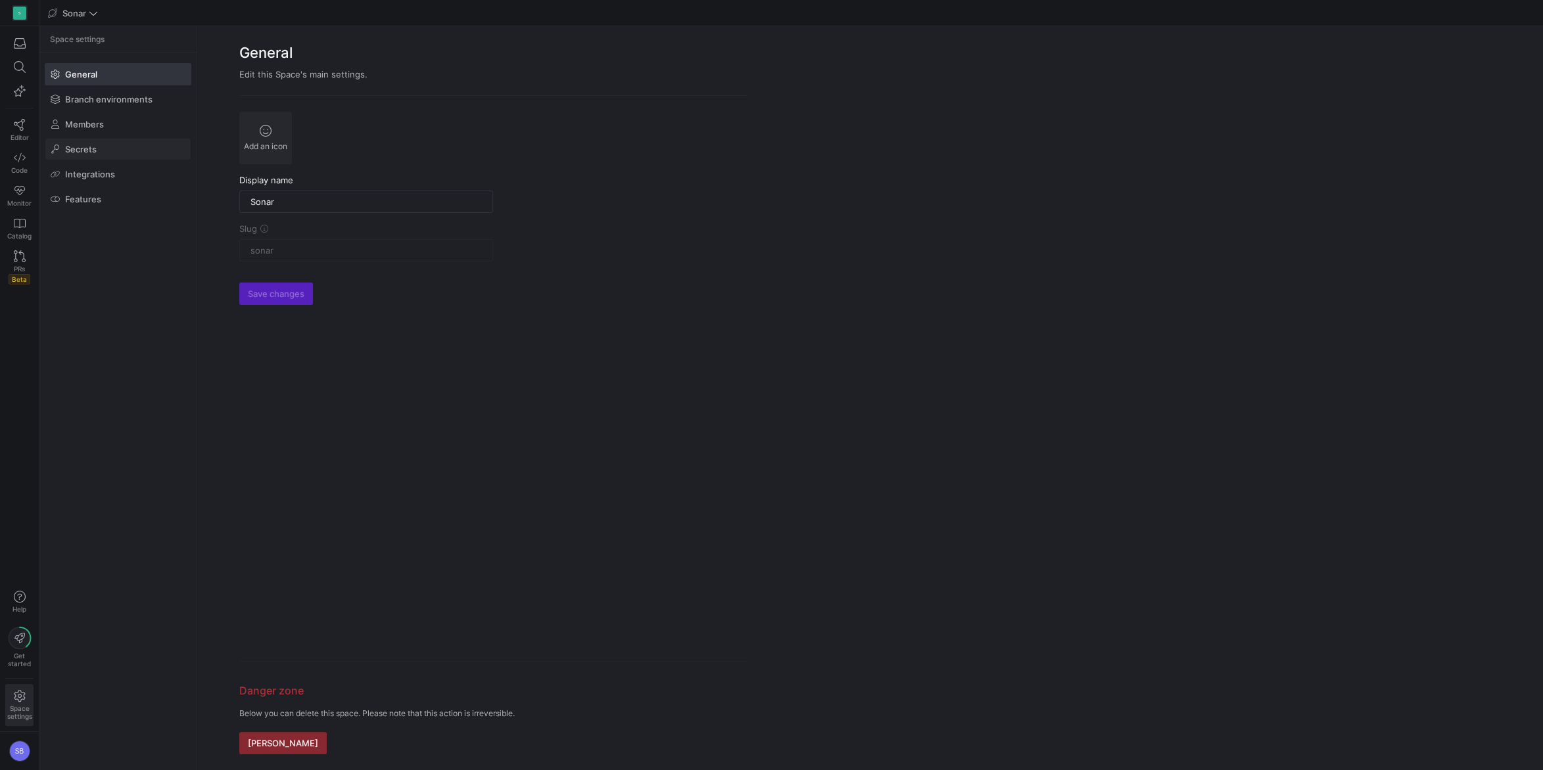
click at [101, 152] on span at bounding box center [117, 149] width 145 height 21
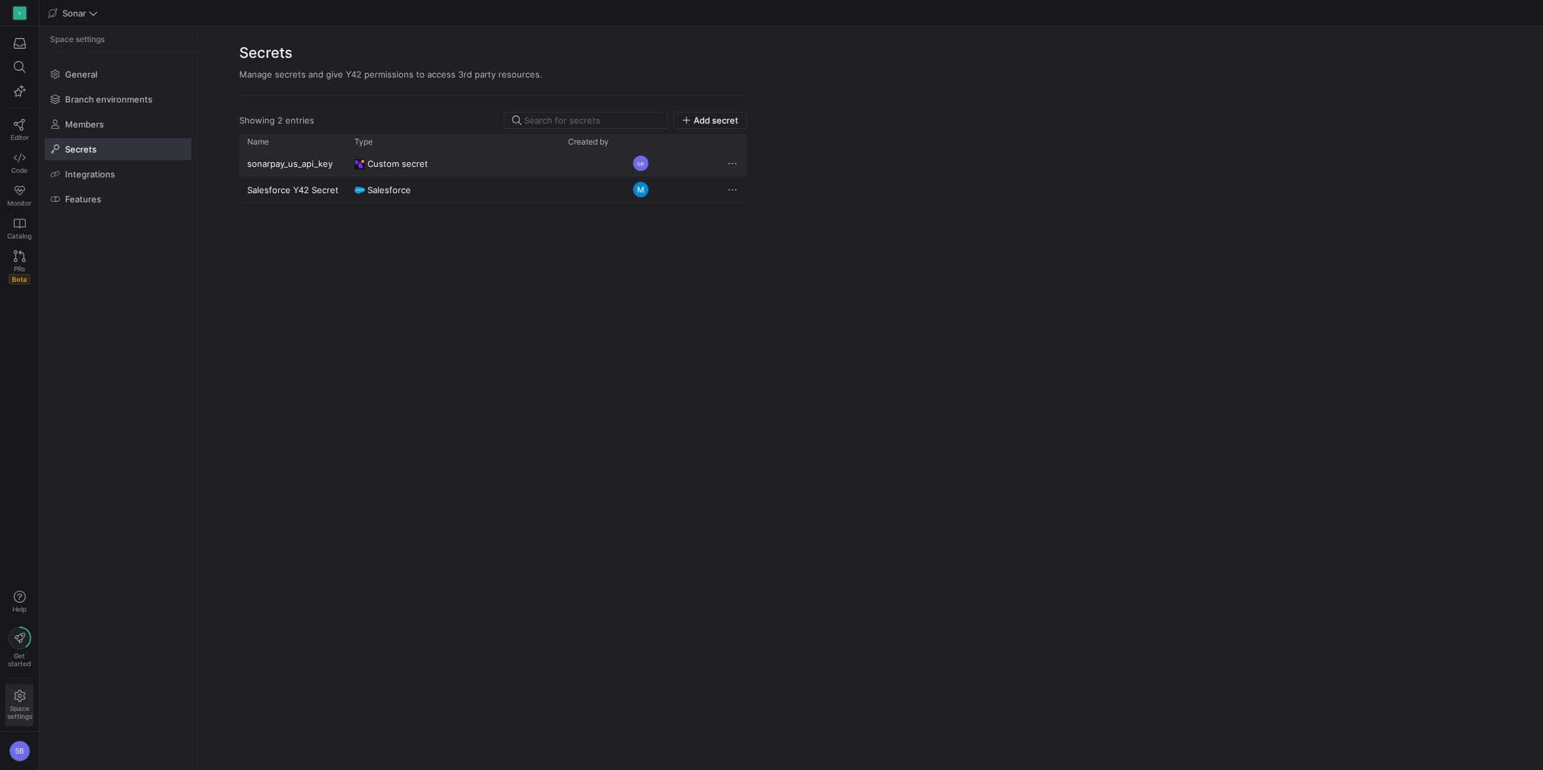
click at [734, 164] on span "Press SPACE to select this row." at bounding box center [732, 163] width 13 height 13
click at [260, 161] on div at bounding box center [771, 385] width 1543 height 770
click at [574, 159] on y42-user-avatar-cell-renderer "SB" at bounding box center [640, 163] width 145 height 24
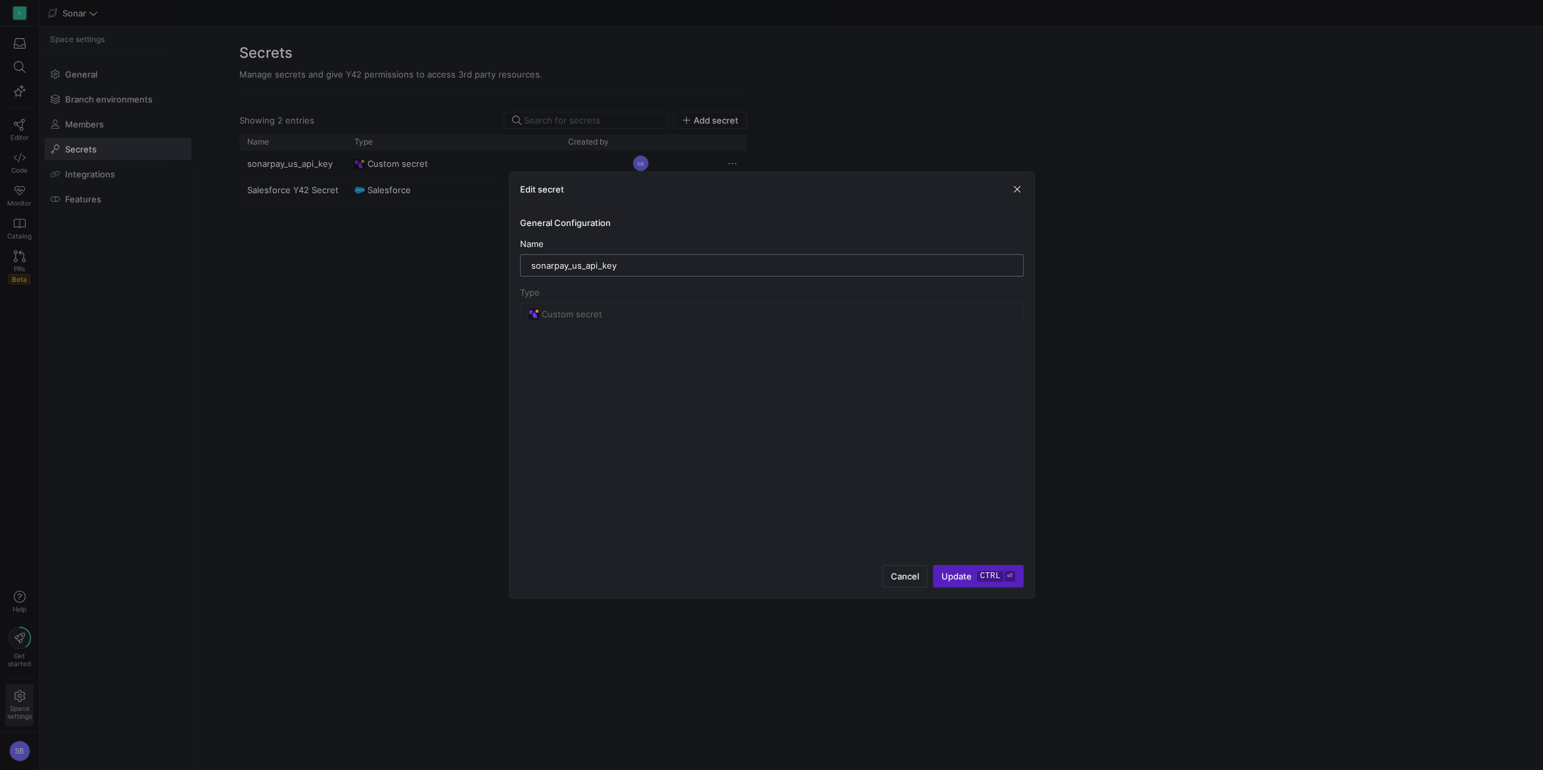
click at [780, 267] on input "sonarpay_us_api_key" at bounding box center [771, 265] width 481 height 11
click at [1013, 192] on span "button" at bounding box center [1016, 189] width 13 height 13
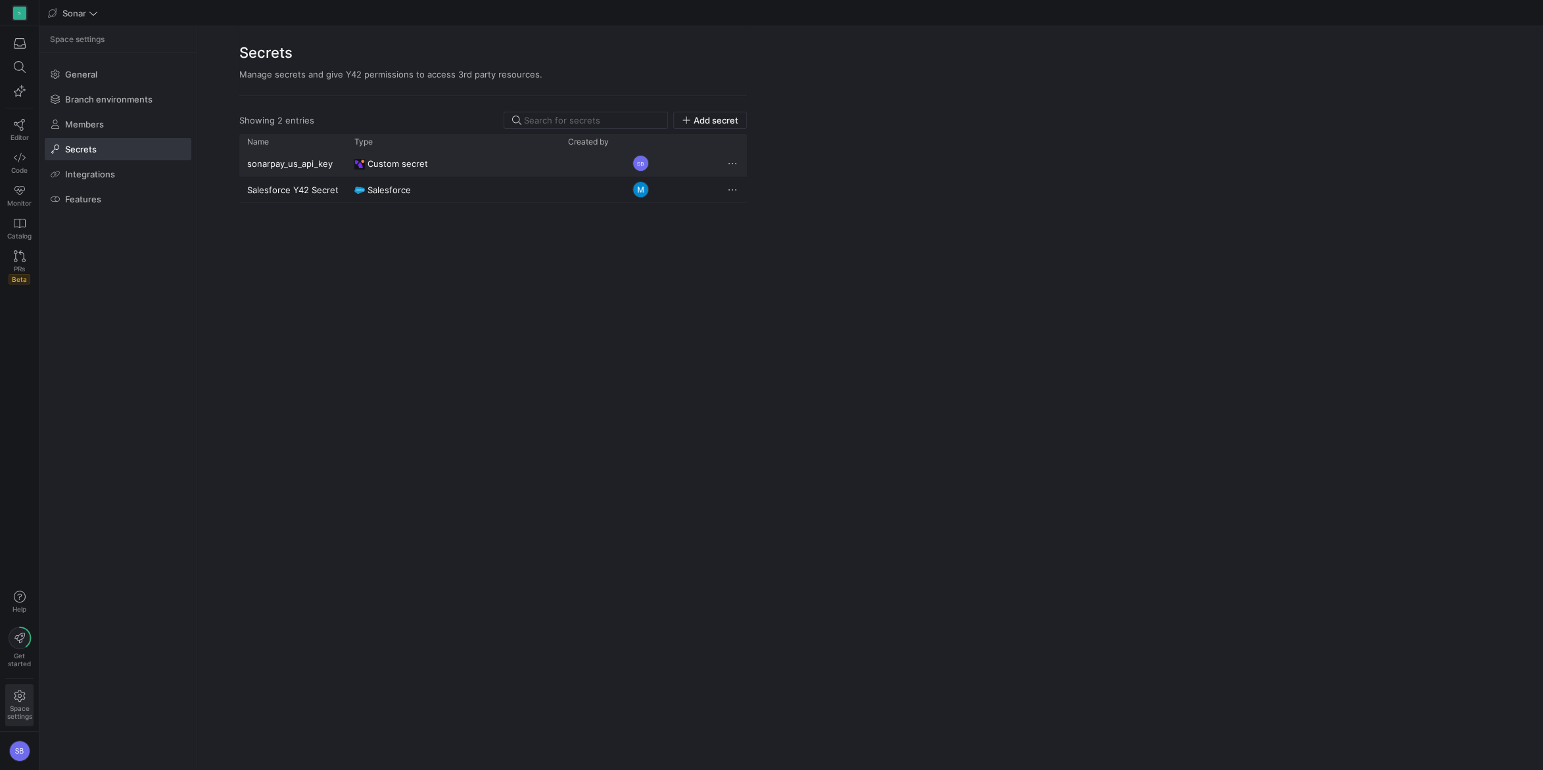
click at [434, 167] on y42-credential-type "Custom secret" at bounding box center [453, 164] width 198 height 26
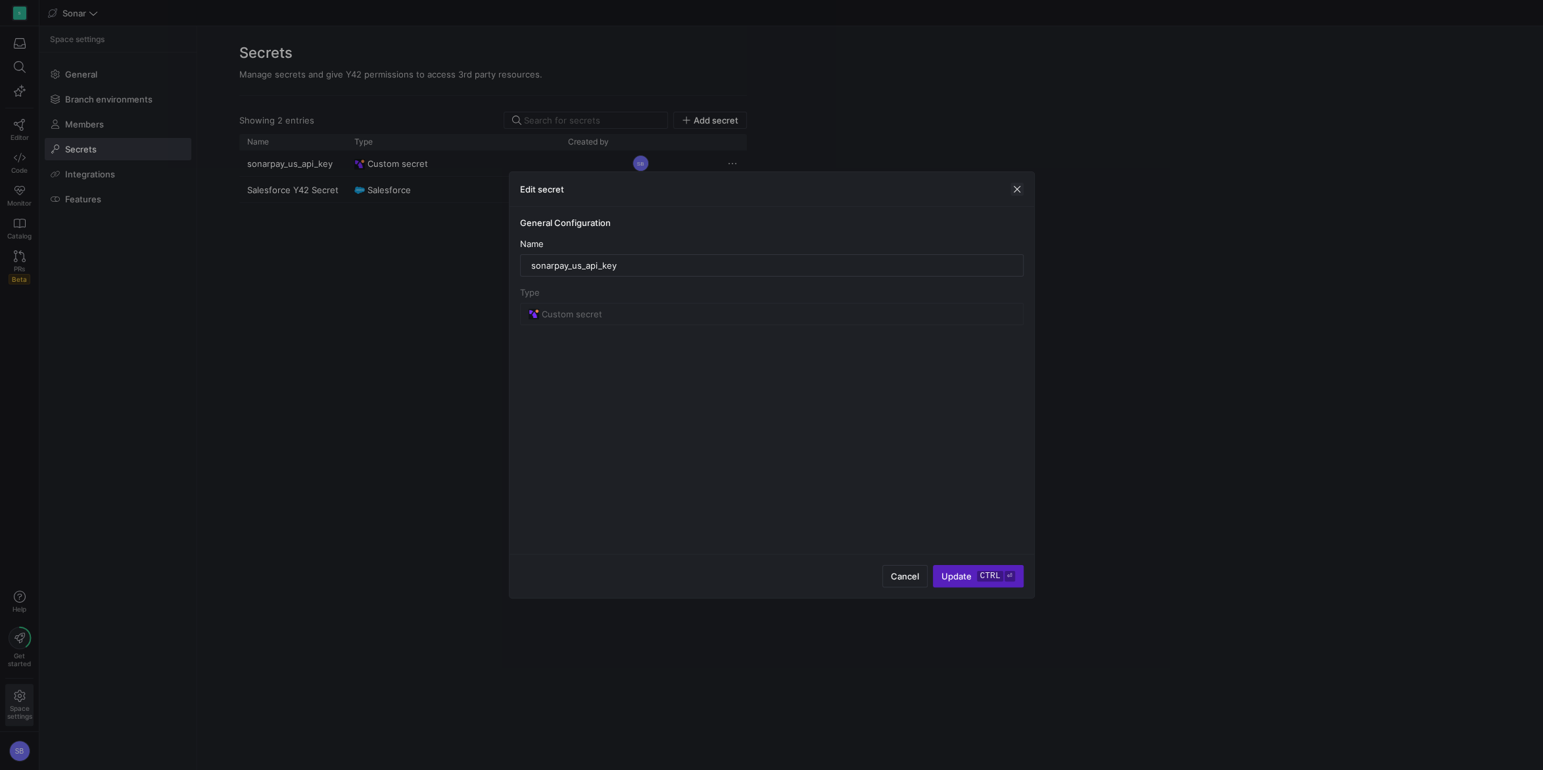
click at [1020, 189] on span "button" at bounding box center [1016, 189] width 13 height 13
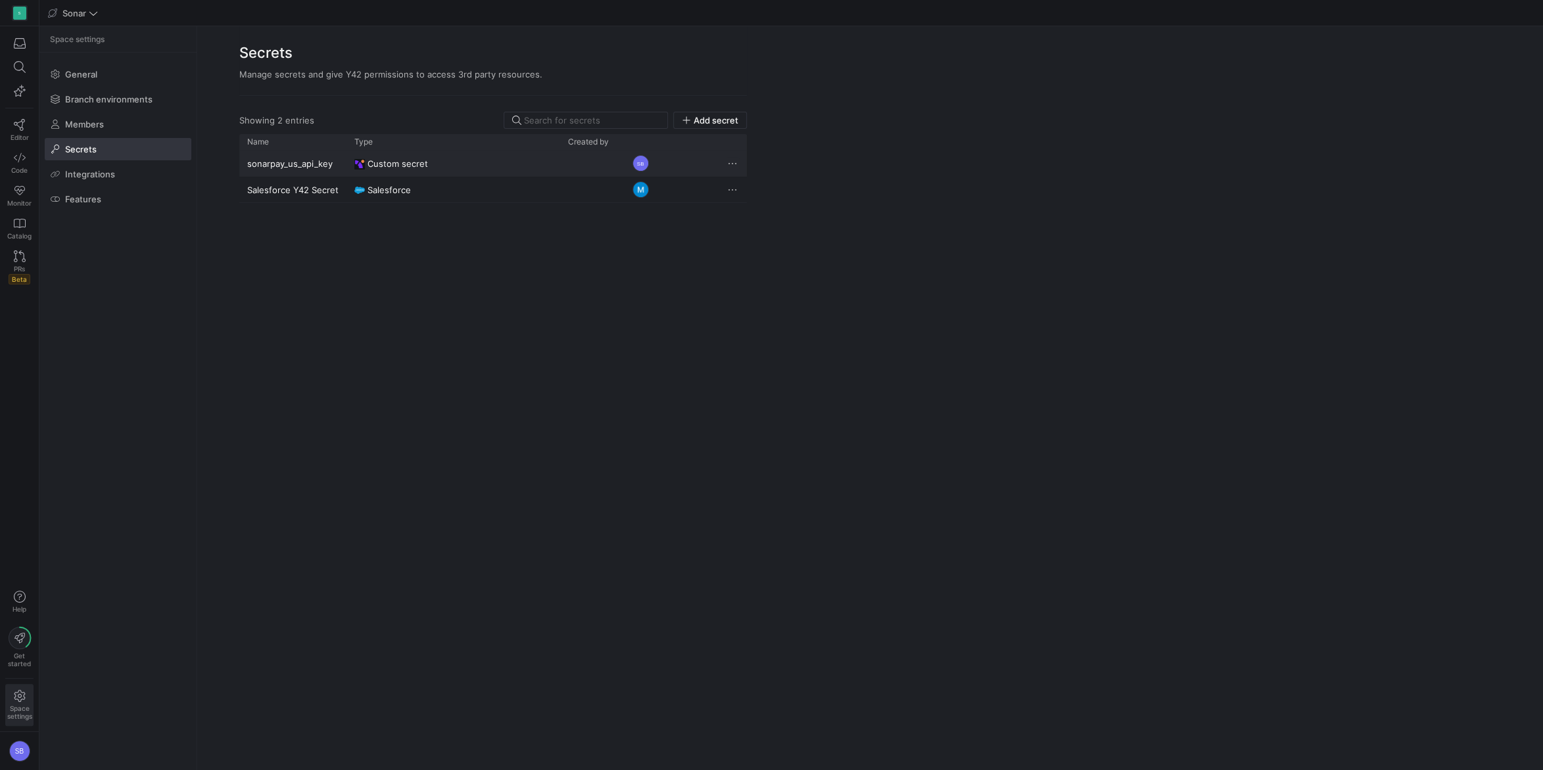
click at [731, 163] on span "Press SPACE to deselect this row." at bounding box center [732, 163] width 13 height 13
click at [731, 163] on div at bounding box center [771, 385] width 1543 height 770
click at [726, 124] on span "Add secret" at bounding box center [715, 120] width 45 height 11
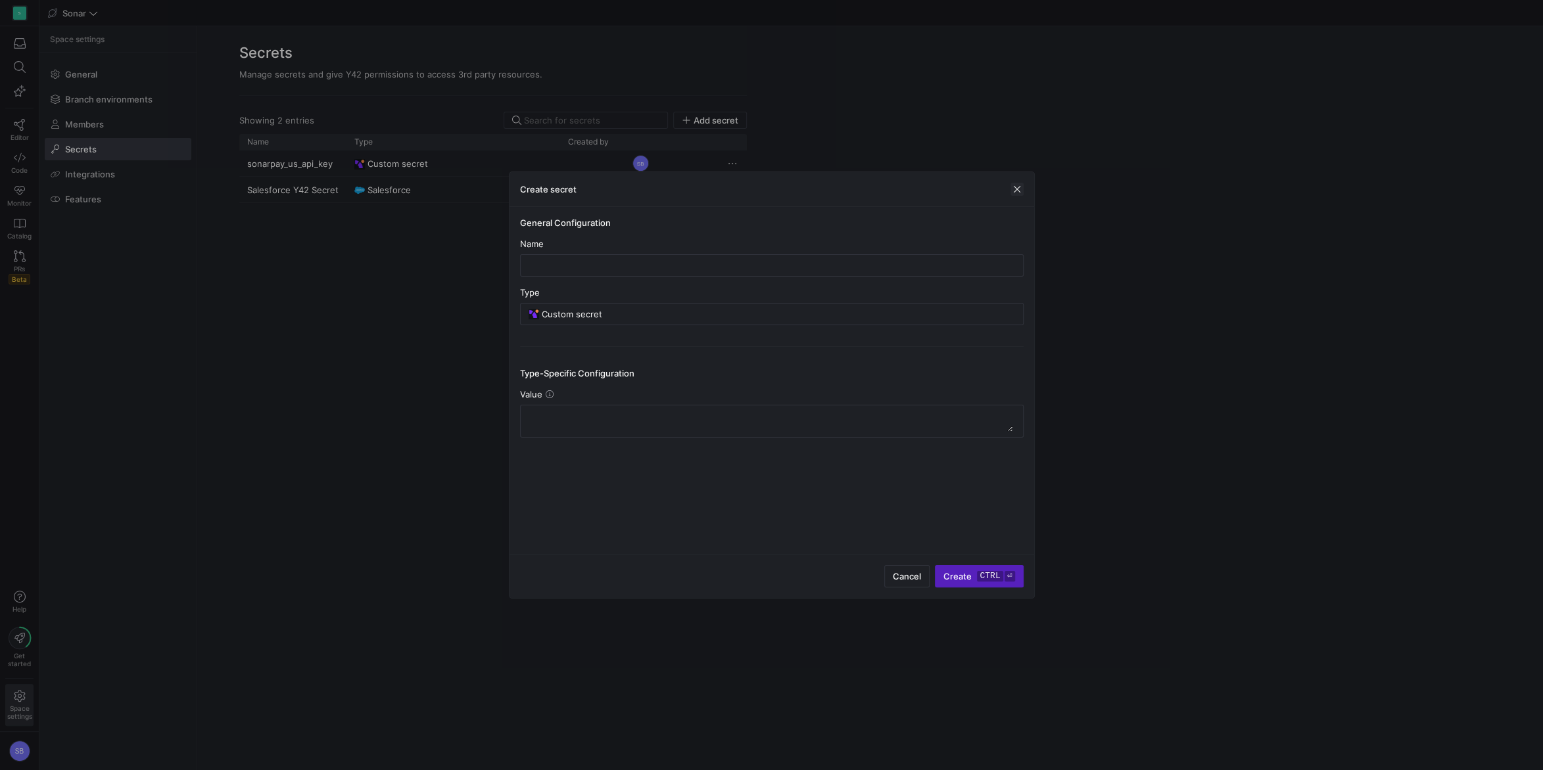
click at [1013, 192] on span "button" at bounding box center [1016, 189] width 13 height 13
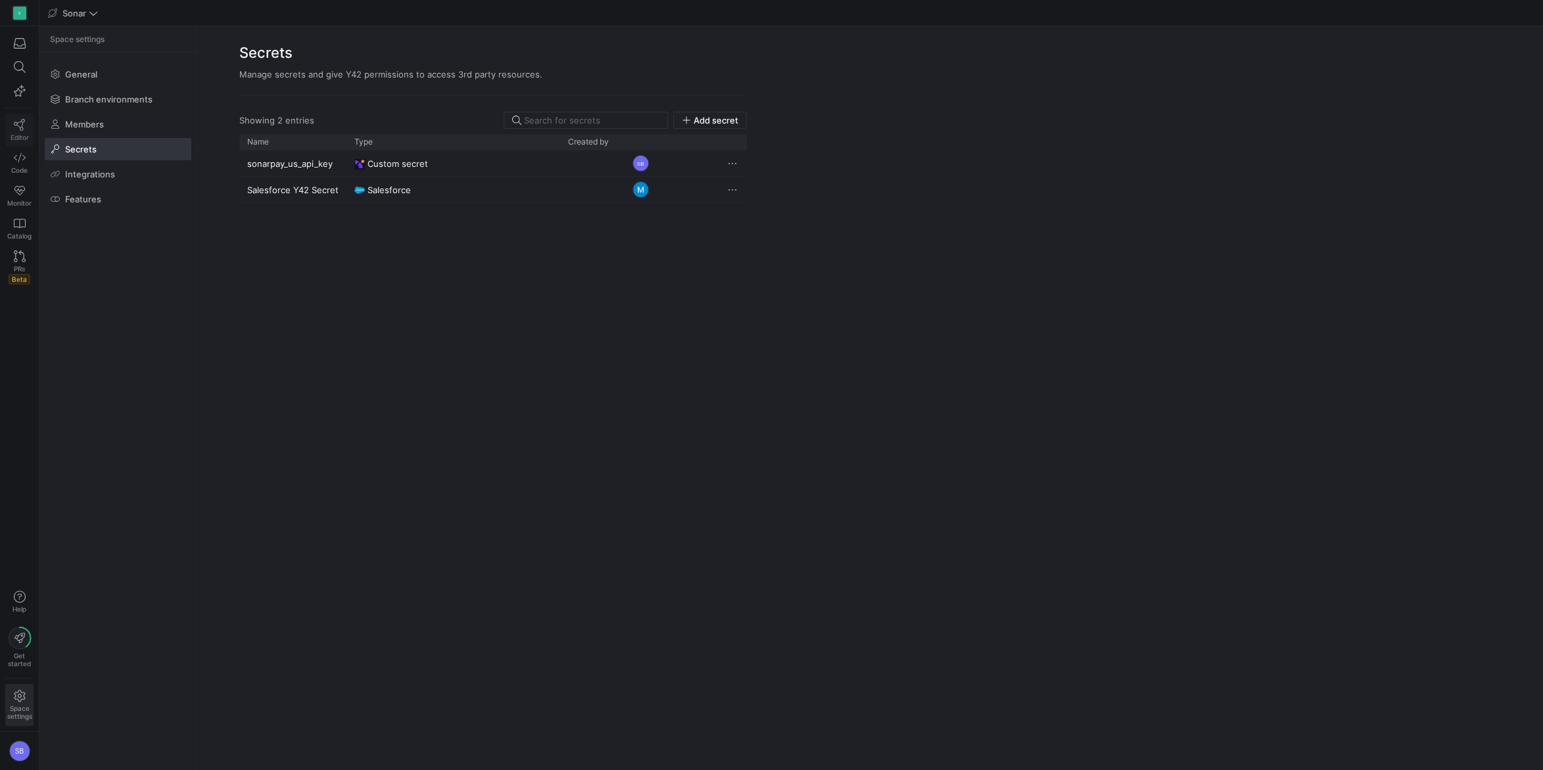
click at [28, 127] on link "Editor" at bounding box center [19, 130] width 28 height 33
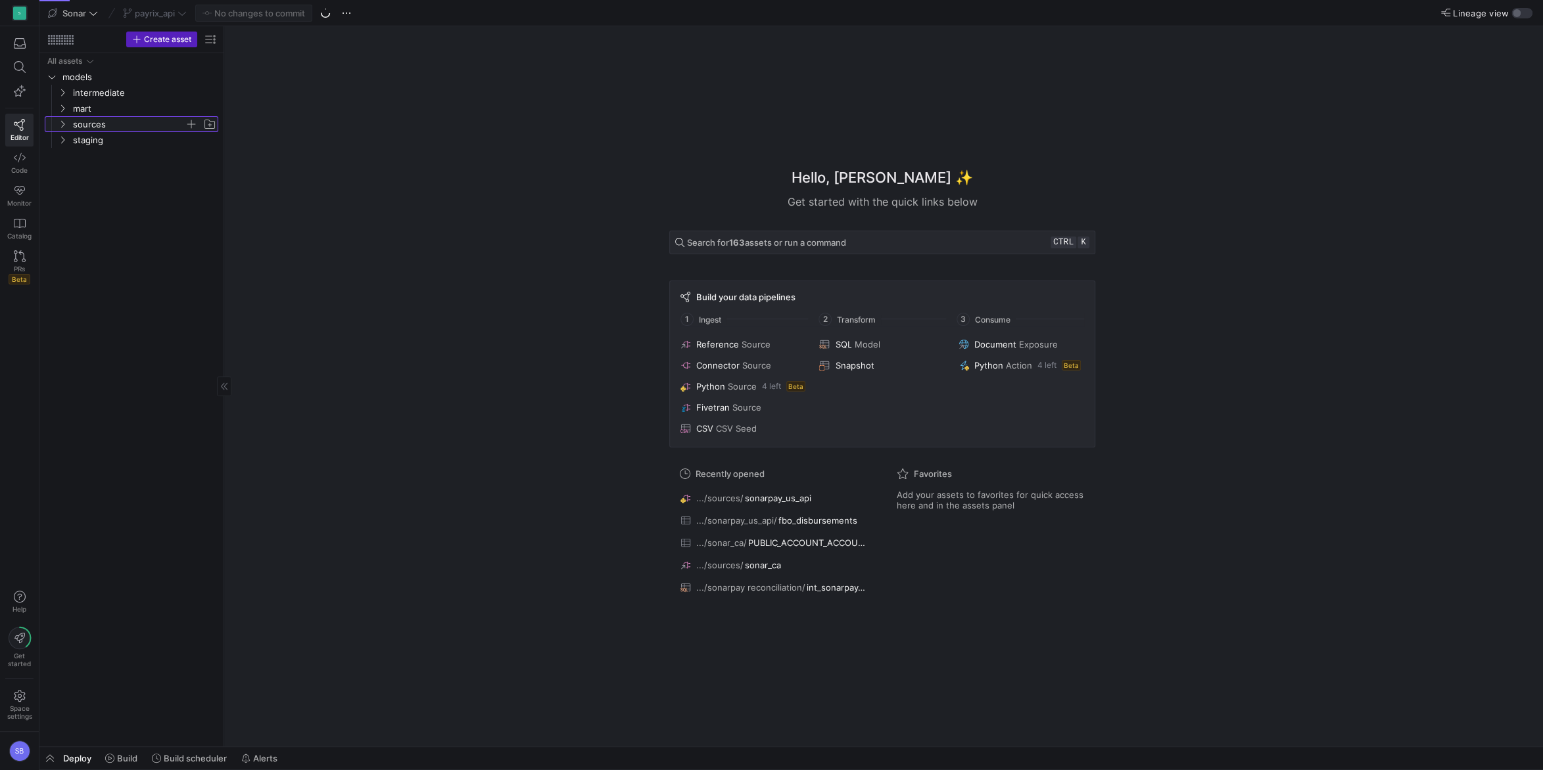
click at [67, 124] on icon "Press SPACE to select this row." at bounding box center [62, 124] width 9 height 8
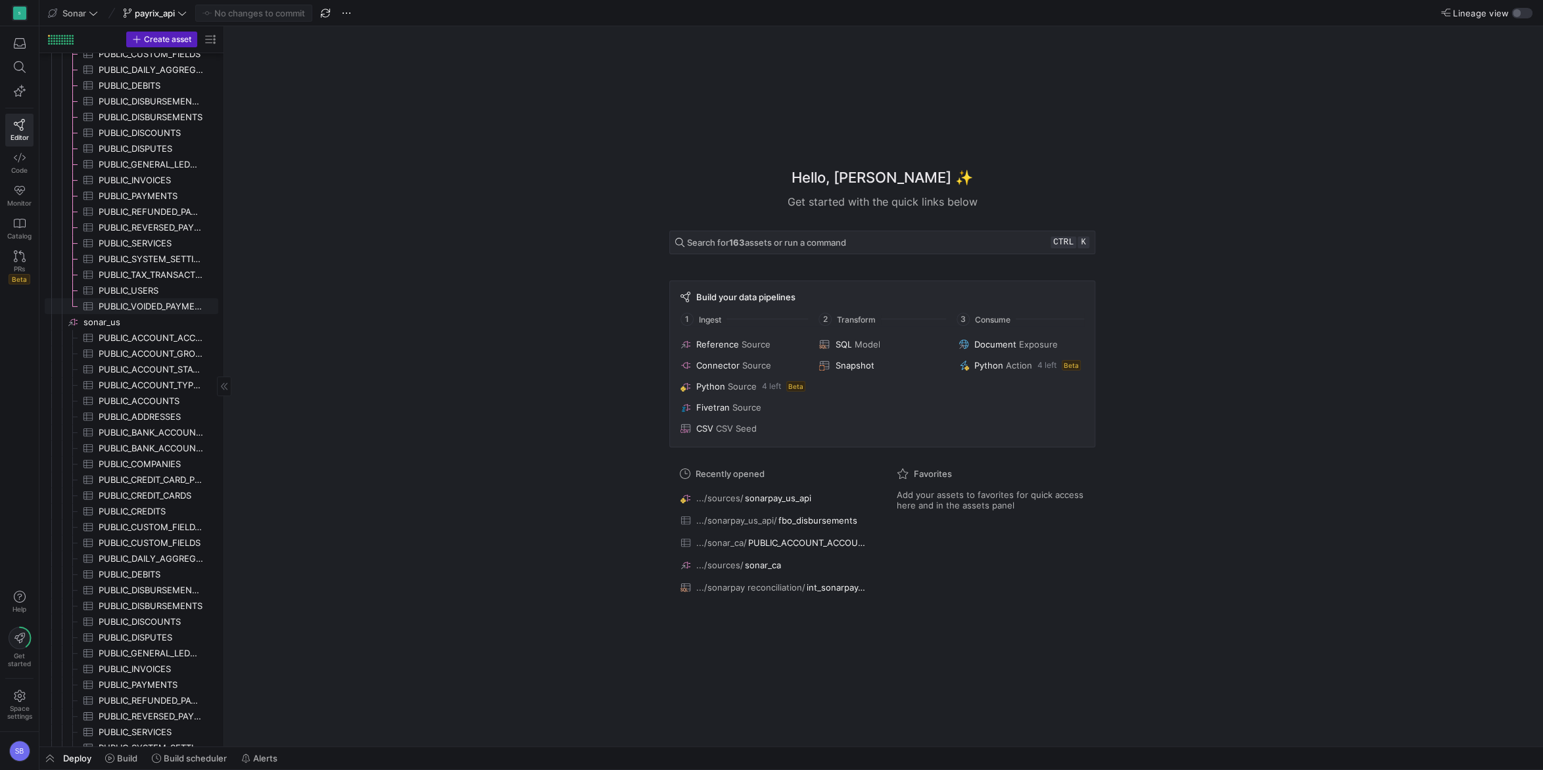
scroll to position [410, 0]
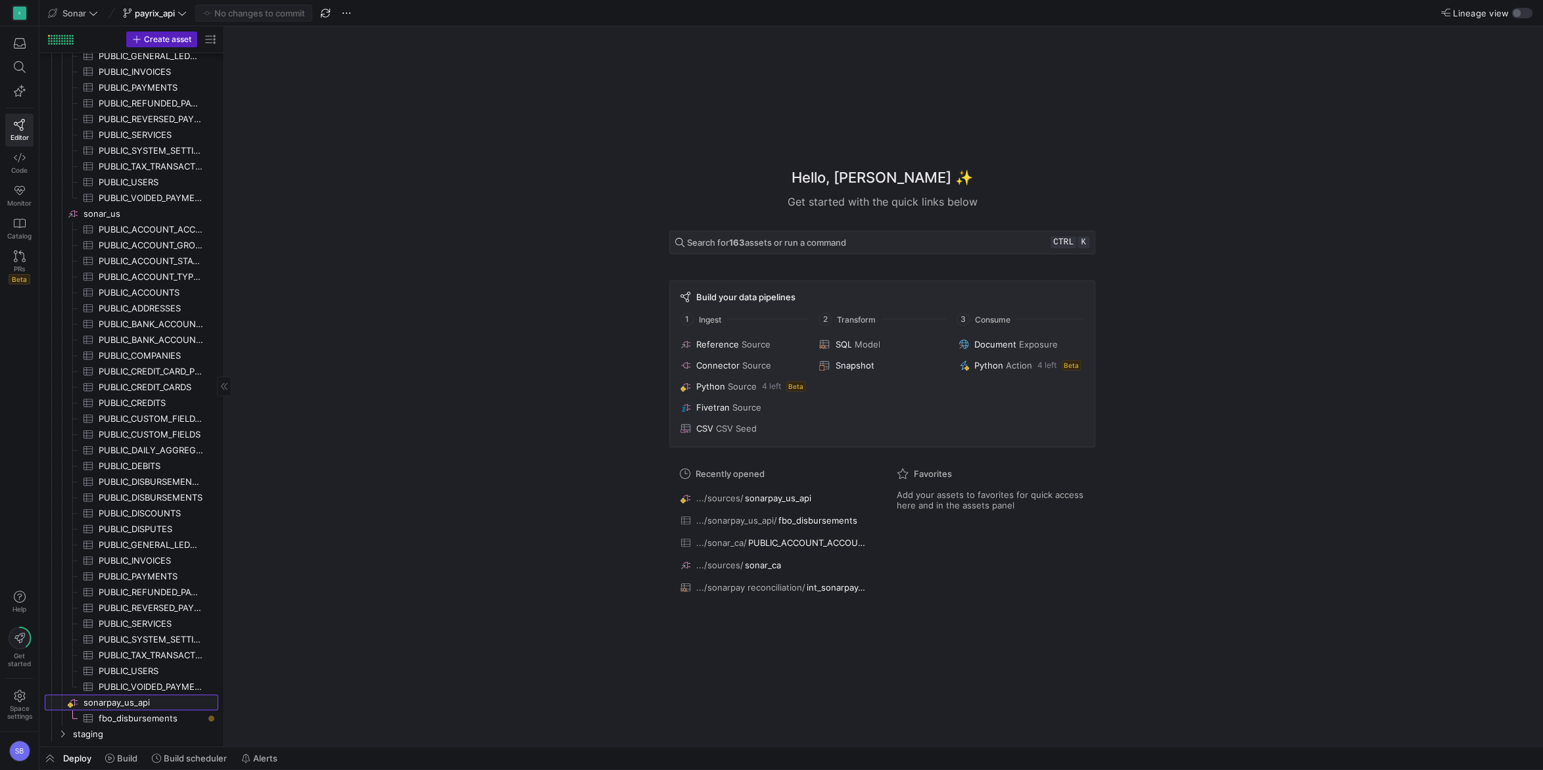
click at [122, 701] on span "sonarpay_us_api​​​​​​​​" at bounding box center [149, 702] width 133 height 15
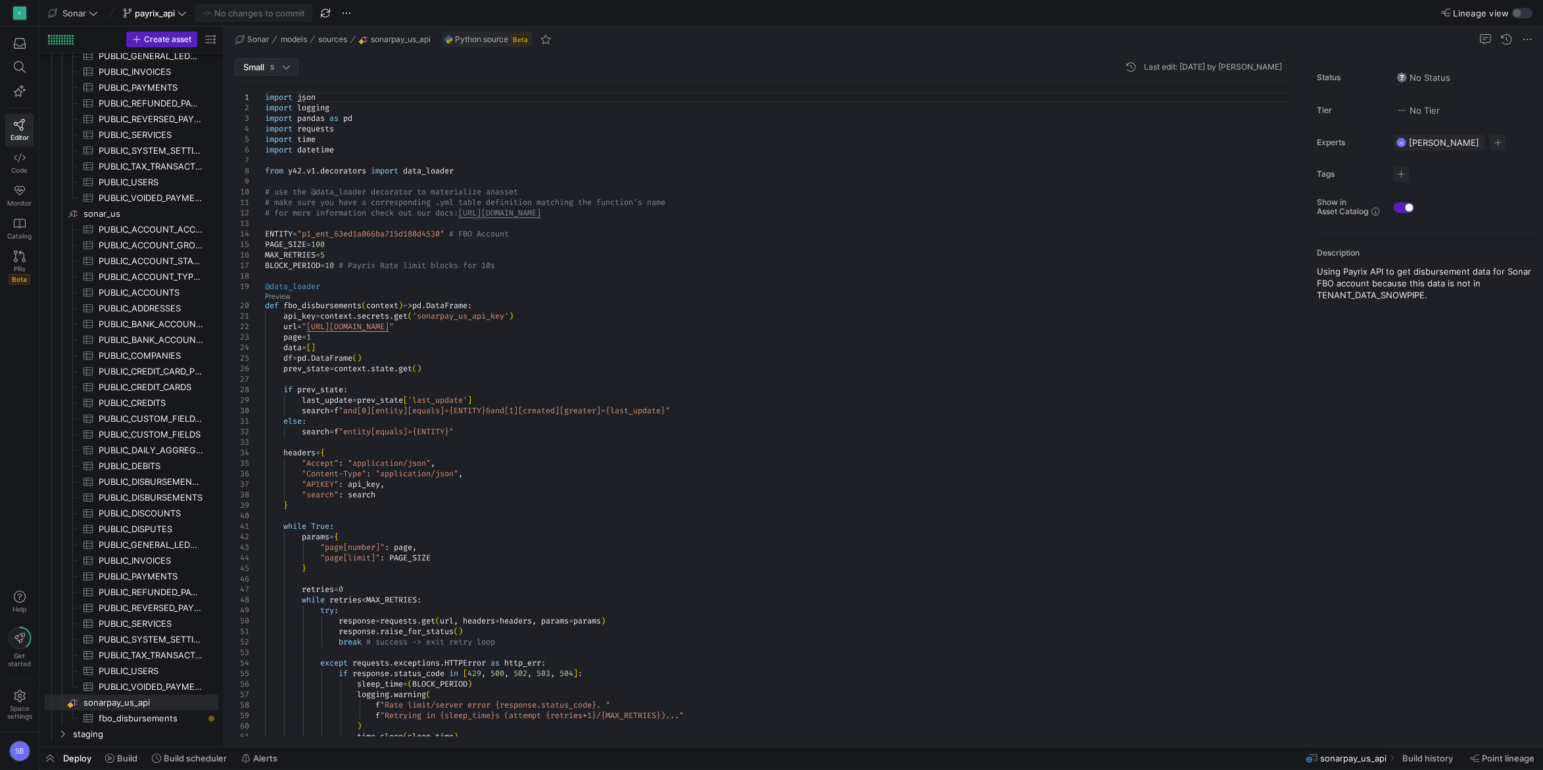
click at [287, 68] on div at bounding box center [286, 67] width 7 height 11
click at [489, 165] on div at bounding box center [771, 385] width 1543 height 770
click at [276, 69] on span "S" at bounding box center [272, 67] width 11 height 11
click at [276, 69] on div at bounding box center [771, 385] width 1543 height 770
click at [250, 70] on span "Small" at bounding box center [253, 67] width 21 height 11
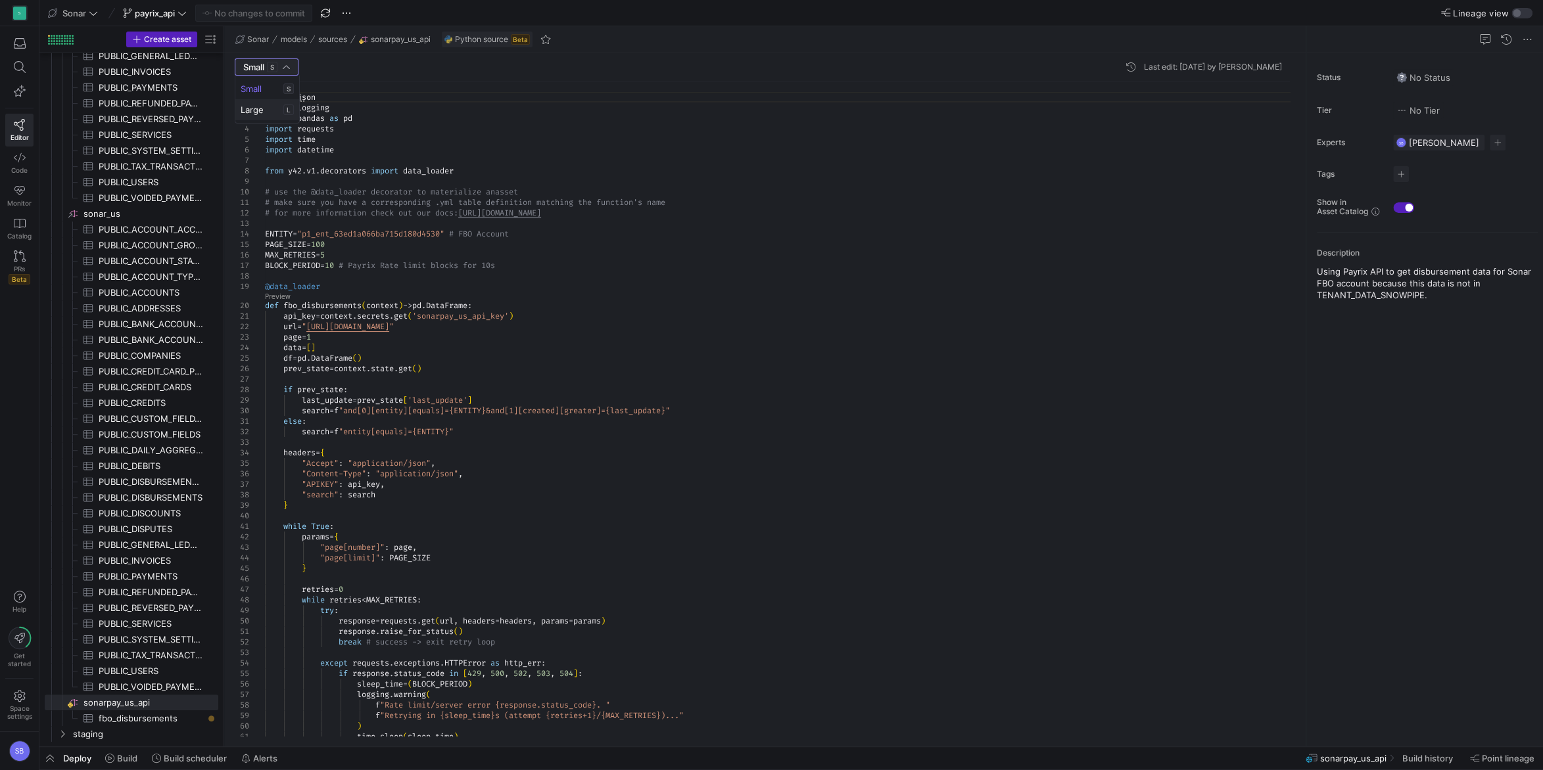
click at [266, 106] on span "Large L" at bounding box center [267, 110] width 53 height 11
click at [261, 73] on div "Large L" at bounding box center [267, 67] width 49 height 16
click at [268, 92] on span "Small S" at bounding box center [268, 88] width 54 height 11
click at [443, 181] on div "import json import logging import pandas as pd import requests import time impo…" at bounding box center [782, 753] width 1035 height 1344
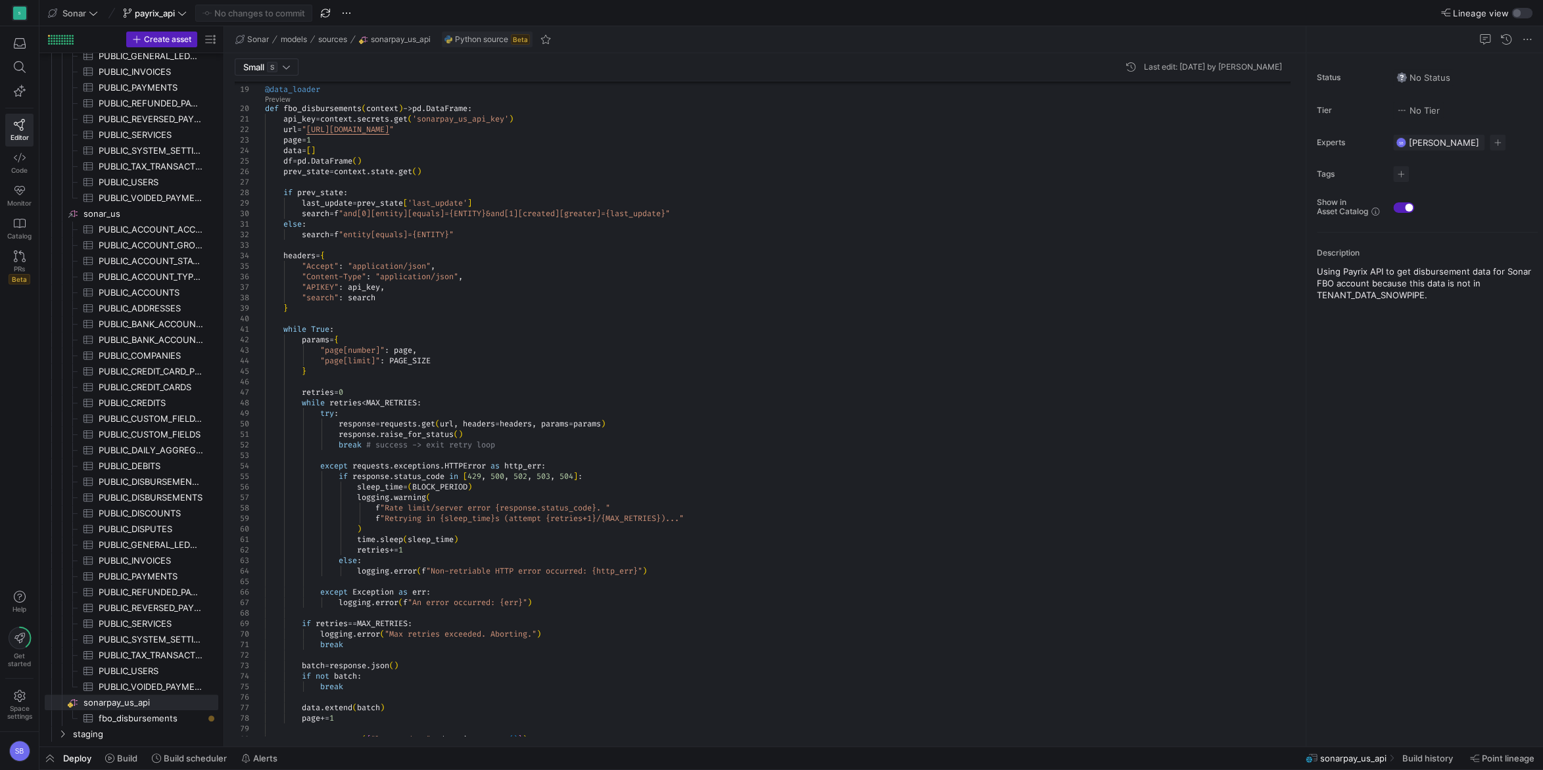
click at [74, 757] on span "Deploy" at bounding box center [77, 758] width 28 height 11
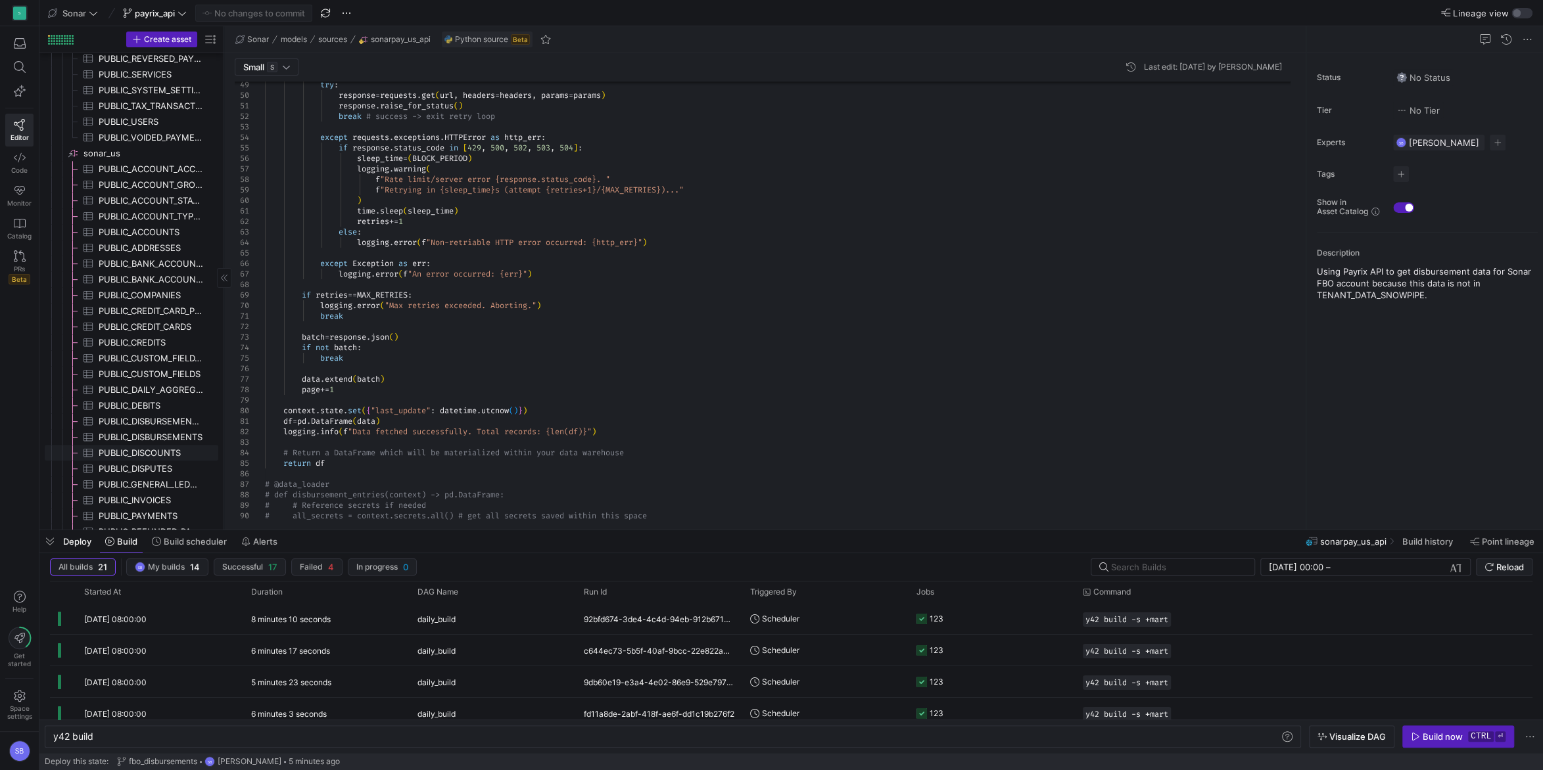
scroll to position [632, 0]
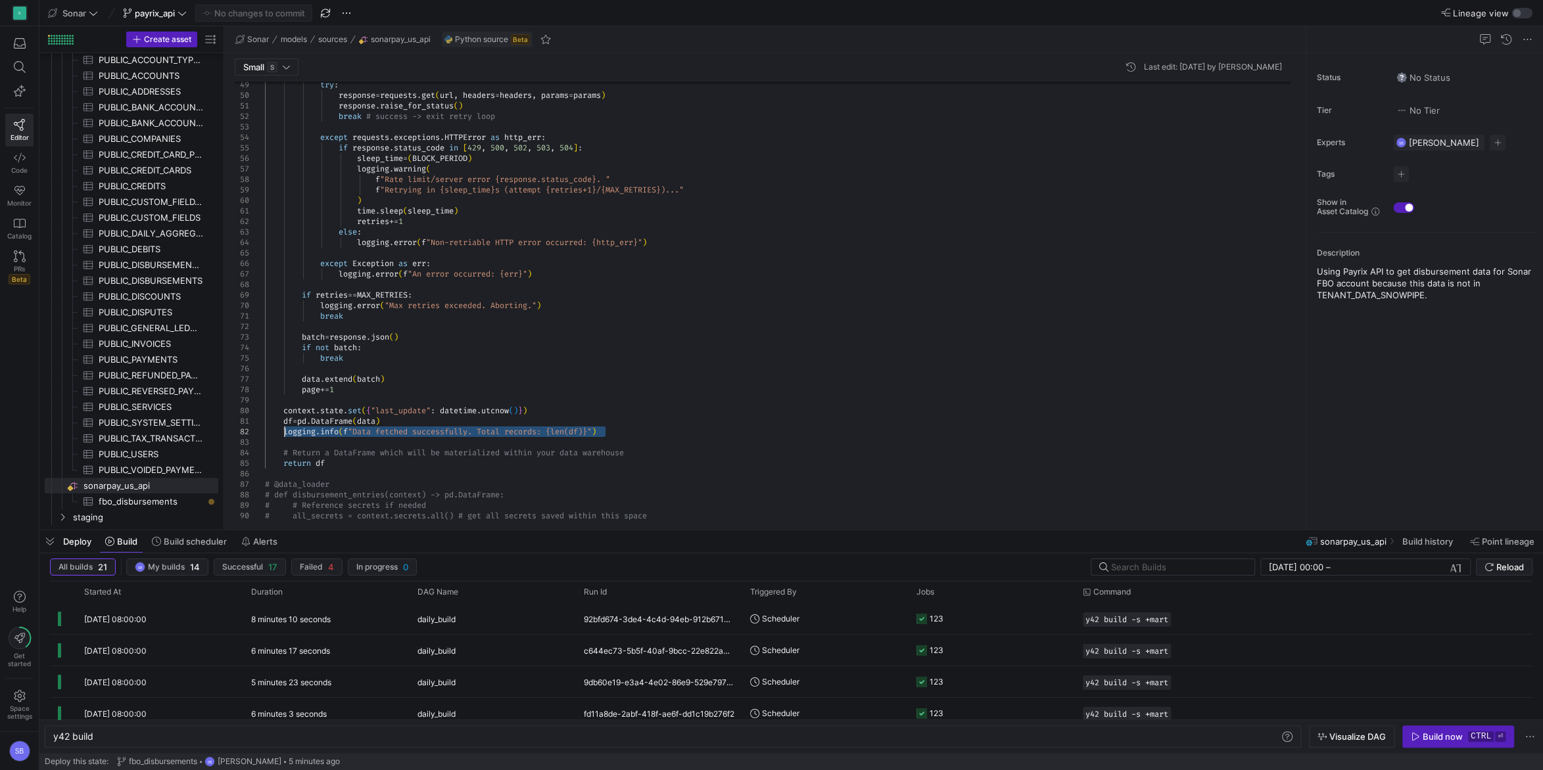
drag, startPoint x: 615, startPoint y: 430, endPoint x: 285, endPoint y: 430, distance: 329.9
click at [285, 430] on div "try : response = requests . get ( url , headers = headers , params = params ) r…" at bounding box center [782, 228] width 1035 height 1344
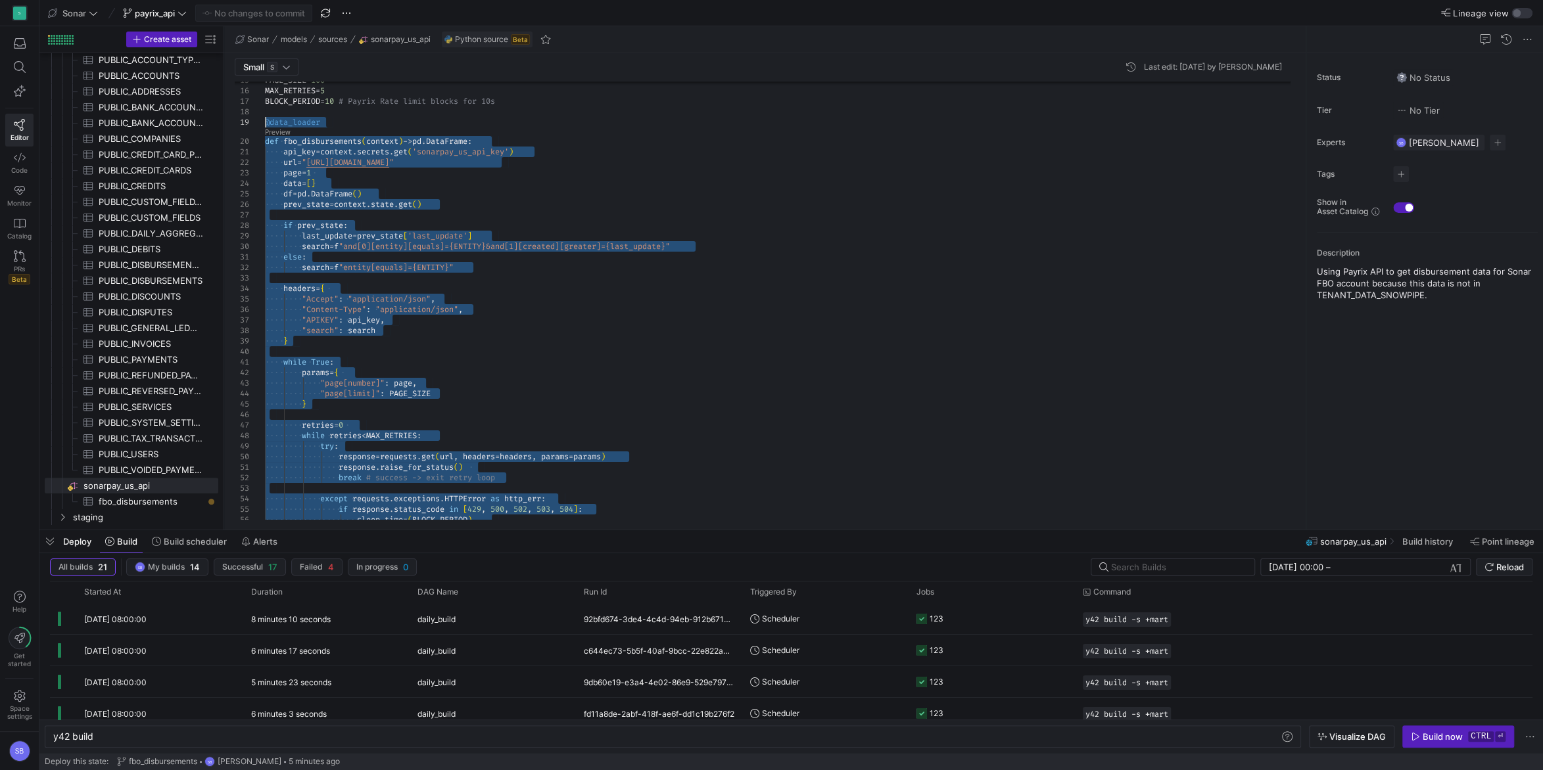
drag, startPoint x: 329, startPoint y: 465, endPoint x: 235, endPoint y: 126, distance: 351.9
click at [265, 126] on div "if response . status_code in [ 429 , 500 , 502 , 503 , 504 ] : sleep_time = ( B…" at bounding box center [782, 589] width 1035 height 1344
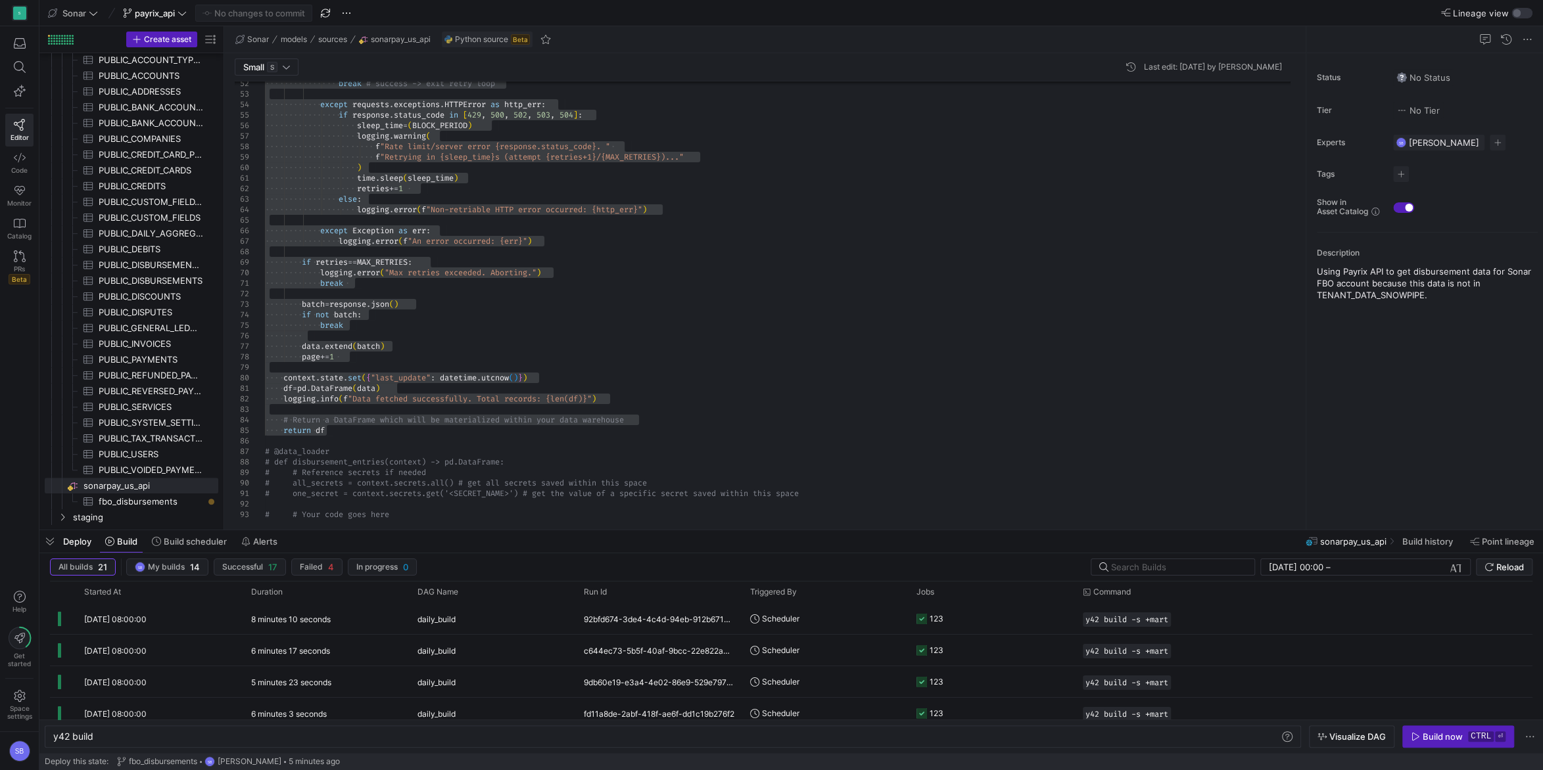
click at [344, 431] on div "if response . status_code in [ 429 , 500 , 502 , 503 , 504 ] : sleep_time = ( B…" at bounding box center [782, 195] width 1035 height 1344
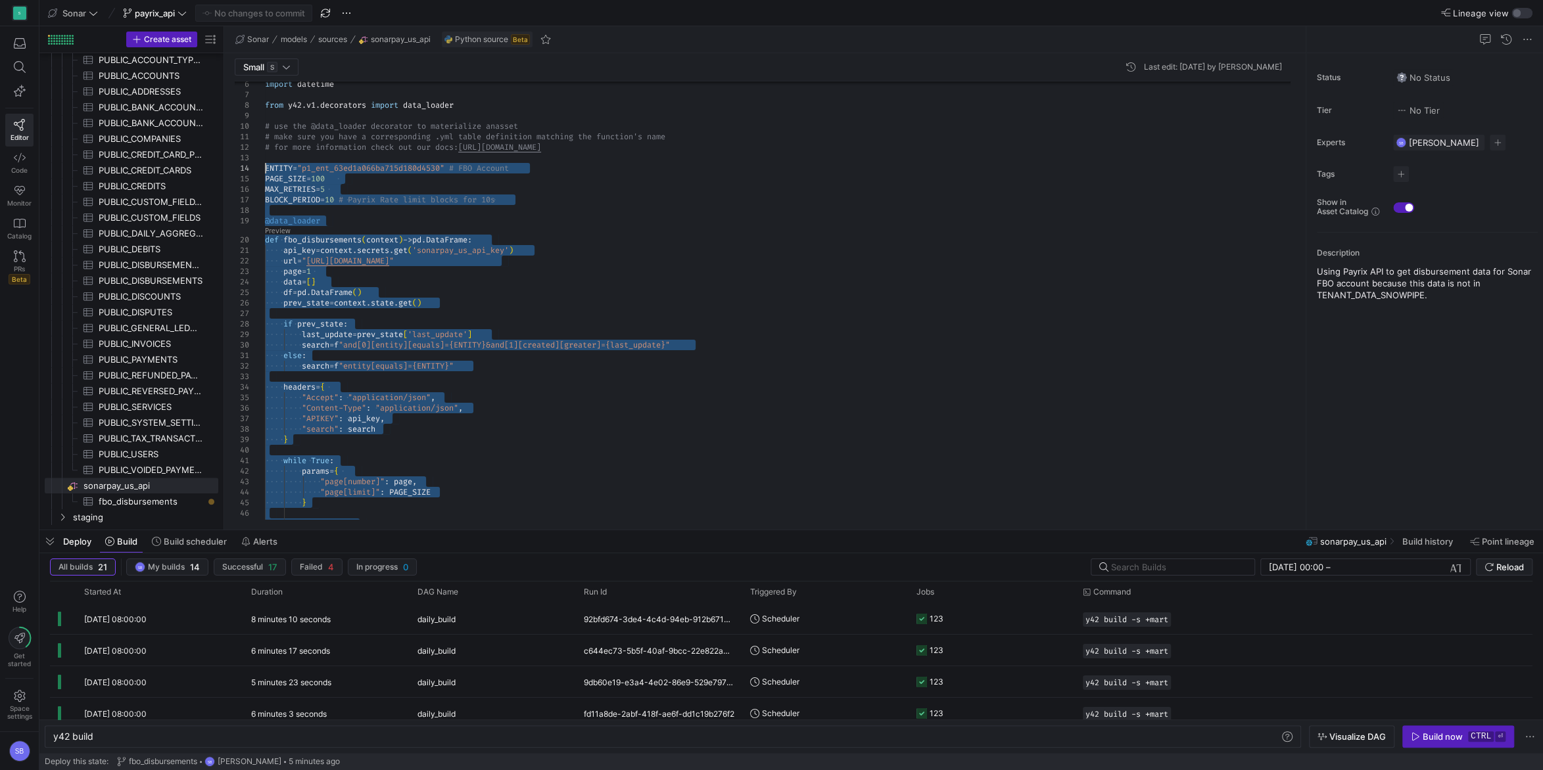
drag, startPoint x: 334, startPoint y: 432, endPoint x: 254, endPoint y: 165, distance: 278.6
click at [265, 165] on div "retries = 0 params = { "page[number]" : page , "page[limit]" : PAGE_SIZE } } wh…" at bounding box center [782, 688] width 1035 height 1344
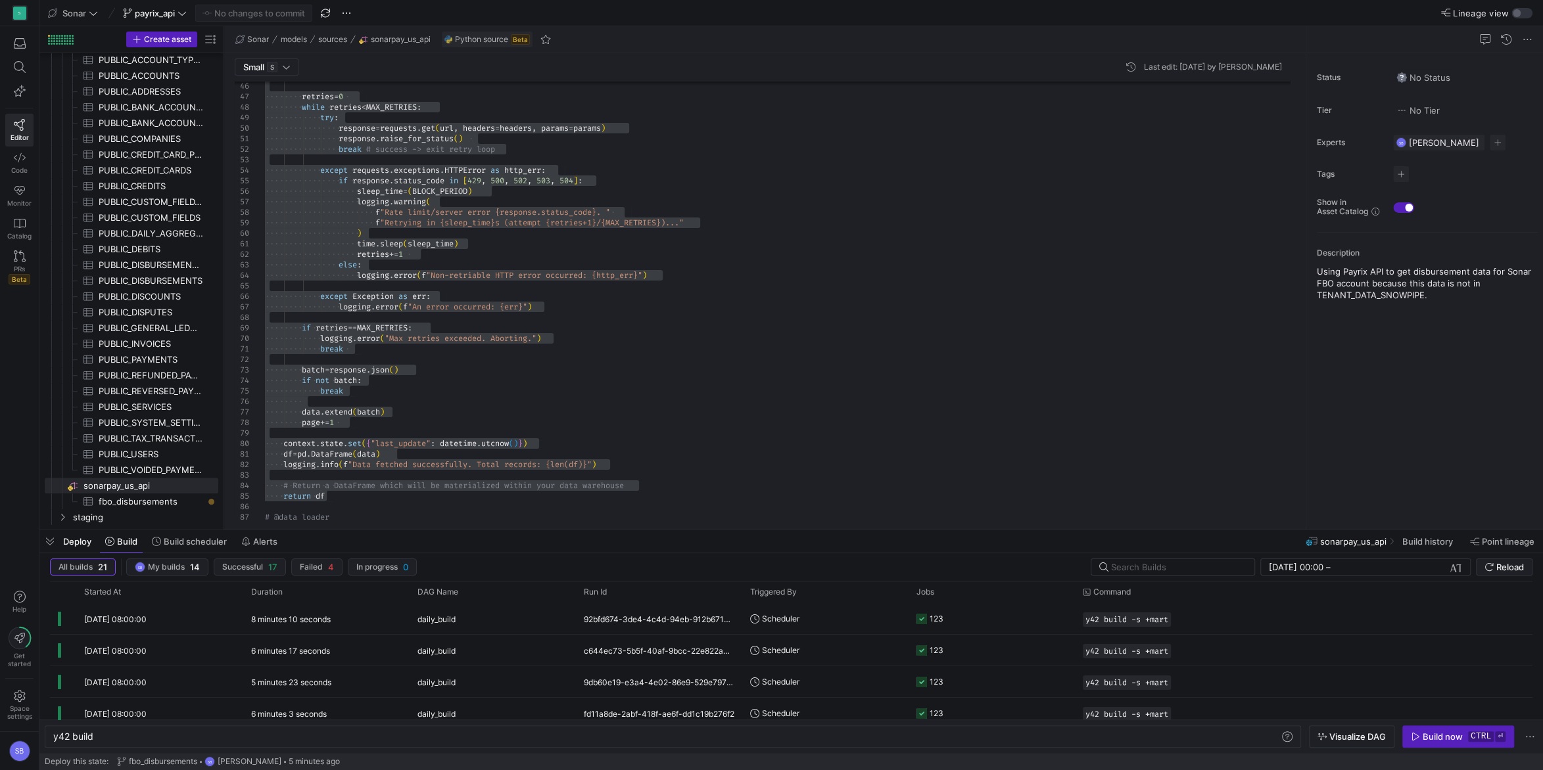
click at [578, 361] on div "retries = 0 while retries < MAX_RETRIES : try : response = requests . get ( url…" at bounding box center [782, 261] width 1035 height 1344
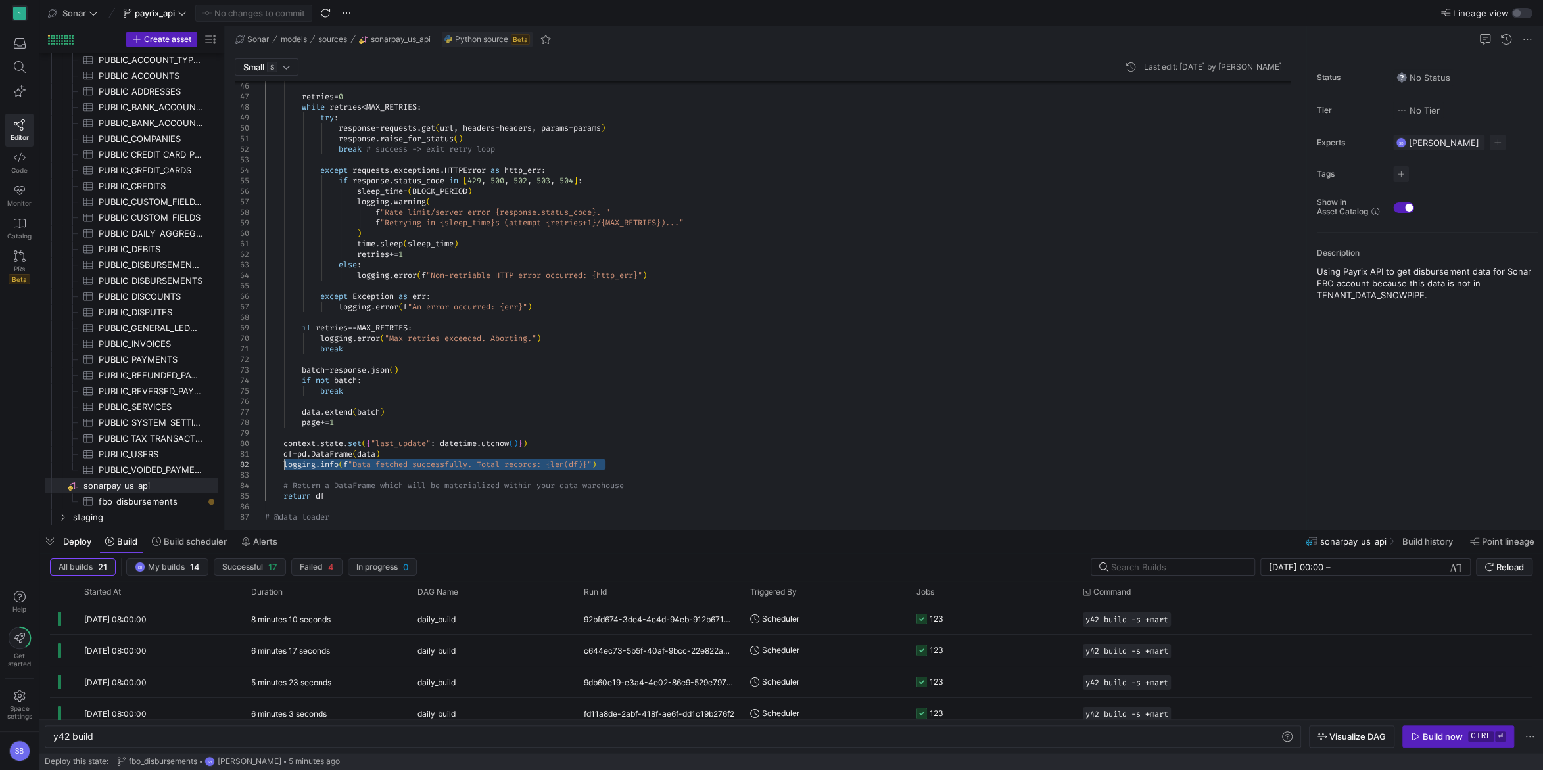
drag, startPoint x: 615, startPoint y: 467, endPoint x: 285, endPoint y: 467, distance: 329.9
click at [285, 467] on div "retries = 0 while retries < MAX_RETRIES : try : response = requests . get ( url…" at bounding box center [782, 261] width 1035 height 1344
click at [404, 402] on div "retries = 0 while retries < MAX_RETRIES : try : response = requests . get ( url…" at bounding box center [782, 261] width 1035 height 1344
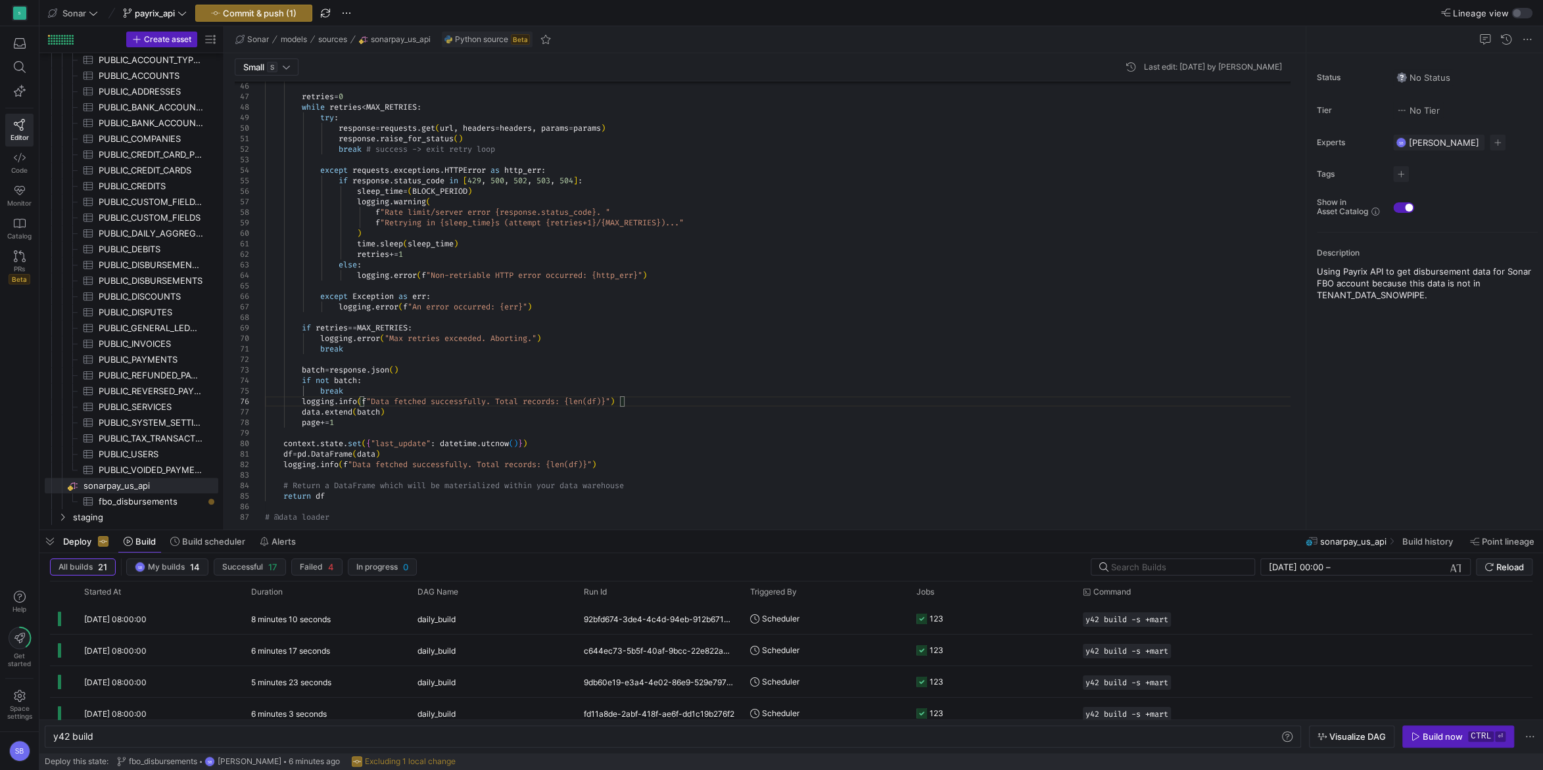
click at [411, 392] on div "retries = 0 while retries < MAX_RETRIES : try : response = requests . get ( url…" at bounding box center [782, 261] width 1035 height 1344
click at [384, 410] on div "retries = 0 while retries < MAX_RETRIES : try : response = requests . get ( url…" at bounding box center [782, 266] width 1035 height 1355
click at [609, 413] on div "retries = 0 while retries < MAX_RETRIES : try : response = requests . get ( url…" at bounding box center [782, 266] width 1035 height 1355
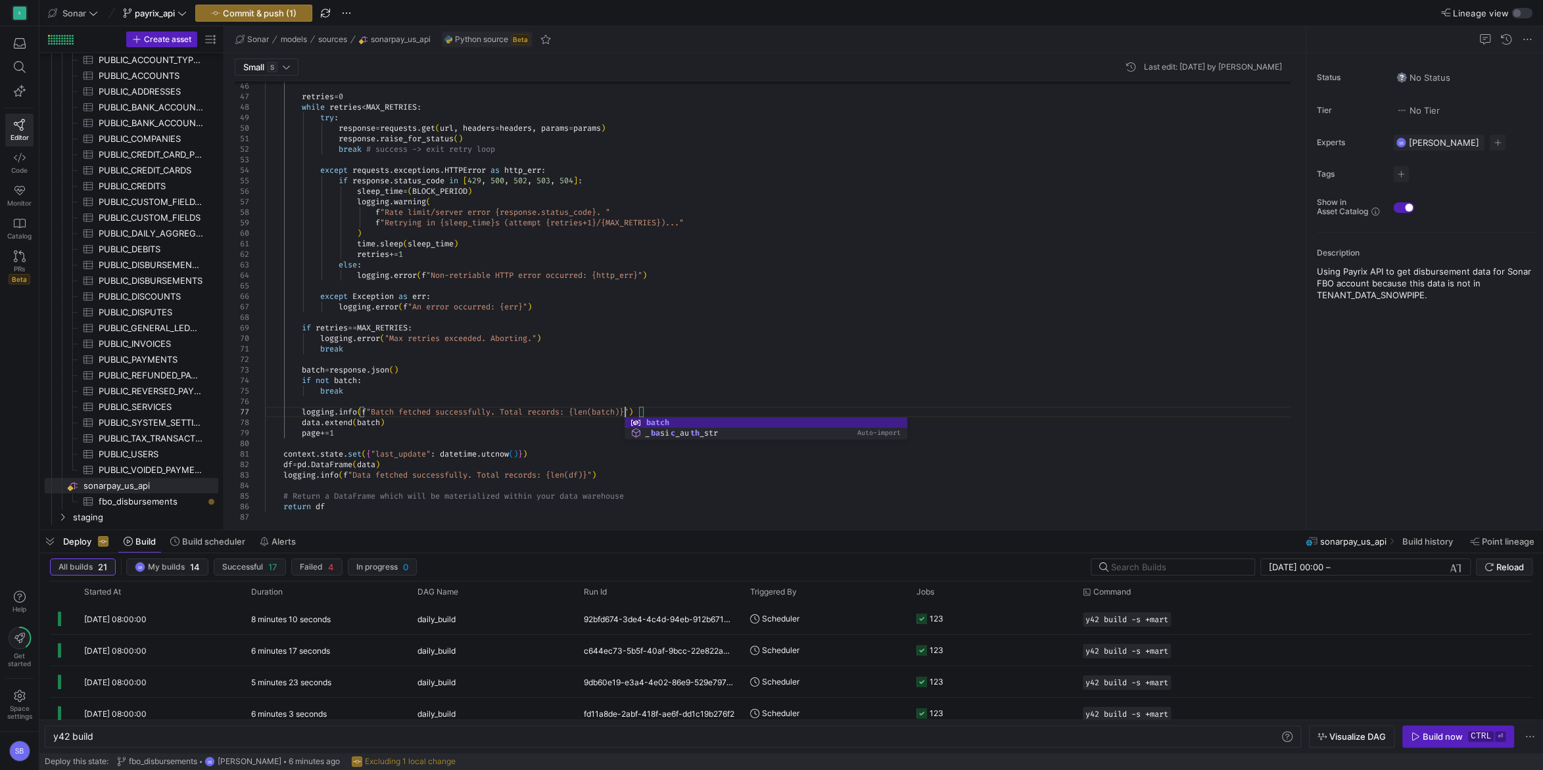
scroll to position [63, 360]
click at [506, 411] on div "retries = 0 while retries < MAX_RETRIES : try : response = requests . get ( url…" at bounding box center [782, 266] width 1035 height 1355
click at [554, 421] on div "retries = 0 while retries < MAX_RETRIES : try : response = requests . get ( url…" at bounding box center [782, 266] width 1035 height 1355
click at [564, 382] on div "retries = 0 while retries < MAX_RETRIES : try : response = requests . get ( url…" at bounding box center [782, 266] width 1035 height 1355
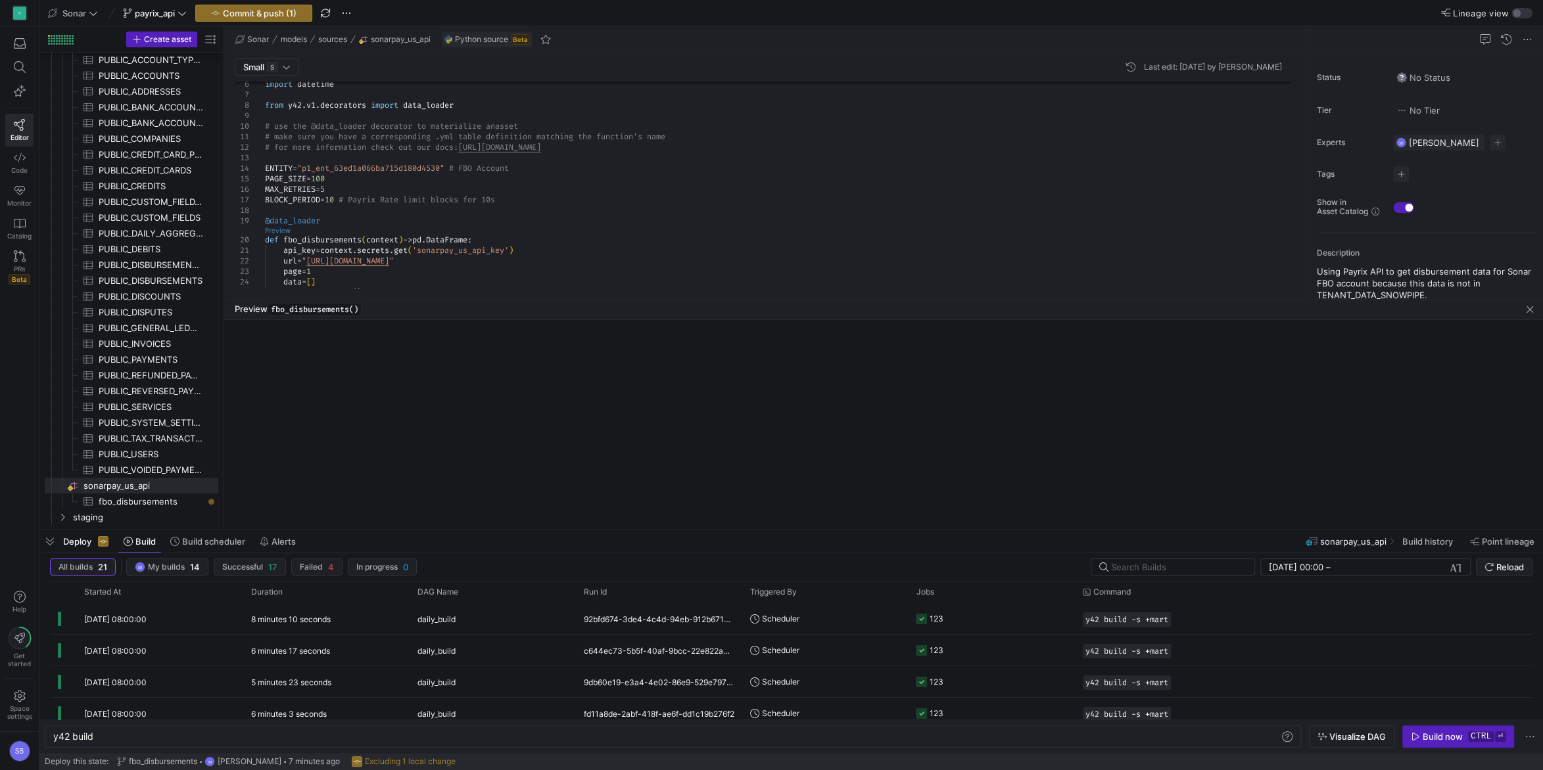
click at [279, 229] on link "Preview" at bounding box center [278, 230] width 26 height 7
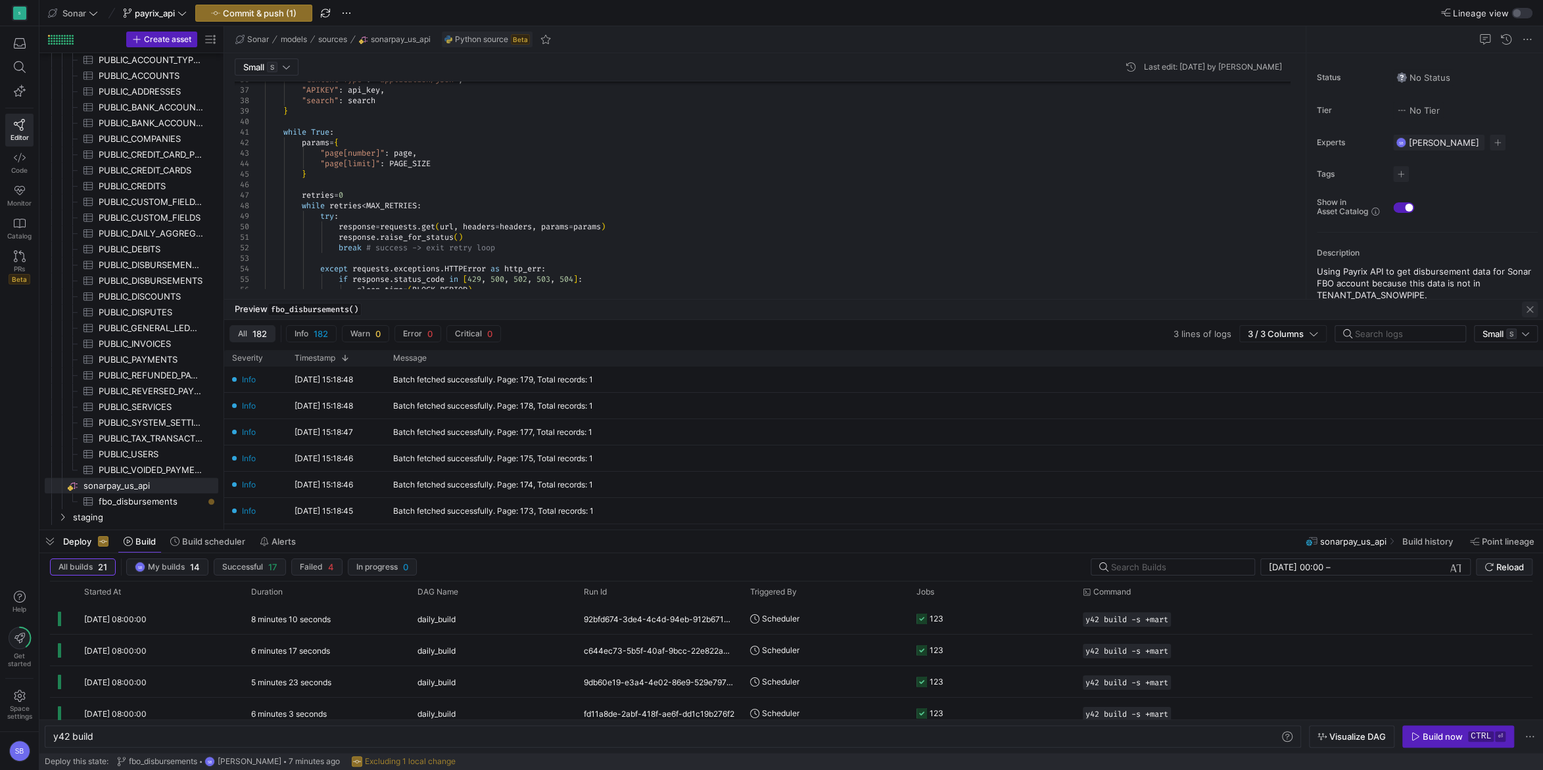
click at [1525, 308] on span "button" at bounding box center [1530, 310] width 16 height 16
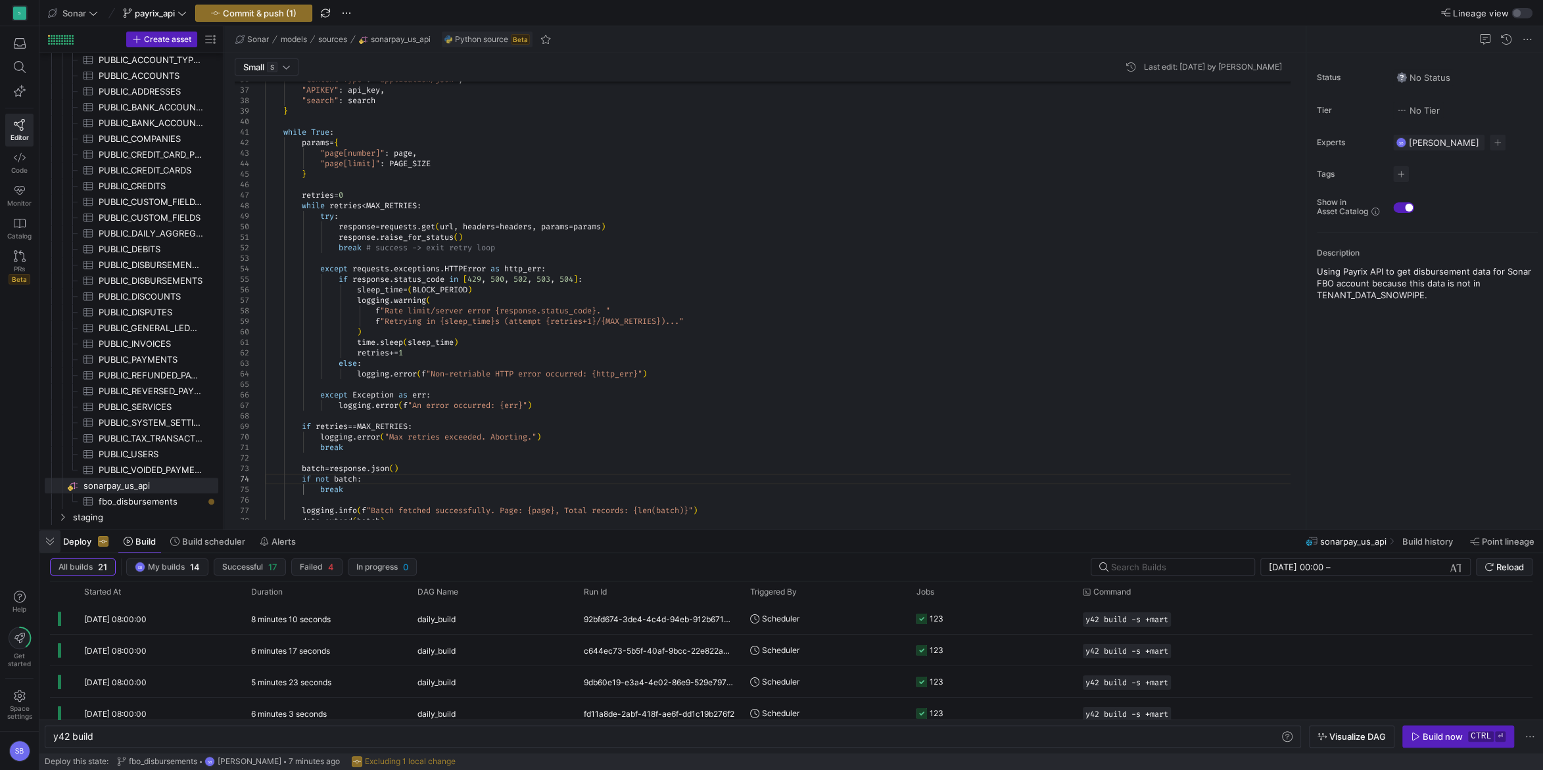
click at [53, 538] on span "button" at bounding box center [49, 541] width 21 height 22
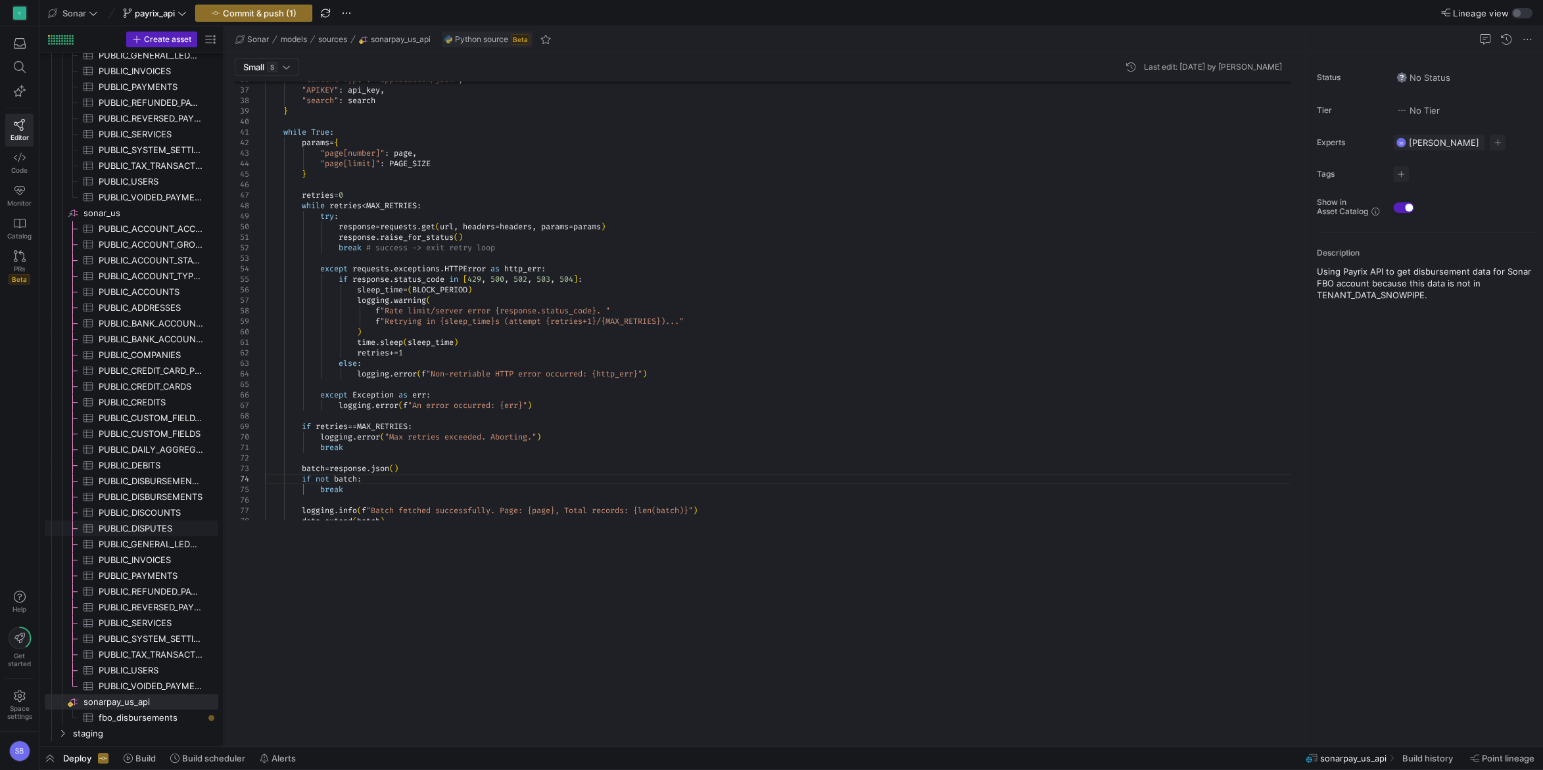
scroll to position [410, 0]
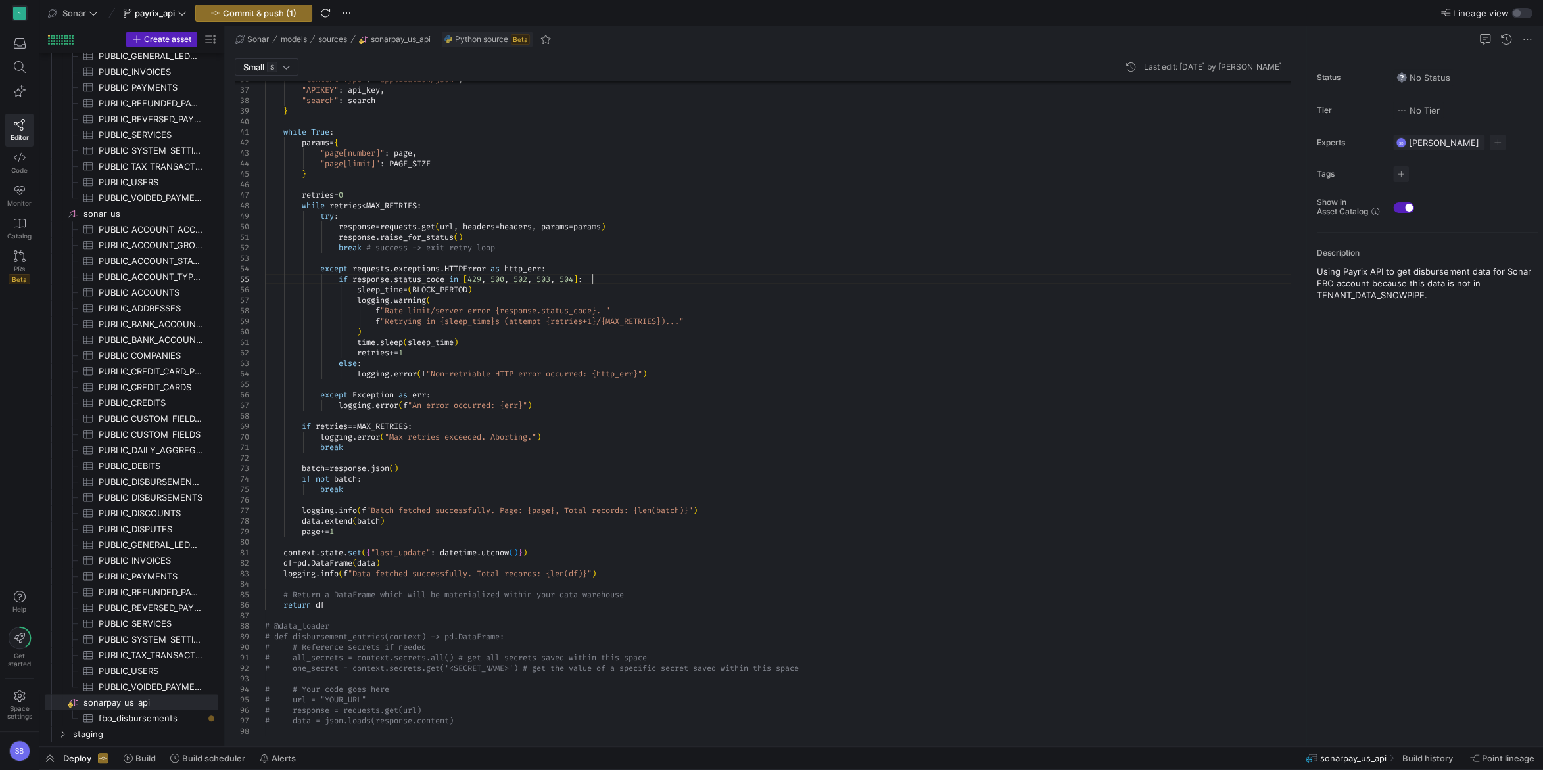
click at [620, 283] on div "} while True : params = { "page[number]" : page , "page[limit]" : PAGE_SIZE } r…" at bounding box center [782, 364] width 1035 height 1355
click at [363, 249] on div "} while True : params = { "page[number]" : page , "page[limit]" : PAGE_SIZE } r…" at bounding box center [782, 364] width 1035 height 1355
click at [446, 202] on div "} while True : params = { "page[number]" : page , "page[limit]" : PAGE_SIZE } r…" at bounding box center [782, 364] width 1035 height 1355
click at [432, 422] on div "} while True : params = { "page[number]" : page , "page[limit]" : PAGE_SIZE } r…" at bounding box center [782, 364] width 1035 height 1355
click at [406, 441] on div "} while True : params = { "page[number]" : page , "page[limit]" : PAGE_SIZE } r…" at bounding box center [782, 364] width 1035 height 1355
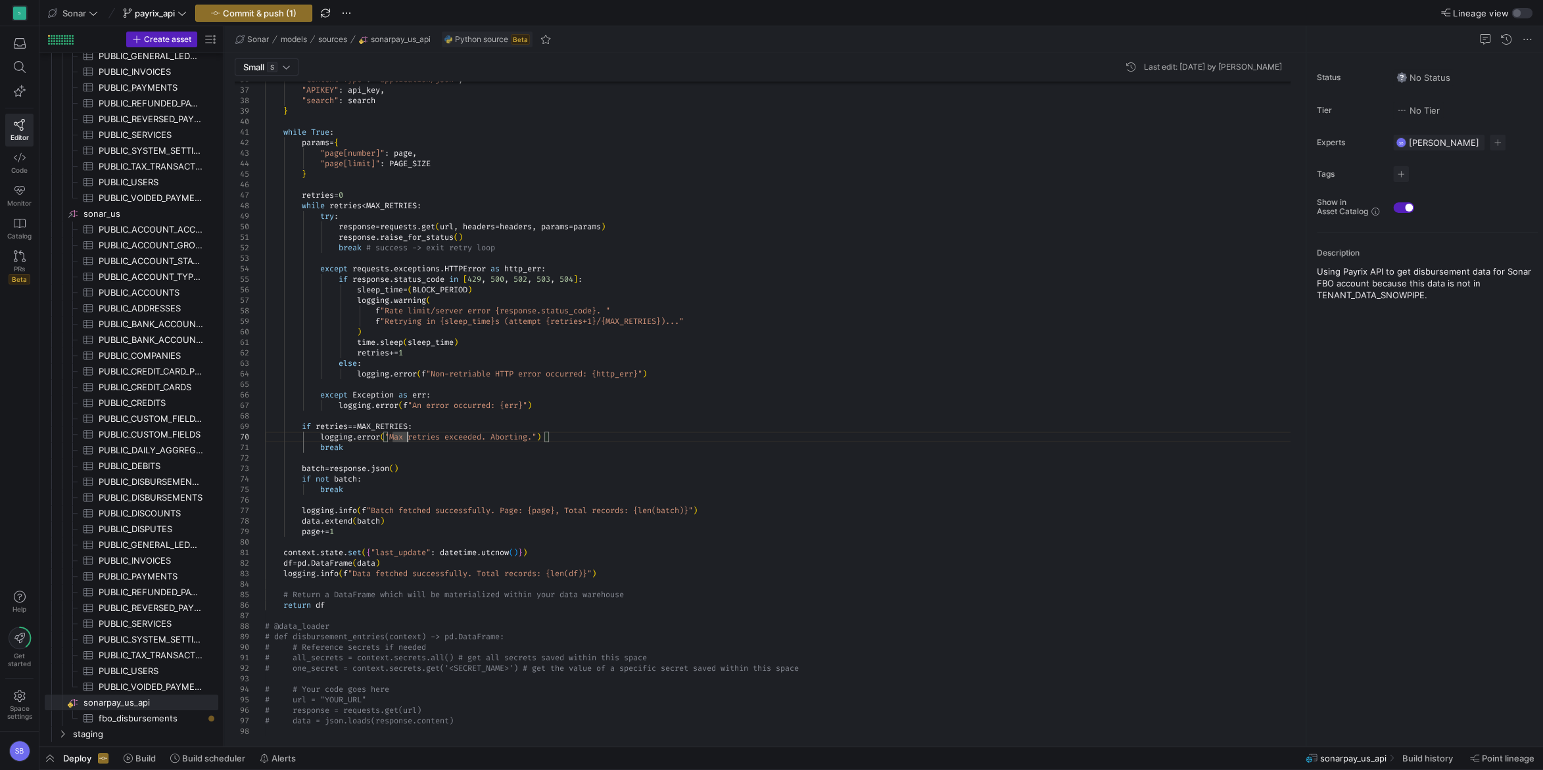
click at [369, 476] on div "} while True : params = { "page[number]" : page , "page[limit]" : PAGE_SIZE } r…" at bounding box center [782, 364] width 1035 height 1355
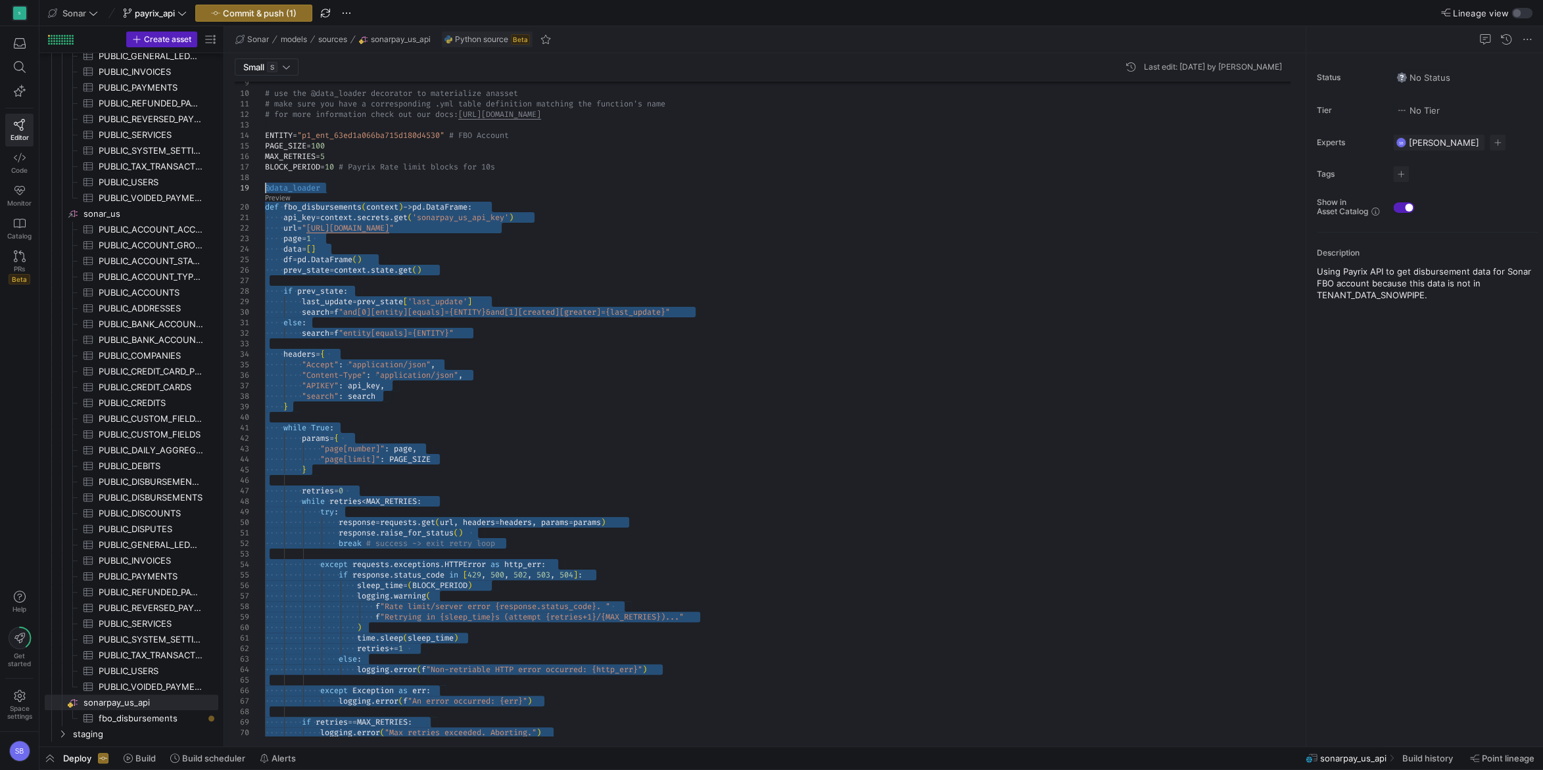
drag, startPoint x: 333, startPoint y: 408, endPoint x: 227, endPoint y: 185, distance: 246.7
click at [265, 185] on div "if response . status_code in [ 429 , 500 , 502 , 503 , 504 ] : sleep_time = ( B…" at bounding box center [782, 660] width 1035 height 1355
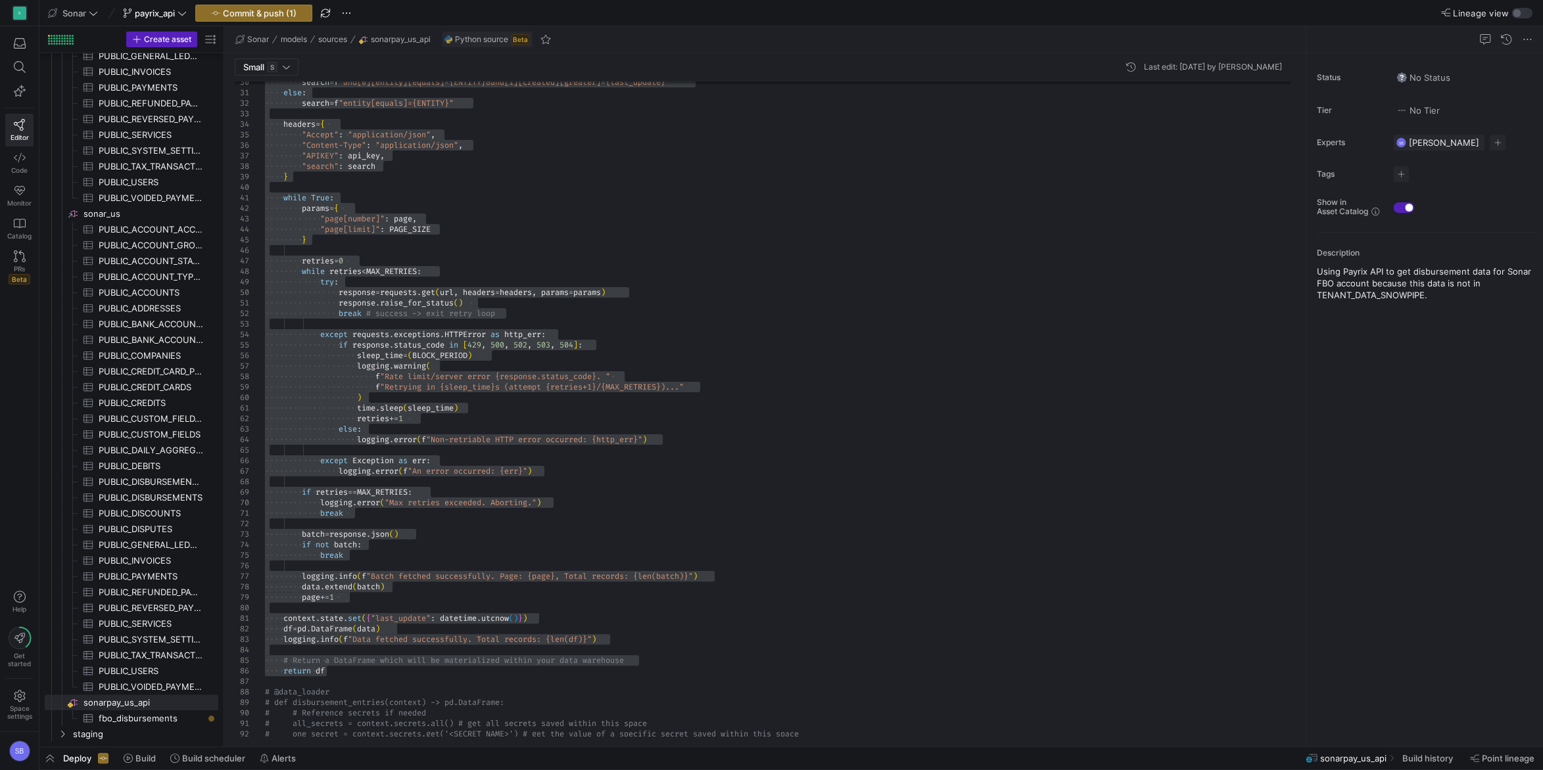
click at [578, 409] on div "if response . status_code in [ 429 , 500 , 502 , 503 , 504 ] : sleep_time = ( B…" at bounding box center [782, 430] width 1035 height 1355
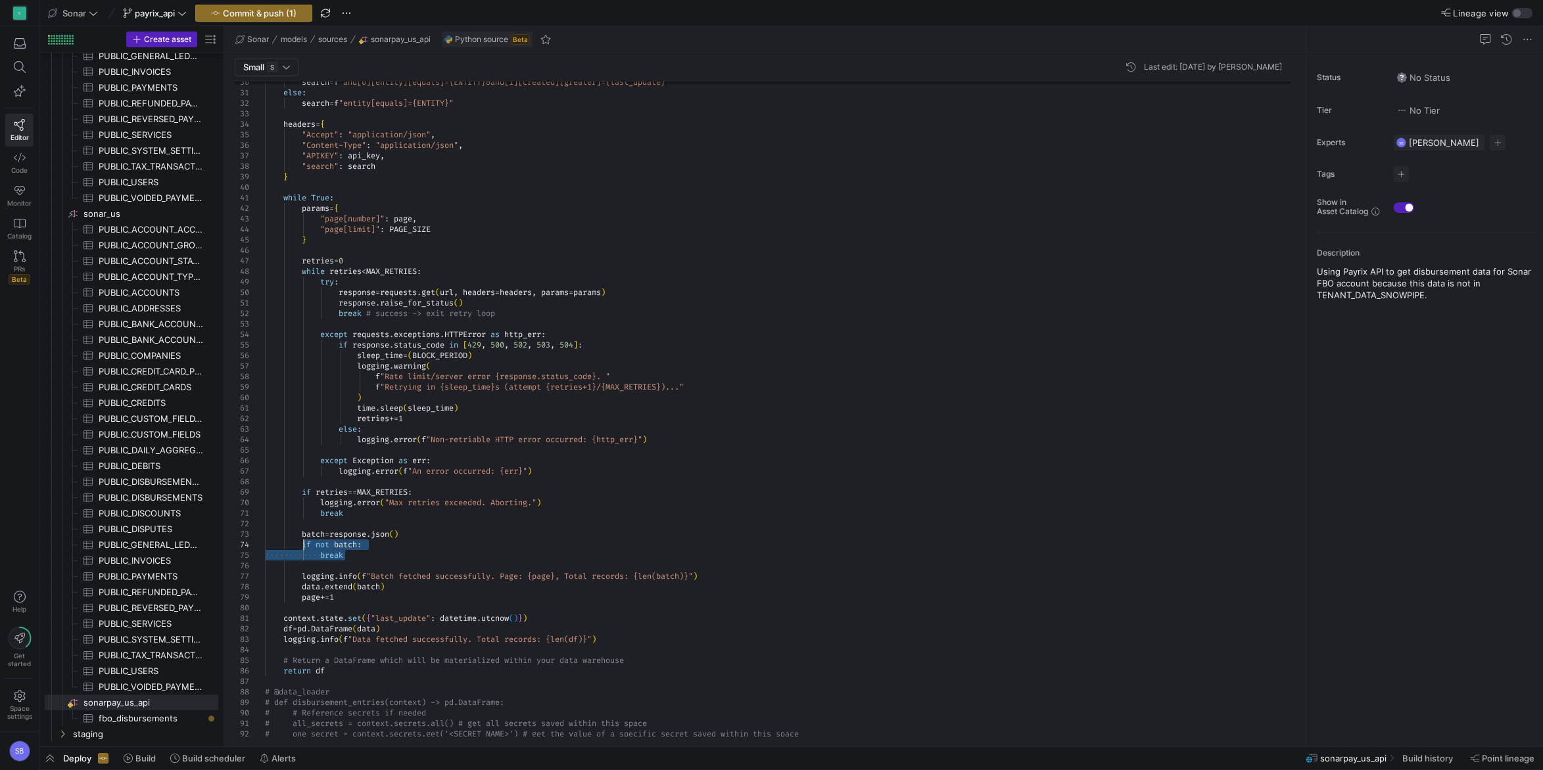
drag, startPoint x: 359, startPoint y: 553, endPoint x: 302, endPoint y: 546, distance: 57.6
click at [302, 546] on div "if response . status_code in [ 429 , 500 , 502 , 503 , 504 ] : sleep_time = ( B…" at bounding box center [782, 430] width 1035 height 1355
click at [374, 540] on div "if response . status_code in [ 429 , 500 , 502 , 503 , 504 ] : sleep_time = ( B…" at bounding box center [782, 430] width 1035 height 1355
click at [317, 528] on div "if response . status_code in [ 429 , 500 , 502 , 503 , 504 ] : sleep_time = ( B…" at bounding box center [782, 430] width 1035 height 1355
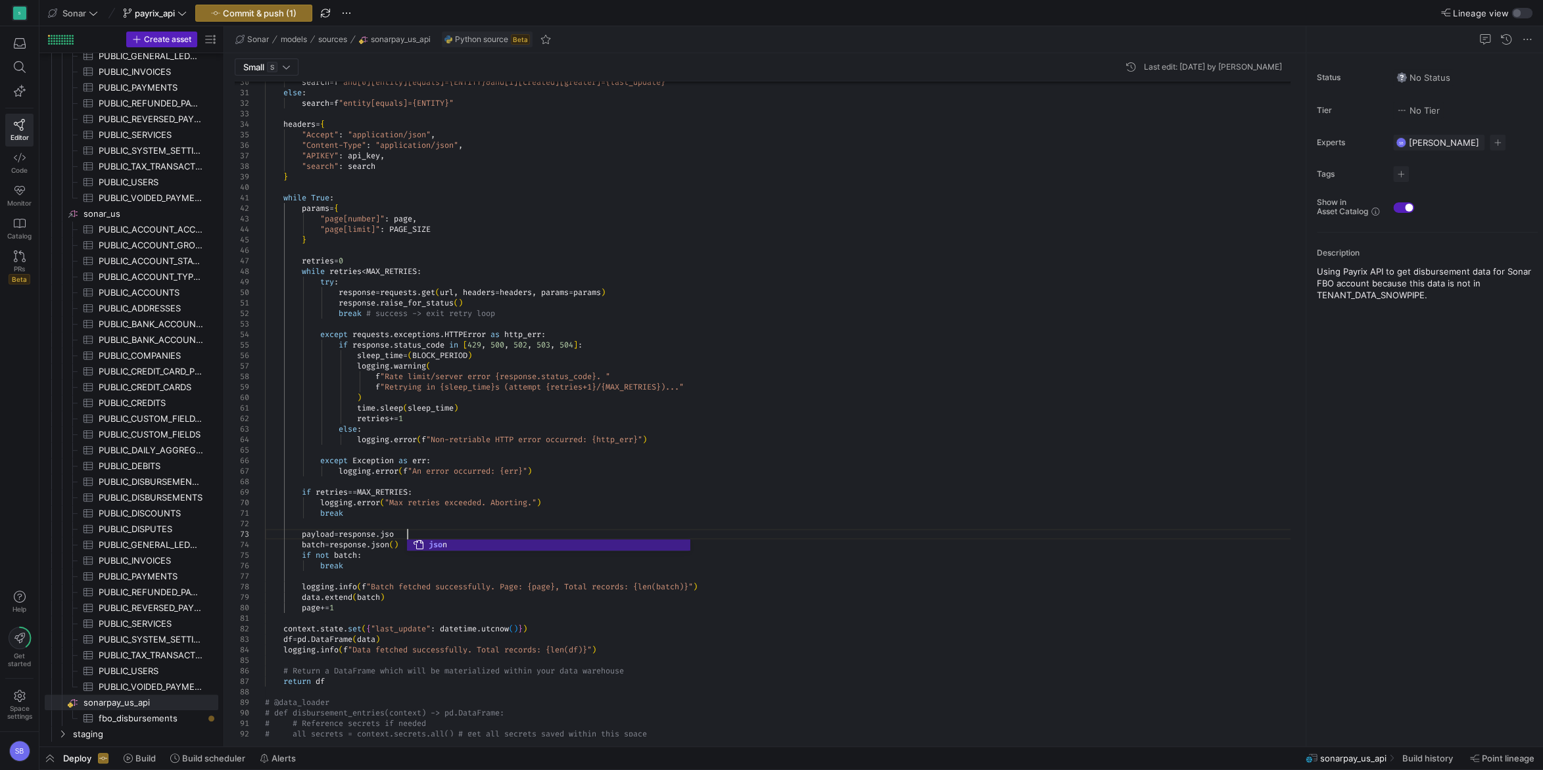
scroll to position [31, 147]
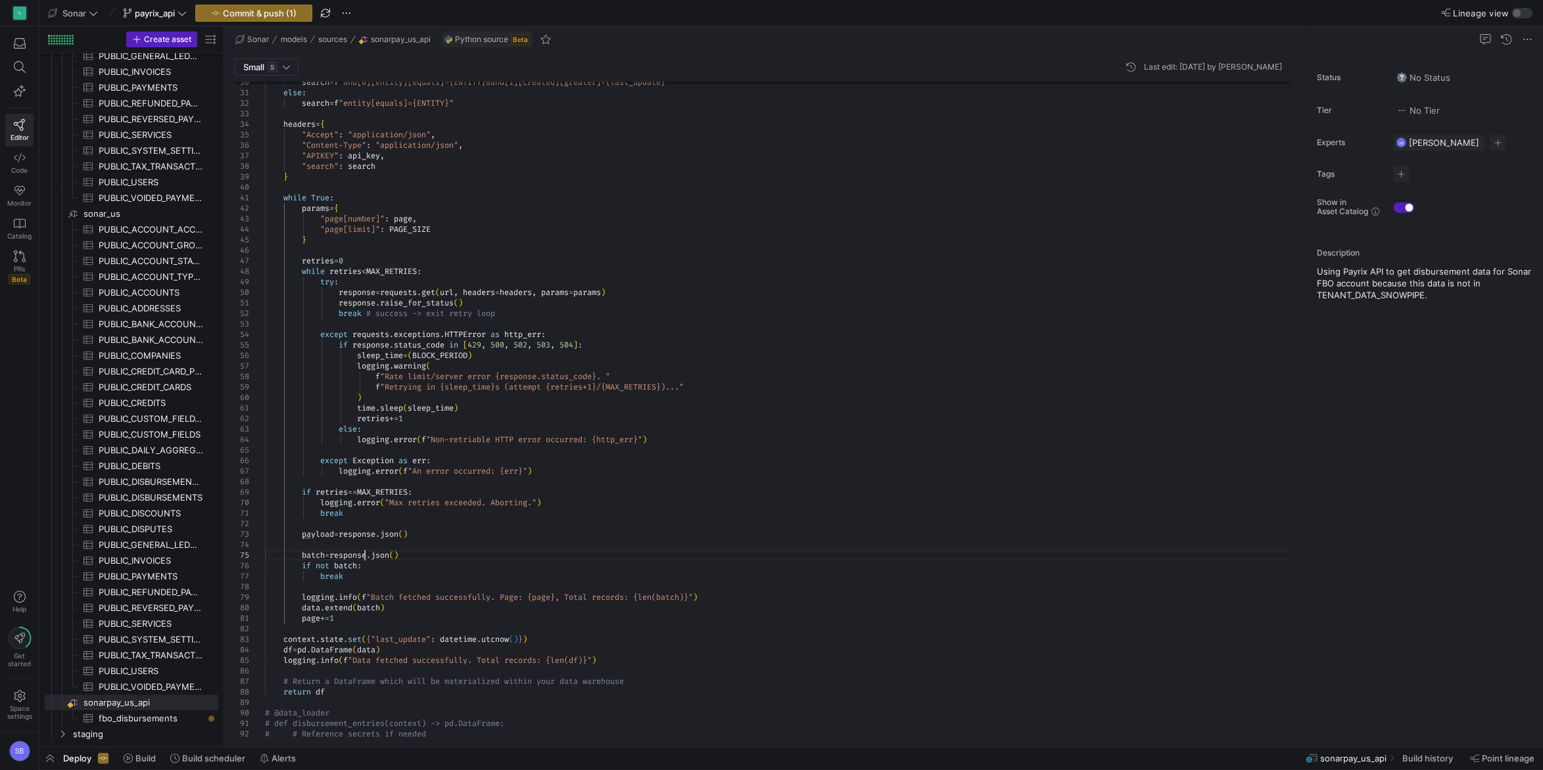
click at [365, 555] on div "if response . status_code in [ 429 , 500 , 502 , 503 , 504 ] : sleep_time = ( B…" at bounding box center [782, 441] width 1035 height 1376
click at [335, 542] on div "if response . status_code in [ 429 , 500 , 502 , 503 , 504 ] : sleep_time = ( B…" at bounding box center [782, 441] width 1035 height 1376
click at [358, 540] on div "if response . status_code in [ 429 , 500 , 502 , 503 , 504 ] : sleep_time = ( B…" at bounding box center [782, 435] width 1035 height 1365
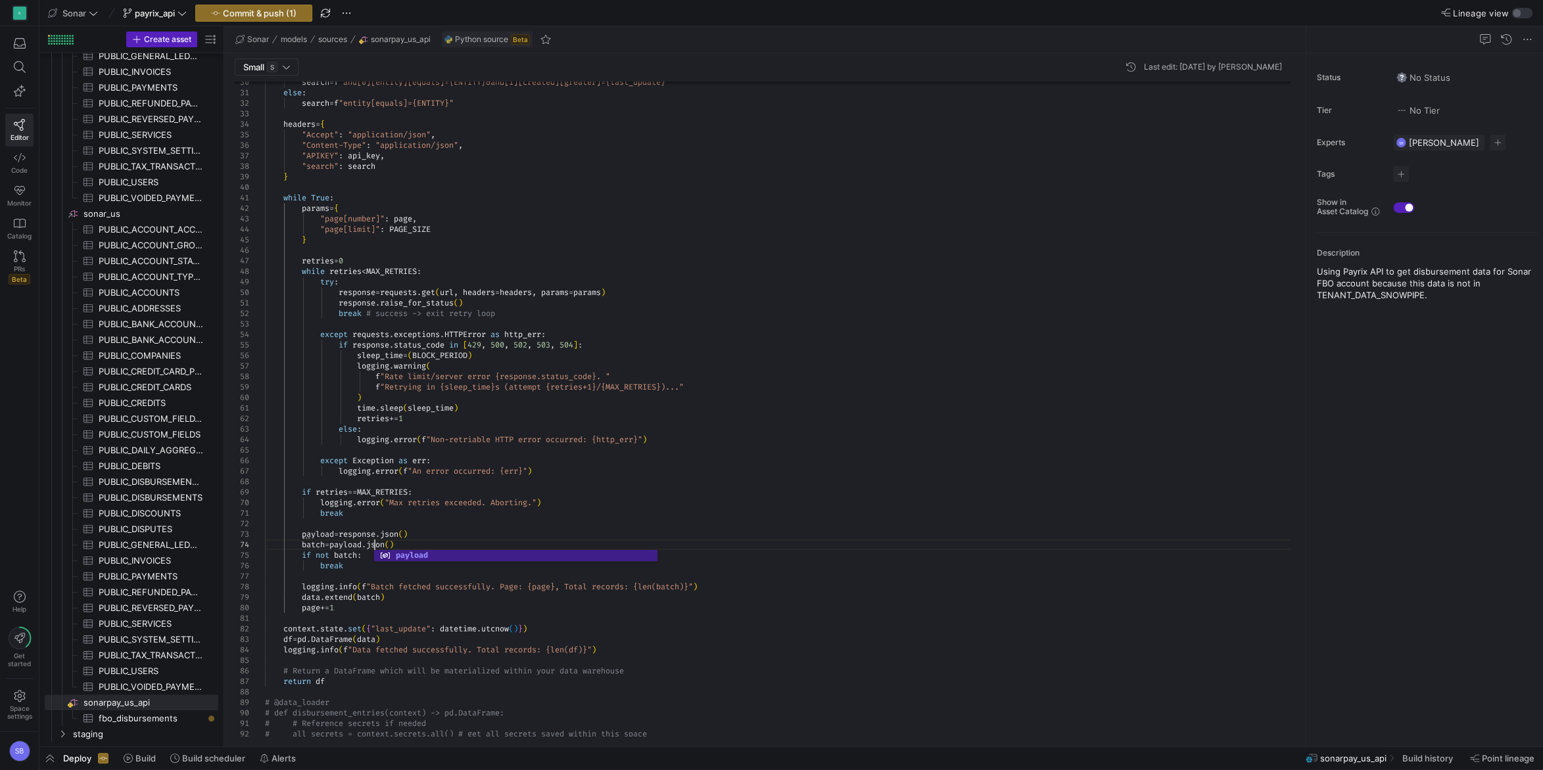
scroll to position [32, 108]
drag, startPoint x: 410, startPoint y: 541, endPoint x: 380, endPoint y: 540, distance: 30.3
click at [380, 540] on div "if response . status_code in [ 429 , 500 , 502 , 503 , 504 ] : sleep_time = ( B…" at bounding box center [782, 435] width 1035 height 1365
click at [467, 546] on div "if response . status_code in [ 429 , 500 , 502 , 503 , 504 ] : sleep_time = ( B…" at bounding box center [782, 435] width 1035 height 1365
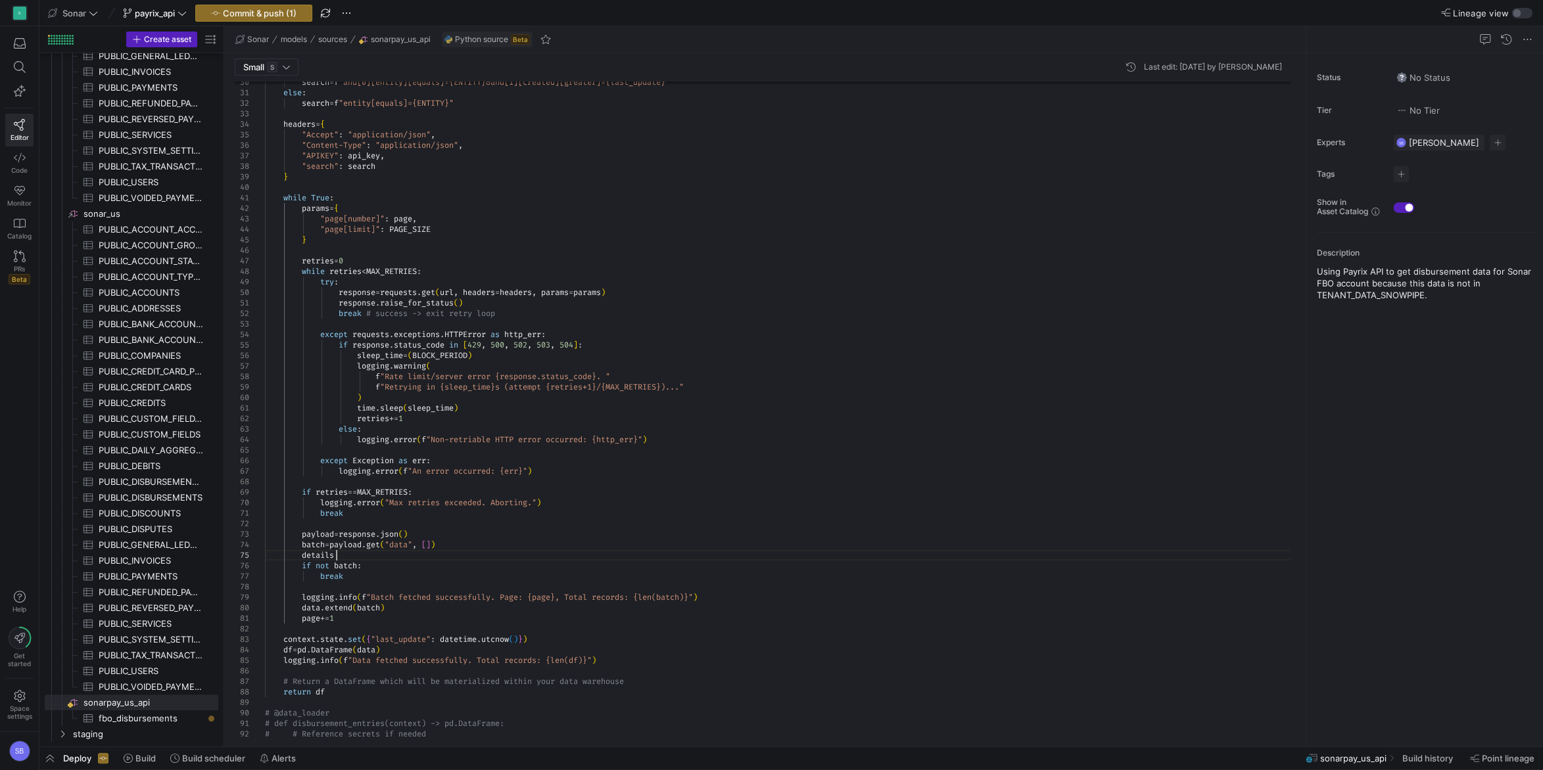
scroll to position [42, 76]
drag, startPoint x: 341, startPoint y: 546, endPoint x: 457, endPoint y: 551, distance: 116.4
click at [457, 551] on div "if response . status_code in [ 429 , 500 , 502 , 503 , 504 ] : sleep_time = ( B…" at bounding box center [782, 441] width 1035 height 1376
click at [415, 549] on div "if response . status_code in [ 429 , 500 , 502 , 503 , 504 ] : sleep_time = ( B…" at bounding box center [782, 441] width 1035 height 1376
click at [365, 555] on div "if response . status_code in [ 429 , 500 , 502 , 503 , 504 ] : sleep_time = ( B…" at bounding box center [782, 441] width 1035 height 1376
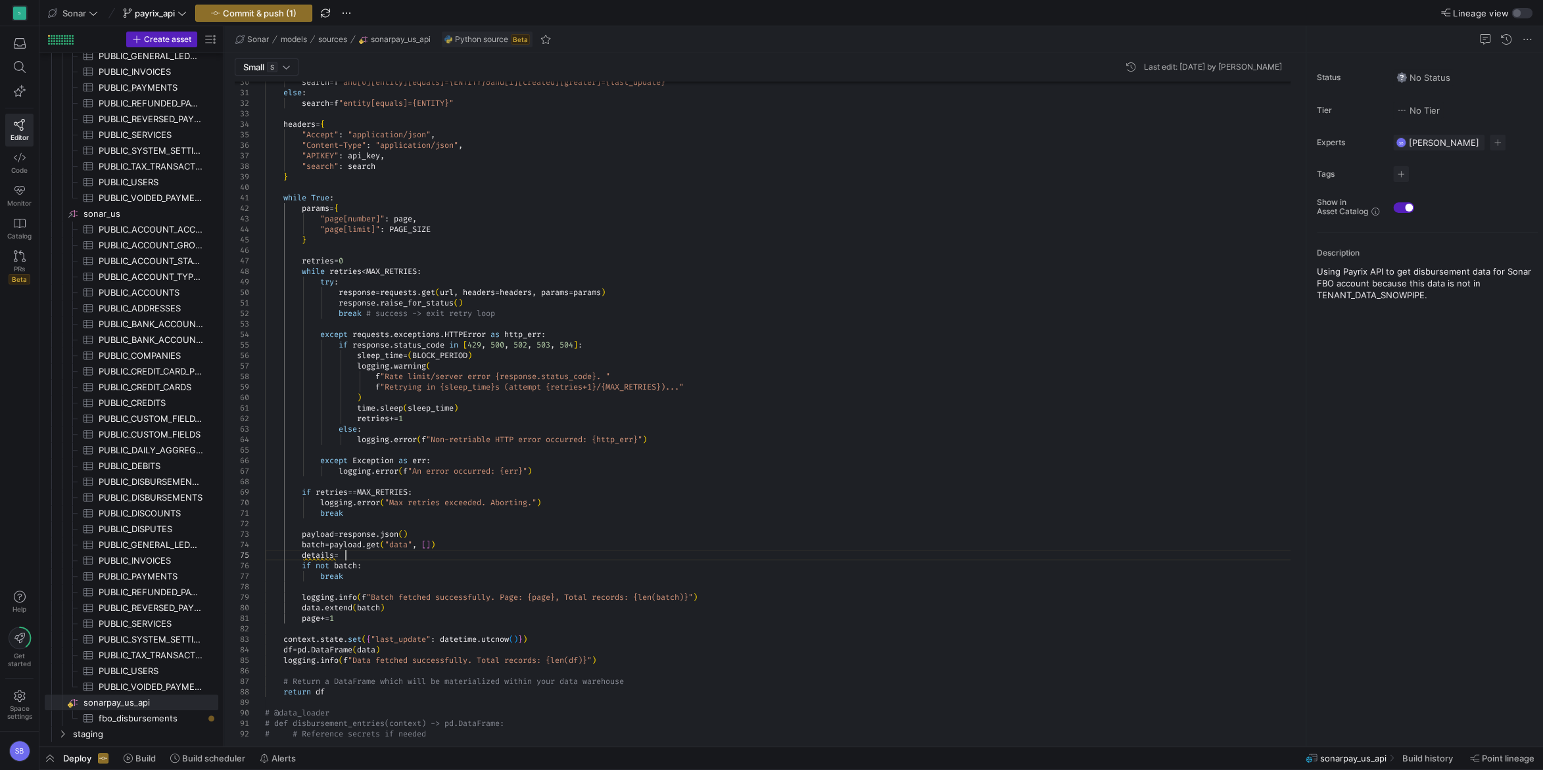
scroll to position [42, 85]
drag, startPoint x: 344, startPoint y: 563, endPoint x: 246, endPoint y: 567, distance: 97.4
click at [265, 567] on div "if response . status_code in [ 429 , 500 , 502 , 503 , 504 ] : sleep_time = ( B…" at bounding box center [782, 446] width 1035 height 1386
click at [419, 552] on div "if response . status_code in [ 429 , 500 , 502 , 503 , 504 ] : sleep_time = ( B…" at bounding box center [782, 441] width 1035 height 1376
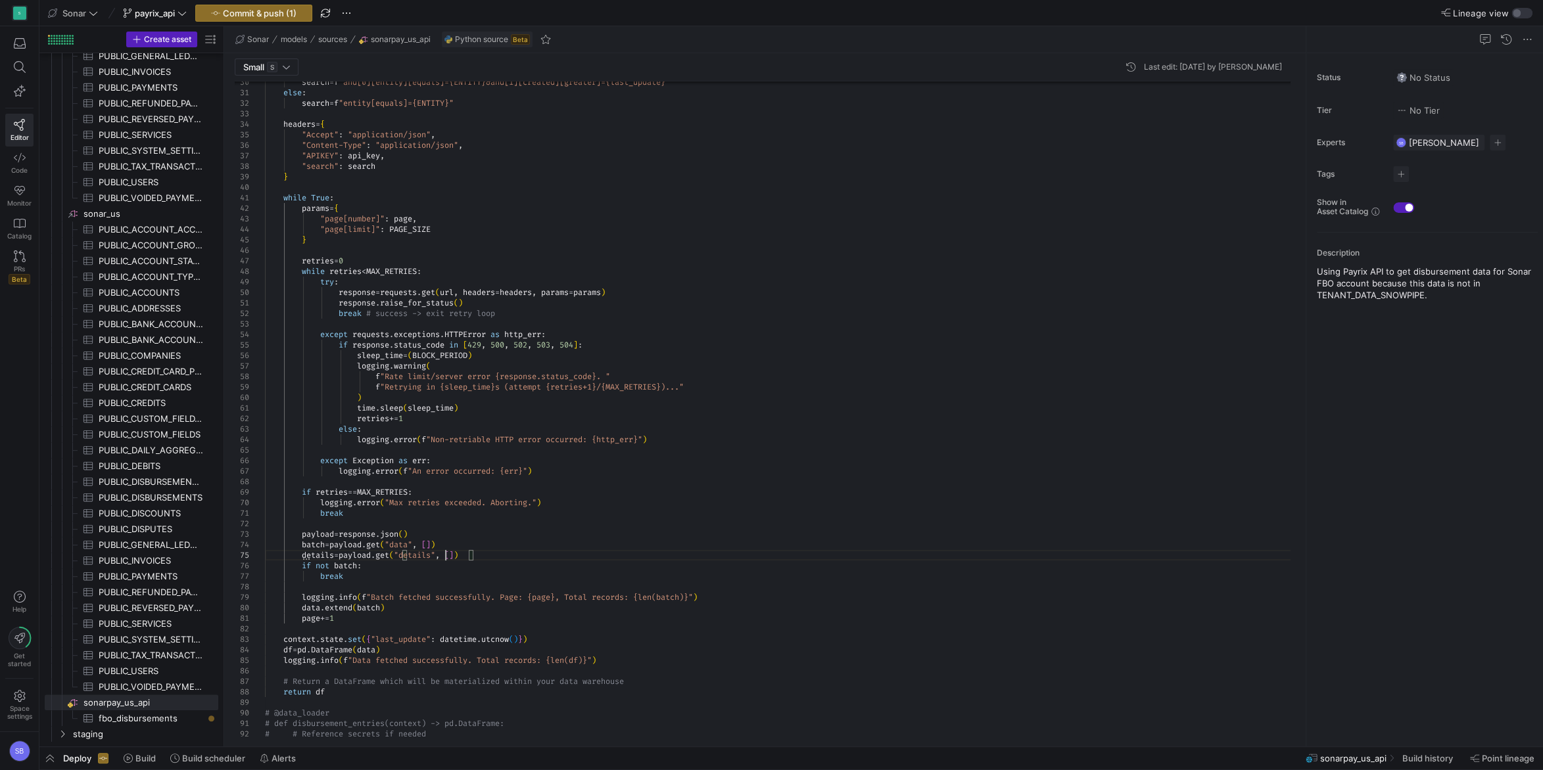
scroll to position [42, 179]
click at [467, 551] on div "if response . status_code in [ 429 , 500 , 502 , 503 , 504 ] : sleep_time = ( B…" at bounding box center [782, 441] width 1035 height 1376
click at [510, 479] on div "if response . status_code in [ 429 , 500 , 502 , 503 , 504 ] : sleep_time = ( B…" at bounding box center [782, 441] width 1035 height 1376
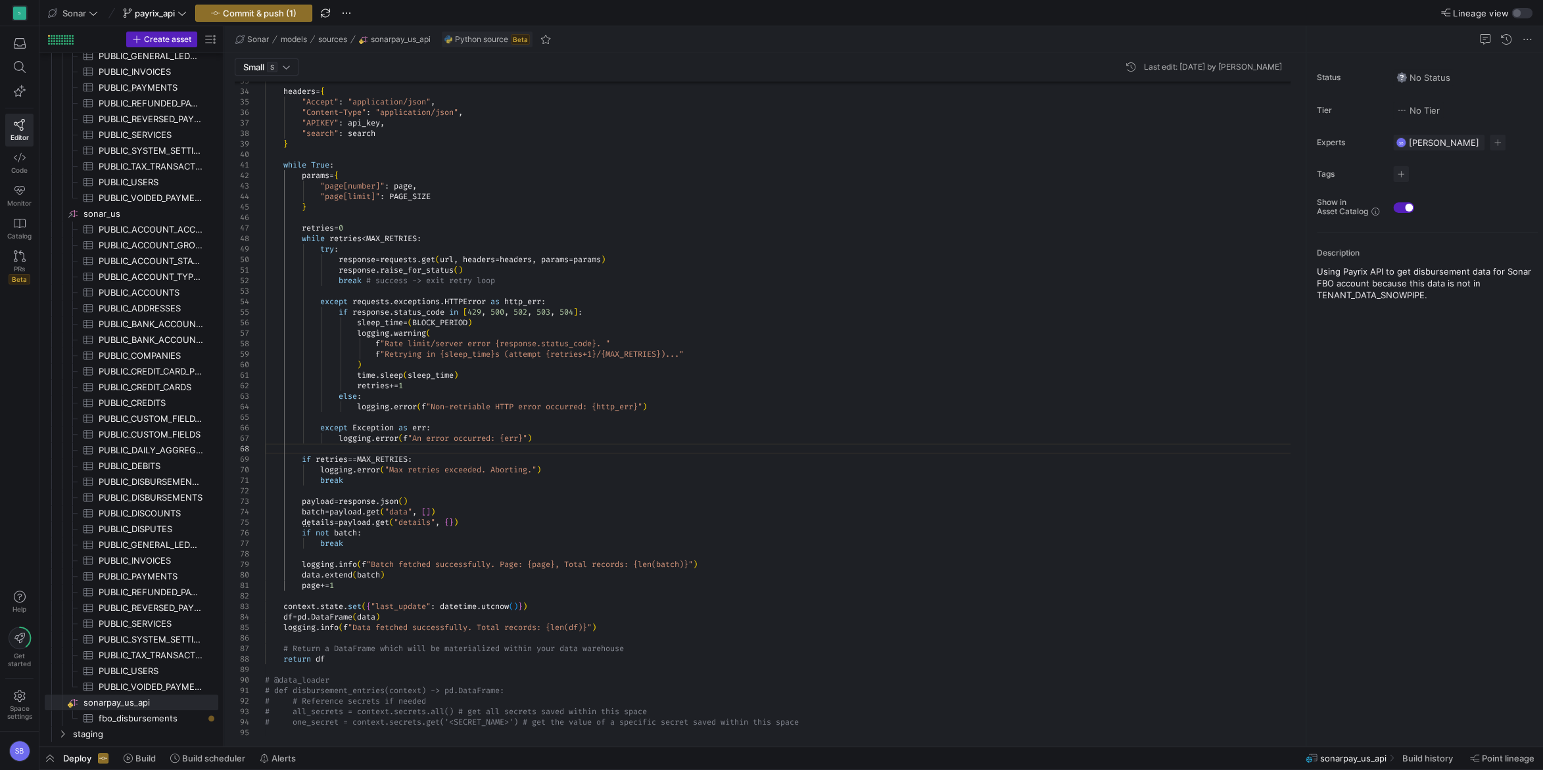
click at [499, 523] on div "if response . status_code in [ 429 , 500 , 502 , 503 , 504 ] : sleep_time = ( B…" at bounding box center [782, 408] width 1035 height 1376
drag, startPoint x: 355, startPoint y: 551, endPoint x: 253, endPoint y: 542, distance: 102.3
click at [265, 542] on div "if response . status_code in [ 429 , 500 , 502 , 503 , 504 ] : sleep_time = ( B…" at bounding box center [782, 413] width 1035 height 1386
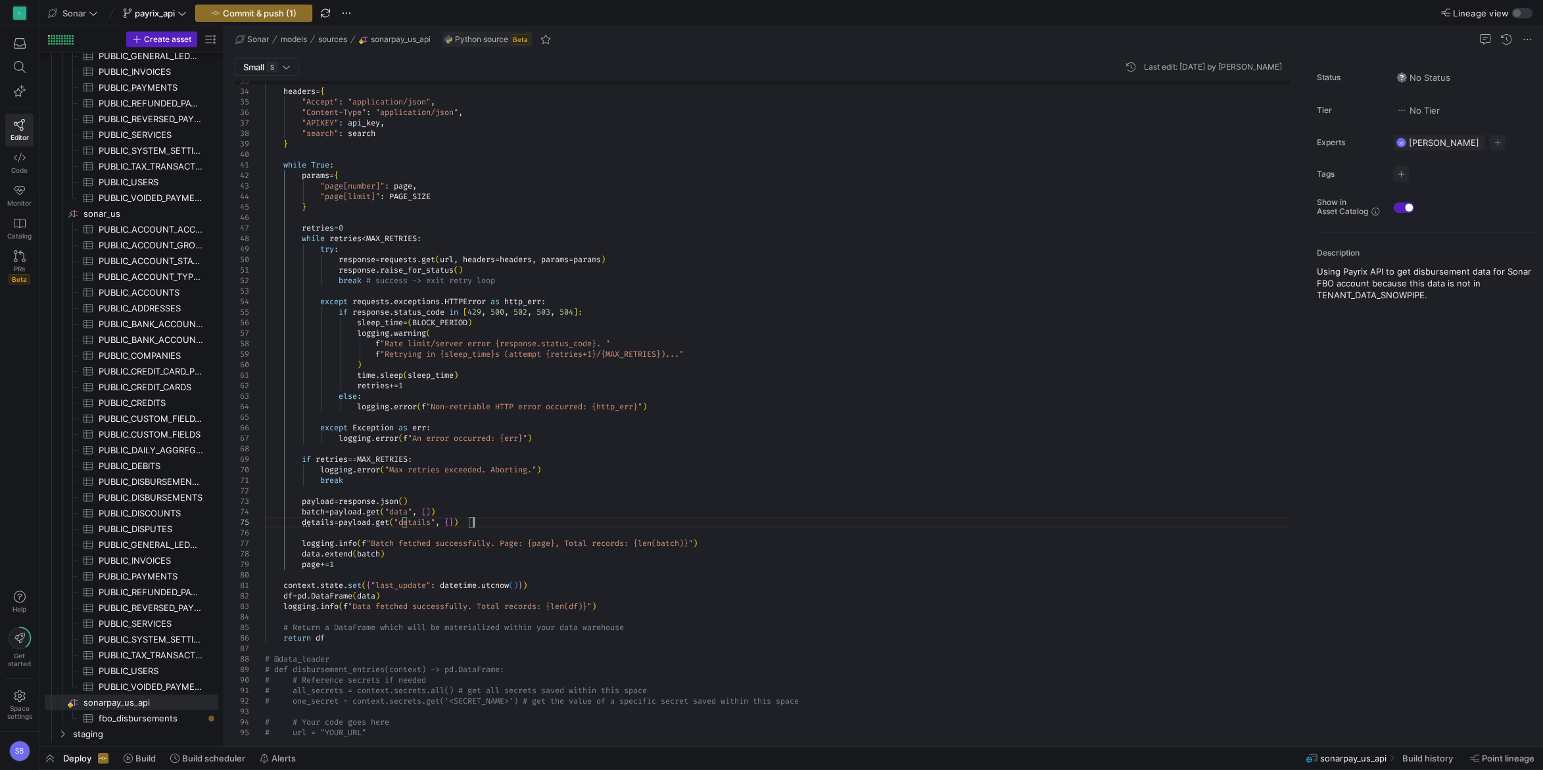
click at [728, 545] on div "if response . status_code in [ 429 , 500 , 502 , 503 , 504 ] : sleep_time = ( B…" at bounding box center [782, 397] width 1035 height 1355
click at [480, 524] on div "if response . status_code in [ 429 , 500 , 502 , 503 , 504 ] : sleep_time = ( B…" at bounding box center [782, 397] width 1035 height 1355
click at [568, 540] on div "if response . status_code in [ 429 , 500 , 502 , 503 , 504 ] : sleep_time = ( B…" at bounding box center [782, 402] width 1035 height 1365
click at [564, 538] on div "if response . status_code in [ 429 , 500 , 502 , 503 , 504 ] : sleep_time = ( B…" at bounding box center [782, 402] width 1035 height 1365
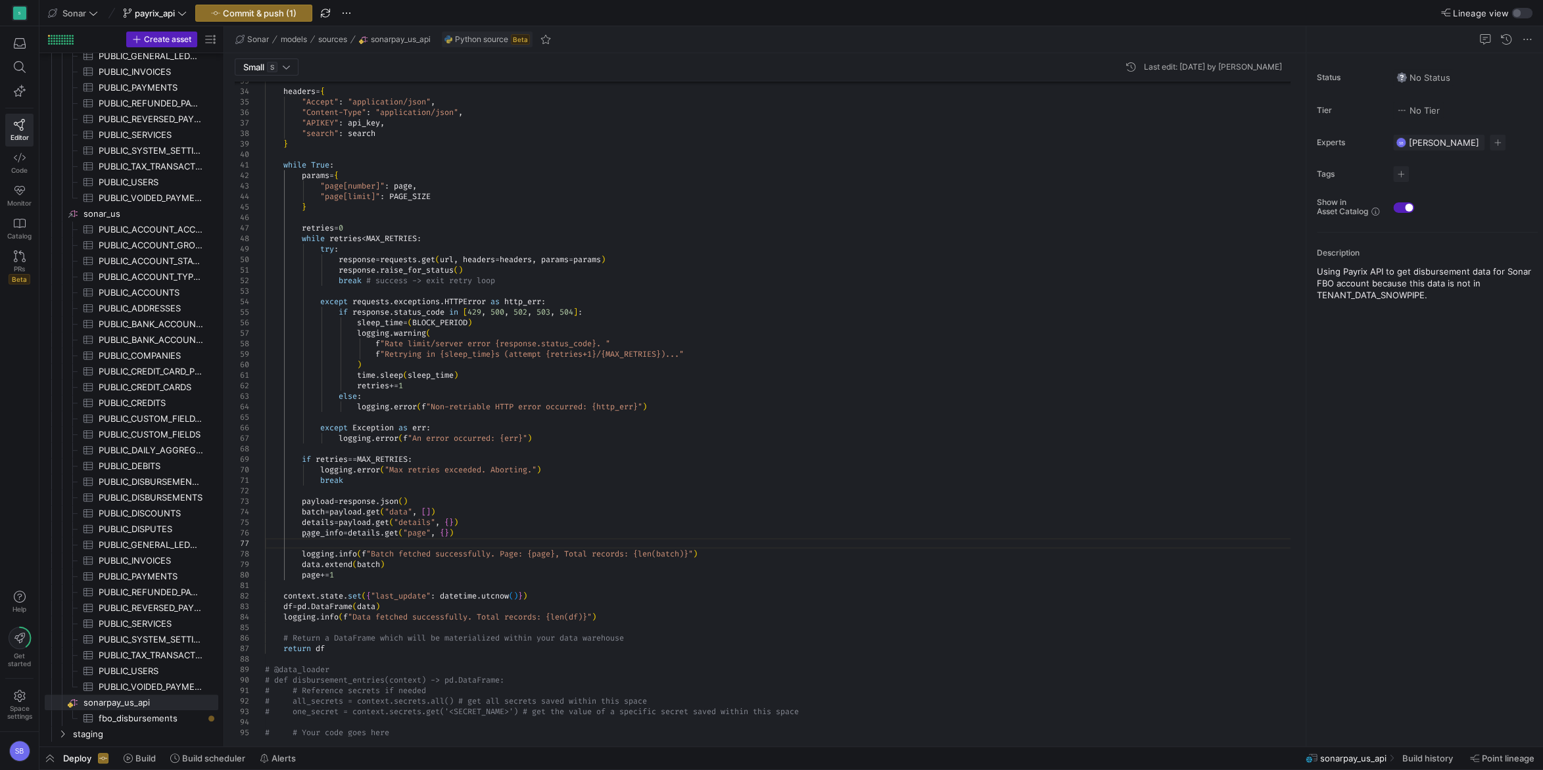
click at [549, 532] on div "if response . status_code in [ 429 , 500 , 502 , 503 , 504 ] : sleep_time = ( B…" at bounding box center [782, 402] width 1035 height 1365
click at [402, 562] on div "if response . status_code in [ 429 , 500 , 502 , 503 , 504 ] : sleep_time = ( B…" at bounding box center [782, 402] width 1035 height 1365
click at [331, 583] on div "if response . status_code in [ 429 , 500 , 502 , 503 , 504 ] : sleep_time = ( B…" at bounding box center [782, 418] width 1035 height 1397
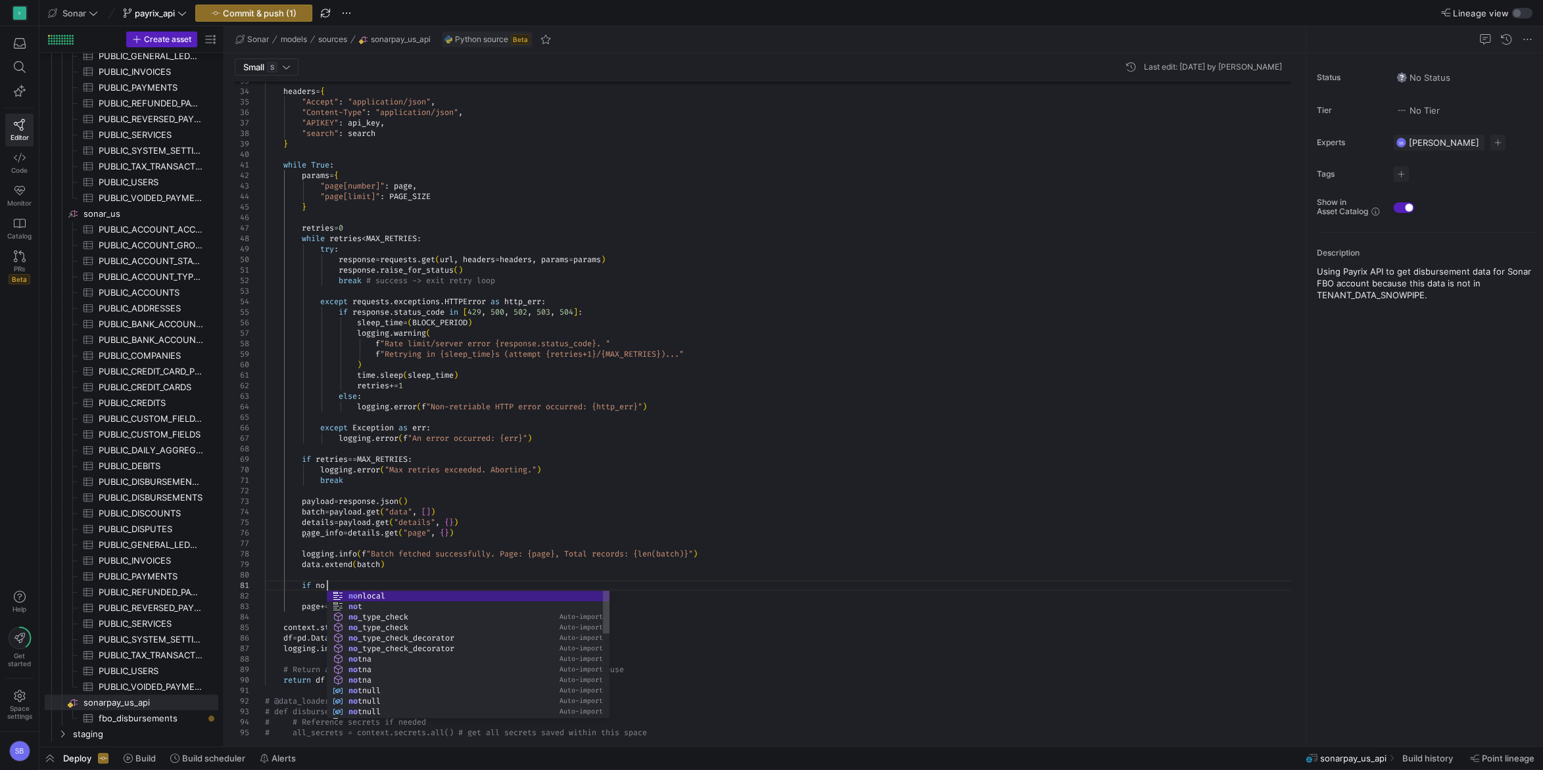
scroll to position [10, 66]
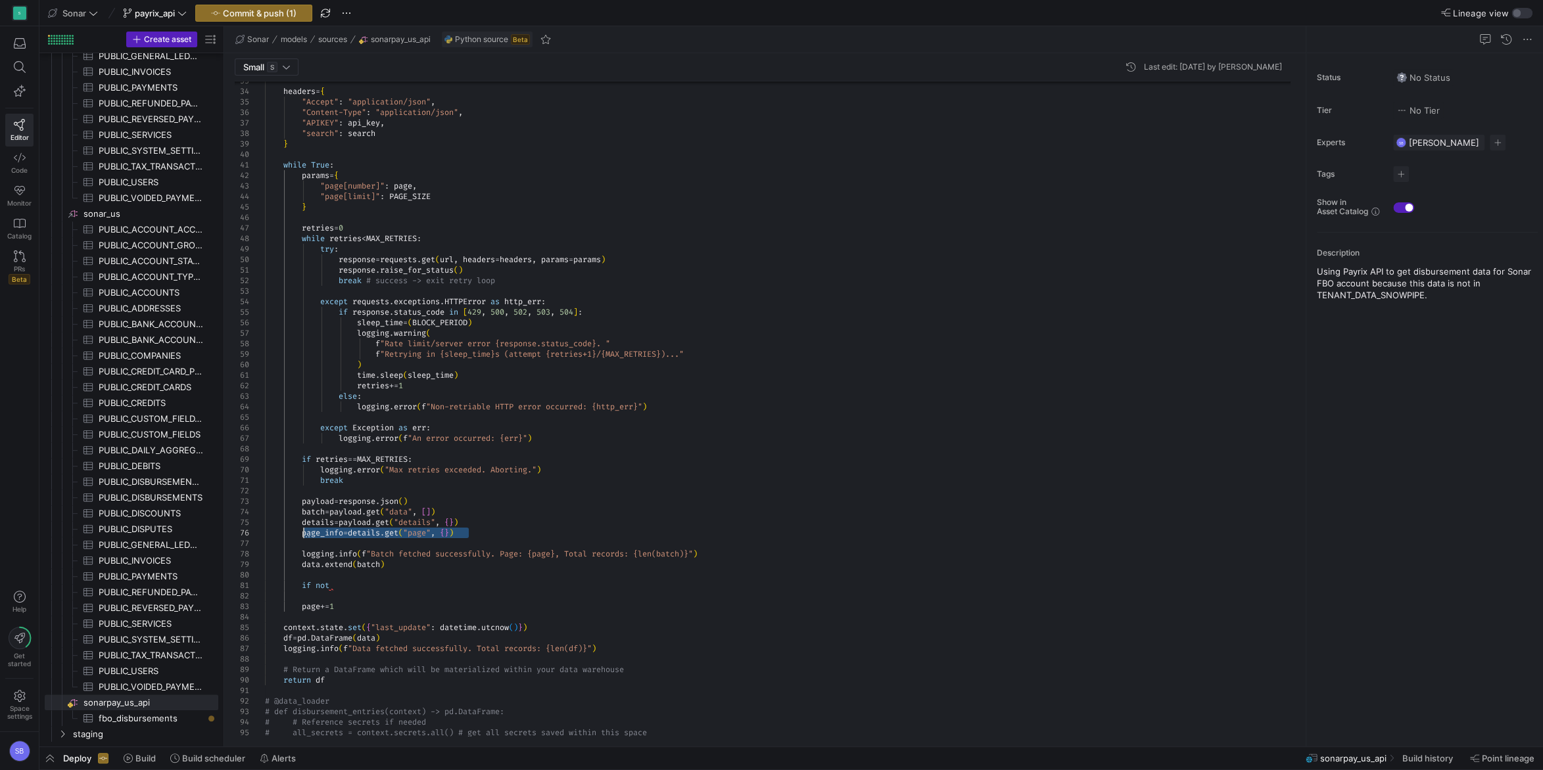
drag, startPoint x: 475, startPoint y: 534, endPoint x: 301, endPoint y: 537, distance: 174.2
click at [301, 537] on div "if response . status_code in [ 429 , 500 , 502 , 503 , 504 ] : sleep_time = ( B…" at bounding box center [782, 418] width 1035 height 1397
click at [344, 587] on div "if response . status_code in [ 429 , 500 , 502 , 503 , 504 ] : sleep_time = ( B…" at bounding box center [782, 418] width 1035 height 1397
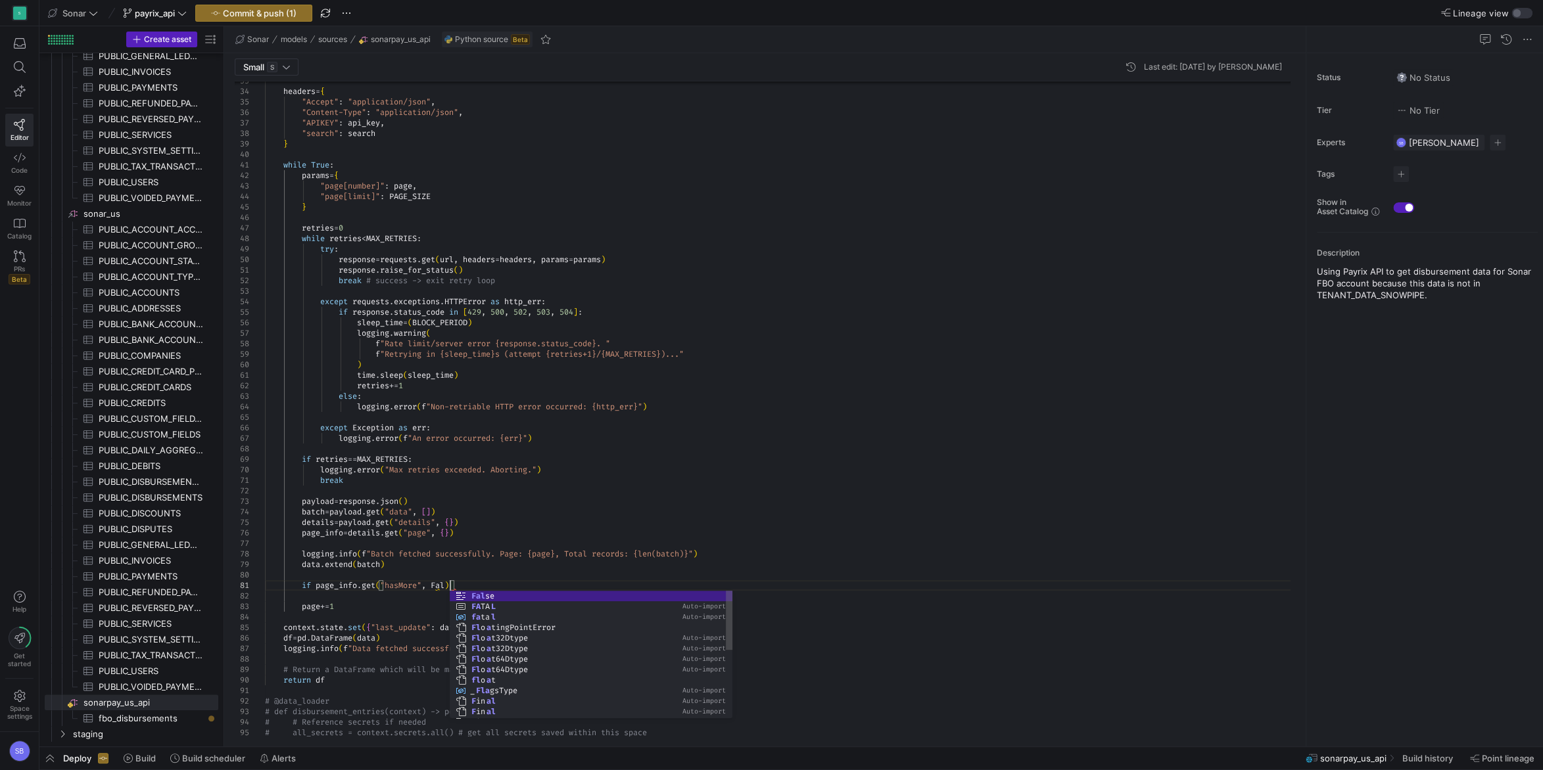
scroll to position [10, 194]
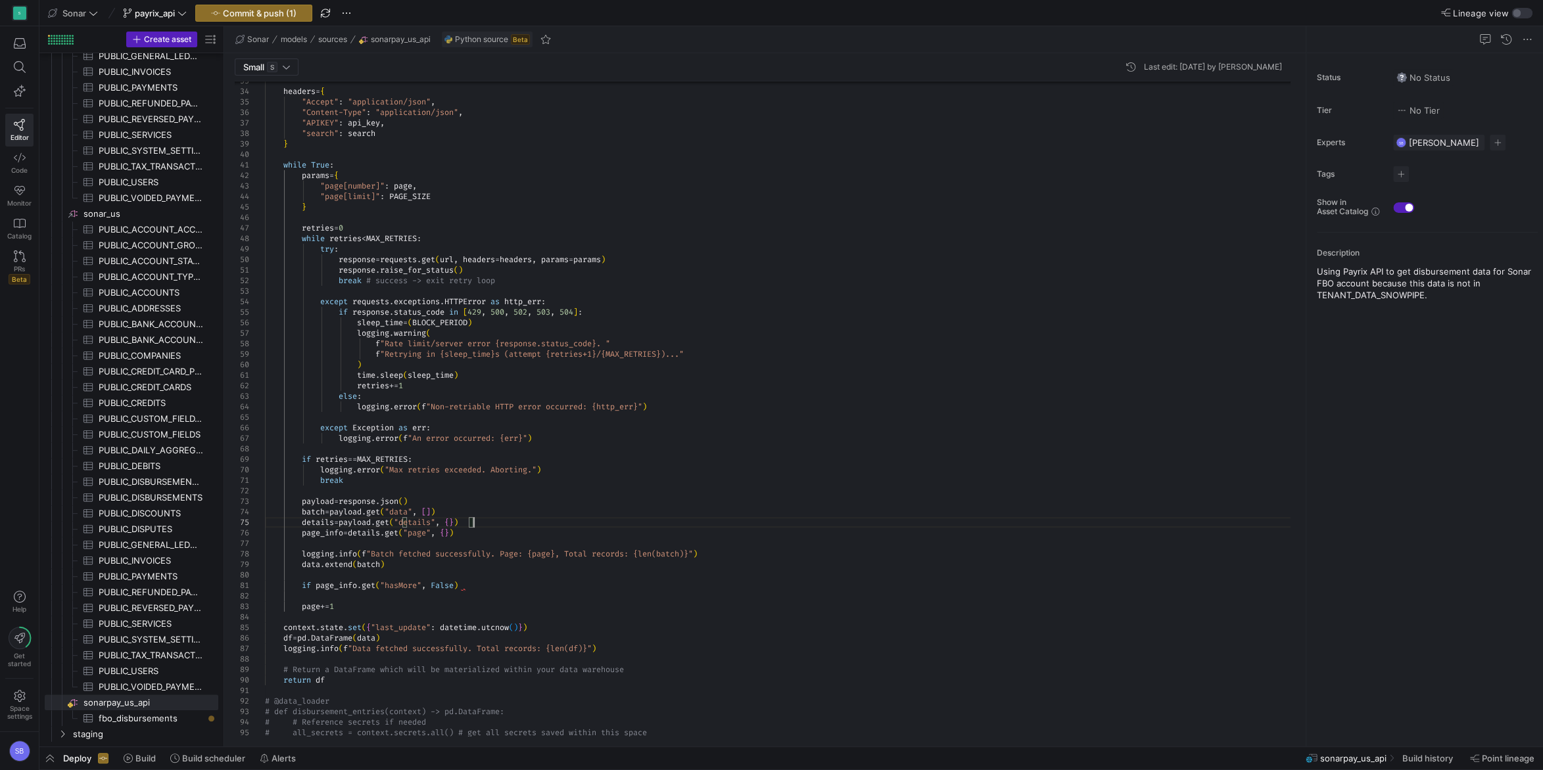
click at [489, 525] on div "if response . status_code in [ 429 , 500 , 502 , 503 , 504 ] : sleep_time = ( B…" at bounding box center [782, 418] width 1035 height 1397
click at [321, 587] on div "if response . status_code in [ 429 , 500 , 502 , 503 , 504 ] : sleep_time = ( B…" at bounding box center [782, 418] width 1035 height 1397
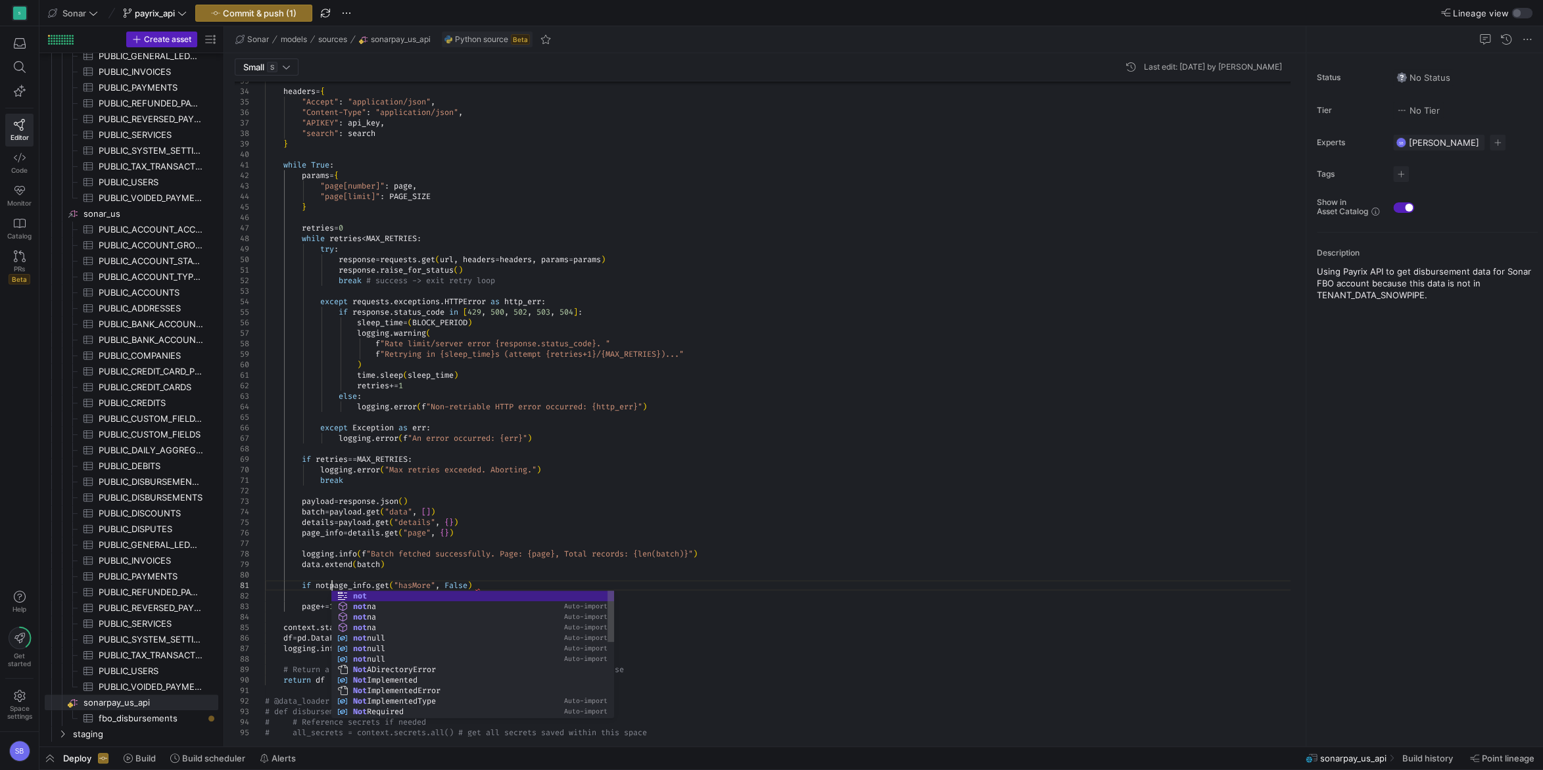
scroll to position [10, 71]
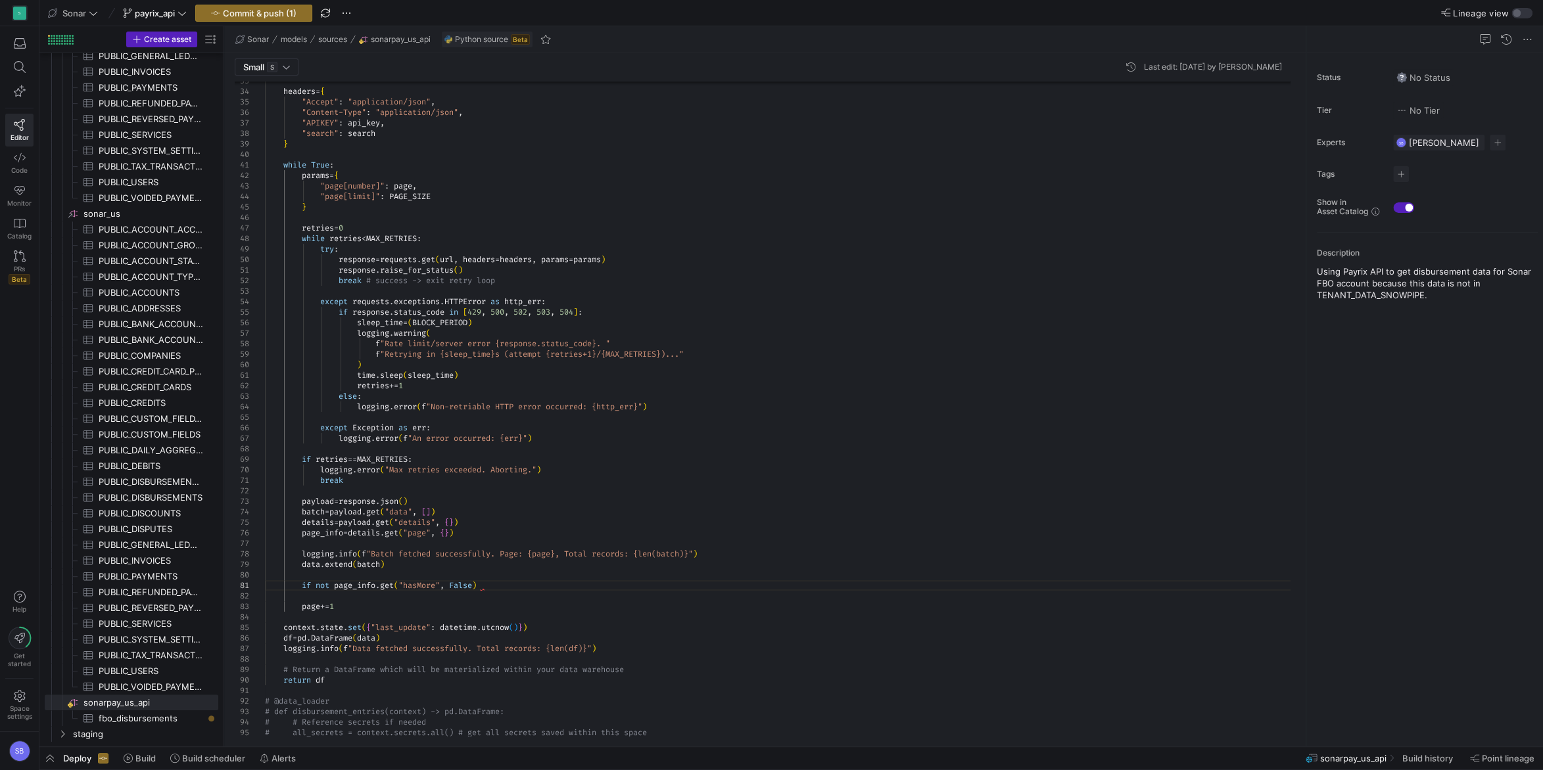
click at [488, 586] on div "if response . status_code in [ 429 , 500 , 502 , 503 , 504 ] : sleep_time = ( B…" at bounding box center [782, 418] width 1035 height 1397
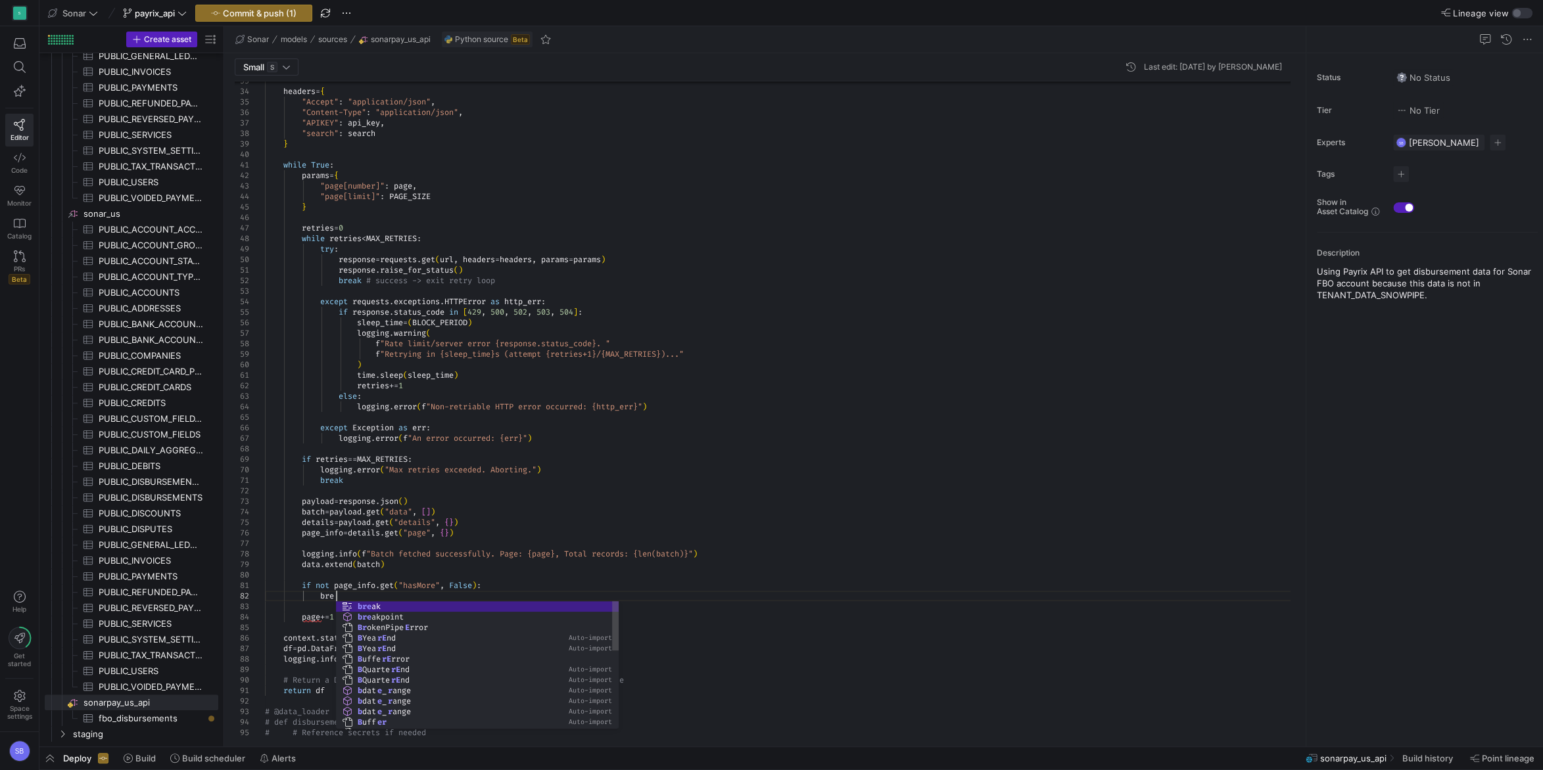
scroll to position [11, 80]
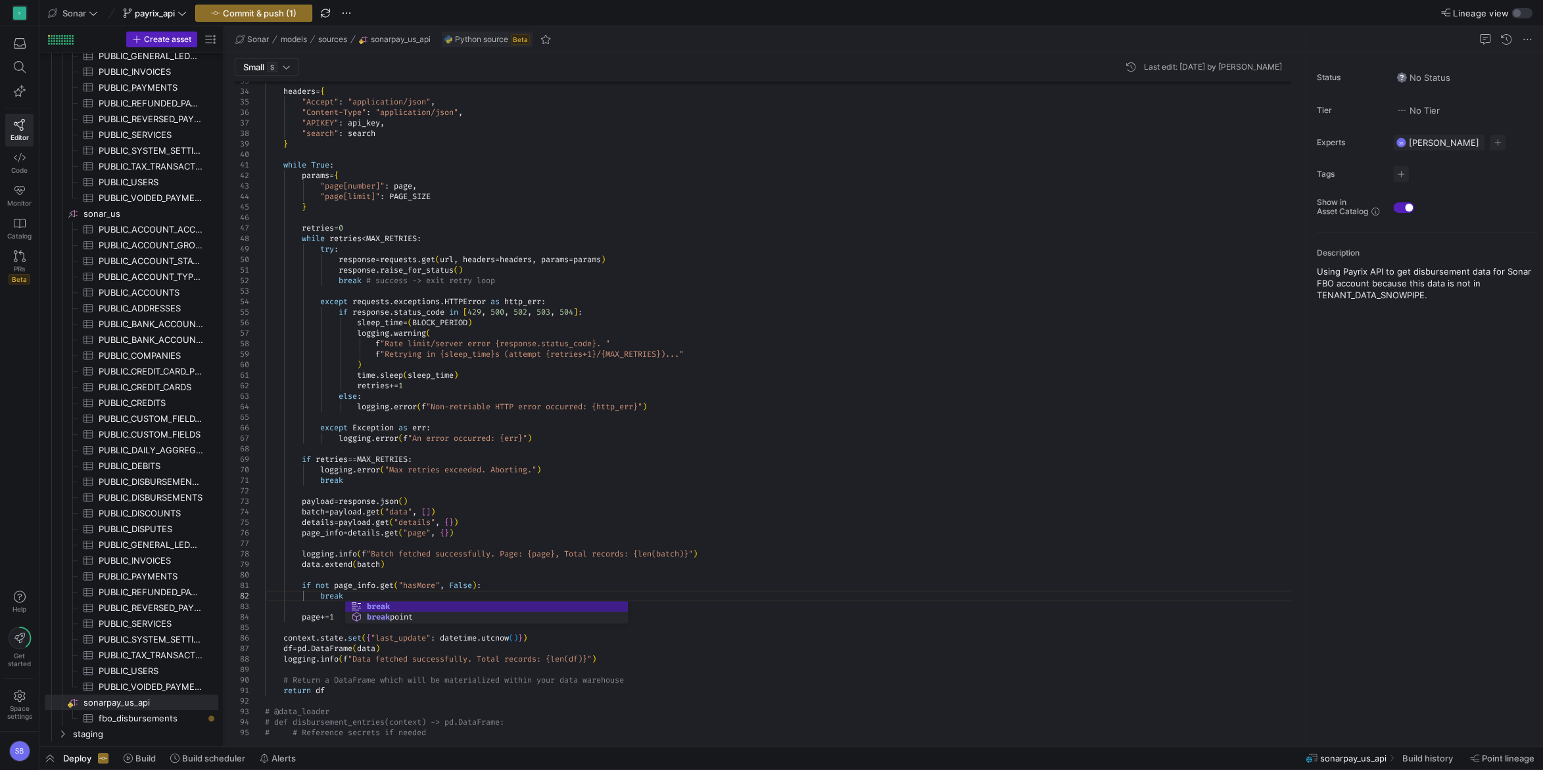
scroll to position [11, 80]
click at [358, 432] on div "if response . status_code in [ 429 , 500 , 502 , 503 , 504 ] : sleep_time = ( B…" at bounding box center [782, 423] width 1035 height 1407
click at [511, 571] on div "if response . status_code in [ 429 , 500 , 502 , 503 , 504 ] : sleep_time = ( B…" at bounding box center [782, 423] width 1035 height 1407
click at [325, 587] on div "if response . status_code in [ 429 , 500 , 502 , 503 , 504 ] : sleep_time = ( B…" at bounding box center [782, 423] width 1035 height 1407
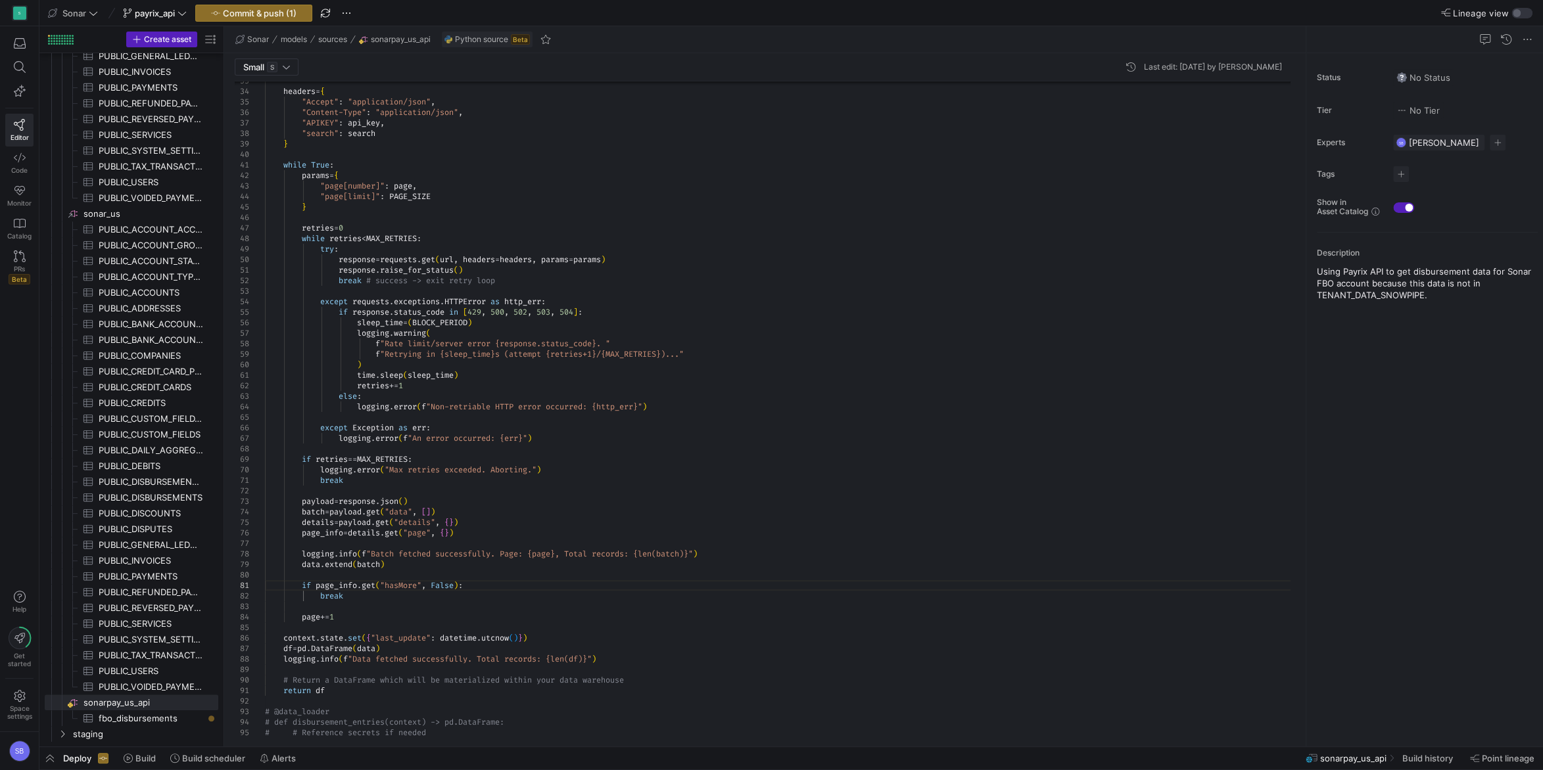
click at [463, 586] on div "if response . status_code in [ 429 , 500 , 502 , 503 , 504 ] : sleep_time = ( B…" at bounding box center [782, 423] width 1035 height 1407
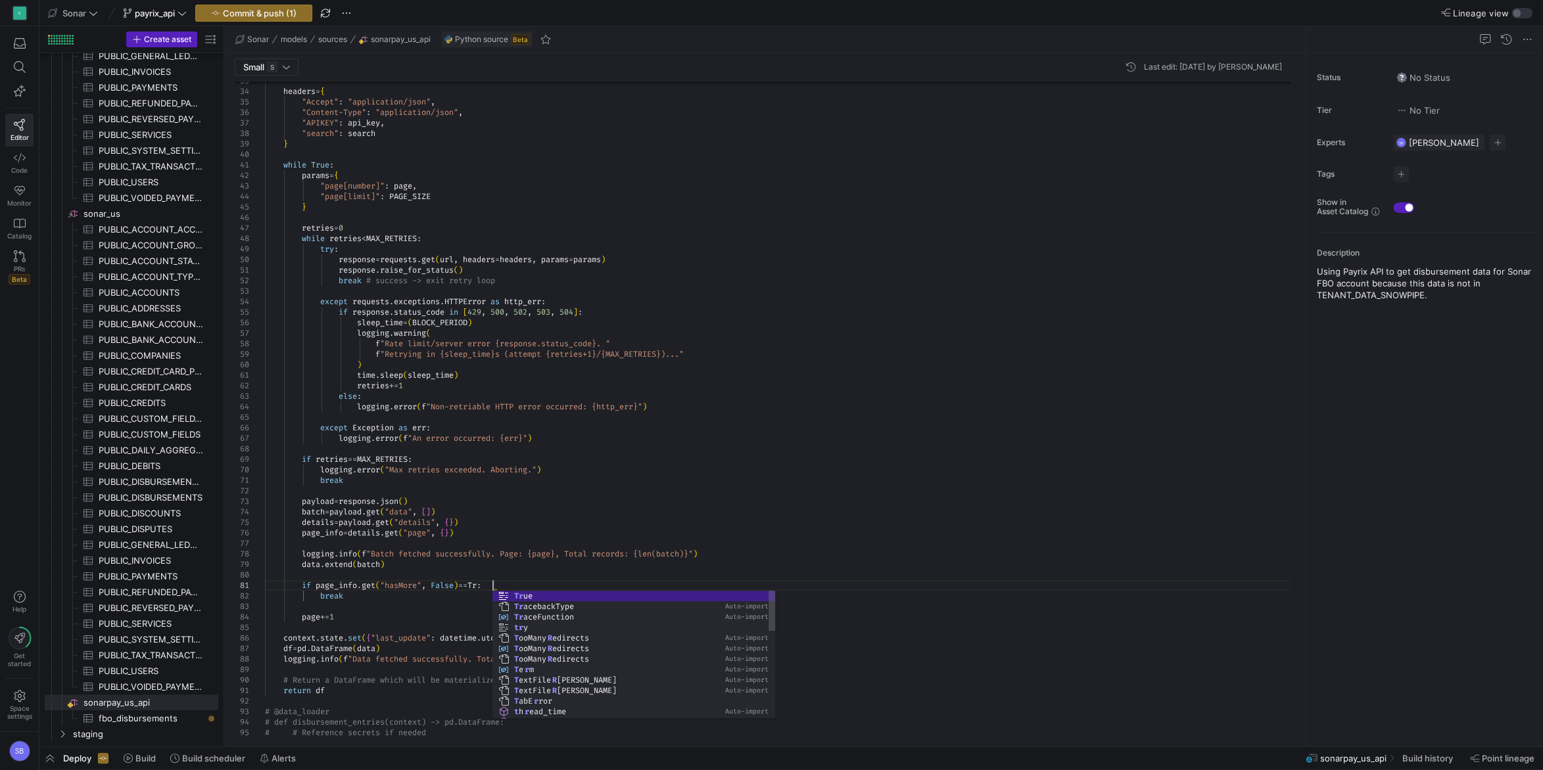
scroll to position [10, 237]
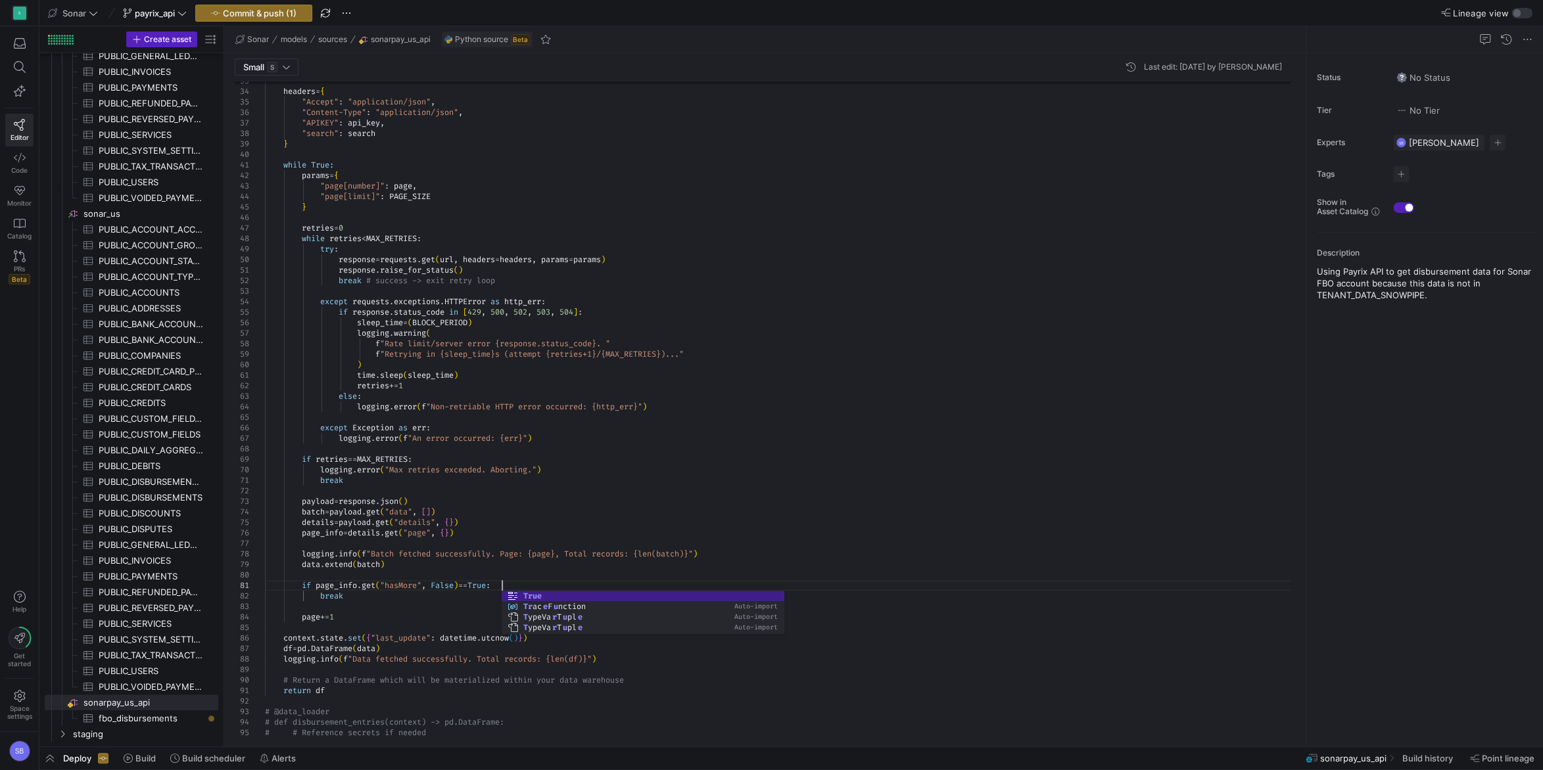
click at [488, 510] on div "if response . status_code in [ 429 , 500 , 502 , 503 , 504 ] : sleep_time = ( B…" at bounding box center [782, 423] width 1035 height 1407
click at [492, 585] on div "if response . status_code in [ 429 , 500 , 502 , 503 , 504 ] : sleep_time = ( B…" at bounding box center [782, 423] width 1035 height 1407
click at [496, 509] on div "if response . status_code in [ 429 , 500 , 502 , 503 , 504 ] : sleep_time = ( B…" at bounding box center [782, 423] width 1035 height 1407
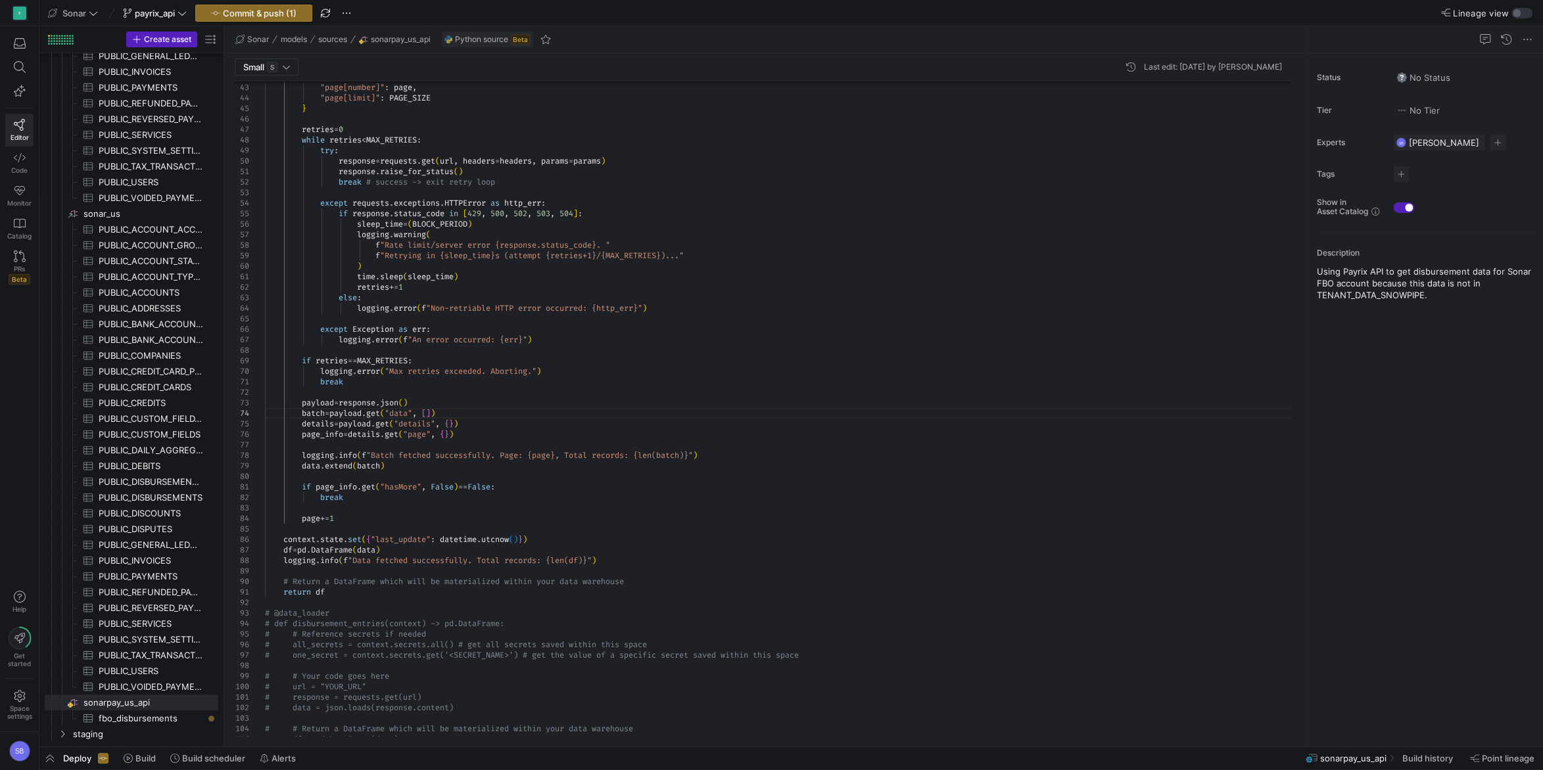
click at [480, 435] on div "if response . status_code in [ 429 , 500 , 502 , 503 , 504 ] : sleep_time = ( B…" at bounding box center [782, 324] width 1035 height 1407
click at [365, 444] on div "if response . status_code in [ 429 , 500 , 502 , 503 , 504 ] : sleep_time = ( B…" at bounding box center [782, 330] width 1035 height 1418
click at [517, 421] on div "if response . status_code in [ 429 , 500 , 502 , 503 , 504 ] : sleep_time = ( B…" at bounding box center [782, 330] width 1035 height 1418
click at [358, 421] on div "if response . status_code in [ 429 , 500 , 502 , 503 , 504 ] : sleep_time = ( B…" at bounding box center [782, 330] width 1035 height 1418
click at [523, 423] on div "if response . status_code in [ 429 , 500 , 502 , 503 , 504 ] : sleep_time = ( B…" at bounding box center [782, 330] width 1035 height 1418
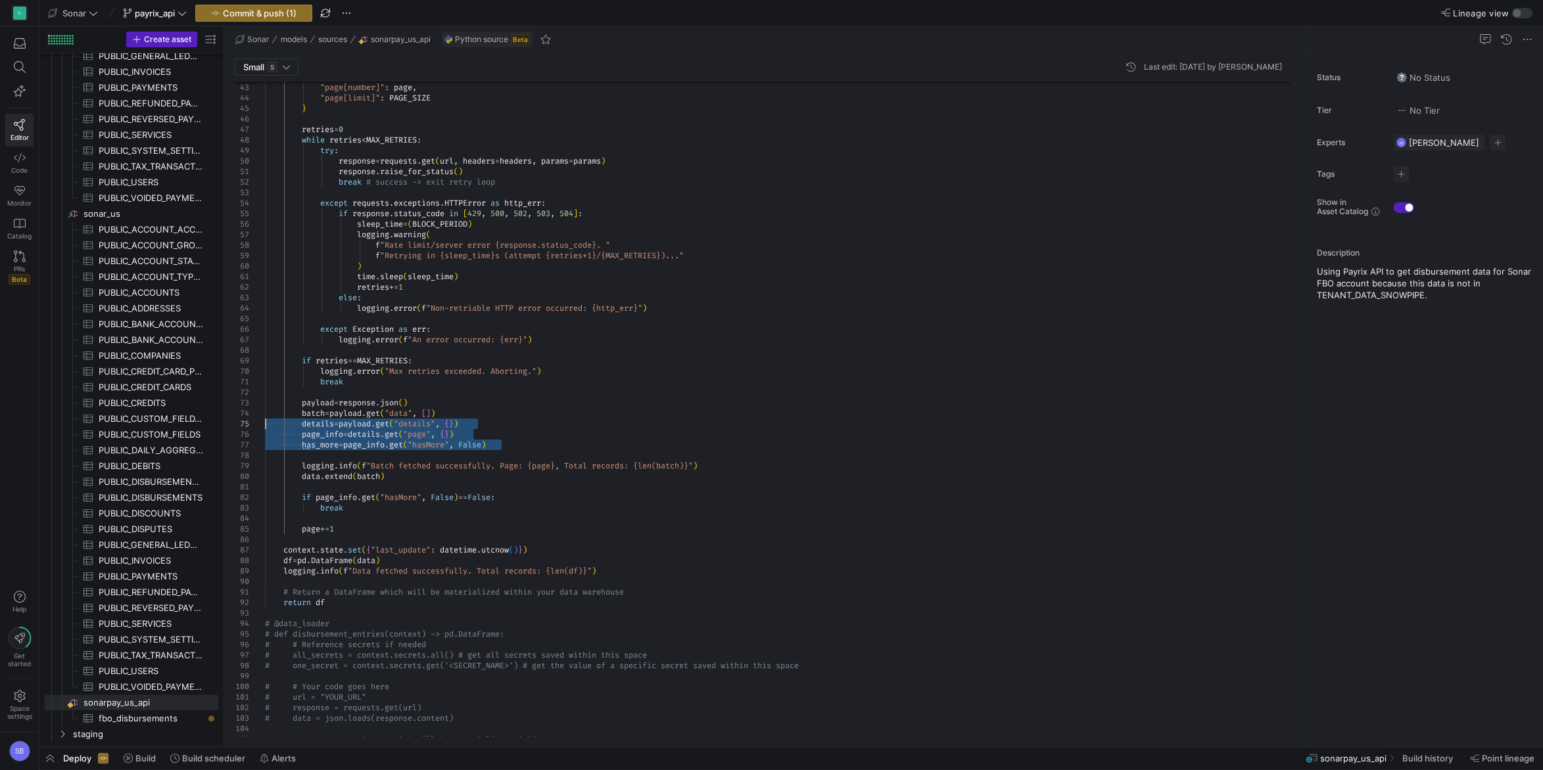
drag, startPoint x: 512, startPoint y: 446, endPoint x: 257, endPoint y: 426, distance: 255.8
click at [265, 426] on div "if response . status_code in [ 429 , 500 , 502 , 503 , 504 ] : sleep_time = ( B…" at bounding box center [782, 330] width 1035 height 1418
click at [361, 423] on div "if response . status_code in [ 429 , 500 , 502 , 503 , 504 ] : sleep_time = ( B…" at bounding box center [782, 330] width 1035 height 1418
drag, startPoint x: 512, startPoint y: 444, endPoint x: 241, endPoint y: 423, distance: 272.2
click at [265, 423] on div "if response . status_code in [ 429 , 500 , 502 , 503 , 504 ] : sleep_time = ( B…" at bounding box center [782, 330] width 1035 height 1418
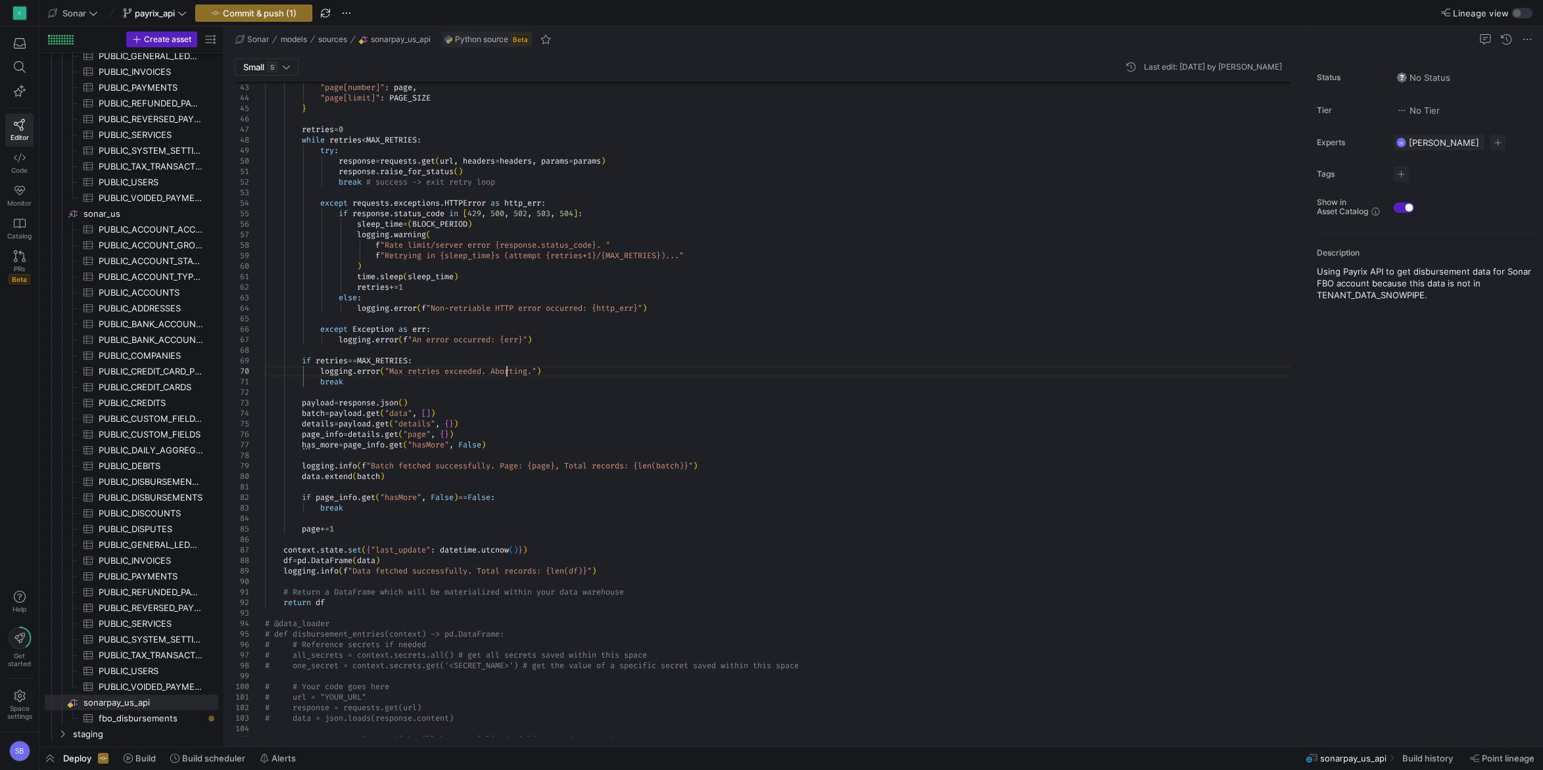
click at [507, 375] on div "if response . status_code in [ 429 , 500 , 502 , 503 , 504 ] : sleep_time = ( B…" at bounding box center [782, 330] width 1035 height 1418
click at [532, 387] on div "if response . status_code in [ 429 , 500 , 502 , 503 , 504 ] : sleep_time = ( B…" at bounding box center [782, 330] width 1035 height 1418
click at [526, 429] on div "if response . status_code in [ 429 , 500 , 502 , 503 , 504 ] : sleep_time = ( B…" at bounding box center [782, 330] width 1035 height 1418
click at [524, 424] on div "if response . status_code in [ 429 , 500 , 502 , 503 , 504 ] : sleep_time = ( B…" at bounding box center [782, 330] width 1035 height 1418
click at [517, 417] on div "if response . status_code in [ 429 , 500 , 502 , 503 , 504 ] : sleep_time = ( B…" at bounding box center [782, 330] width 1035 height 1418
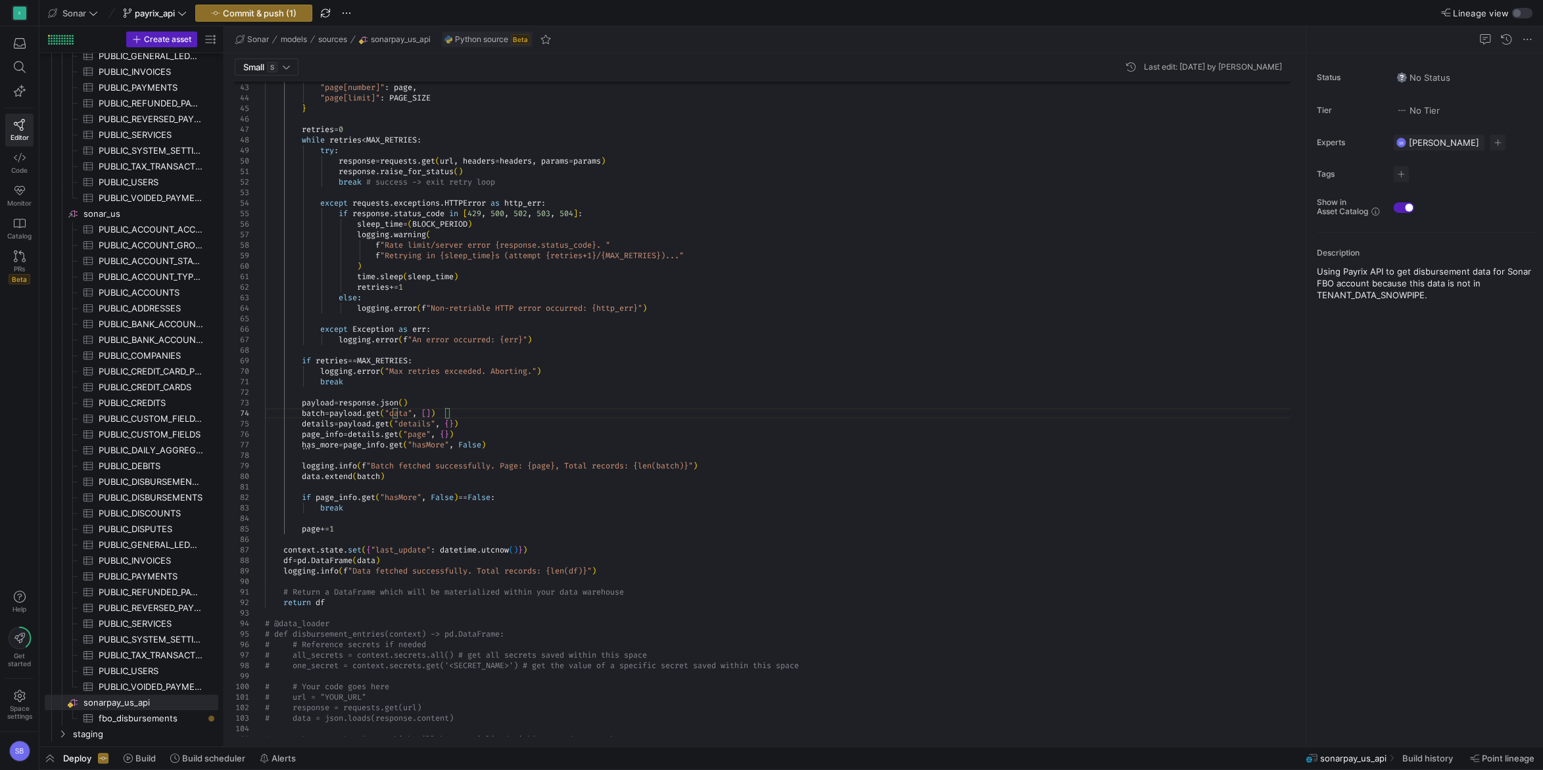
click at [478, 446] on div "if response . status_code in [ 429 , 500 , 502 , 503 , 504 ] : sleep_time = ( B…" at bounding box center [782, 330] width 1035 height 1418
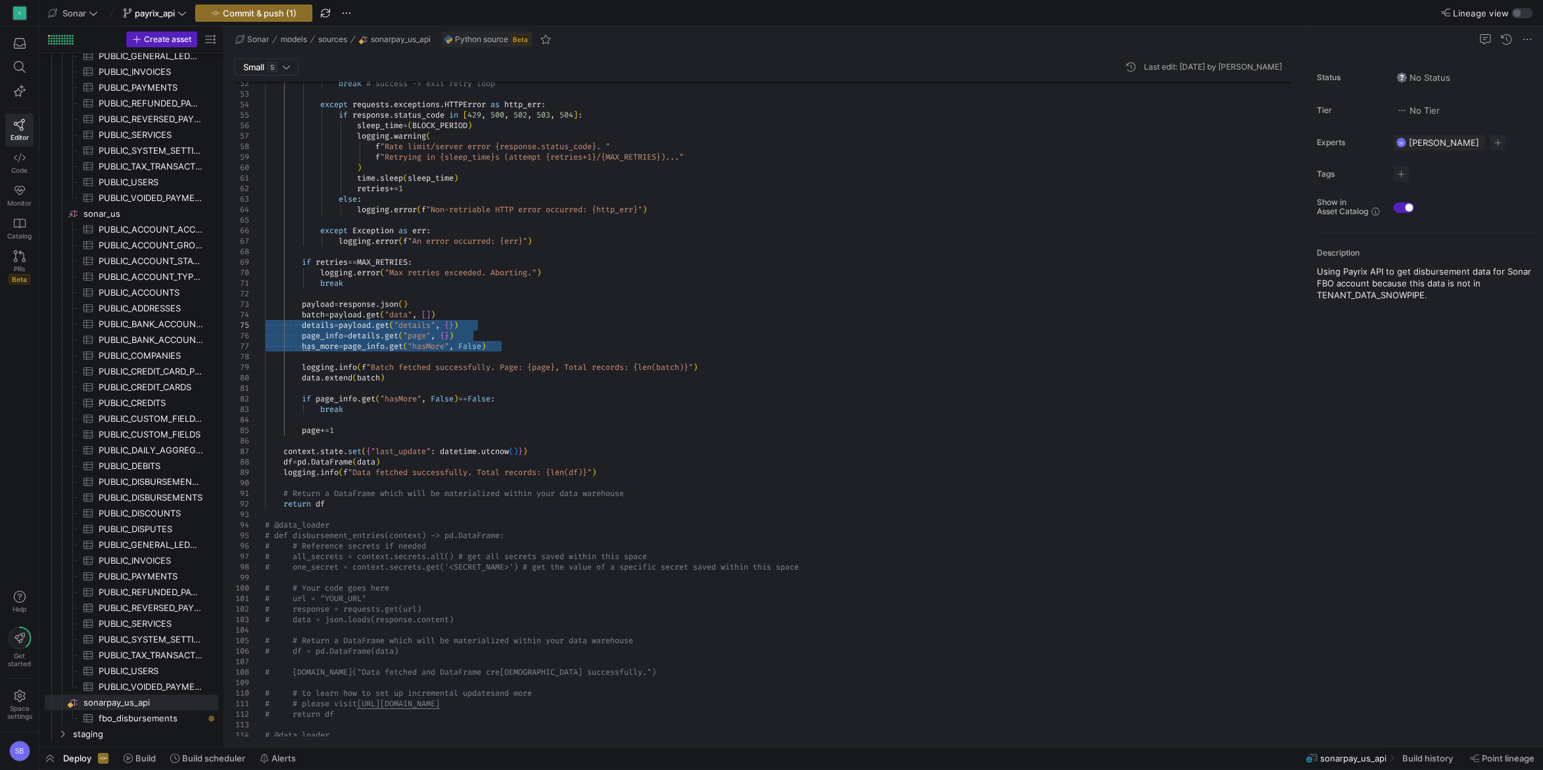
drag, startPoint x: 519, startPoint y: 344, endPoint x: 237, endPoint y: 323, distance: 283.4
click at [265, 323] on div "if response . status_code in [ 429 , 500 , 502 , 503 , 504 ] : sleep_time = ( B…" at bounding box center [782, 232] width 1035 height 1418
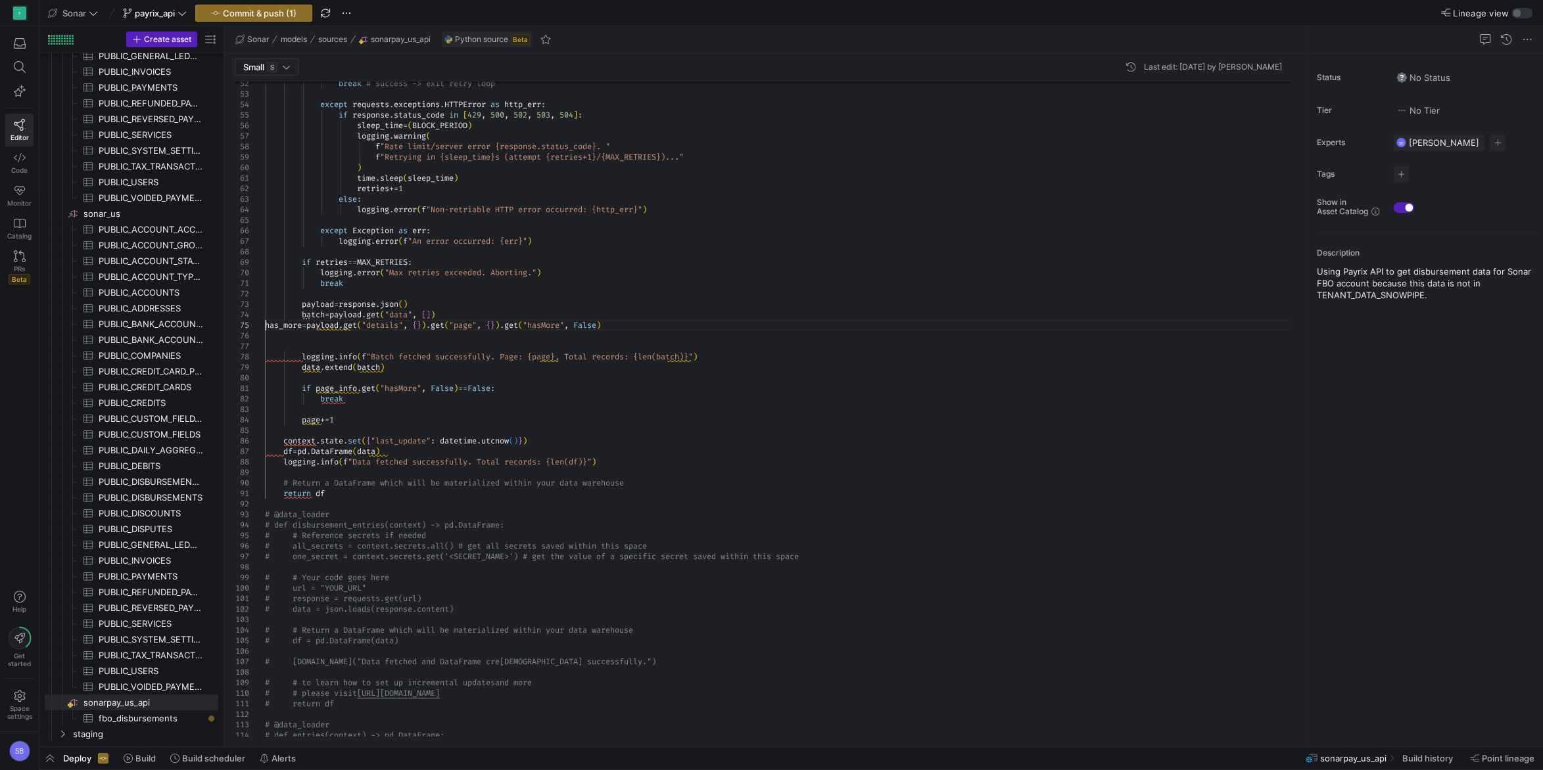
click at [266, 324] on div "if response . status_code in [ 429 , 500 , 502 , 503 , 504 ] : sleep_time = ( B…" at bounding box center [782, 226] width 1035 height 1407
click at [539, 299] on div "if response . status_code in [ 429 , 500 , 502 , 503 , 504 ] : sleep_time = ( B…" at bounding box center [782, 226] width 1035 height 1407
click at [553, 300] on div "if response . status_code in [ 429 , 500 , 502 , 503 , 504 ] : sleep_time = ( B…" at bounding box center [782, 226] width 1035 height 1407
click at [322, 324] on div "if response . status_code in [ 429 , 500 , 502 , 503 , 504 ] : sleep_time = ( B…" at bounding box center [782, 226] width 1035 height 1407
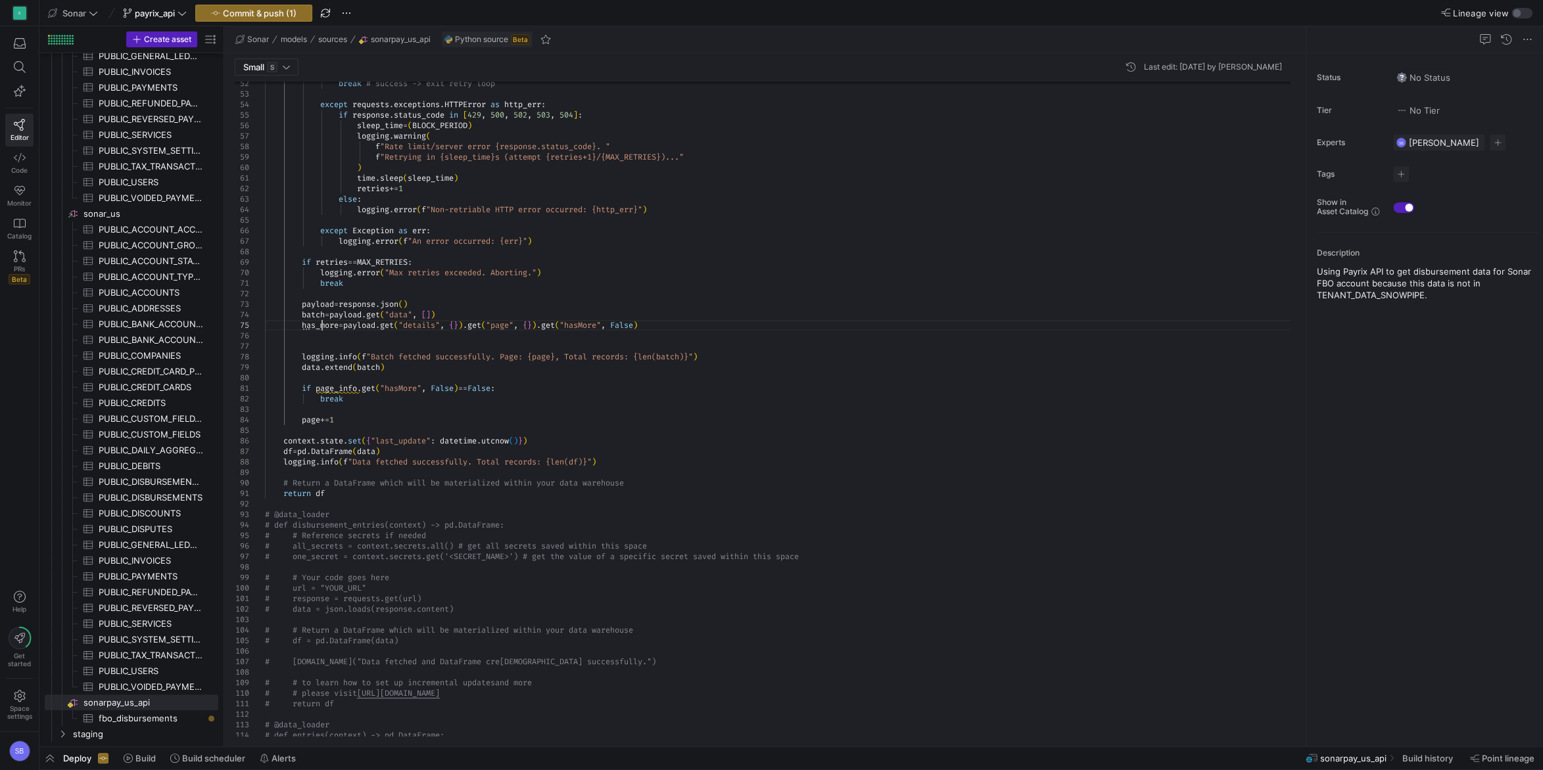
click at [322, 324] on div "if response . status_code in [ 429 , 500 , 502 , 503 , 504 ] : sleep_time = ( B…" at bounding box center [782, 226] width 1035 height 1407
drag, startPoint x: 465, startPoint y: 385, endPoint x: 317, endPoint y: 388, distance: 147.3
click at [317, 388] on div "if response . status_code in [ 429 , 500 , 502 , 503 , 504 ] : sleep_time = ( B…" at bounding box center [782, 226] width 1035 height 1407
click at [457, 375] on div "if response . status_code in [ 429 , 500 , 502 , 503 , 504 ] : sleep_time = ( B…" at bounding box center [782, 226] width 1035 height 1407
click at [461, 361] on div "if response . status_code in [ 429 , 500 , 502 , 503 , 504 ] : sleep_time = ( B…" at bounding box center [782, 226] width 1035 height 1407
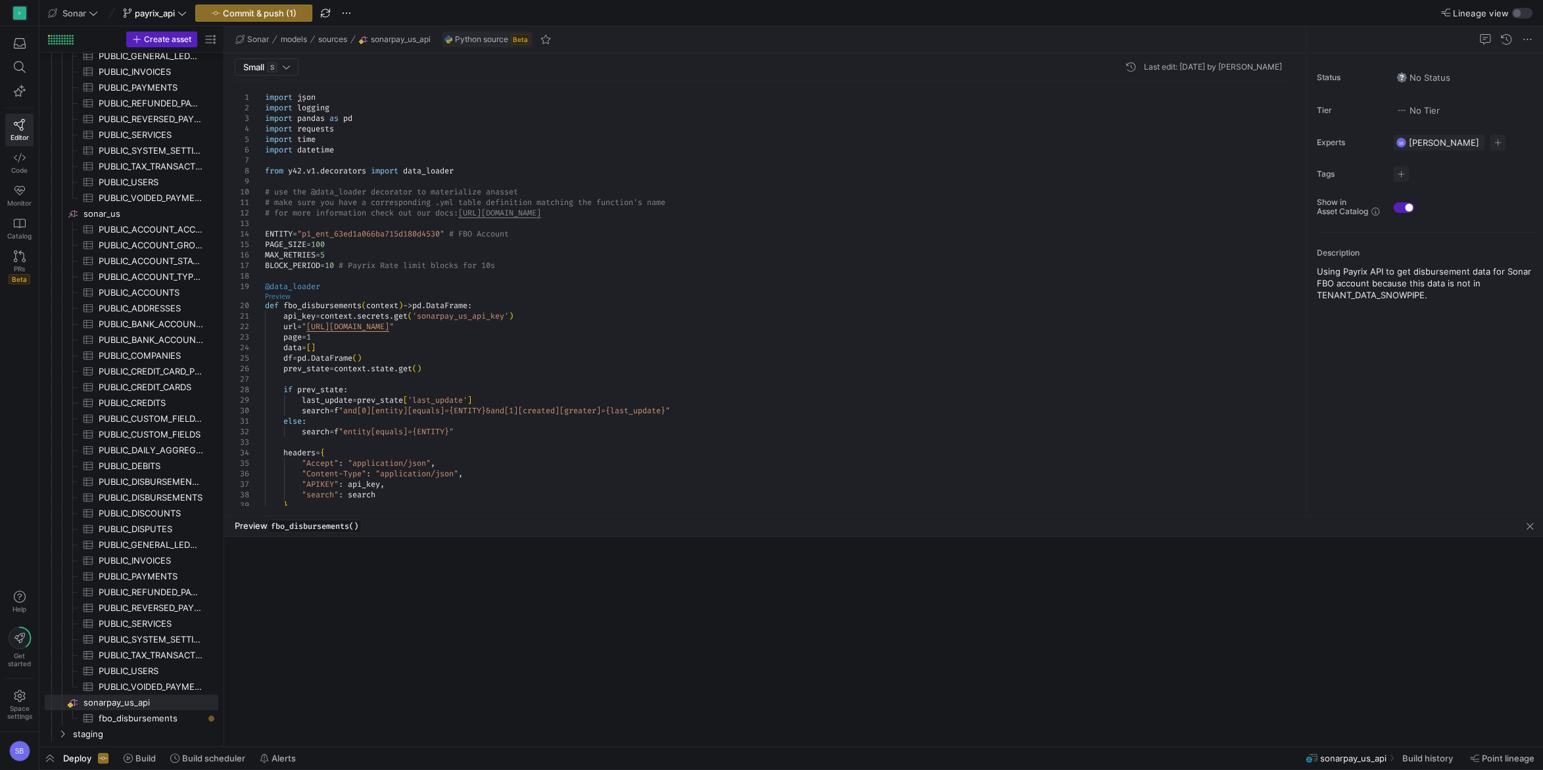
click at [281, 295] on link "Preview" at bounding box center [278, 296] width 26 height 7
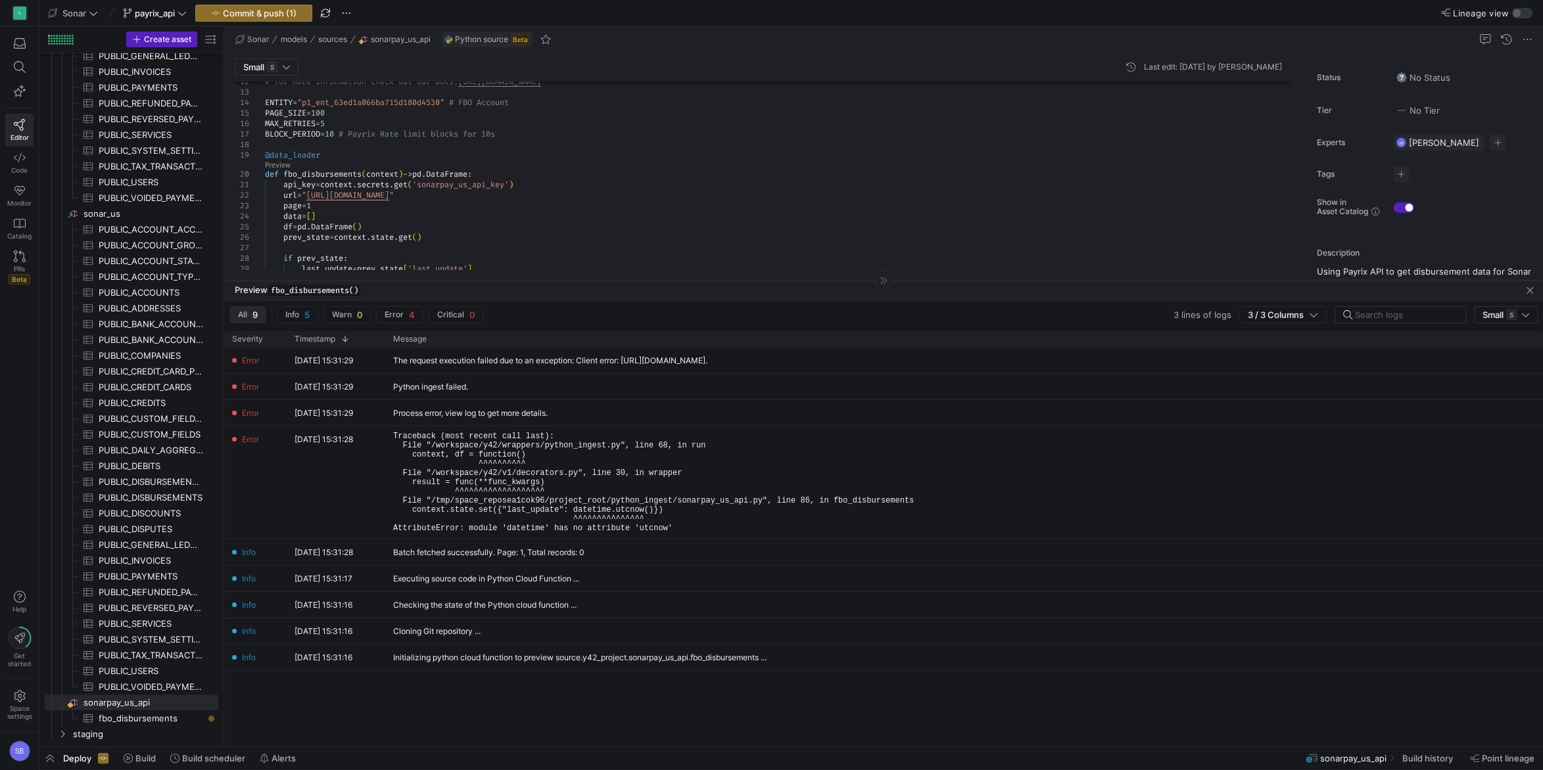
drag, startPoint x: 699, startPoint y: 517, endPoint x: 699, endPoint y: 281, distance: 236.0
click at [699, 281] on div at bounding box center [883, 280] width 1318 height 1
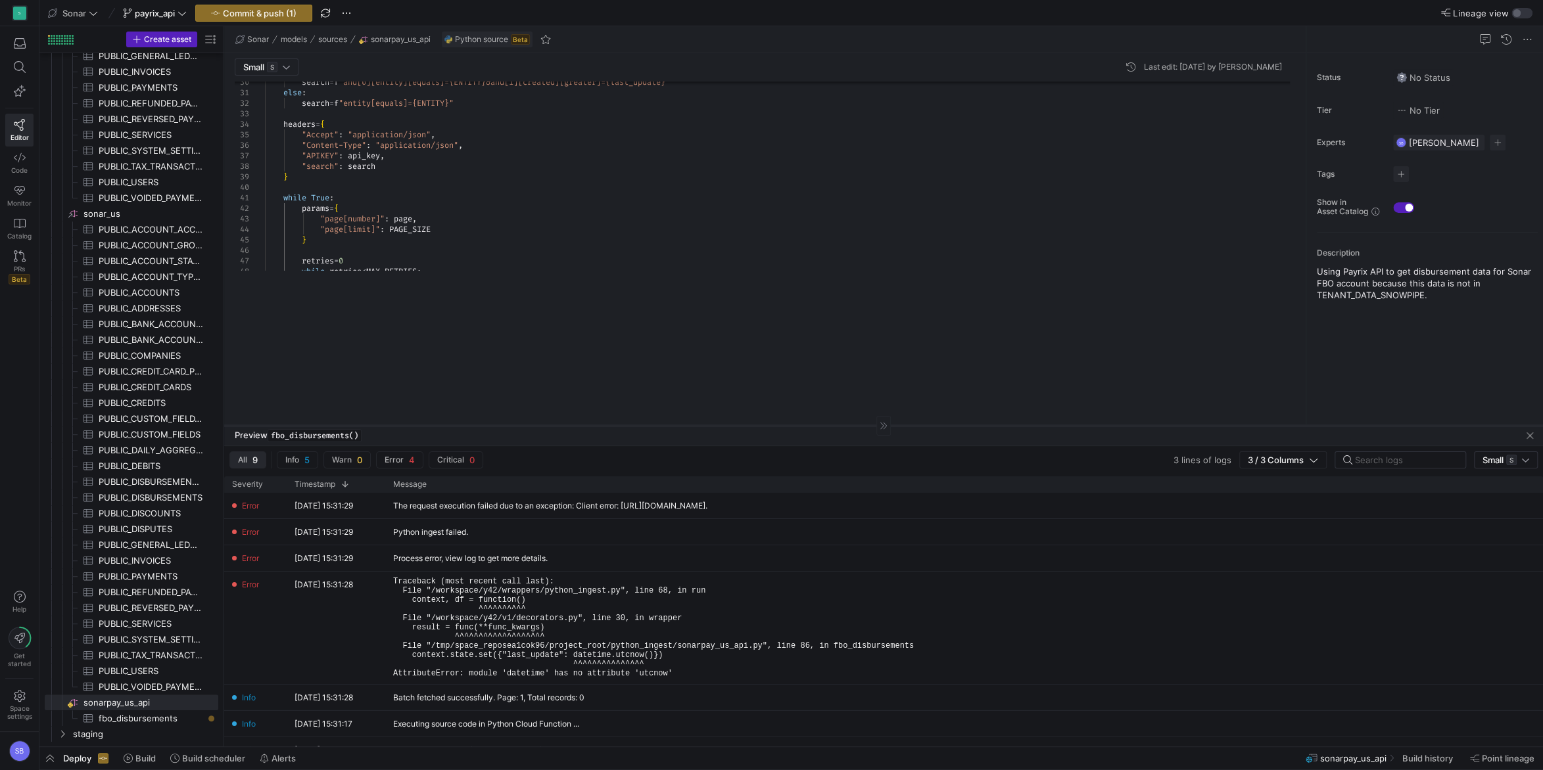
drag, startPoint x: 569, startPoint y: 281, endPoint x: 577, endPoint y: 458, distance: 177.6
click at [577, 426] on div at bounding box center [883, 425] width 1318 height 1
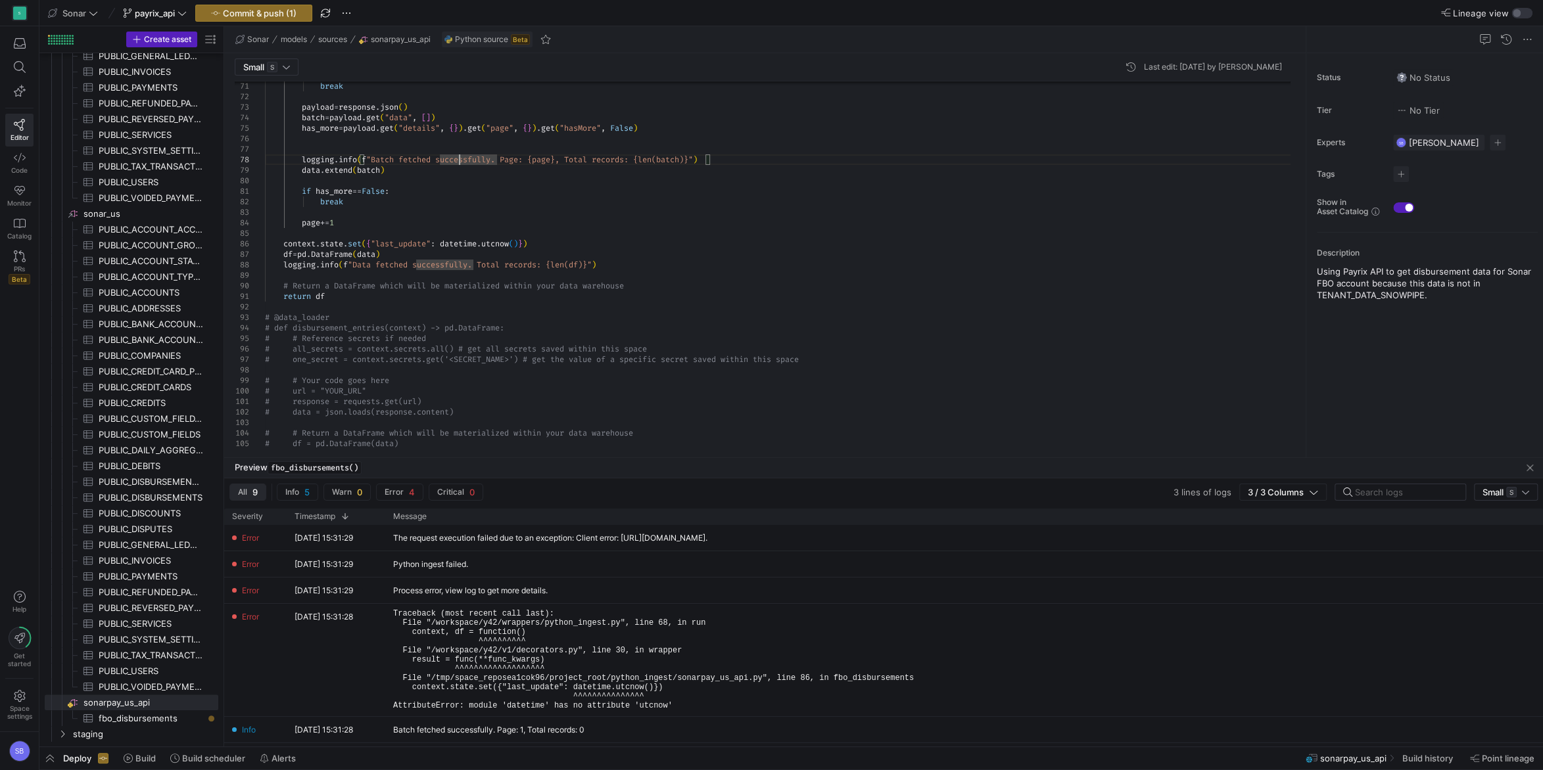
click at [546, 239] on div "break payload = response . json ( ) batch = payload . get ( "data" , [ ] ) has_…" at bounding box center [782, 29] width 1035 height 1407
click at [545, 233] on div "break payload = response . json ( ) batch = payload . get ( "data" , [ ] ) has_…" at bounding box center [782, 29] width 1035 height 1407
drag, startPoint x: 542, startPoint y: 241, endPoint x: 285, endPoint y: 241, distance: 257.0
click at [285, 241] on div "break payload = response . json ( ) batch = payload . get ( "data" , [ ] ) has_…" at bounding box center [782, 29] width 1035 height 1407
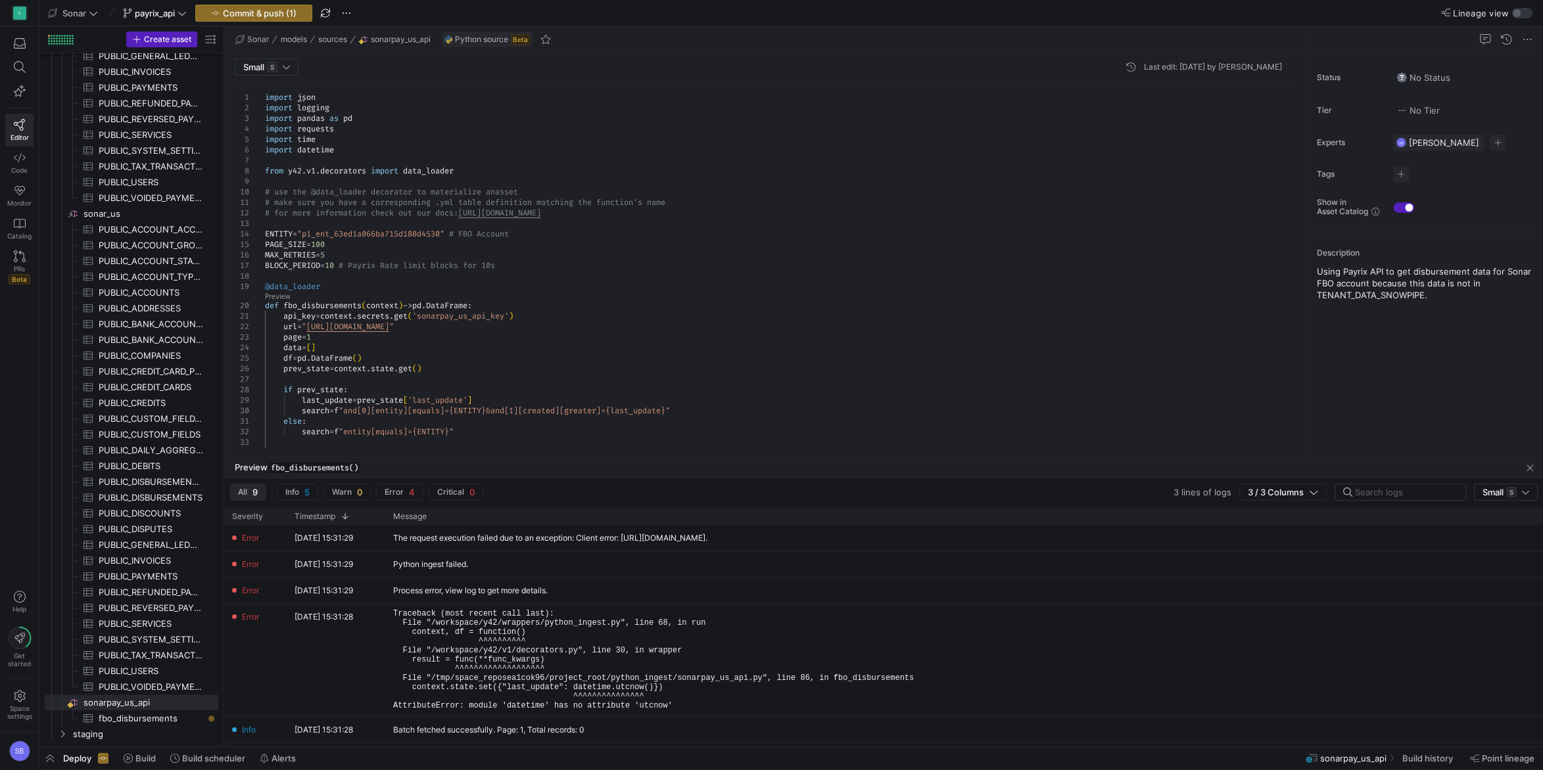
click at [347, 150] on div "search = f "and[0][entity][equals]={ENTITY}&and[1][created][g reater]={last_upd…" at bounding box center [782, 784] width 1035 height 1407
click at [275, 149] on div "search = f "and[0][entity][equals]={ENTITY}&and[1][created][g reater]={last_upd…" at bounding box center [782, 784] width 1035 height 1407
click at [429, 114] on div "search = f "and[0][entity][equals]={ENTITY}&and[1][created][g reater]={last_upd…" at bounding box center [782, 784] width 1035 height 1407
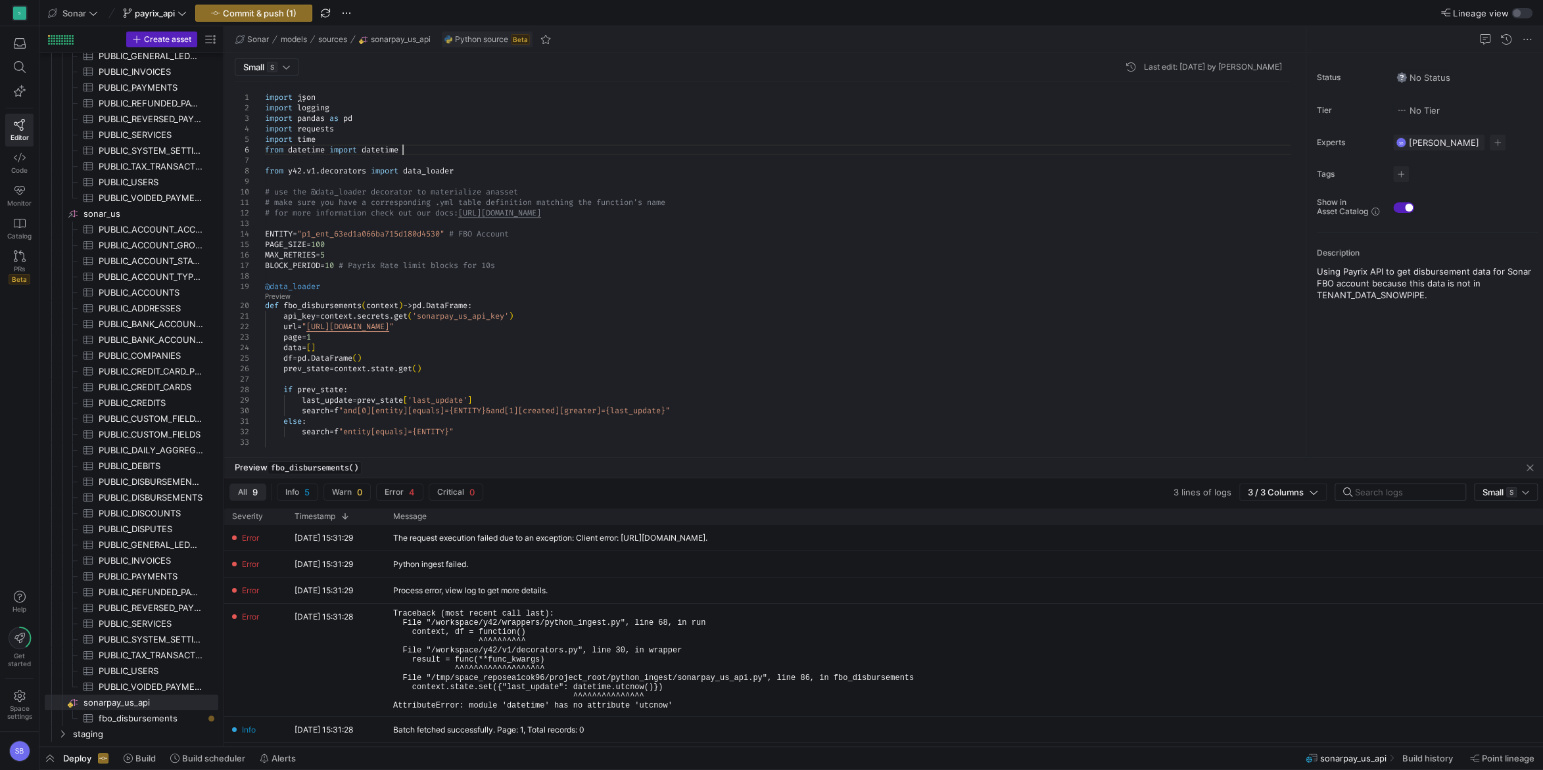
click at [415, 147] on div "search = f "and[0][entity][equals]={ENTITY}&and[1][created][g reater]={last_upd…" at bounding box center [782, 784] width 1035 height 1407
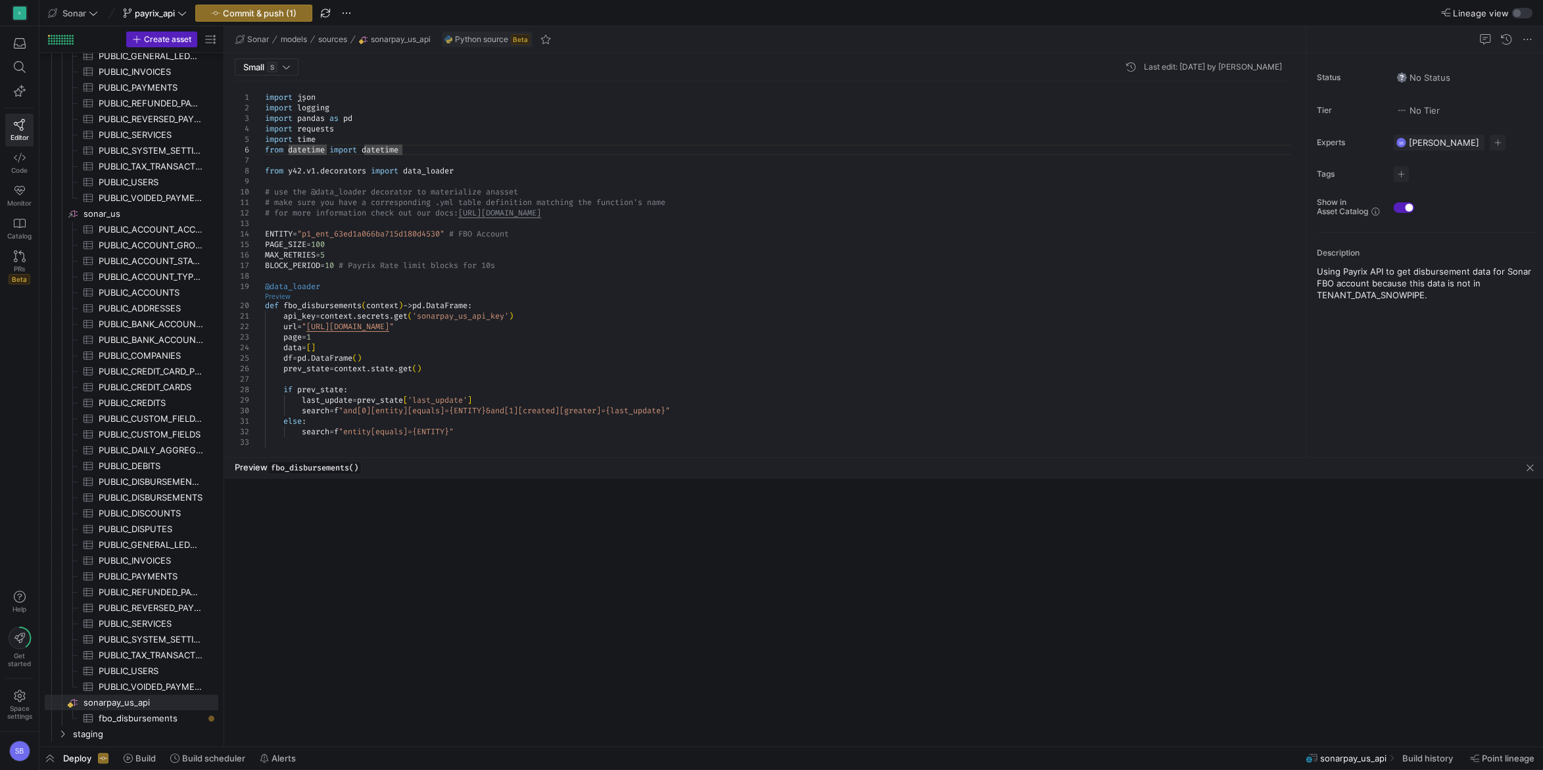
click at [275, 294] on link "Preview" at bounding box center [278, 296] width 26 height 7
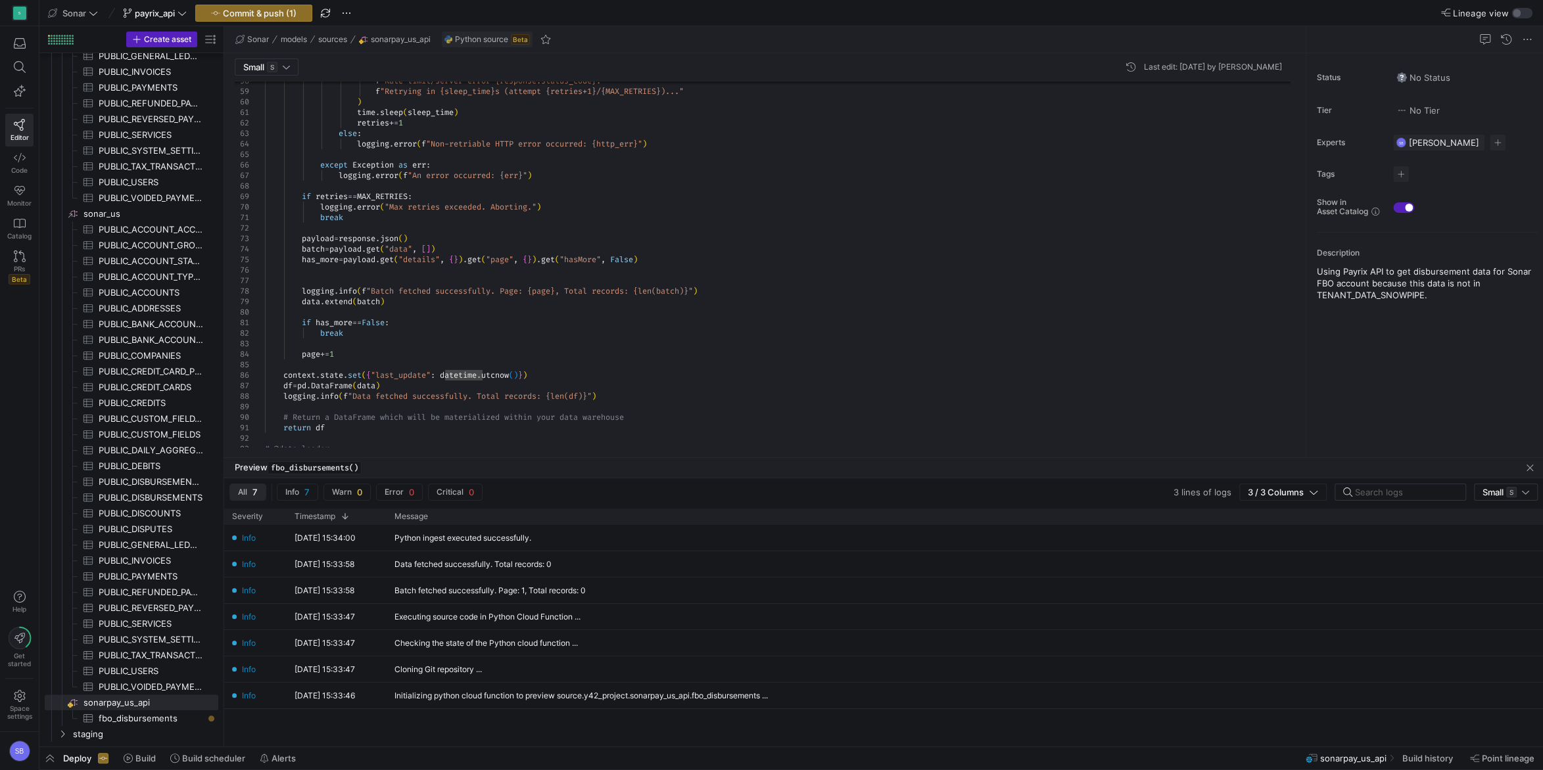
click at [407, 249] on div "batch = payload . get ( "data" , [ ] ) has_more = payload . get ( "details" , {…" at bounding box center [782, 160] width 1035 height 1407
click at [429, 231] on div "batch = payload . get ( "data" , [ ] ) has_more = payload . get ( "details" , {…" at bounding box center [782, 160] width 1035 height 1407
drag, startPoint x: 452, startPoint y: 246, endPoint x: 303, endPoint y: 246, distance: 149.2
click at [303, 246] on div "batch = payload . get ( "data" , [ ] ) has_more = payload . get ( "details" , {…" at bounding box center [782, 160] width 1035 height 1407
click at [433, 237] on div "batch = payload . get ( "data" , [ ] ) has_more = payload . get ( "details" , {…" at bounding box center [782, 160] width 1035 height 1407
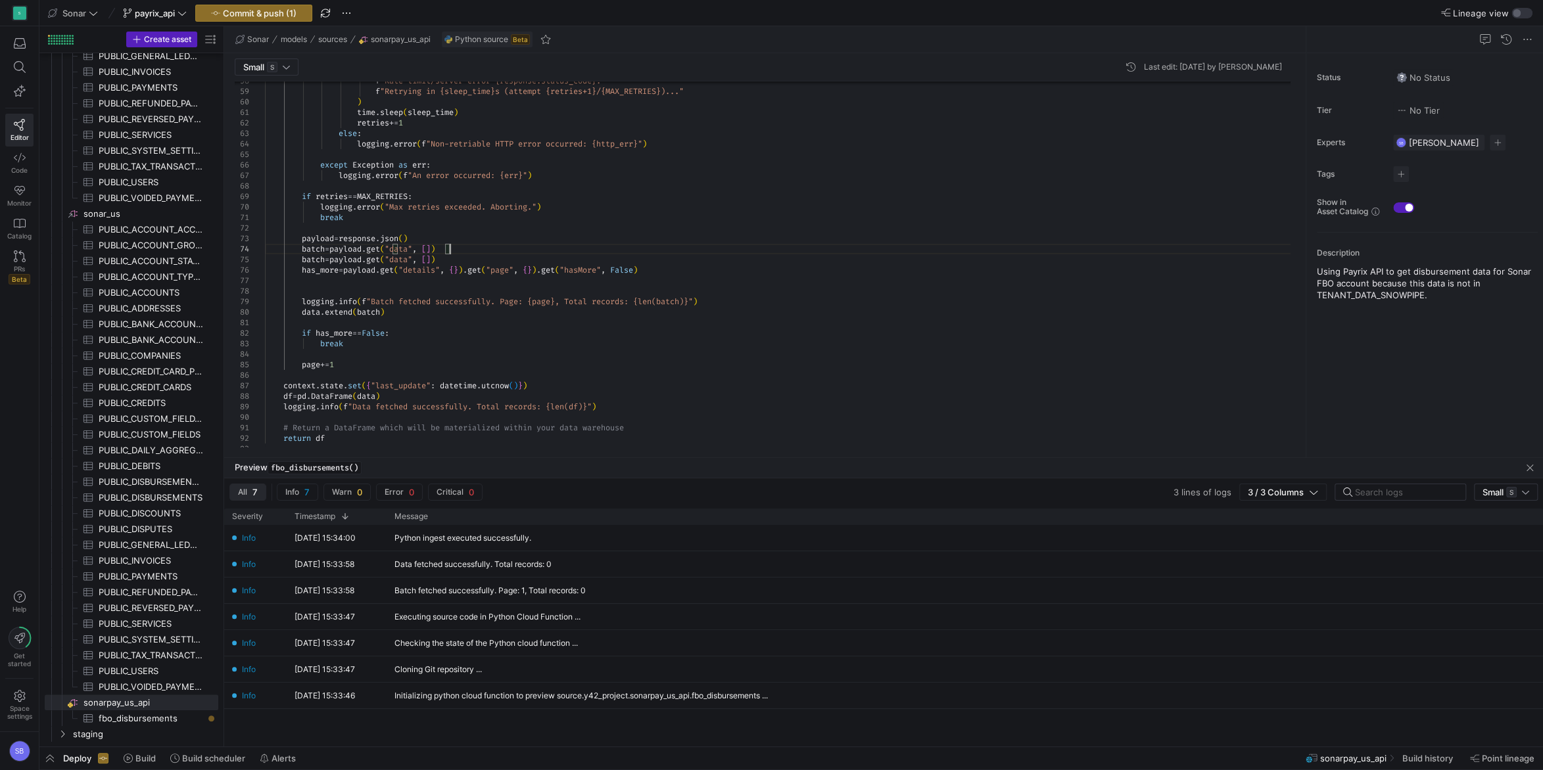
click at [409, 250] on div "batch = payload . get ( "data" , [ ] ) has_more = payload . get ( "details" , {…" at bounding box center [782, 166] width 1035 height 1418
click at [467, 246] on div "batch = payload . get ( "data" , [ ] ) has_more = payload . get ( "details" , {…" at bounding box center [782, 166] width 1035 height 1418
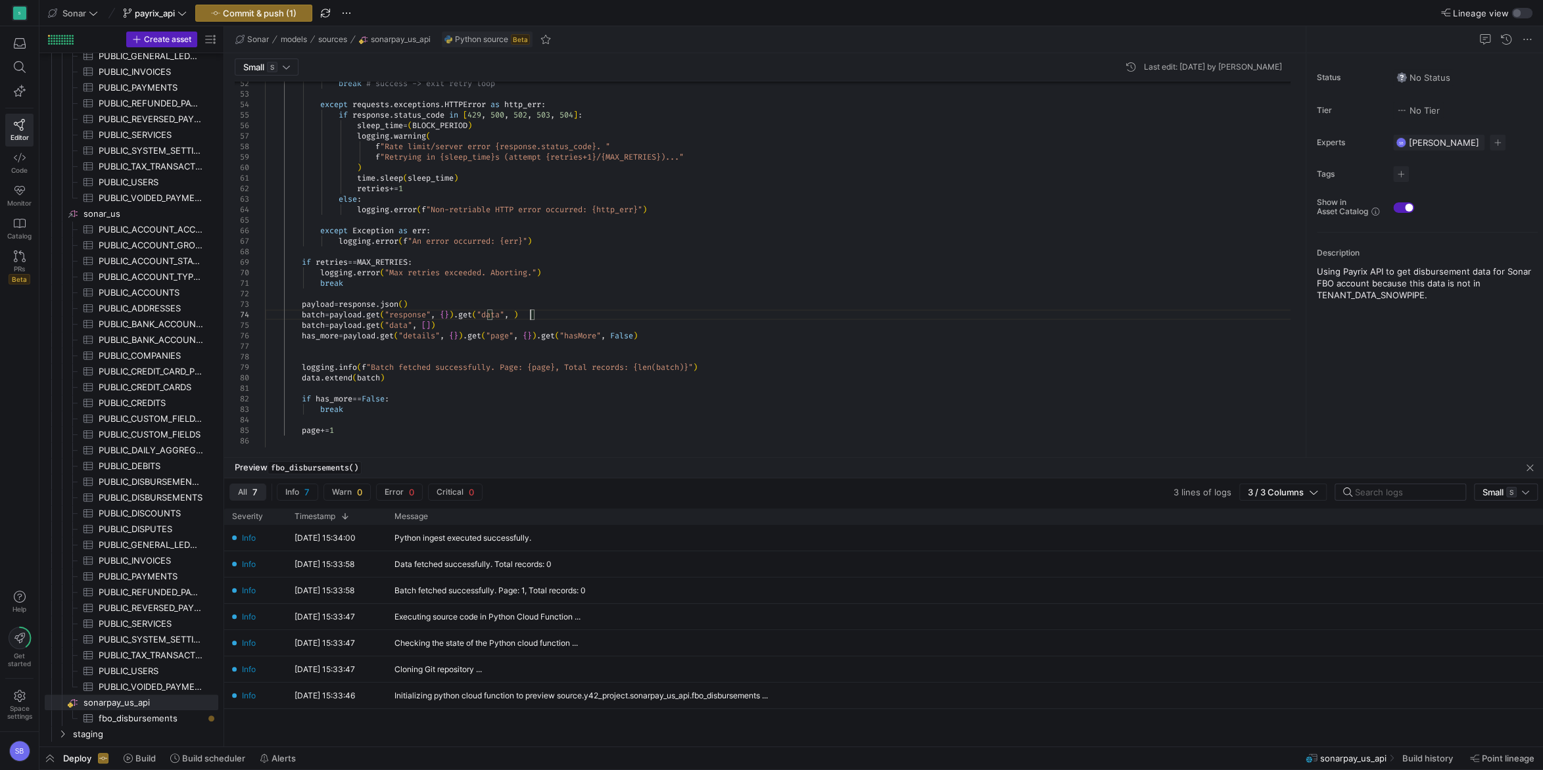
scroll to position [41, 265]
drag, startPoint x: 467, startPoint y: 323, endPoint x: 264, endPoint y: 321, distance: 202.4
click at [265, 321] on div "batch = payload . get ( "data" , [ ] ) has_more = payload . get ( "details" , {…" at bounding box center [782, 232] width 1035 height 1418
drag, startPoint x: 340, startPoint y: 315, endPoint x: 467, endPoint y: 314, distance: 126.9
click at [467, 314] on div "has_more = payload . get ( "details" , { } ) . get ( "page" , { } ) . get ( "ha…" at bounding box center [782, 226] width 1035 height 1407
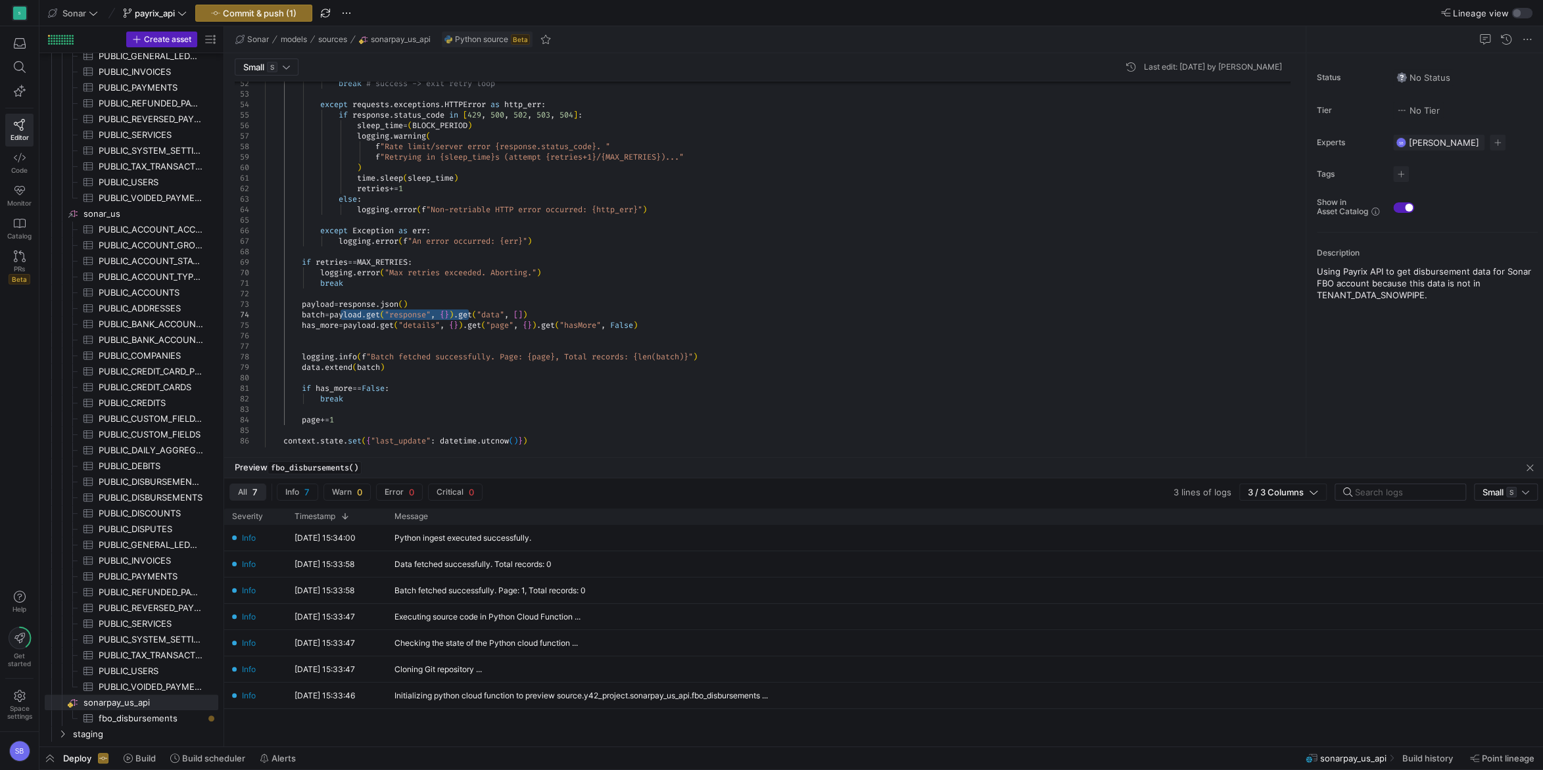
click at [417, 340] on div "has_more = payload . get ( "details" , { } ) . get ( "page" , { } ) . get ( "ha…" at bounding box center [782, 226] width 1035 height 1407
drag, startPoint x: 373, startPoint y: 314, endPoint x: 467, endPoint y: 310, distance: 94.0
click at [467, 310] on div "has_more = payload . get ( "details" , { } ) . get ( "page" , { } ) . get ( "ha…" at bounding box center [782, 226] width 1035 height 1407
click at [390, 322] on div "has_more = payload . get ( "details" , { } ) . get ( "page" , { } ) . get ( "ha…" at bounding box center [782, 226] width 1035 height 1407
click at [589, 271] on div "has_more = payload . get ( "response" , { } ) . get ( "details" , { } ) . get (…" at bounding box center [782, 226] width 1035 height 1407
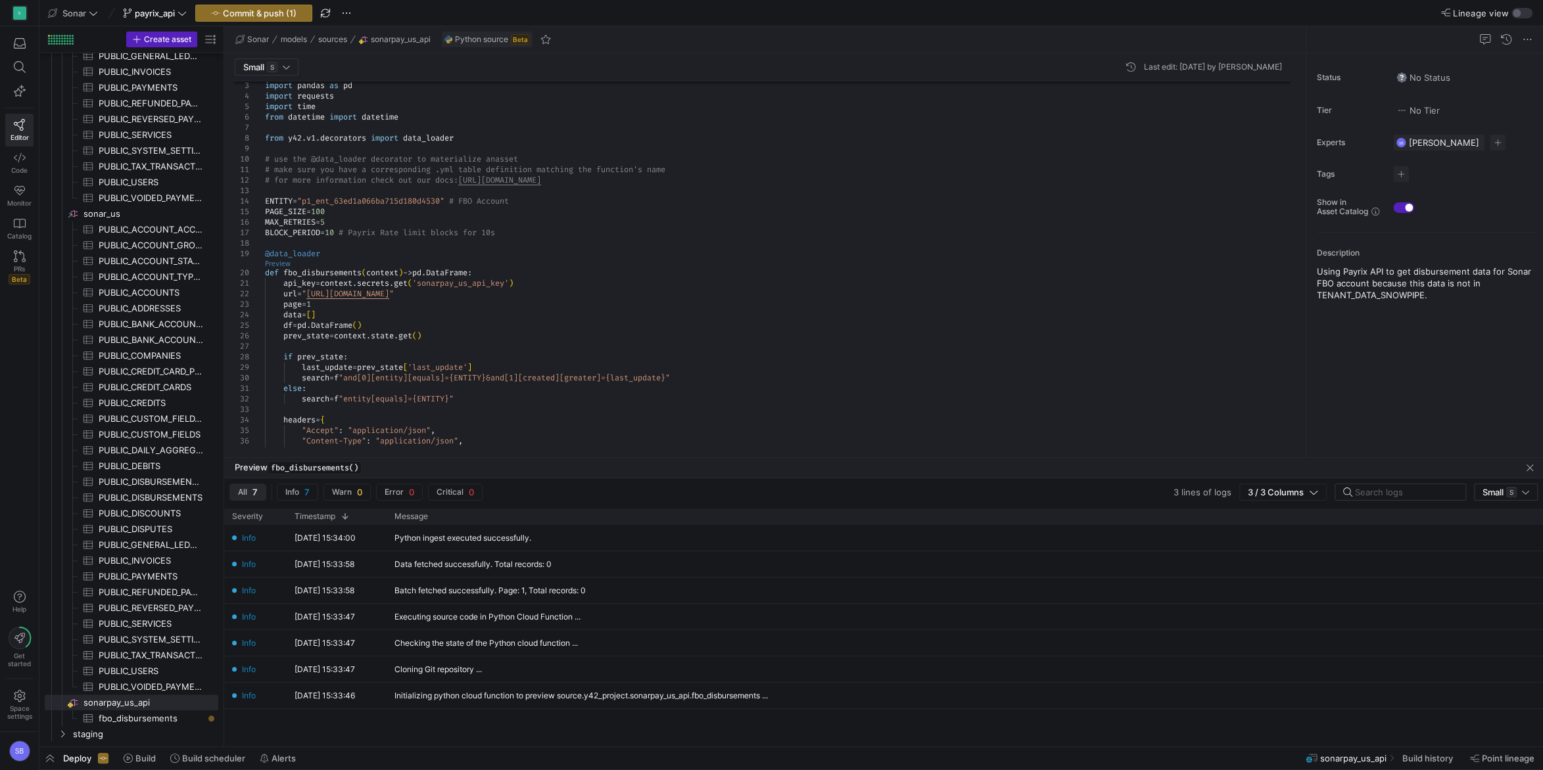
click at [281, 262] on link "Preview" at bounding box center [278, 263] width 26 height 7
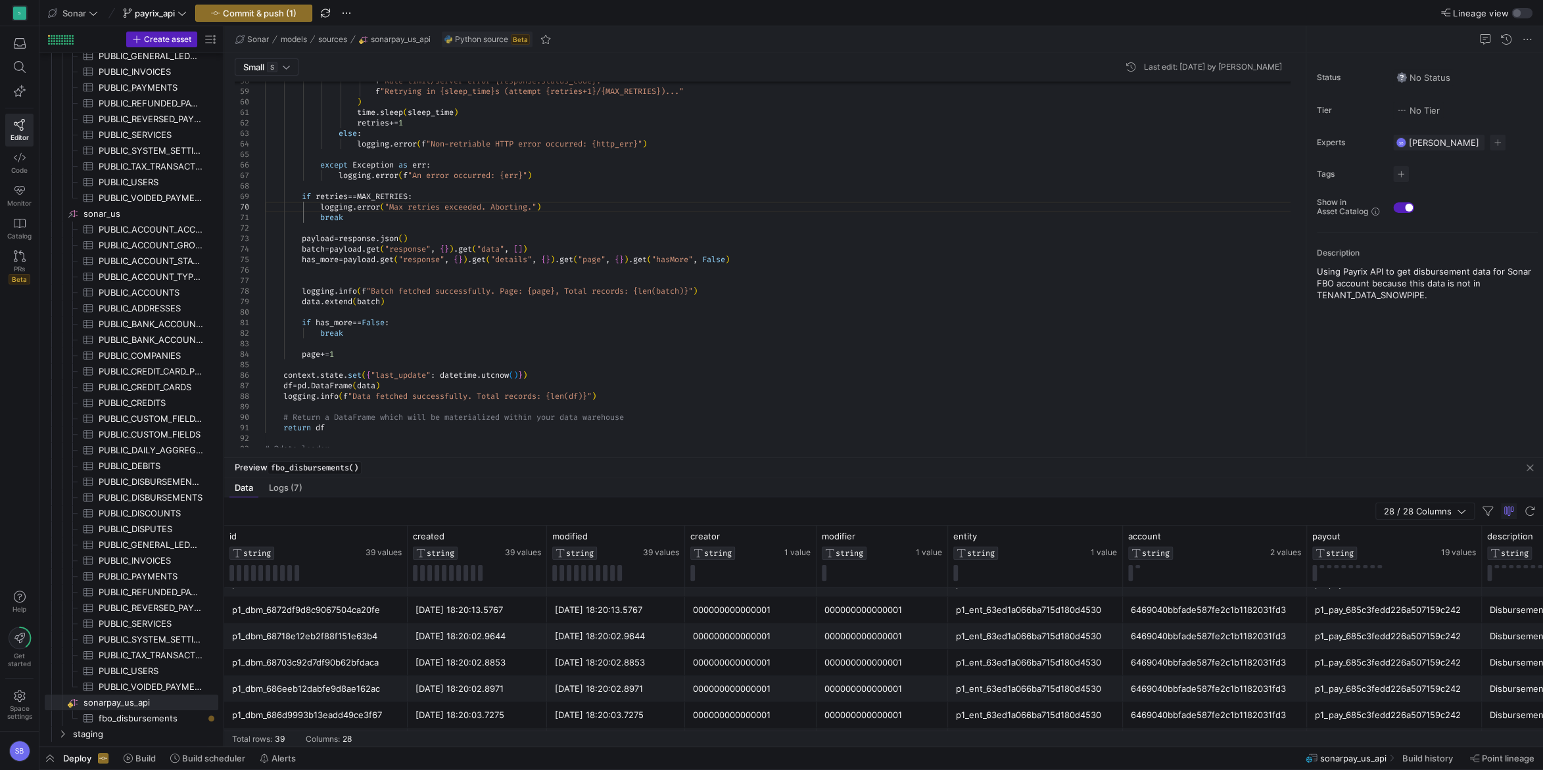
scroll to position [0, 0]
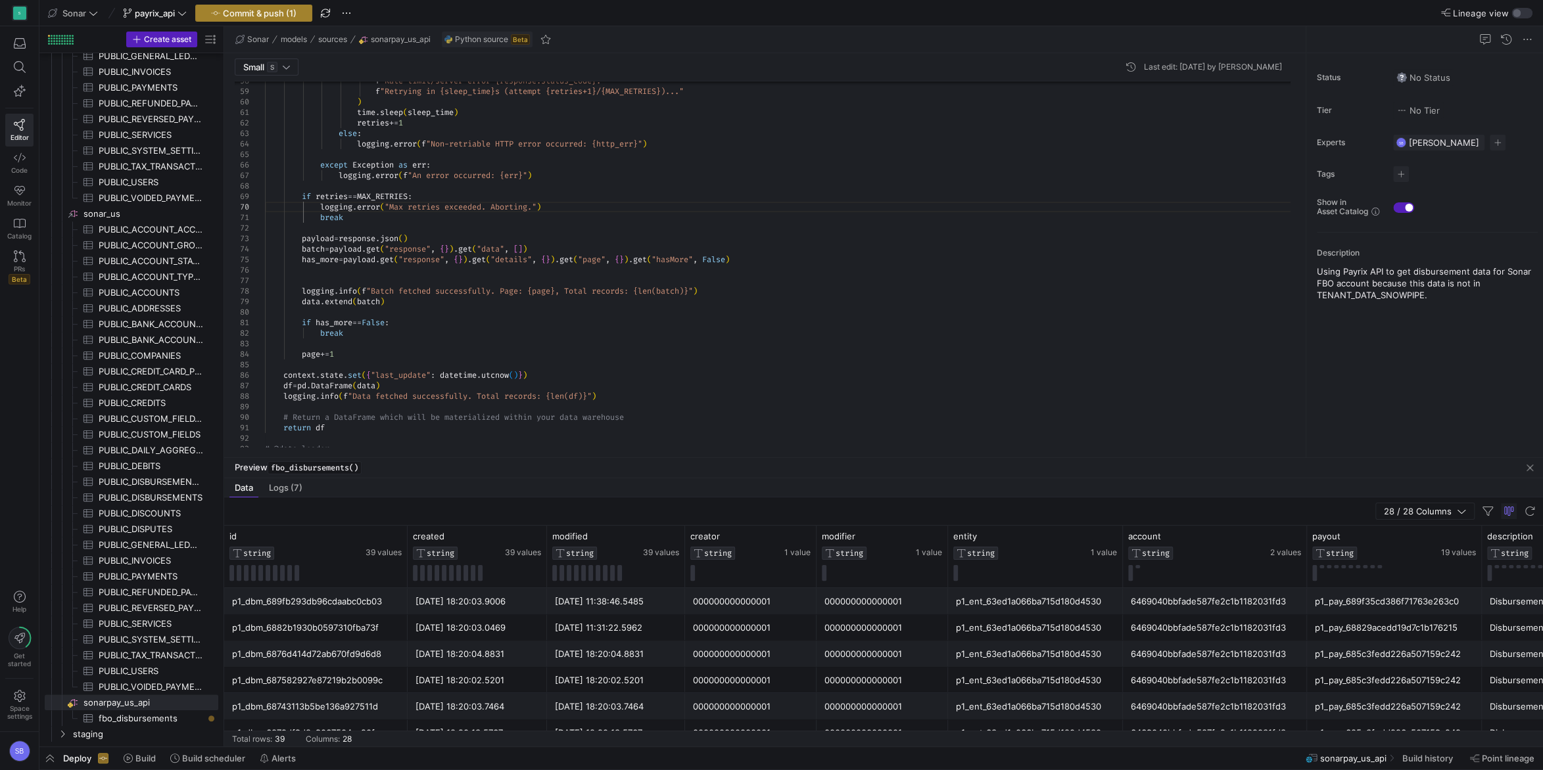
click at [282, 9] on span "Commit & push (1)" at bounding box center [260, 13] width 74 height 11
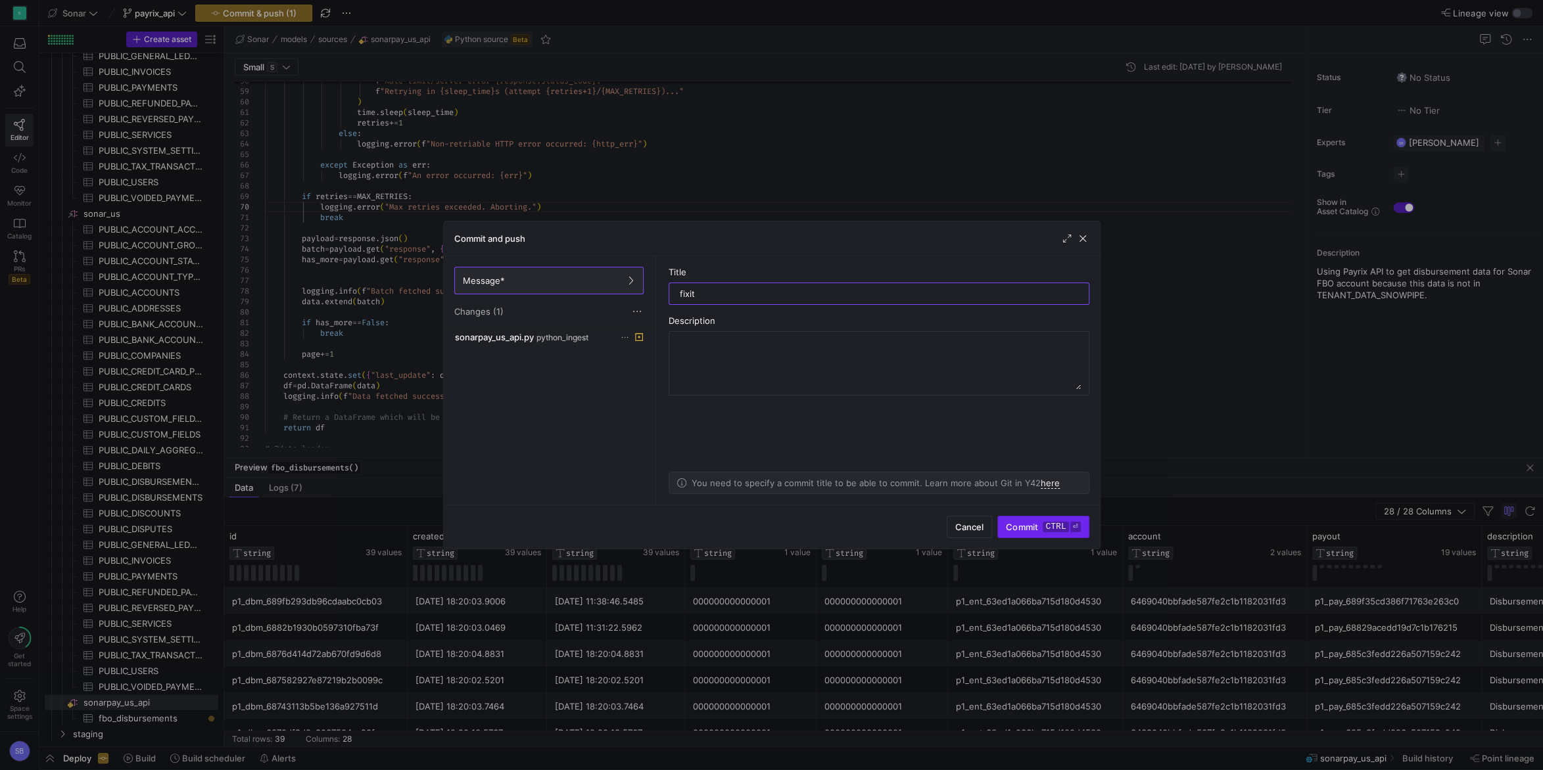
type input "fixit"
click at [1042, 528] on span "Commit ctrl ⏎" at bounding box center [1043, 527] width 74 height 11
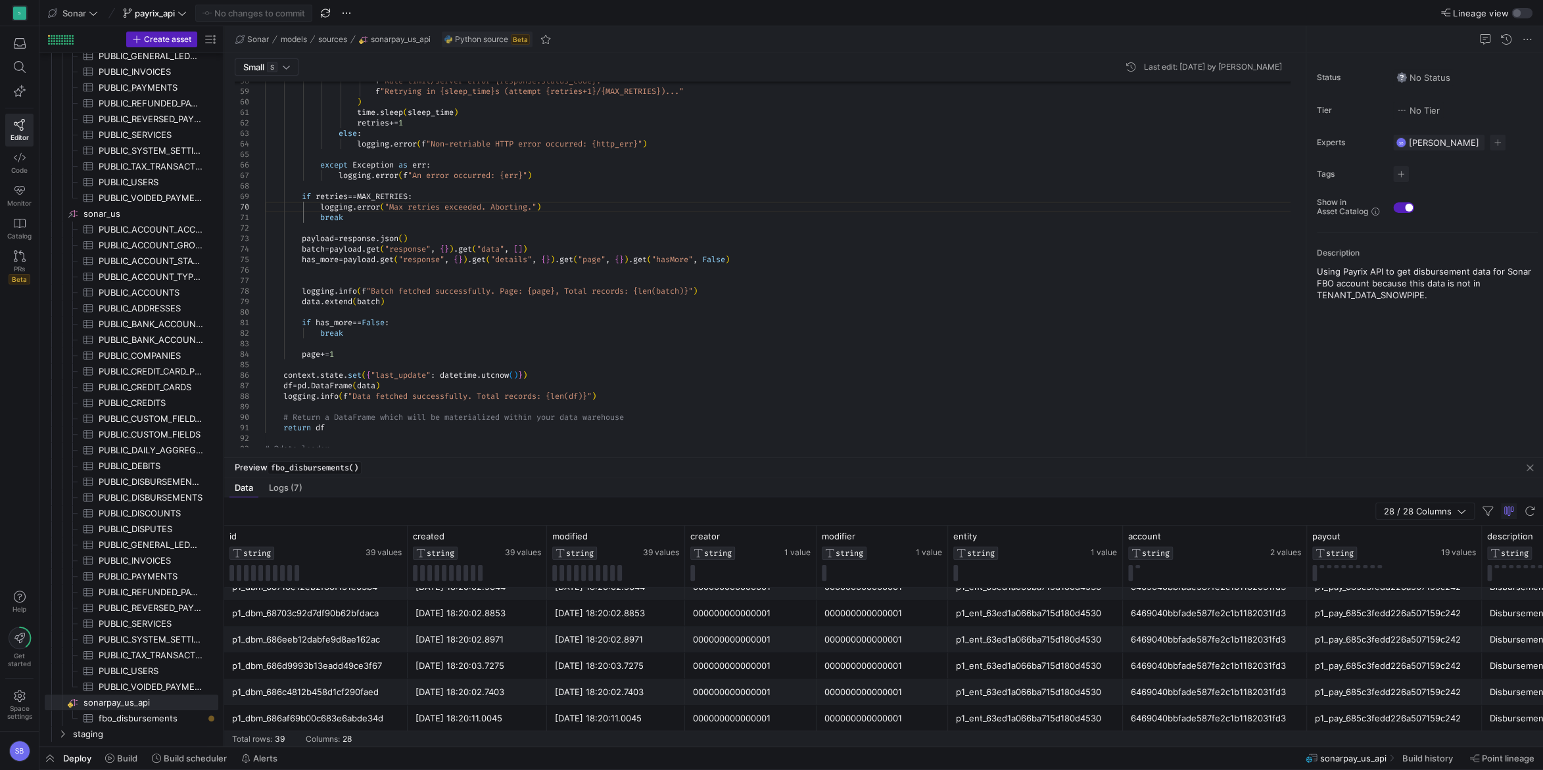
scroll to position [123, 0]
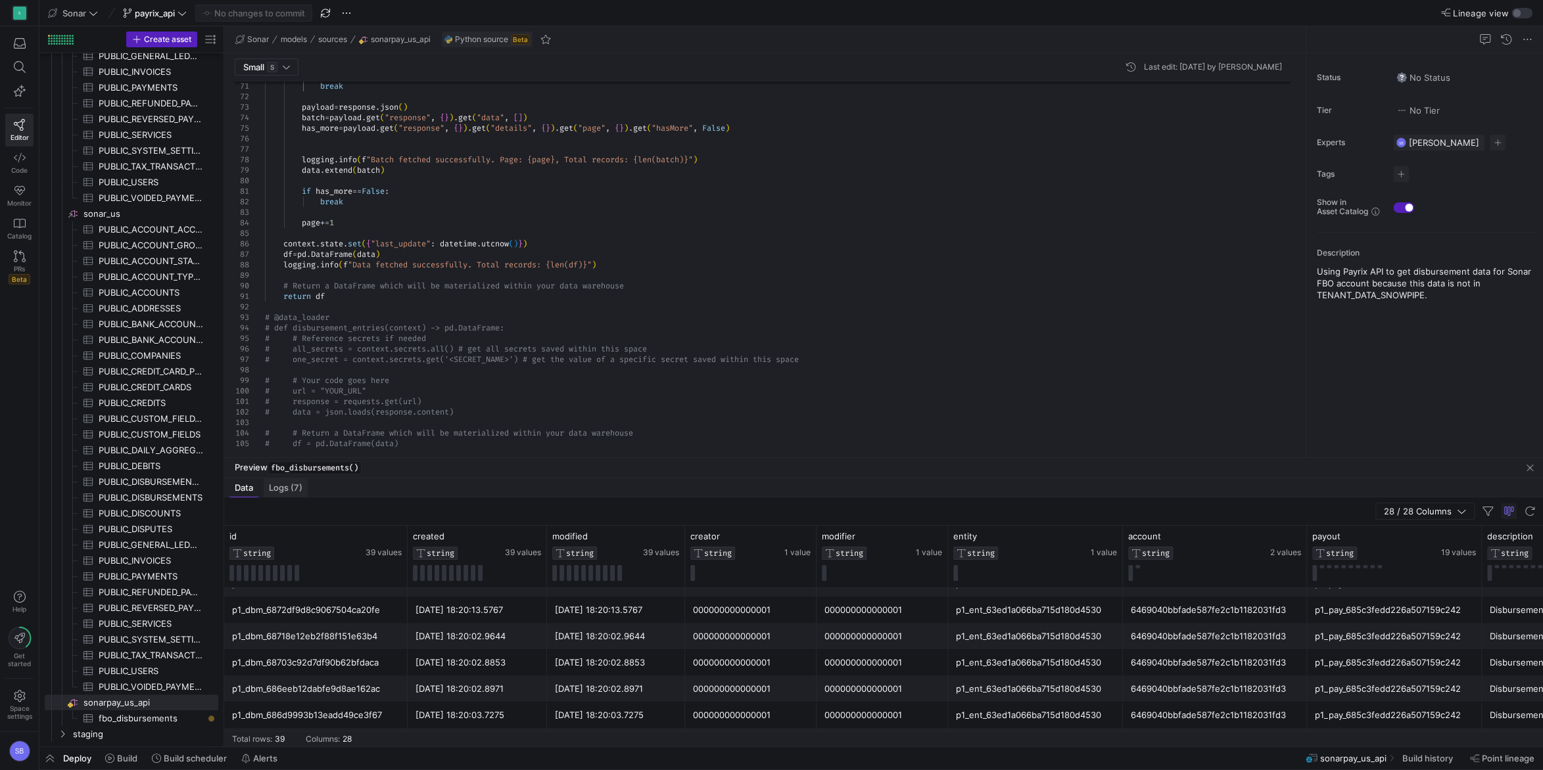
click at [298, 485] on span "Logs (7)" at bounding box center [286, 488] width 34 height 9
